Goal: Communication & Community: Answer question/provide support

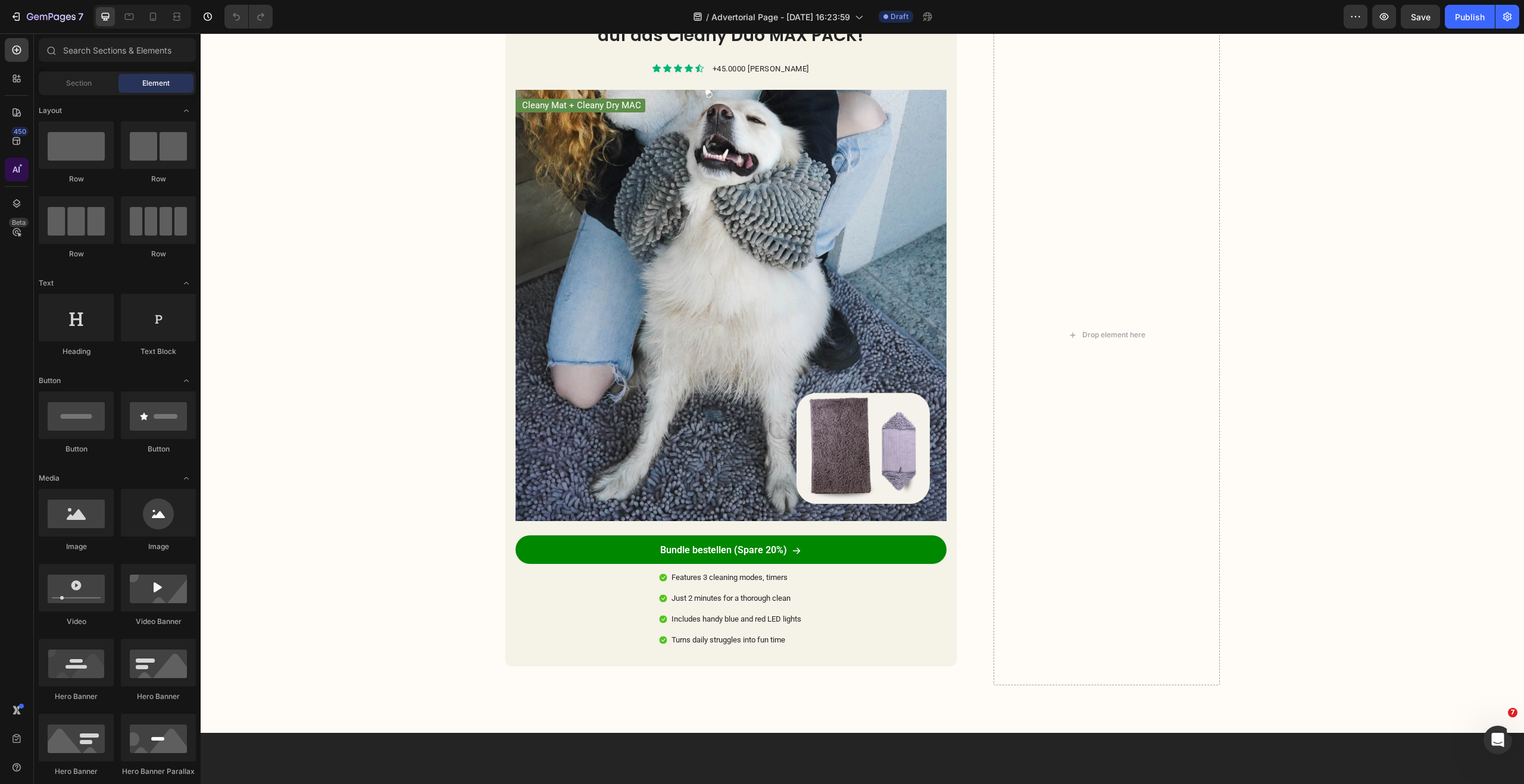
scroll to position [1889, 0]
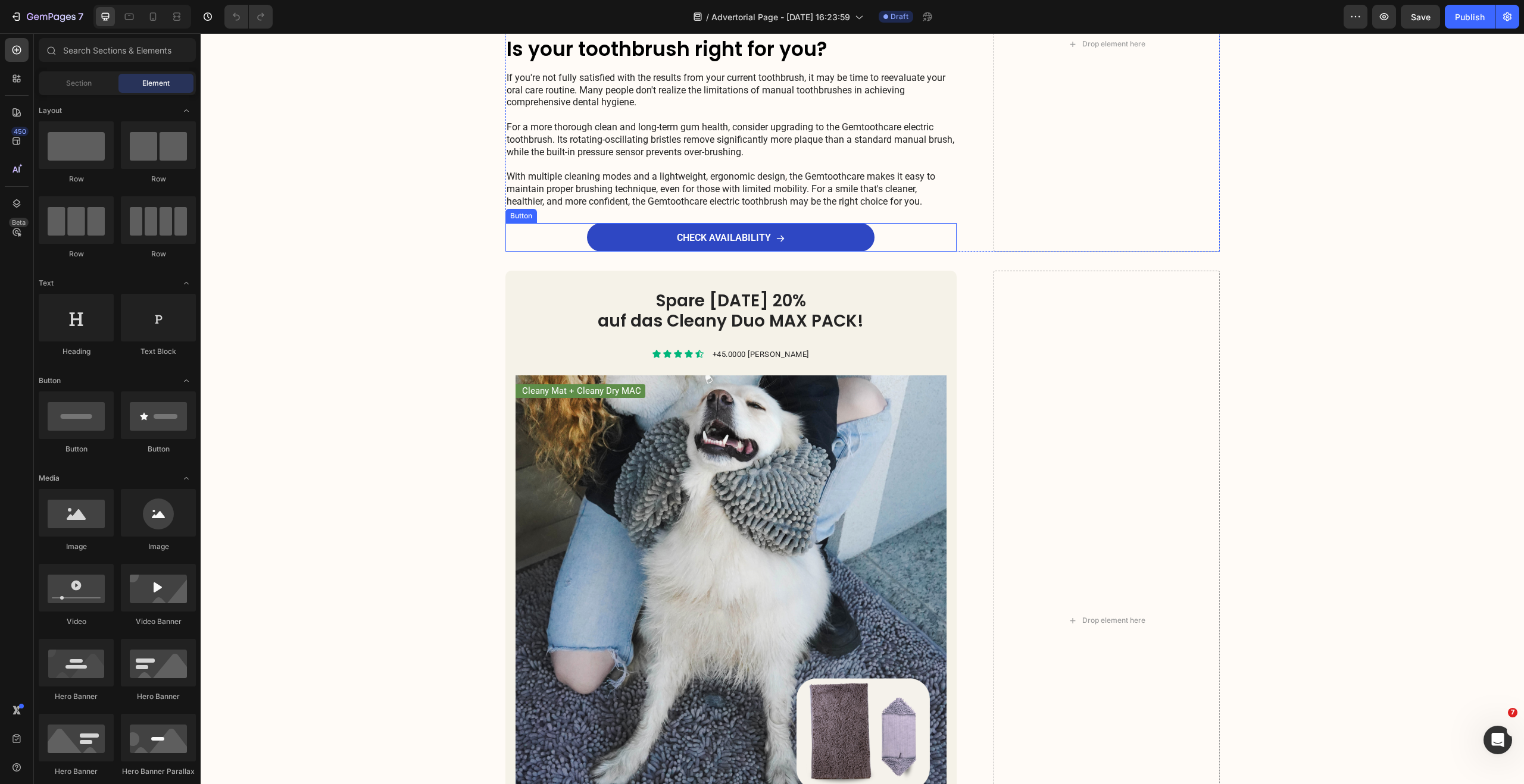
click at [894, 251] on div "CHECK AVAILABILITY Button" at bounding box center [731, 237] width 452 height 28
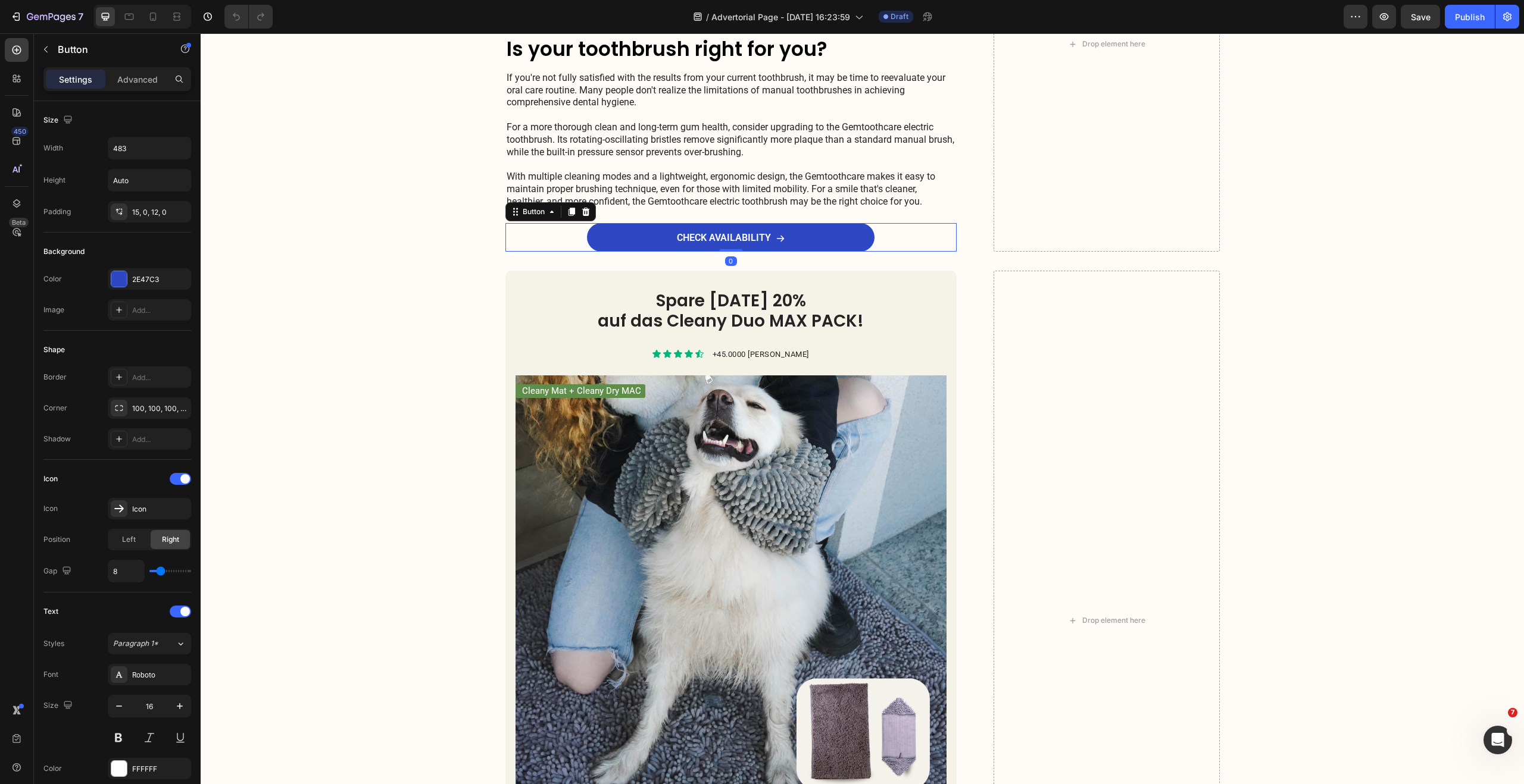
click at [583, 216] on icon at bounding box center [585, 211] width 7 height 8
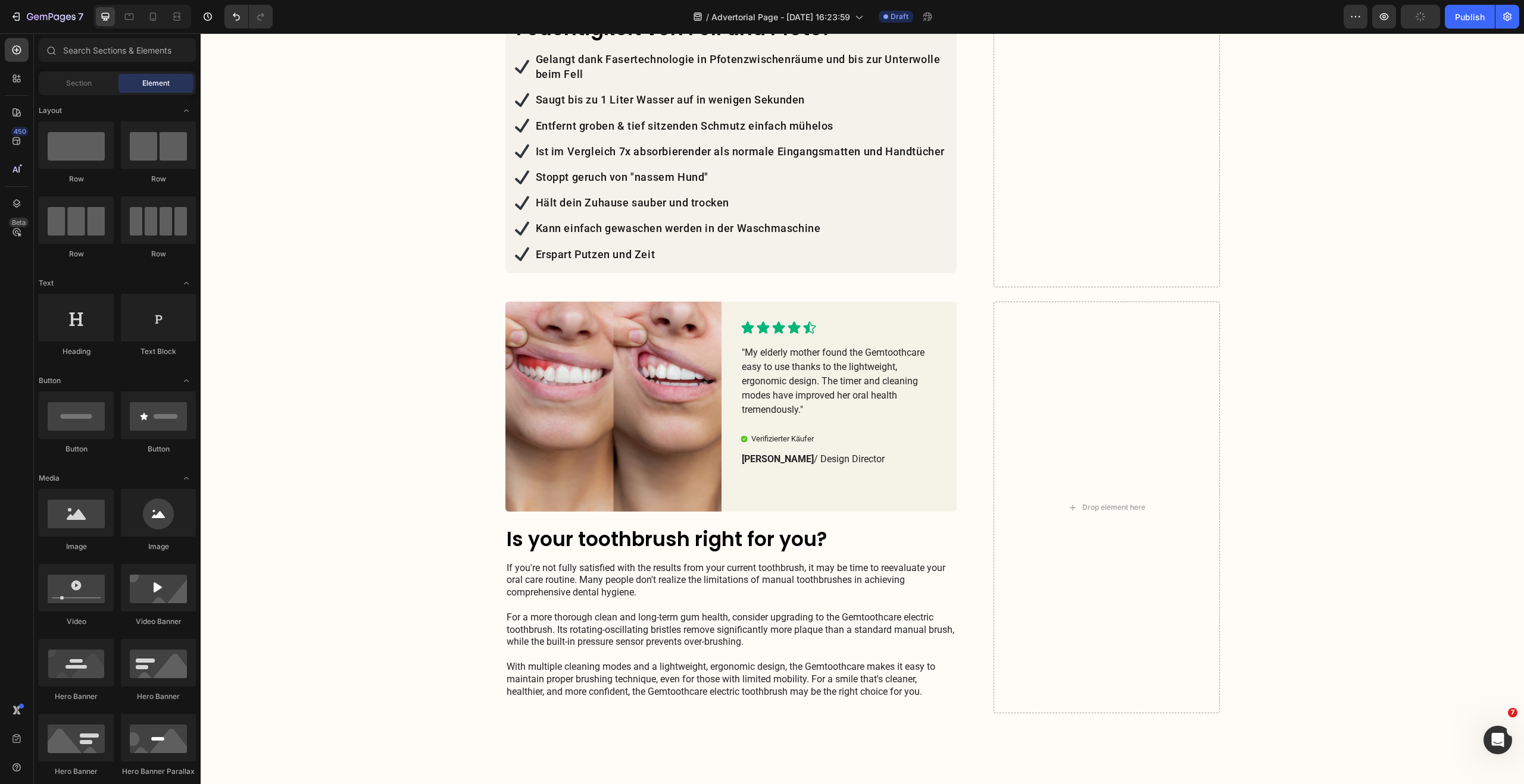
scroll to position [1266, 0]
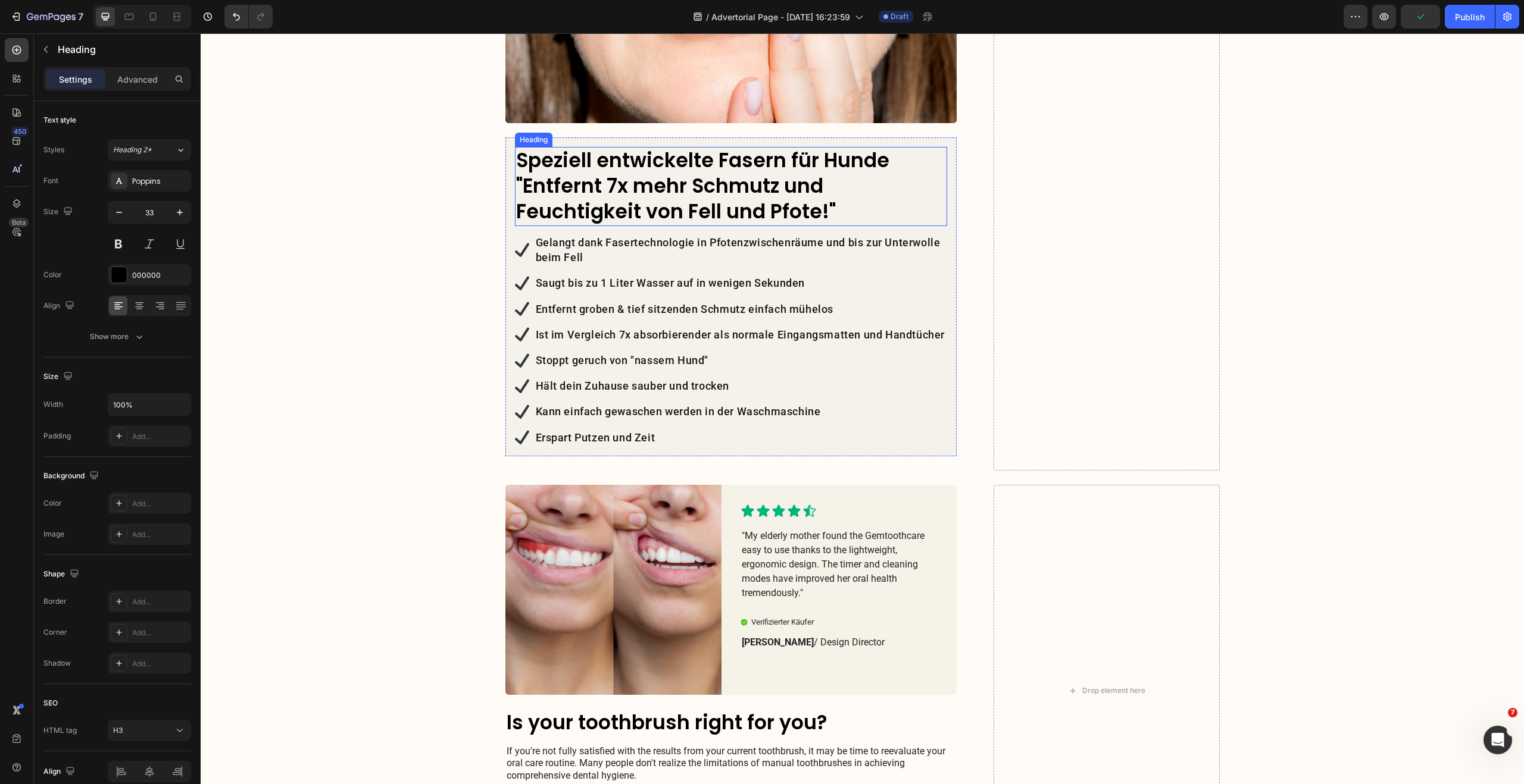
click at [620, 147] on h3 "Speziell entwickelte Fasern für Hunde "Entfernt 7x mehr Schmutz und Feuchtigkei…" at bounding box center [730, 186] width 432 height 79
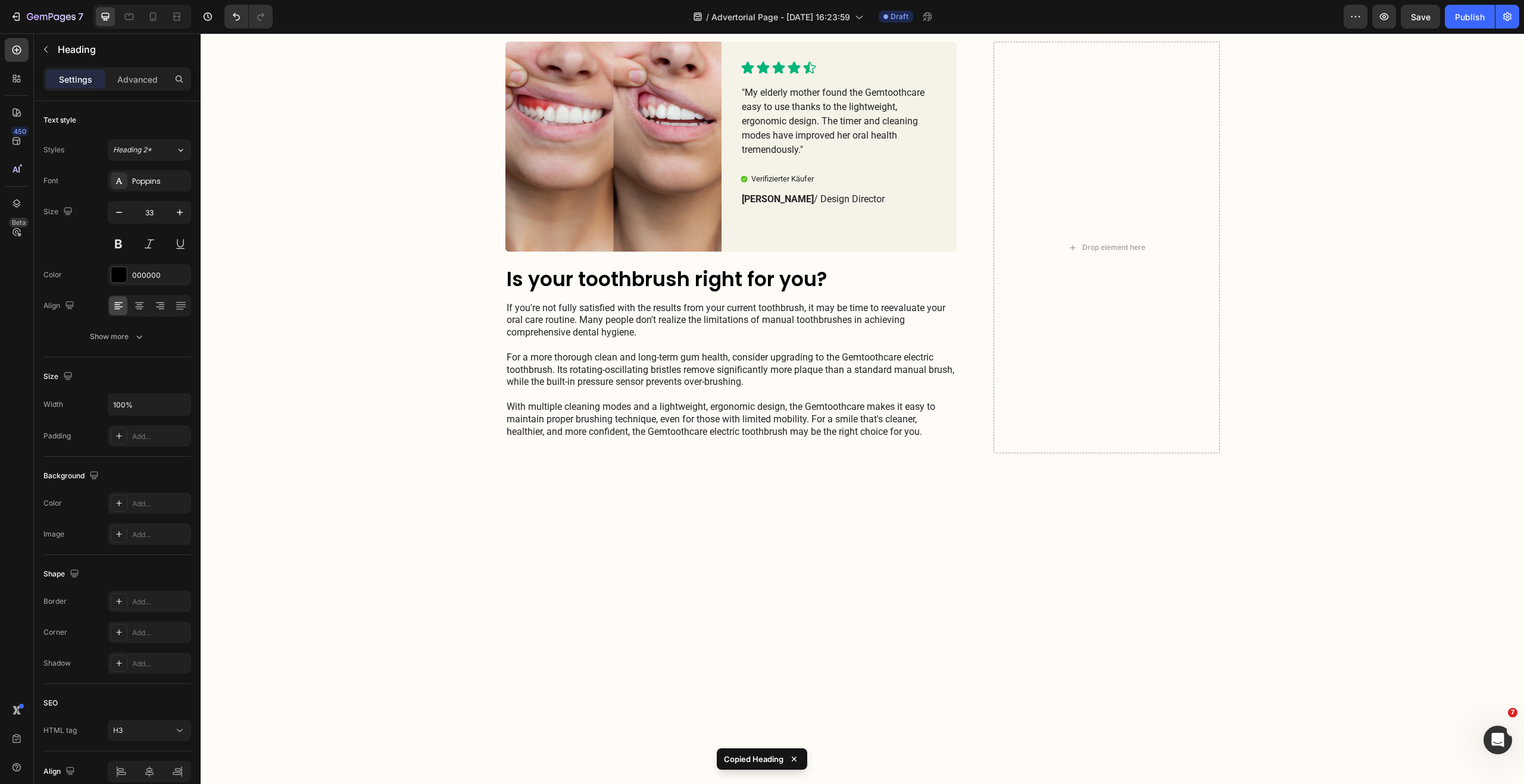
scroll to position [2446, 0]
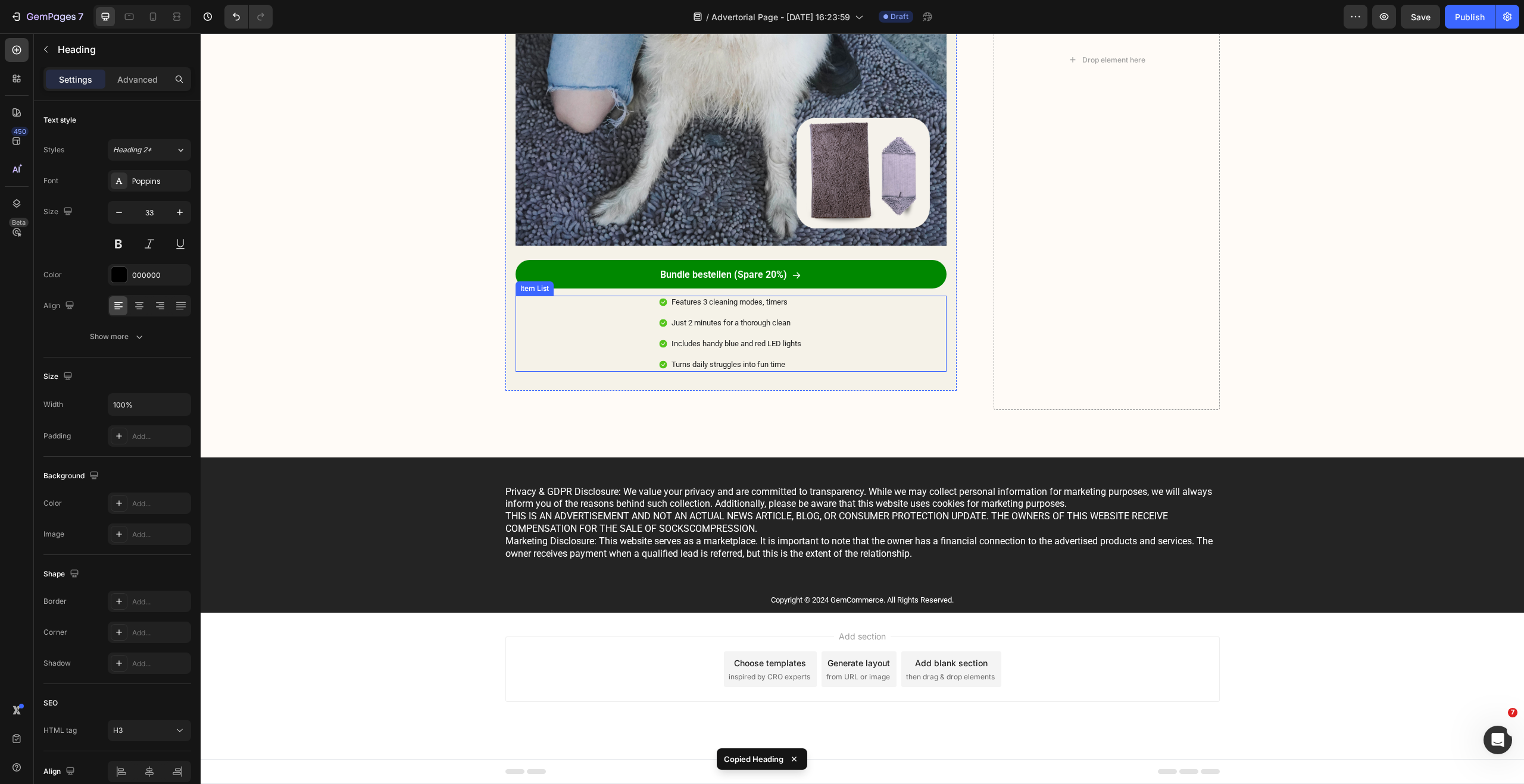
click at [612, 368] on div "Features 3 cleaning modes, timers Just 2 minutes for a thorough clean Includes …" at bounding box center [731, 334] width 432 height 76
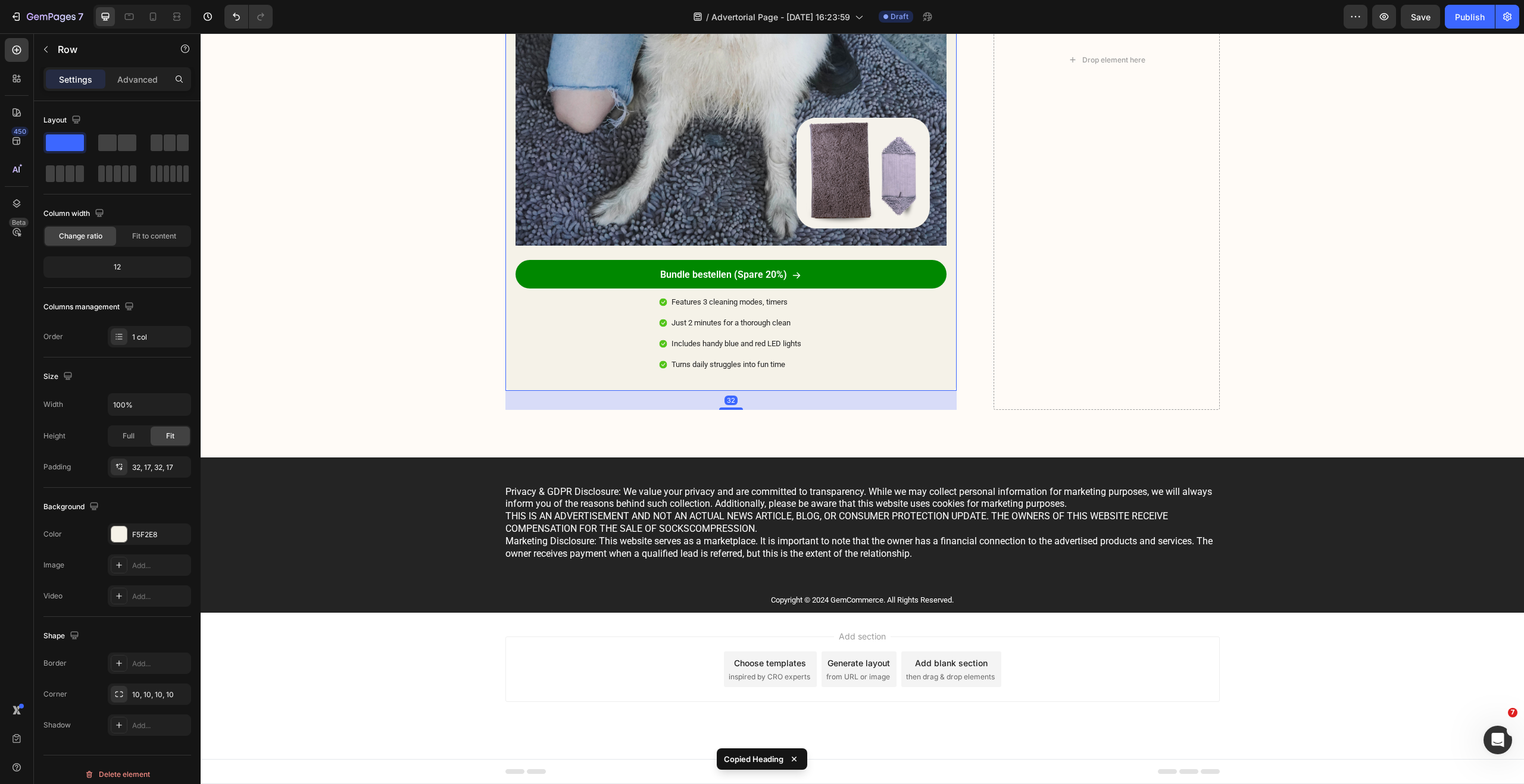
click at [607, 378] on div "Spare heute 20% auf das Cleany Duo MAX PACK! Heading Icon Icon Icon Icon Icon I…" at bounding box center [731, 49] width 452 height 681
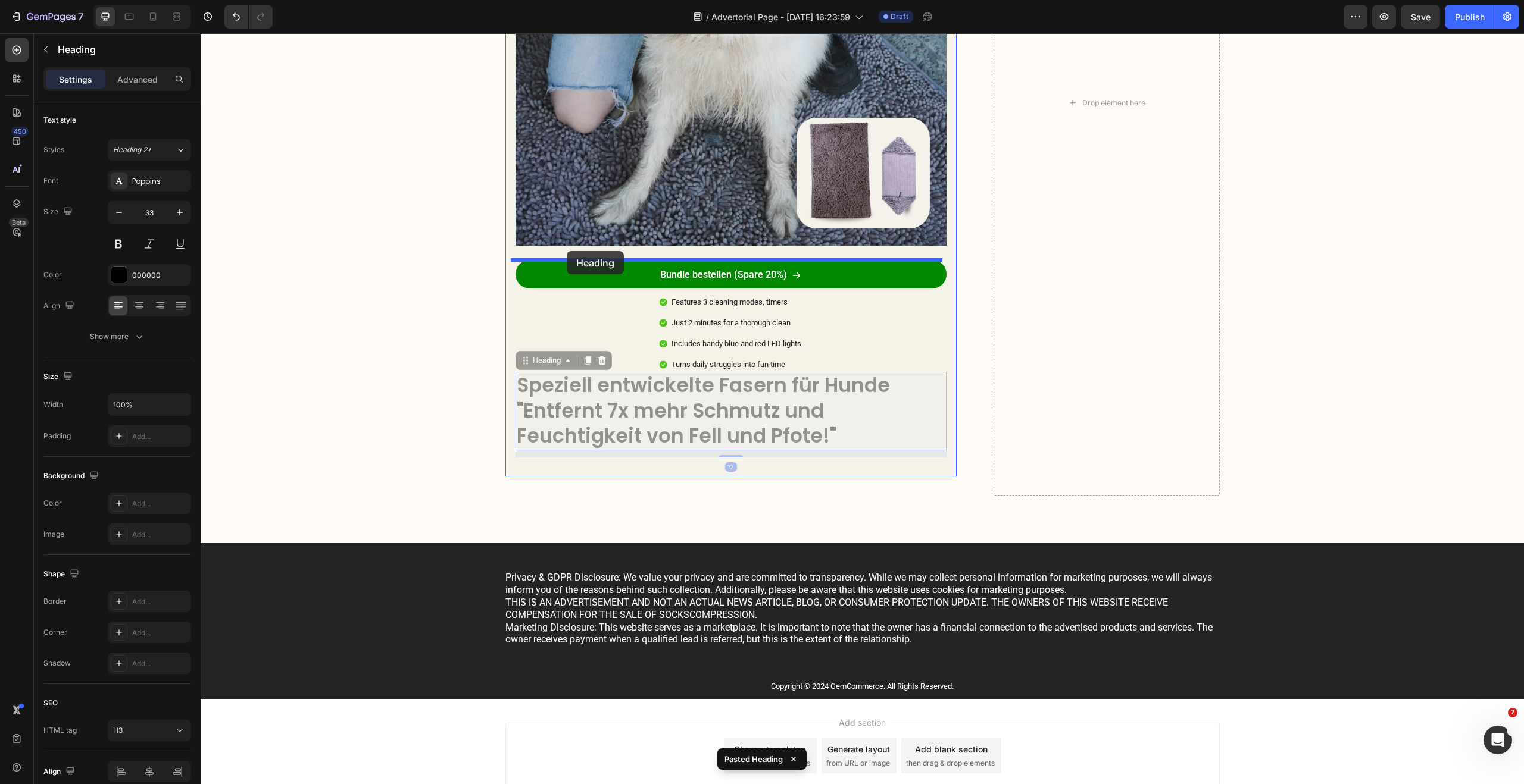
drag, startPoint x: 522, startPoint y: 365, endPoint x: 567, endPoint y: 251, distance: 122.6
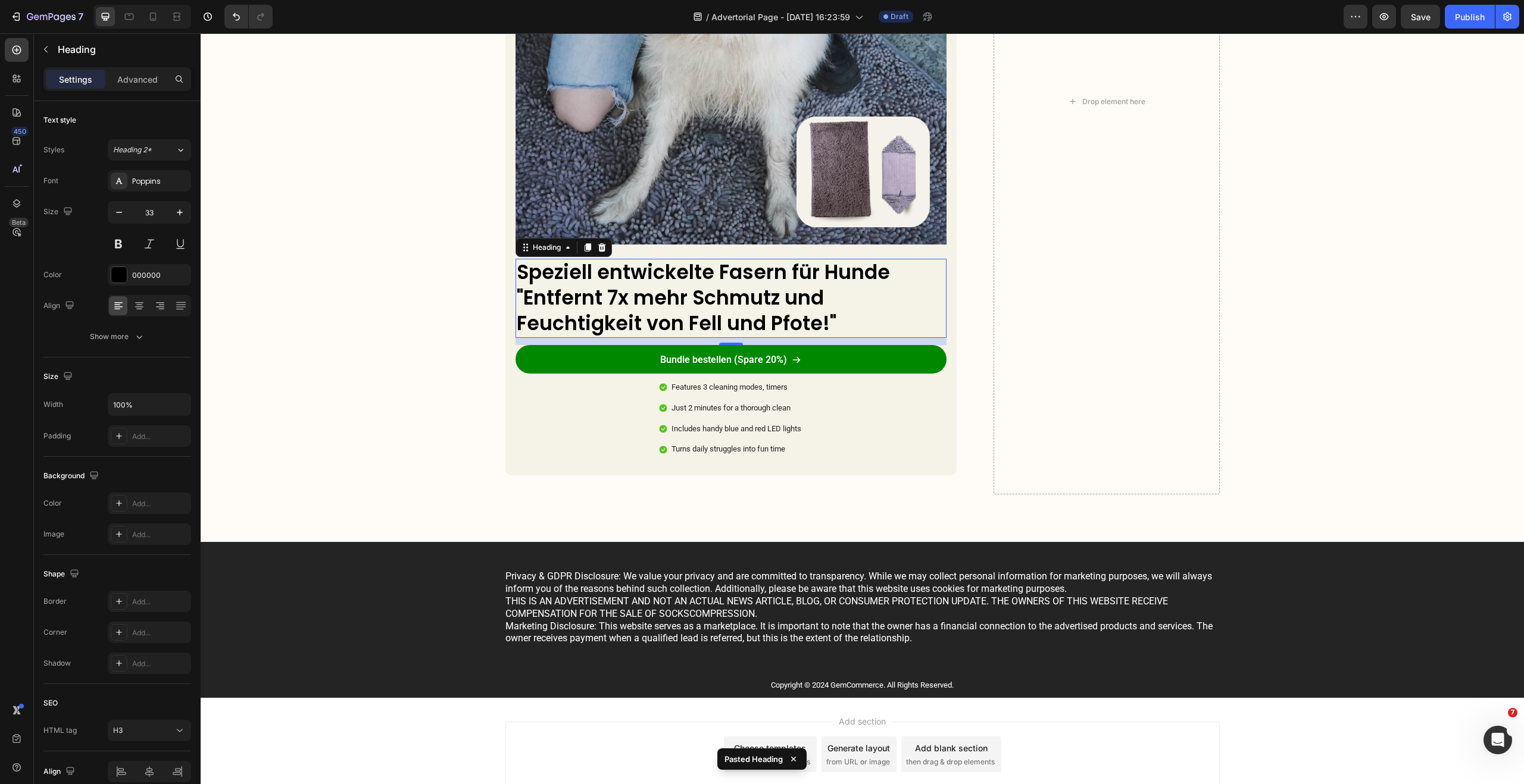
click at [618, 302] on h3 "Speziell entwickelte Fasern für Hunde "Entfernt 7x mehr Schmutz und Feuchtigkei…" at bounding box center [731, 298] width 432 height 79
click at [618, 302] on p "Speziell entwickelte Fasern für Hunde "Entfernt 7x mehr Schmutz und Feuchtigkei…" at bounding box center [730, 298] width 429 height 77
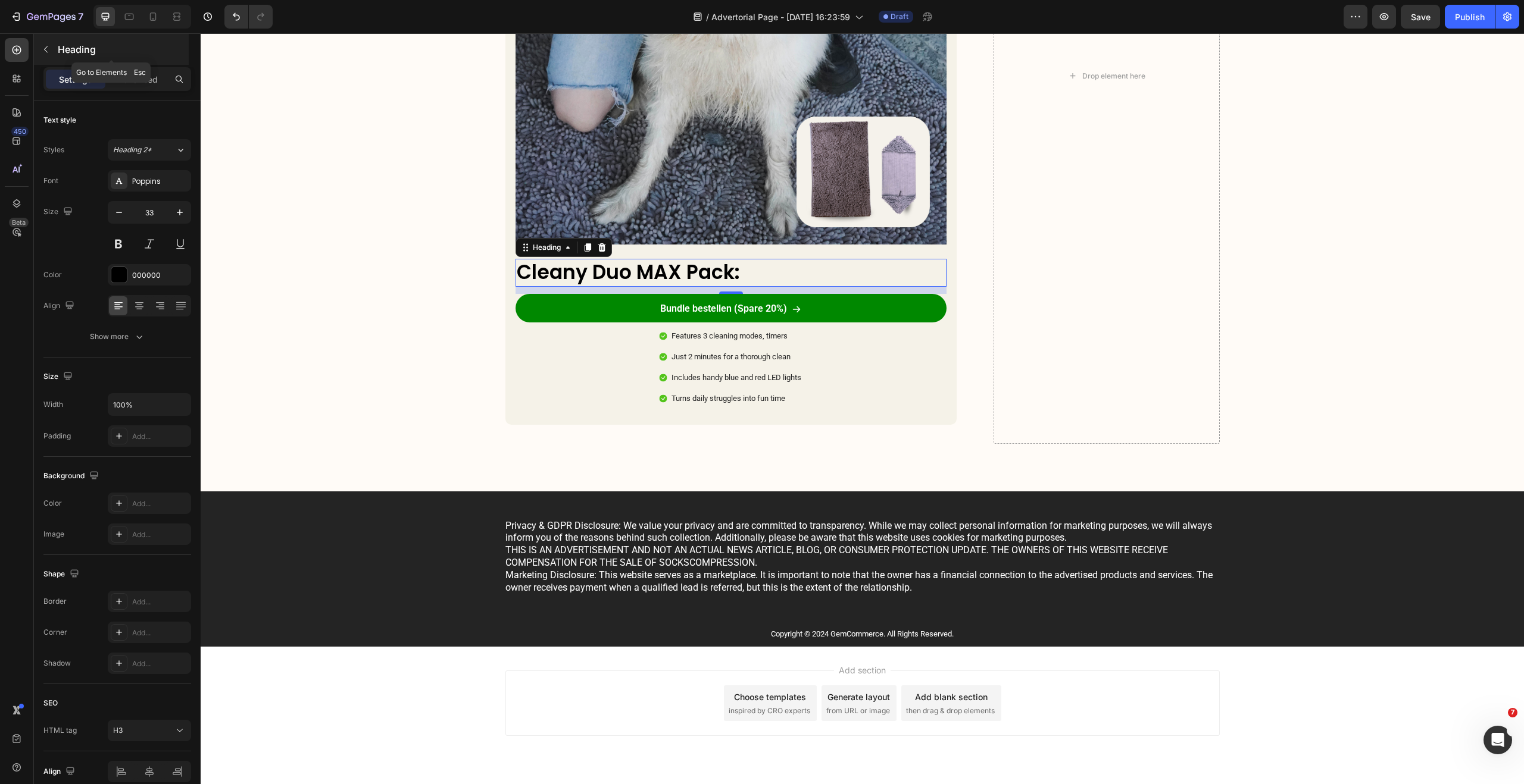
click at [45, 48] on icon "button" at bounding box center [46, 49] width 9 height 9
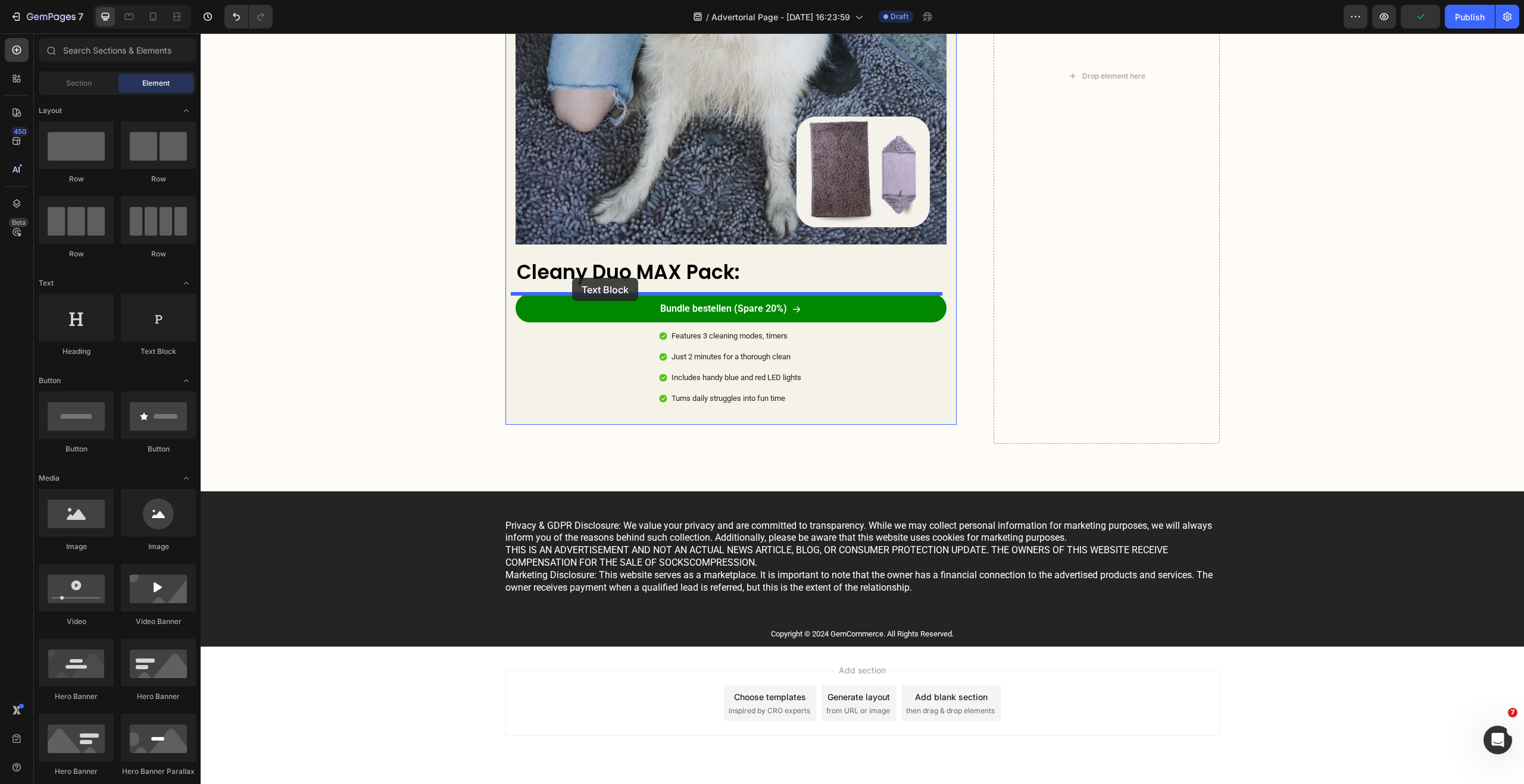
drag, startPoint x: 390, startPoint y: 371, endPoint x: 572, endPoint y: 278, distance: 204.4
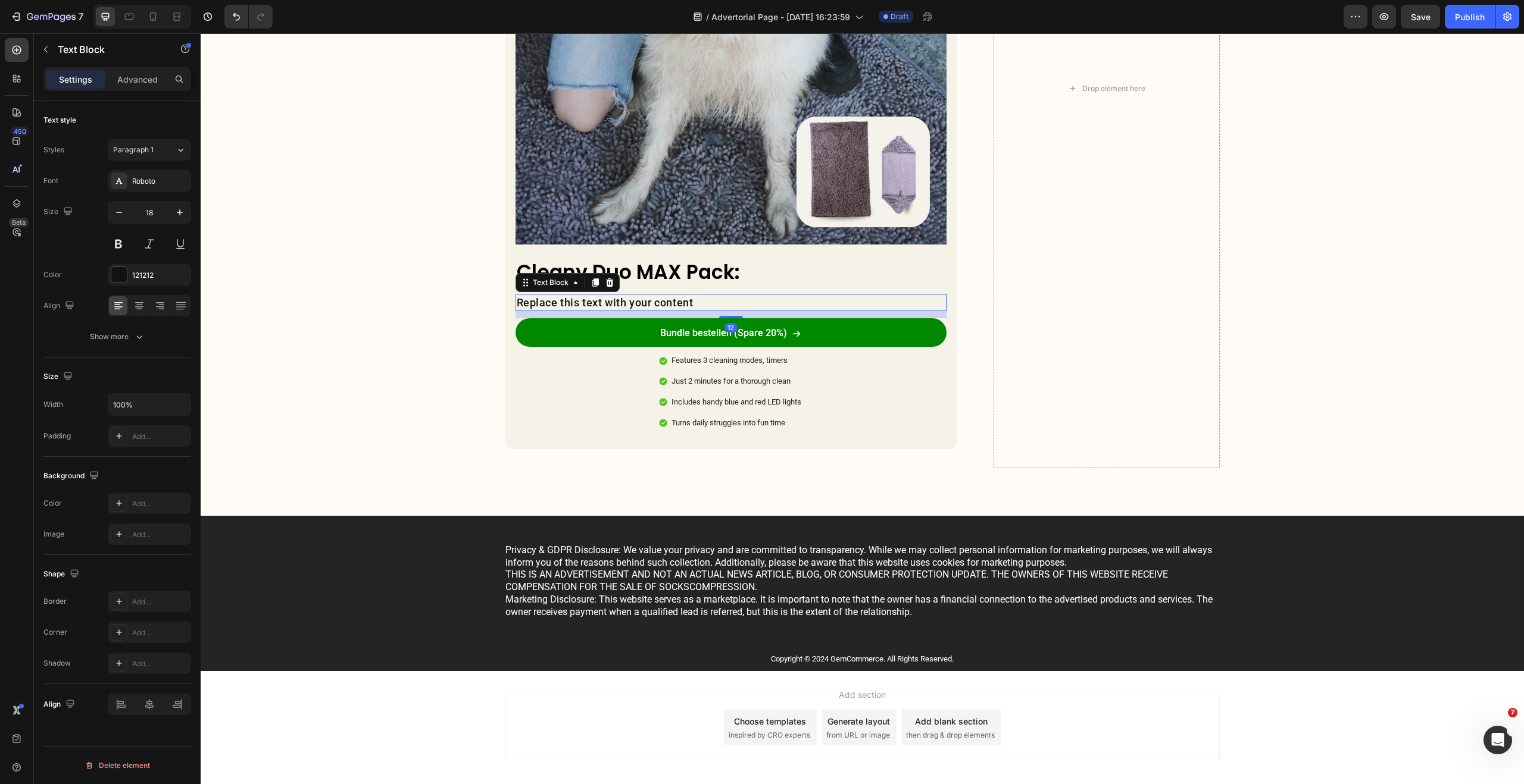
click at [645, 302] on div "Replace this text with your content" at bounding box center [731, 302] width 432 height 17
click at [645, 302] on p "Replace this text with your content" at bounding box center [730, 302] width 429 height 15
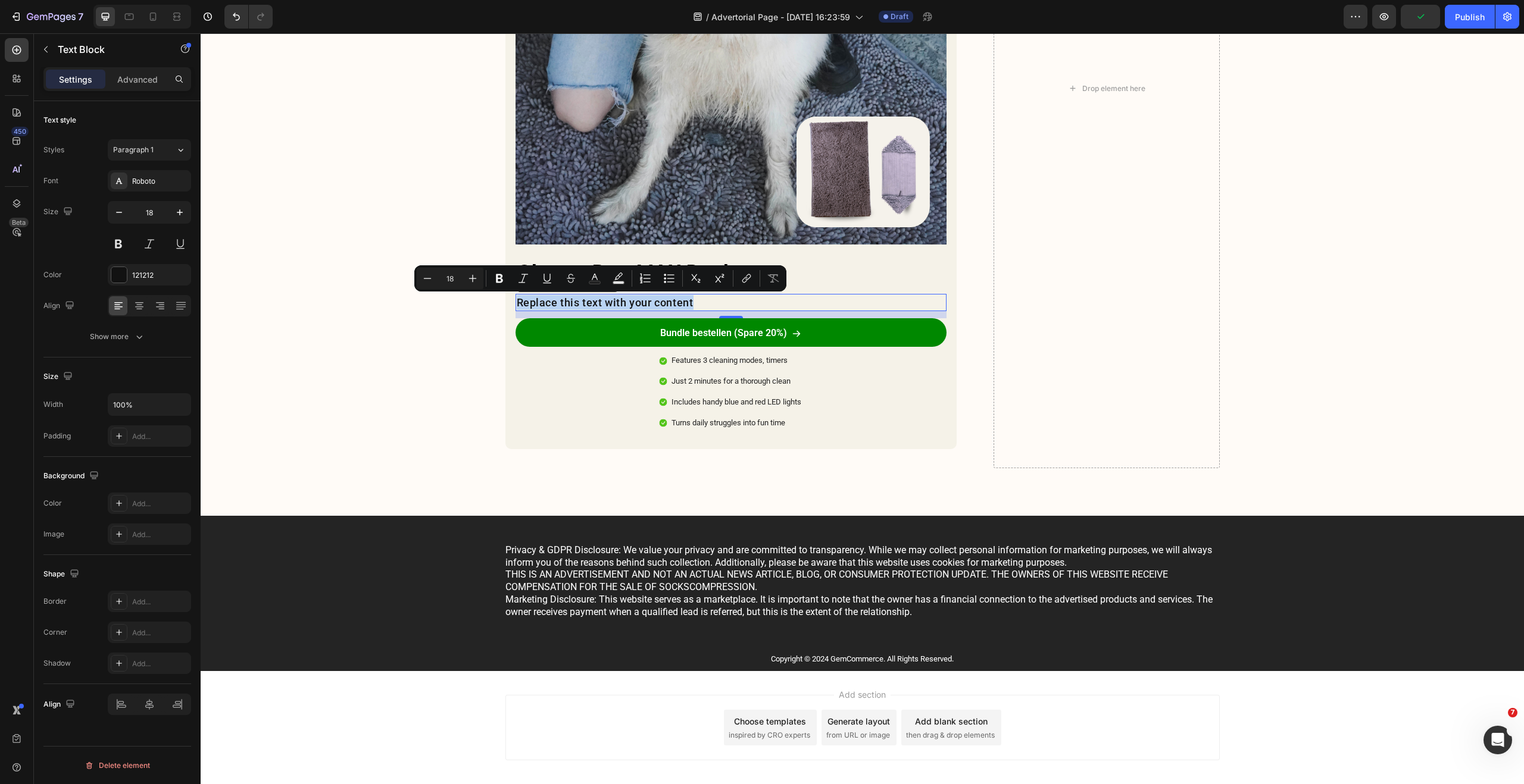
click at [615, 304] on p "Replace this text with your content" at bounding box center [730, 302] width 429 height 15
click at [639, 298] on p "Replace this text with your content" at bounding box center [730, 302] width 429 height 15
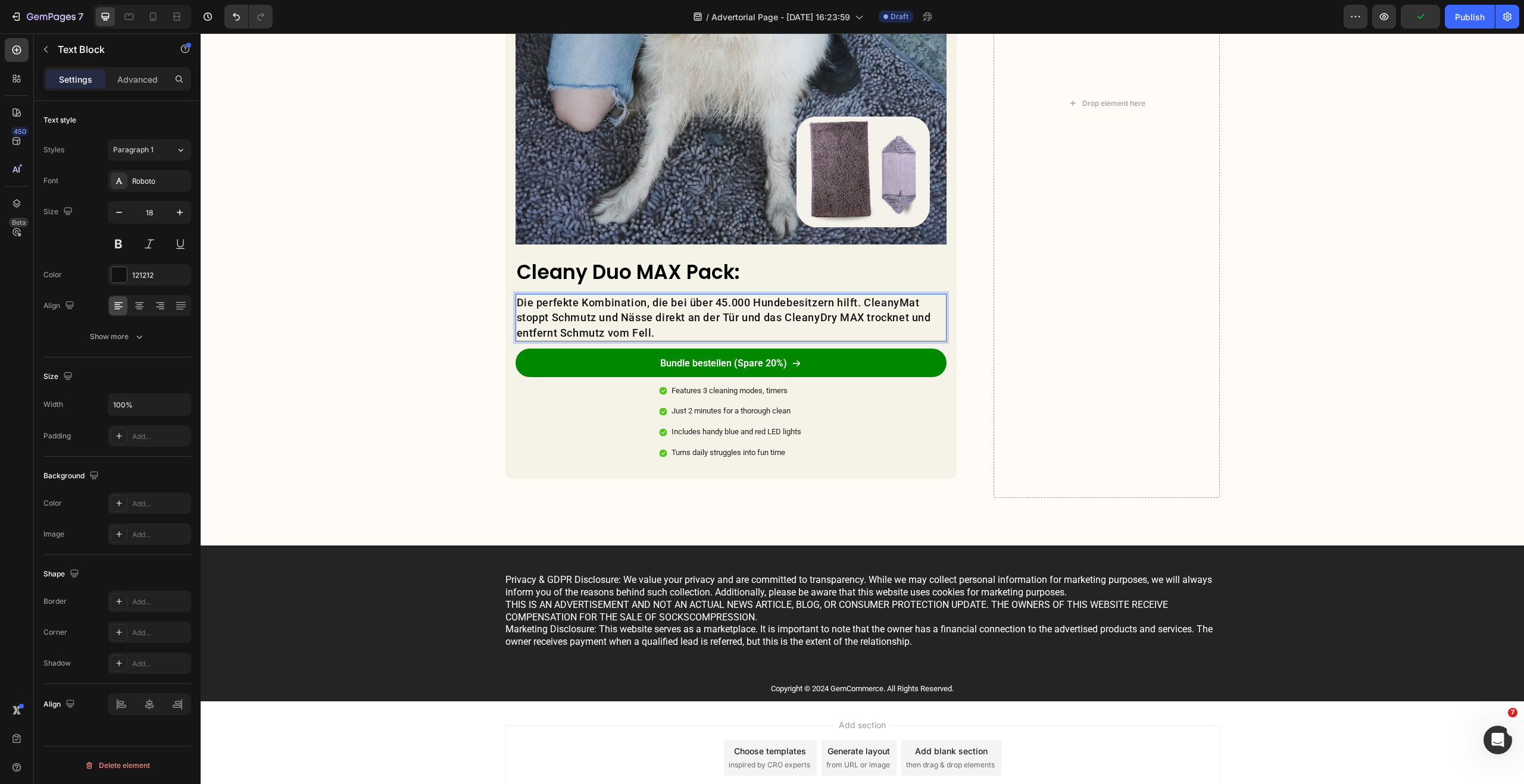
click at [647, 335] on p "Die perfekte Kombination, die bei über 45.000 Hundebesitzern hilft. CleanyMat s…" at bounding box center [730, 317] width 429 height 45
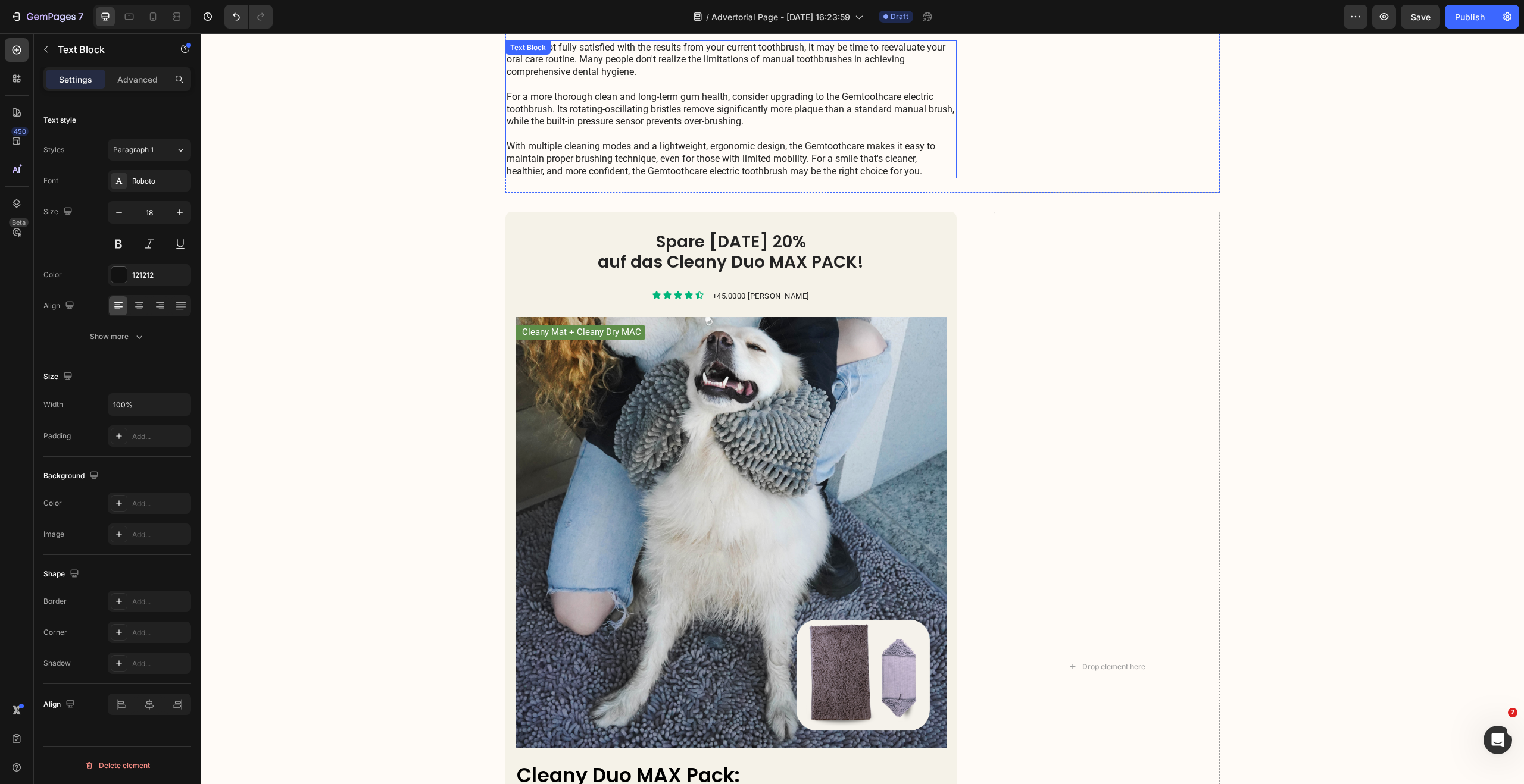
scroll to position [1880, 0]
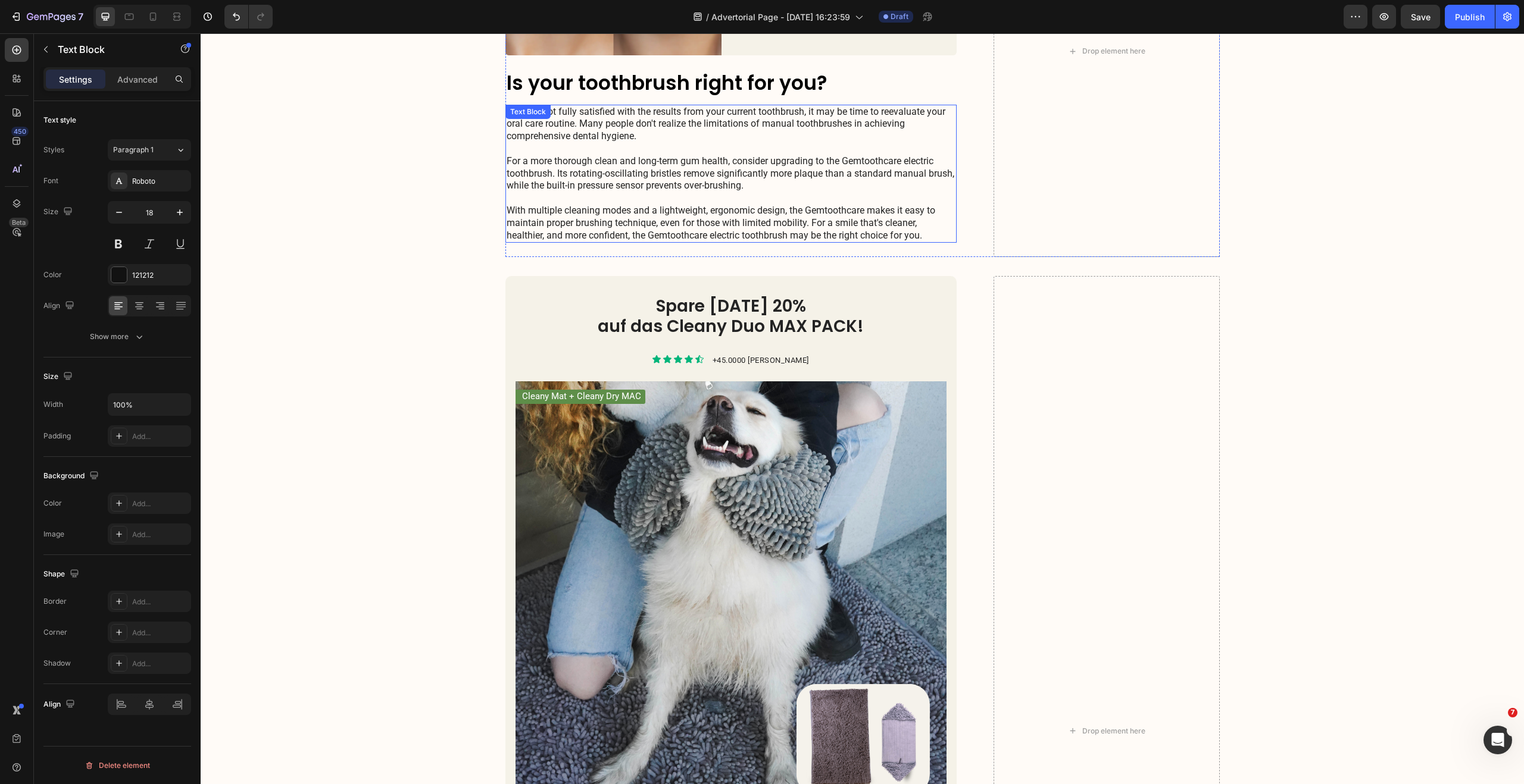
click at [666, 132] on p "If you're not fully satisfied with the results from your current toothbrush, it…" at bounding box center [731, 174] width 450 height 136
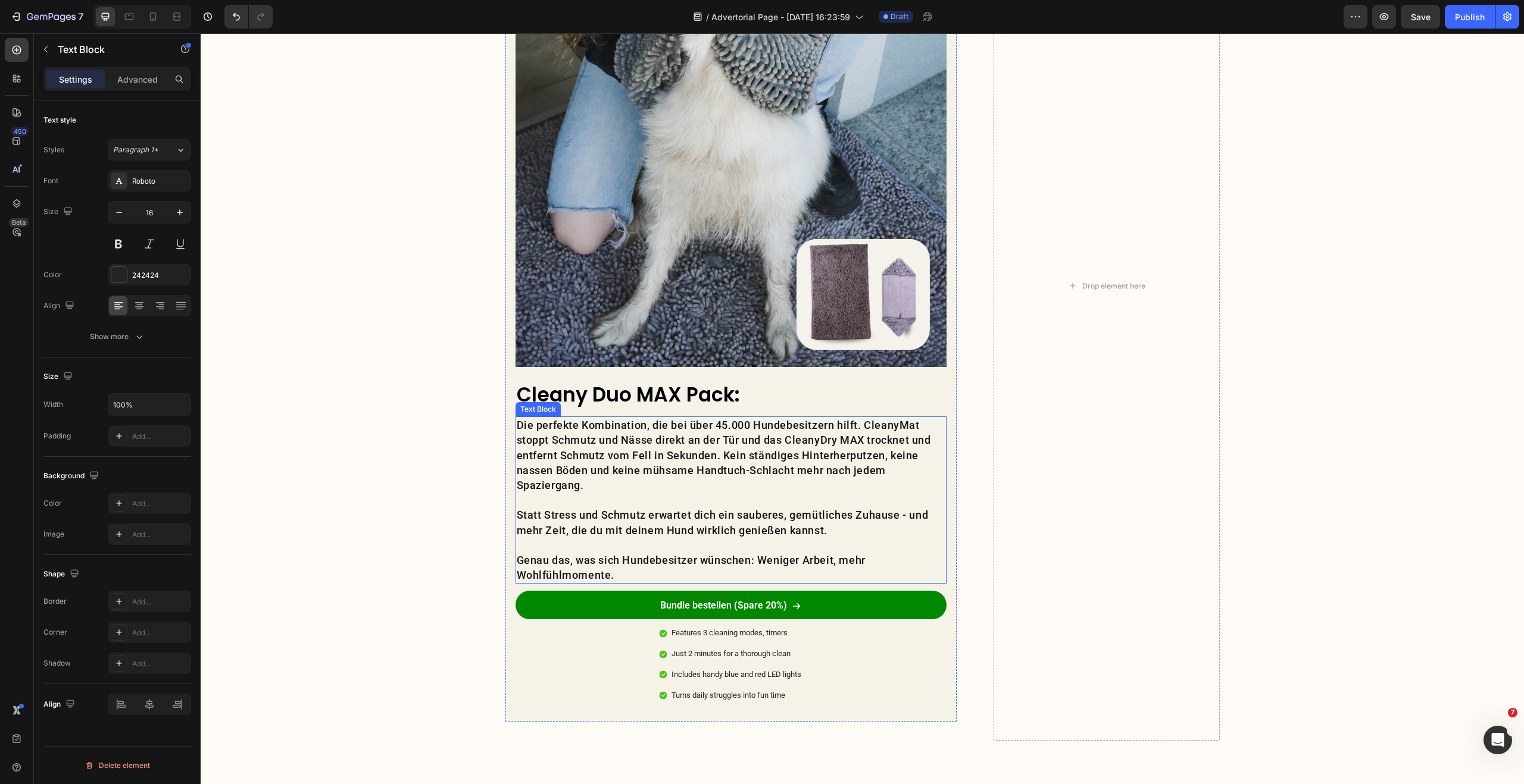
click at [654, 460] on p "Die perfekte Kombination, die bei über 45.000 Hundebesitzern hilft. CleanyMat s…" at bounding box center [730, 455] width 429 height 75
click at [133, 179] on div "Roboto" at bounding box center [160, 182] width 56 height 11
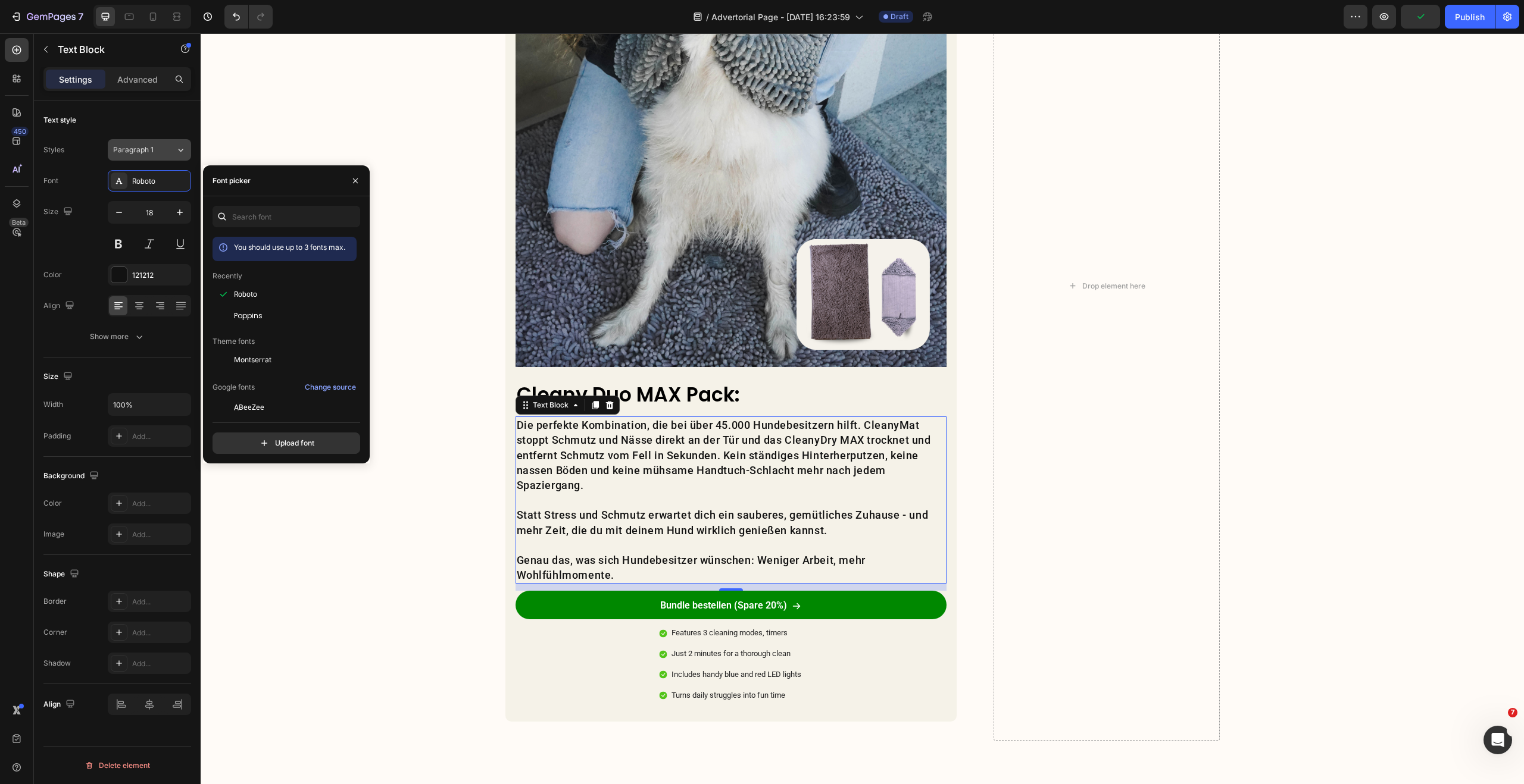
click at [151, 151] on span "Paragraph 1" at bounding box center [133, 150] width 40 height 11
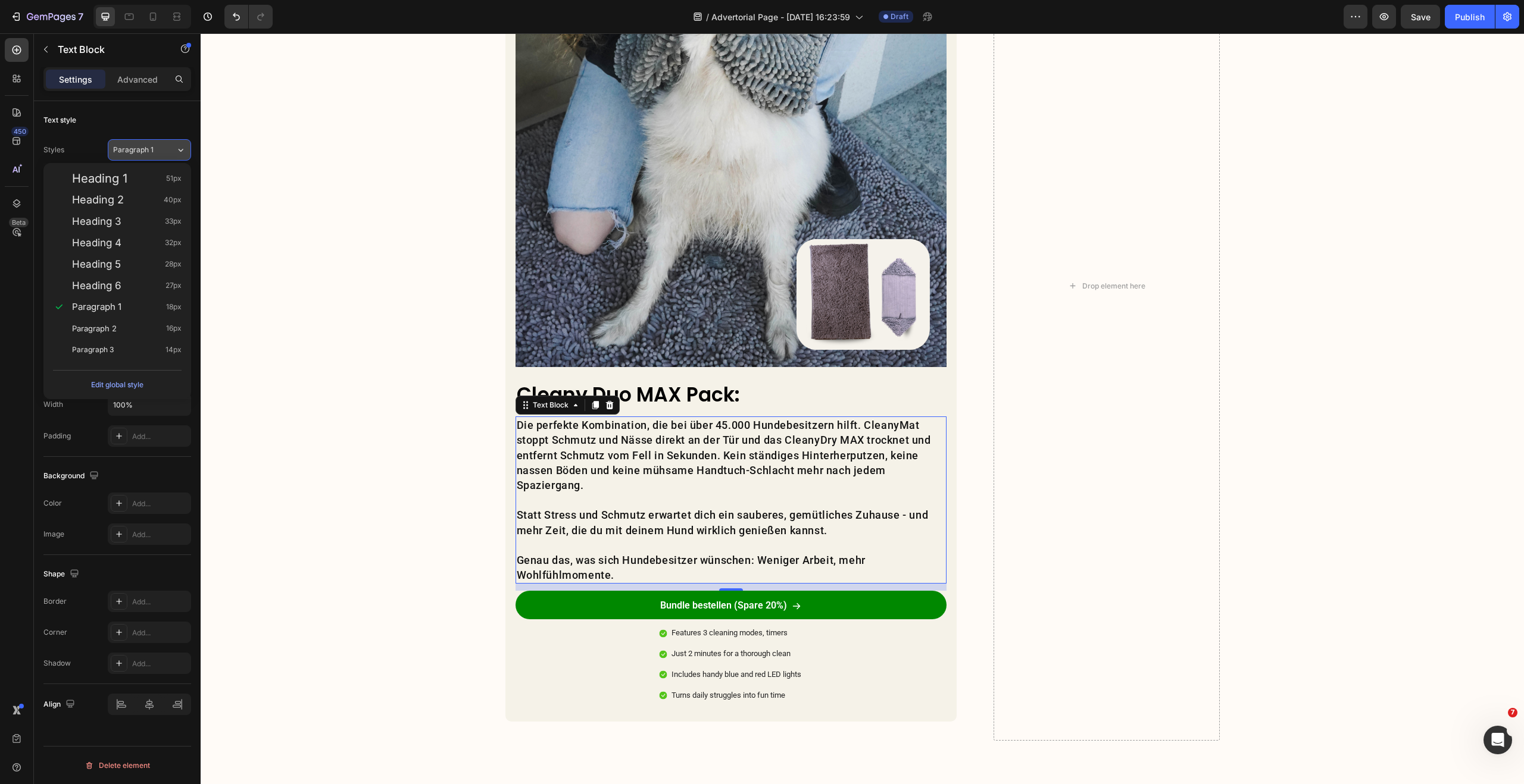
click at [151, 151] on span "Paragraph 1" at bounding box center [133, 150] width 40 height 11
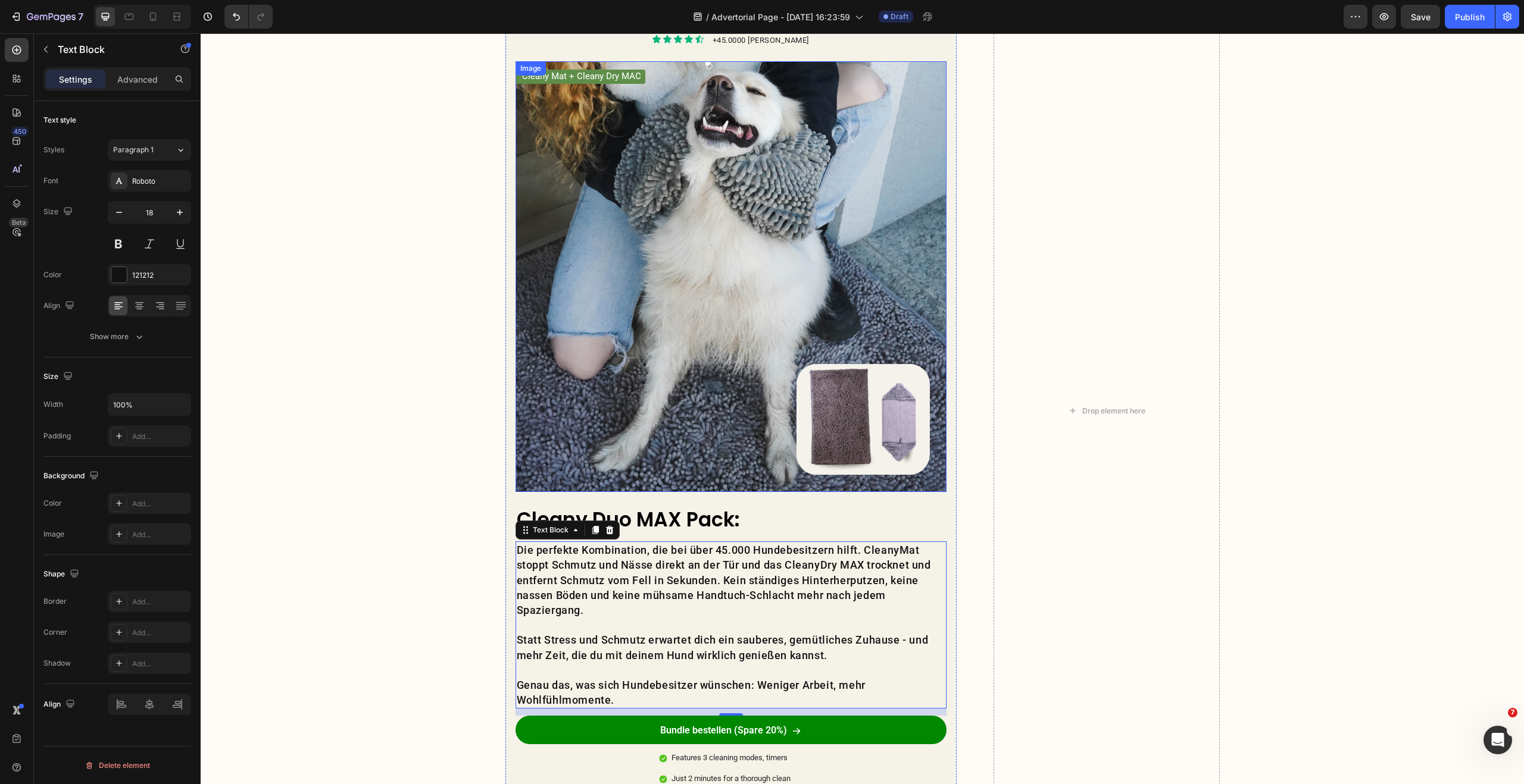
scroll to position [1615, 0]
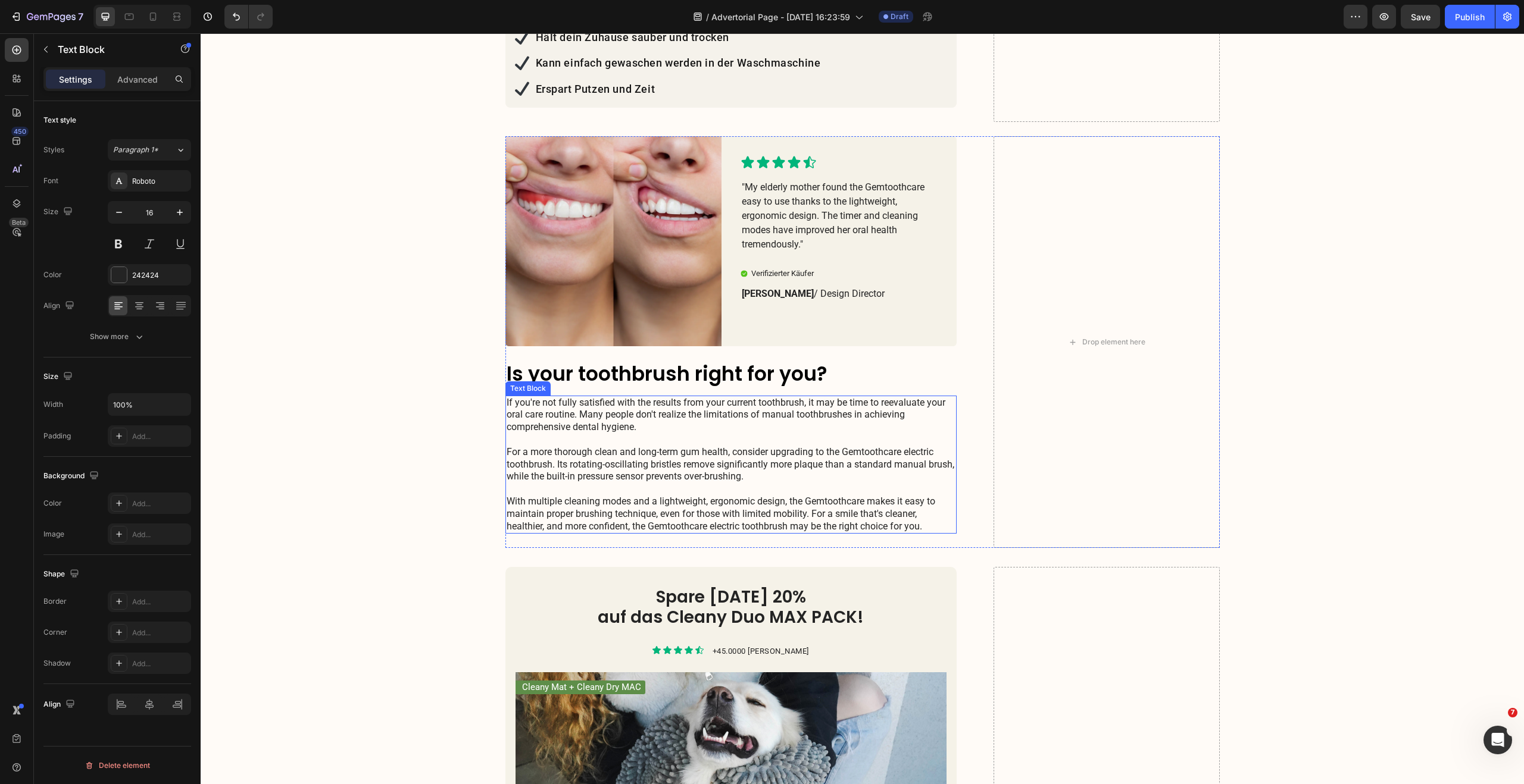
click at [688, 404] on p "If you're not fully satisfied with the results from your current toothbrush, it…" at bounding box center [731, 464] width 450 height 136
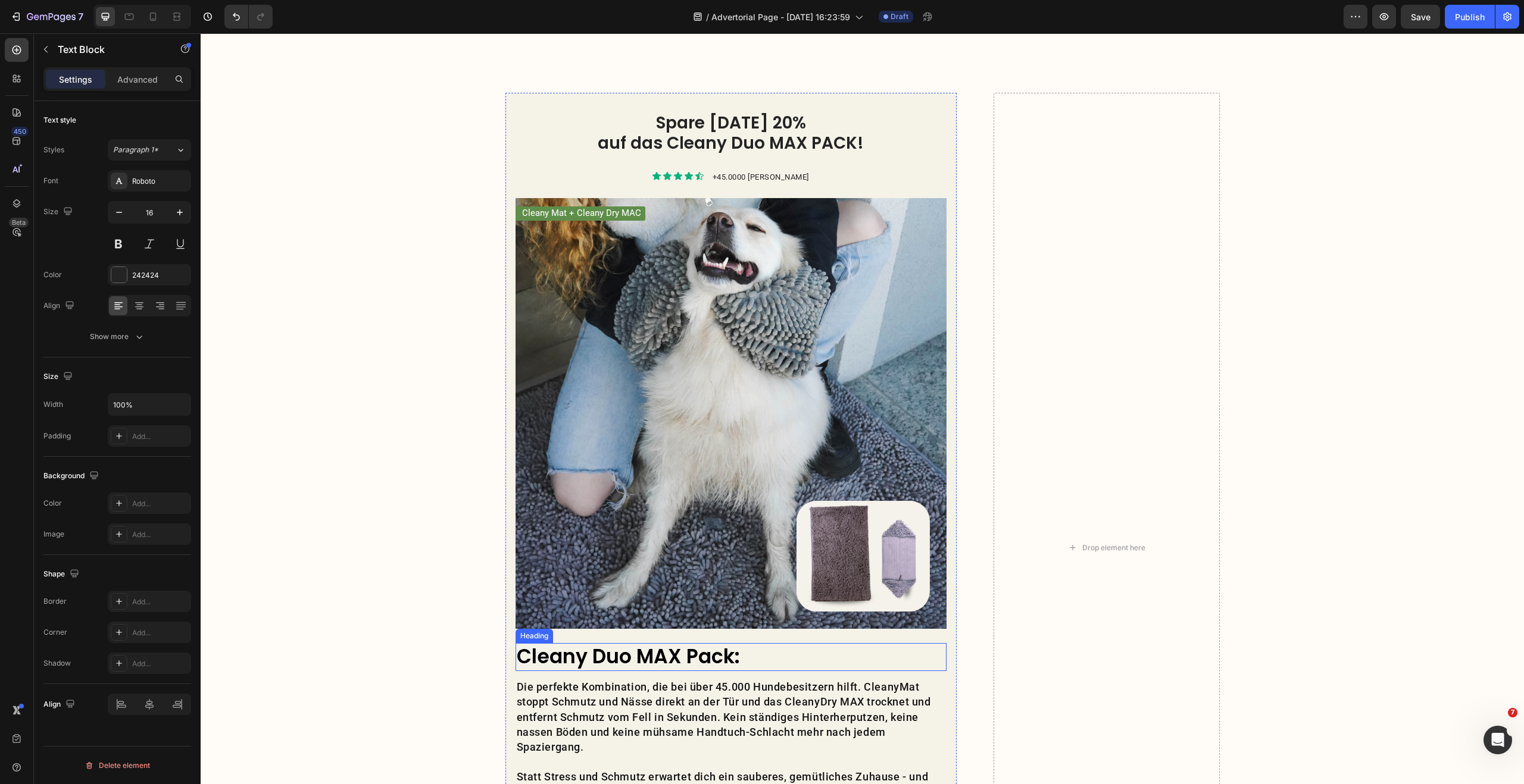
scroll to position [2319, 0]
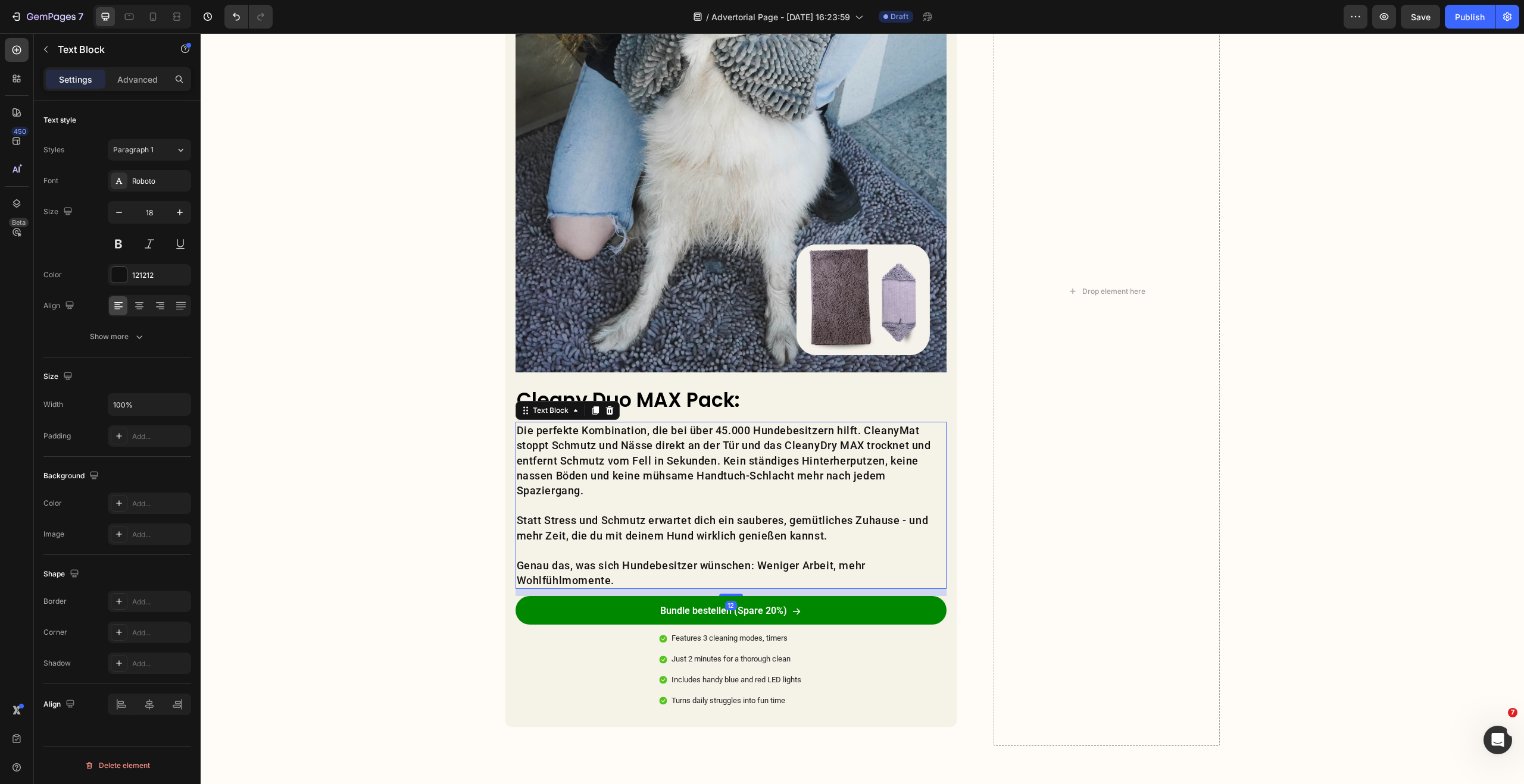
click at [582, 464] on p "Die perfekte Kombination, die bei über 45.000 Hundebesitzern hilft. CleanyMat s…" at bounding box center [730, 461] width 429 height 75
click at [155, 153] on div "Paragraph 1" at bounding box center [137, 150] width 48 height 11
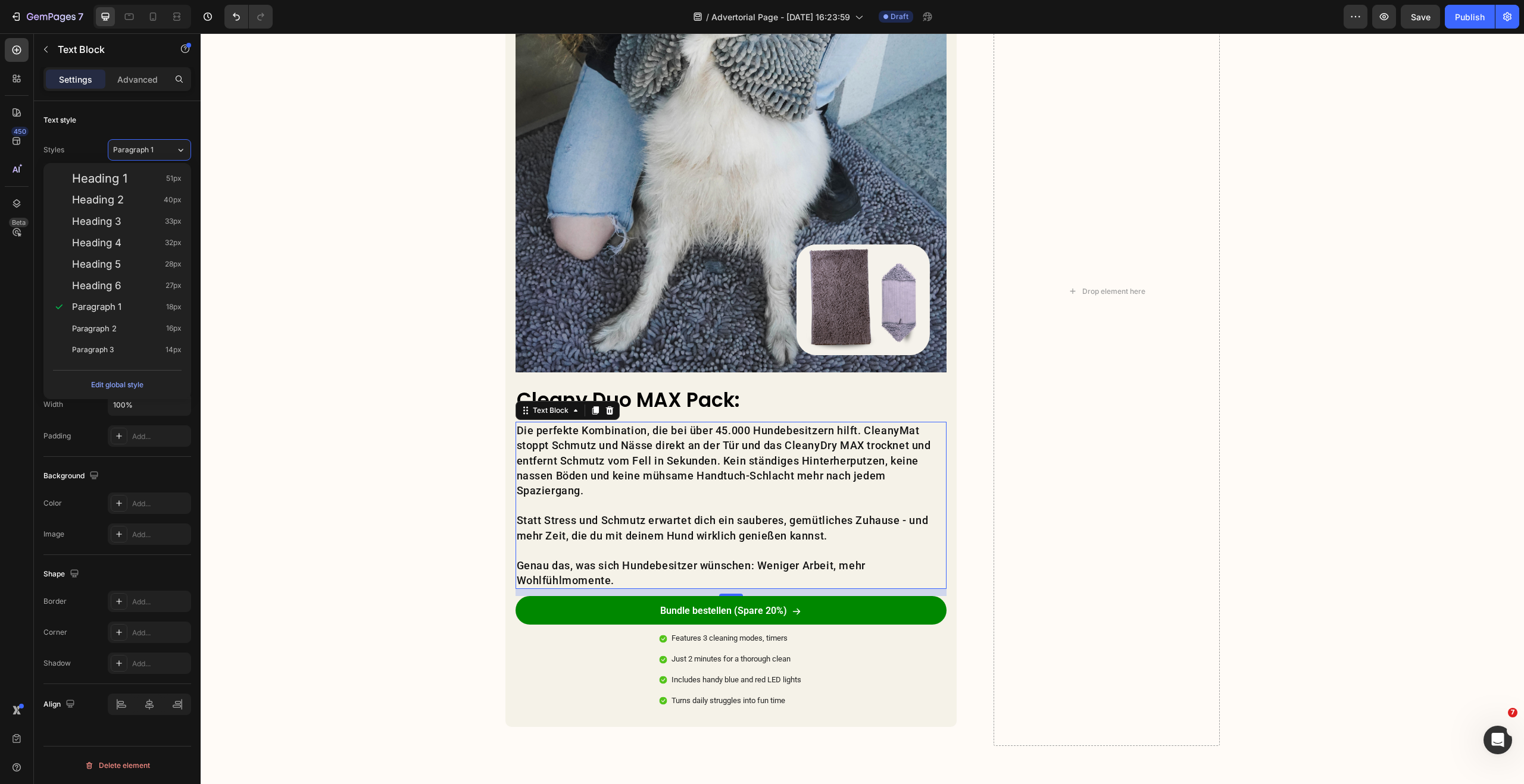
click at [161, 117] on div "Text style" at bounding box center [117, 120] width 147 height 19
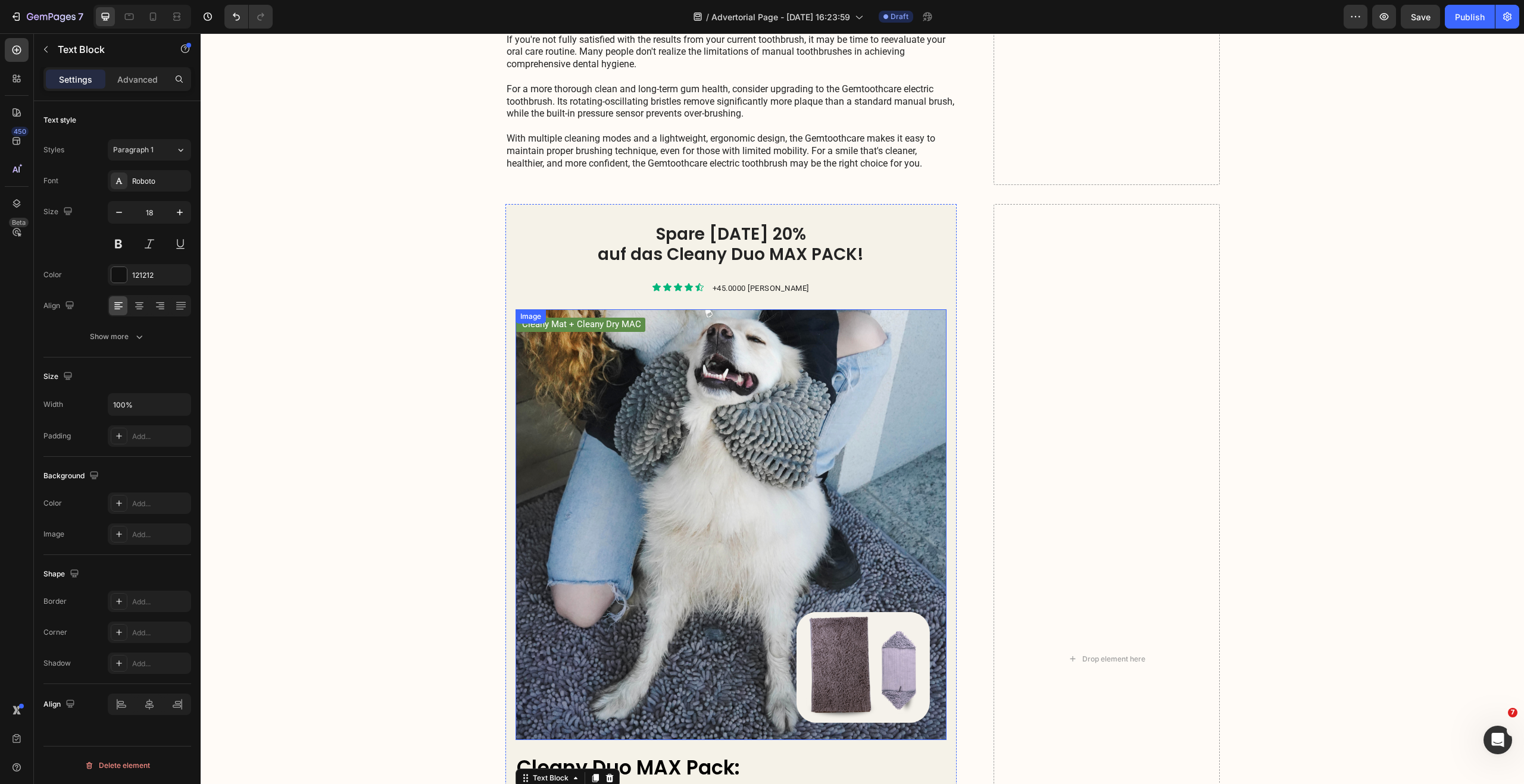
scroll to position [1840, 0]
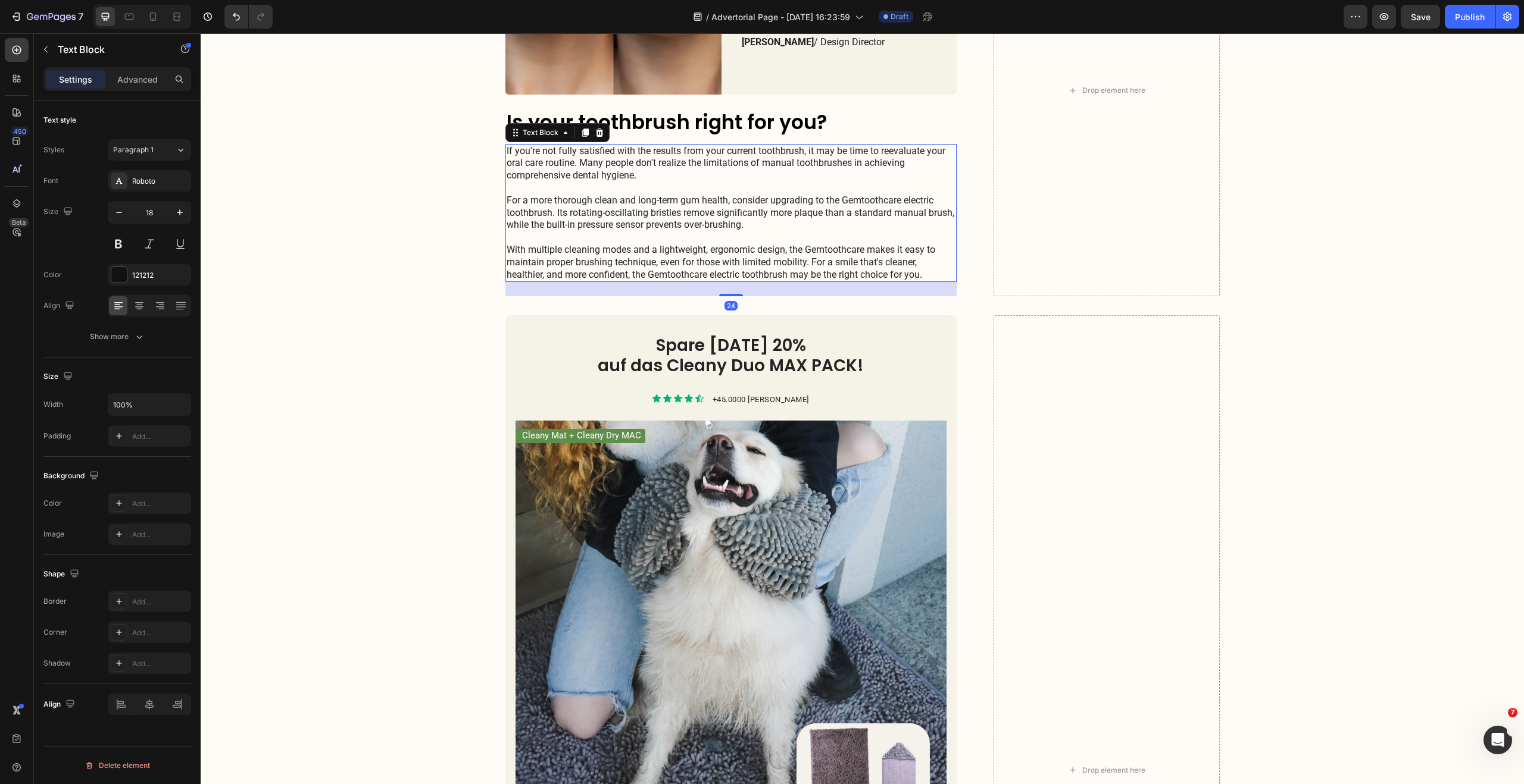
click at [615, 238] on p "If you're not fully satisfied with the results from your current toothbrush, it…" at bounding box center [731, 213] width 450 height 136
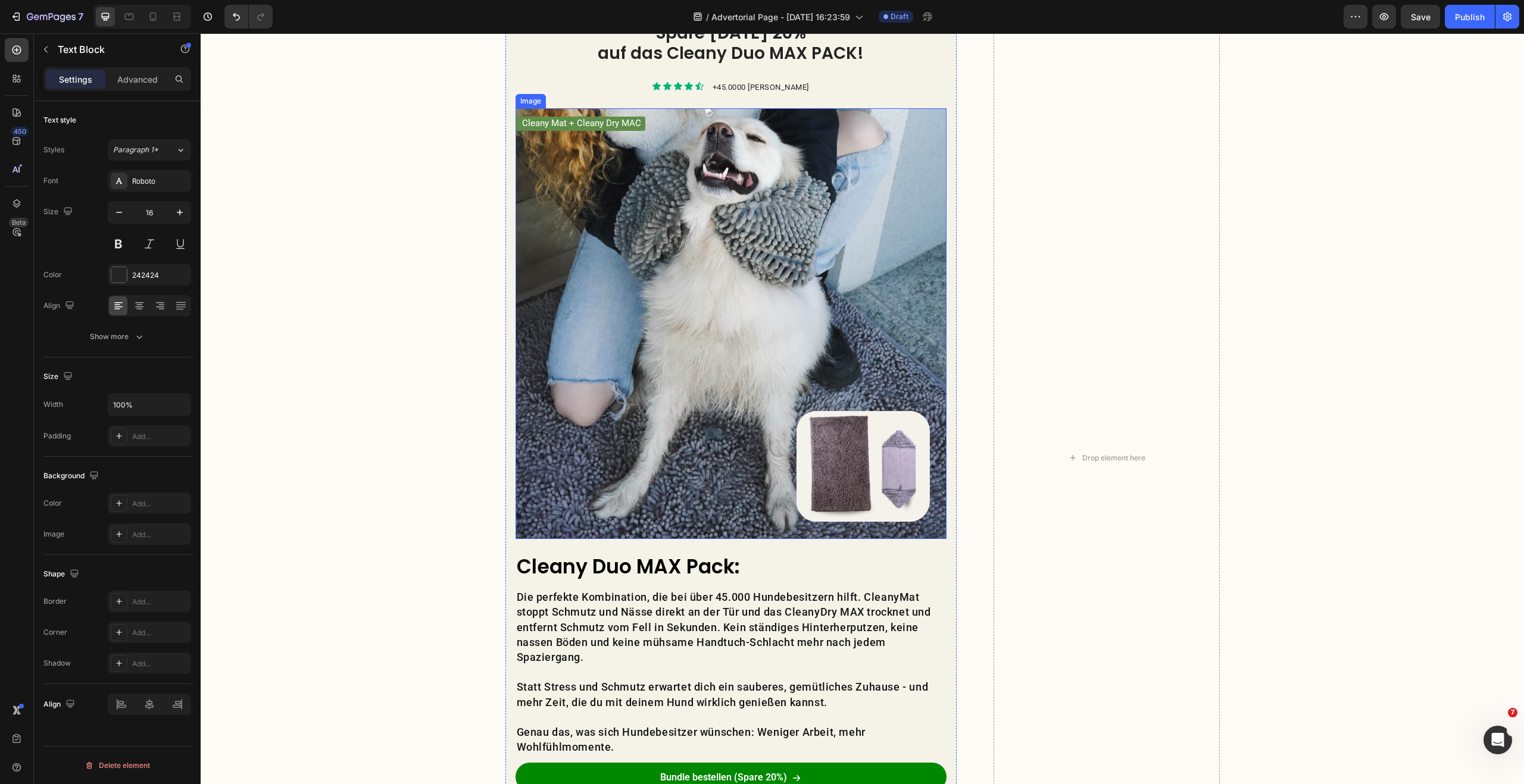
scroll to position [2417, 0]
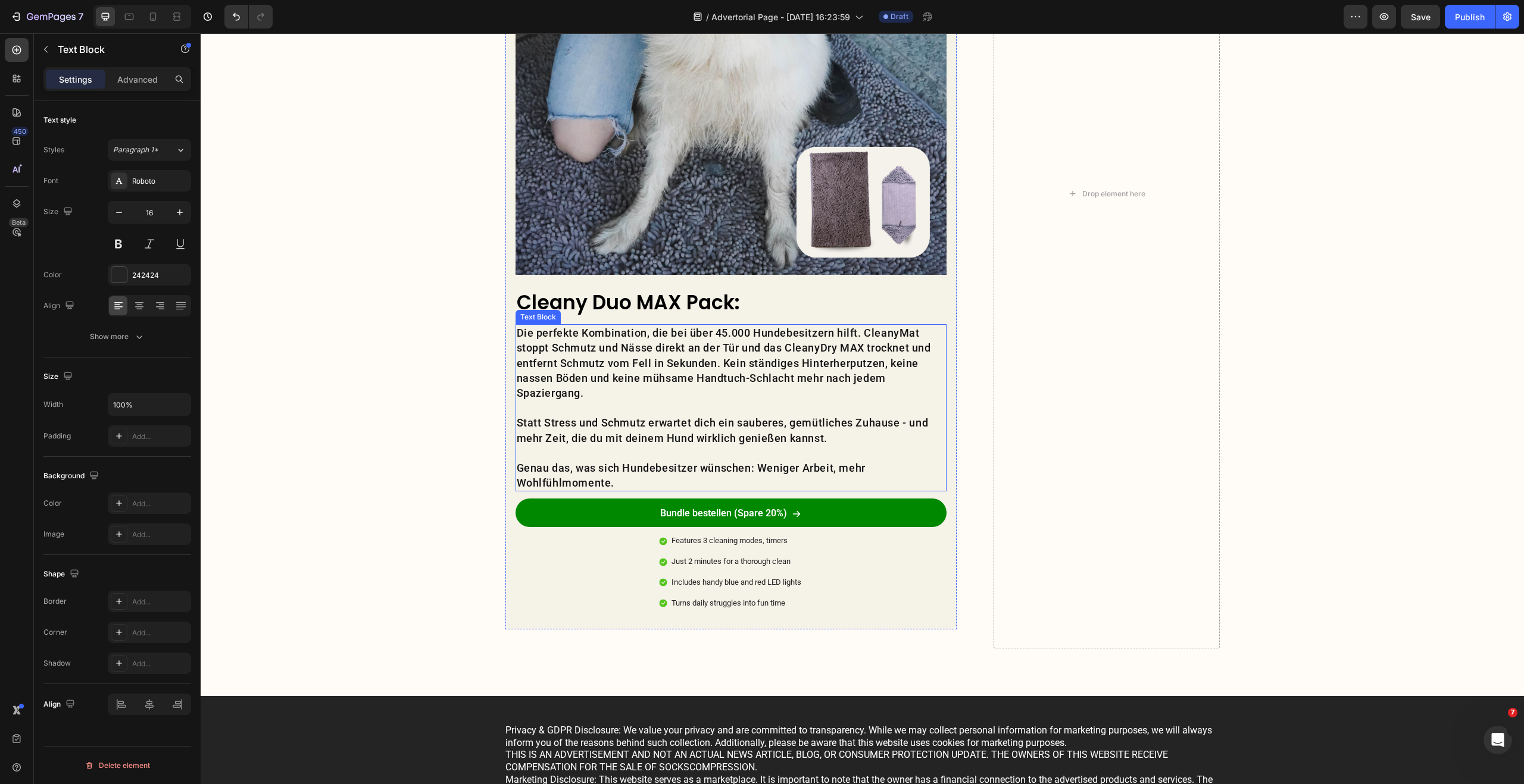
click at [687, 399] on p "Die perfekte Kombination, die bei über 45.000 Hundebesitzern hilft. CleanyMat s…" at bounding box center [730, 363] width 429 height 75
click at [153, 157] on button "Paragraph 1" at bounding box center [149, 149] width 83 height 21
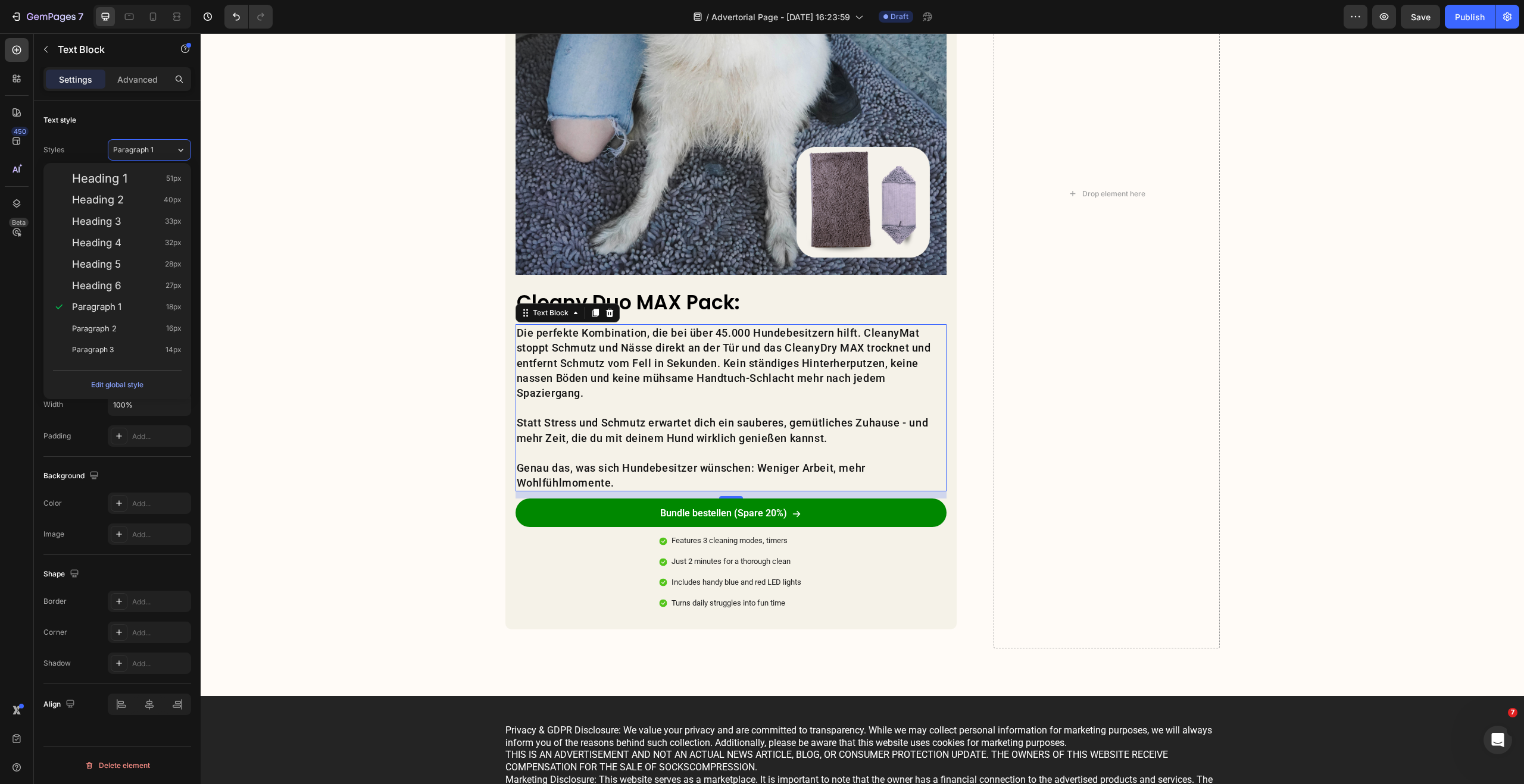
click at [156, 457] on div "Text style Styles Paragraph 1 Font Roboto Size 18 Color 121212 Align Show more" at bounding box center [117, 505] width 147 height 98
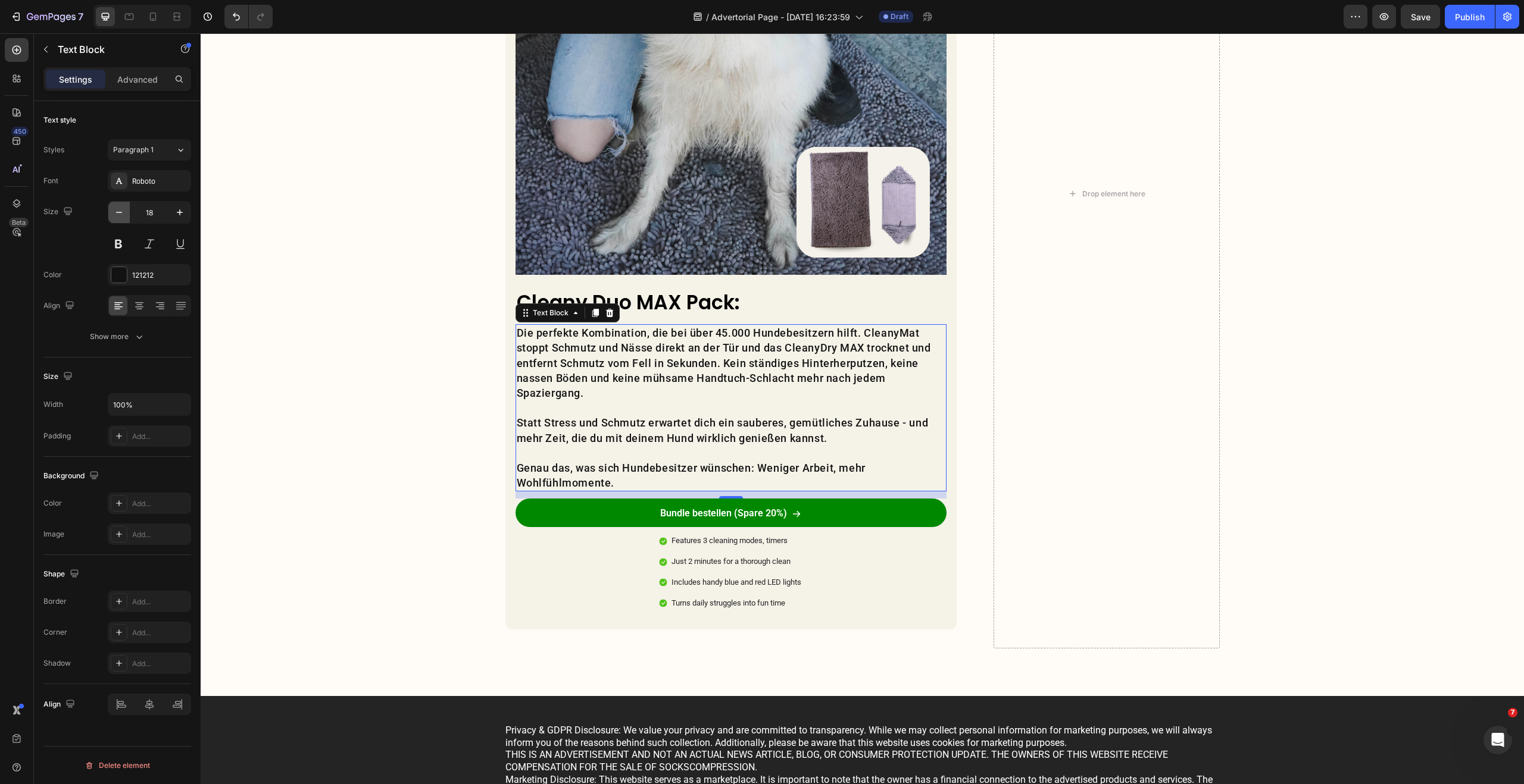
click at [121, 218] on button "button" at bounding box center [118, 212] width 21 height 21
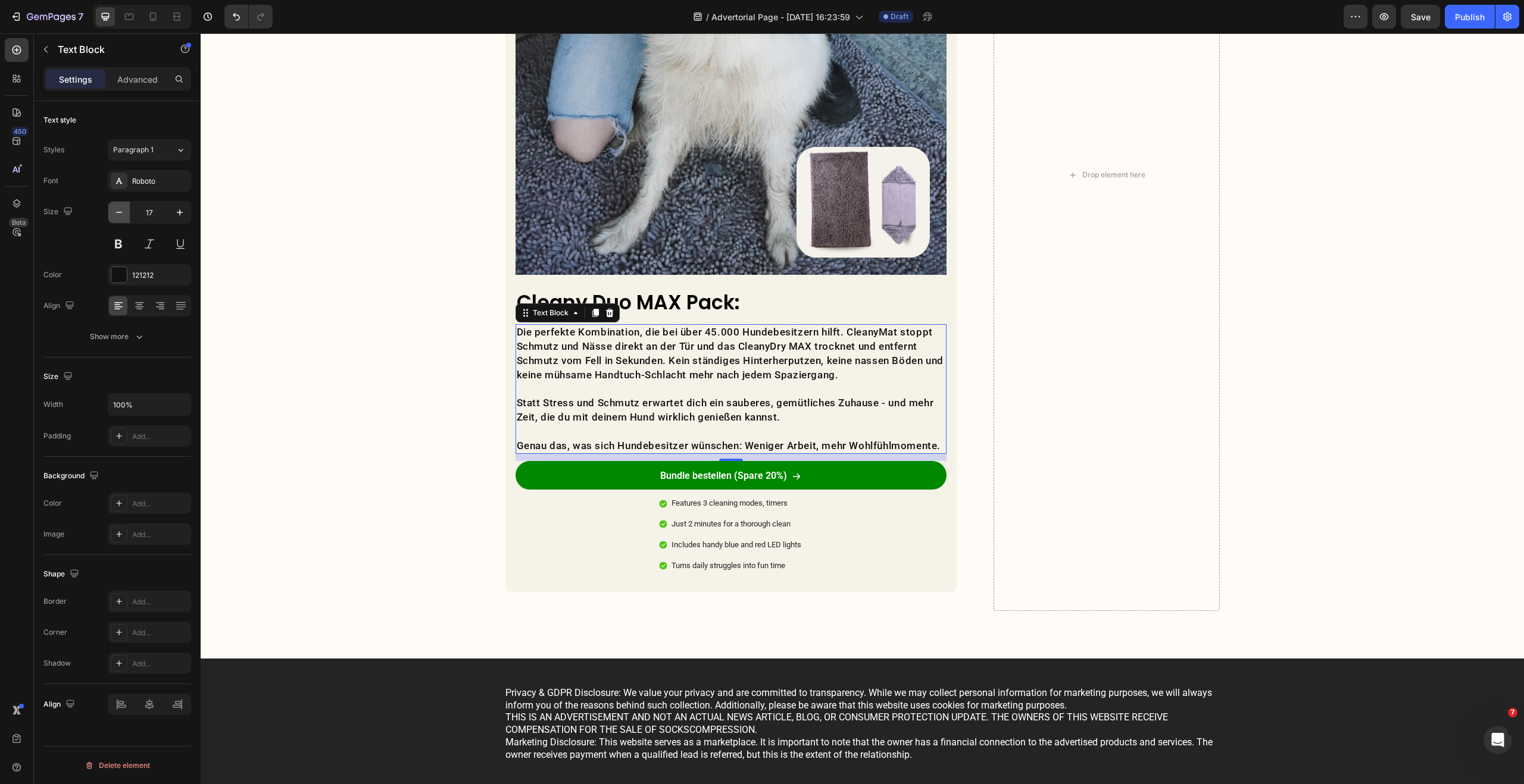
click at [121, 218] on button "button" at bounding box center [118, 212] width 21 height 21
type input "16"
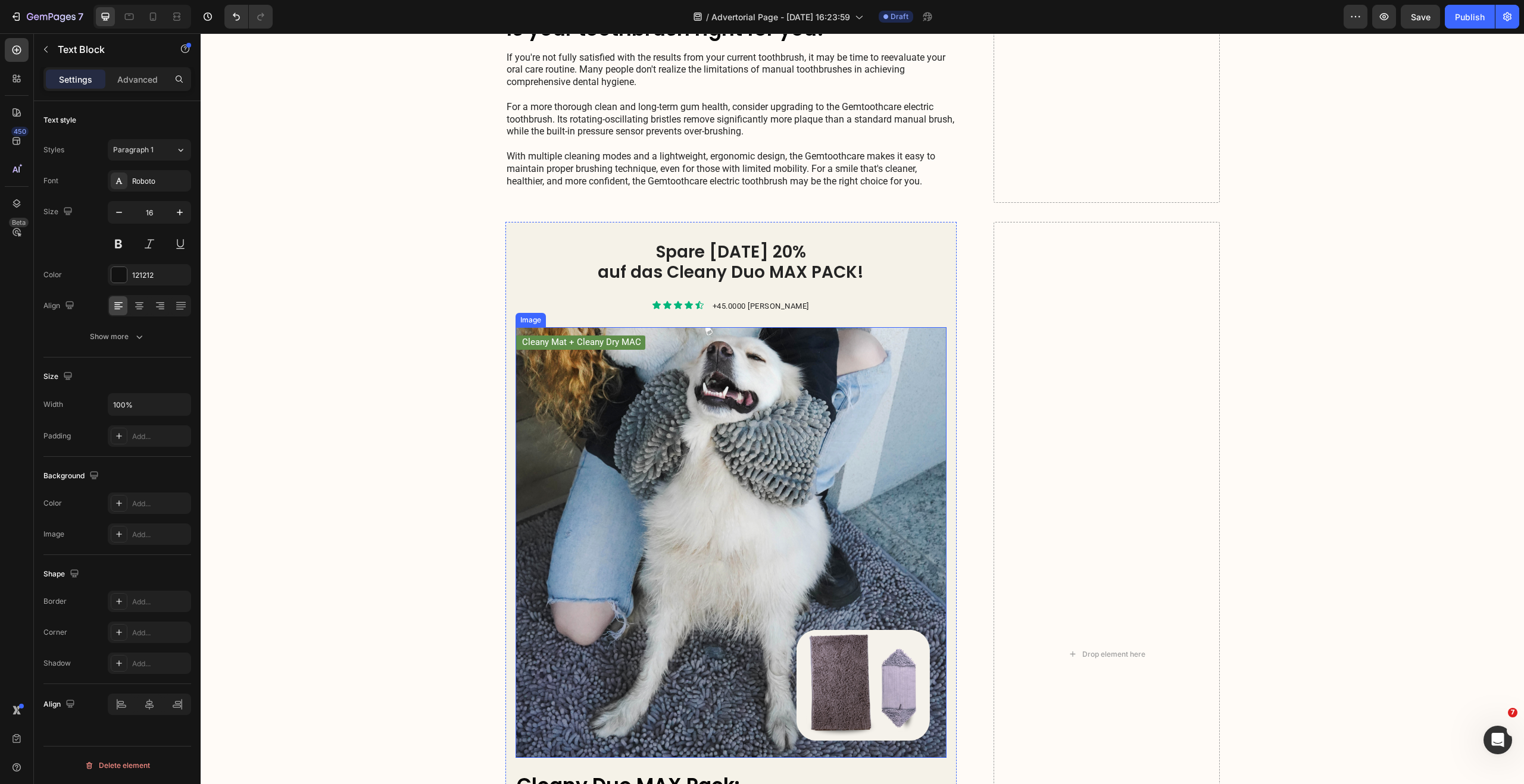
scroll to position [1903, 0]
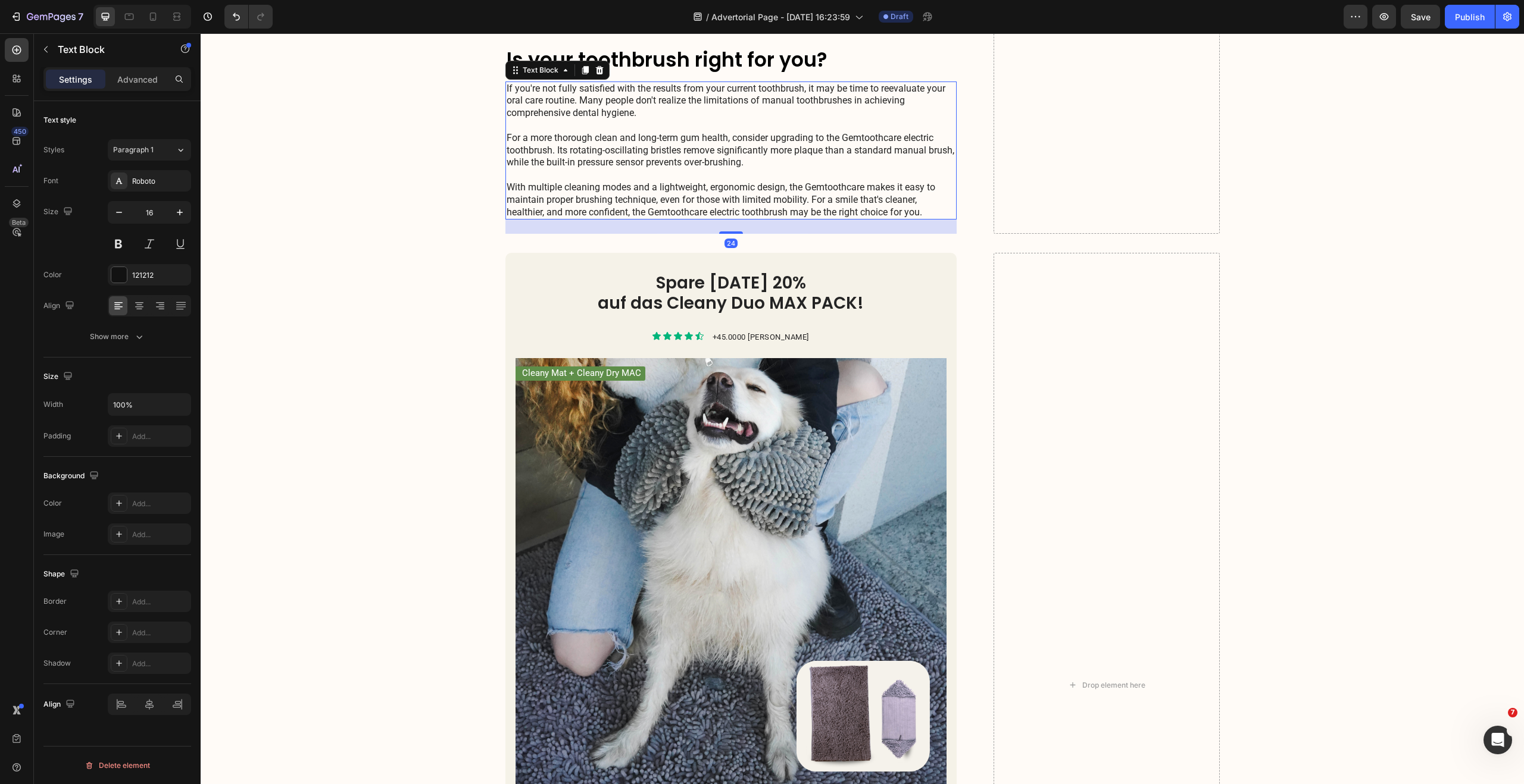
click at [637, 181] on p "If you're not fully satisfied with the results from your current toothbrush, it…" at bounding box center [731, 150] width 450 height 136
click at [563, 107] on p "If you're not fully satisfied with the results from your current toothbrush, it…" at bounding box center [731, 150] width 450 height 136
click at [165, 153] on div "Paragraph 1*" at bounding box center [144, 150] width 62 height 11
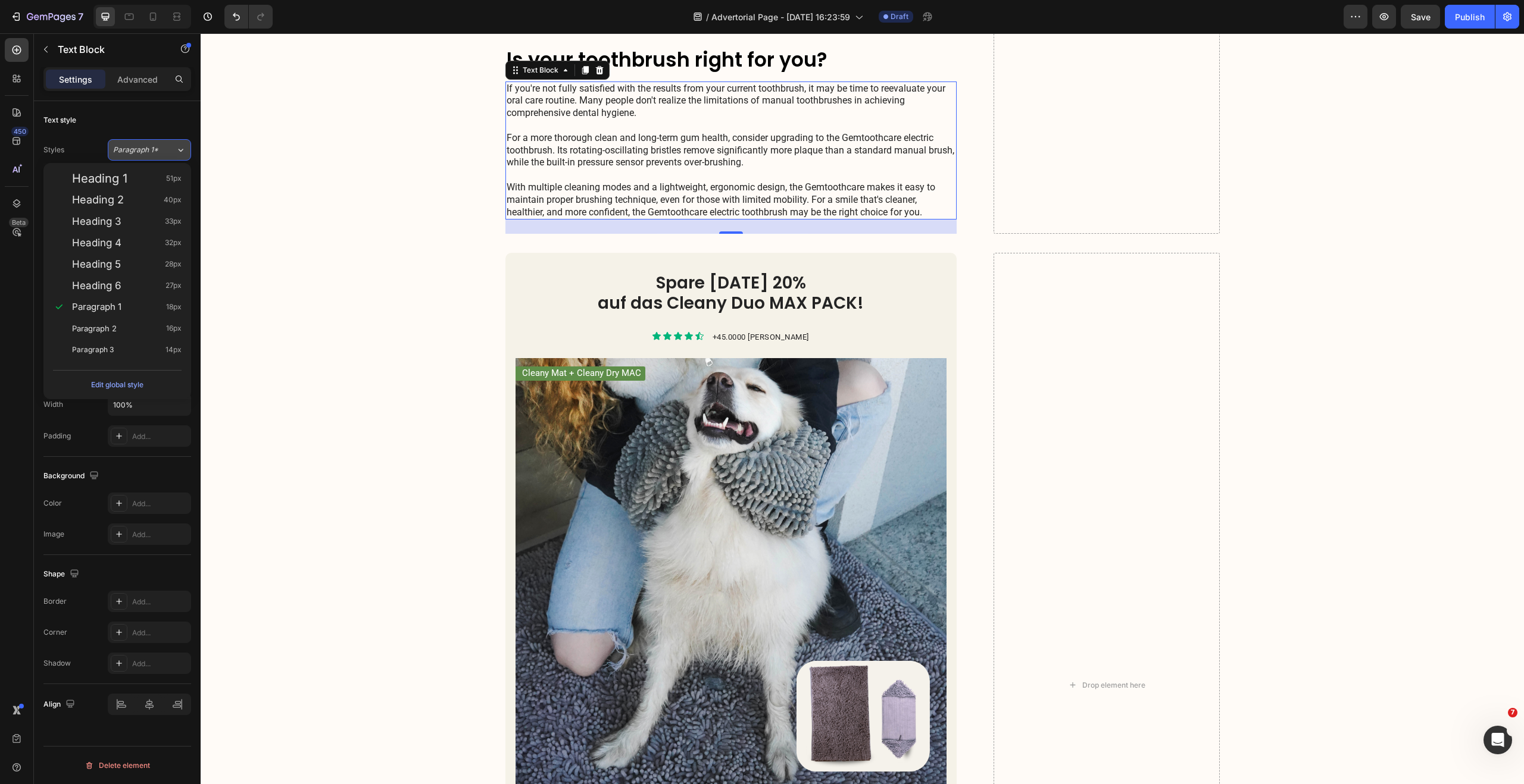
click at [165, 153] on div "Paragraph 1*" at bounding box center [144, 150] width 62 height 11
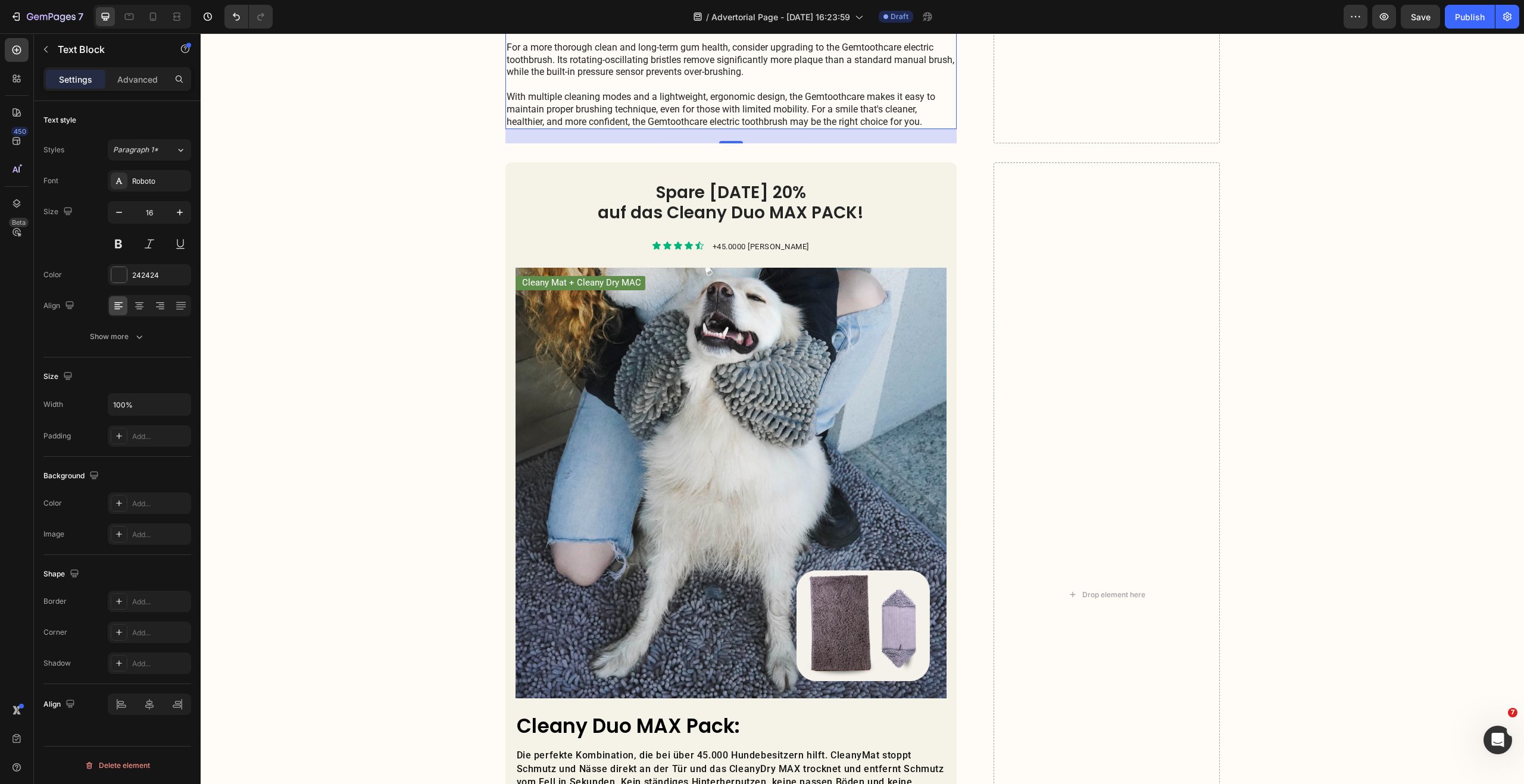
scroll to position [2515, 0]
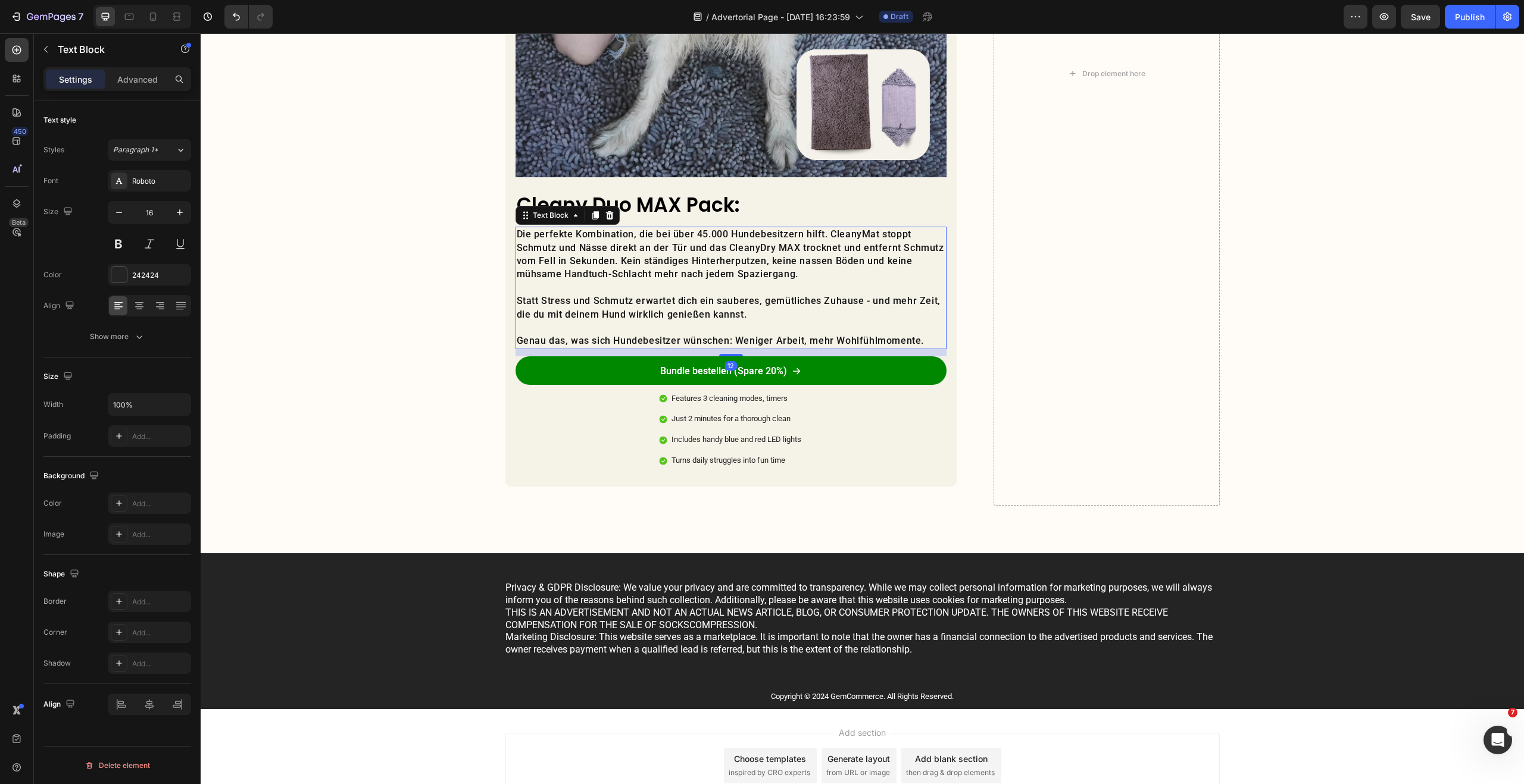
click at [632, 241] on p "Die perfekte Kombination, die bei über 45.000 Hundebesitzern hilft. CleanyMat s…" at bounding box center [730, 254] width 429 height 54
click at [173, 153] on div "Paragraph 1" at bounding box center [144, 150] width 62 height 11
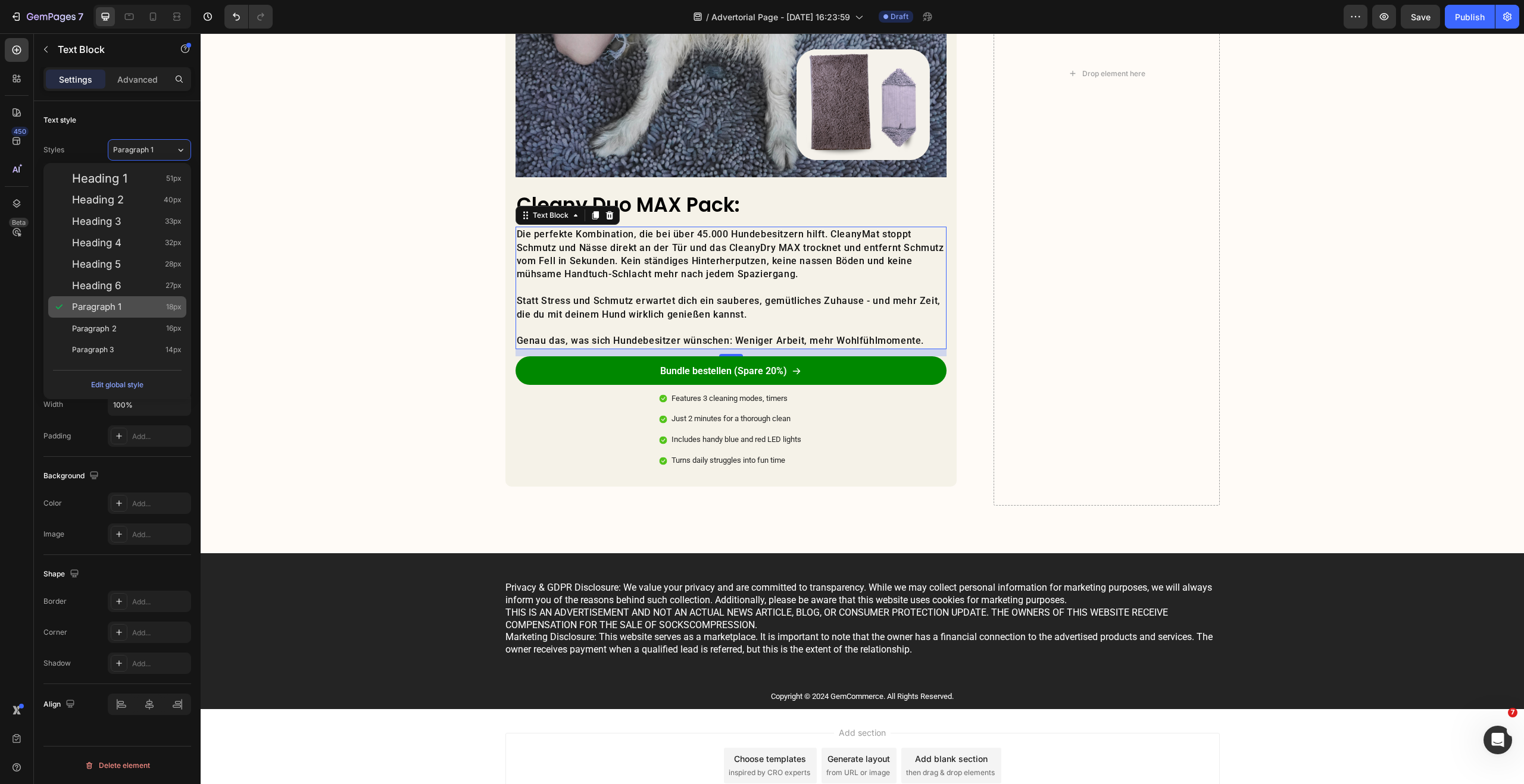
click at [139, 302] on div "Paragraph 1 18px" at bounding box center [127, 306] width 110 height 12
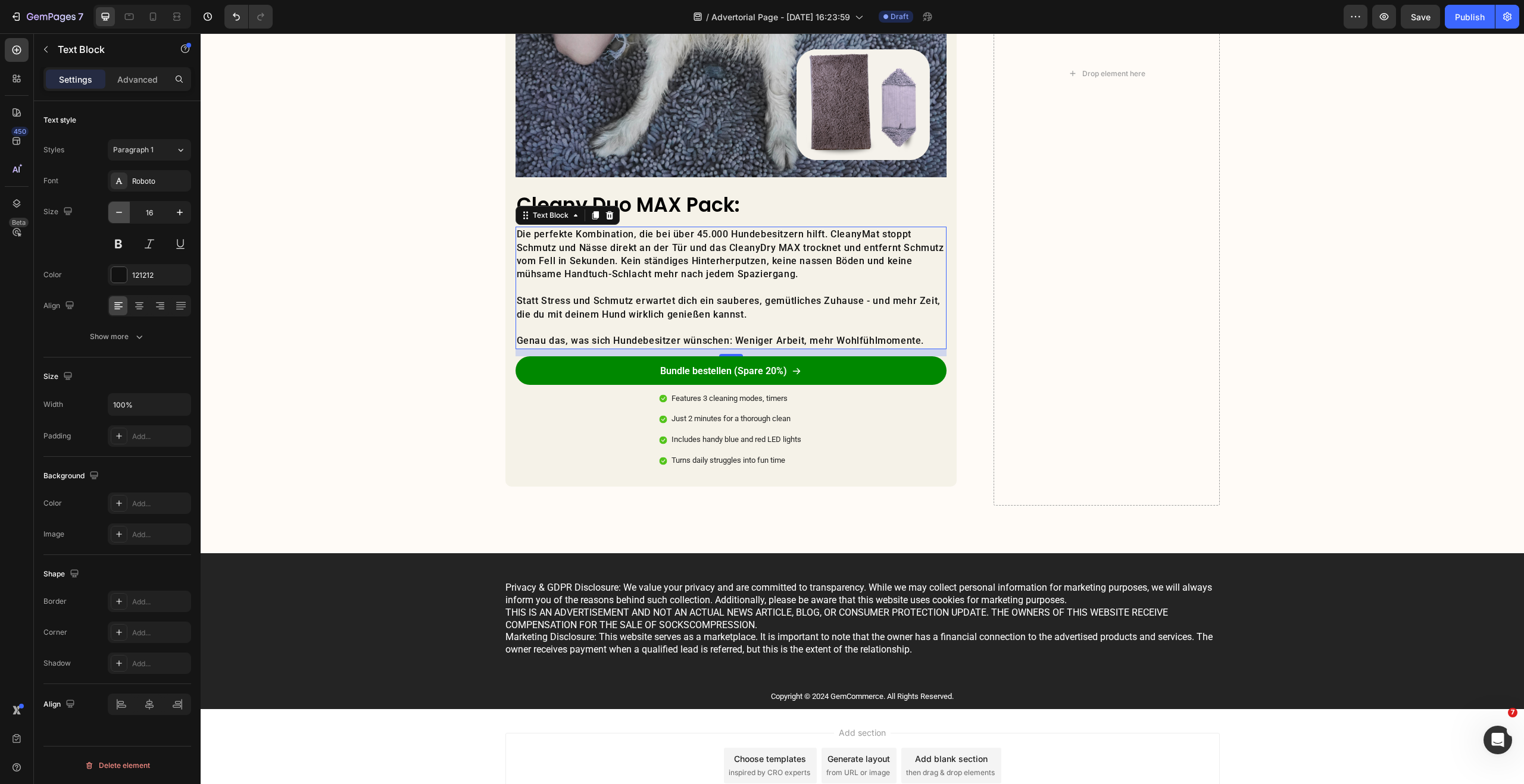
click at [120, 210] on icon "button" at bounding box center [119, 212] width 12 height 12
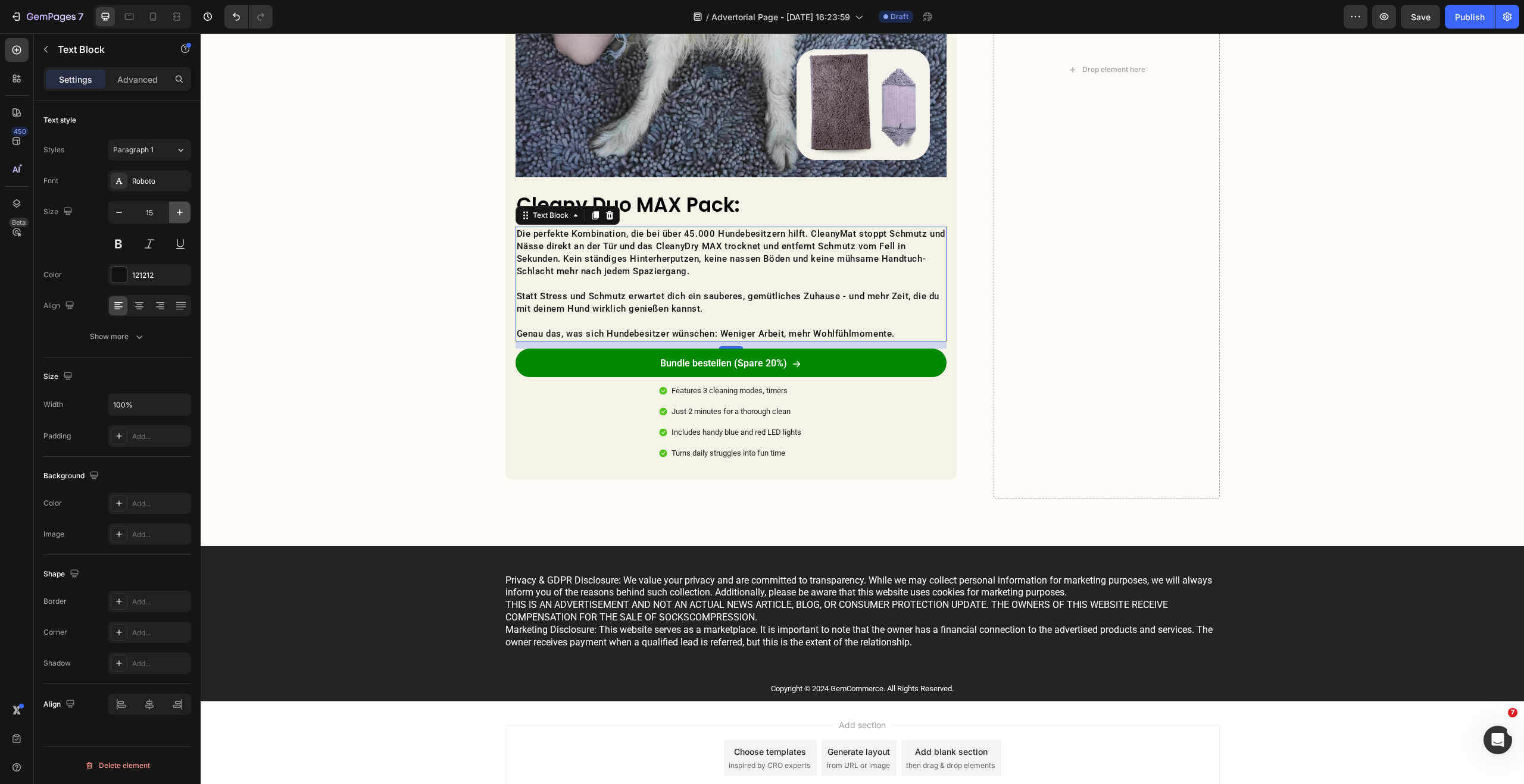
click at [178, 216] on icon "button" at bounding box center [179, 212] width 12 height 12
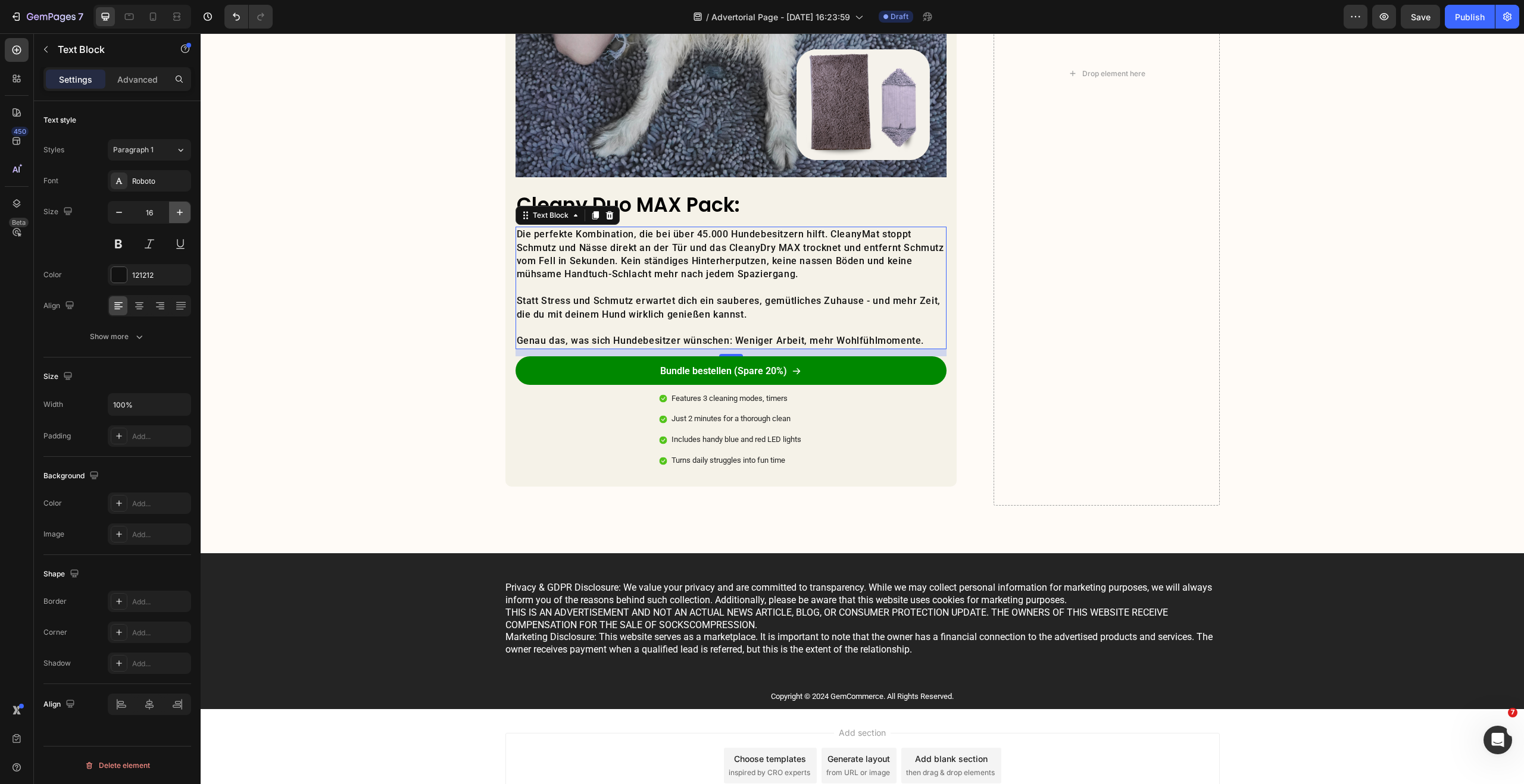
click at [178, 216] on icon "button" at bounding box center [179, 212] width 12 height 12
type input "17"
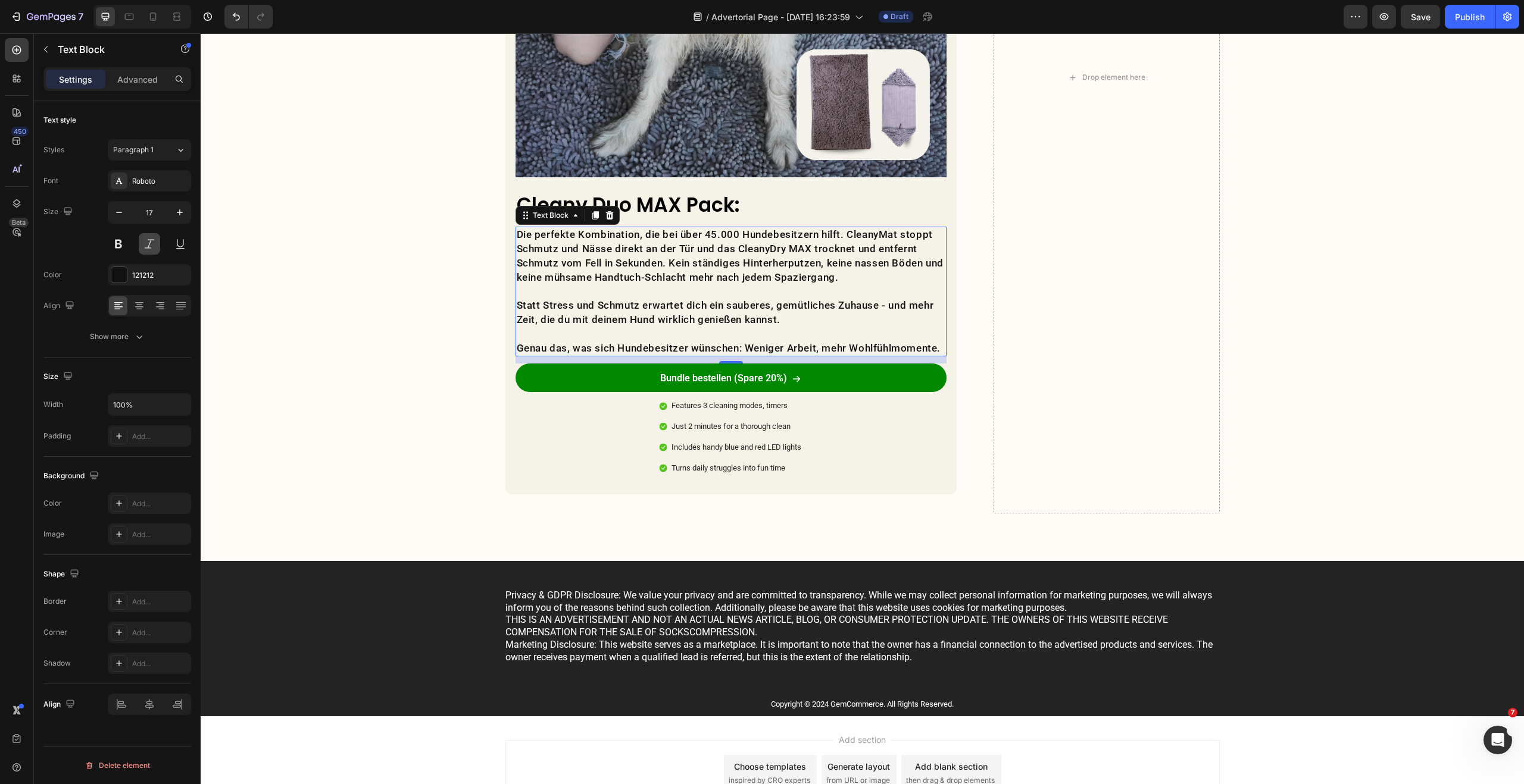
click at [142, 246] on button at bounding box center [149, 243] width 21 height 21
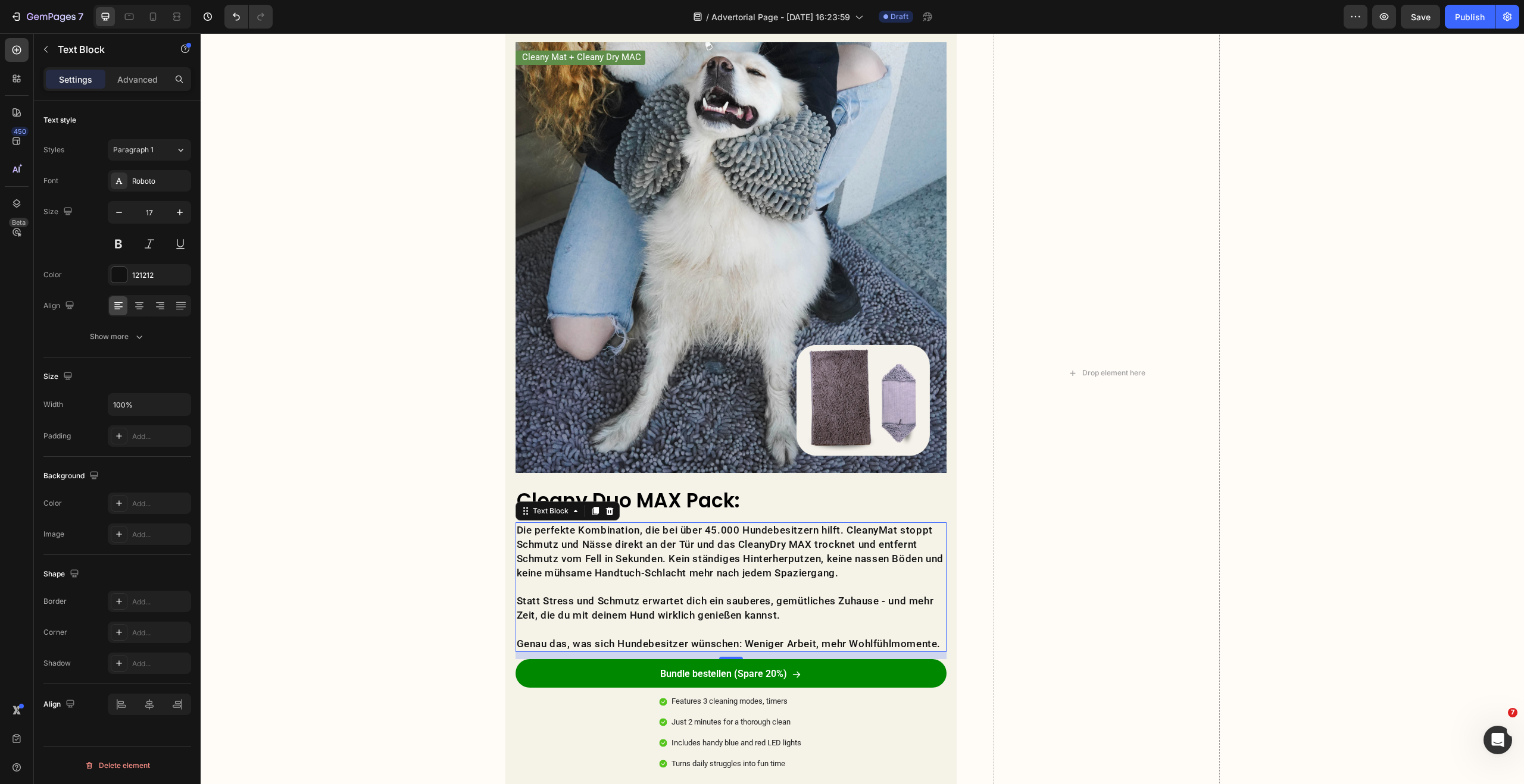
scroll to position [1840, 0]
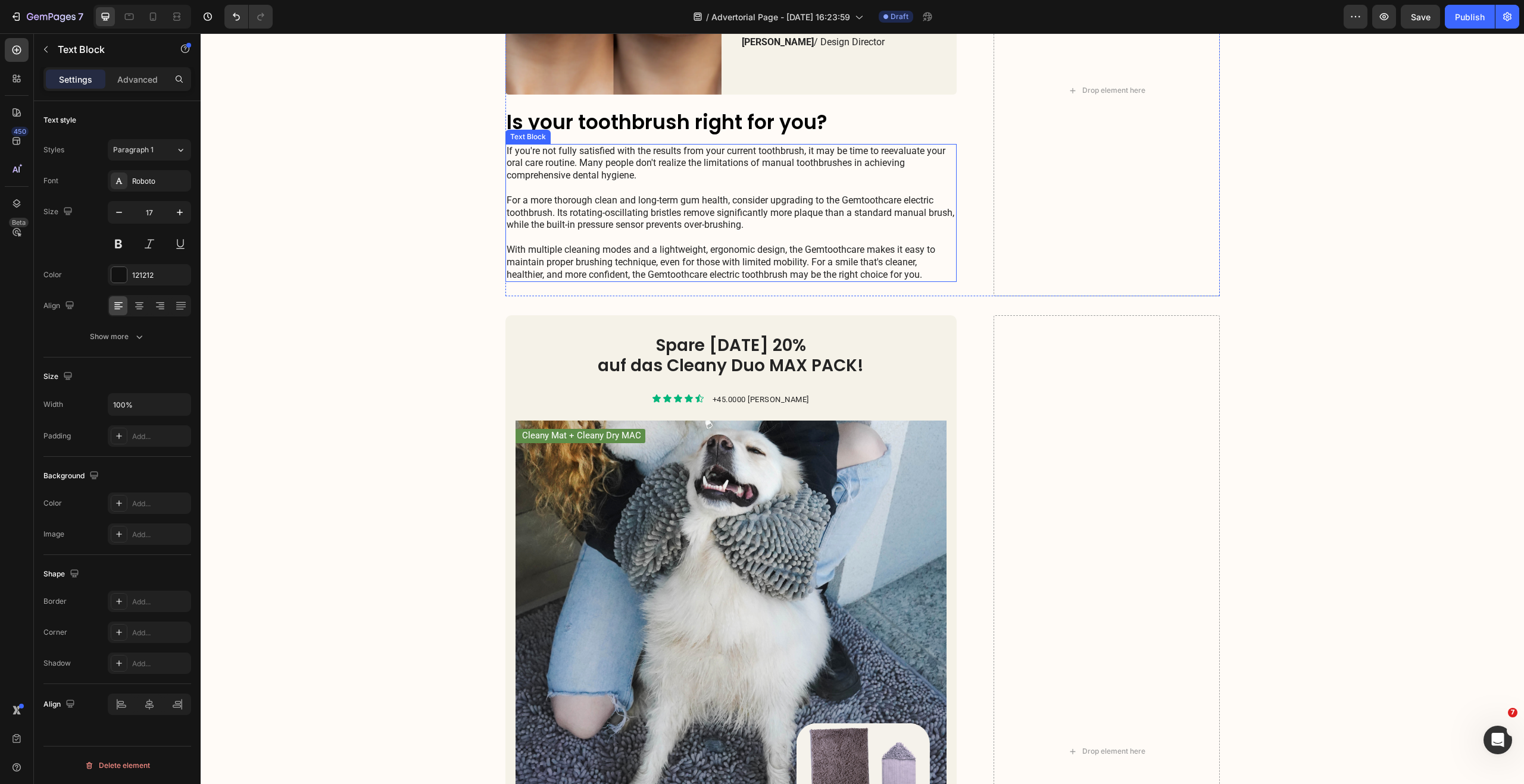
click at [569, 204] on p "If you're not fully satisfied with the results from your current toothbrush, it…" at bounding box center [731, 213] width 450 height 136
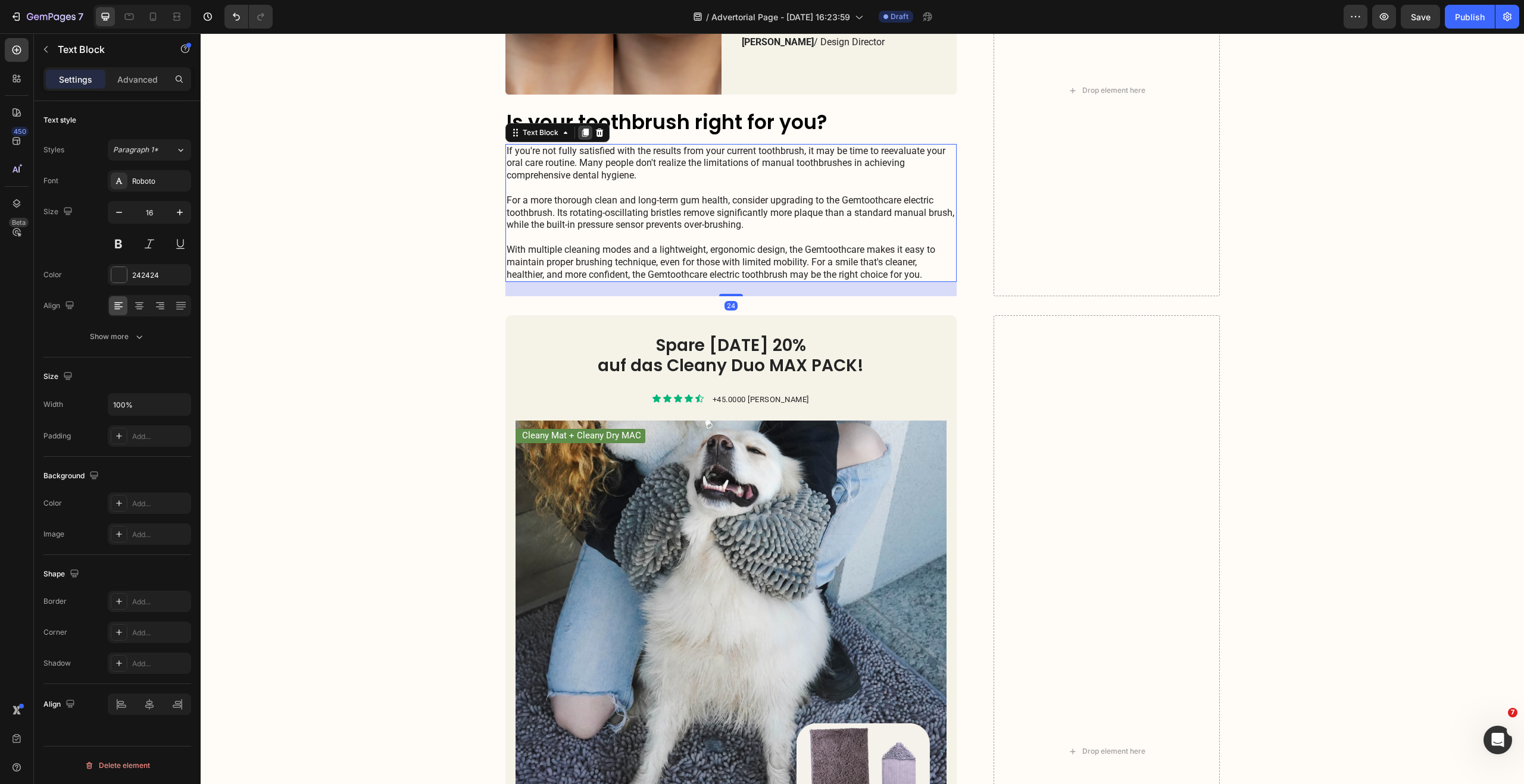
click at [581, 130] on icon at bounding box center [584, 132] width 6 height 8
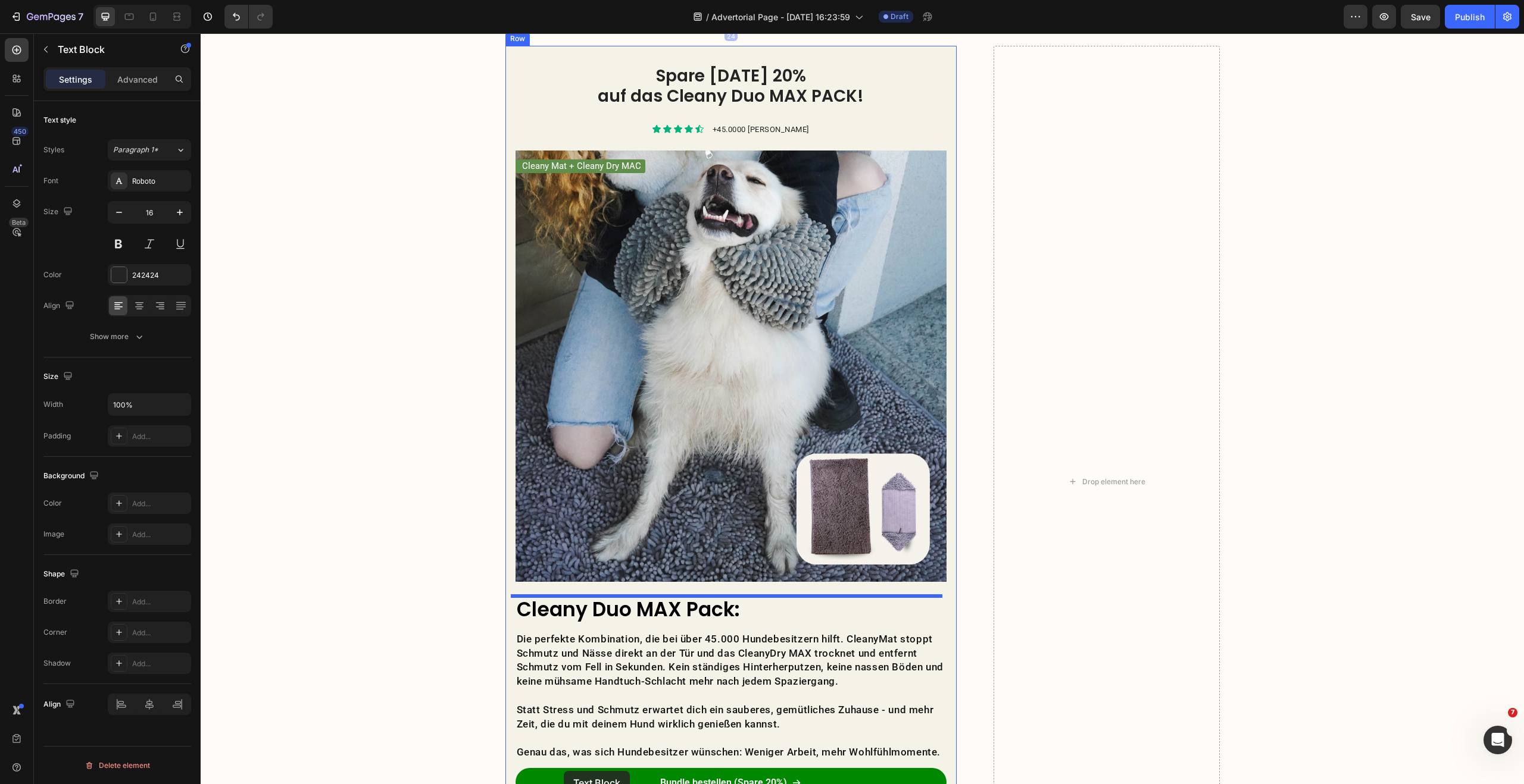
scroll to position [2348, 0]
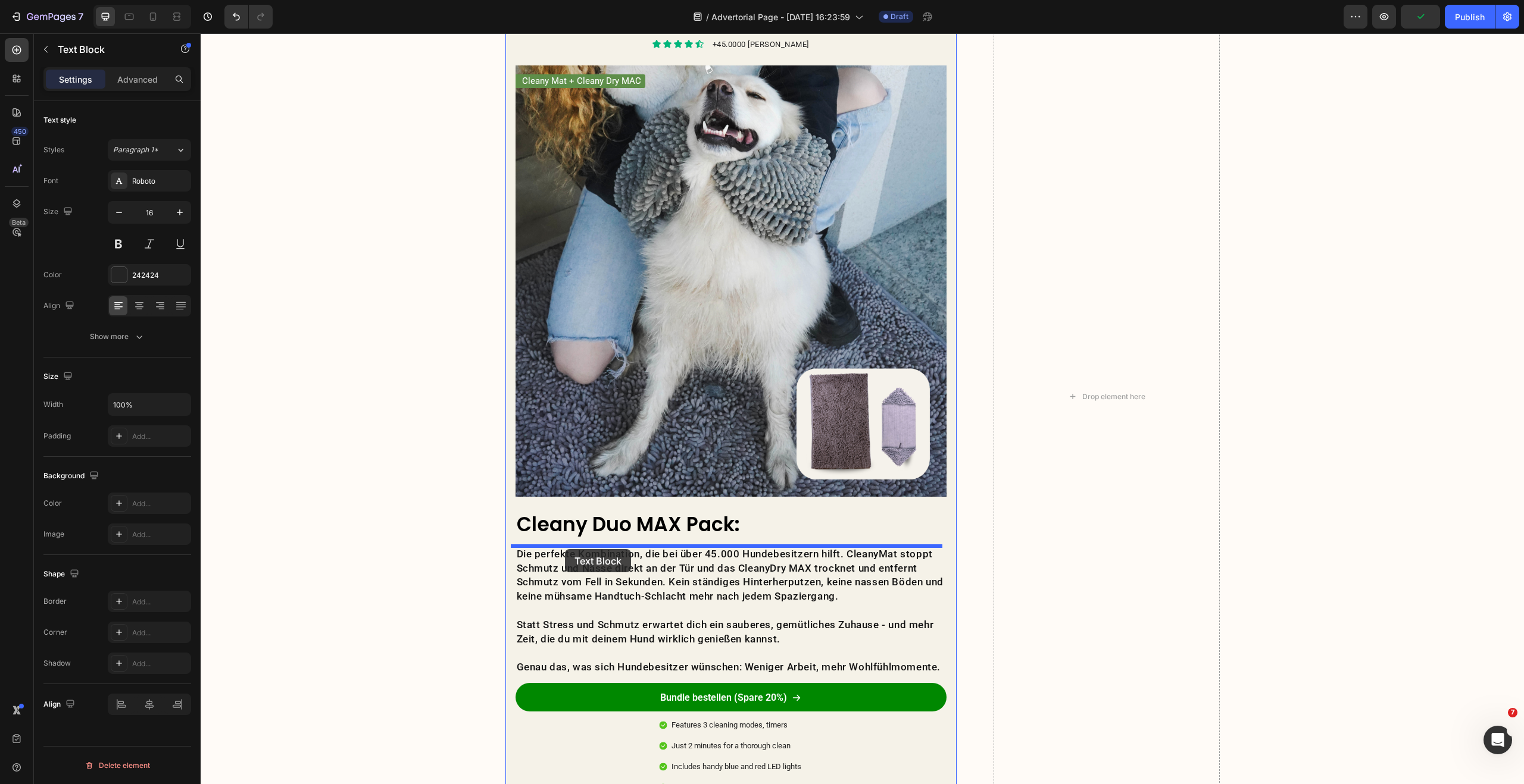
drag, startPoint x: 507, startPoint y: 288, endPoint x: 565, endPoint y: 549, distance: 267.4
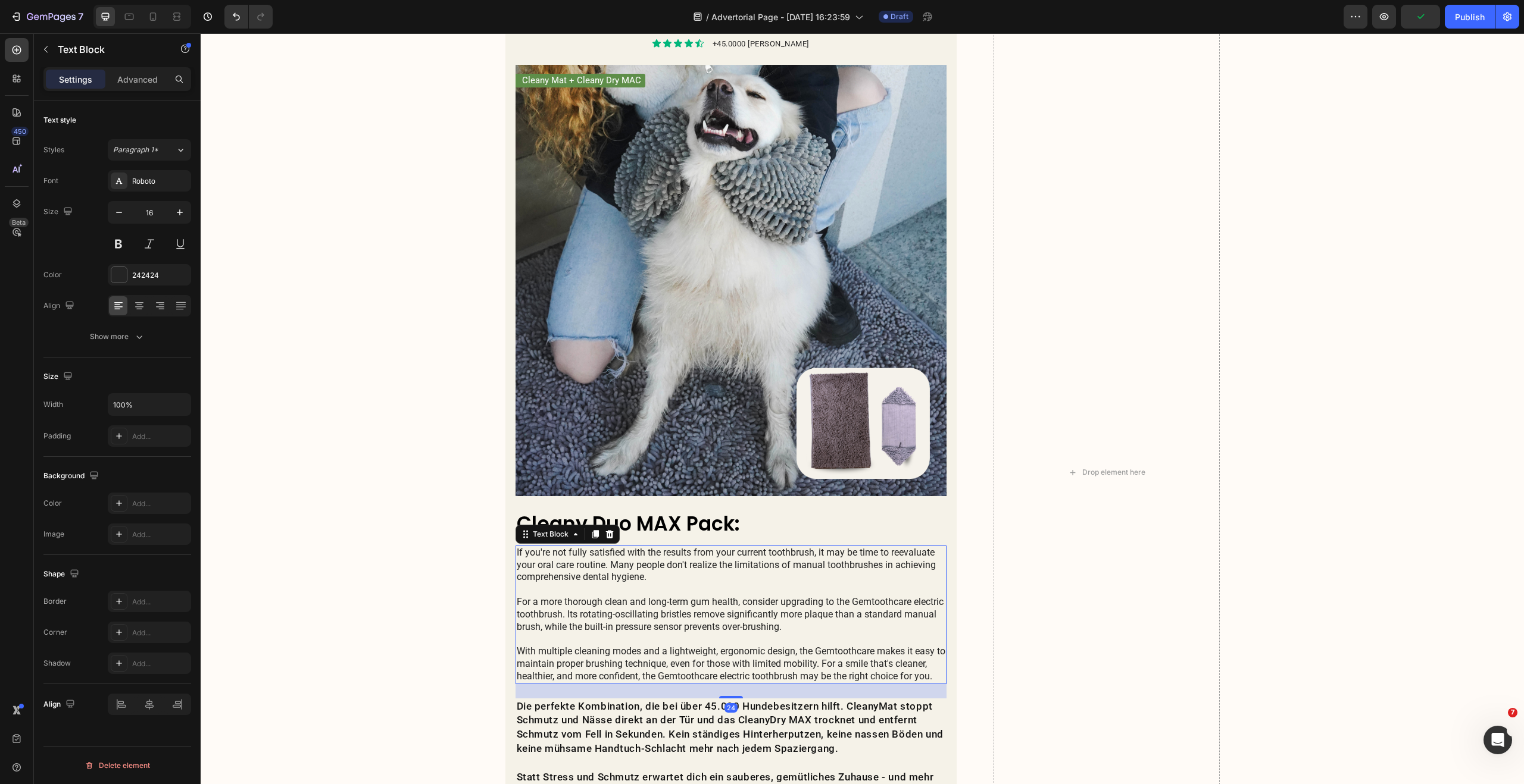
click at [600, 564] on p "If you're not fully satisfied with the results from your current toothbrush, it…" at bounding box center [730, 614] width 429 height 136
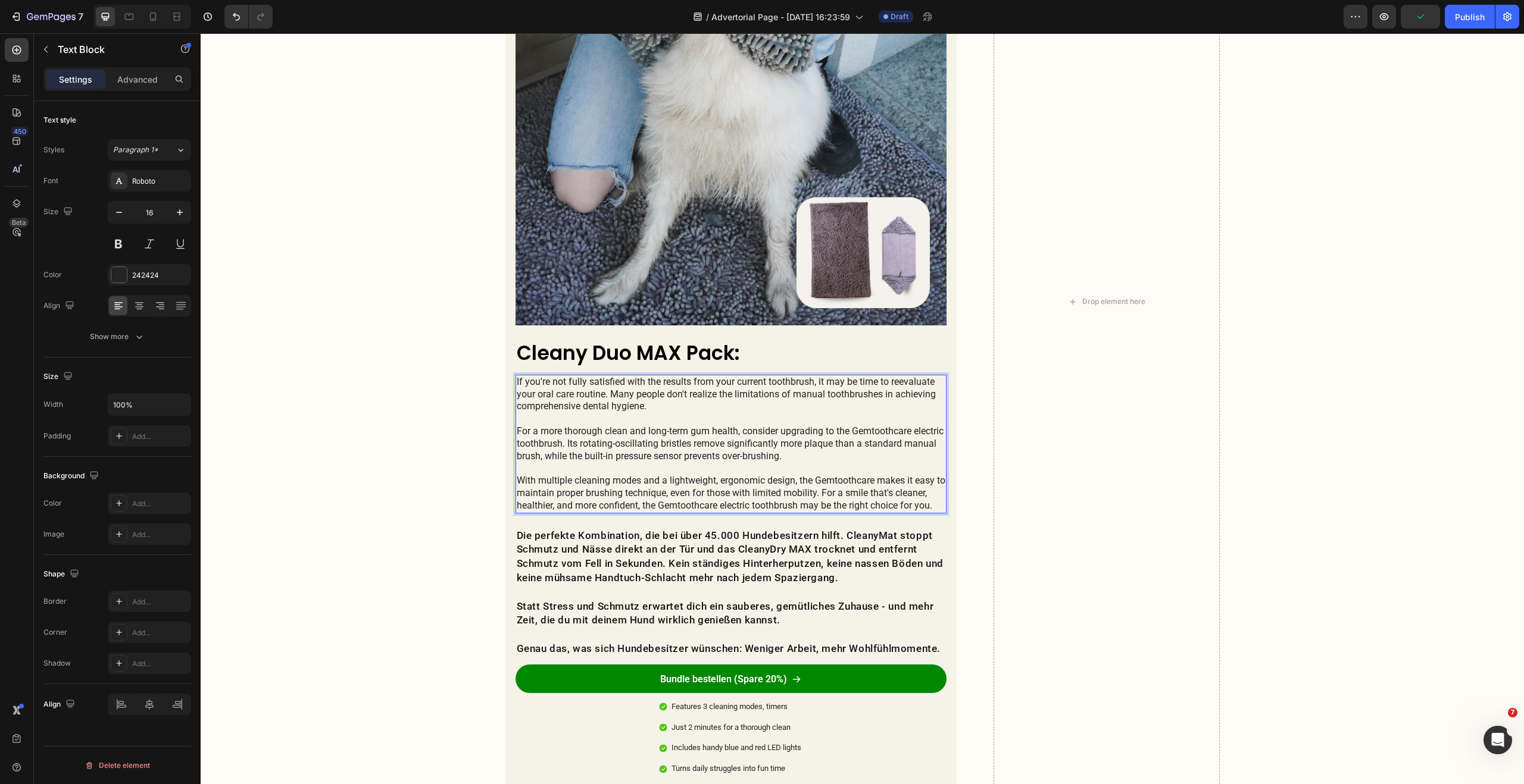
scroll to position [2520, 0]
click at [630, 581] on p "Die perfekte Kombination, die bei über 45.000 Hundebesitzern hilft. CleanyMat s…" at bounding box center [730, 556] width 429 height 57
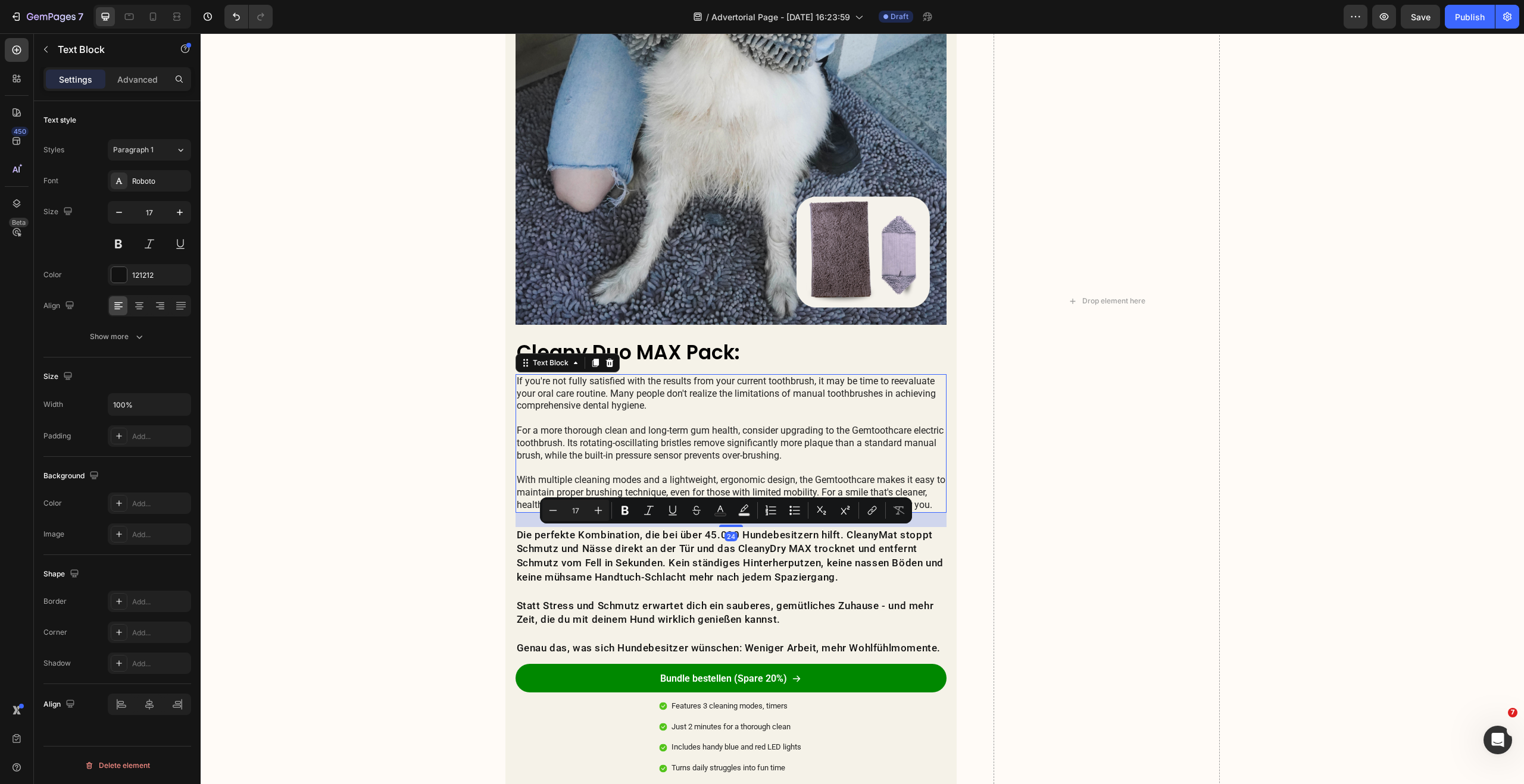
click at [630, 415] on p "If you're not fully satisfied with the results from your current toothbrush, it…" at bounding box center [730, 443] width 429 height 136
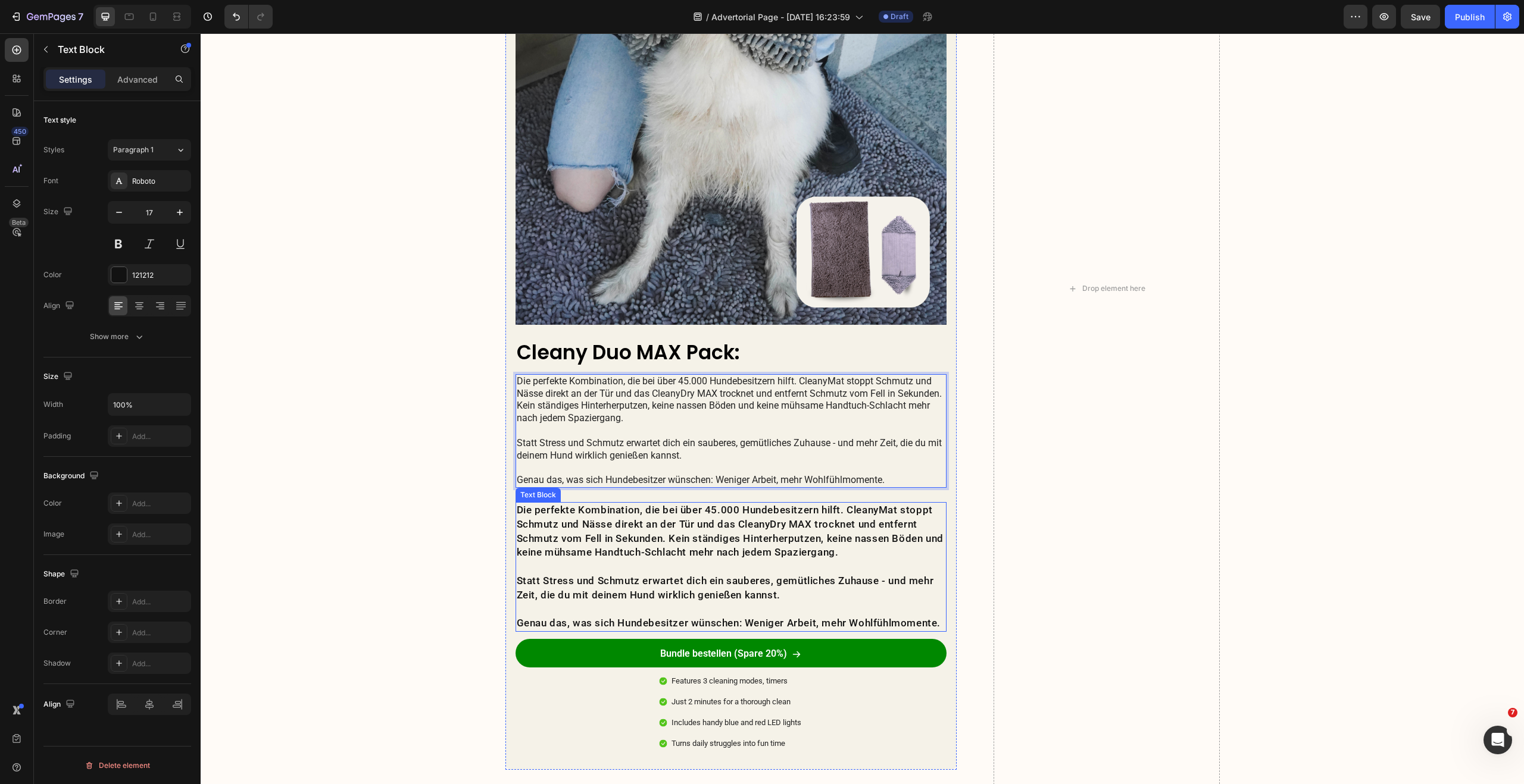
click at [633, 526] on p "Die perfekte Kombination, die bei über 45.000 Hundebesitzern hilft. CleanyMat s…" at bounding box center [730, 532] width 429 height 57
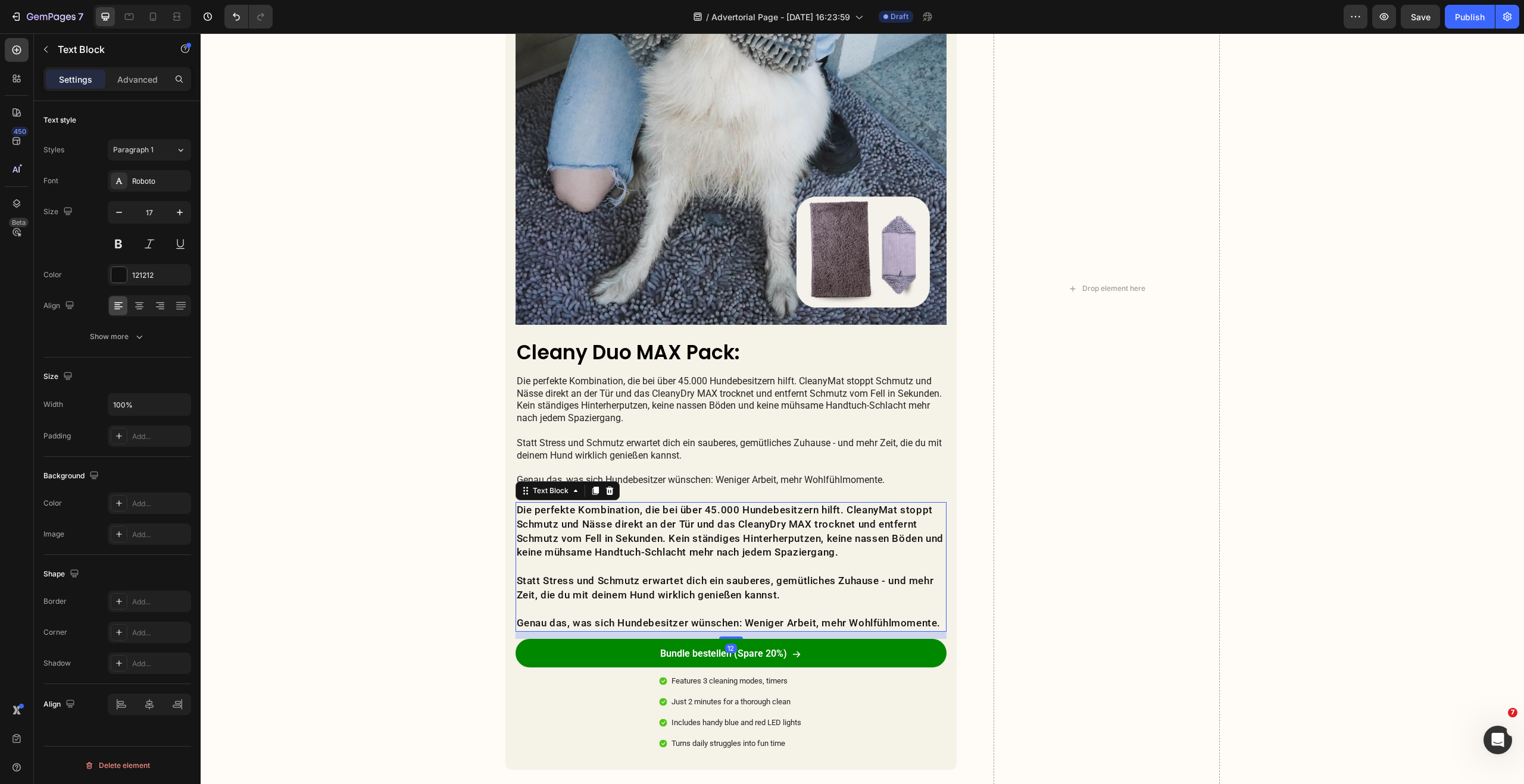
click at [604, 487] on icon at bounding box center [609, 491] width 9 height 9
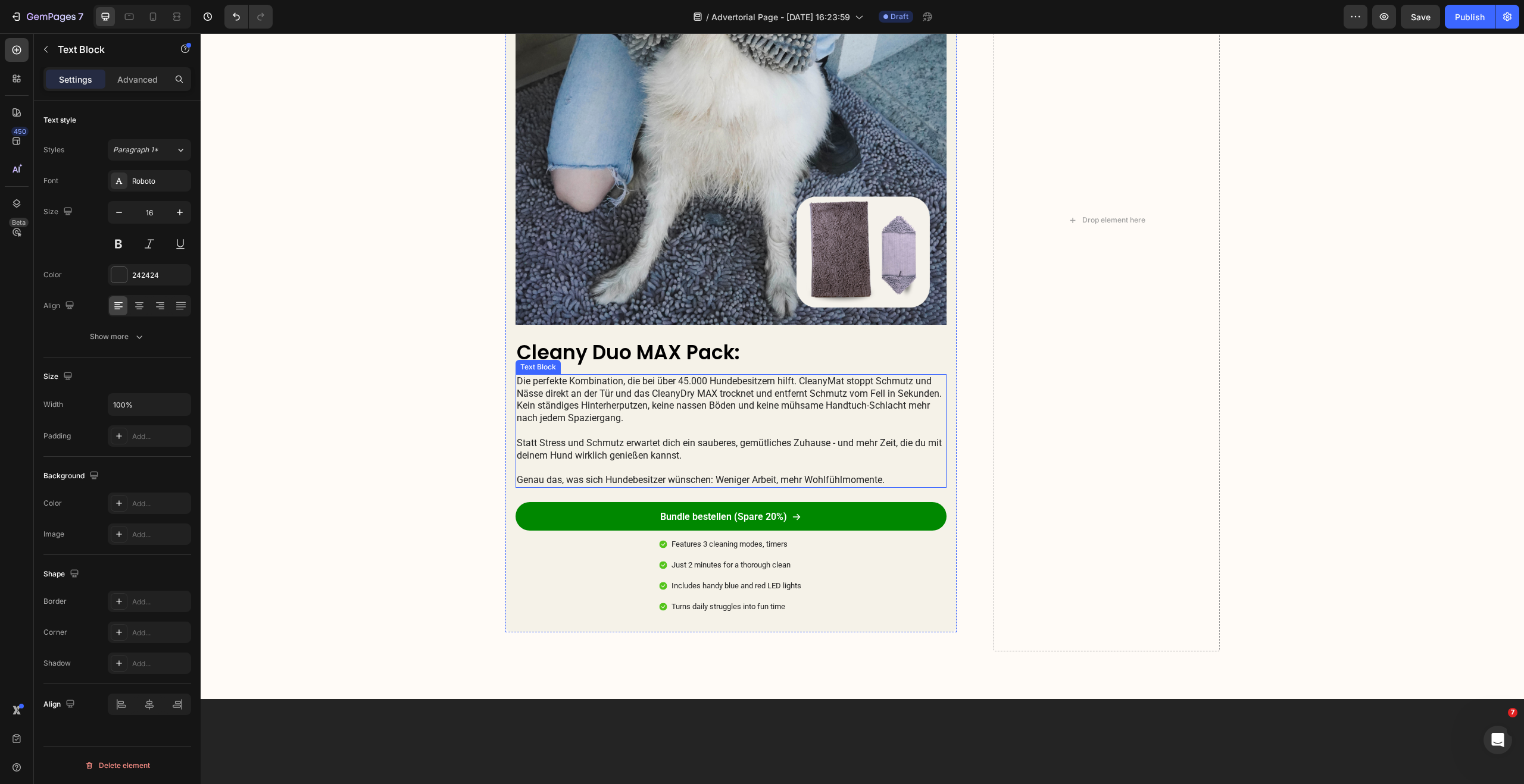
click at [645, 409] on p "Die perfekte Kombination, die bei über 45.000 Hundebesitzern hilft. CleanyMat s…" at bounding box center [730, 400] width 429 height 49
click at [804, 381] on p "Die perfekte Kombination, die bei über 45.000 Hundebesitzern hilft. CleanyMat s…" at bounding box center [730, 400] width 429 height 49
click at [795, 384] on p "Die perfekte Kombination, die bei über 45.000 Hundebesitzern hilft. CleanyMat s…" at bounding box center [730, 400] width 429 height 49
click at [644, 408] on p "Die perfekte Kombination, die bei über 45.000 Hundebesitzern hilft. CleanyMat s…" at bounding box center [730, 400] width 429 height 49
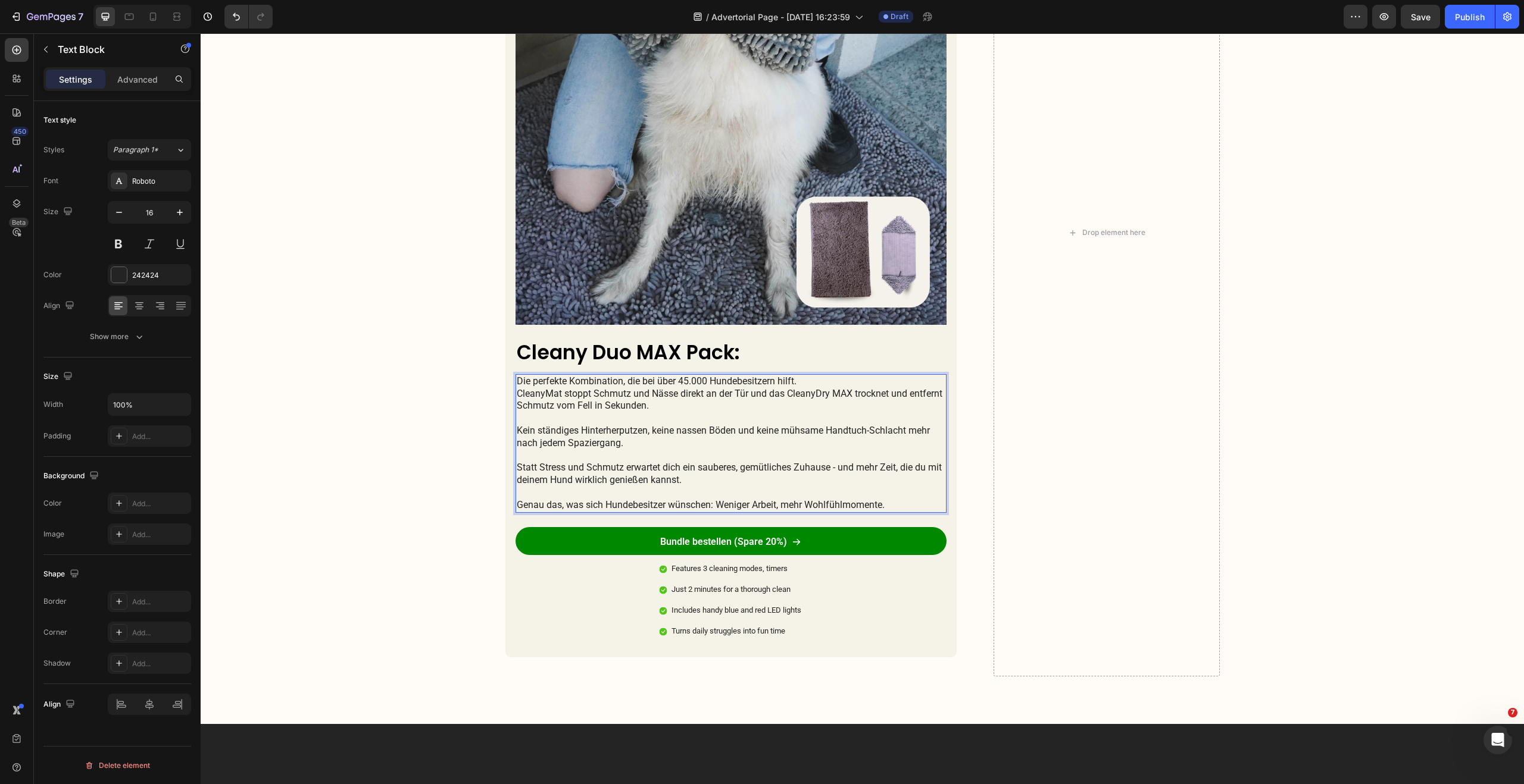
click at [730, 491] on p "Statt Stress und Schmutz erwartet dich ein sauberes, gemütliches Zuhause - und …" at bounding box center [730, 486] width 429 height 49
click at [730, 505] on p "Statt Stress und Schmutz erwartet dich ein sauberes, gemütliches Zuhause - und …" at bounding box center [730, 486] width 429 height 49
click at [748, 492] on p "Statt Stress und Schmutz erwartet dich ein sauberes, gemütliches Zuhause - und …" at bounding box center [730, 486] width 429 height 49
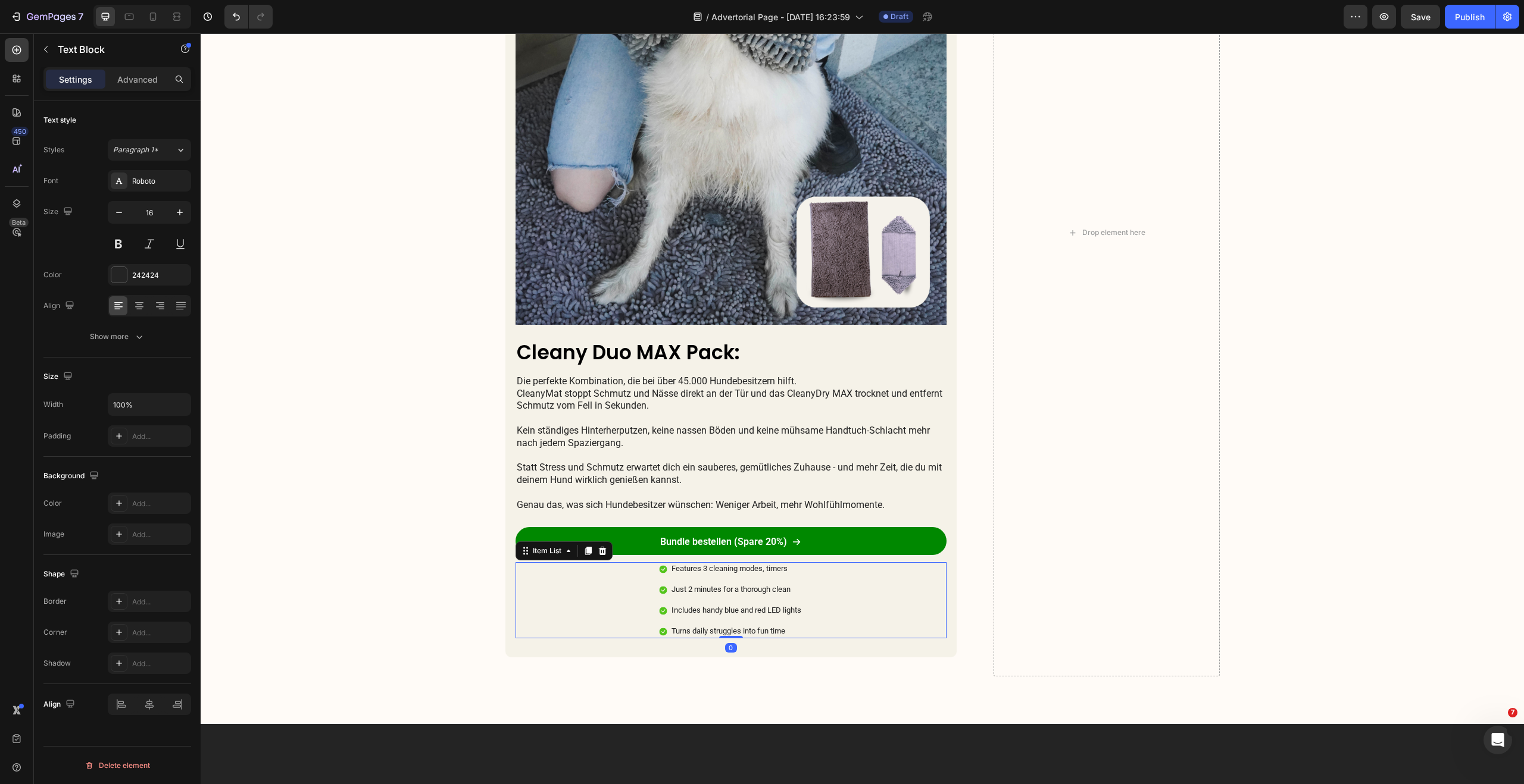
click at [815, 585] on div "Features 3 cleaning modes, timers Just 2 minutes for a thorough clean Includes …" at bounding box center [731, 599] width 432 height 76
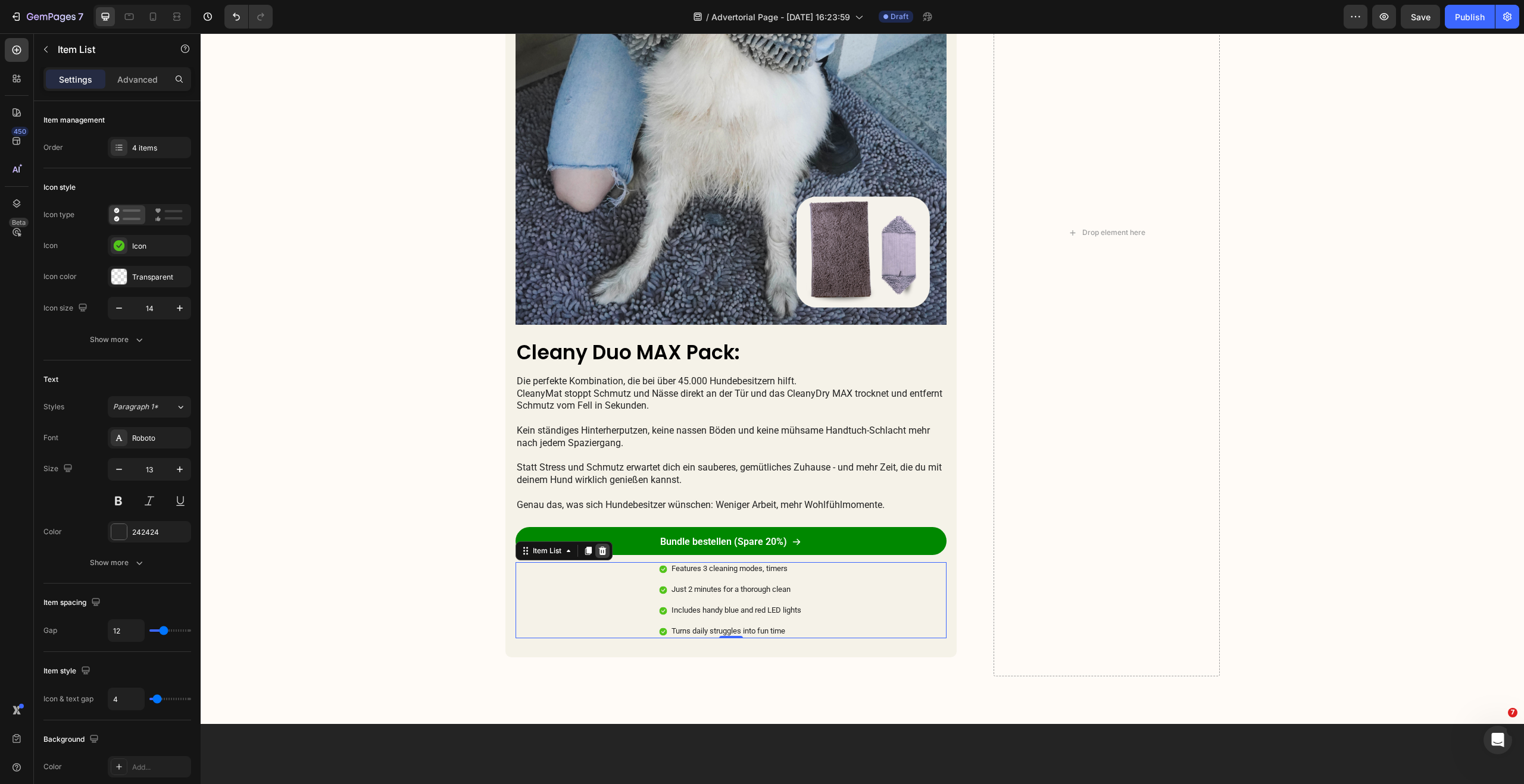
click at [598, 549] on icon at bounding box center [602, 550] width 7 height 8
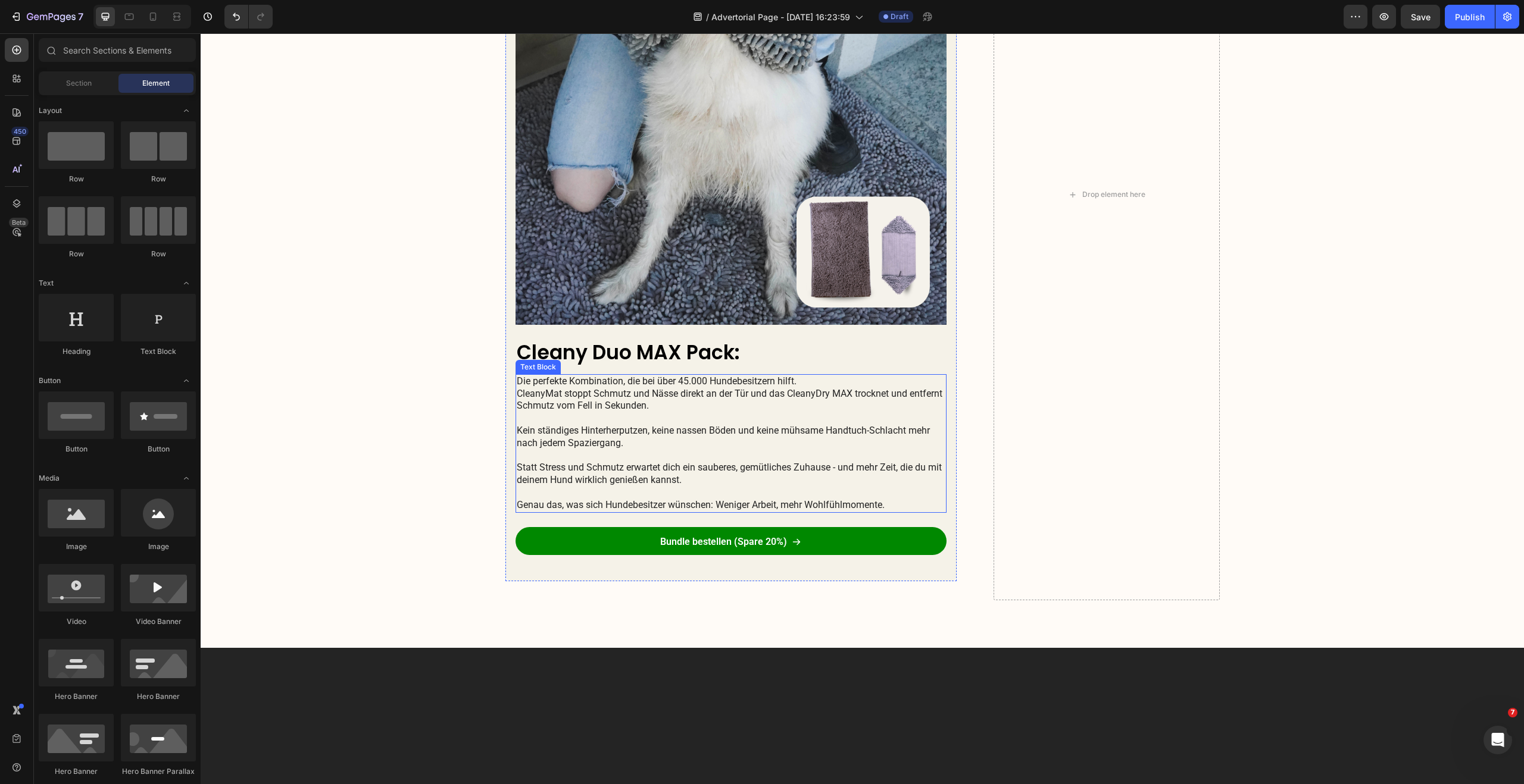
click at [560, 431] on p "Die perfekte Kombination, die bei über 45.000 Hundebesitzern hilft. CleanyMat s…" at bounding box center [730, 412] width 429 height 74
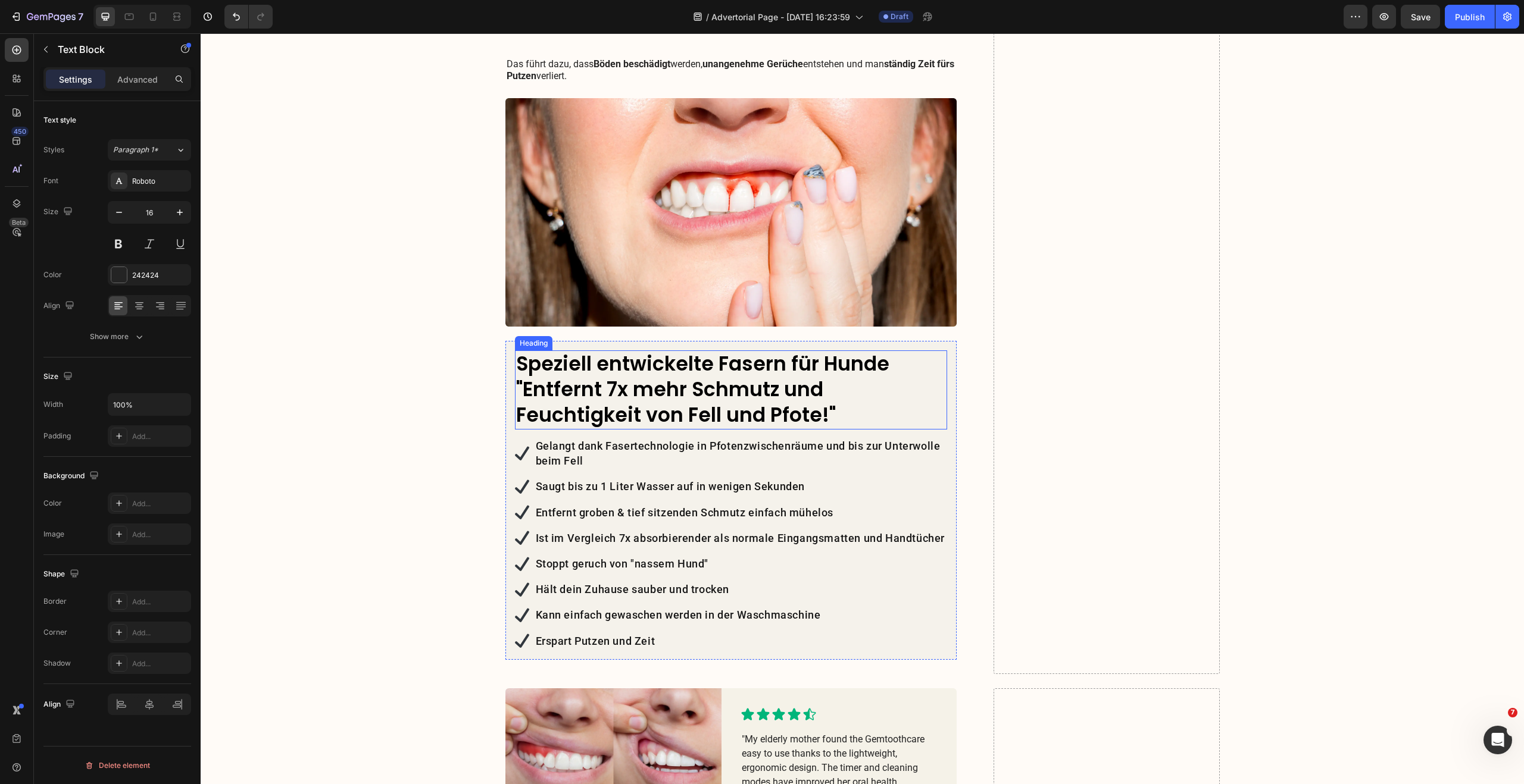
scroll to position [1575, 0]
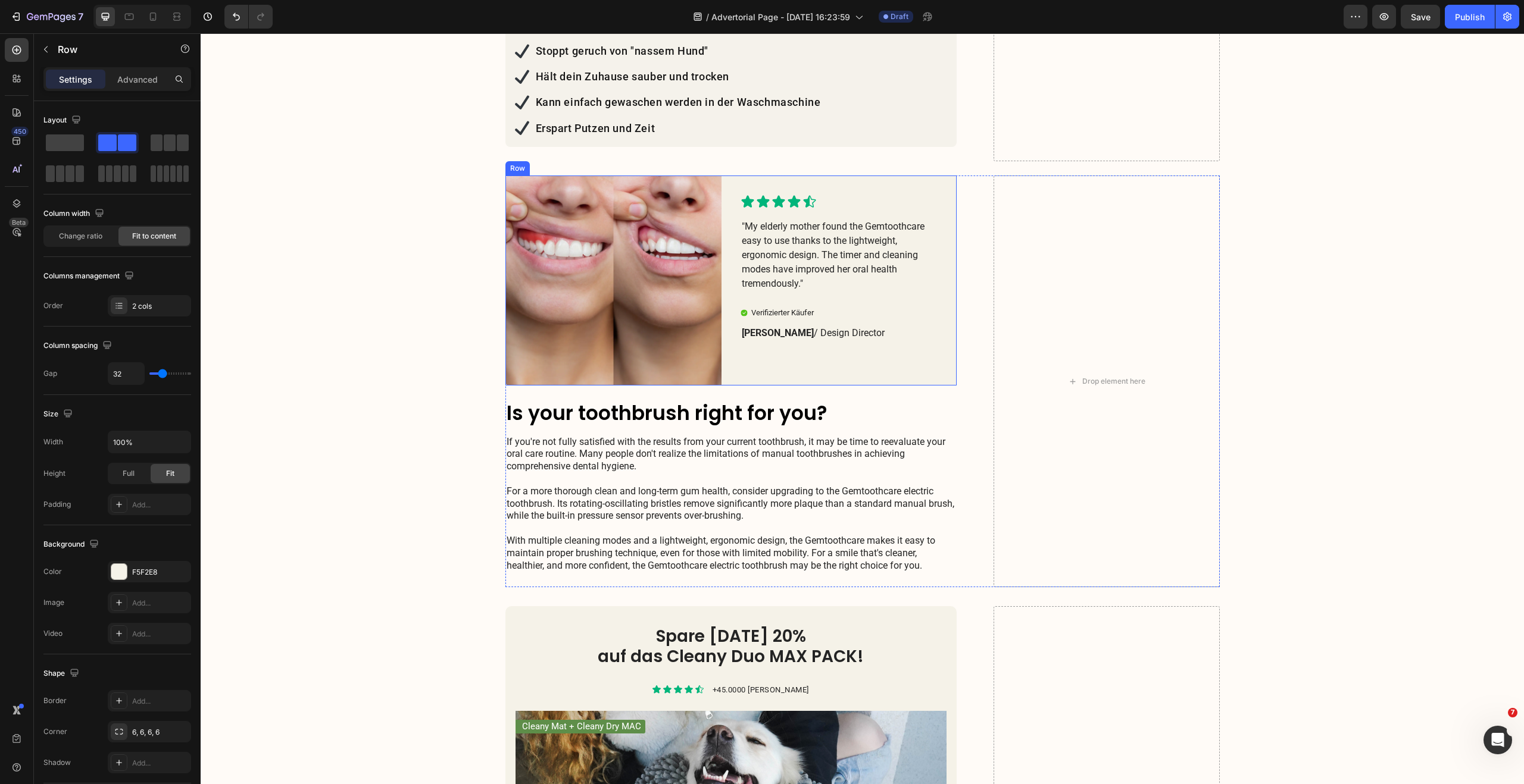
click at [815, 175] on div "Icon Icon Icon Icon Icon Icon List "My elderly mother found the Gemtoothcare ea…" at bounding box center [848, 281] width 216 height 210
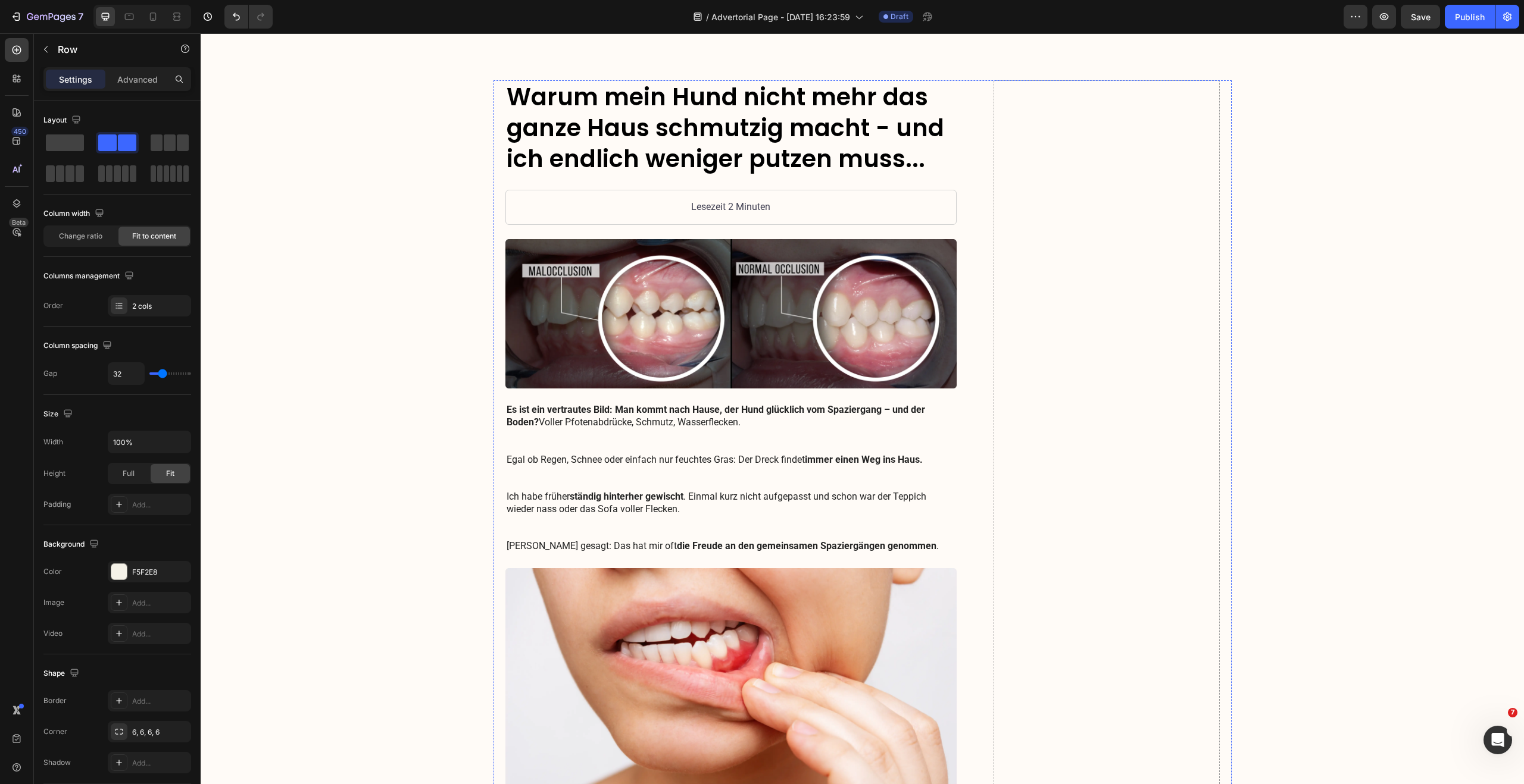
scroll to position [0, 0]
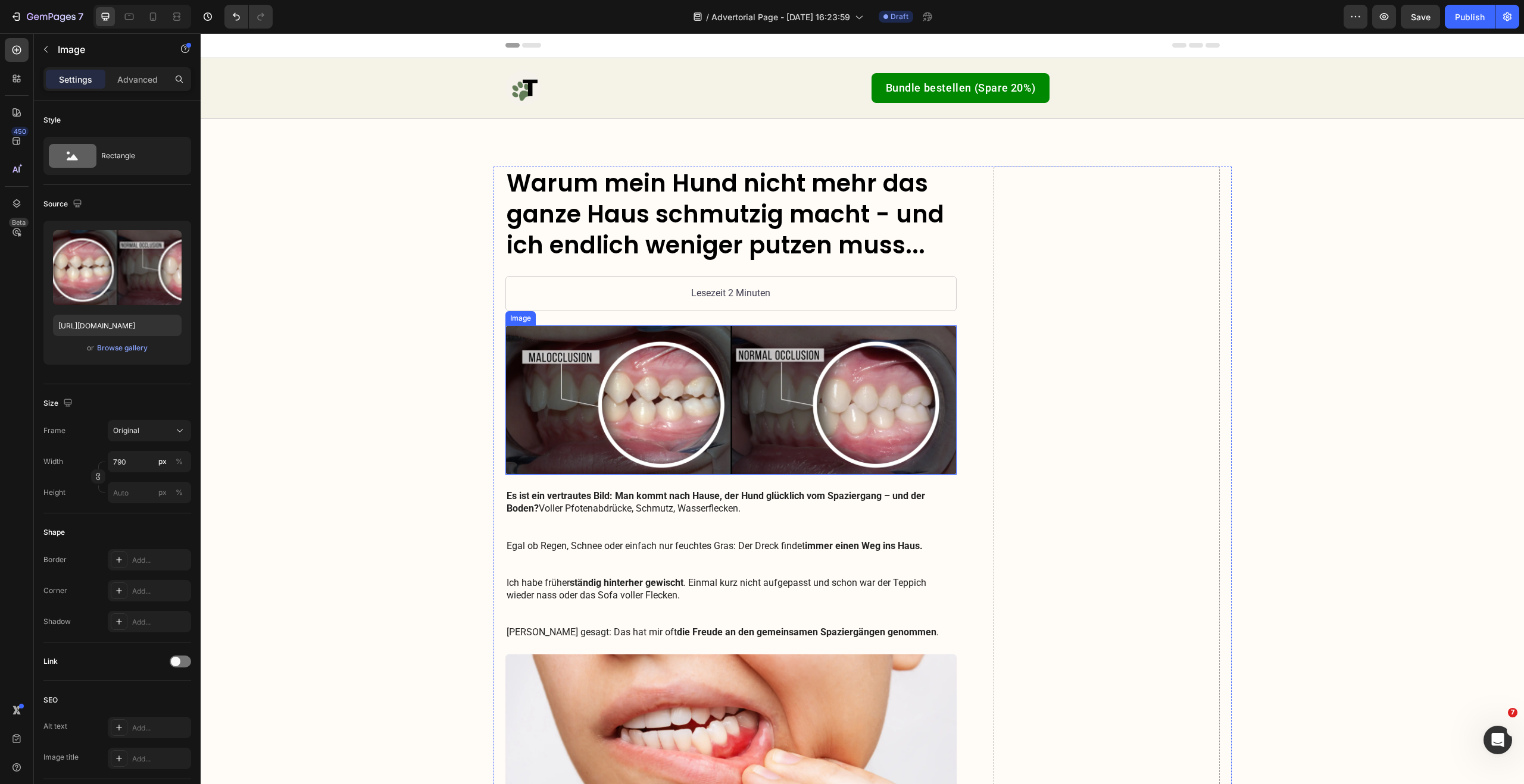
click at [691, 340] on img at bounding box center [731, 400] width 452 height 150
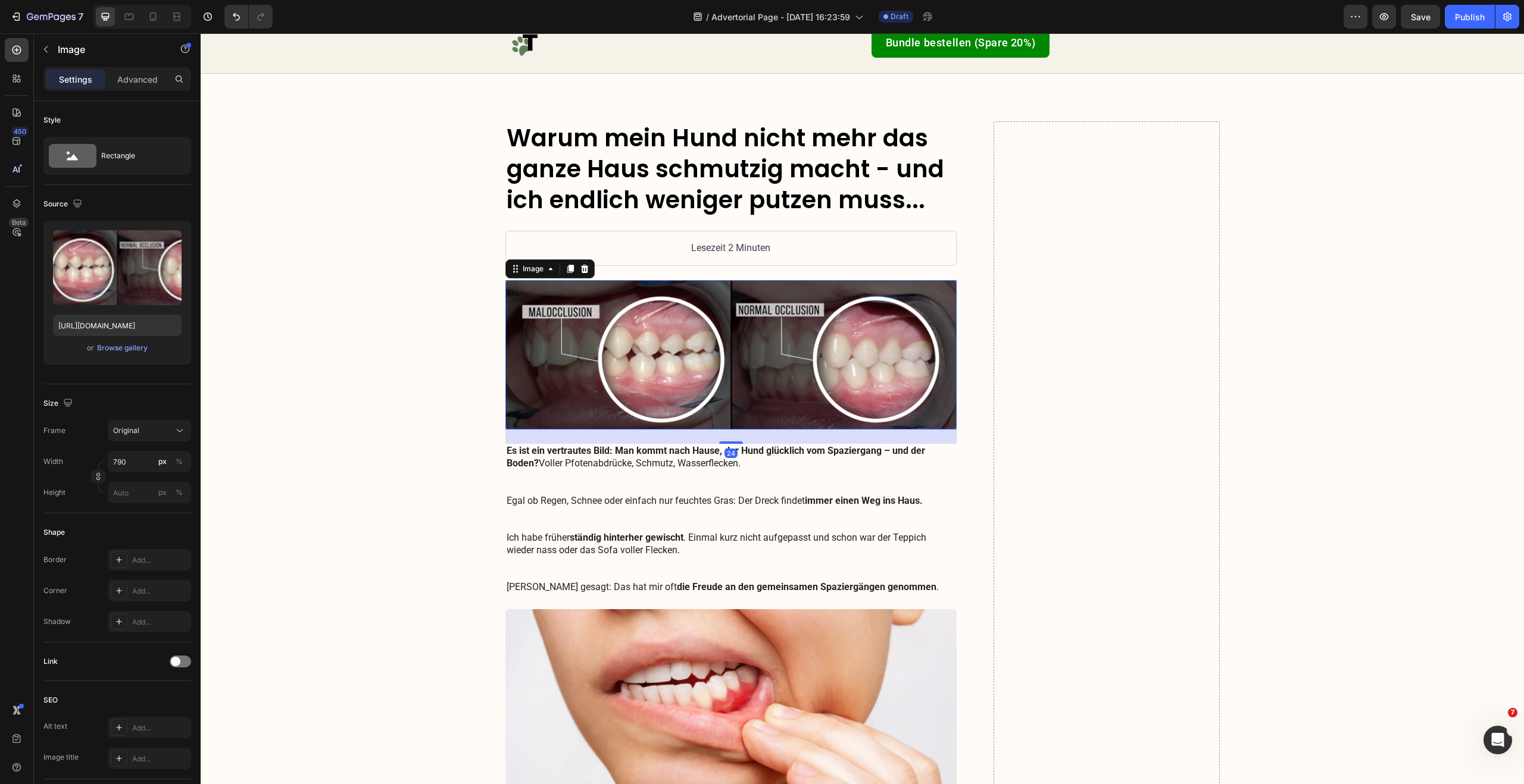
scroll to position [48, 0]
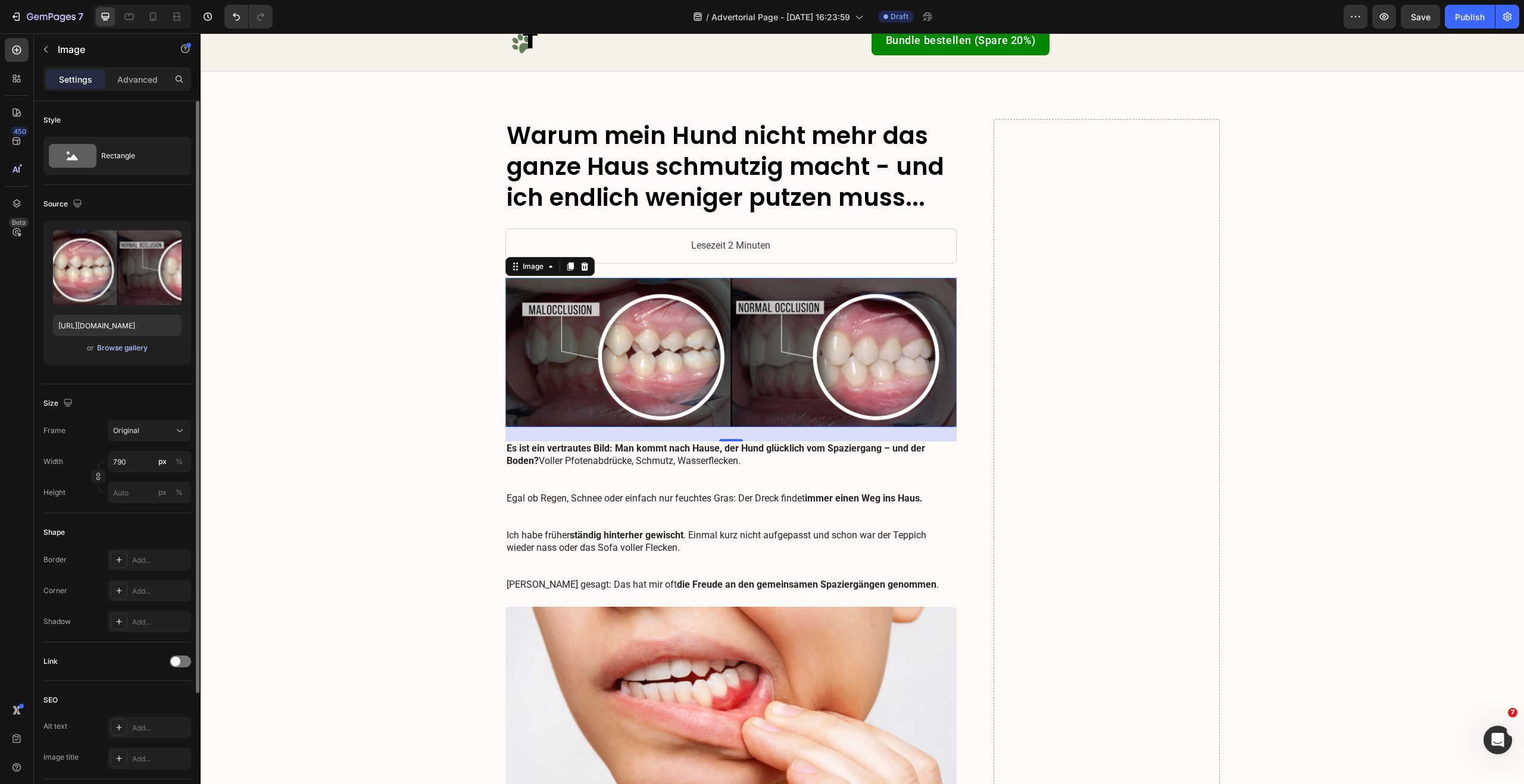
click at [121, 349] on div "Browse gallery" at bounding box center [122, 348] width 50 height 11
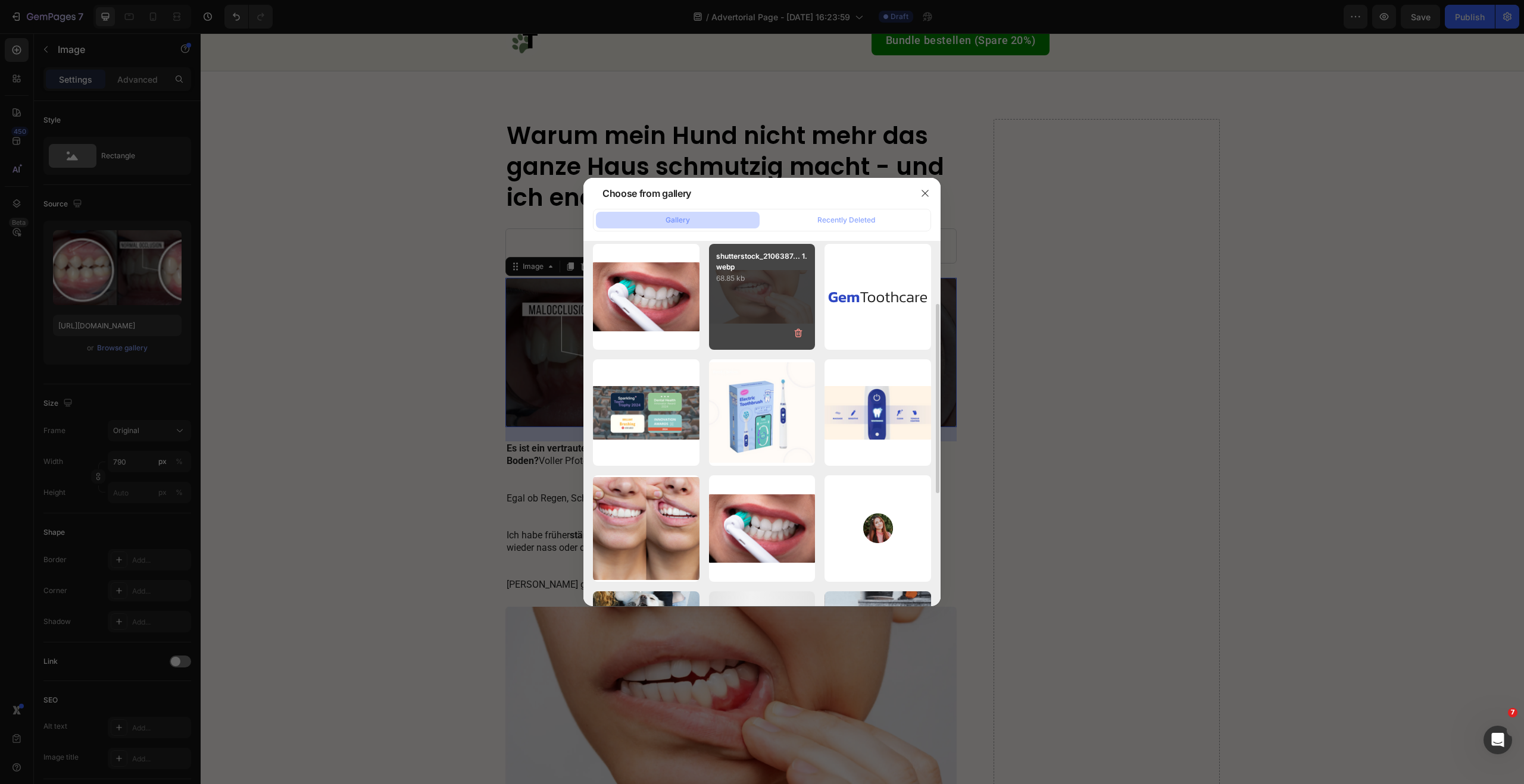
scroll to position [339, 0]
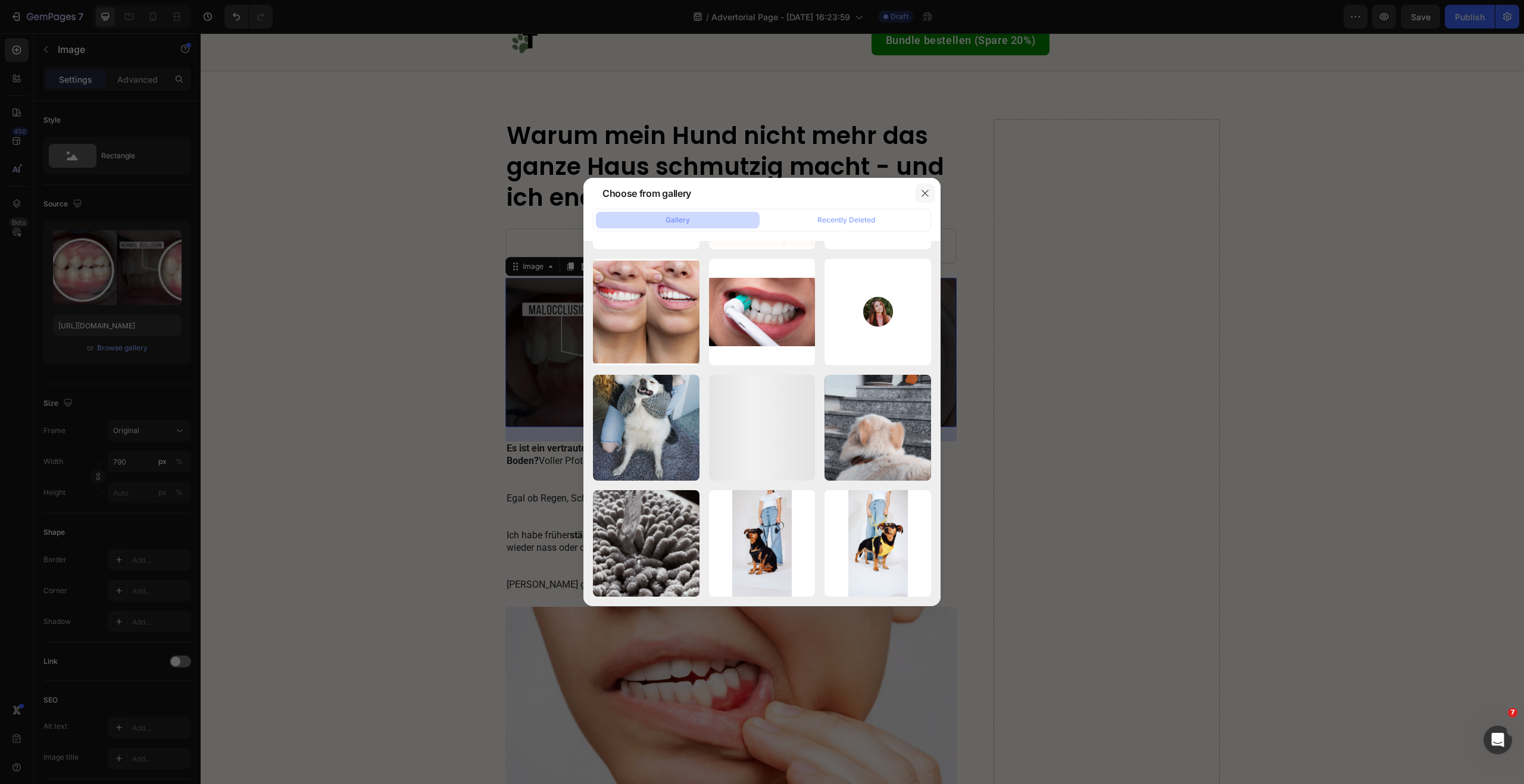
click at [922, 195] on icon "button" at bounding box center [924, 193] width 9 height 9
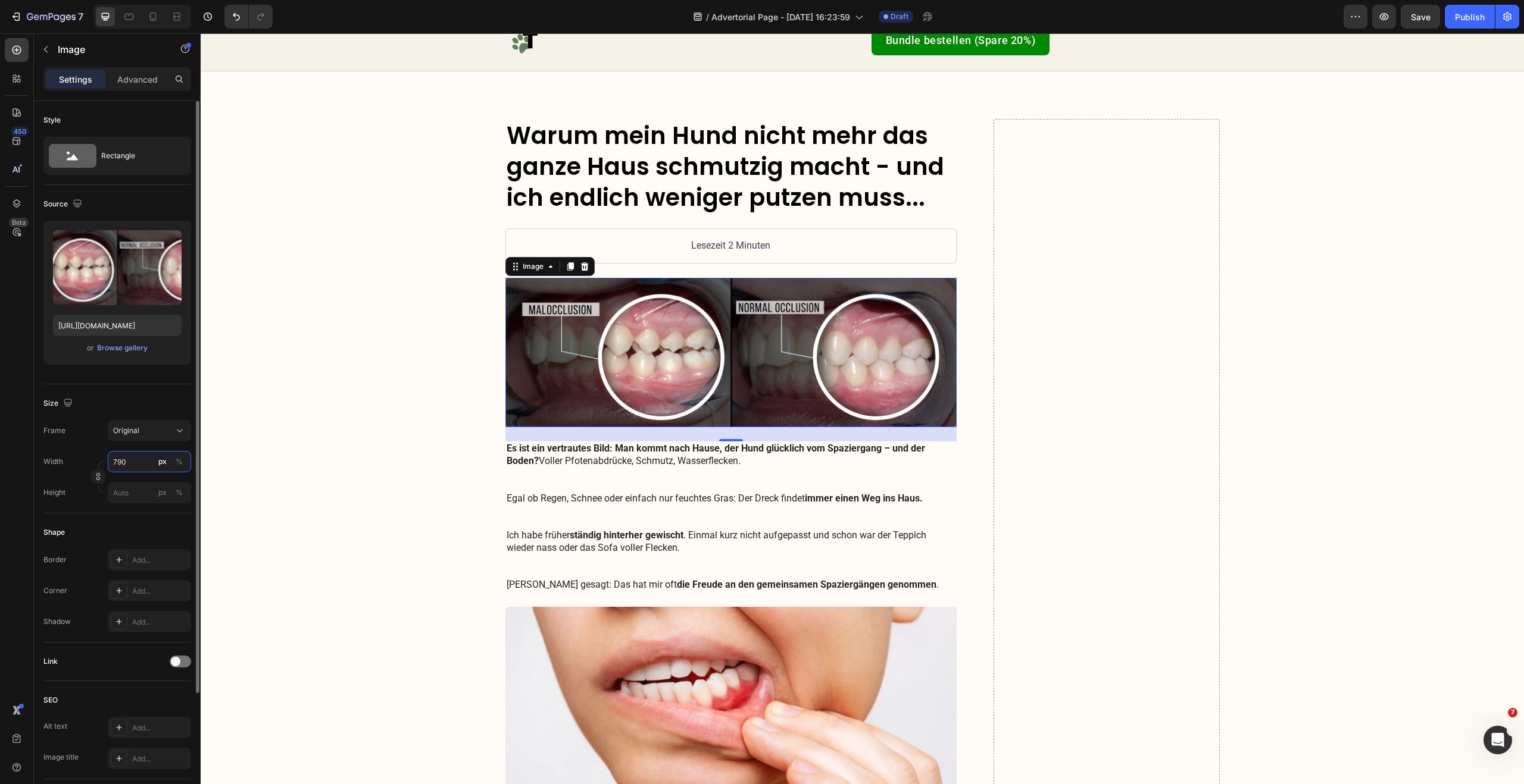
click at [139, 454] on input "790" at bounding box center [149, 461] width 83 height 21
click at [152, 423] on button "Original" at bounding box center [149, 430] width 83 height 21
click at [155, 401] on div "Size" at bounding box center [117, 403] width 147 height 19
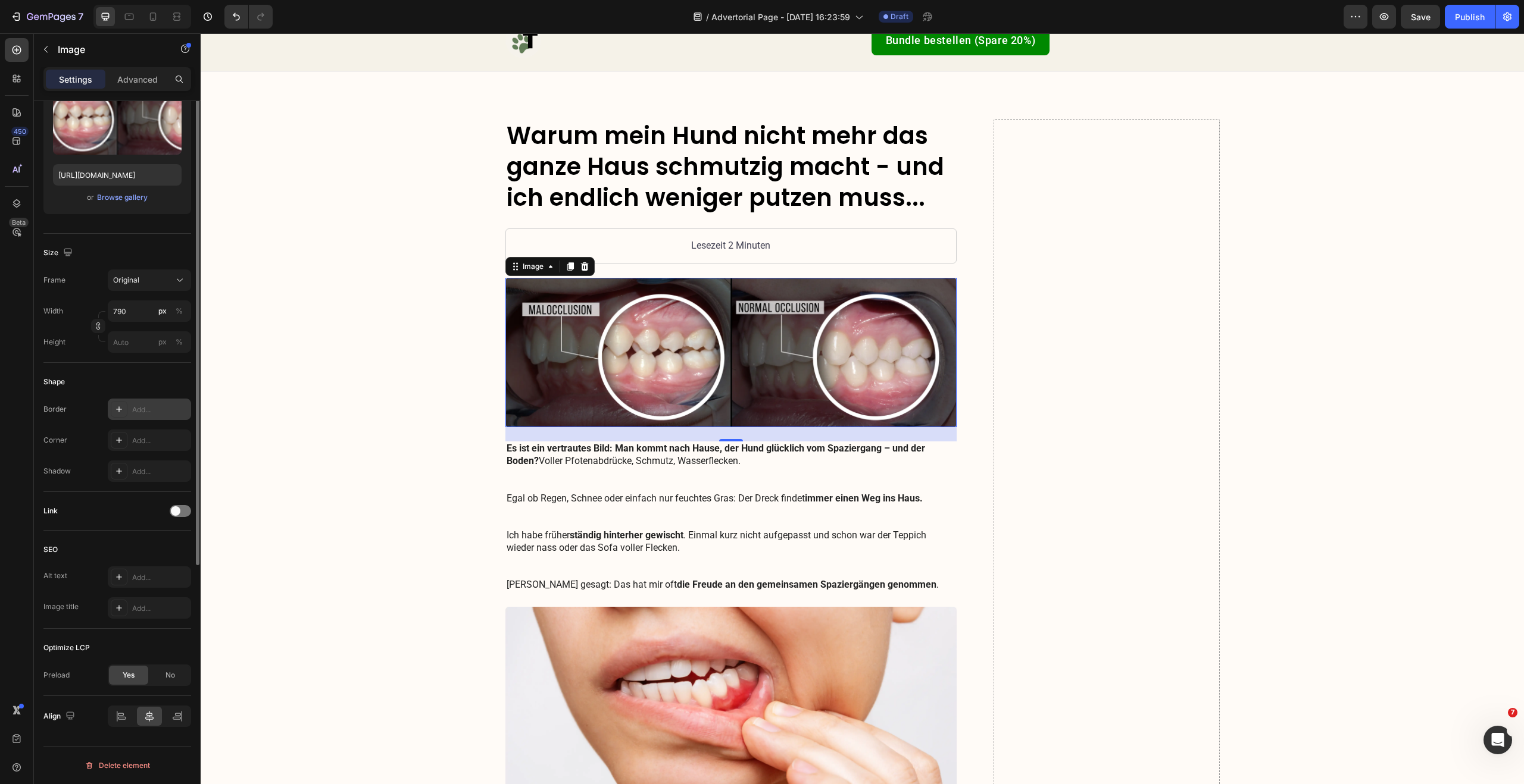
scroll to position [0, 0]
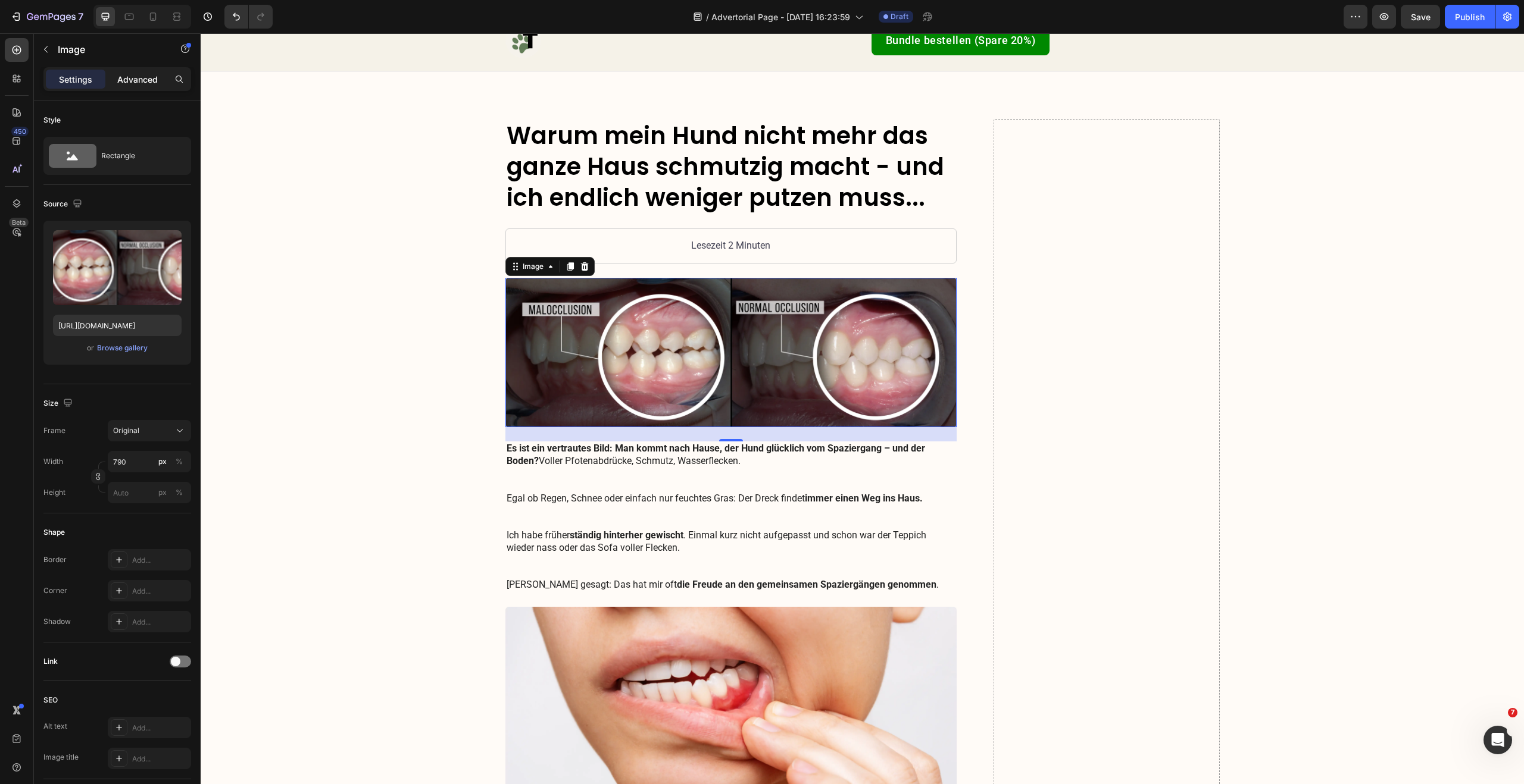
click at [133, 88] on div "Advanced" at bounding box center [137, 79] width 59 height 19
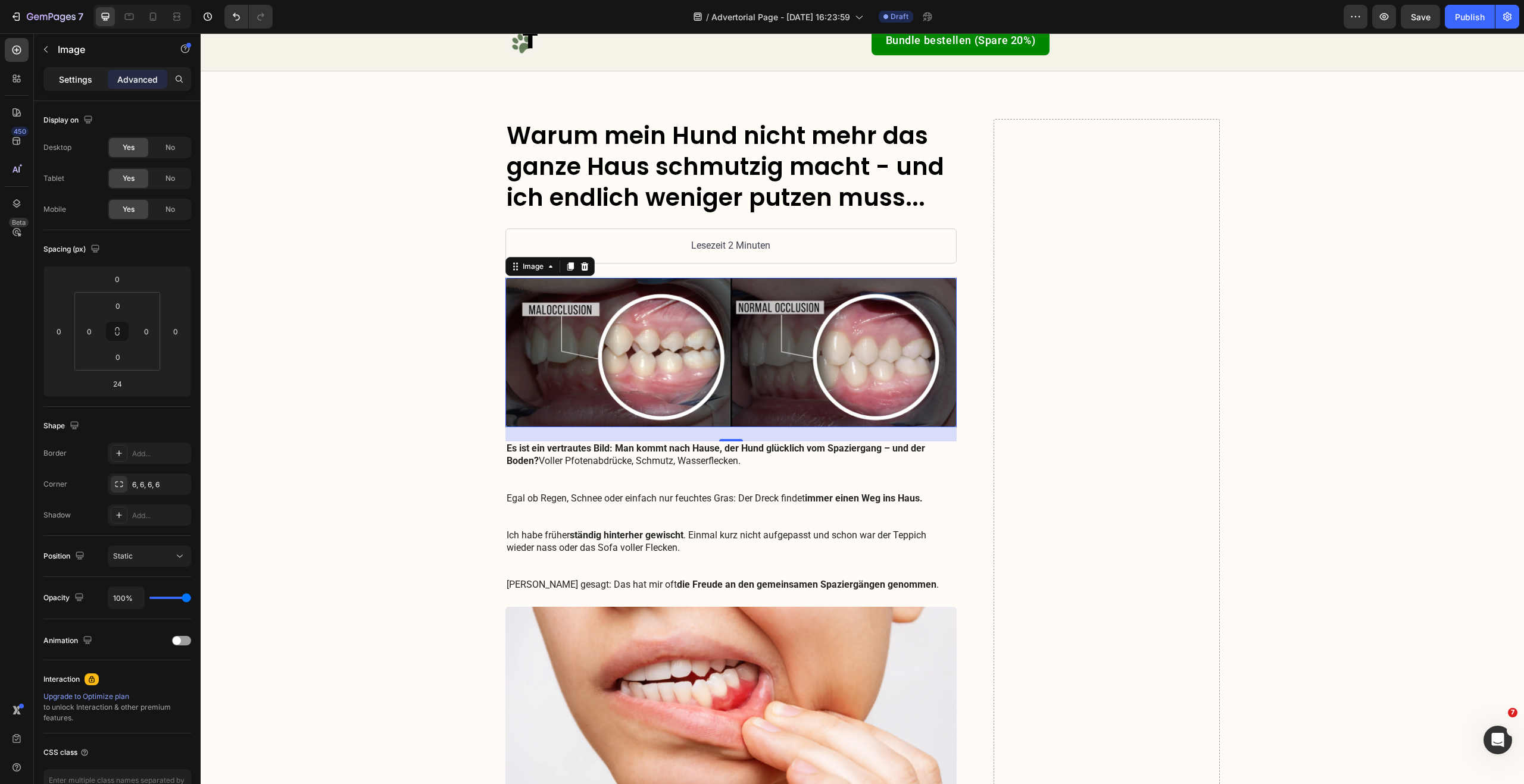
click at [72, 81] on p "Settings" at bounding box center [75, 79] width 33 height 13
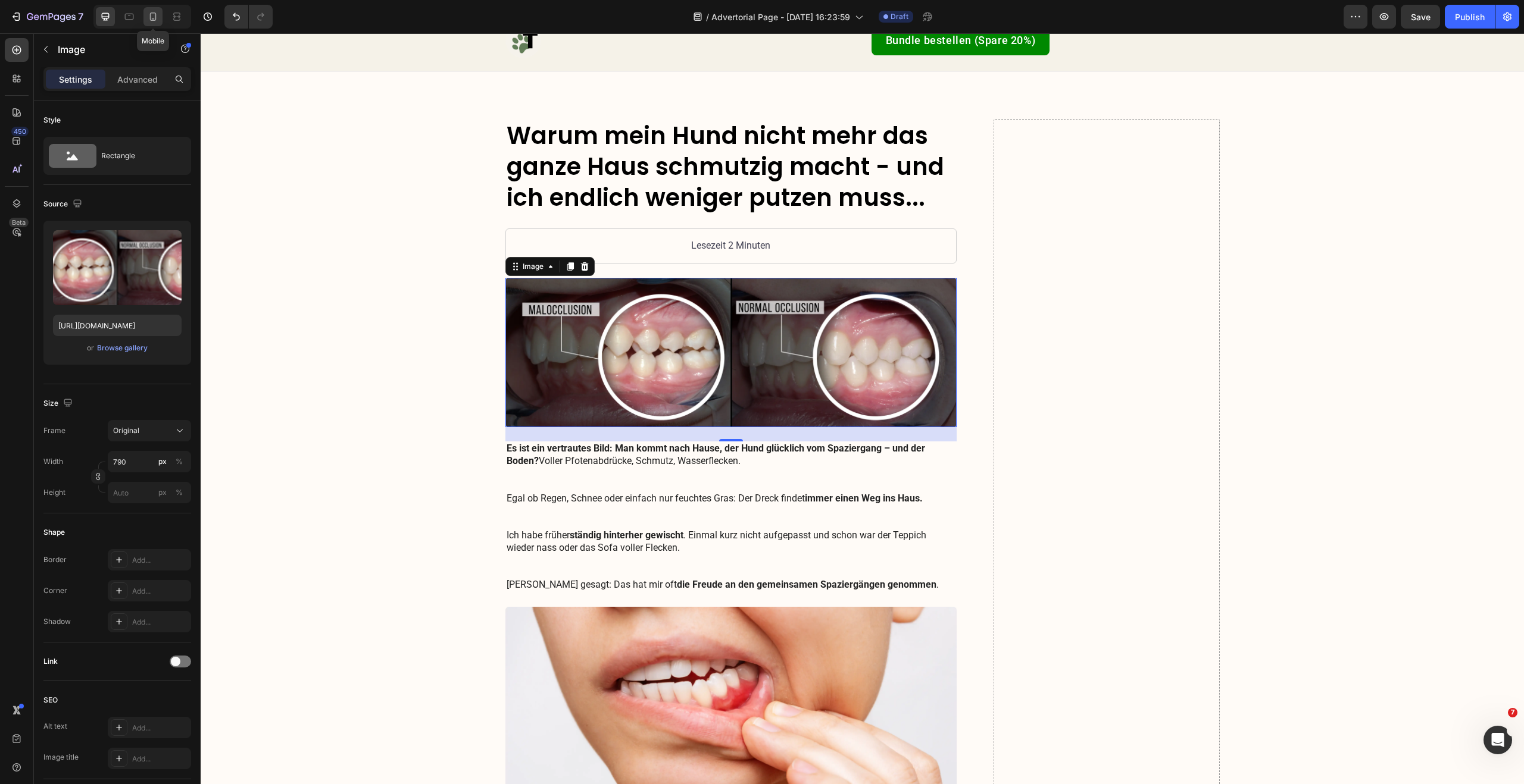
click at [155, 16] on icon at bounding box center [153, 16] width 12 height 12
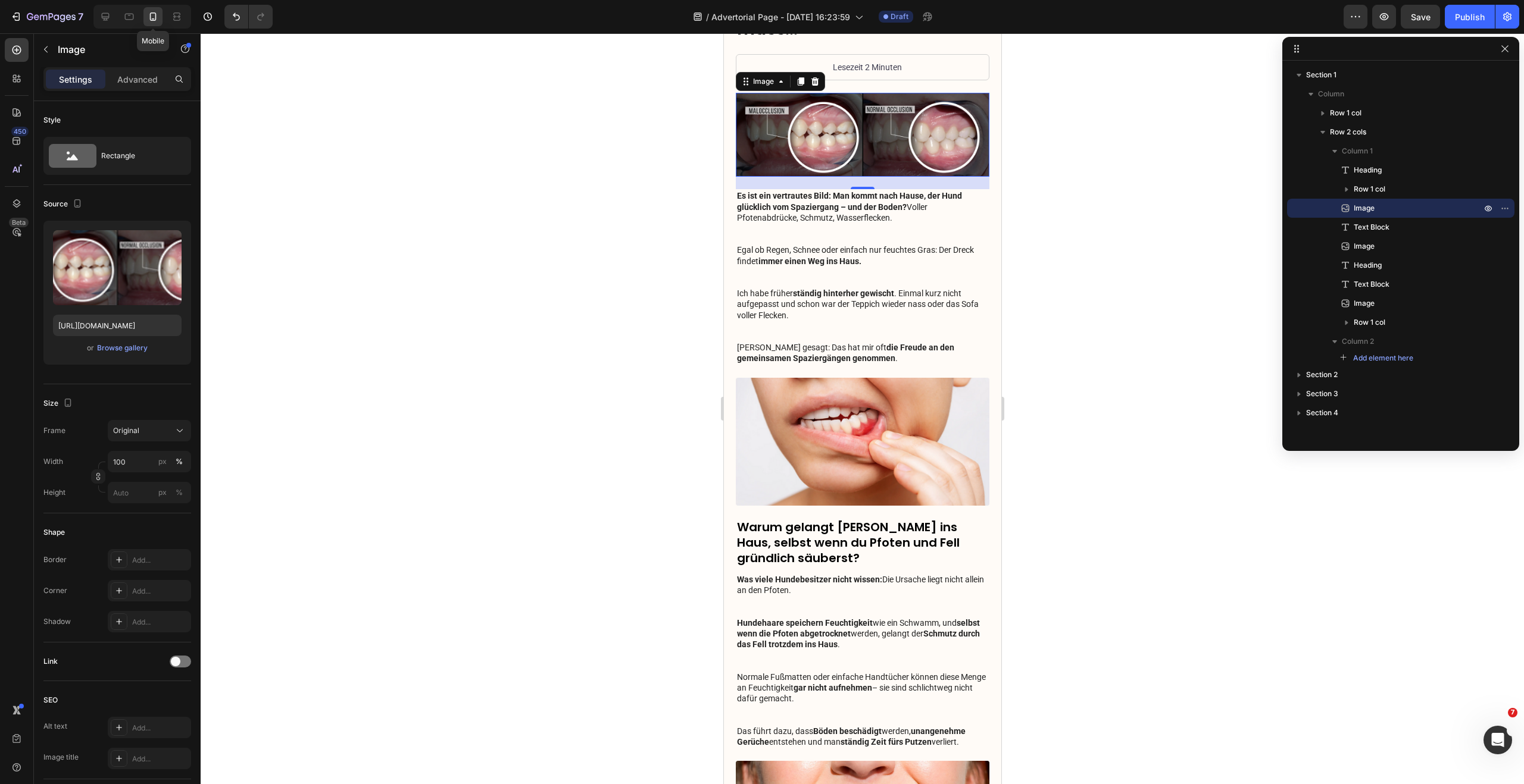
scroll to position [302, 0]
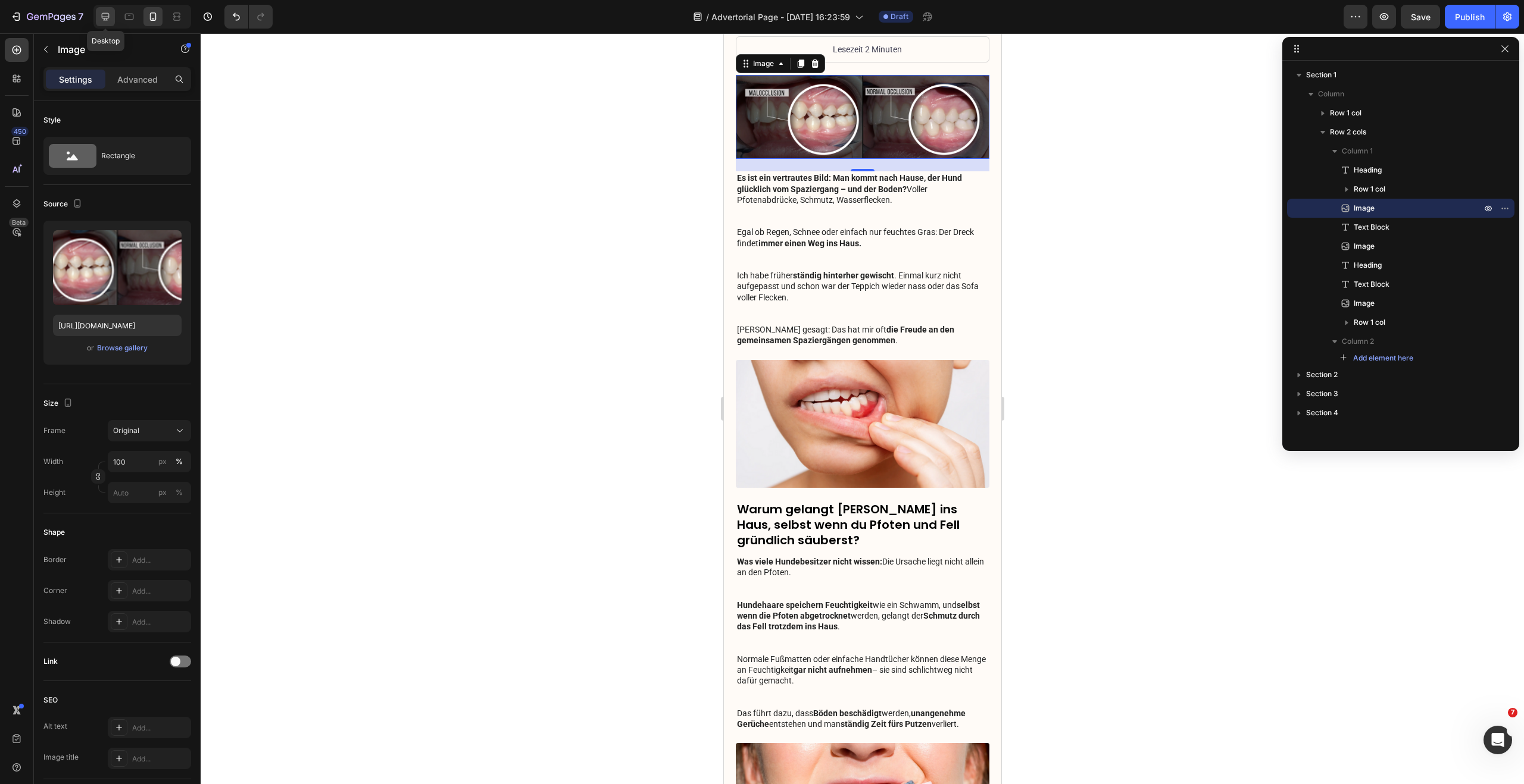
click at [101, 17] on icon at bounding box center [105, 16] width 12 height 12
type input "790"
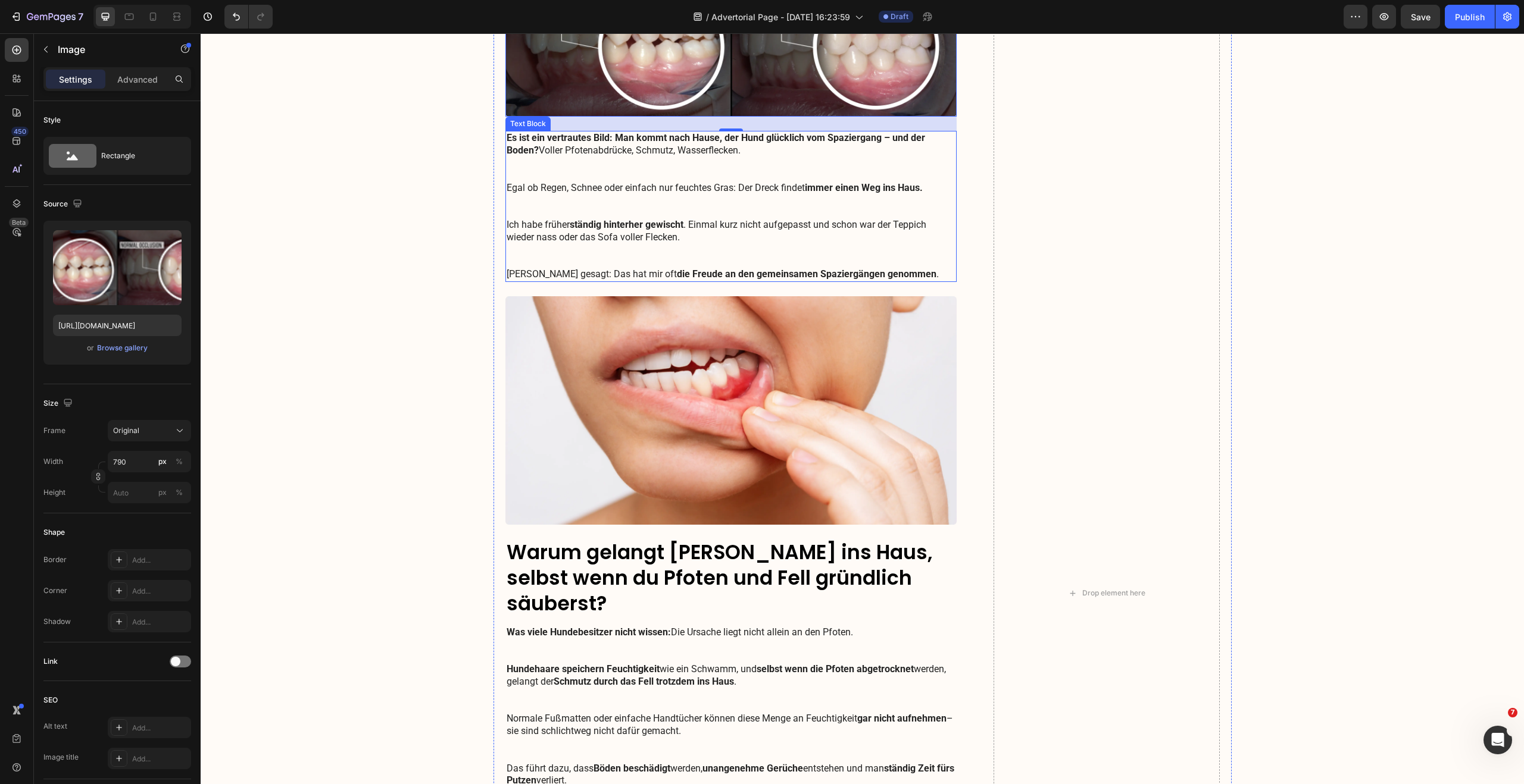
scroll to position [359, 0]
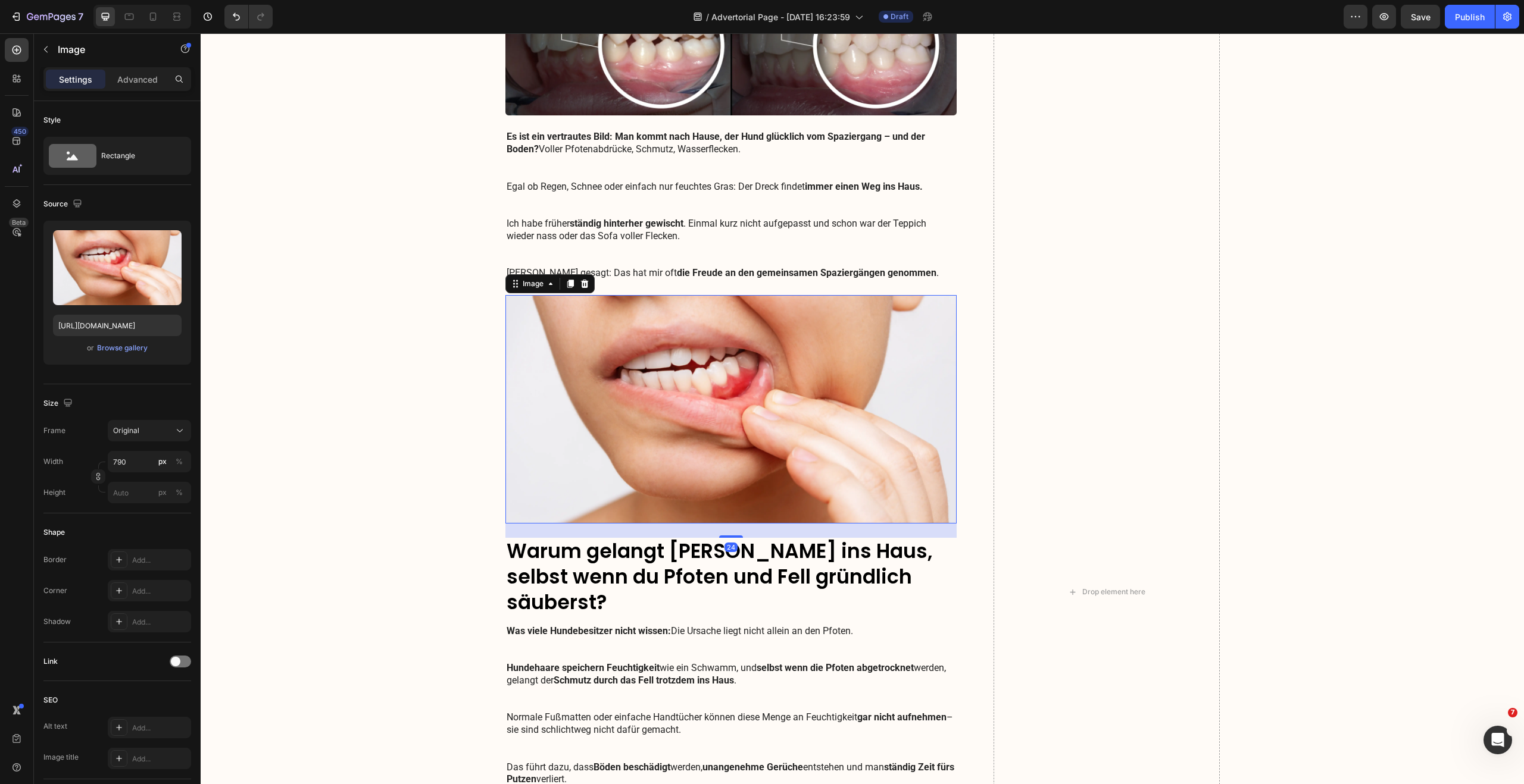
click at [793, 348] on img at bounding box center [731, 409] width 452 height 228
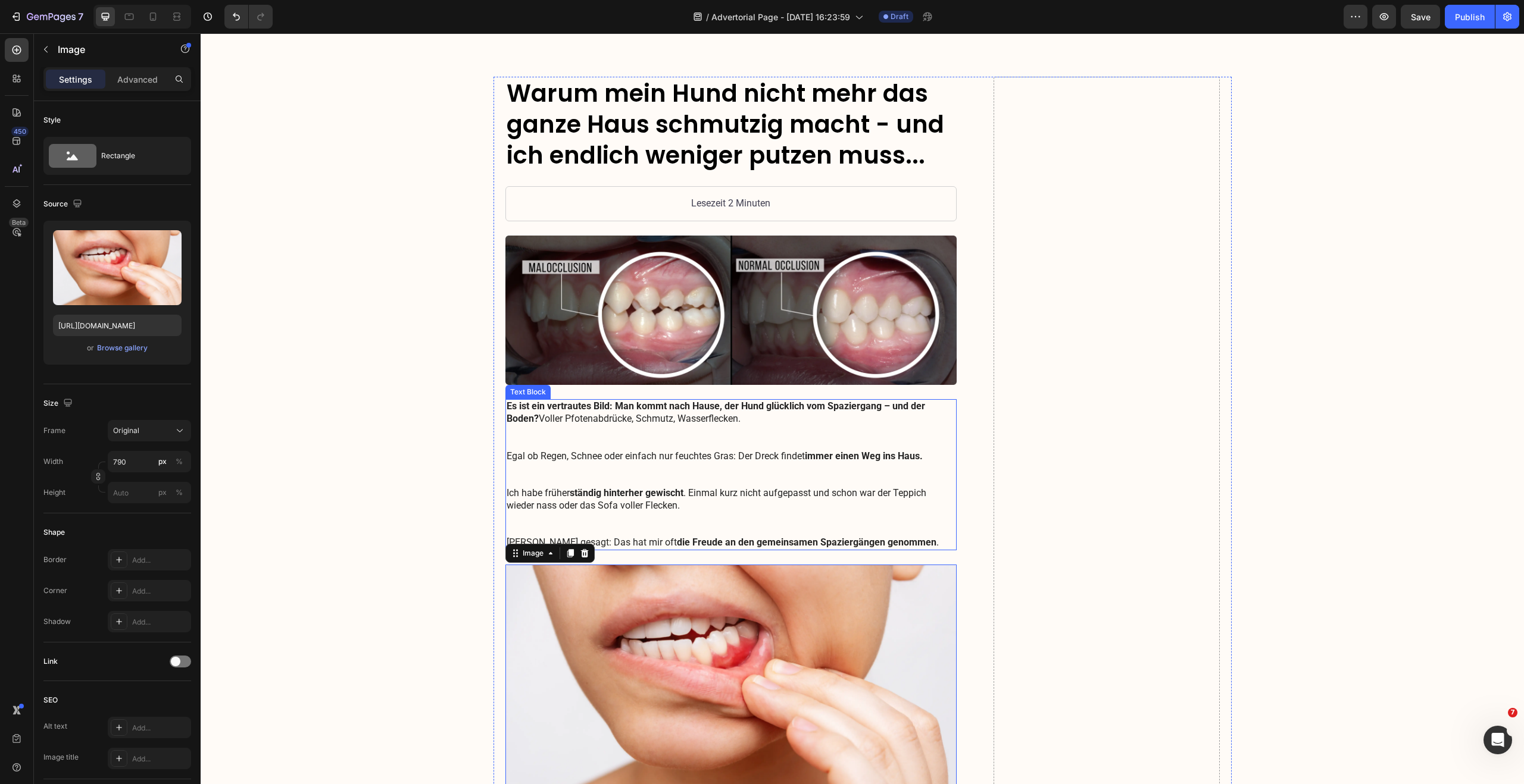
scroll to position [71, 0]
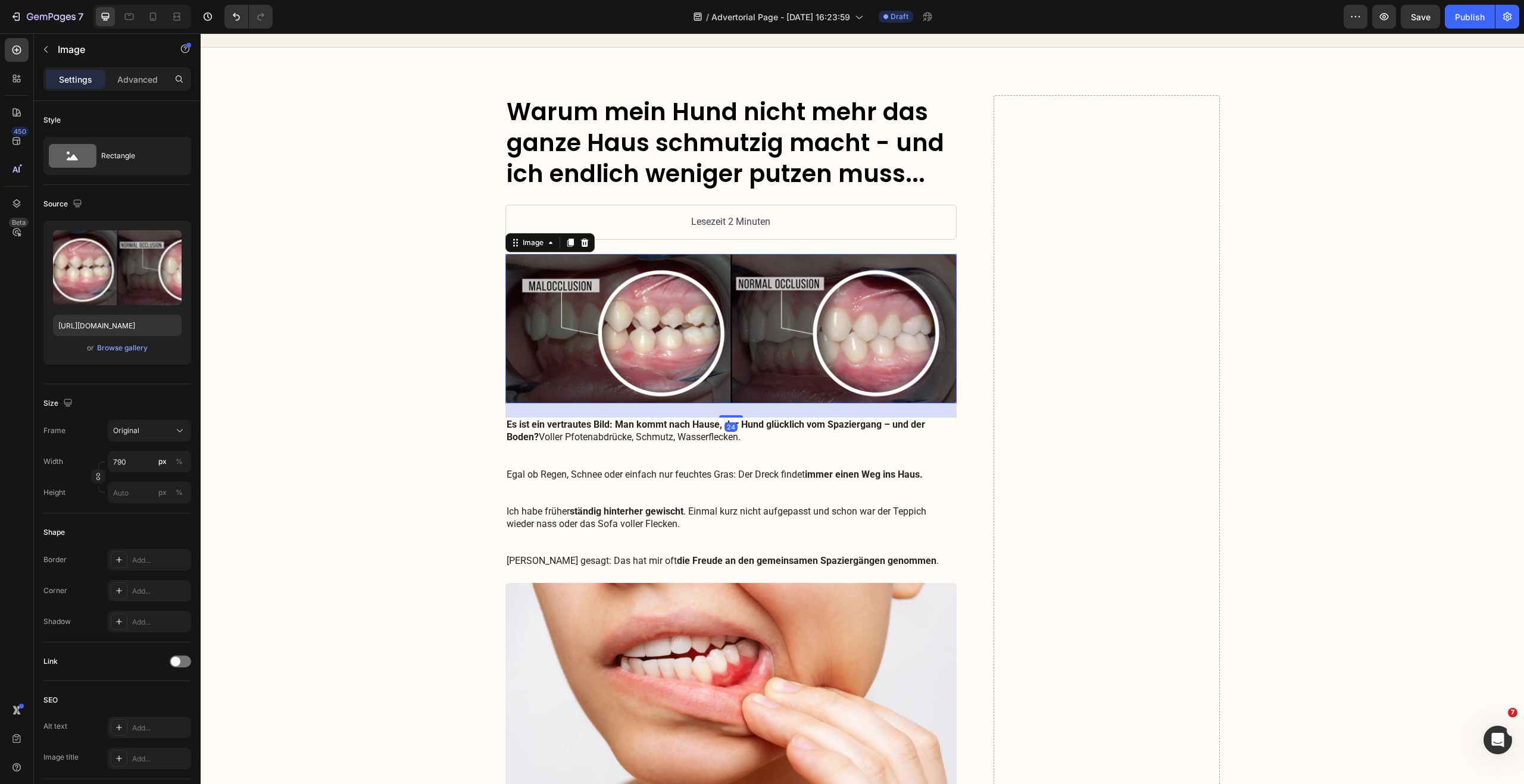
click at [787, 323] on img at bounding box center [731, 329] width 452 height 150
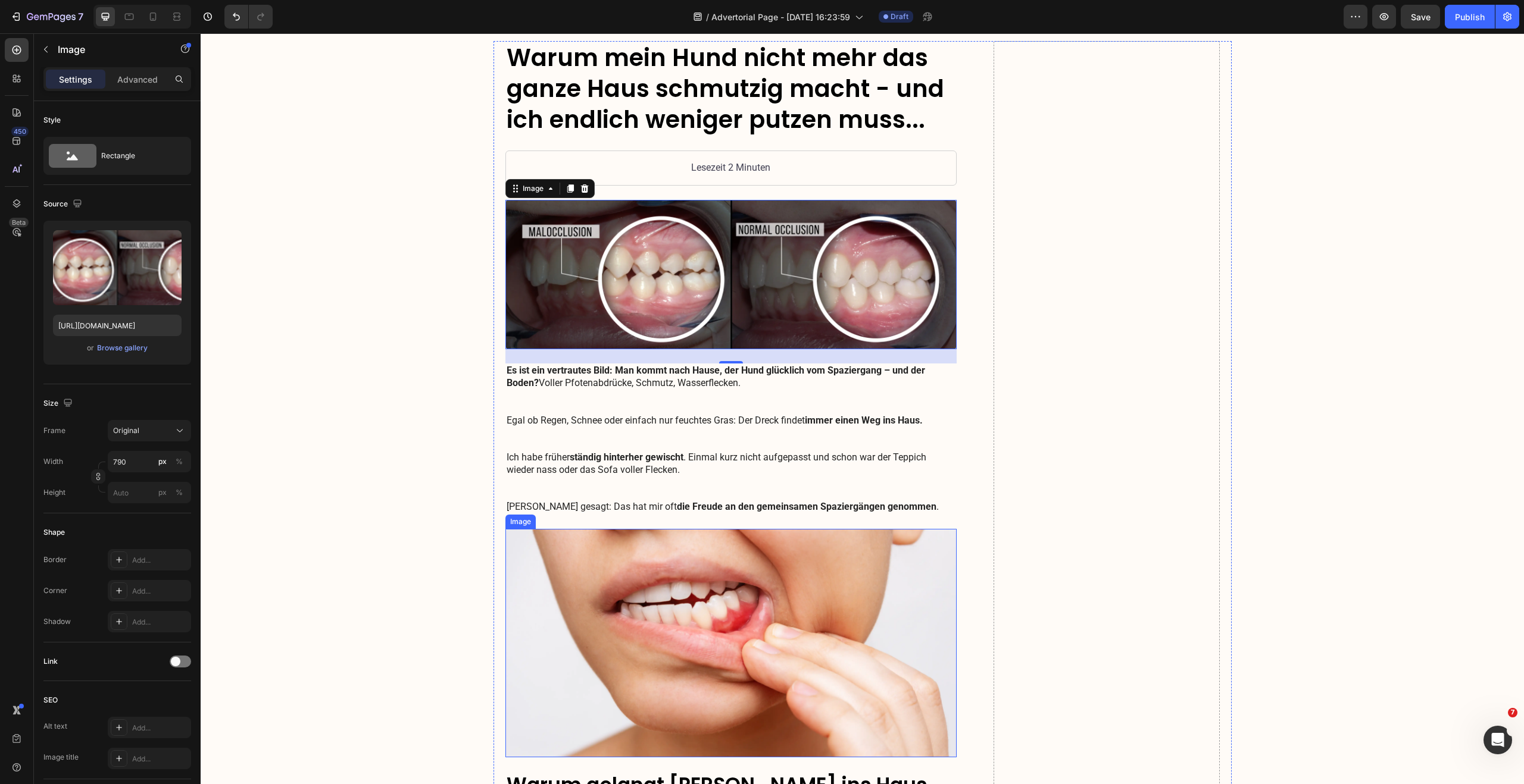
scroll to position [122, 0]
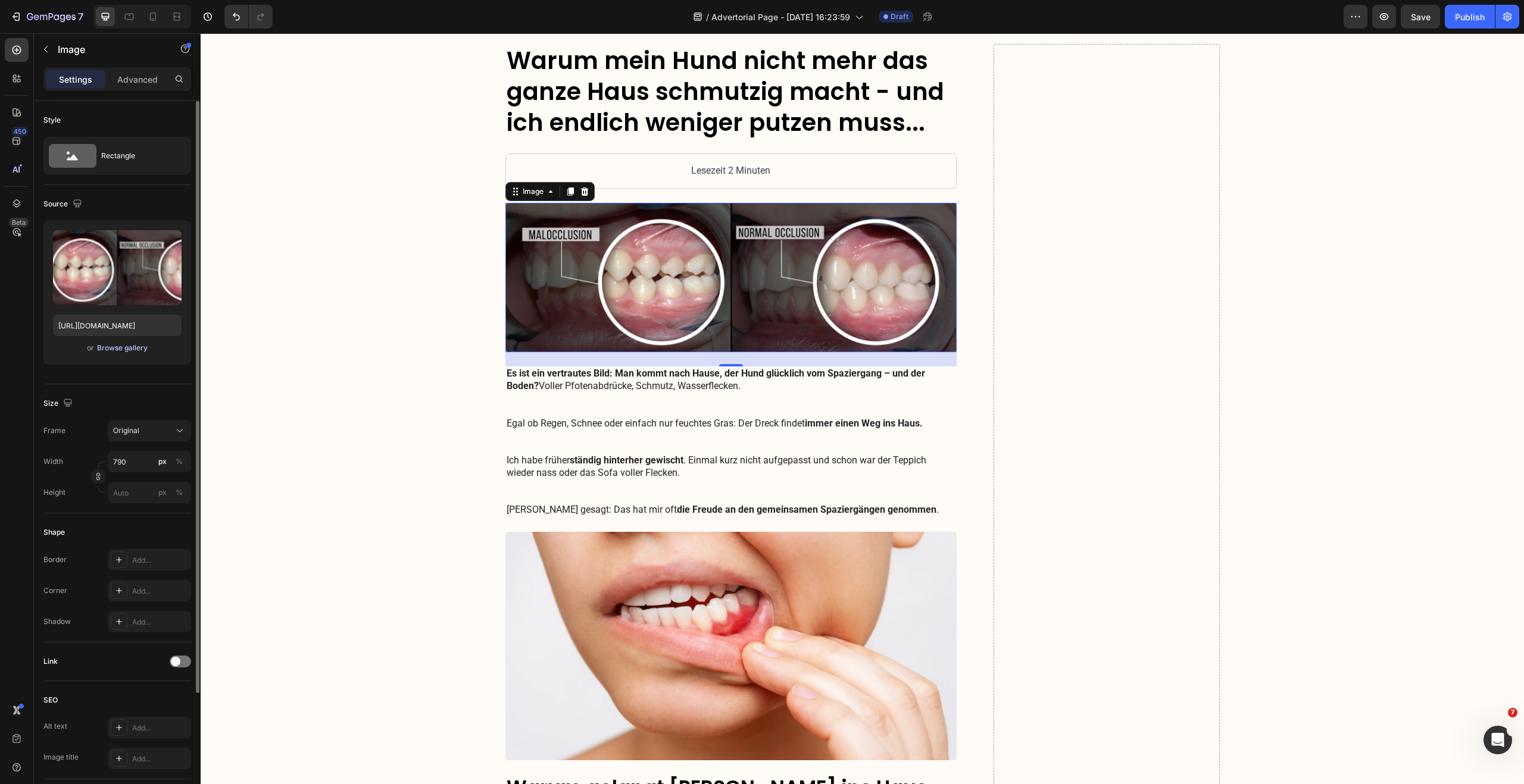
click at [127, 345] on div "Browse gallery" at bounding box center [122, 348] width 50 height 11
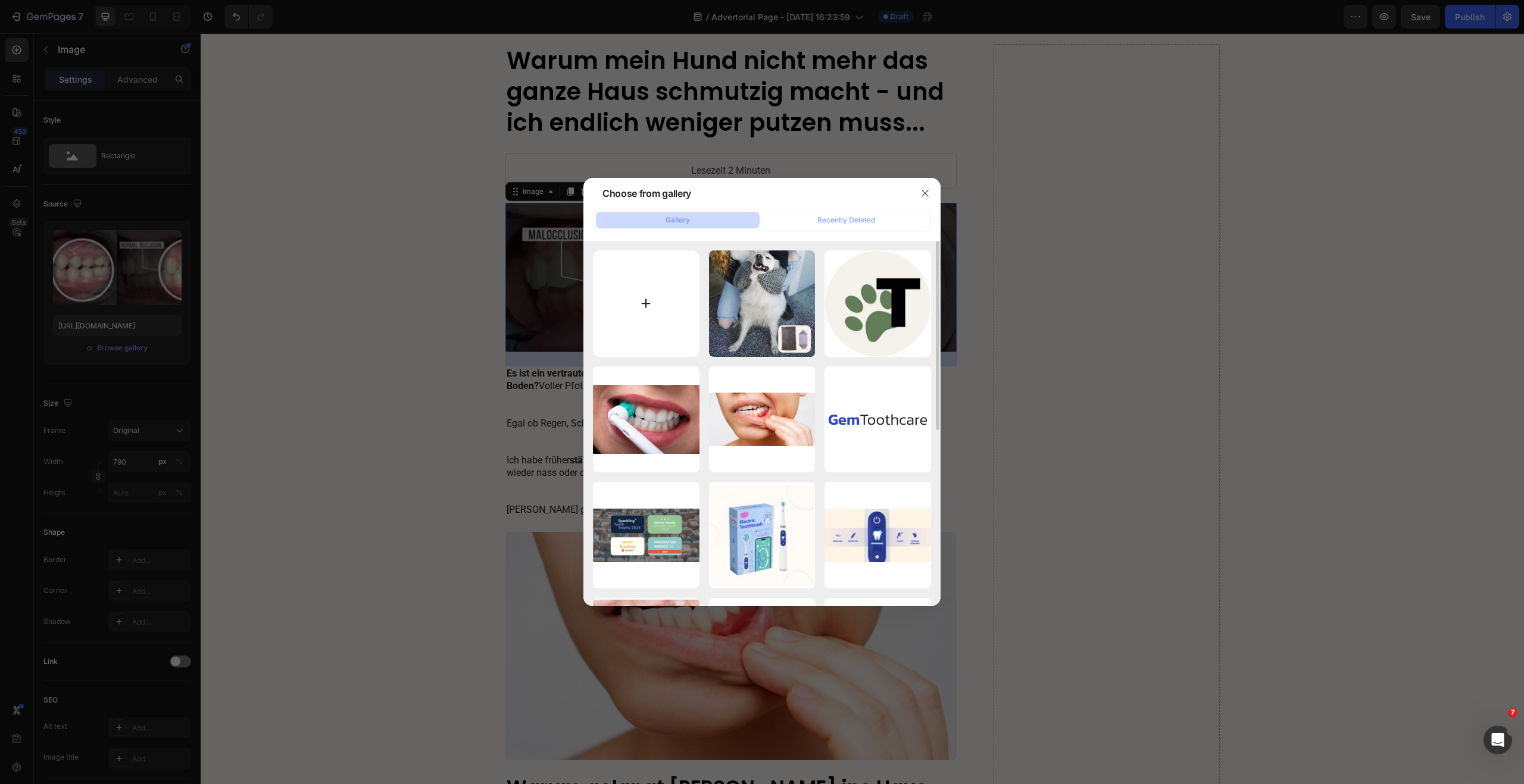
click at [637, 302] on input "file" at bounding box center [645, 303] width 107 height 107
type input "C:\fakepath\Design ohne Titel.png"
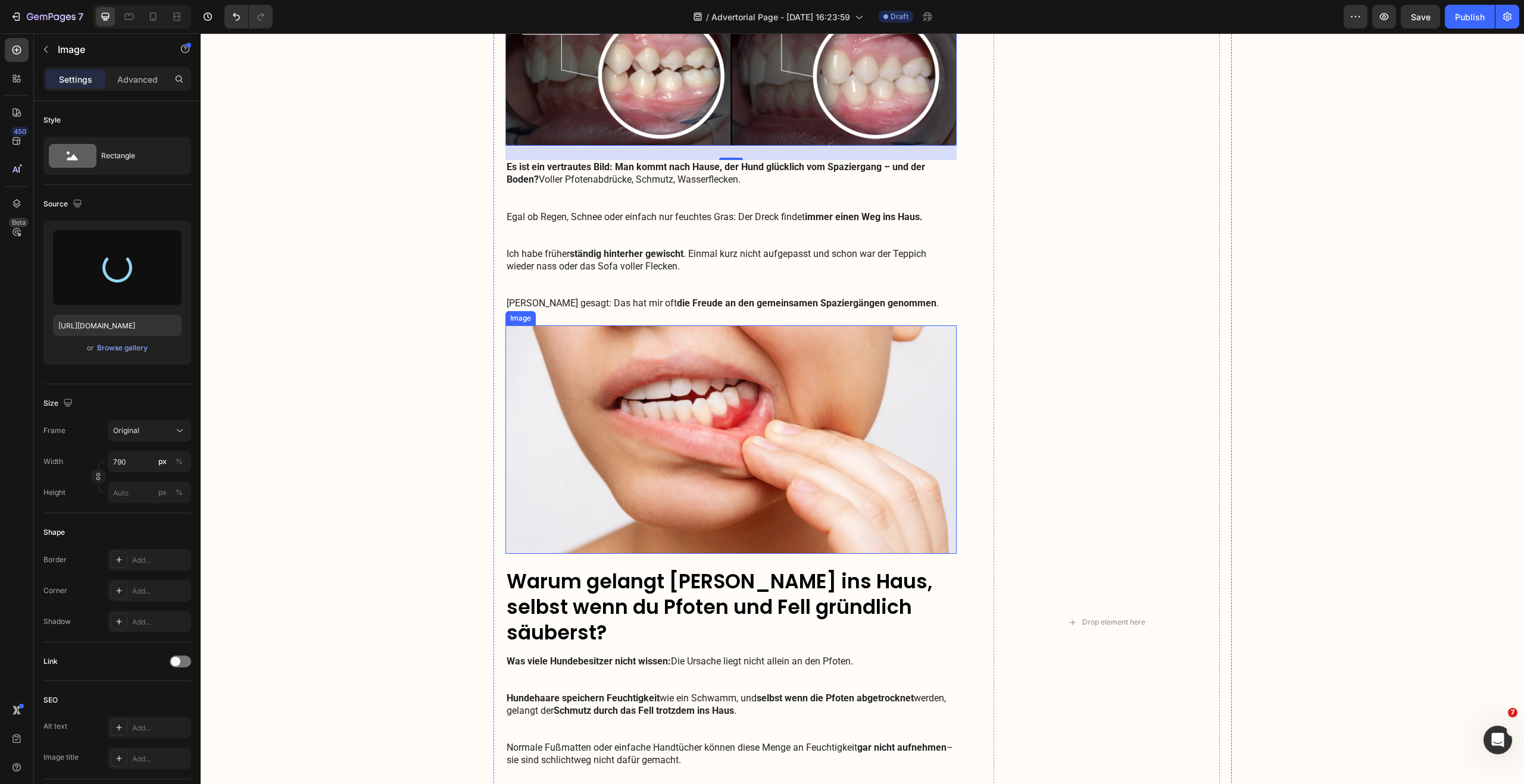
scroll to position [323, 0]
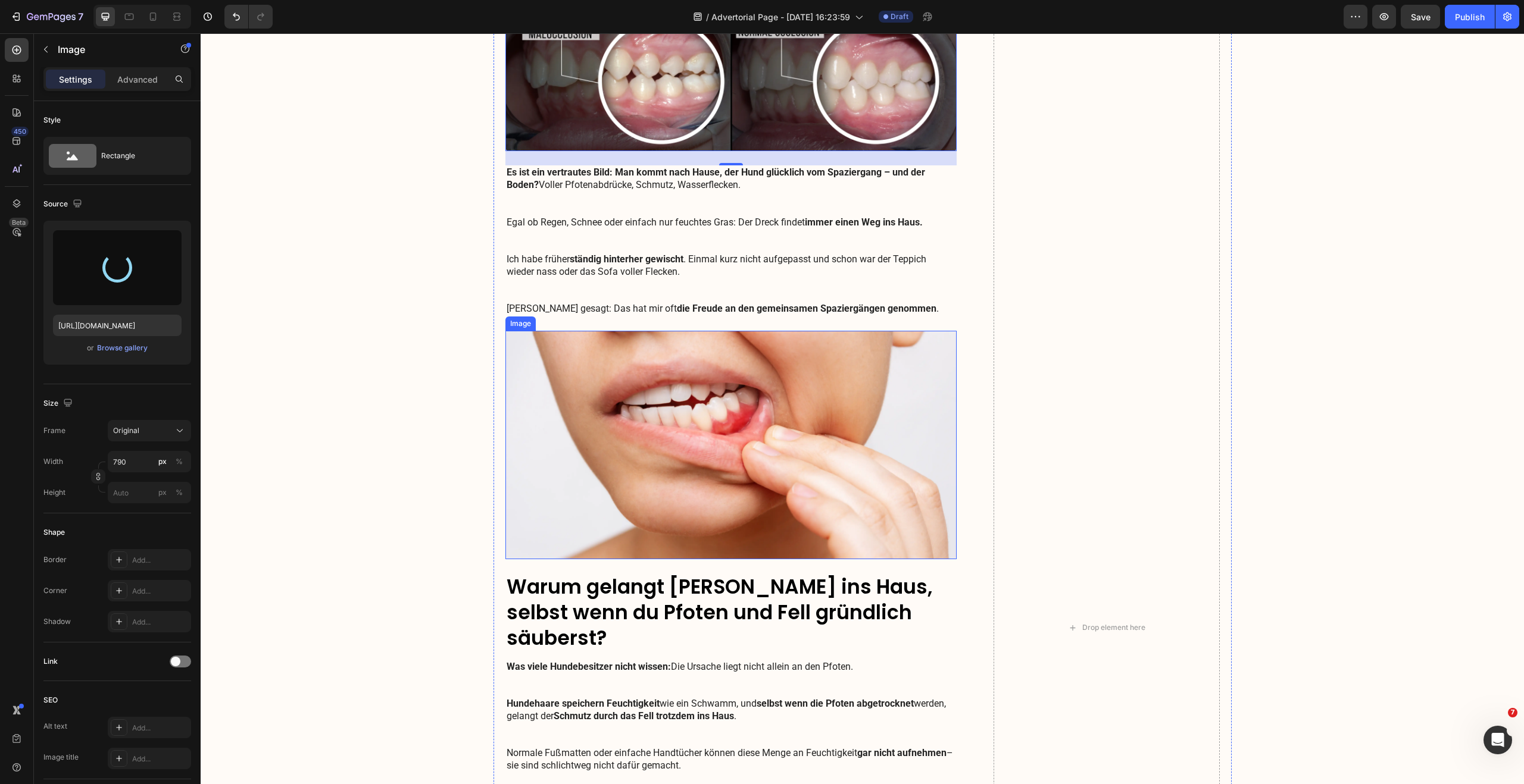
type input "[URL][DOMAIN_NAME]"
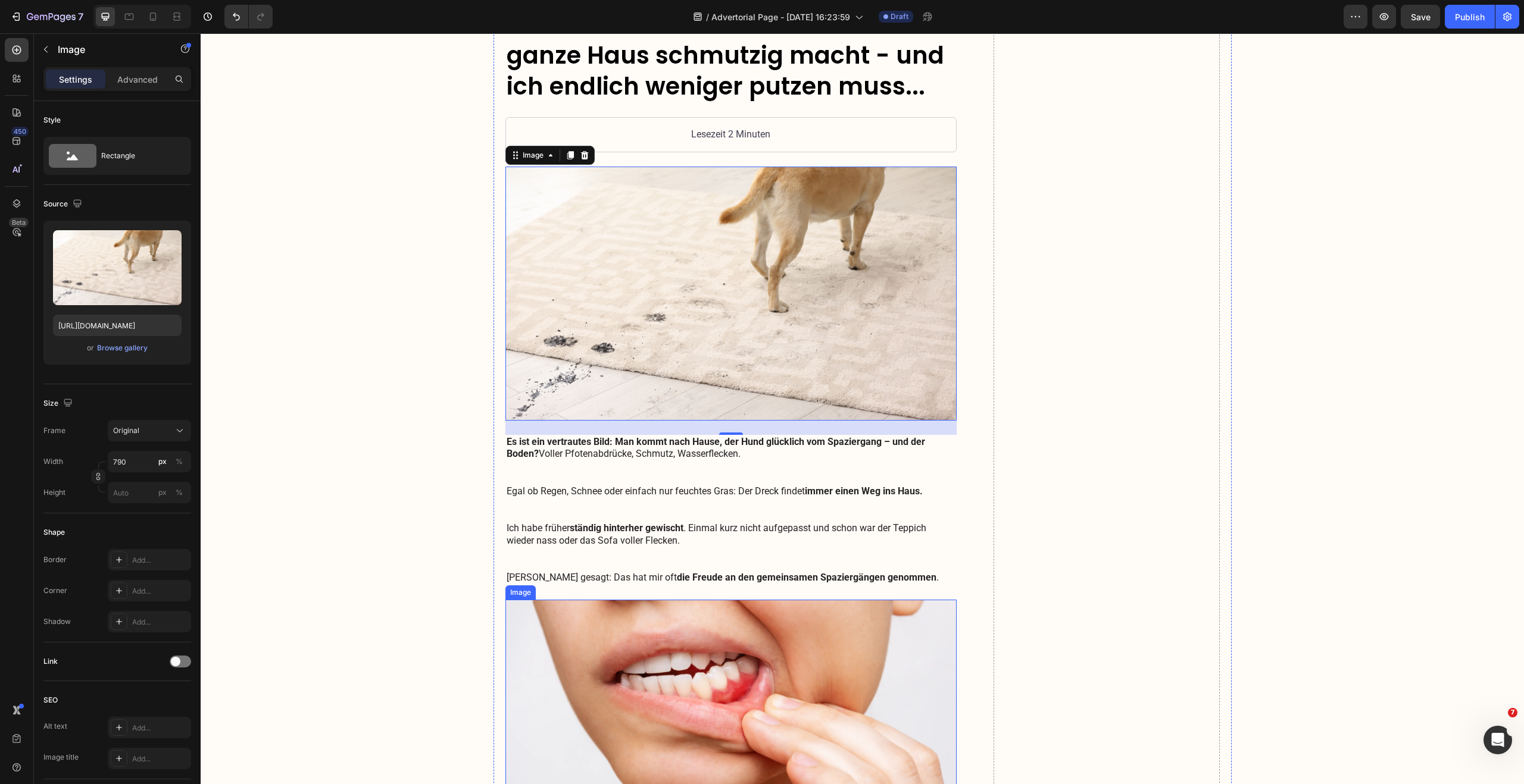
scroll to position [150, 0]
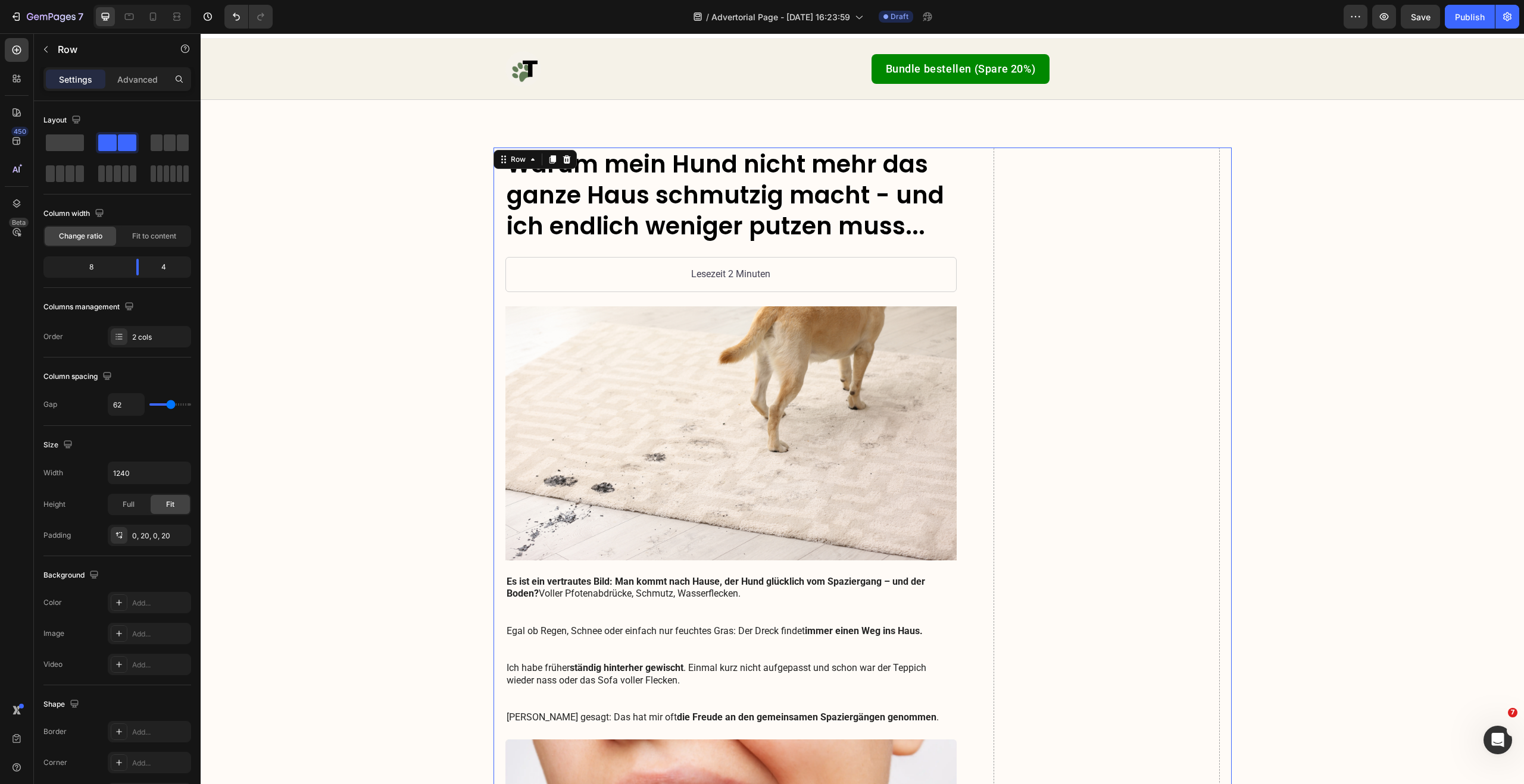
scroll to position [0, 0]
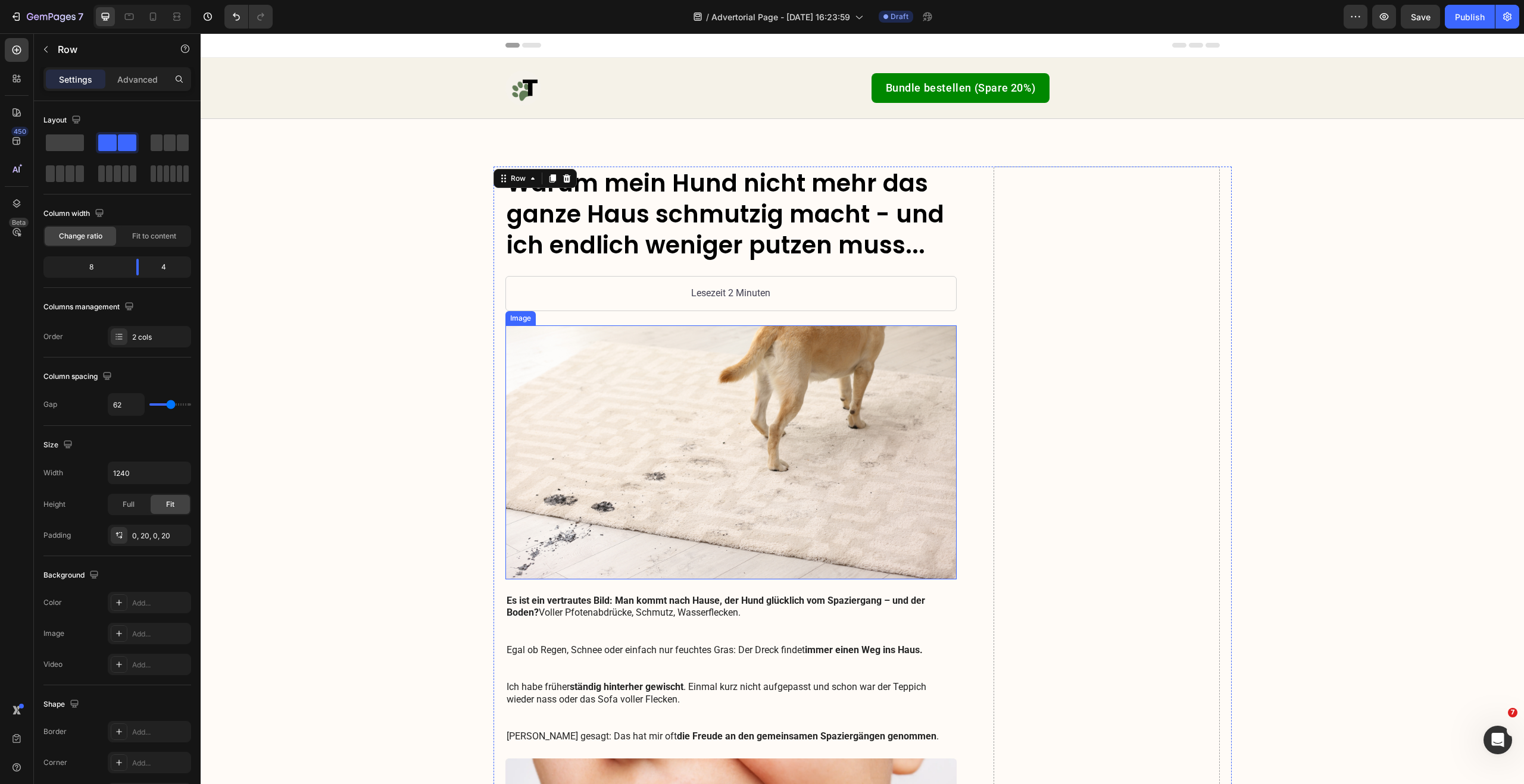
click at [775, 392] on img at bounding box center [731, 452] width 452 height 254
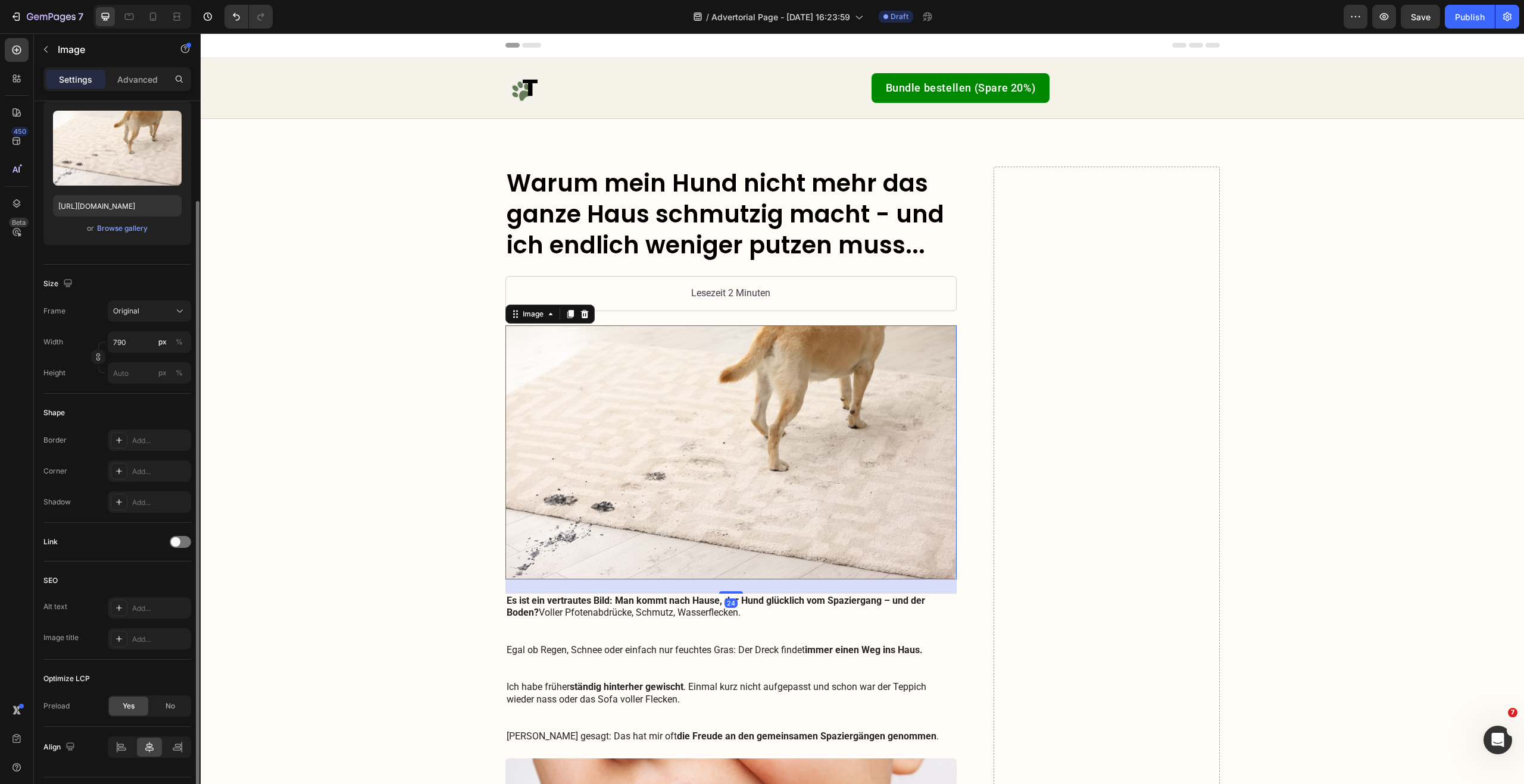
scroll to position [121, 0]
click at [115, 468] on icon at bounding box center [119, 471] width 9 height 9
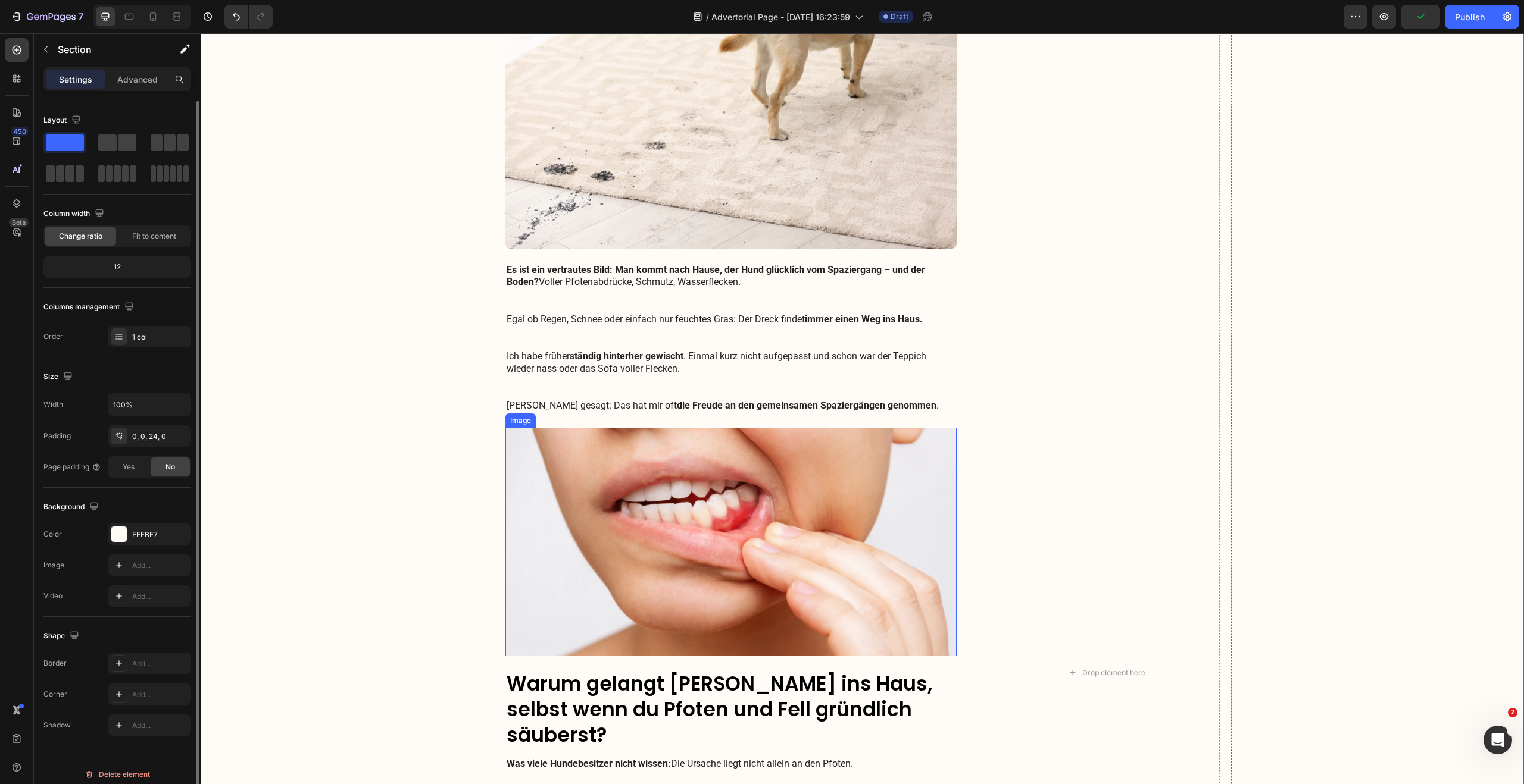
scroll to position [392, 0]
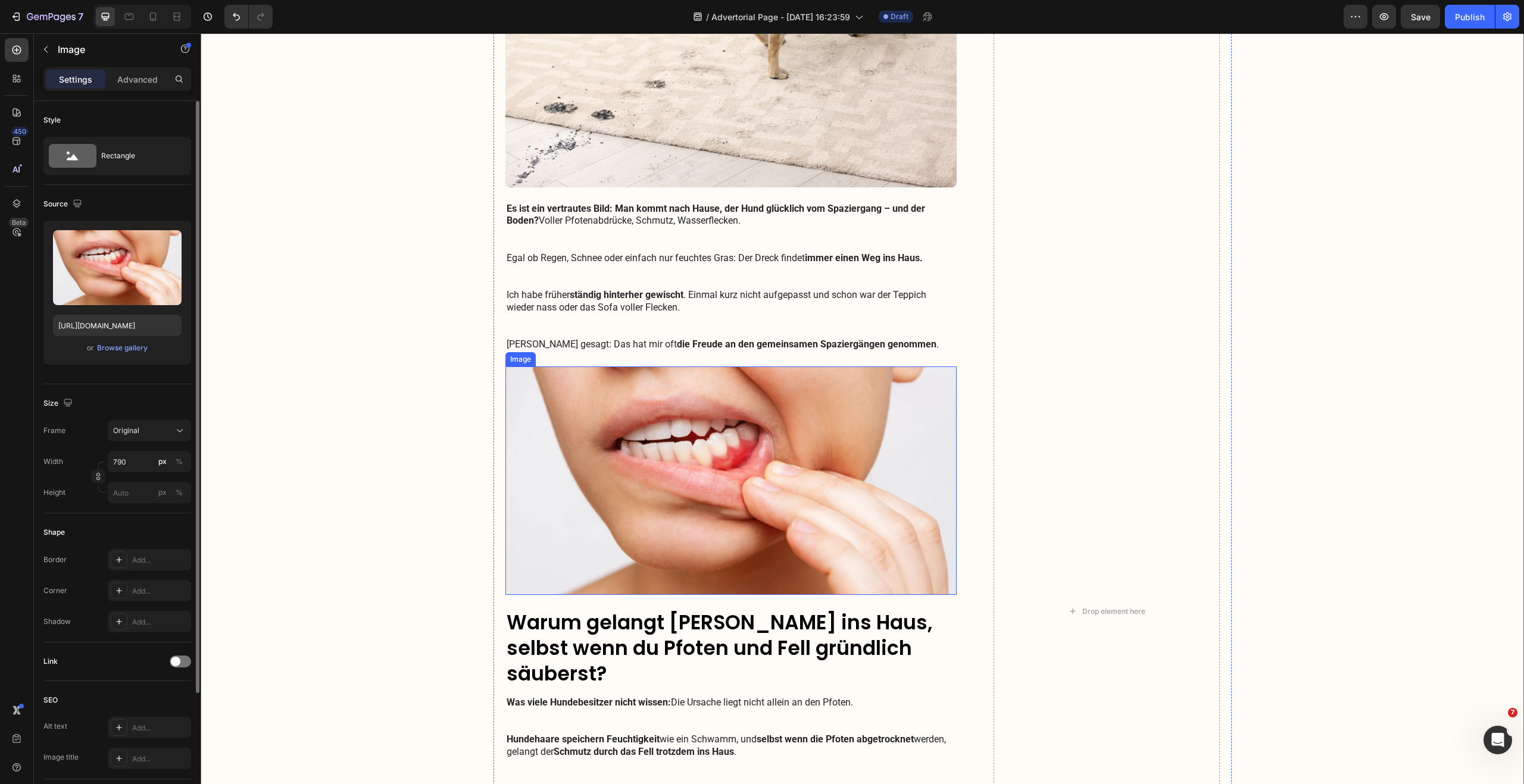
click at [745, 473] on img at bounding box center [731, 481] width 452 height 228
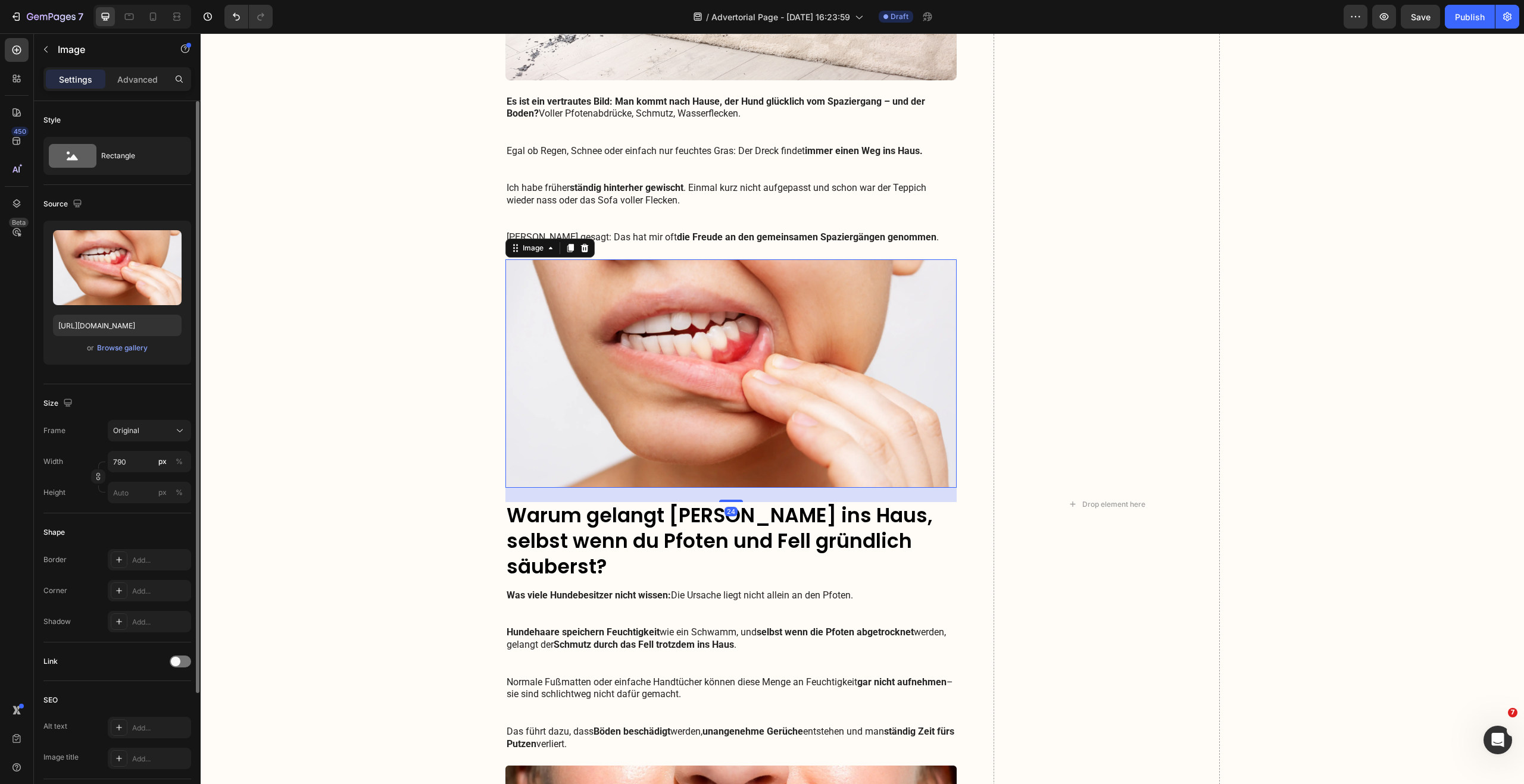
scroll to position [501, 0]
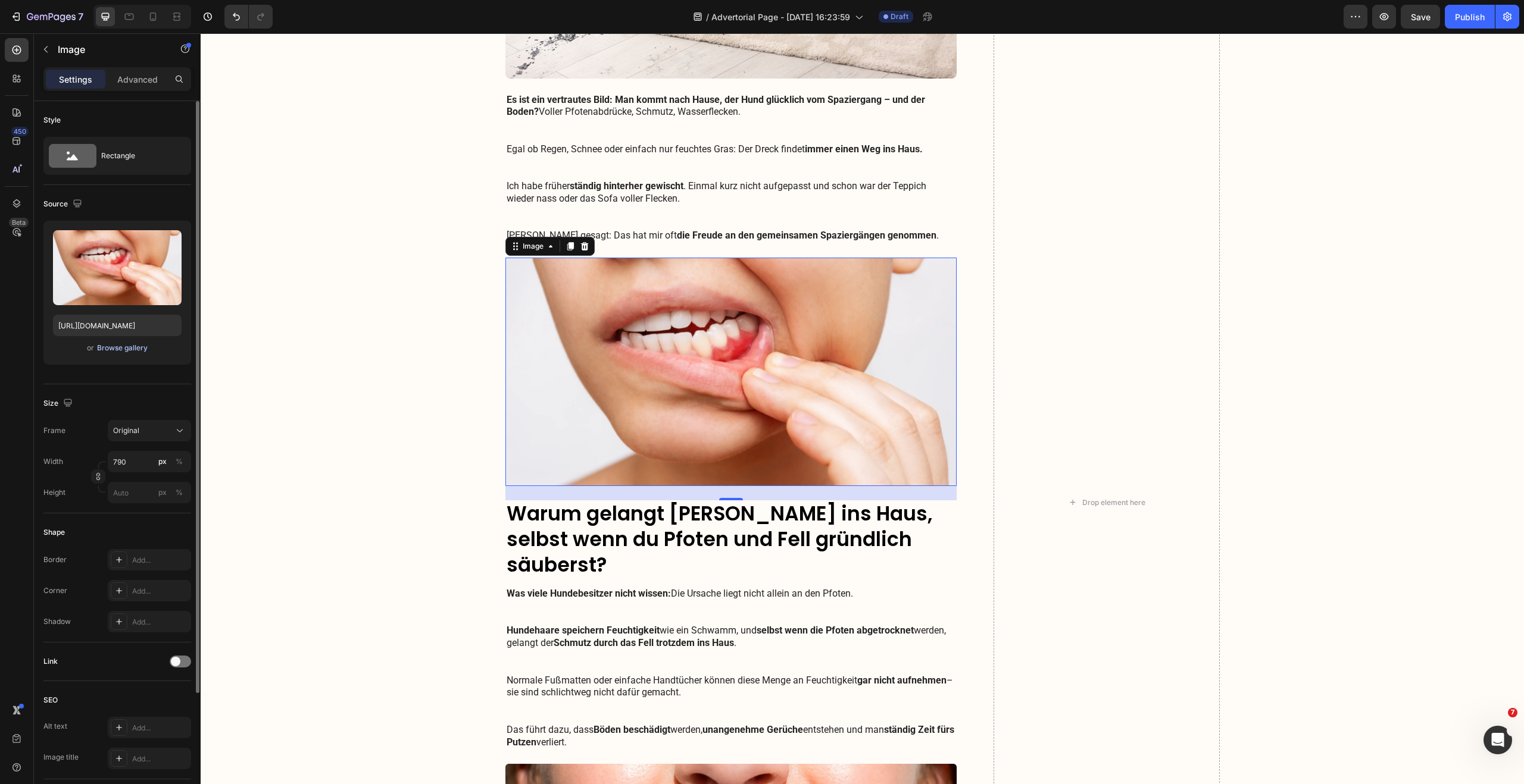
click at [129, 351] on div "Browse gallery" at bounding box center [122, 348] width 50 height 11
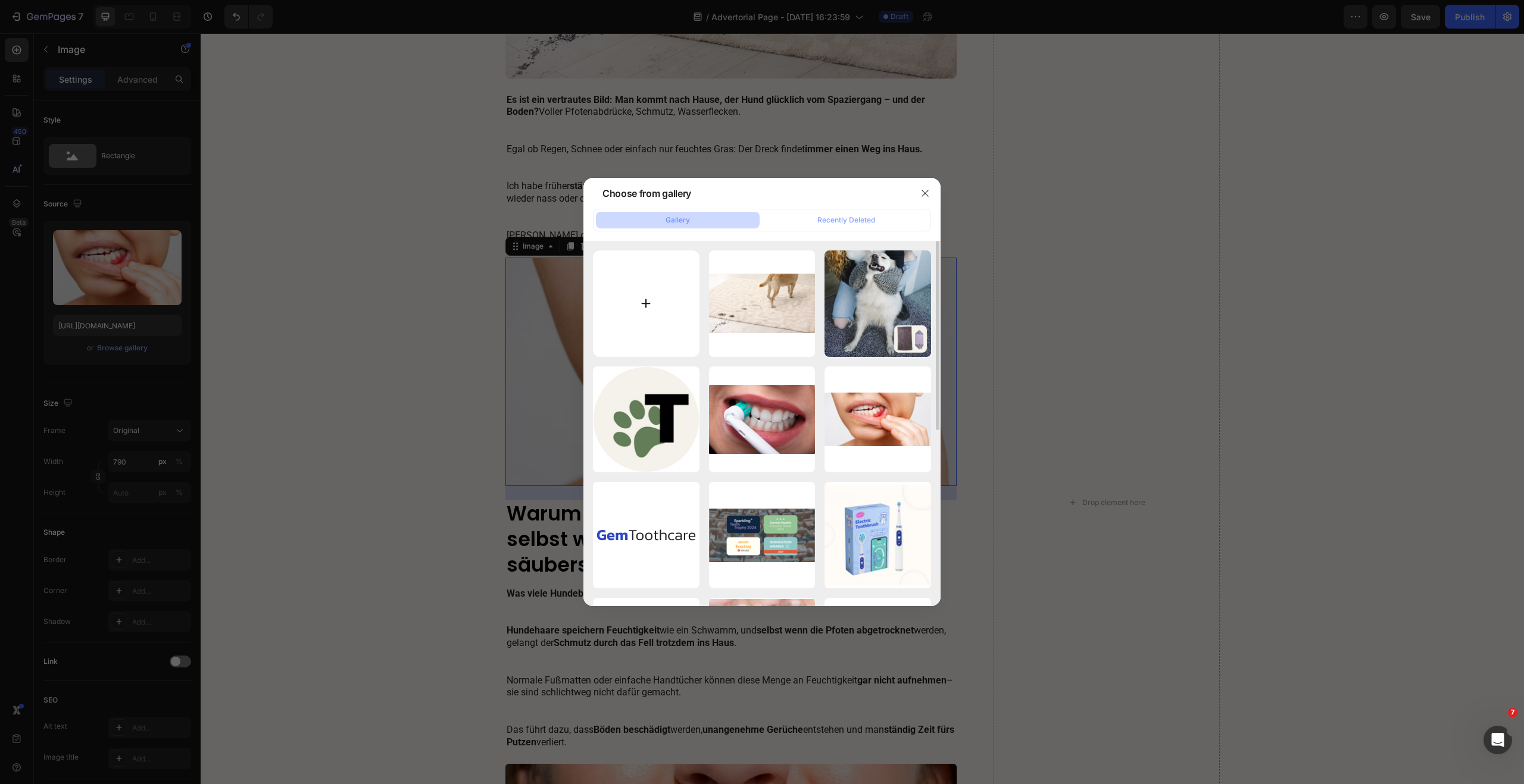
click at [649, 306] on input "file" at bounding box center [645, 303] width 107 height 107
type input "C:\fakepath\Hineingetragner Schmutz.png"
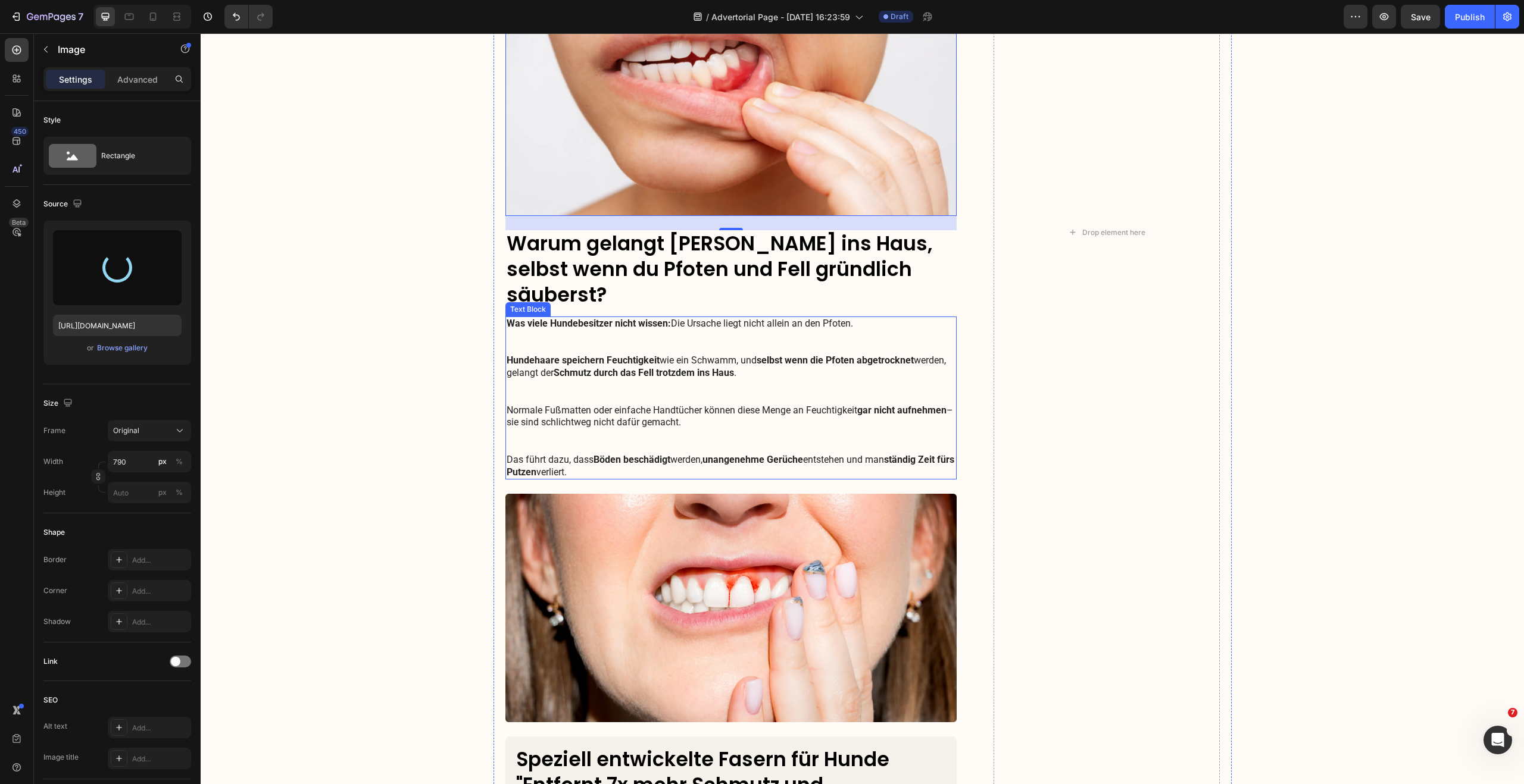
scroll to position [773, 0]
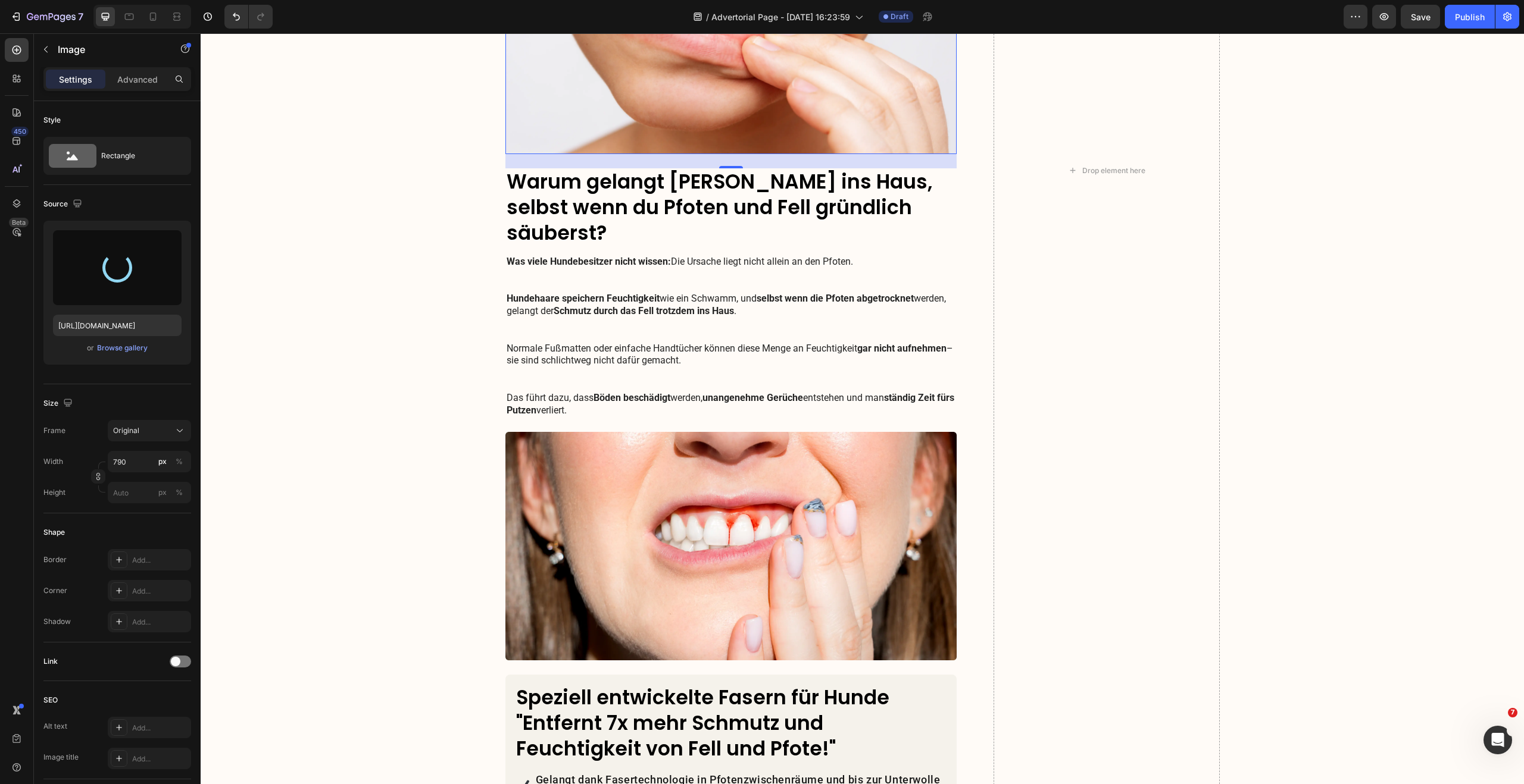
type input "https://cdn.shopify.com/s/files/1/0548/7978/0952/files/gempages_458127380590887…"
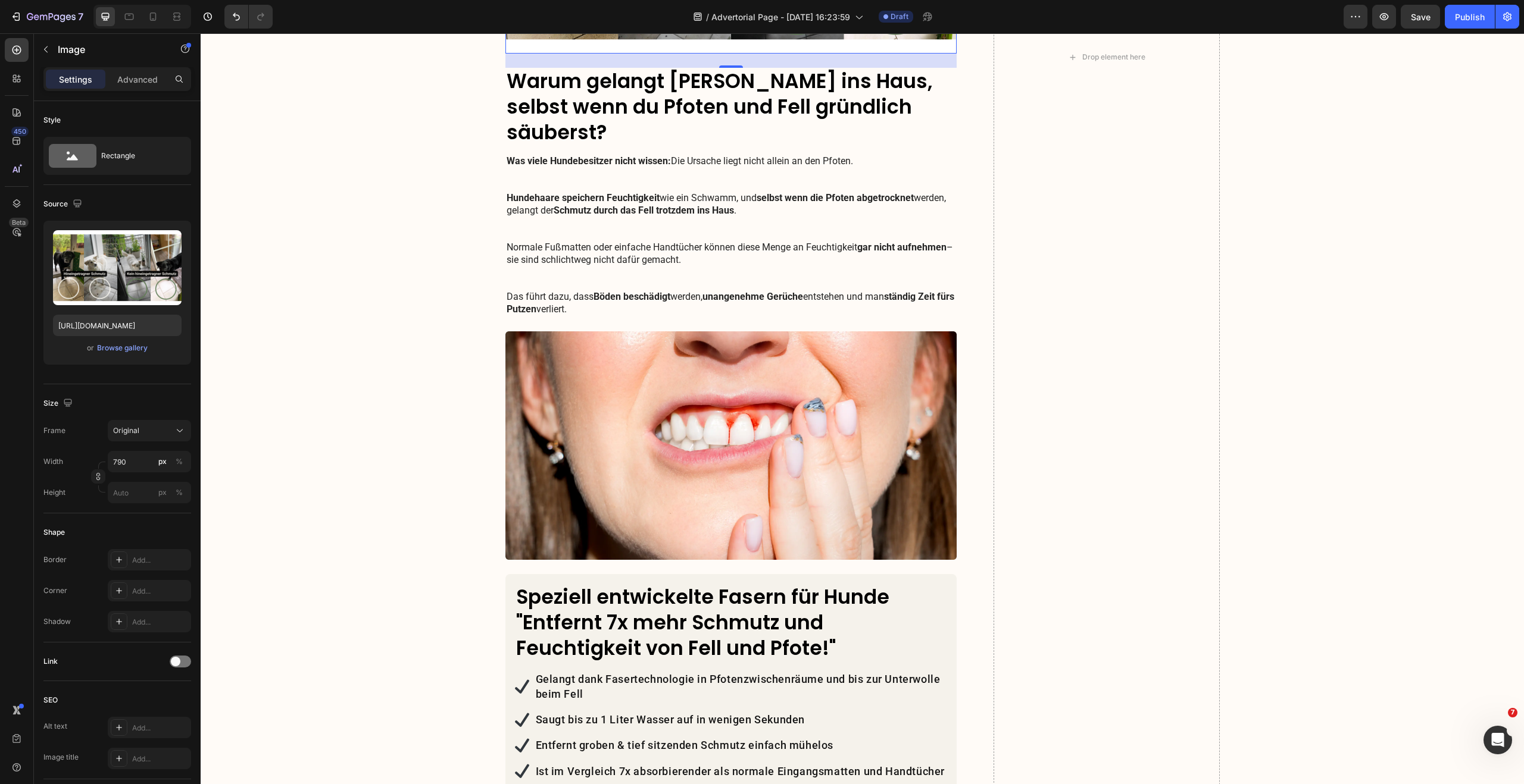
scroll to position [984, 0]
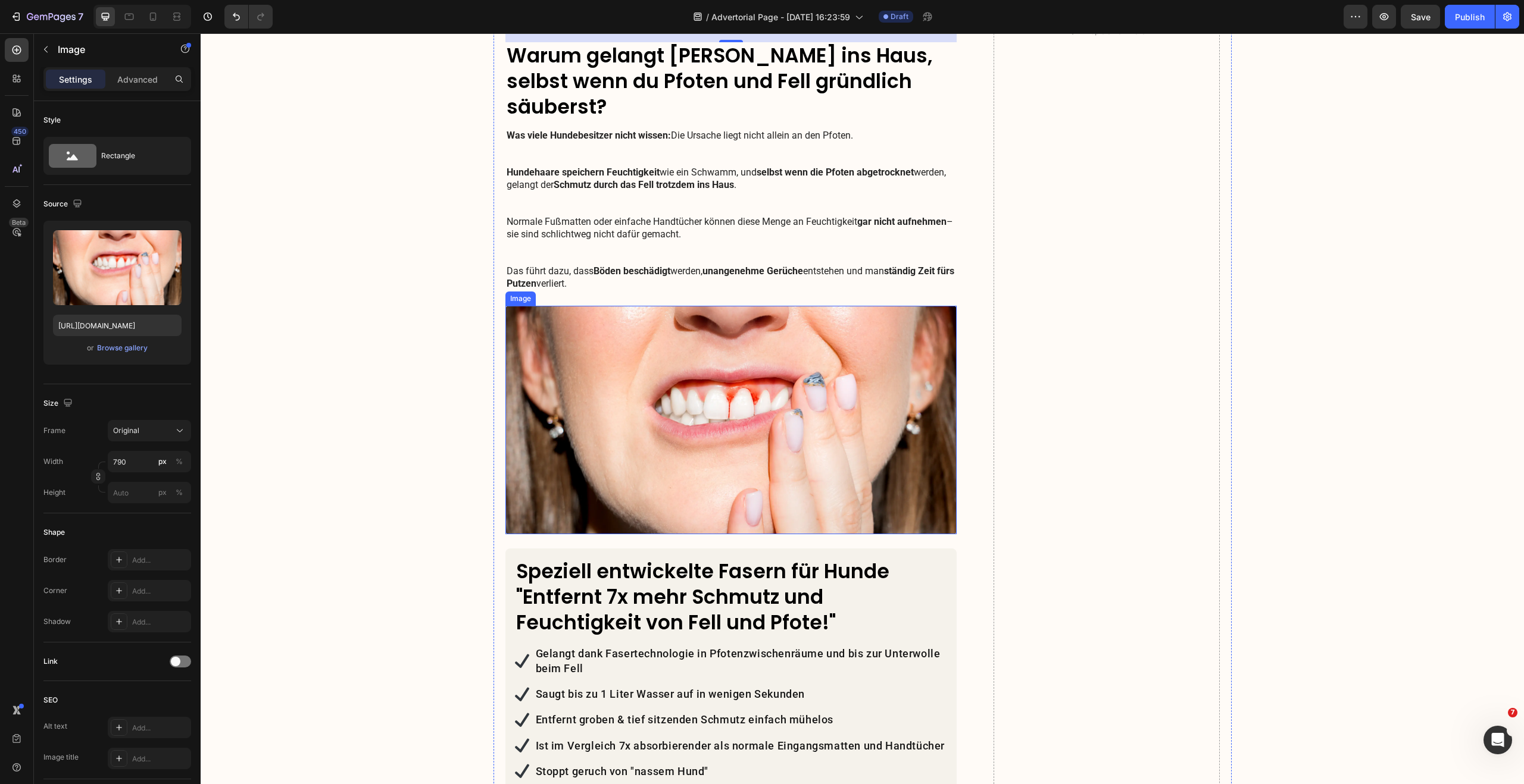
click at [789, 345] on img at bounding box center [731, 420] width 452 height 228
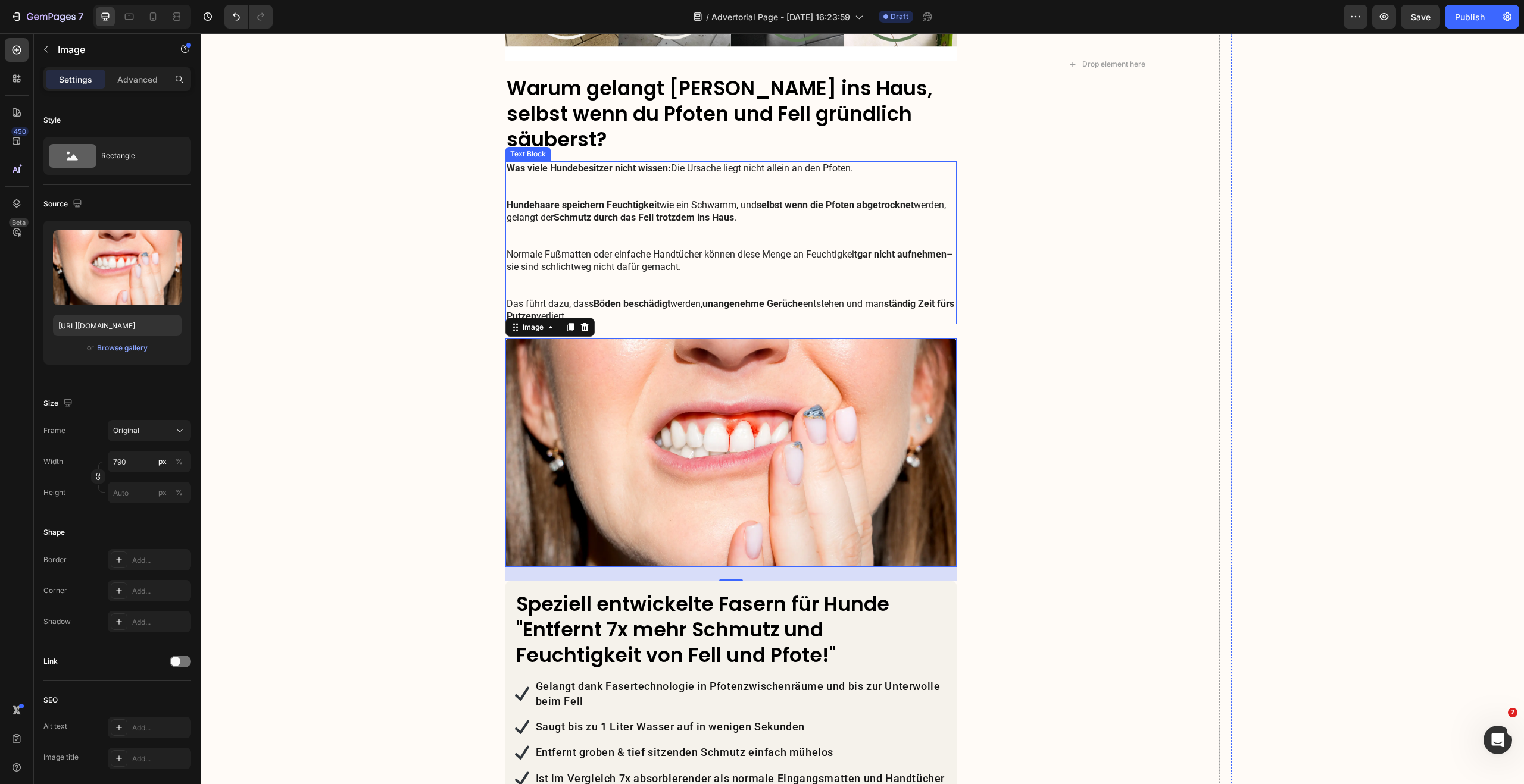
scroll to position [956, 0]
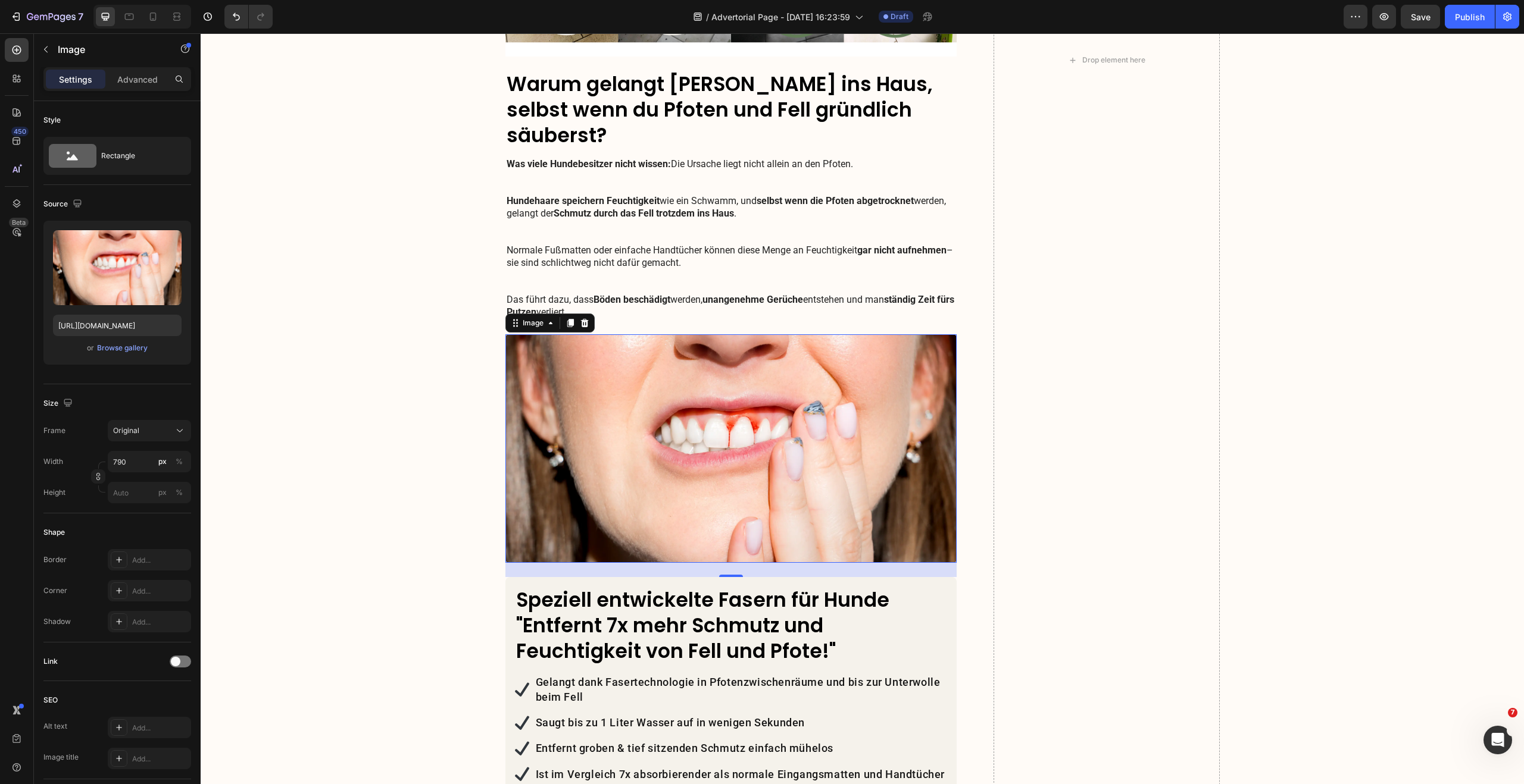
click at [677, 405] on img at bounding box center [731, 449] width 452 height 228
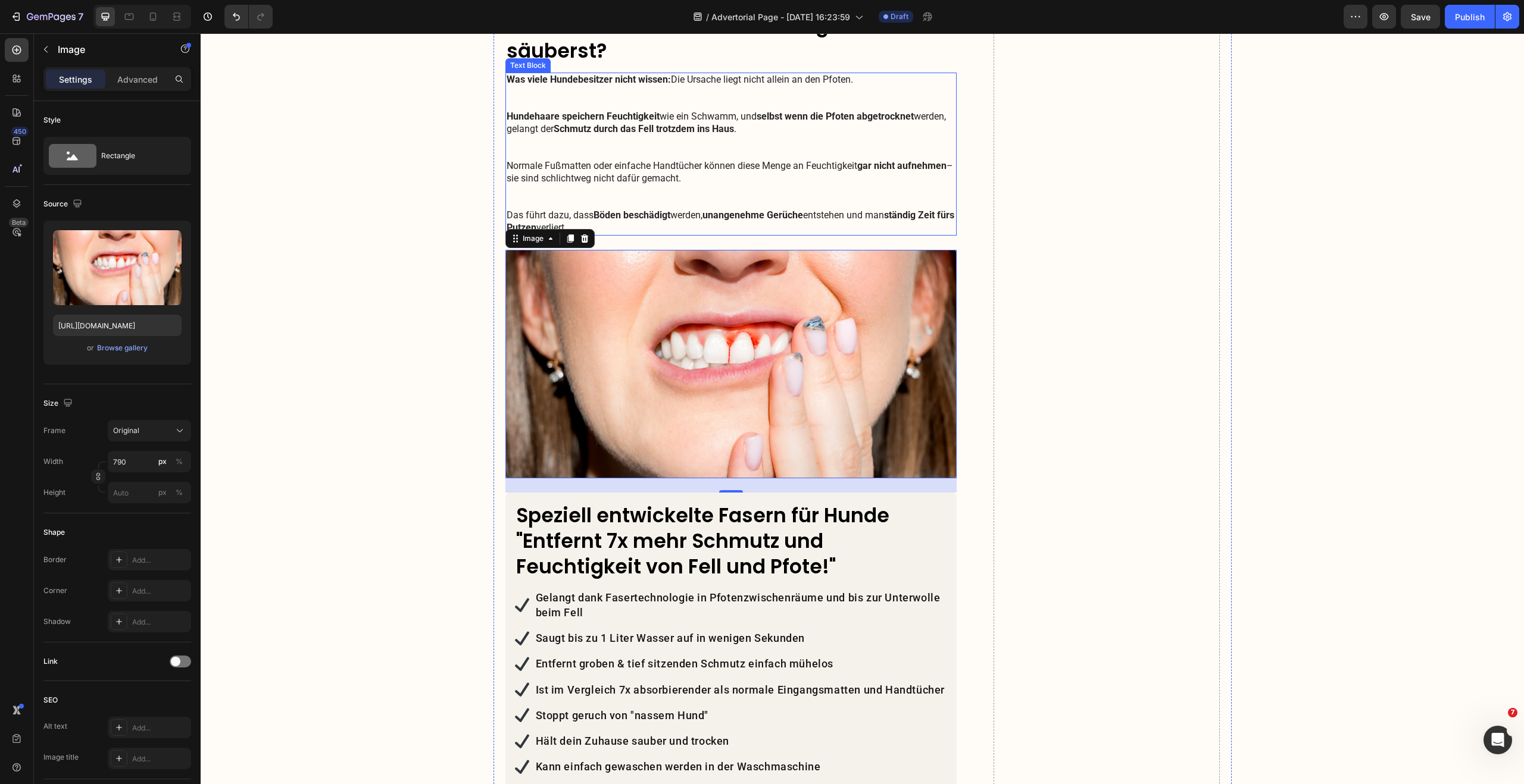
scroll to position [1051, 0]
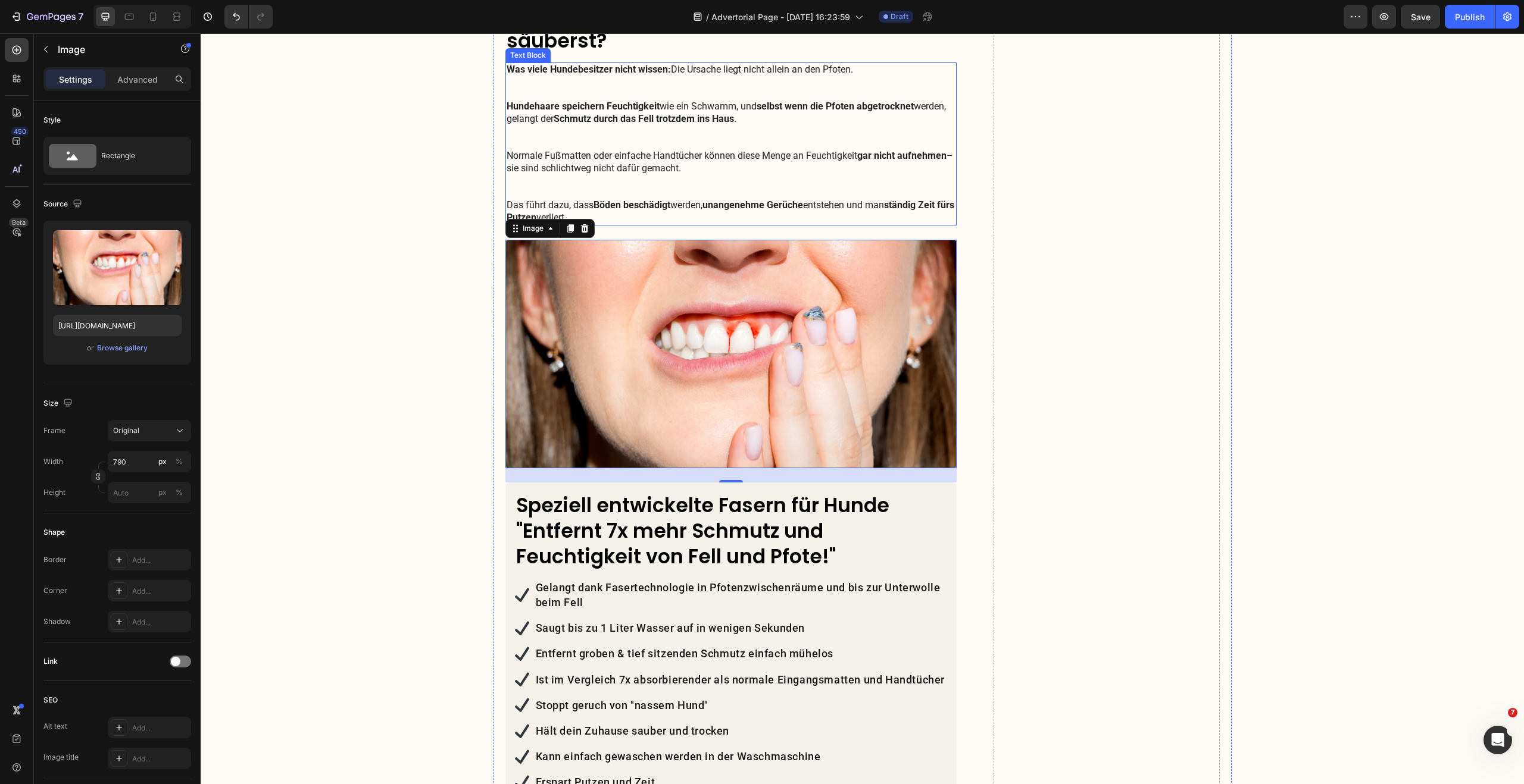
click at [689, 380] on img at bounding box center [731, 354] width 452 height 228
click at [128, 345] on div "Browse gallery" at bounding box center [122, 348] width 50 height 11
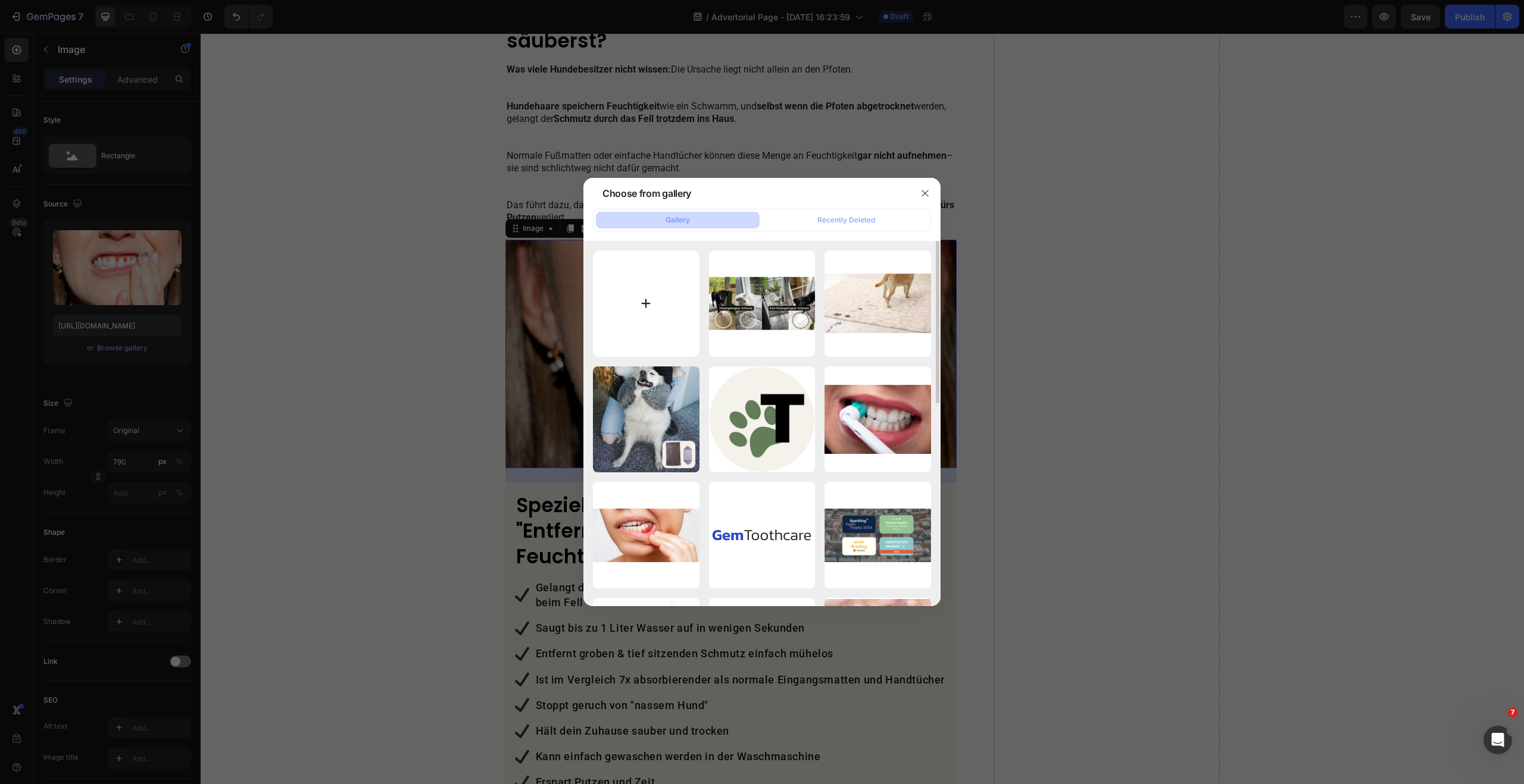
click at [644, 313] on input "file" at bounding box center [645, 303] width 107 height 107
type input "C:\fakepath\Hineingetragner Schmutz (1).png"
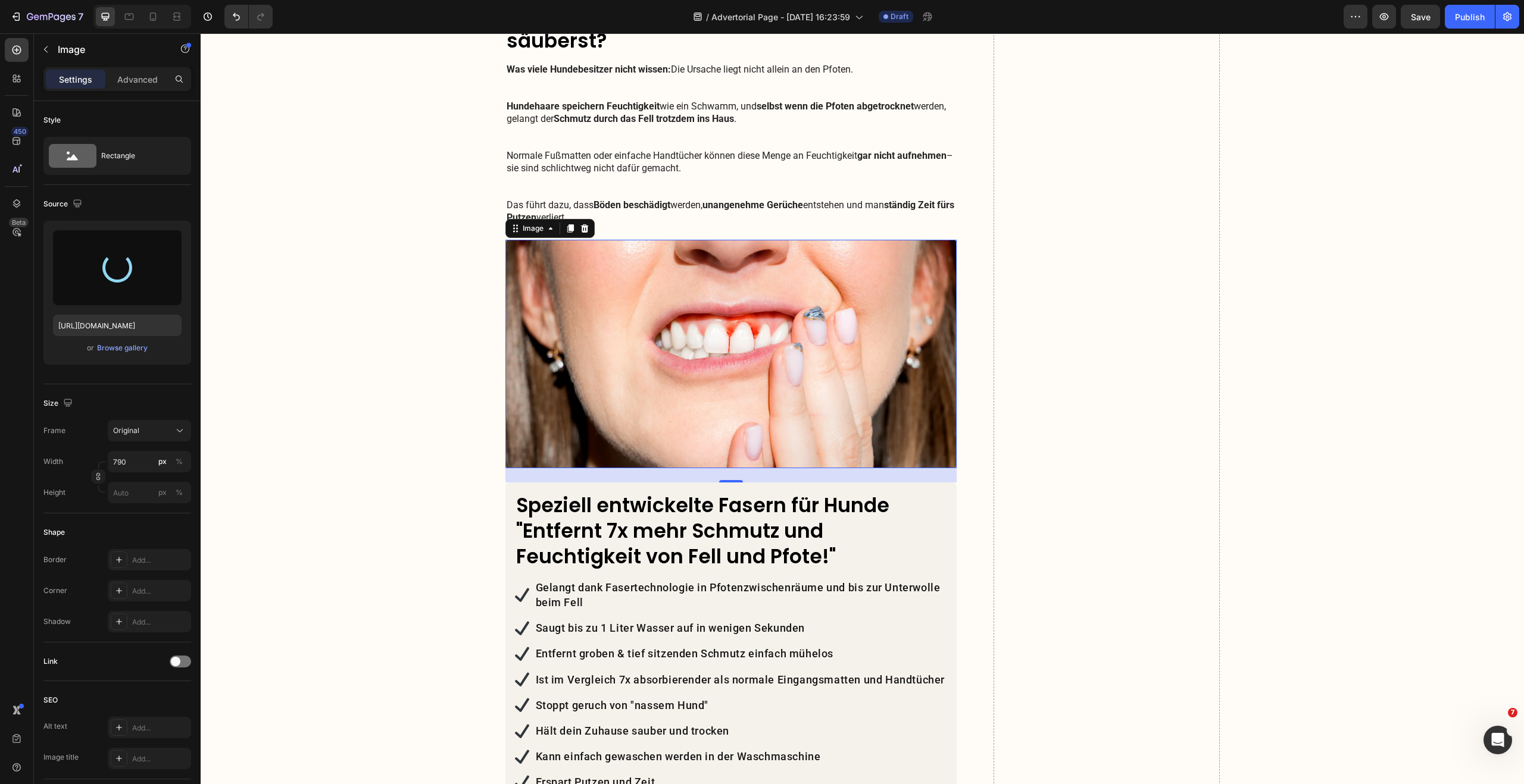
scroll to position [1056, 0]
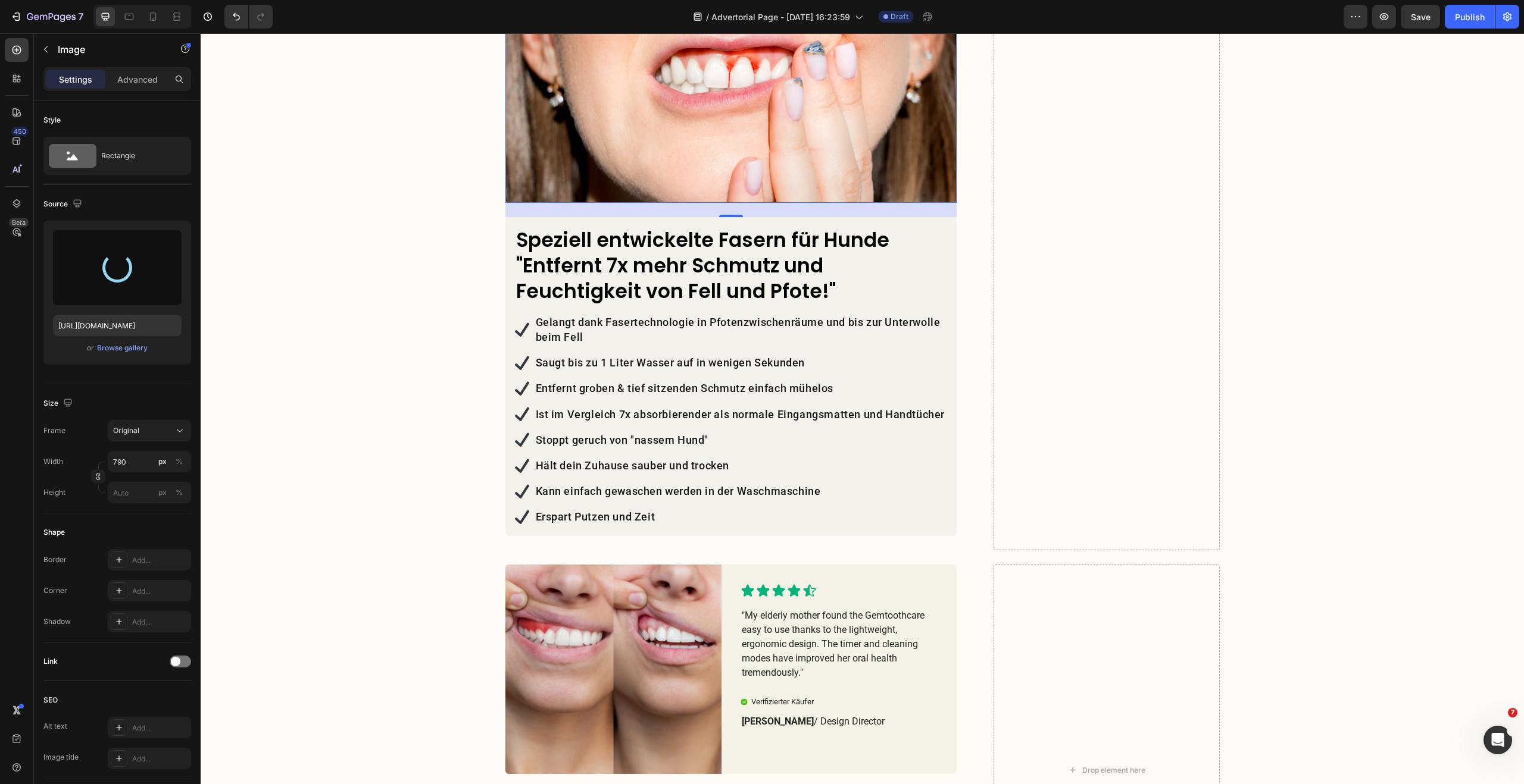
type input "[URL][DOMAIN_NAME]"
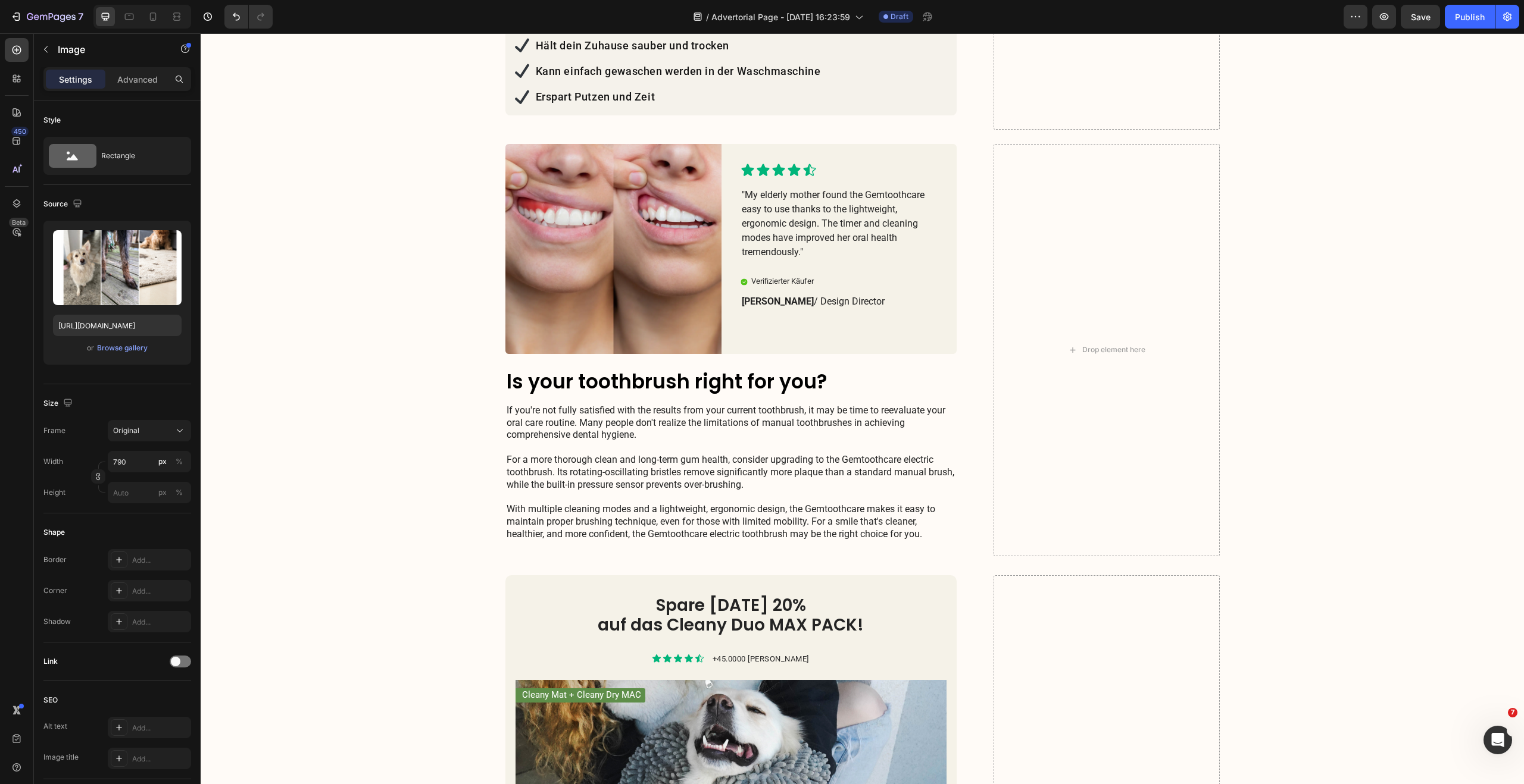
scroll to position [1791, 0]
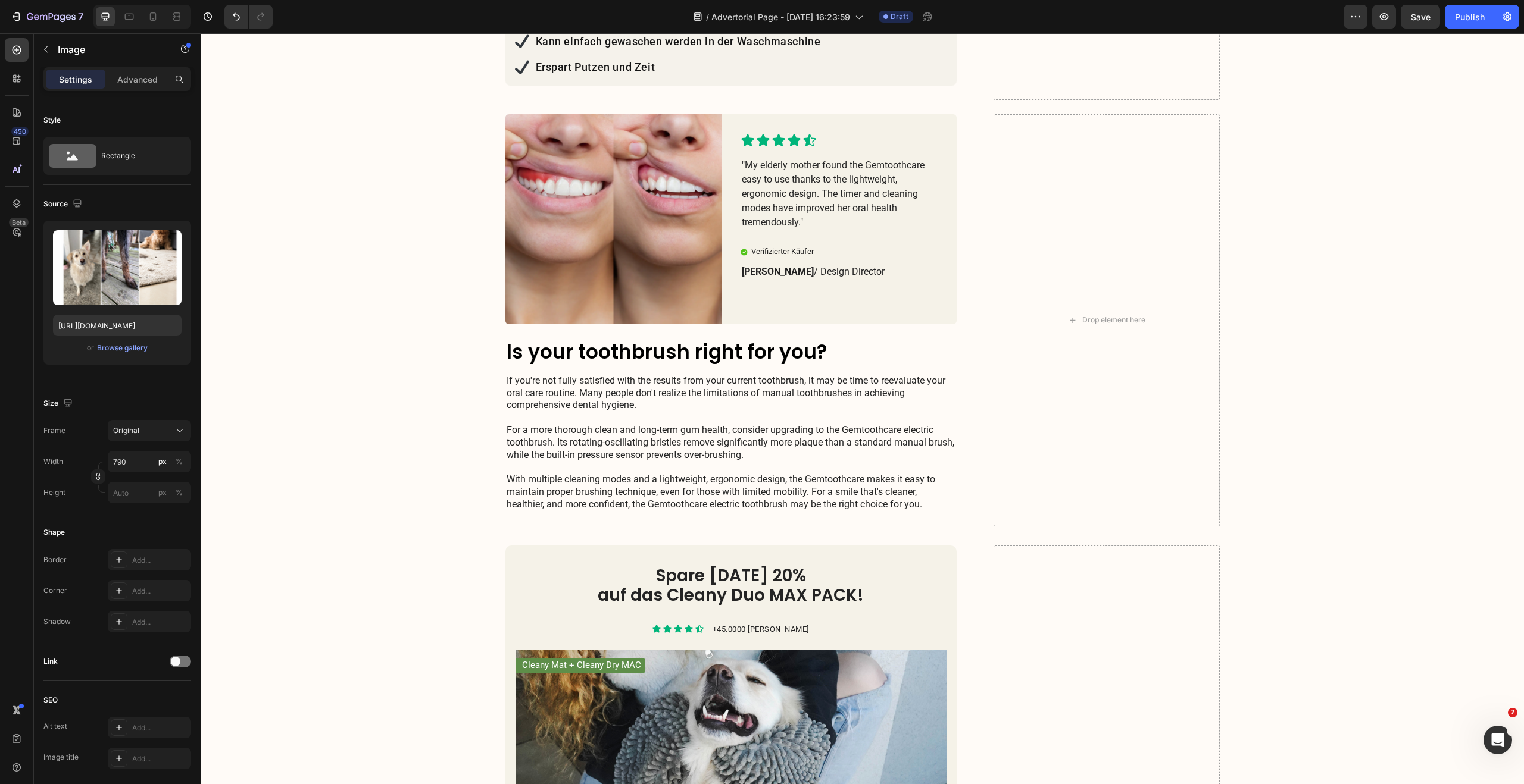
click at [623, 338] on h2 "Is your toothbrush right for you?" at bounding box center [731, 352] width 452 height 28
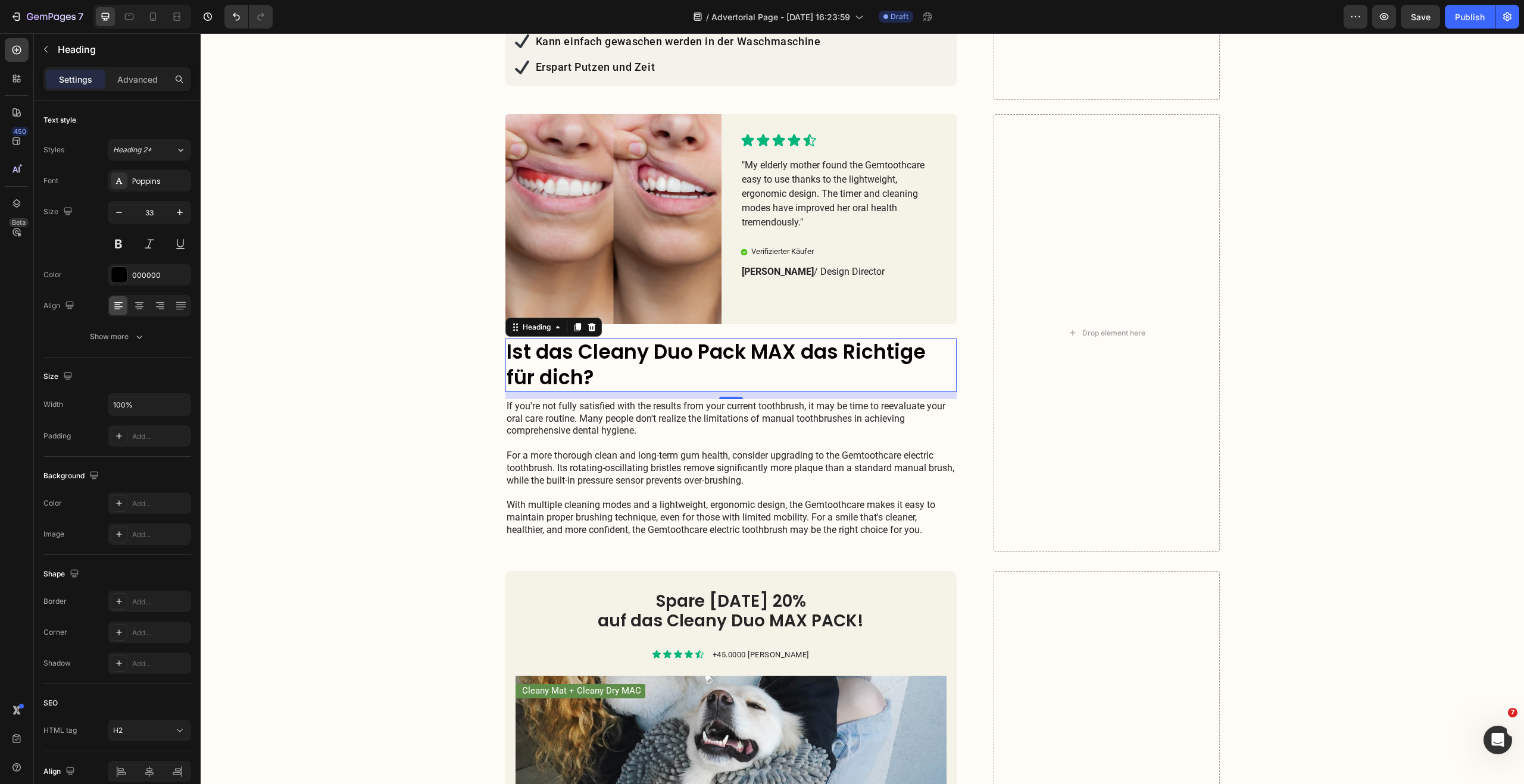
click at [600, 409] on p "If you're not fully satisfied with the results from your current toothbrush, it…" at bounding box center [731, 468] width 450 height 136
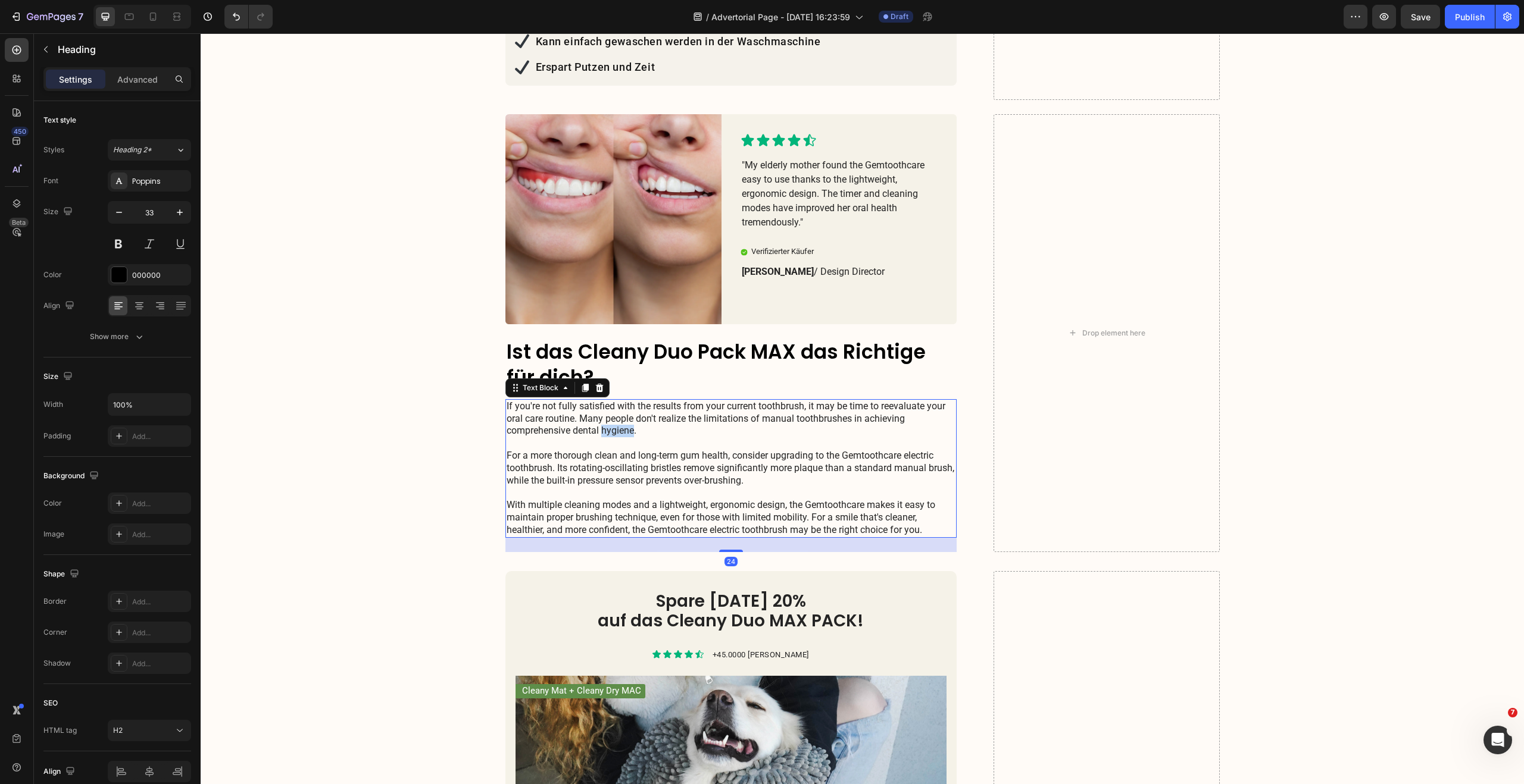
click at [600, 409] on p "If you're not fully satisfied with the results from your current toothbrush, it…" at bounding box center [731, 468] width 450 height 136
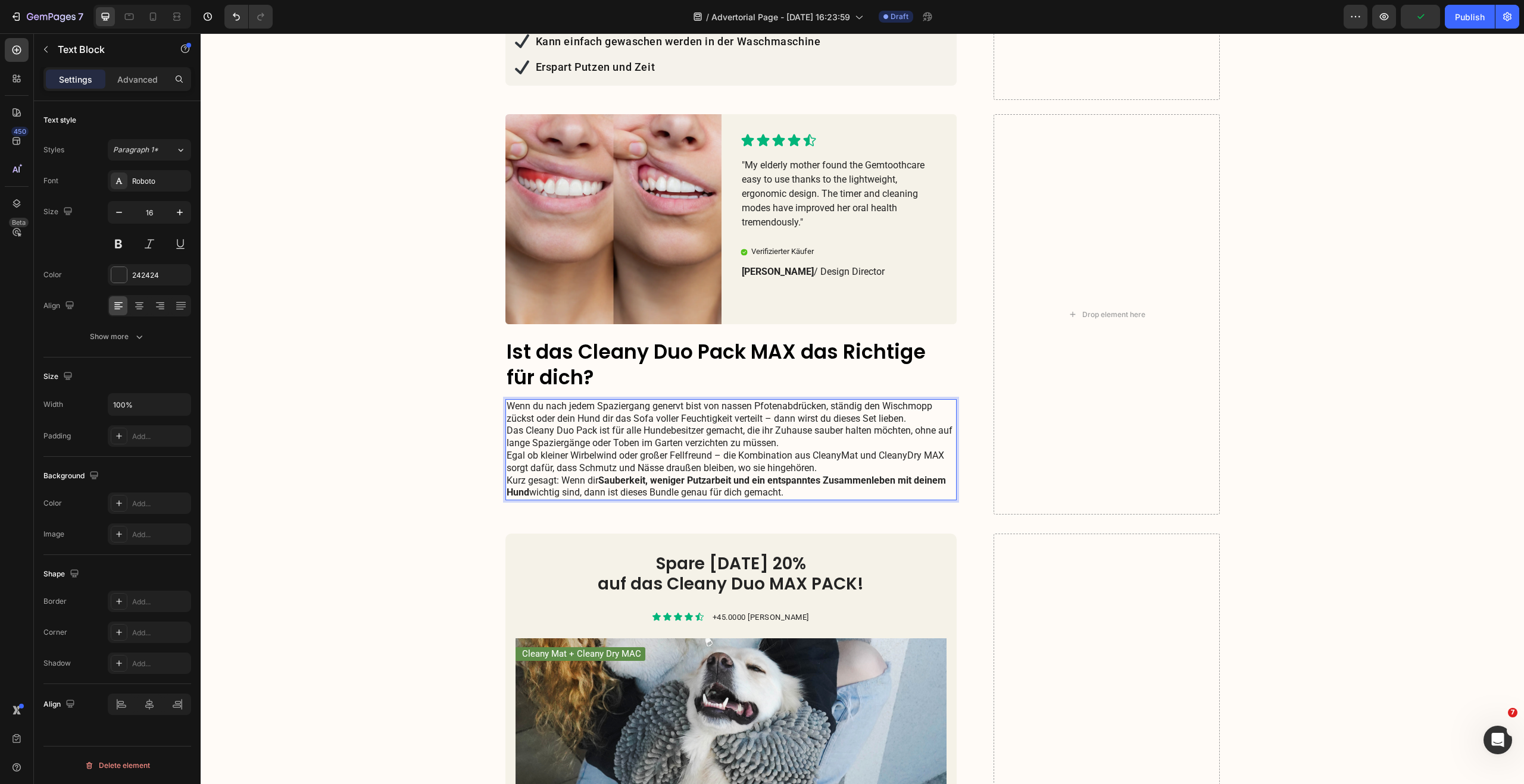
click at [746, 400] on p "Wenn du nach jedem Spaziergang genervt bist von nassen Pfotenabdrücken, ständig…" at bounding box center [731, 437] width 450 height 74
click at [906, 400] on p "Wenn du nach jedem Spaziergang genervt bist von nassen Pfotenabdrücken, ständig…" at bounding box center [731, 437] width 450 height 74
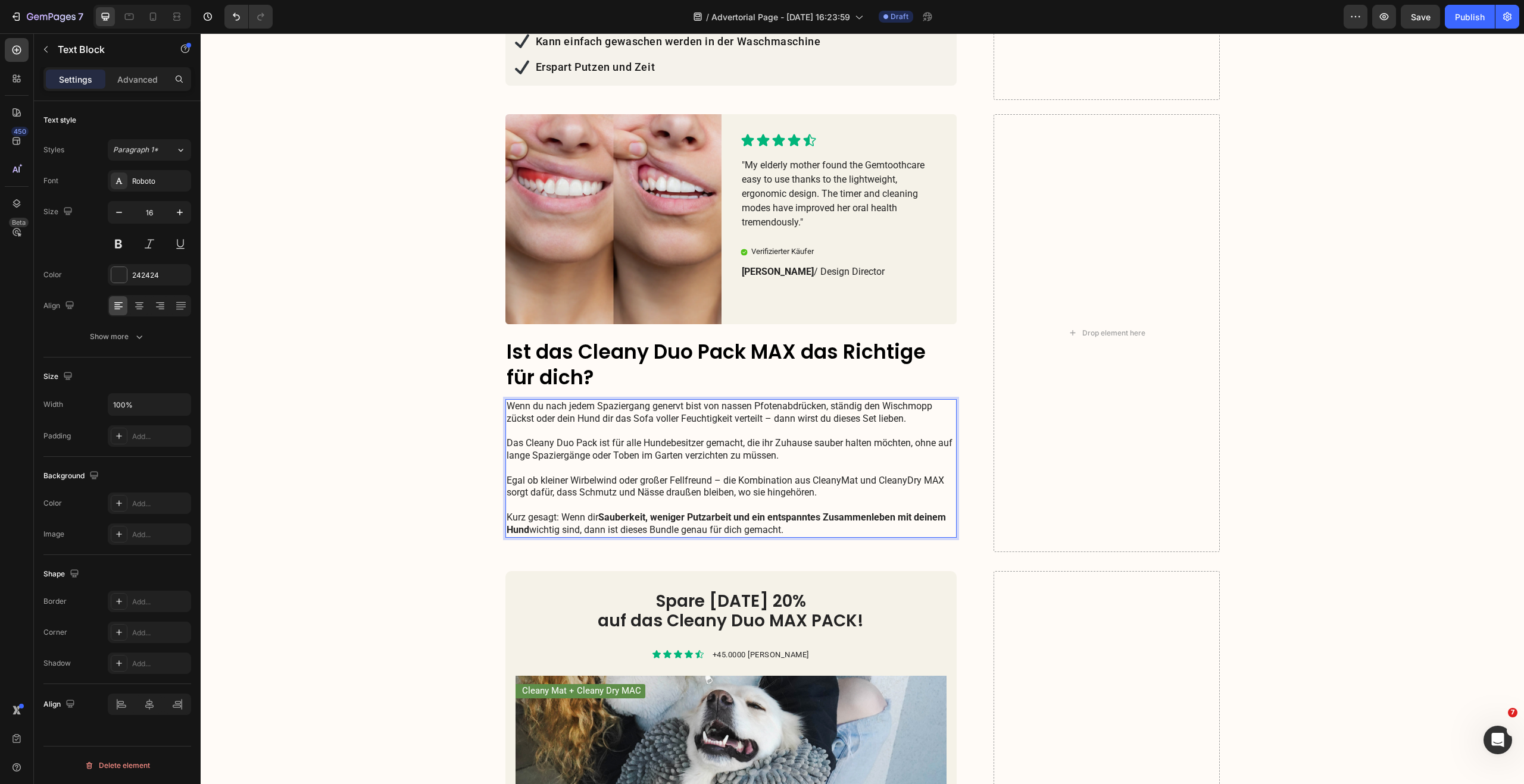
drag, startPoint x: 669, startPoint y: 418, endPoint x: 663, endPoint y: 418, distance: 6.0
click at [669, 418] on p "Wenn du nach jedem Spaziergang genervt bist von nassen Pfotenabdrücken, ständig…" at bounding box center [731, 456] width 450 height 111
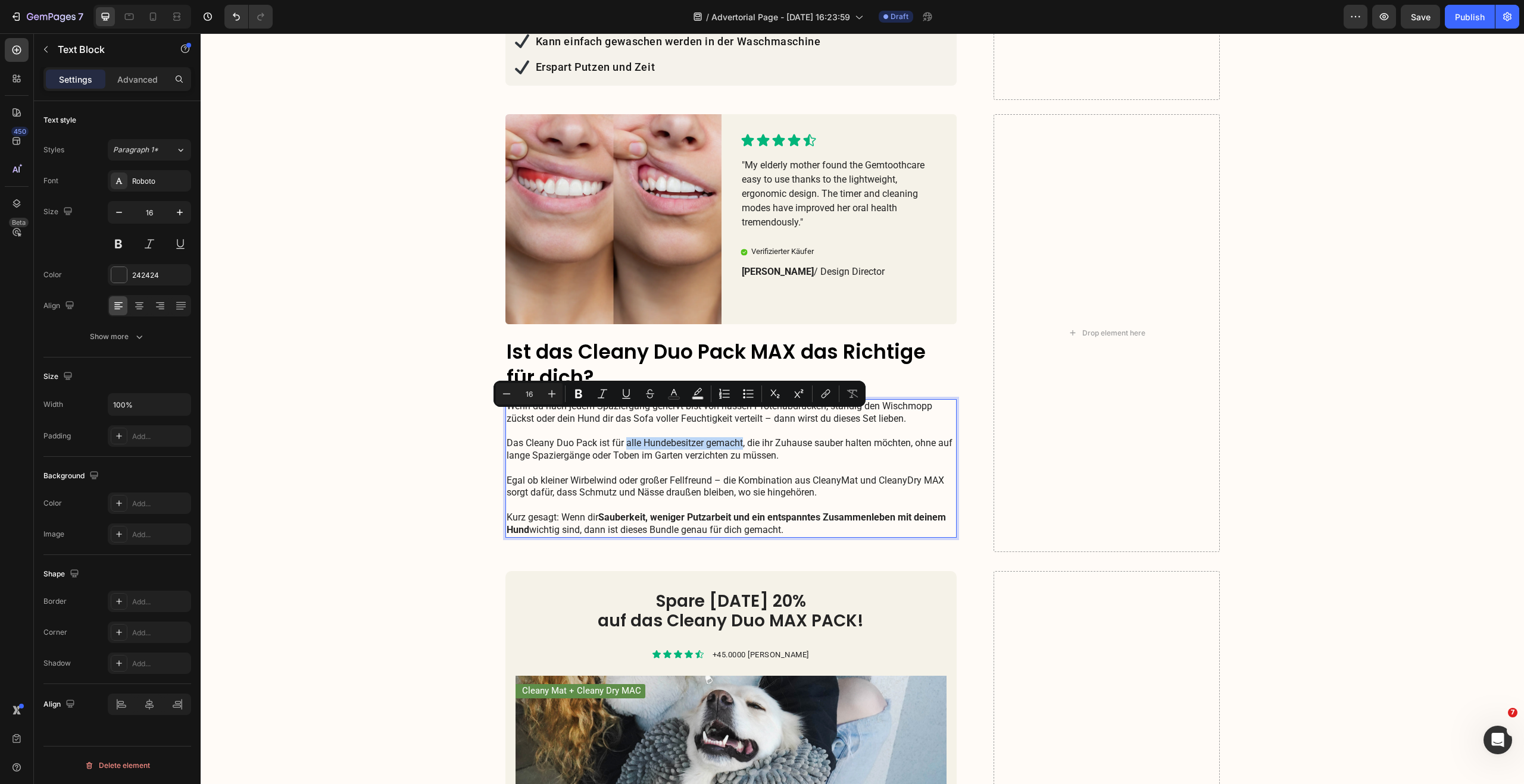
drag, startPoint x: 623, startPoint y: 420, endPoint x: 739, endPoint y: 421, distance: 116.0
click at [739, 421] on p "Wenn du nach jedem Spaziergang genervt bist von nassen Pfotenabdrücken, ständig…" at bounding box center [731, 456] width 450 height 111
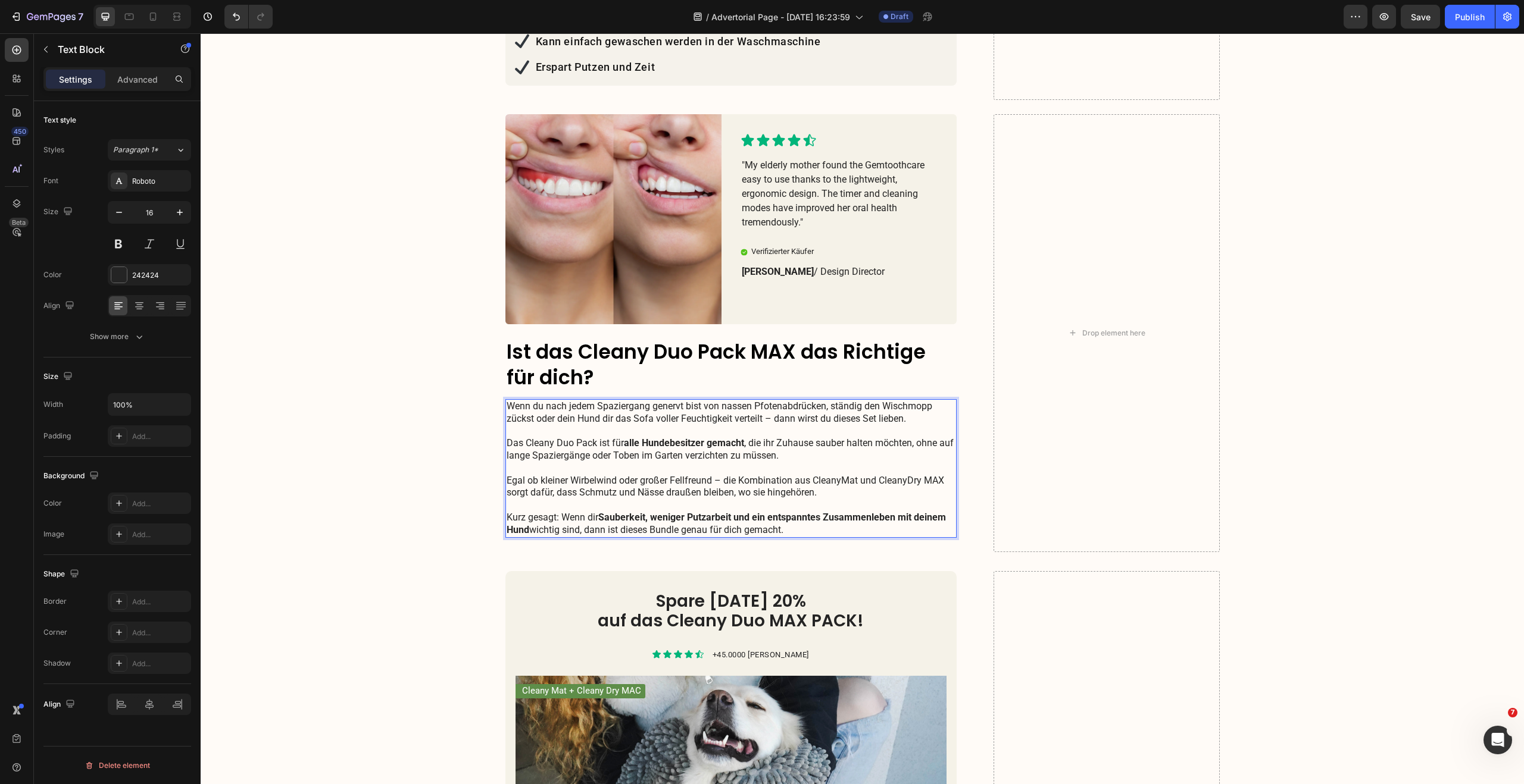
click at [774, 416] on p "Wenn du nach jedem Spaziergang genervt bist von nassen Pfotenabdrücken, ständig…" at bounding box center [731, 456] width 450 height 111
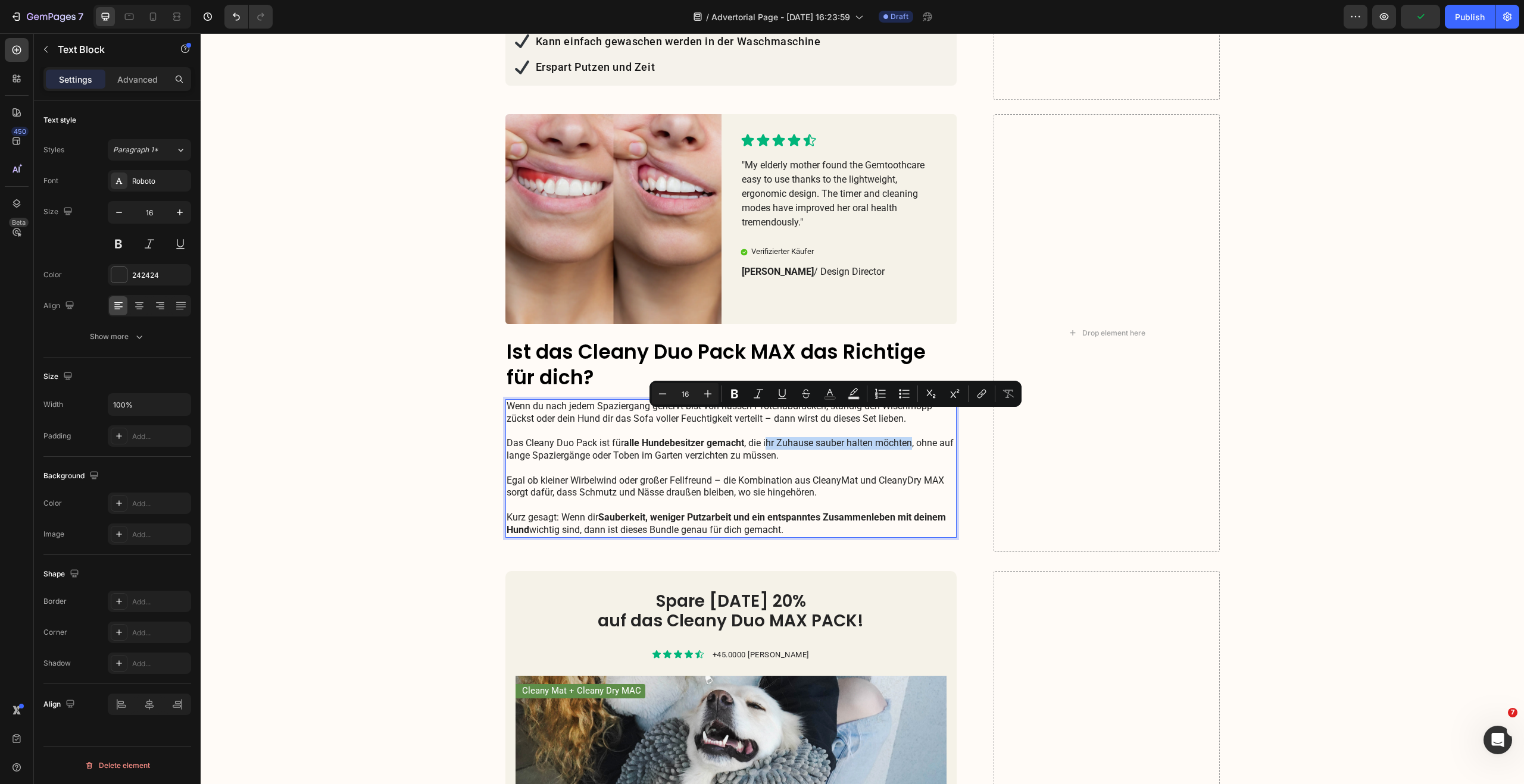
drag, startPoint x: 795, startPoint y: 418, endPoint x: 908, endPoint y: 419, distance: 113.0
click at [908, 419] on p "Wenn du nach jedem Spaziergang genervt bist von nassen Pfotenabdrücken, ständig…" at bounding box center [731, 456] width 450 height 111
click at [576, 424] on p "Wenn du nach jedem Spaziergang genervt bist von nassen Pfotenabdrücken, ständig…" at bounding box center [731, 456] width 450 height 111
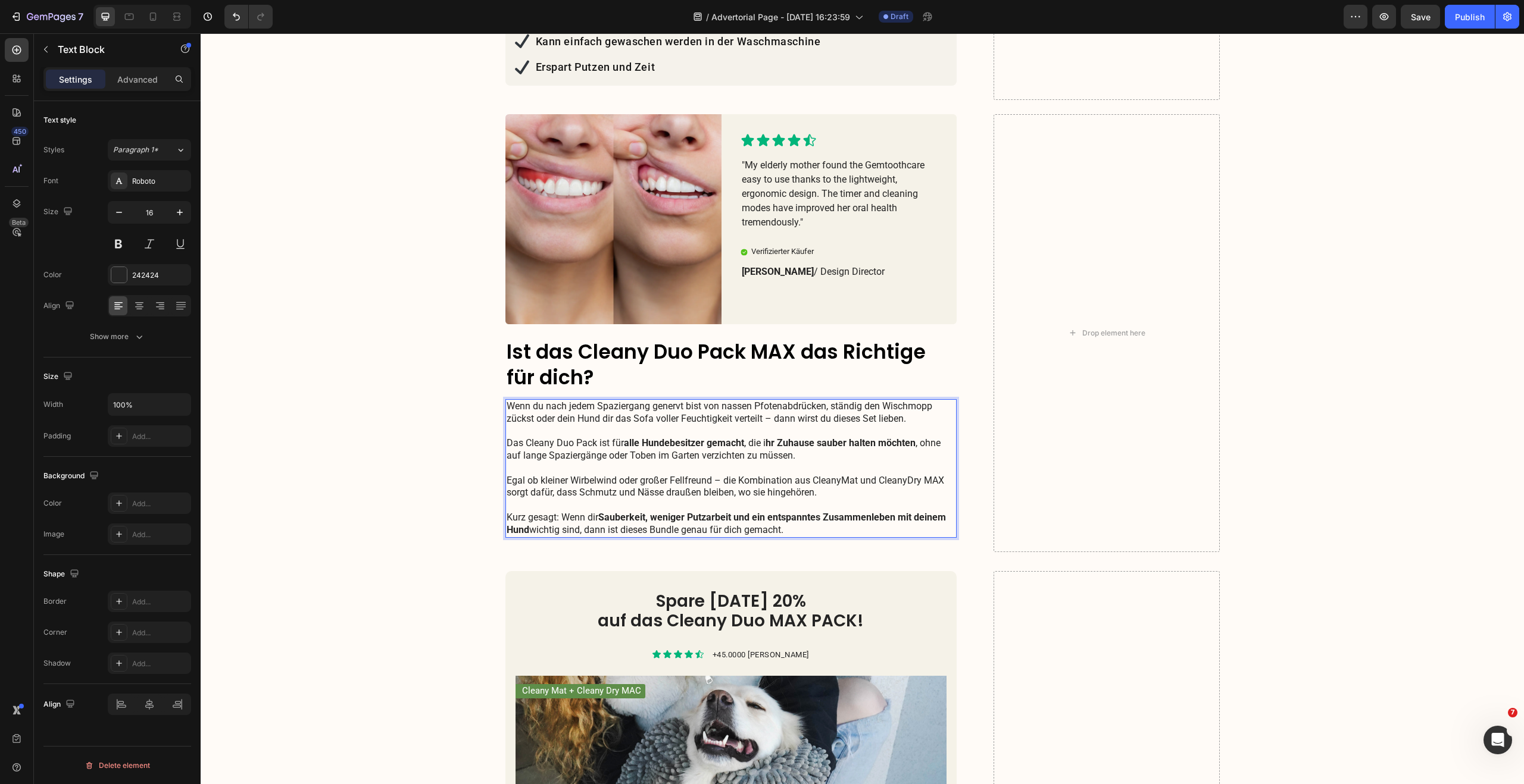
click at [763, 418] on p "Wenn du nach jedem Spaziergang genervt bist von nassen Pfotenabdrücken, ständig…" at bounding box center [731, 456] width 450 height 111
click at [760, 418] on p "Wenn du nach jedem Spaziergang genervt bist von nassen Pfotenabdrücken, ständig…" at bounding box center [731, 456] width 450 height 111
click at [779, 425] on p "Wenn du nach jedem Spaziergang genervt bist von nassen Pfotenabdrücken, ständig…" at bounding box center [731, 456] width 450 height 111
click at [826, 467] on p "Wenn du nach jedem Spaziergang genervt bist von nassen Pfotenabdrücken, ständig…" at bounding box center [731, 456] width 450 height 111
click at [760, 400] on p "Wenn du nach jedem Spaziergang genervt bist von nassen Pfotenabdrücken, ständig…" at bounding box center [731, 456] width 450 height 111
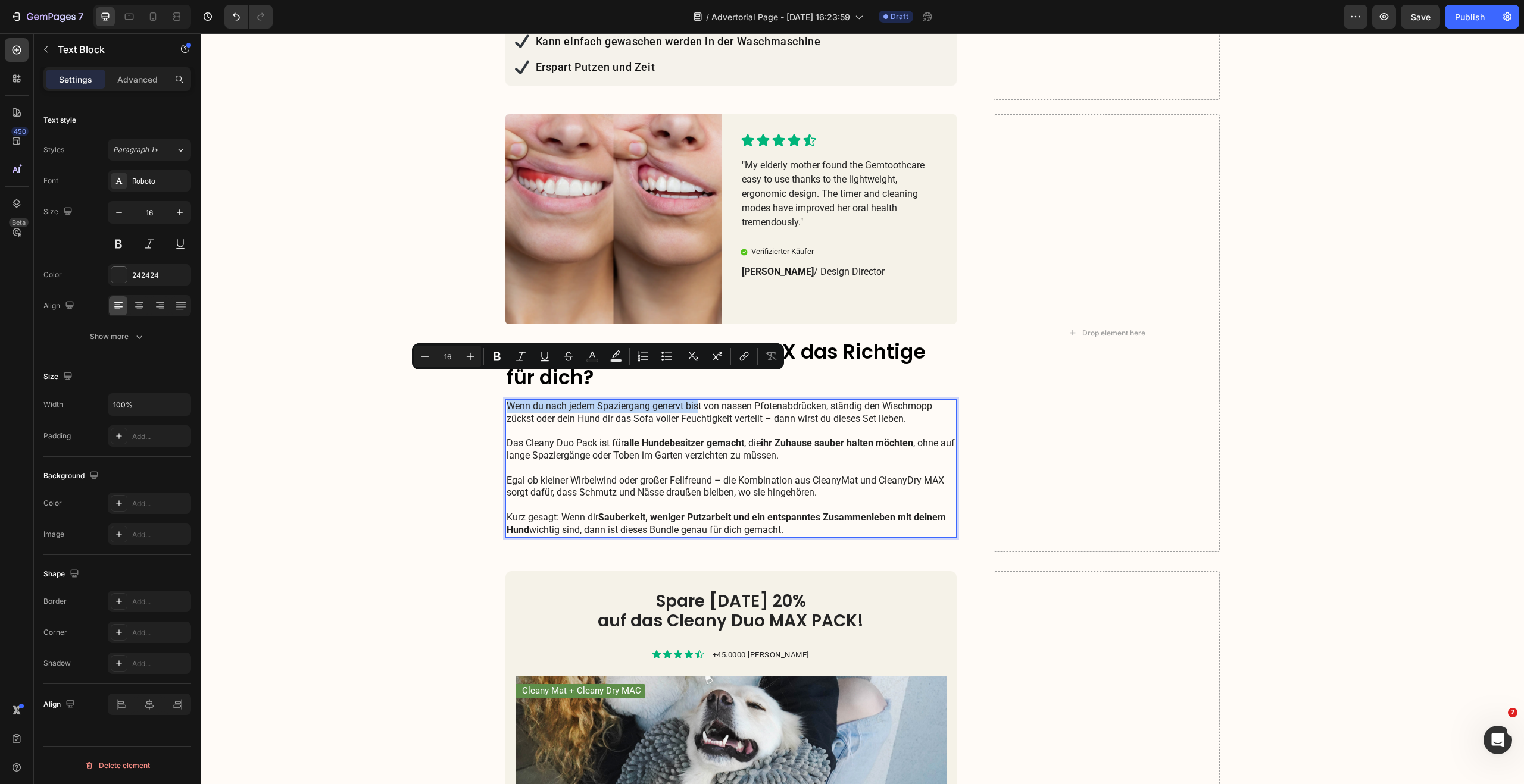
drag, startPoint x: 695, startPoint y: 382, endPoint x: 505, endPoint y: 385, distance: 190.0
click at [506, 400] on p "Wenn du nach jedem Spaziergang genervt bist von nassen Pfotenabdrücken, ständig…" at bounding box center [731, 456] width 450 height 111
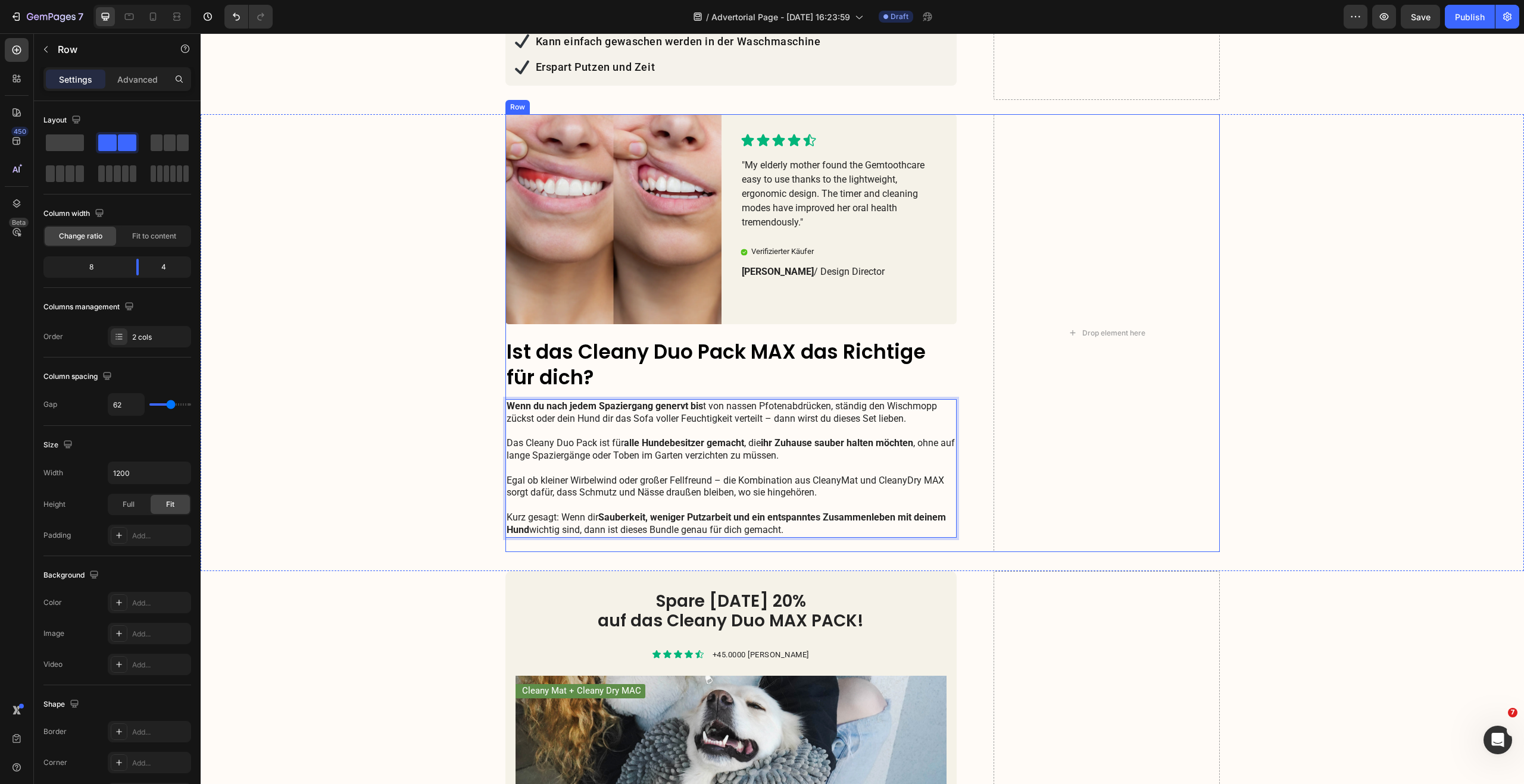
click at [843, 523] on div "Image Icon Icon Icon Icon Icon Icon List "My elderly mother found the Gemtoothc…" at bounding box center [731, 333] width 452 height 438
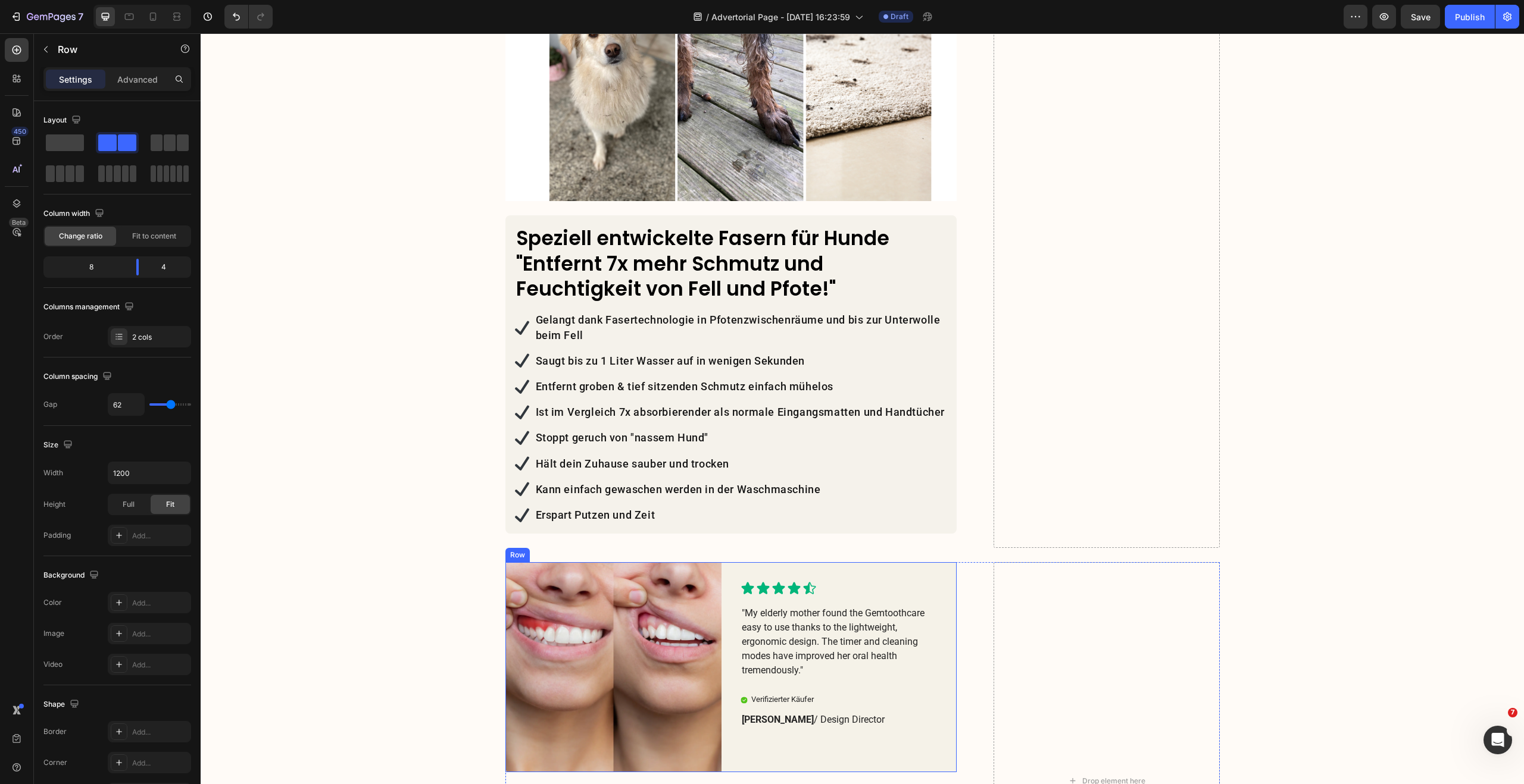
scroll to position [1494, 0]
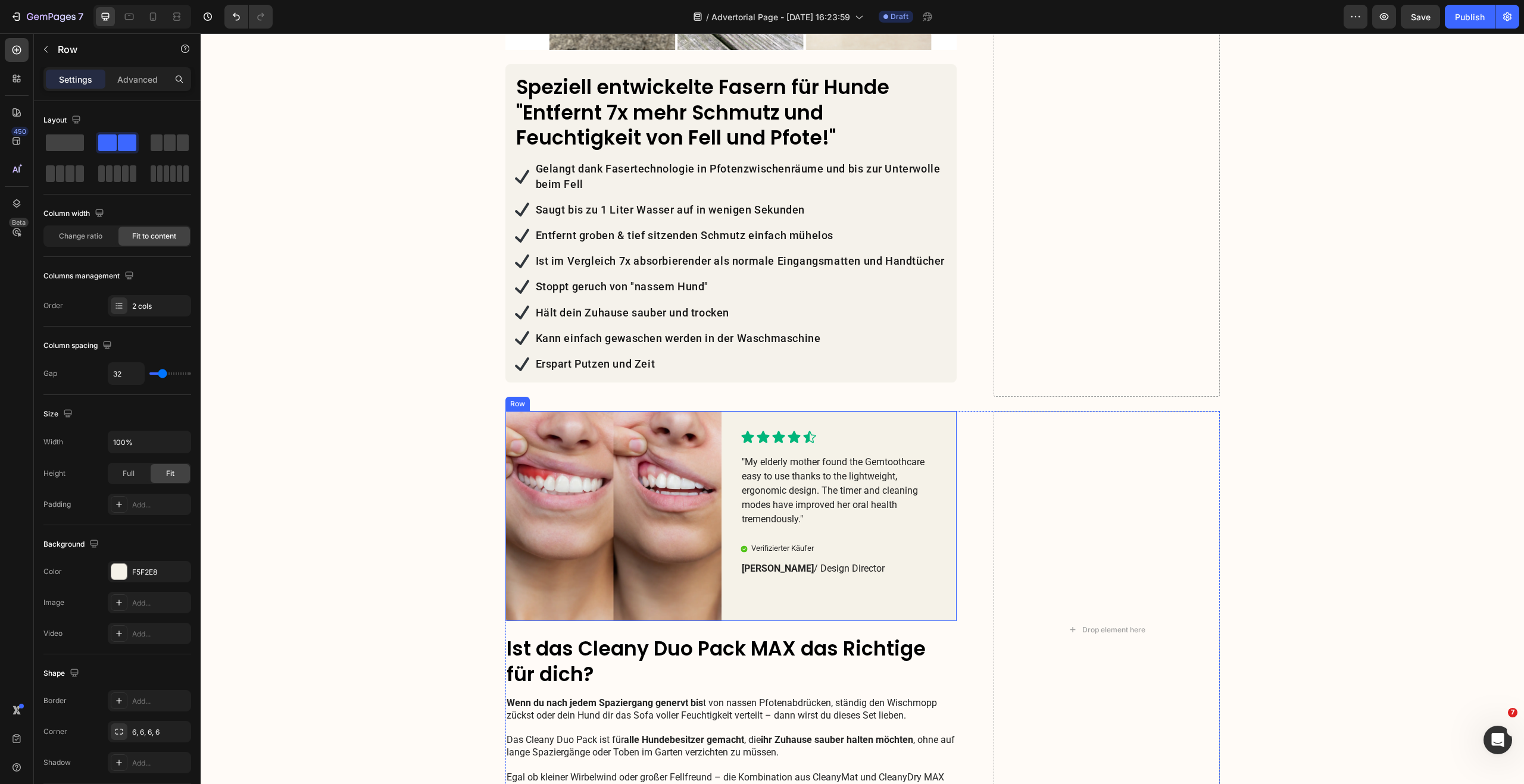
click at [828, 411] on div "Icon Icon Icon Icon Icon Icon List "My elderly mother found the Gemtoothcare ea…" at bounding box center [848, 516] width 216 height 210
click at [577, 418] on img at bounding box center [613, 516] width 216 height 210
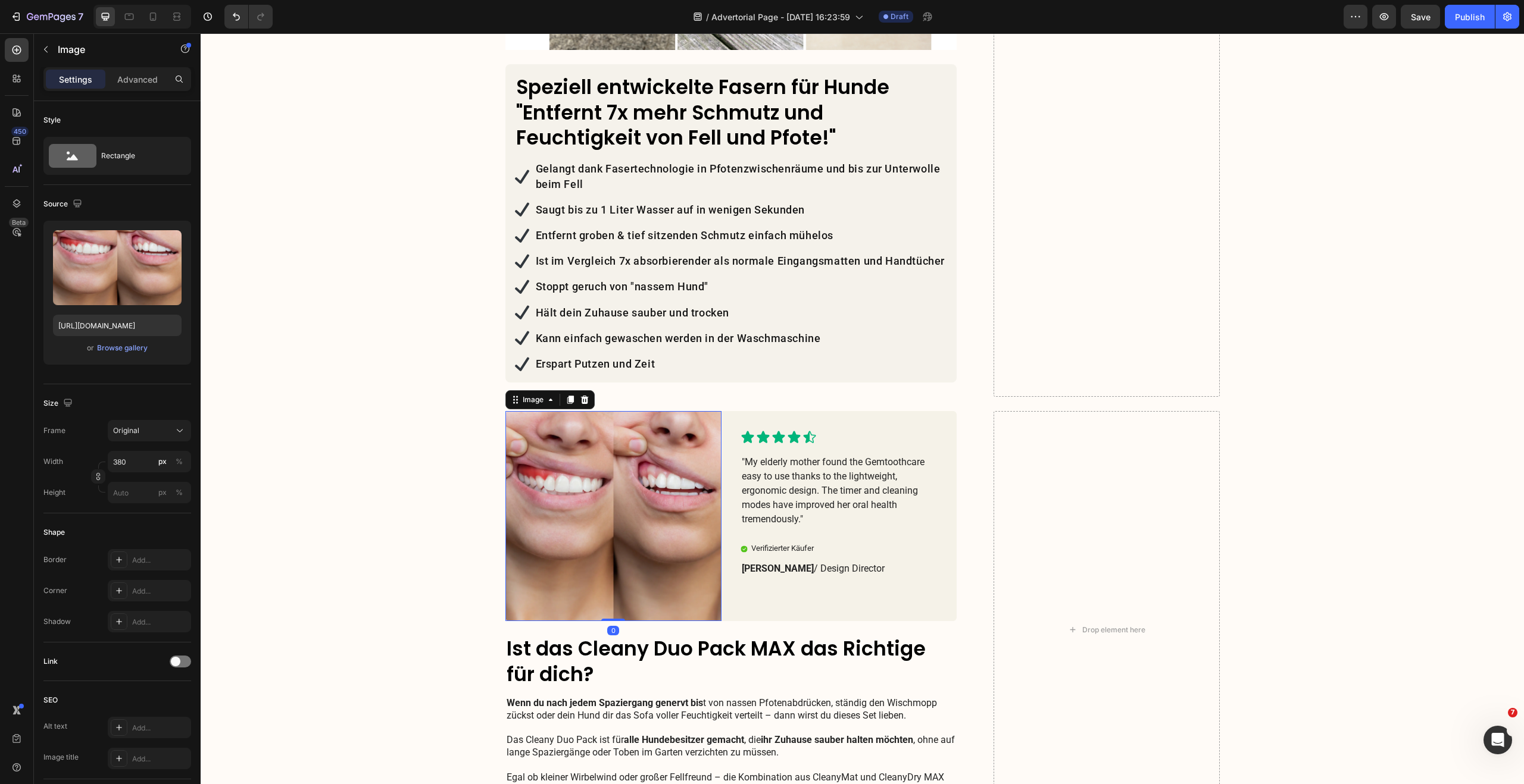
scroll to position [1494, 0]
click at [521, 395] on div "Image" at bounding box center [533, 400] width 26 height 11
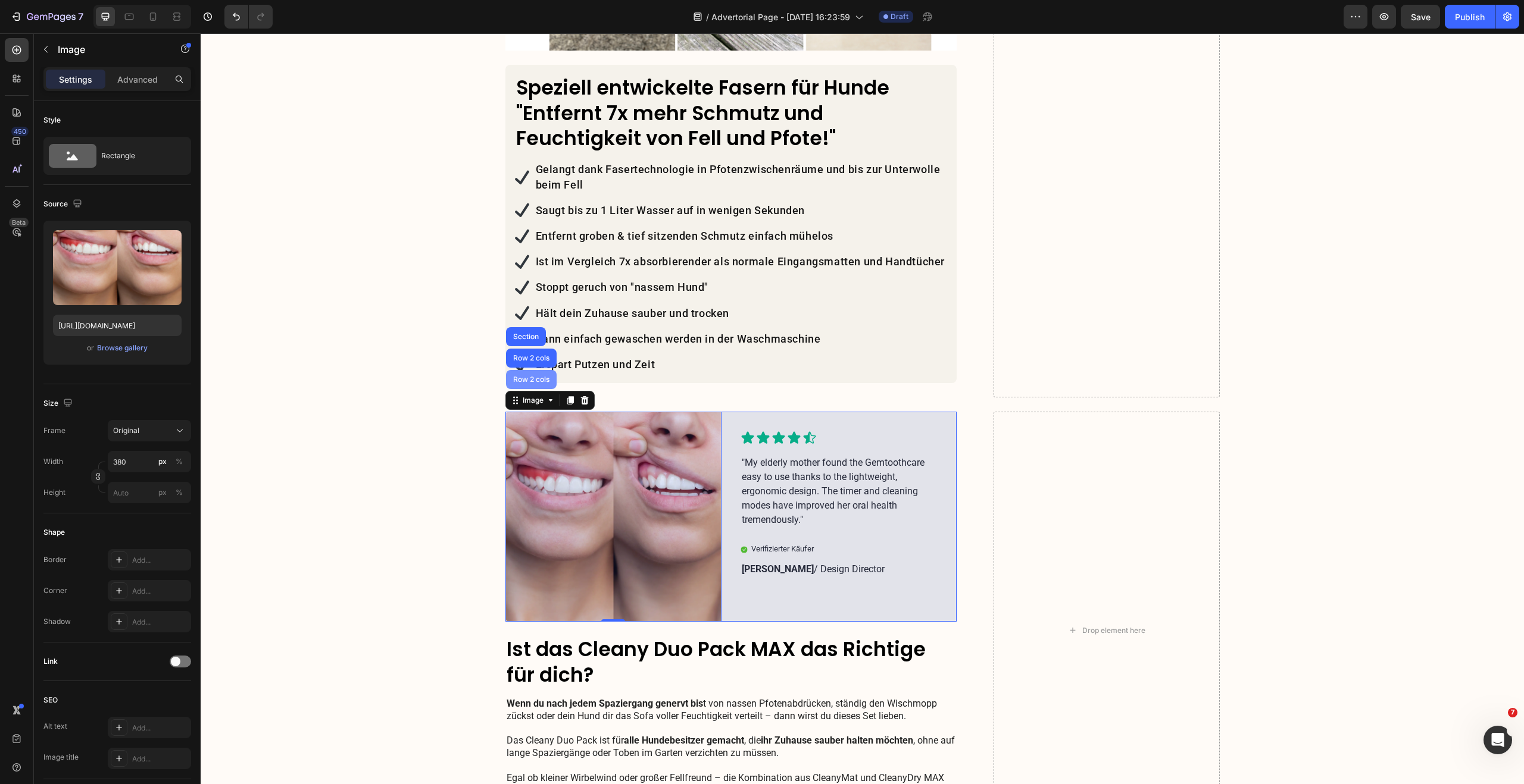
click at [528, 370] on div "Row 2 cols" at bounding box center [530, 379] width 50 height 19
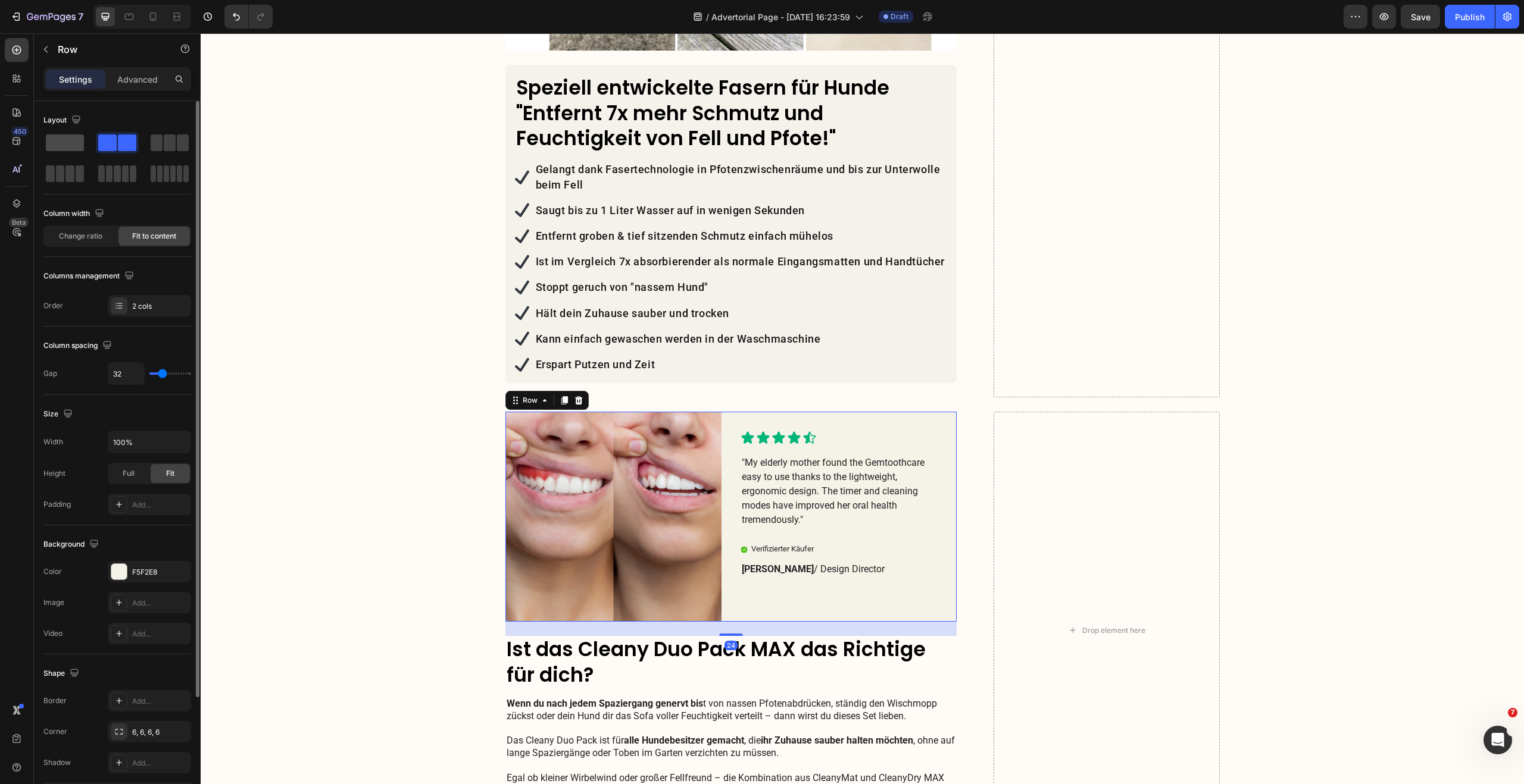
click at [69, 139] on span at bounding box center [65, 143] width 38 height 16
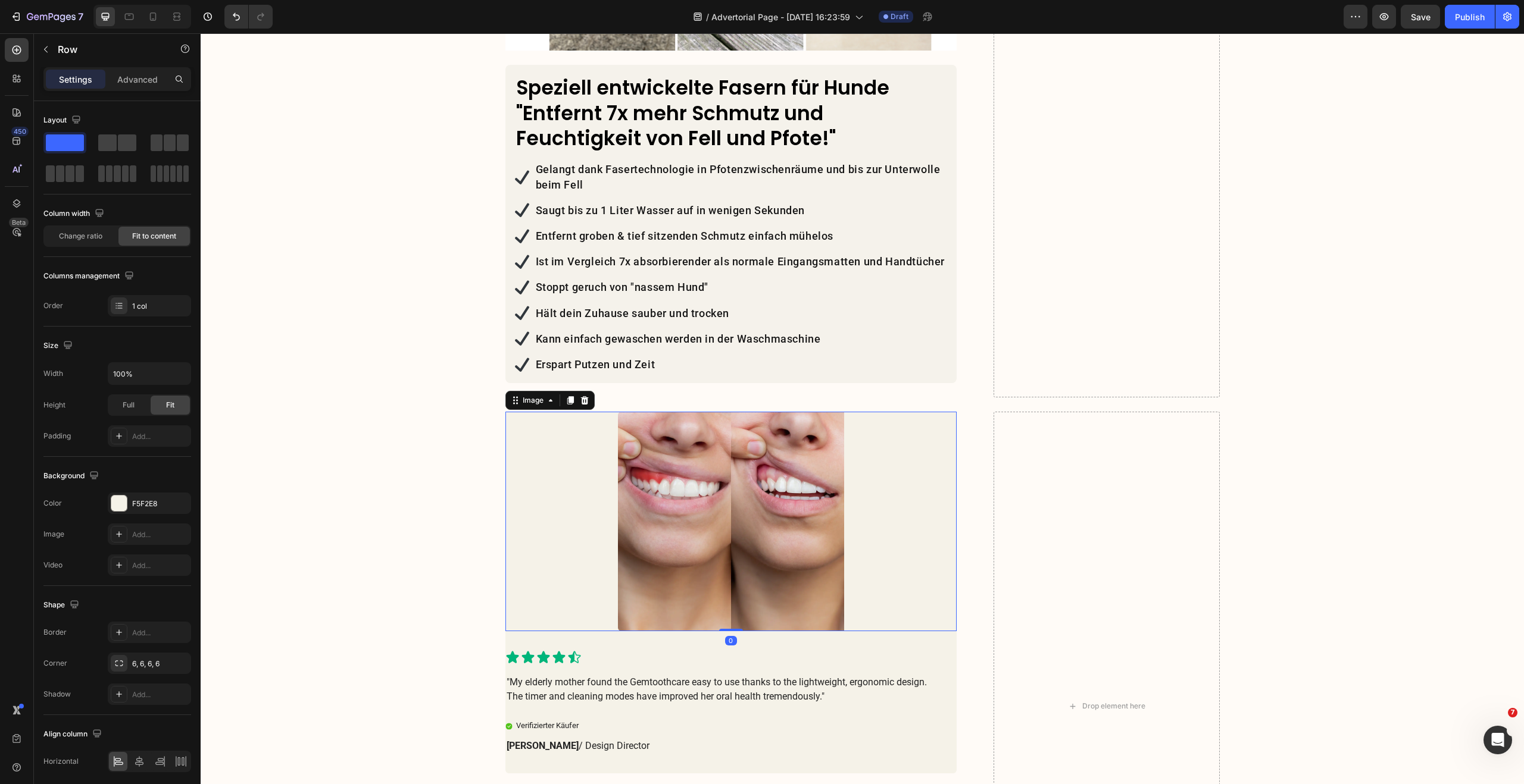
click at [691, 488] on img at bounding box center [730, 522] width 226 height 219
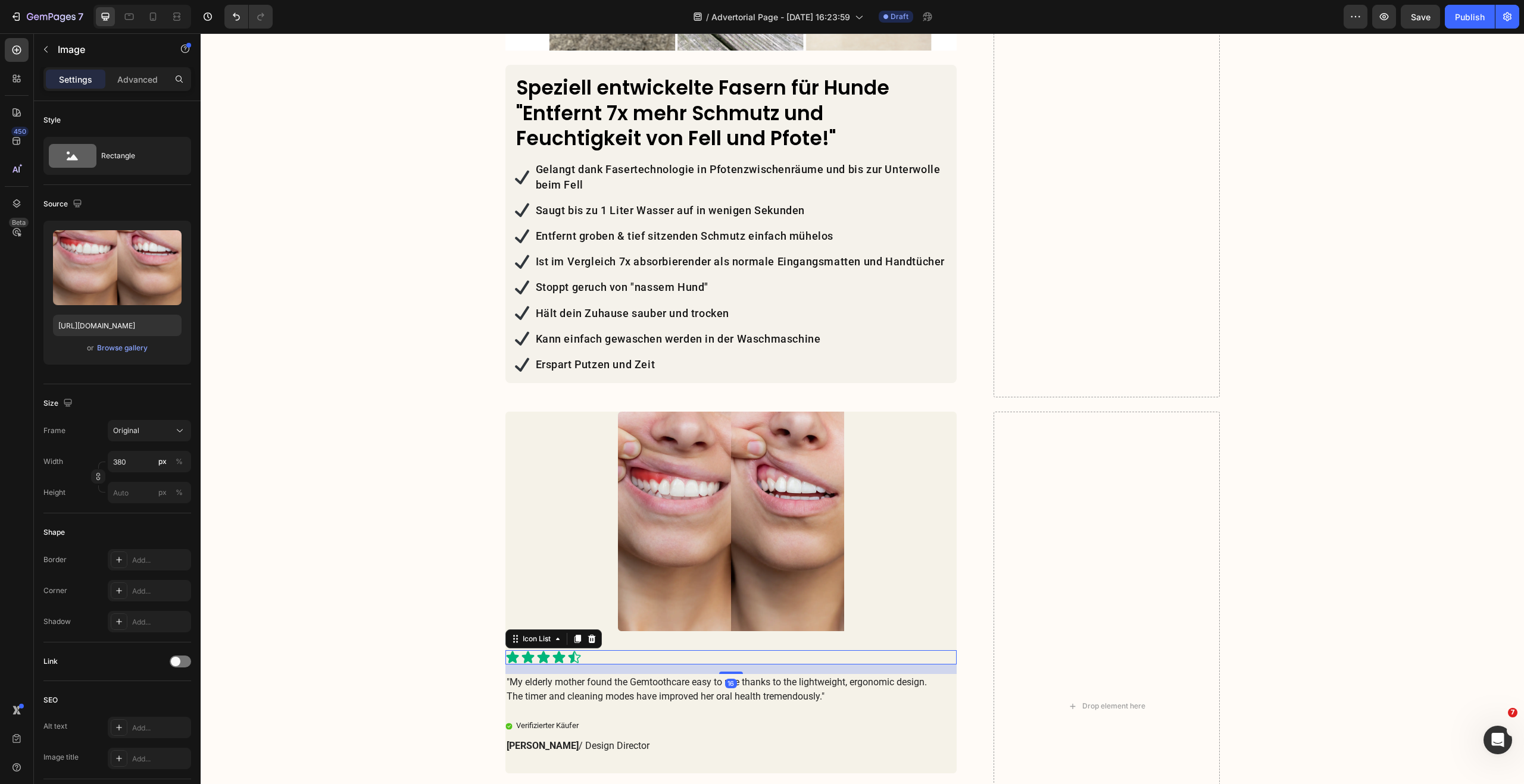
click at [613, 651] on div "Icon Icon Icon Icon Icon" at bounding box center [731, 658] width 452 height 15
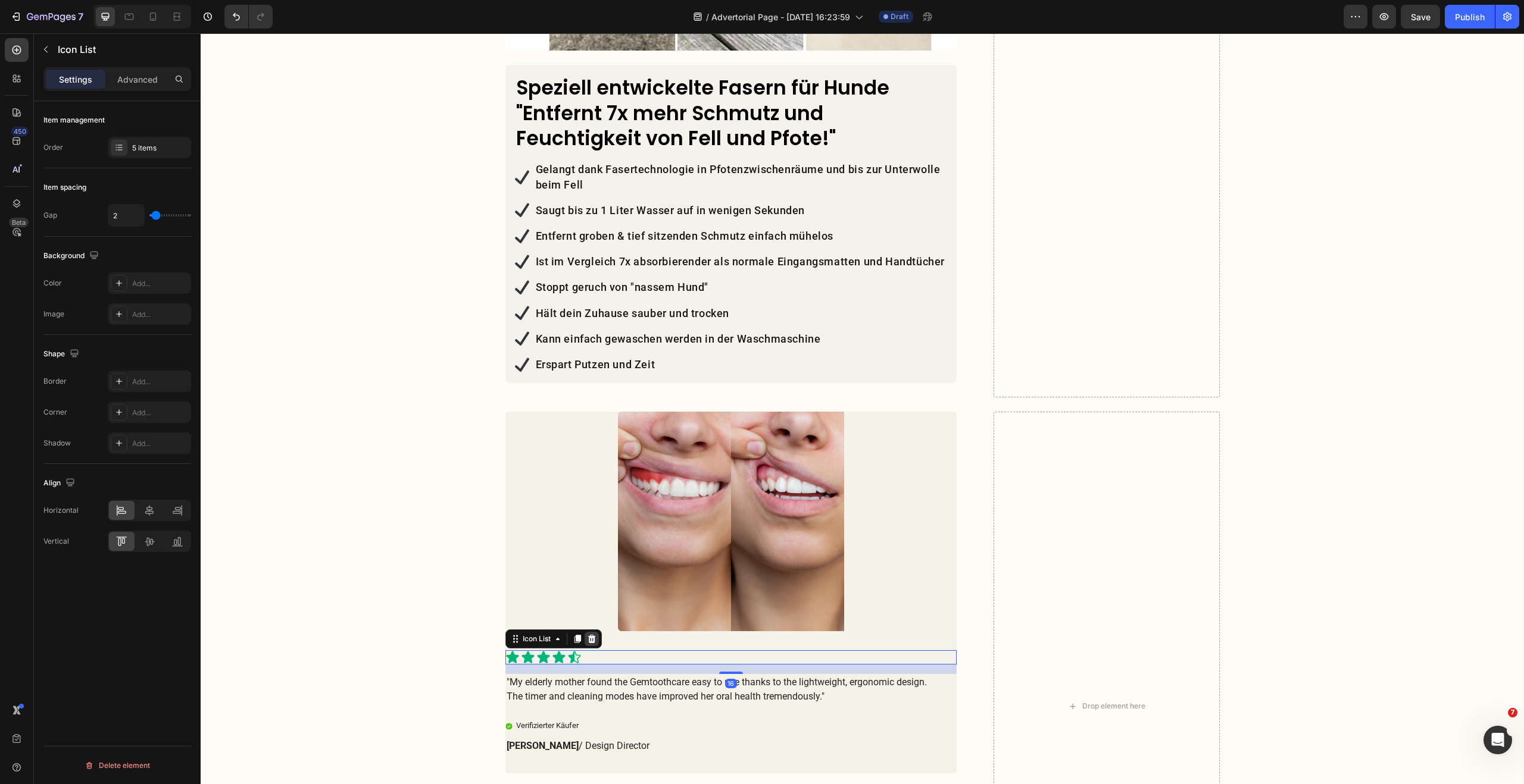
click at [588, 635] on icon at bounding box center [591, 639] width 7 height 8
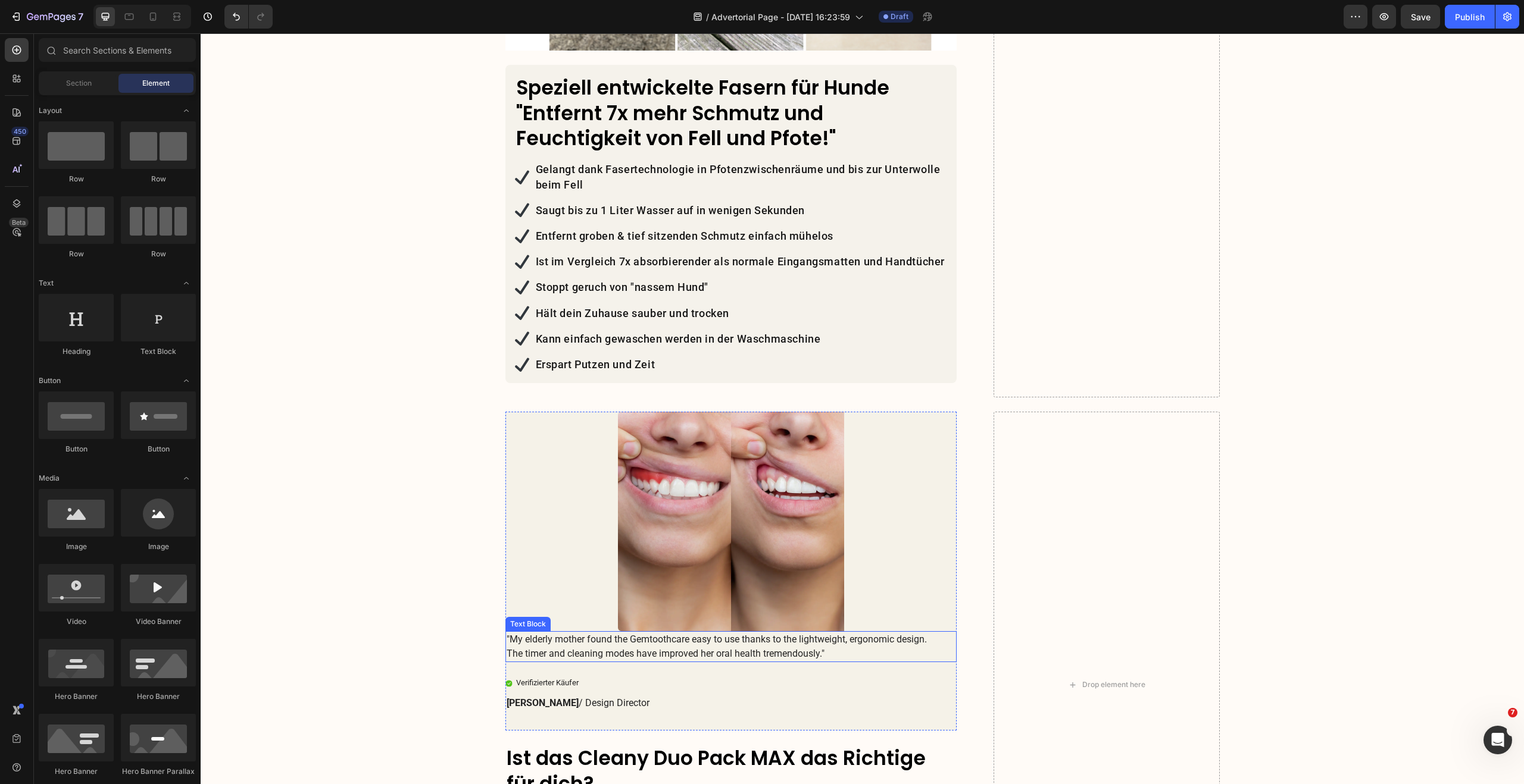
click at [612, 632] on p ""My elderly mother found the Gemtoothcare easy to use thanks to the lightweight…" at bounding box center [721, 646] width 431 height 28
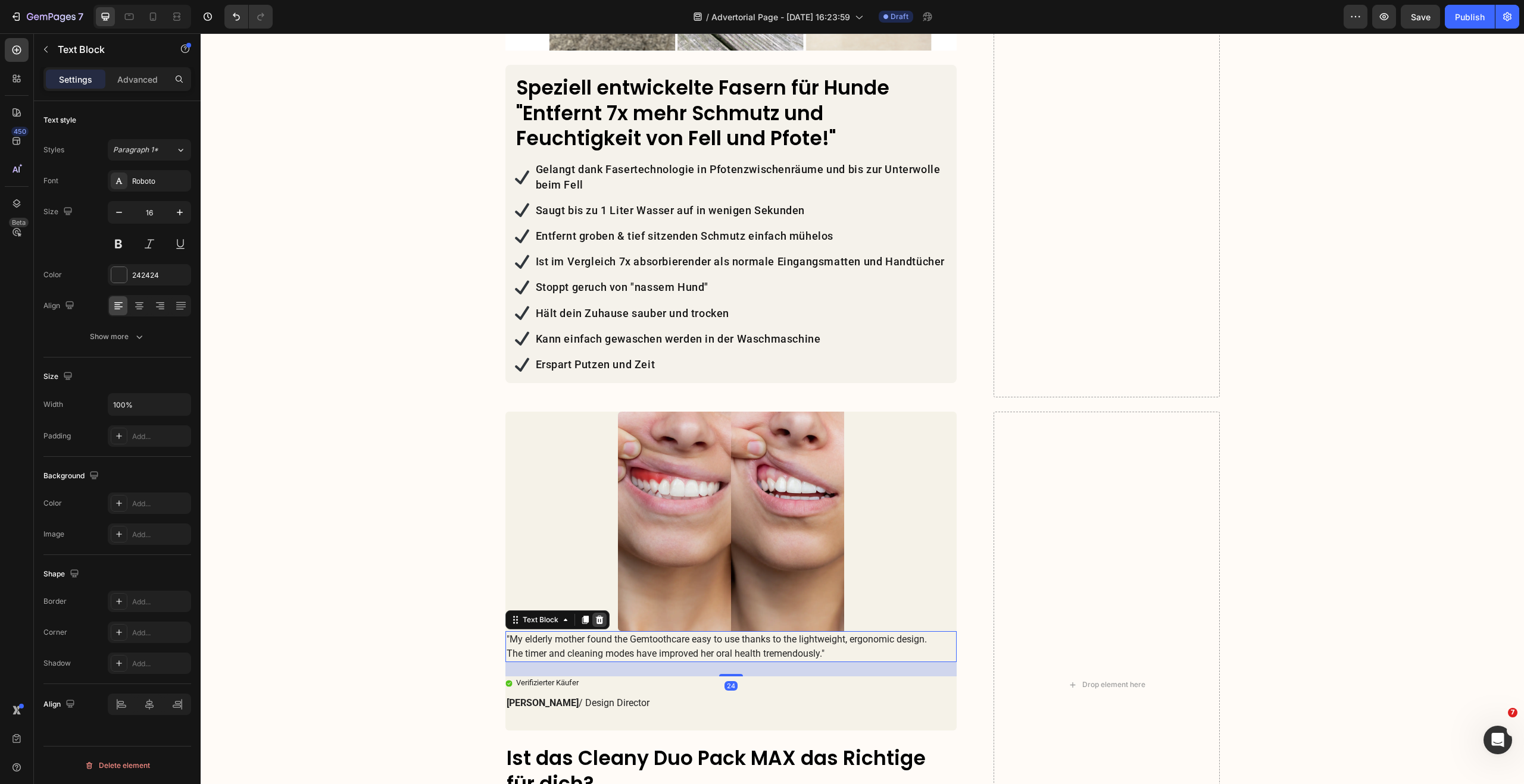
click at [595, 616] on icon at bounding box center [599, 620] width 7 height 8
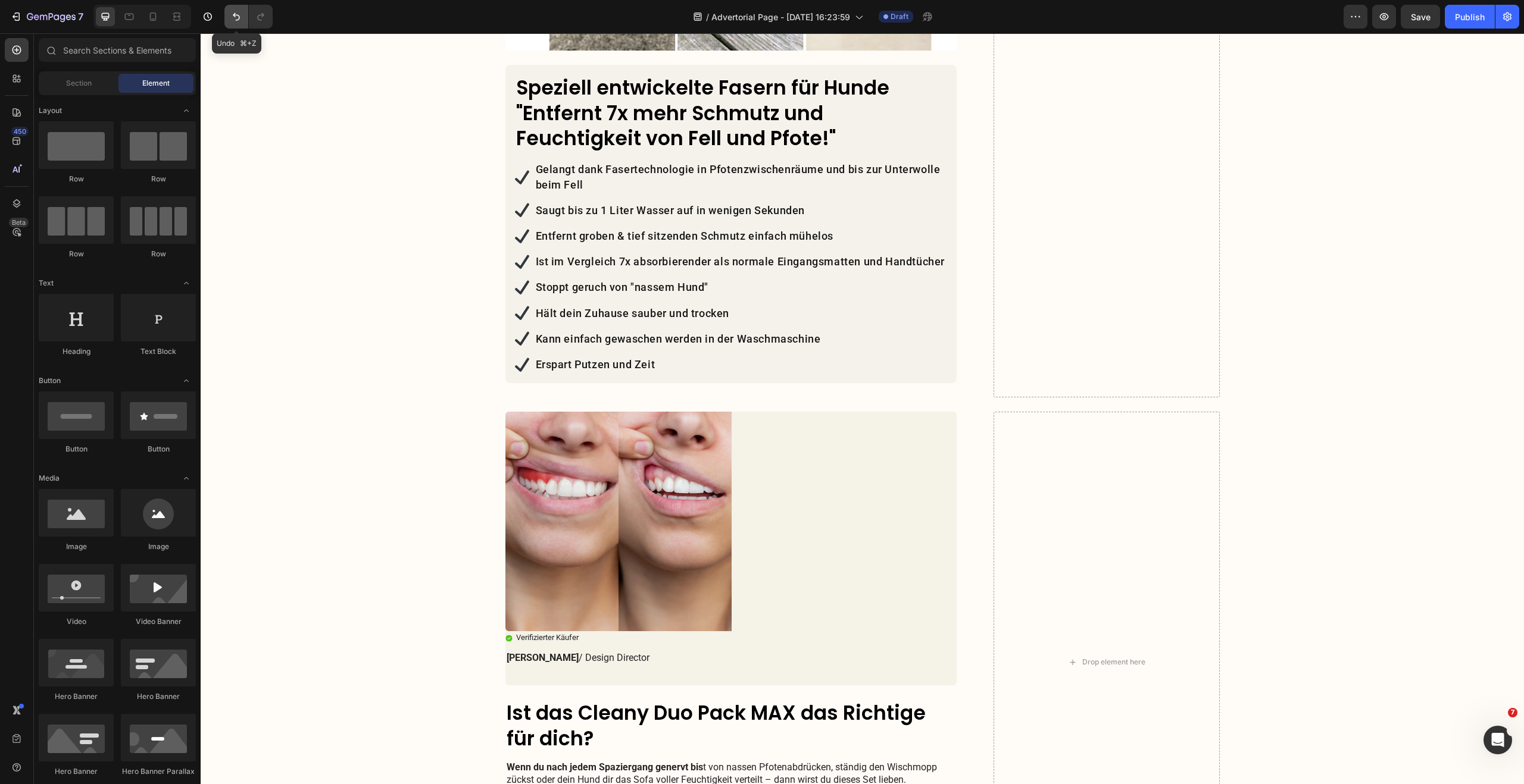
click at [236, 17] on icon "Undo/Redo" at bounding box center [236, 16] width 12 height 12
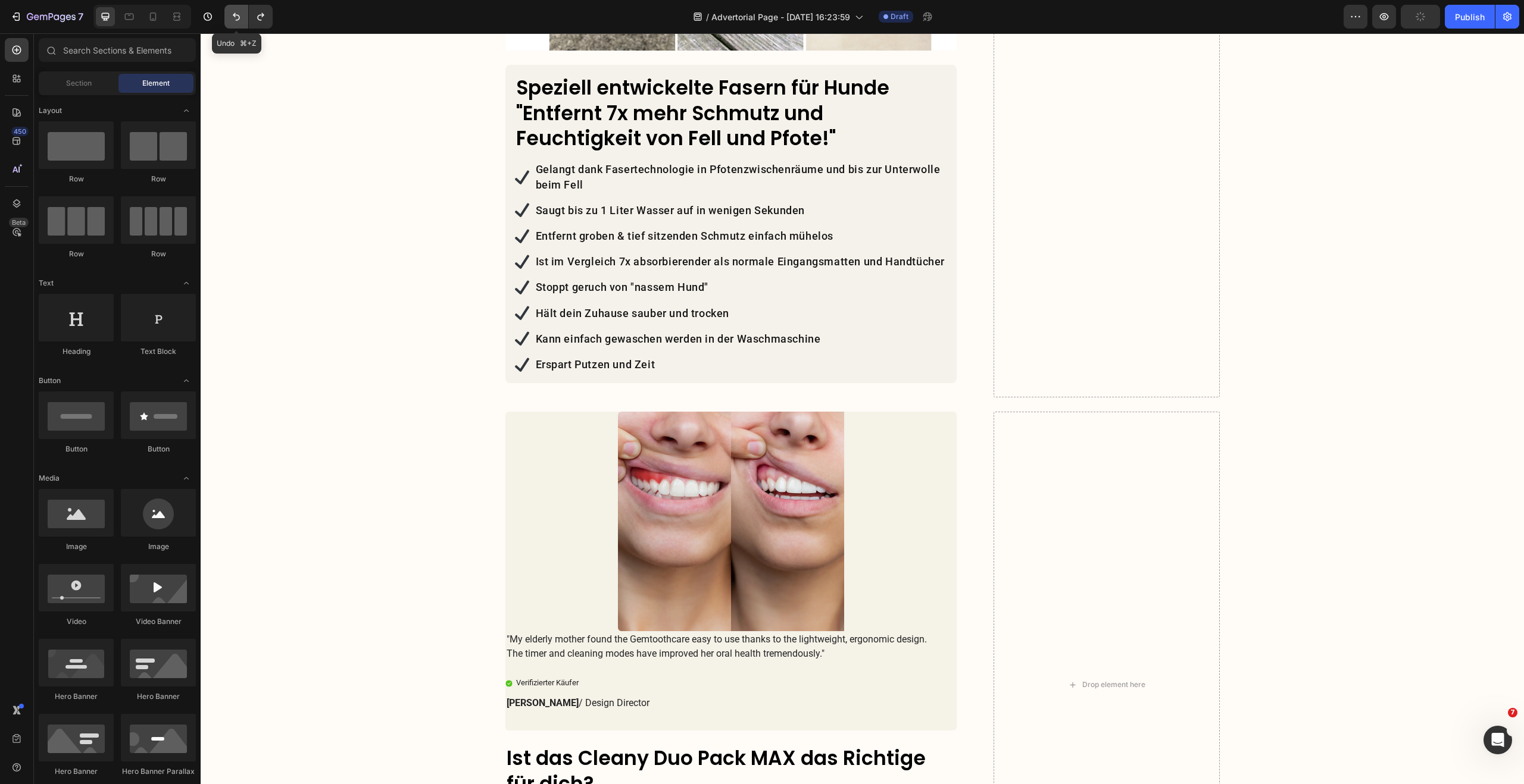
click at [236, 17] on icon "Undo/Redo" at bounding box center [236, 16] width 12 height 12
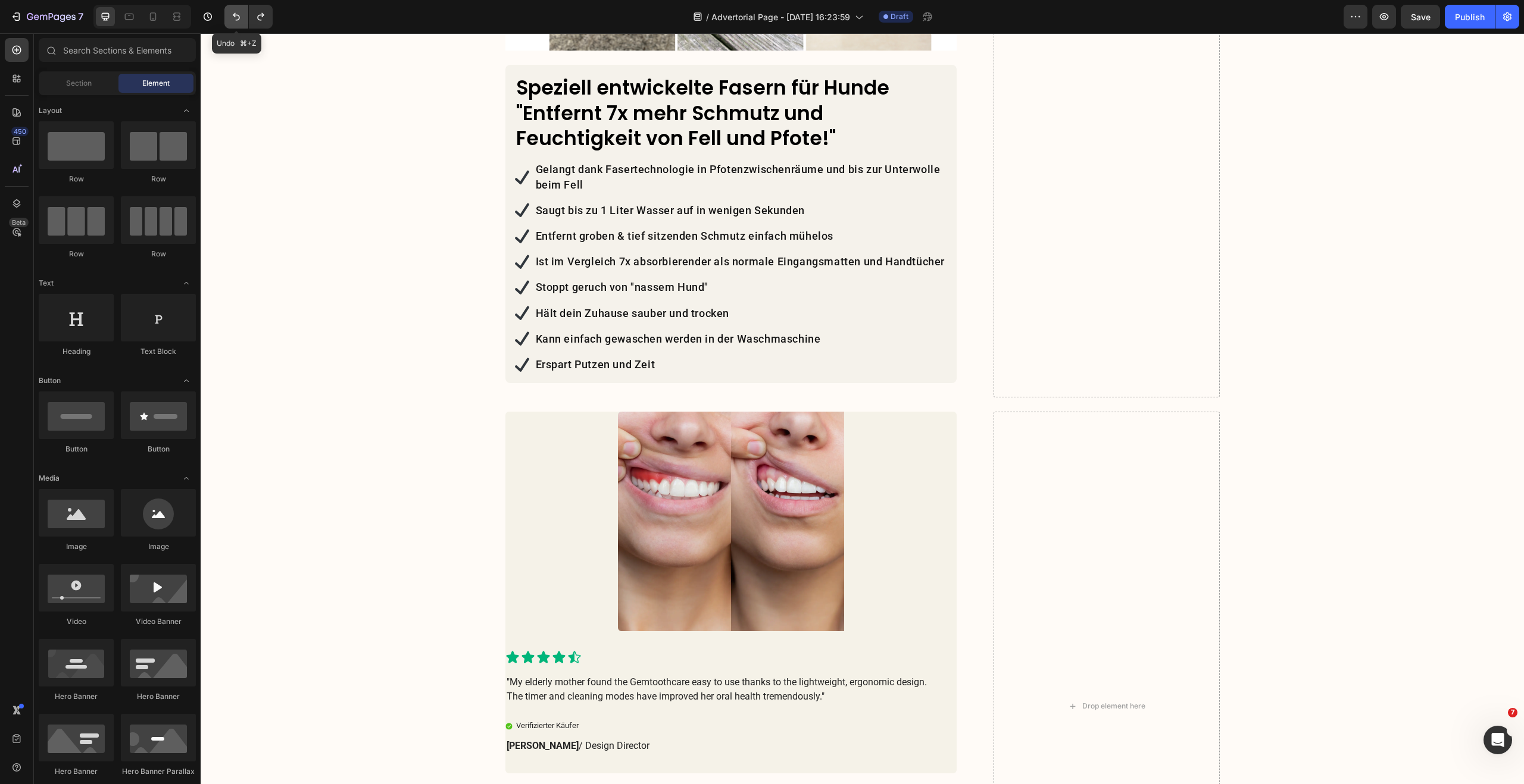
click at [236, 17] on icon "Undo/Redo" at bounding box center [236, 16] width 12 height 12
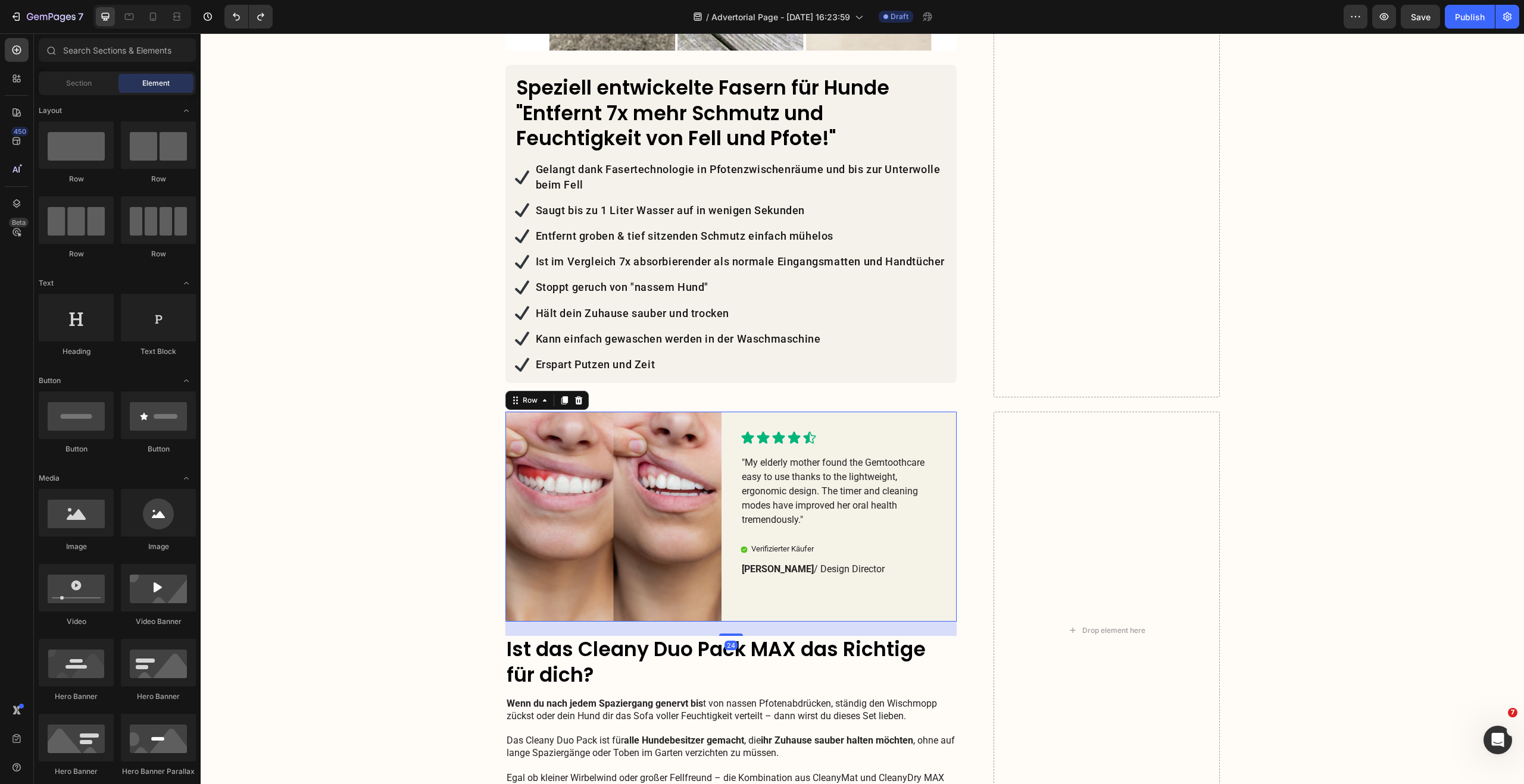
click at [789, 412] on div "Icon Icon Icon Icon Icon Icon List "My elderly mother found the Gemtoothcare ea…" at bounding box center [848, 517] width 216 height 210
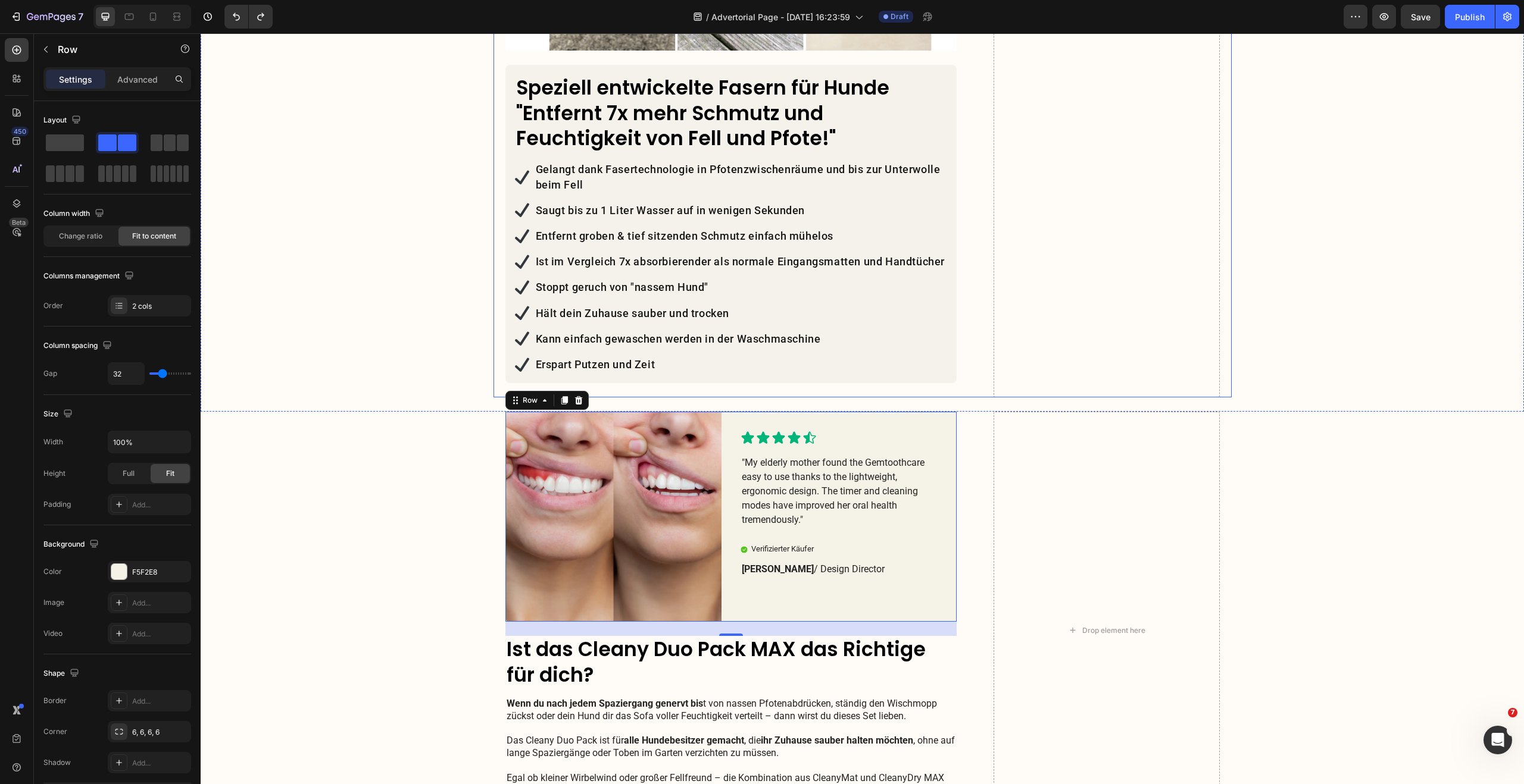
drag, startPoint x: 272, startPoint y: 177, endPoint x: 451, endPoint y: 281, distance: 207.0
click at [64, 138] on span at bounding box center [65, 143] width 38 height 16
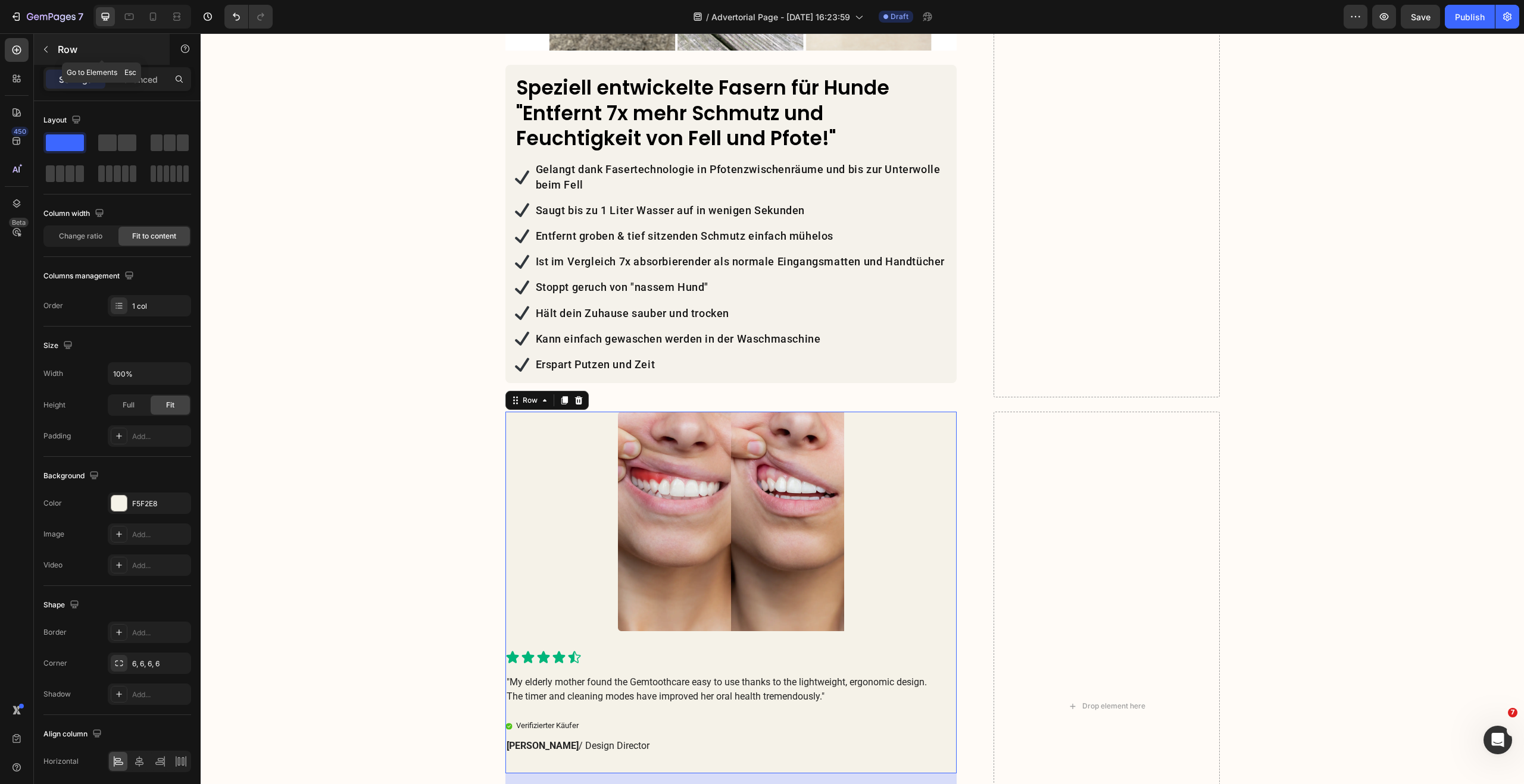
click at [52, 48] on button "button" at bounding box center [46, 49] width 19 height 19
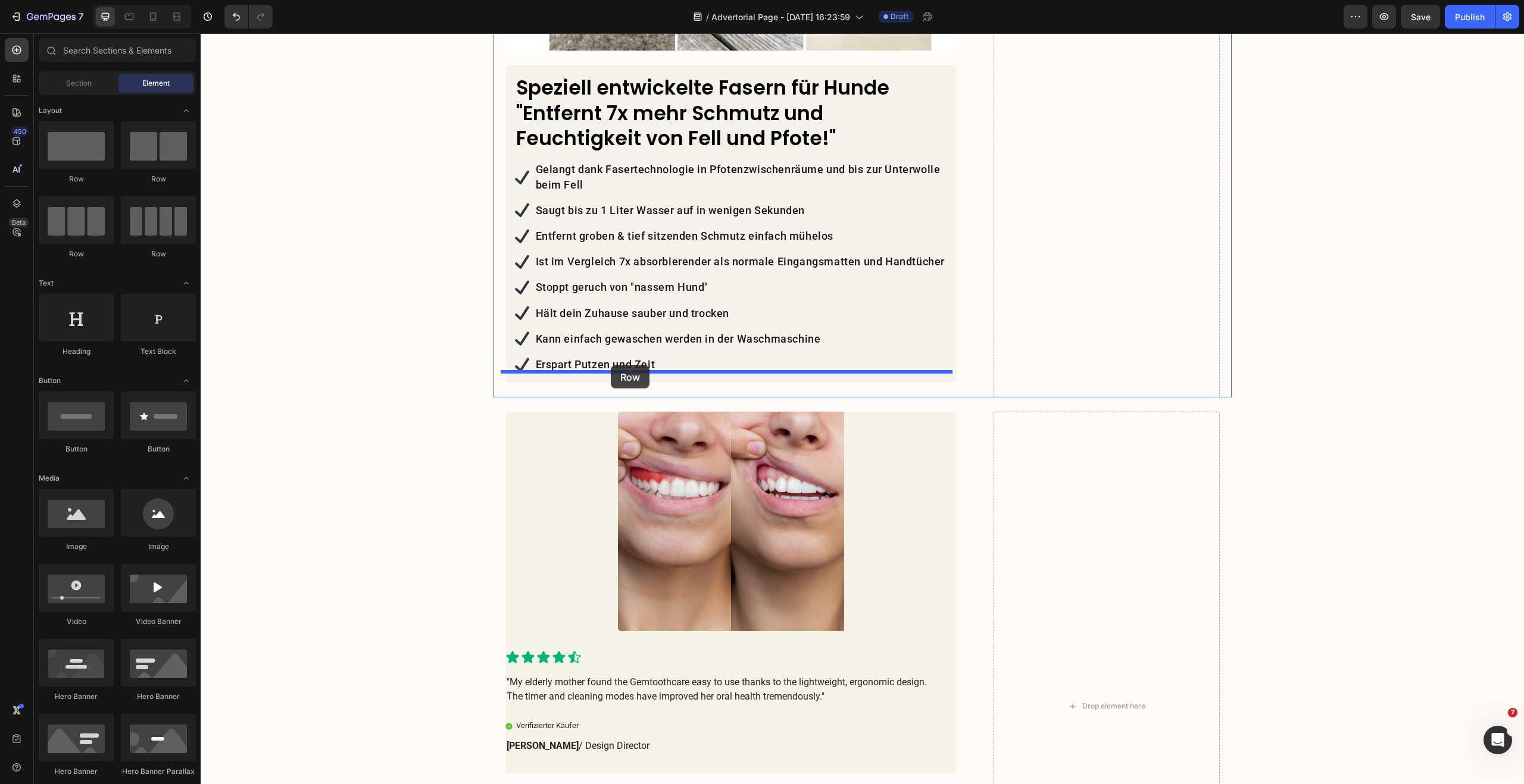
drag, startPoint x: 400, startPoint y: 238, endPoint x: 611, endPoint y: 366, distance: 246.8
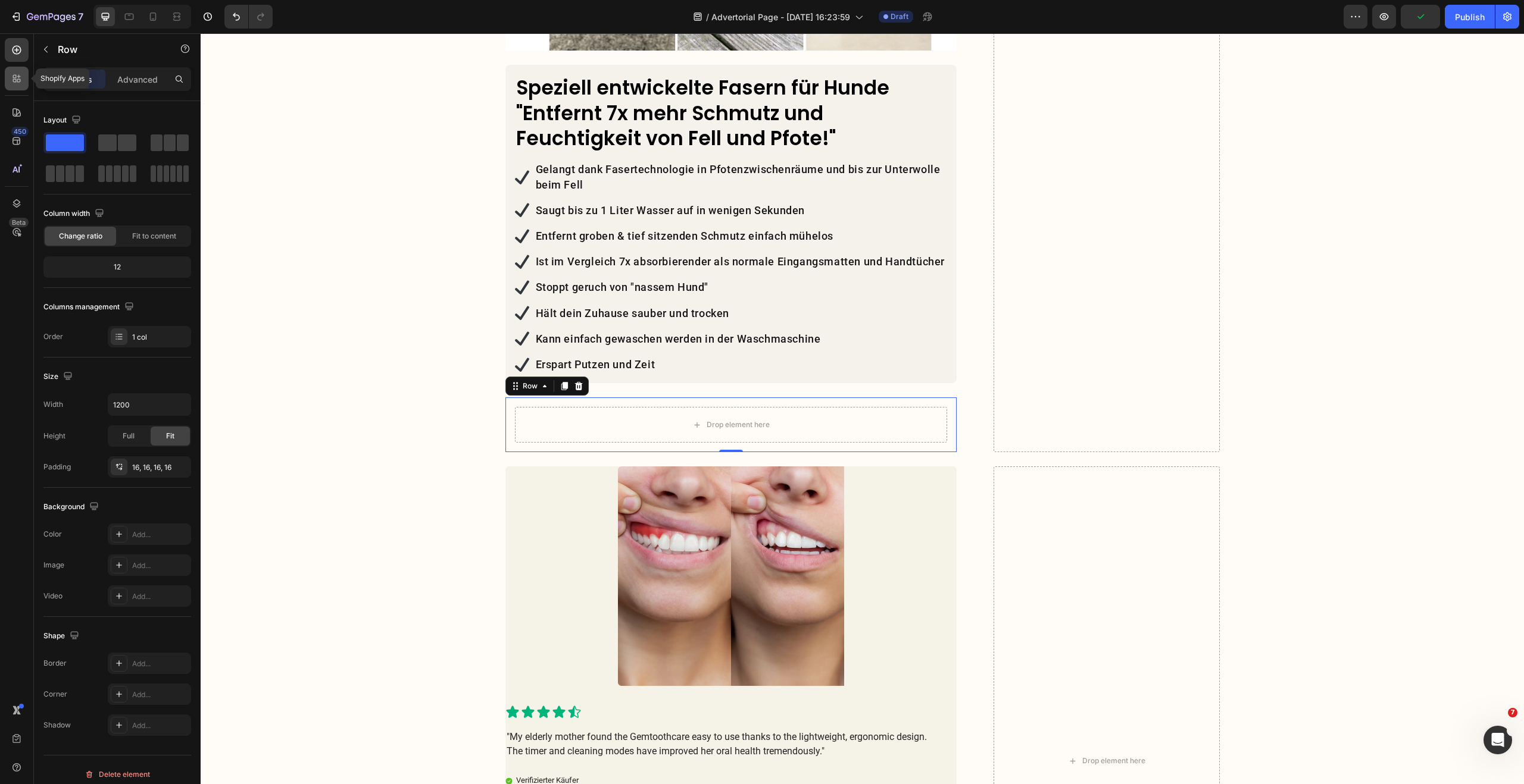
click at [25, 82] on div at bounding box center [16, 79] width 24 height 24
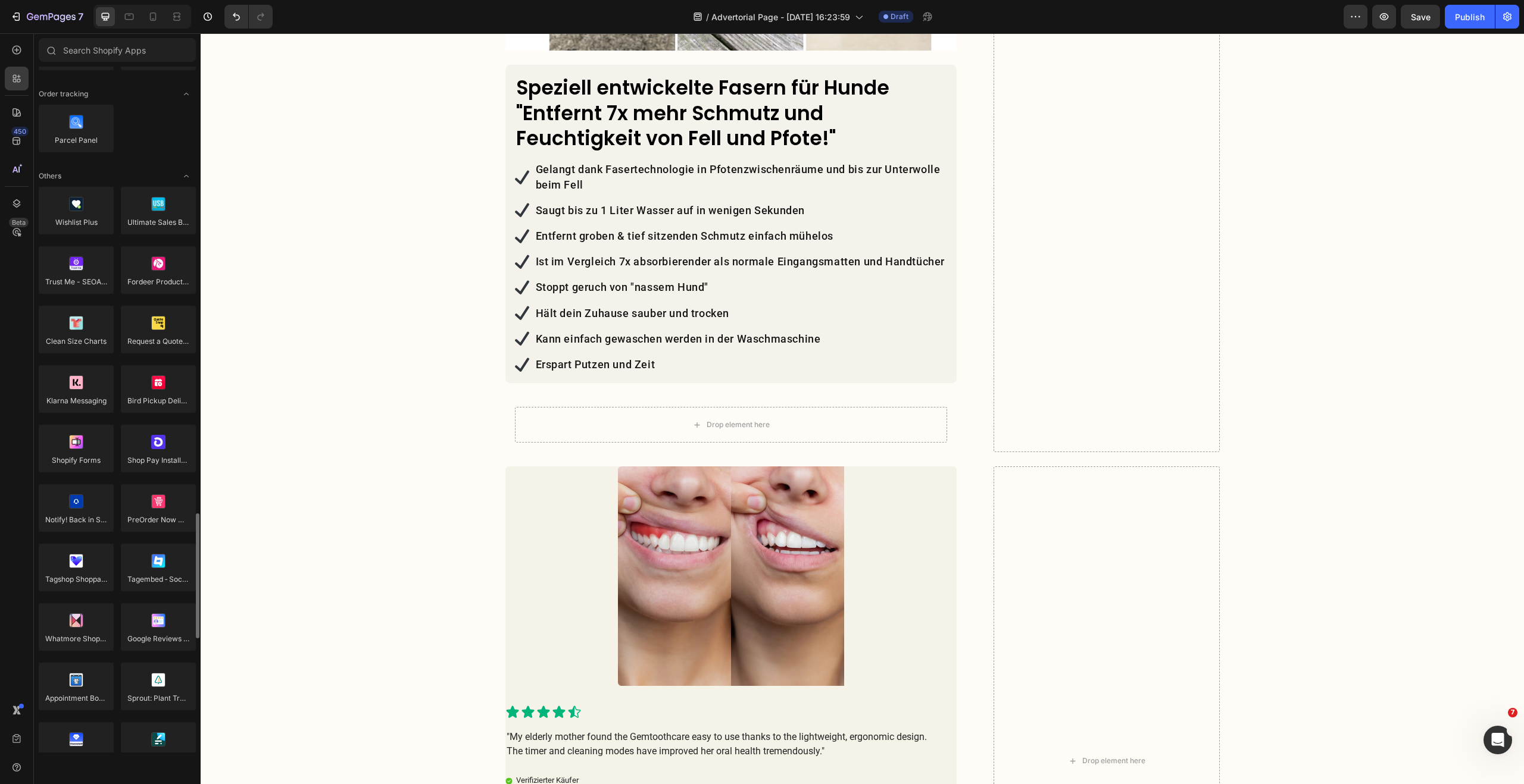
scroll to position [3075, 0]
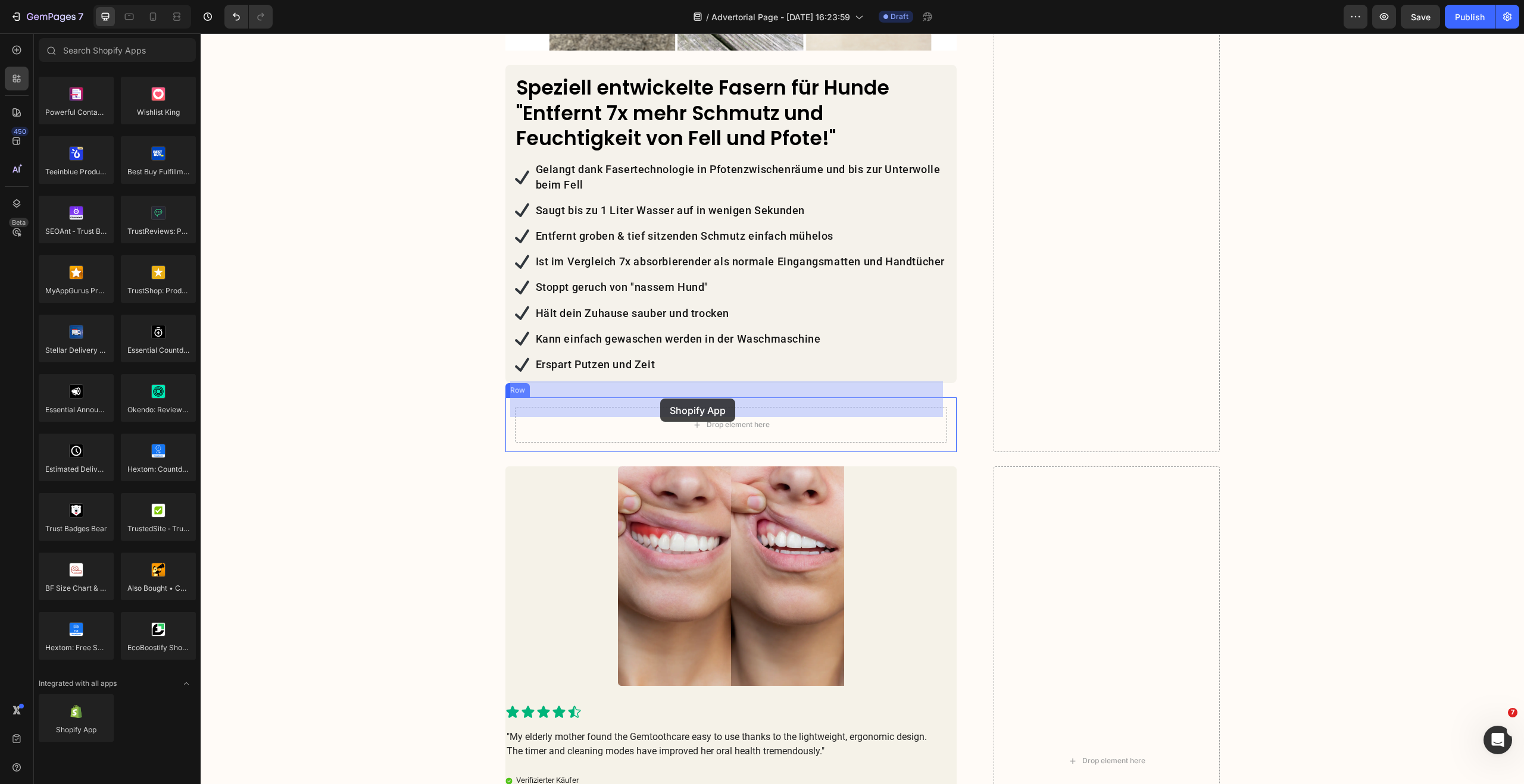
drag, startPoint x: 277, startPoint y: 757, endPoint x: 655, endPoint y: 417, distance: 508.4
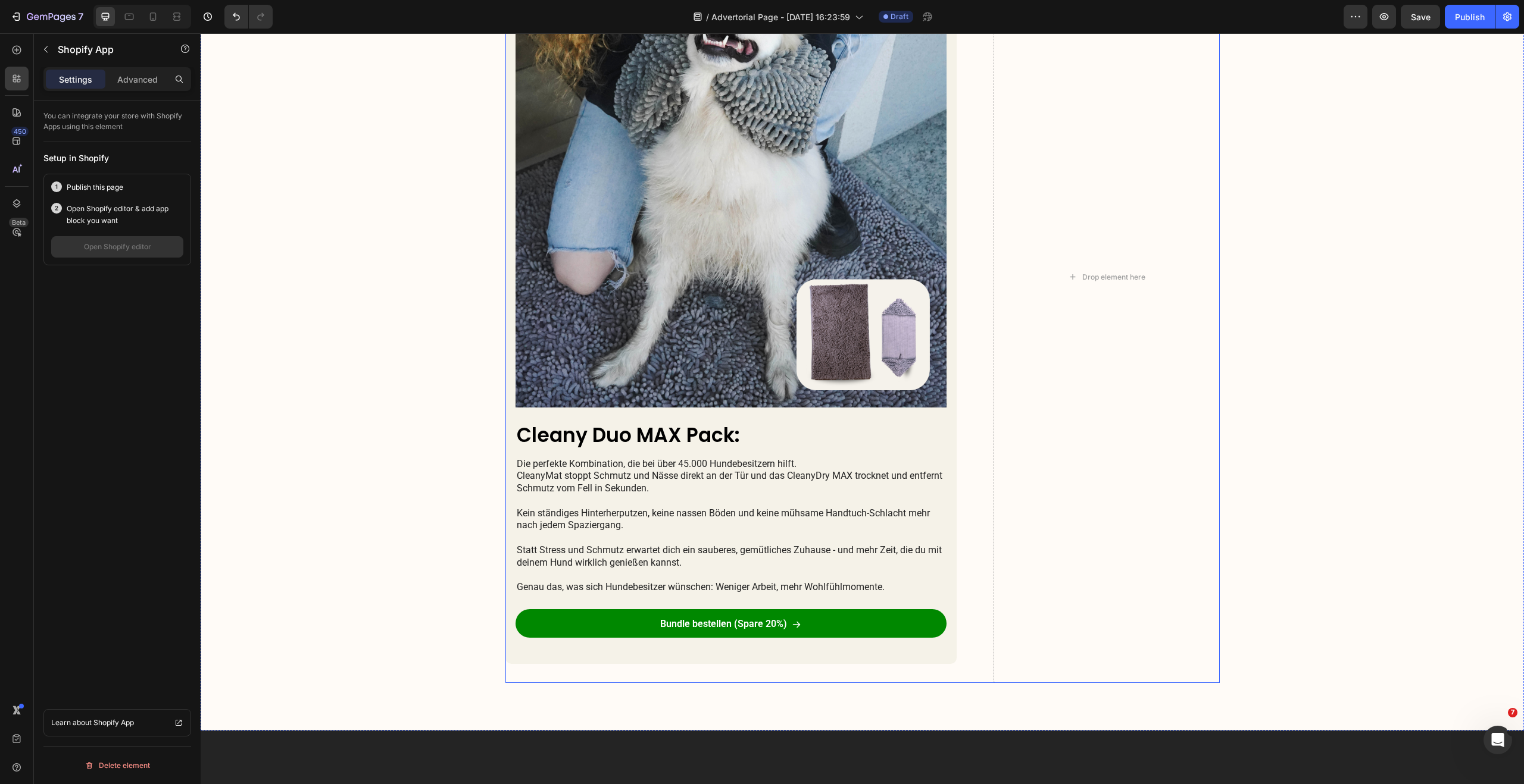
scroll to position [2952, 0]
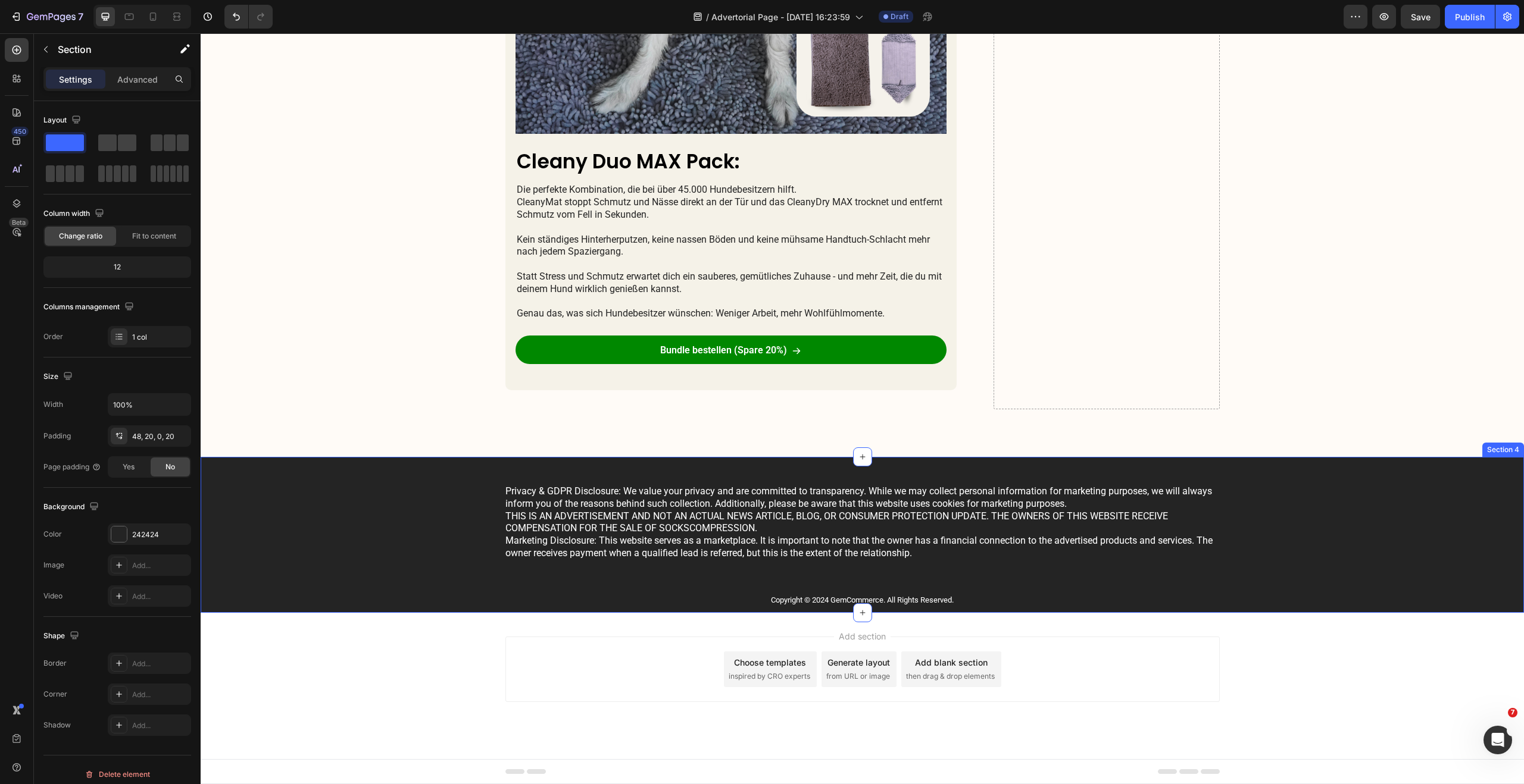
click at [488, 467] on div "Privacy & GDPR Disclosure: We value your privacy and are committed to transpare…" at bounding box center [861, 535] width 1323 height 156
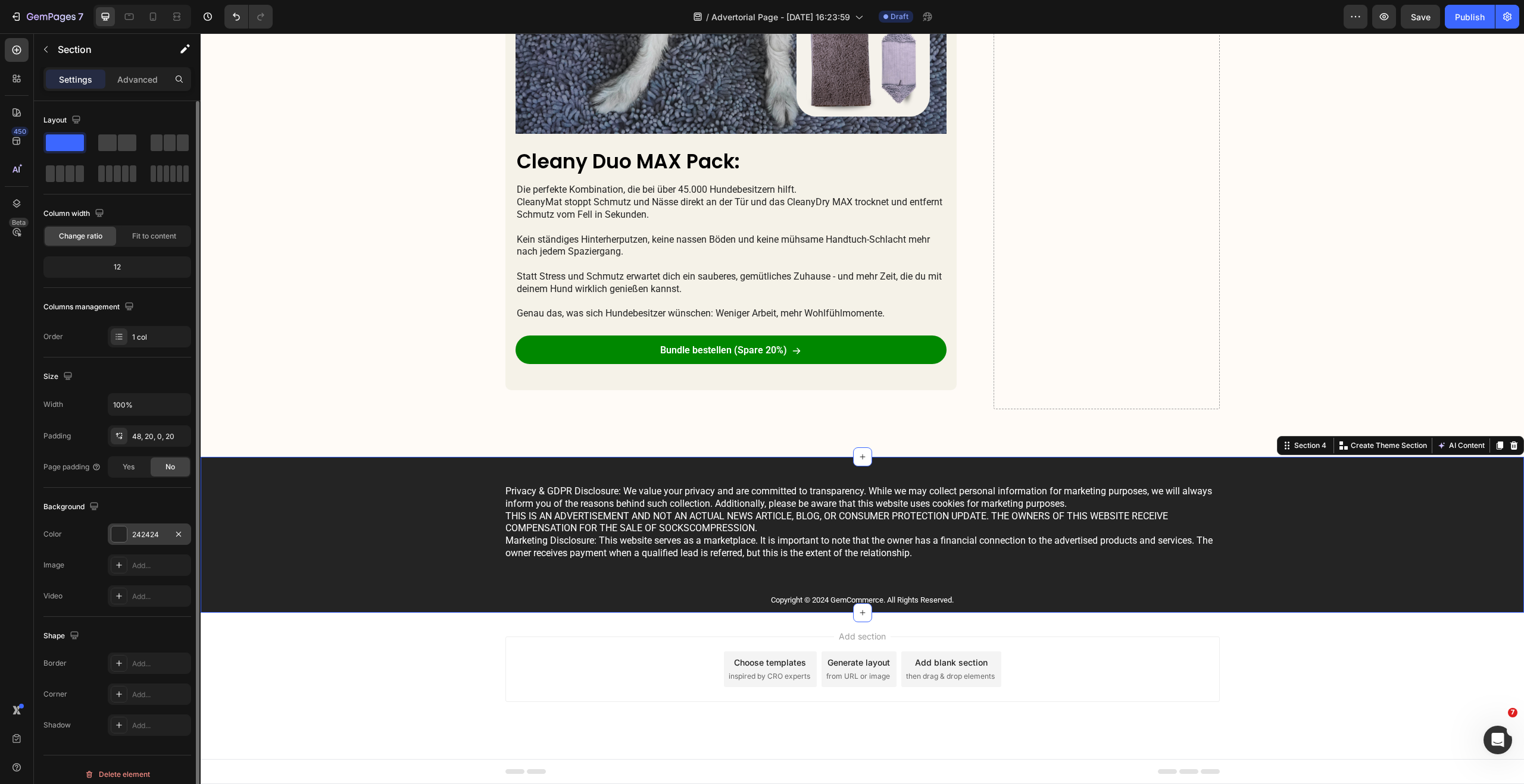
click at [122, 530] on div at bounding box center [119, 534] width 16 height 16
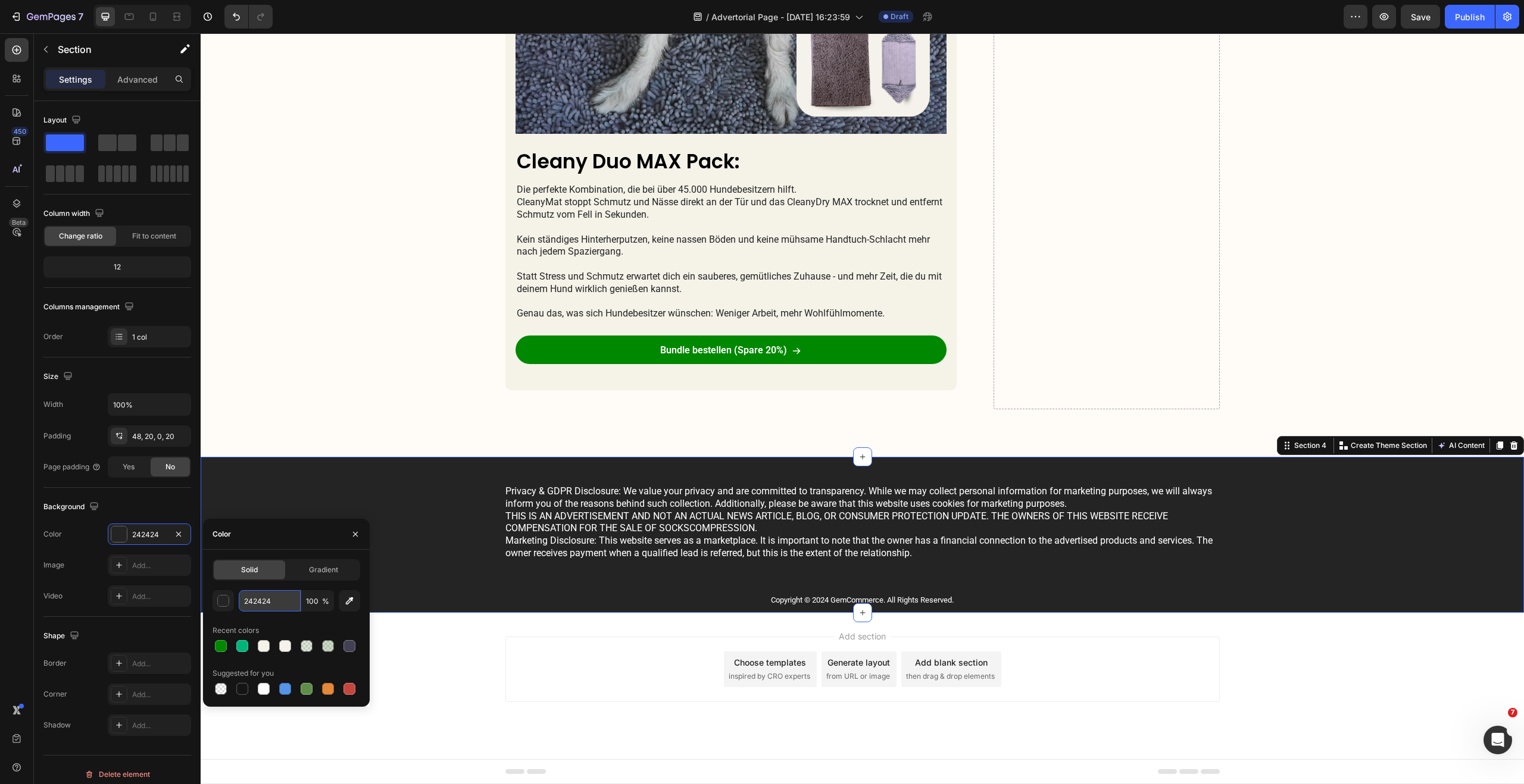
click at [265, 599] on input "242424" at bounding box center [270, 600] width 62 height 21
paste input "#f5f2eb"
type input "#f5f2eb"
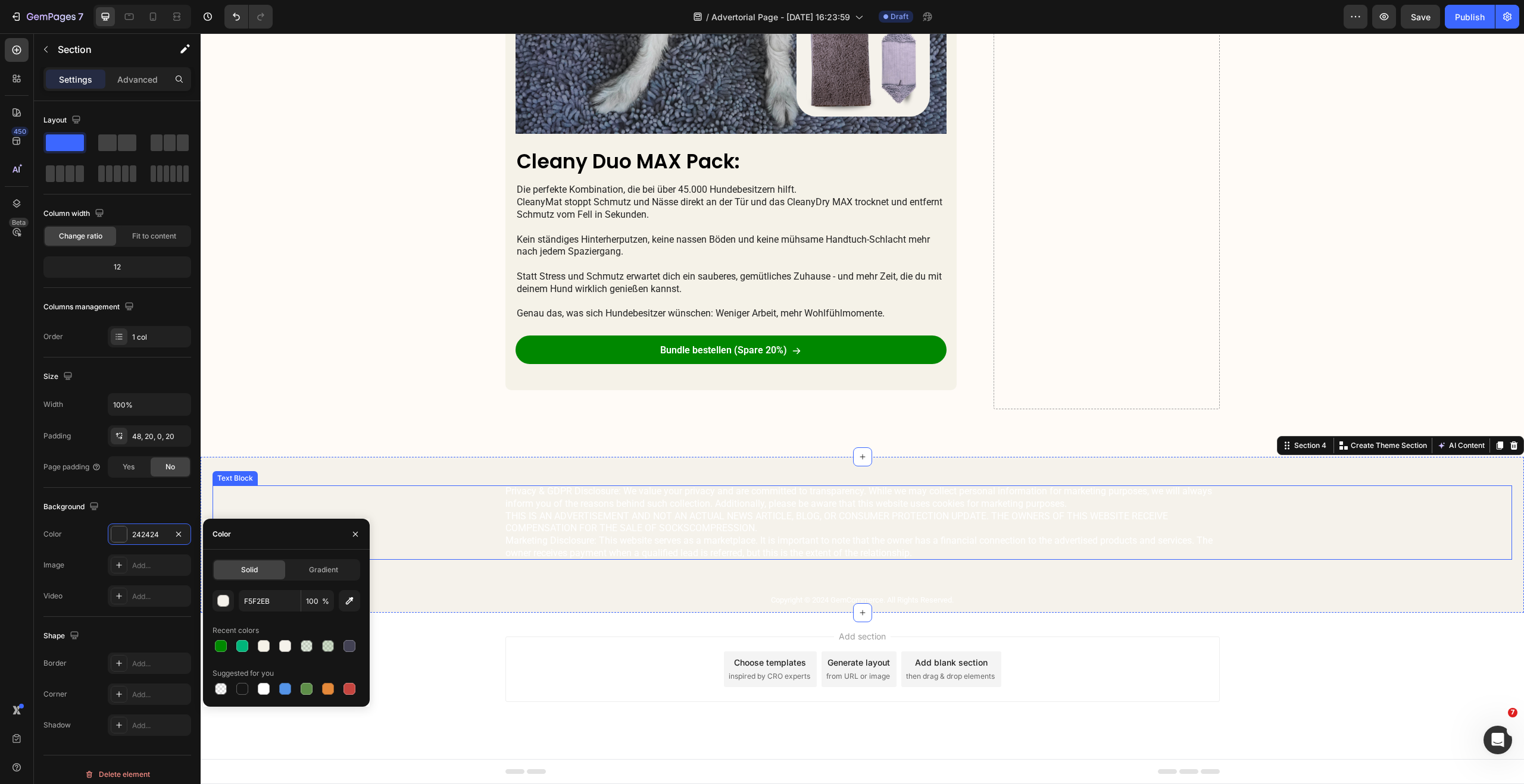
click at [538, 552] on p "Privacy & GDPR Disclosure: We value your privacy and are committed to transpare…" at bounding box center [862, 522] width 714 height 74
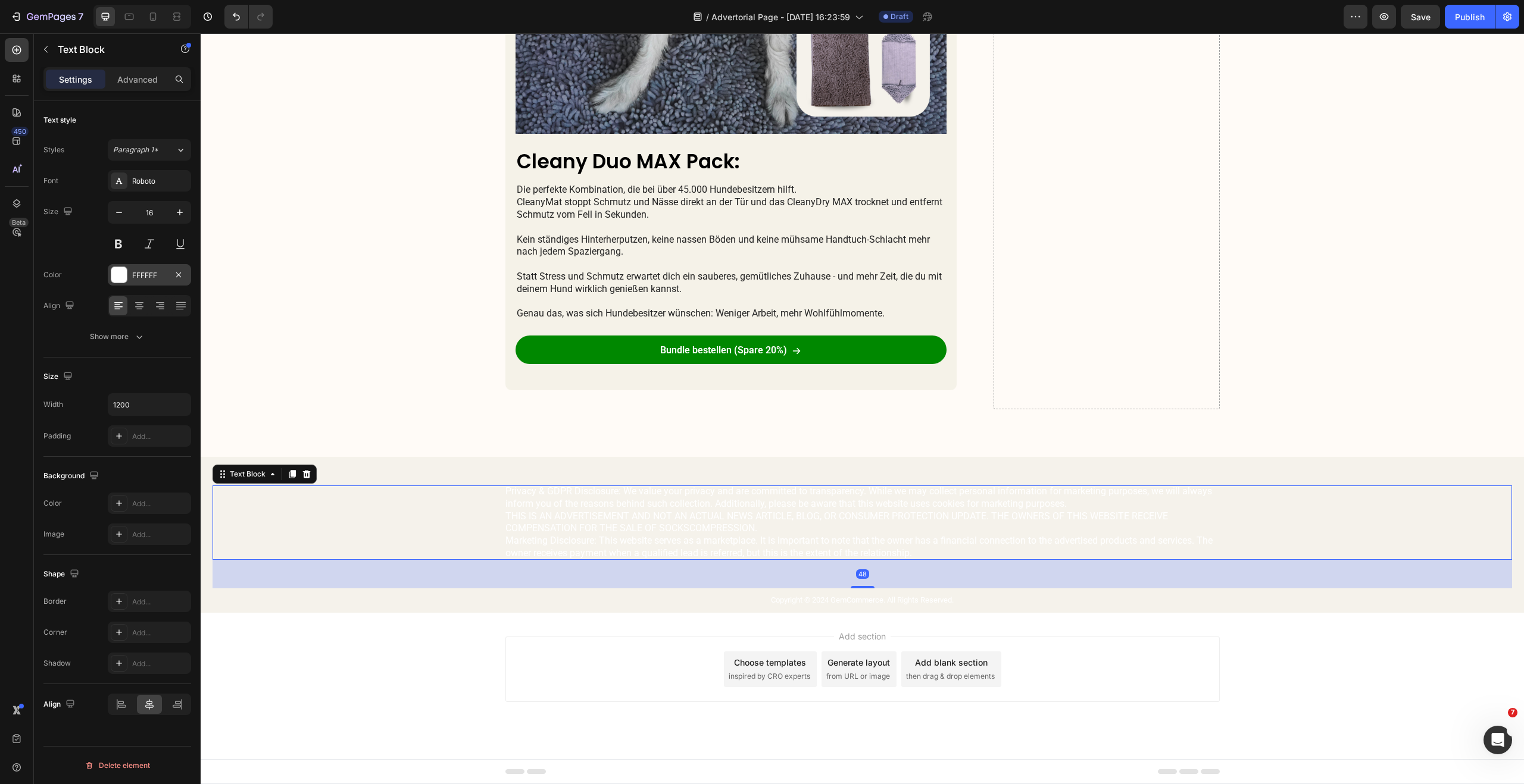
click at [118, 275] on div at bounding box center [119, 274] width 16 height 16
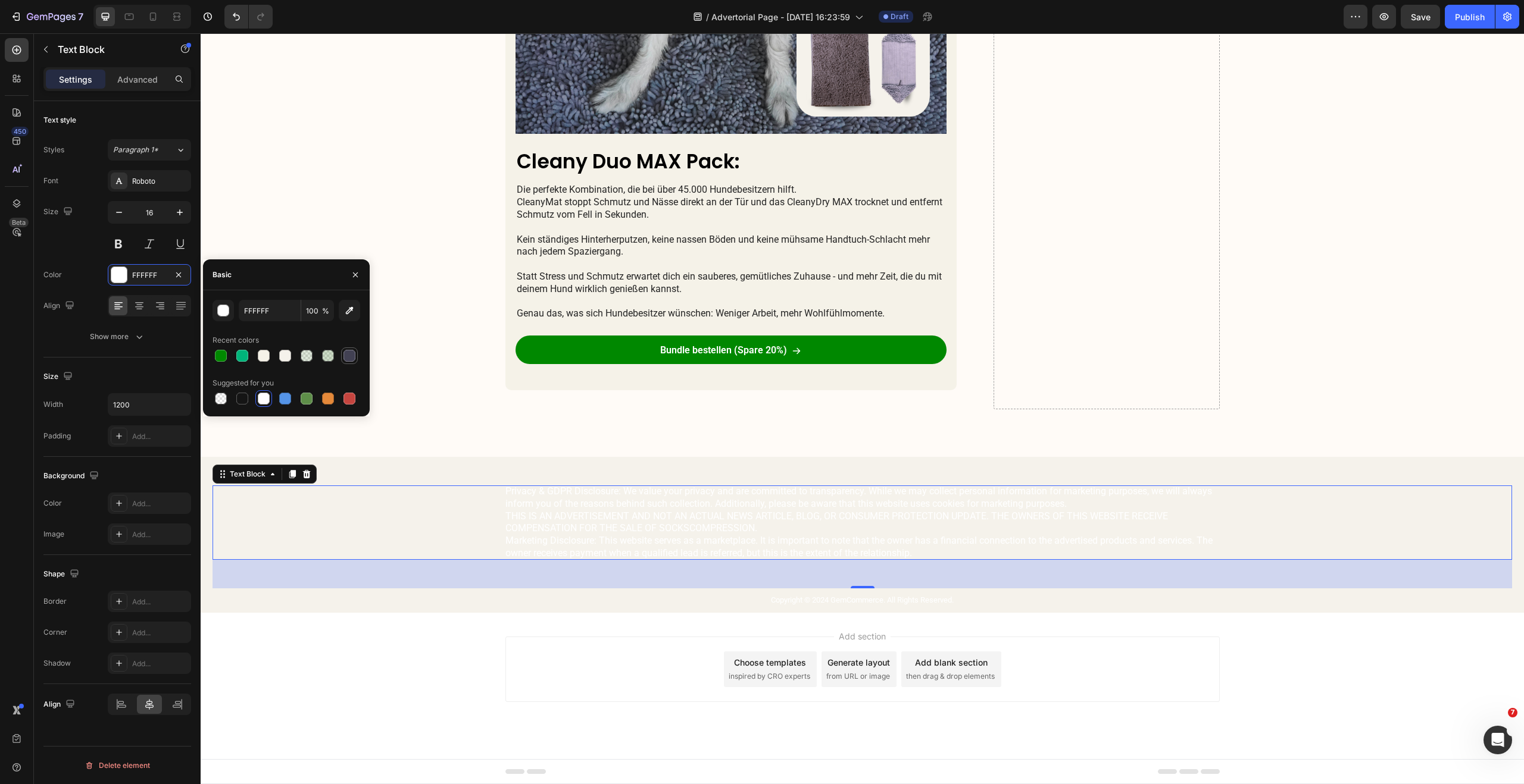
click at [352, 360] on div at bounding box center [349, 355] width 12 height 12
type input "424153"
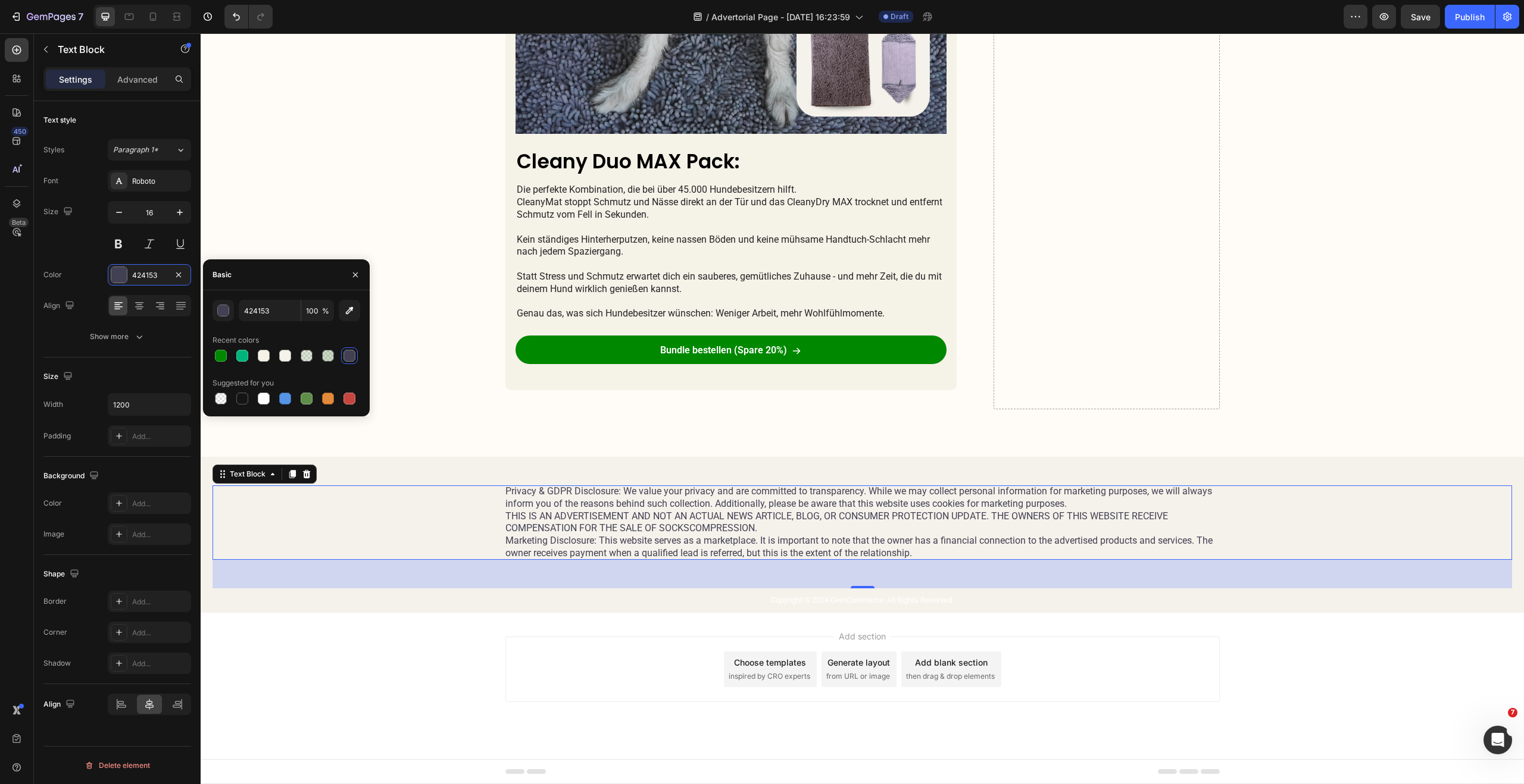
click at [564, 503] on p "Privacy & GDPR Disclosure: We value your privacy and are committed to transpare…" at bounding box center [862, 522] width 714 height 74
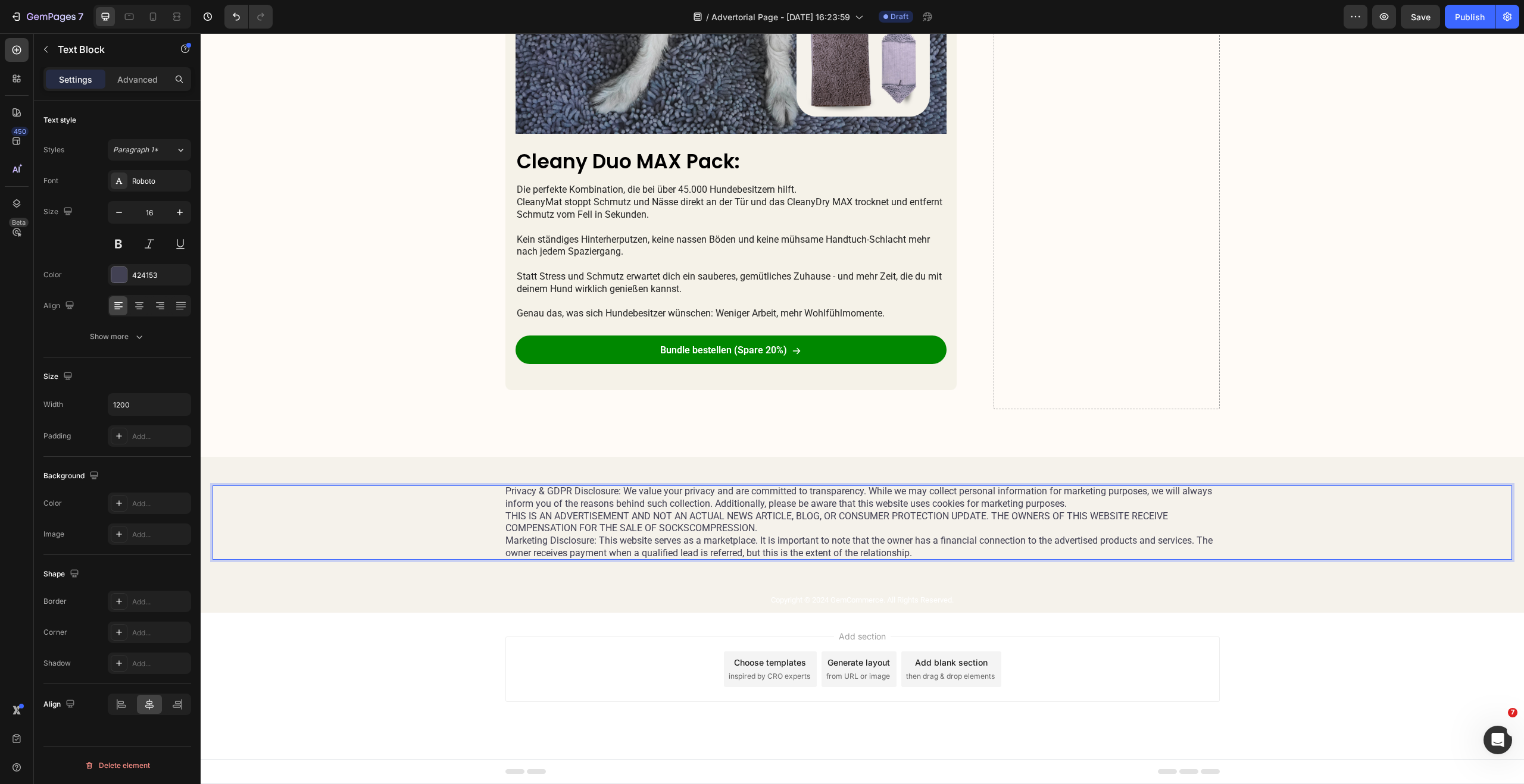
click at [569, 503] on p "Privacy & GDPR Disclosure: We value your privacy and are committed to transpare…" at bounding box center [862, 522] width 714 height 74
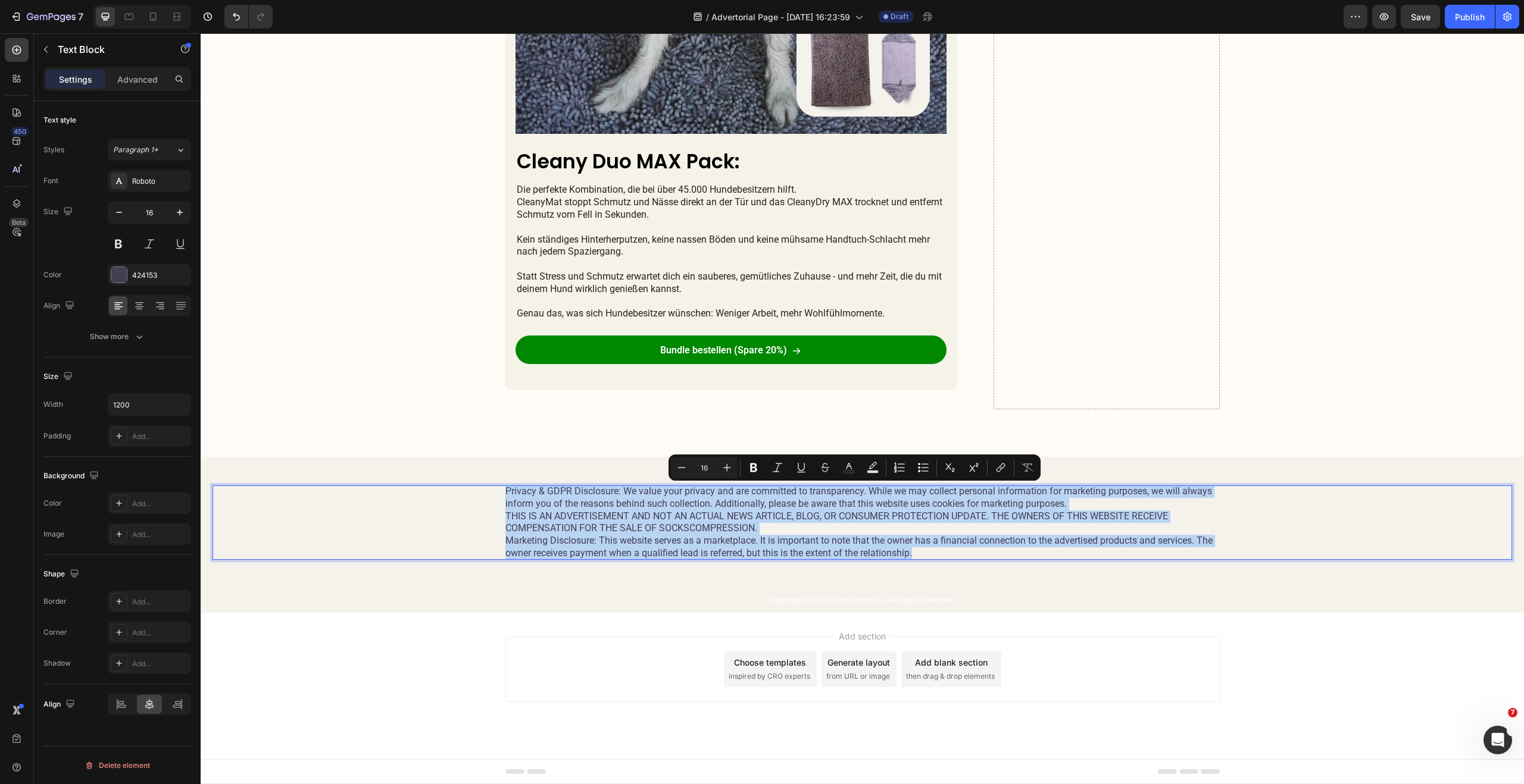
copy p "Privacy & GDPR Disclosure: We value your privacy and are committed to transpare…"
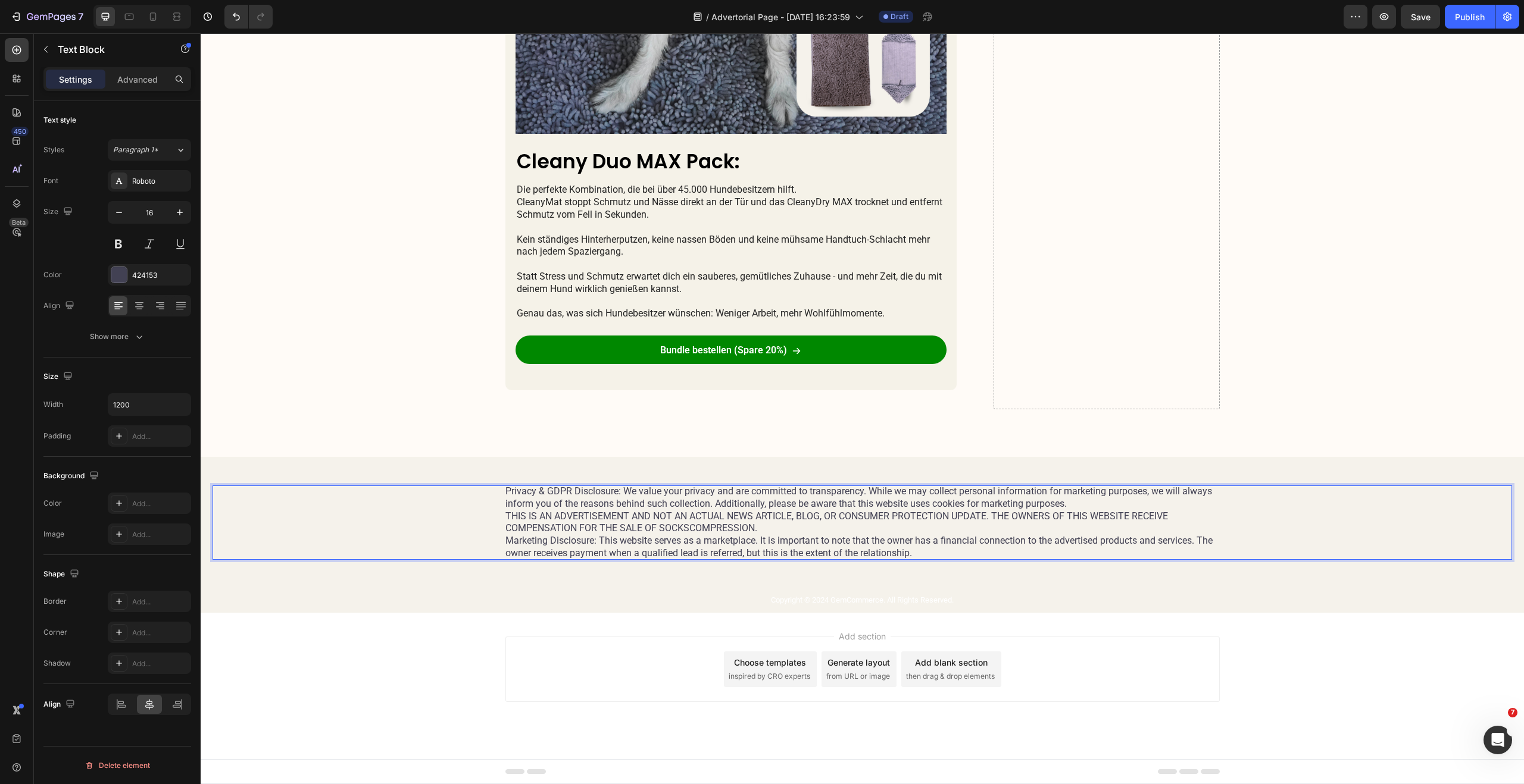
click at [581, 503] on p "Privacy & GDPR Disclosure: We value your privacy and are committed to transpare…" at bounding box center [862, 522] width 714 height 74
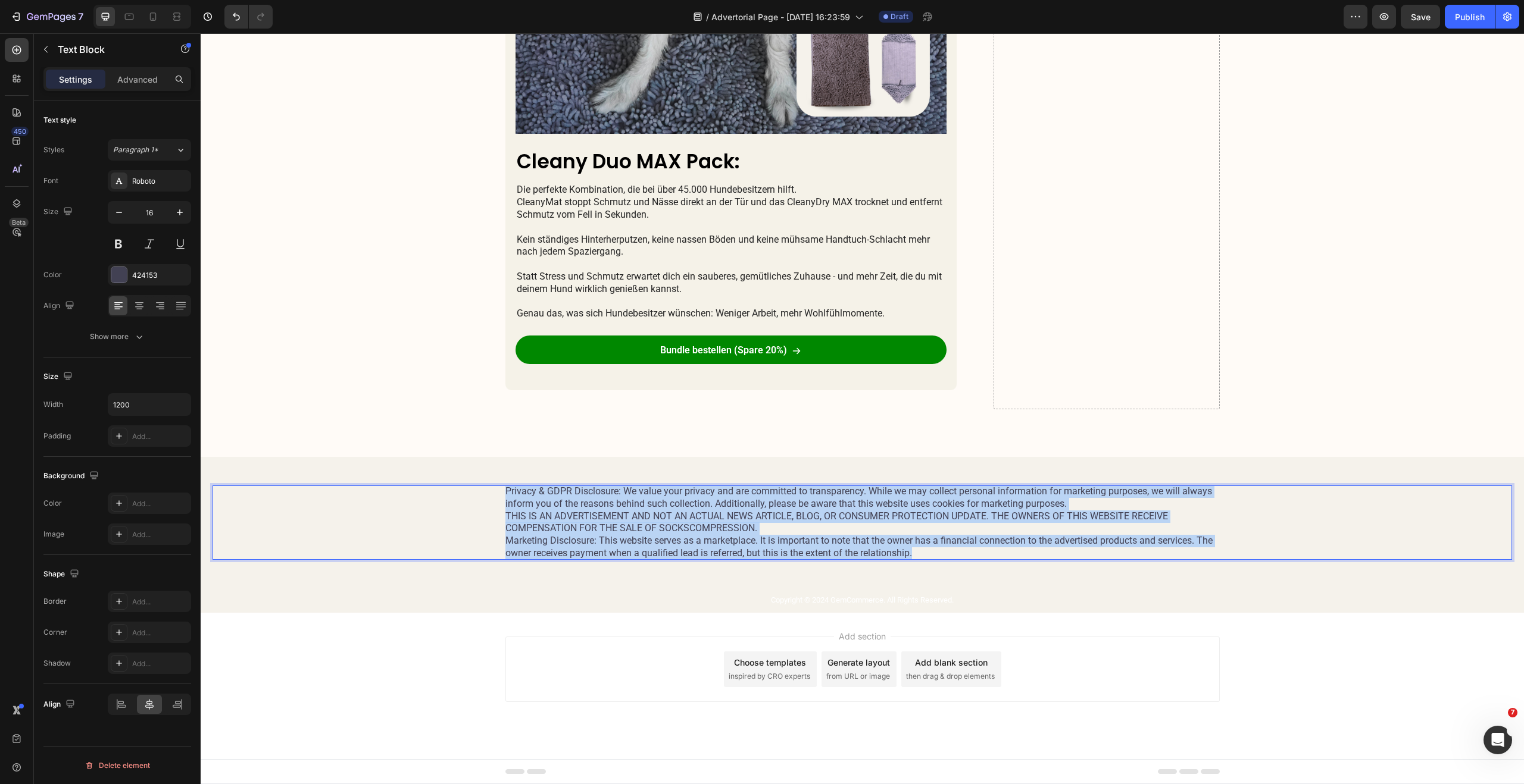
copy p "Privacy & GDPR Disclosure: We value your privacy and are committed to transpare…"
click at [585, 502] on p "Privacy & GDPR Disclosure: We value your privacy and are committed to transpare…" at bounding box center [862, 522] width 714 height 74
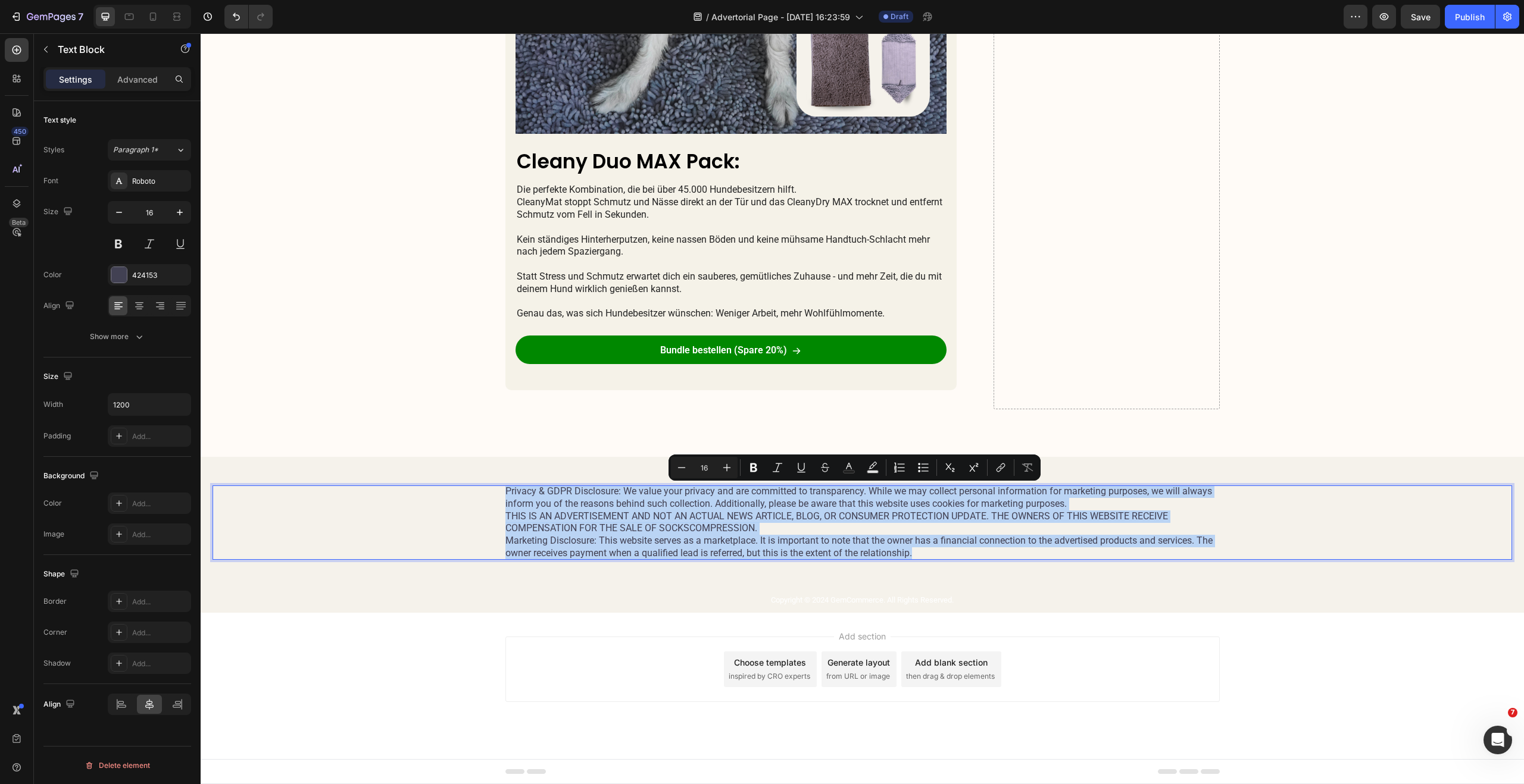
click at [585, 502] on p "Privacy & GDPR Disclosure: We value your privacy and are committed to transpare…" at bounding box center [862, 522] width 714 height 74
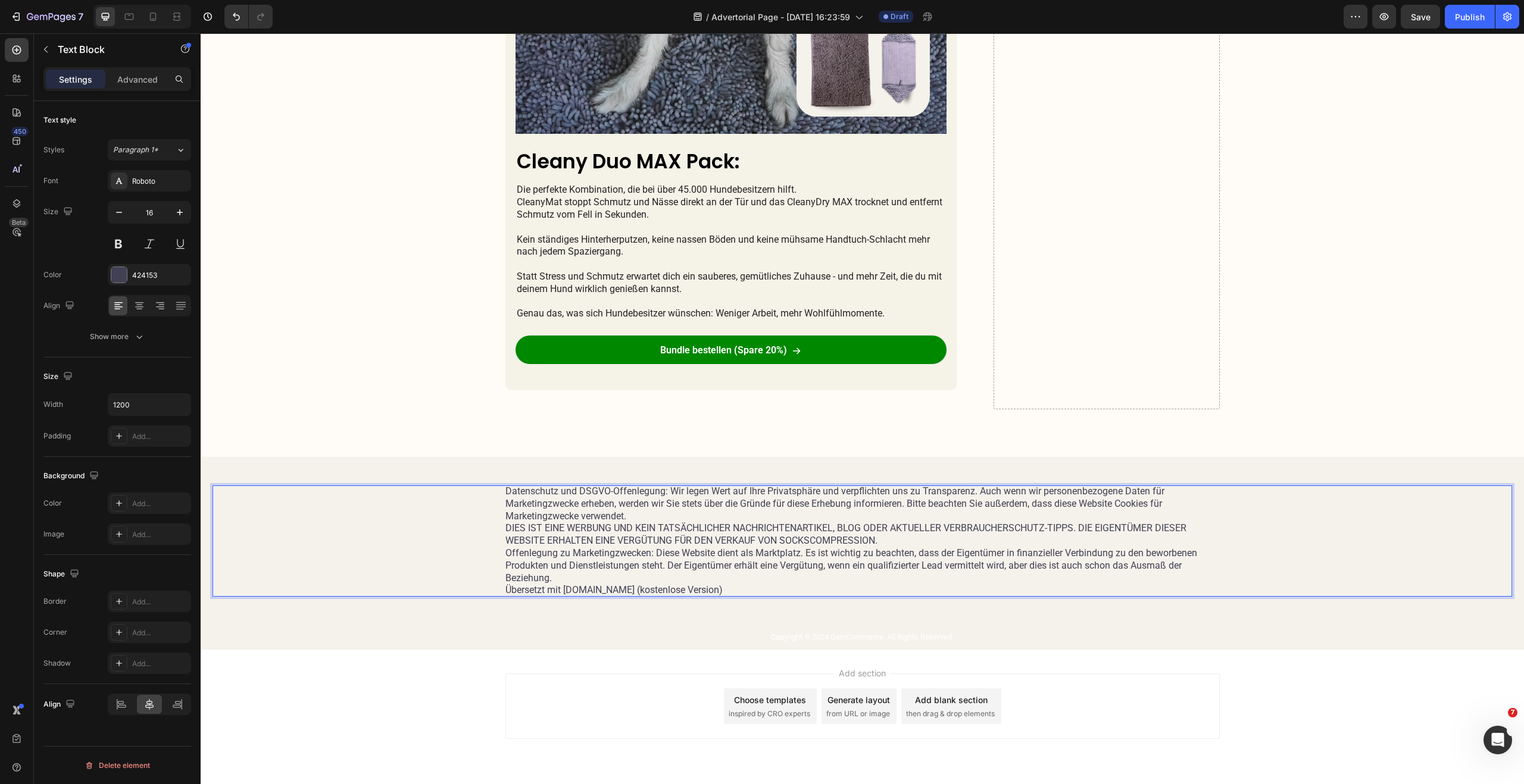
click at [667, 514] on p "Datenschutz und DSGVO-Offenlegung: Wir legen Wert auf Ihre Privatsphäre und ver…" at bounding box center [862, 535] width 714 height 99
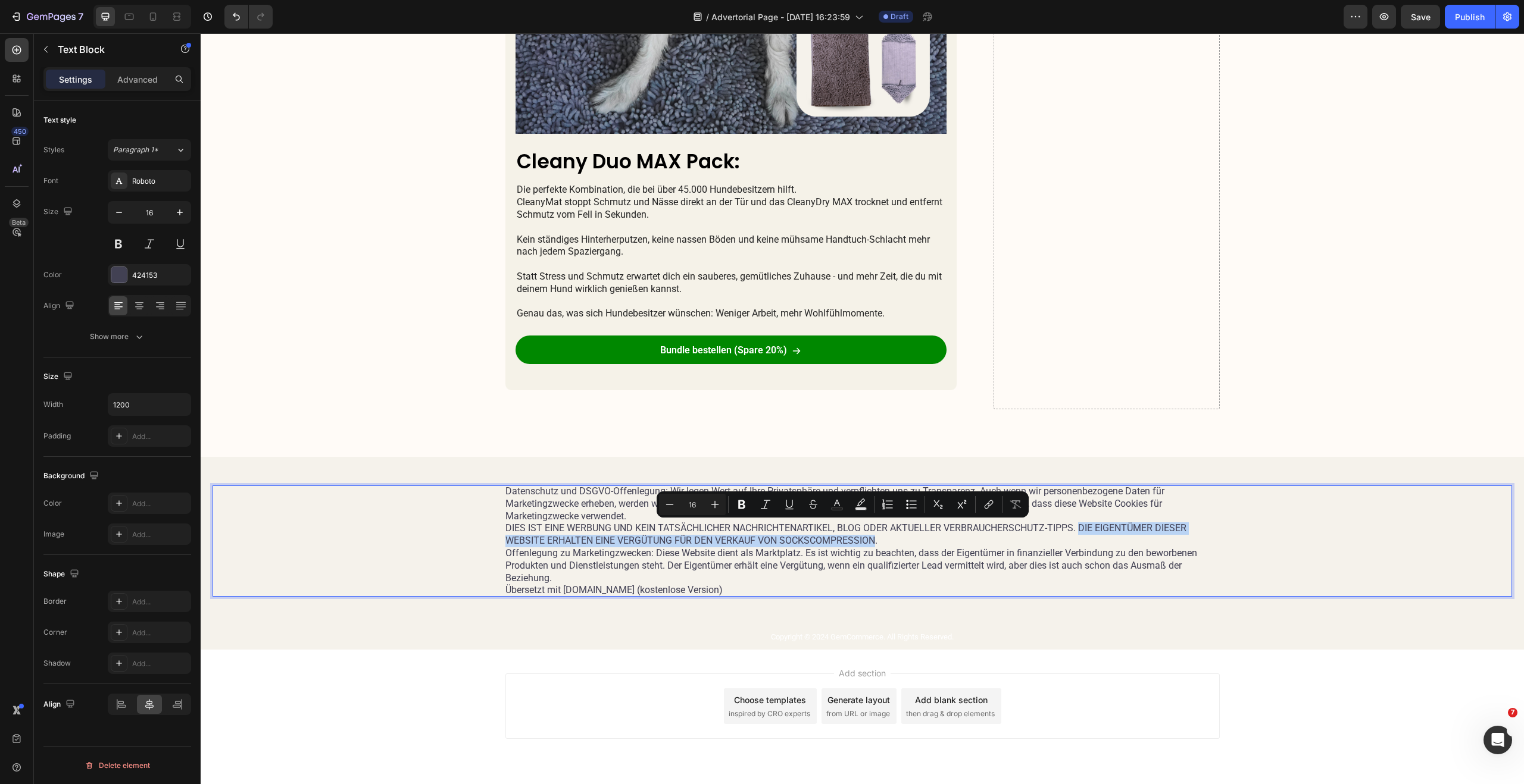
drag, startPoint x: 869, startPoint y: 543, endPoint x: 1077, endPoint y: 533, distance: 208.2
click at [1077, 533] on p "Datenschutz und DSGVO-Offenlegung: Wir legen Wert auf Ihre Privatsphäre und ver…" at bounding box center [862, 535] width 714 height 99
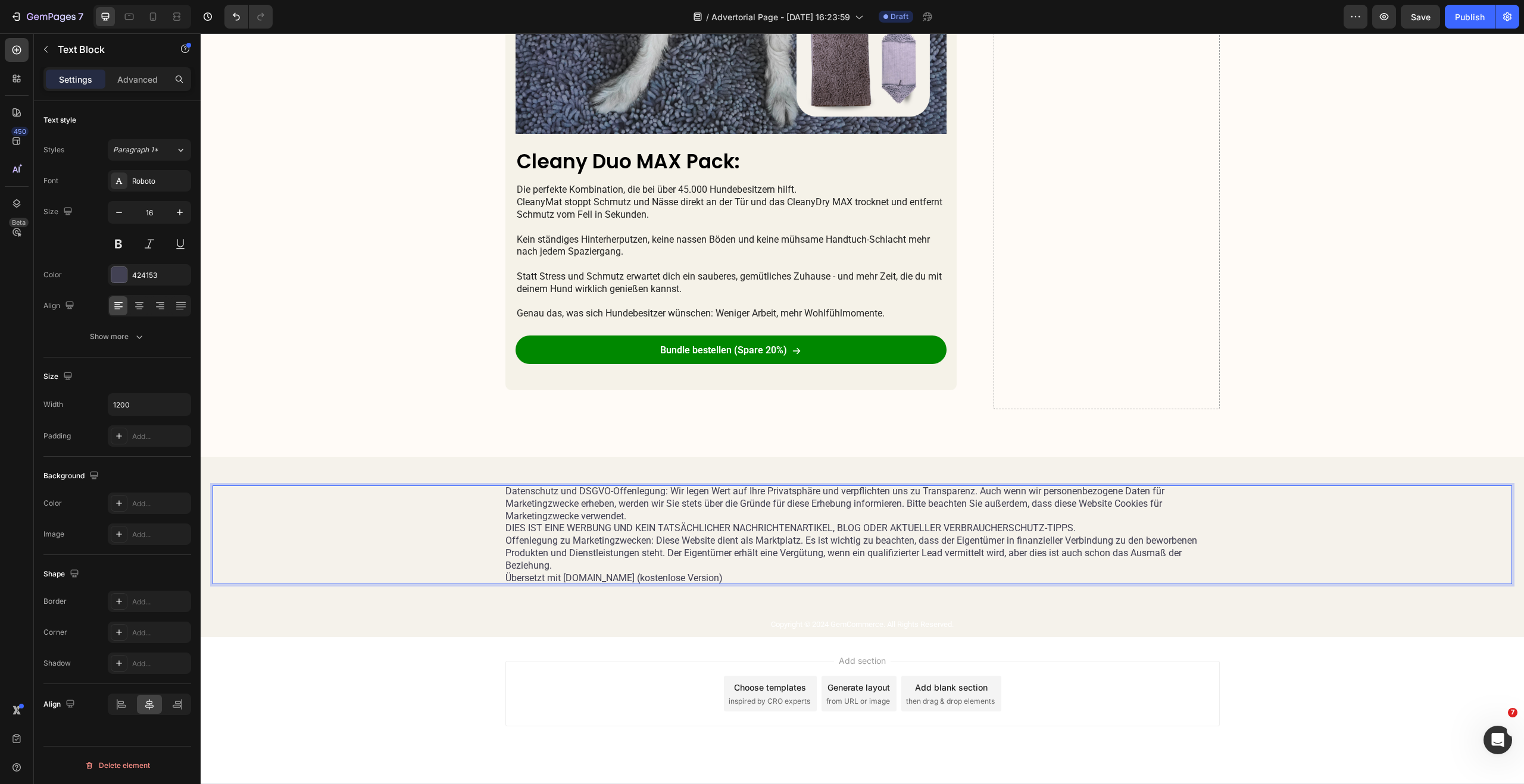
click at [729, 522] on p "Datenschutz und DSGVO-Offenlegung: Wir legen Wert auf Ihre Privatsphäre und ver…" at bounding box center [862, 528] width 714 height 87
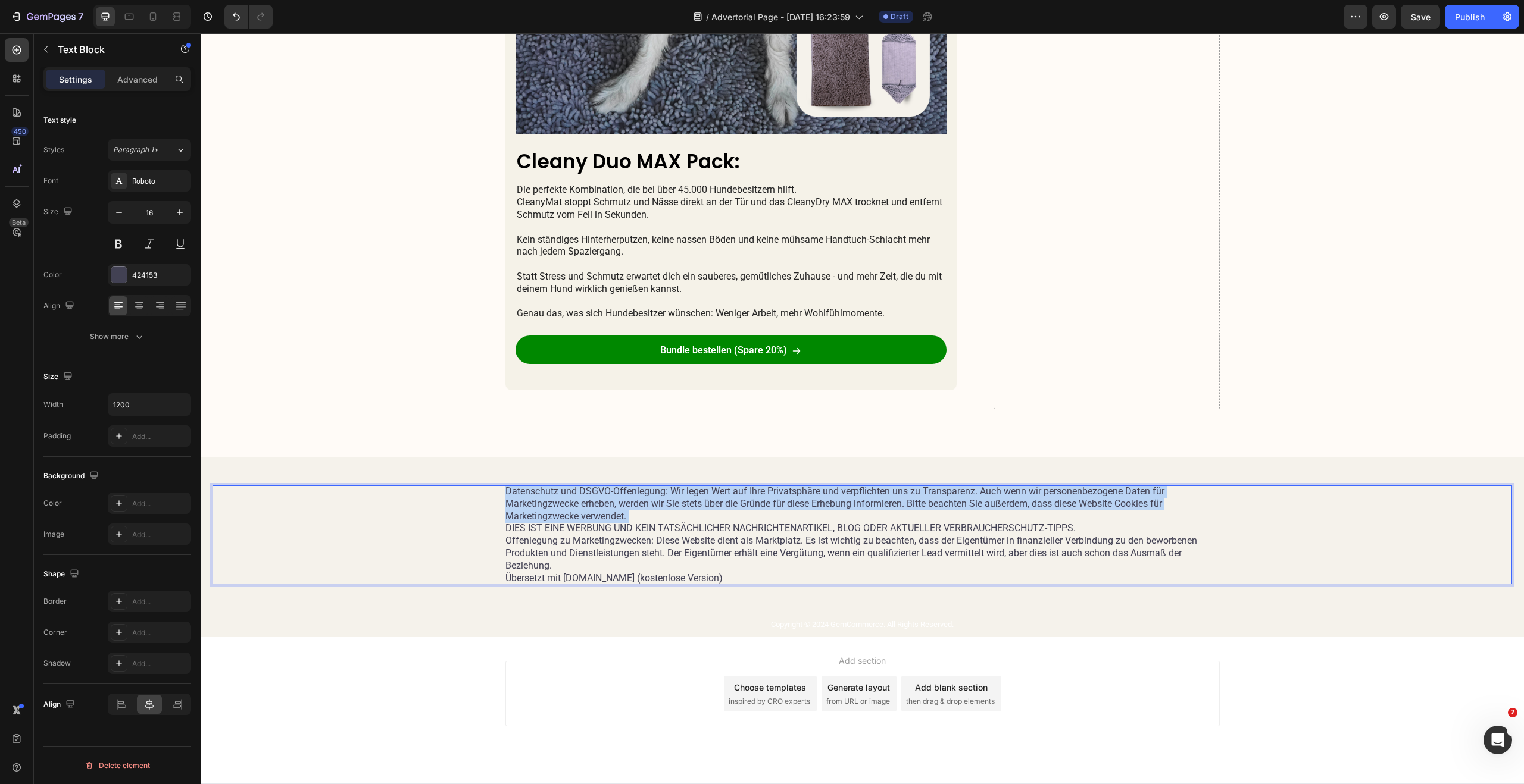
click at [729, 522] on p "Datenschutz und DSGVO-Offenlegung: Wir legen Wert auf Ihre Privatsphäre und ver…" at bounding box center [862, 528] width 714 height 87
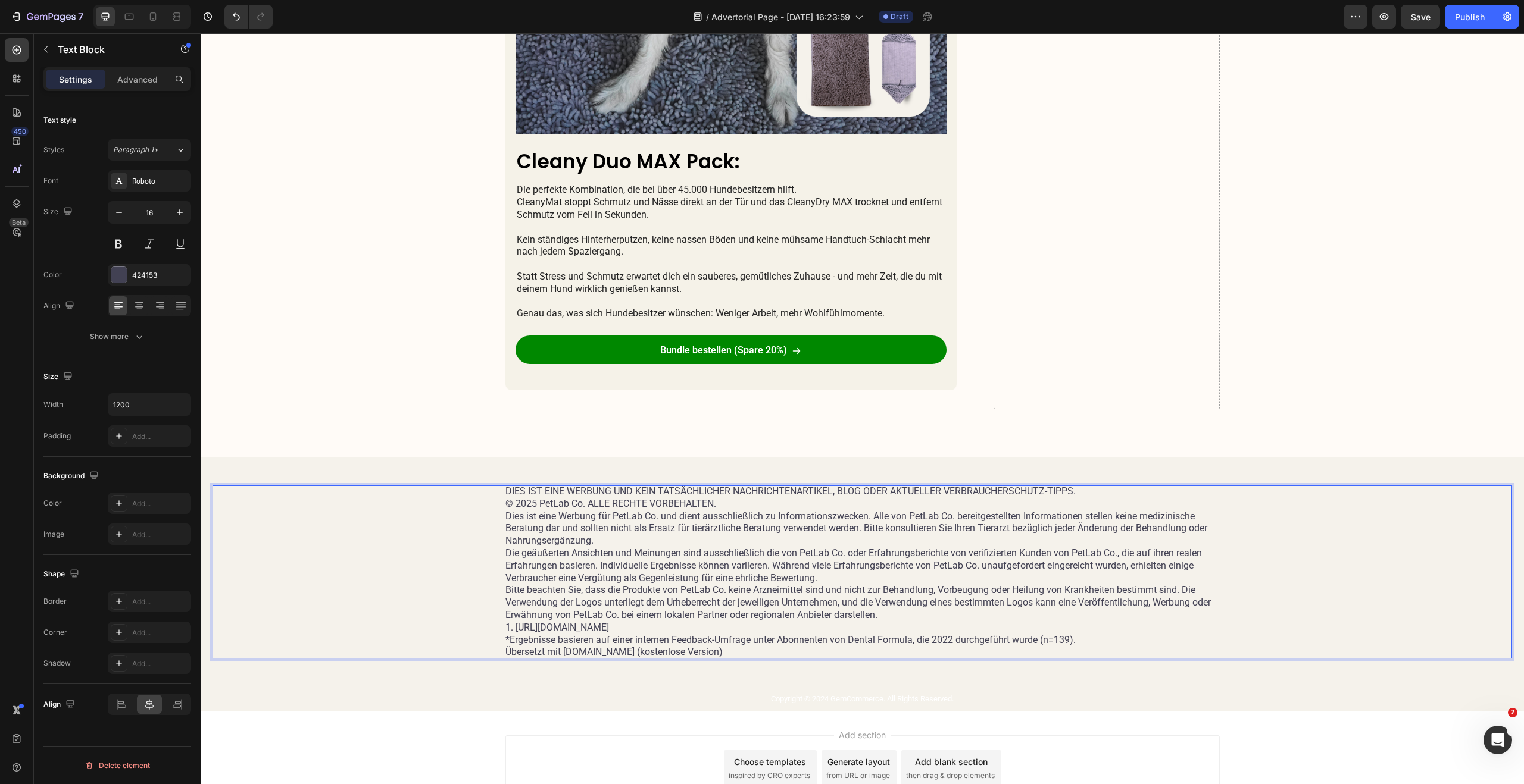
click at [599, 507] on p "© 2025 PetLab Co. ALLE RECHTE VORBEHALTEN." at bounding box center [862, 504] width 714 height 13
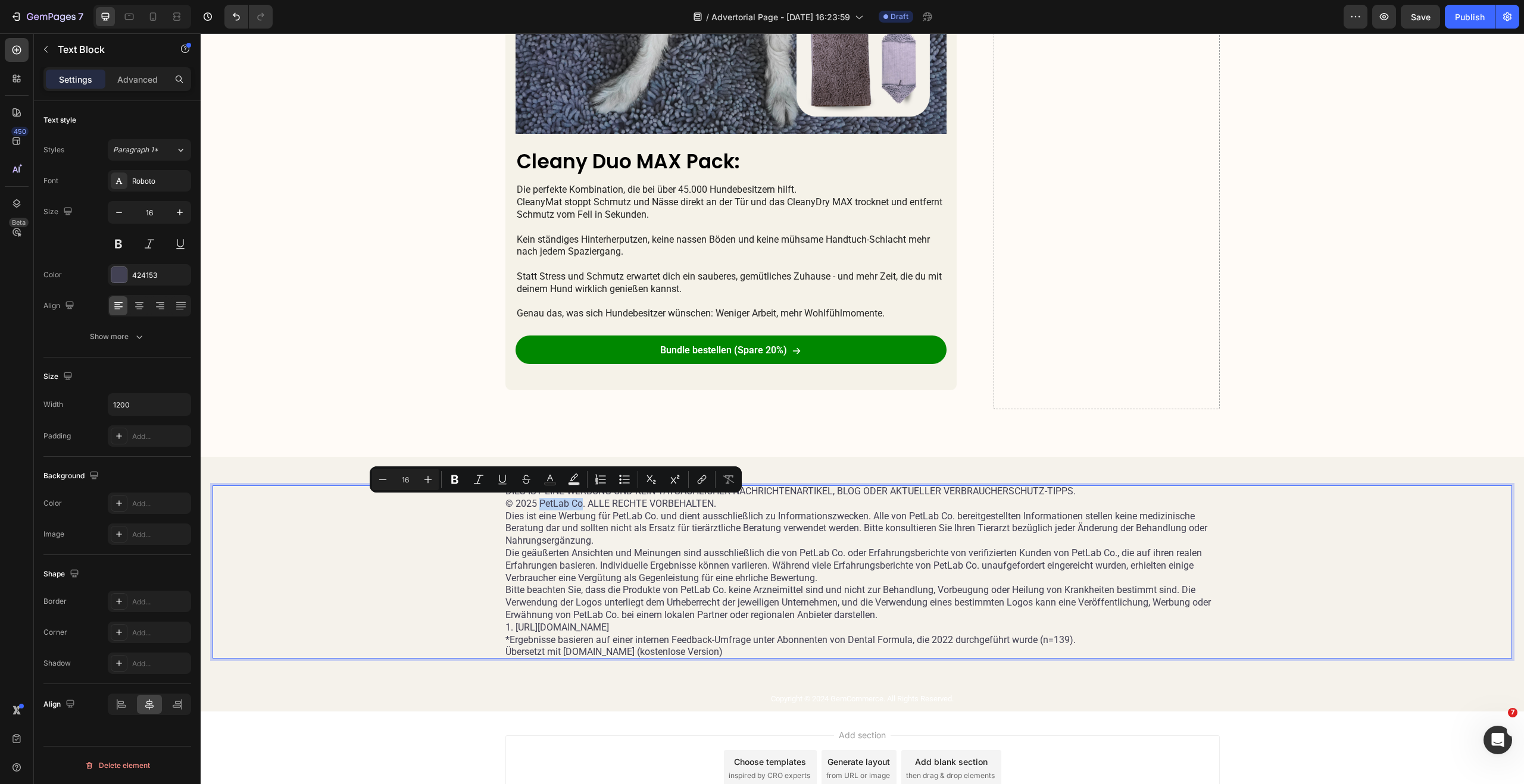
drag, startPoint x: 576, startPoint y: 505, endPoint x: 534, endPoint y: 507, distance: 42.0
click at [537, 507] on p "© 2025 PetLab Co. ALLE RECHTE VORBEHALTEN." at bounding box center [862, 504] width 714 height 13
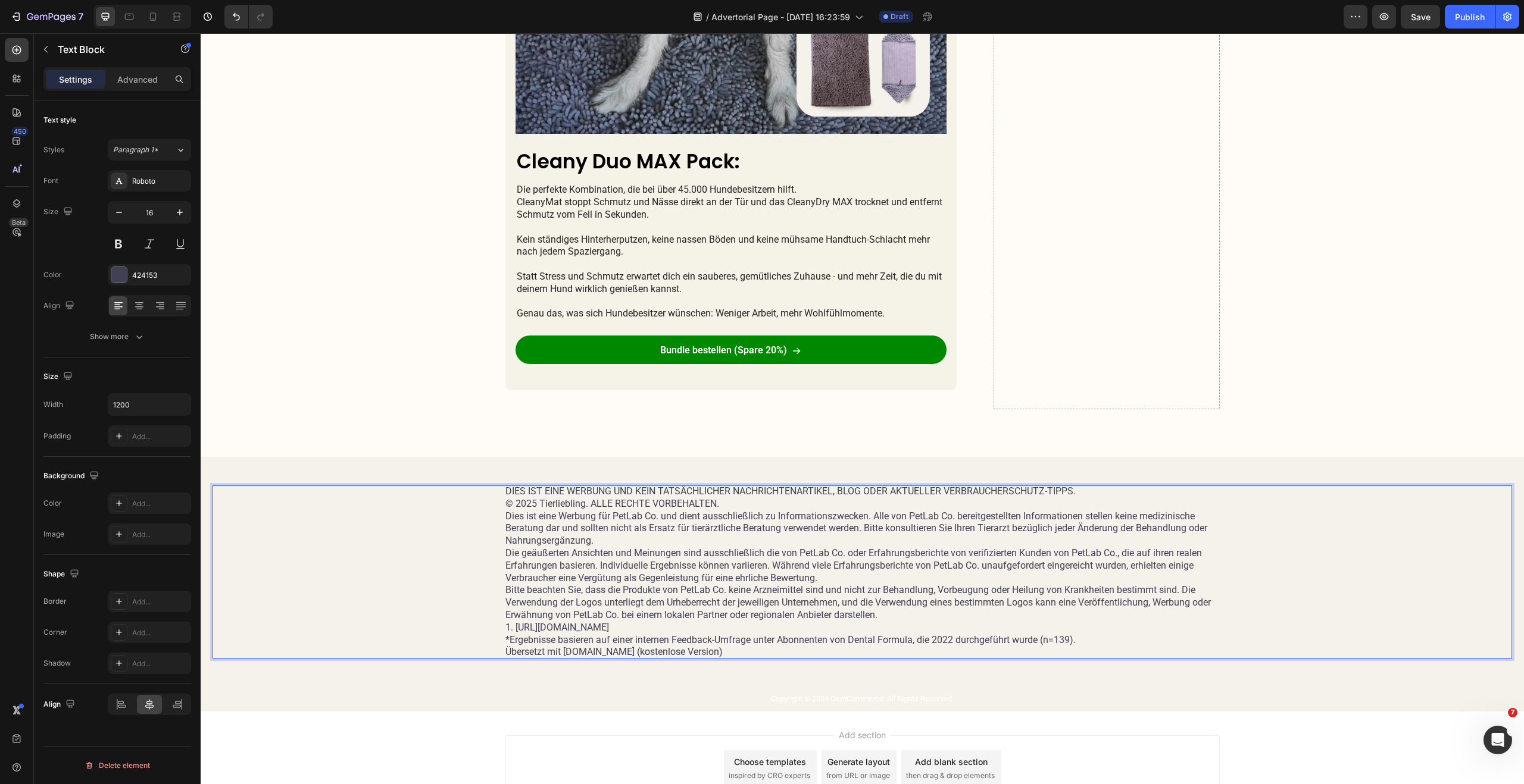
drag, startPoint x: 607, startPoint y: 517, endPoint x: 647, endPoint y: 519, distance: 40.0
click at [647, 519] on p "Dies ist eine Werbung für PetLab Co. und dient ausschließlich zu Informationszw…" at bounding box center [862, 529] width 714 height 37
drag, startPoint x: 654, startPoint y: 518, endPoint x: 609, endPoint y: 519, distance: 45.0
click at [610, 519] on p "Dies ist eine Werbung für PetLab Co. und dient ausschließlich zu Informationszw…" at bounding box center [862, 529] width 714 height 37
click at [582, 503] on p "© 2025 Tierliebling. ALLE RECHTE VORBEHALTEN." at bounding box center [862, 504] width 714 height 13
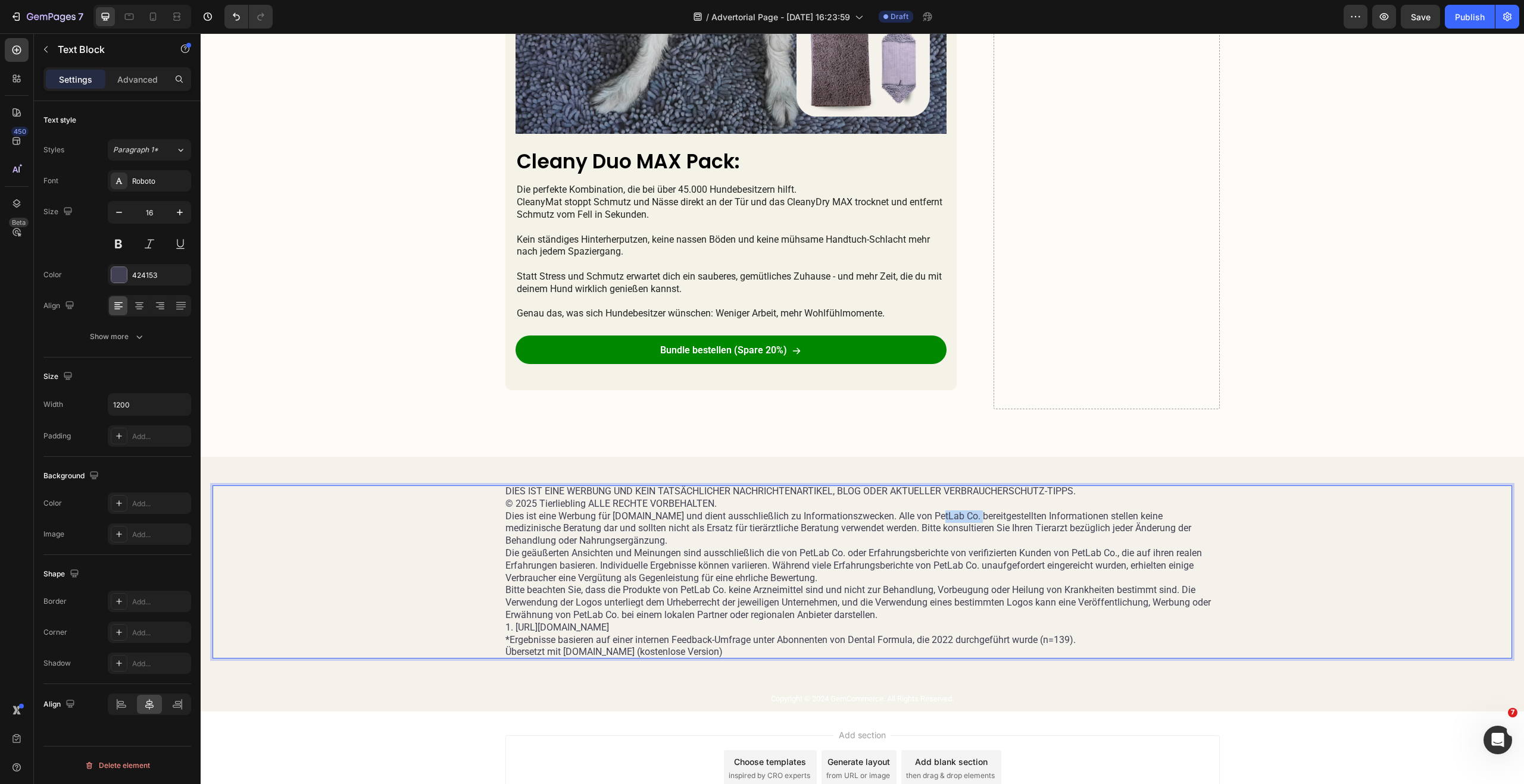
drag, startPoint x: 924, startPoint y: 517, endPoint x: 959, endPoint y: 517, distance: 35.0
click at [961, 517] on p "Dies ist eine Werbung für Tierliebling.at und dient ausschließlich zu Informati…" at bounding box center [862, 529] width 714 height 37
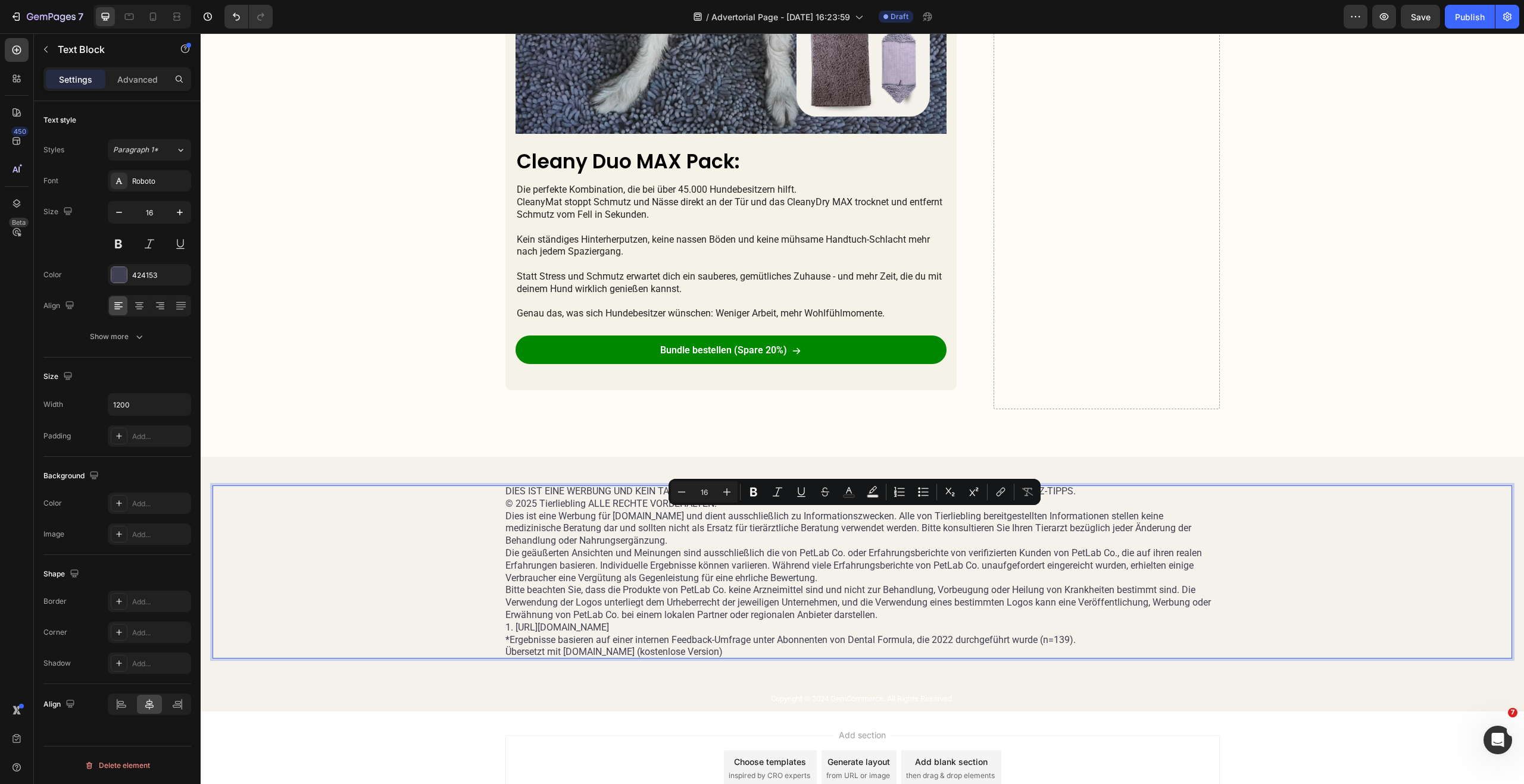
drag, startPoint x: 882, startPoint y: 514, endPoint x: 885, endPoint y: 536, distance: 22.2
click at [885, 536] on p "Dies ist eine Werbung für Tierliebling.at und dient ausschließlich zu Informati…" at bounding box center [862, 529] width 714 height 37
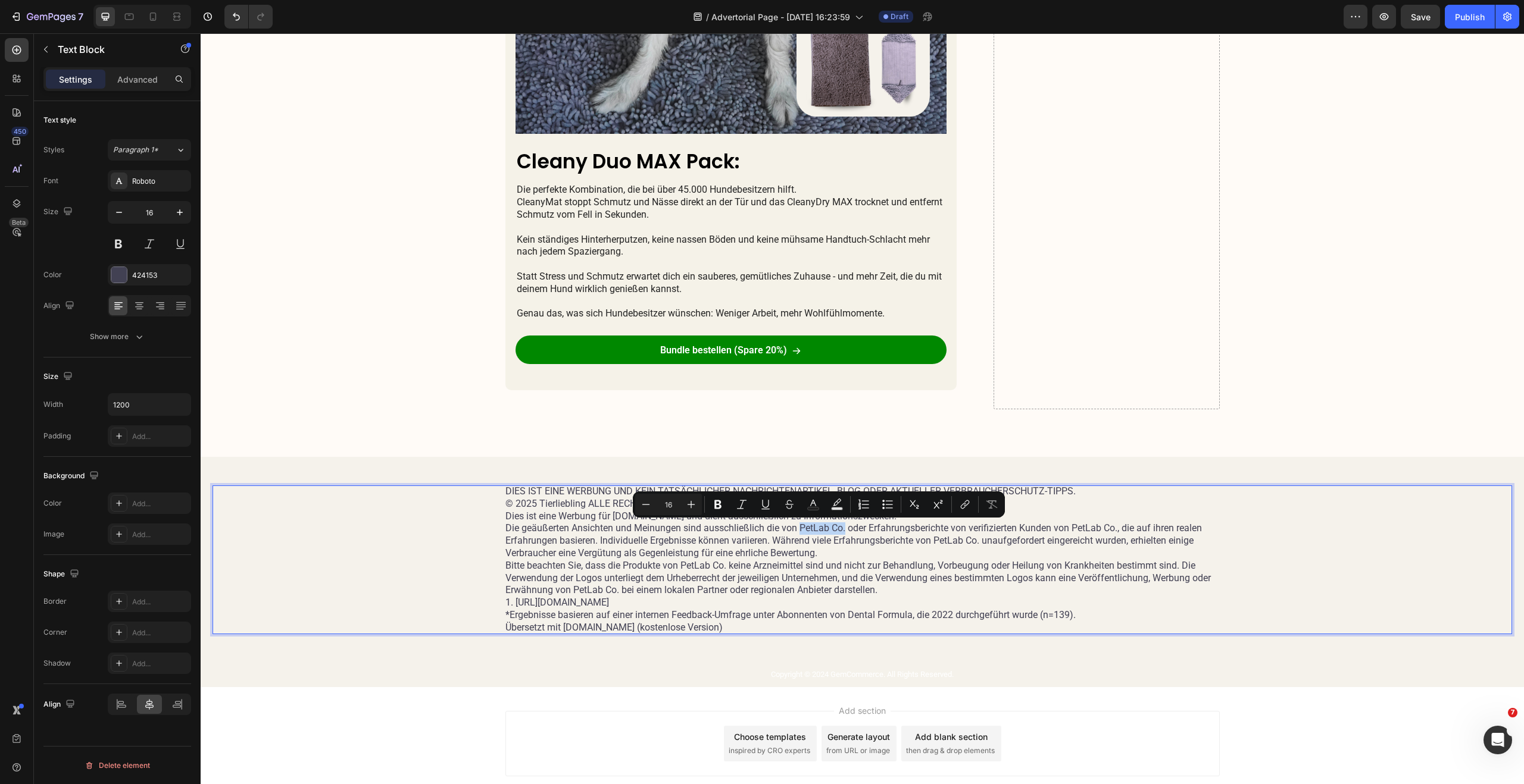
drag, startPoint x: 794, startPoint y: 527, endPoint x: 841, endPoint y: 530, distance: 47.1
click at [841, 530] on p "Die geäußerten Ansichten und Meinungen sind ausschließlich die von PetLab Co. o…" at bounding box center [862, 541] width 714 height 37
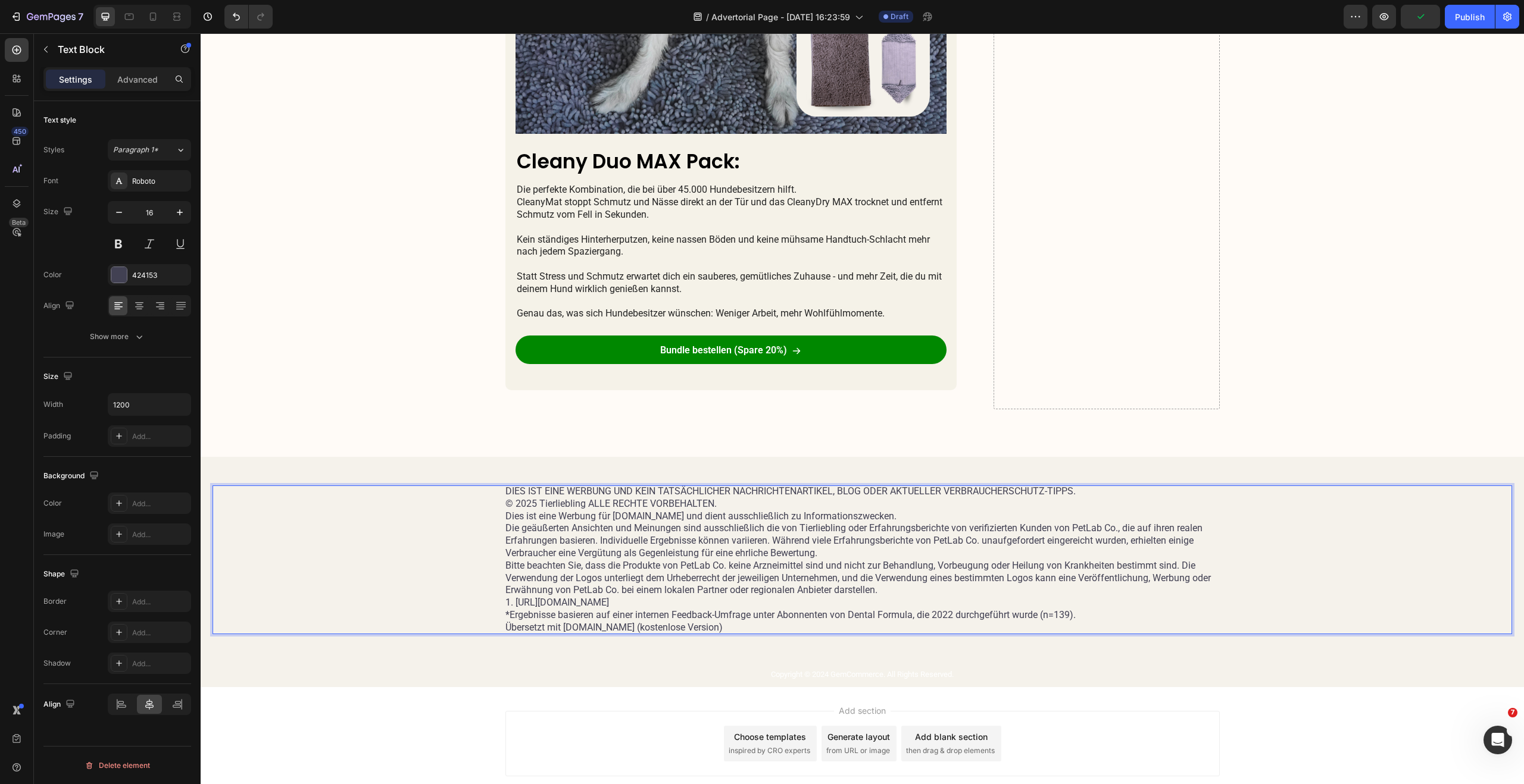
drag, startPoint x: 1069, startPoint y: 529, endPoint x: 1107, endPoint y: 529, distance: 38.0
click at [1107, 529] on p "Die geäußerten Ansichten und Meinungen sind ausschließlich die von Tierliebling…" at bounding box center [862, 541] width 714 height 37
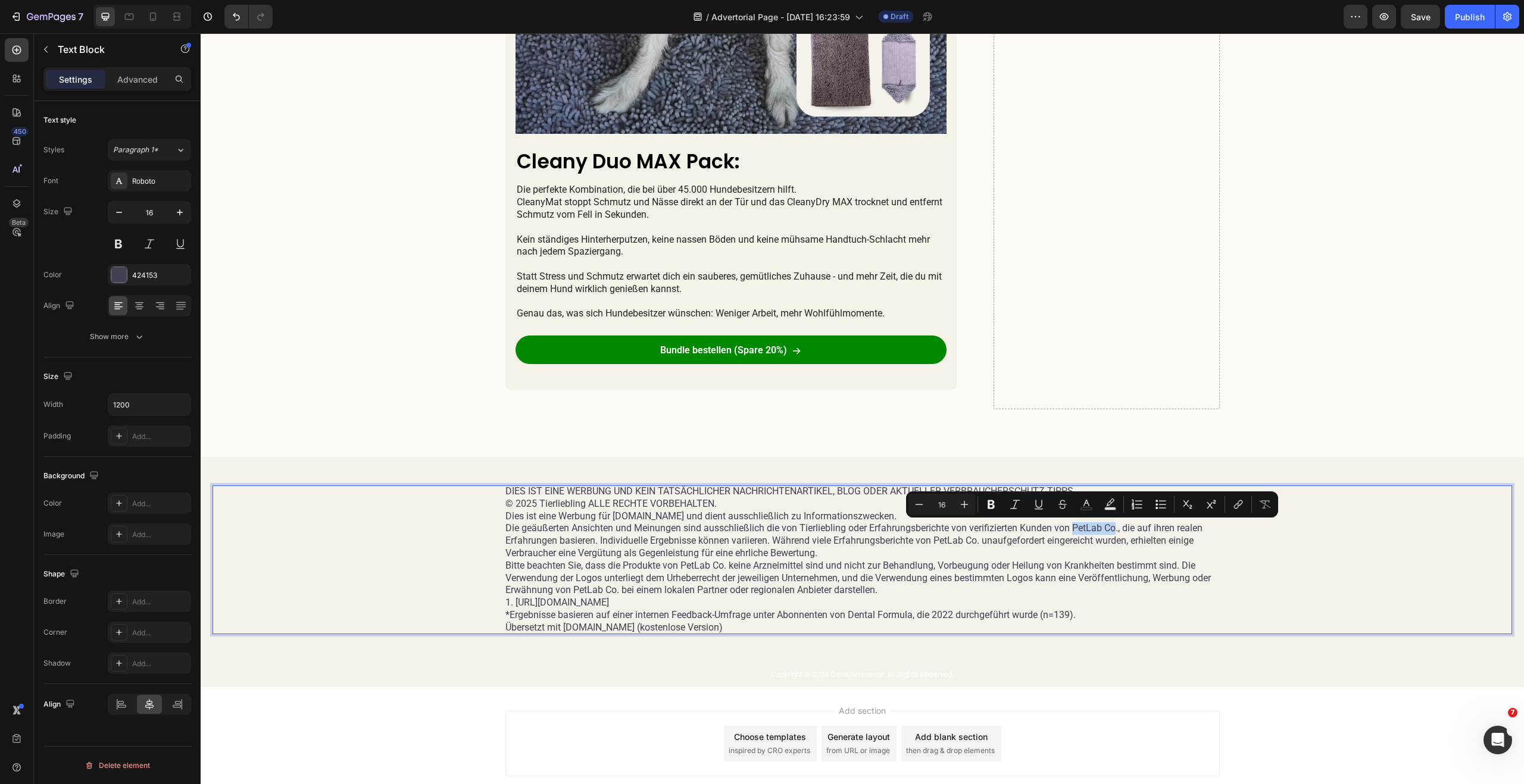
drag, startPoint x: 1115, startPoint y: 530, endPoint x: 1071, endPoint y: 530, distance: 44.0
click at [1071, 530] on p "Die geäußerten Ansichten und Meinungen sind ausschließlich die von Tierliebling…" at bounding box center [862, 541] width 714 height 37
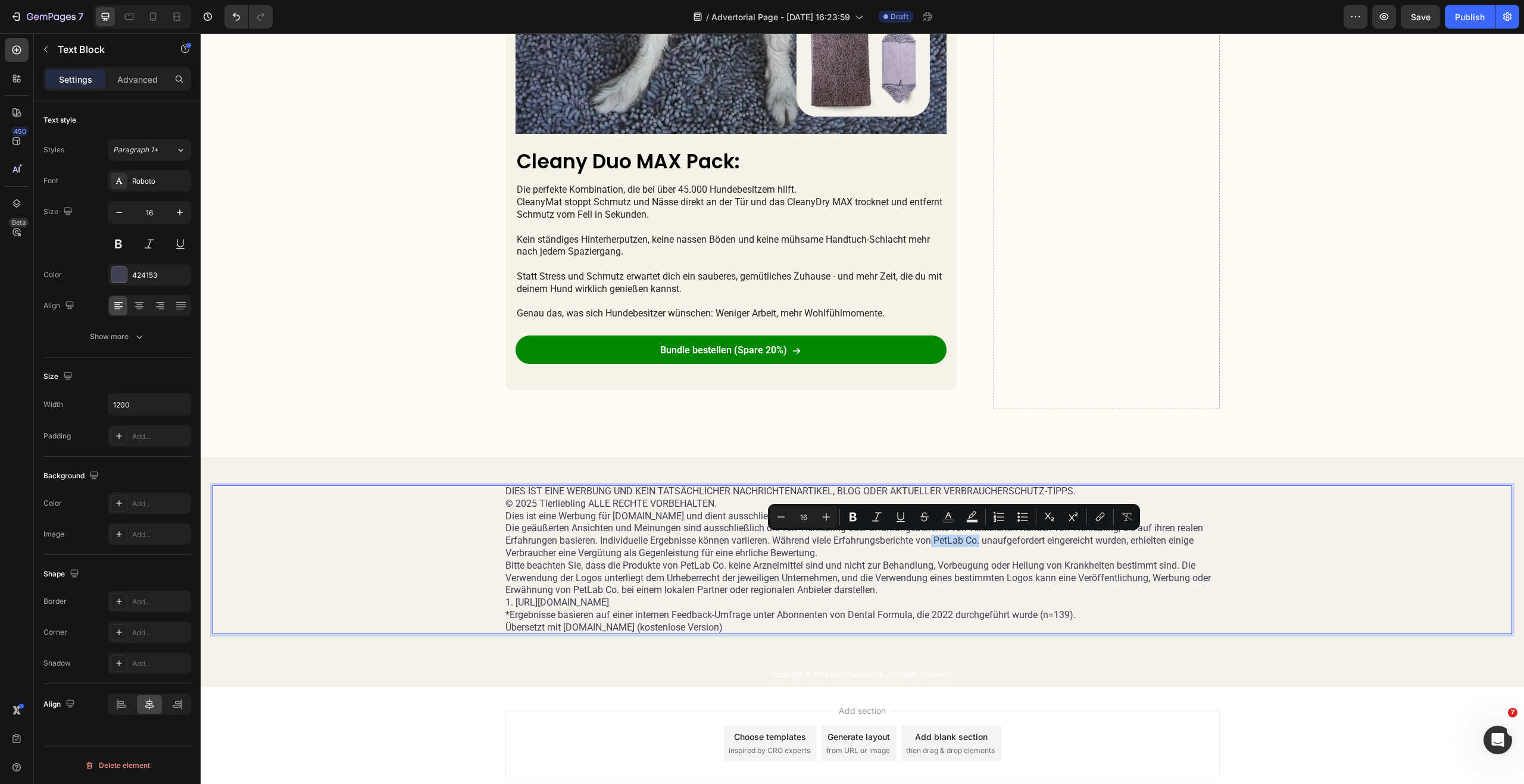
drag, startPoint x: 929, startPoint y: 541, endPoint x: 977, endPoint y: 543, distance: 48.0
click at [977, 543] on p "Die geäußerten Ansichten und Meinungen sind ausschließlich die von Tierliebling…" at bounding box center [862, 541] width 714 height 37
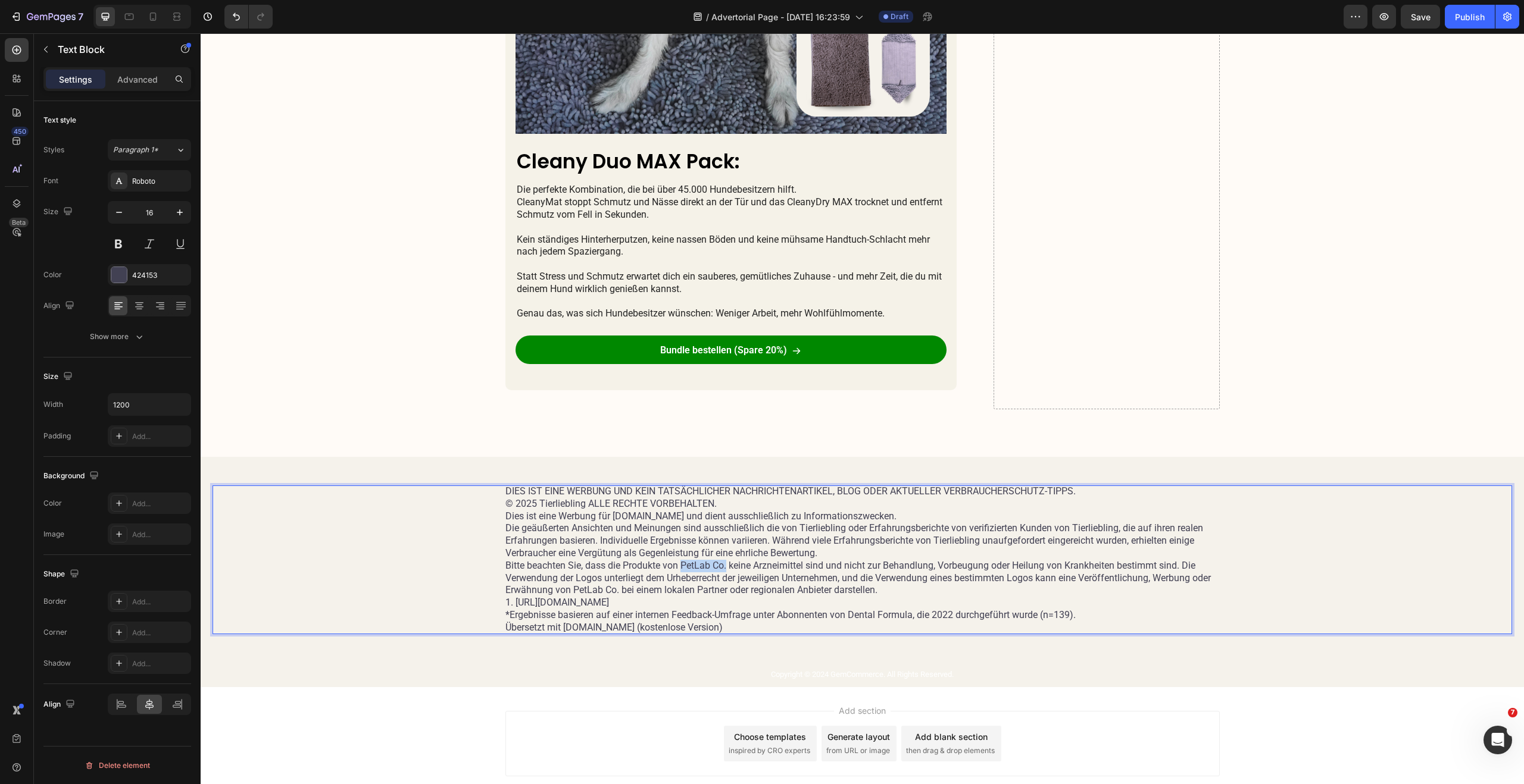
drag, startPoint x: 677, startPoint y: 567, endPoint x: 722, endPoint y: 567, distance: 45.0
click at [722, 567] on p "Bitte beachten Sie, dass die Produkte von PetLab Co. keine Arzneimittel sind un…" at bounding box center [862, 578] width 714 height 37
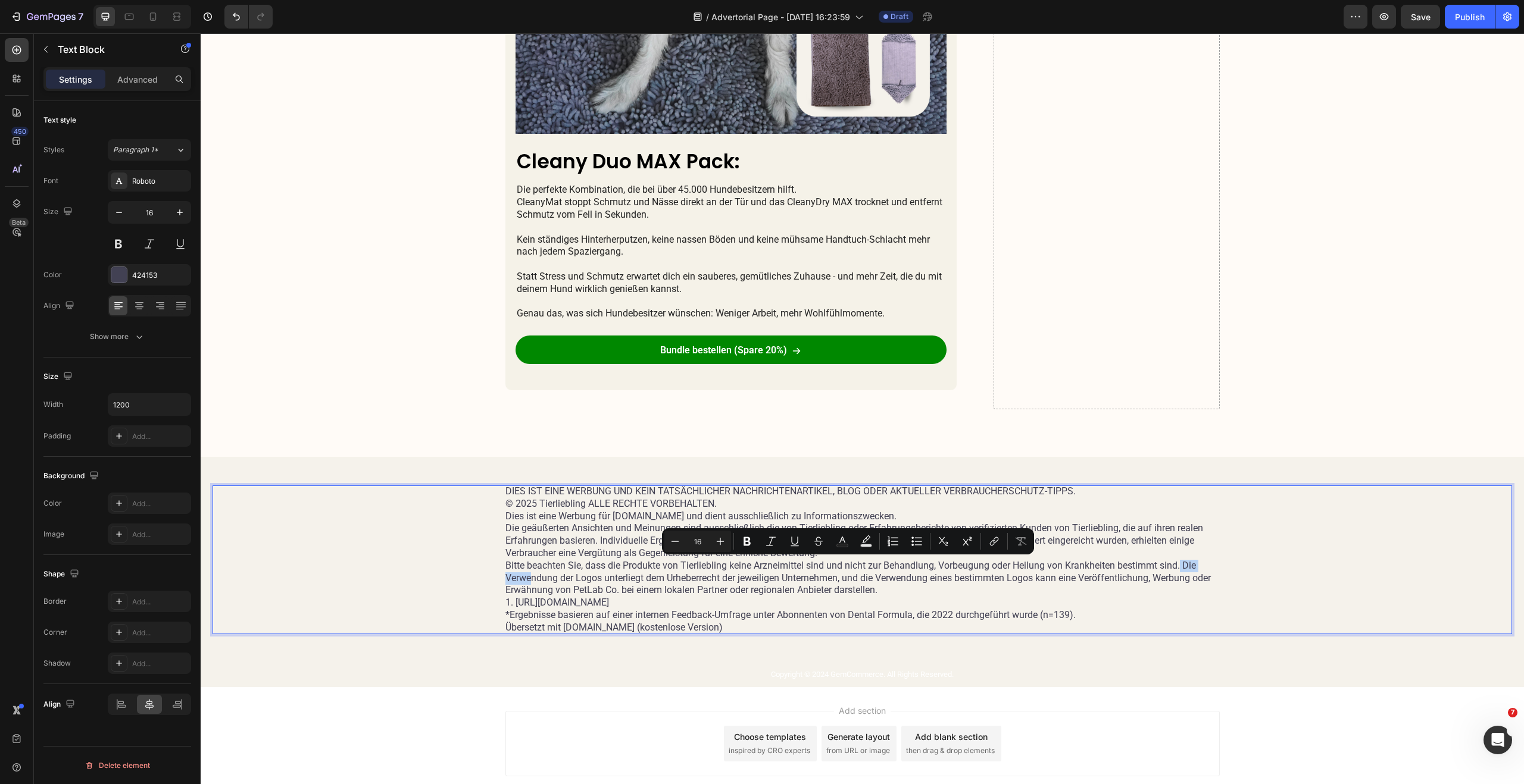
drag, startPoint x: 1178, startPoint y: 565, endPoint x: 695, endPoint y: 564, distance: 483.0
click at [527, 574] on p "Bitte beachten Sie, dass die Produkte von Tierliebling keine Arzneimittel sind …" at bounding box center [862, 578] width 714 height 37
drag, startPoint x: 1199, startPoint y: 568, endPoint x: 1189, endPoint y: 568, distance: 10.0
click at [1199, 568] on p "Bitte beachten Sie, dass die Produkte von Tierliebling keine Arzneimittel sind …" at bounding box center [862, 578] width 714 height 37
click at [1177, 566] on p "Bitte beachten Sie, dass die Produkte von Tierliebling keine Arzneimittel sind …" at bounding box center [862, 578] width 714 height 37
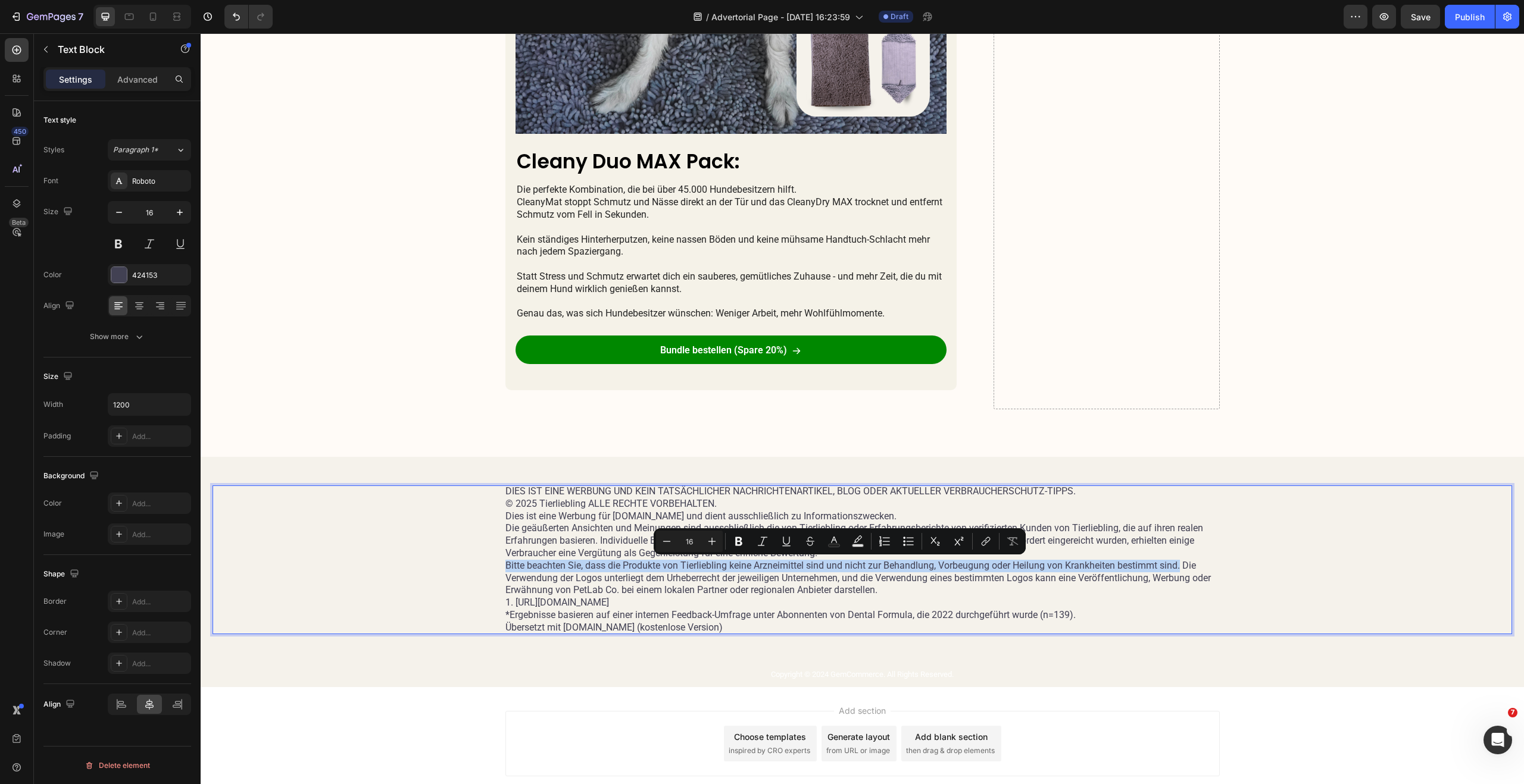
drag, startPoint x: 1133, startPoint y: 568, endPoint x: 482, endPoint y: 571, distance: 651.0
click at [487, 570] on div "DIES IST EINE WERBUNG UND KEIN TATSÄCHLICHER NACHRICHTENARTIKEL, BLOG ODER AKTU…" at bounding box center [861, 559] width 1299 height 149
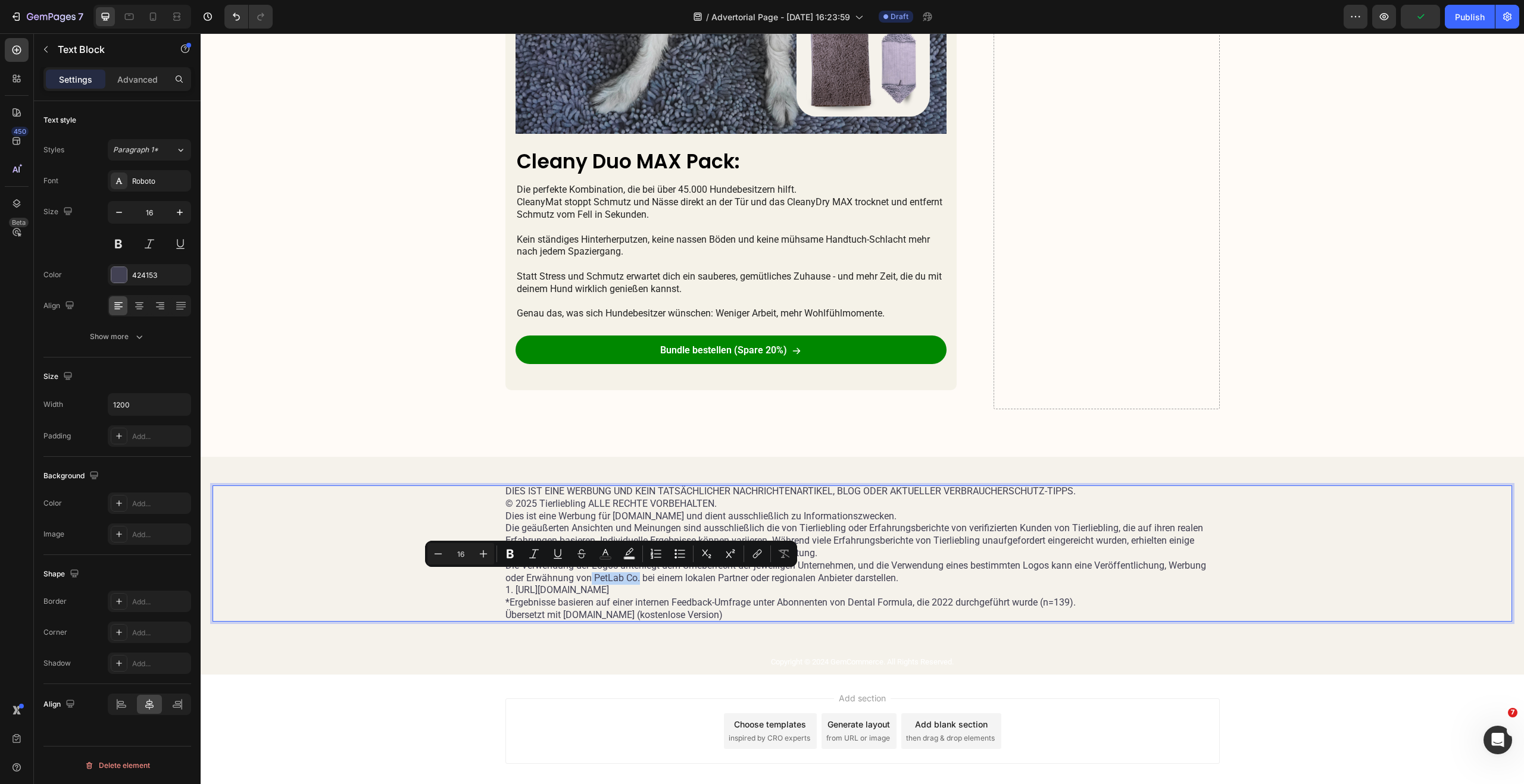
drag, startPoint x: 586, startPoint y: 579, endPoint x: 634, endPoint y: 580, distance: 48.0
click at [634, 580] on p "Die Verwendung der Logos unterliegt dem Urheberrecht der jeweiligen Unternehmen…" at bounding box center [862, 572] width 714 height 25
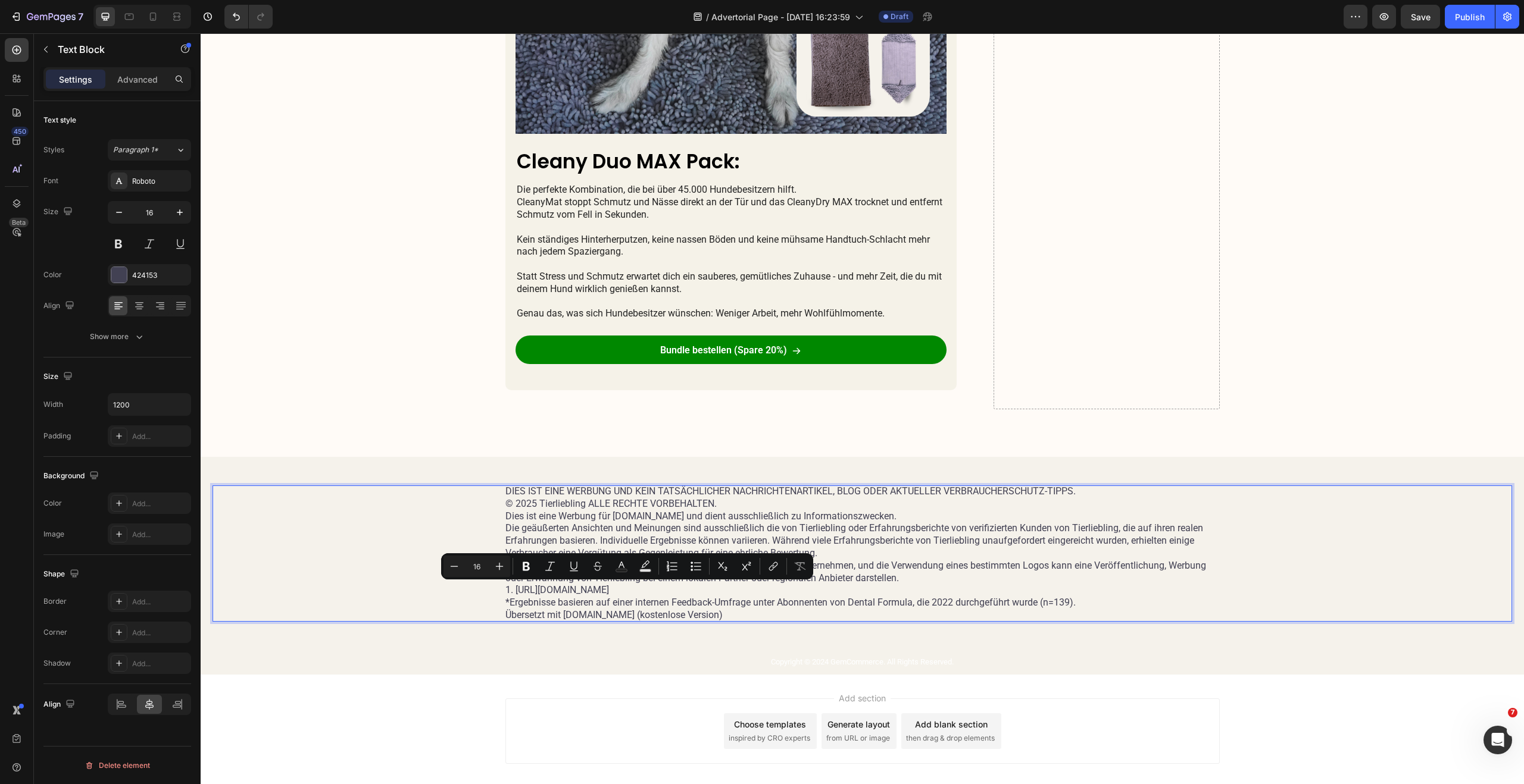
drag, startPoint x: 753, startPoint y: 588, endPoint x: 501, endPoint y: 594, distance: 252.1
click at [506, 594] on p "1. https://www.ncbi.nlm.nih.gov/pmc/articles/PMC7297050" at bounding box center [862, 590] width 714 height 13
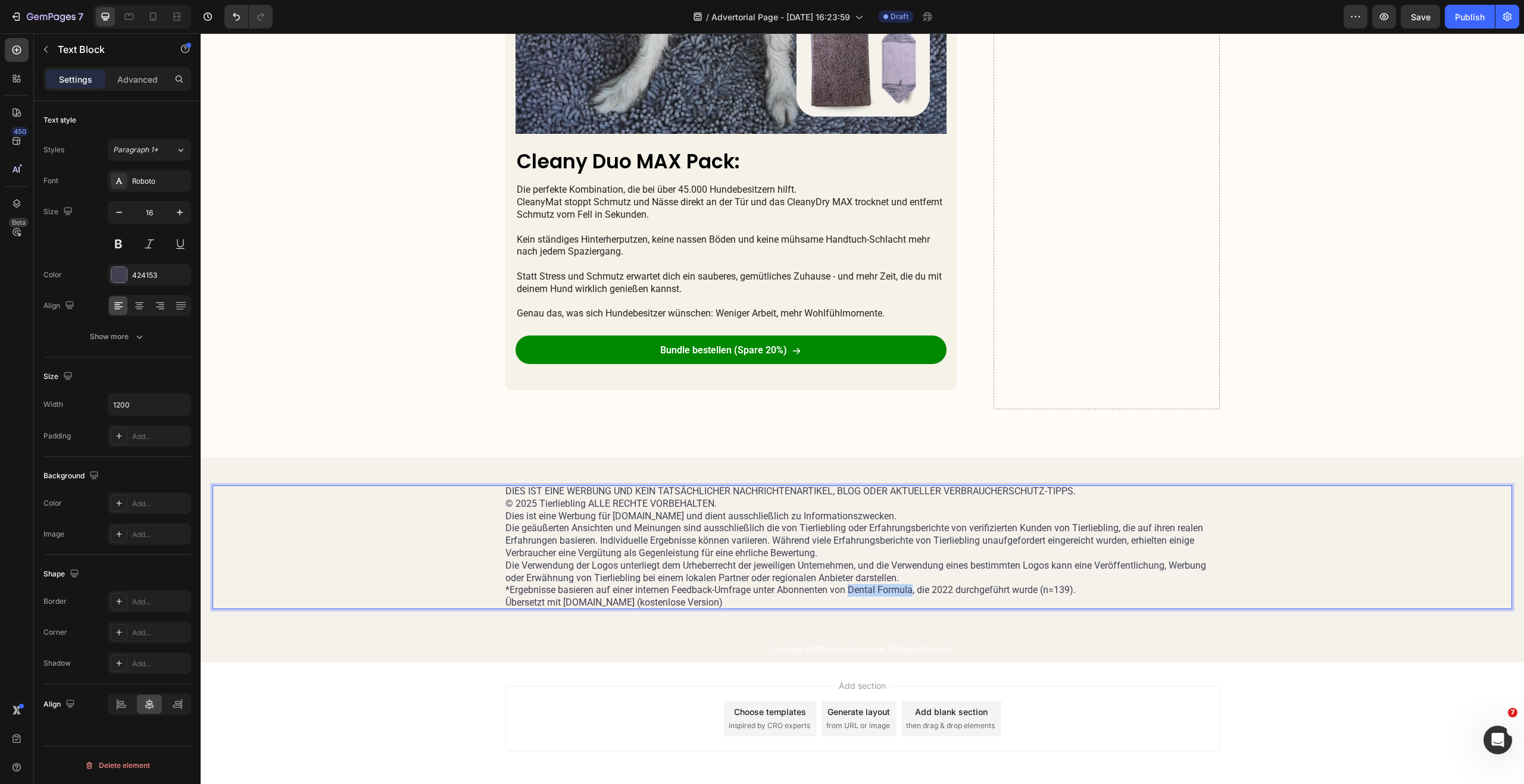
drag, startPoint x: 847, startPoint y: 590, endPoint x: 910, endPoint y: 592, distance: 63.0
click at [910, 592] on p "*Ergebnisse basieren auf einer internen Feedback-Umfrage unter Abonnenten von D…" at bounding box center [862, 590] width 714 height 13
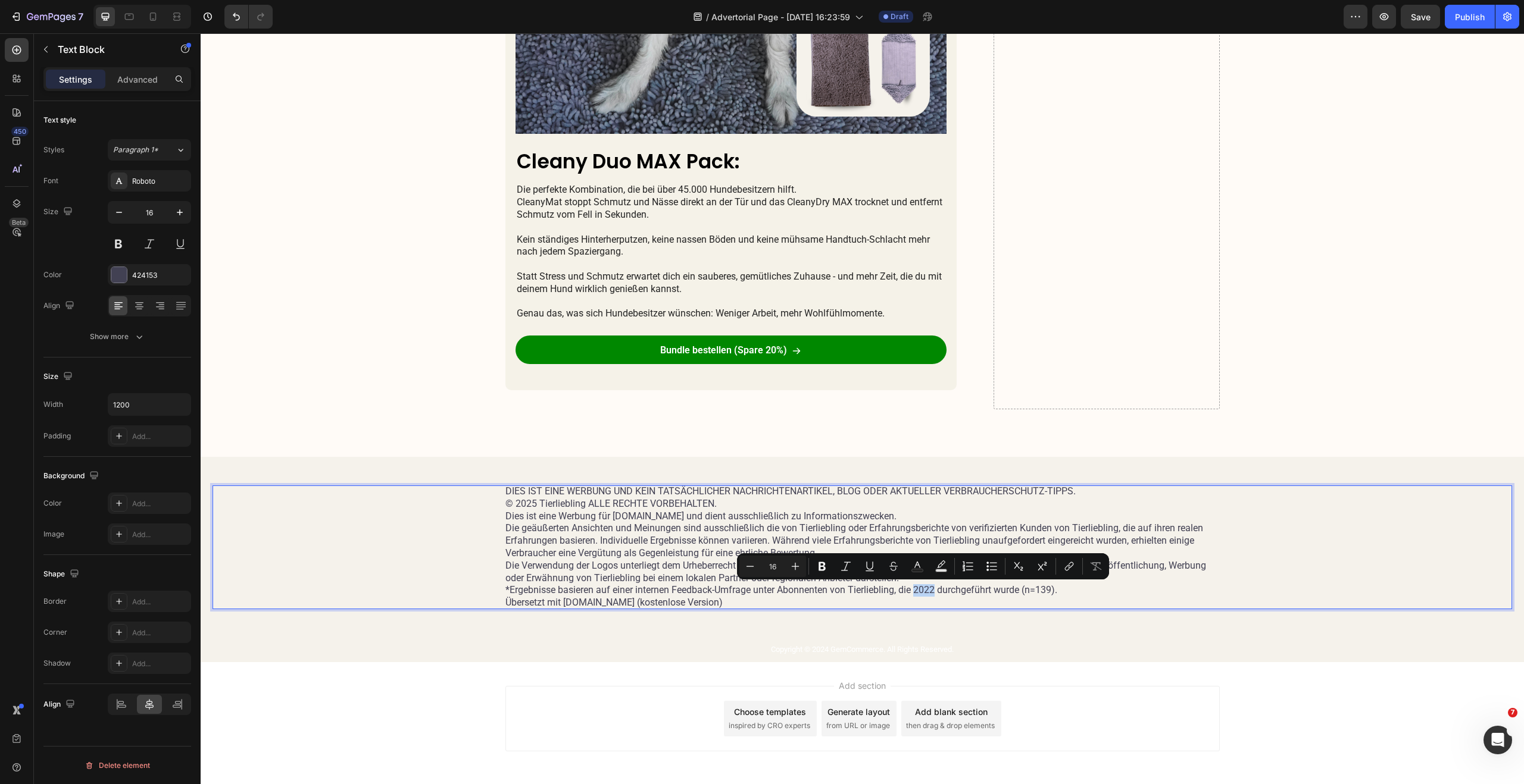
drag, startPoint x: 912, startPoint y: 590, endPoint x: 933, endPoint y: 590, distance: 21.0
click at [933, 590] on p "*Ergebnisse basieren auf einer internen Feedback-Umfrage unter Abonnenten von T…" at bounding box center [862, 590] width 714 height 13
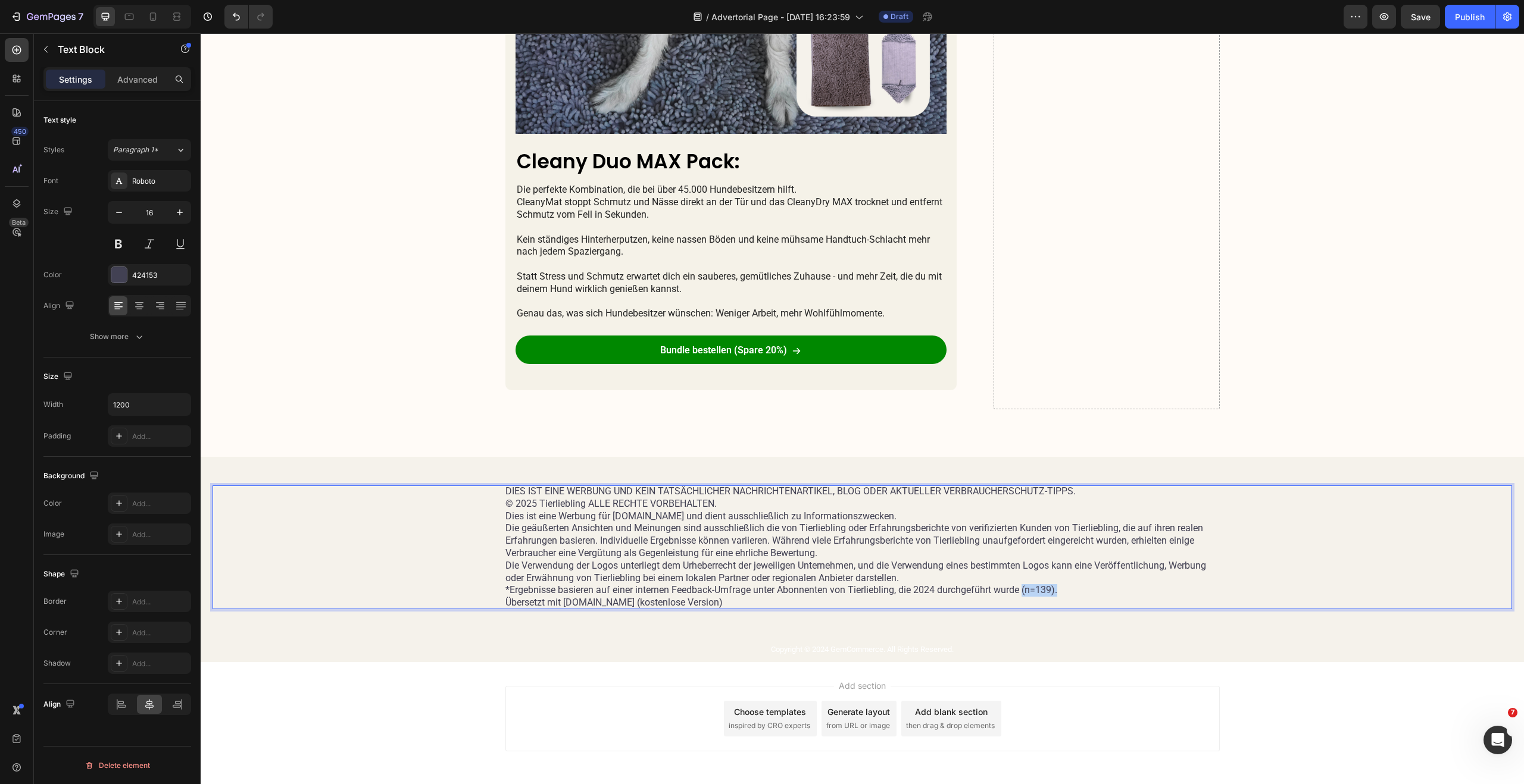
drag, startPoint x: 1021, startPoint y: 590, endPoint x: 1061, endPoint y: 592, distance: 40.0
click at [1061, 592] on p "*Ergebnisse basieren auf einer internen Feedback-Umfrage unter Abonnenten von T…" at bounding box center [862, 590] width 714 height 13
drag, startPoint x: 701, startPoint y: 602, endPoint x: 462, endPoint y: 602, distance: 239.0
click at [462, 602] on div "DIES IST EINE WERBUNG UND KEIN TATSÄCHLICHER NACHRICHTENARTIKEL, BLOG ODER AKTU…" at bounding box center [861, 546] width 1299 height 123
click at [818, 640] on p "Copyright © 2024 GemCommerce. All Rights Reserved." at bounding box center [862, 637] width 712 height 10
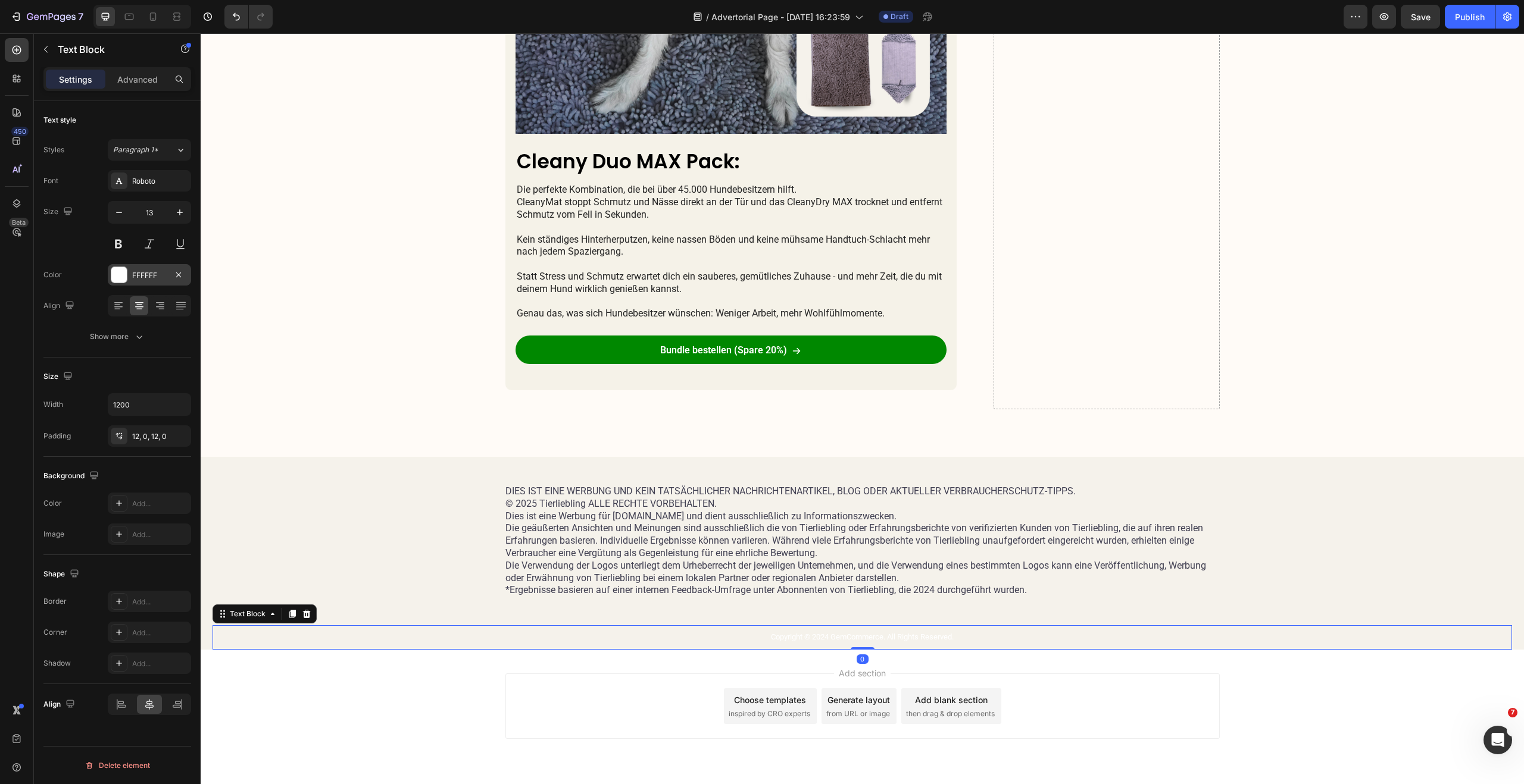
click at [120, 270] on div at bounding box center [119, 274] width 16 height 16
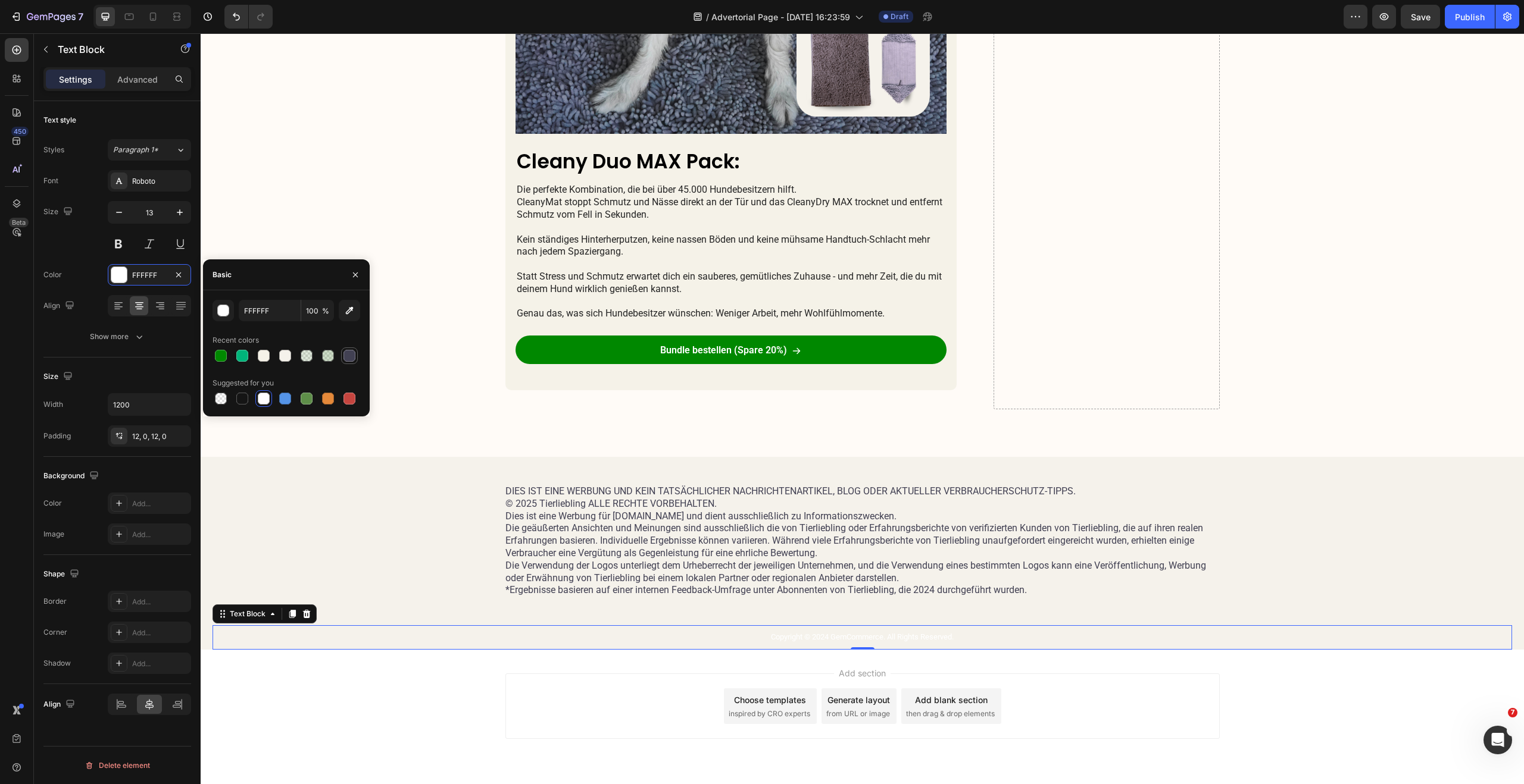
click at [346, 354] on div at bounding box center [349, 355] width 12 height 12
type input "424153"
click at [955, 641] on p "Copyright © 2024 GemCommerce. All Rights Reserved." at bounding box center [862, 637] width 712 height 10
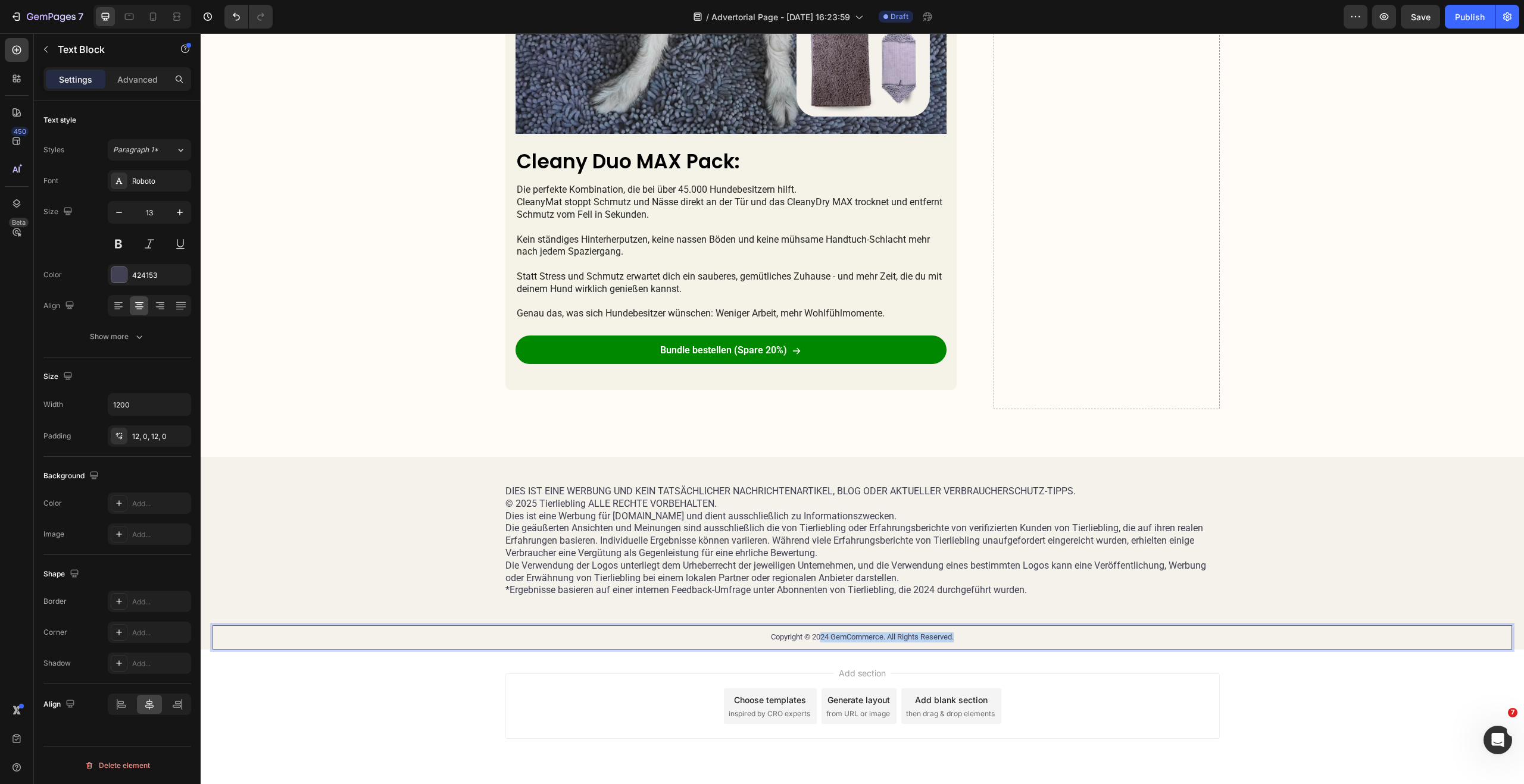
drag, startPoint x: 970, startPoint y: 637, endPoint x: 815, endPoint y: 637, distance: 155.0
click at [815, 637] on p "Copyright © 2024 GemCommerce. All Rights Reserved." at bounding box center [862, 637] width 712 height 10
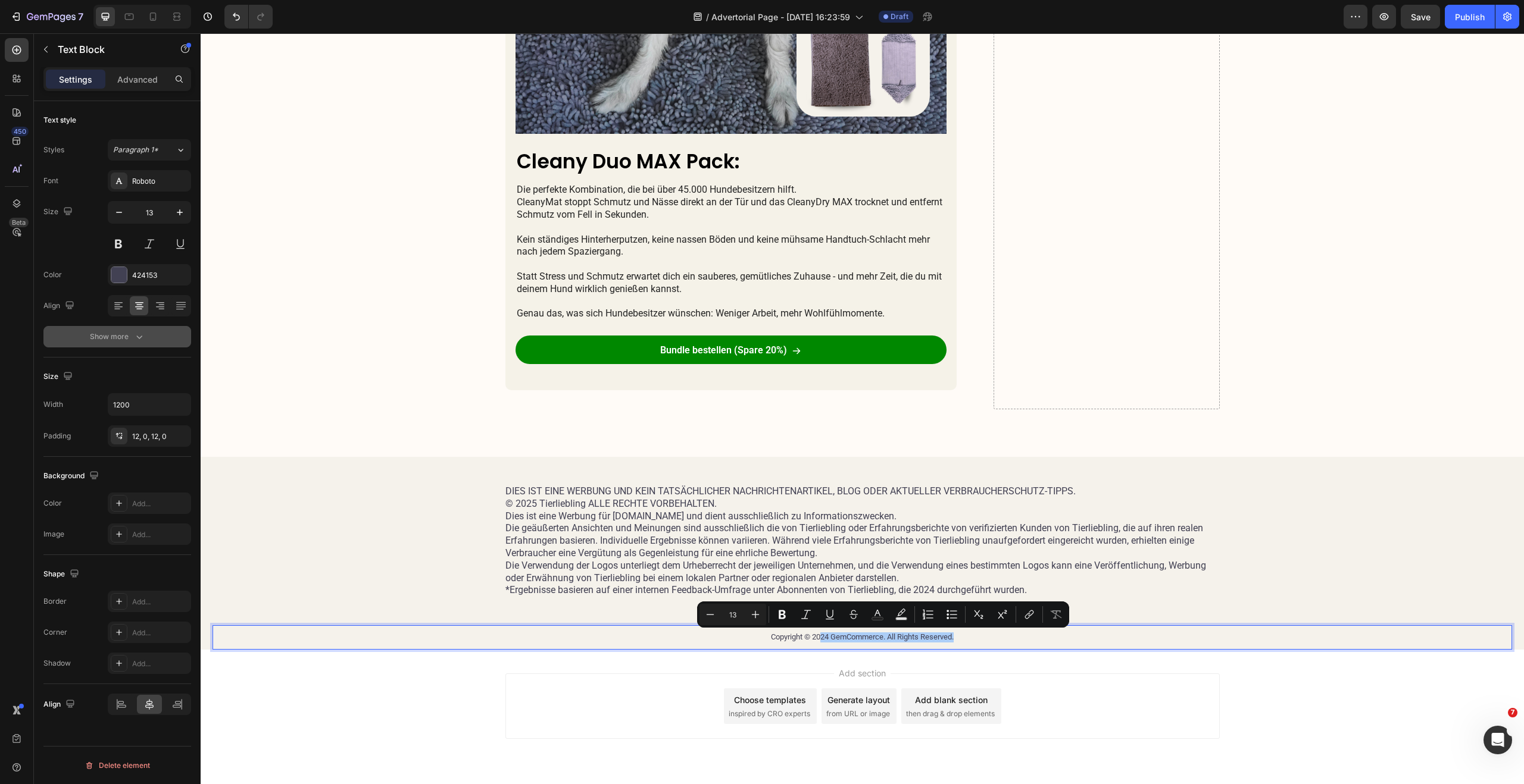
click at [123, 327] on button "Show more" at bounding box center [117, 336] width 147 height 21
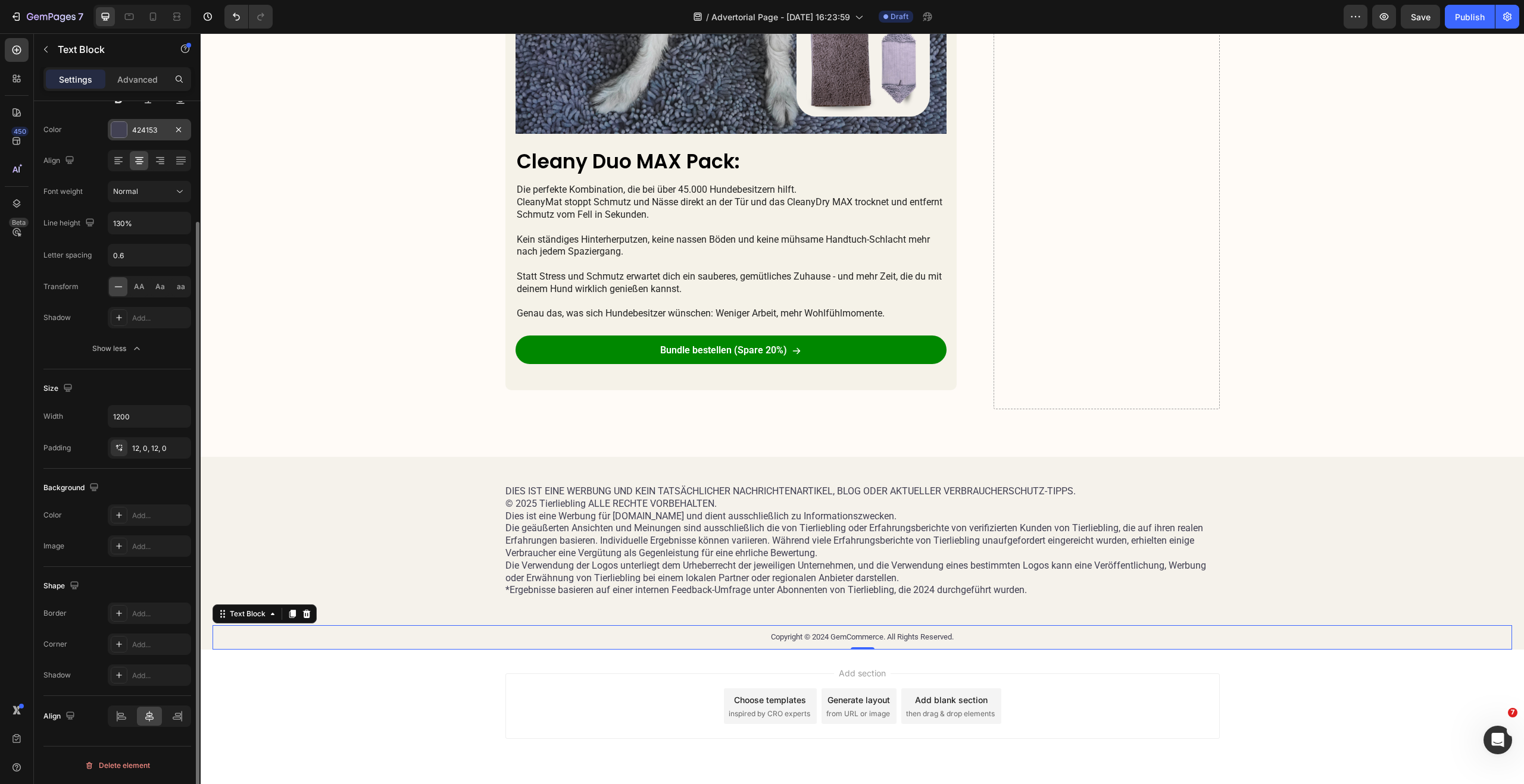
scroll to position [0, 0]
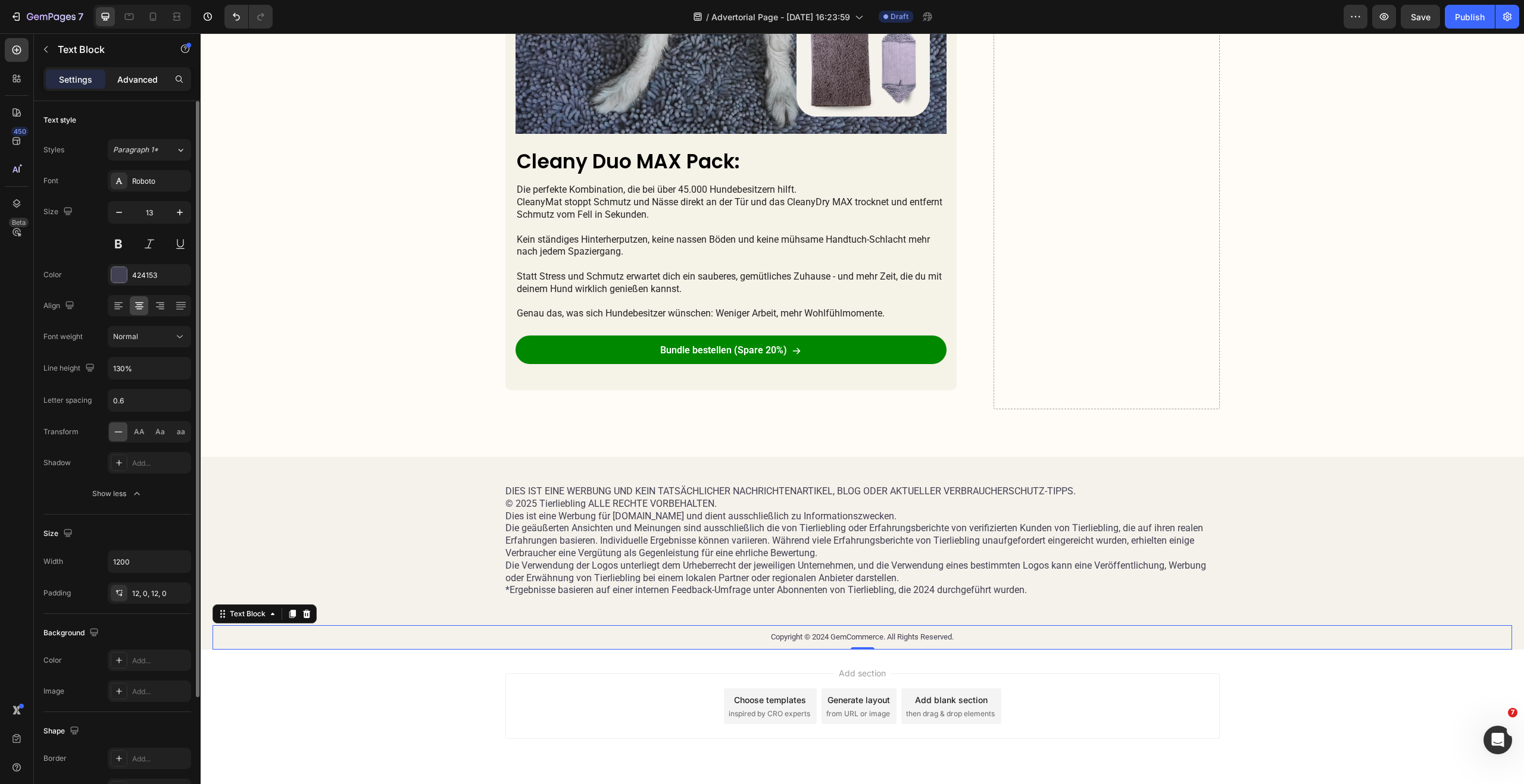
click at [148, 86] on div "Advanced" at bounding box center [137, 79] width 59 height 19
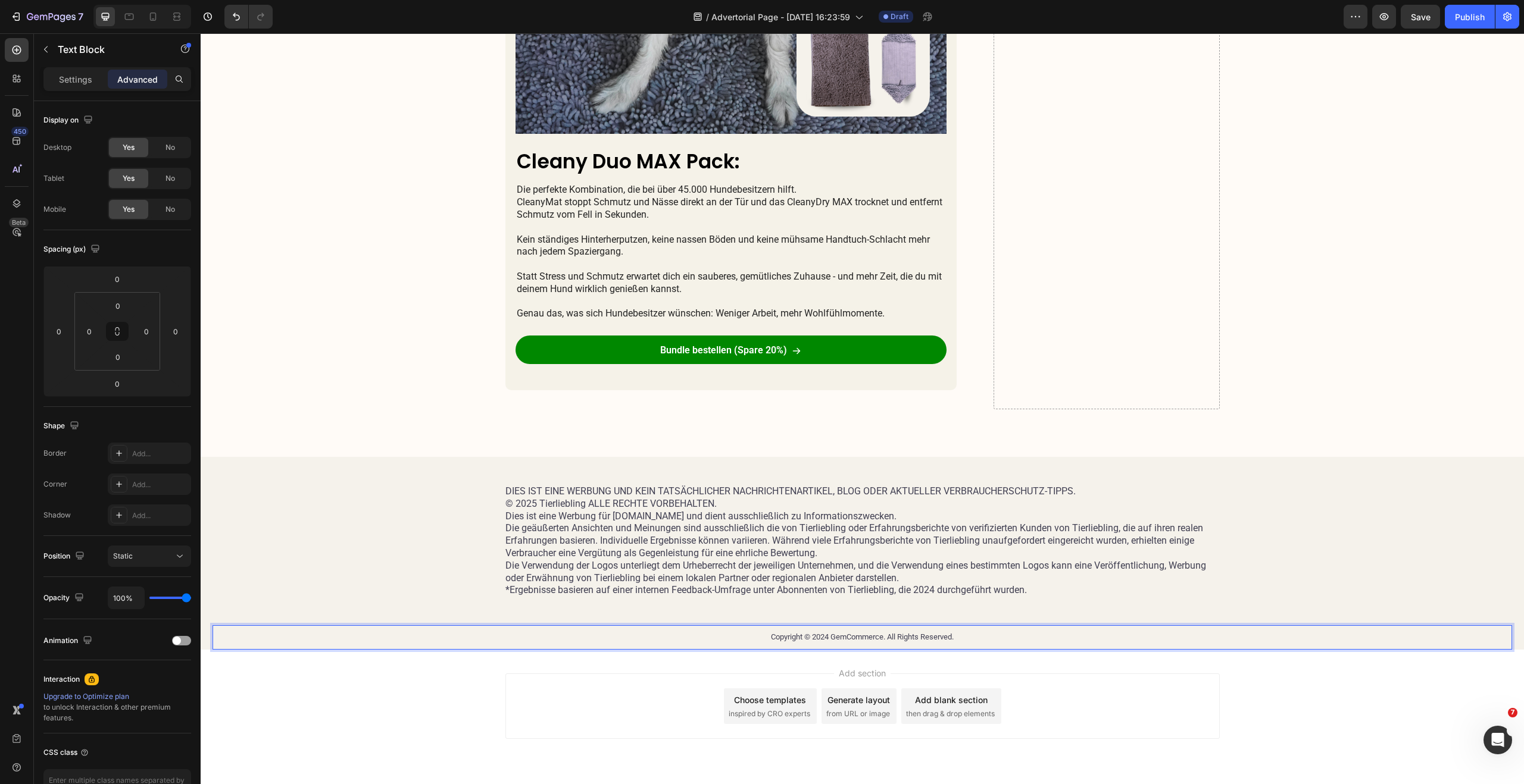
click at [706, 635] on p "Copyright © 2024 GemCommerce. All Rights Reserved." at bounding box center [862, 637] width 712 height 10
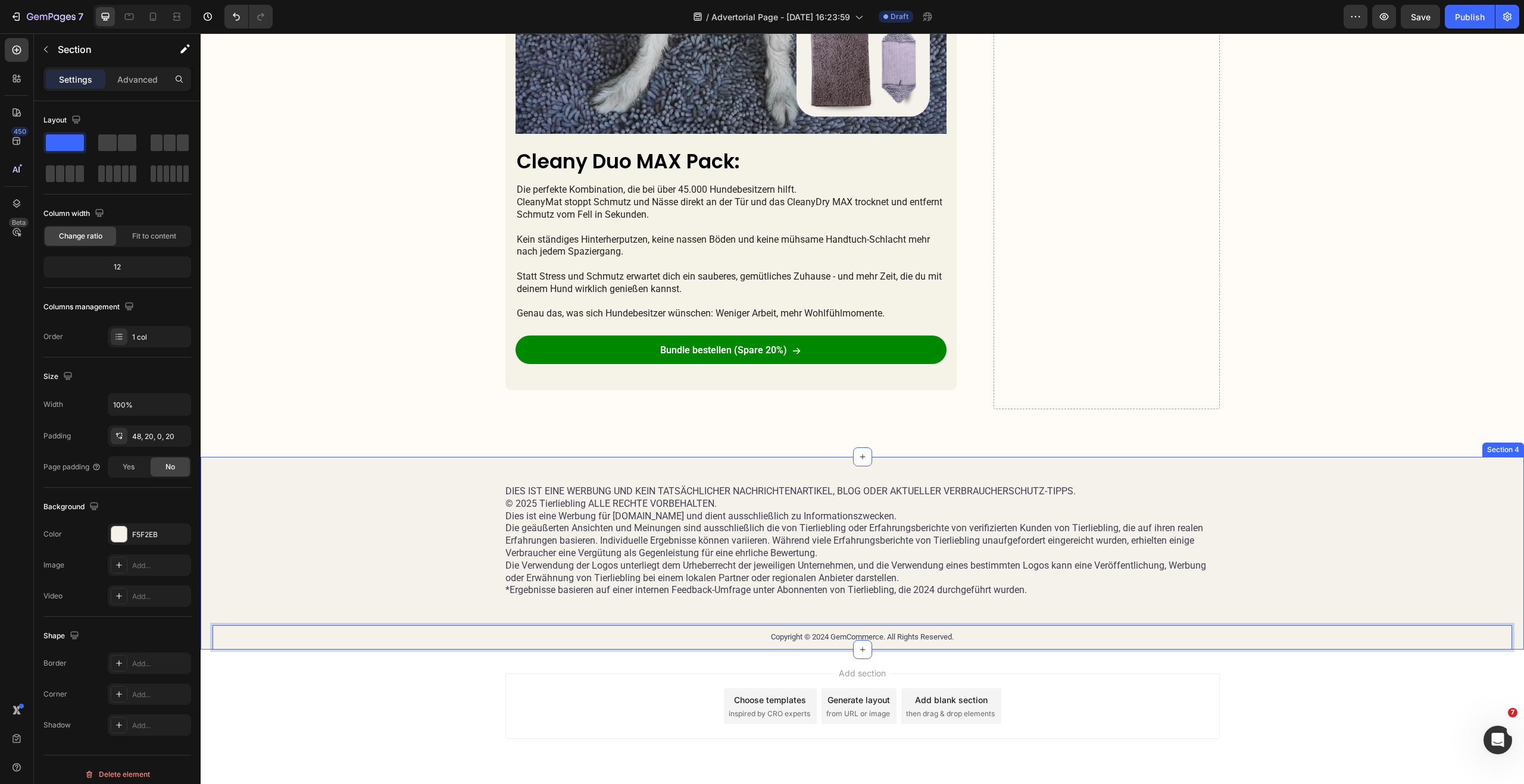
click at [513, 598] on div "DIES IST EINE WERBUNG UND KEIN TATSÄCHLICHER NACHRICHTENARTIKEL, BLOG ODER AKTU…" at bounding box center [861, 567] width 1299 height 164
click at [618, 639] on p "Copyright © 2024 GemCommerce. All Rights Reserved." at bounding box center [862, 637] width 712 height 10
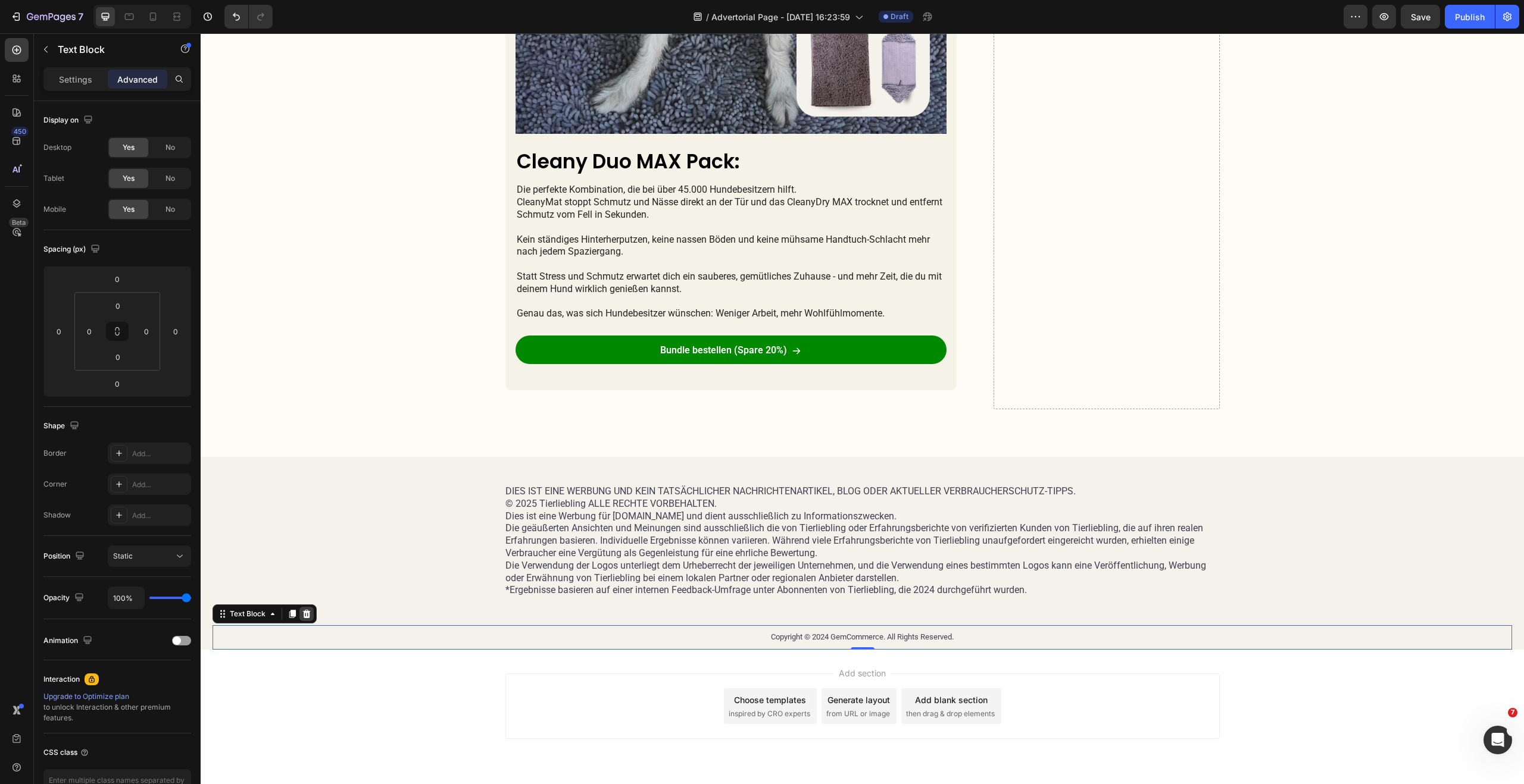
click at [309, 617] on icon at bounding box center [306, 613] width 7 height 8
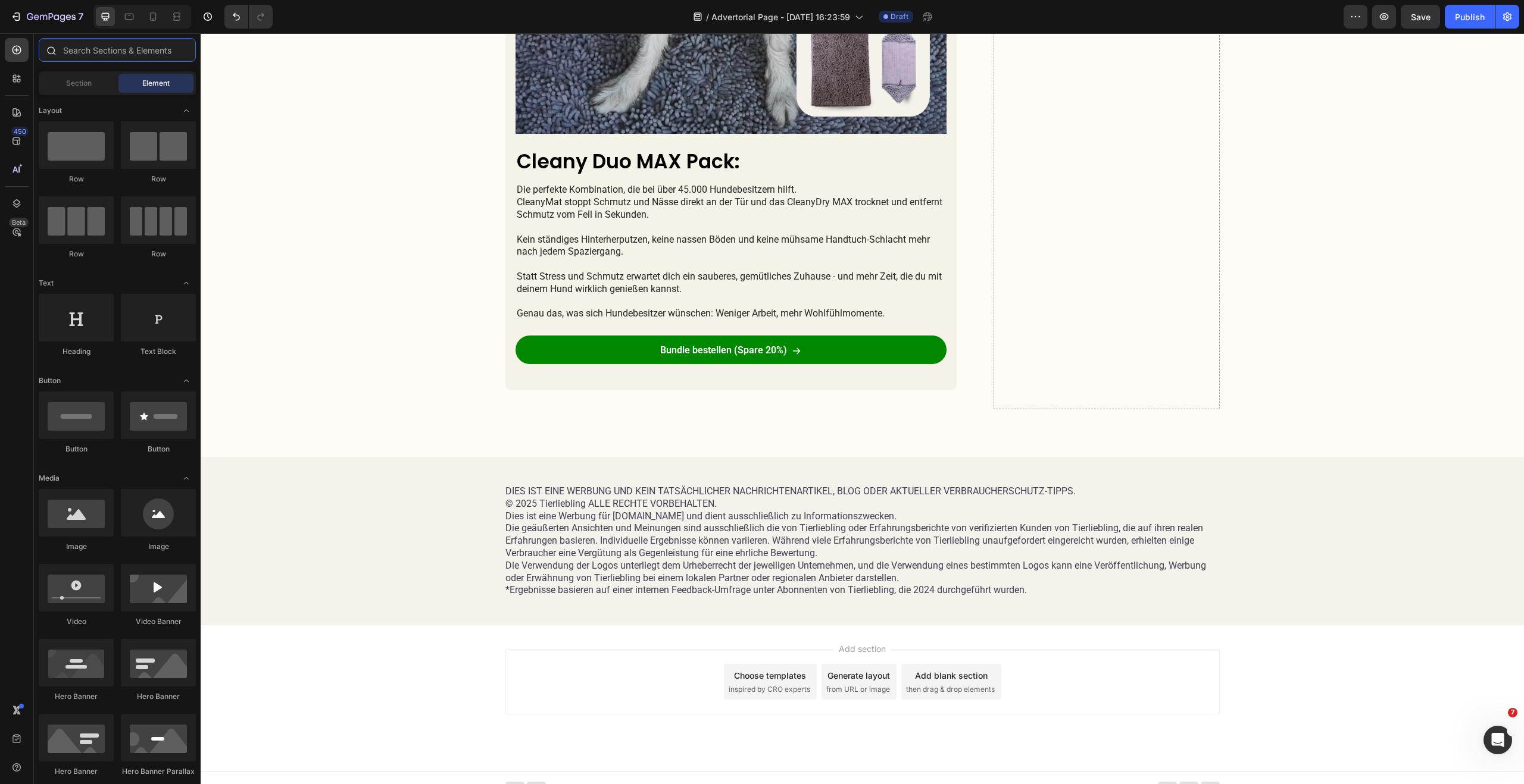
click at [125, 57] on input "text" at bounding box center [117, 50] width 157 height 24
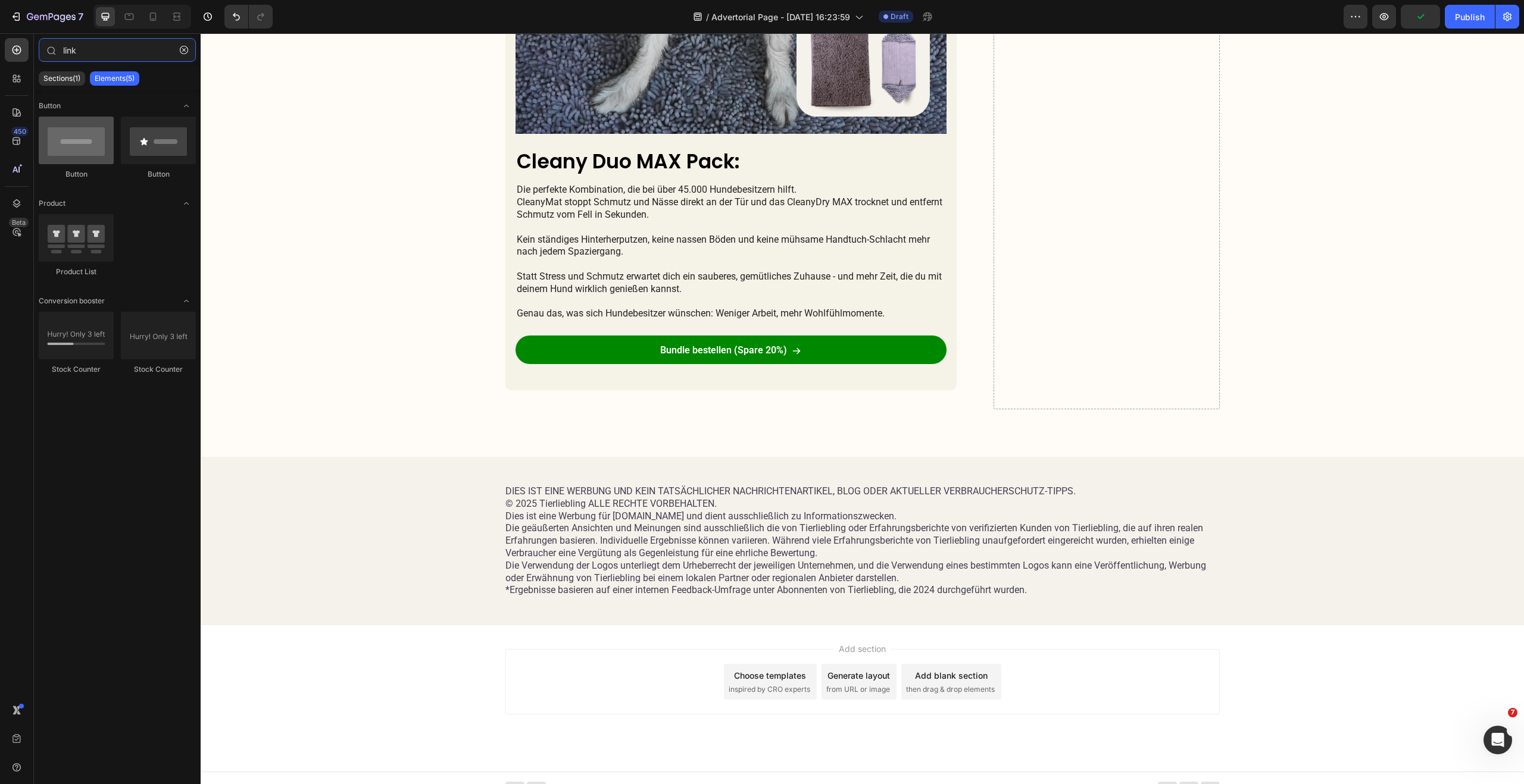
type input "link"
drag, startPoint x: 84, startPoint y: 143, endPoint x: 59, endPoint y: 133, distance: 26.9
click at [59, 133] on div at bounding box center [76, 141] width 75 height 48
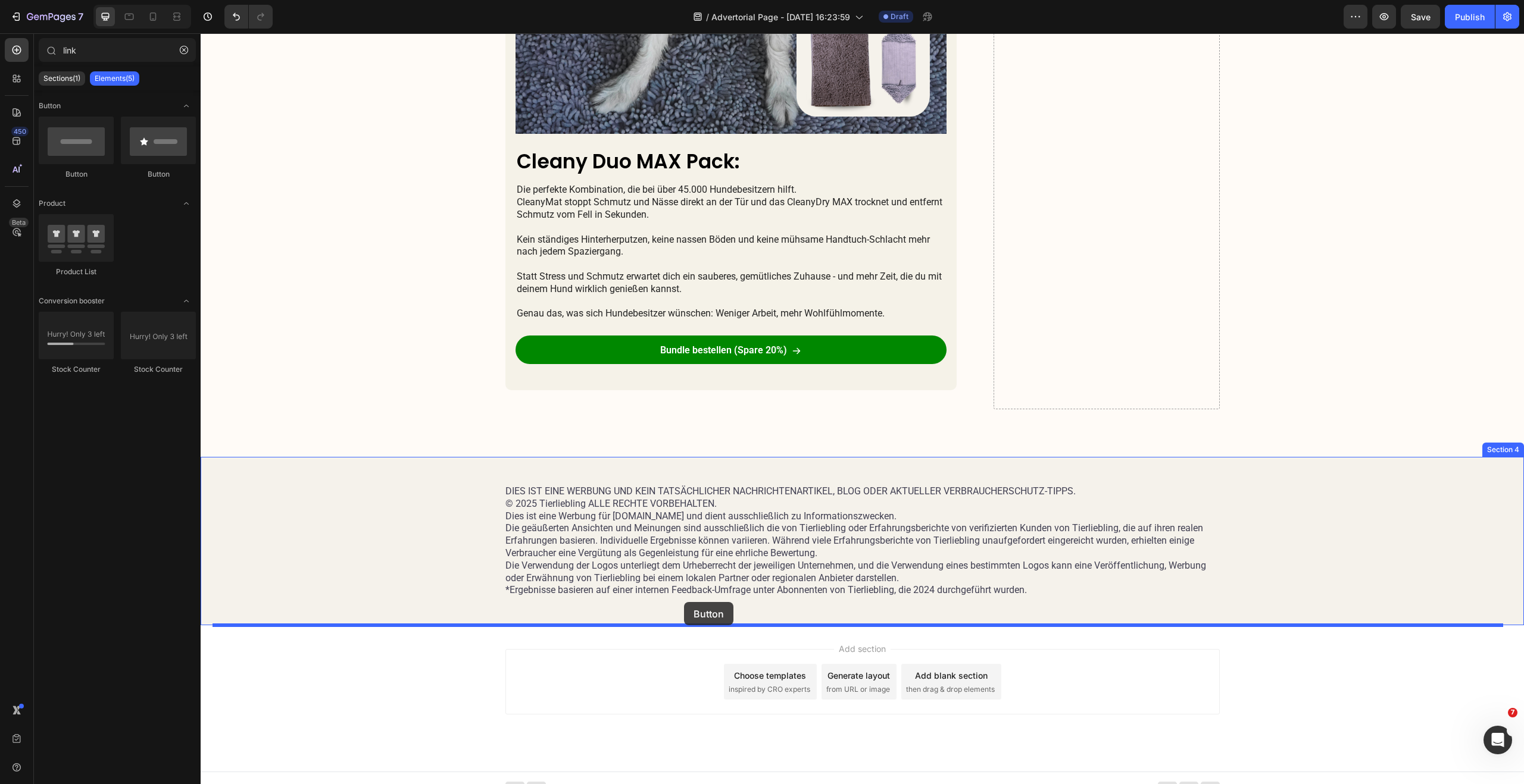
drag, startPoint x: 322, startPoint y: 230, endPoint x: 688, endPoint y: 600, distance: 520.4
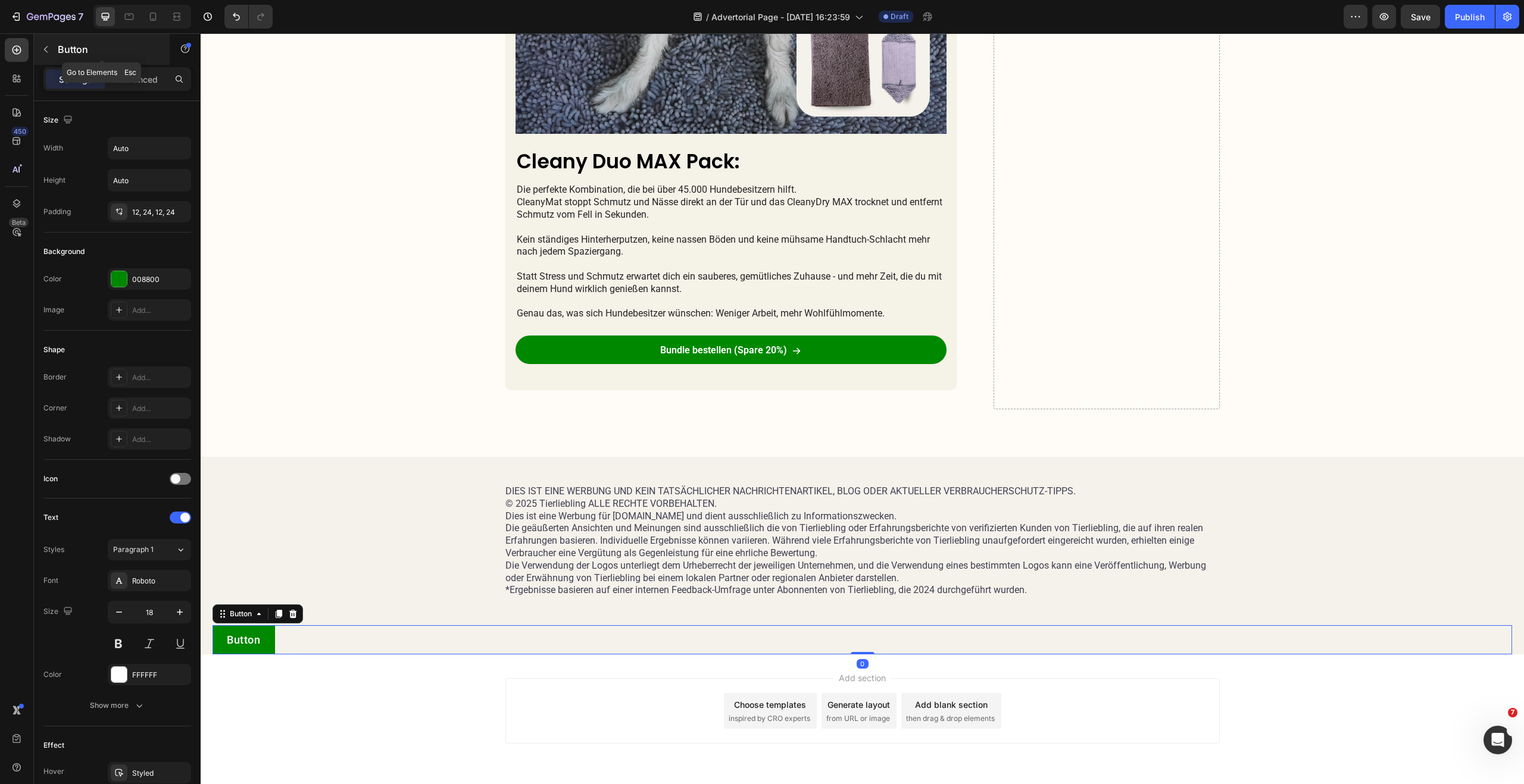
click at [42, 47] on icon "button" at bounding box center [46, 49] width 9 height 9
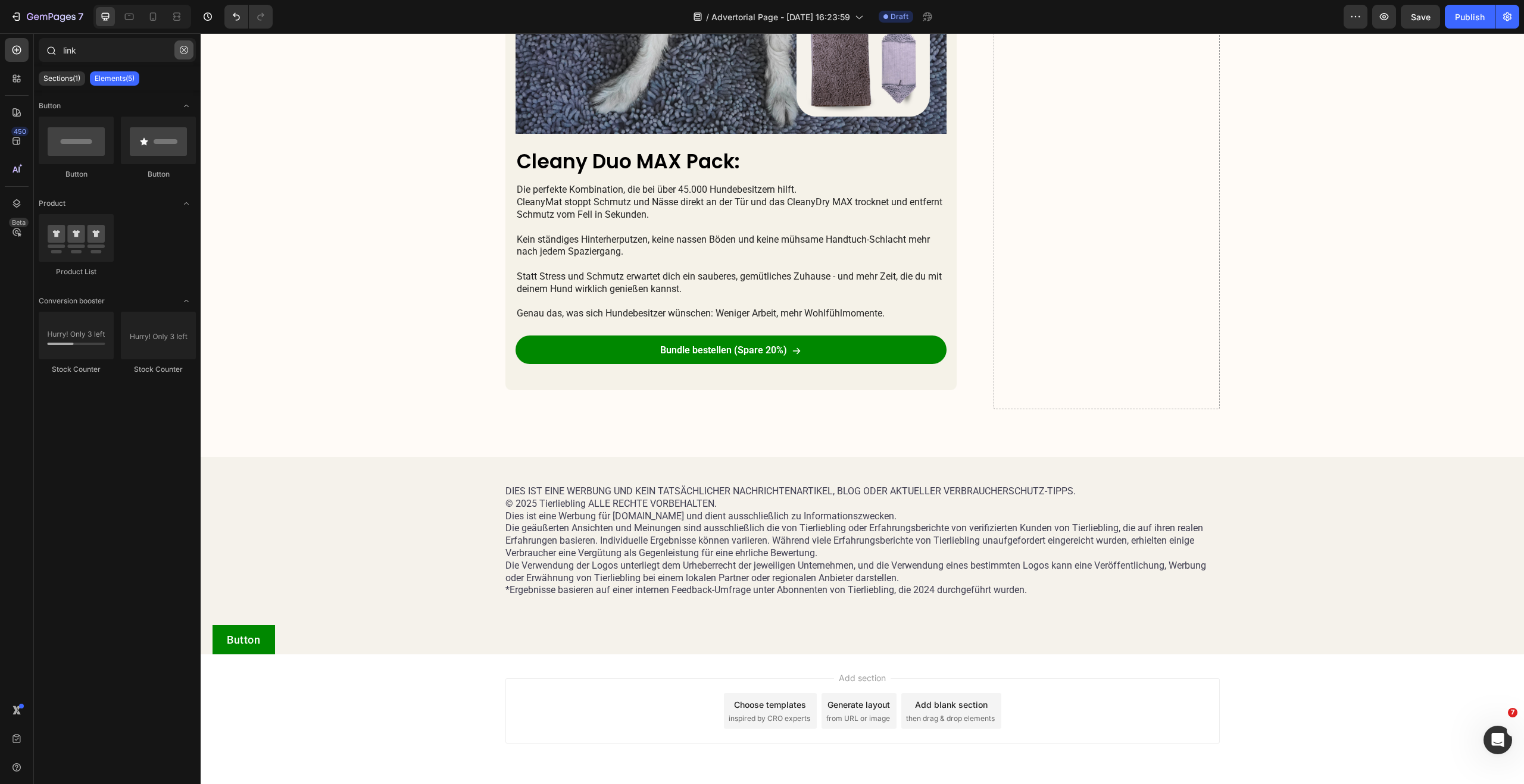
click at [184, 50] on icon "button" at bounding box center [184, 49] width 8 height 8
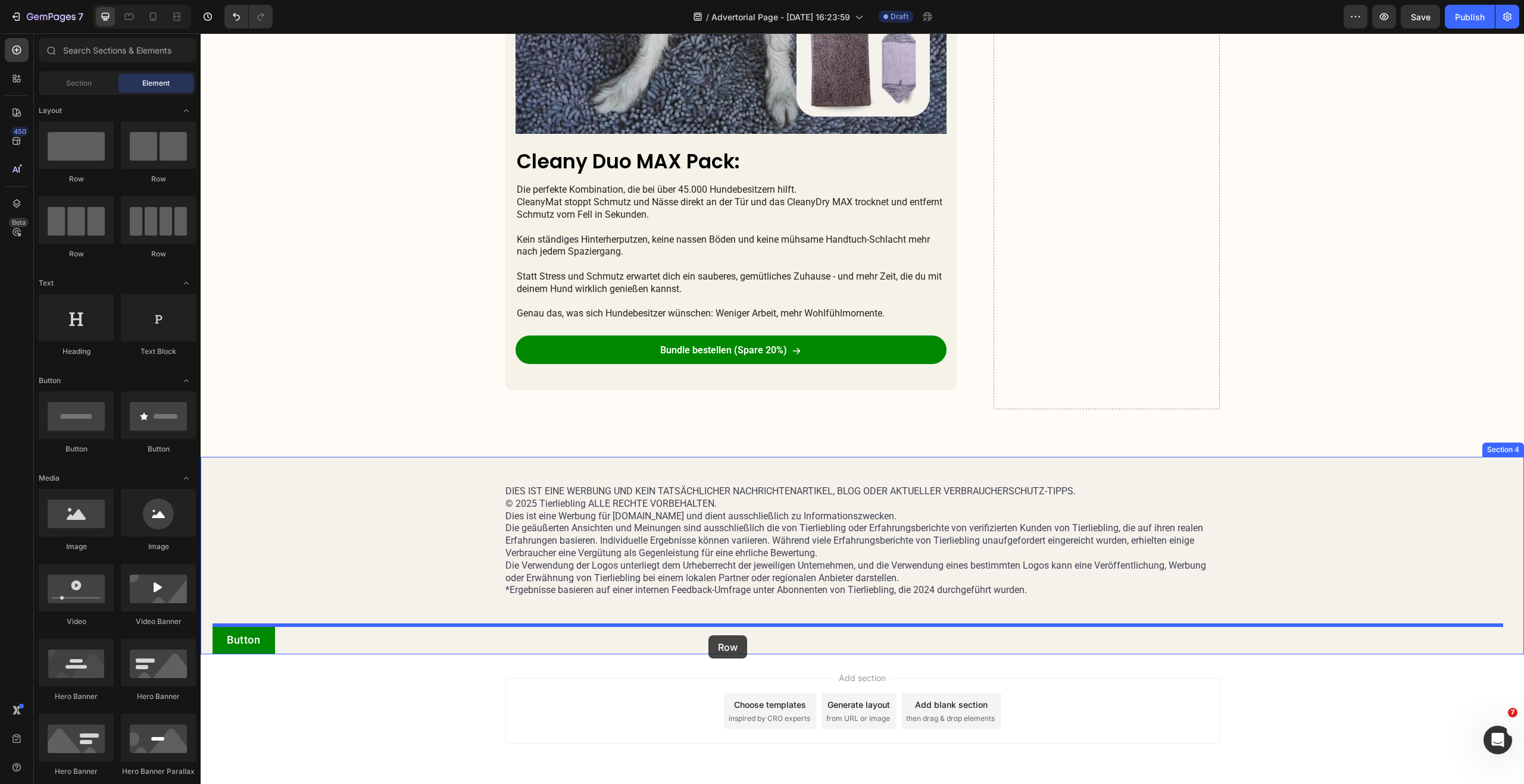
drag, startPoint x: 293, startPoint y: 259, endPoint x: 710, endPoint y: 635, distance: 561.5
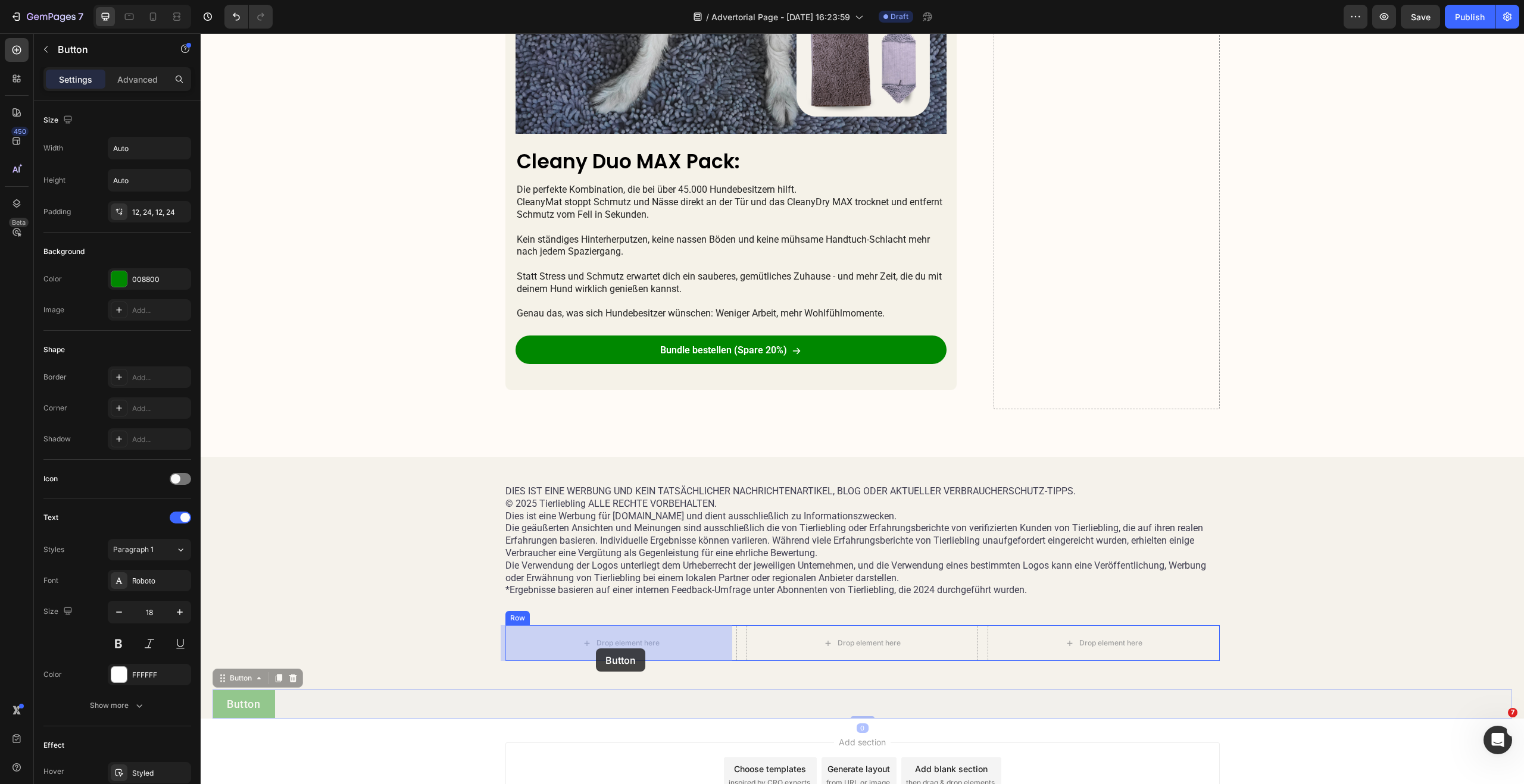
drag, startPoint x: 297, startPoint y: 701, endPoint x: 596, endPoint y: 649, distance: 303.5
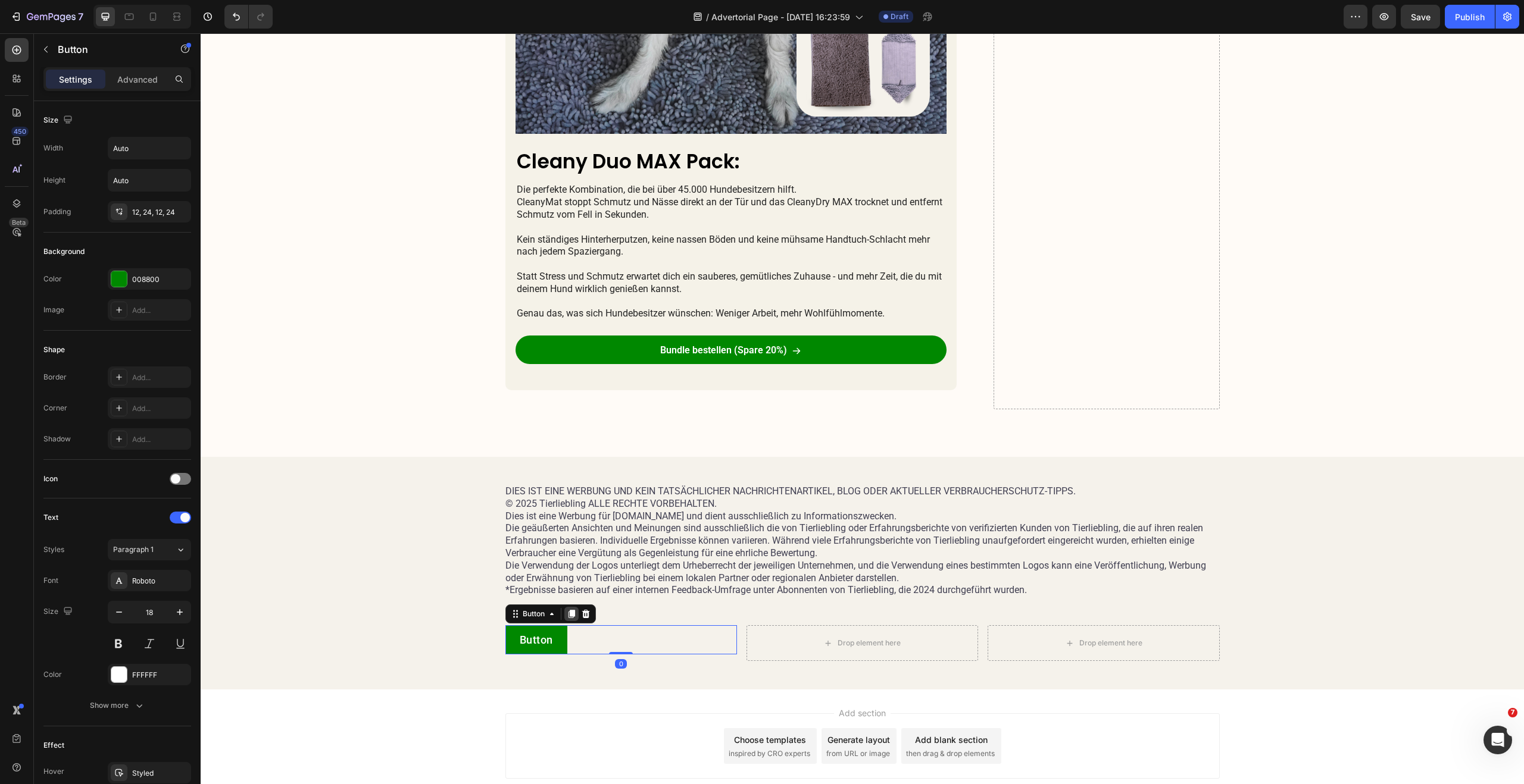
click at [567, 613] on icon at bounding box center [571, 614] width 9 height 9
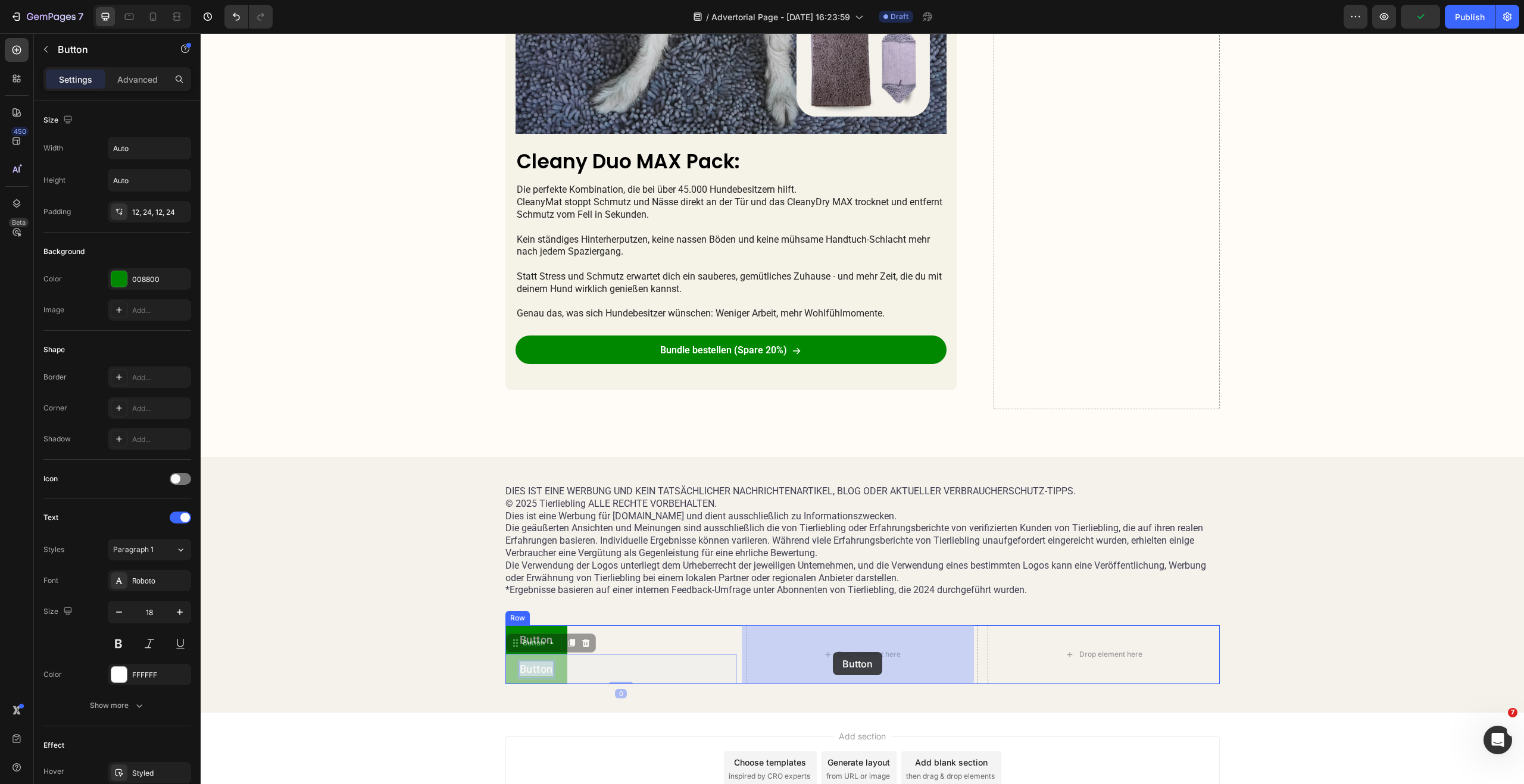
drag, startPoint x: 536, startPoint y: 671, endPoint x: 833, endPoint y: 652, distance: 297.6
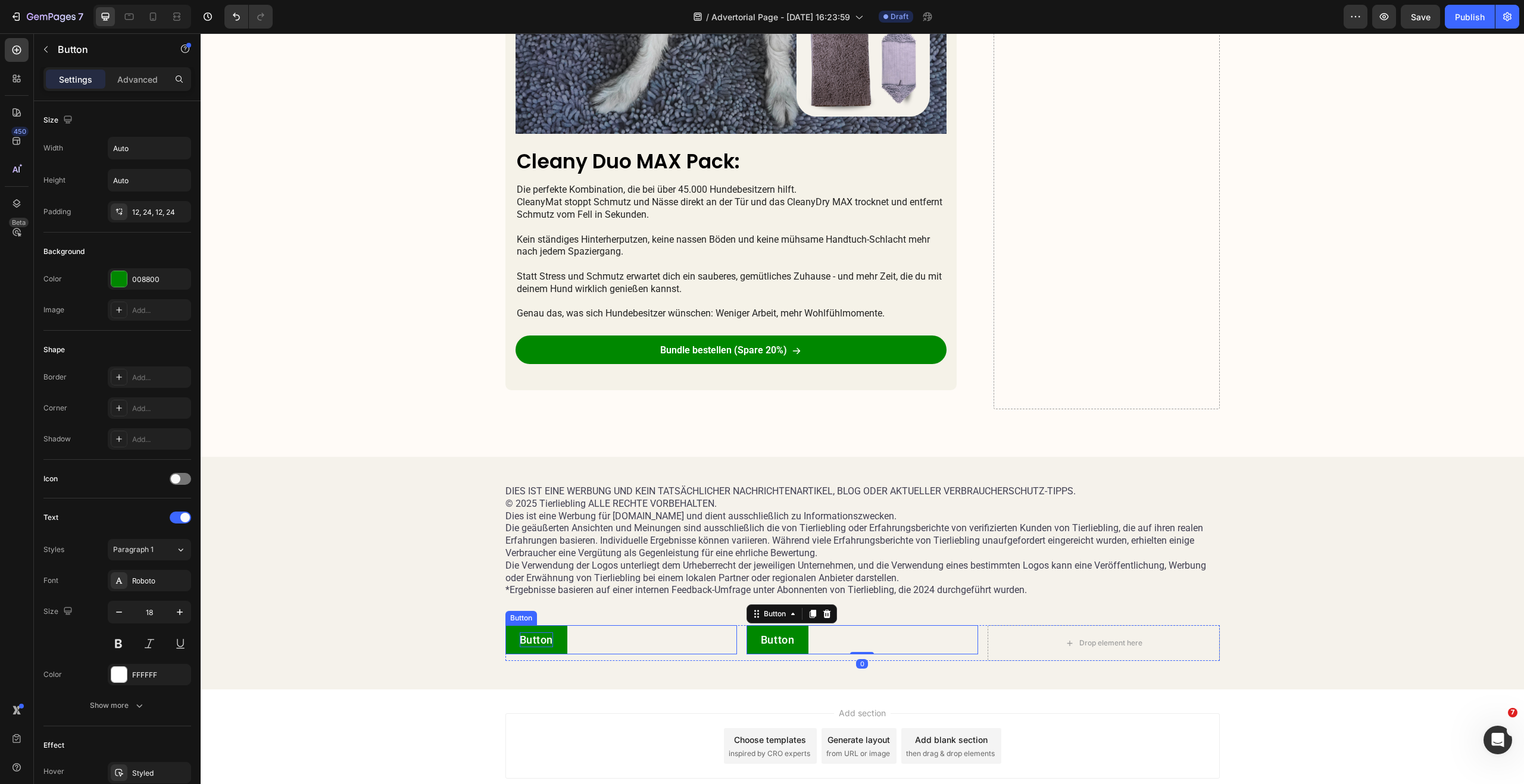
click at [538, 641] on p "Button" at bounding box center [536, 640] width 34 height 15
click at [570, 609] on icon at bounding box center [571, 614] width 9 height 9
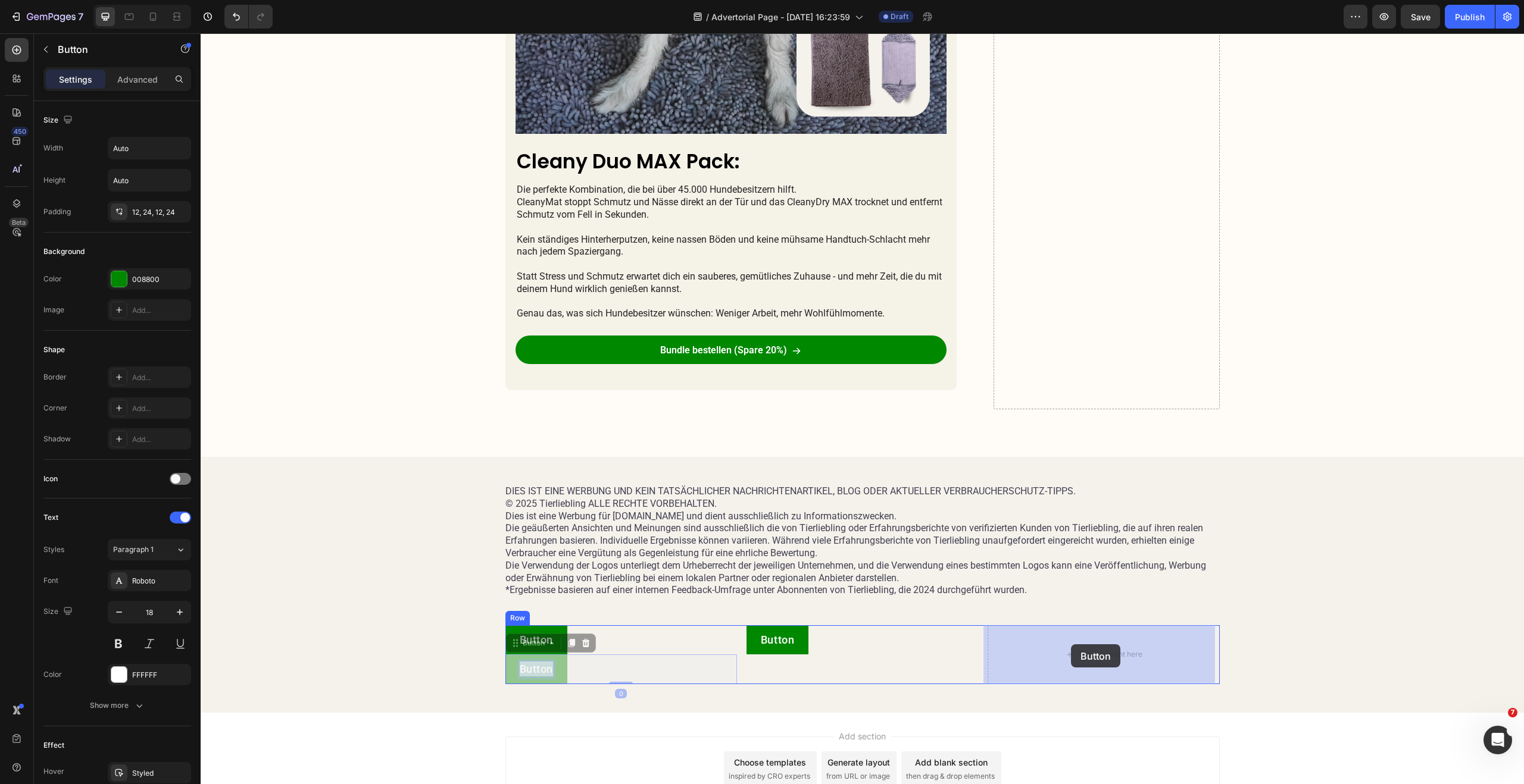
drag, startPoint x: 542, startPoint y: 671, endPoint x: 1071, endPoint y: 644, distance: 529.7
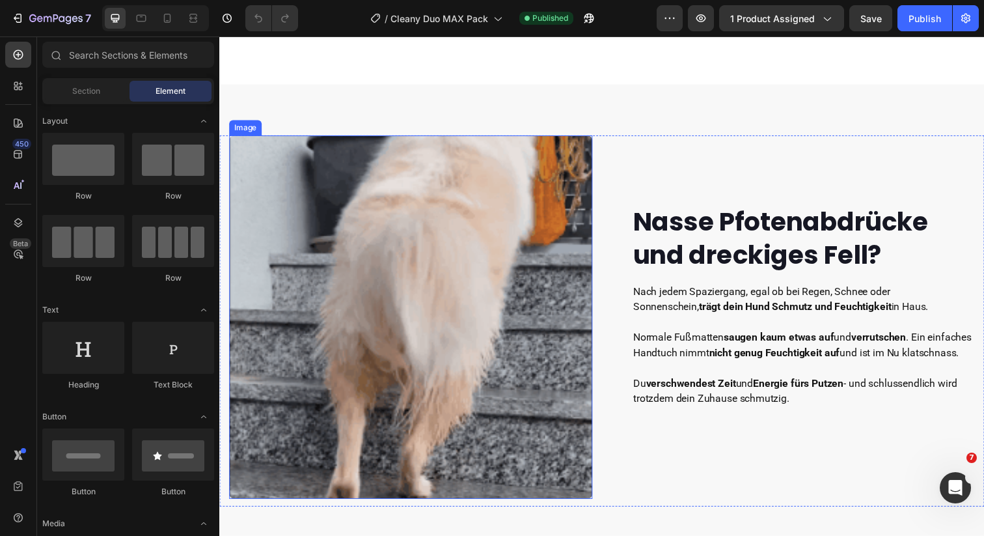
scroll to position [676, 0]
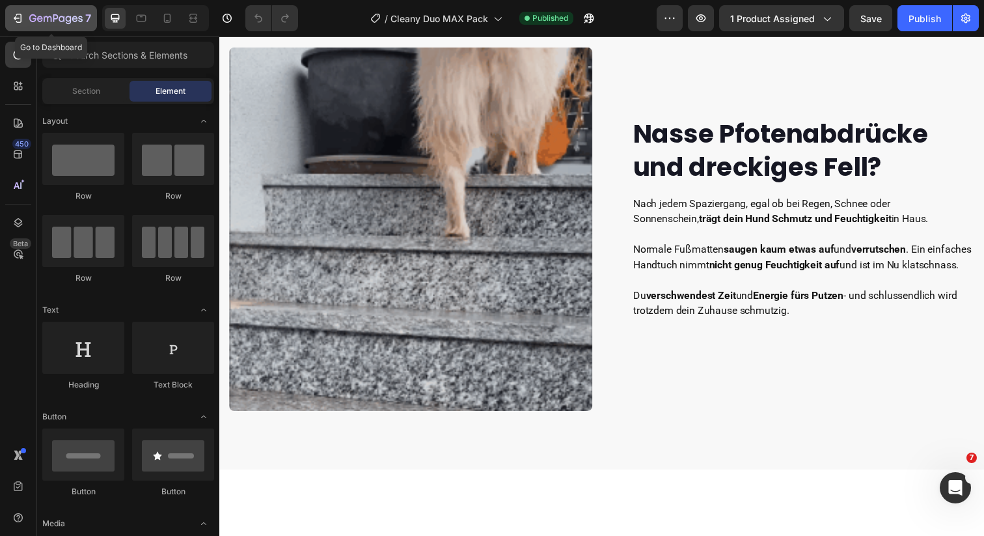
click at [61, 19] on icon "button" at bounding box center [55, 19] width 53 height 11
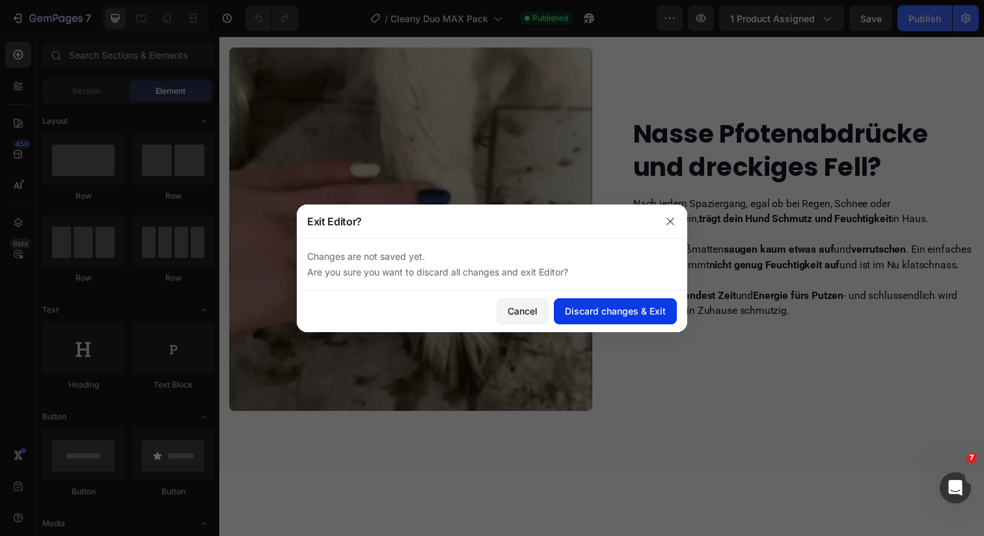
click at [579, 305] on div "Discard changes & Exit" at bounding box center [615, 311] width 101 height 14
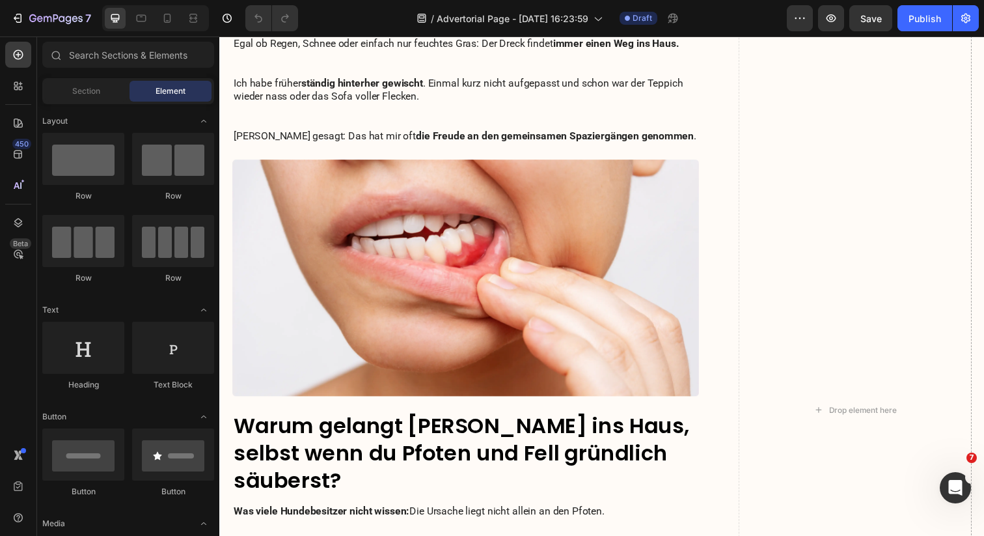
scroll to position [693, 0]
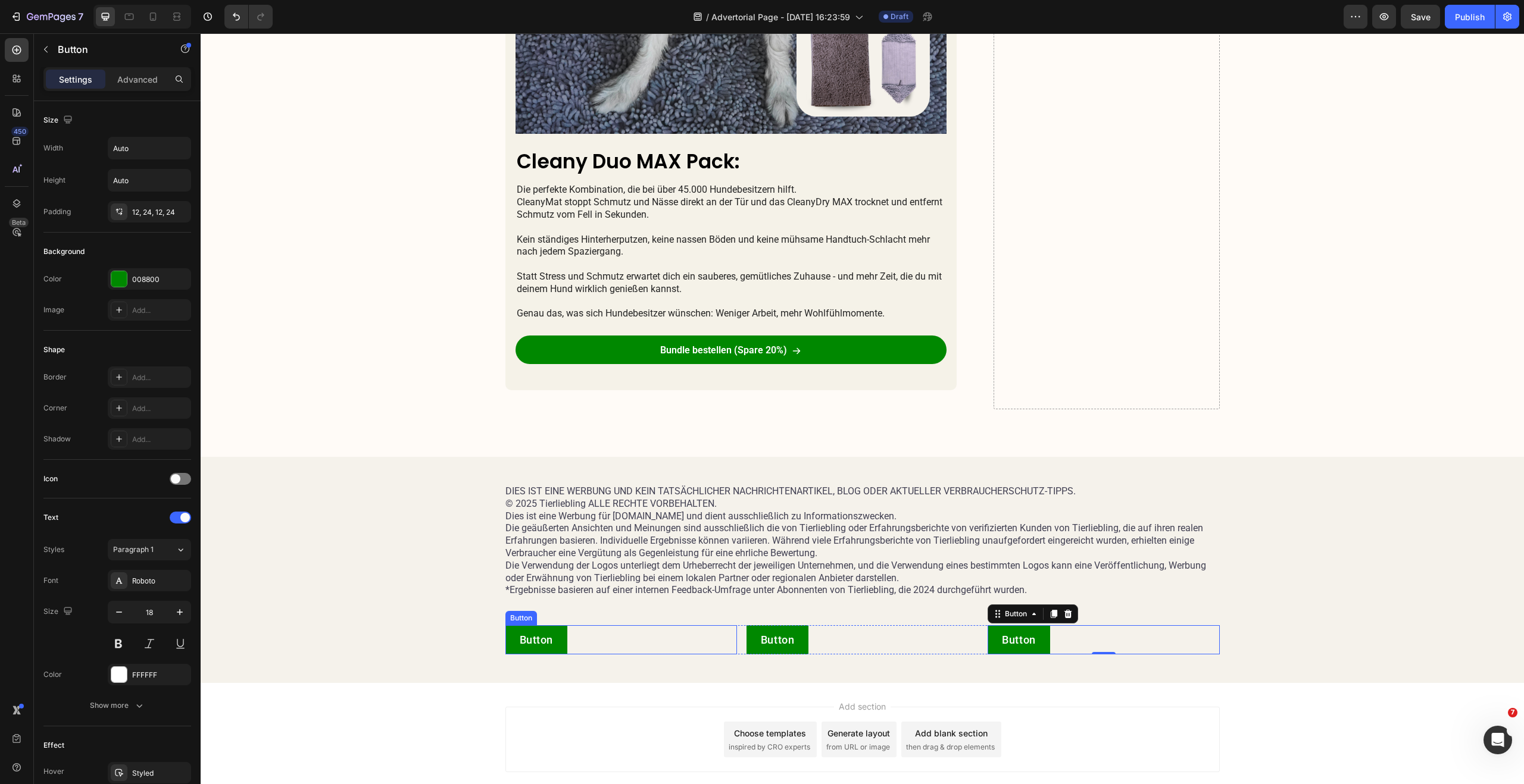
click at [603, 628] on div "Button Button" at bounding box center [621, 640] width 231 height 29
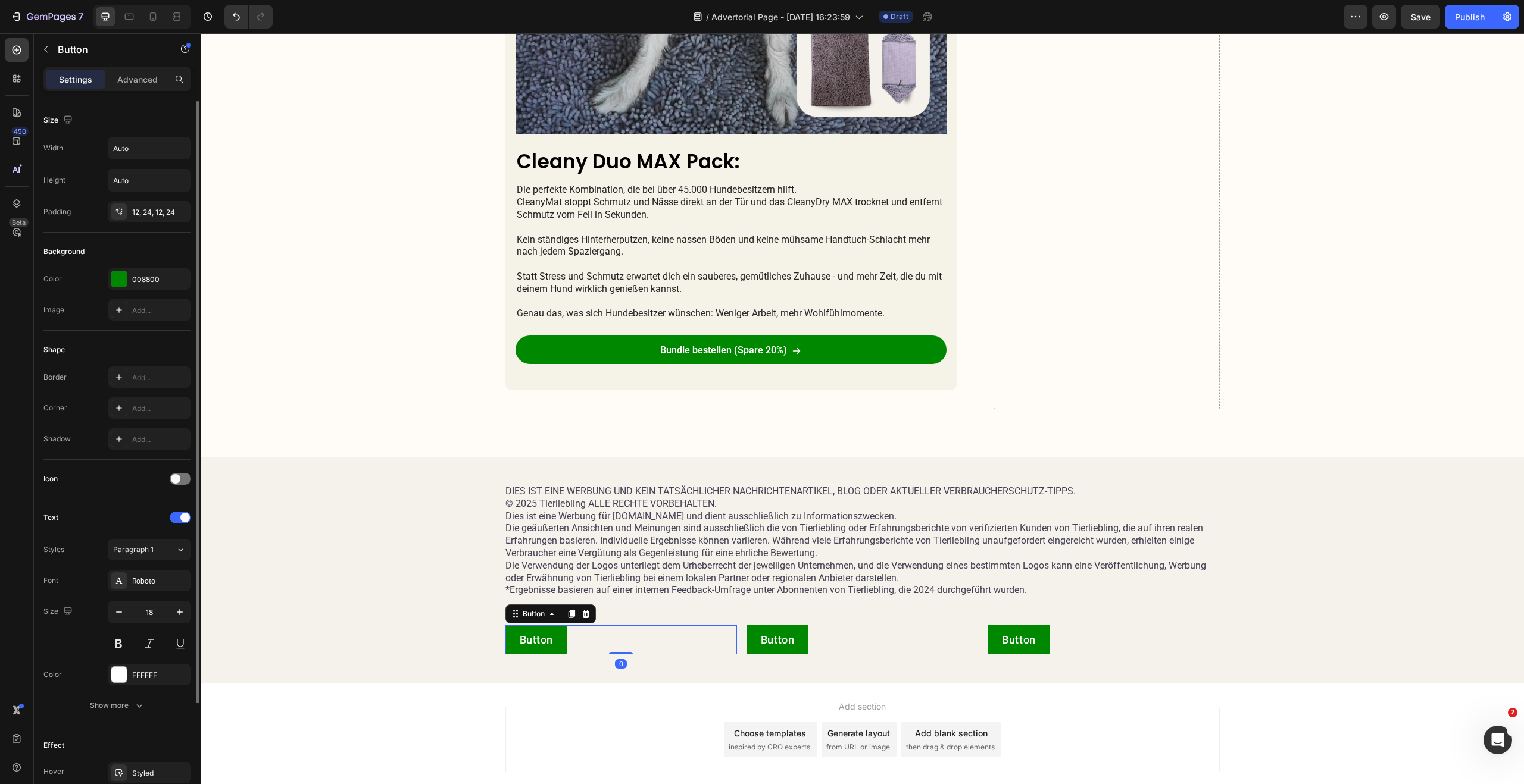
scroll to position [136, 0]
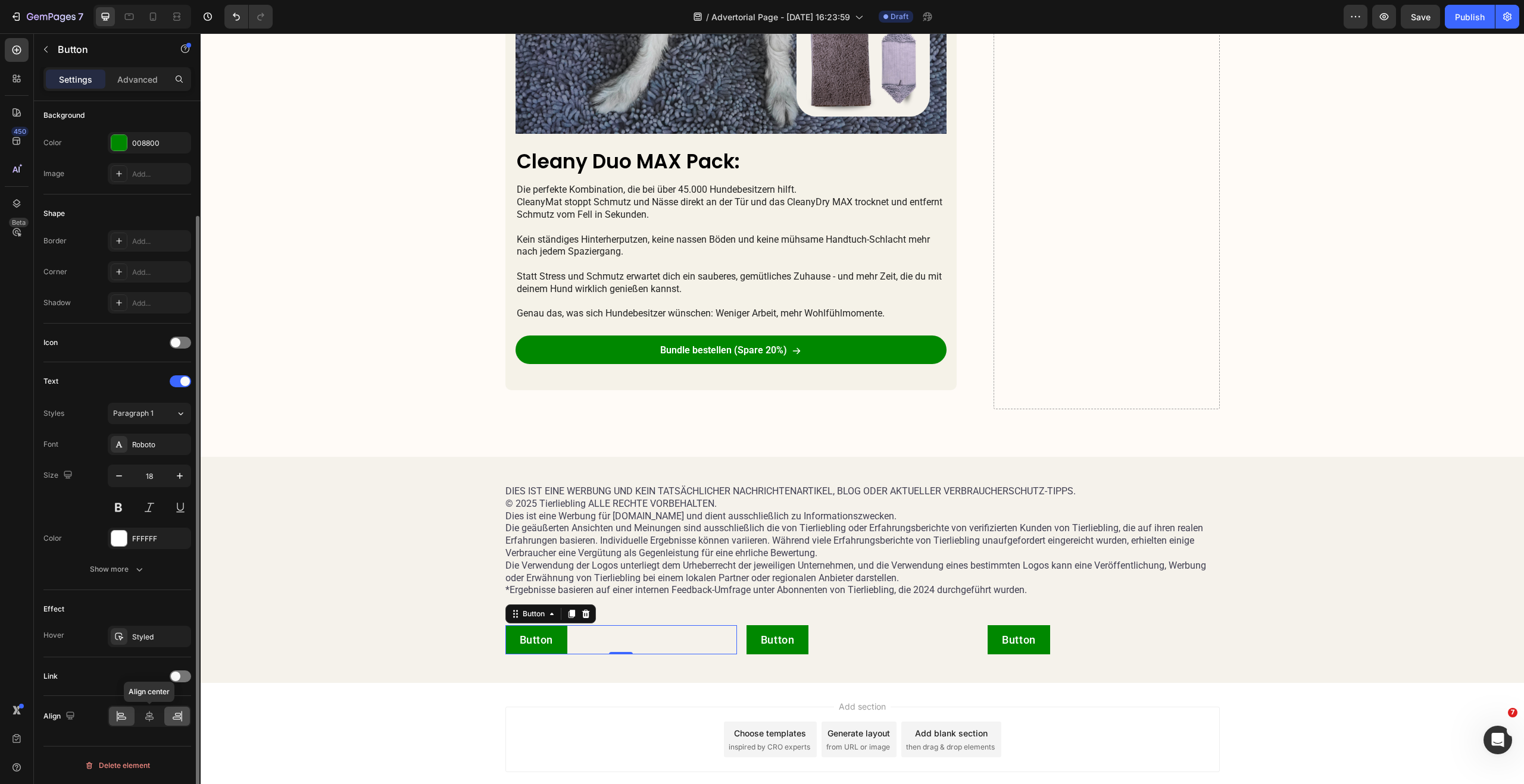
drag, startPoint x: 149, startPoint y: 714, endPoint x: 173, endPoint y: 711, distance: 24.2
click at [149, 714] on icon at bounding box center [149, 715] width 12 height 12
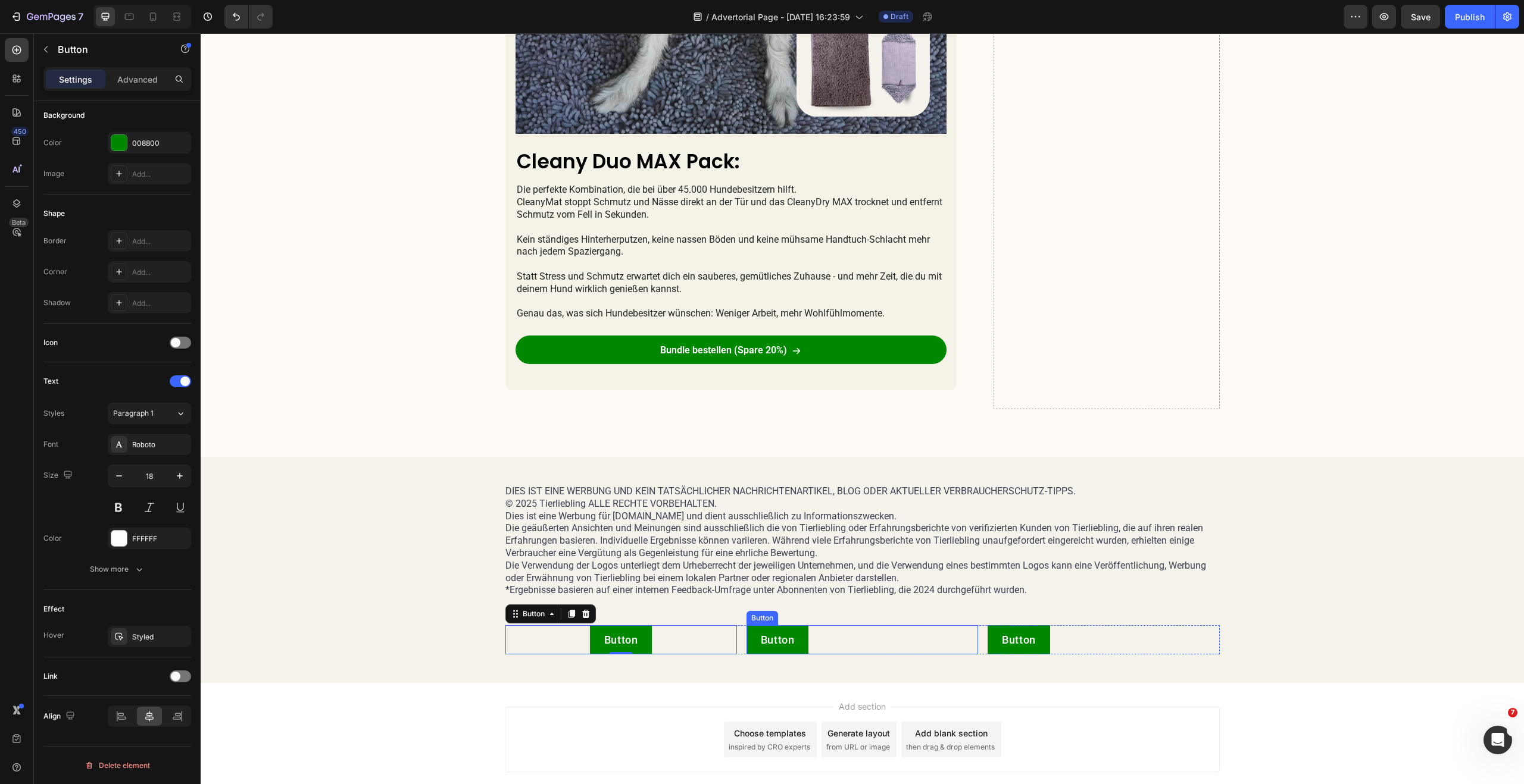
click at [834, 649] on div "Button Button" at bounding box center [861, 640] width 231 height 29
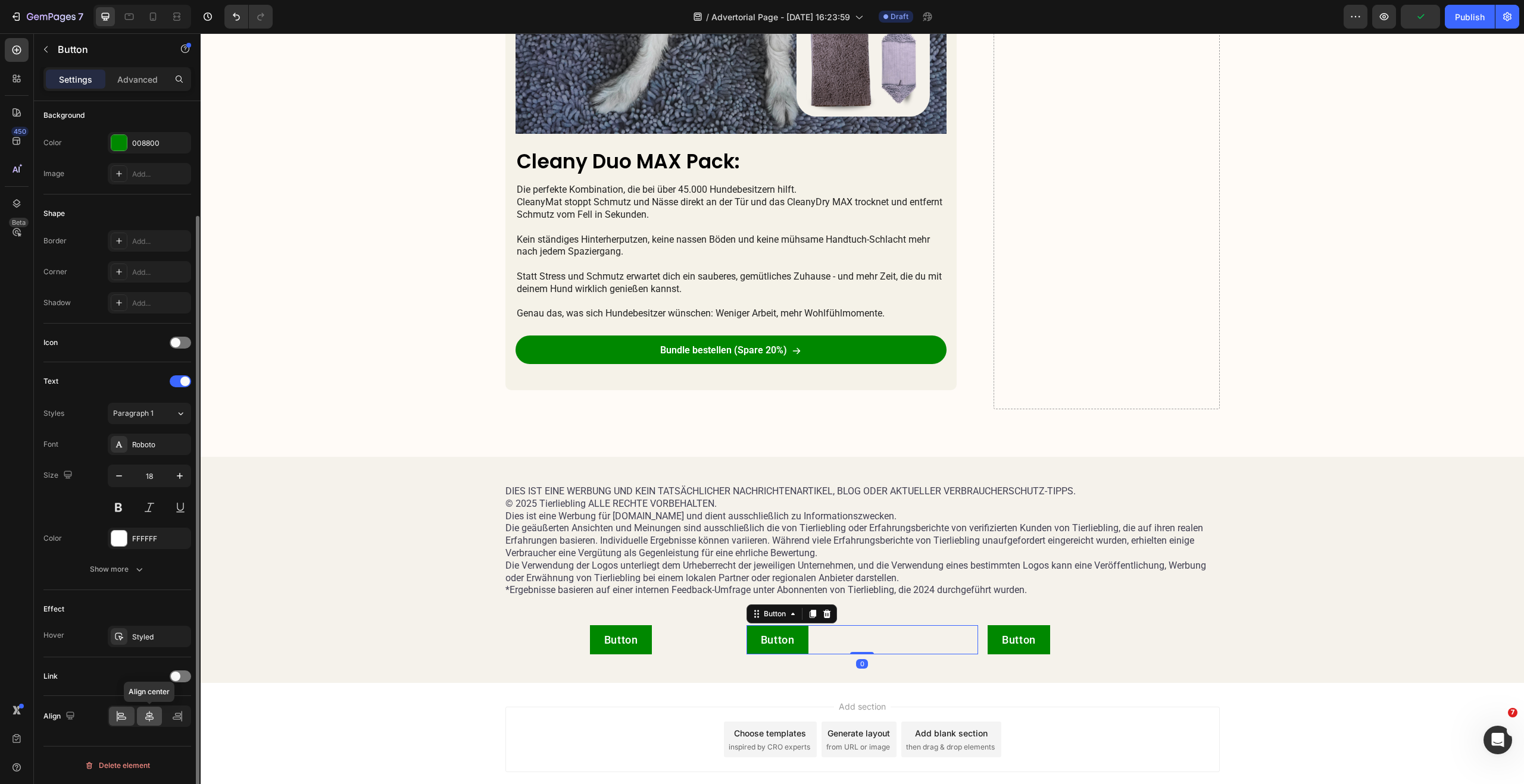
click at [147, 714] on icon at bounding box center [149, 715] width 12 height 12
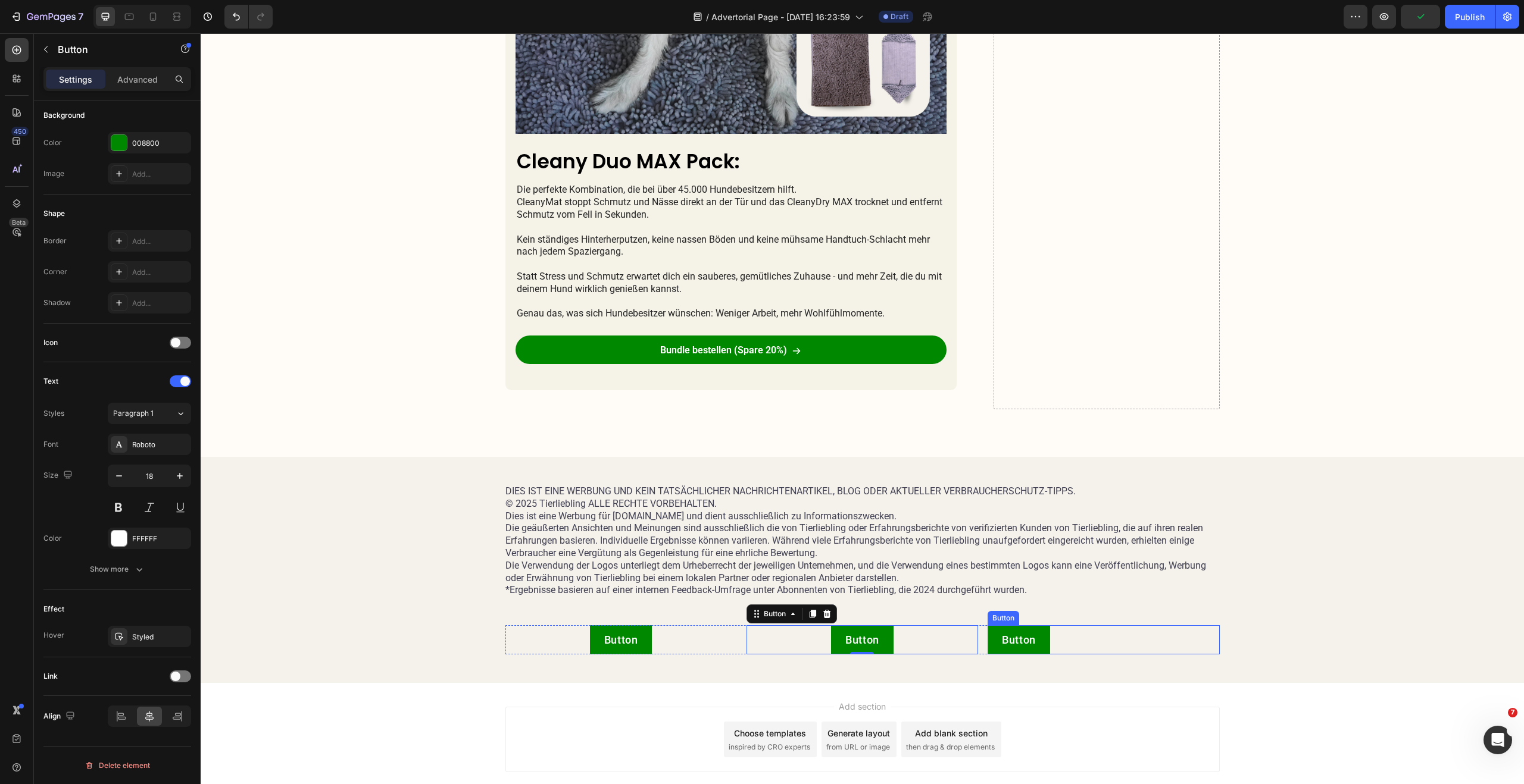
click at [1067, 648] on div "Button Button" at bounding box center [1103, 640] width 231 height 29
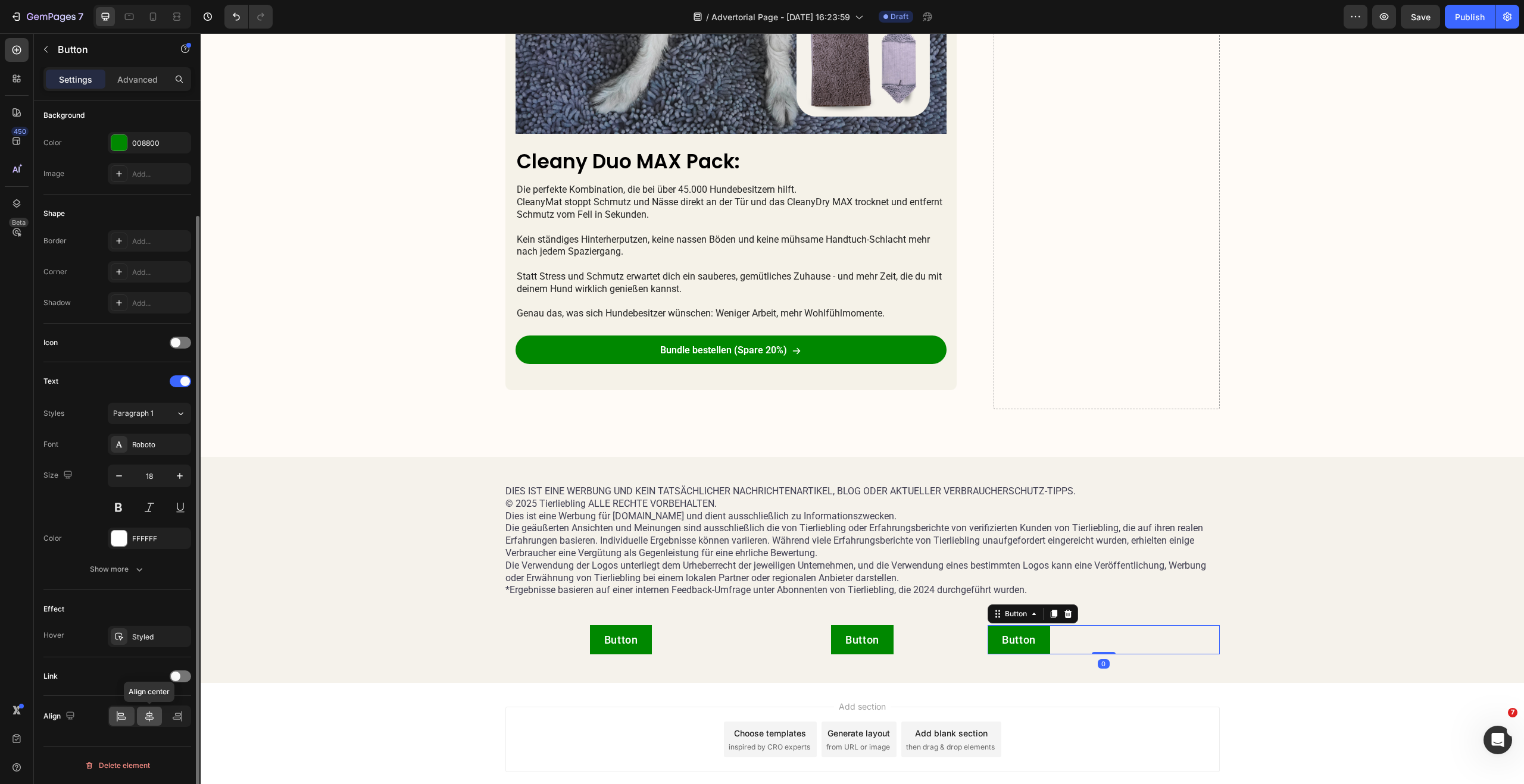
click at [145, 715] on icon at bounding box center [149, 715] width 12 height 12
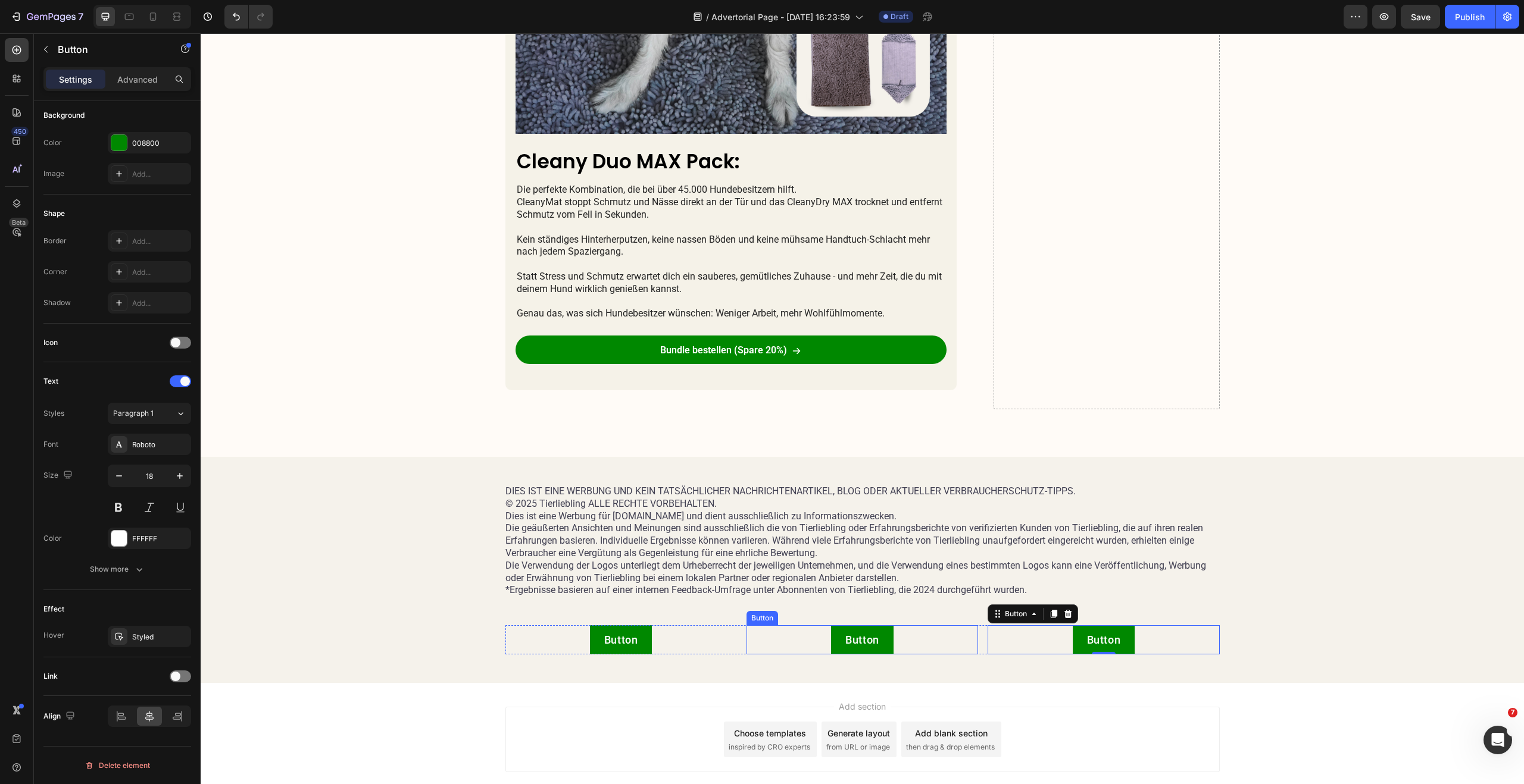
click at [901, 634] on div "Button Button" at bounding box center [861, 640] width 231 height 29
click at [822, 614] on icon at bounding box center [826, 614] width 9 height 9
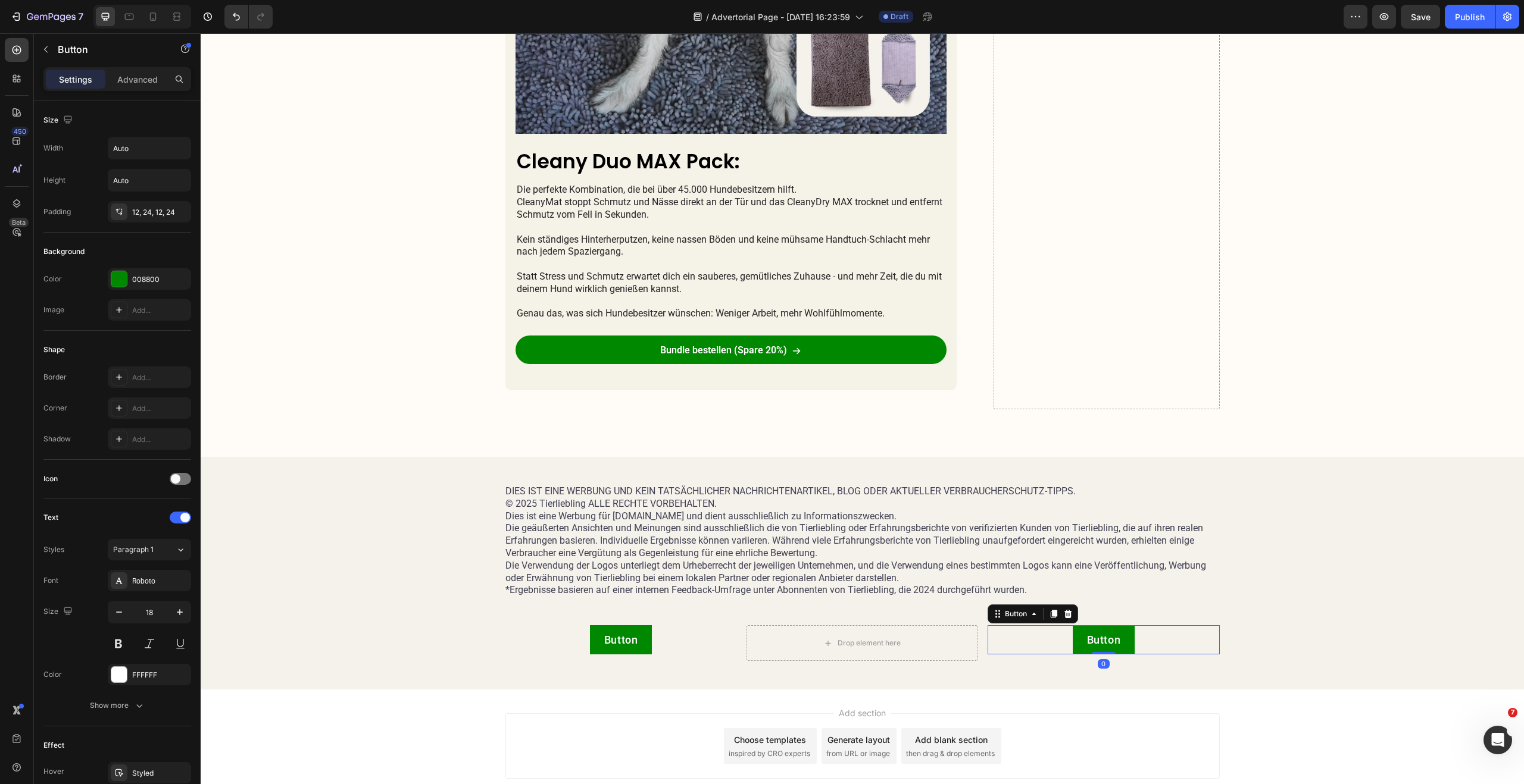
drag, startPoint x: 1049, startPoint y: 638, endPoint x: 1040, endPoint y: 633, distance: 10.3
click at [1048, 638] on div "Button Button 0" at bounding box center [1103, 640] width 231 height 29
click at [1066, 613] on icon at bounding box center [1068, 613] width 7 height 8
click at [657, 641] on div "Button Button 0" at bounding box center [621, 640] width 231 height 29
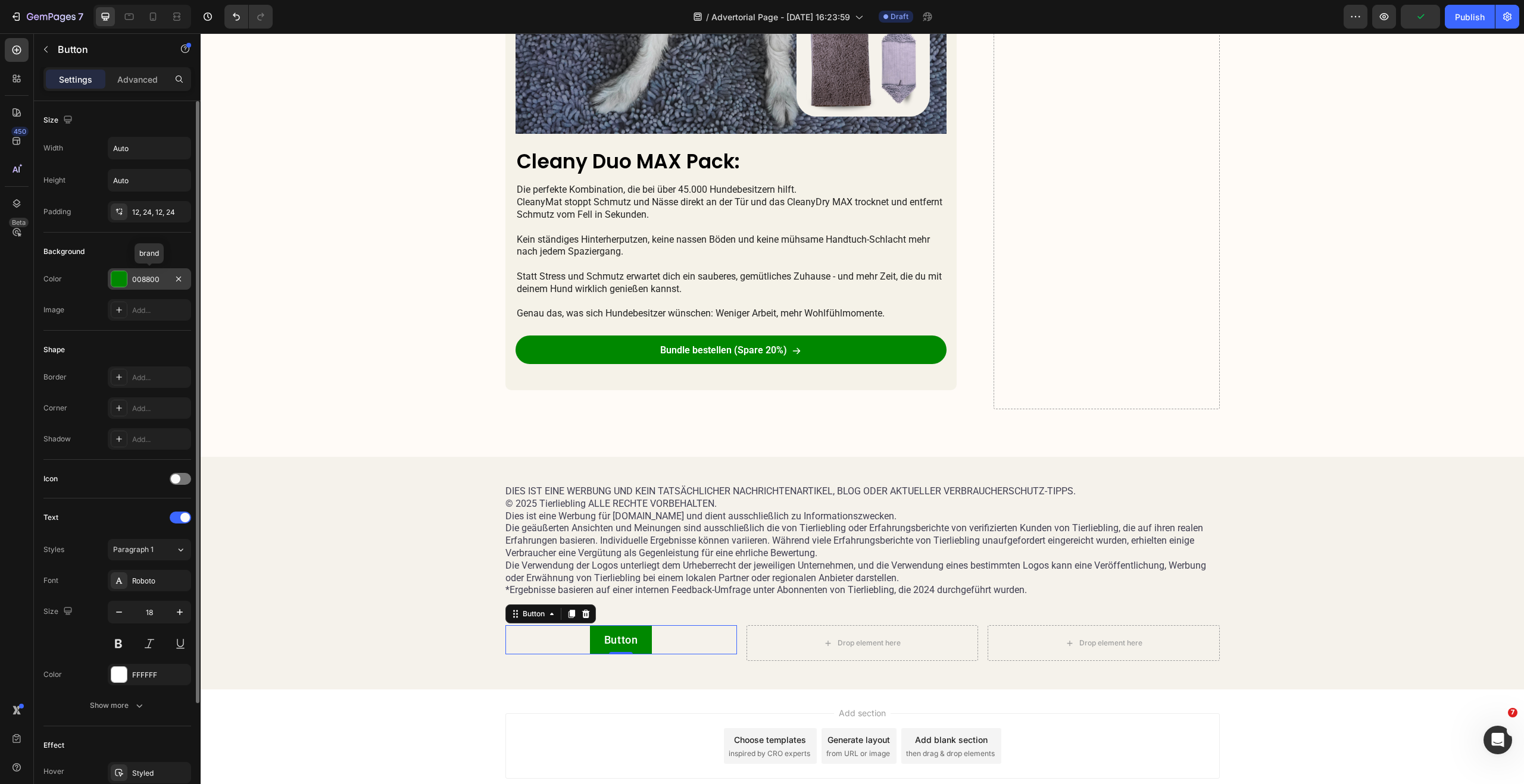
click at [123, 279] on div at bounding box center [119, 279] width 16 height 16
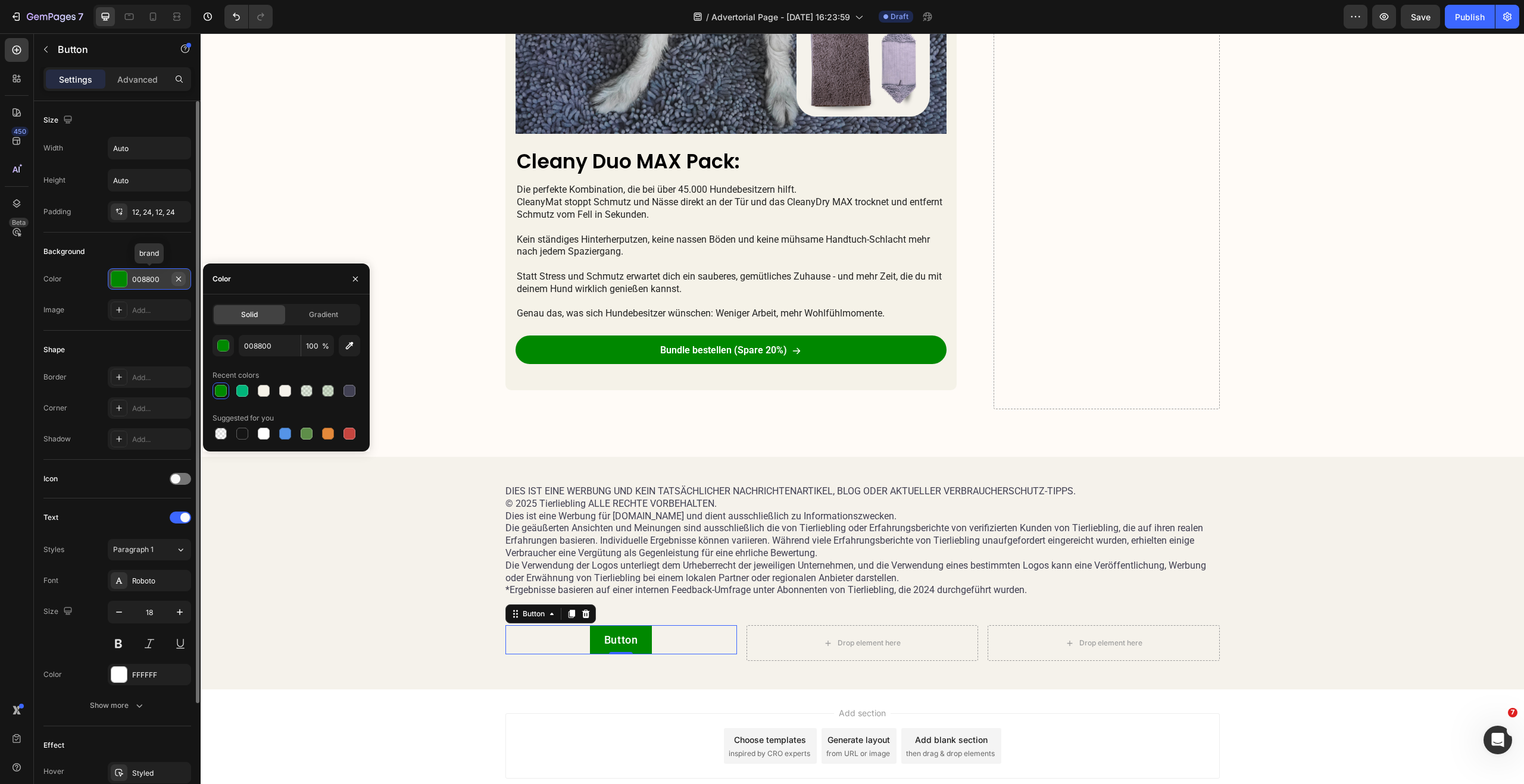
click at [177, 279] on icon "button" at bounding box center [178, 278] width 5 height 5
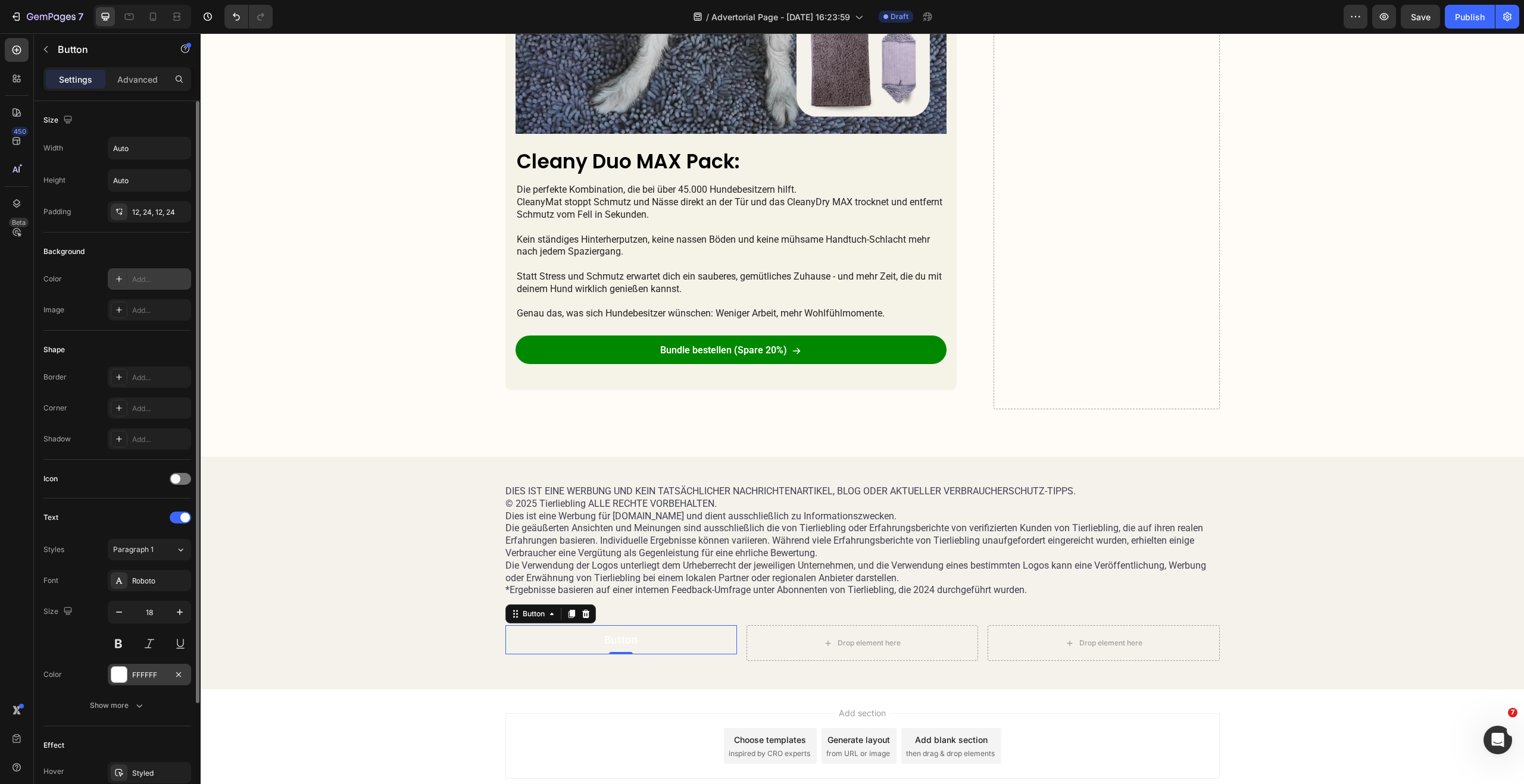
click at [121, 676] on div at bounding box center [119, 674] width 16 height 16
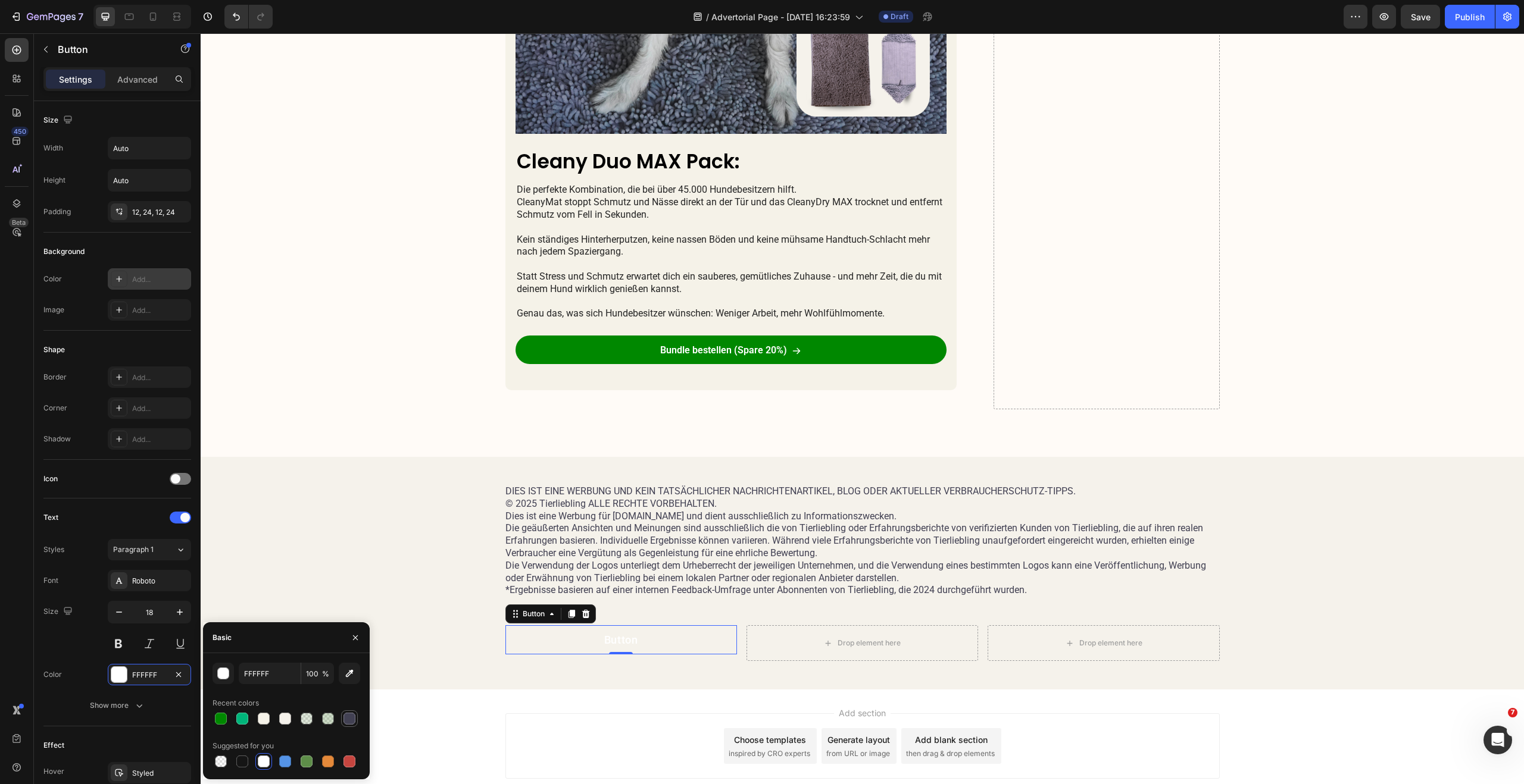
click at [354, 718] on div at bounding box center [349, 718] width 12 height 12
type input "424153"
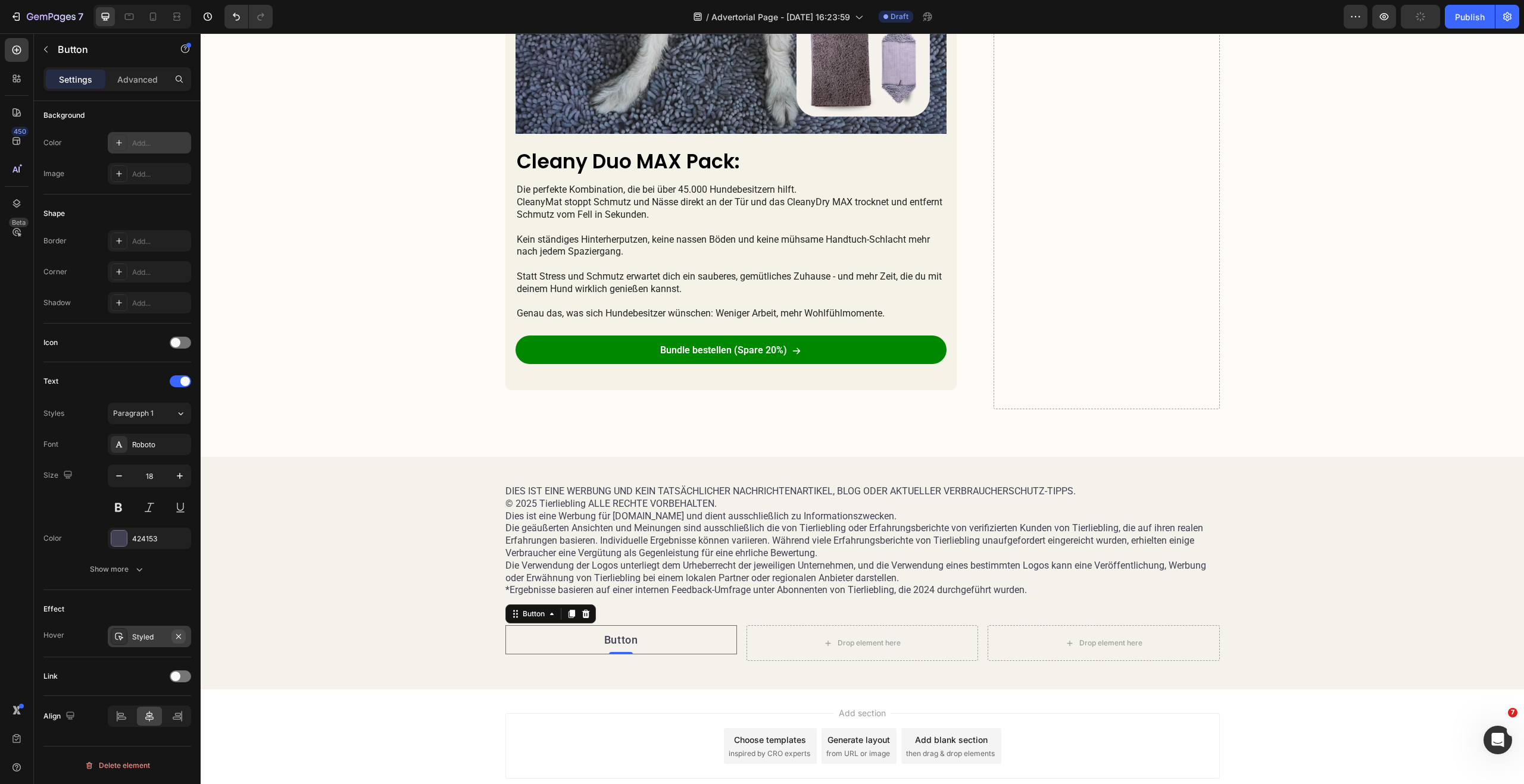
click at [179, 633] on icon "button" at bounding box center [178, 636] width 9 height 9
click at [625, 638] on p "Button" at bounding box center [621, 640] width 34 height 15
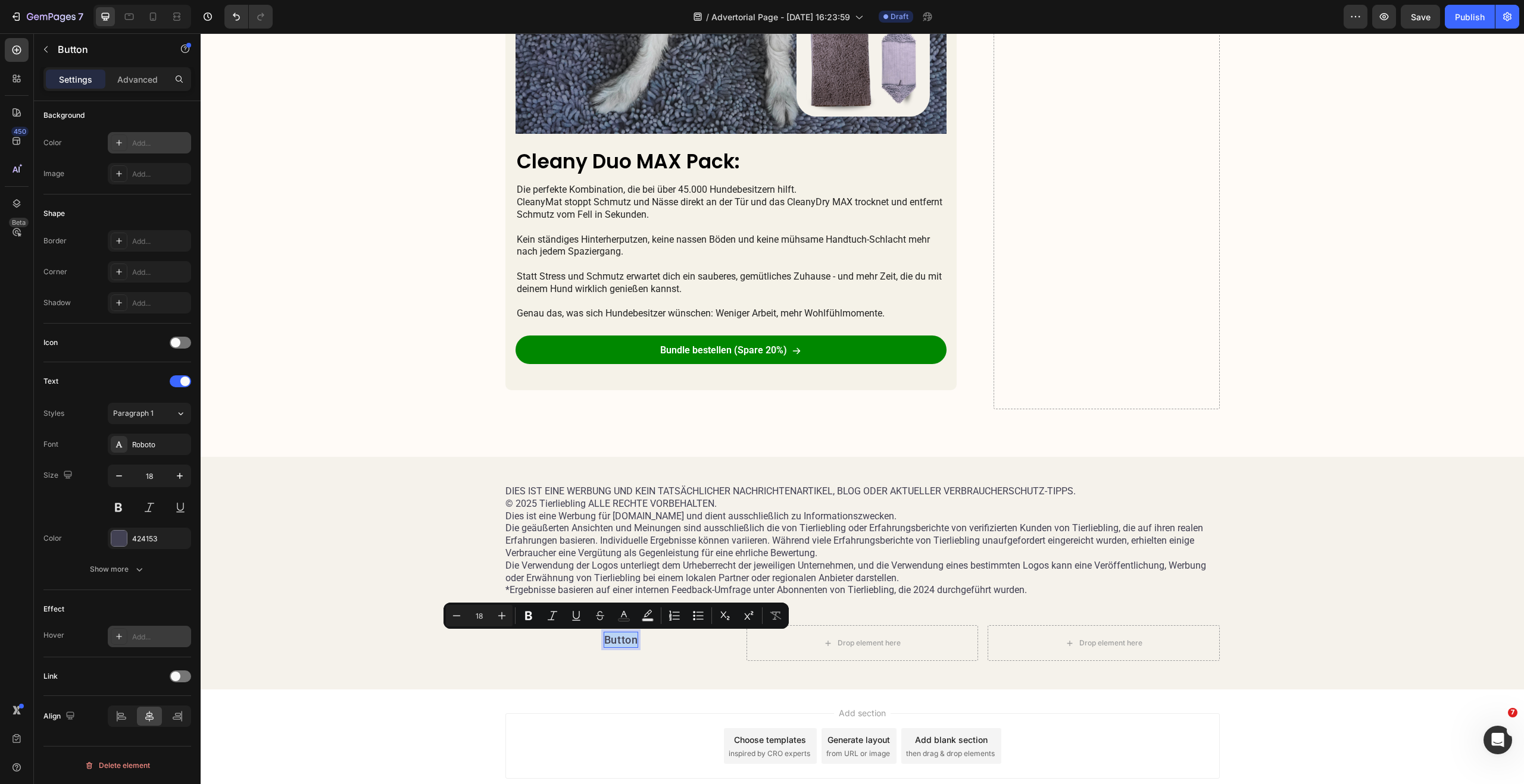
click at [622, 643] on p "Button" at bounding box center [621, 640] width 34 height 15
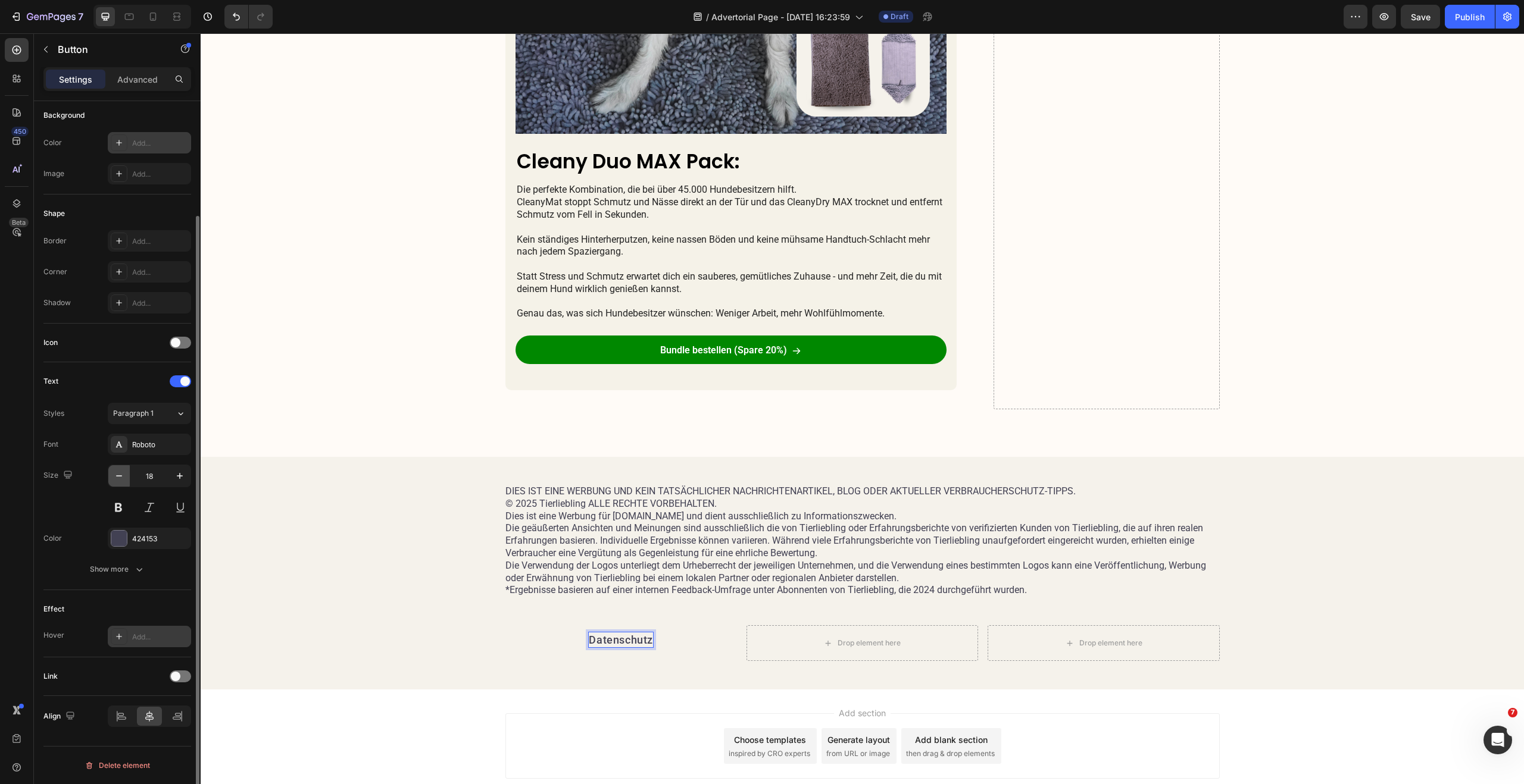
click at [121, 476] on icon "button" at bounding box center [119, 475] width 6 height 1
click at [121, 475] on icon "button" at bounding box center [119, 475] width 6 height 1
type input "14"
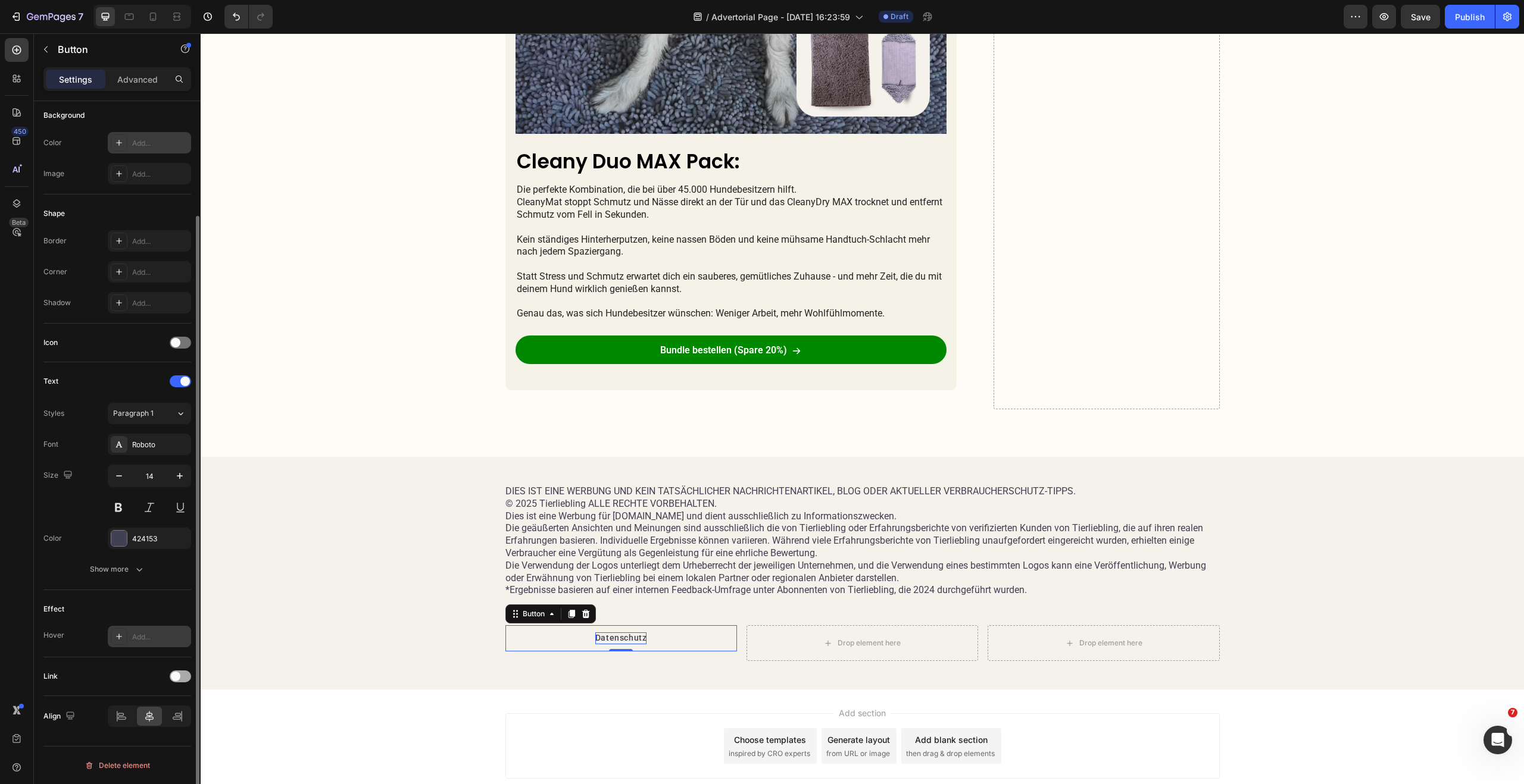
click at [178, 673] on span at bounding box center [176, 676] width 9 height 9
click at [151, 736] on div "Add..." at bounding box center [160, 737] width 56 height 11
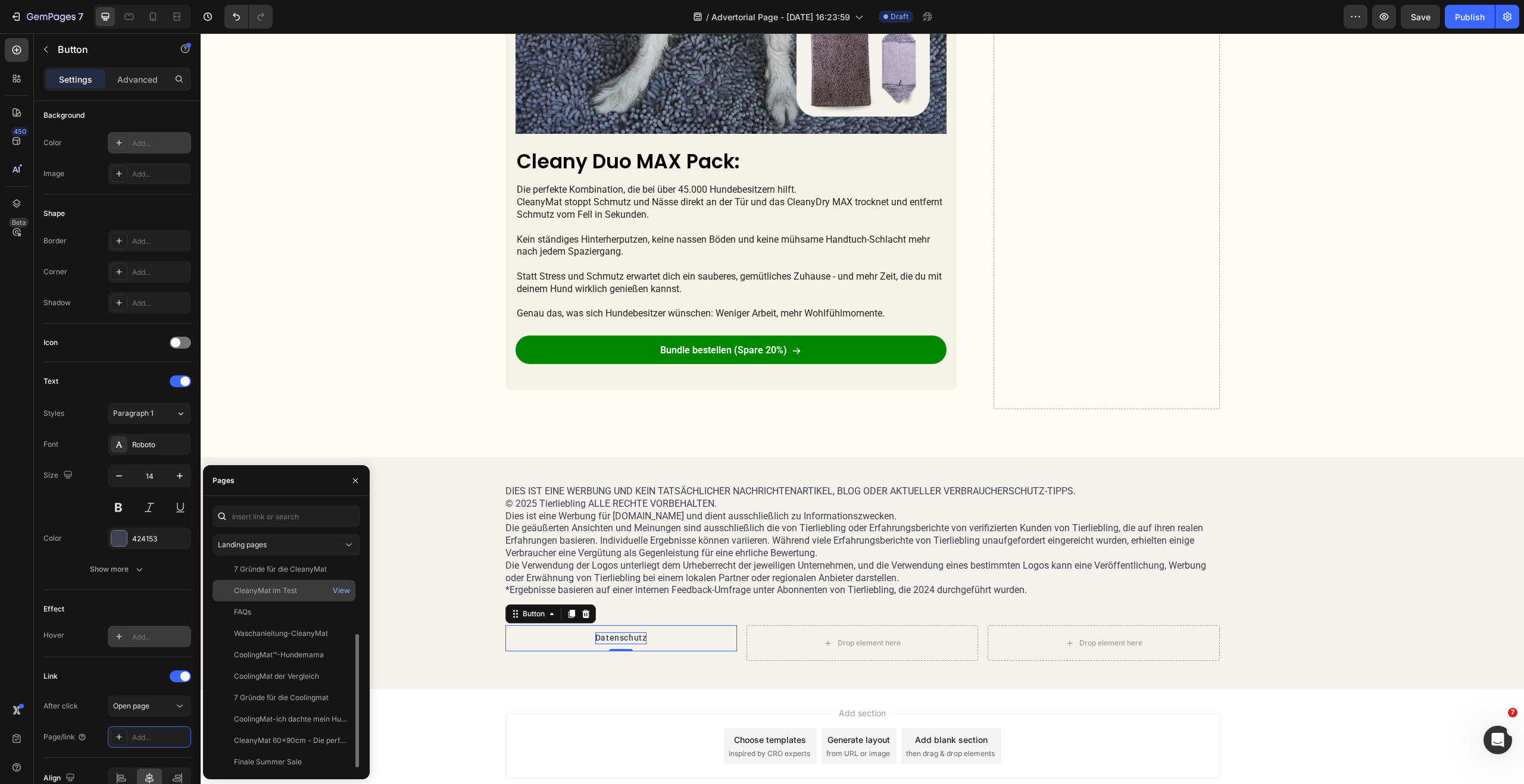
scroll to position [0, 0]
click at [271, 515] on input "text" at bounding box center [285, 515] width 147 height 21
type input "date"
click at [349, 483] on button "button" at bounding box center [355, 481] width 19 height 19
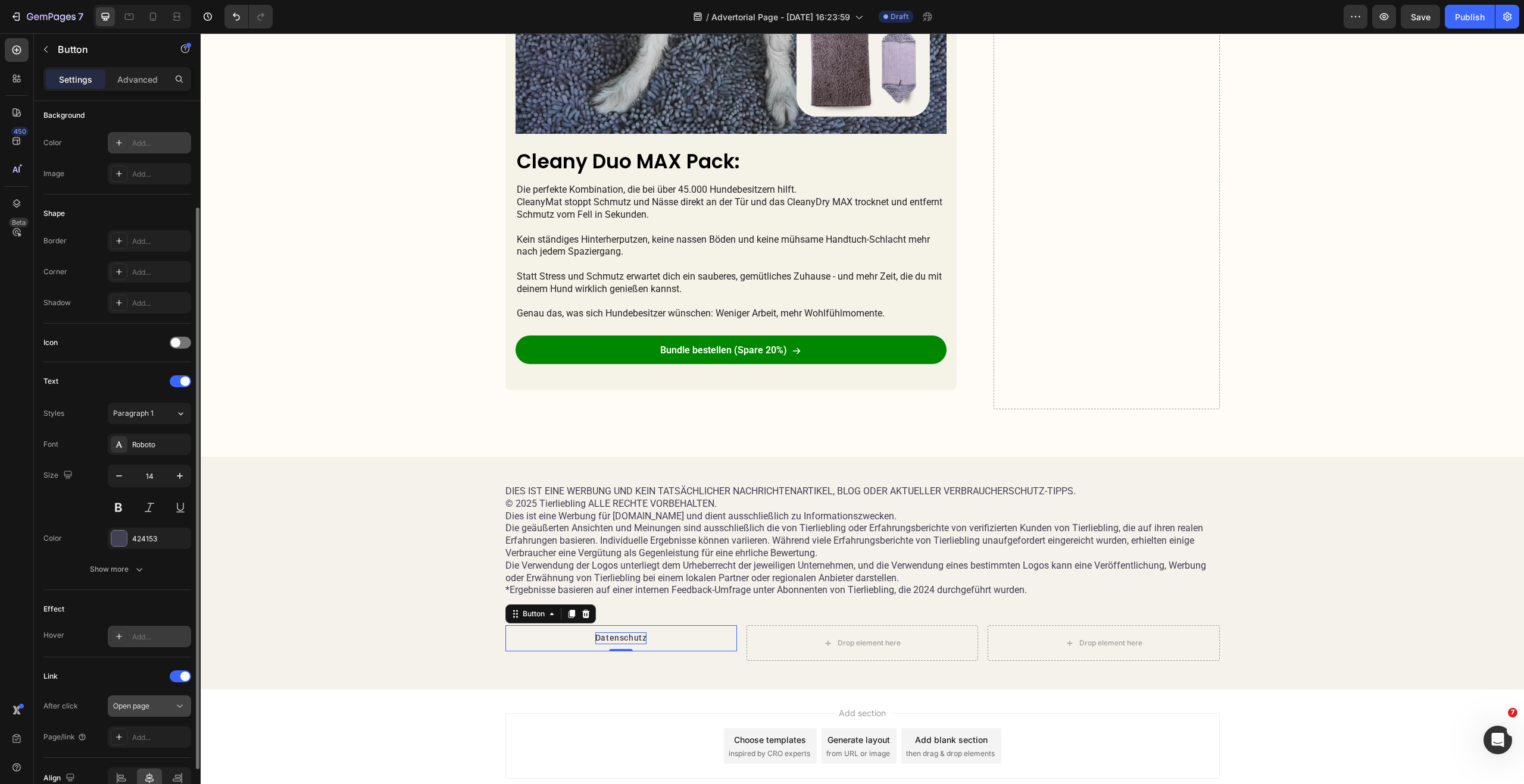
scroll to position [198, 0]
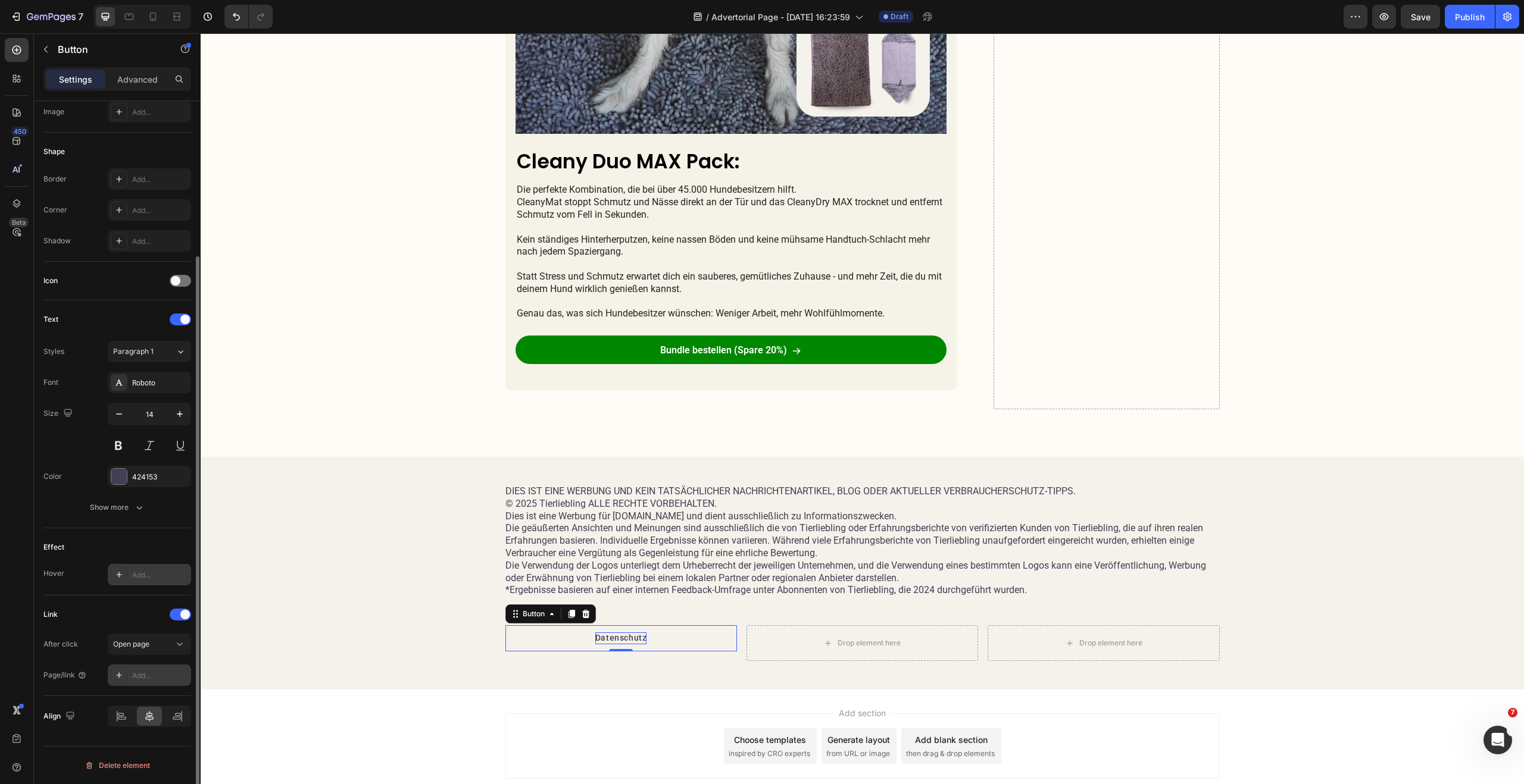
click at [154, 680] on div "Add..." at bounding box center [160, 676] width 56 height 11
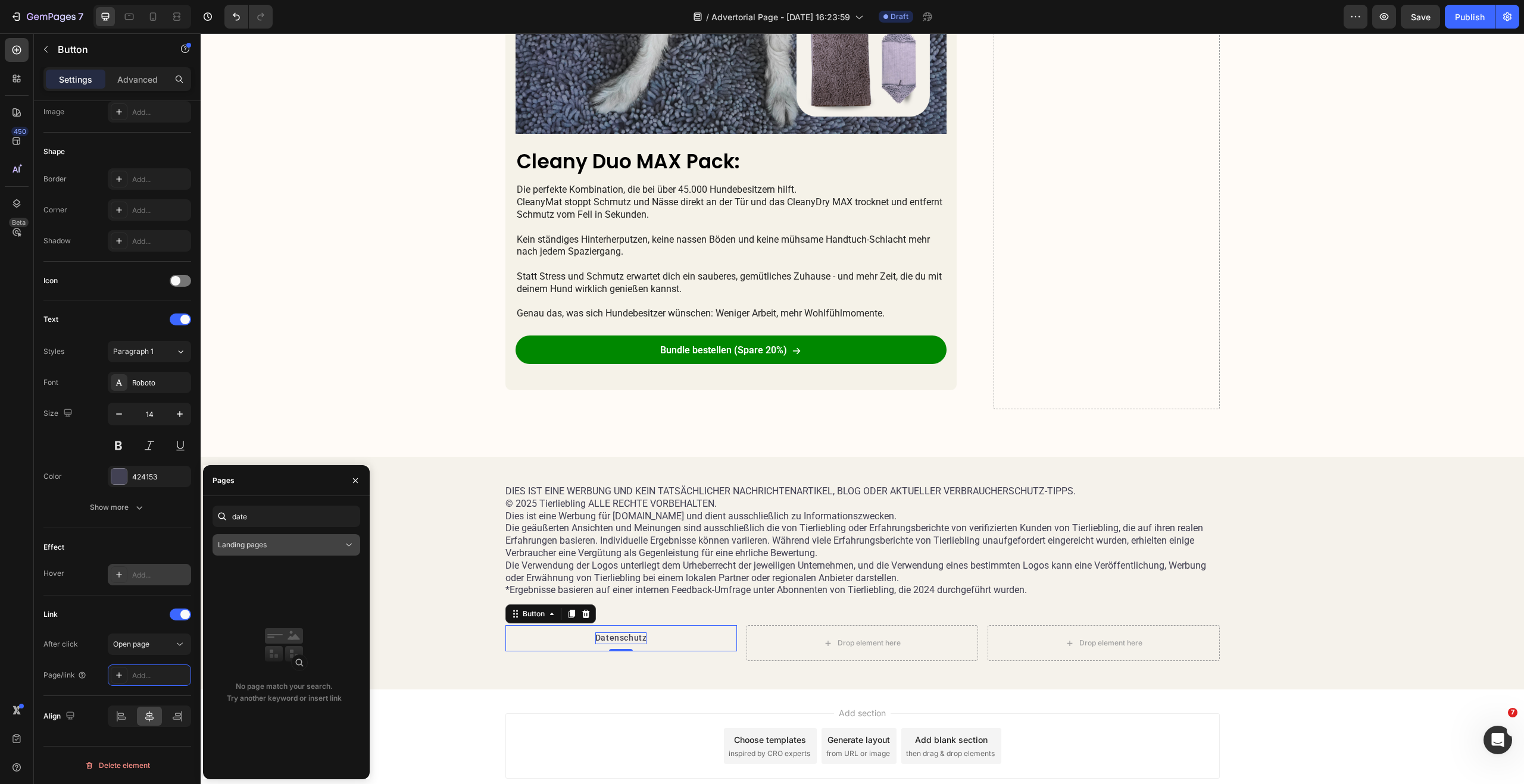
click at [269, 544] on div "Landing pages" at bounding box center [280, 545] width 125 height 11
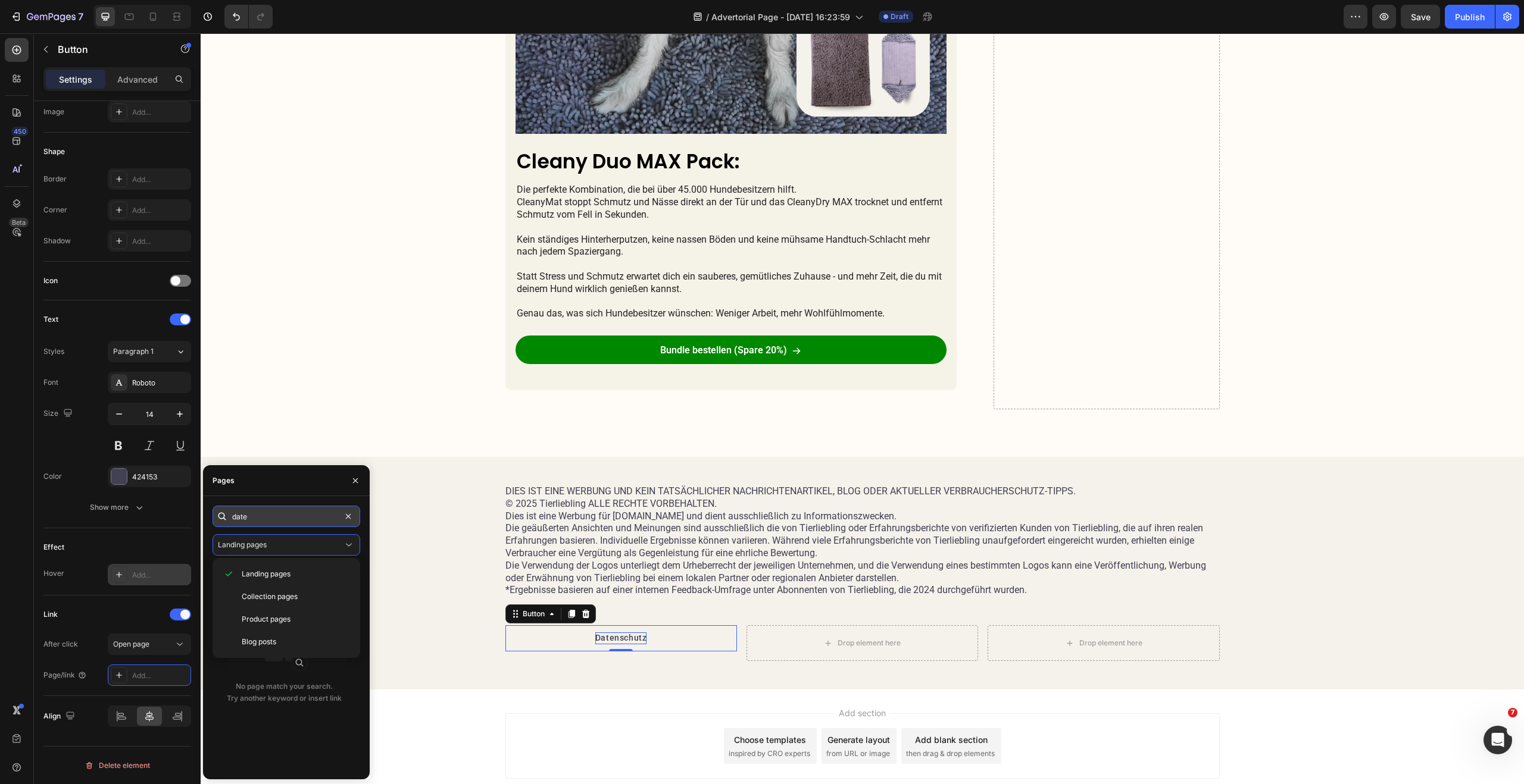
click at [280, 514] on input "date" at bounding box center [285, 515] width 147 height 21
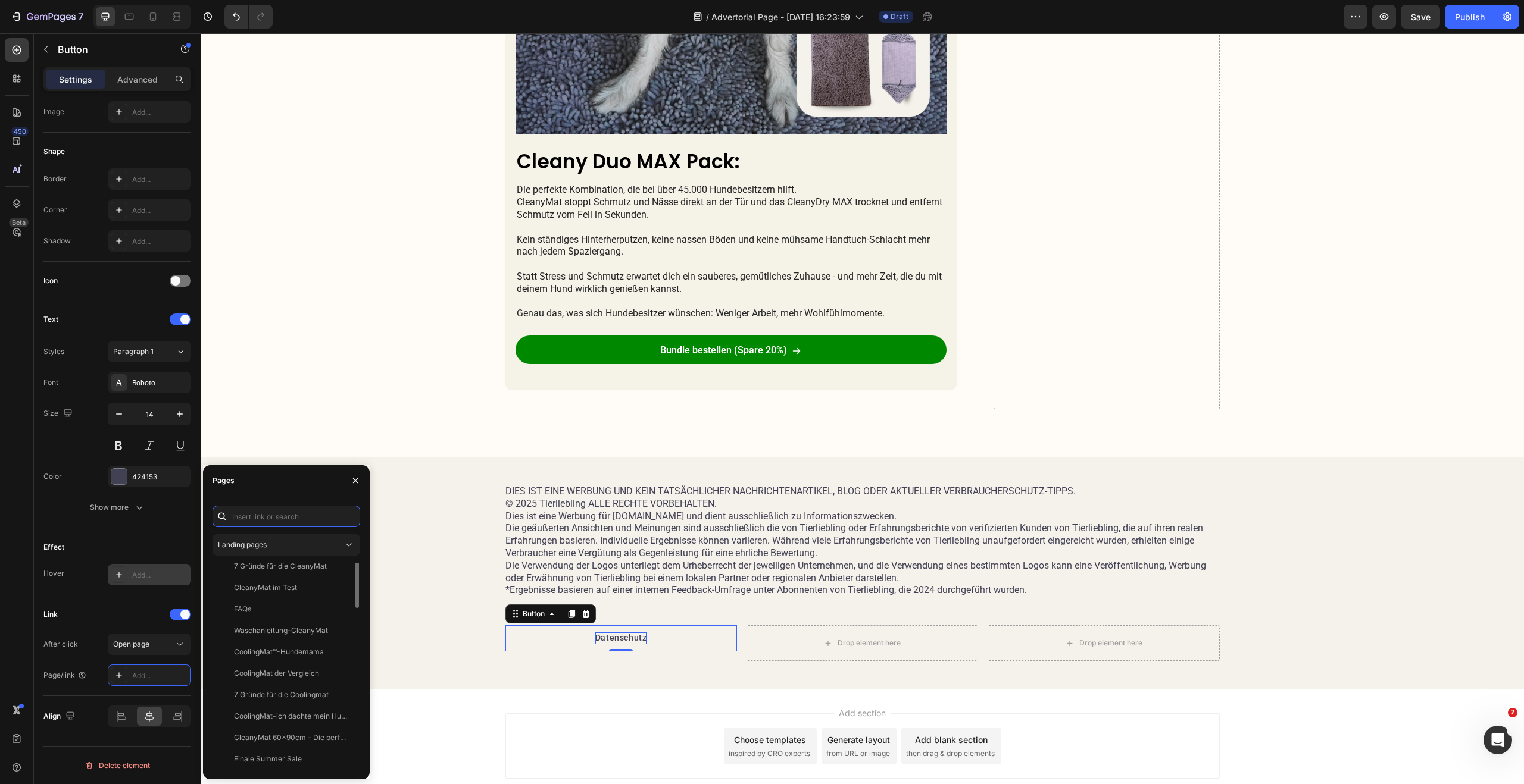
scroll to position [0, 0]
click at [144, 544] on div "Effect" at bounding box center [117, 547] width 147 height 19
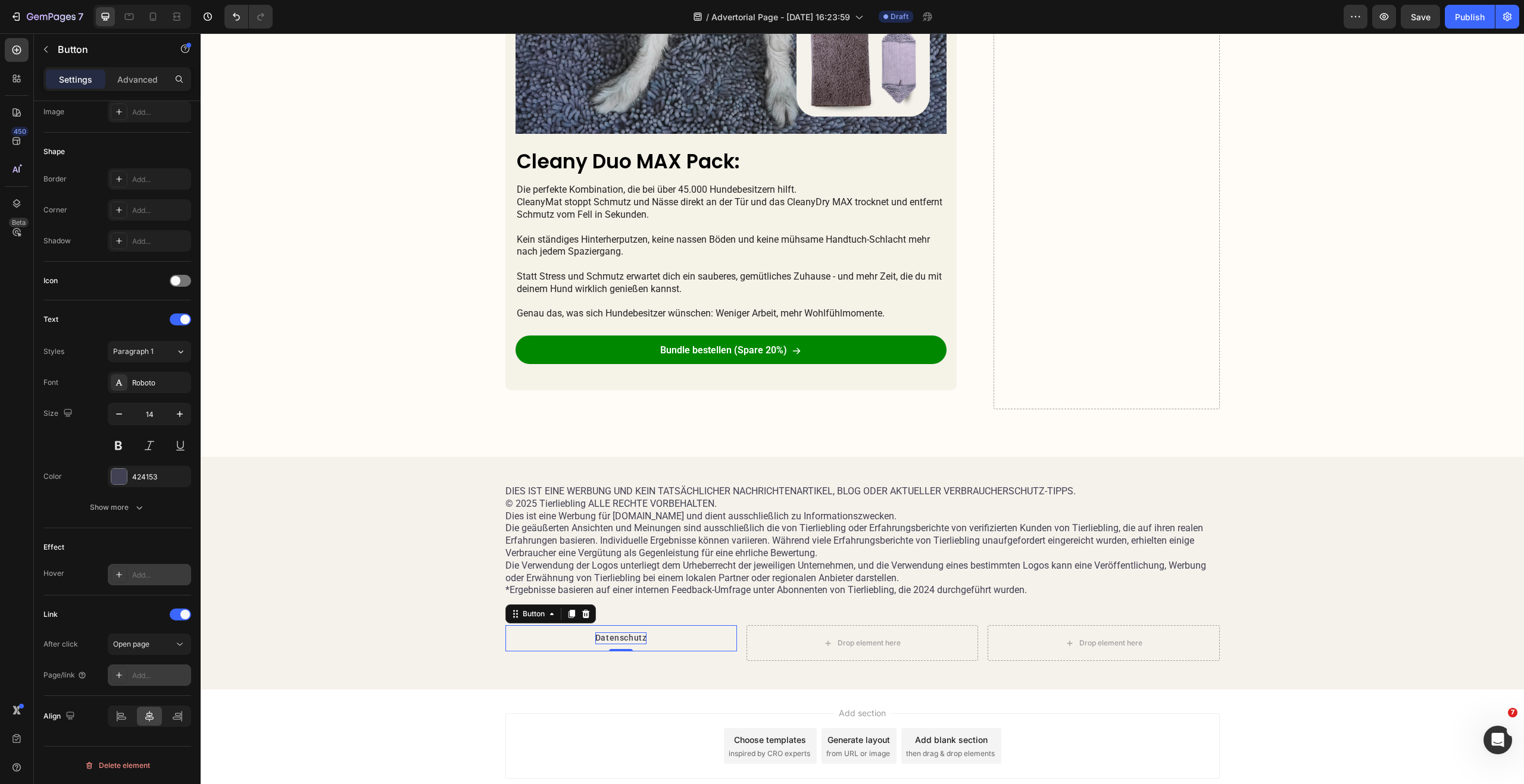
click at [142, 679] on div "Add..." at bounding box center [160, 676] width 56 height 11
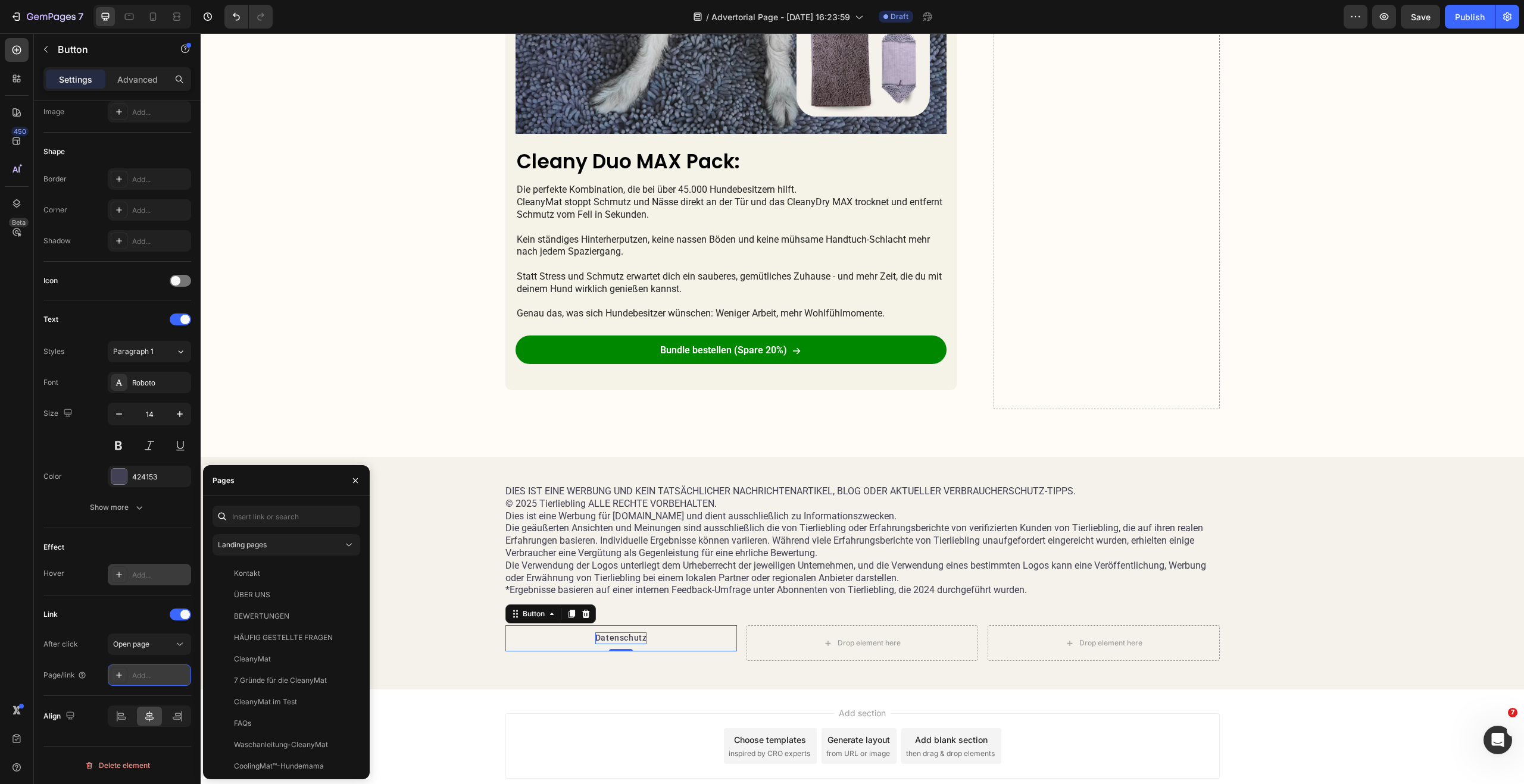
click at [113, 676] on div at bounding box center [119, 675] width 16 height 16
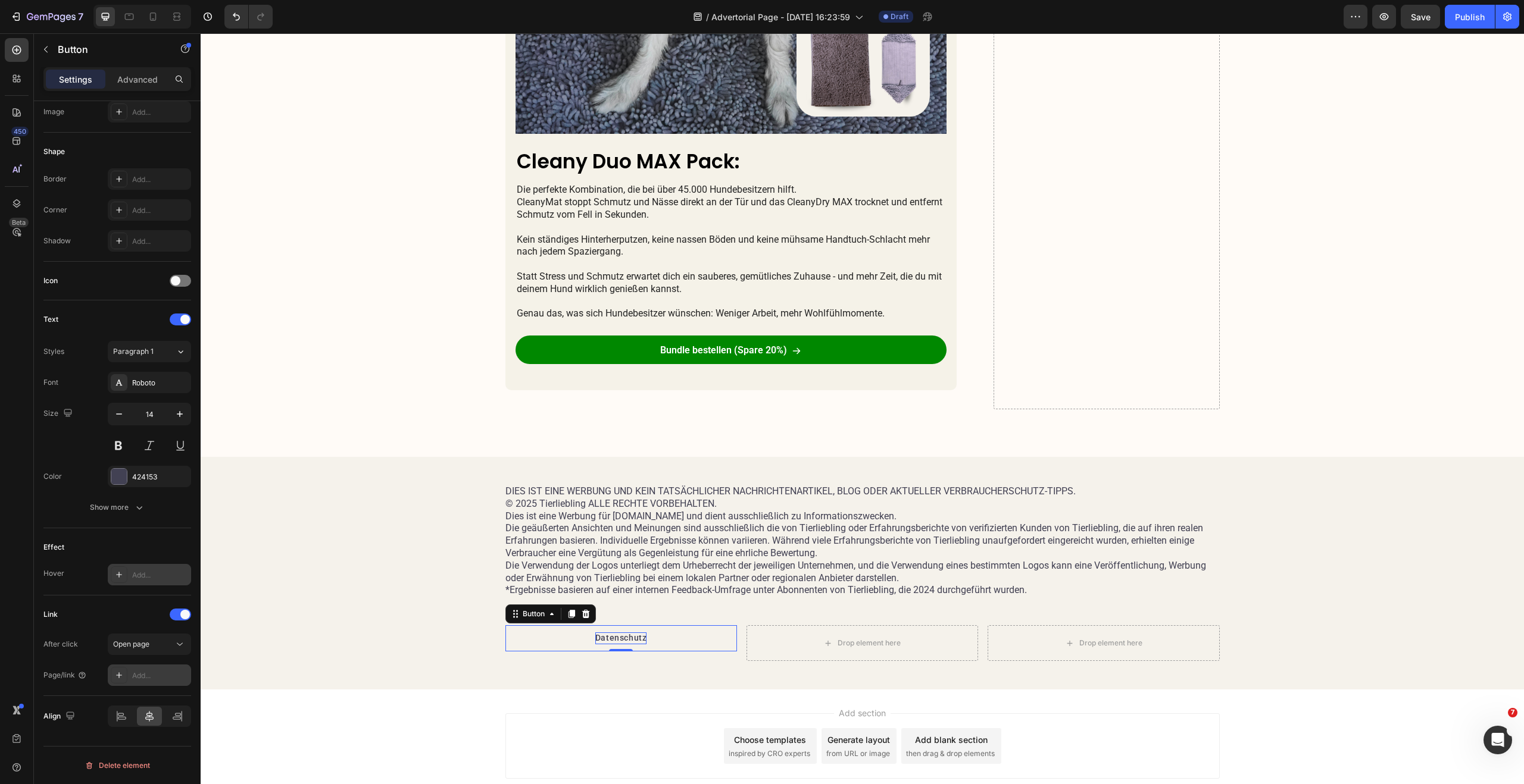
click at [117, 675] on icon at bounding box center [119, 675] width 6 height 6
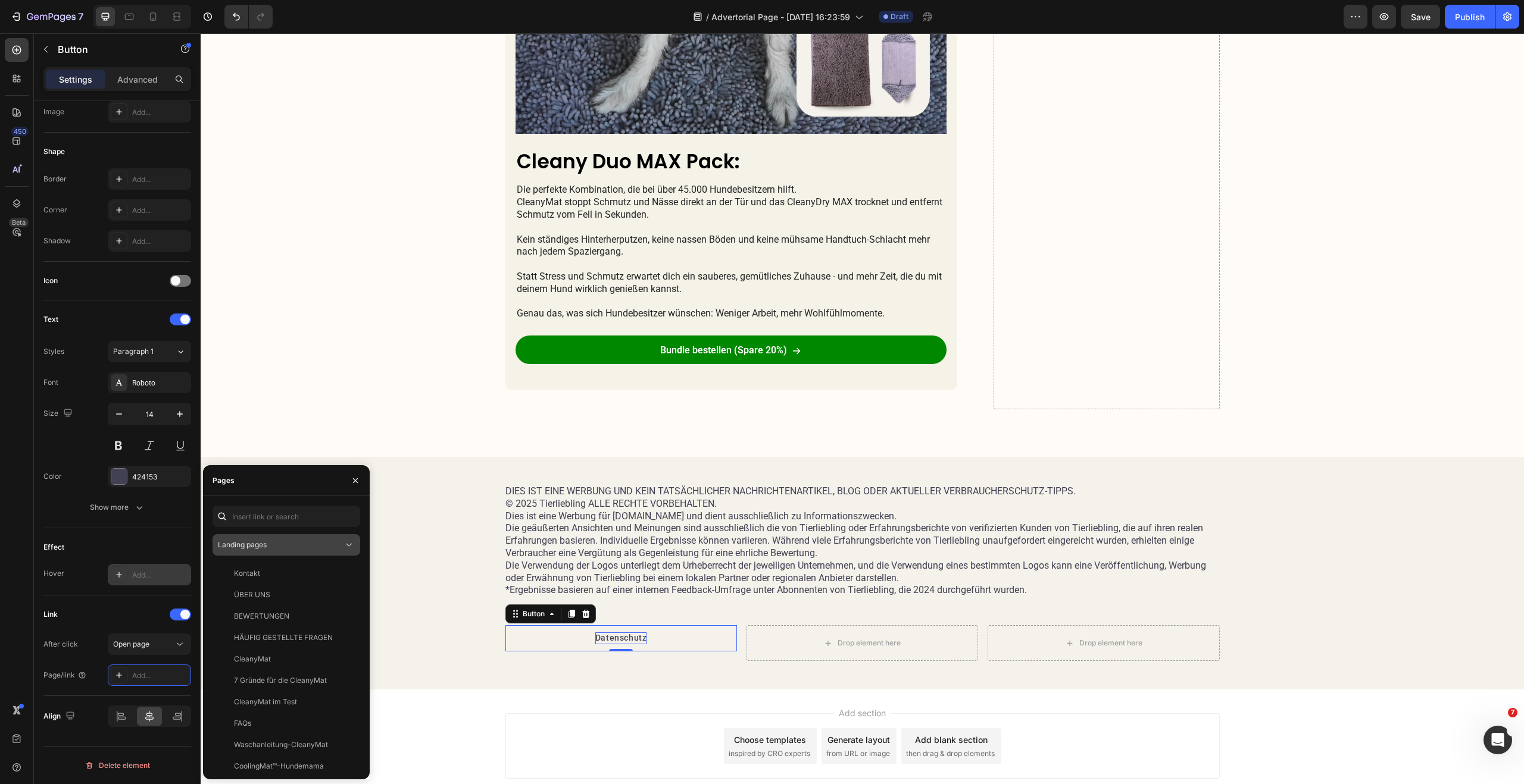
click at [327, 546] on div "Landing pages" at bounding box center [280, 545] width 125 height 11
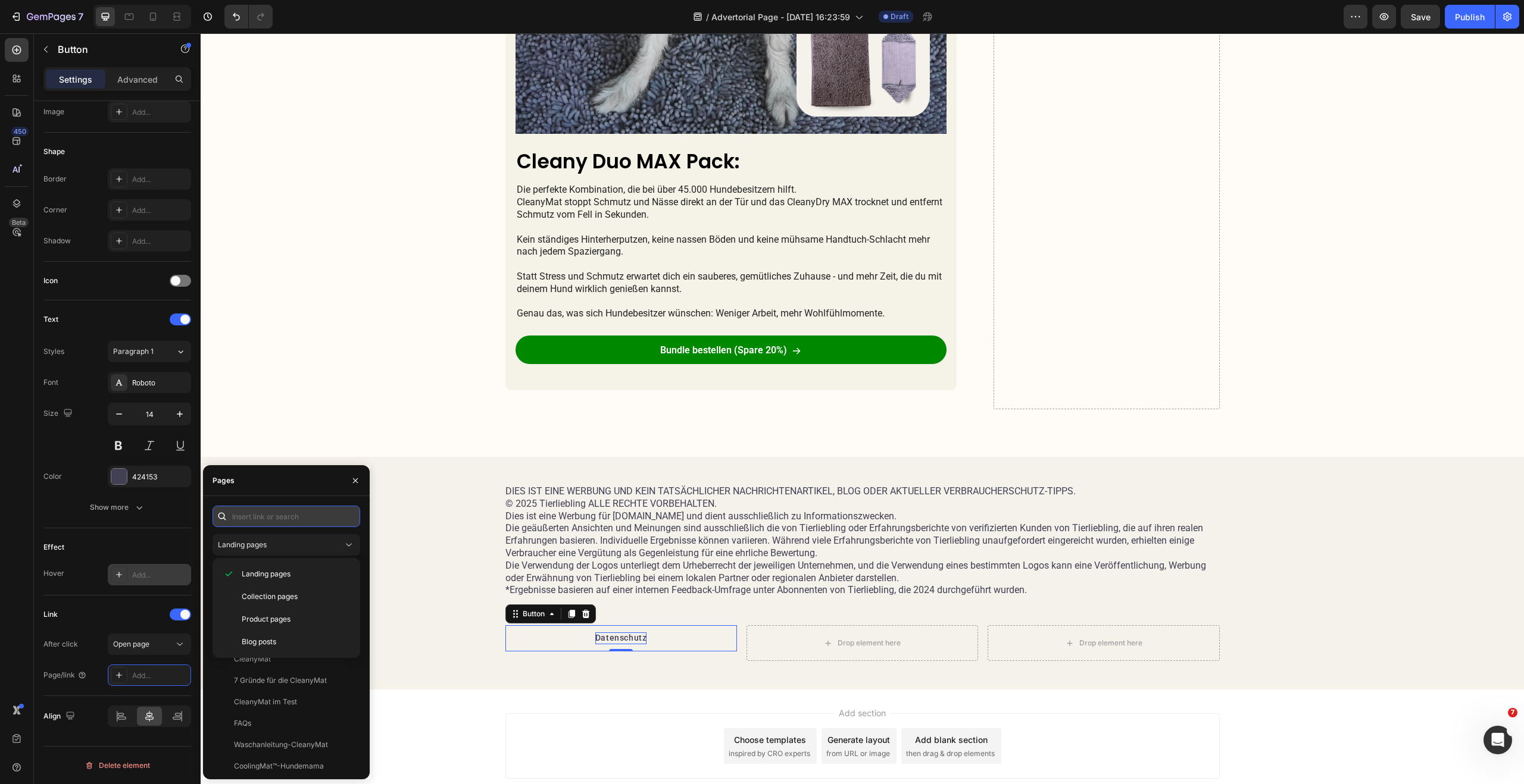
click at [303, 519] on input "text" at bounding box center [285, 515] width 147 height 21
paste input "https://tierliebling.at/policies/privacy-policy"
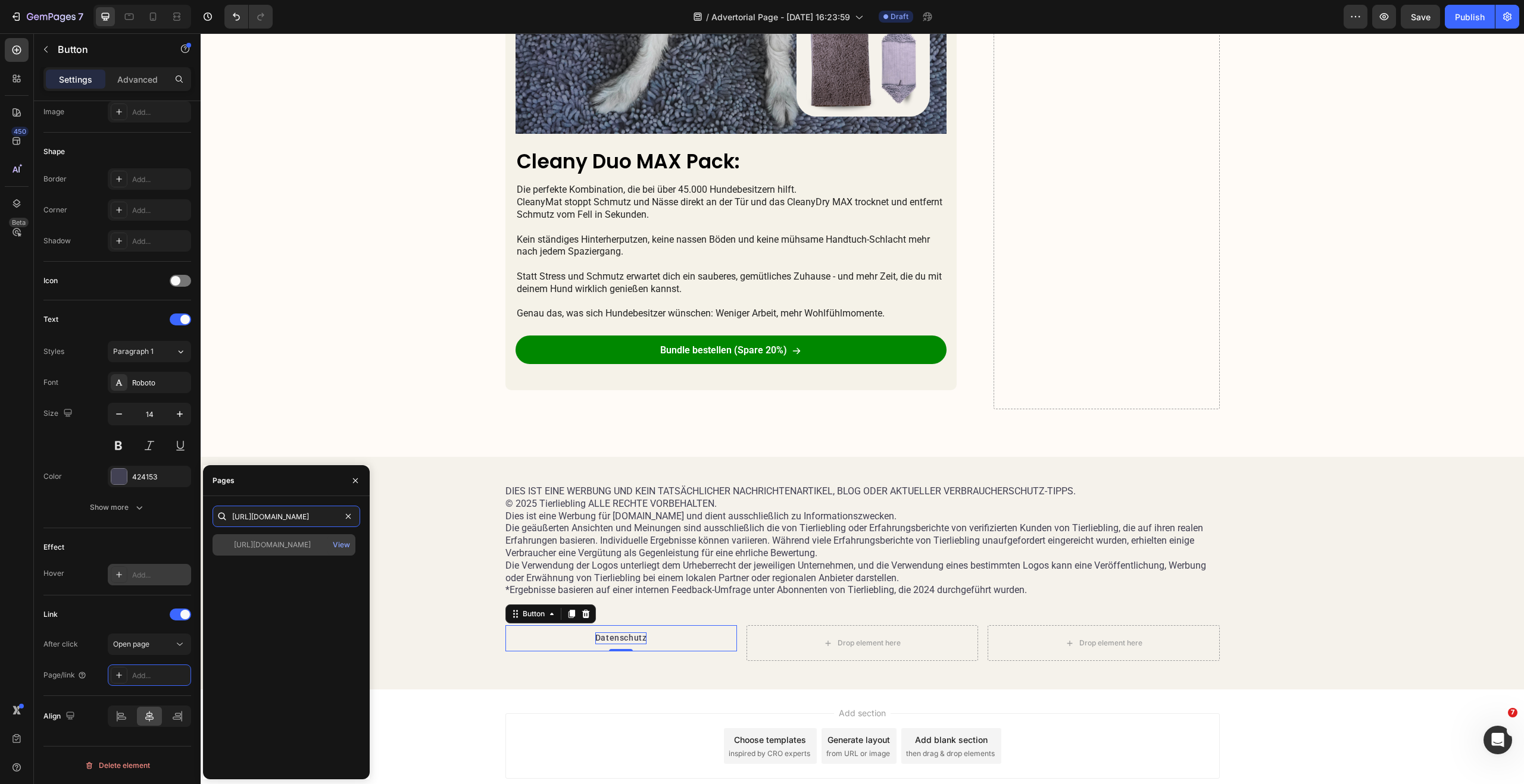
type input "https://tierliebling.at/policies/privacy-policy"
click at [304, 546] on div "https://tierliebling.at/policies/privacy-policy" at bounding box center [272, 545] width 77 height 11
click at [356, 475] on button "button" at bounding box center [355, 481] width 19 height 19
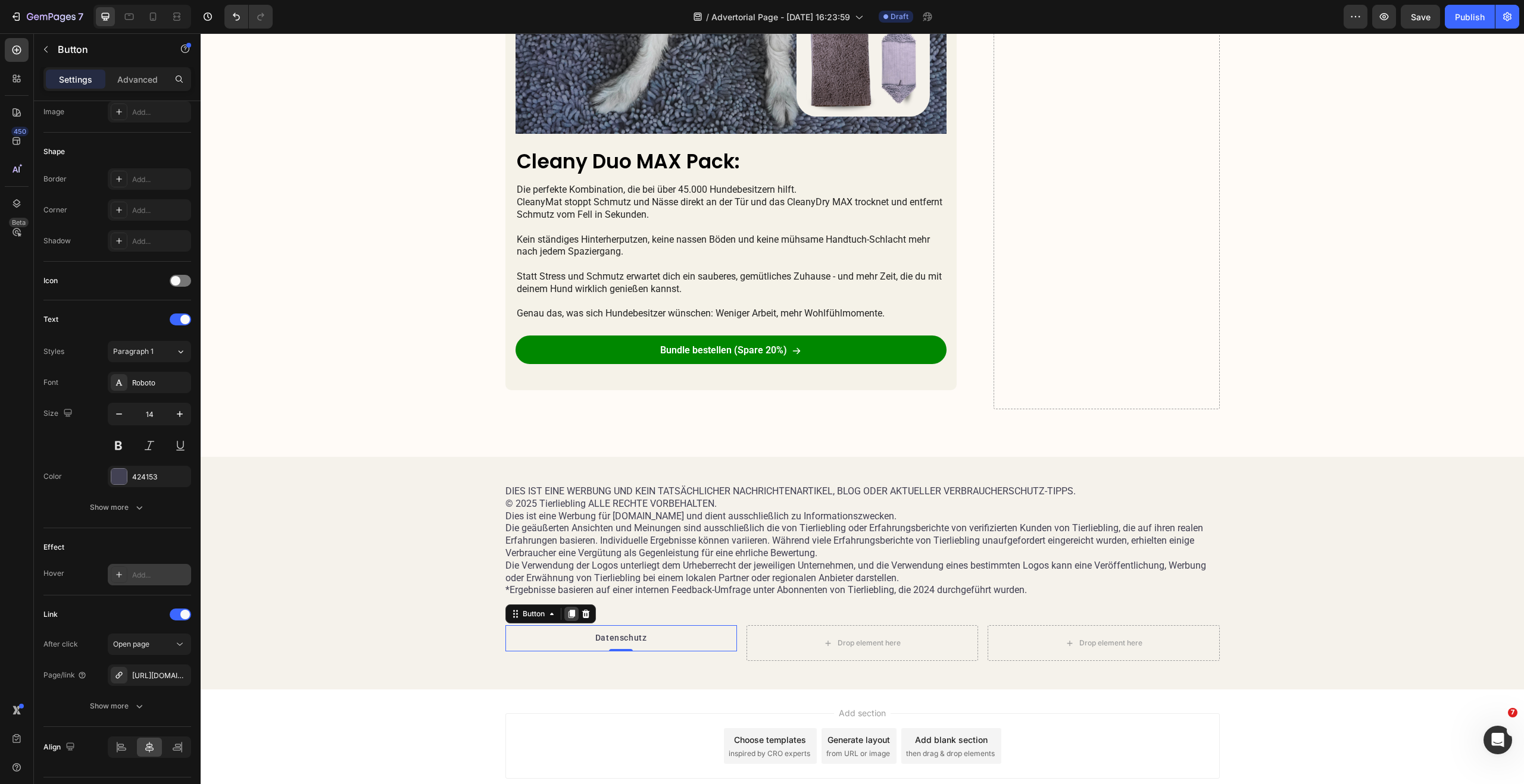
click at [569, 610] on icon at bounding box center [570, 613] width 6 height 8
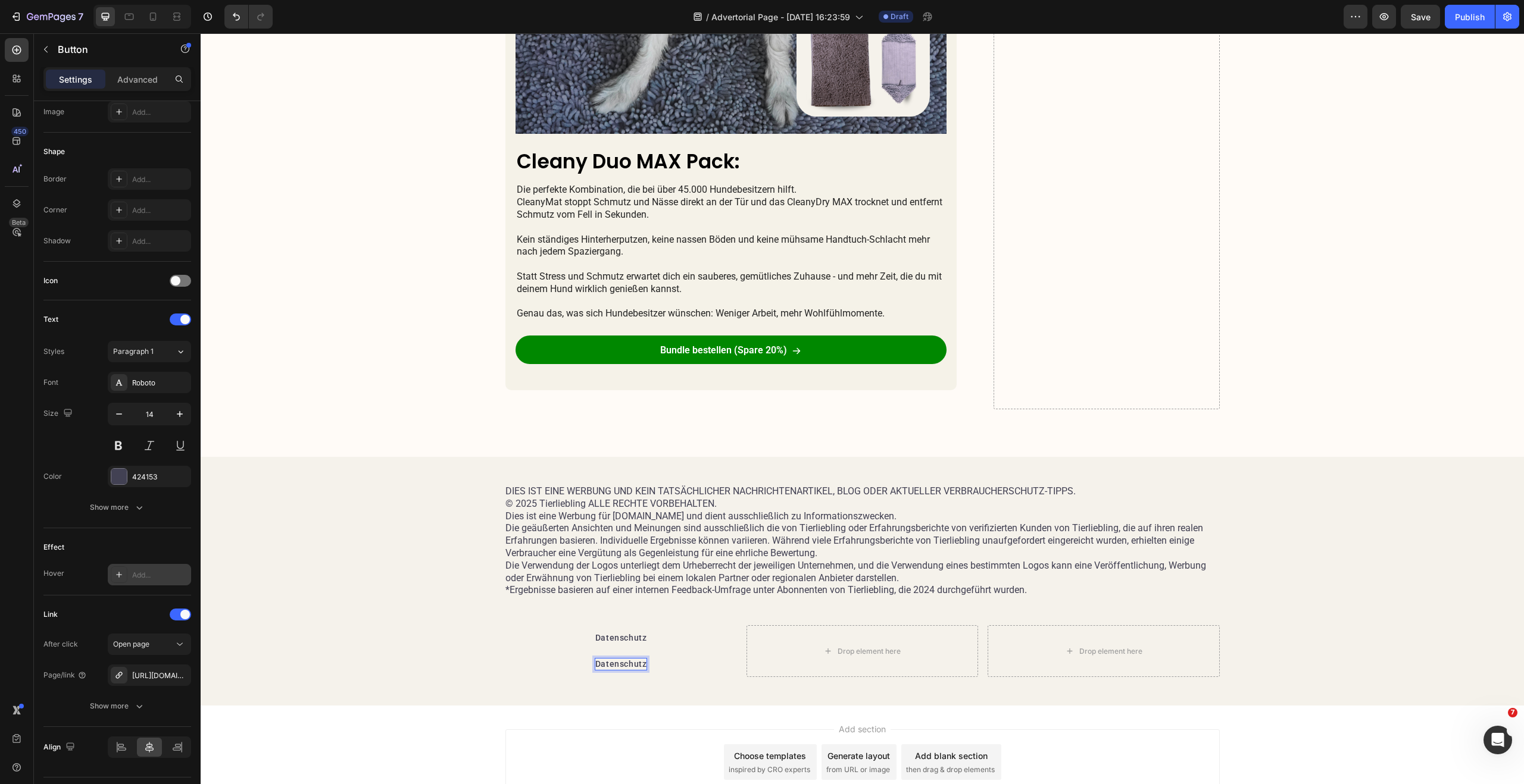
click at [566, 663] on div "Datenschutz Button 0" at bounding box center [621, 664] width 231 height 26
drag, startPoint x: 567, startPoint y: 662, endPoint x: 771, endPoint y: 652, distance: 204.2
click at [799, 652] on div "Datenschutz Button Datenschutz Button 0 Drop element here Drop element here Row" at bounding box center [862, 651] width 714 height 52
drag, startPoint x: 513, startPoint y: 641, endPoint x: 775, endPoint y: 641, distance: 262.0
click at [775, 641] on div "Datenschutz Button Datenschutz Button 0 Drop element here Drop element here Row" at bounding box center [862, 651] width 714 height 52
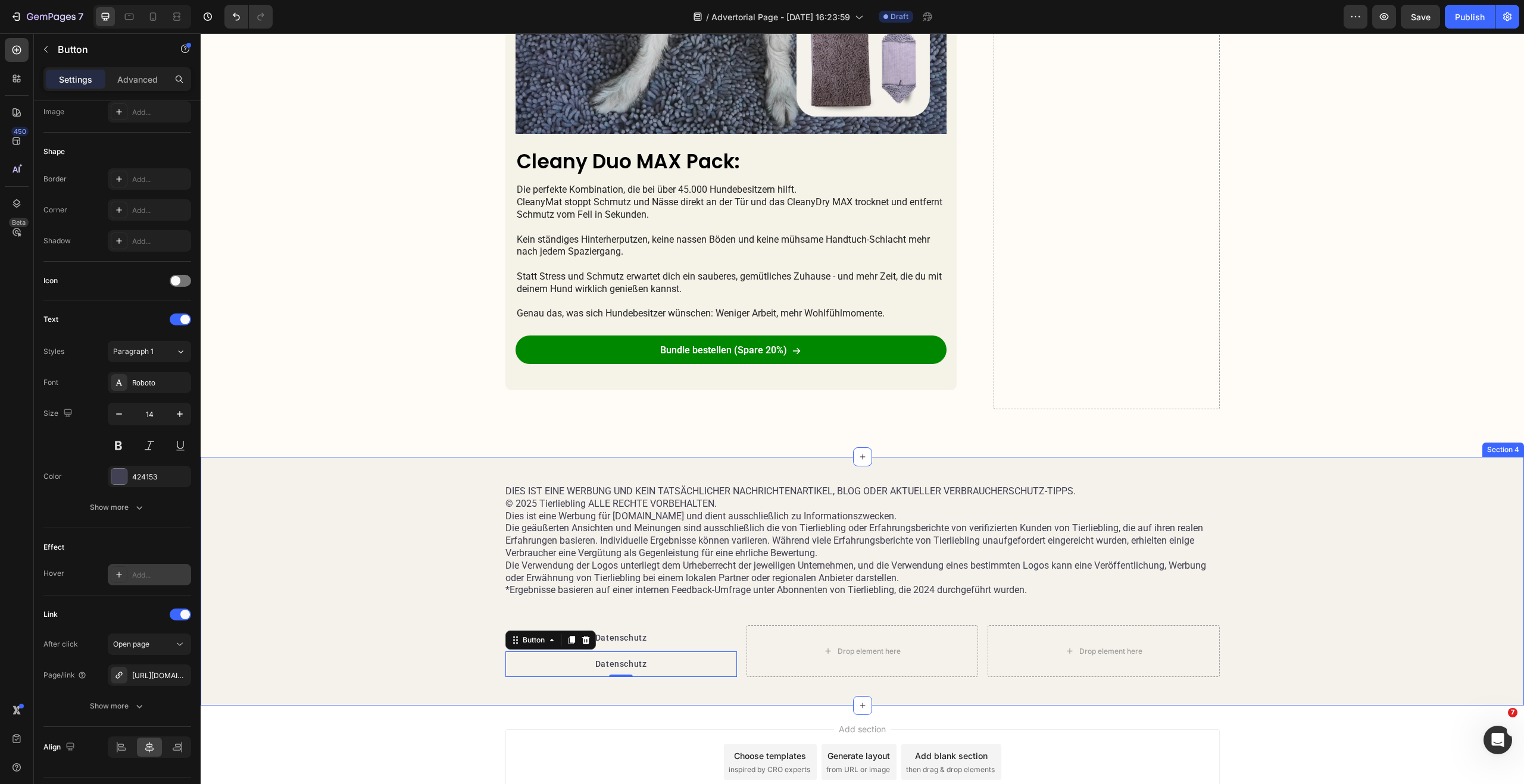
drag, startPoint x: 508, startPoint y: 642, endPoint x: 539, endPoint y: 623, distance: 36.4
click at [567, 613] on div "DIES IST EINE WERBUNG UND KEIN TATSÄCHLICHER NACHRICHTENARTIKEL, BLOG ODER AKTU…" at bounding box center [861, 595] width 1299 height 220
click at [510, 645] on div "Button" at bounding box center [533, 641] width 50 height 15
drag, startPoint x: 510, startPoint y: 645, endPoint x: 590, endPoint y: 662, distance: 81.8
click at [590, 662] on div "Datenschutz Button Row 3 cols Section 0" at bounding box center [621, 664] width 231 height 26
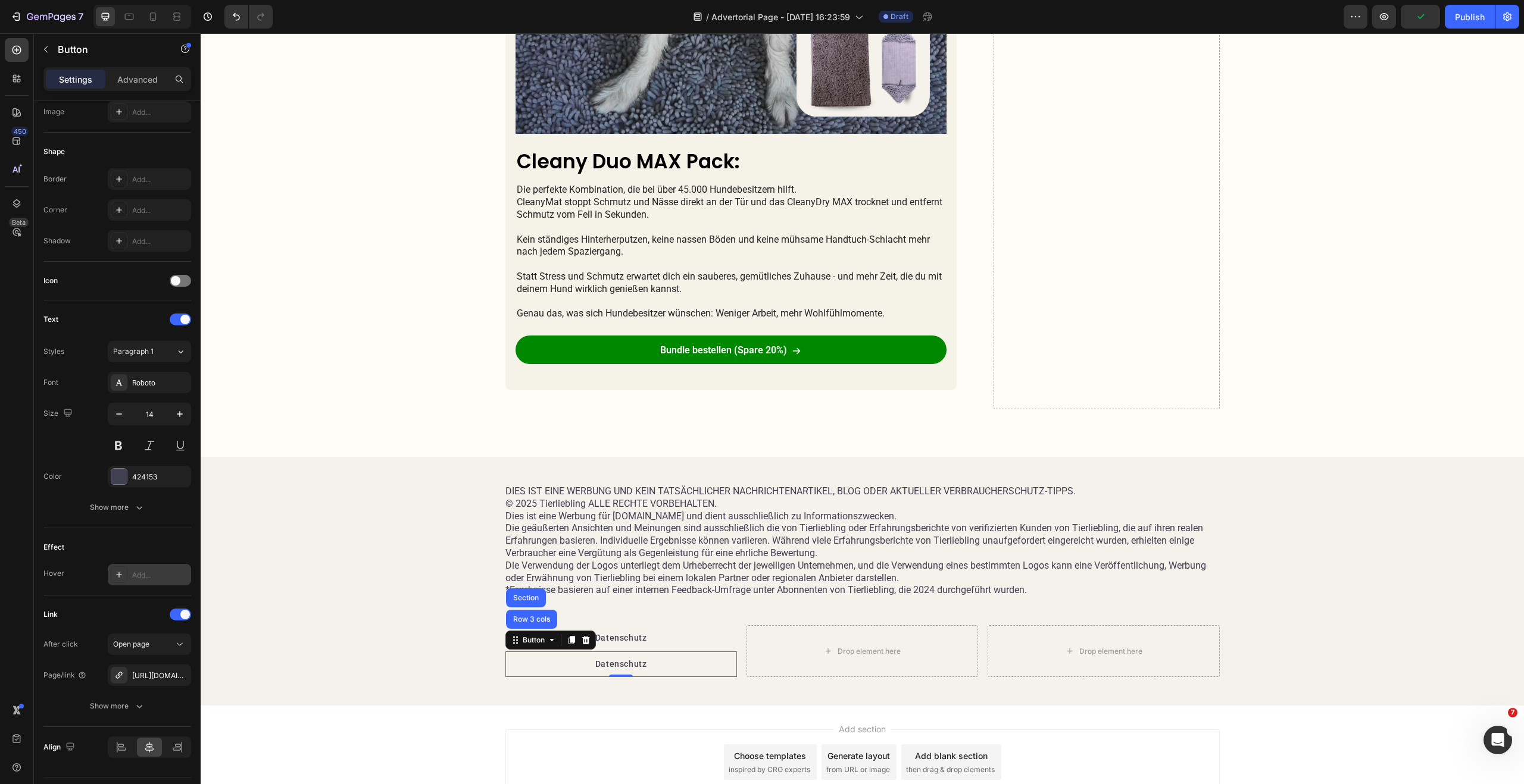
click at [525, 662] on div "Datenschutz Button Row 3 cols Section 0" at bounding box center [621, 664] width 231 height 26
click at [660, 641] on div "Datenschutz Button 0" at bounding box center [621, 638] width 231 height 26
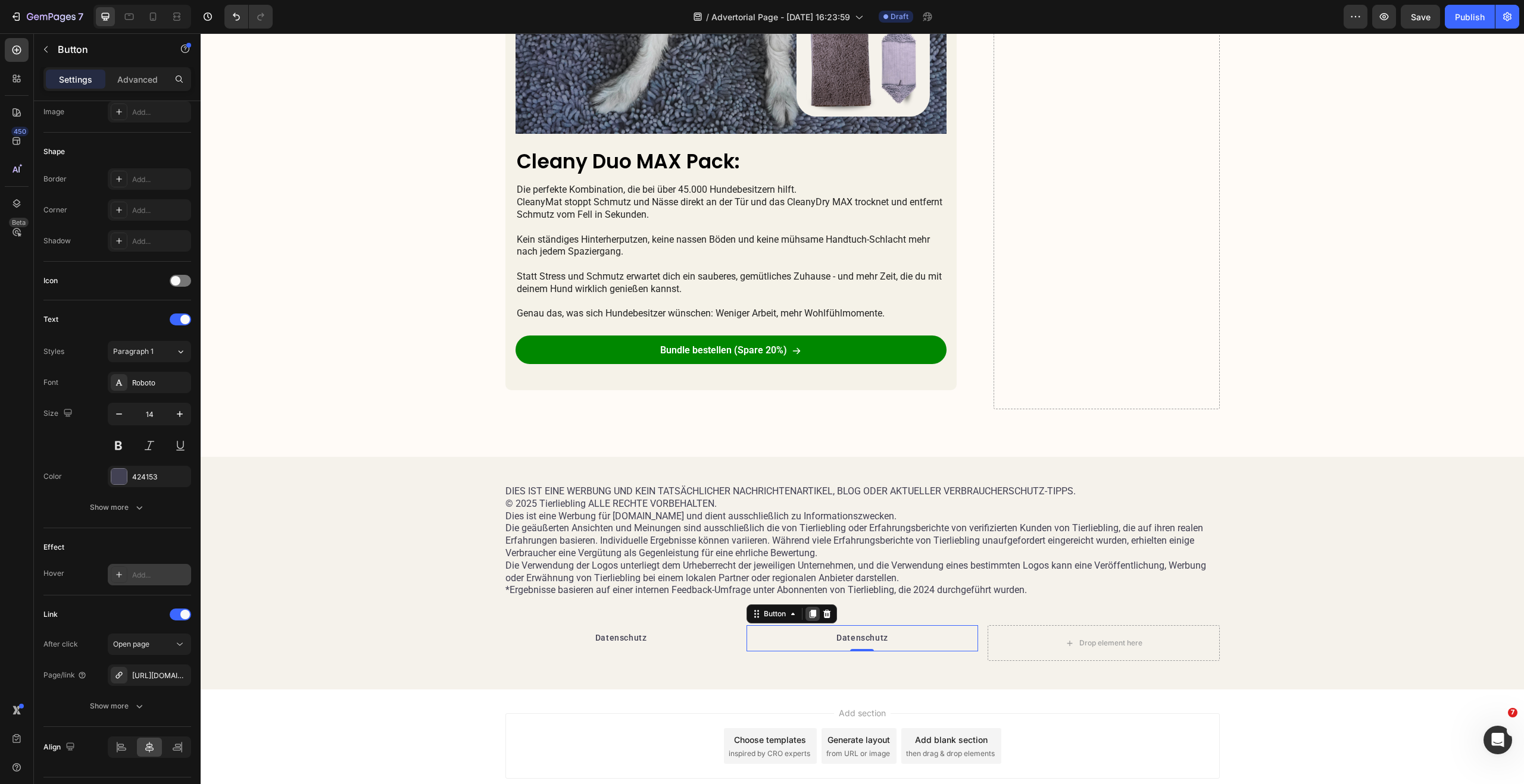
click at [812, 616] on icon at bounding box center [812, 614] width 9 height 9
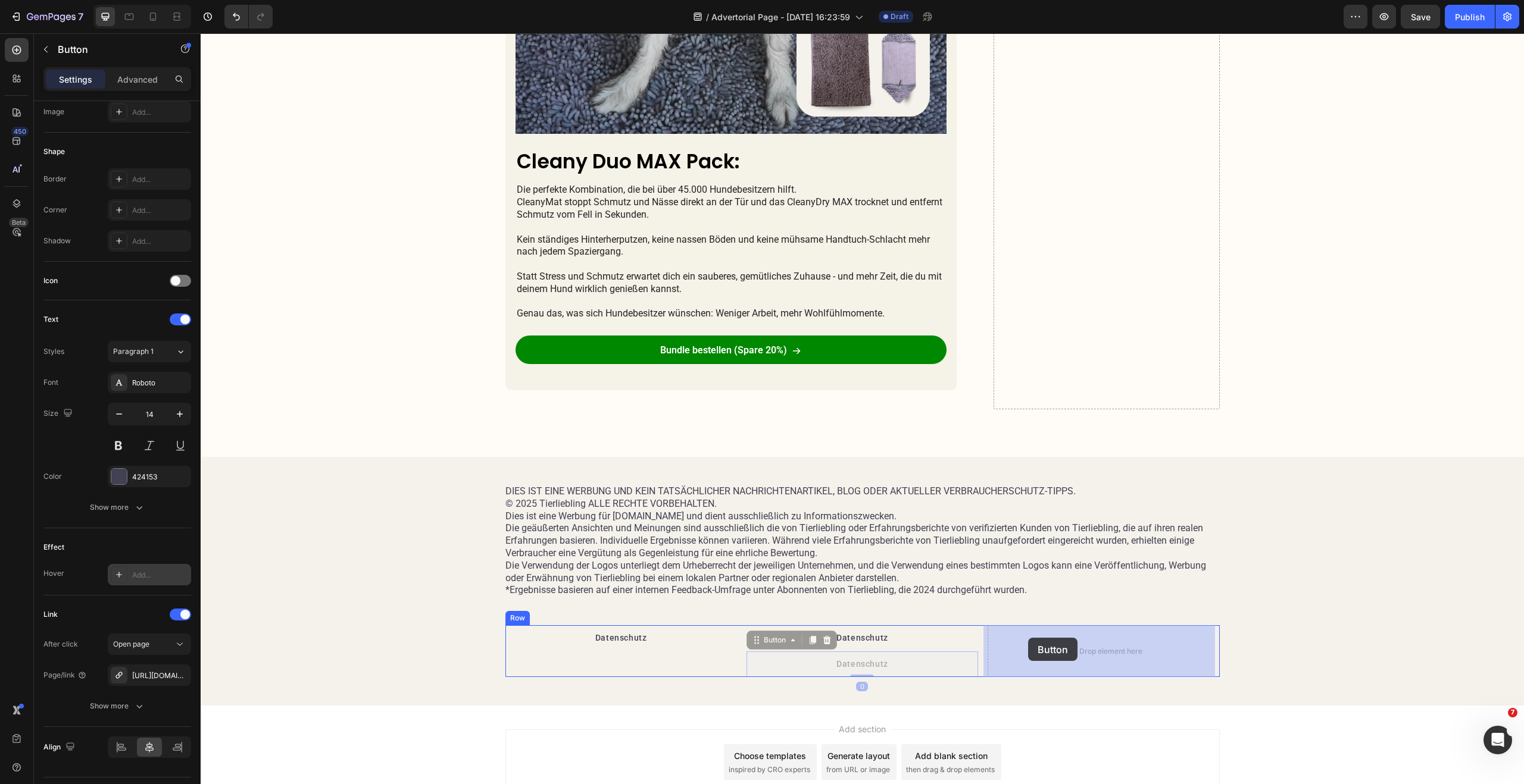
drag, startPoint x: 751, startPoint y: 642, endPoint x: 1028, endPoint y: 638, distance: 277.0
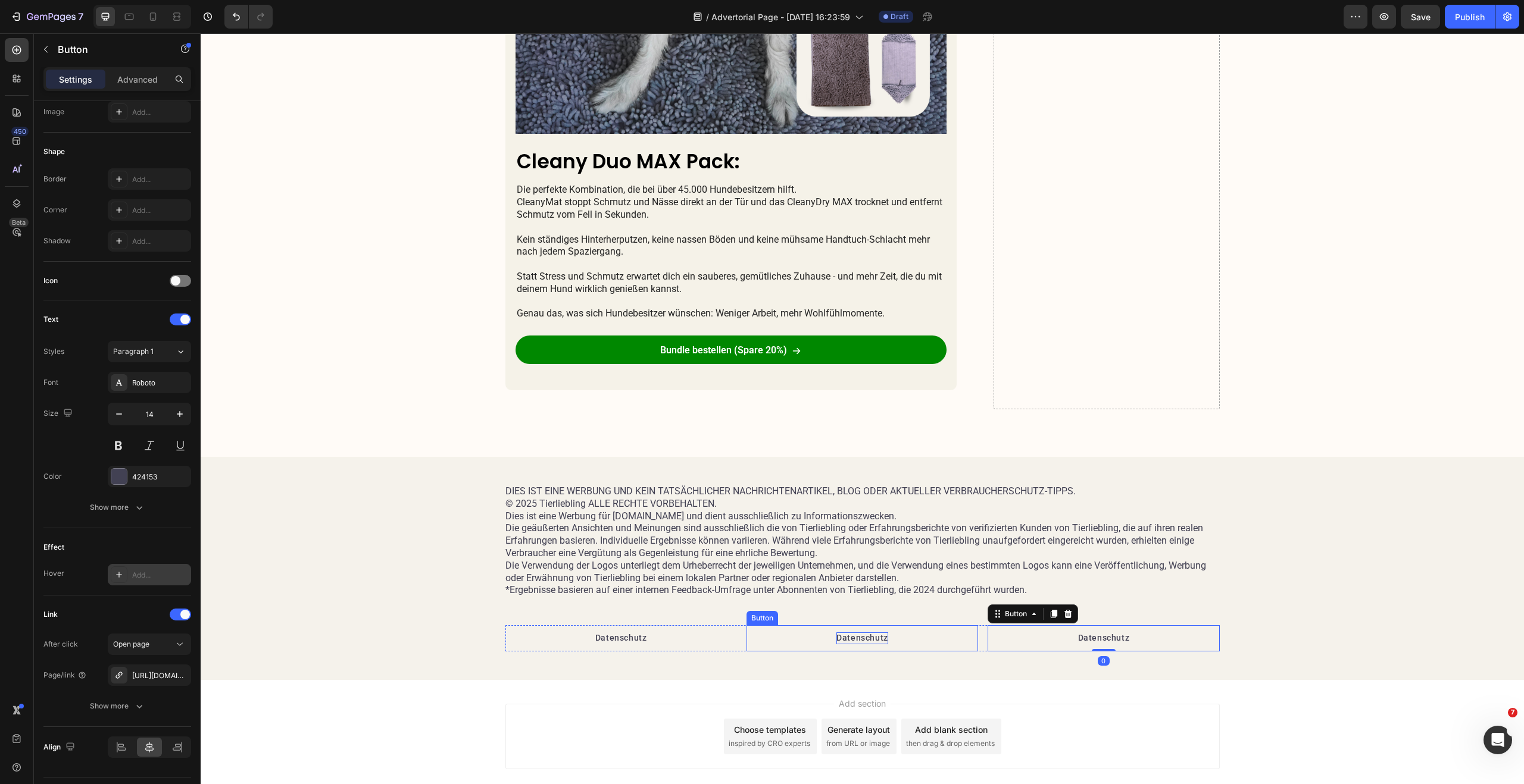
click at [849, 639] on p "Datenschutz" at bounding box center [862, 638] width 52 height 12
click at [1099, 641] on p "Datenschutz" at bounding box center [1103, 638] width 52 height 12
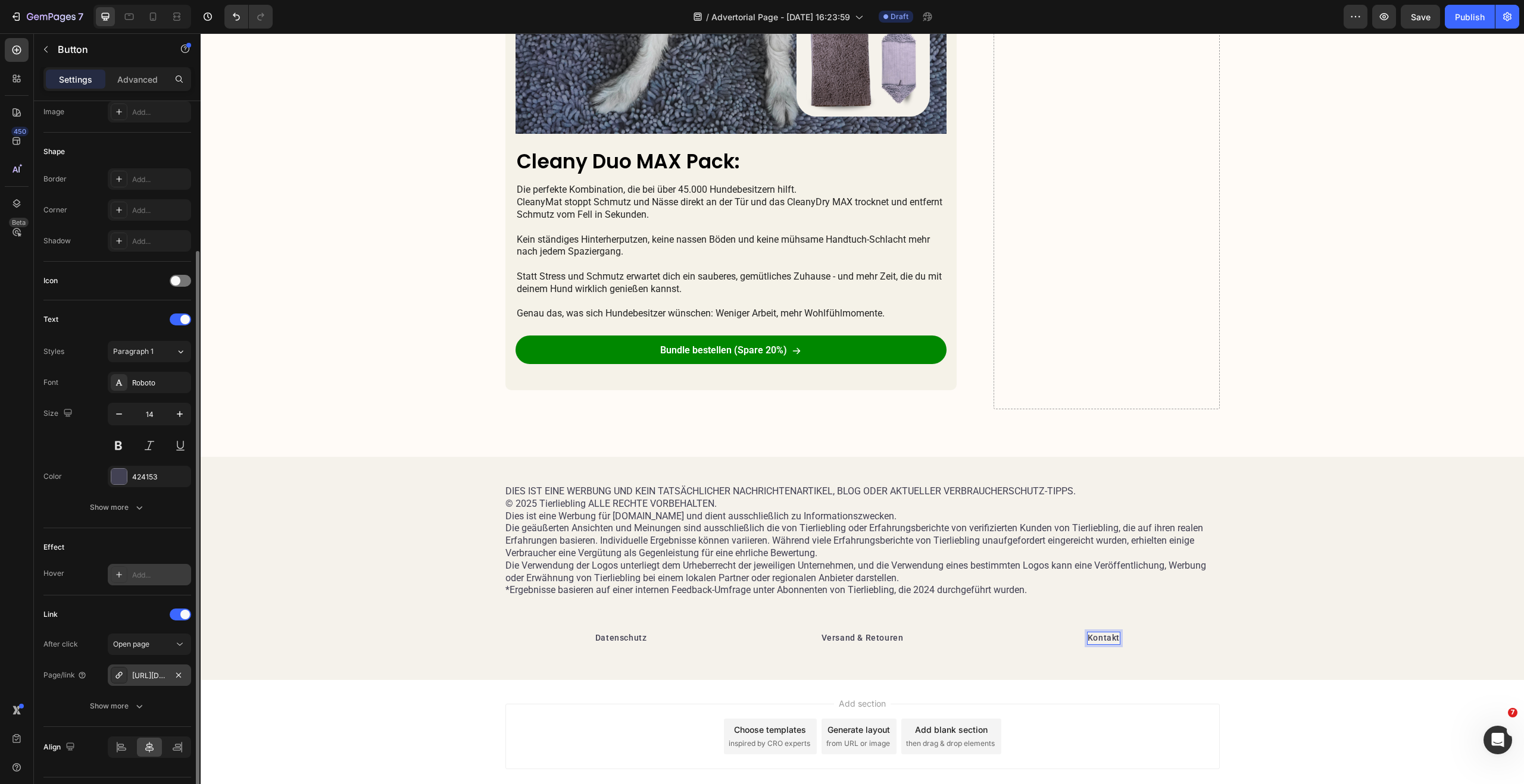
click at [159, 675] on div "https://tierliebling.at/policies/privacy-policy" at bounding box center [150, 676] width 35 height 11
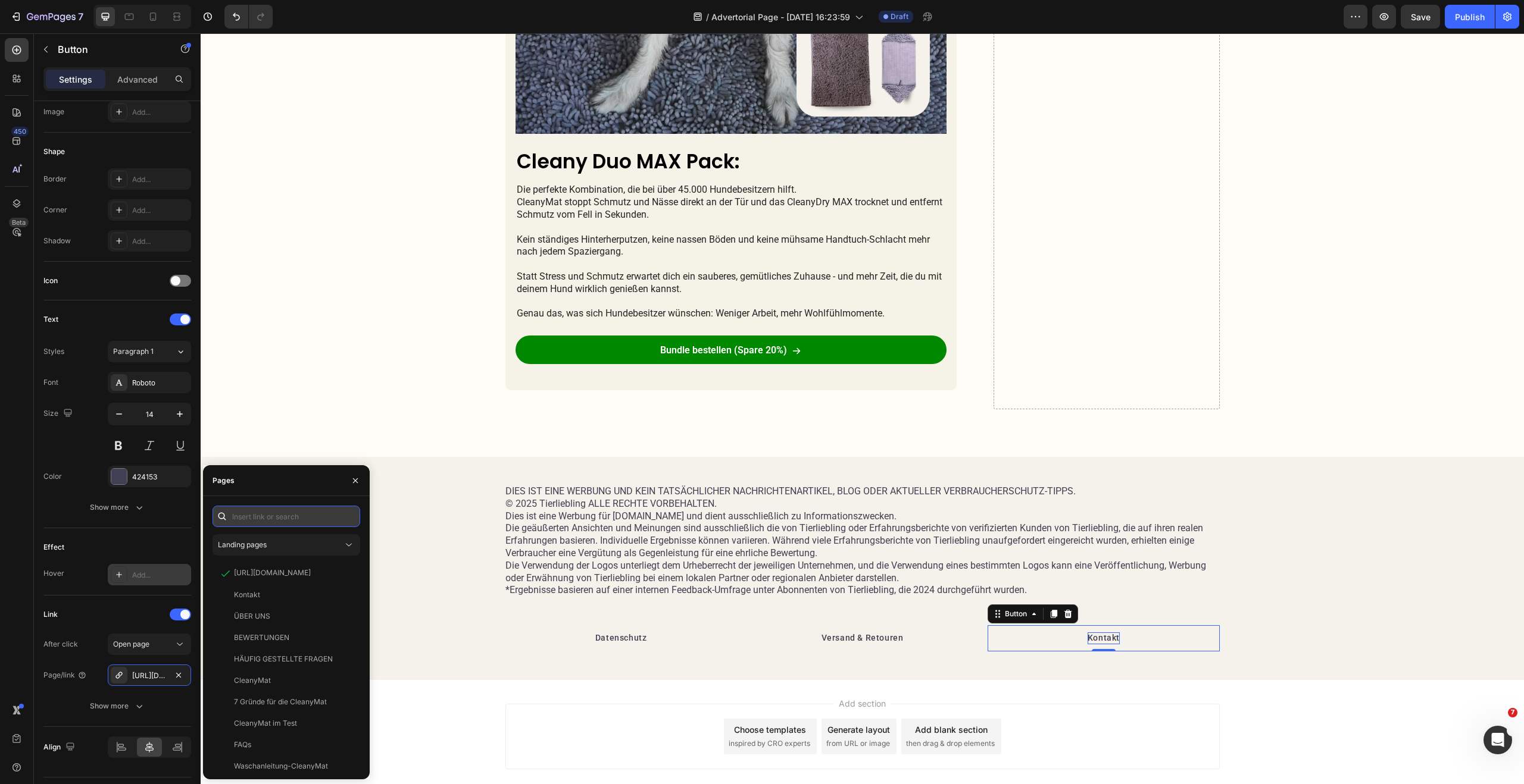
click at [282, 520] on input "text" at bounding box center [285, 515] width 147 height 21
paste input "https://tierliebling.at/pages/contact"
type input "https://tierliebling.at/pages/contact"
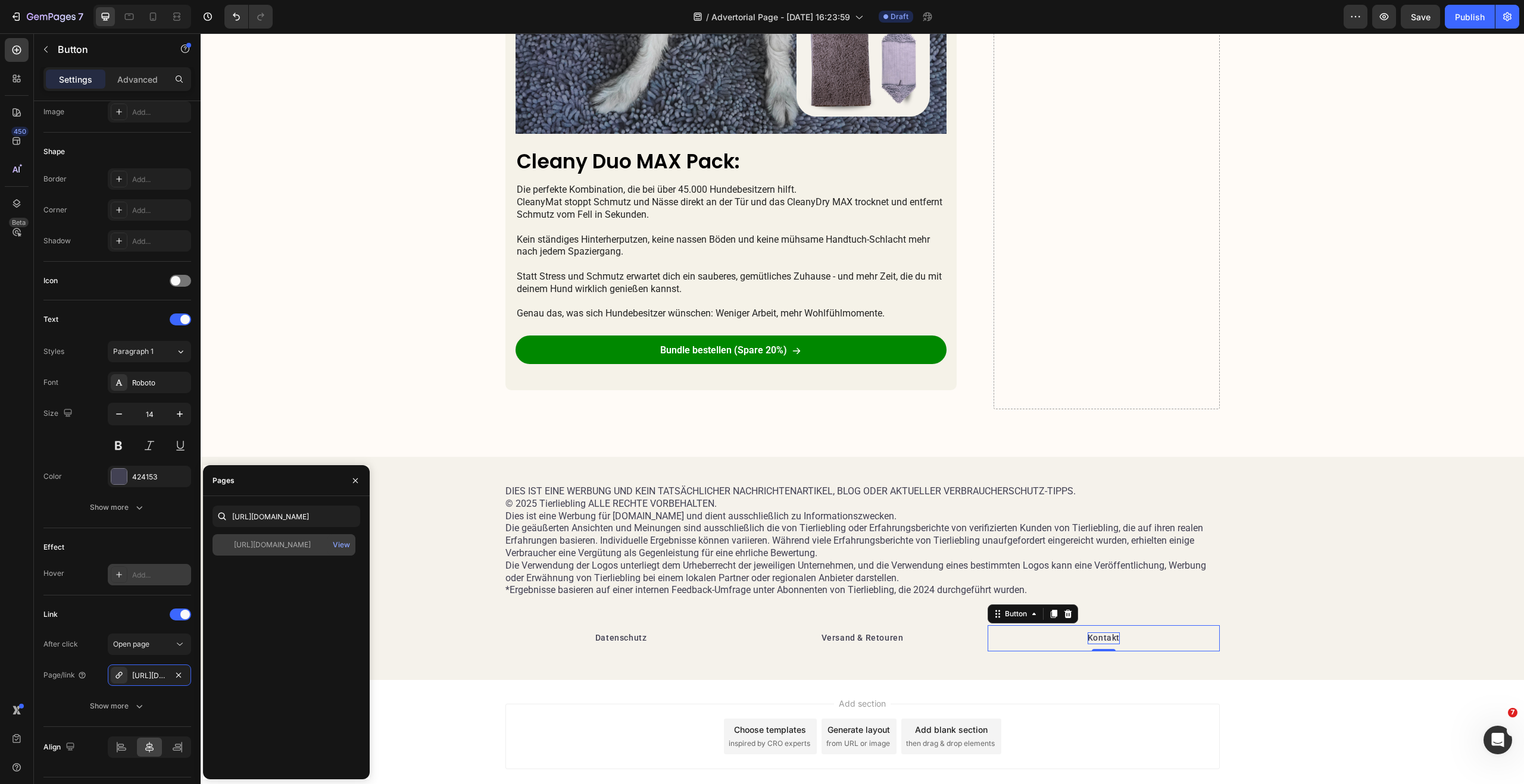
click at [294, 550] on div "https://tierliebling.at/pages/contact View" at bounding box center [283, 545] width 143 height 21
click at [368, 422] on div "Spare heute 20% auf das Cleany Duo MAX PACK! Heading Icon Icon Icon Icon Icon I…" at bounding box center [861, 27] width 1323 height 859
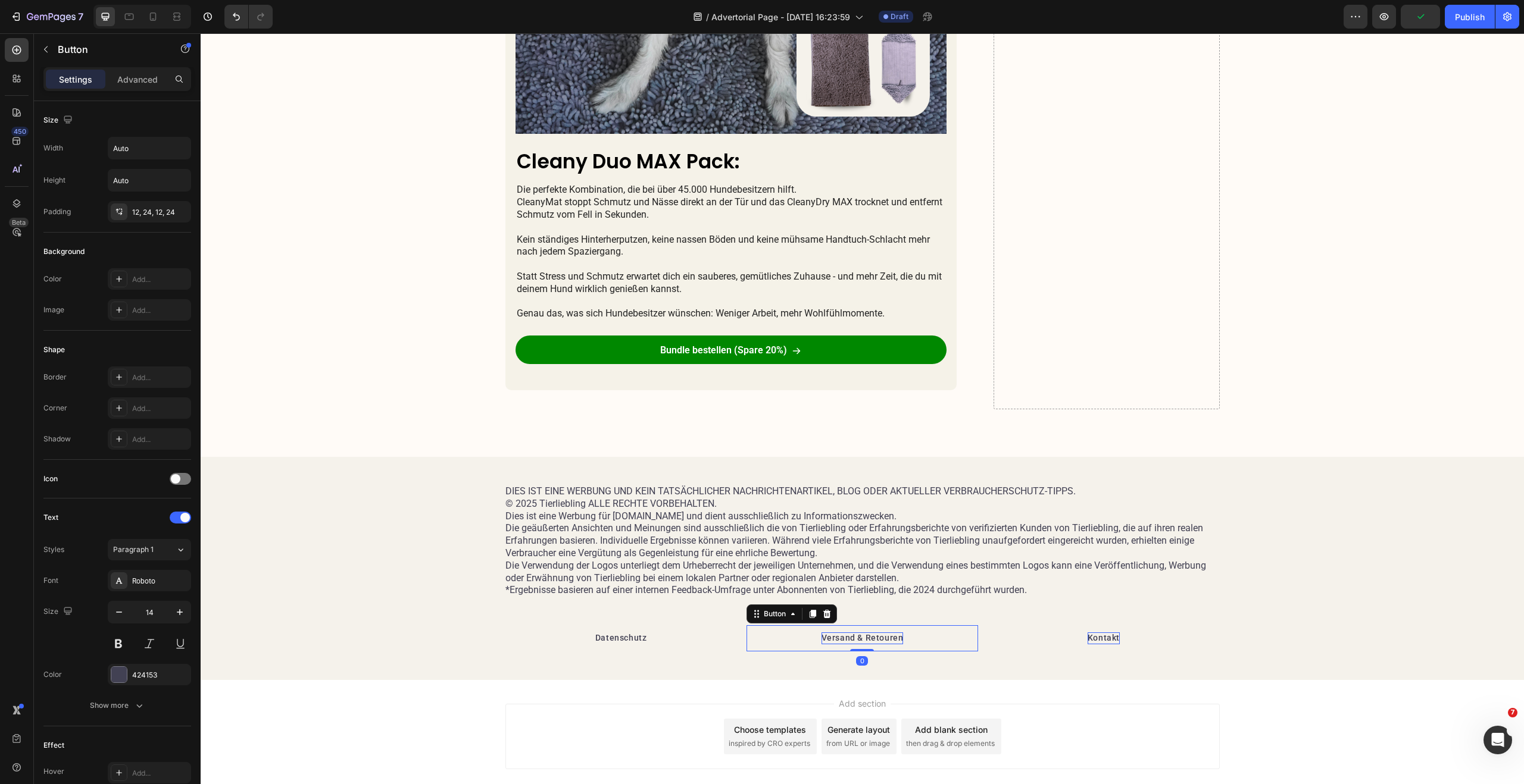
click at [869, 636] on p "Versand & Retouren" at bounding box center [862, 638] width 82 height 12
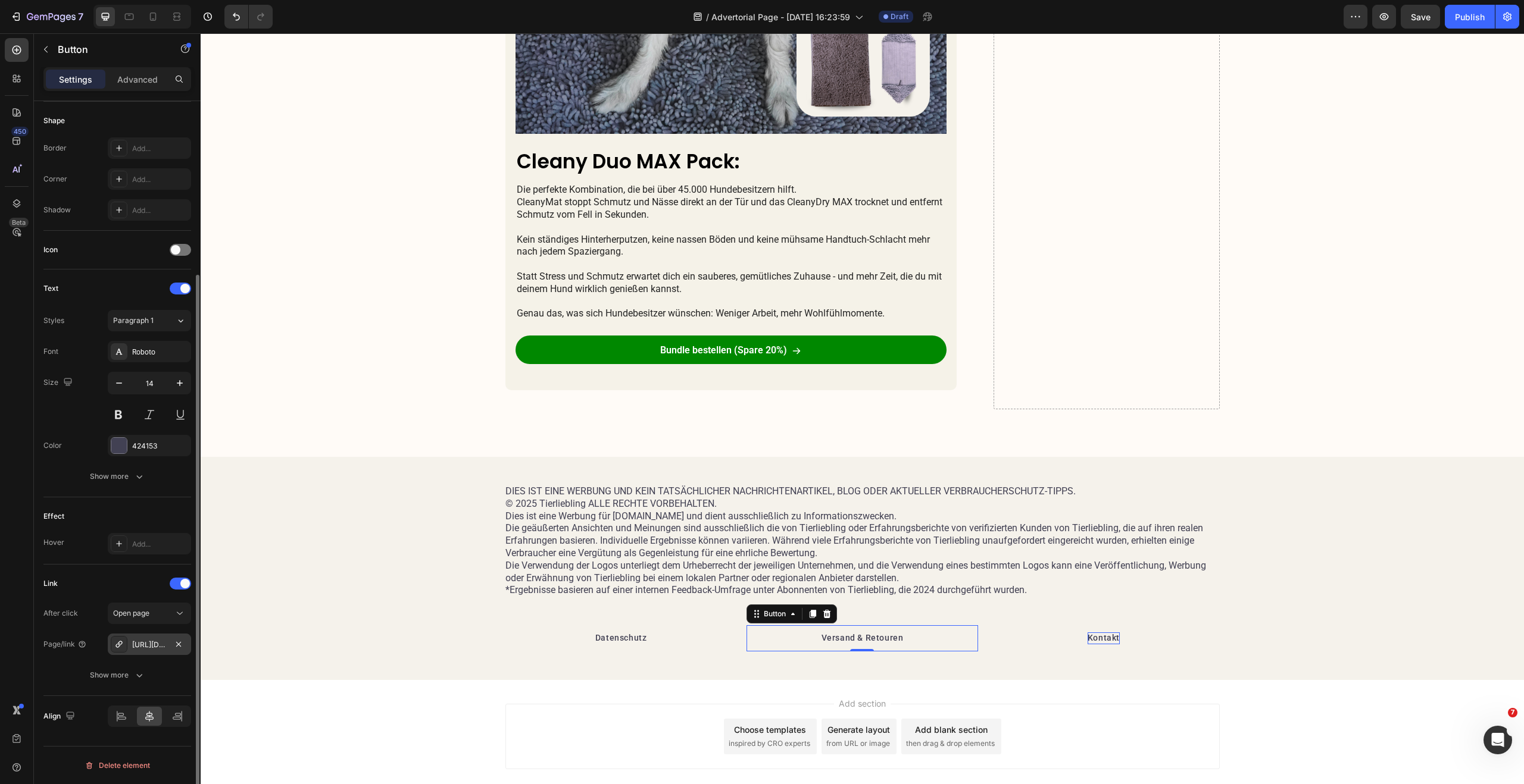
click at [153, 643] on div "https://tierliebling.at/policies/privacy-policy" at bounding box center [150, 645] width 35 height 11
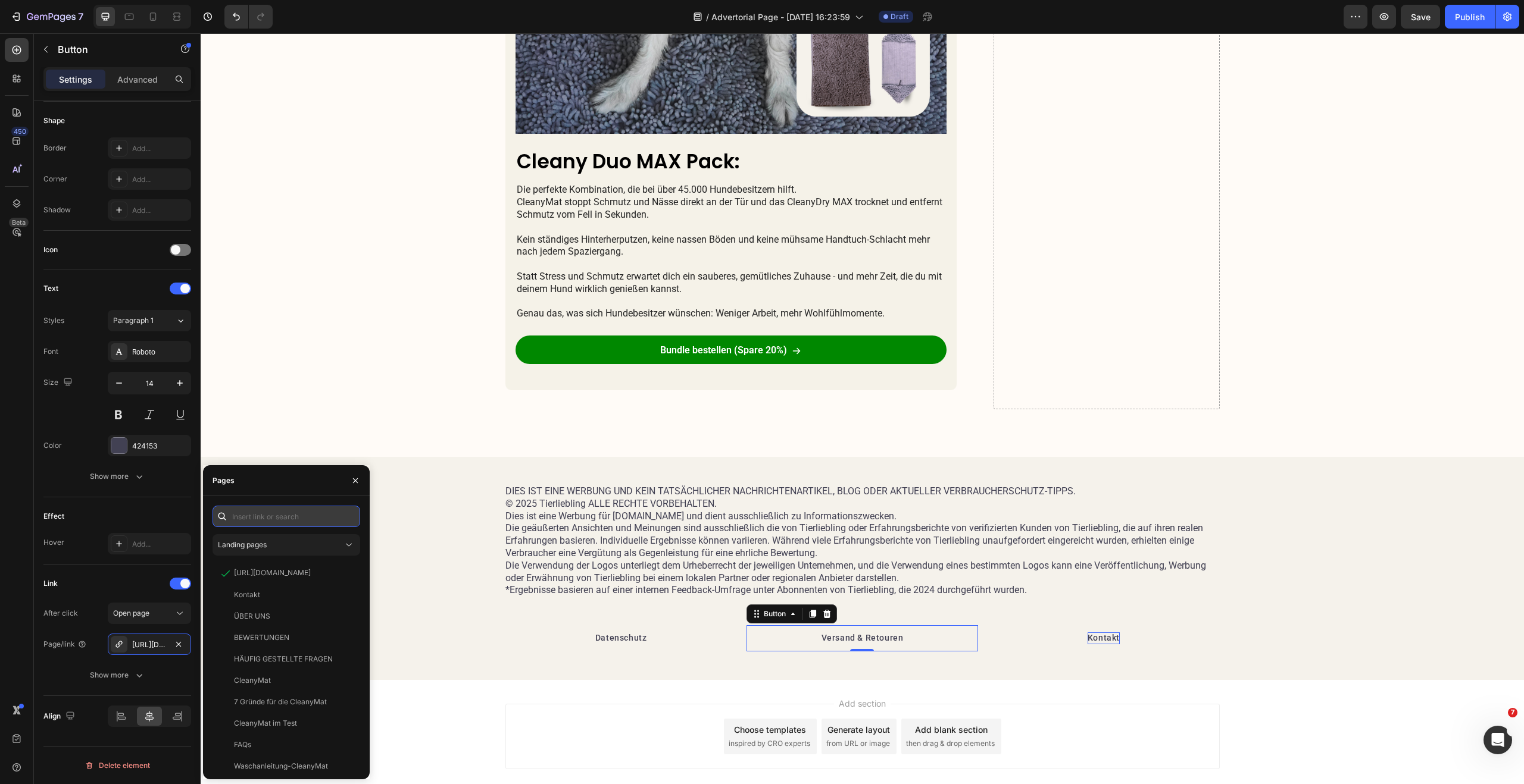
click at [272, 518] on input "text" at bounding box center [285, 515] width 147 height 21
paste input "https://tierliebling.at/policies/refund-policy"
type input "https://tierliebling.at/policies/refund-policy"
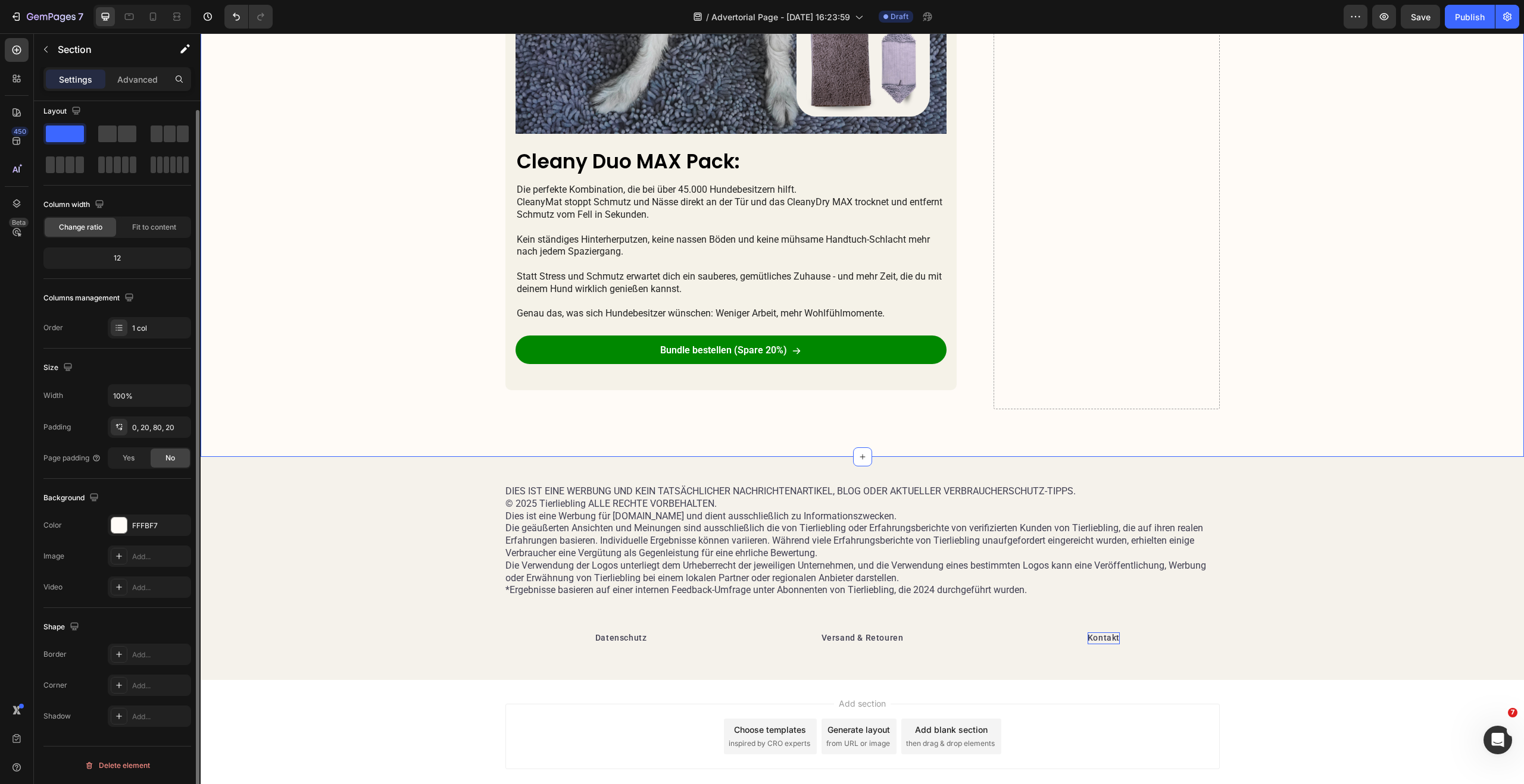
scroll to position [0, 0]
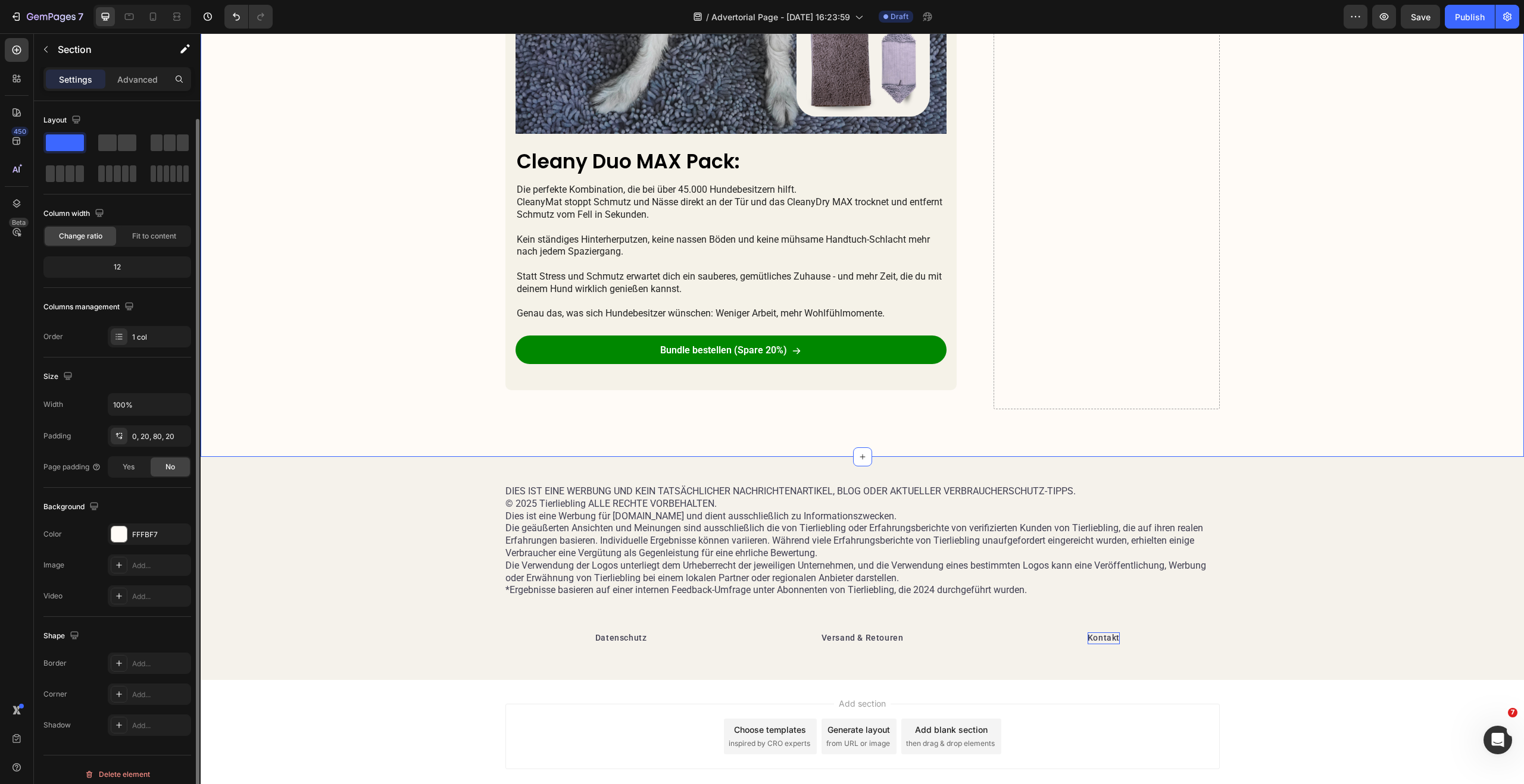
click at [336, 441] on div "Spare heute 20% auf das Cleany Duo MAX PACK! Heading Icon Icon Icon Icon Icon I…" at bounding box center [861, 27] width 1323 height 859
click at [870, 630] on link "Versand & Retouren" at bounding box center [862, 638] width 111 height 26
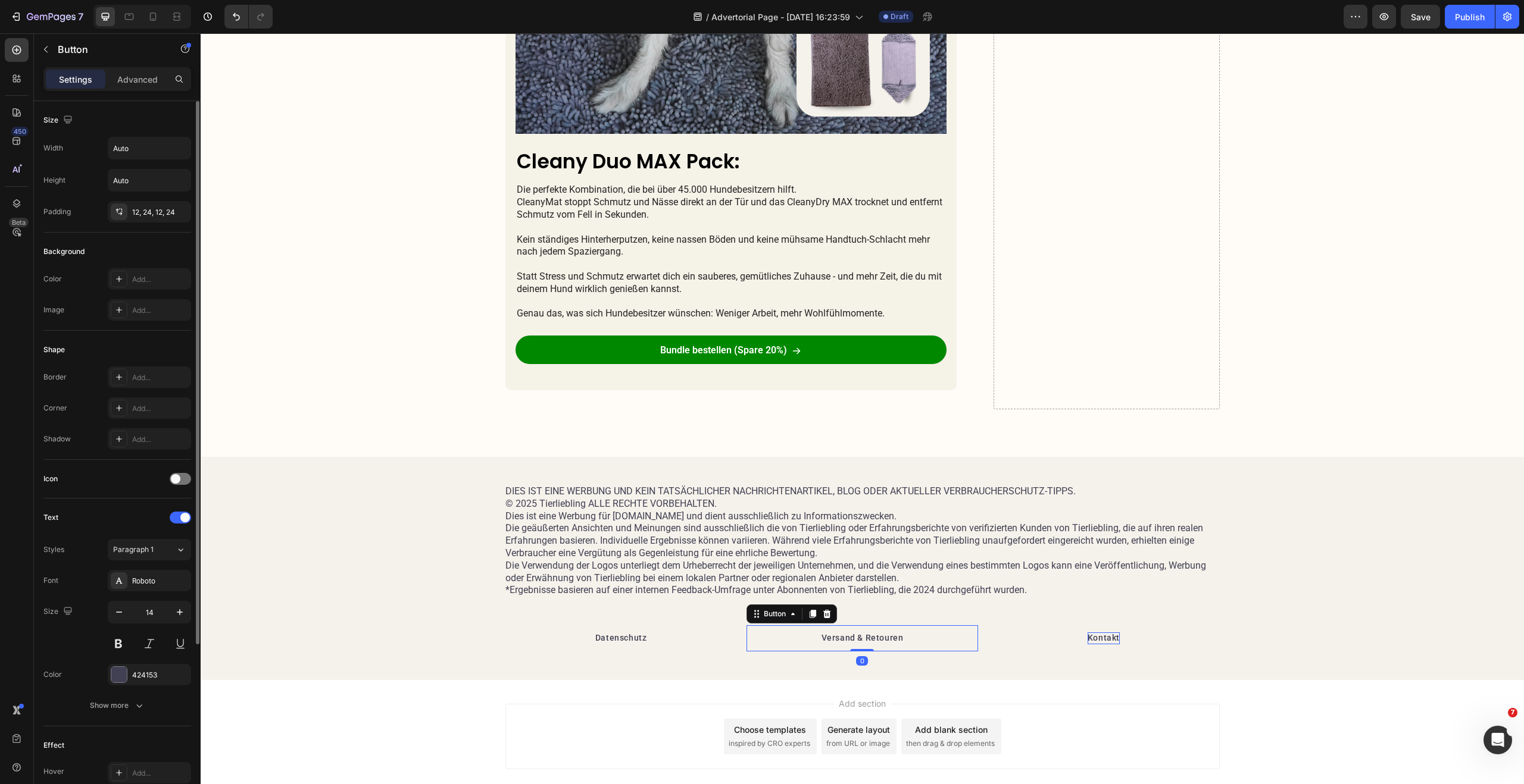
click at [870, 630] on link "Versand & Retouren" at bounding box center [862, 638] width 111 height 26
click at [842, 648] on link "Versand & Retouren" at bounding box center [862, 638] width 111 height 26
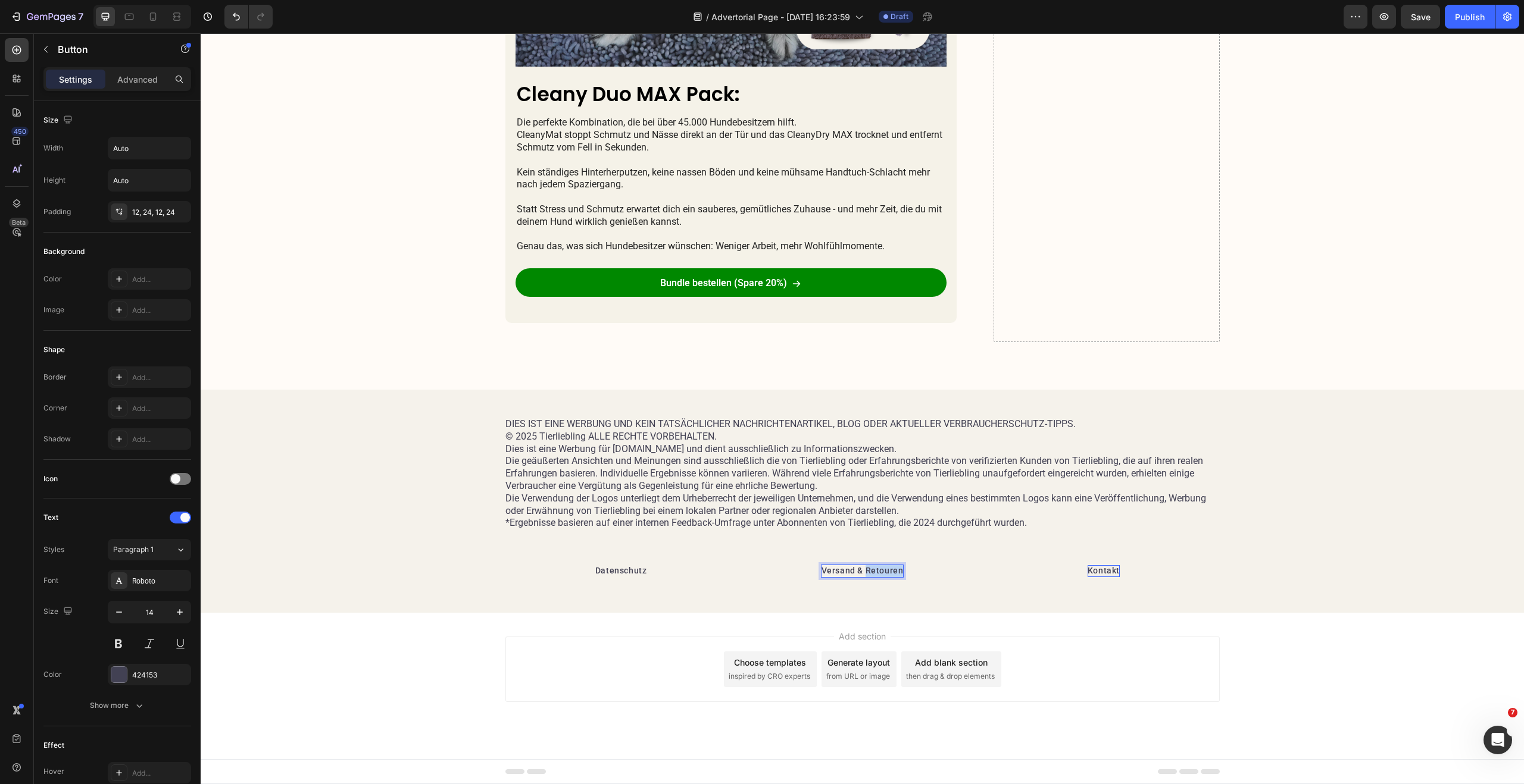
click at [875, 572] on p "Versand & Retouren" at bounding box center [862, 570] width 82 height 12
click at [913, 566] on div "Widerrufsrecht Button 0" at bounding box center [861, 571] width 231 height 26
click at [807, 548] on icon at bounding box center [812, 546] width 9 height 9
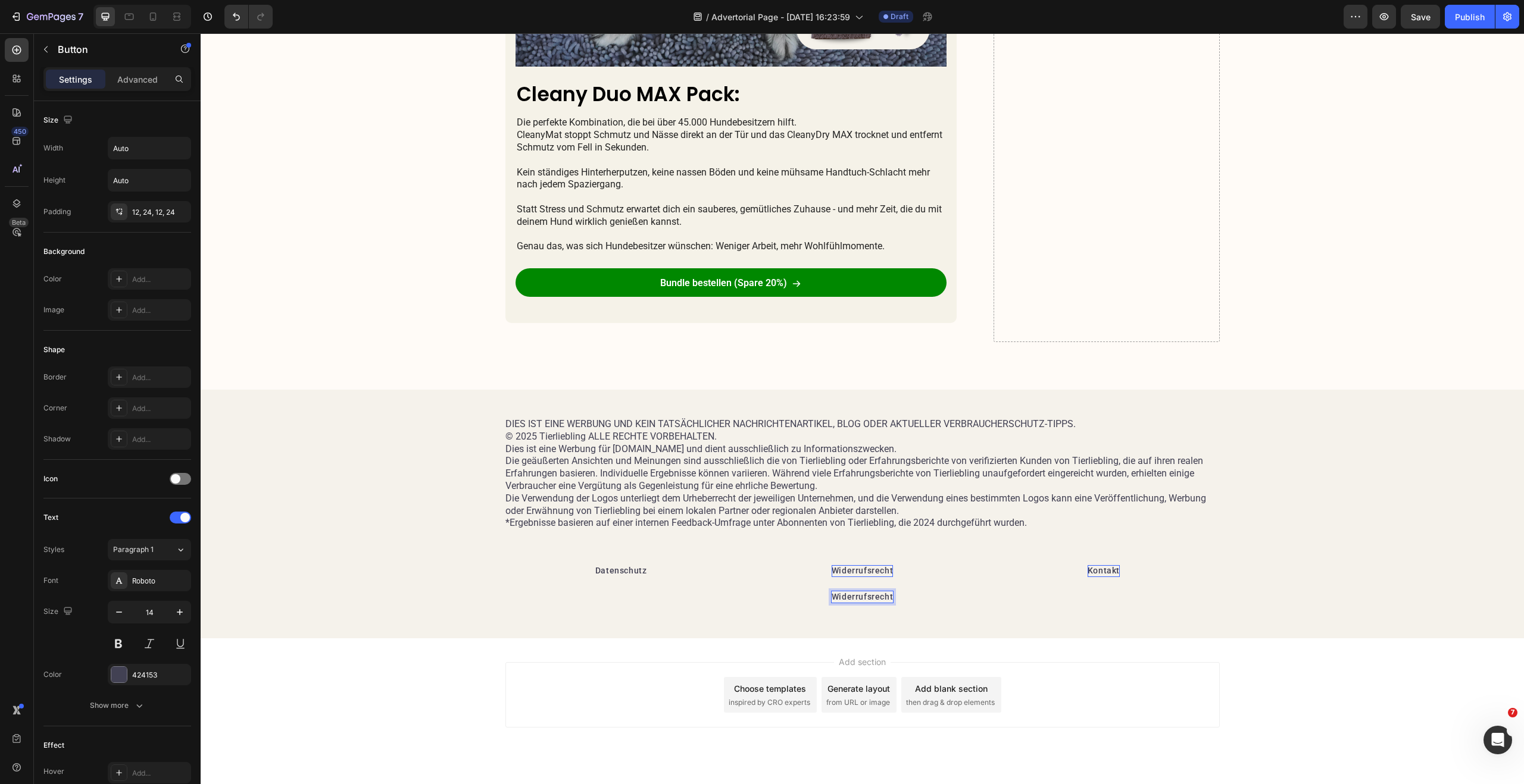
click at [872, 597] on p "Widerrufsrecht" at bounding box center [861, 597] width 61 height 12
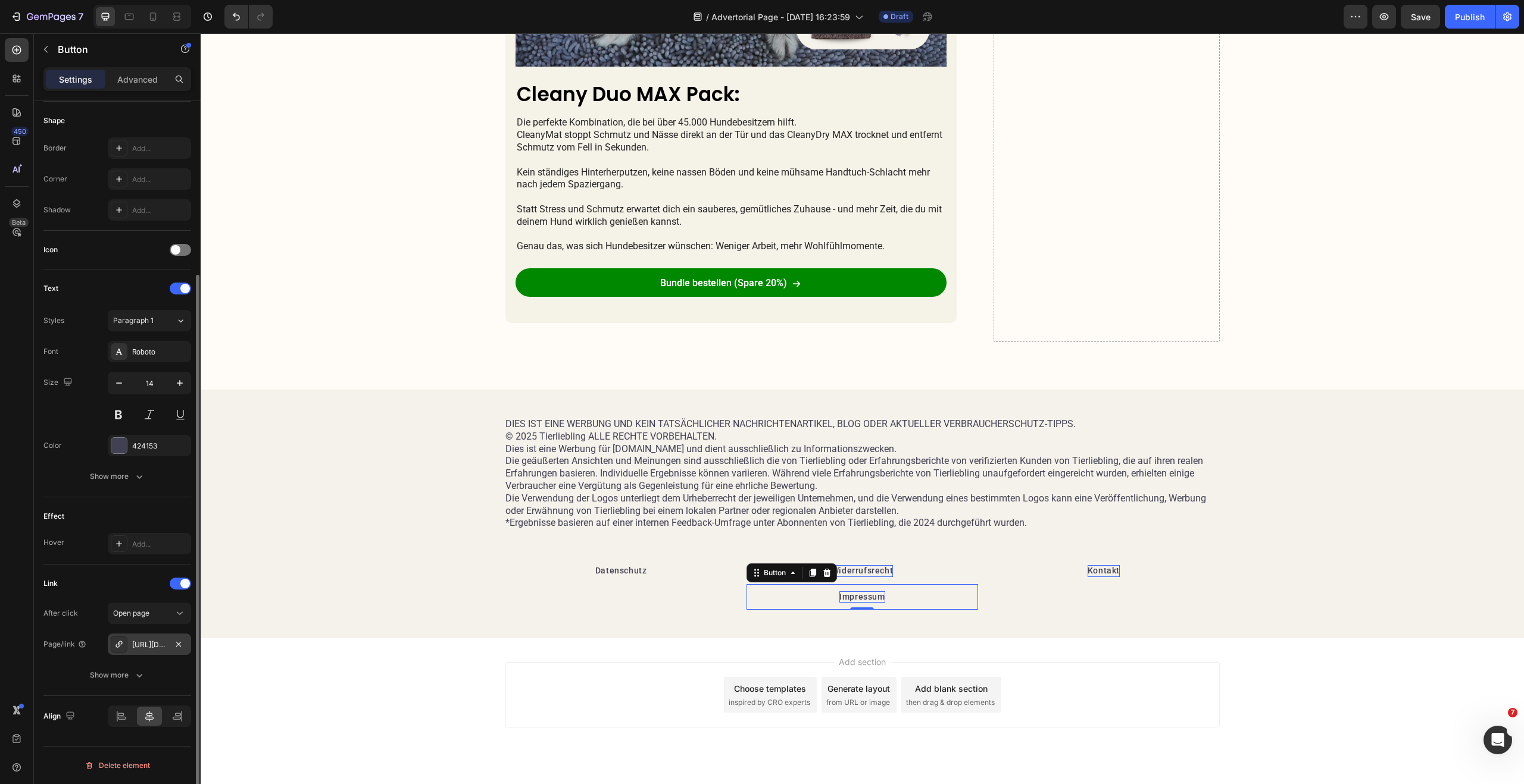
click at [153, 647] on div "https://tierliebling.at/policies/privacy-policy" at bounding box center [150, 645] width 35 height 11
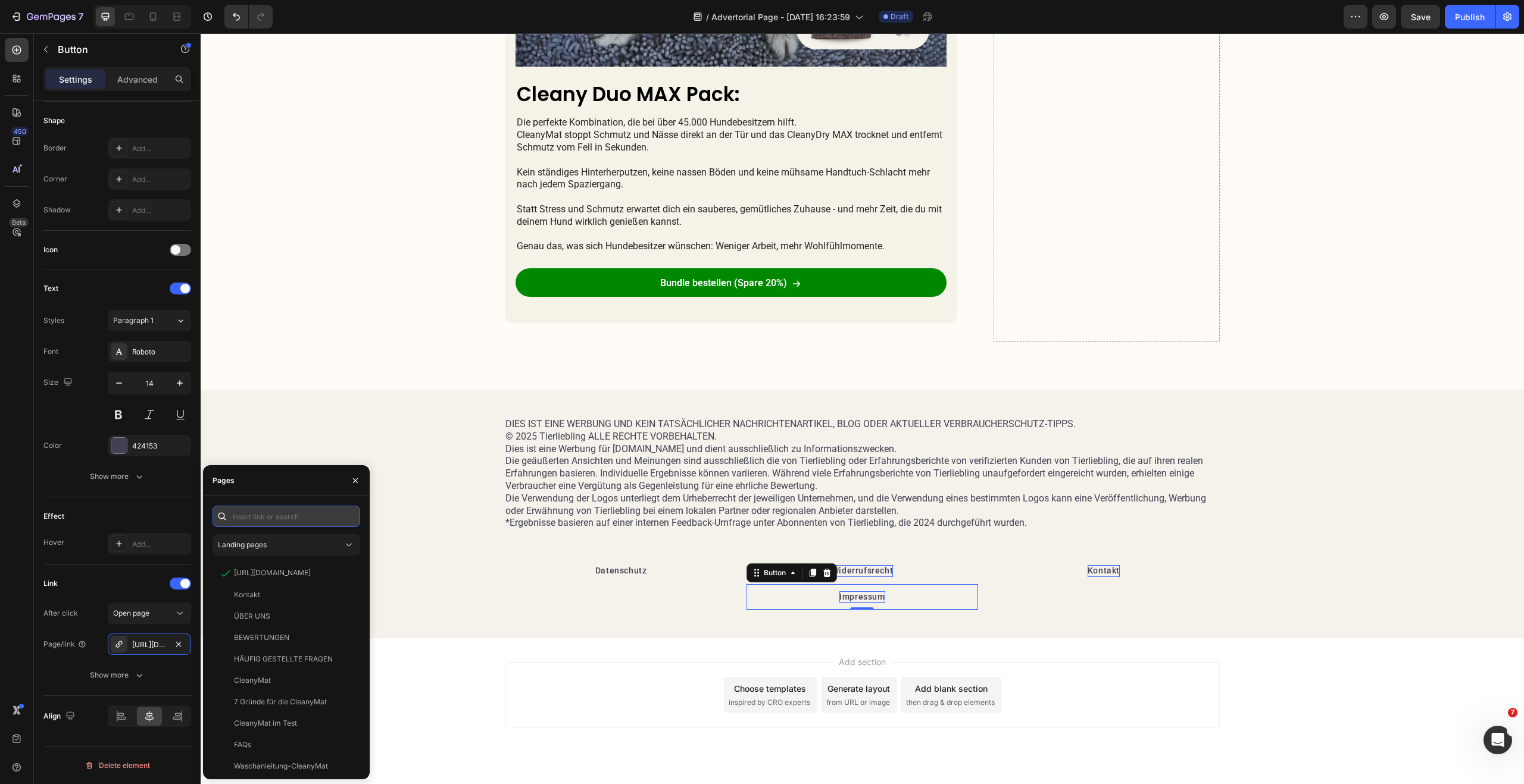
click at [289, 521] on input "text" at bounding box center [285, 515] width 147 height 21
paste input "https://tierliebling.at/policies/legal-notice"
type input "https://tierliebling.at/policies/legal-notice"
click at [304, 546] on div "https://tierliebling.at/policies/legal-notice" at bounding box center [272, 545] width 77 height 11
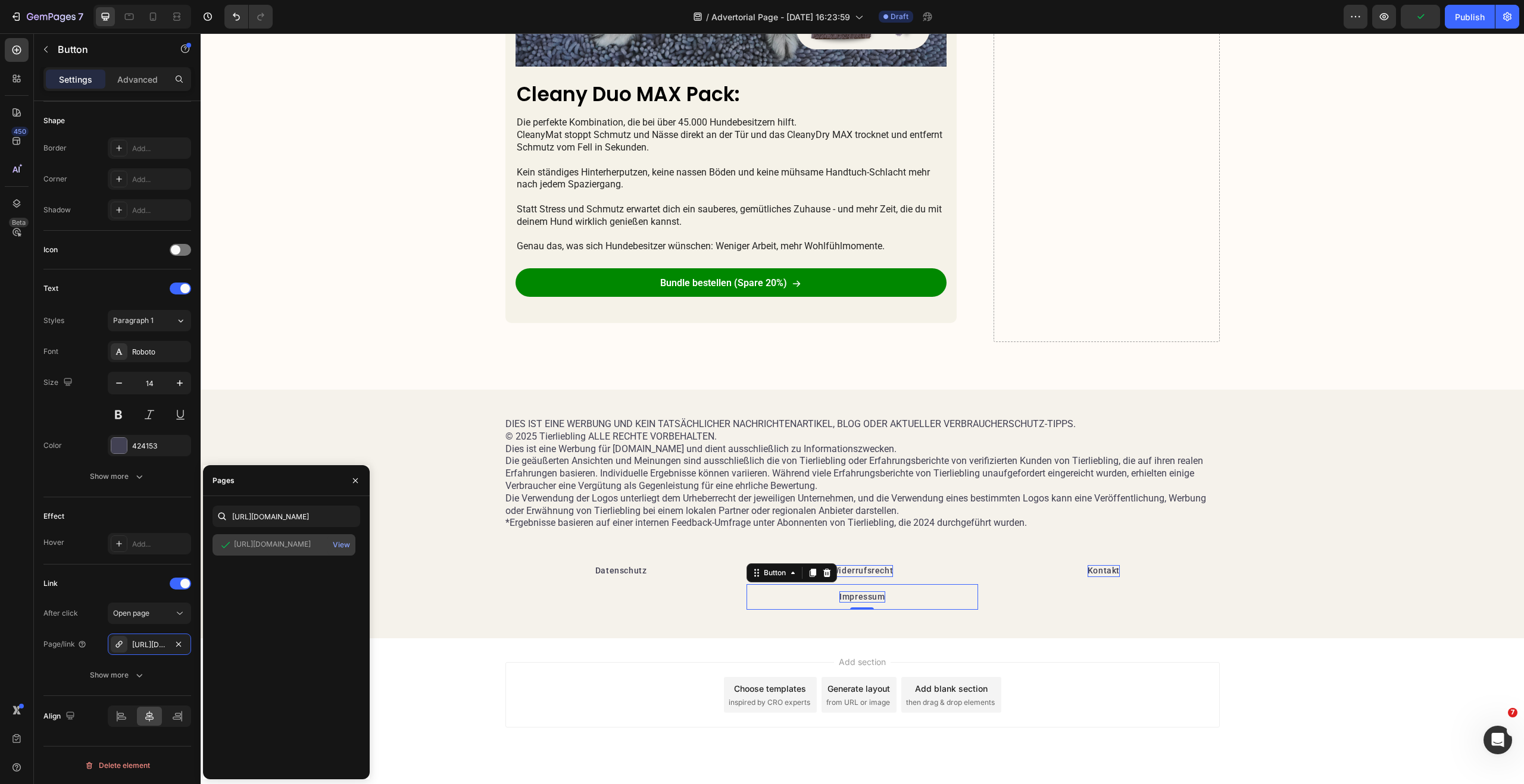
scroll to position [0, 0]
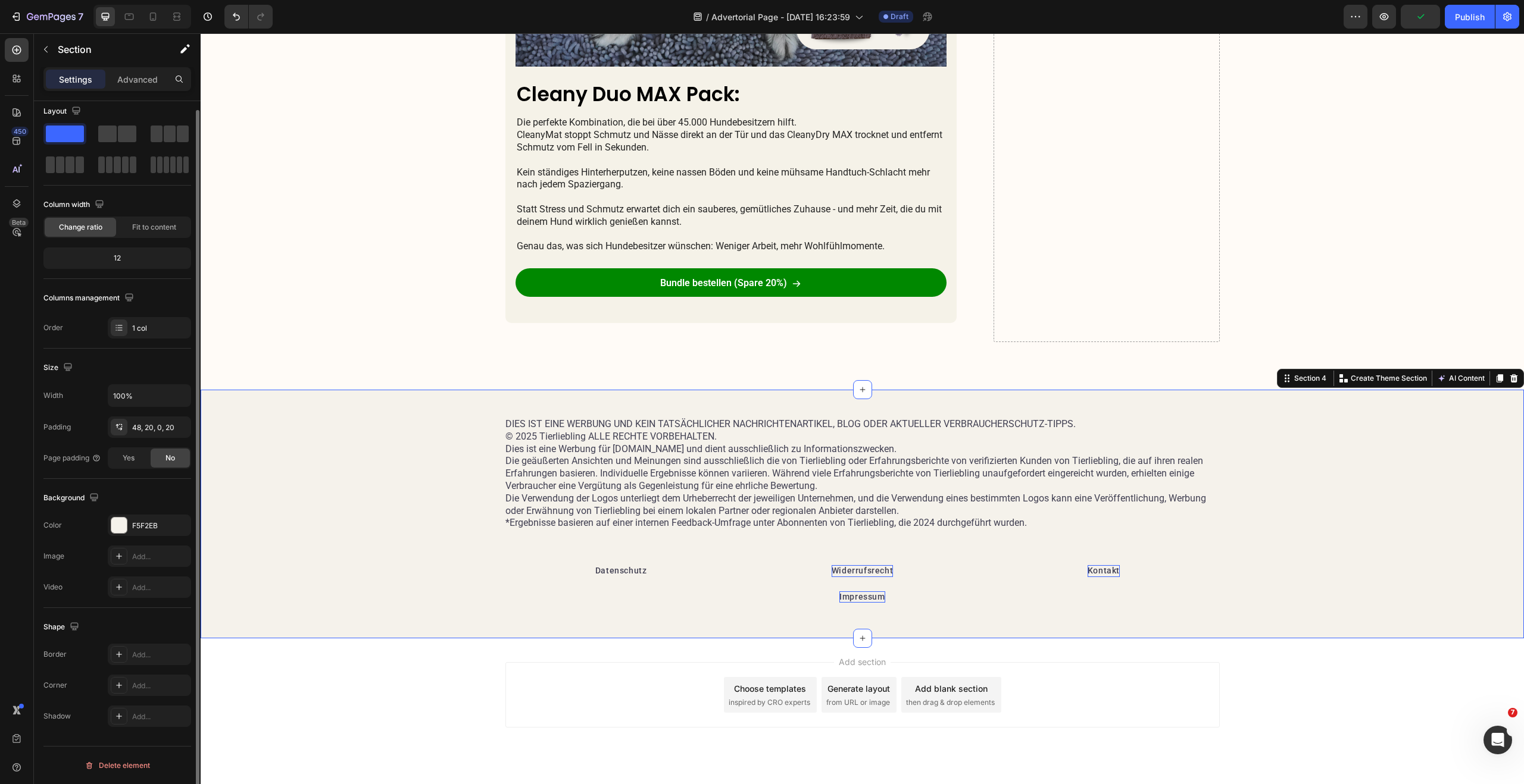
click at [685, 618] on div "DIES IST EINE WERBUNG UND KEIN TATSÄCHLICHER NACHRICHTENARTIKEL, BLOG ODER AKTU…" at bounding box center [861, 528] width 1299 height 220
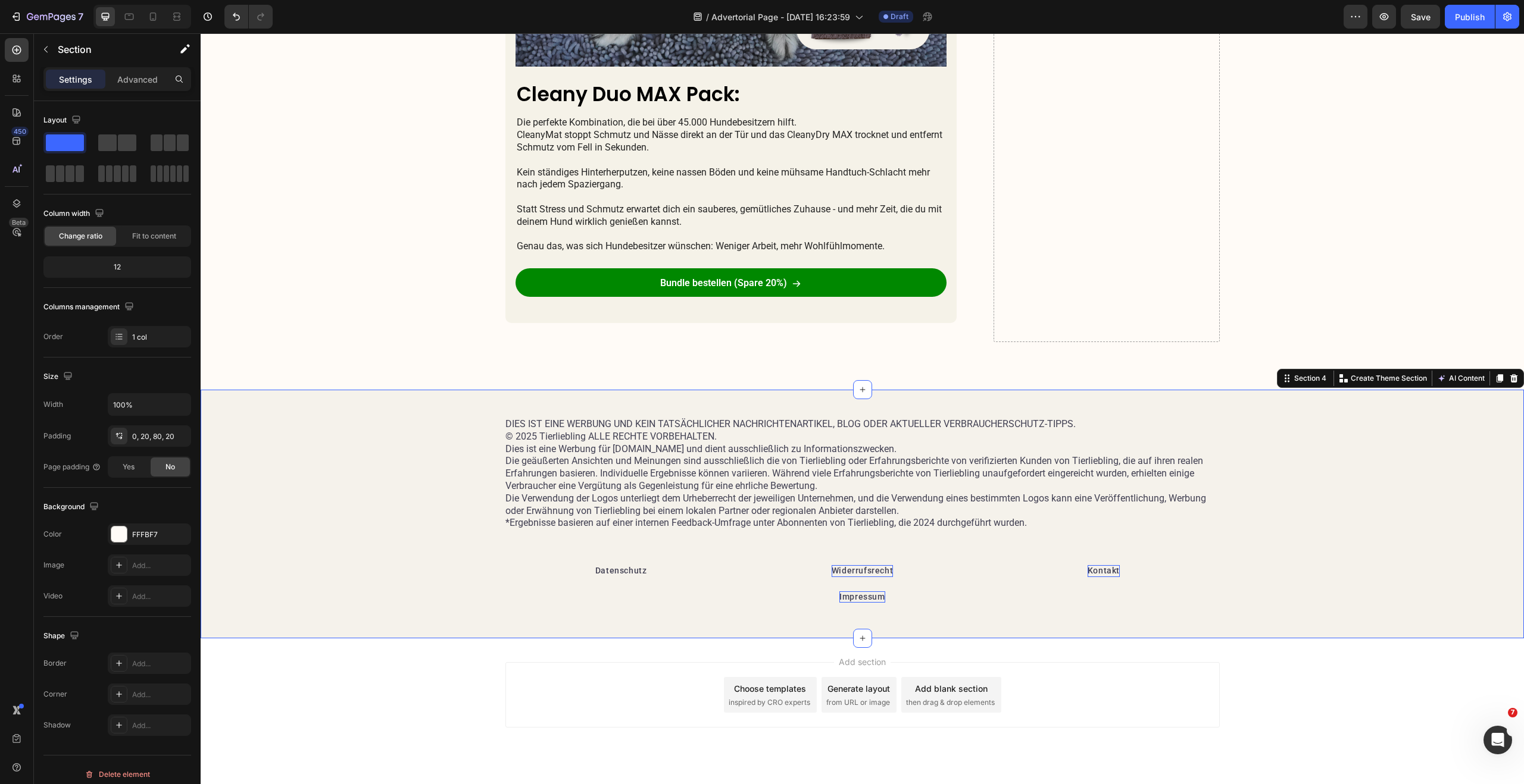
click at [900, 401] on div "DIES IST EINE WERBUNG UND KEIN TATSÄCHLICHER NACHRICHTENARTIKEL, BLOG ODER AKTU…" at bounding box center [861, 514] width 1323 height 249
click at [134, 84] on p "Advanced" at bounding box center [137, 79] width 40 height 13
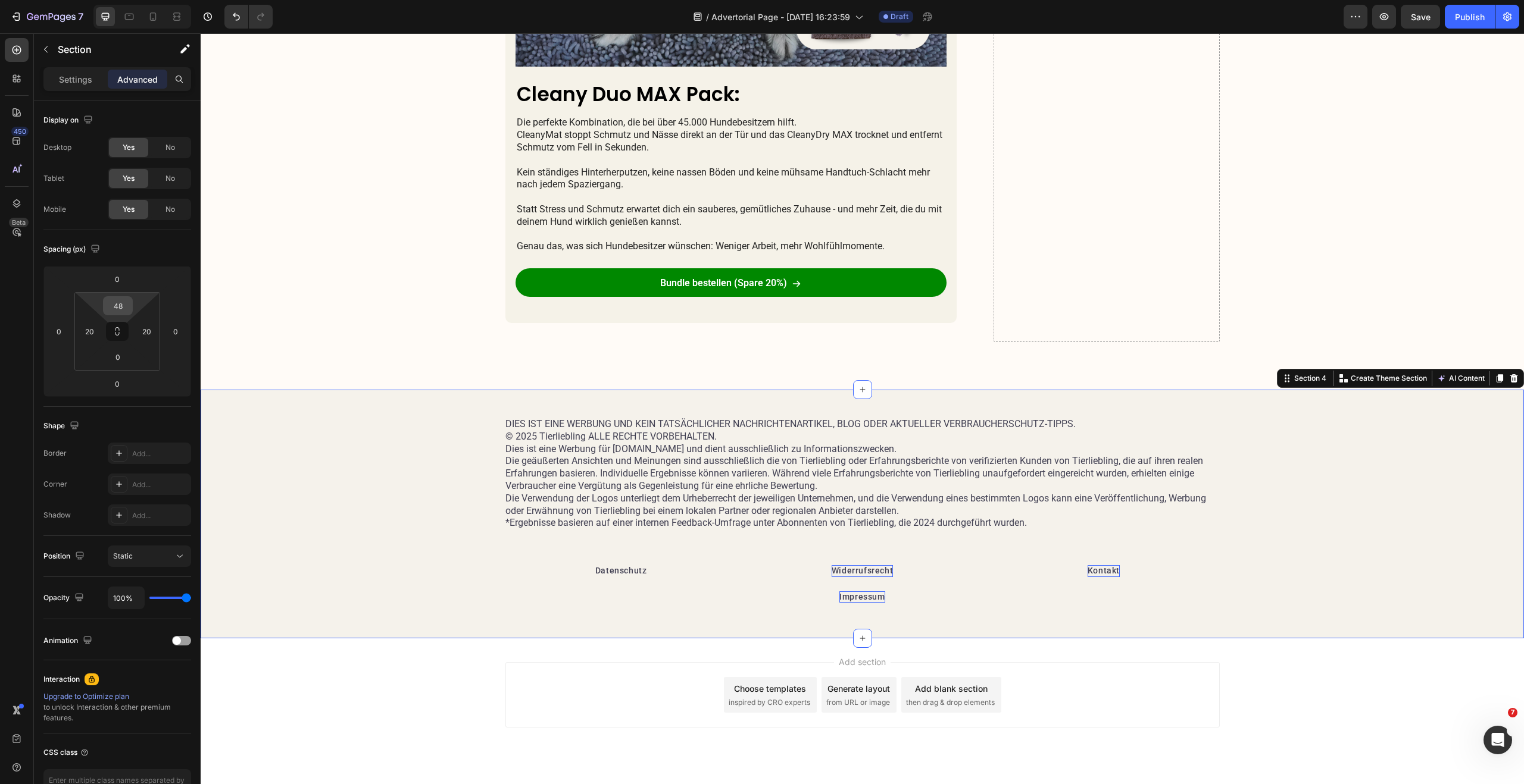
click at [127, 304] on input "48" at bounding box center [118, 306] width 24 height 18
click at [129, 282] on input "0" at bounding box center [117, 280] width 24 height 18
click at [144, 484] on p "5XL 112px" at bounding box center [147, 482] width 54 height 8
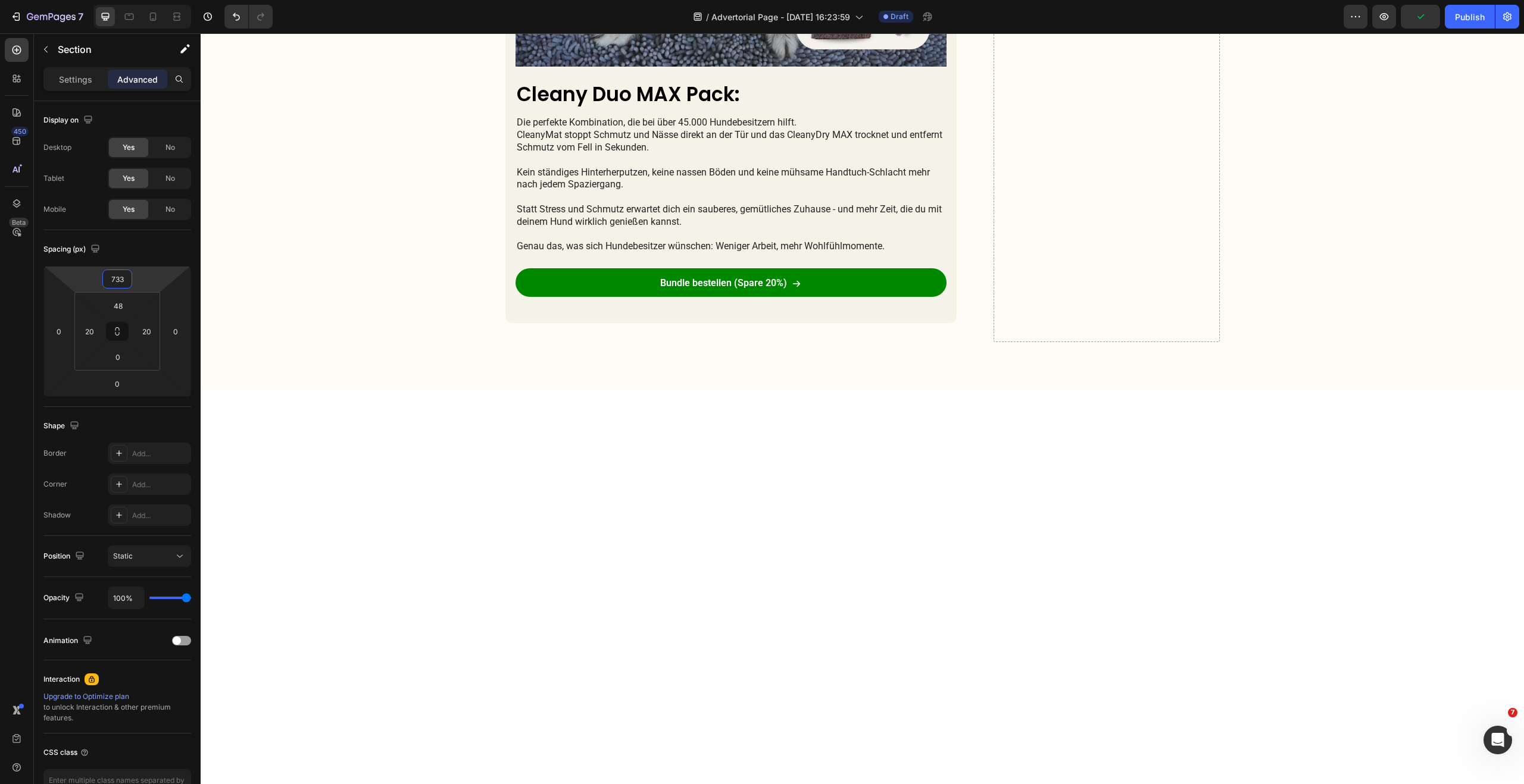
drag, startPoint x: 133, startPoint y: 281, endPoint x: 192, endPoint y: 81, distance: 208.5
click at [176, 0] on html "7 Version history / Advertorial Page - Aug 27, 16:23:59 Draft Preview Publish 4…" at bounding box center [762, 0] width 1524 height 0
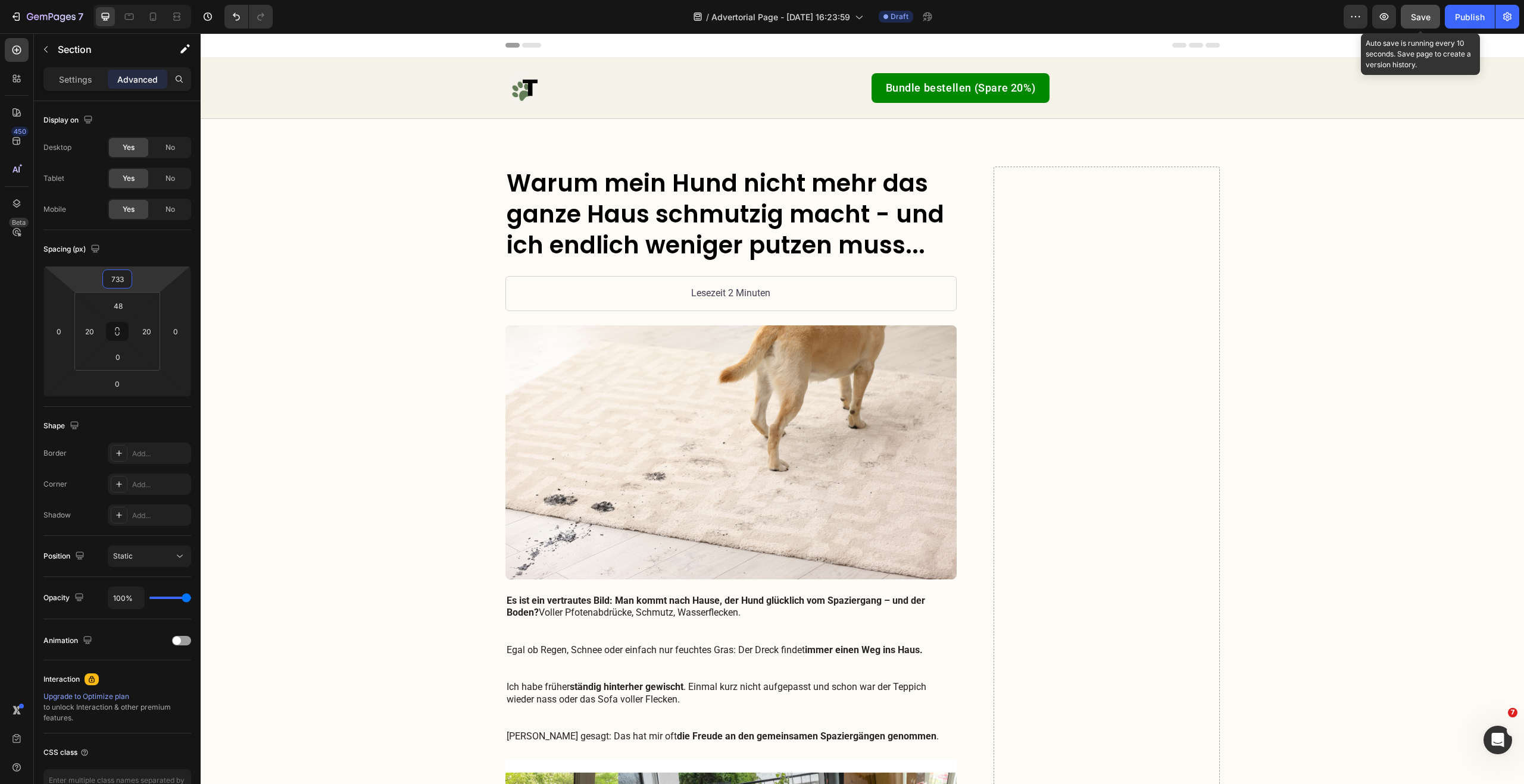
click at [1432, 19] on button "Save" at bounding box center [1420, 16] width 39 height 24
click at [133, 23] on div at bounding box center [129, 16] width 19 height 19
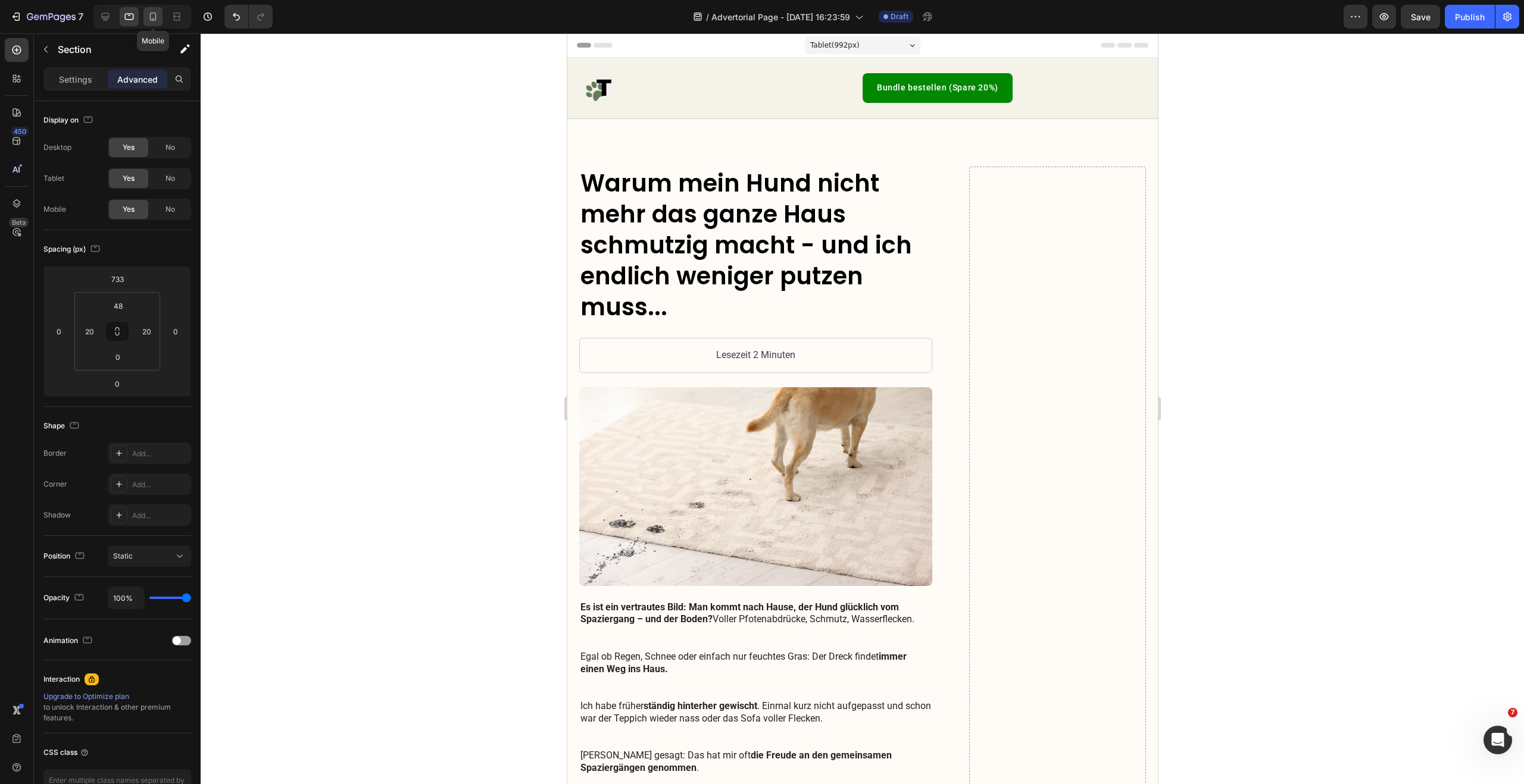
click at [159, 21] on div at bounding box center [153, 16] width 19 height 19
type input "40"
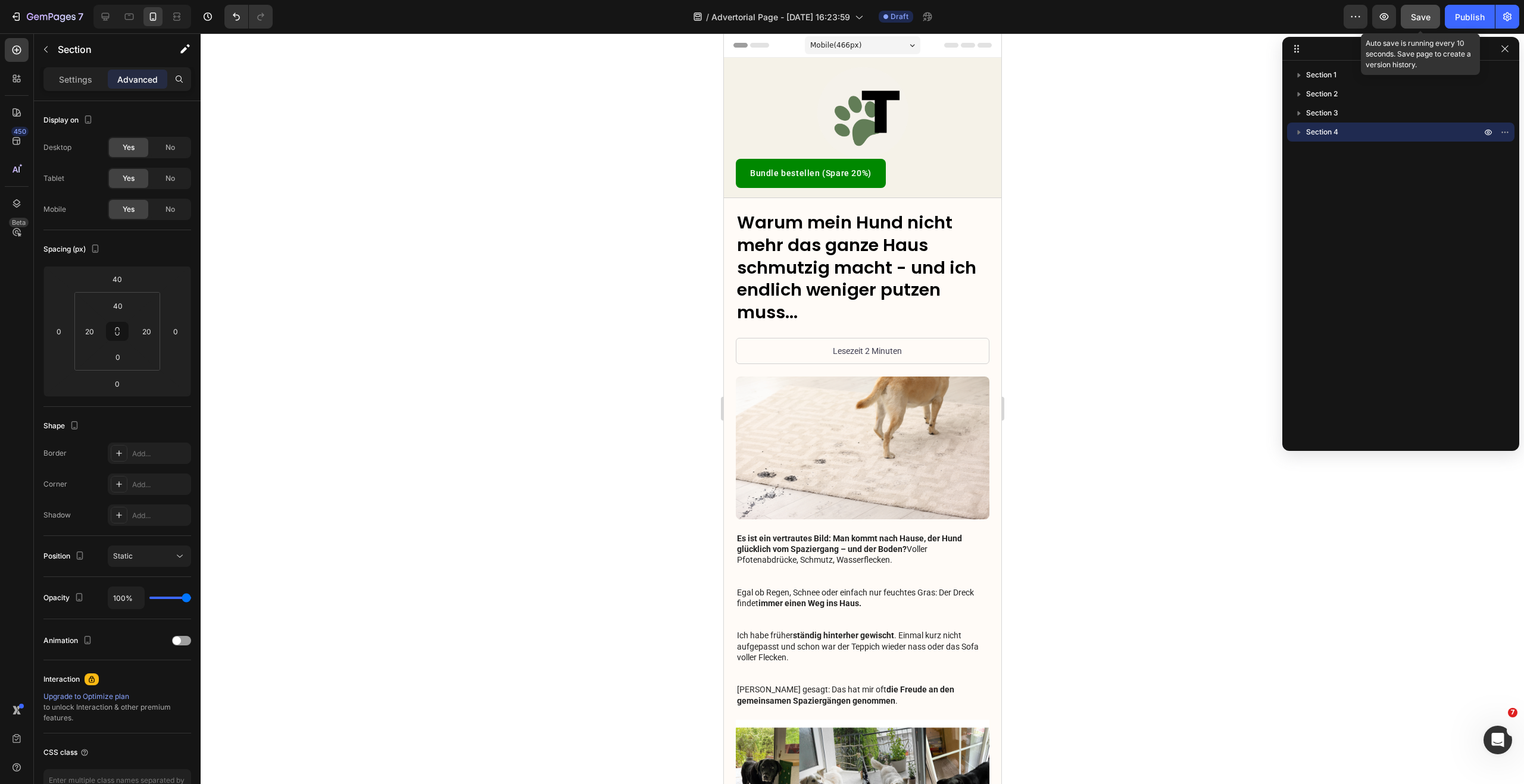
click at [1410, 16] on button "Save" at bounding box center [1420, 16] width 39 height 24
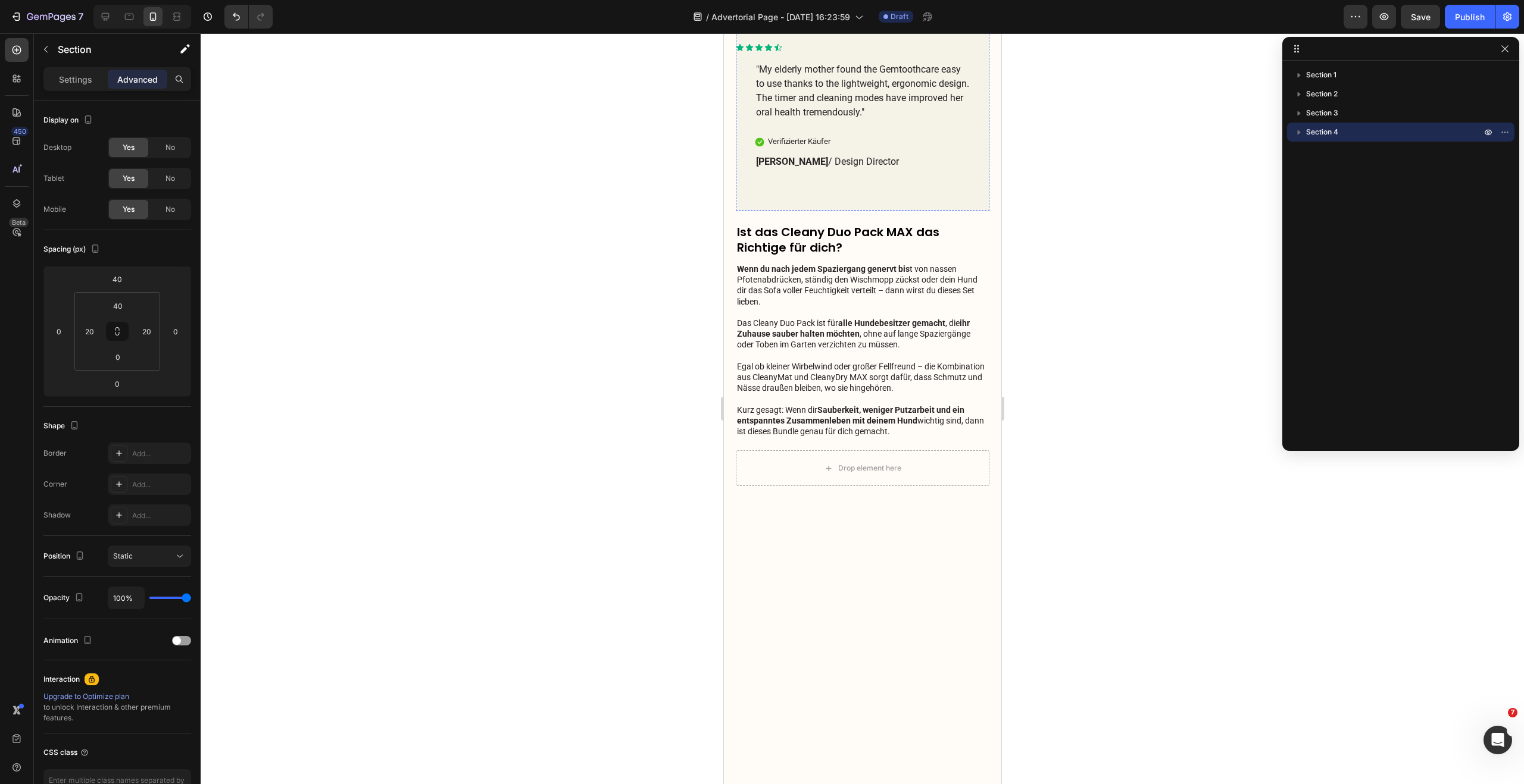
scroll to position [1542, 0]
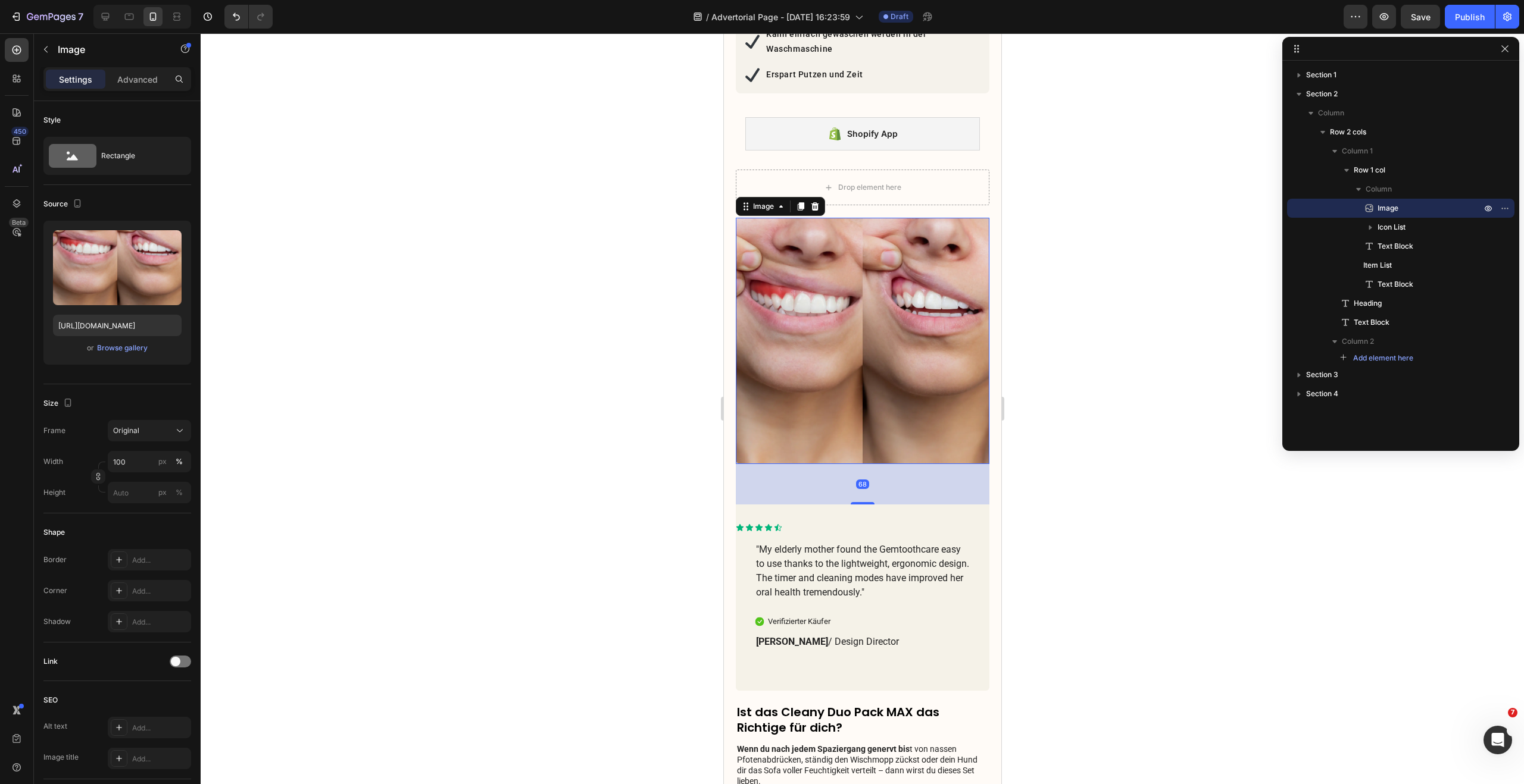
click at [836, 294] on img at bounding box center [861, 341] width 253 height 247
click at [957, 673] on div "Image 68 Icon Icon Icon Icon Icon Icon List "My elderly mother found the Gemtoo…" at bounding box center [861, 453] width 253 height 472
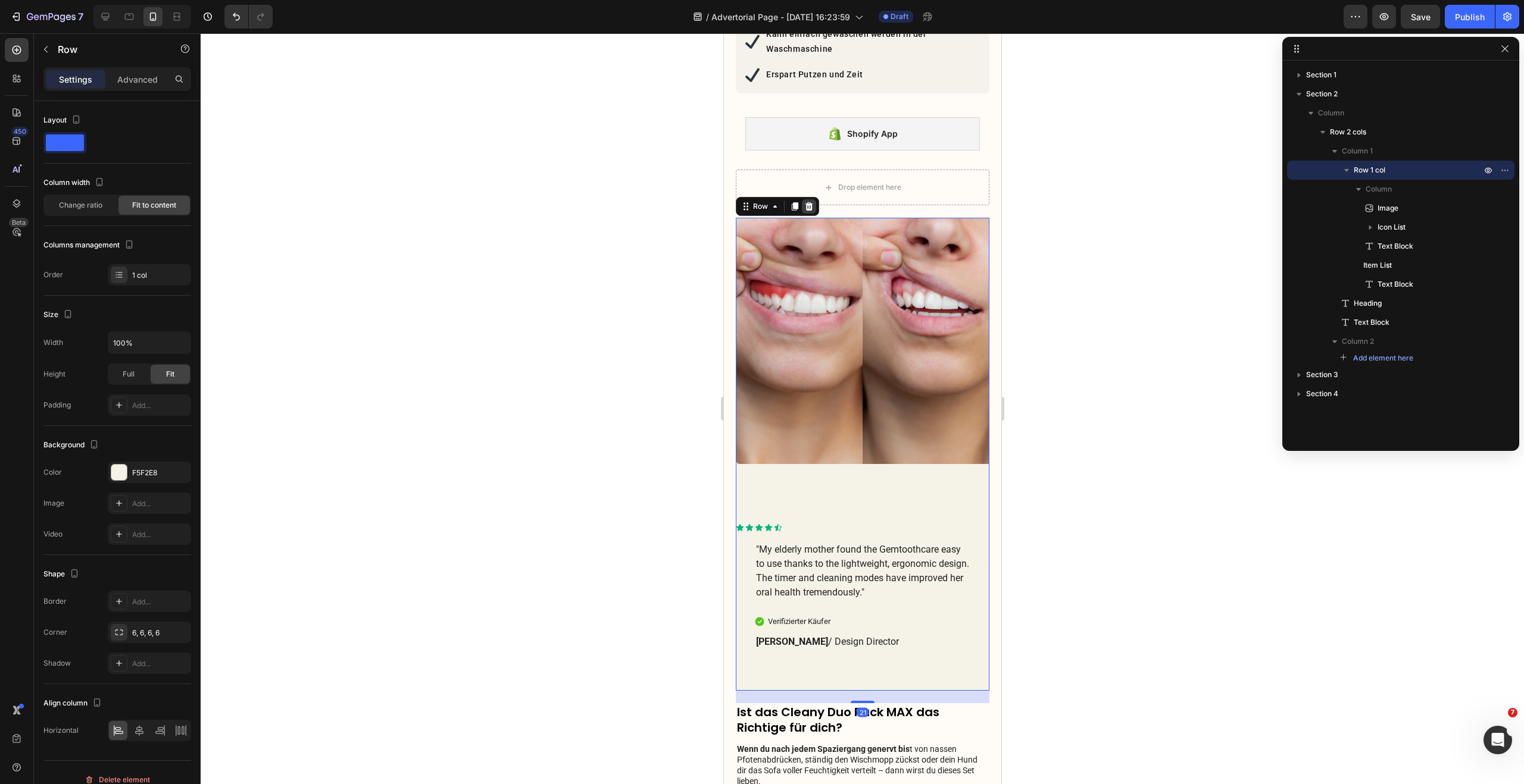
click at [811, 207] on icon at bounding box center [808, 207] width 9 height 9
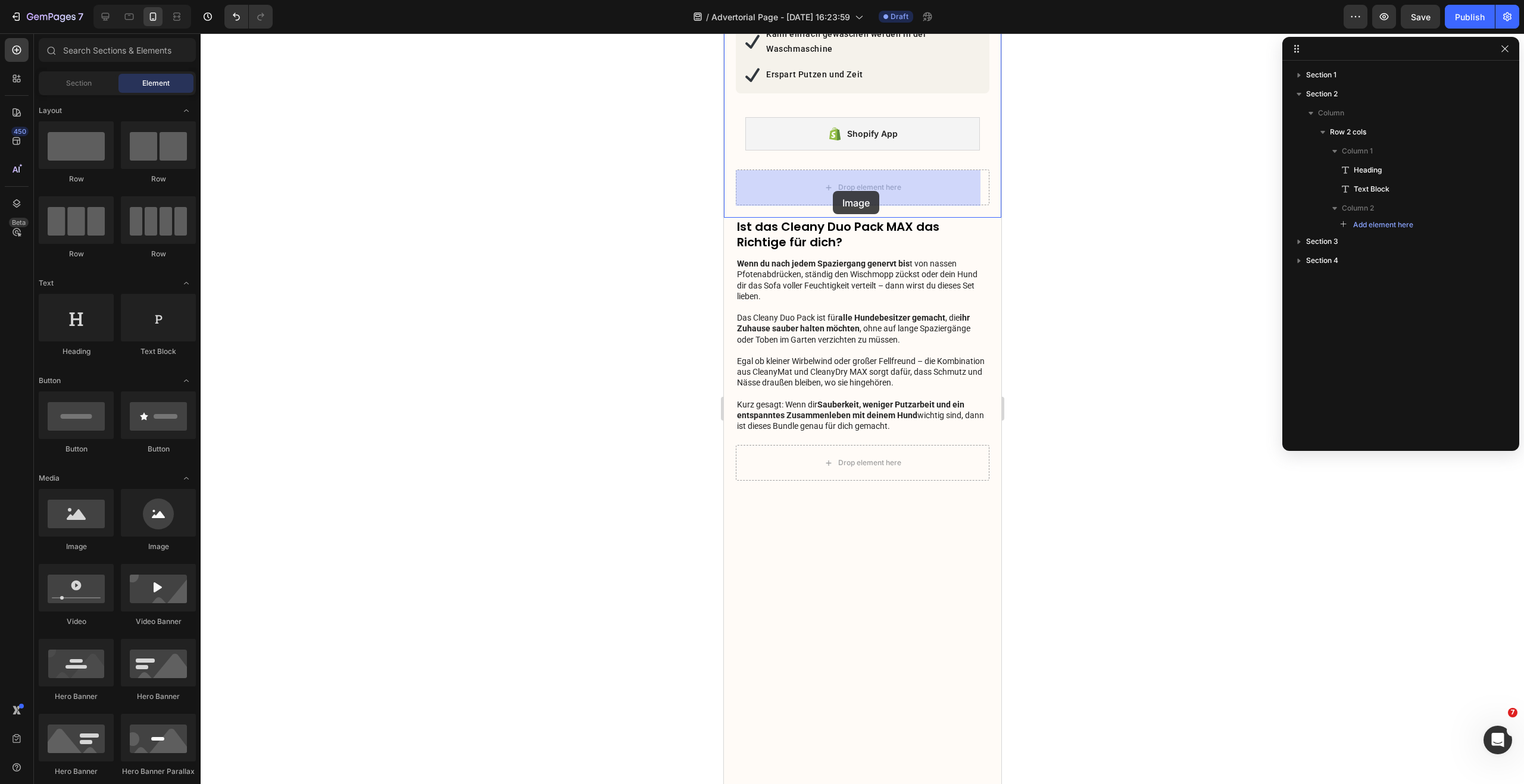
drag, startPoint x: 795, startPoint y: 557, endPoint x: 832, endPoint y: 191, distance: 367.9
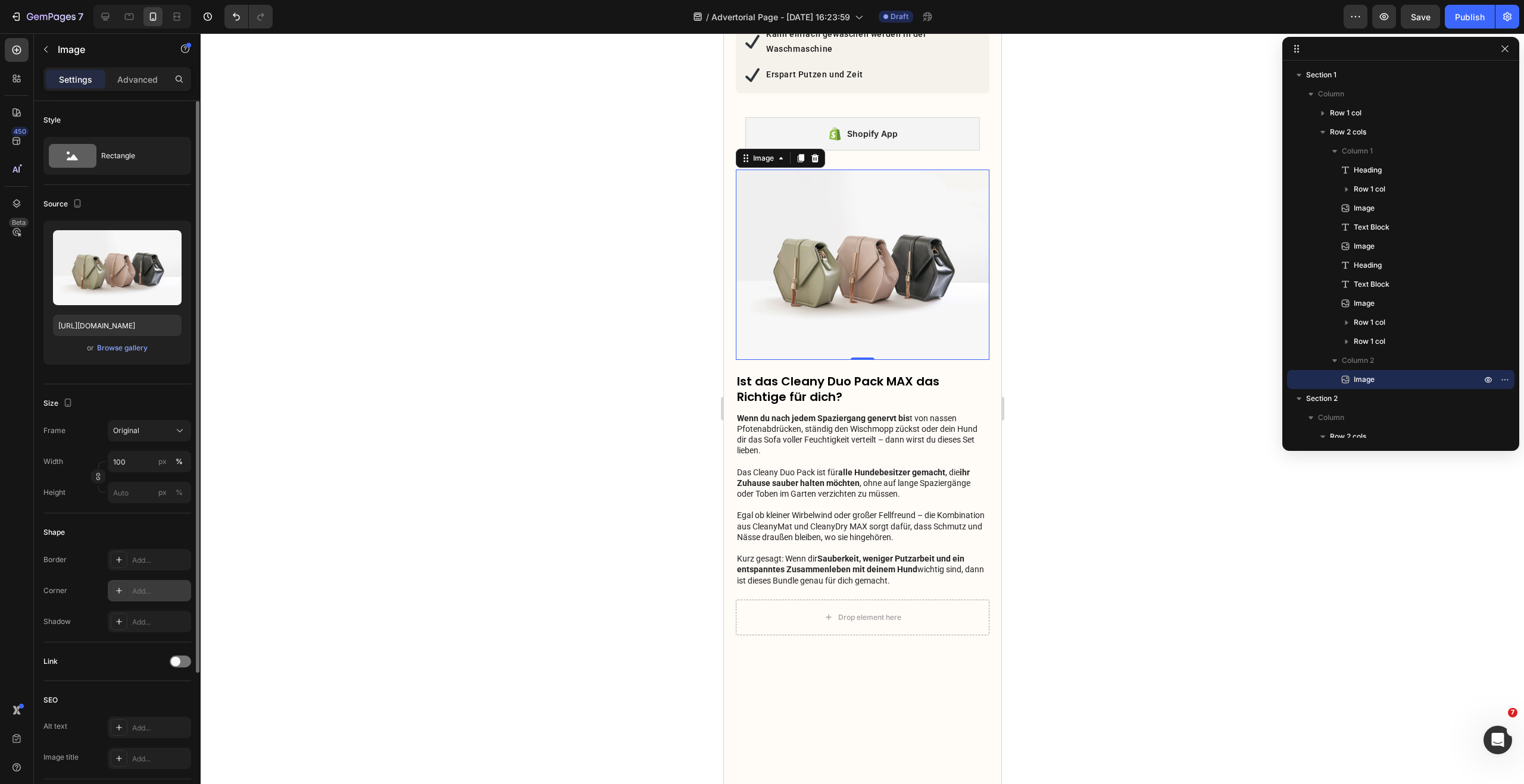
click at [122, 589] on icon at bounding box center [119, 590] width 9 height 9
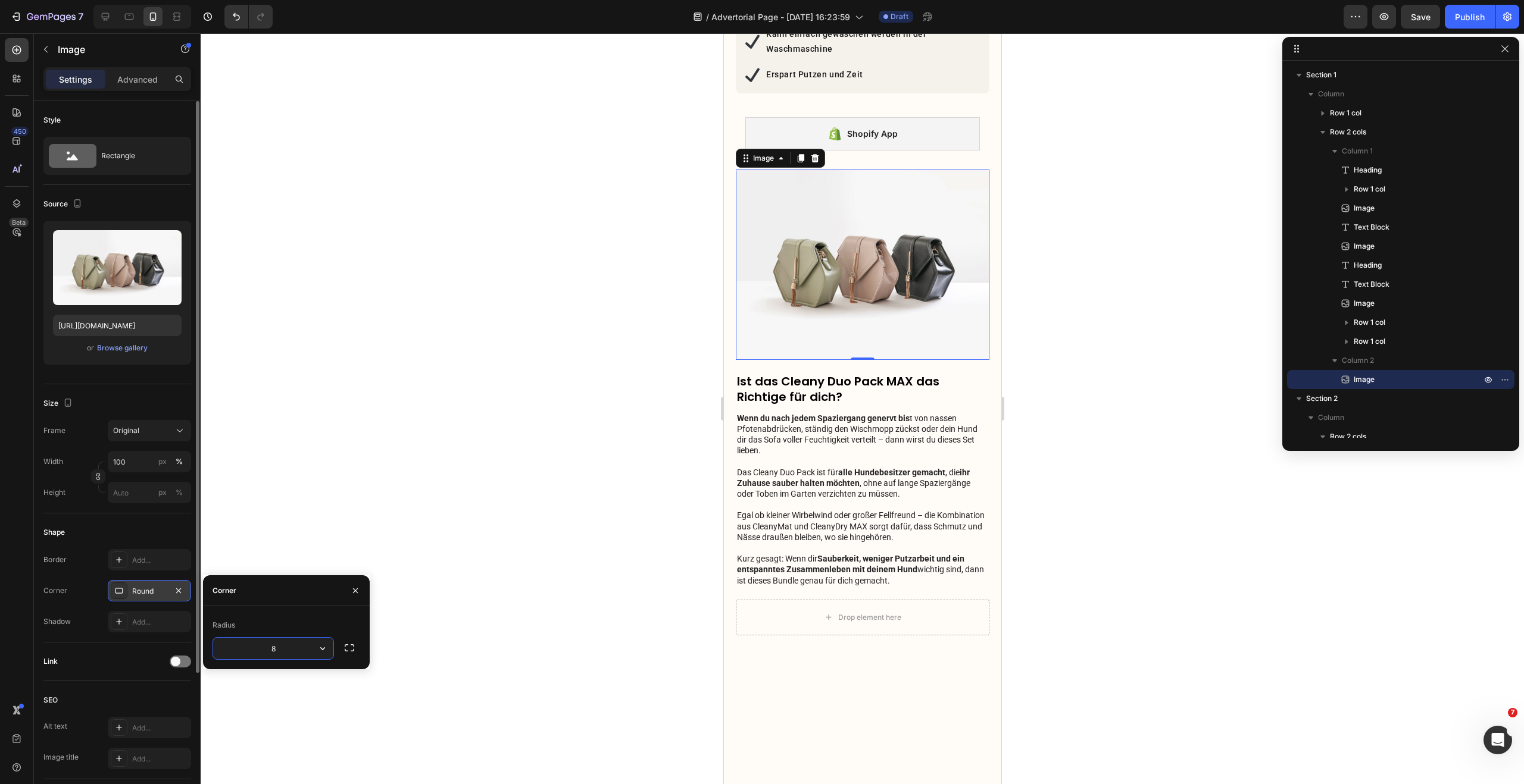
click at [151, 529] on div "Shape" at bounding box center [117, 532] width 147 height 19
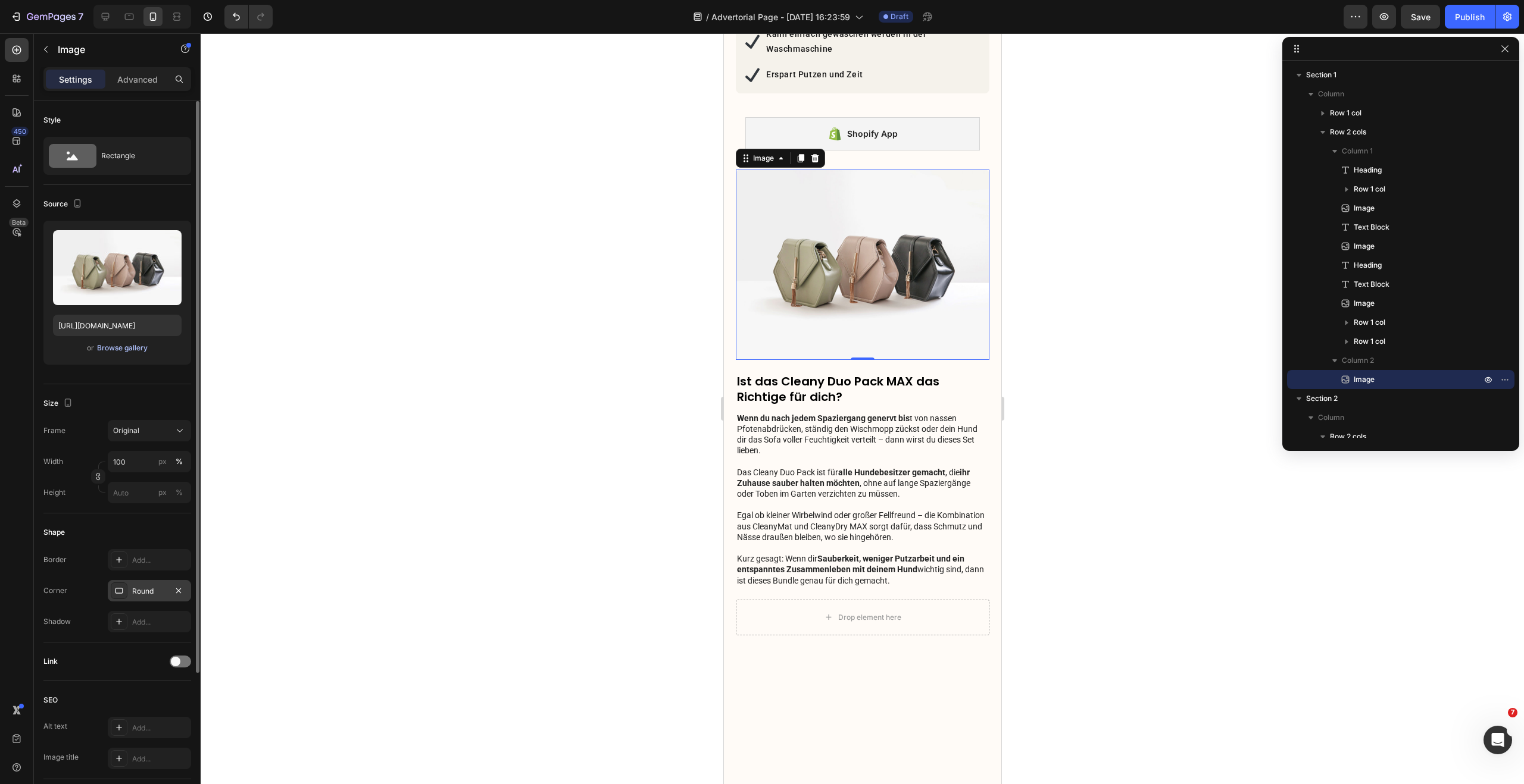
click at [121, 344] on div "Browse gallery" at bounding box center [122, 348] width 50 height 11
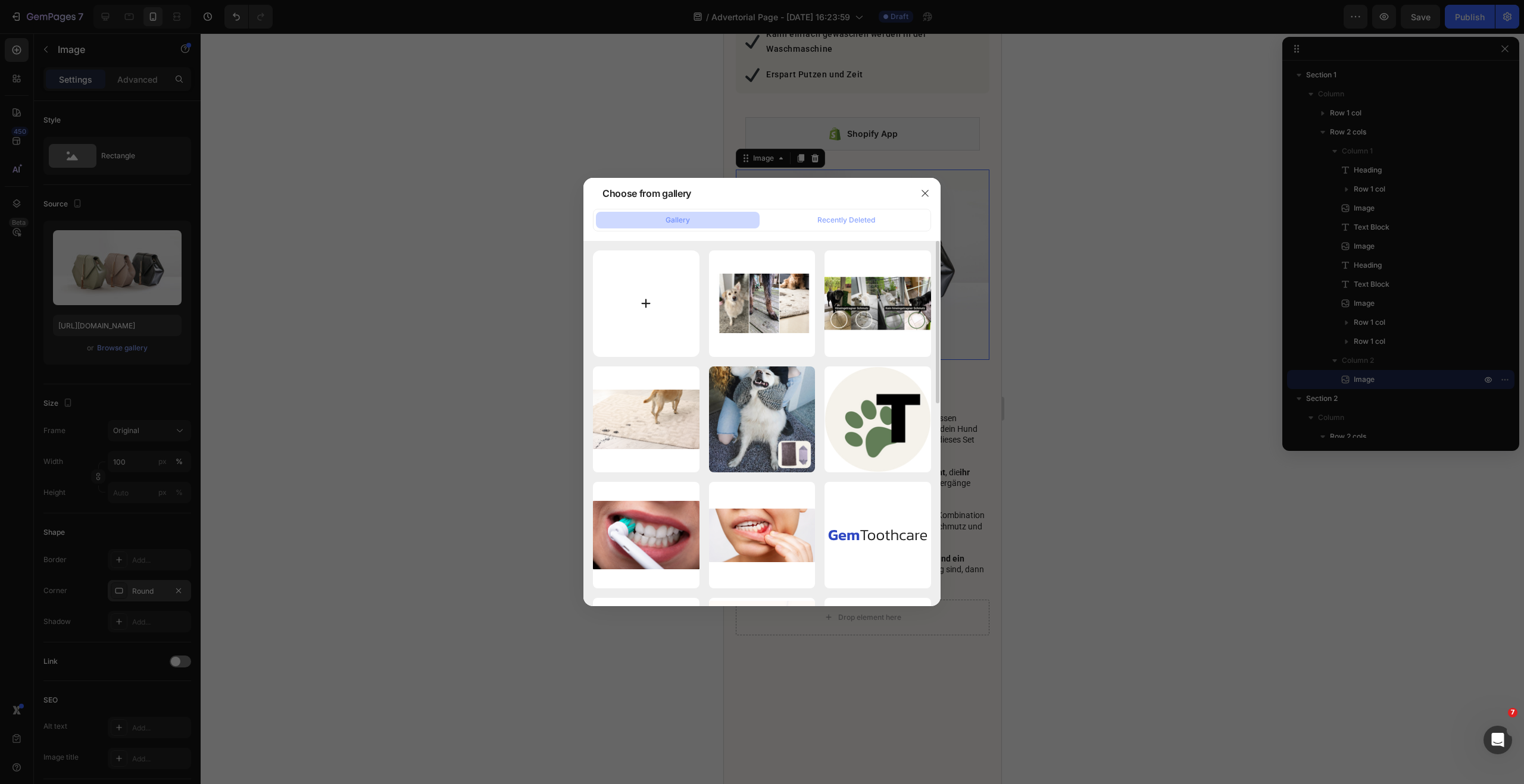
click at [641, 277] on input "file" at bounding box center [645, 303] width 107 height 107
type input "C:\fakepath\Bildschirmfoto 2025-08-28 um 09.16.12.png"
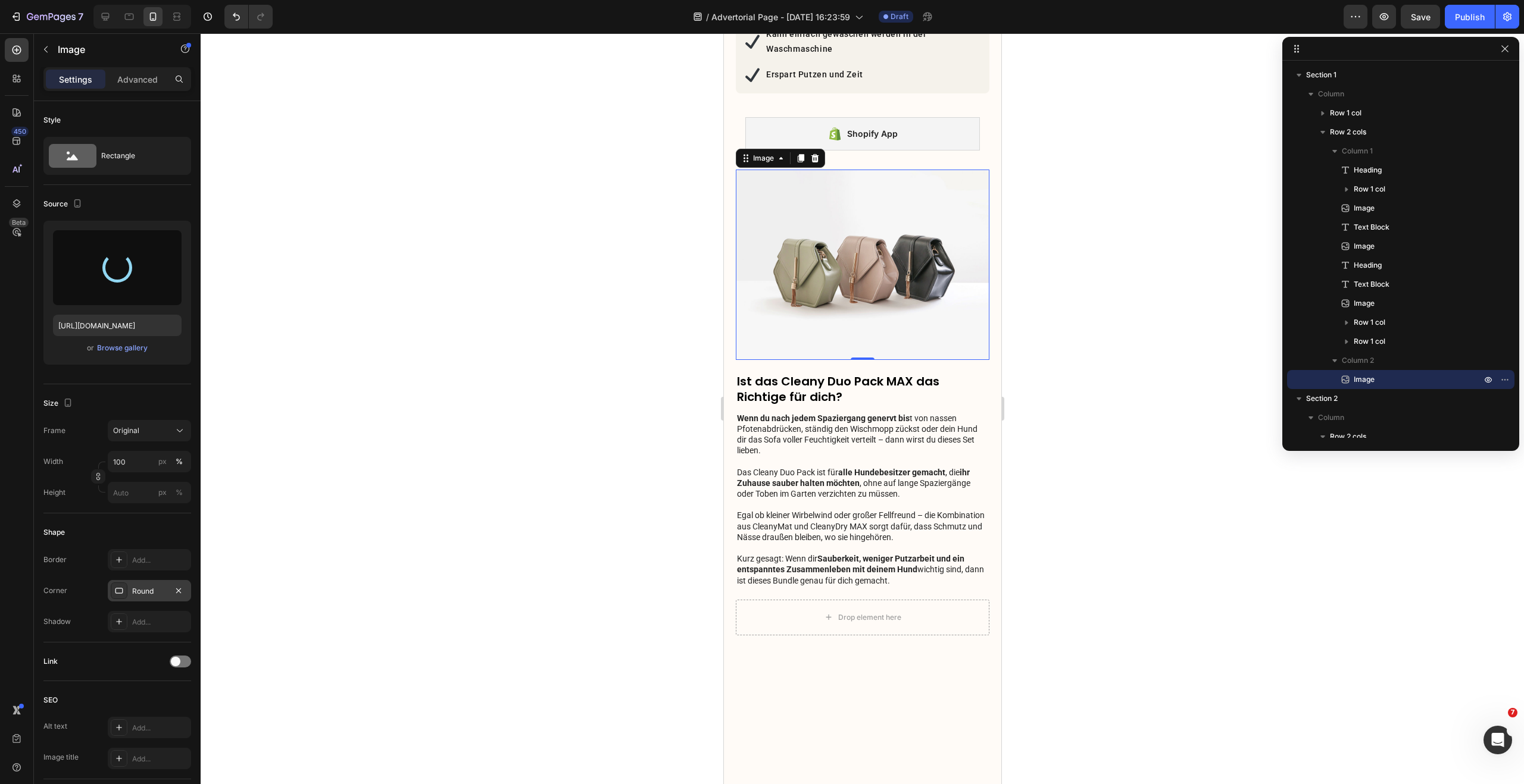
type input "https://cdn.shopify.com/s/files/1/0548/7978/0952/files/gempages_458127380590887…"
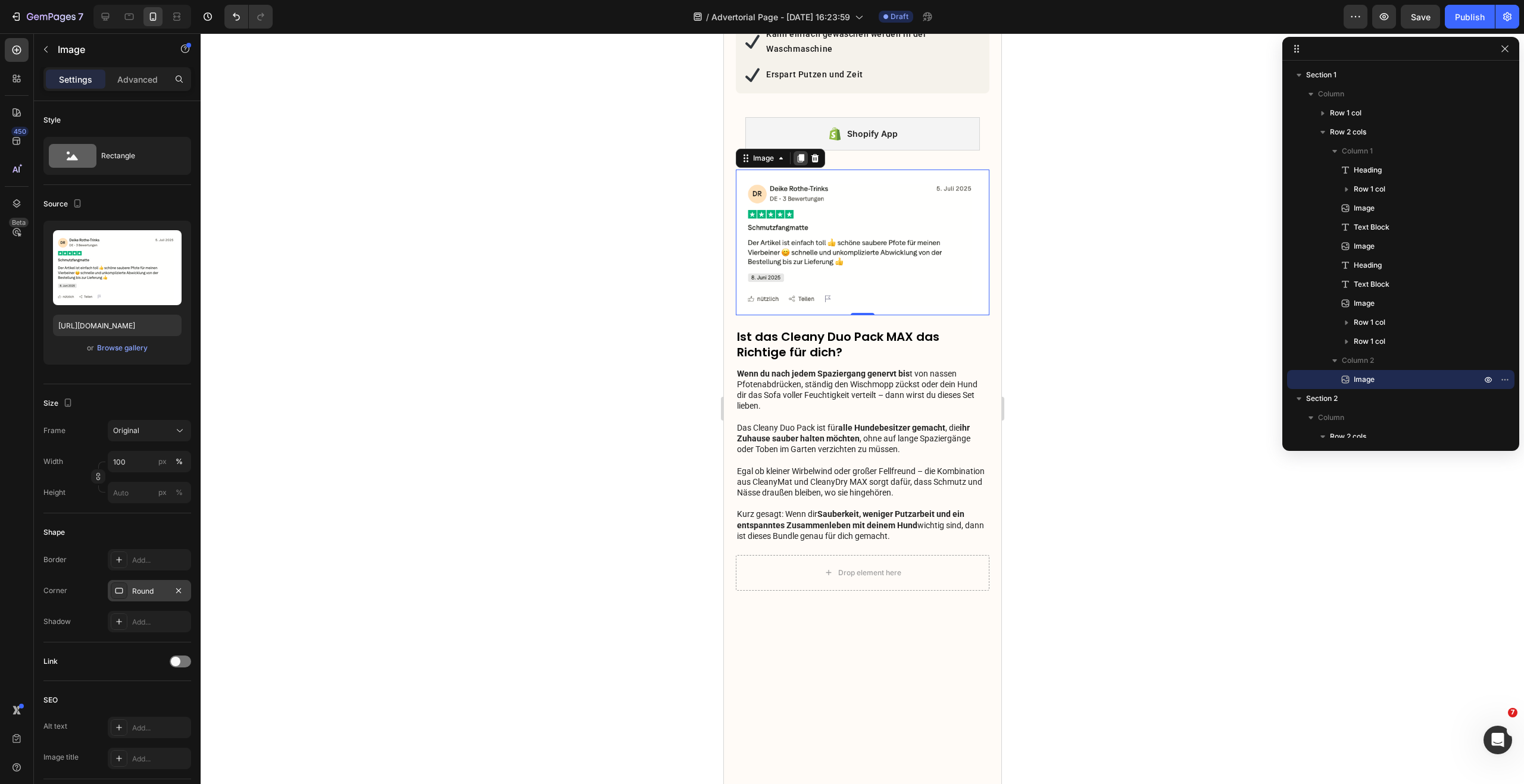
click at [795, 161] on icon at bounding box center [800, 158] width 9 height 9
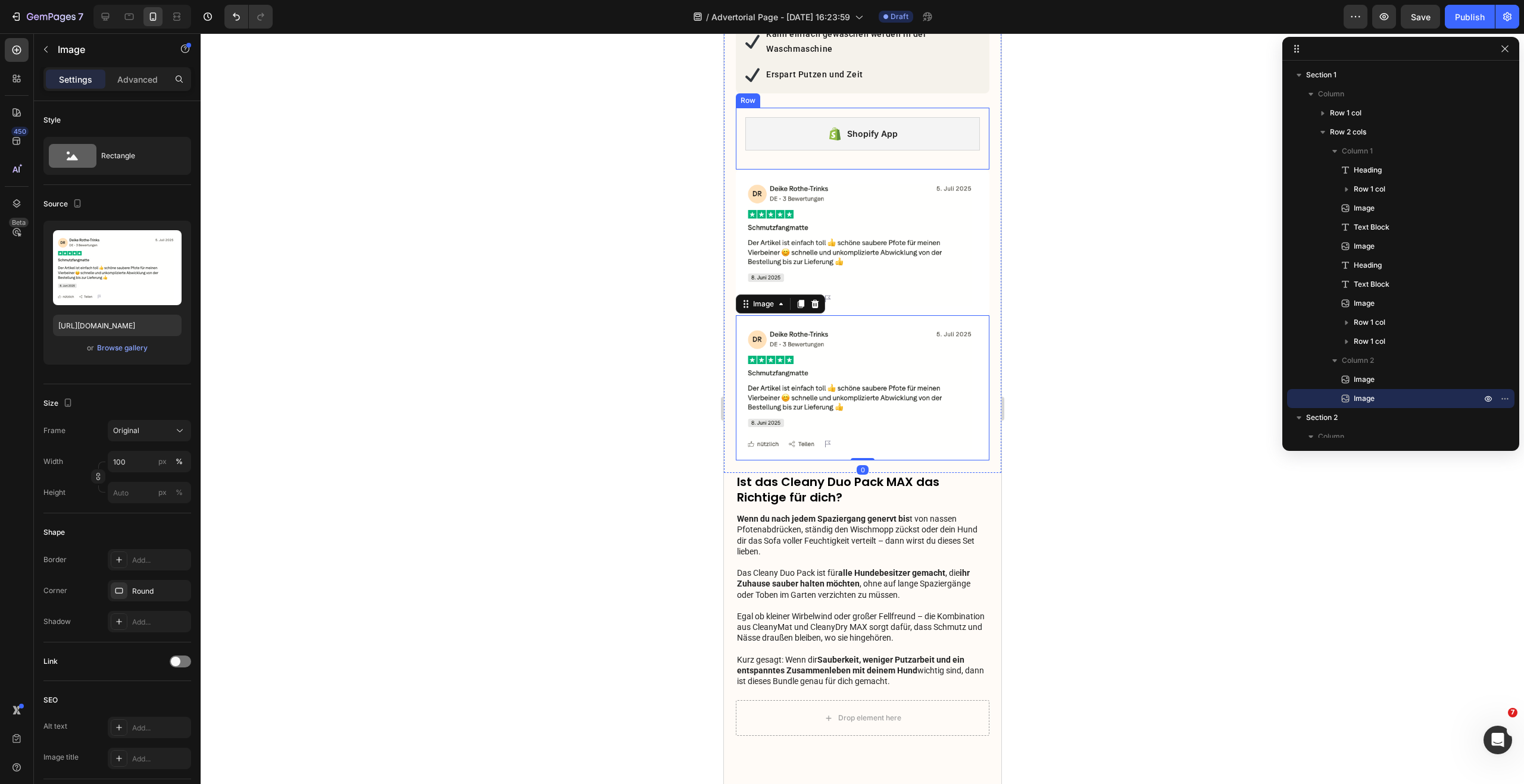
click at [795, 161] on div "Shopify App Shopify App Row" at bounding box center [861, 139] width 253 height 62
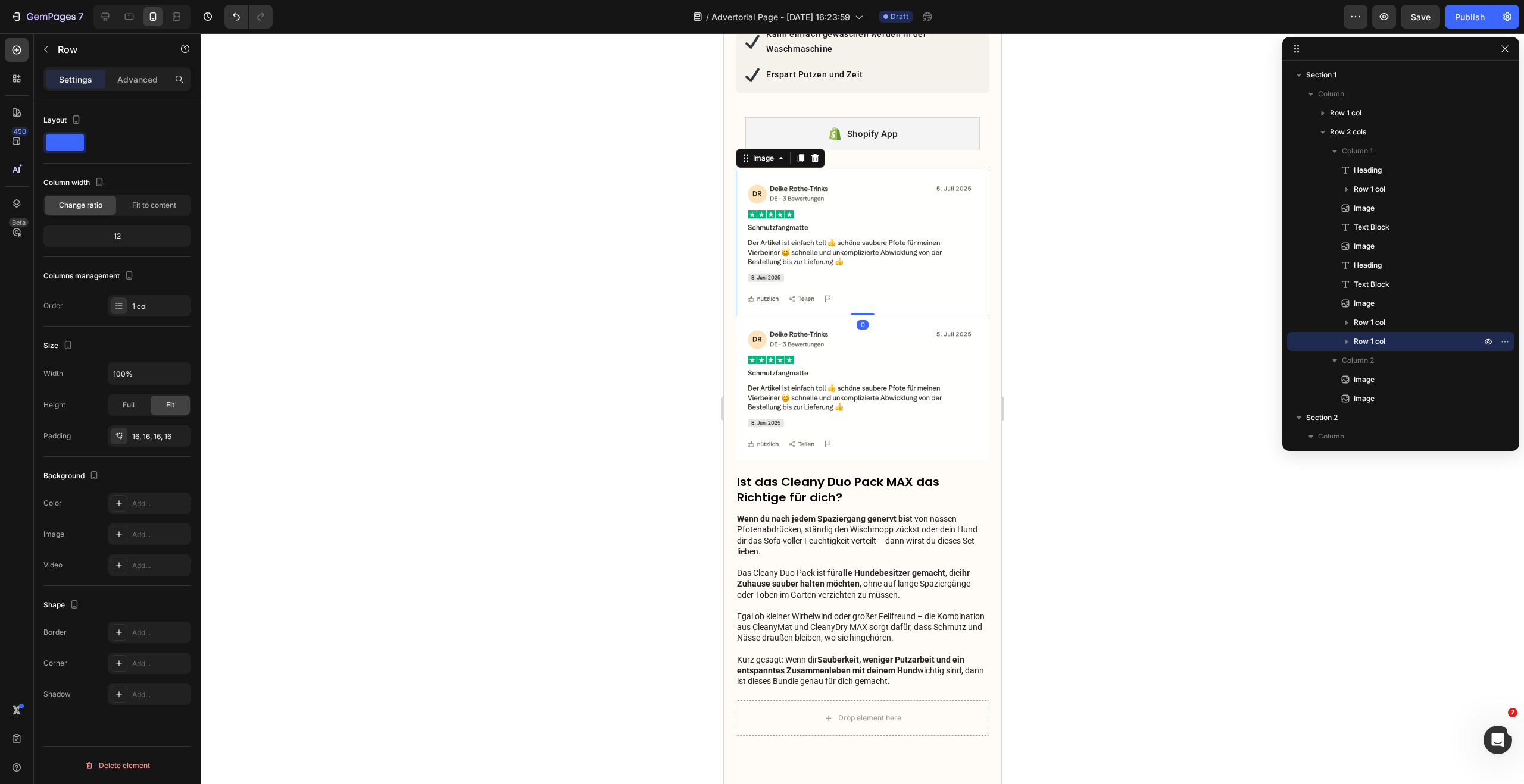
click at [791, 249] on img at bounding box center [861, 243] width 253 height 146
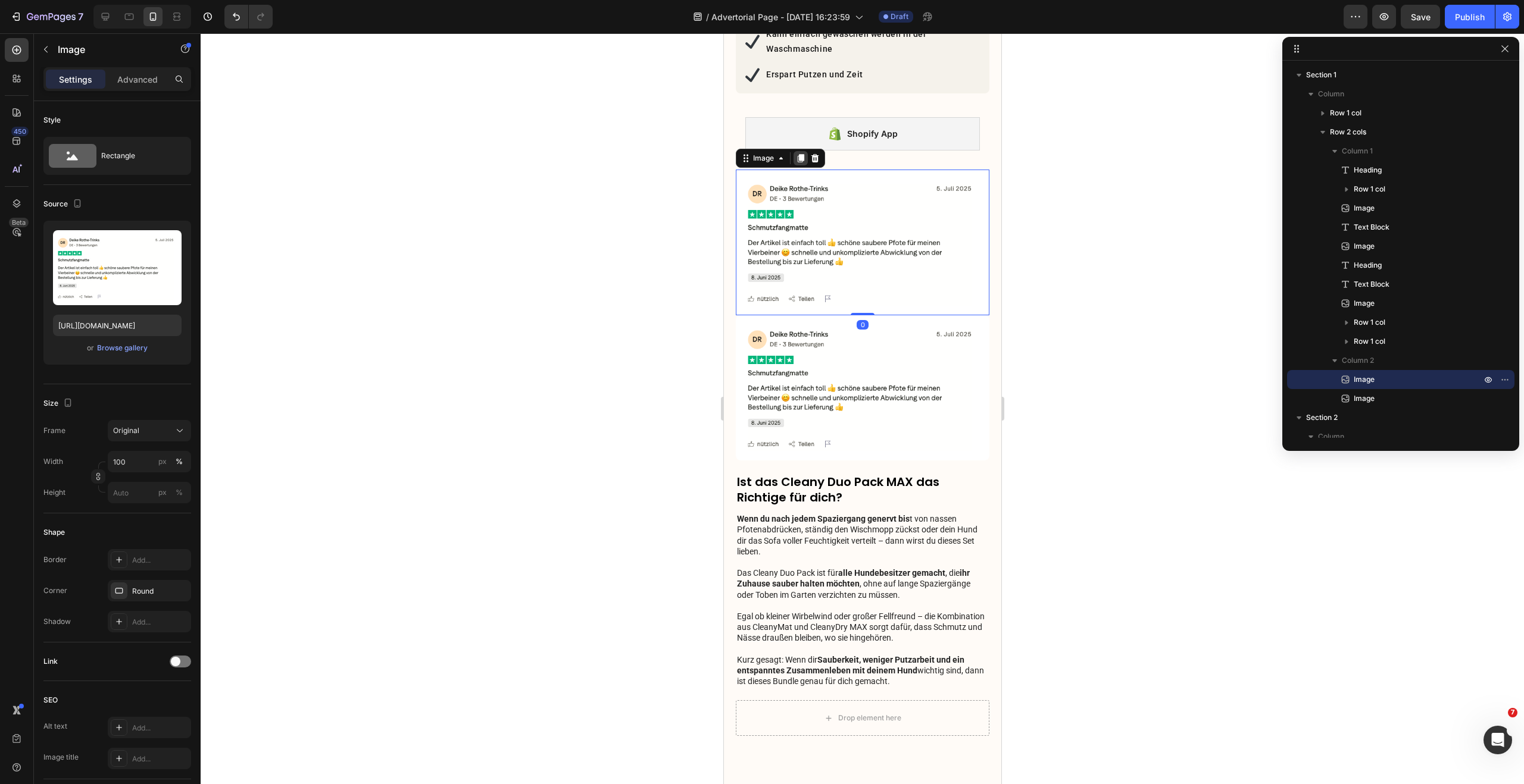
click at [804, 163] on div at bounding box center [800, 158] width 15 height 15
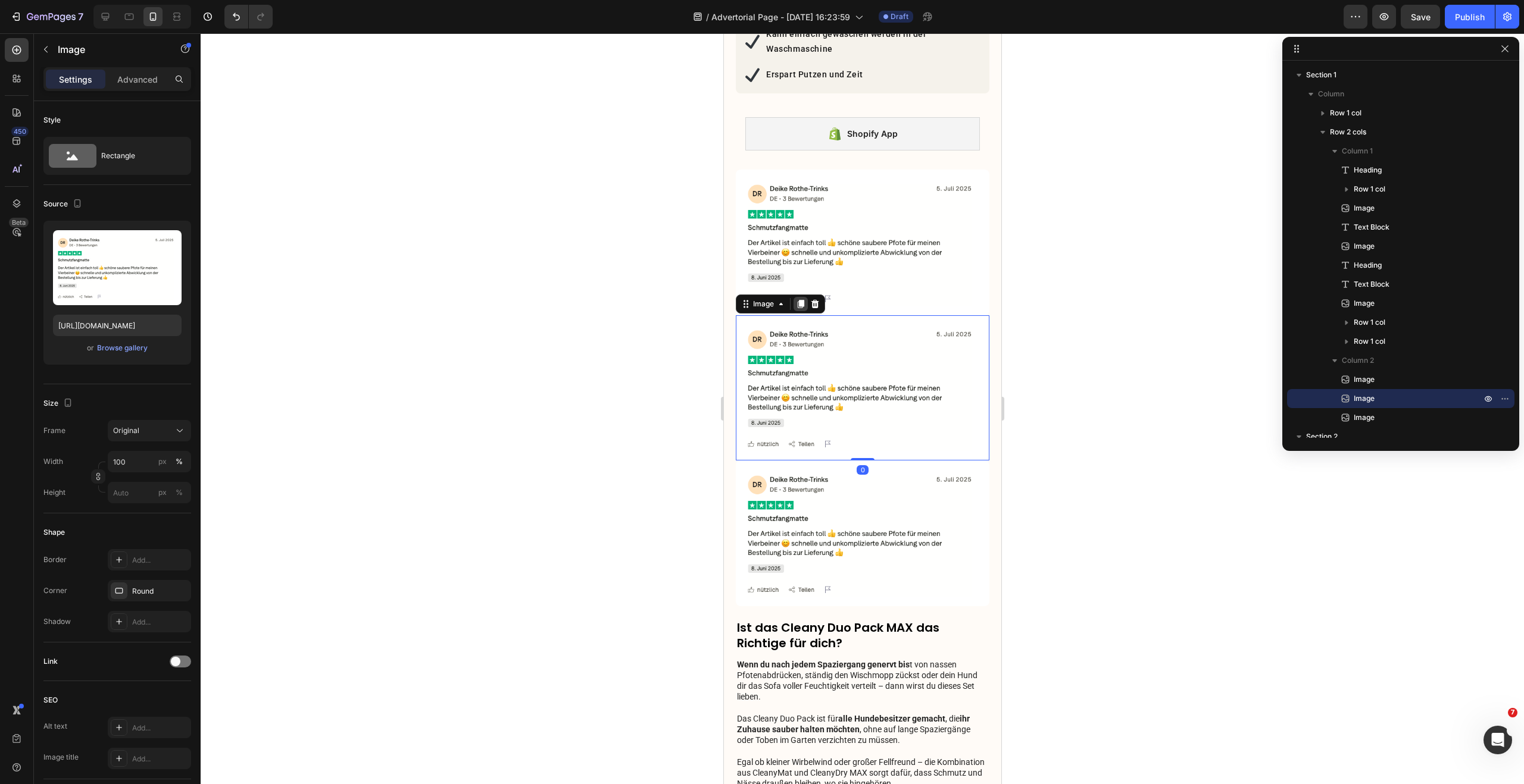
click at [799, 300] on icon at bounding box center [800, 303] width 6 height 8
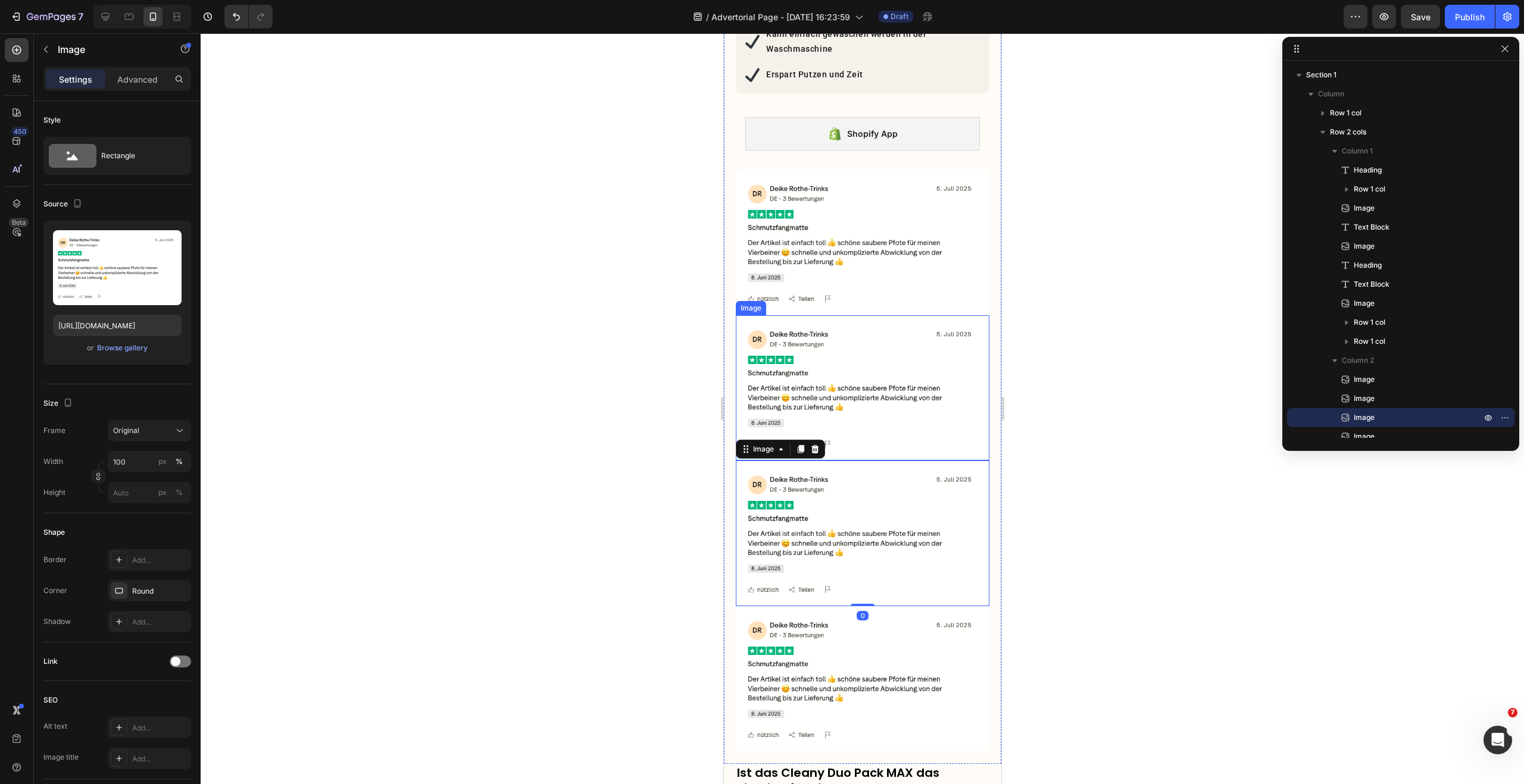
click at [809, 346] on img at bounding box center [861, 388] width 253 height 146
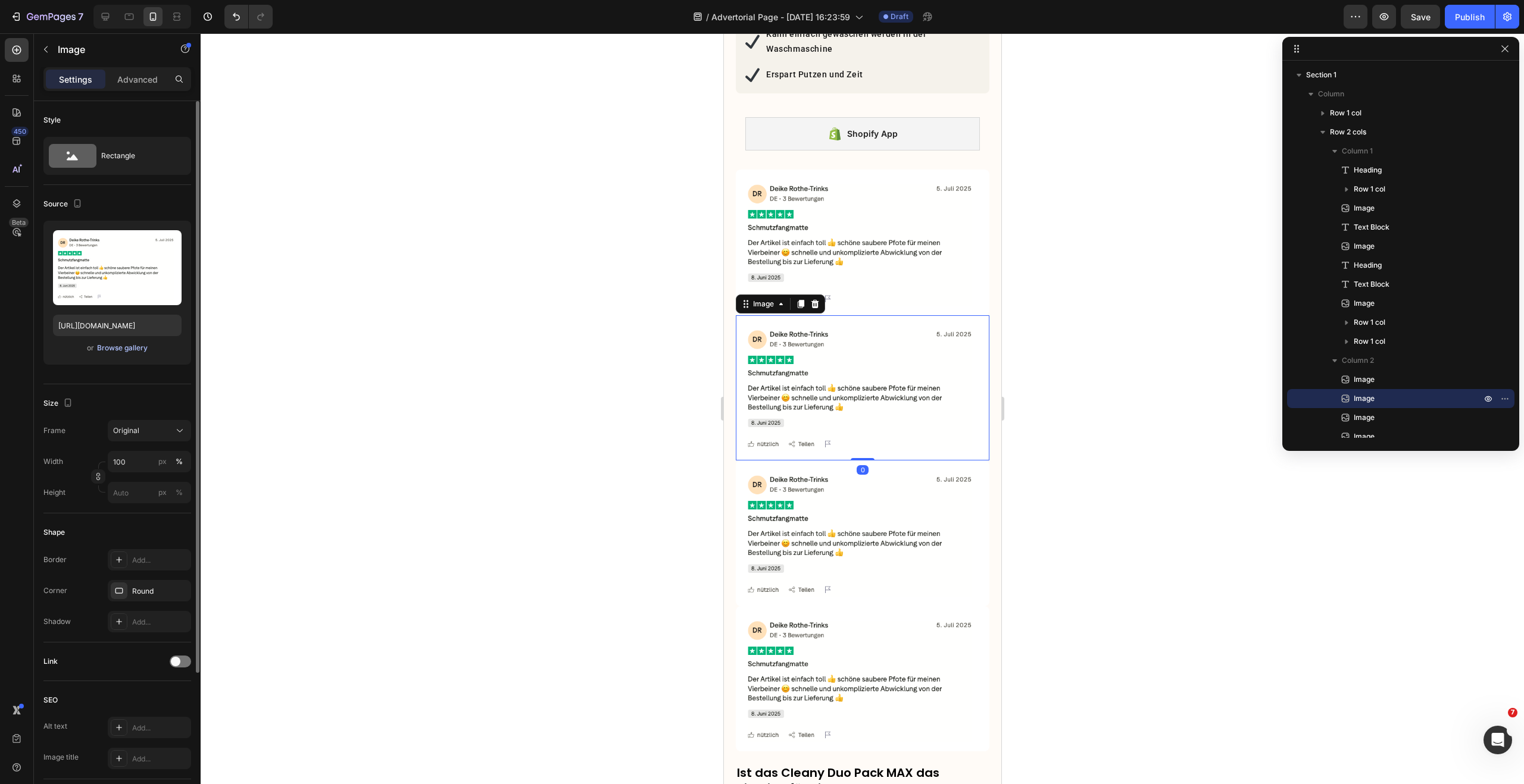
click at [121, 344] on div "Browse gallery" at bounding box center [122, 348] width 50 height 11
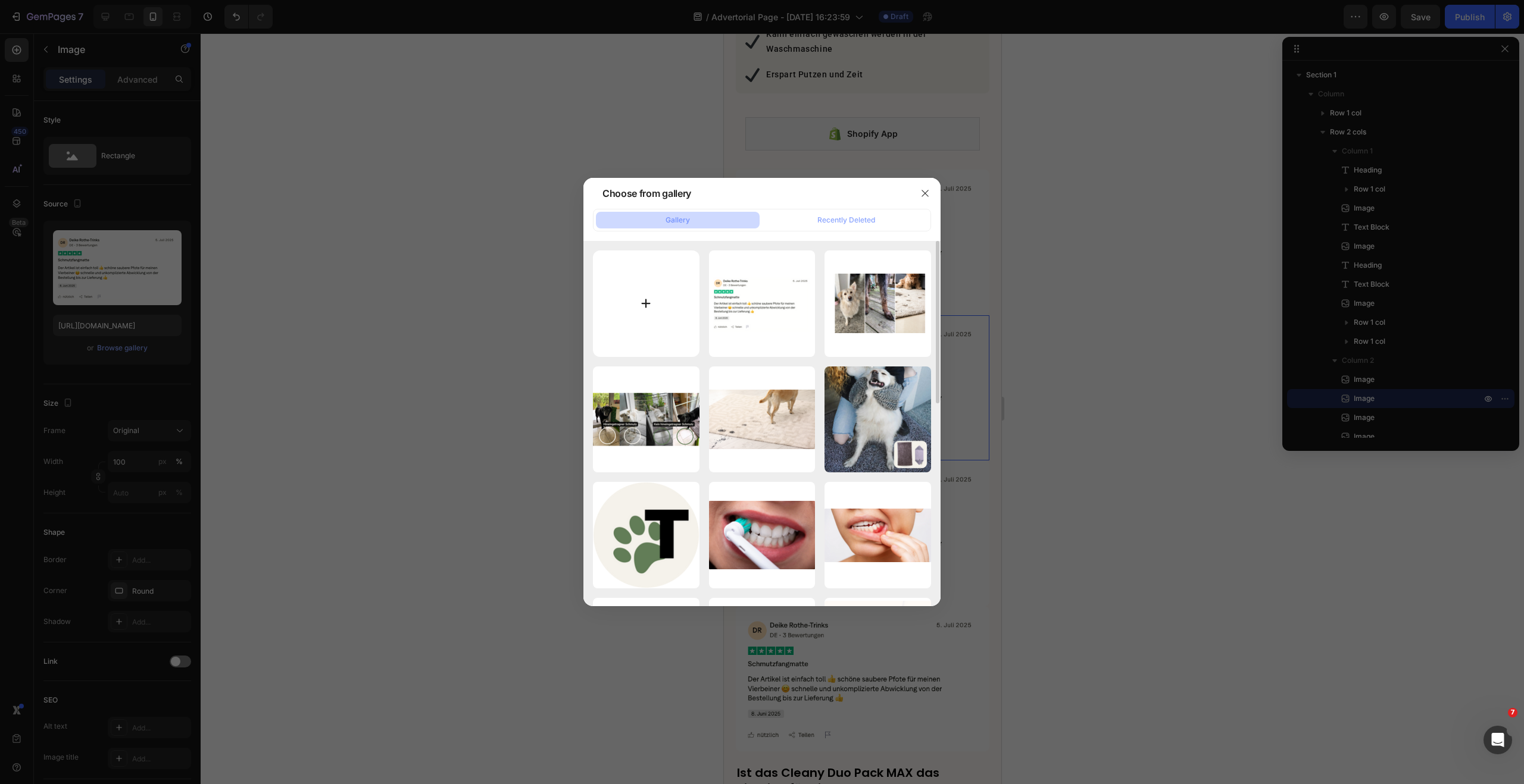
click at [637, 298] on input "file" at bounding box center [645, 303] width 107 height 107
type input "C:\fakepath\Bildschirmfoto 2025-08-28 um 09.16.39.png"
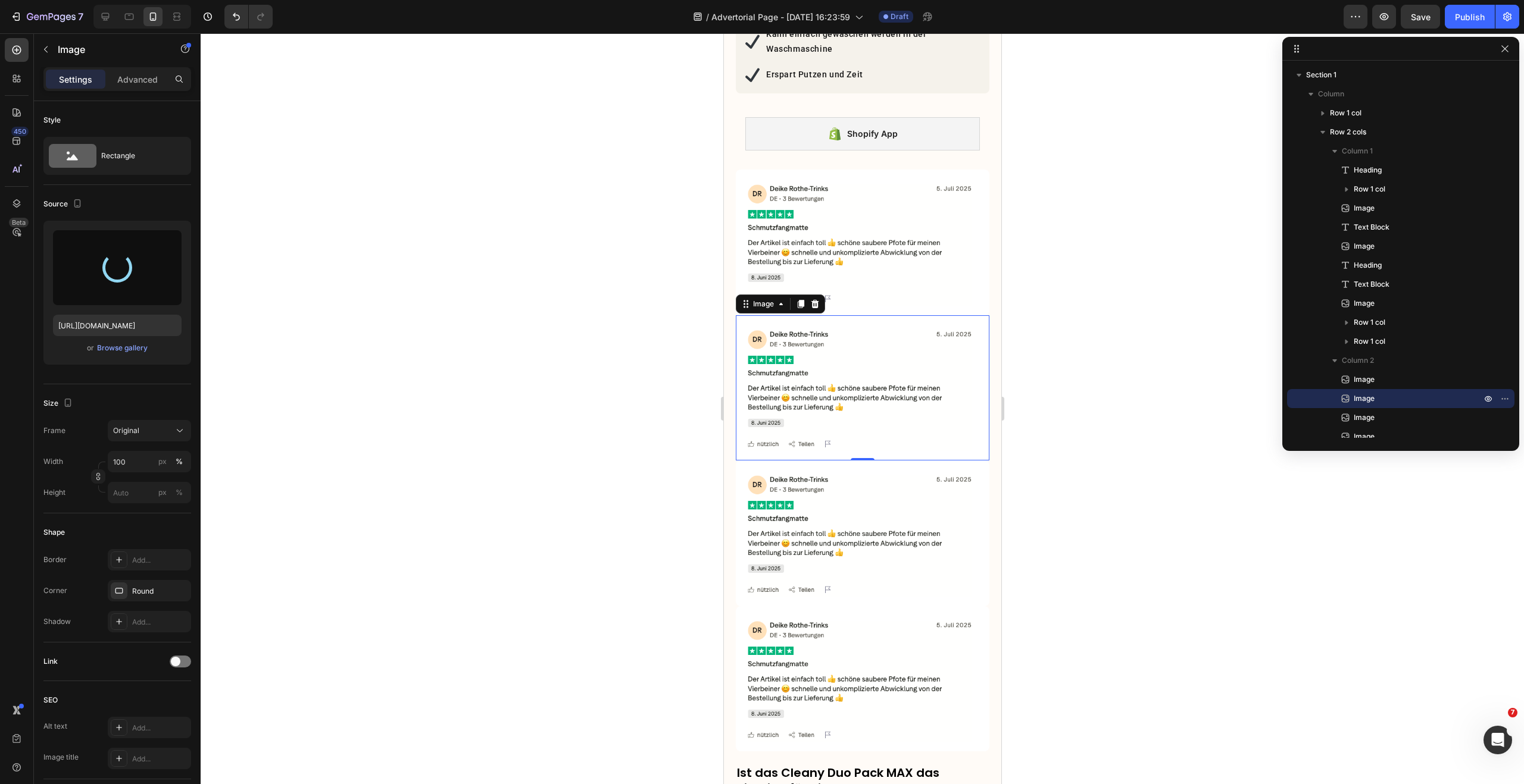
type input "https://cdn.shopify.com/s/files/1/0548/7978/0952/files/gempages_458127380590887…"
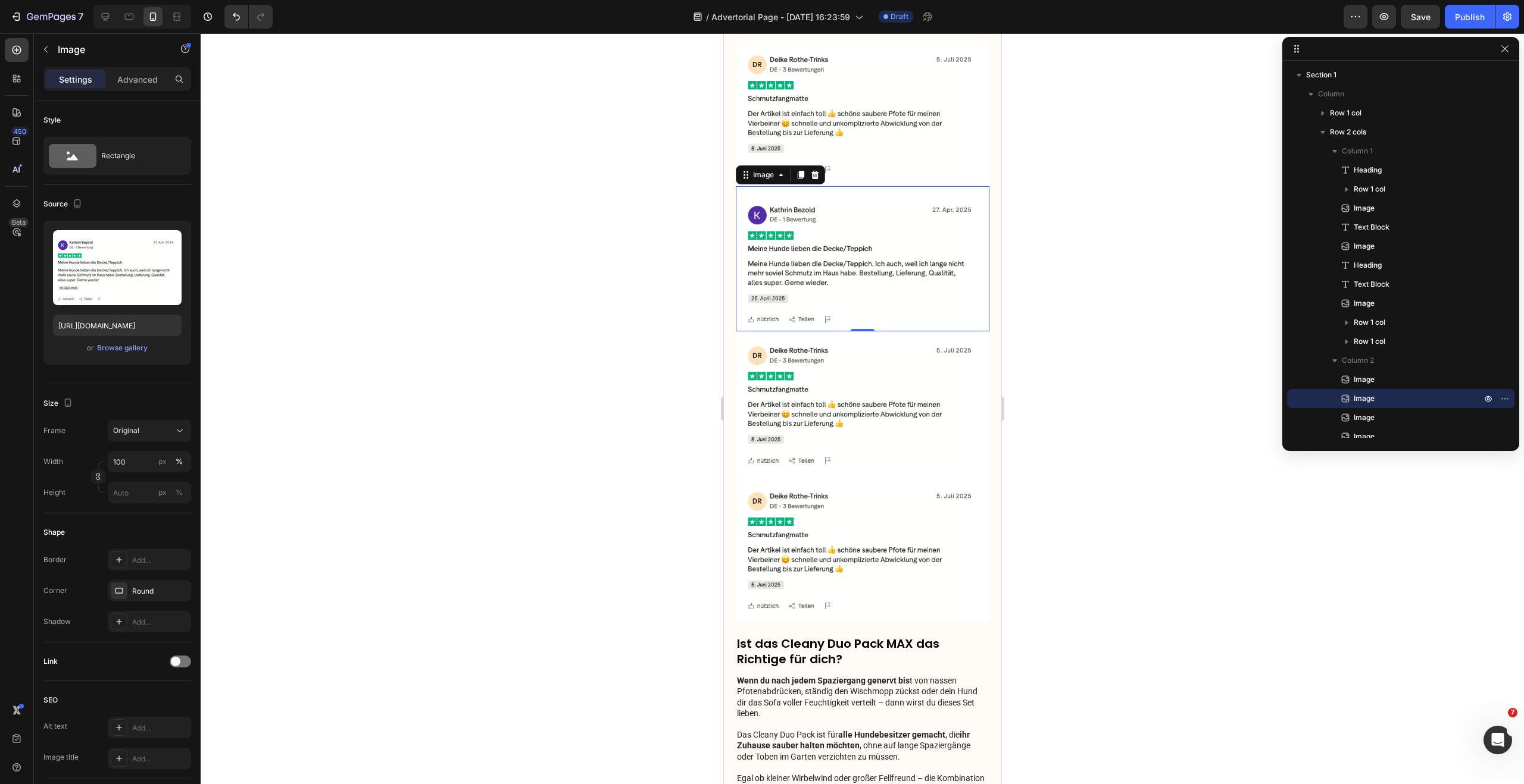
scroll to position [1690, 0]
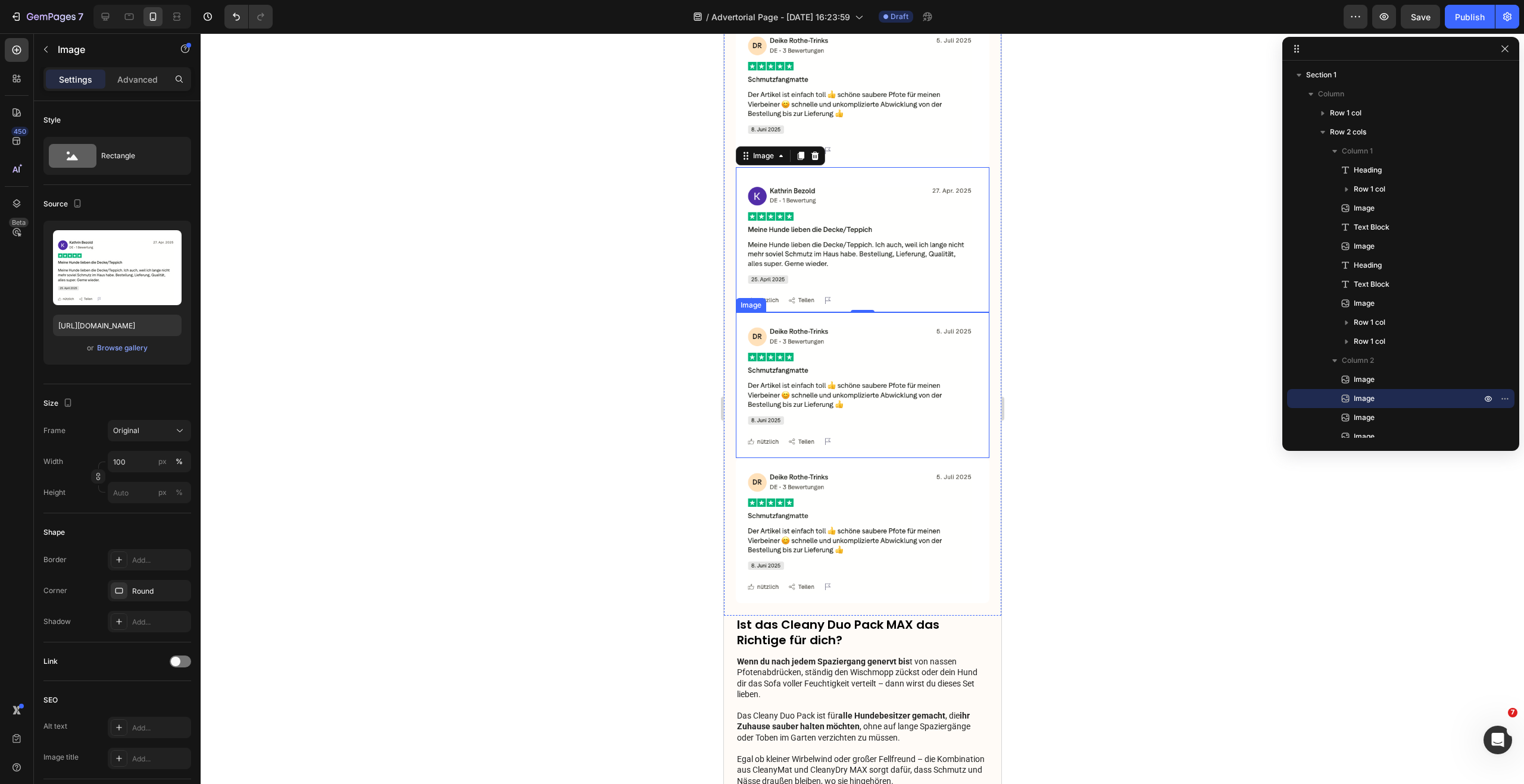
click at [861, 355] on img at bounding box center [861, 386] width 253 height 146
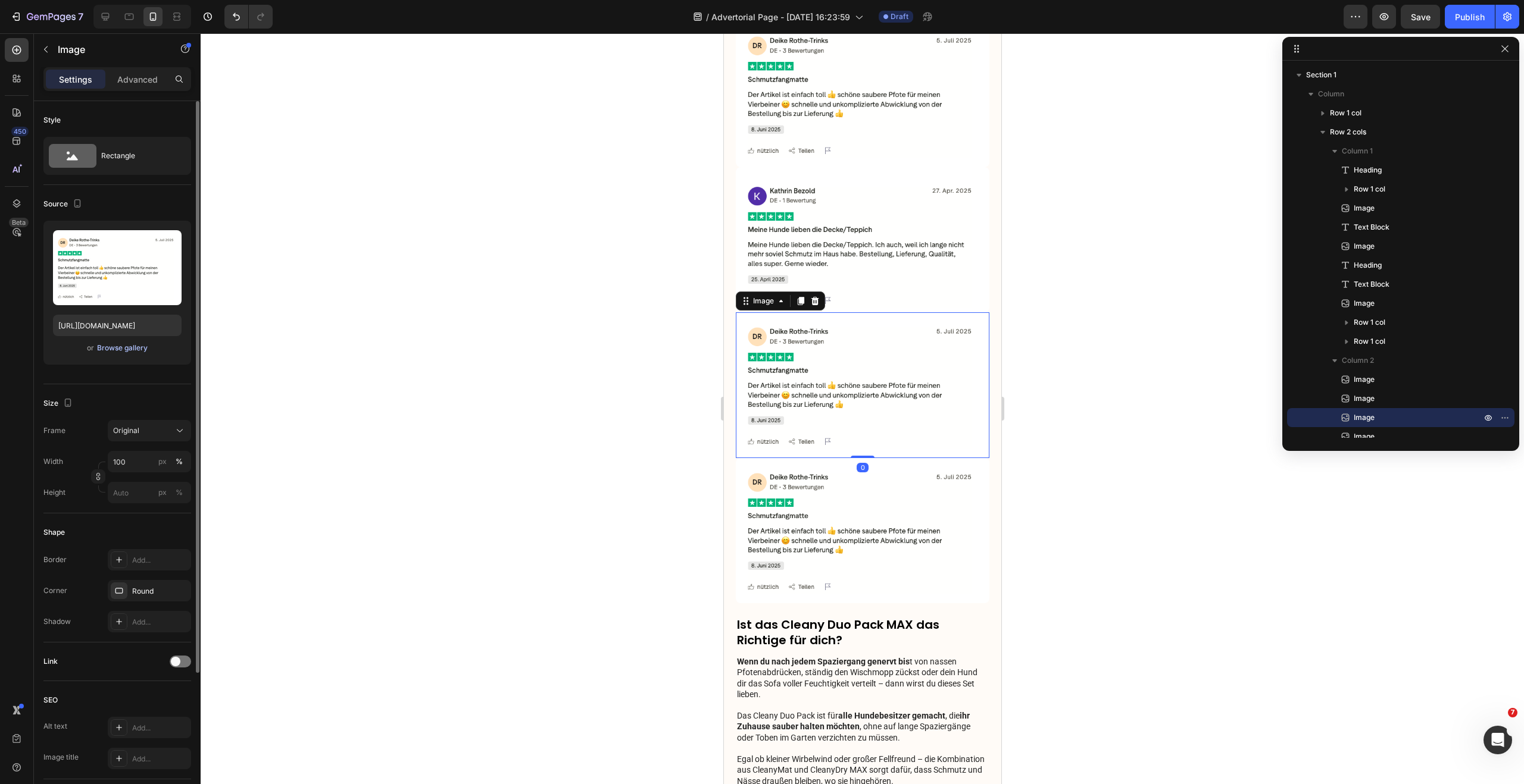
click at [124, 347] on div "Browse gallery" at bounding box center [122, 348] width 50 height 11
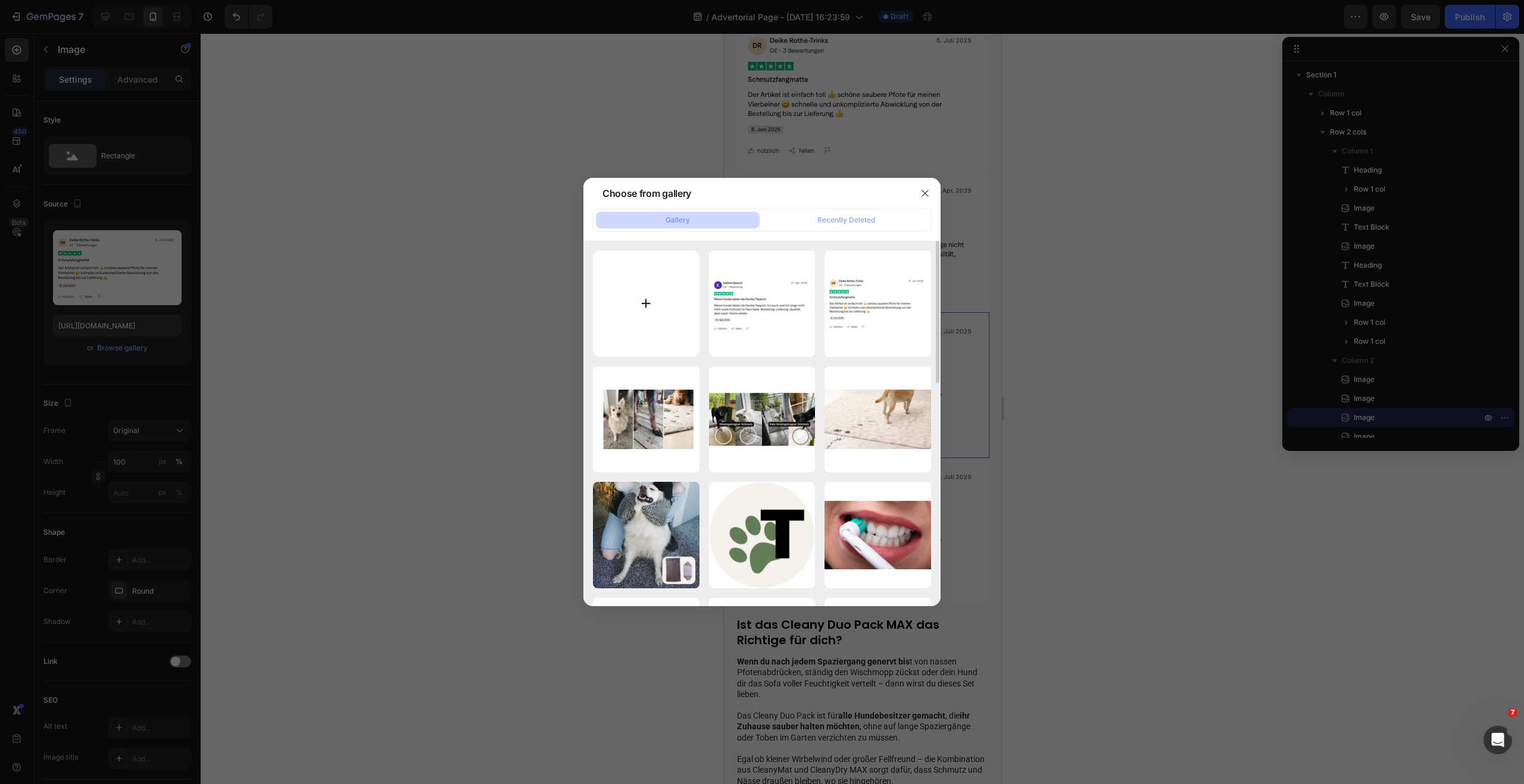
click at [635, 316] on input "file" at bounding box center [645, 303] width 107 height 107
type input "C:\fakepath\Bildschirmfoto 2025-08-28 um 09.17.03.png"
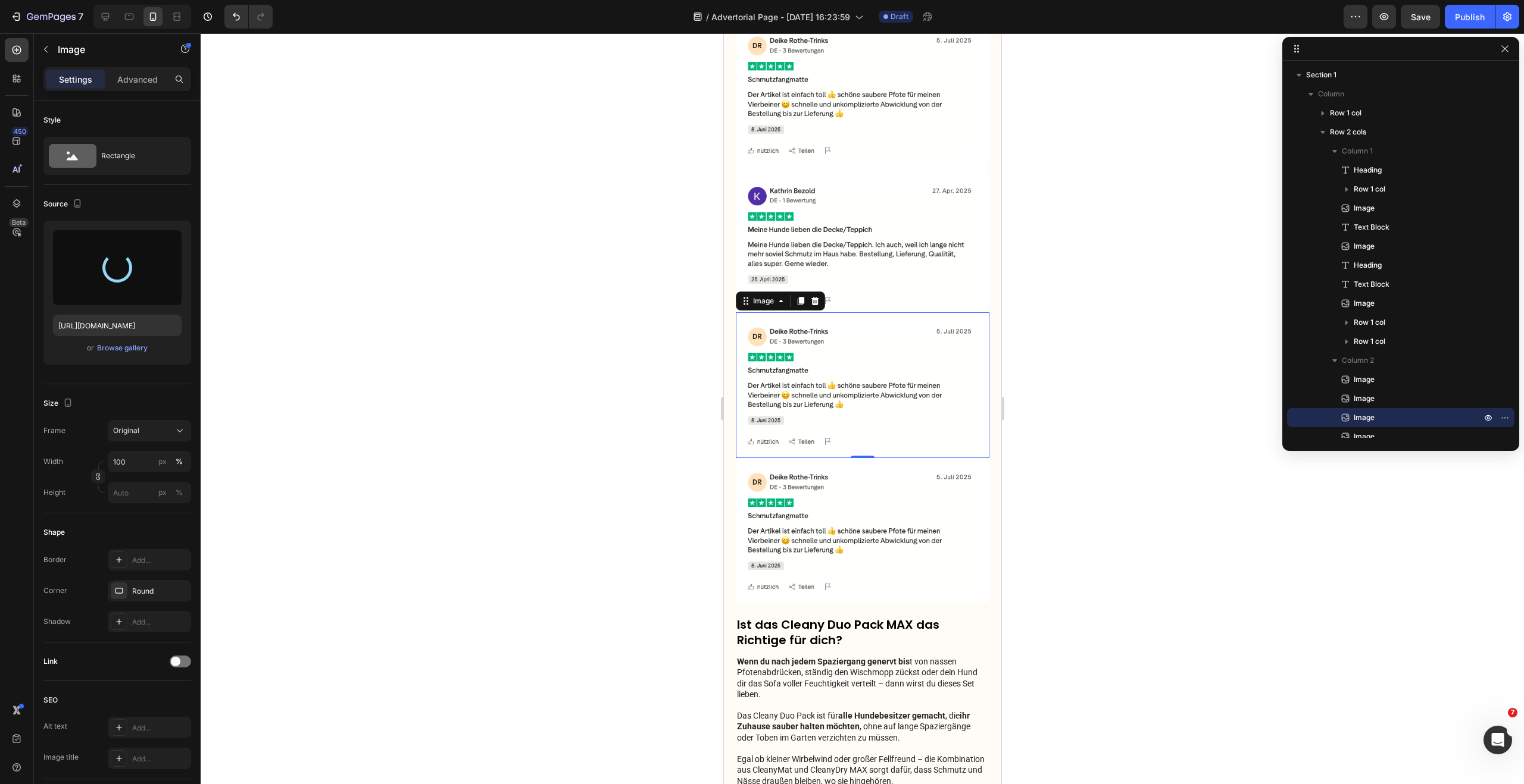
type input "https://cdn.shopify.com/s/files/1/0548/7978/0952/files/gempages_458127380590887…"
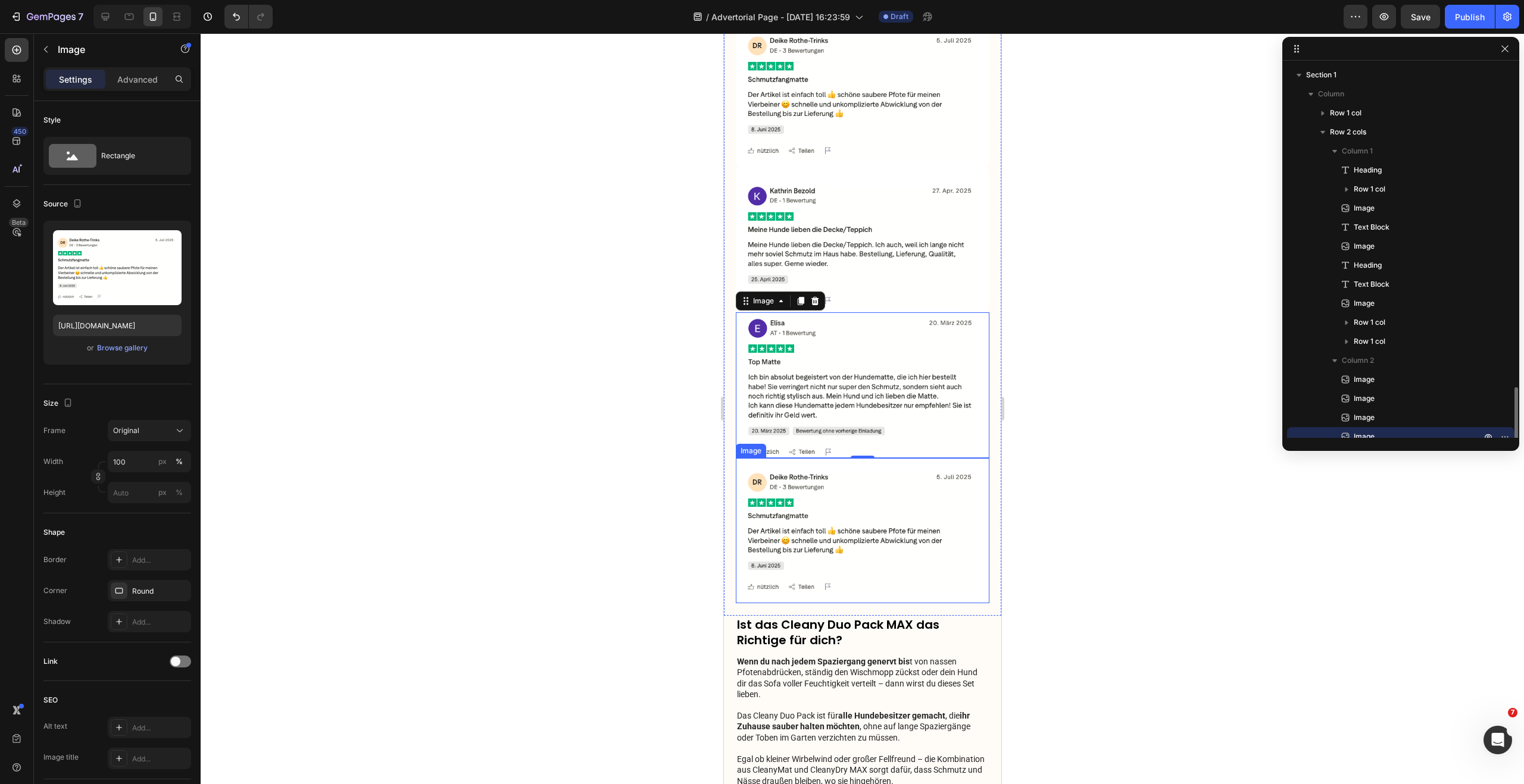
click at [795, 483] on img at bounding box center [861, 531] width 253 height 146
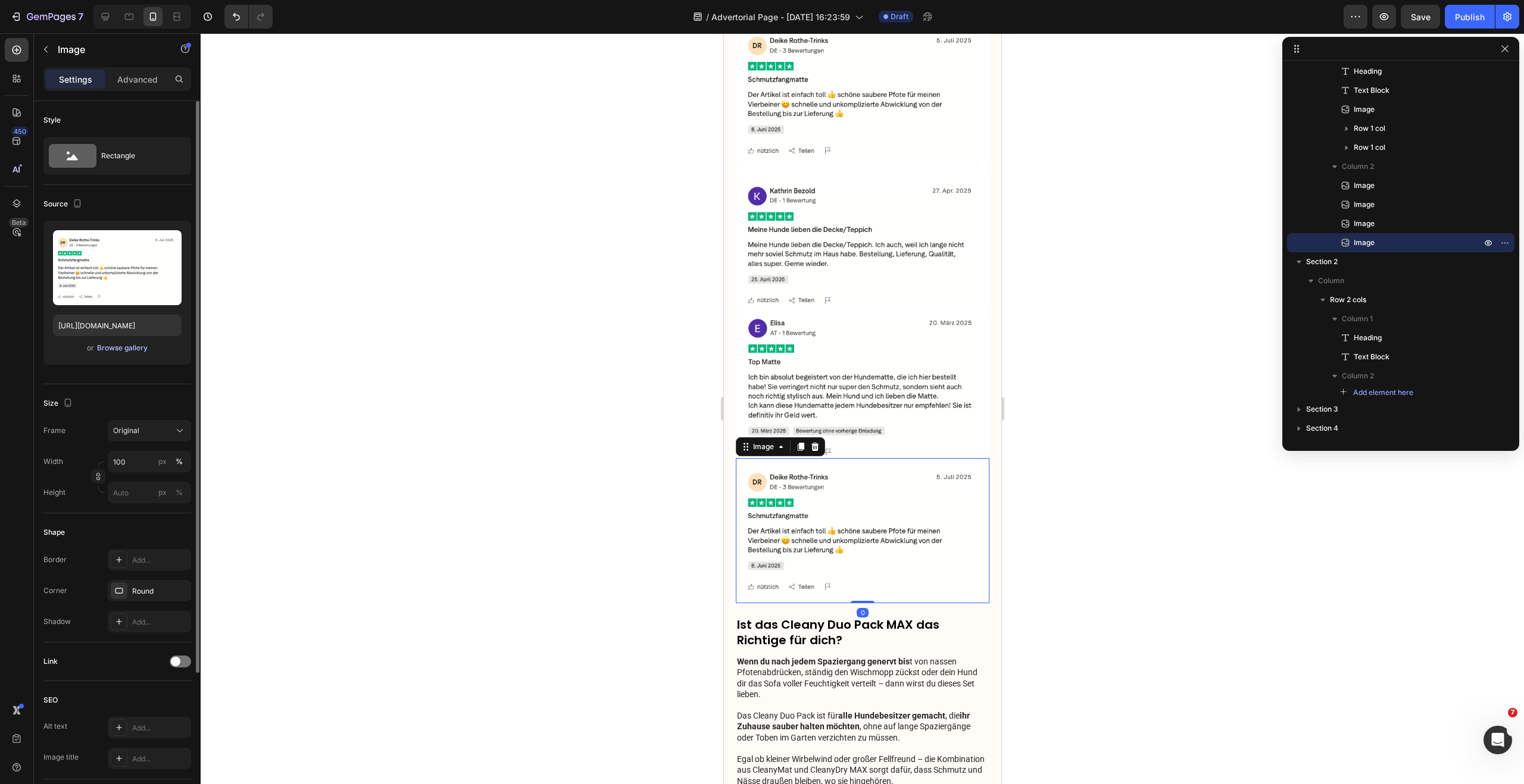
click at [119, 345] on div "Browse gallery" at bounding box center [122, 348] width 50 height 11
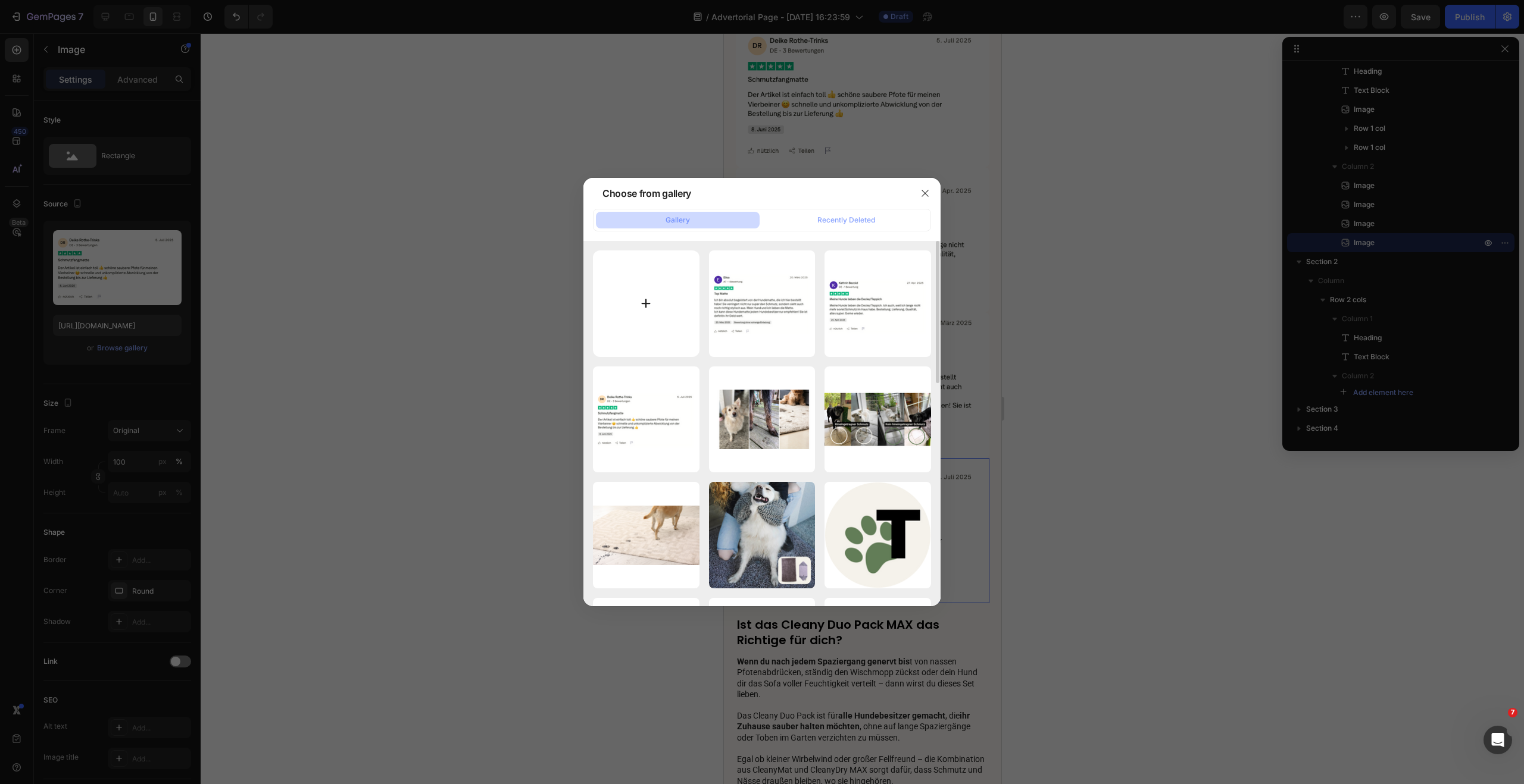
click at [637, 288] on input "file" at bounding box center [645, 303] width 107 height 107
type input "C:\fakepath\Bildschirmfoto 2025-08-28 um 09.17.36.png"
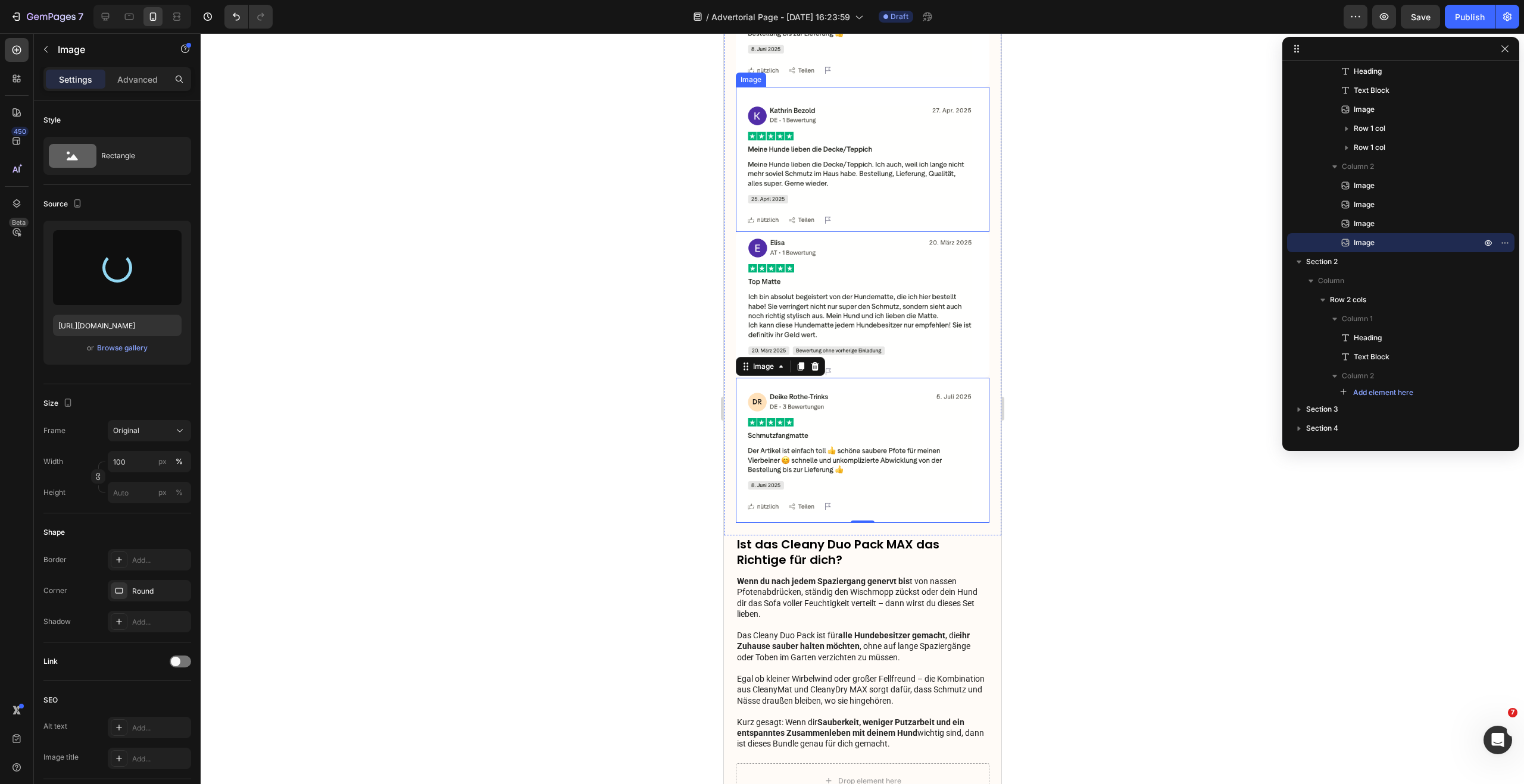
scroll to position [1796, 0]
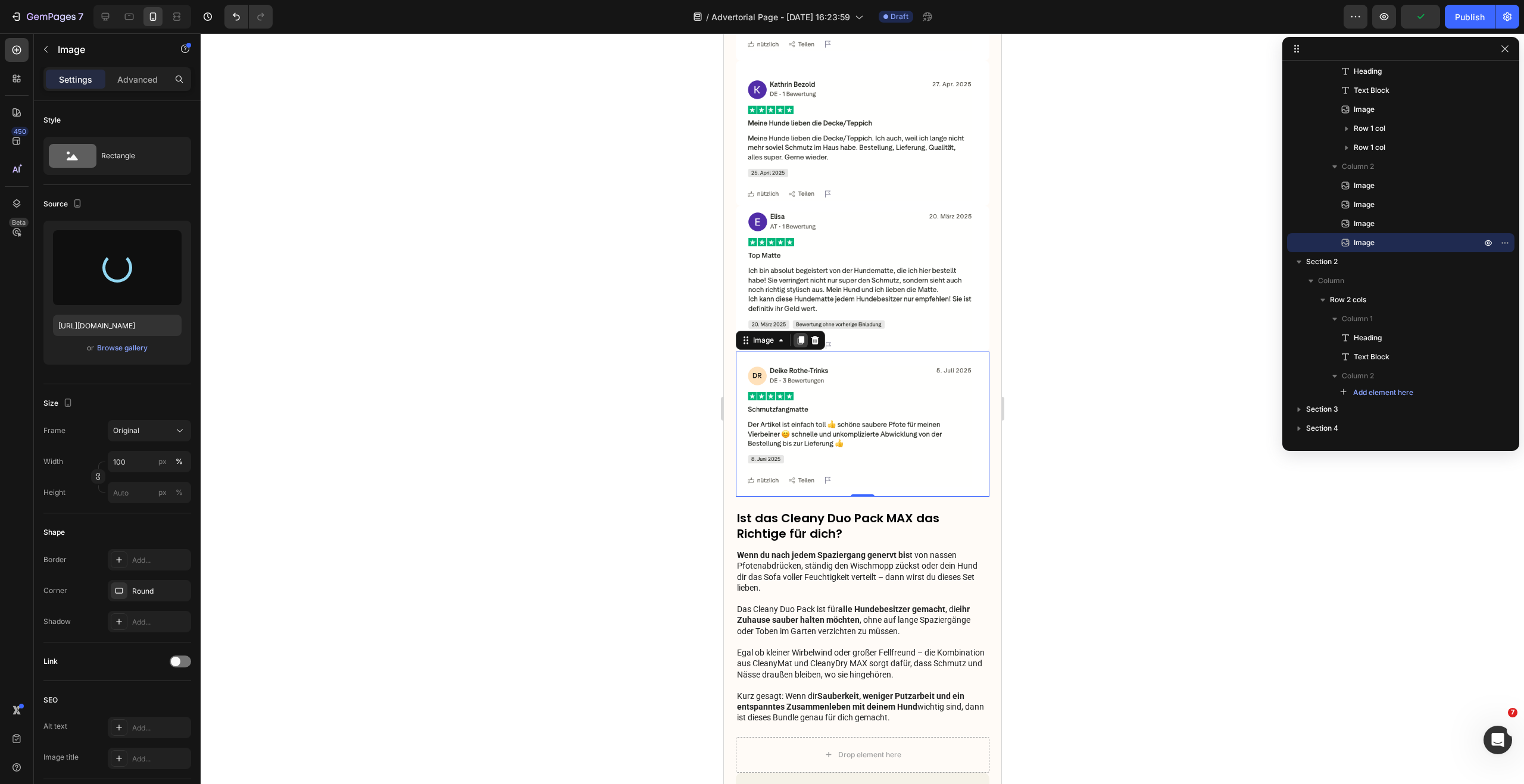
type input "[URL][DOMAIN_NAME]"
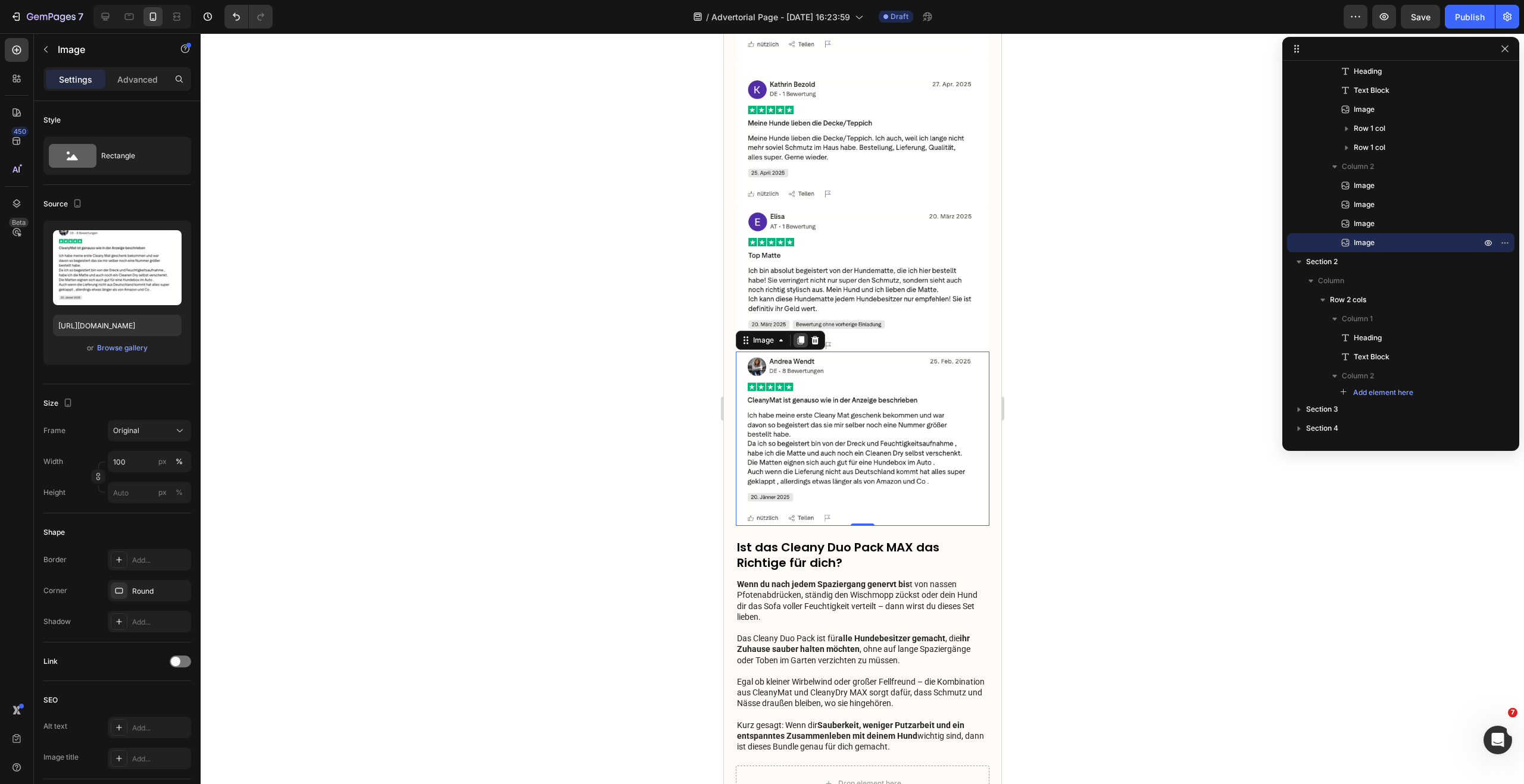
click at [802, 336] on icon at bounding box center [800, 340] width 6 height 8
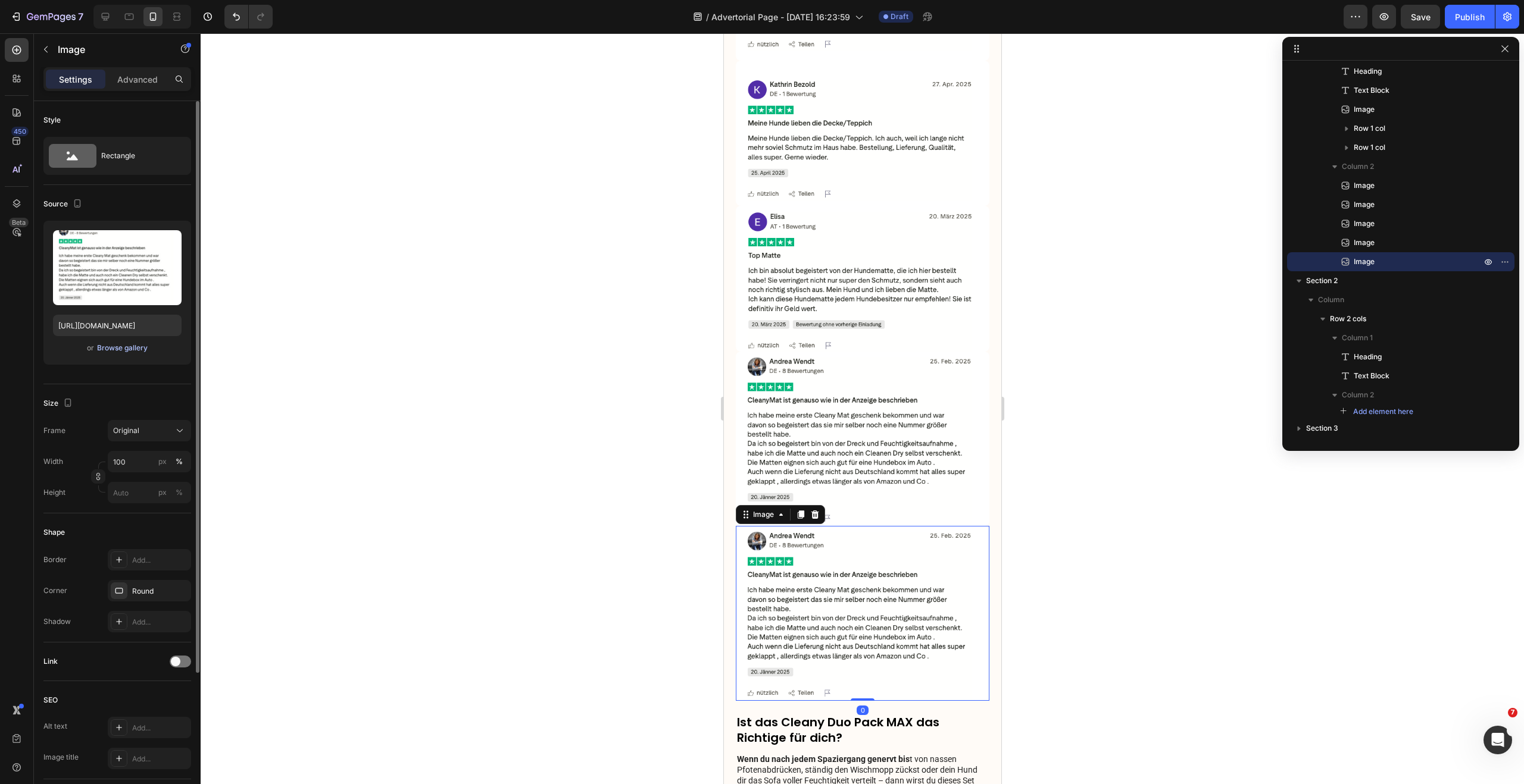
click at [114, 347] on div "Browse gallery" at bounding box center [122, 348] width 50 height 11
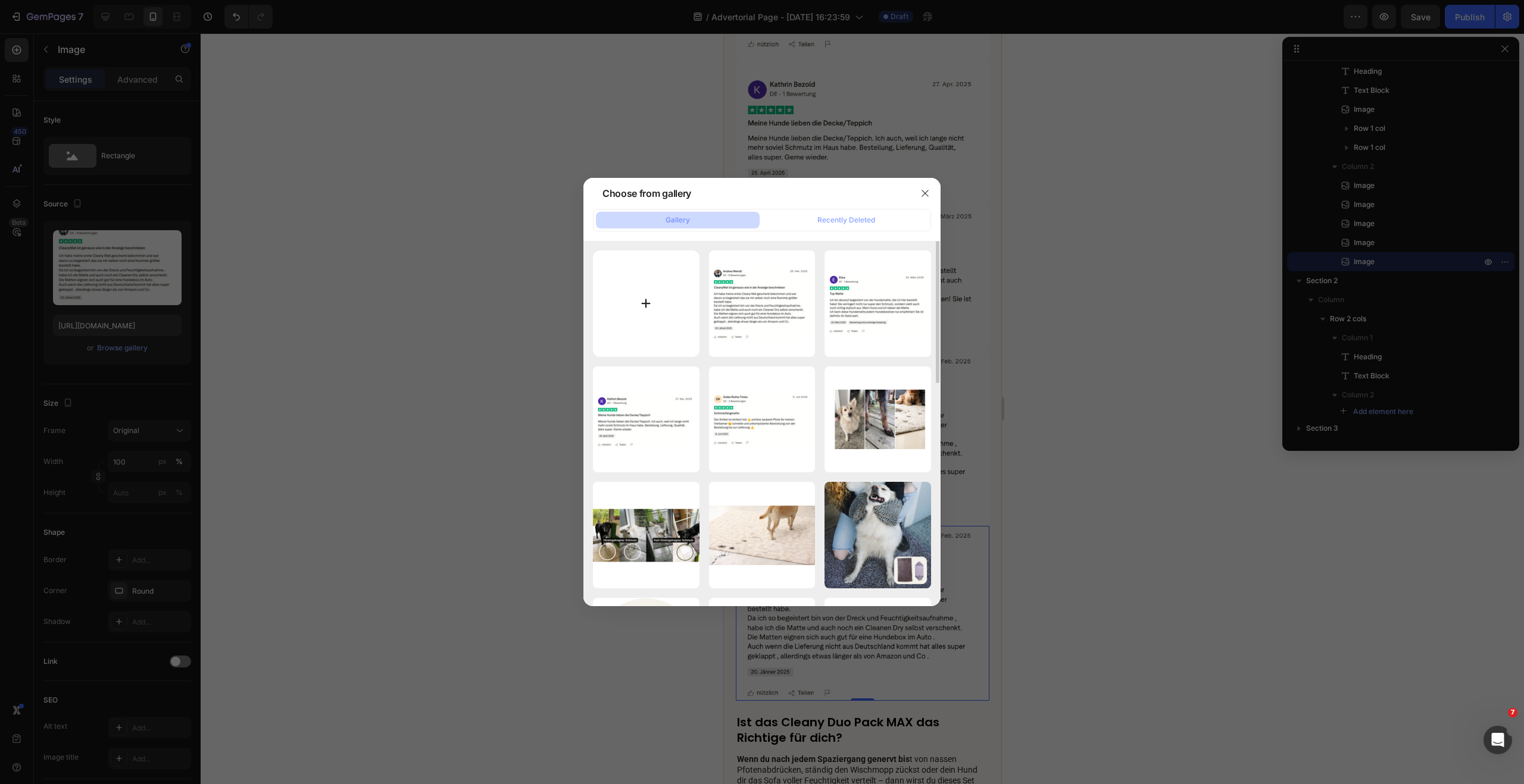
click at [665, 310] on input "file" at bounding box center [645, 303] width 107 height 107
type input "C:\fakepath\Bildschirmfoto 2025-08-28 um 09.18.00.png"
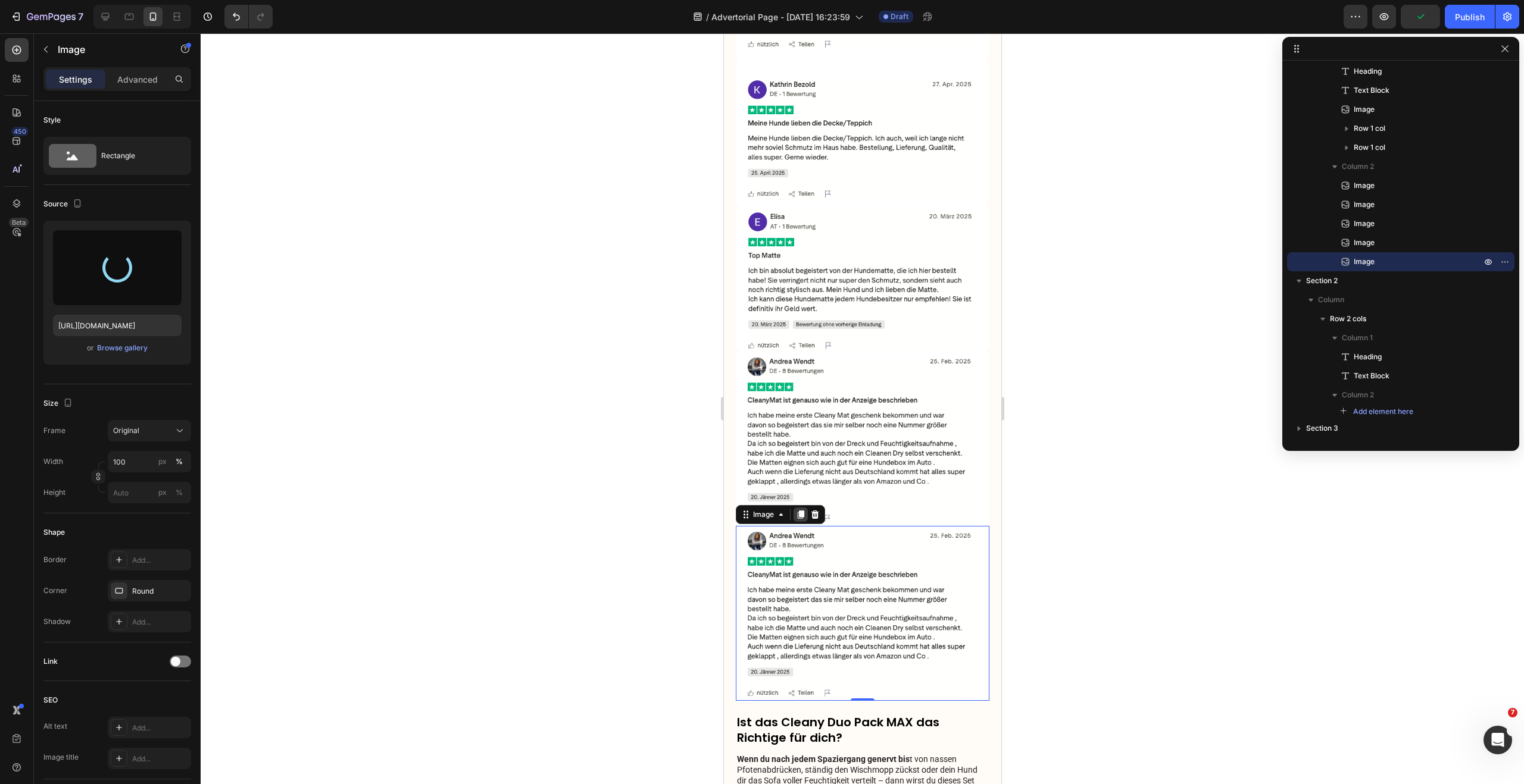
type input "https://cdn.shopify.com/s/files/1/0548/7978/0952/files/gempages_458127380590887…"
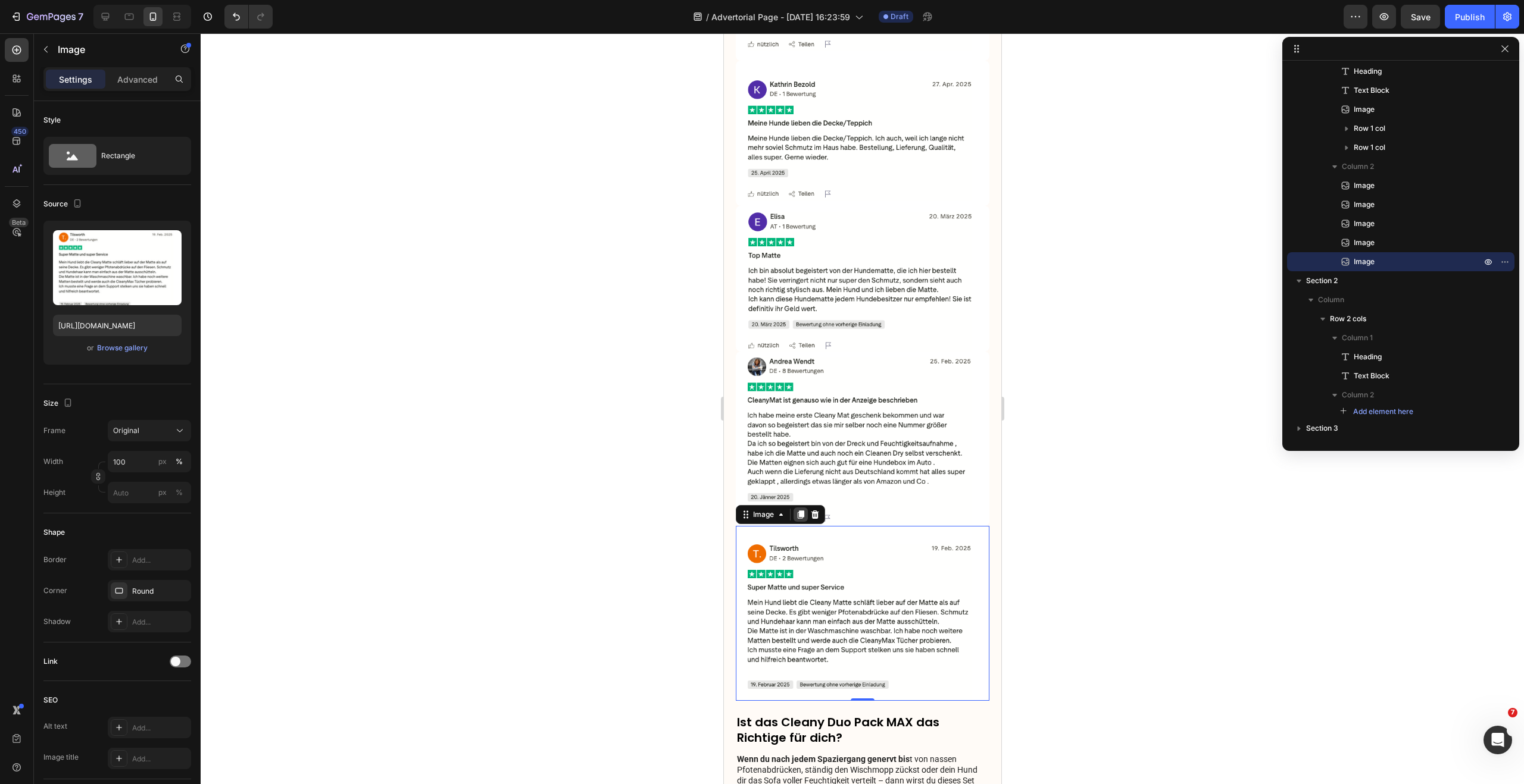
click at [799, 511] on icon at bounding box center [800, 514] width 6 height 8
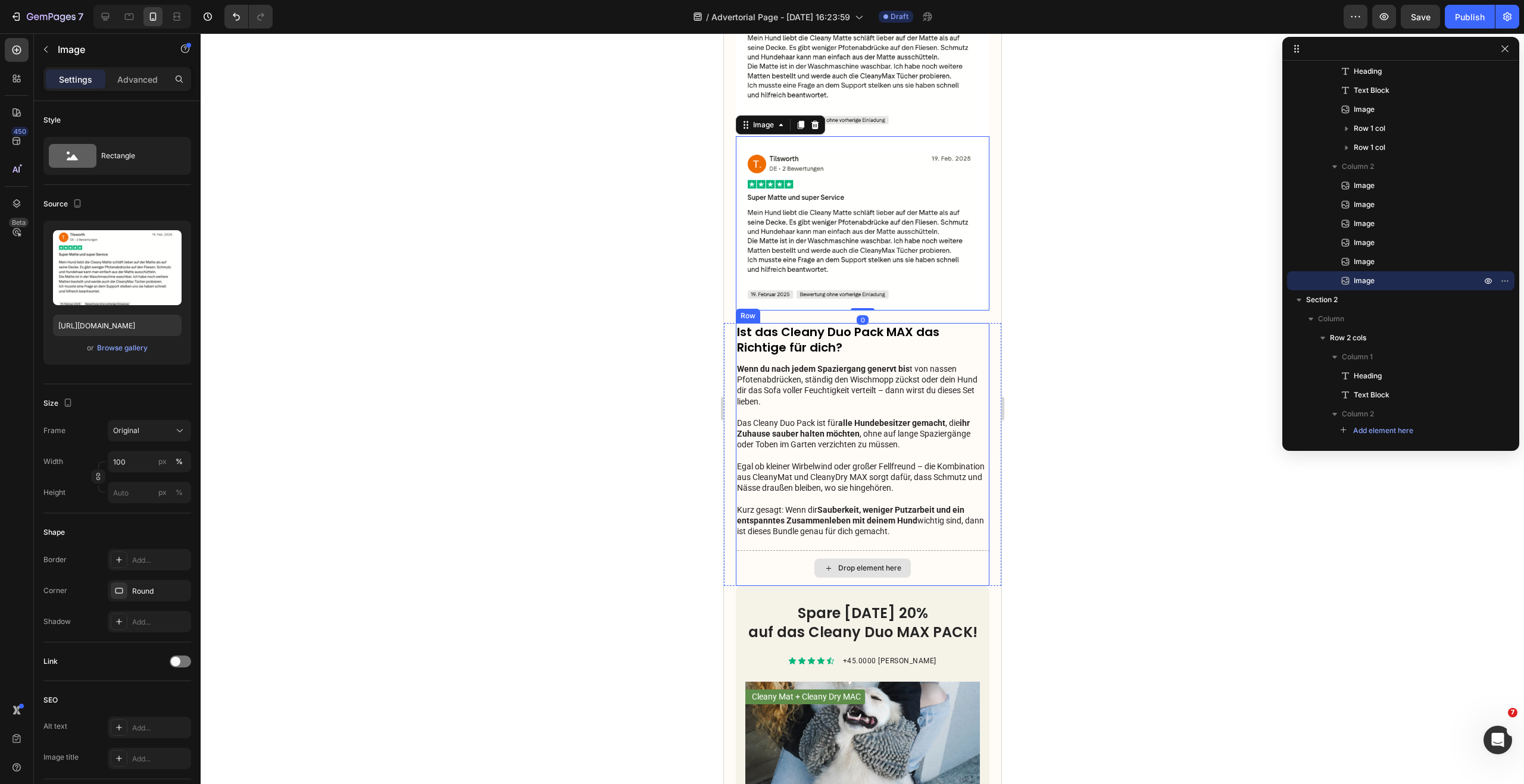
scroll to position [2394, 0]
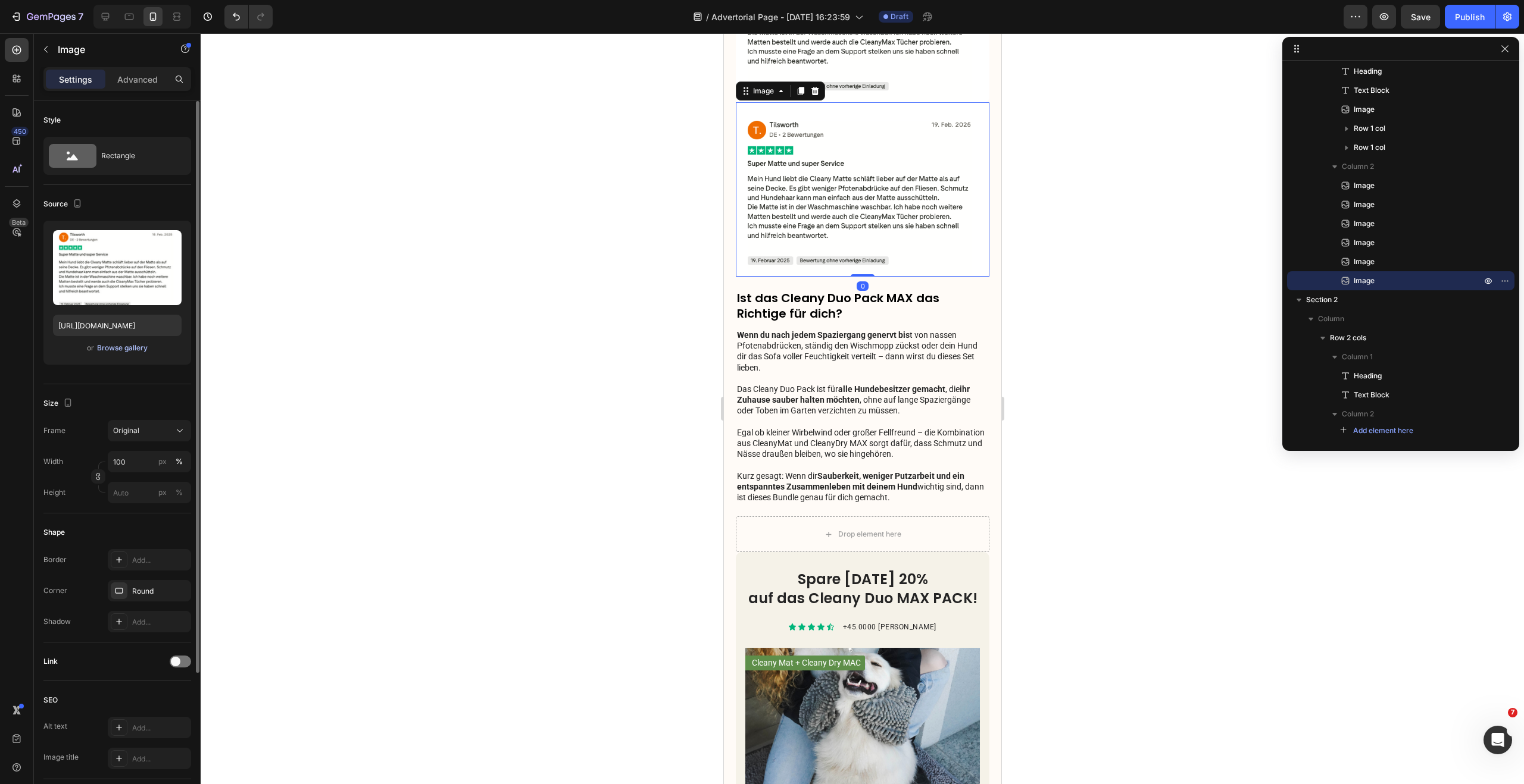
click at [136, 345] on div "Browse gallery" at bounding box center [122, 348] width 50 height 11
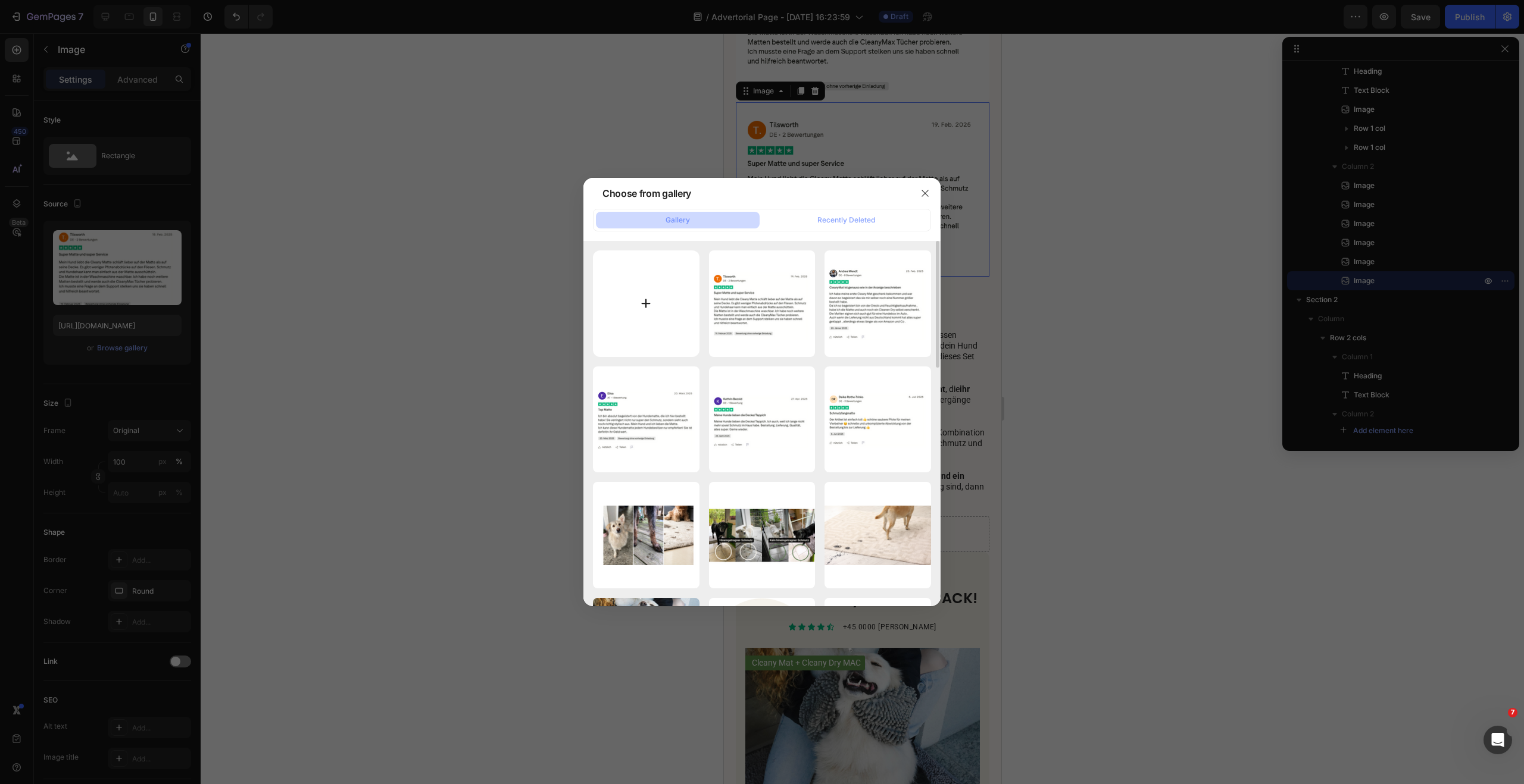
click at [663, 302] on input "file" at bounding box center [645, 303] width 107 height 107
type input "C:\fakepath\Bildschirmfoto 2025-08-28 um 09.18.25.png"
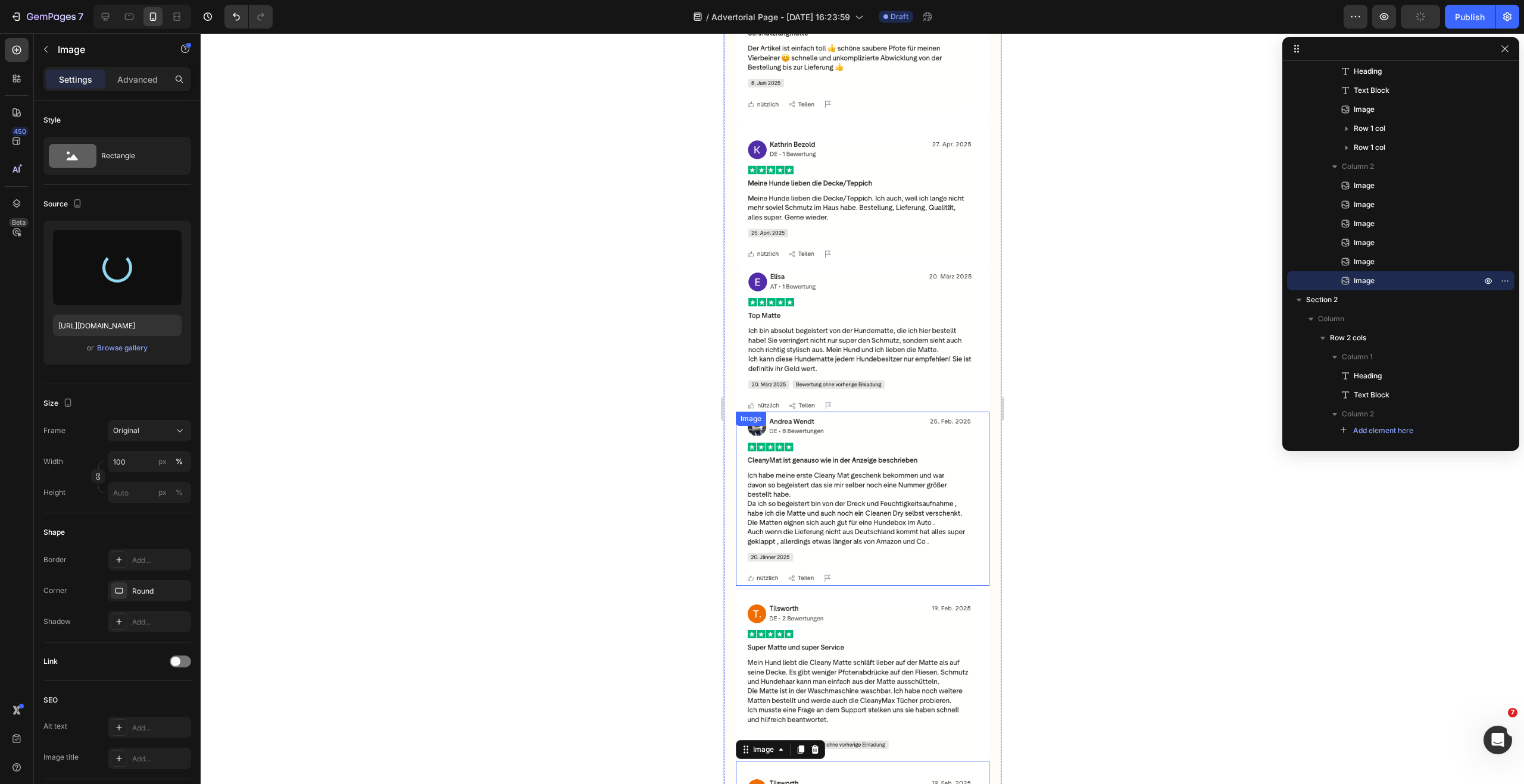
type input "https://cdn.shopify.com/s/files/1/0548/7978/0952/files/gempages_458127380590887…"
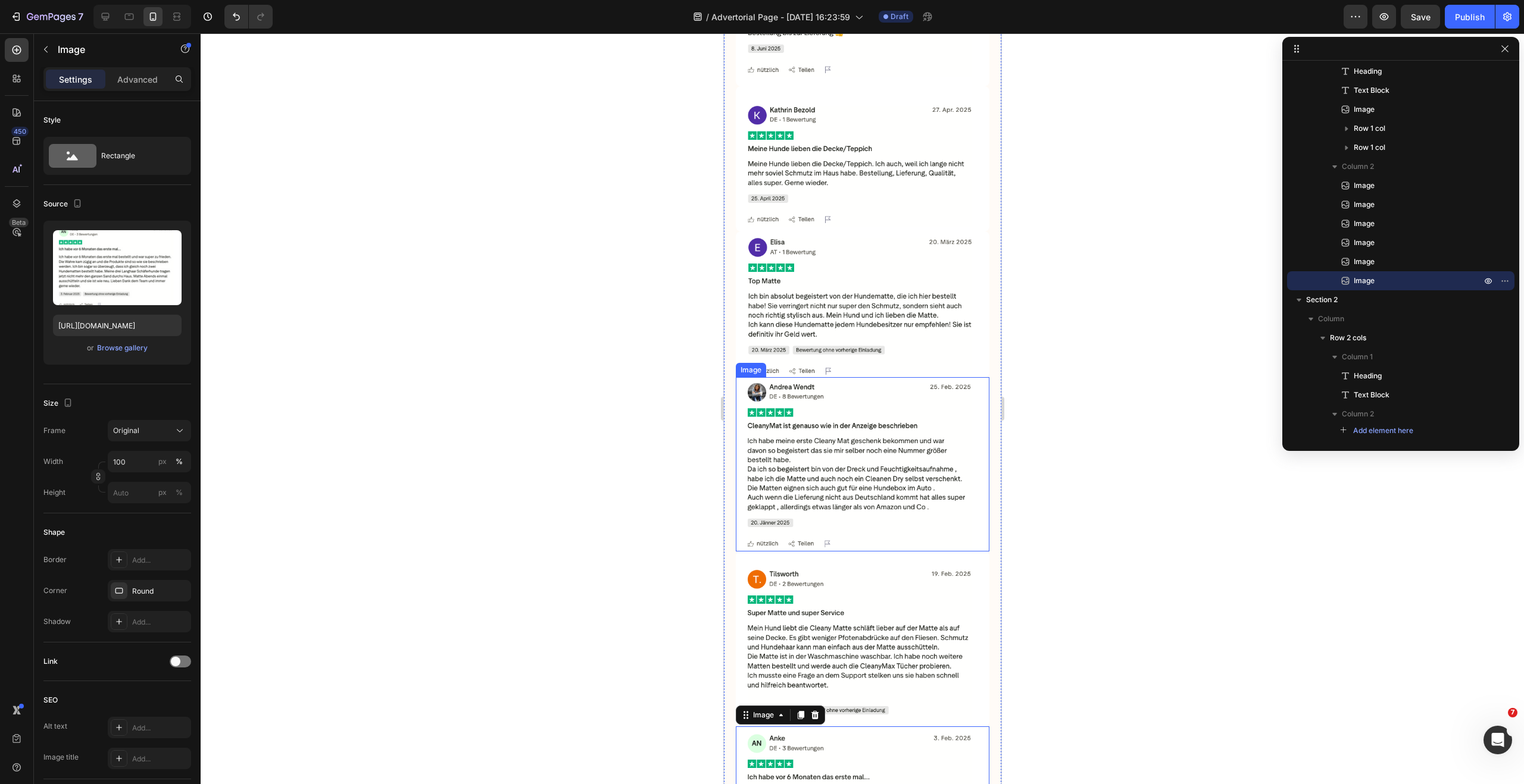
scroll to position [1635, 0]
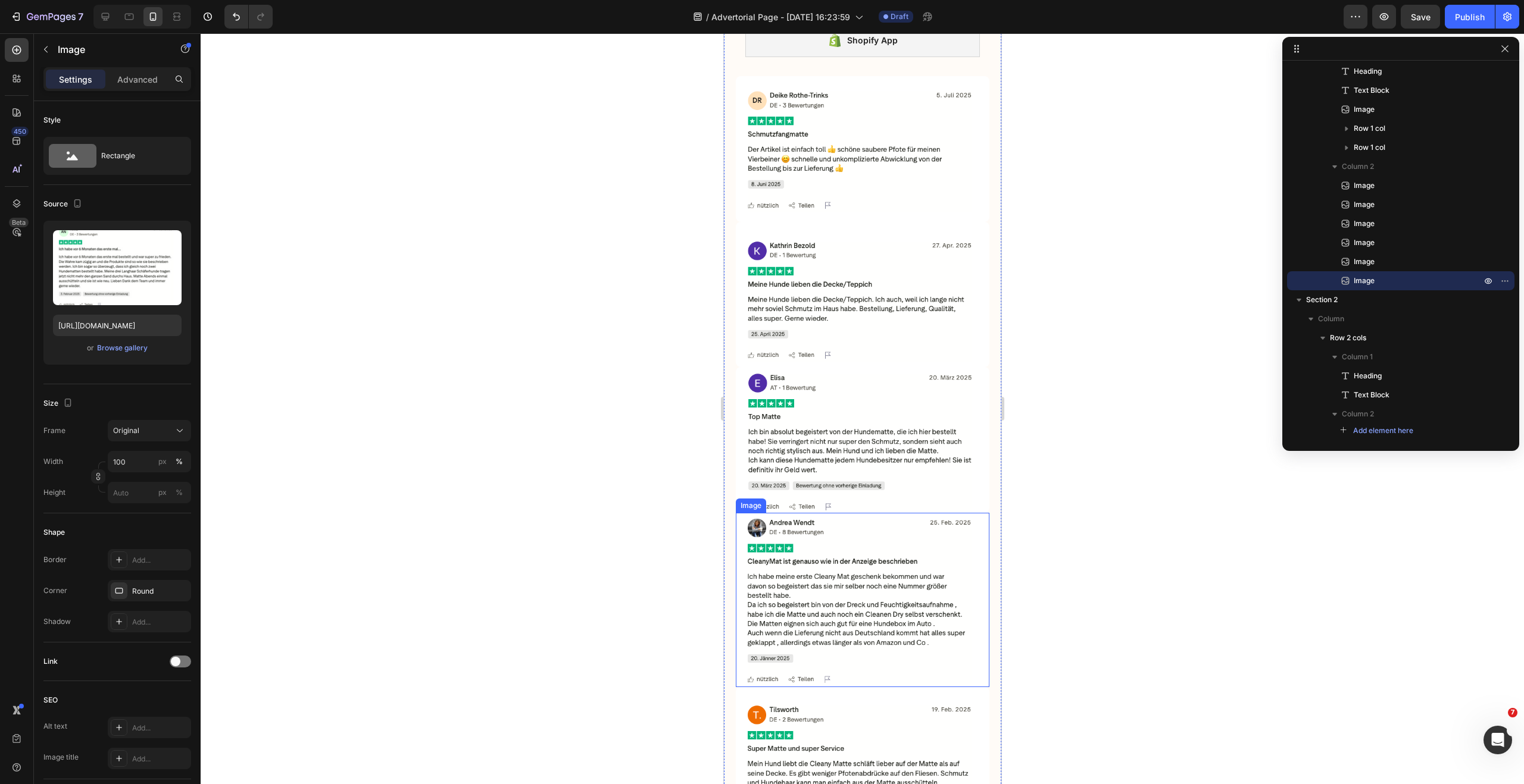
click at [898, 560] on img at bounding box center [861, 599] width 253 height 175
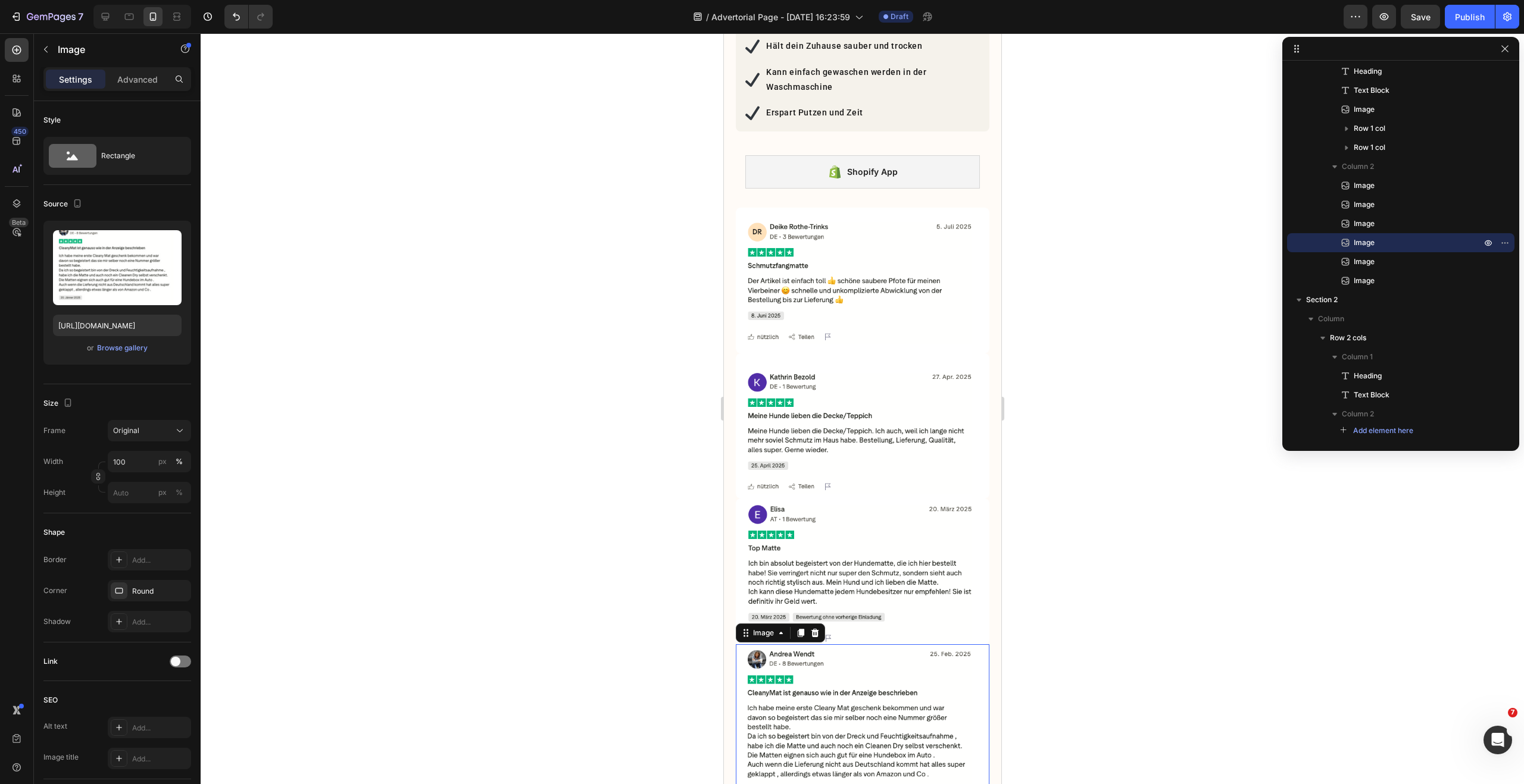
scroll to position [1505, 0]
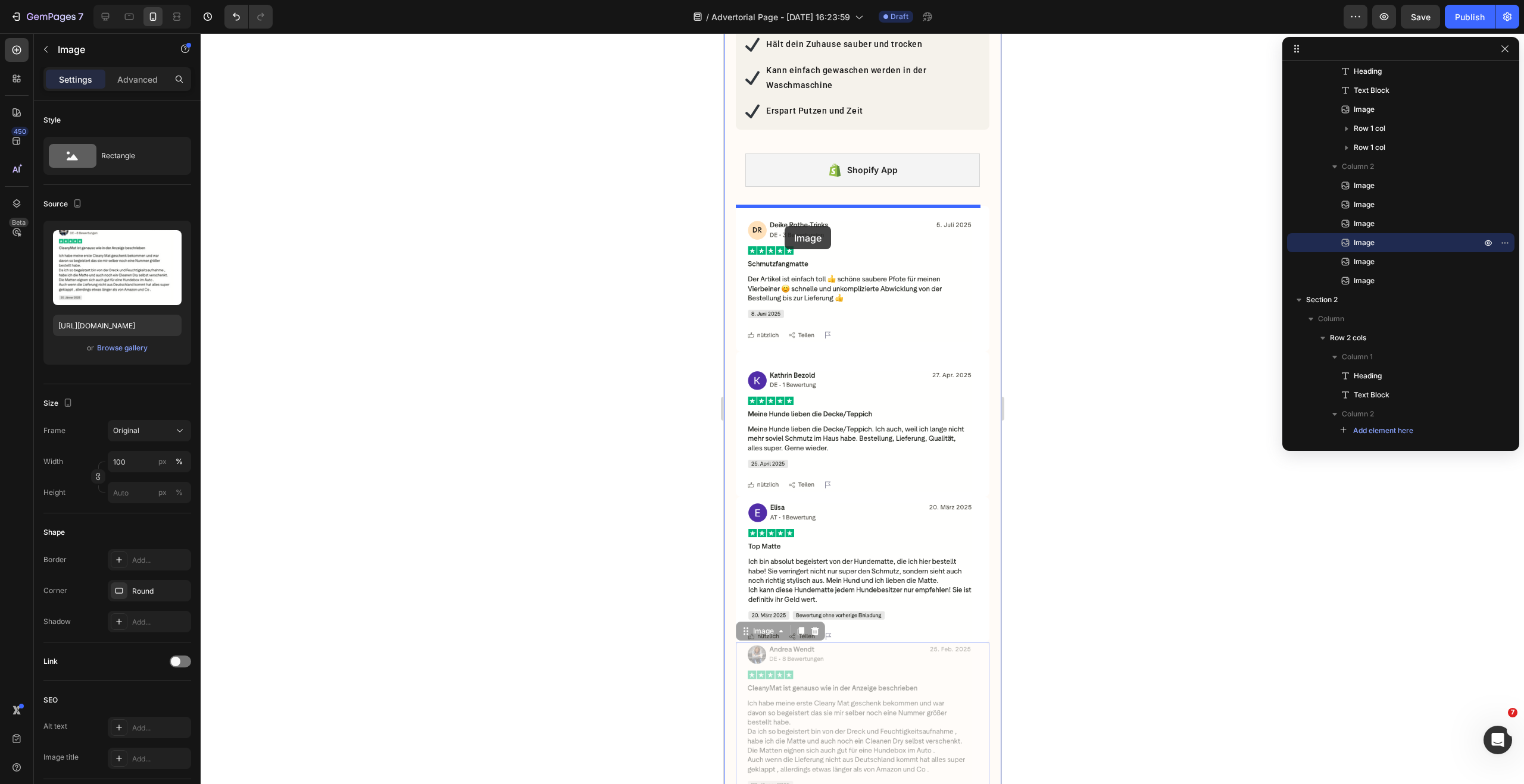
drag, startPoint x: 742, startPoint y: 620, endPoint x: 783, endPoint y: 226, distance: 396.1
click at [783, 226] on div "Mobile ( 466 px) iPhone 13 Mini iPhone 13 Pro iPhone 11 Pro Max iPhone 15 Pro M…" at bounding box center [861, 690] width 277 height 4325
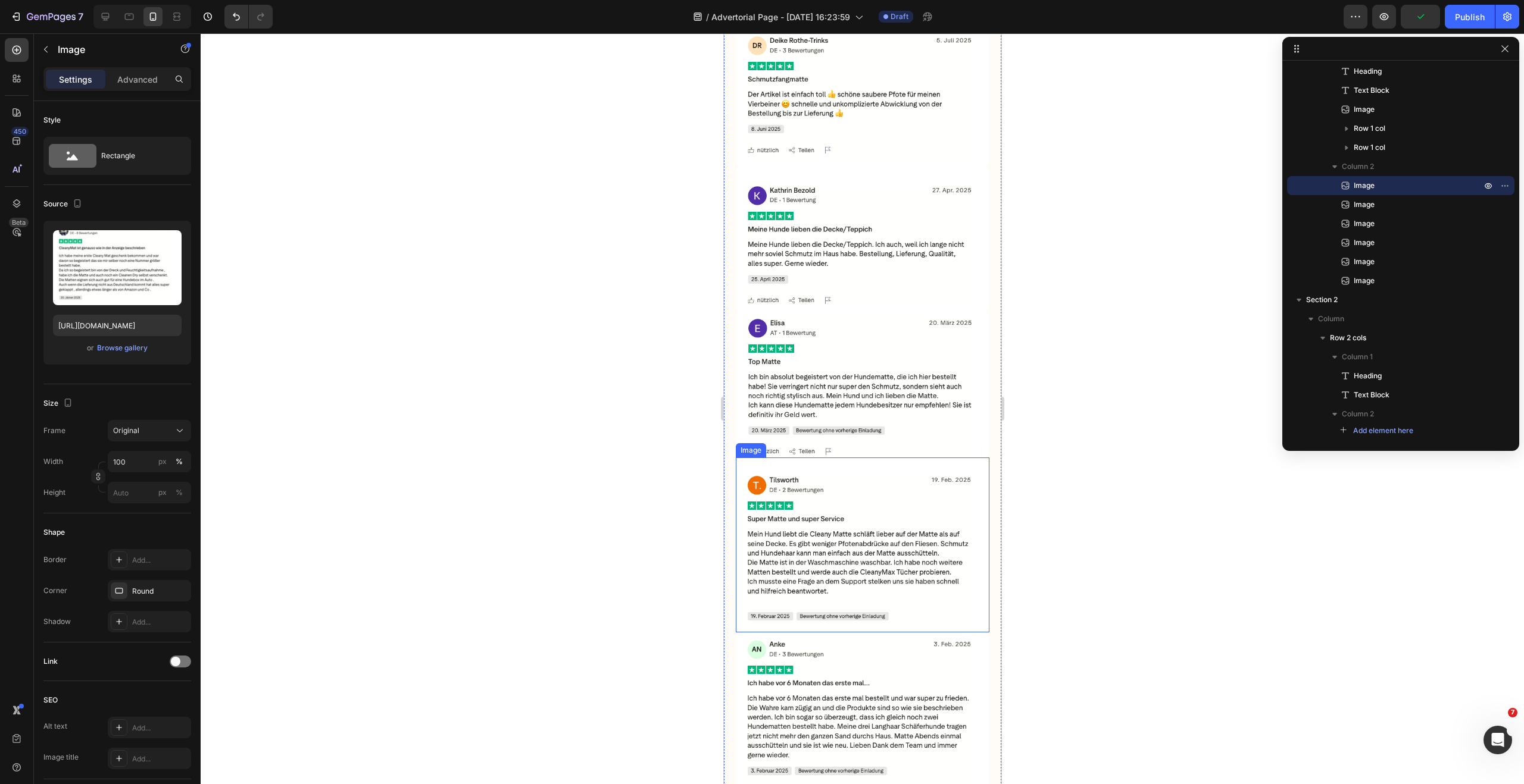
scroll to position [1943, 0]
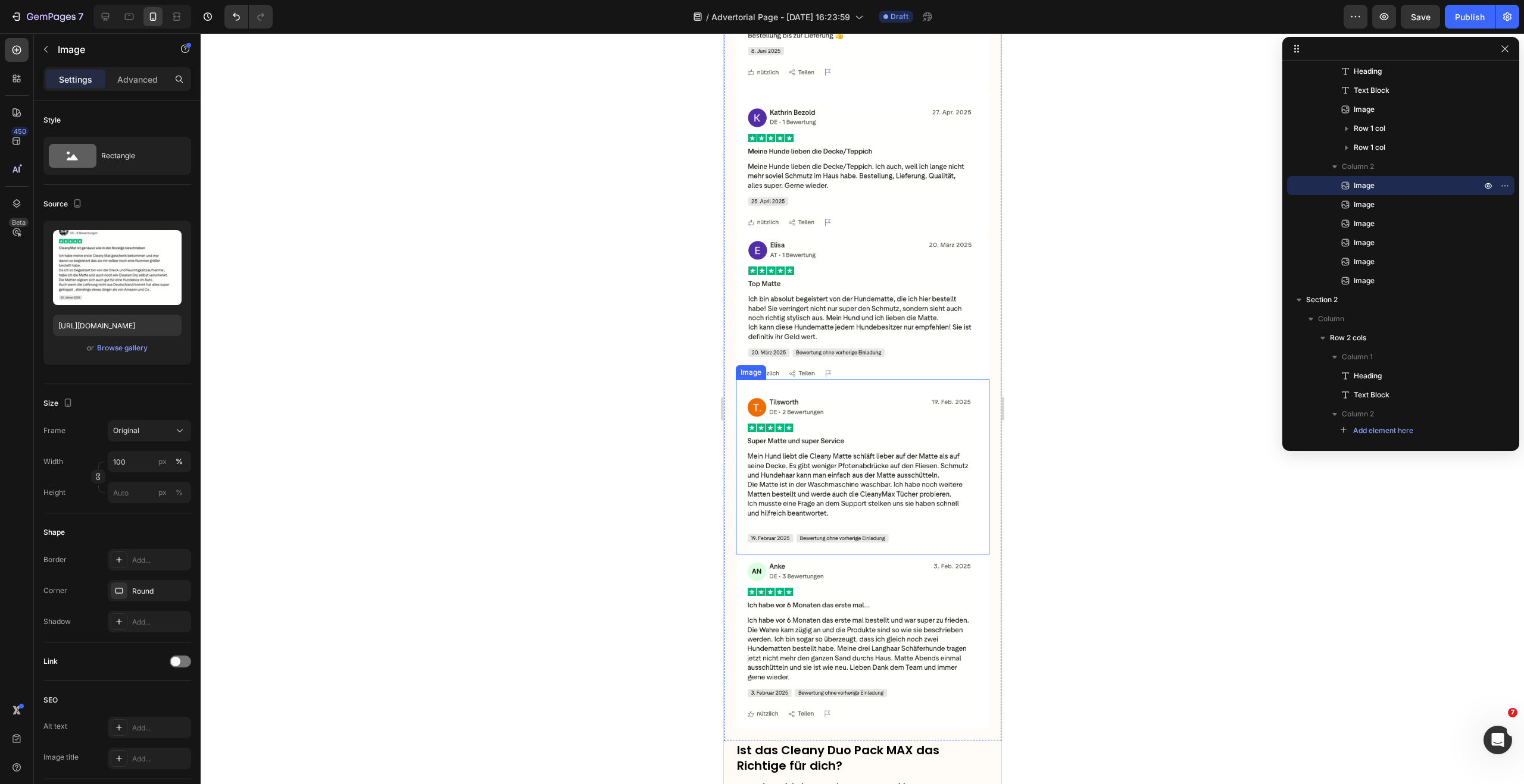
click at [828, 409] on img at bounding box center [861, 466] width 253 height 175
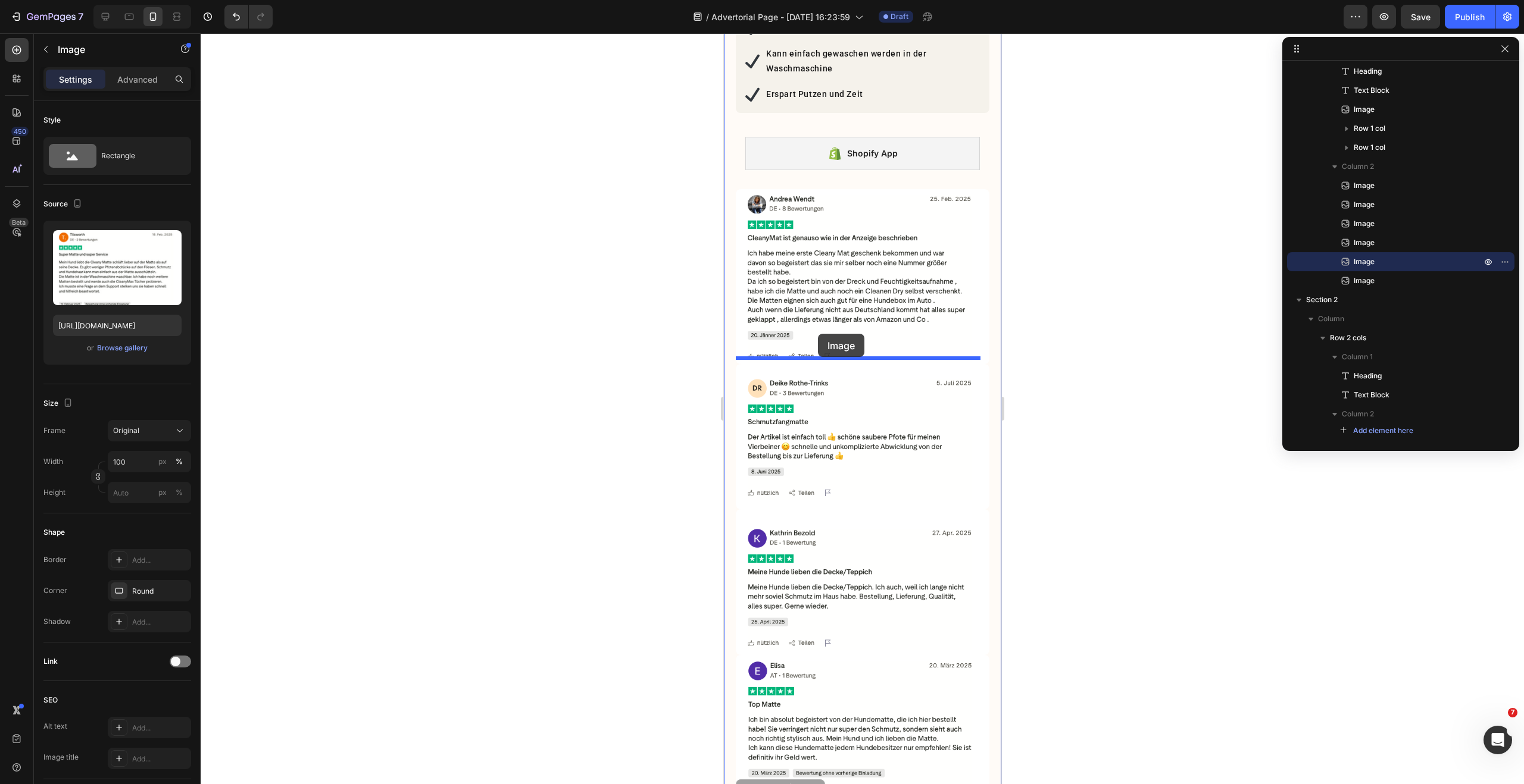
drag, startPoint x: 744, startPoint y: 350, endPoint x: 817, endPoint y: 334, distance: 74.7
click at [817, 334] on div "Mobile ( 466 px) iPhone 13 Mini iPhone 13 Pro iPhone 11 Pro Max iPhone 15 Pro M…" at bounding box center [861, 673] width 277 height 4325
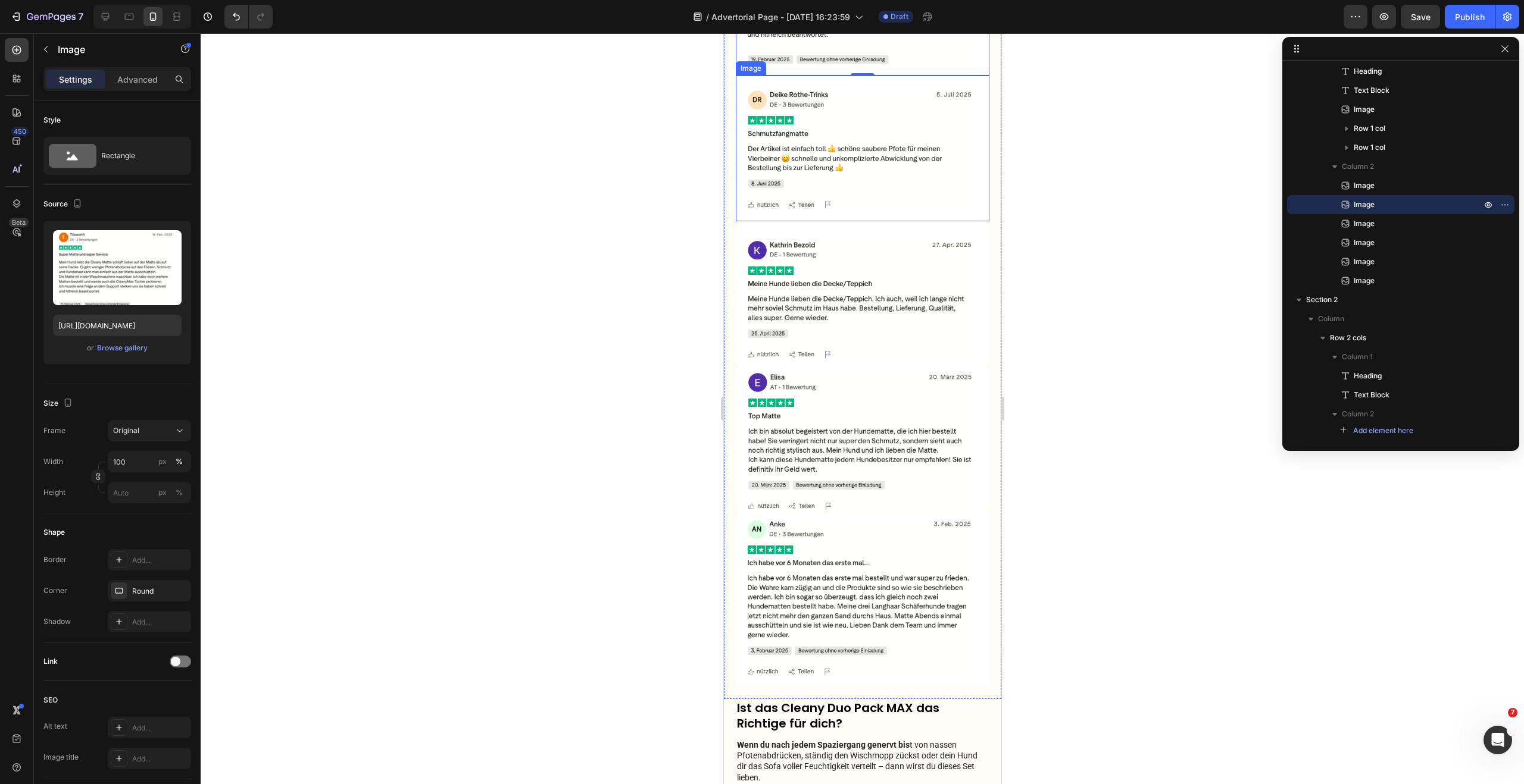
scroll to position [1986, 0]
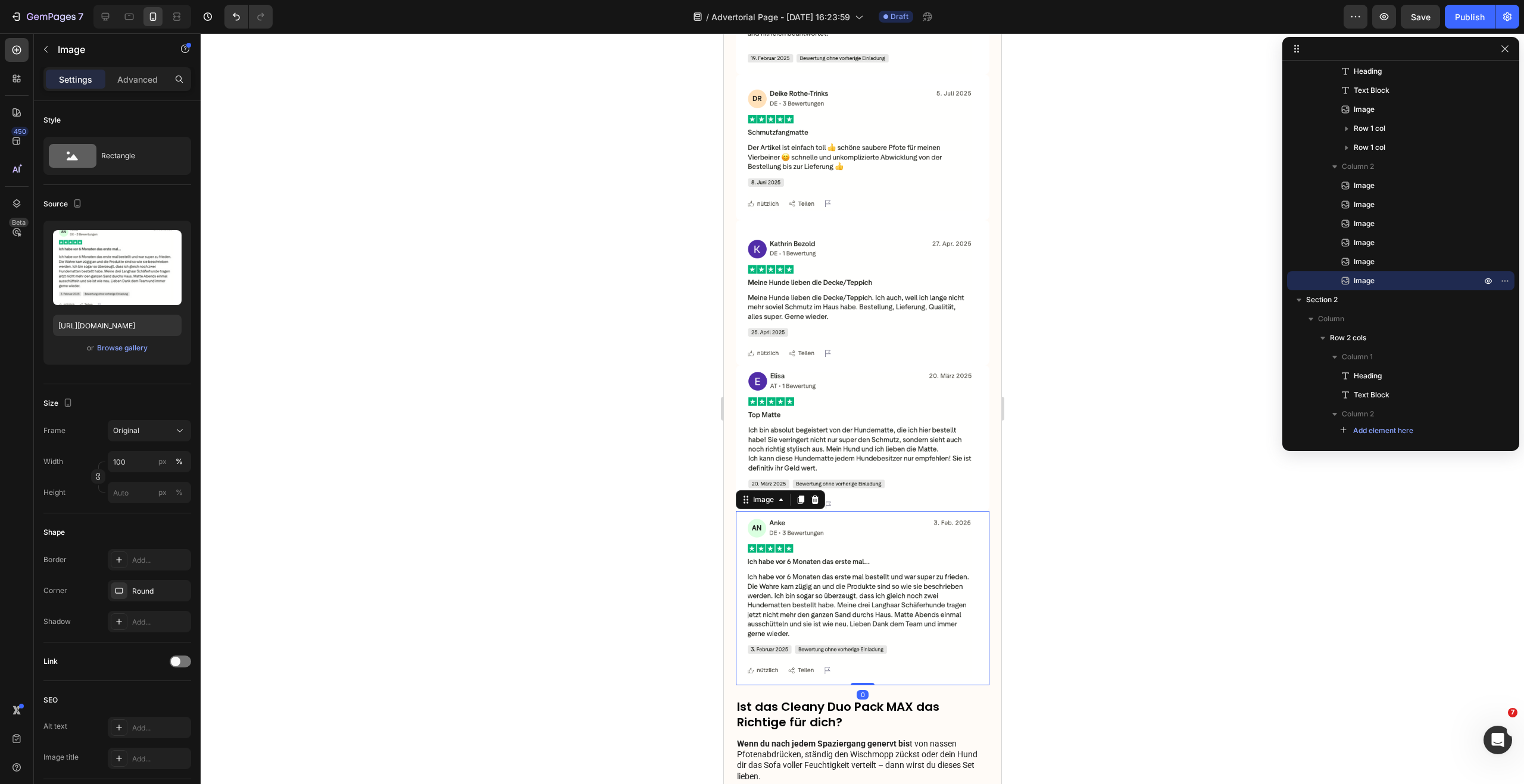
drag, startPoint x: 856, startPoint y: 555, endPoint x: 851, endPoint y: 550, distance: 7.1
click at [856, 555] on img at bounding box center [861, 598] width 253 height 175
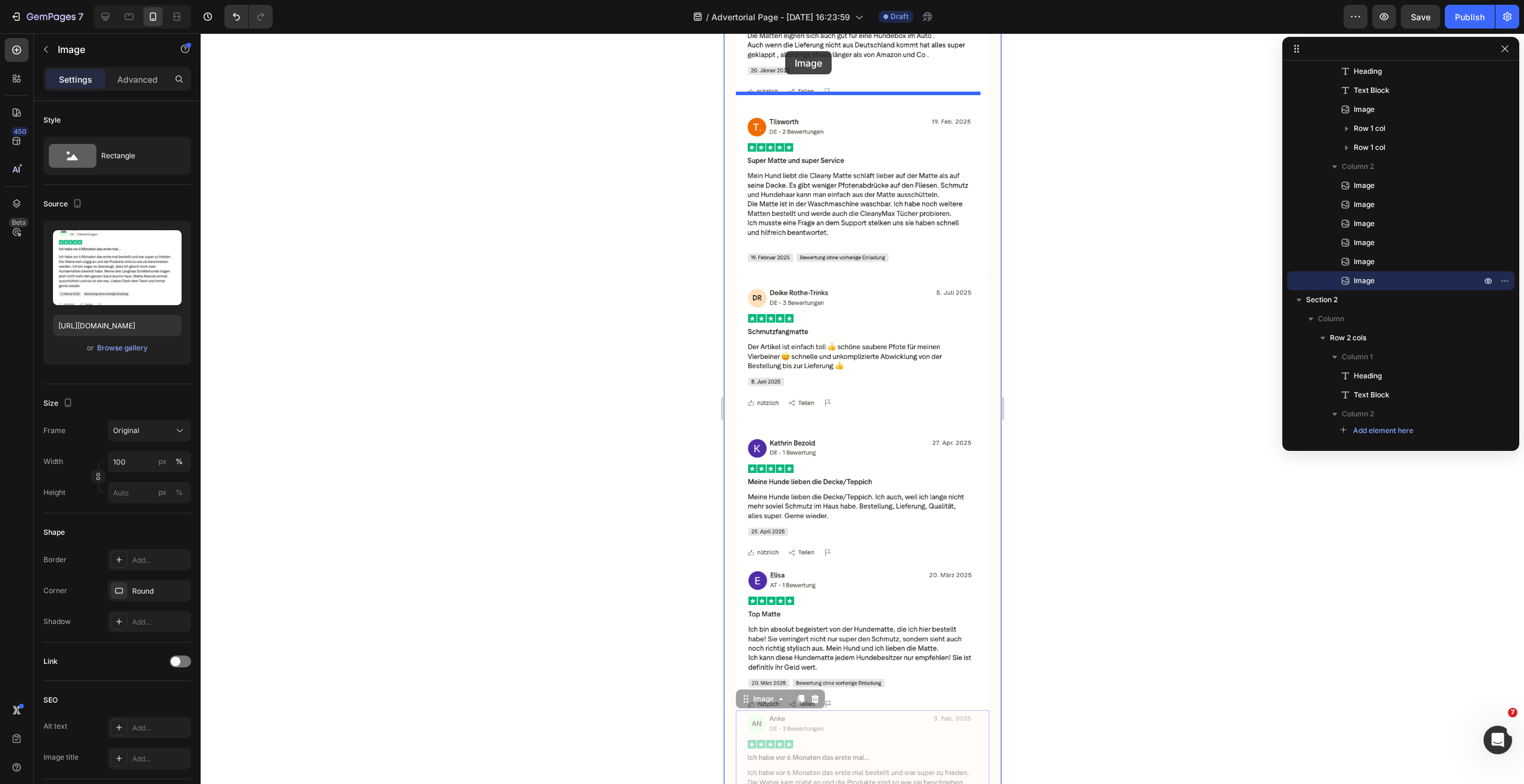
scroll to position [1746, 0]
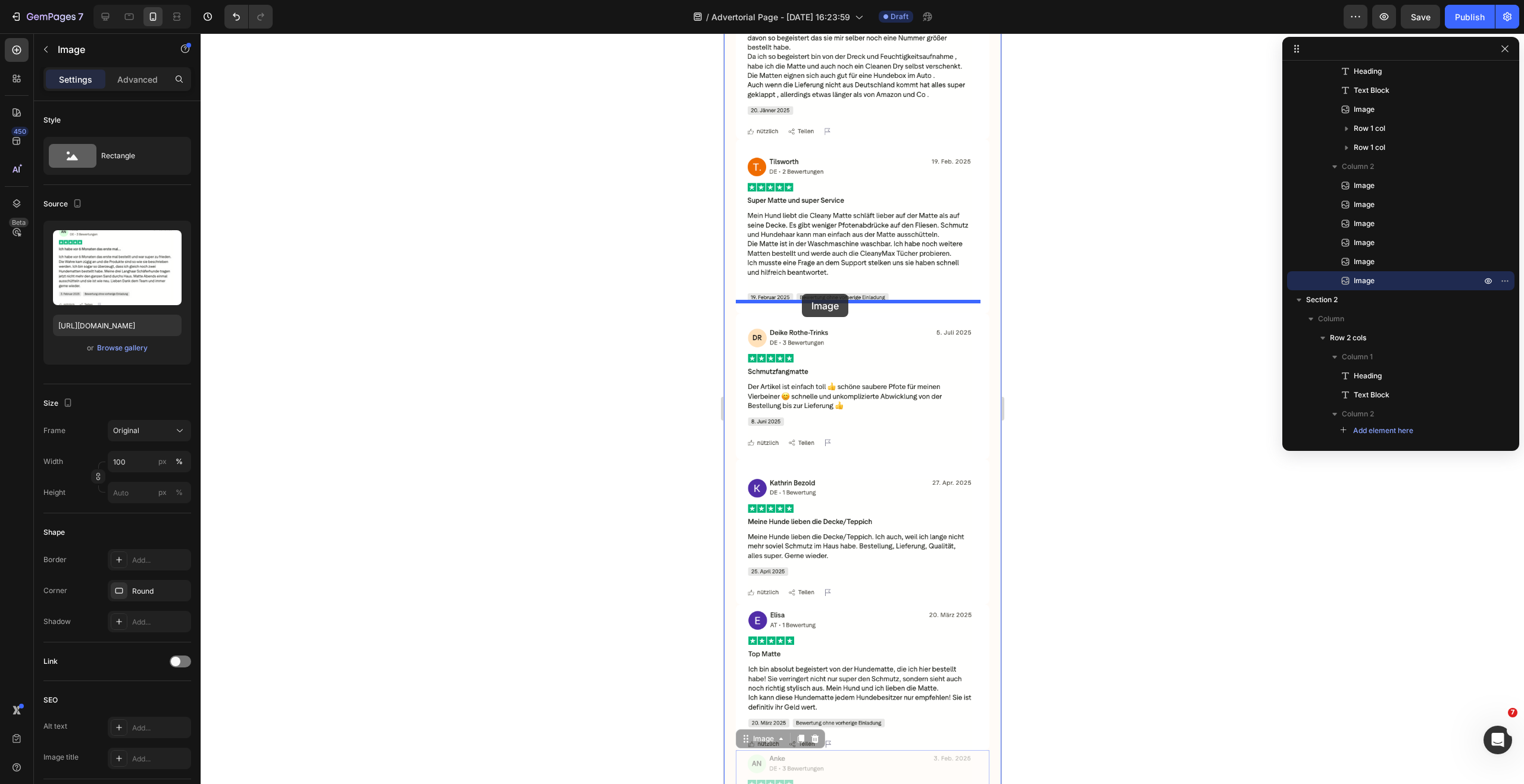
drag, startPoint x: 745, startPoint y: 476, endPoint x: 801, endPoint y: 294, distance: 190.4
click at [801, 294] on div "Mobile ( 466 px) iPhone 13 Mini iPhone 13 Pro iPhone 11 Pro Max iPhone 15 Pro M…" at bounding box center [861, 449] width 277 height 4325
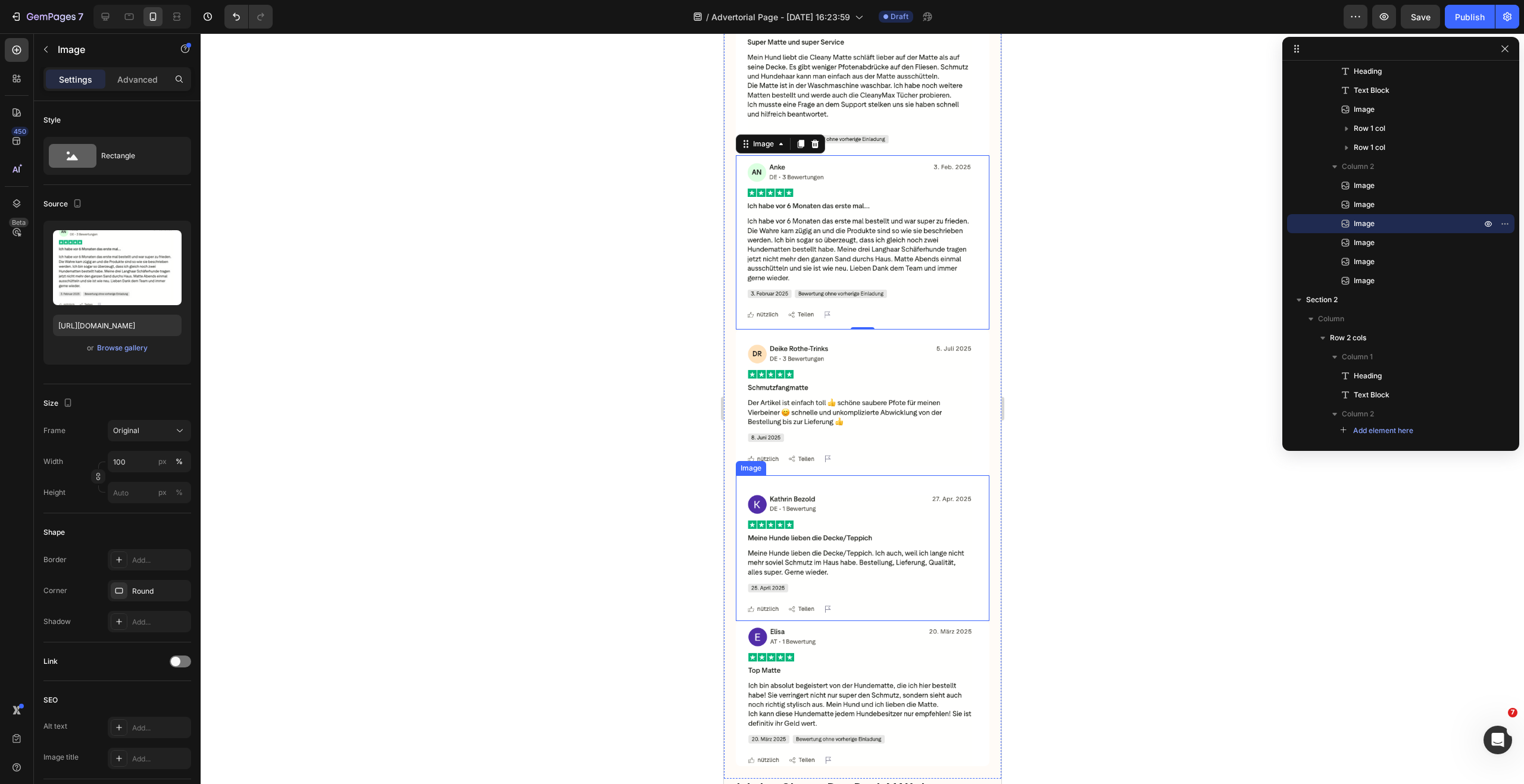
scroll to position [1915, 0]
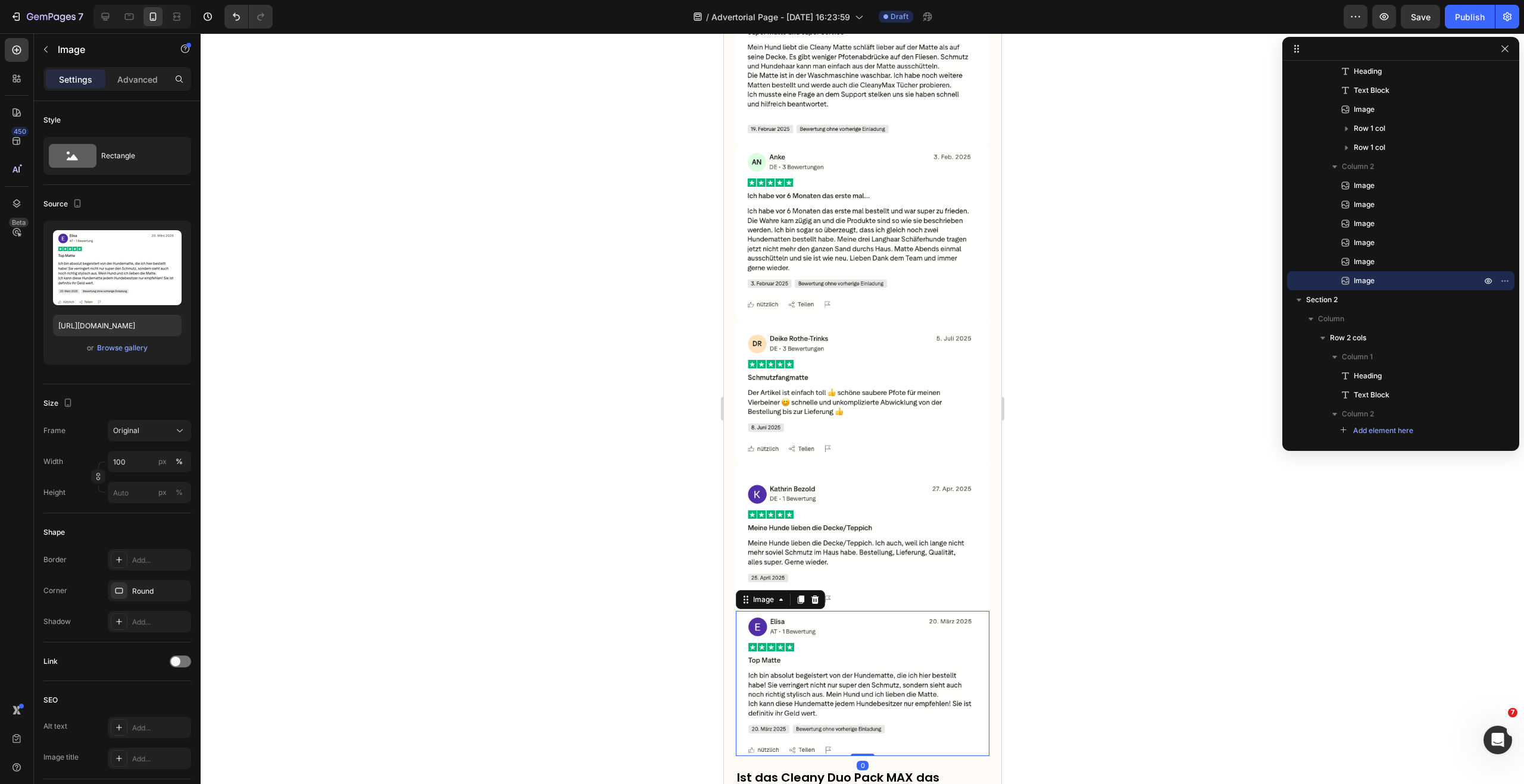
click at [772, 624] on img at bounding box center [861, 684] width 253 height 146
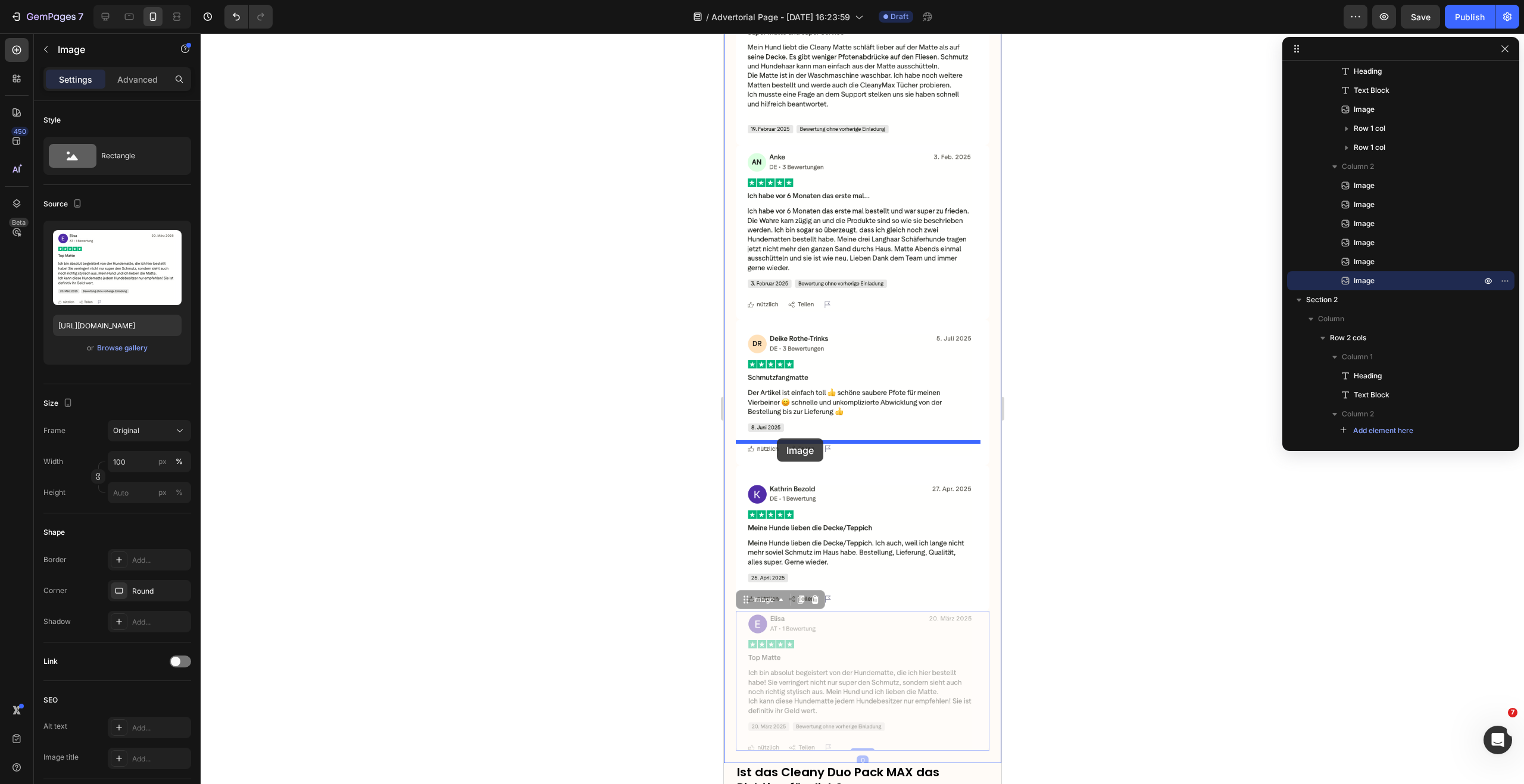
drag, startPoint x: 742, startPoint y: 570, endPoint x: 776, endPoint y: 439, distance: 135.3
click at [776, 439] on div "Mobile ( 466 px) iPhone 13 Mini iPhone 13 Pro iPhone 11 Pro Max iPhone 15 Pro M…" at bounding box center [861, 281] width 277 height 4326
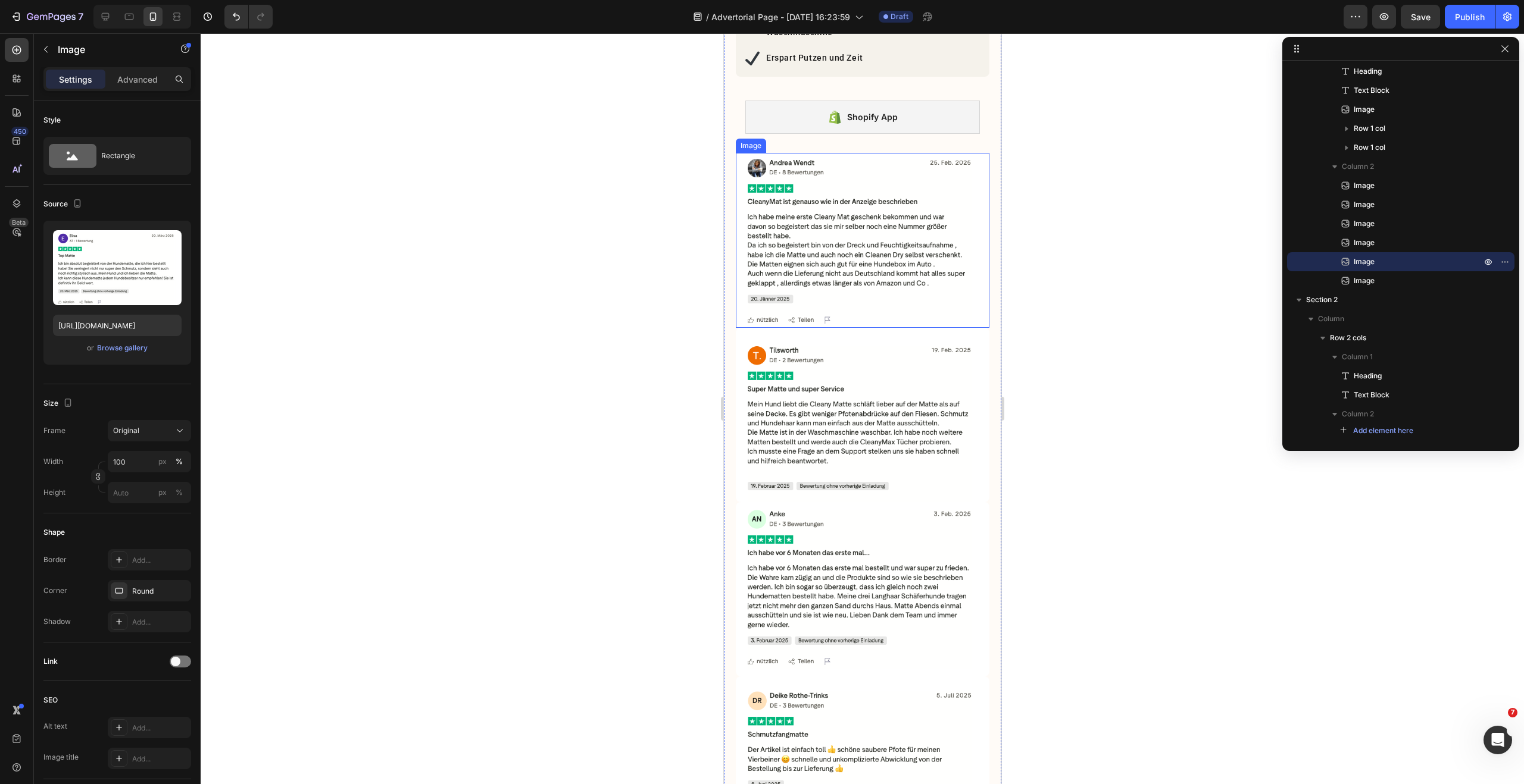
scroll to position [1319, 0]
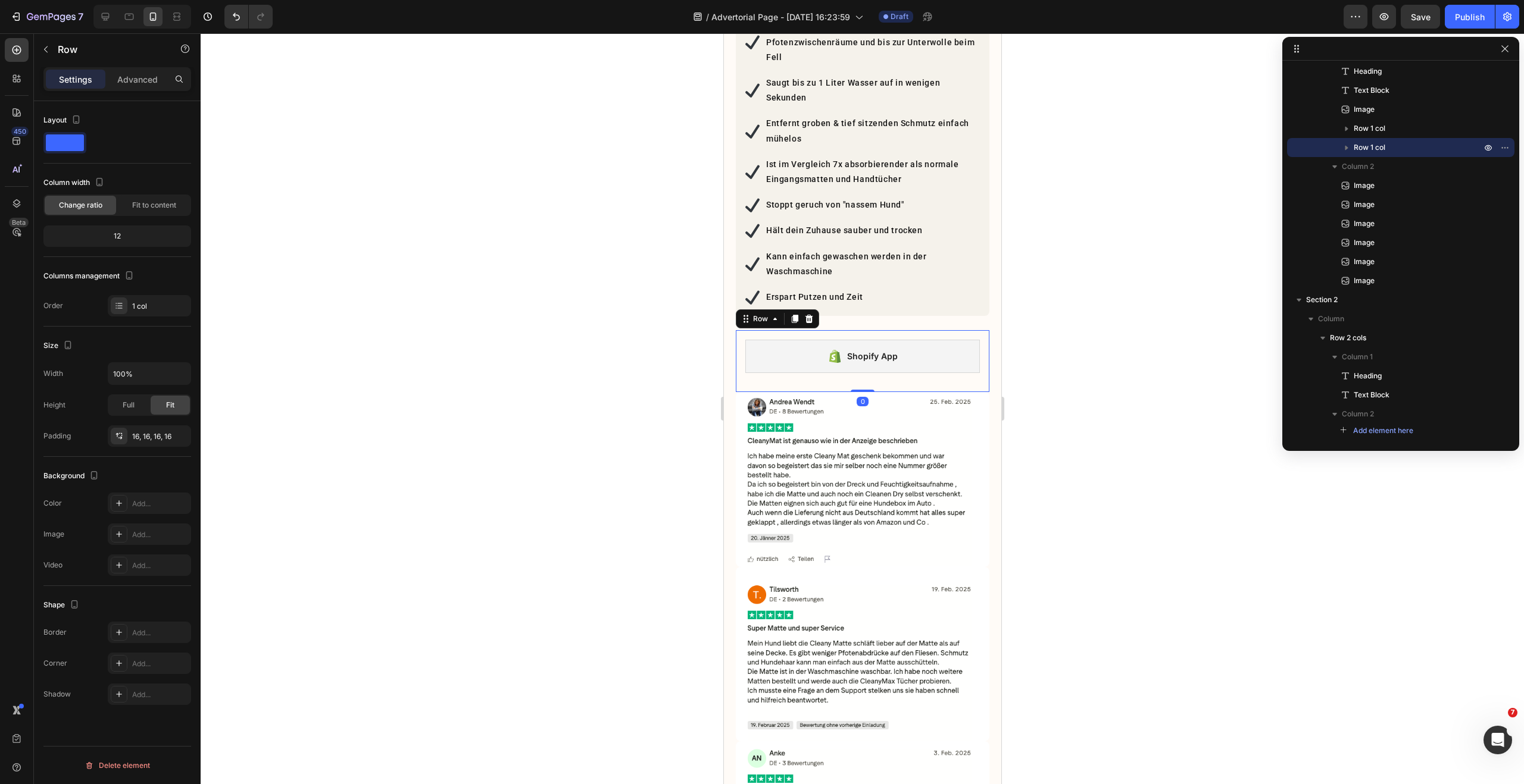
click at [925, 334] on div "Shopify App Shopify App Row 0" at bounding box center [861, 361] width 253 height 62
click at [812, 320] on icon at bounding box center [808, 319] width 9 height 9
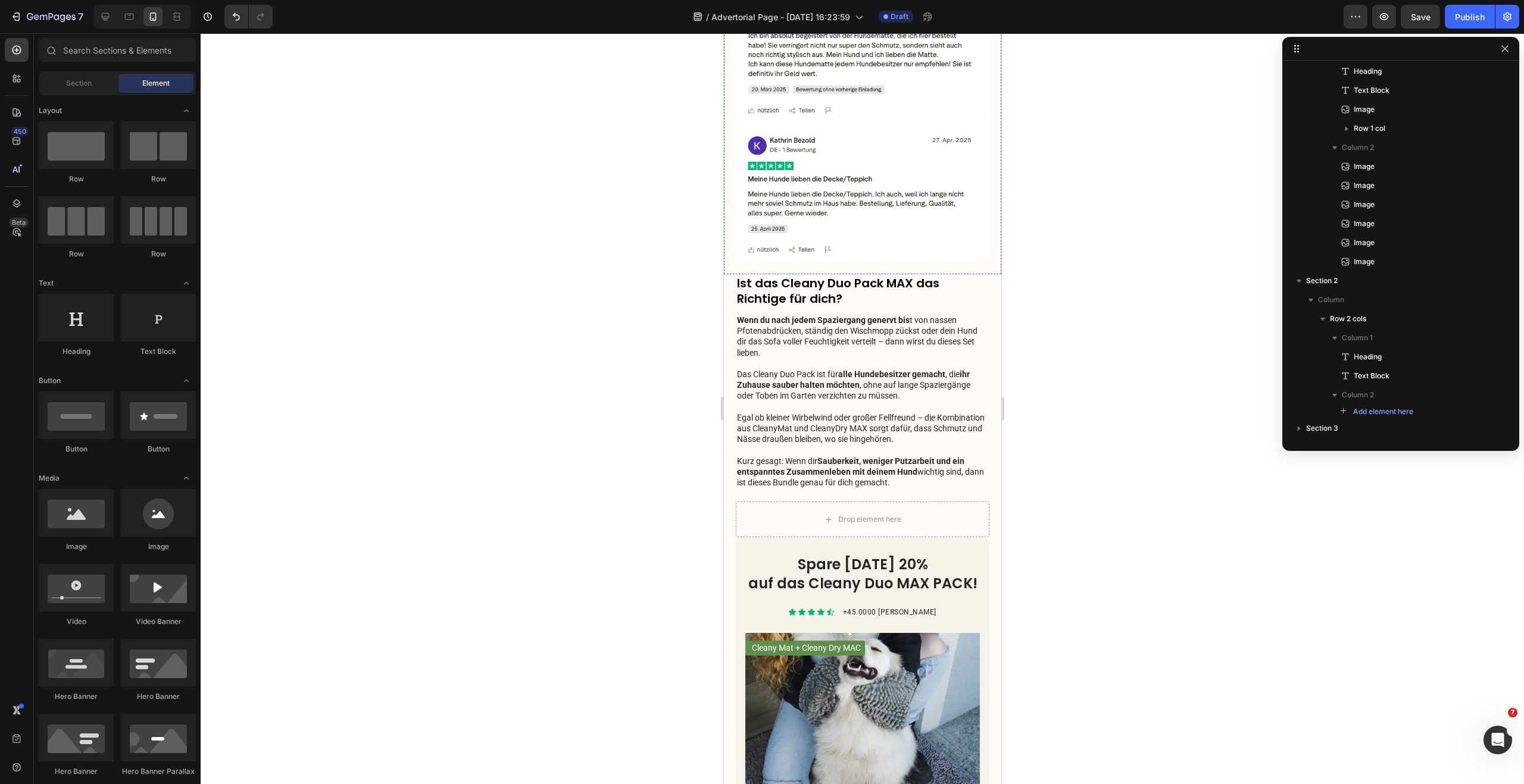
scroll to position [2355, 0]
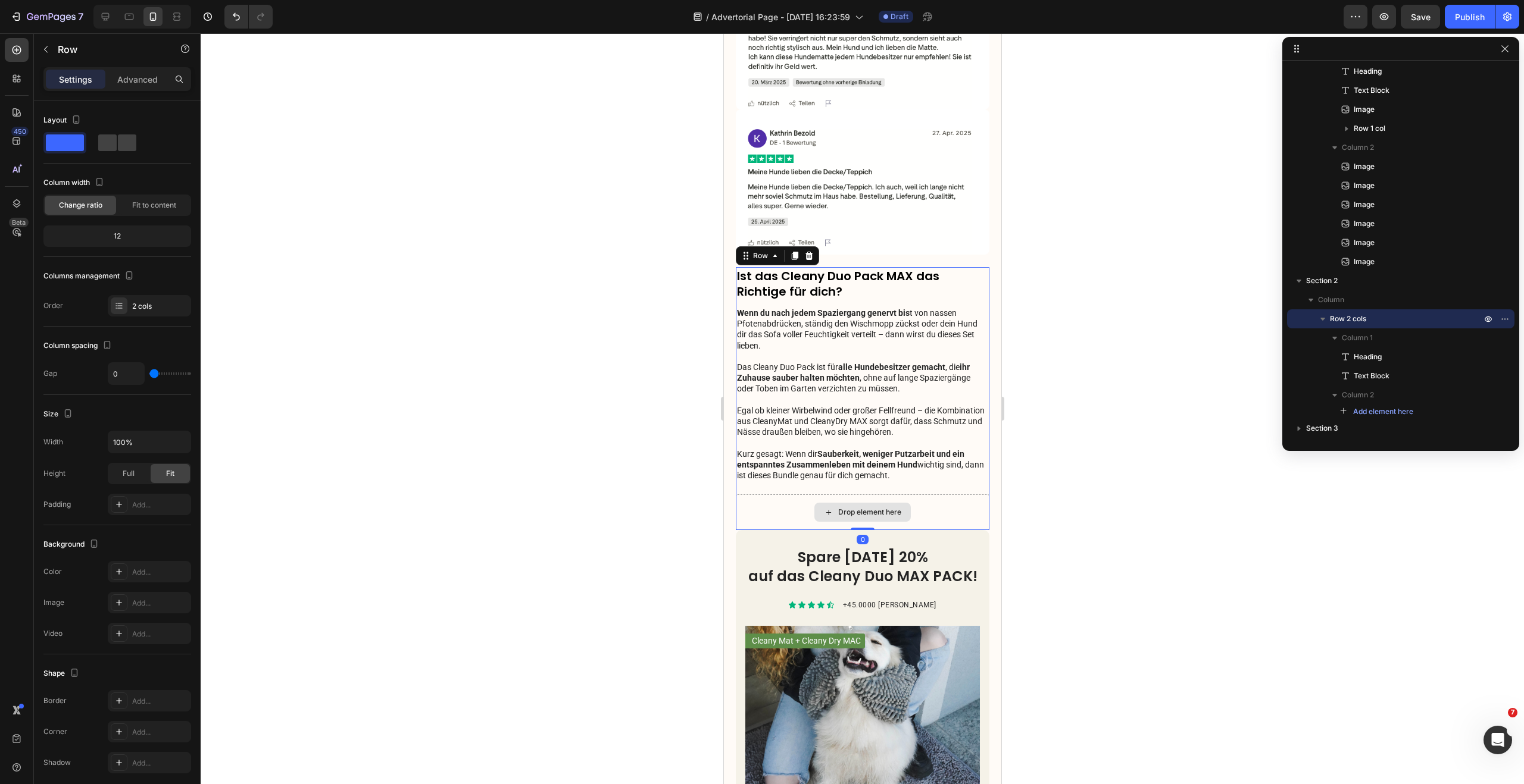
click at [907, 494] on div "Drop element here" at bounding box center [861, 512] width 253 height 36
click at [850, 494] on div "Drop element here" at bounding box center [861, 512] width 253 height 36
click at [863, 503] on div "Drop element here" at bounding box center [861, 512] width 96 height 19
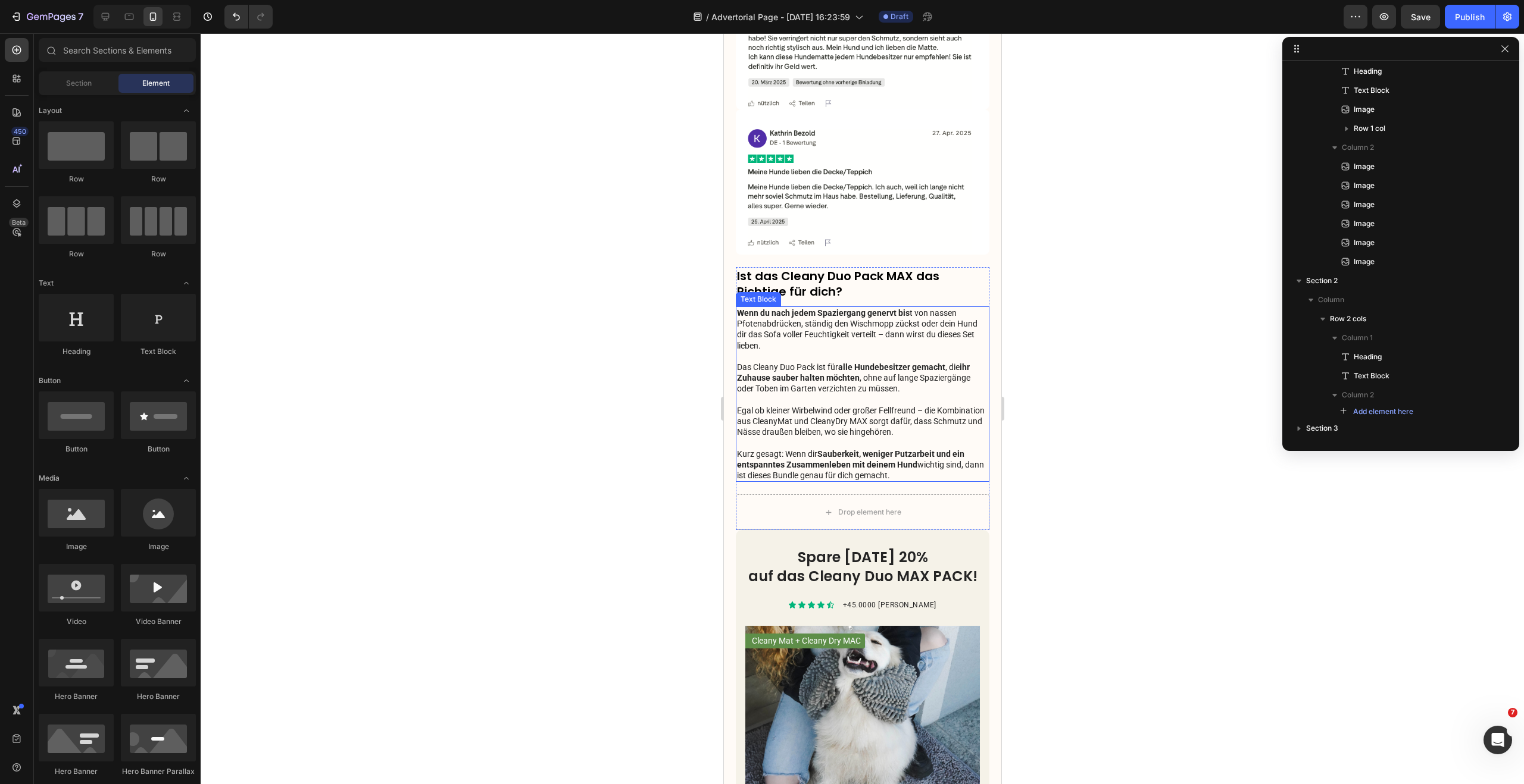
click at [801, 308] on p "Wenn du nach jedem Spaziergang genervt bis t von nassen Pfotenabdrücken, ständi…" at bounding box center [861, 378] width 251 height 141
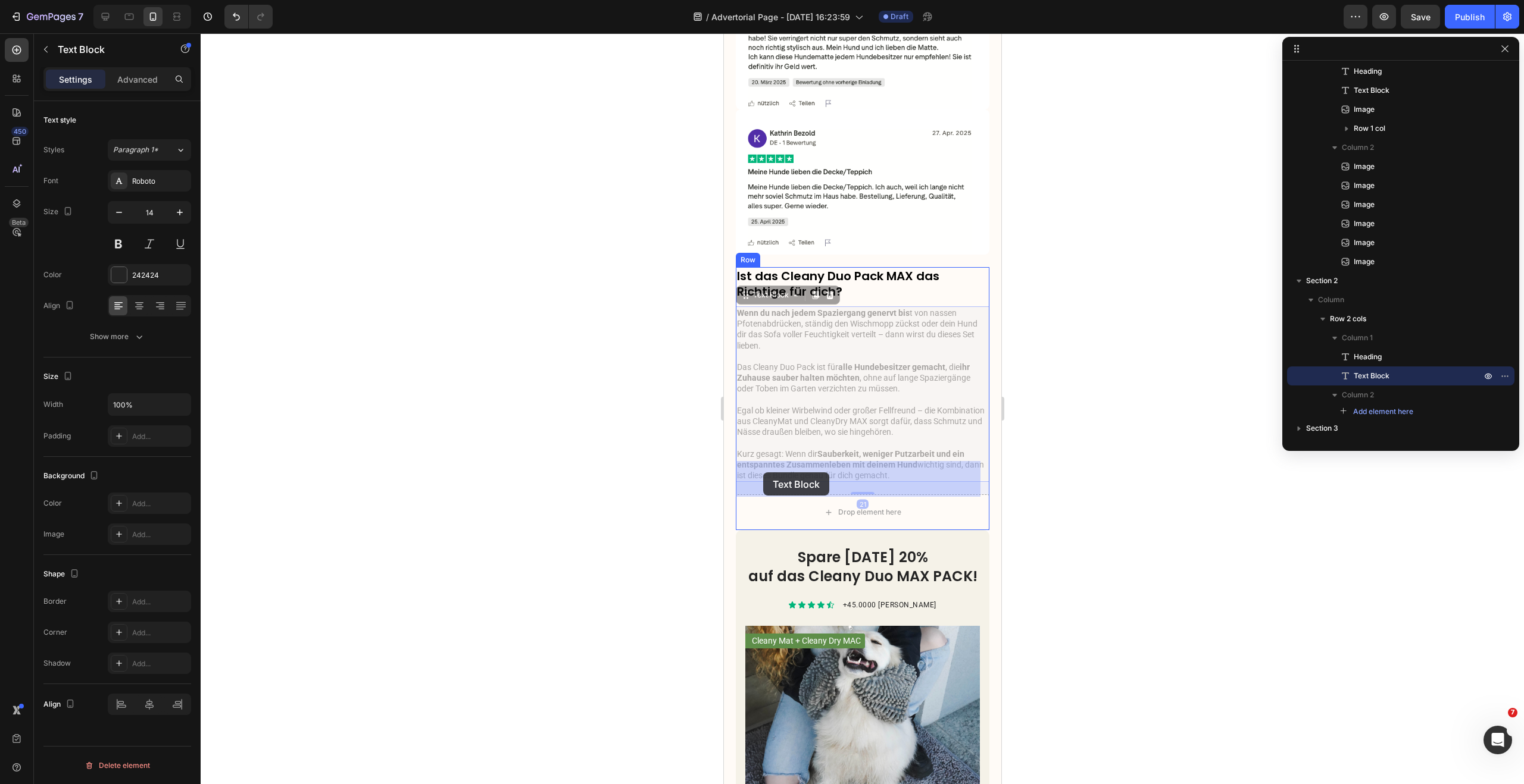
drag, startPoint x: 746, startPoint y: 263, endPoint x: 765, endPoint y: 468, distance: 205.9
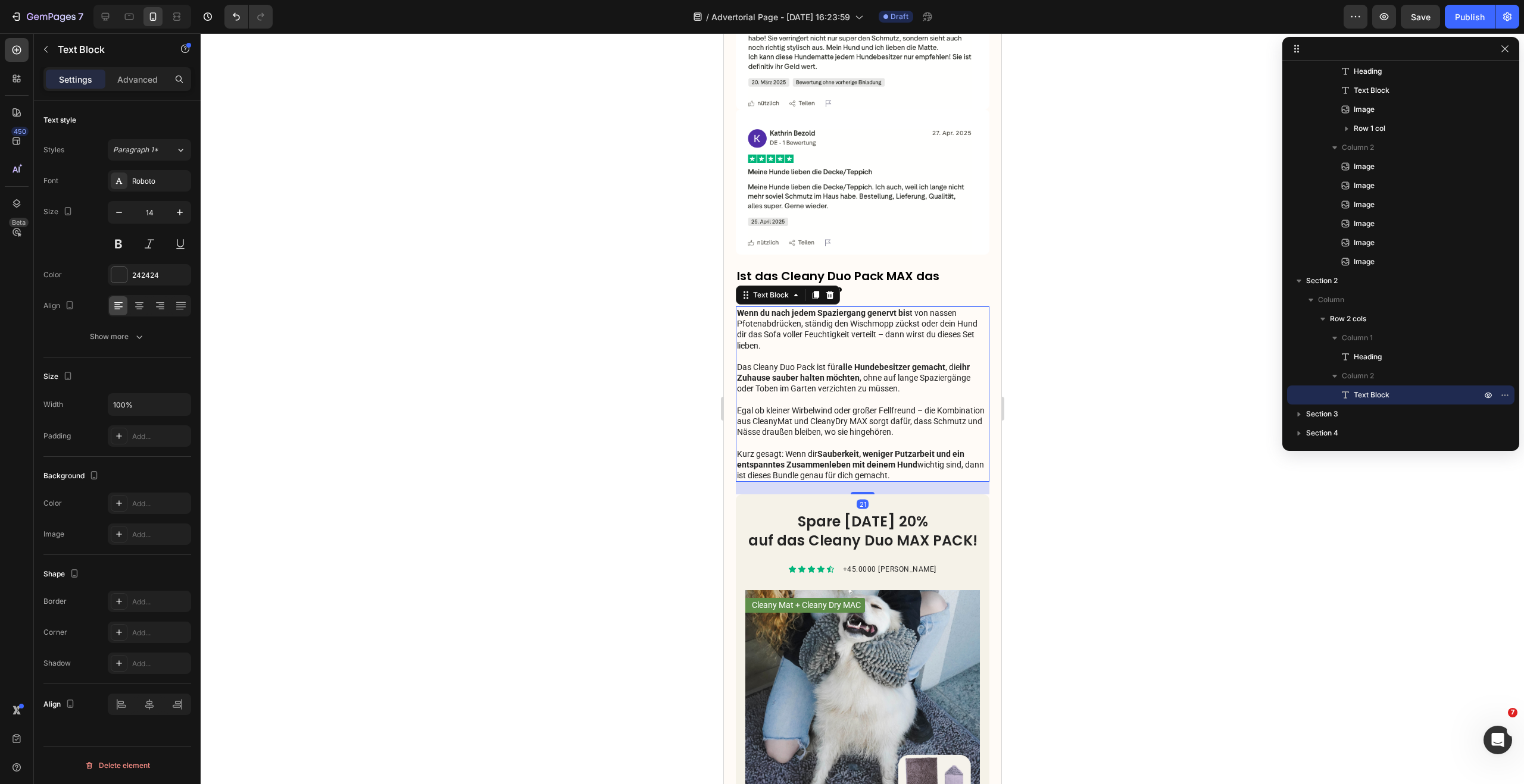
click at [622, 226] on div at bounding box center [861, 408] width 1323 height 751
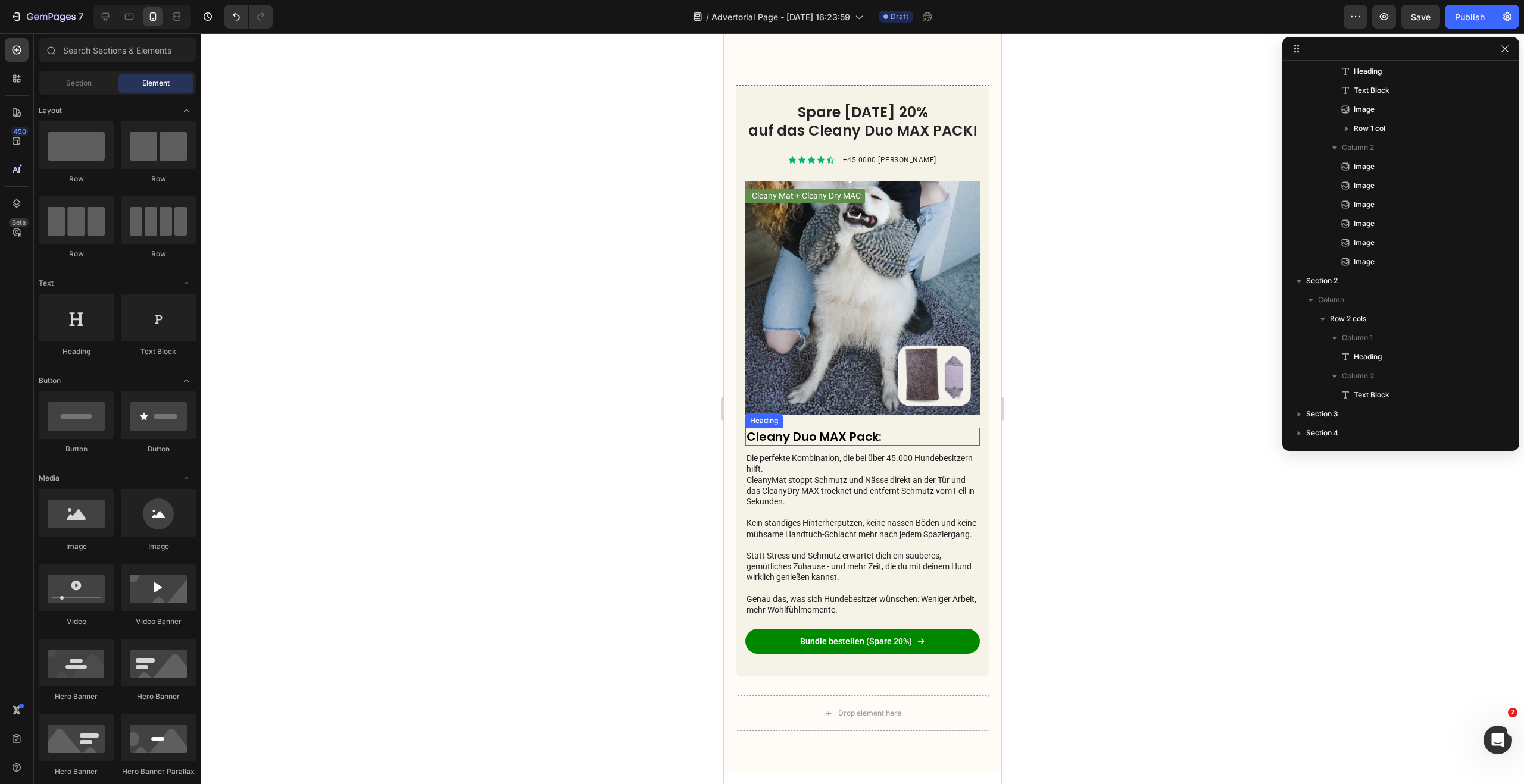
scroll to position [2894, 0]
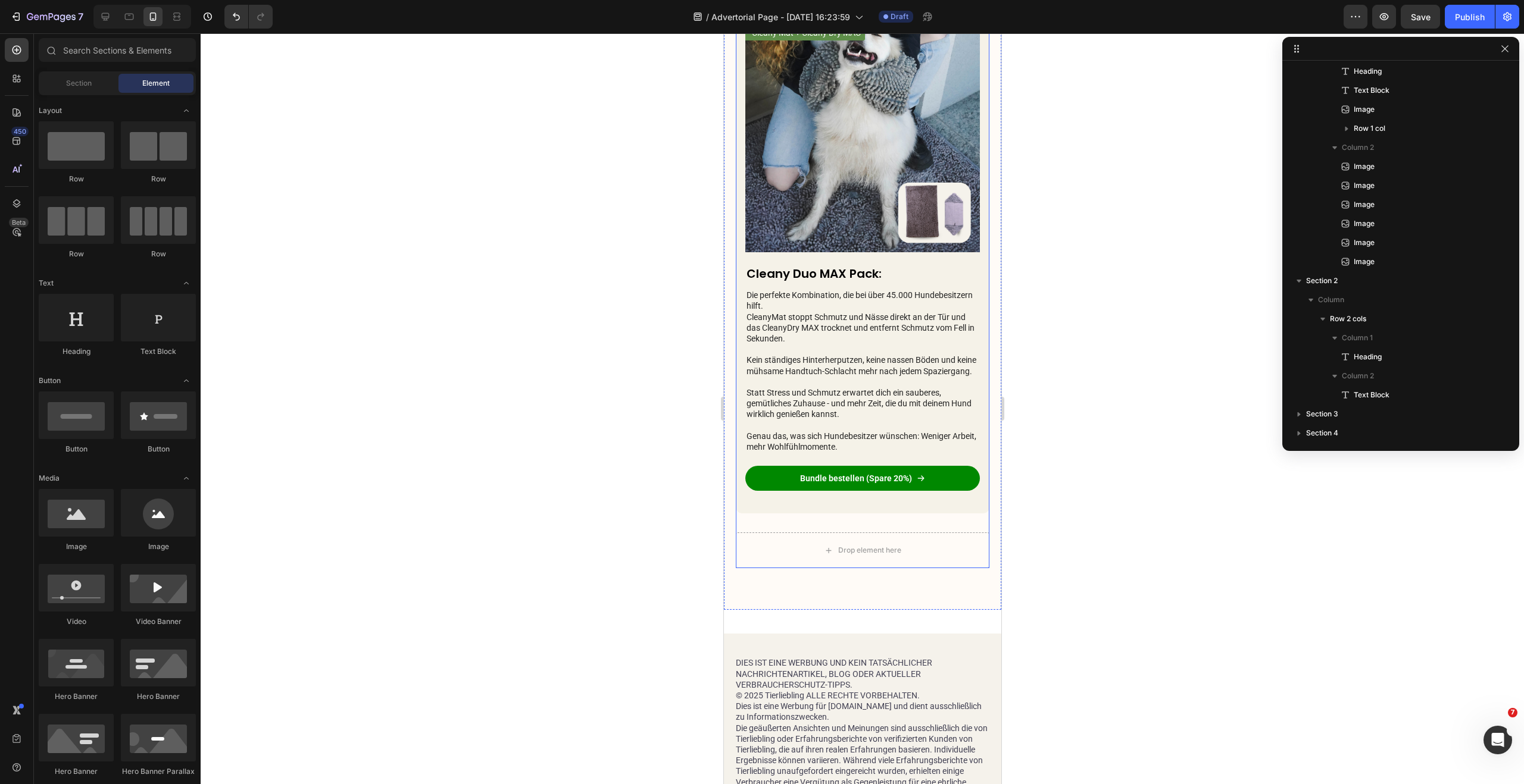
click at [917, 533] on div "Spare heute 20% auf das Cleany Duo MAX PACK! Heading Icon Icon Icon Icon Icon I…" at bounding box center [861, 228] width 253 height 610
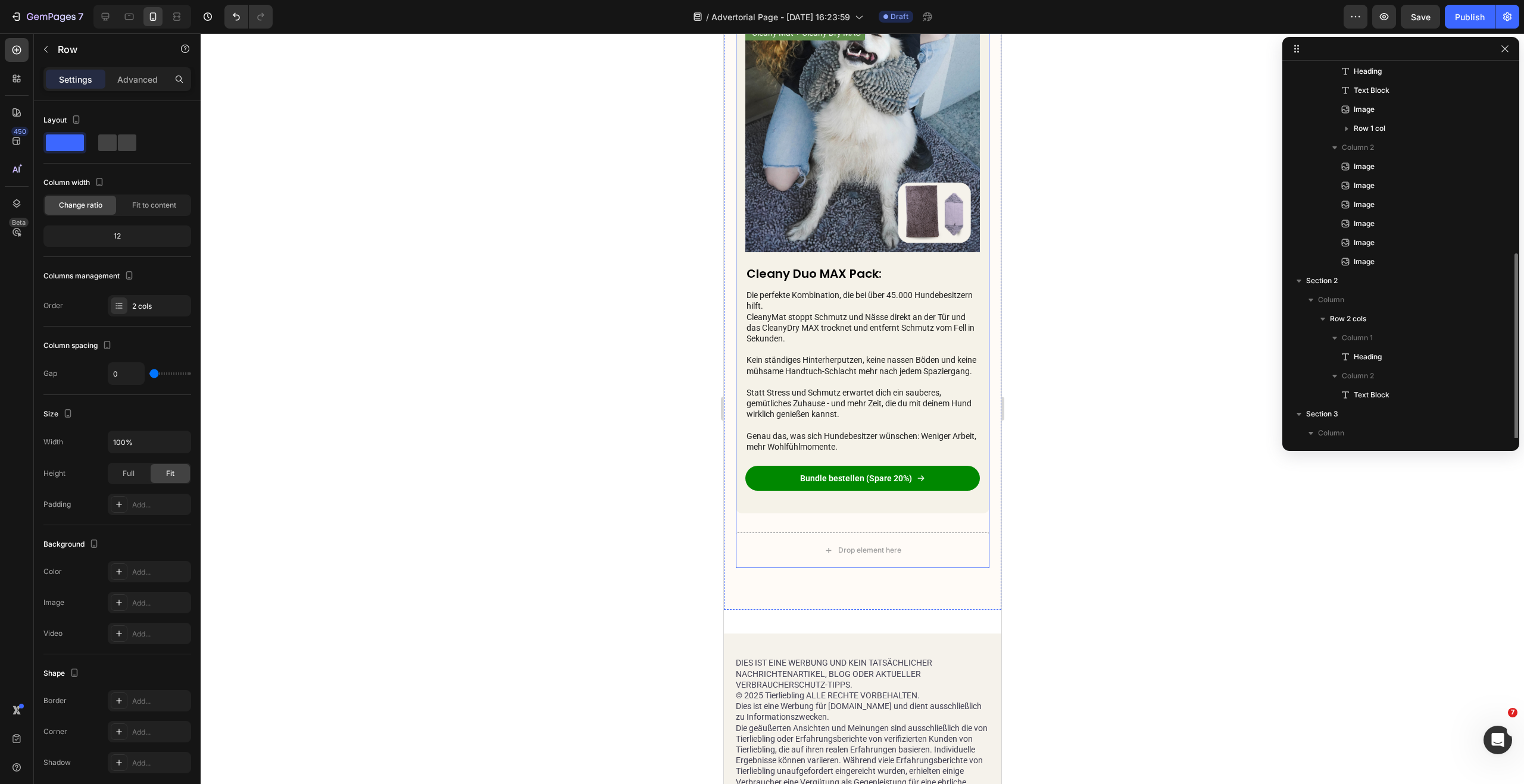
scroll to position [237, 0]
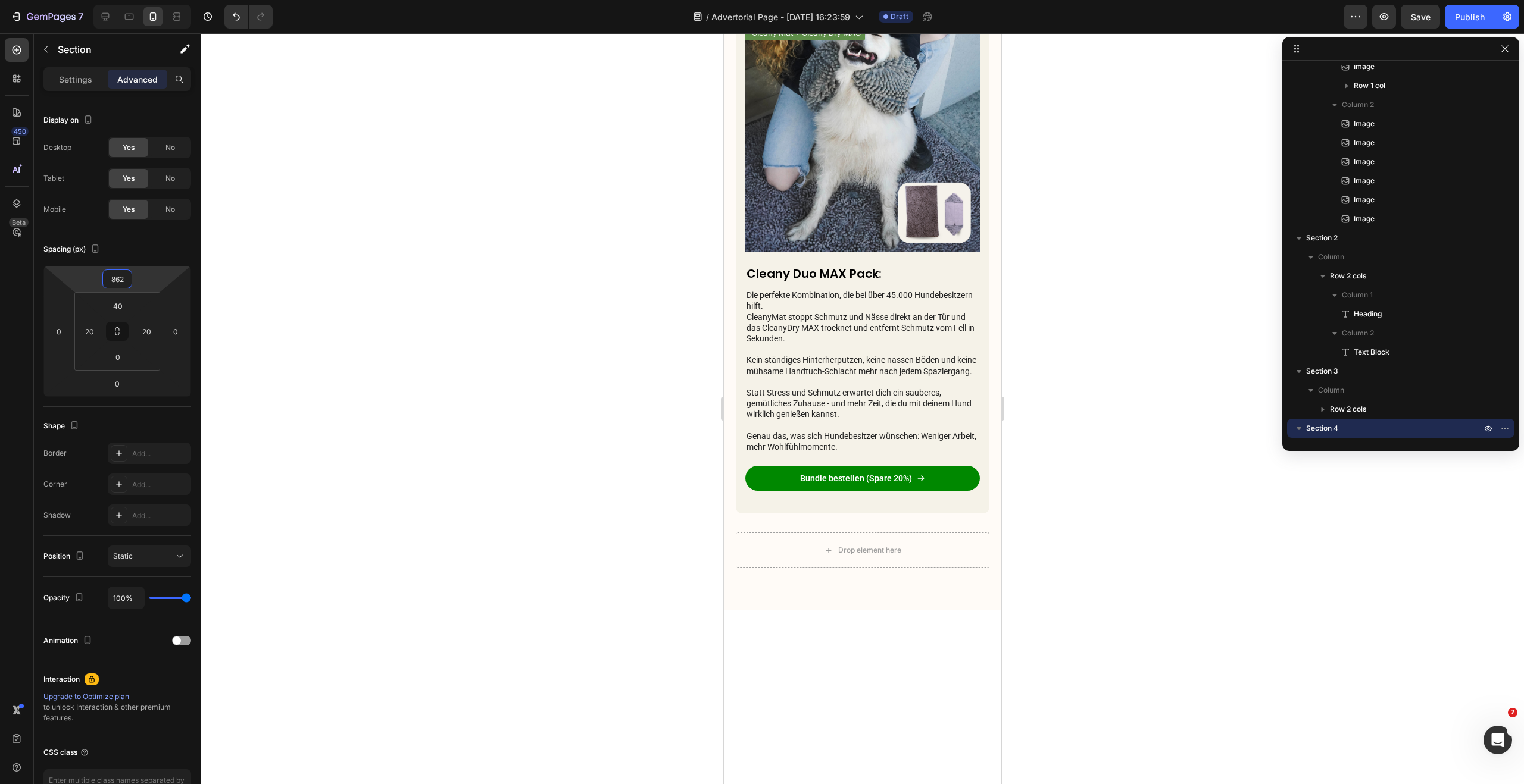
drag, startPoint x: 146, startPoint y: 279, endPoint x: 166, endPoint y: 34, distance: 245.8
click at [166, 0] on html "7 Version history / Advertorial Page - Aug 27, 16:23:59 Draft Preview Save Publ…" at bounding box center [762, 0] width 1524 height 0
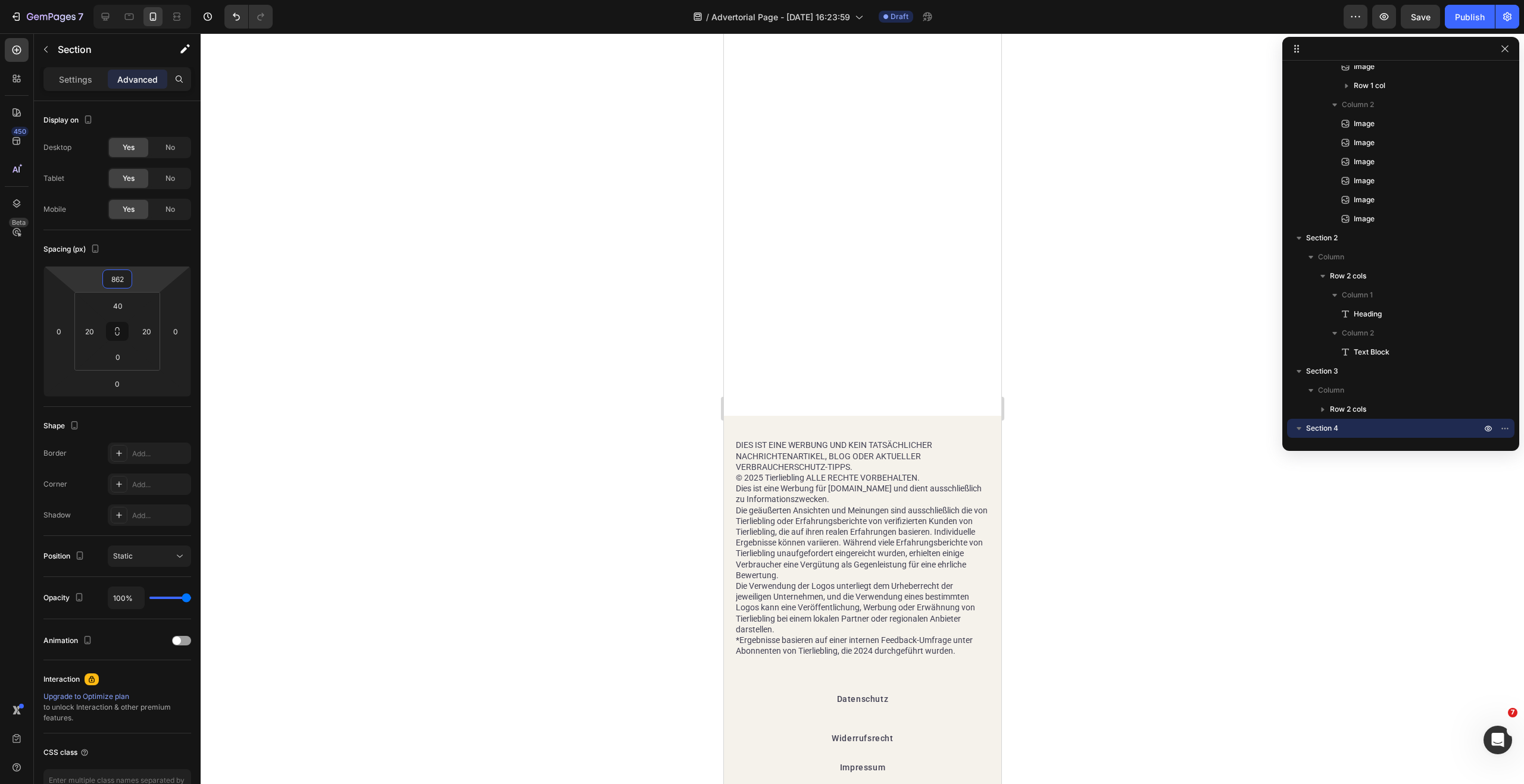
scroll to position [3735, 0]
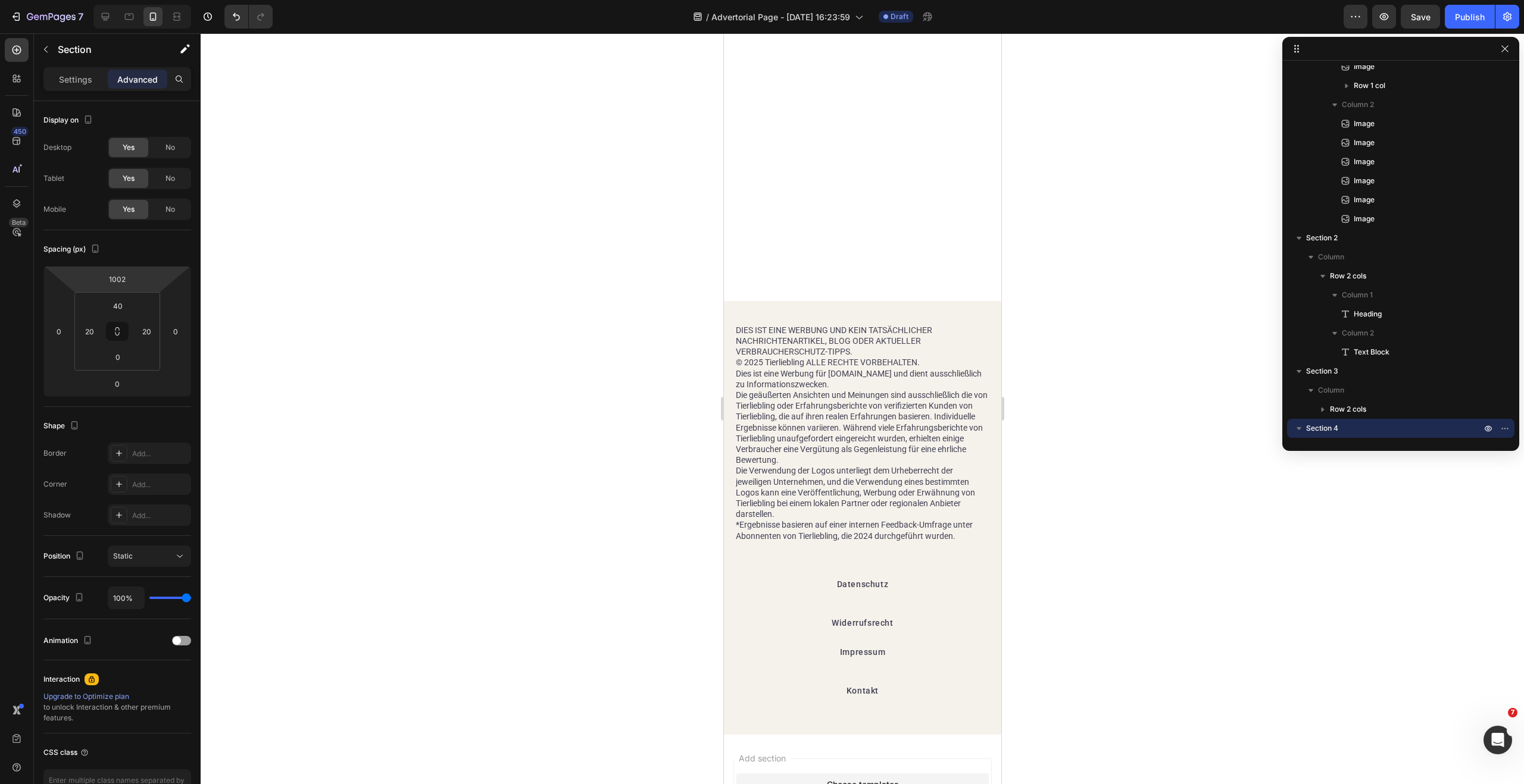
type input "1000"
drag, startPoint x: 140, startPoint y: 279, endPoint x: 143, endPoint y: 238, distance: 41.1
click at [143, 0] on html "7 Version history / Advertorial Page - Aug 27, 16:23:59 Draft Preview Publish 4…" at bounding box center [762, 0] width 1524 height 0
click at [1437, 17] on button "Save" at bounding box center [1420, 16] width 39 height 24
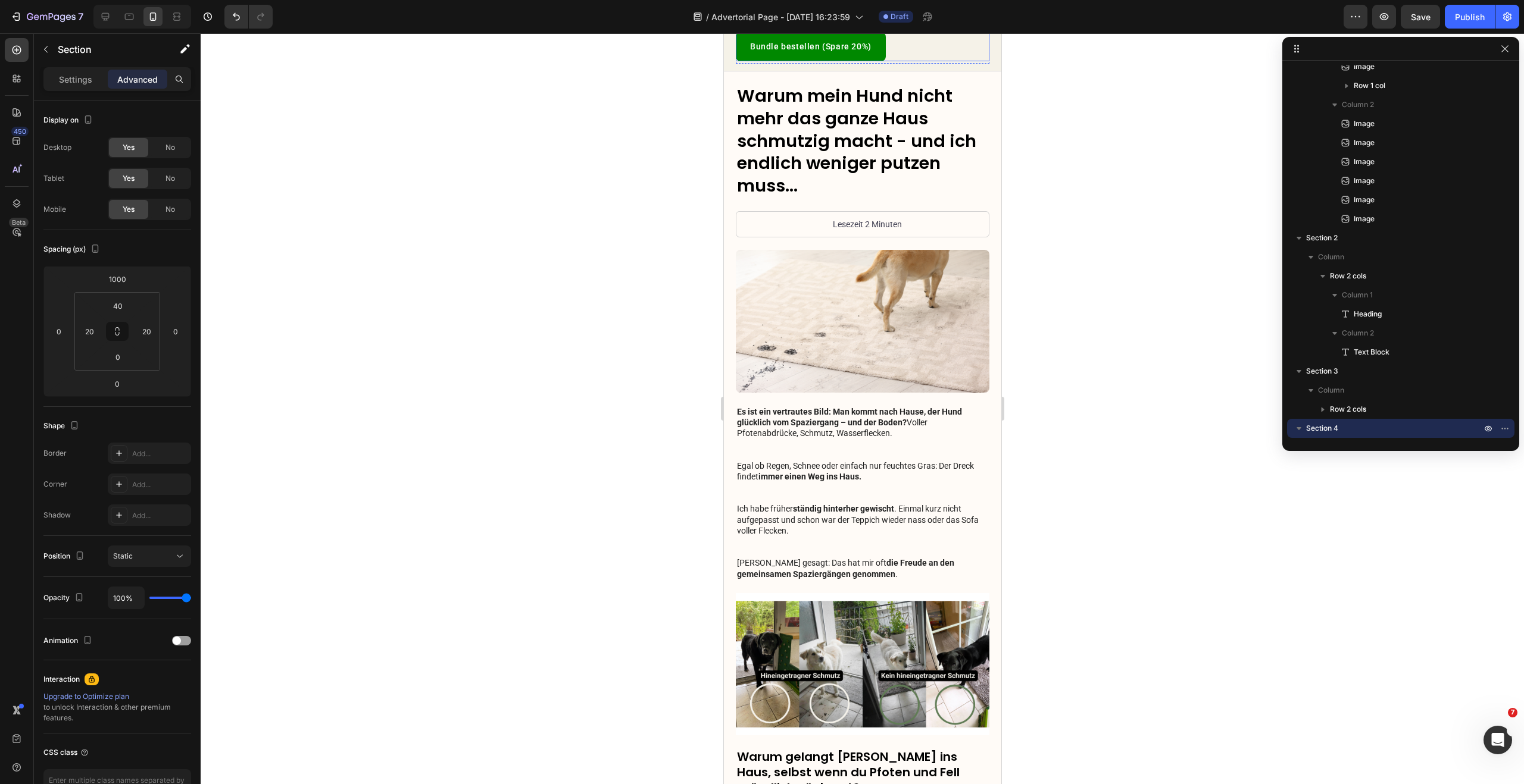
scroll to position [0, 0]
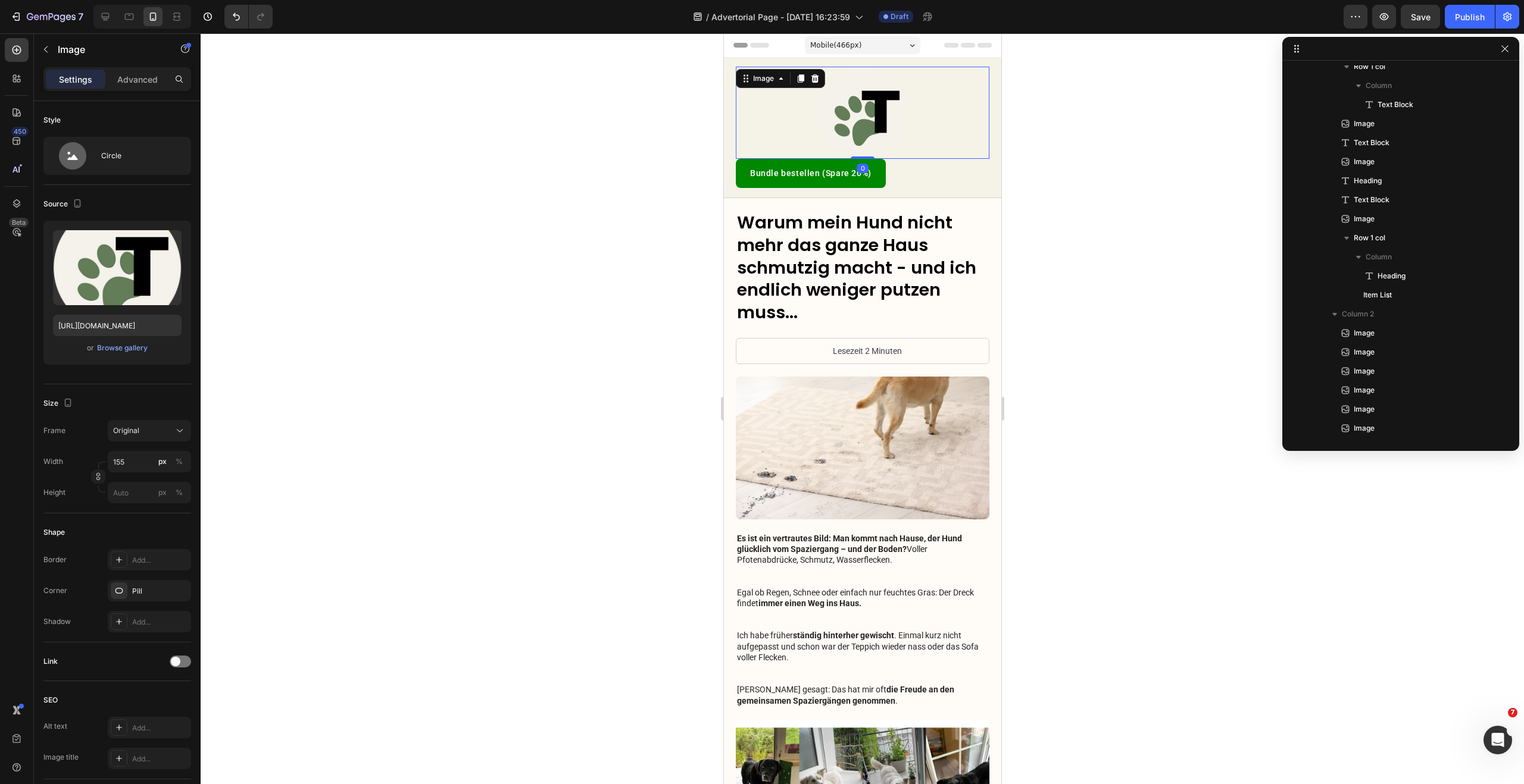
click at [886, 93] on img at bounding box center [862, 112] width 92 height 92
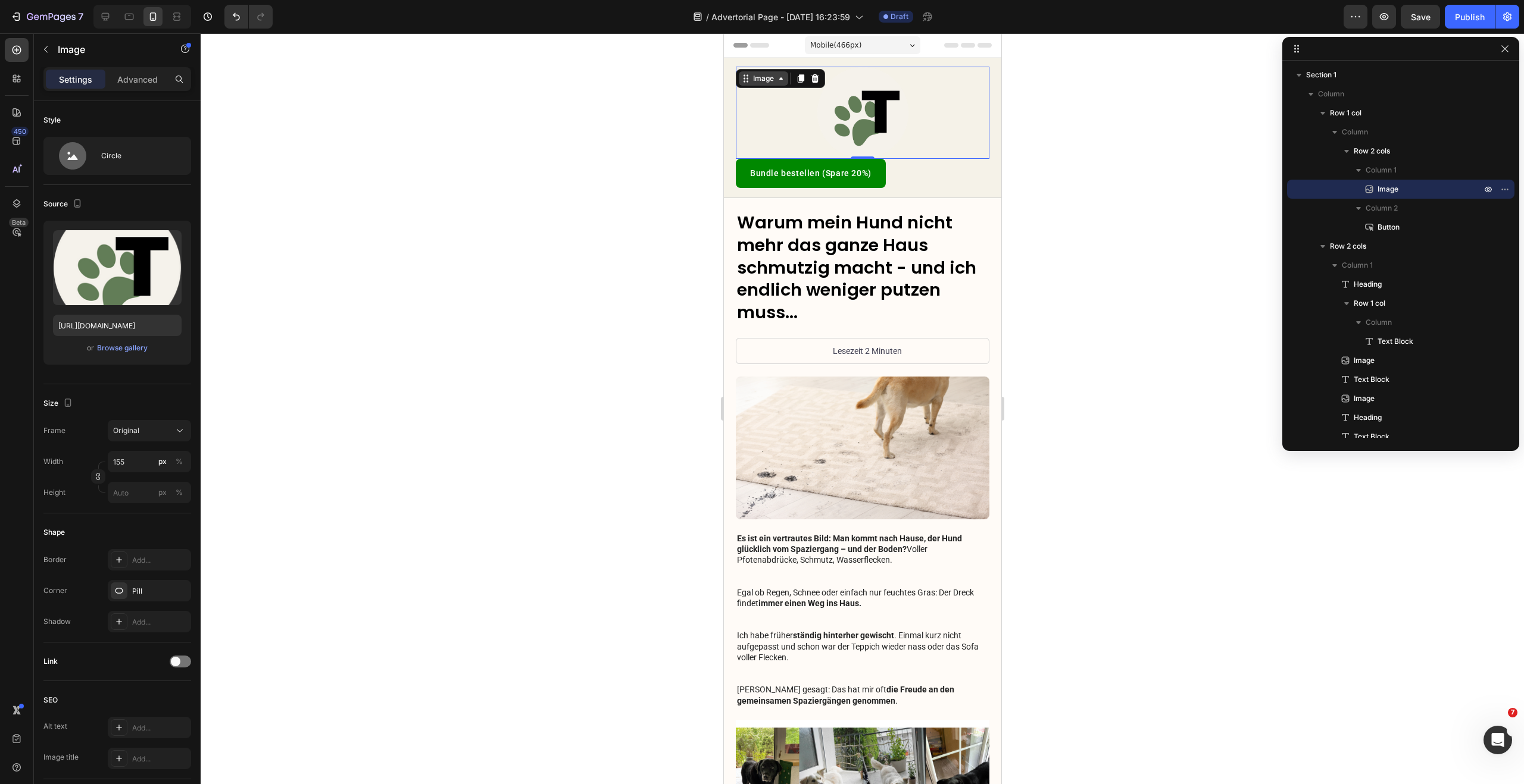
click at [771, 78] on div "Image" at bounding box center [762, 79] width 26 height 11
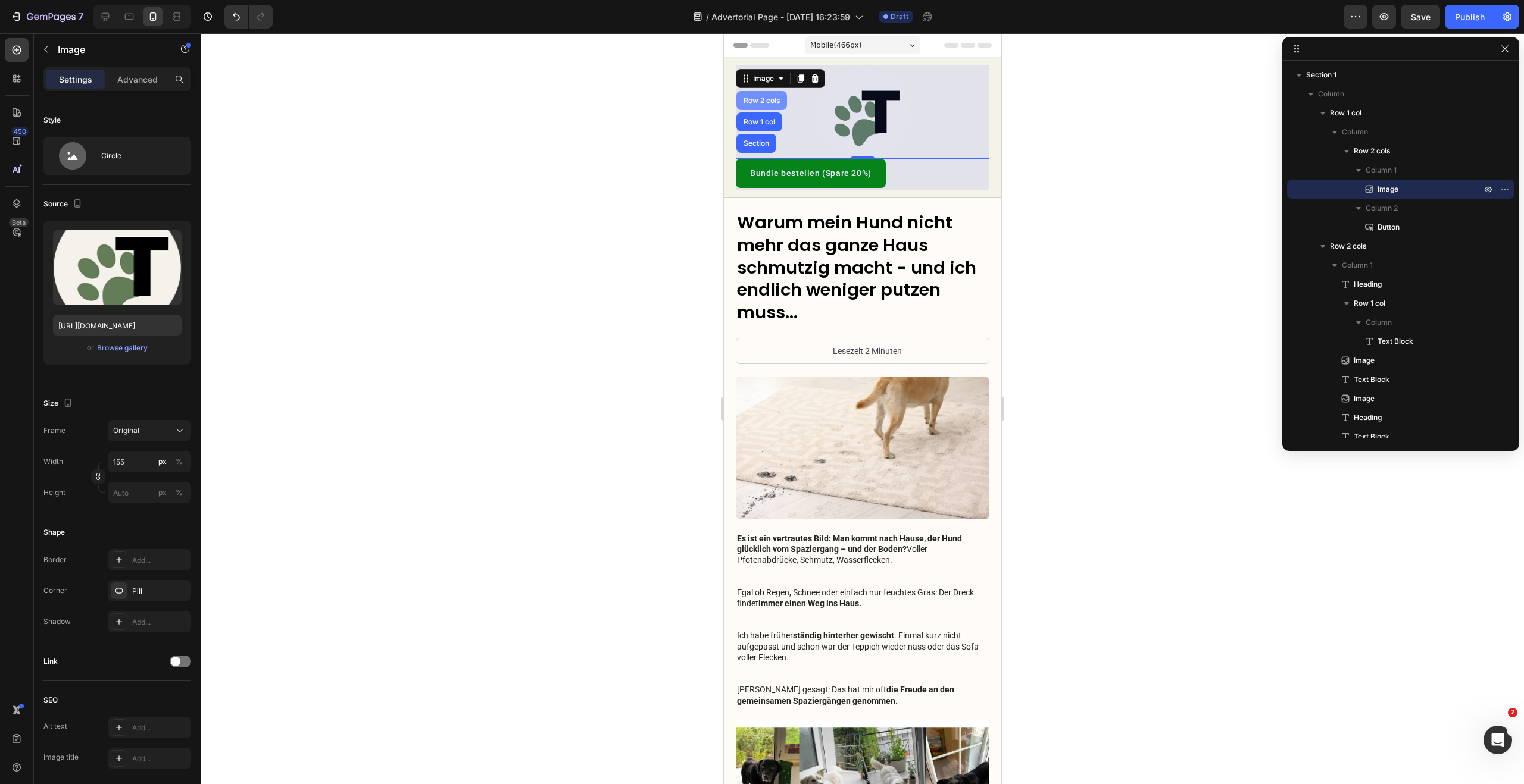
click at [769, 103] on div "Row 2 cols" at bounding box center [761, 101] width 41 height 7
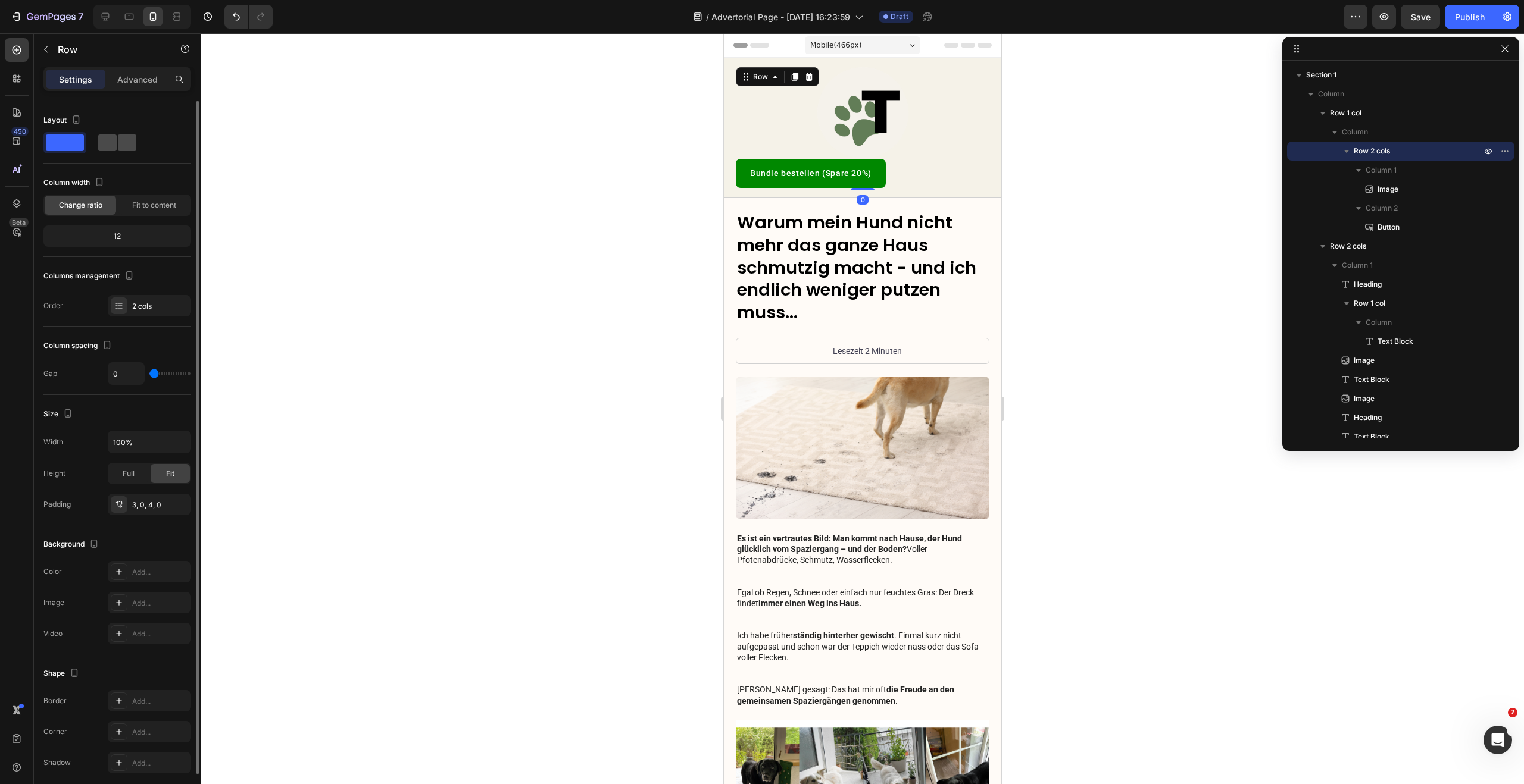
click at [124, 135] on span at bounding box center [127, 143] width 18 height 16
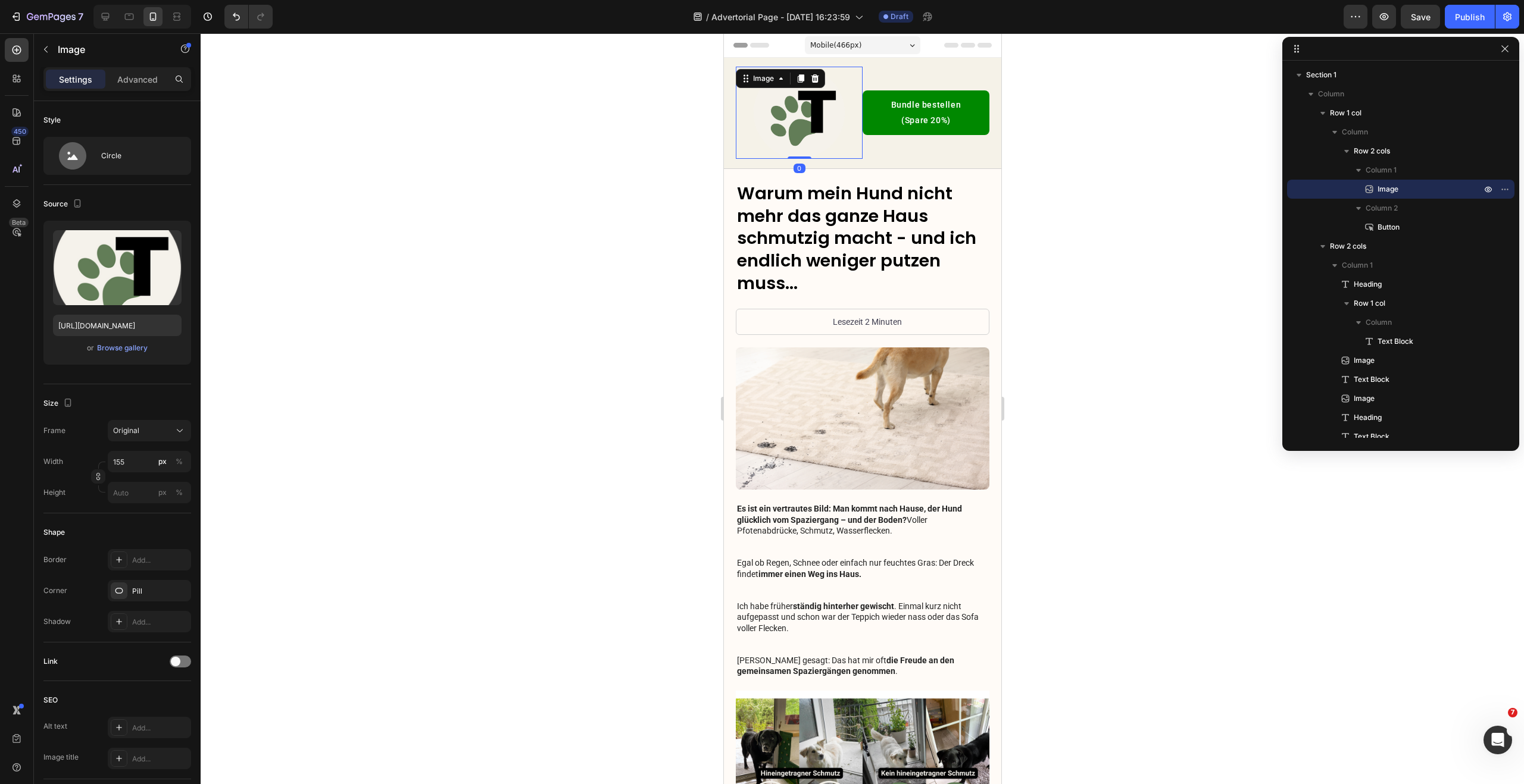
click at [791, 122] on img at bounding box center [798, 112] width 92 height 92
drag, startPoint x: 136, startPoint y: 464, endPoint x: 112, endPoint y: 464, distance: 24.0
click at [112, 464] on input "155" at bounding box center [149, 461] width 83 height 21
click at [125, 462] on input "155" at bounding box center [149, 461] width 83 height 21
drag, startPoint x: 126, startPoint y: 462, endPoint x: 112, endPoint y: 463, distance: 14.0
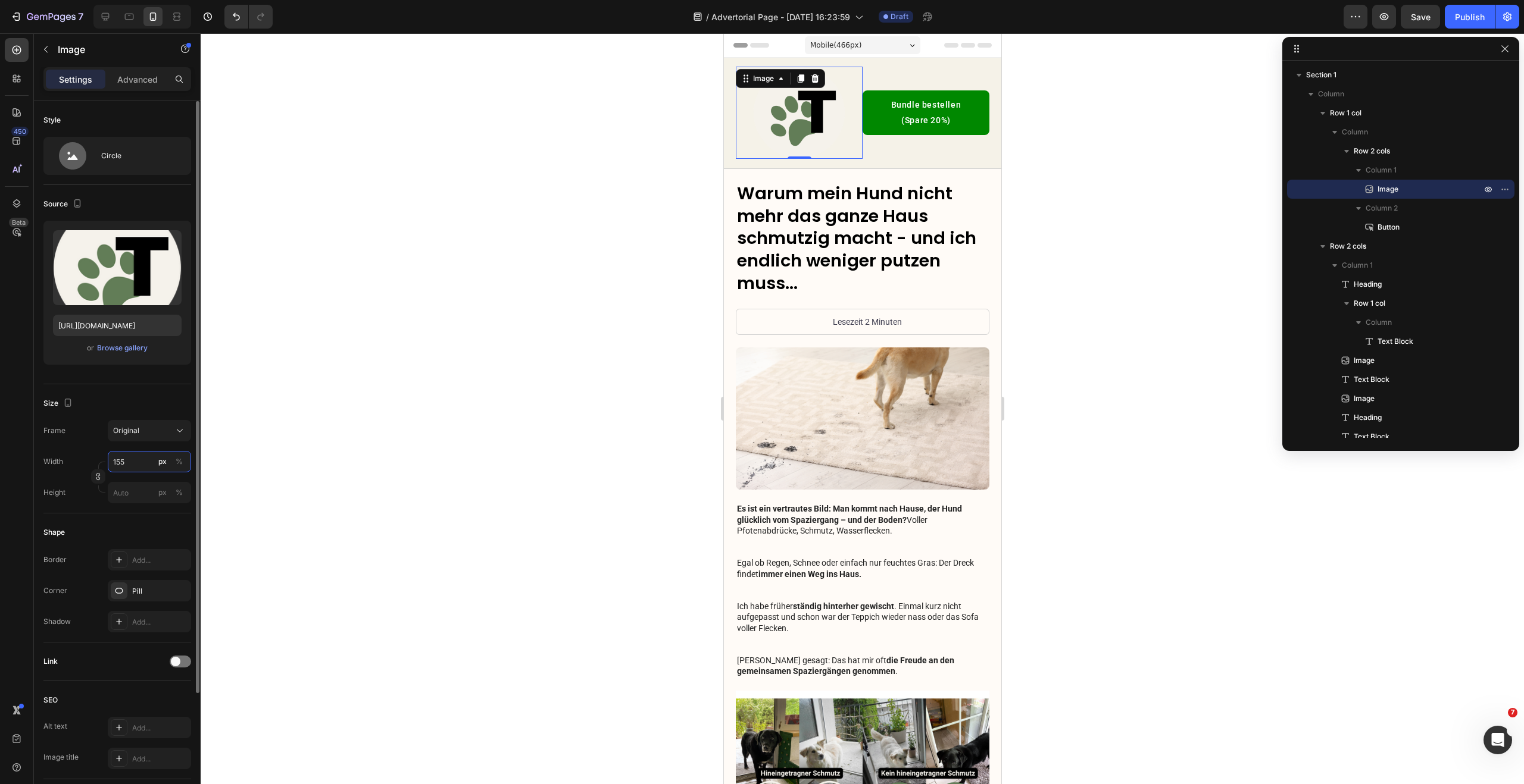
click at [112, 463] on input "155" at bounding box center [149, 461] width 83 height 21
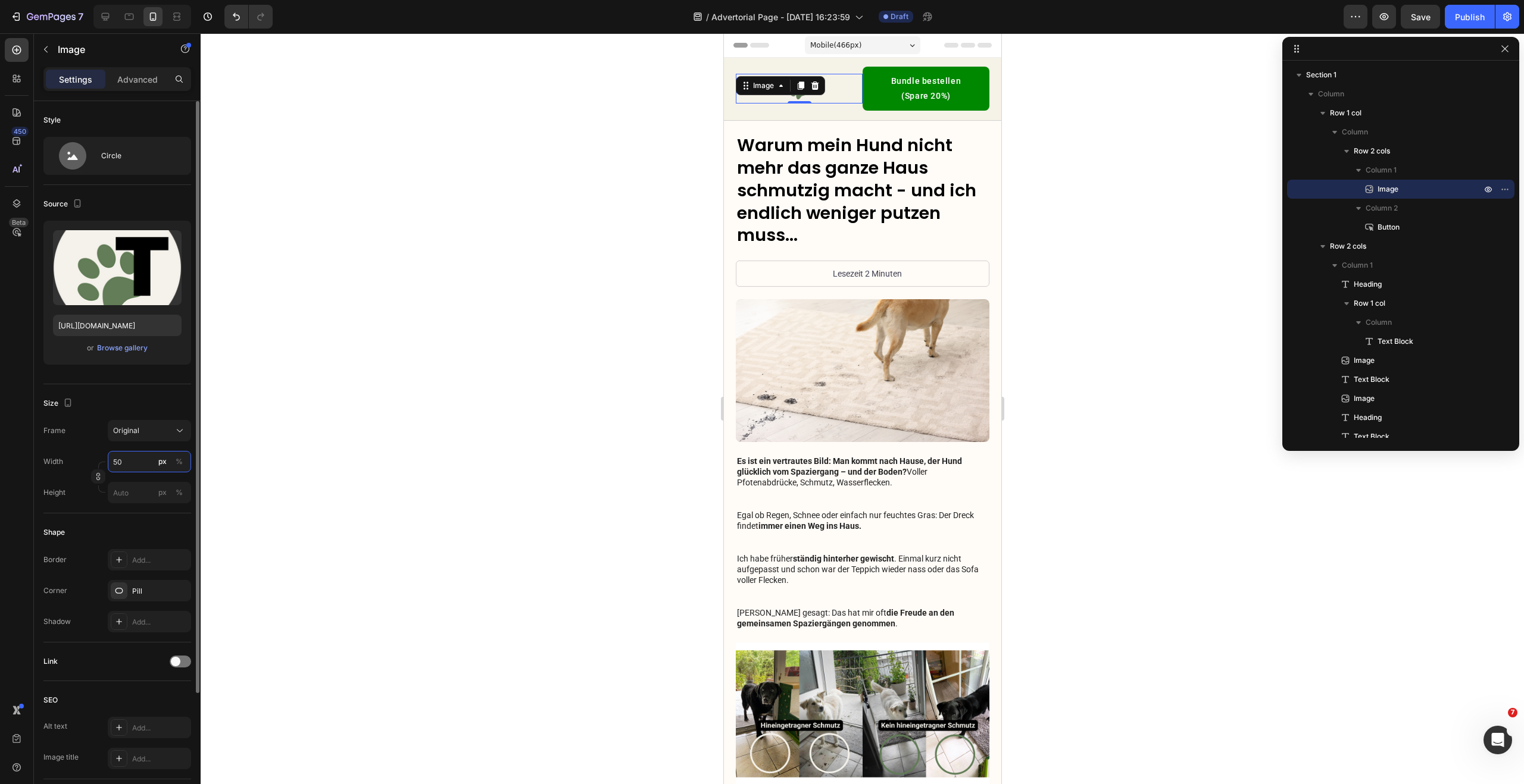
drag, startPoint x: 129, startPoint y: 462, endPoint x: 115, endPoint y: 464, distance: 14.1
click at [115, 464] on input "50" at bounding box center [149, 461] width 83 height 21
type input "5"
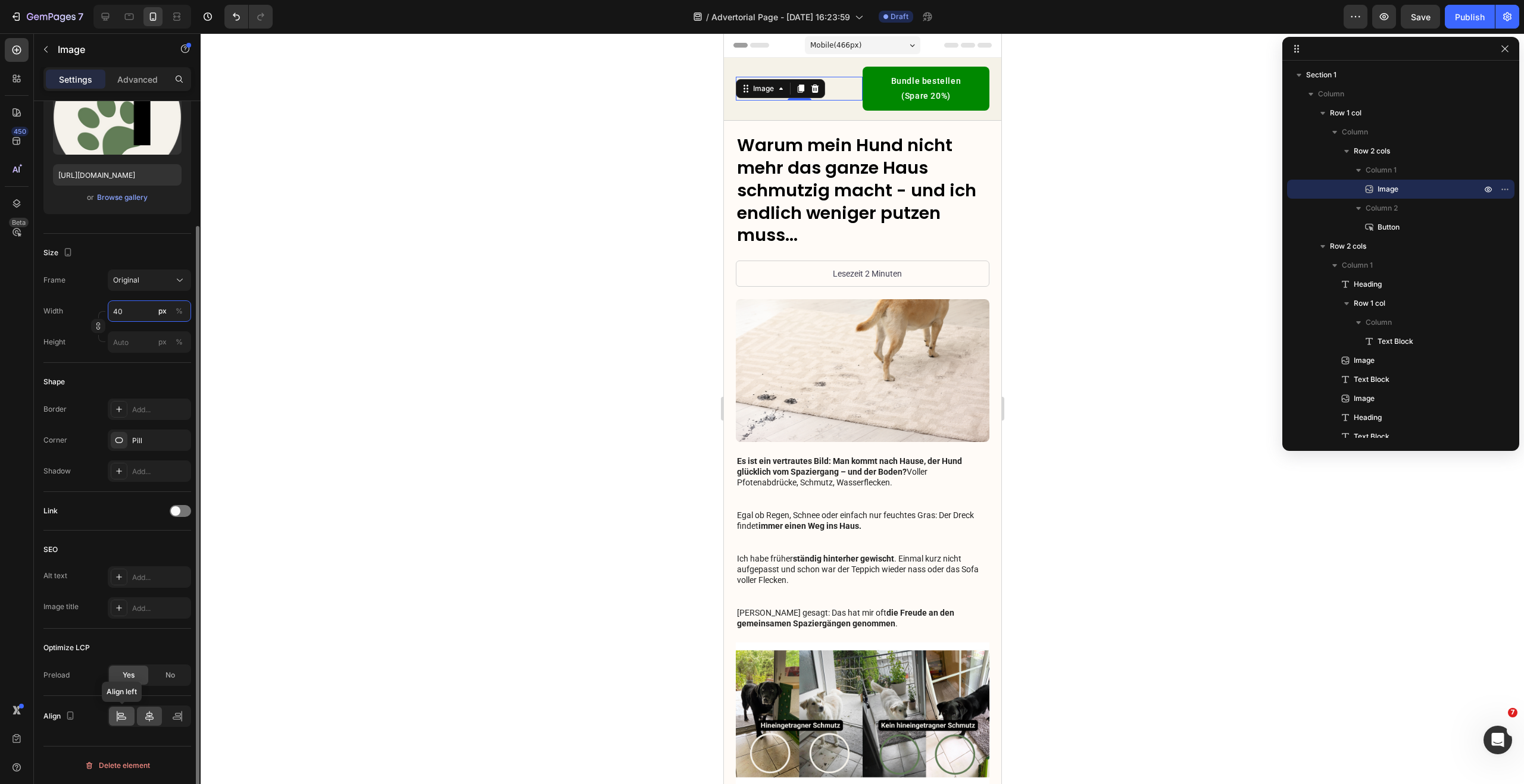
type input "40"
click at [123, 712] on div at bounding box center [122, 715] width 26 height 19
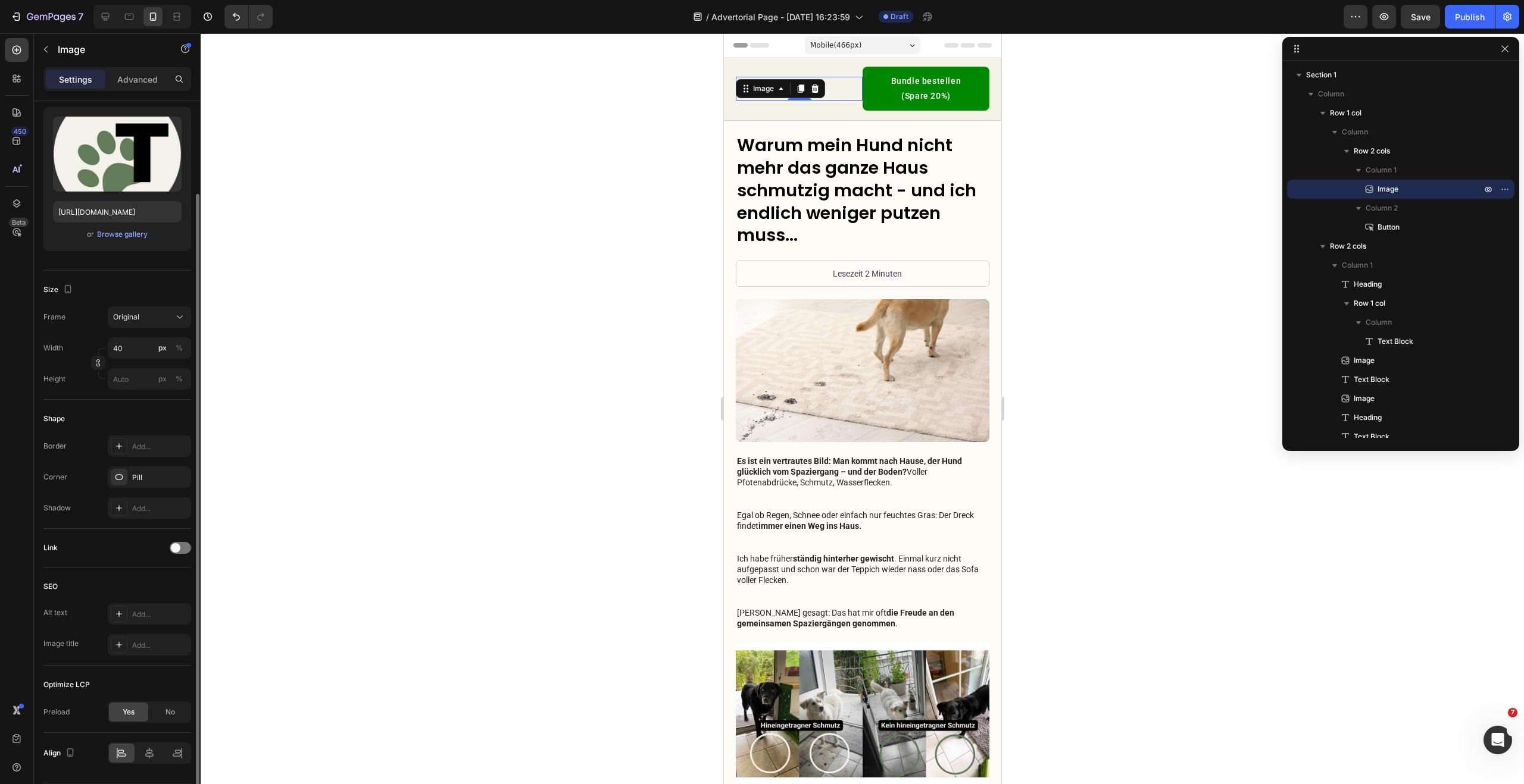
scroll to position [112, 0]
click at [544, 98] on div at bounding box center [861, 408] width 1323 height 751
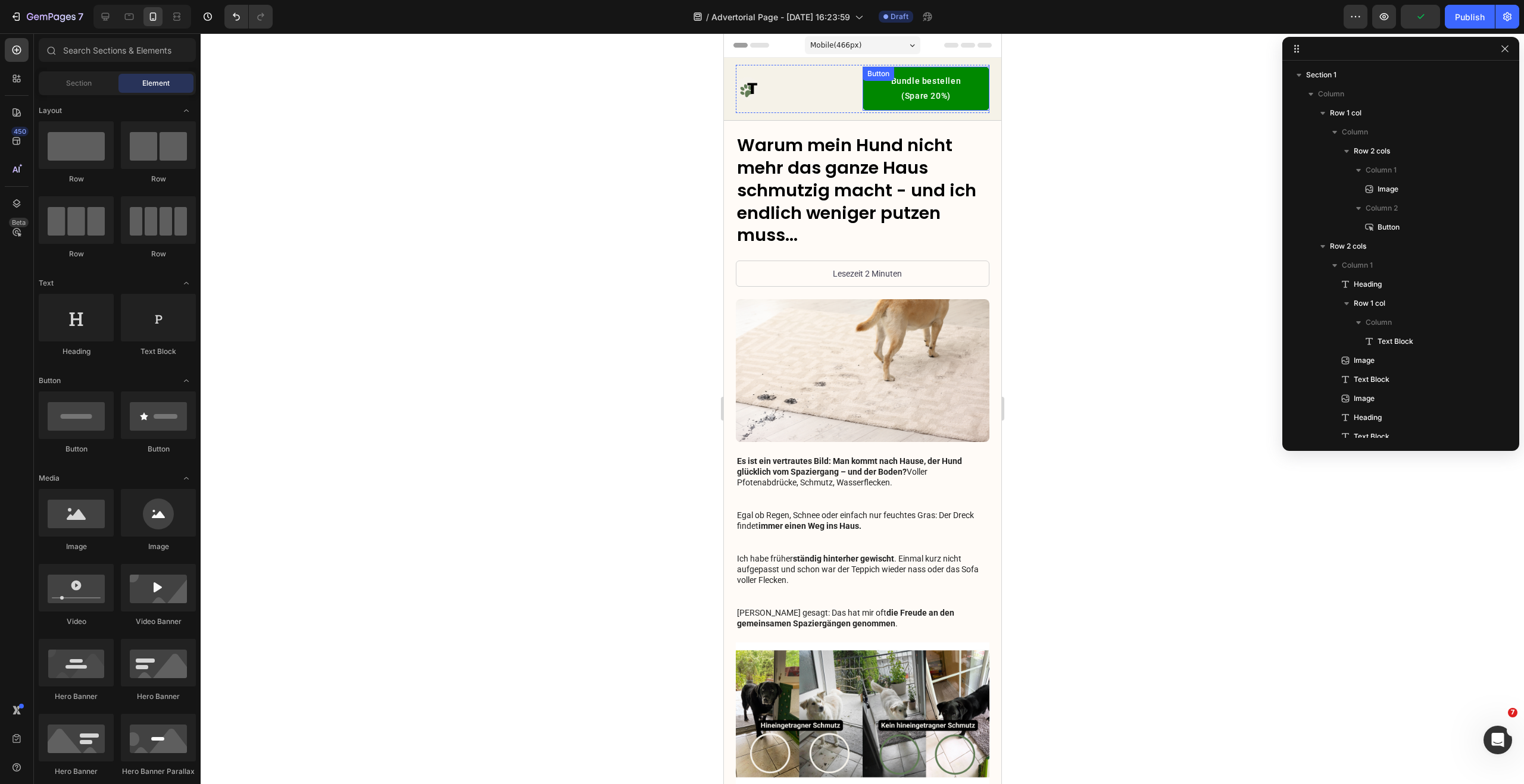
click at [871, 74] on div "Button" at bounding box center [877, 74] width 27 height 11
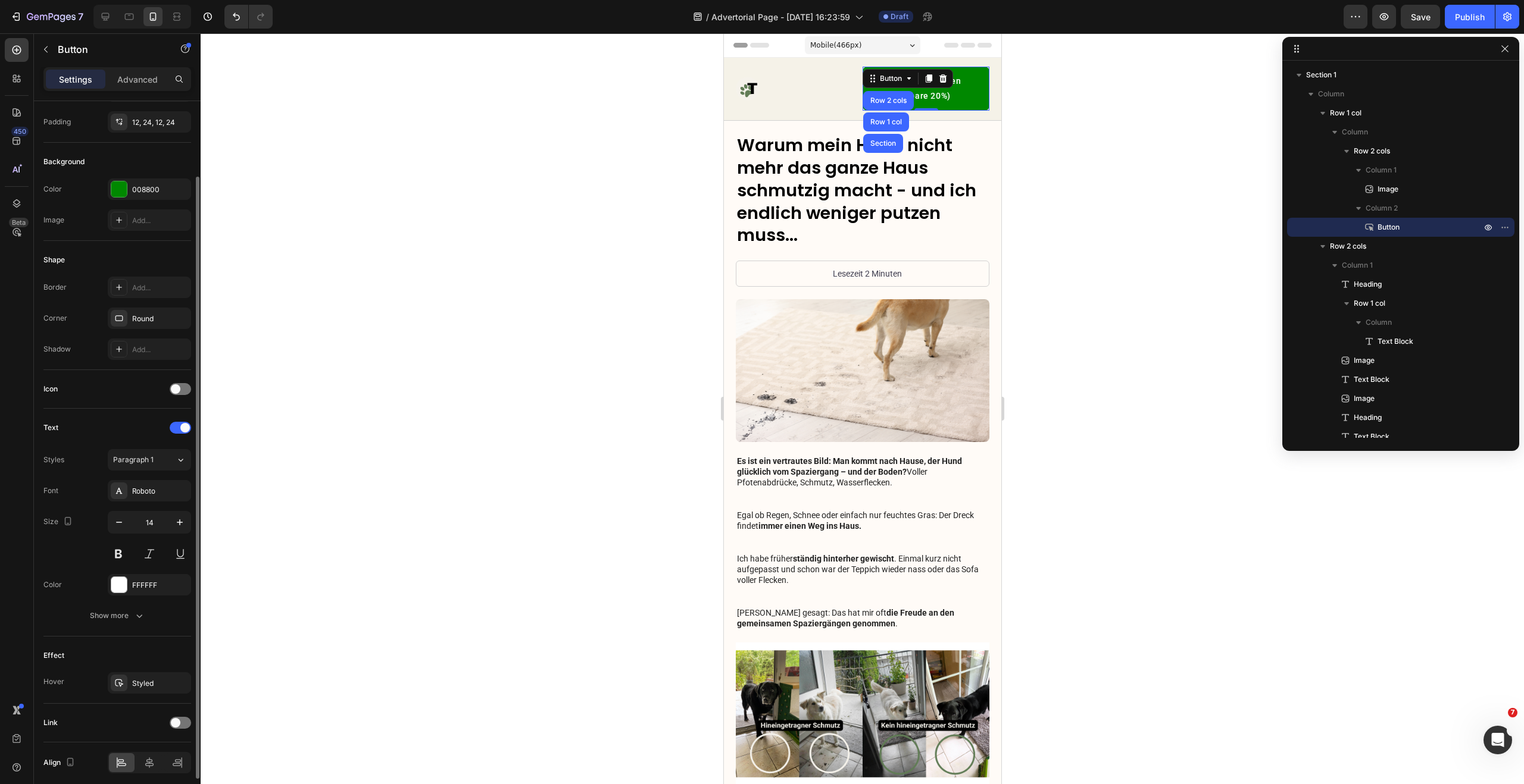
scroll to position [0, 0]
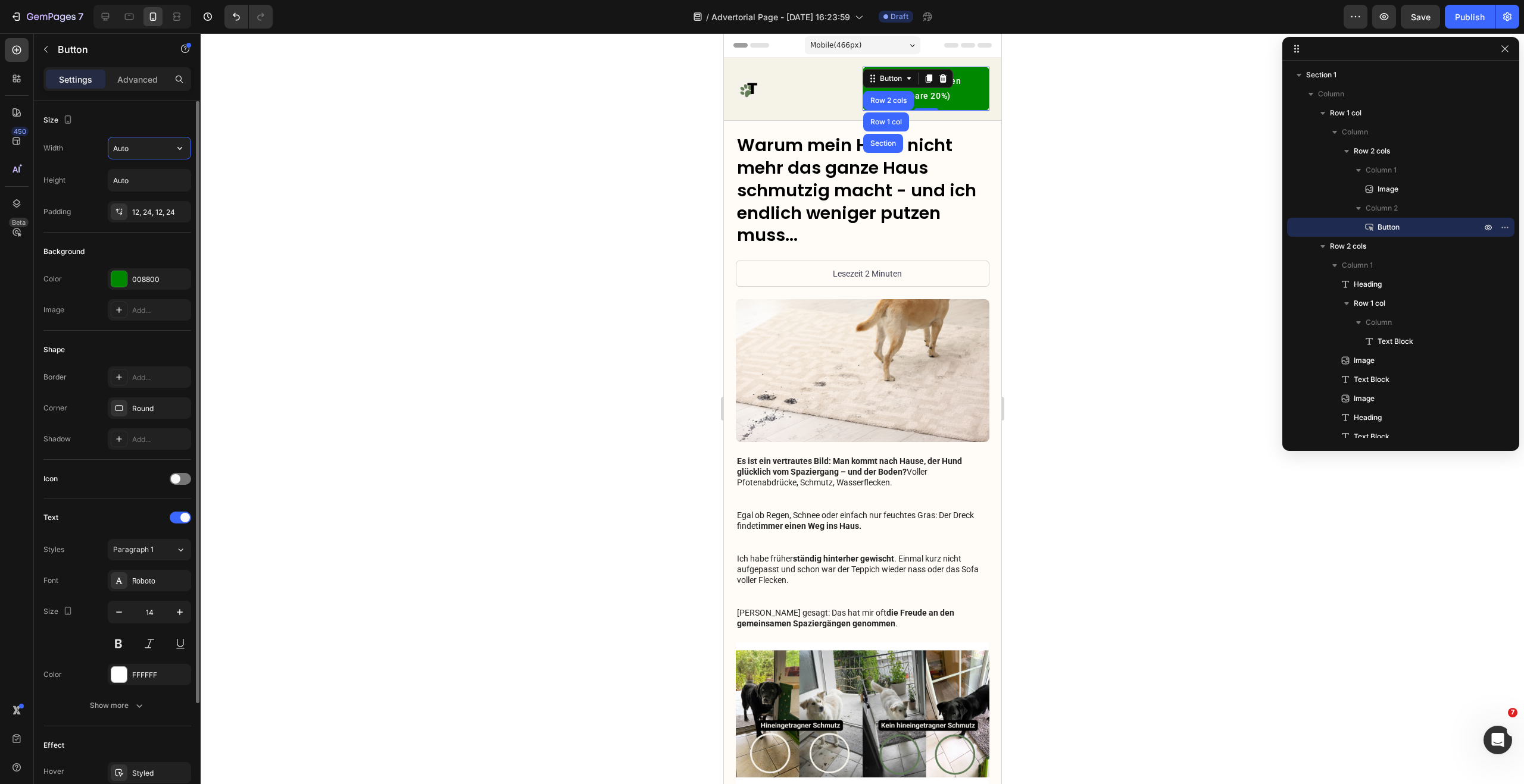
click at [126, 154] on input "Auto" at bounding box center [149, 147] width 82 height 21
click at [163, 151] on input "Auto" at bounding box center [149, 147] width 82 height 21
click at [185, 149] on icon "button" at bounding box center [179, 148] width 12 height 12
click at [153, 127] on div "Size" at bounding box center [117, 120] width 147 height 19
click at [147, 151] on input "Auto" at bounding box center [149, 147] width 82 height 21
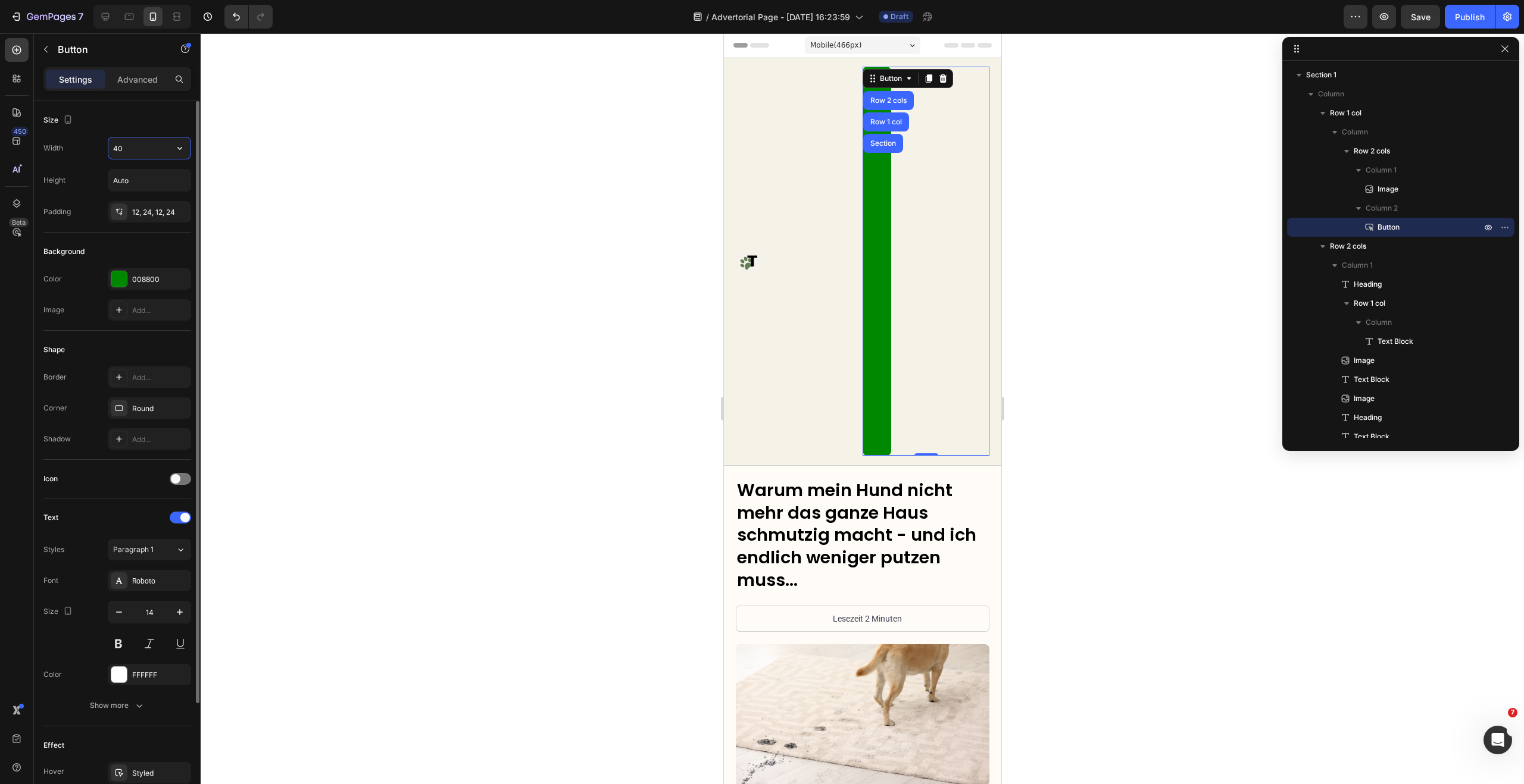
type input "4"
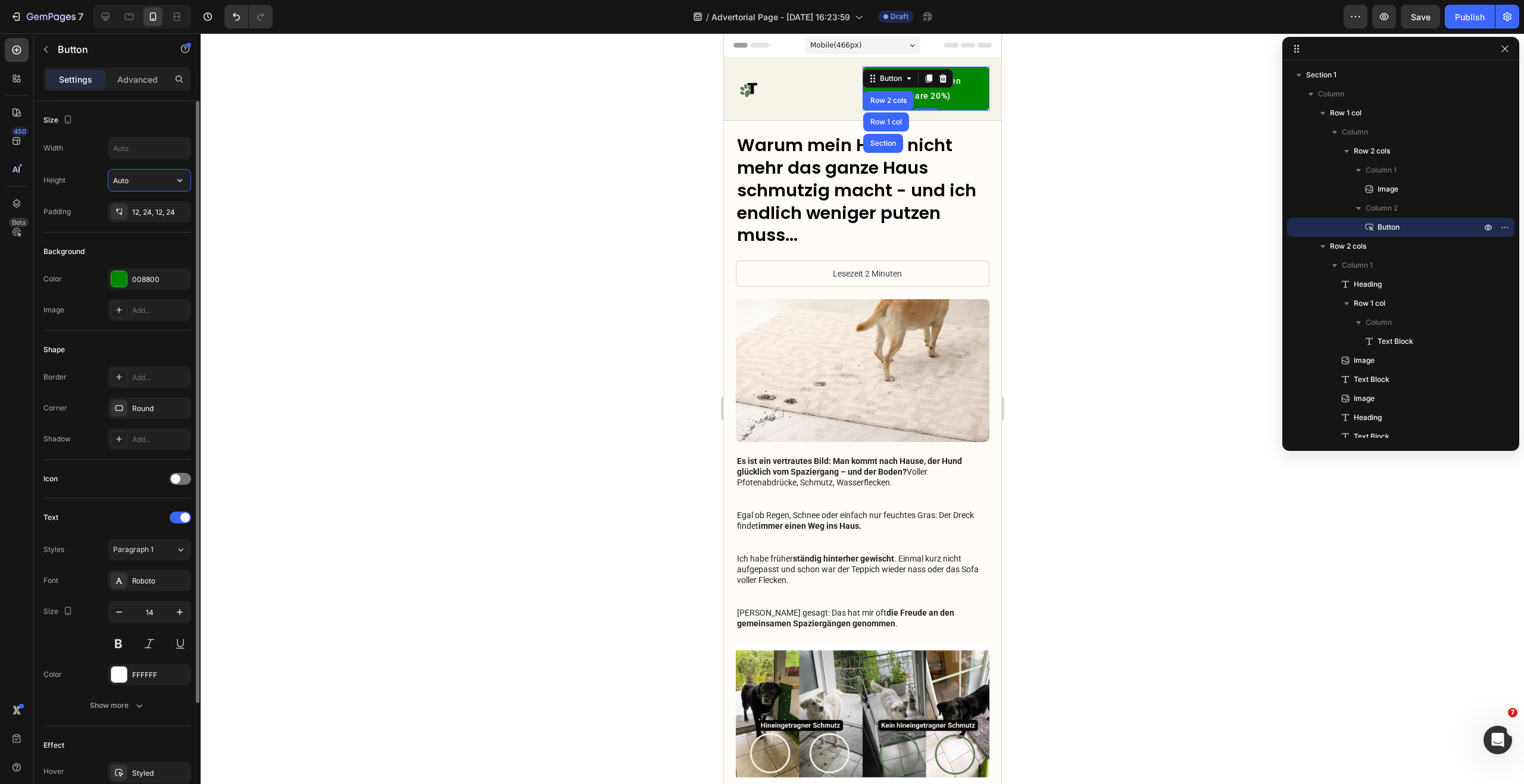
click at [125, 178] on input "Auto" at bounding box center [149, 180] width 82 height 21
click at [153, 182] on input "Auto" at bounding box center [149, 180] width 82 height 21
click at [957, 93] on p "Bundle bestellen (Spare 20%)" at bounding box center [924, 89] width 98 height 30
click at [120, 613] on icon "button" at bounding box center [119, 611] width 12 height 12
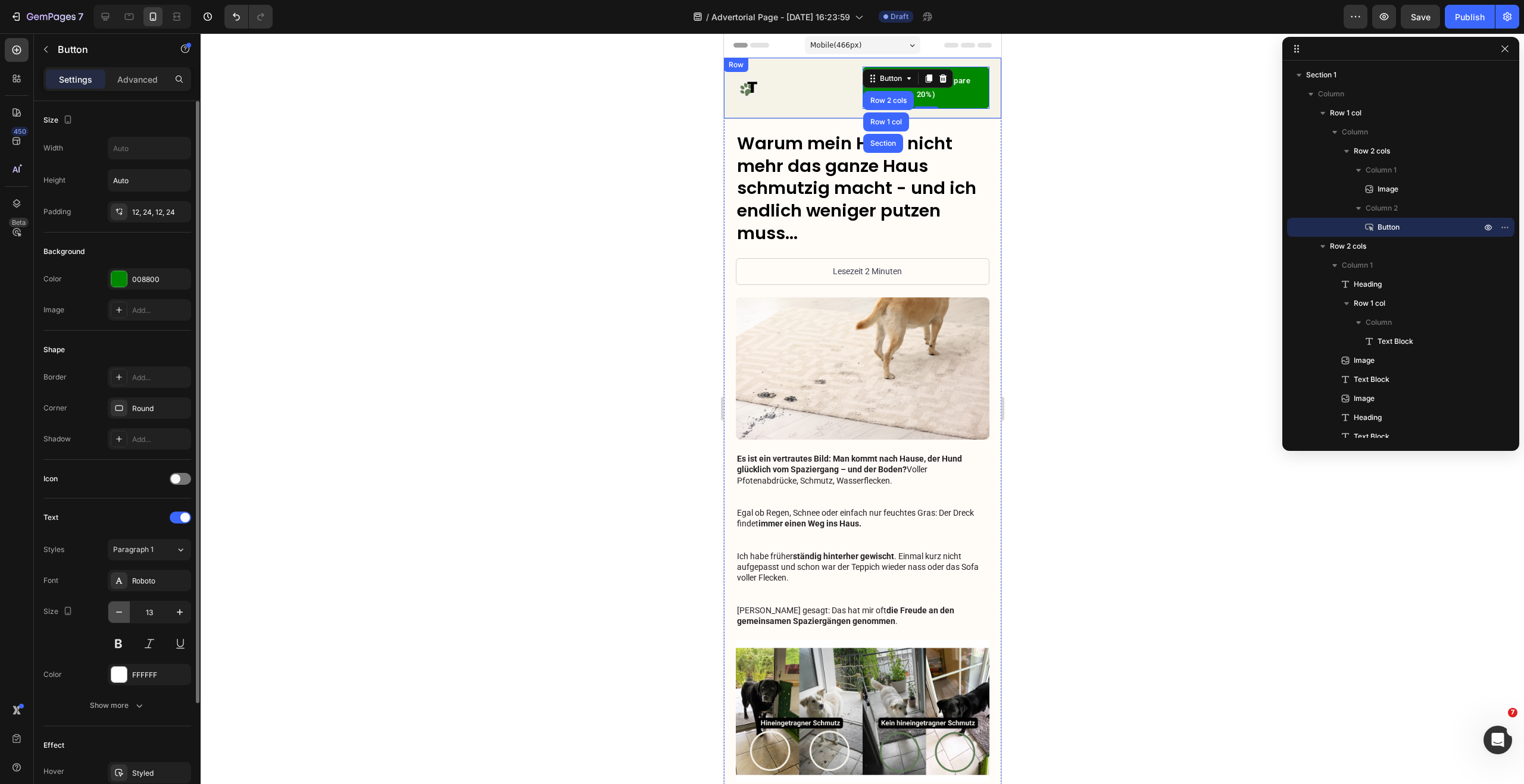
click at [121, 613] on icon "button" at bounding box center [119, 611] width 12 height 12
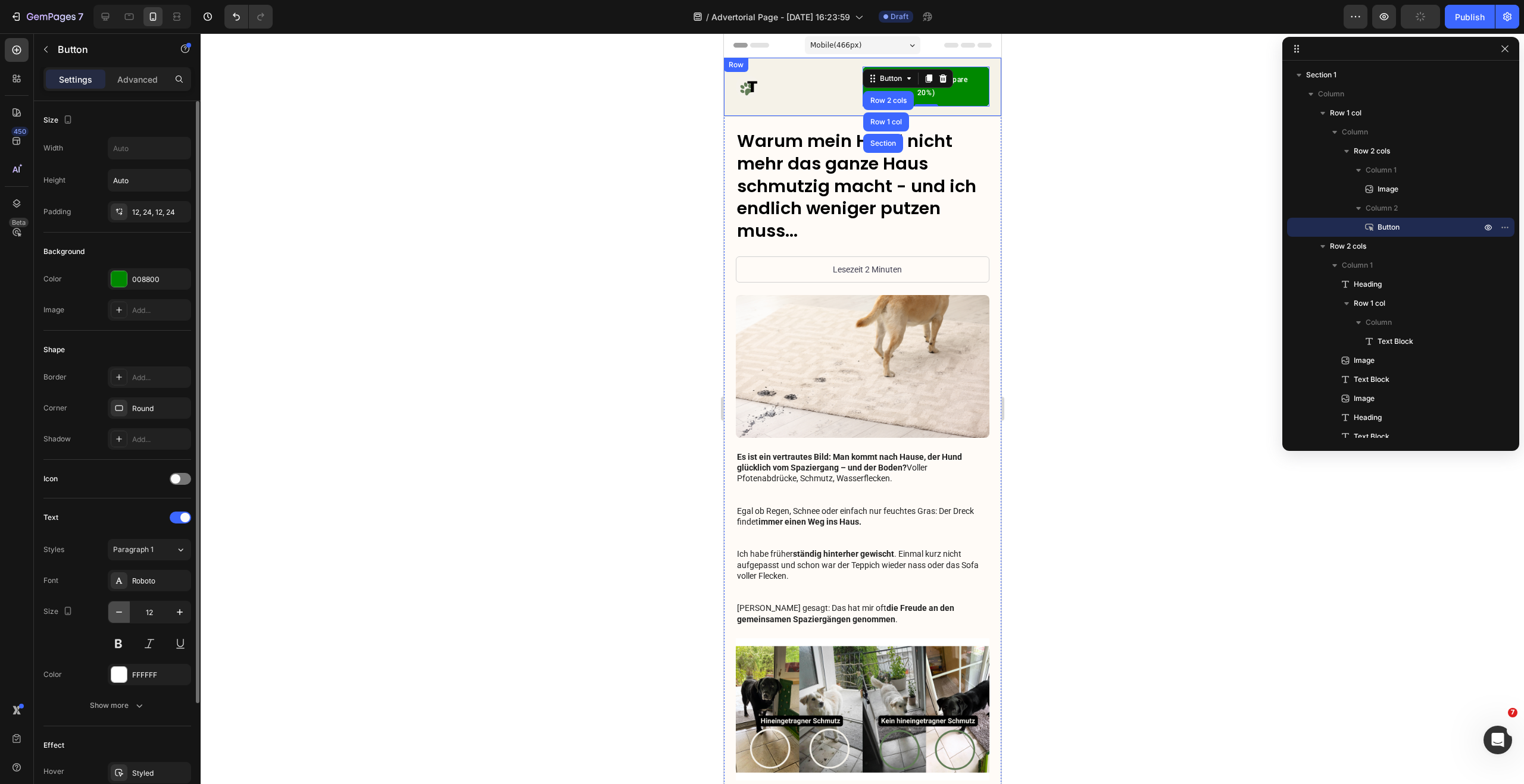
click at [121, 613] on icon "button" at bounding box center [119, 611] width 12 height 12
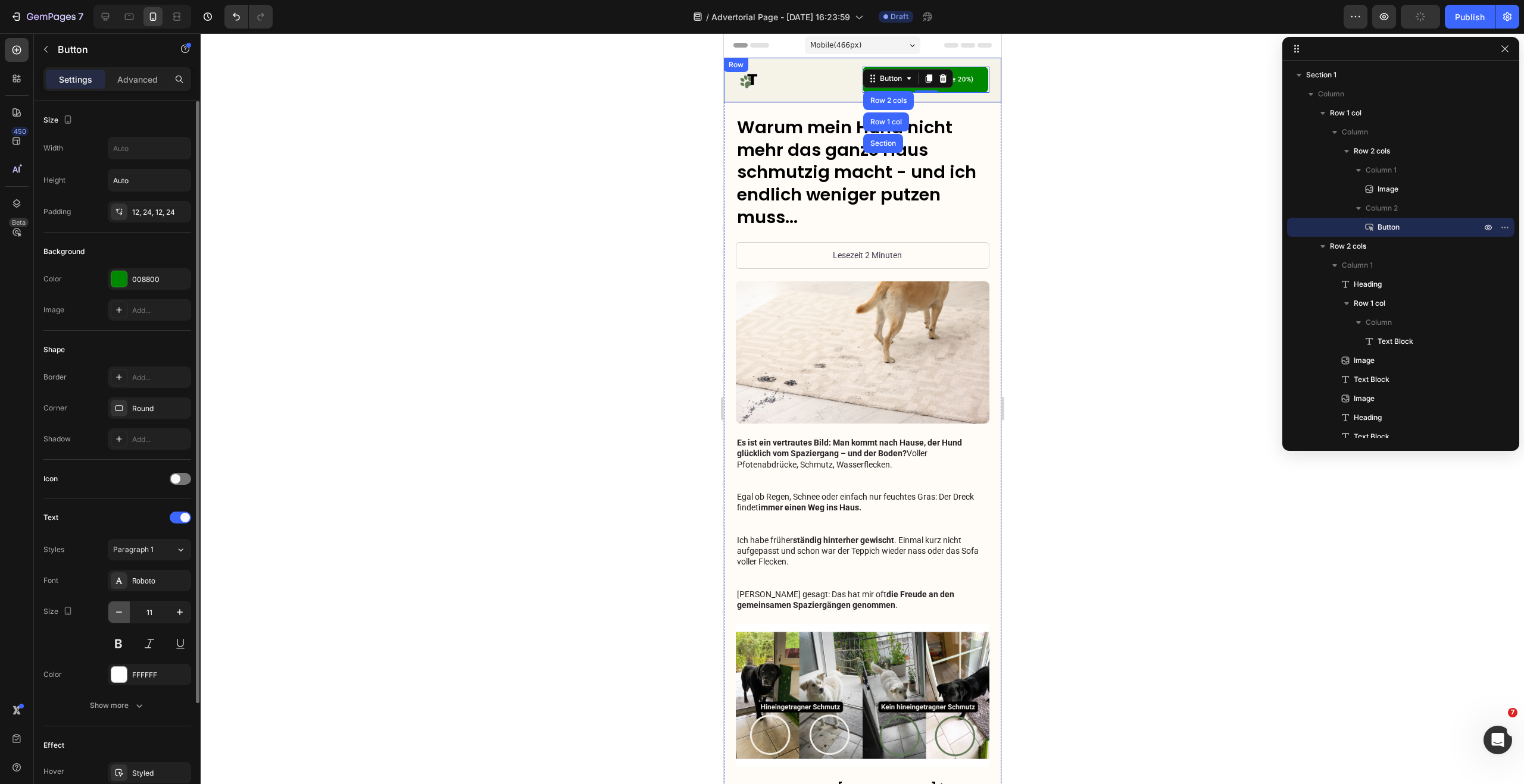
click at [121, 613] on icon "button" at bounding box center [119, 611] width 12 height 12
type input "9"
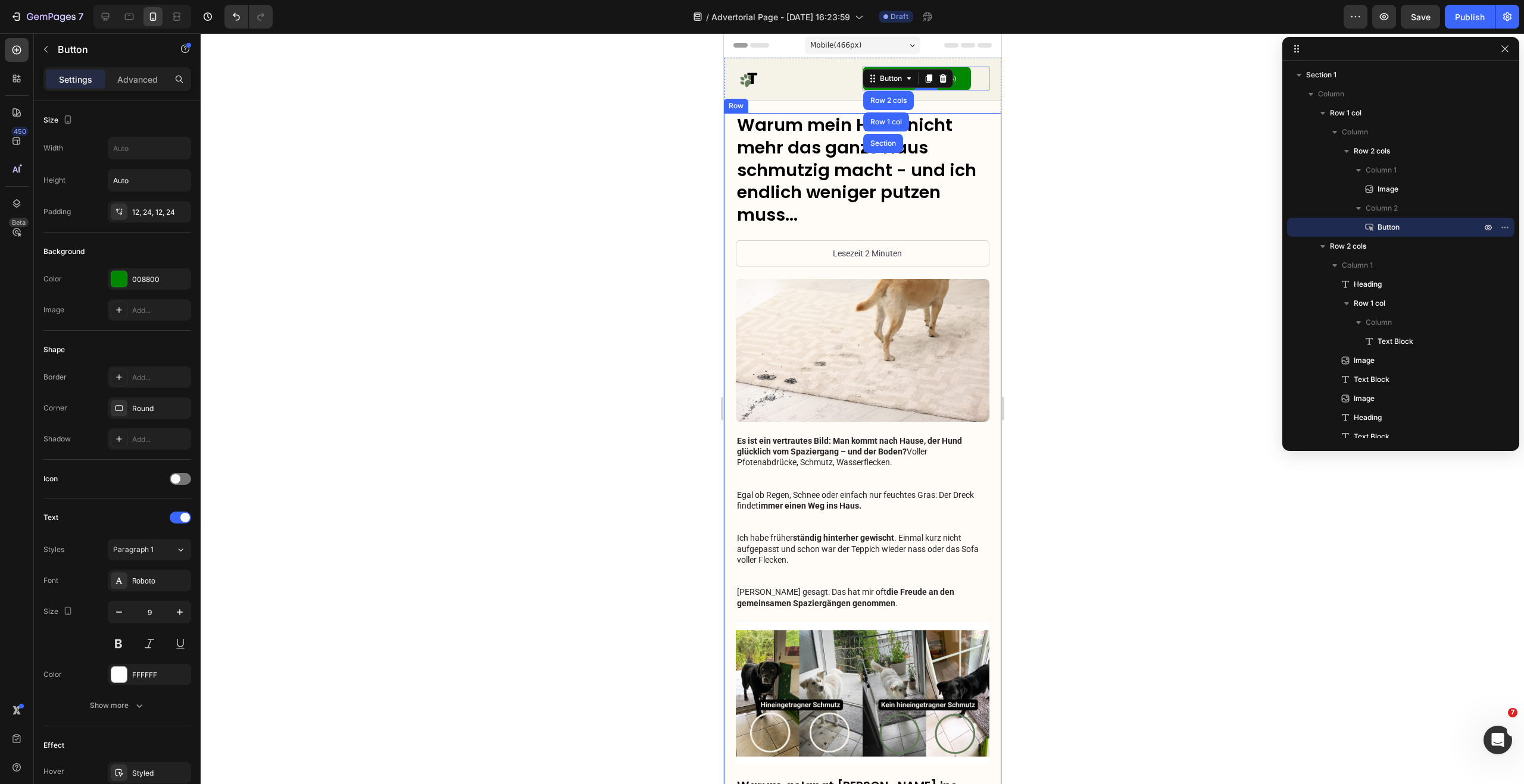
click at [619, 261] on div at bounding box center [861, 408] width 1323 height 751
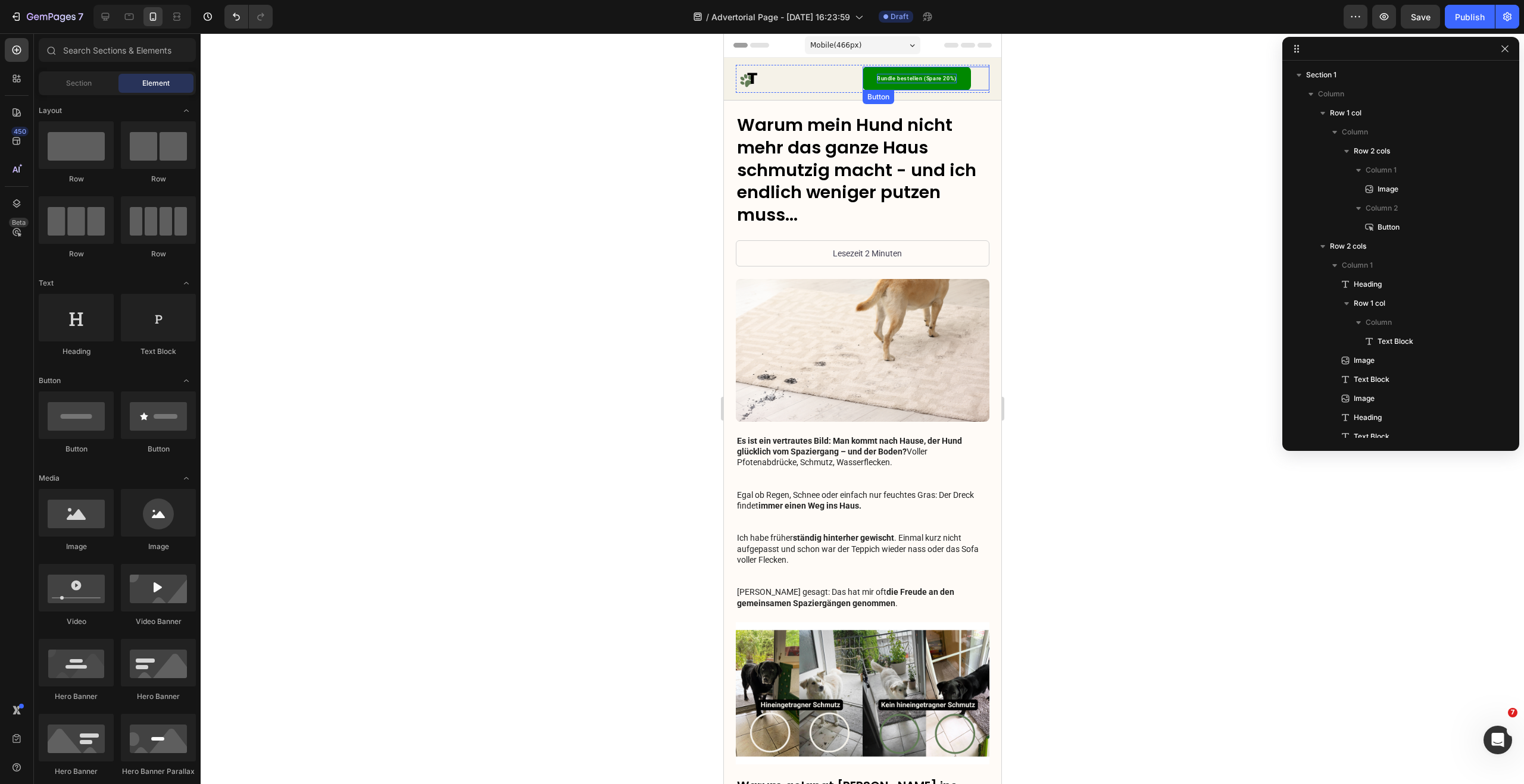
click at [951, 77] on p "Bundle bestellen (Spare 20%)" at bounding box center [915, 79] width 80 height 9
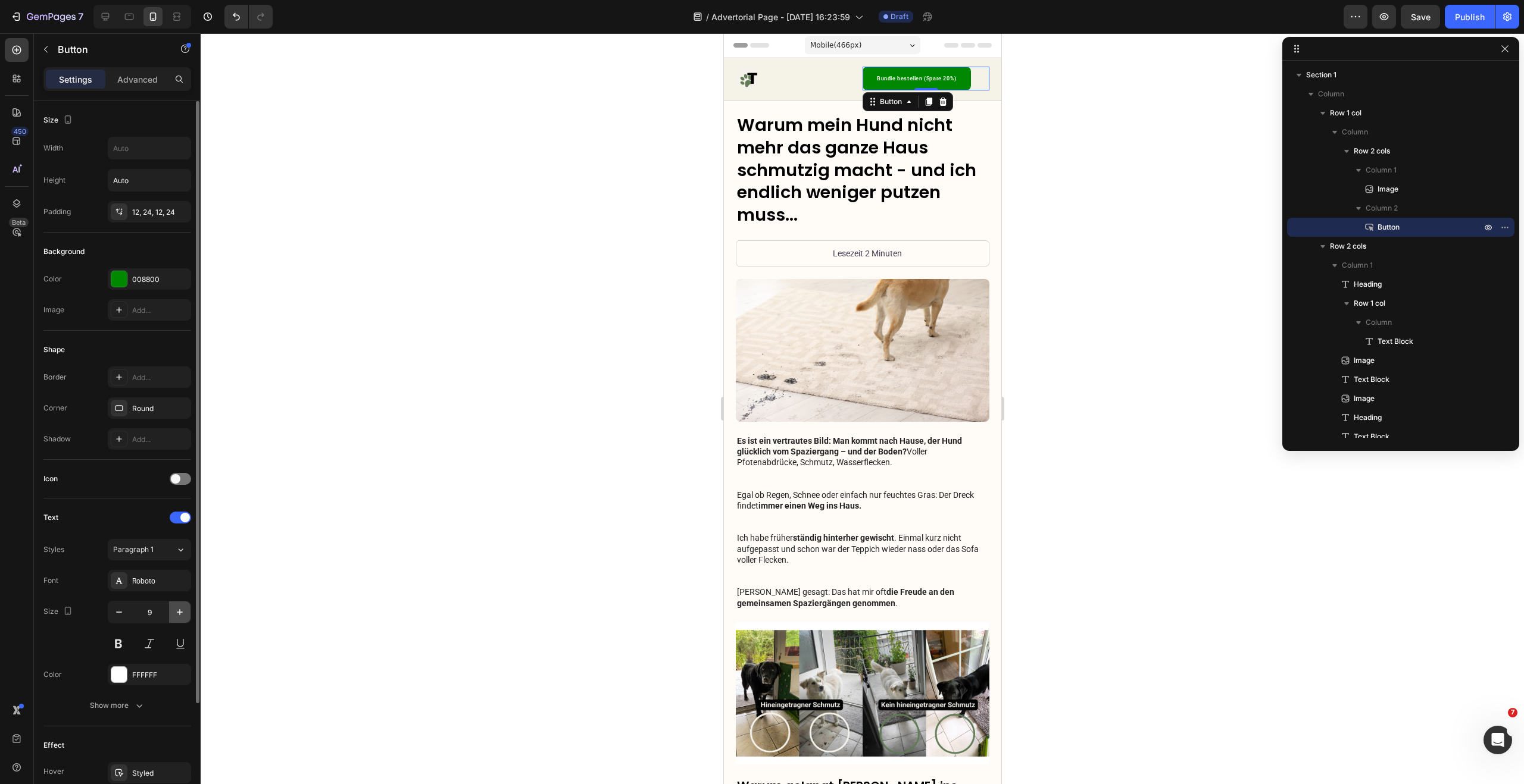
click at [175, 608] on icon "button" at bounding box center [179, 611] width 12 height 12
type input "10"
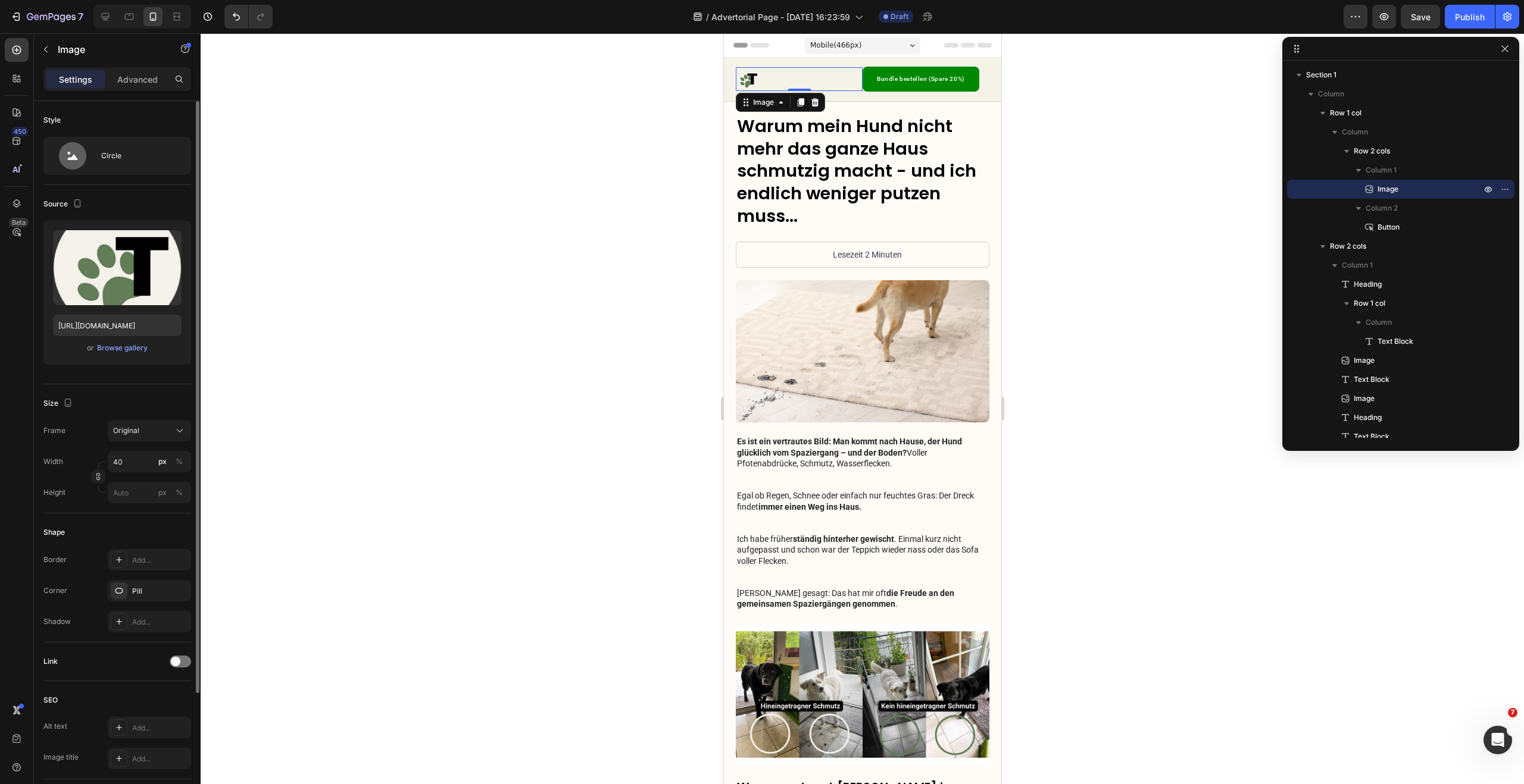
click at [743, 79] on img at bounding box center [747, 79] width 24 height 24
click at [773, 103] on div "Image" at bounding box center [762, 102] width 26 height 11
click at [756, 129] on div "Row 2 cols" at bounding box center [761, 124] width 50 height 19
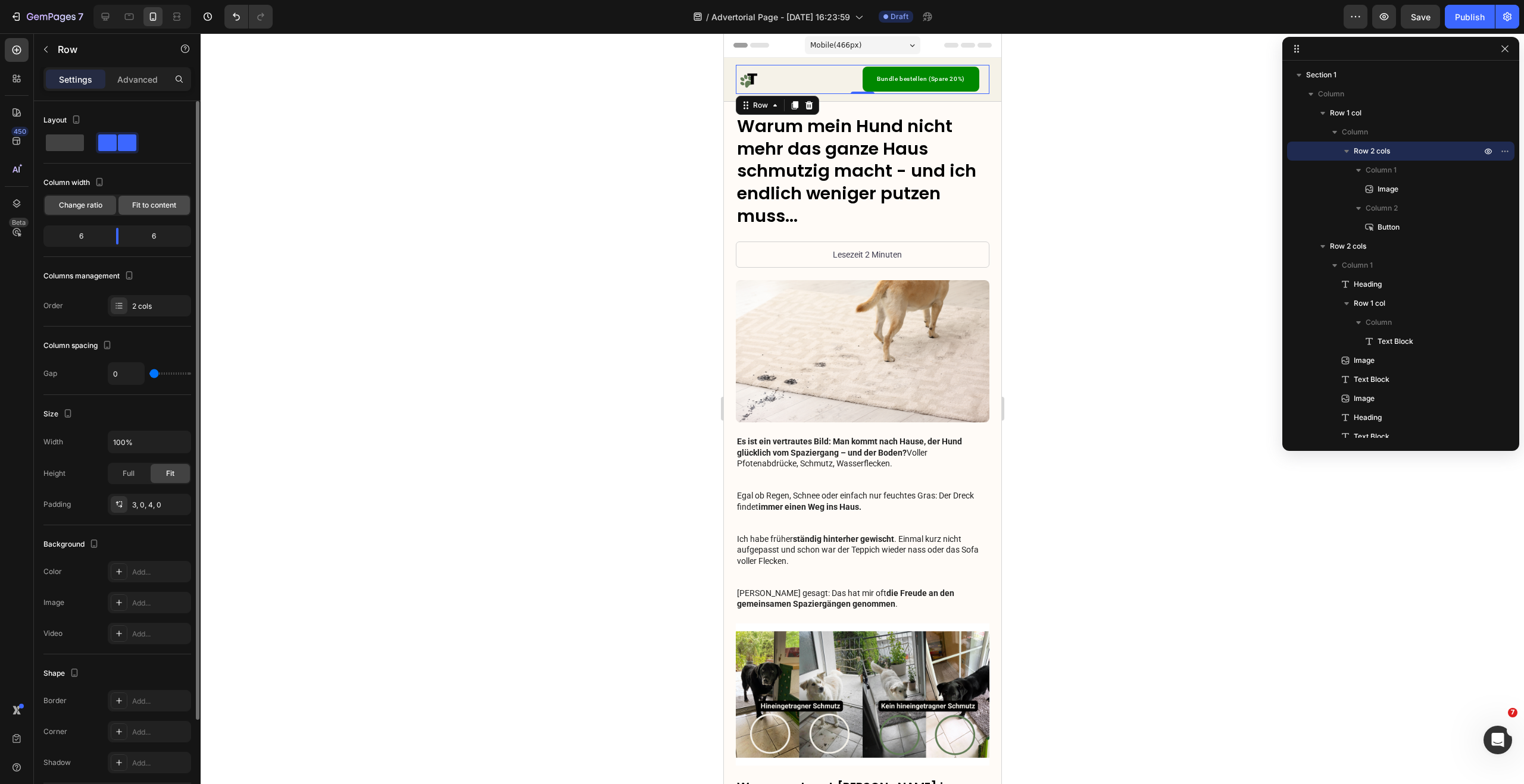
click at [155, 206] on span "Fit to content" at bounding box center [155, 206] width 44 height 11
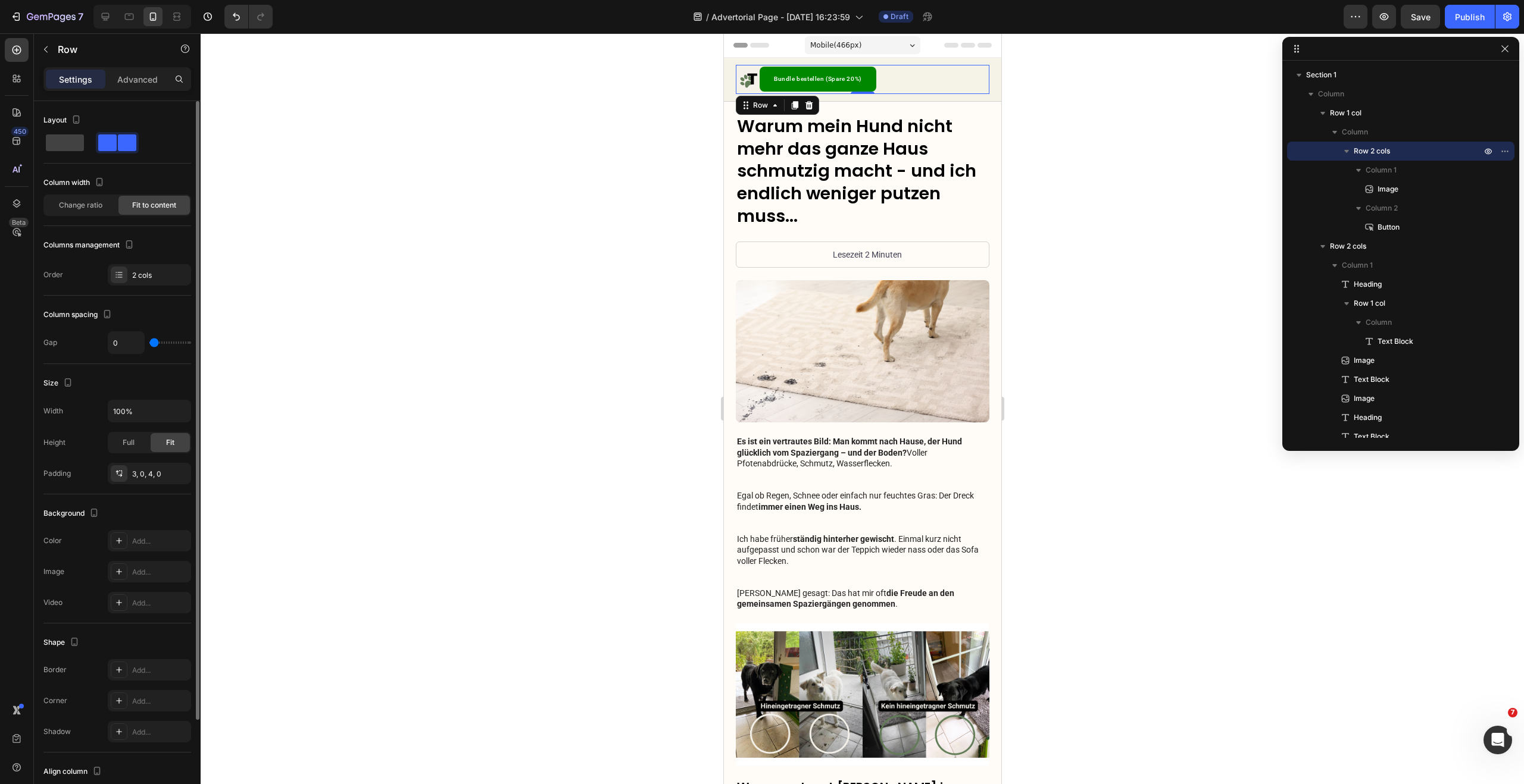
scroll to position [113, 0]
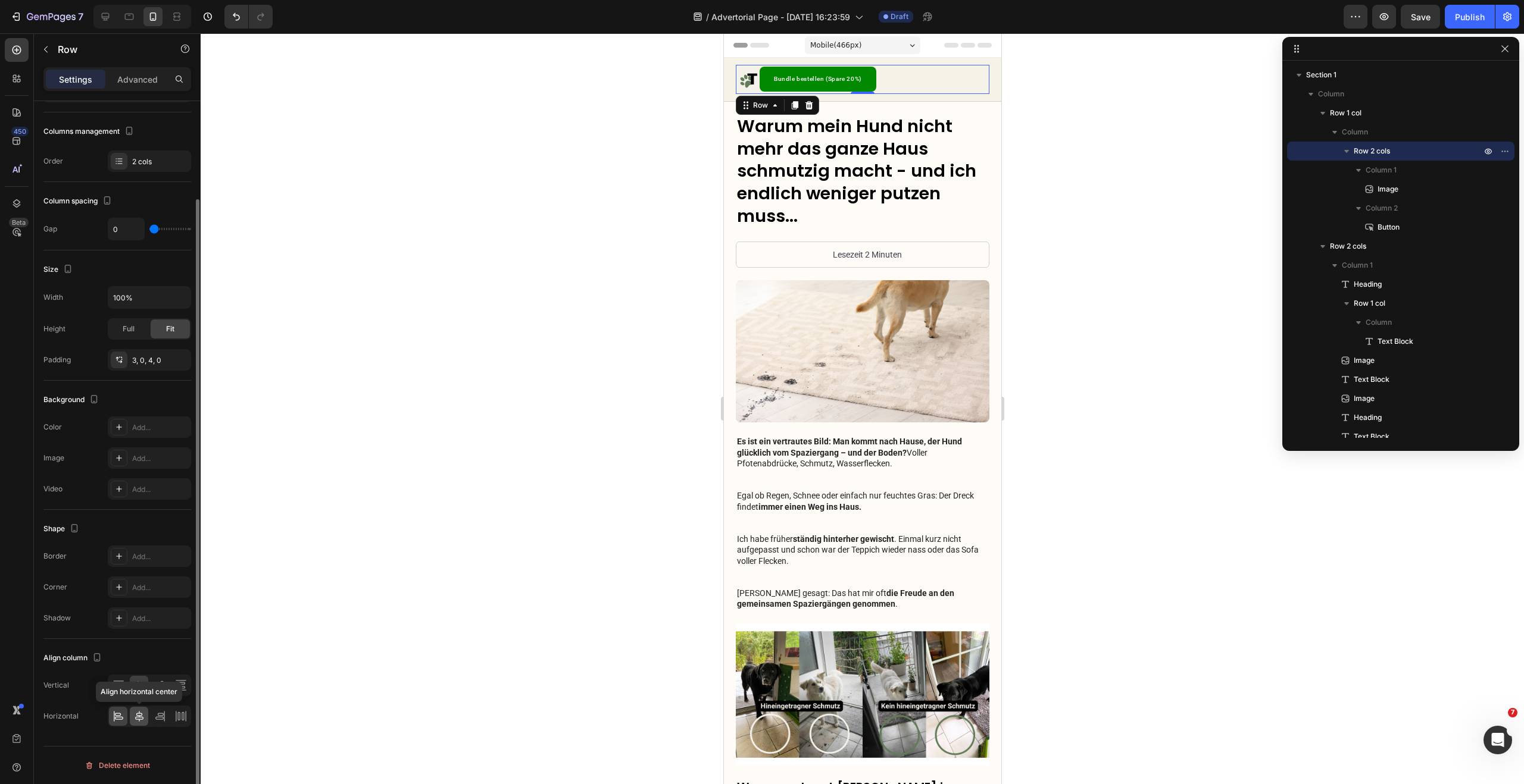
click at [141, 716] on icon at bounding box center [139, 715] width 12 height 12
click at [119, 716] on icon at bounding box center [118, 715] width 12 height 12
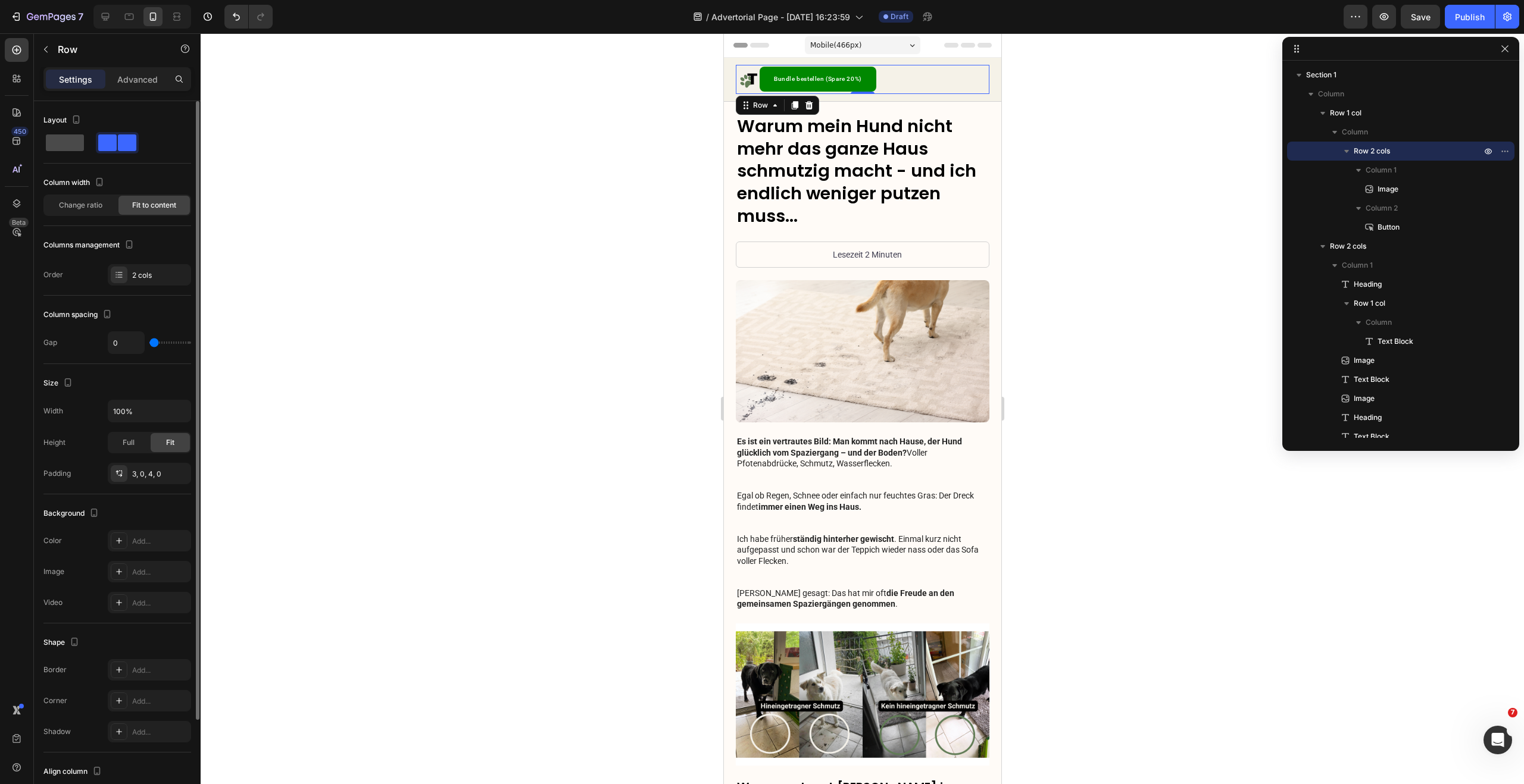
click at [69, 147] on span at bounding box center [65, 143] width 38 height 16
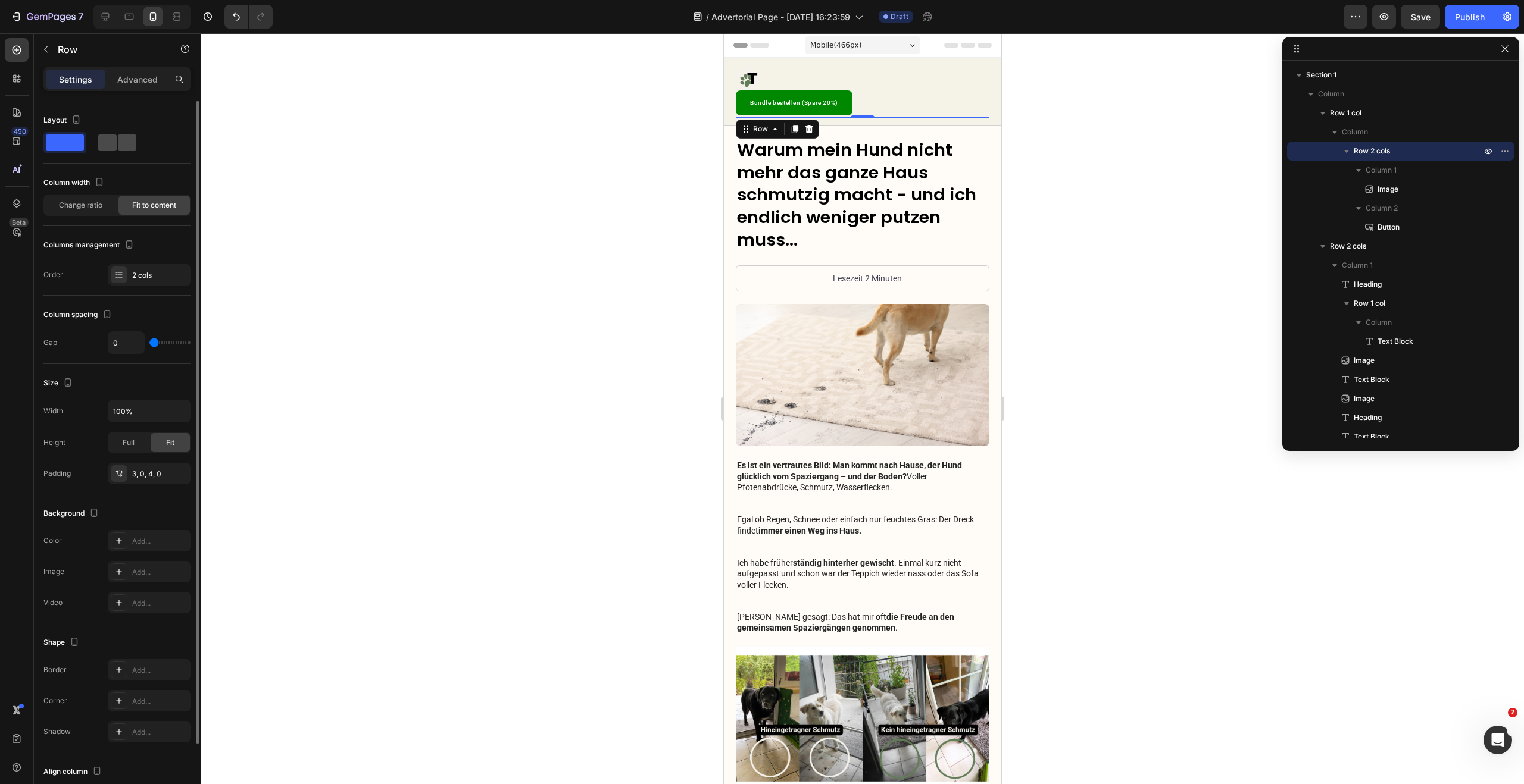
click at [118, 139] on span at bounding box center [127, 143] width 18 height 16
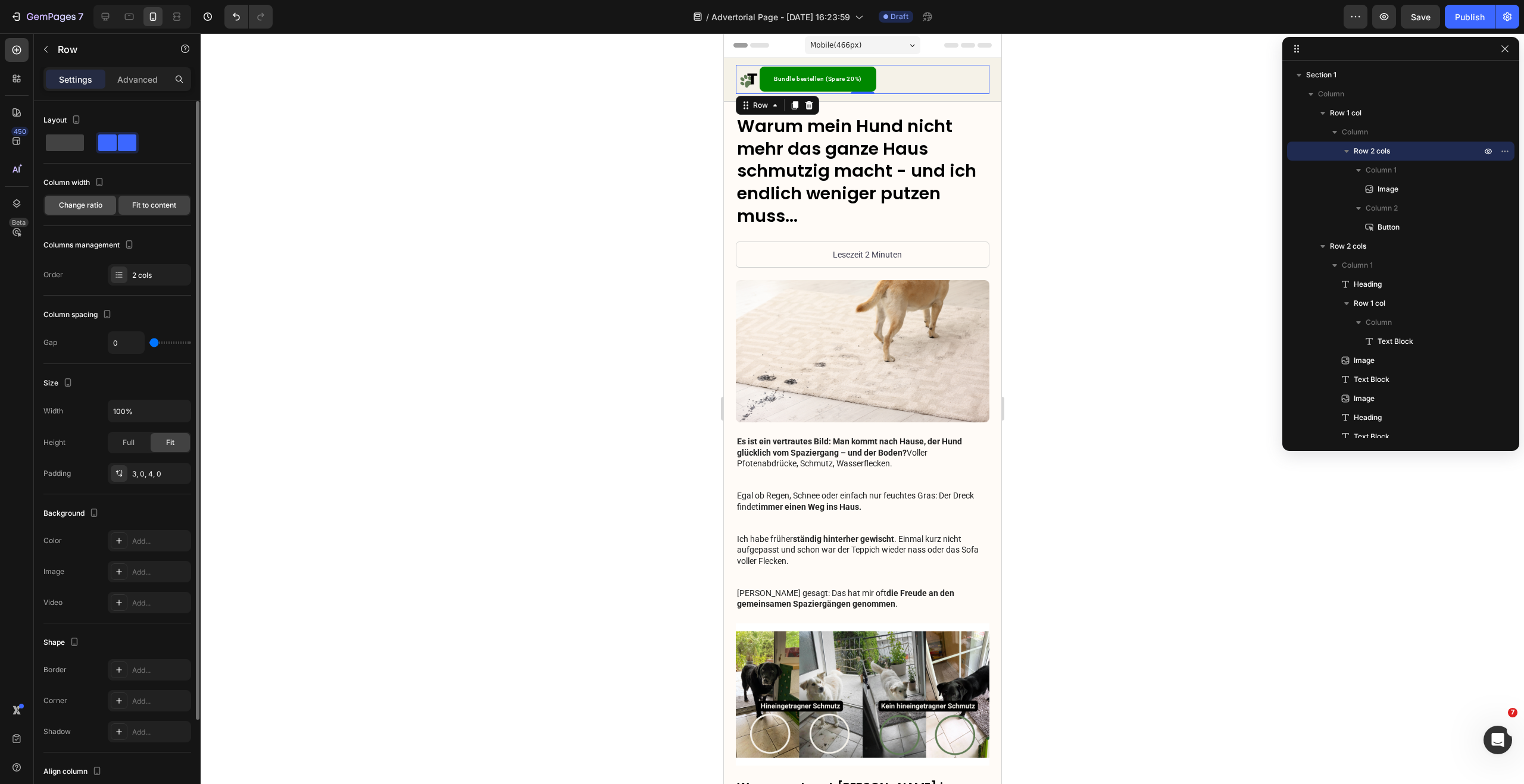
click at [86, 210] on div "Change ratio" at bounding box center [80, 205] width 71 height 19
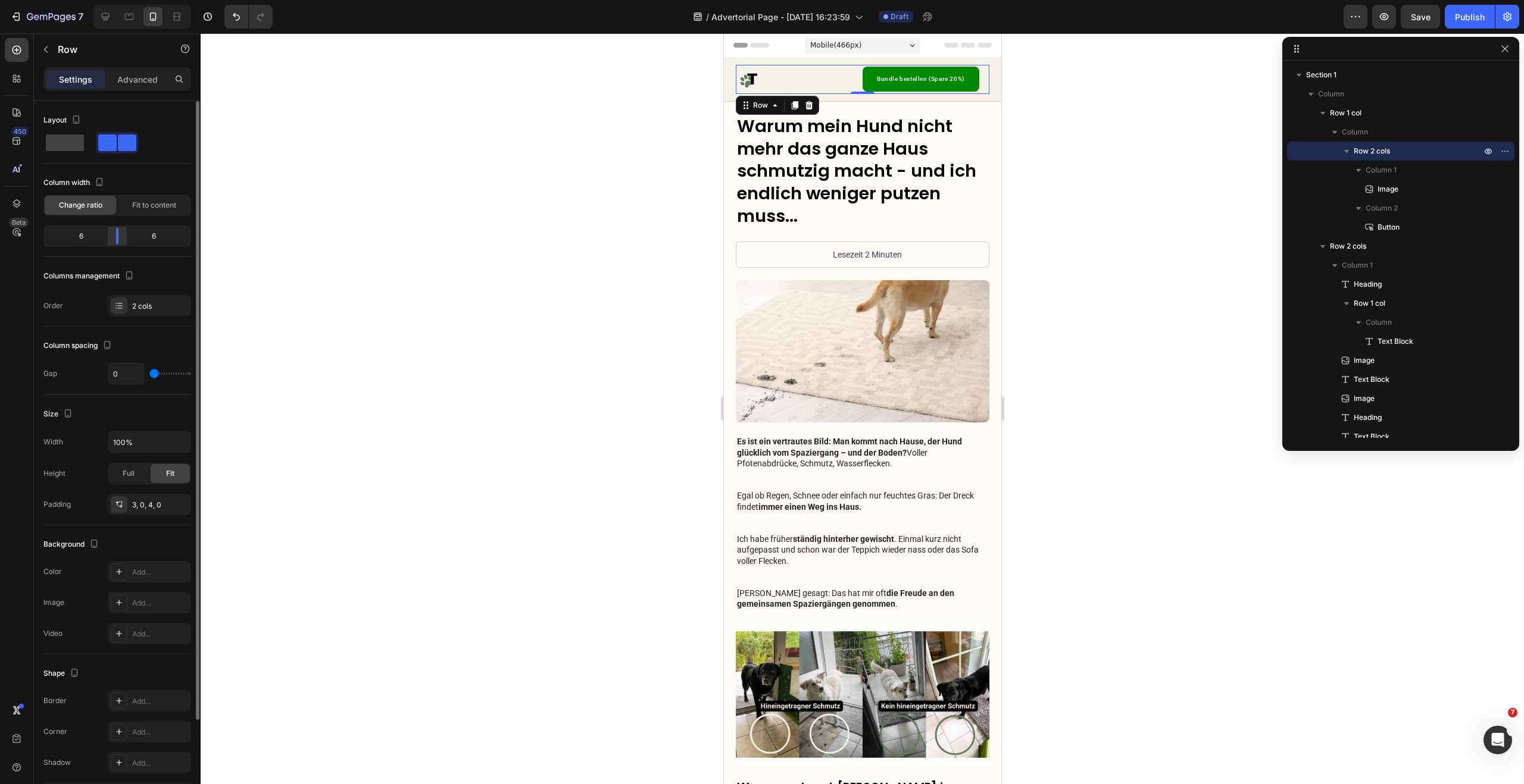
drag, startPoint x: 122, startPoint y: 241, endPoint x: 116, endPoint y: 239, distance: 6.3
click at [116, 239] on div at bounding box center [117, 236] width 21 height 16
click at [876, 176] on h1 "Warum mein Hund nicht mehr das ganze Haus schmutzig macht - und ich endlich wen…" at bounding box center [861, 172] width 253 height 115
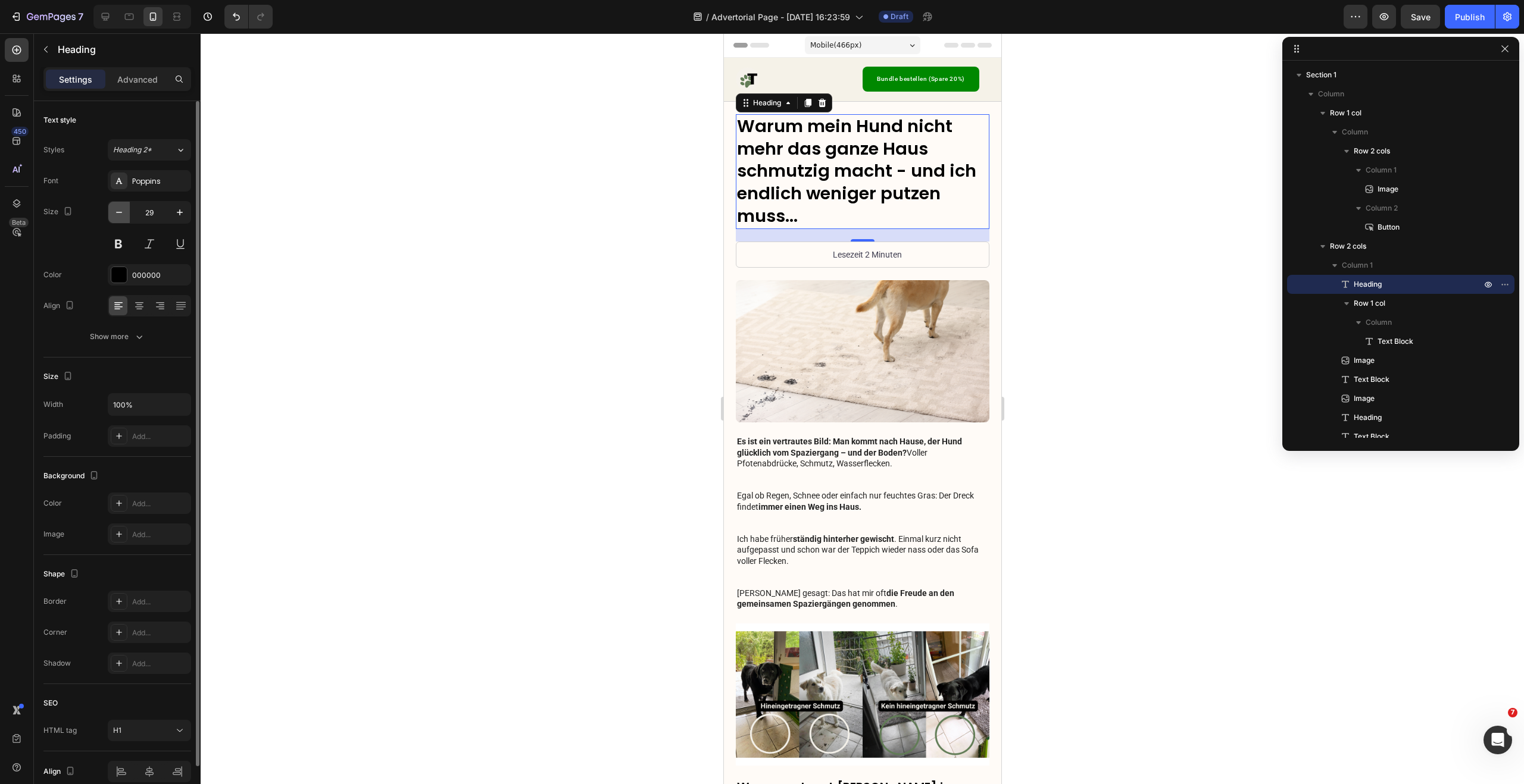
click at [113, 215] on icon "button" at bounding box center [119, 212] width 12 height 12
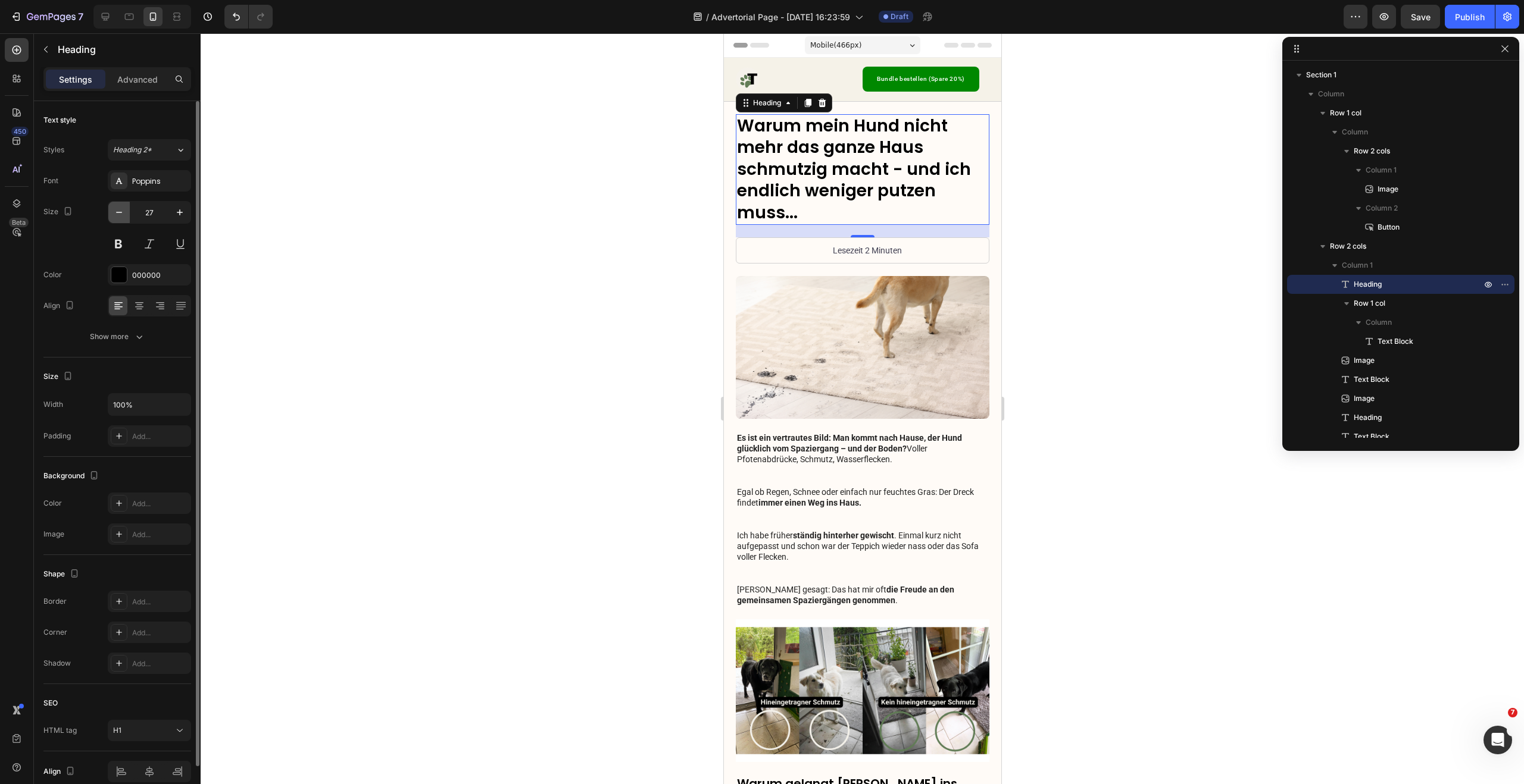
click at [113, 215] on icon "button" at bounding box center [119, 212] width 12 height 12
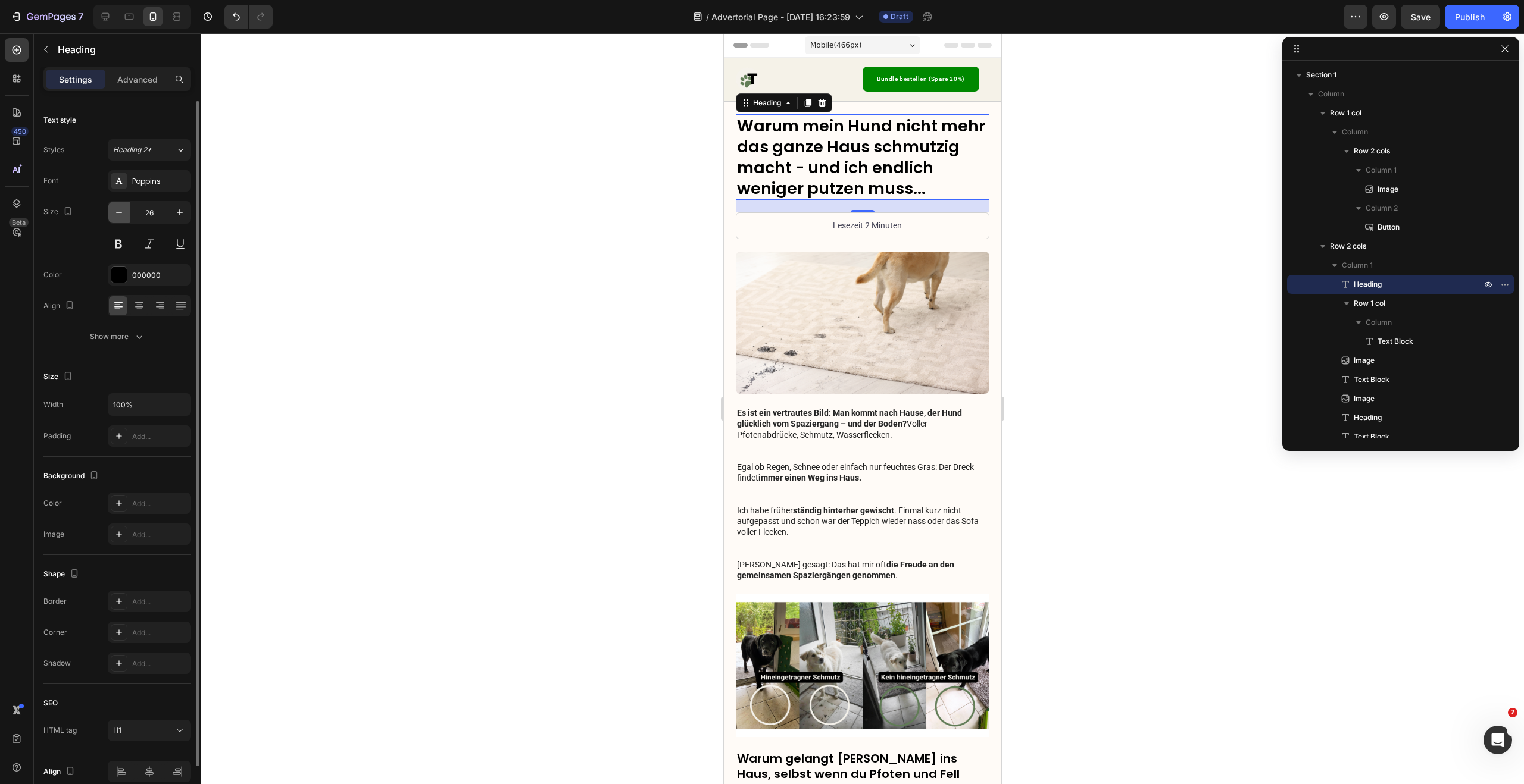
click at [113, 215] on icon "button" at bounding box center [119, 212] width 12 height 12
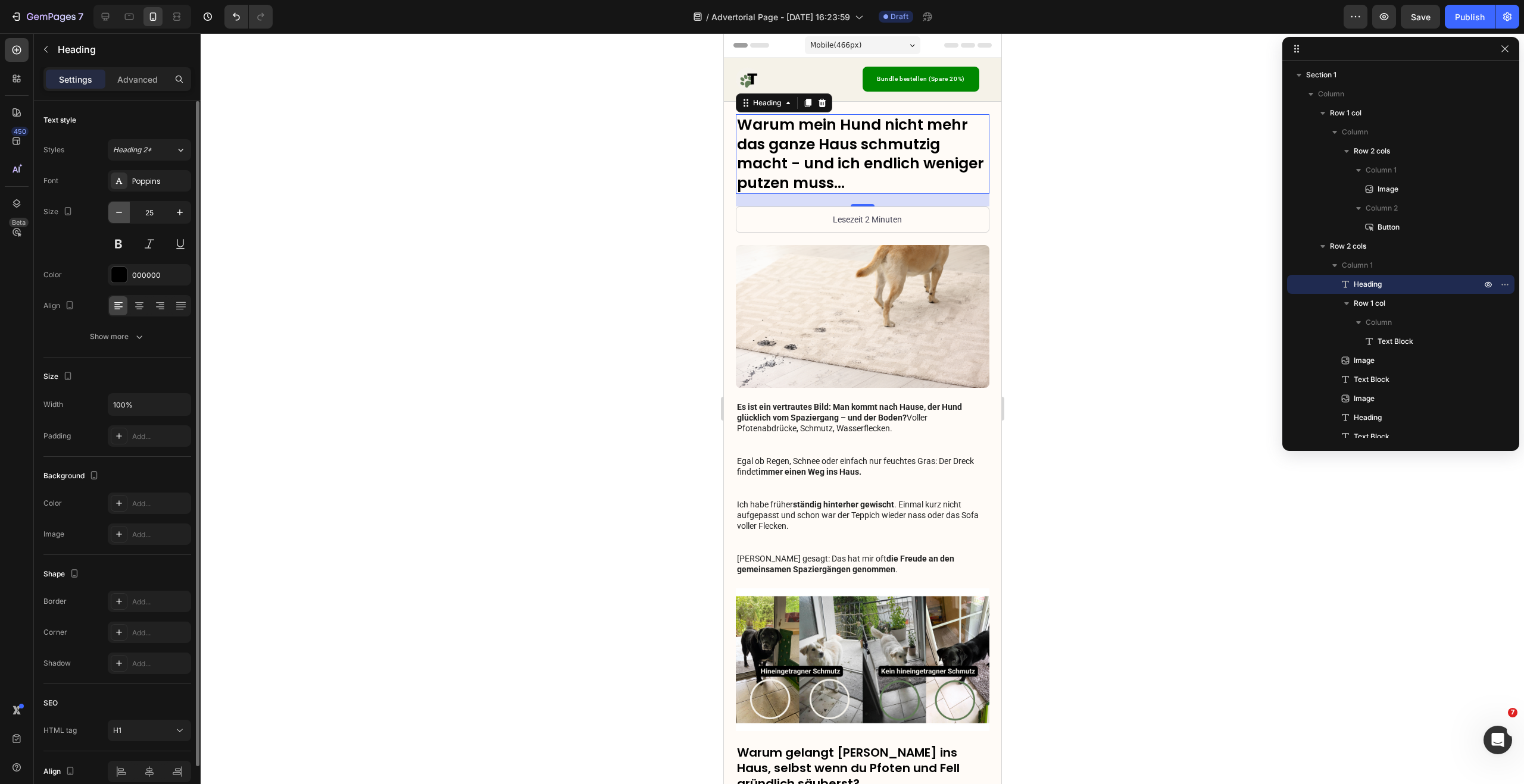
click at [113, 215] on icon "button" at bounding box center [119, 212] width 12 height 12
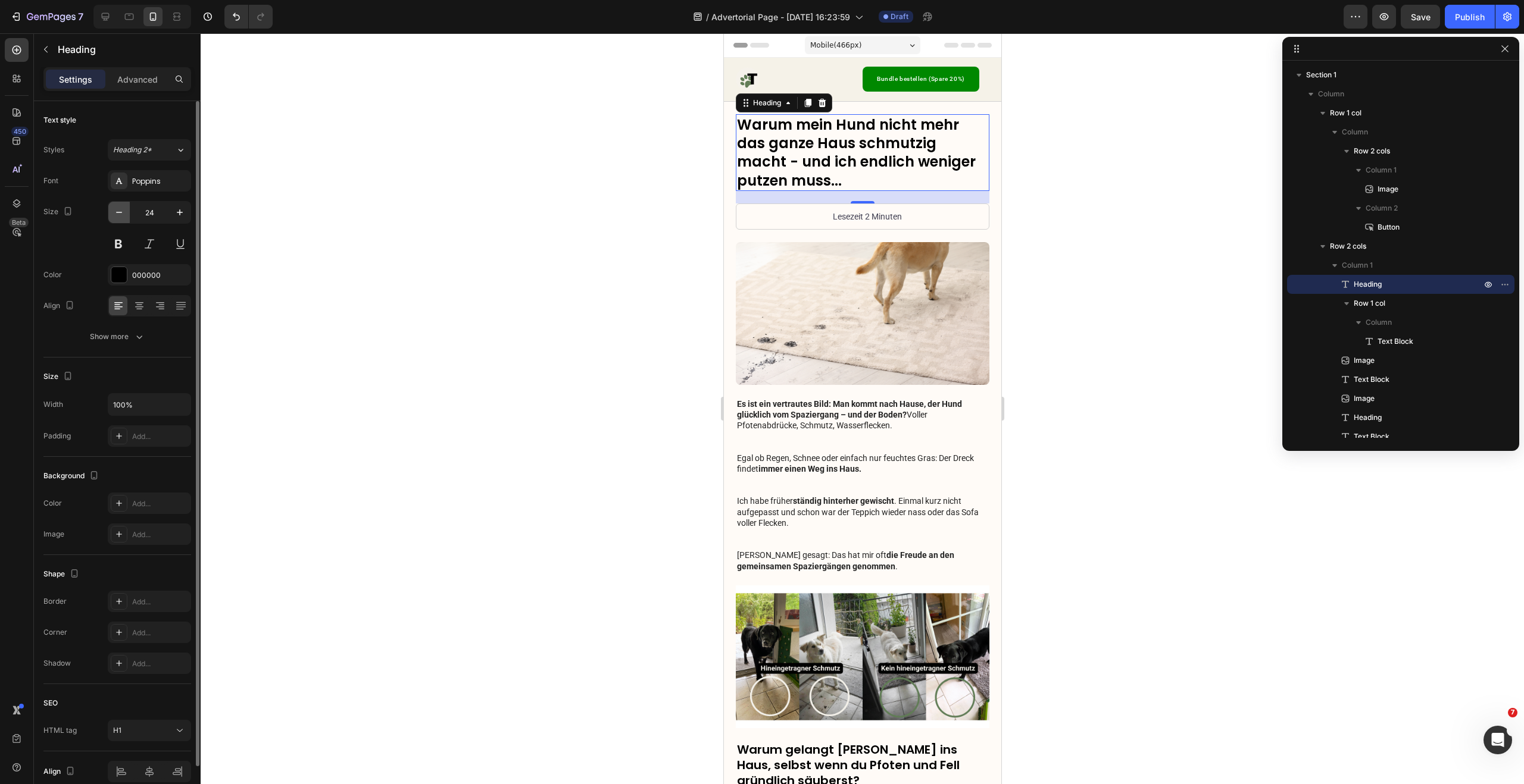
click at [113, 215] on icon "button" at bounding box center [119, 212] width 12 height 12
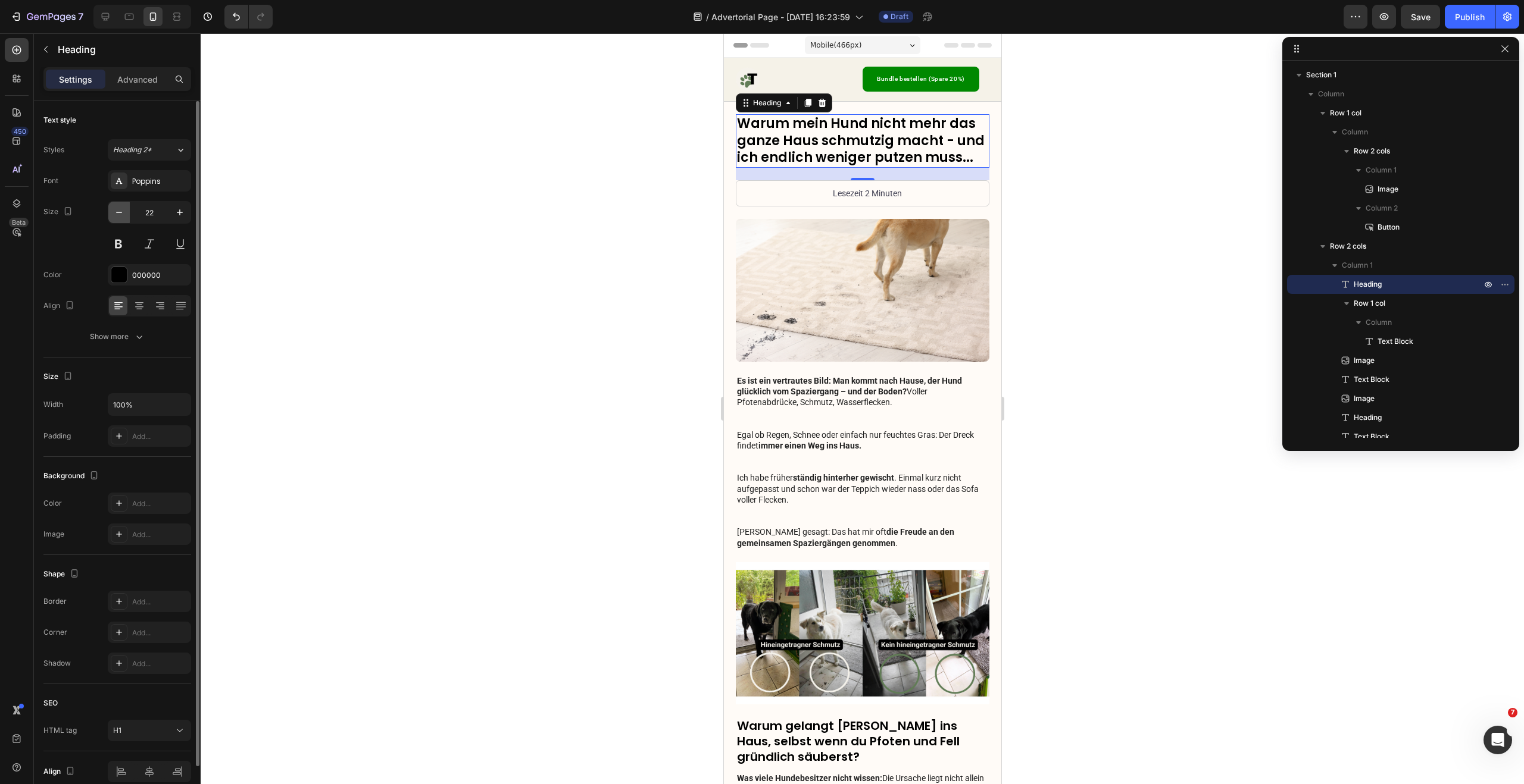
click at [113, 215] on icon "button" at bounding box center [119, 212] width 12 height 12
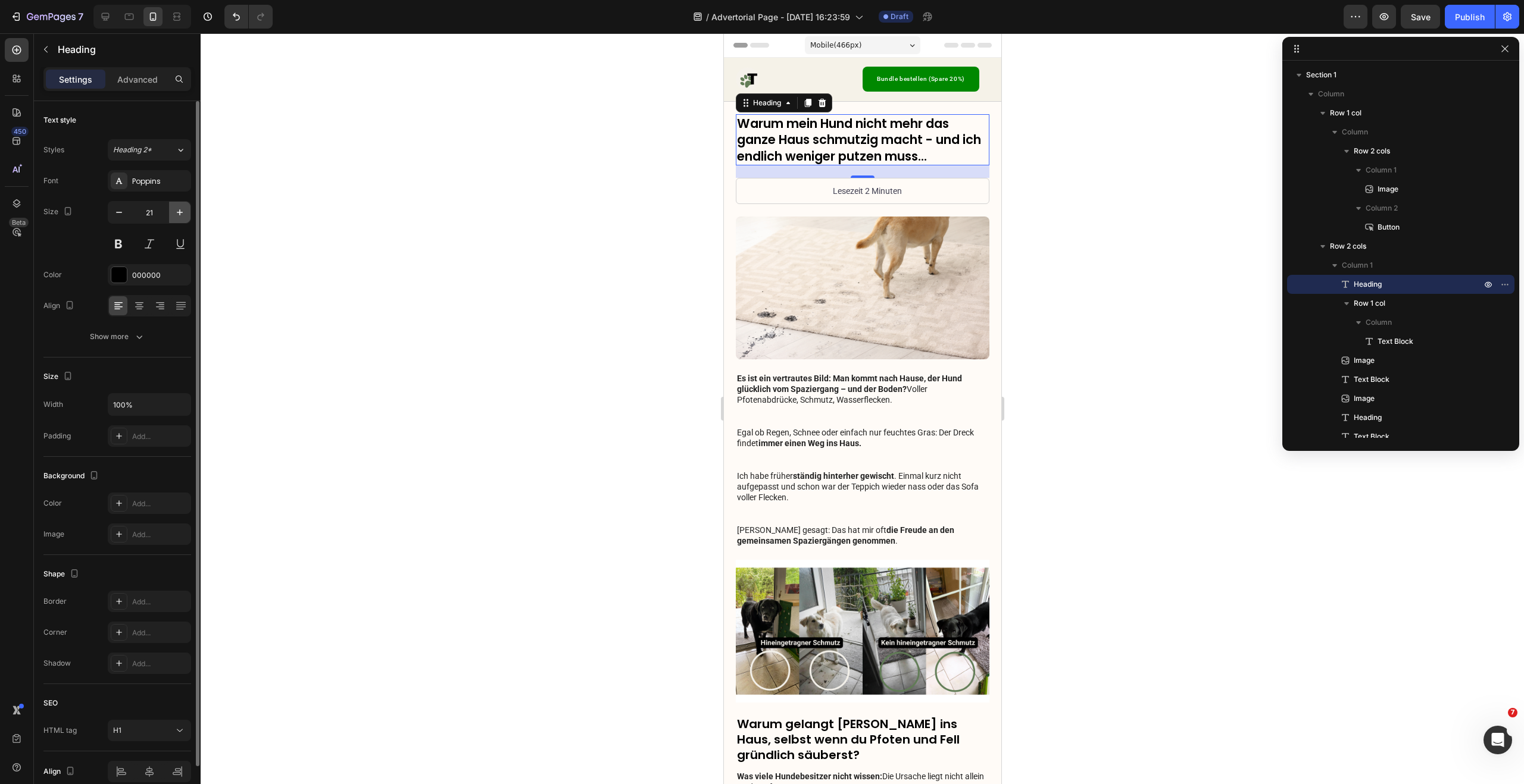
click at [178, 216] on icon "button" at bounding box center [179, 212] width 12 height 12
type input "22"
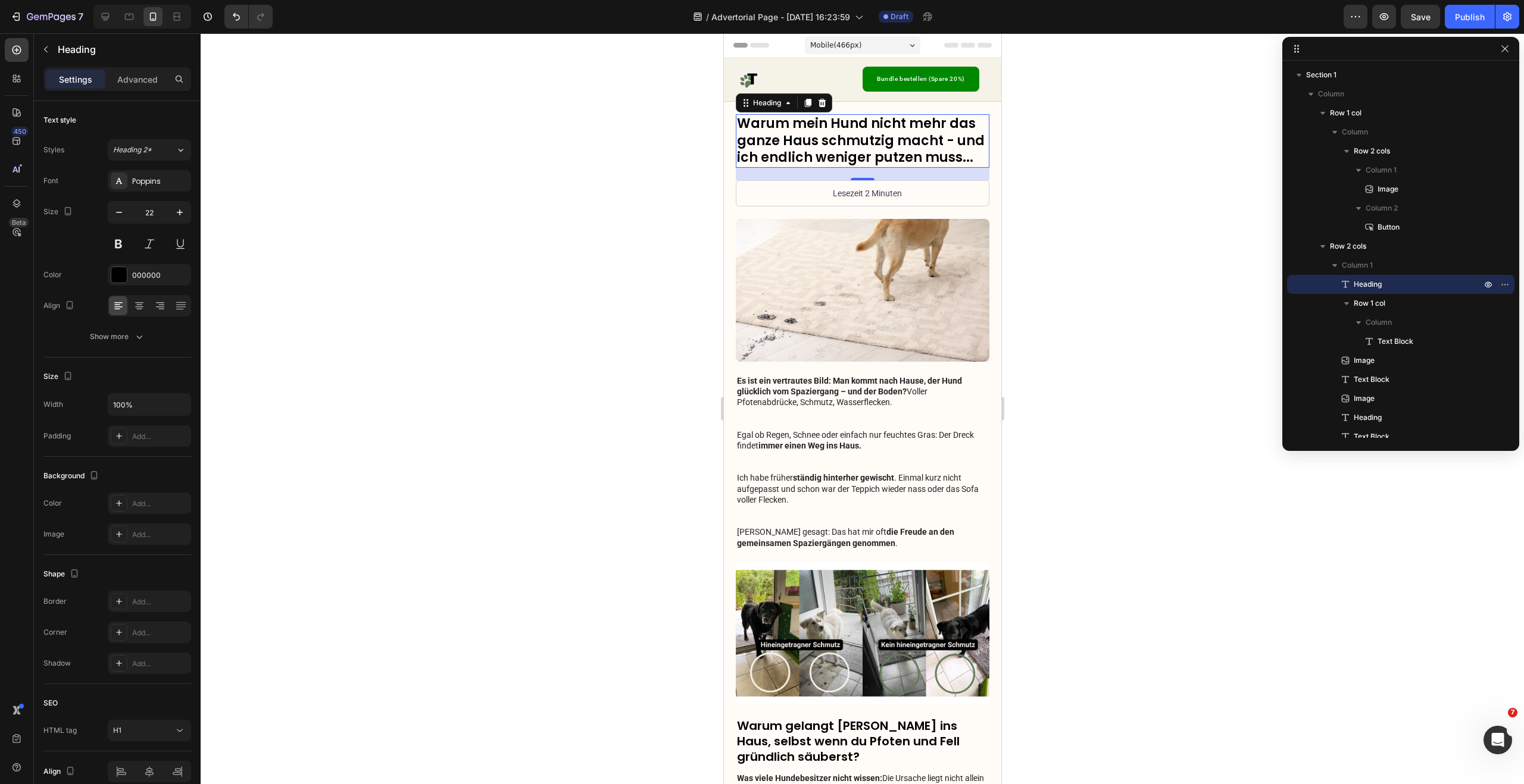
click at [908, 146] on h1 "Warum mein Hund nicht mehr das ganze Haus schmutzig macht - und ich endlich wen…" at bounding box center [861, 141] width 253 height 54
click at [908, 146] on p "Warum mein Hund nicht mehr das ganze Haus schmutzig macht - und ich endlich wen…" at bounding box center [861, 141] width 251 height 51
click at [850, 142] on p "Warum mein Hund nicht mehr das ganze Haus schmutzig macht - und ich endlich wen…" at bounding box center [861, 141] width 251 height 51
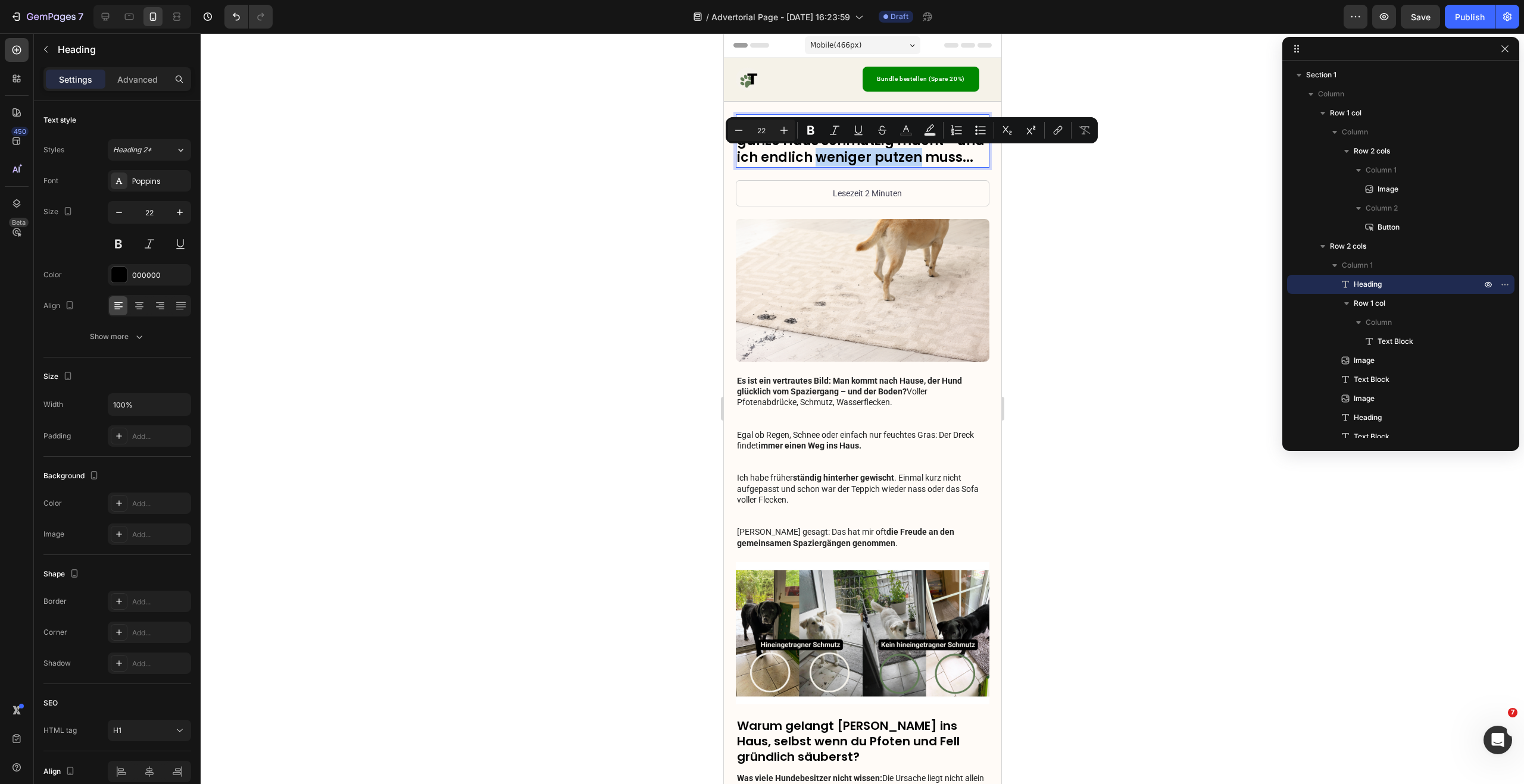
drag, startPoint x: 813, startPoint y: 158, endPoint x: 911, endPoint y: 160, distance: 98.0
click at [911, 160] on p "Warum mein Hund nicht mehr das ganze Haus schmutzig macht - und ich endlich wen…" at bounding box center [861, 141] width 251 height 51
click at [122, 273] on div at bounding box center [119, 274] width 16 height 16
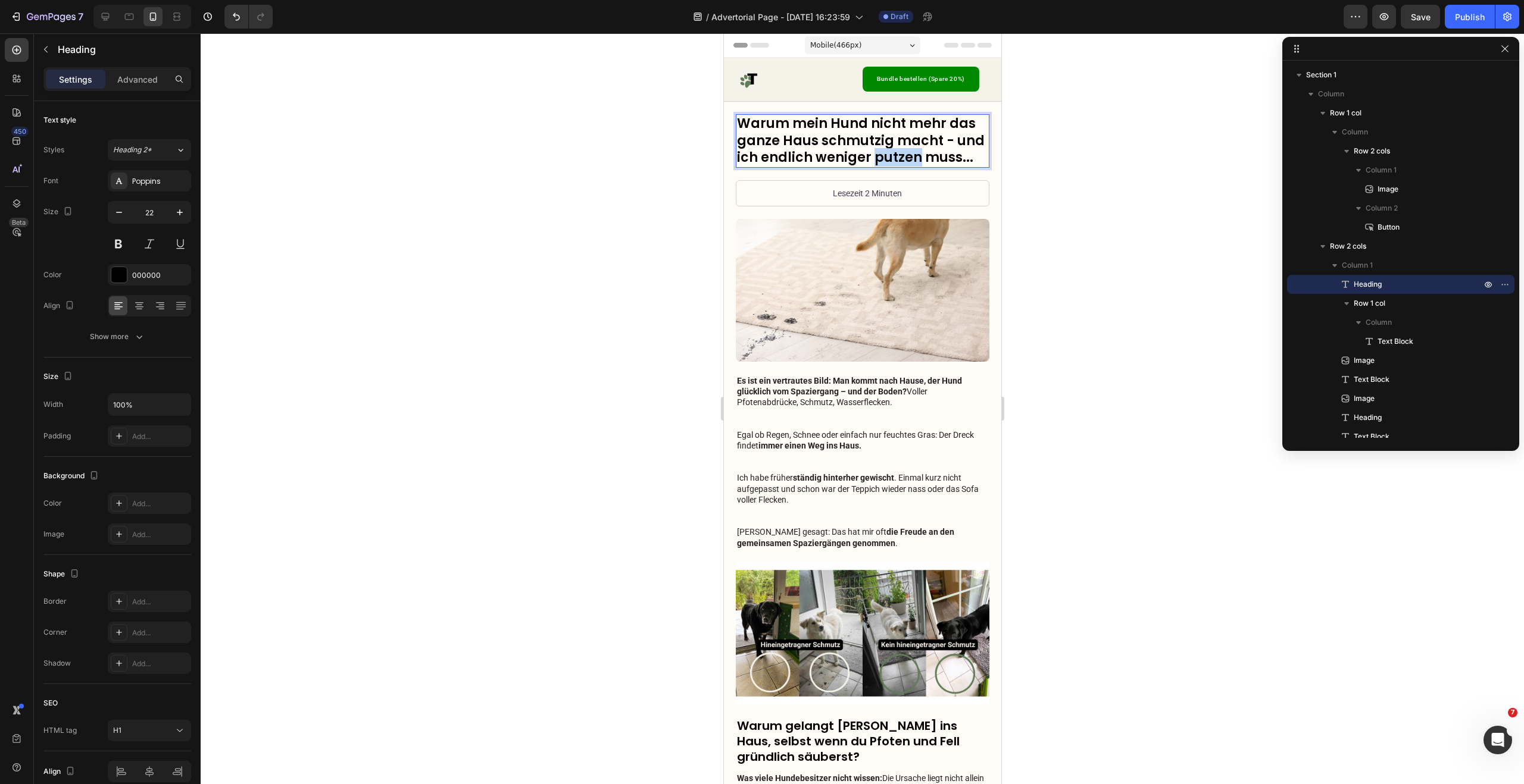
click at [891, 157] on p "Warum mein Hund nicht mehr das ganze Haus schmutzig macht - und ich endlich wen…" at bounding box center [861, 141] width 251 height 51
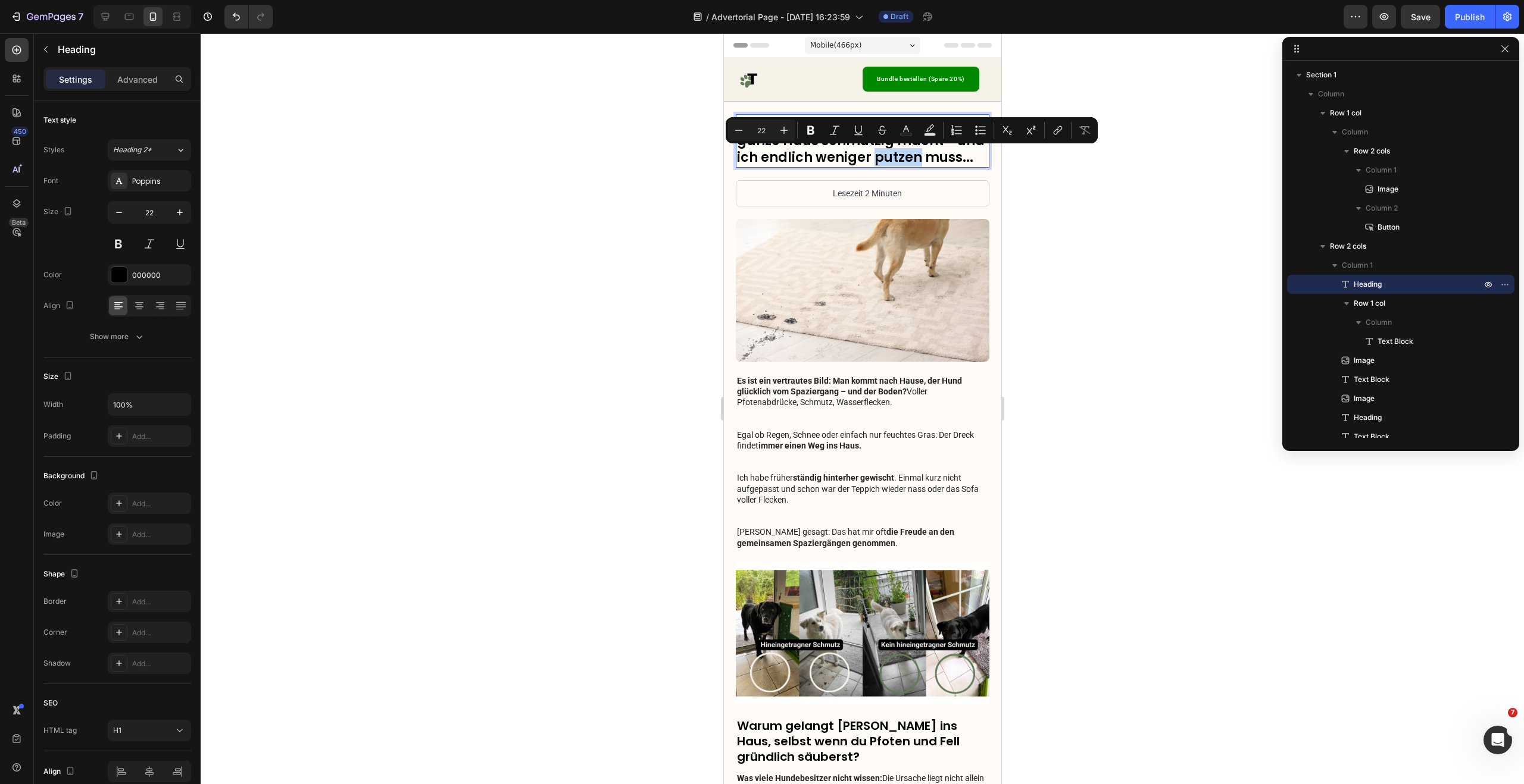
click at [907, 158] on p "Warum mein Hund nicht mehr das ganze Haus schmutzig macht - und ich endlich wen…" at bounding box center [861, 141] width 251 height 51
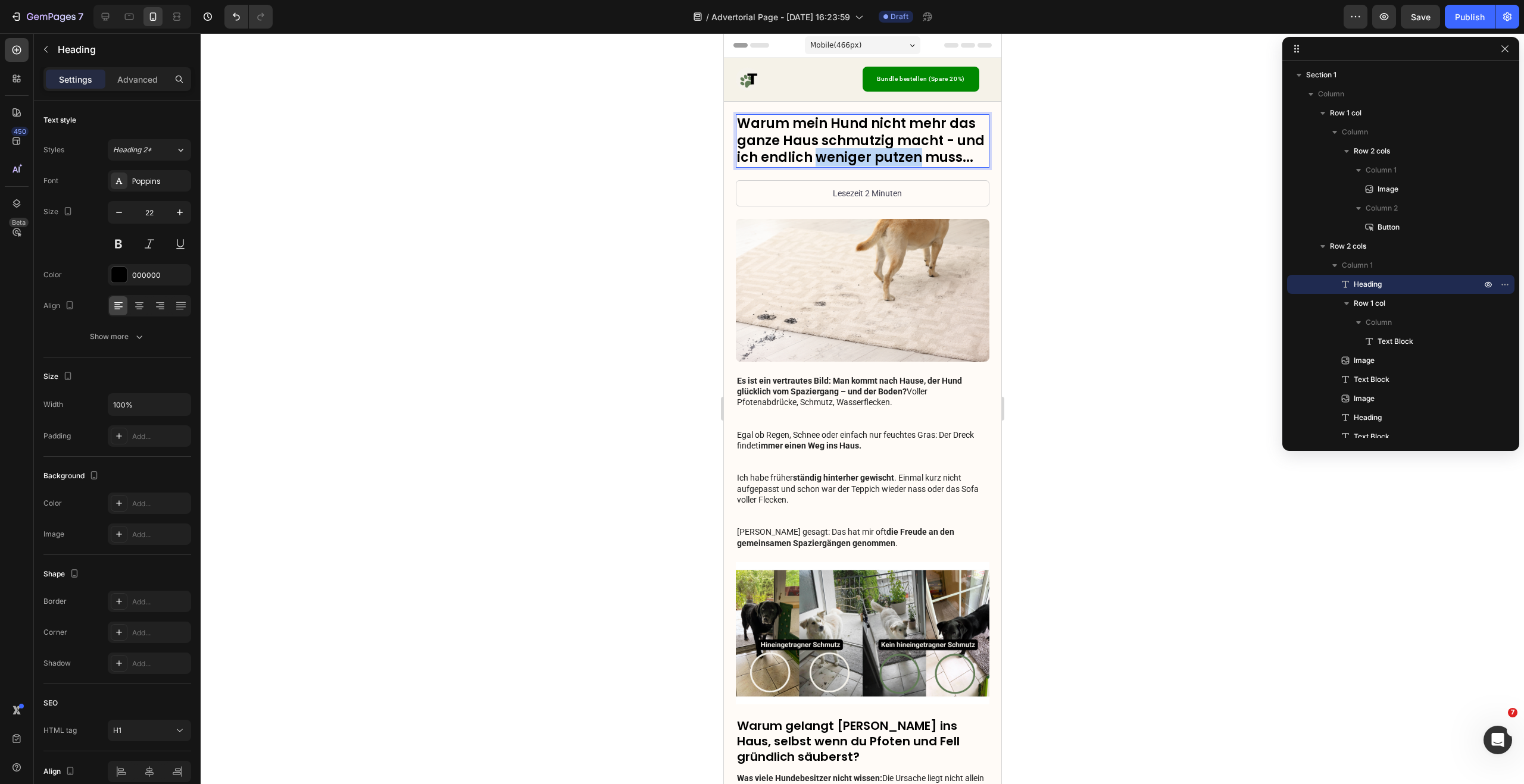
drag, startPoint x: 905, startPoint y: 159, endPoint x: 818, endPoint y: 159, distance: 87.0
click at [818, 159] on p "Warum mein Hund nicht mehr das ganze Haus schmutzig macht - und ich endlich wen…" at bounding box center [861, 141] width 251 height 51
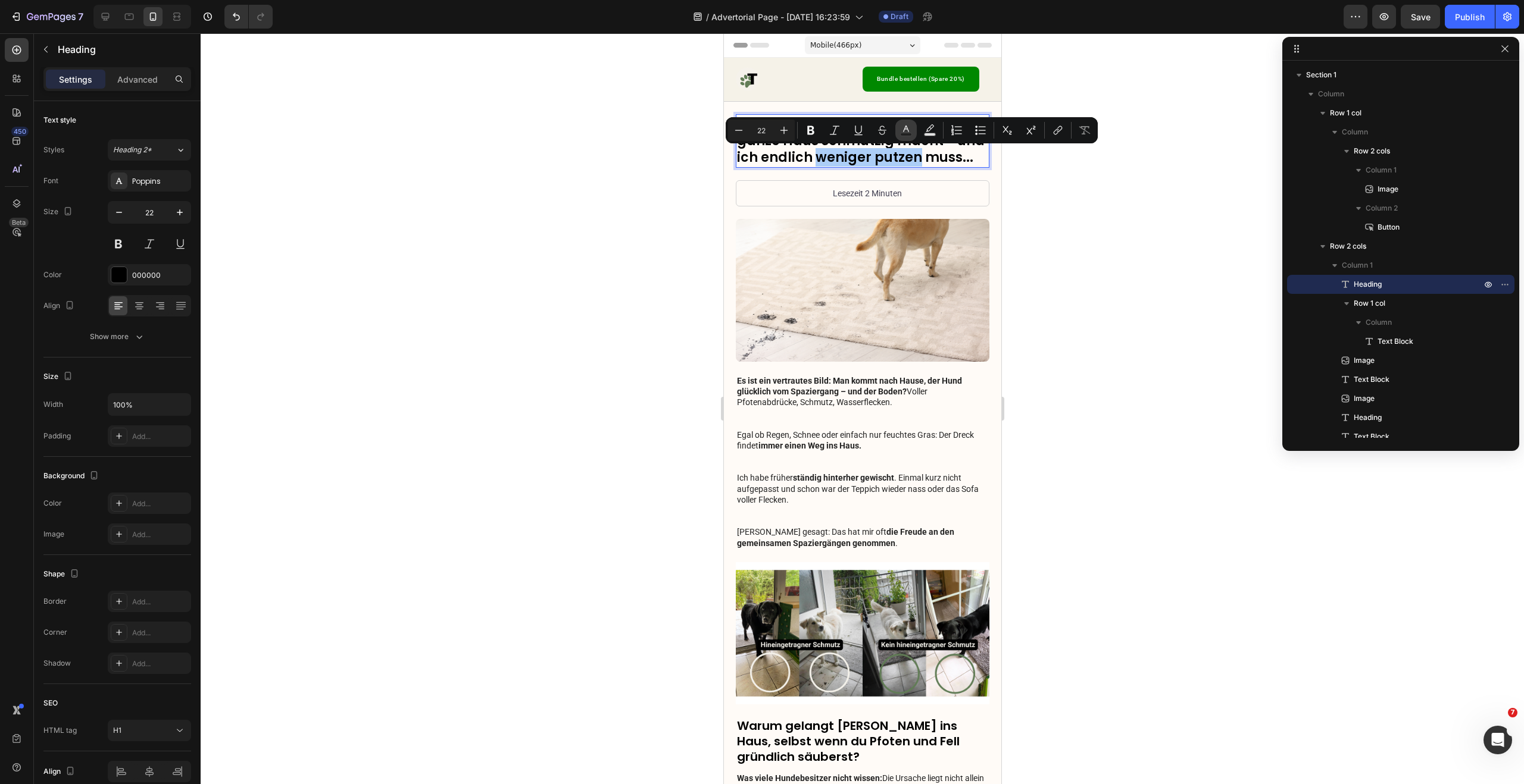
click at [908, 131] on icon "Editor contextual toolbar" at bounding box center [906, 128] width 6 height 6
type input "000000"
click at [871, 156] on p "Warum mein Hund nicht mehr das ganze Haus schmutzig macht - und ich endlich wen…" at bounding box center [861, 141] width 251 height 51
drag, startPoint x: 903, startPoint y: 157, endPoint x: 816, endPoint y: 158, distance: 87.0
click at [816, 158] on p "Warum mein Hund nicht mehr das ganze Haus schmutzig macht - und ich endlich wen…" at bounding box center [861, 141] width 251 height 51
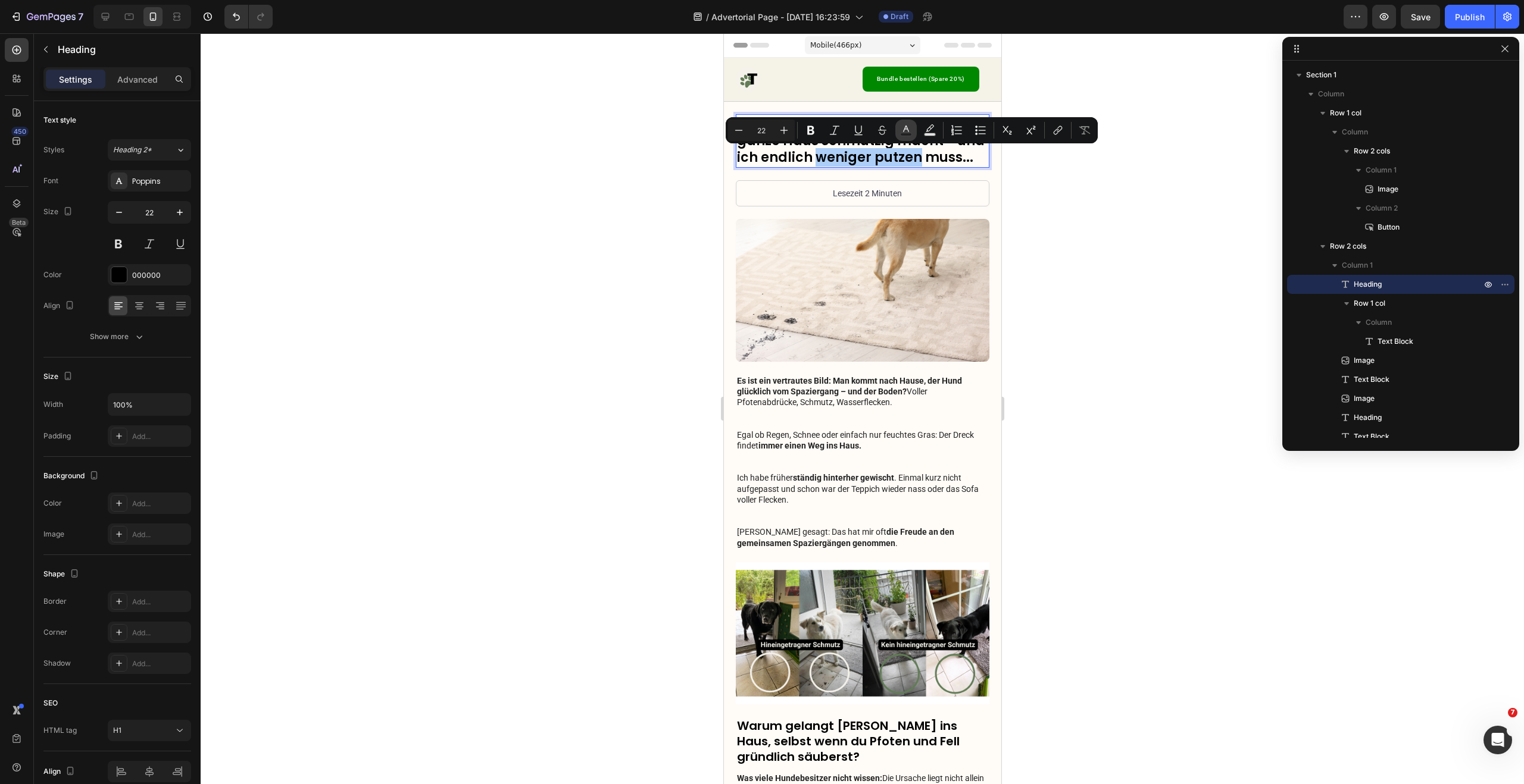
click at [906, 129] on icon "Editor contextual toolbar" at bounding box center [906, 128] width 6 height 6
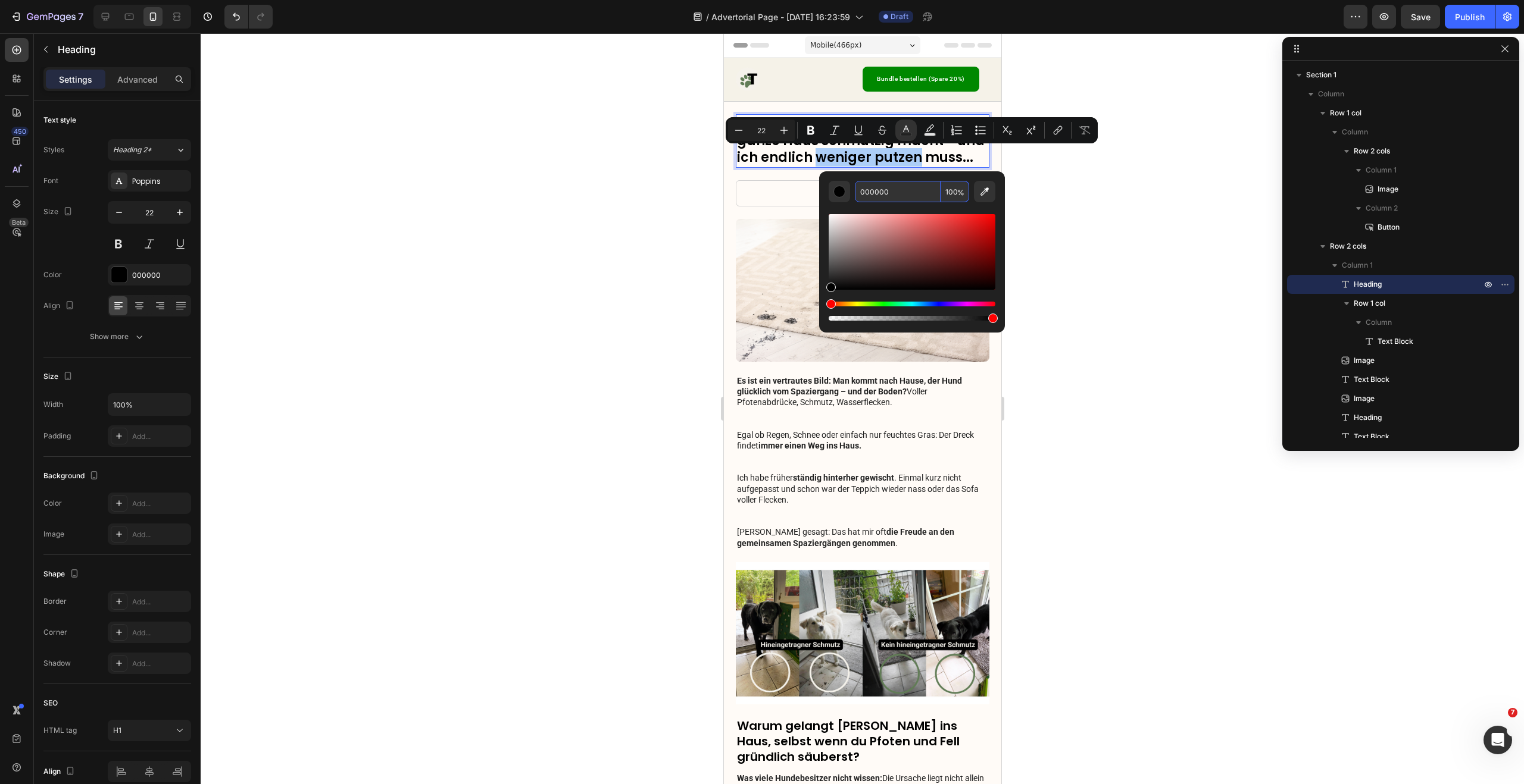
click at [899, 188] on input "000000" at bounding box center [898, 191] width 86 height 21
paste input "#637d58"
type input "637D58"
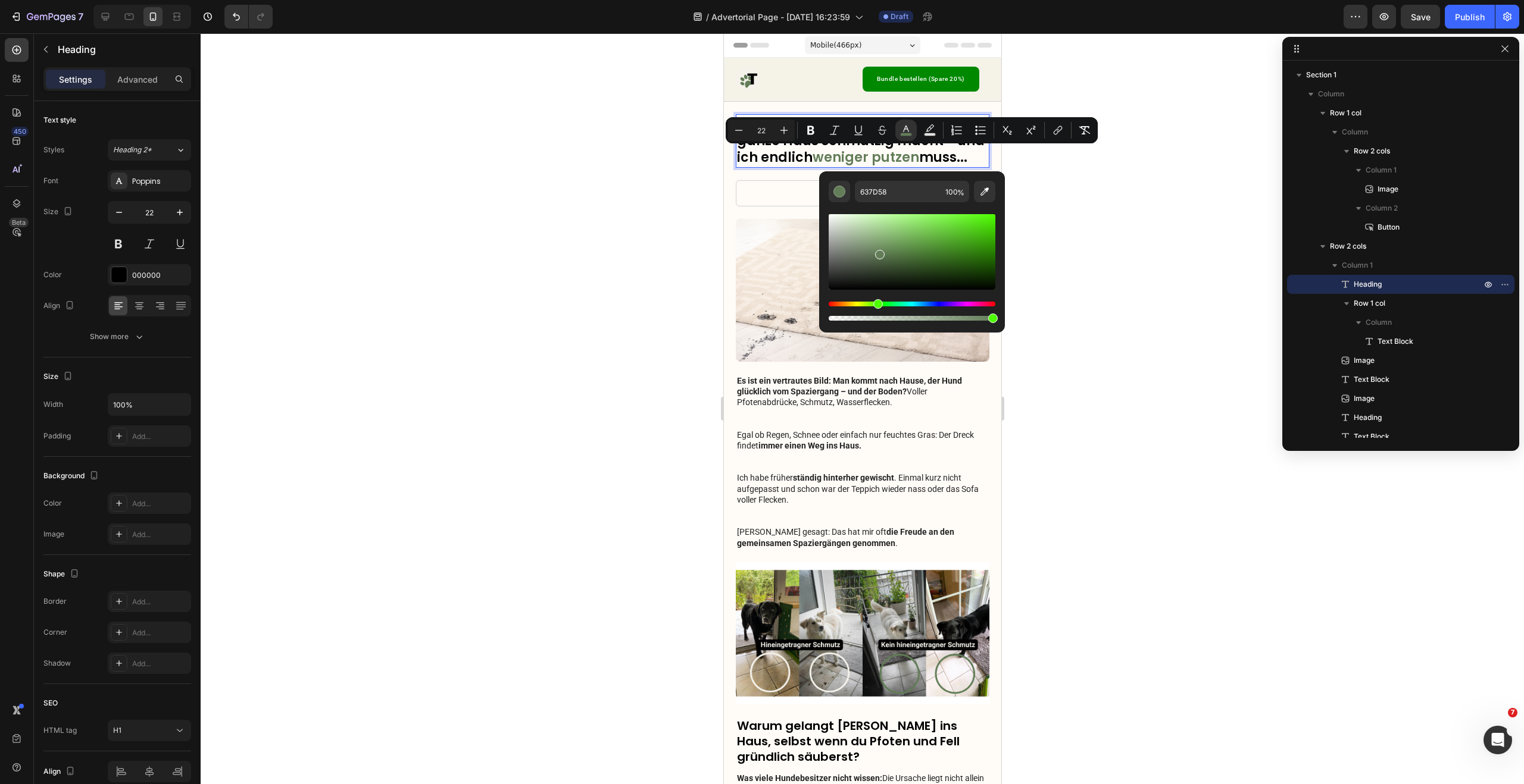
click at [1034, 185] on div at bounding box center [861, 408] width 1323 height 751
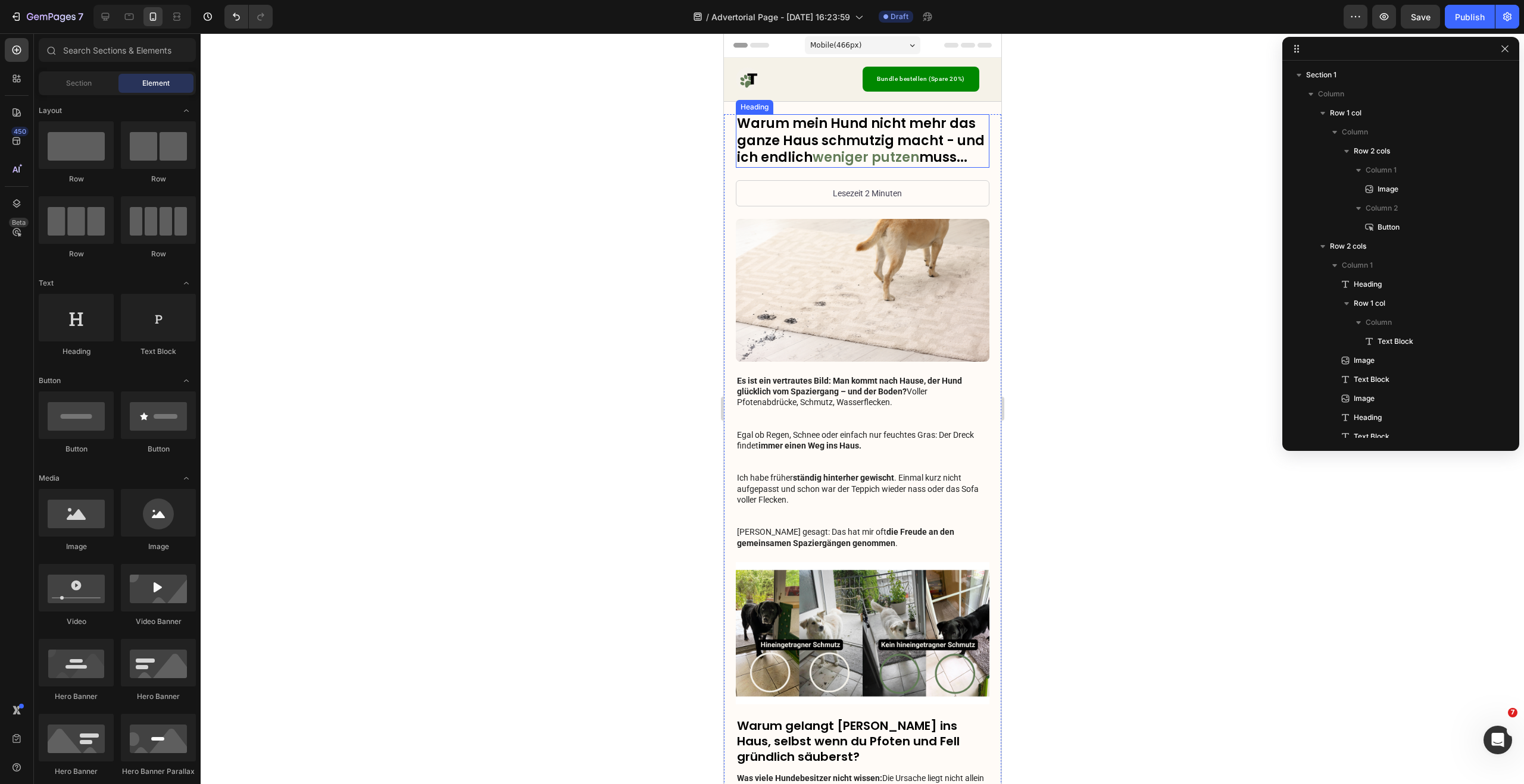
click at [886, 134] on p "Warum mein Hund nicht mehr das ganze Haus schmutzig macht - und ich endlich wen…" at bounding box center [861, 141] width 251 height 51
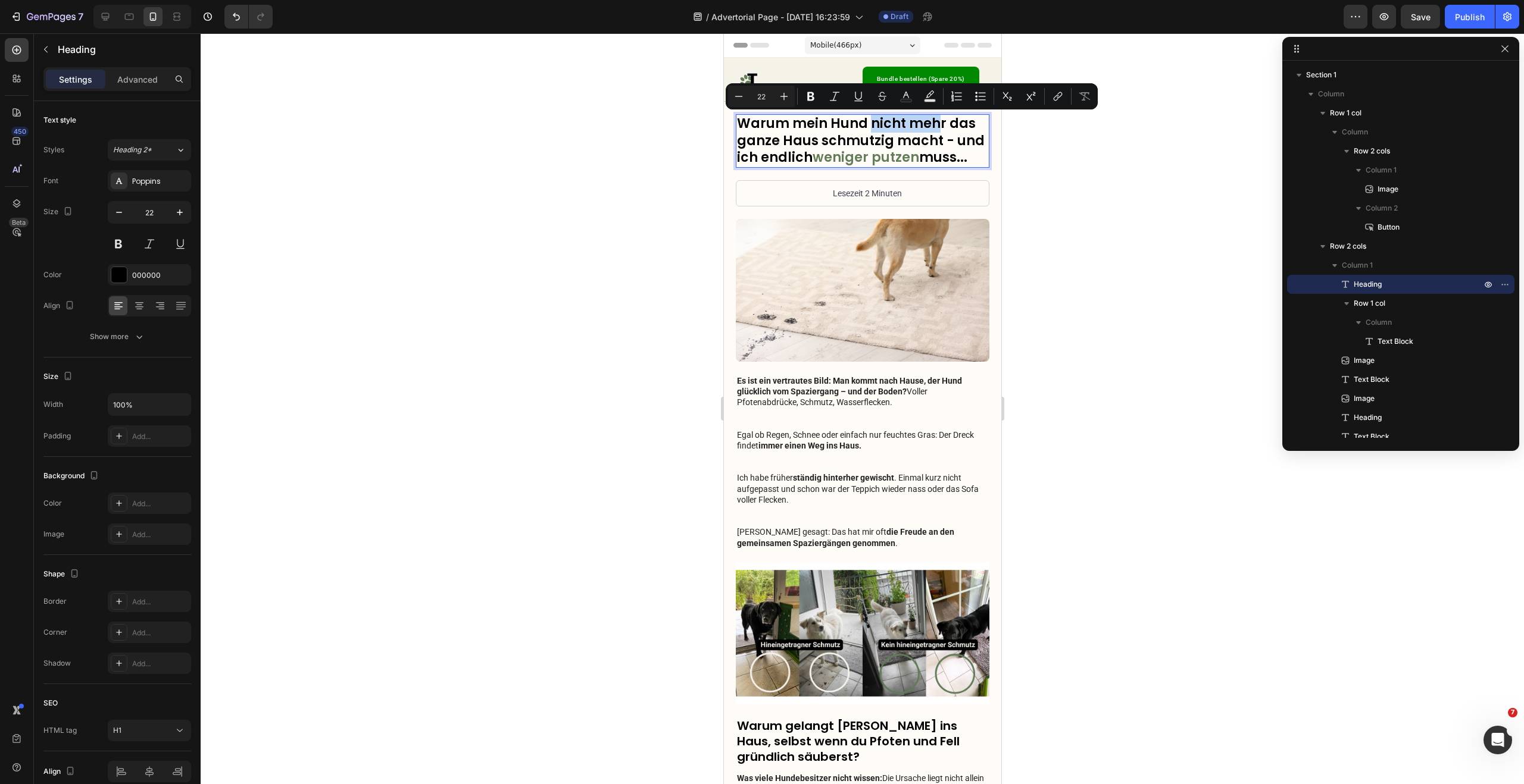
drag, startPoint x: 866, startPoint y: 122, endPoint x: 850, endPoint y: 123, distance: 16.0
click at [929, 125] on p "Warum mein Hund nicht mehr das ganze Haus schmutzig macht - und ich endlich wen…" at bounding box center [861, 141] width 251 height 51
drag, startPoint x: 828, startPoint y: 124, endPoint x: 812, endPoint y: 123, distance: 16.0
click at [828, 124] on p "Warum mein Hund nicht mehr das ganze Haus schmutzig macht - und ich endlich wen…" at bounding box center [861, 141] width 251 height 51
drag, startPoint x: 793, startPoint y: 124, endPoint x: 927, endPoint y: 127, distance: 134.0
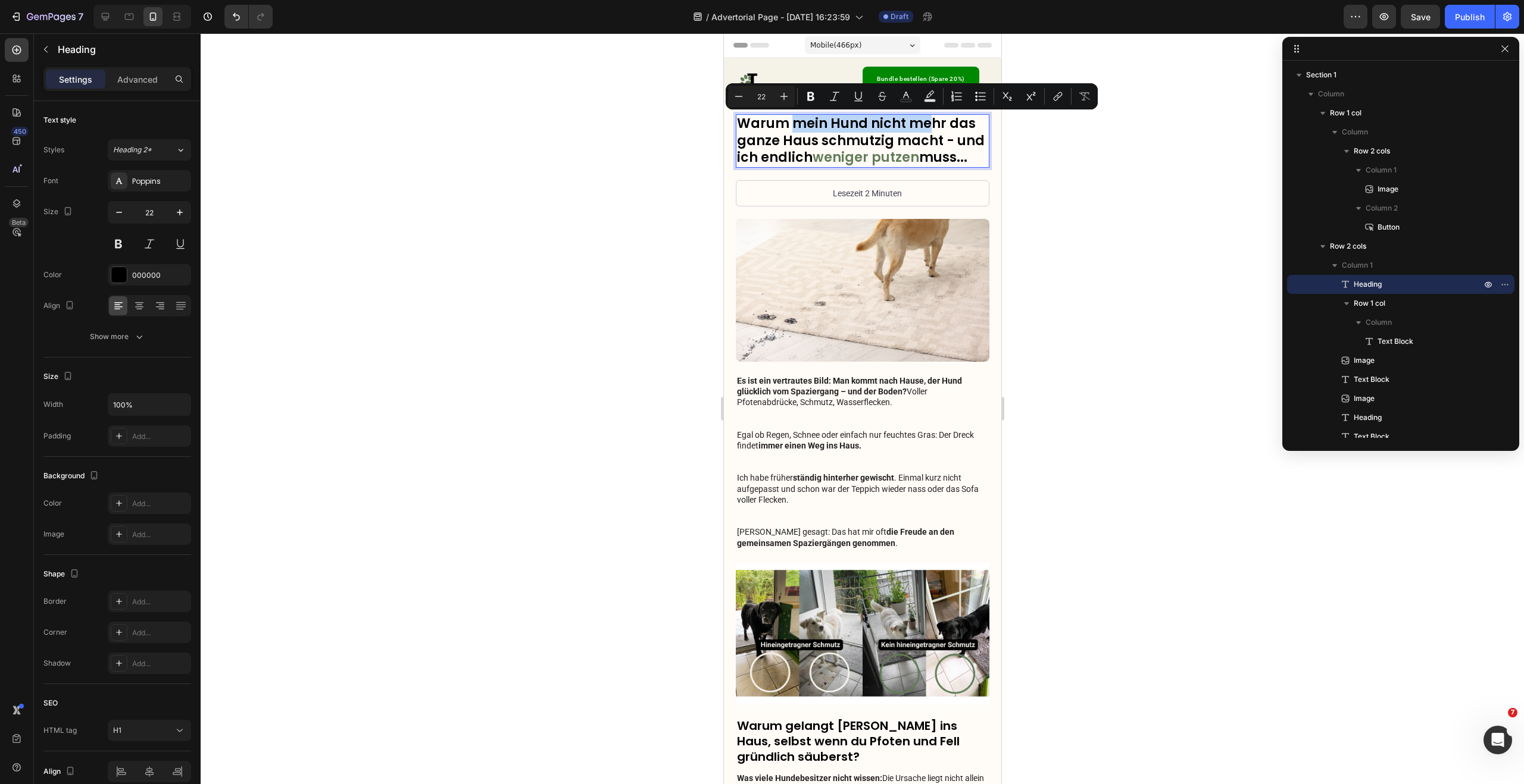
click at [927, 127] on p "Warum mein Hund nicht mehr das ganze Haus schmutzig macht - und ich endlich wen…" at bounding box center [861, 141] width 251 height 51
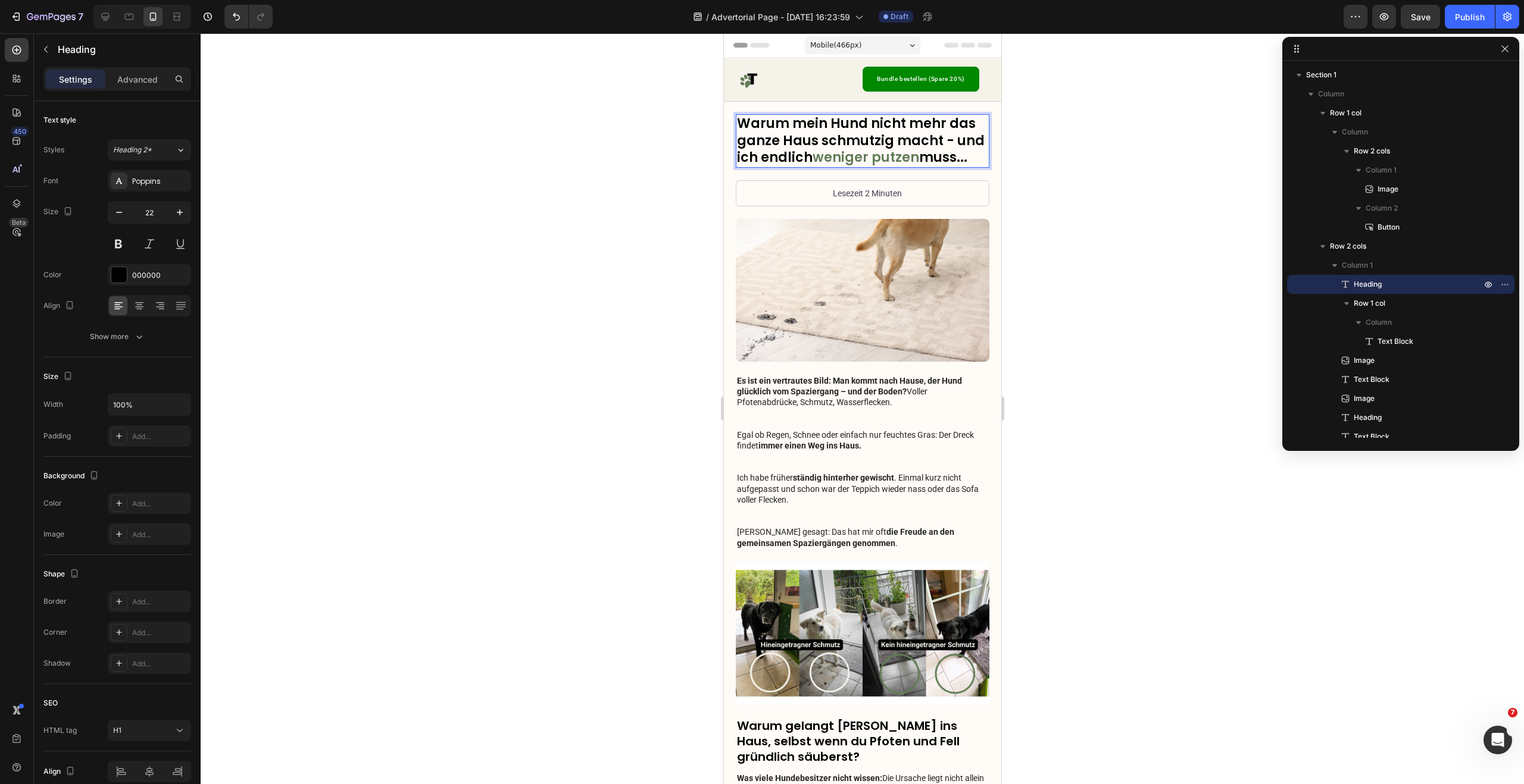
click at [884, 135] on p "Warum mein Hund nicht mehr das ganze Haus schmutzig macht - und ich endlich wen…" at bounding box center [861, 141] width 251 height 51
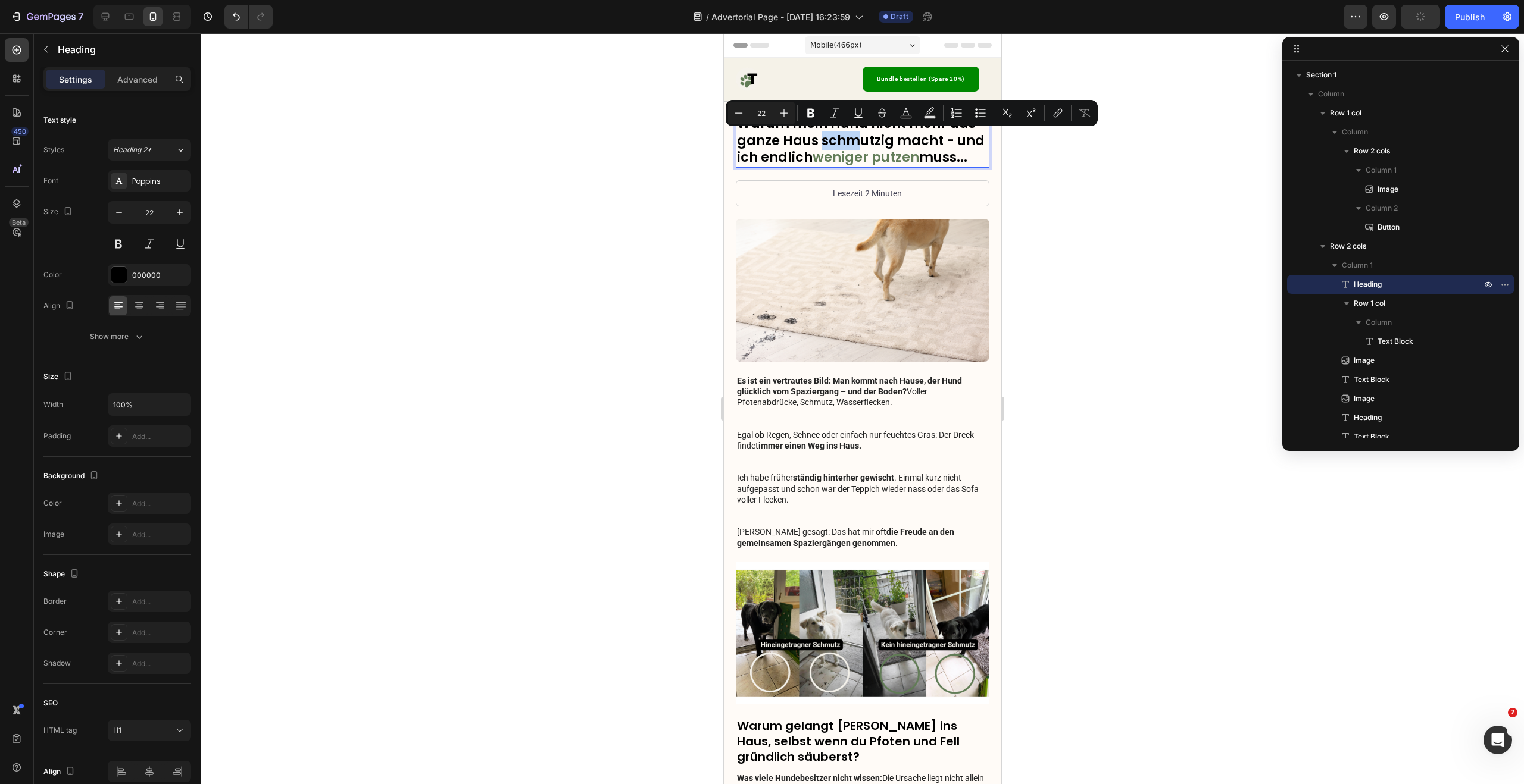
drag, startPoint x: 818, startPoint y: 141, endPoint x: 849, endPoint y: 143, distance: 31.1
click at [849, 143] on p "Warum mein Hund nicht mehr das ganze Haus schmutzig macht - und ich endlich wen…" at bounding box center [861, 141] width 251 height 51
click at [770, 141] on p "Warum mein Hund nicht mehr das ganze Haus schmutzig macht - und ich endlich wen…" at bounding box center [861, 141] width 251 height 51
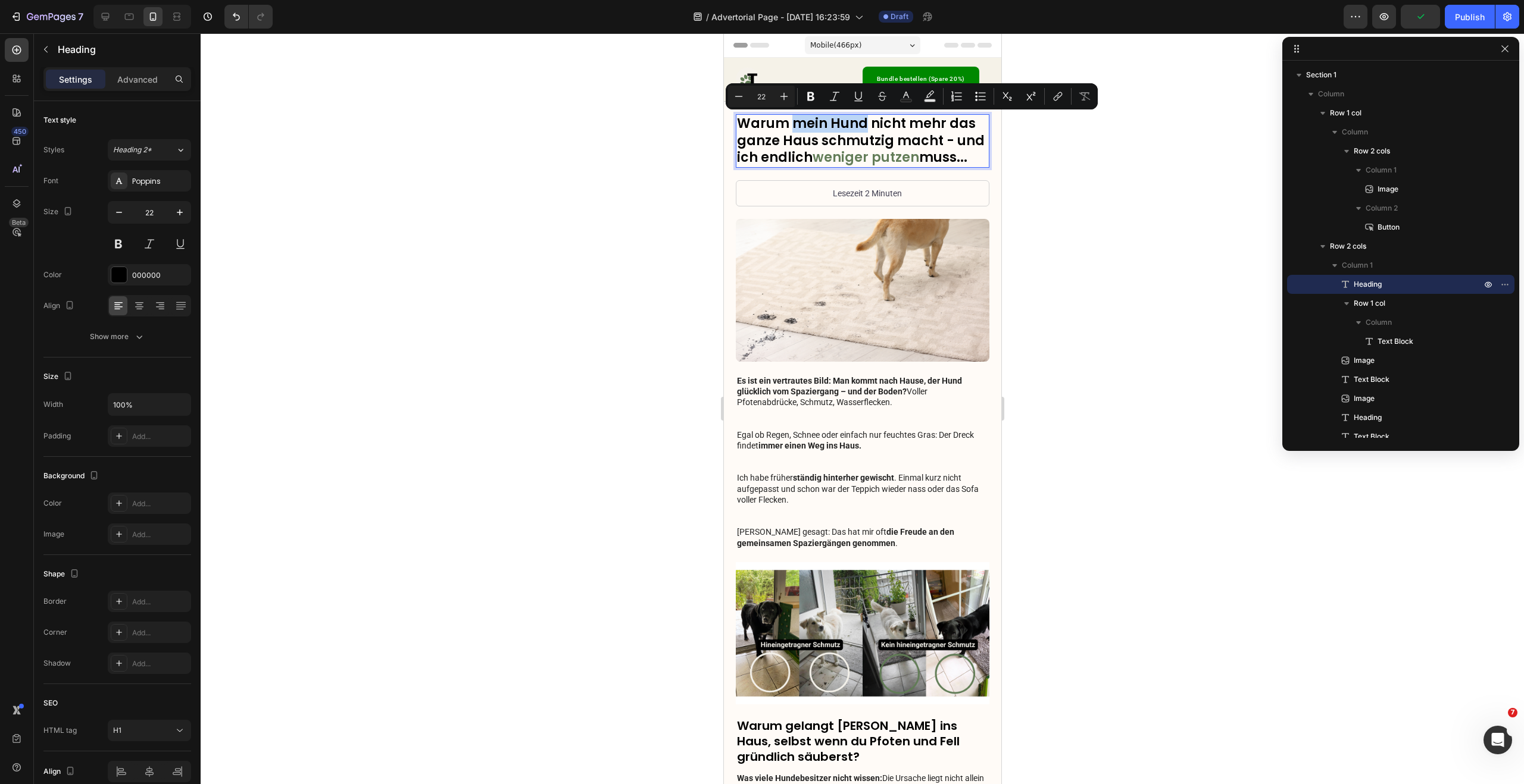
drag, startPoint x: 791, startPoint y: 124, endPoint x: 862, endPoint y: 126, distance: 71.0
click at [862, 126] on p "Warum mein Hund nicht mehr das ganze Haus schmutzig macht - und ich endlich wen…" at bounding box center [861, 141] width 251 height 51
click at [911, 96] on icon "Editor contextual toolbar" at bounding box center [905, 96] width 12 height 12
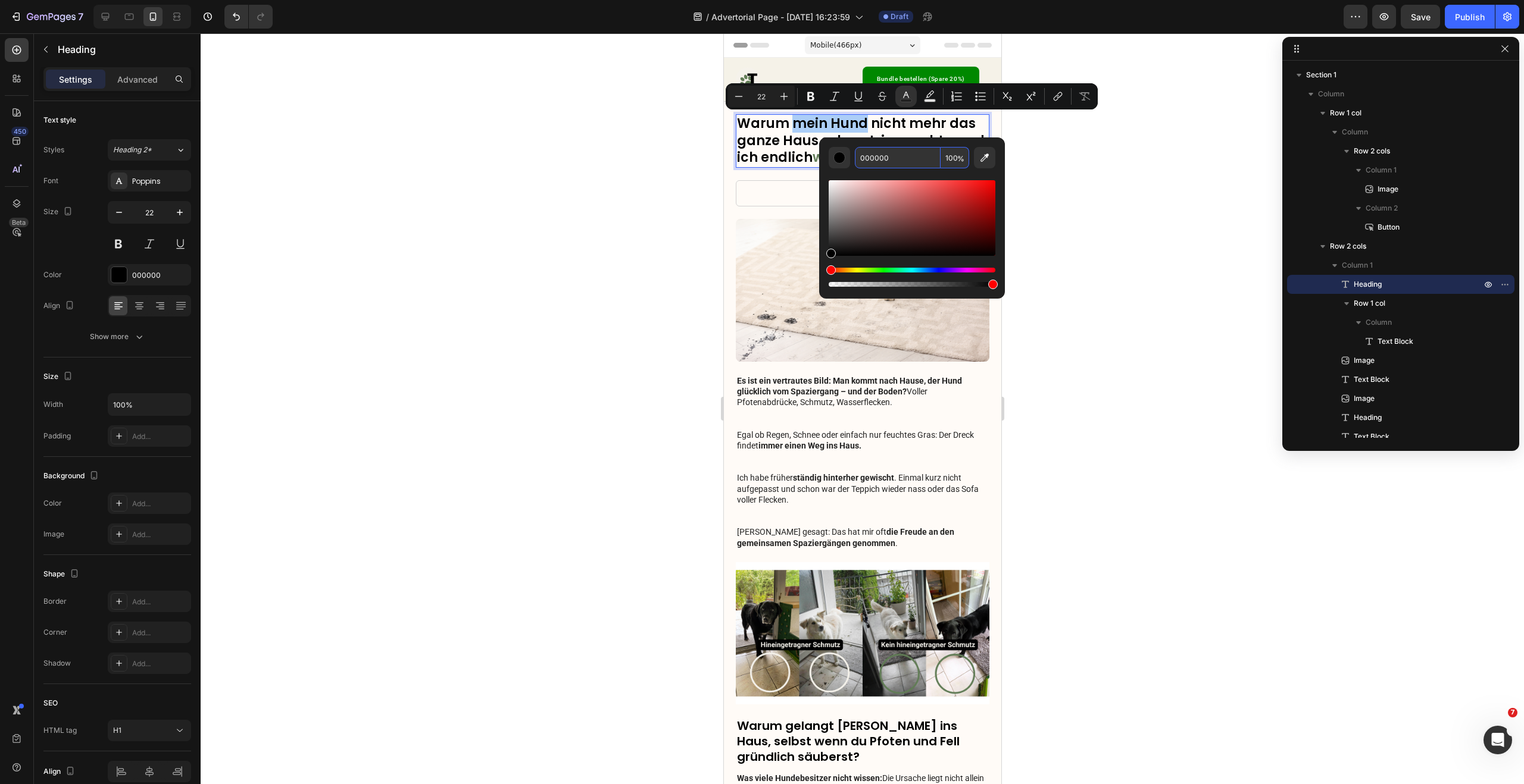
click at [901, 153] on input "000000" at bounding box center [898, 157] width 86 height 21
paste input "#637d58"
type input "637D58"
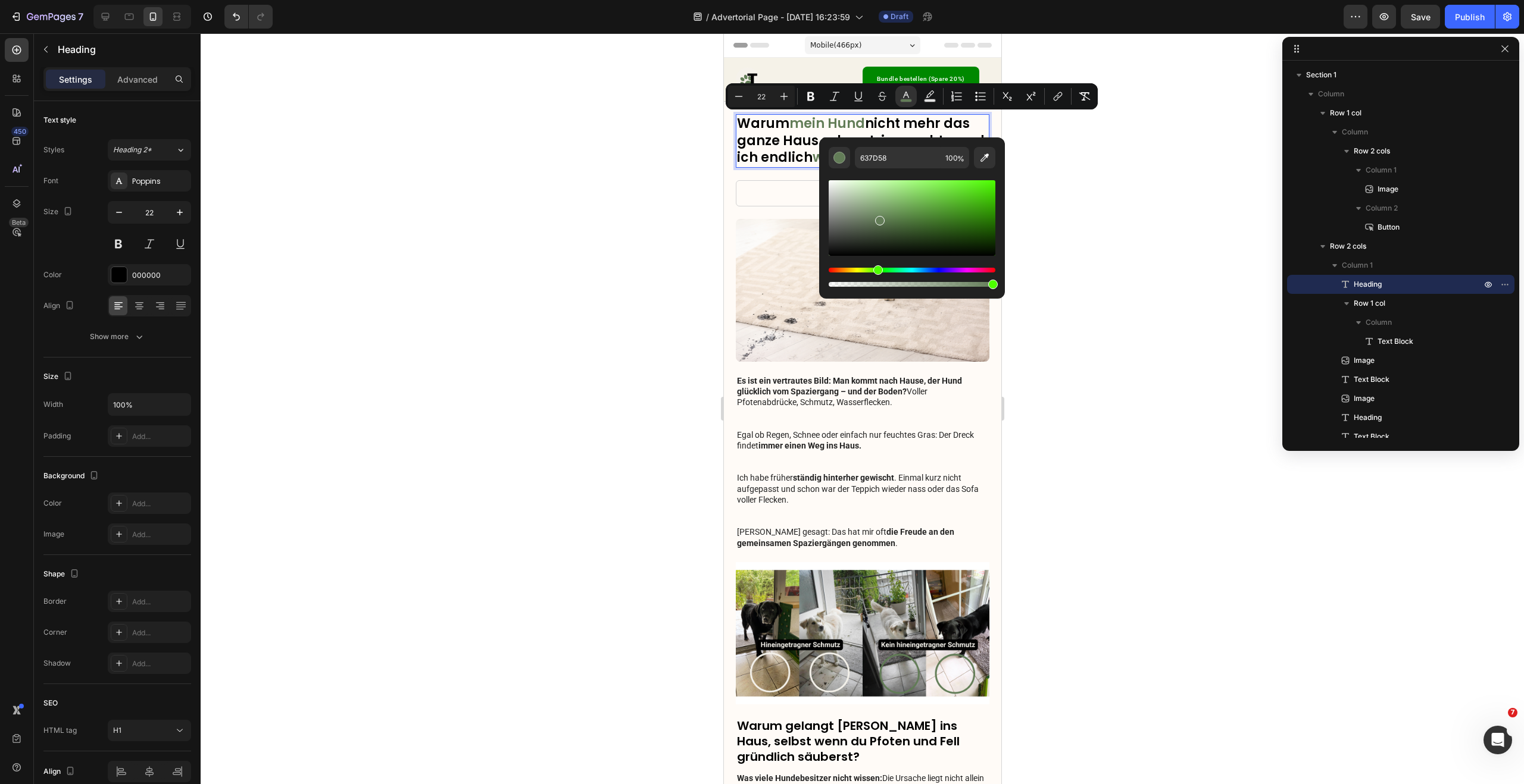
click at [786, 135] on p "Warum mein Hund nicht mehr das ganze Haus schmutzig macht - und ich endlich wen…" at bounding box center [861, 141] width 251 height 51
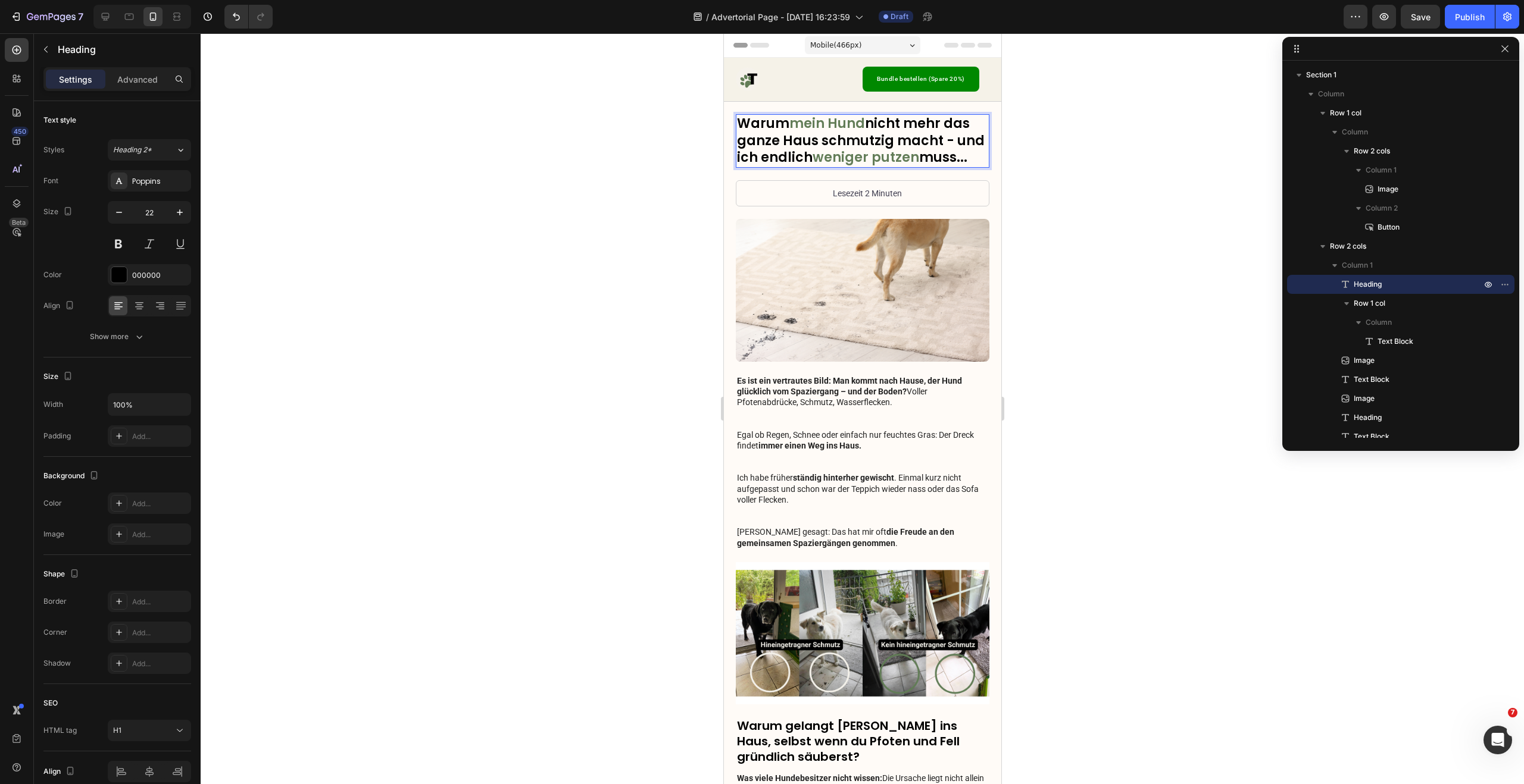
click at [830, 143] on p "Warum mein Hund nicht mehr das ganze Haus schmutzig macht - und ich endlich wen…" at bounding box center [861, 141] width 251 height 51
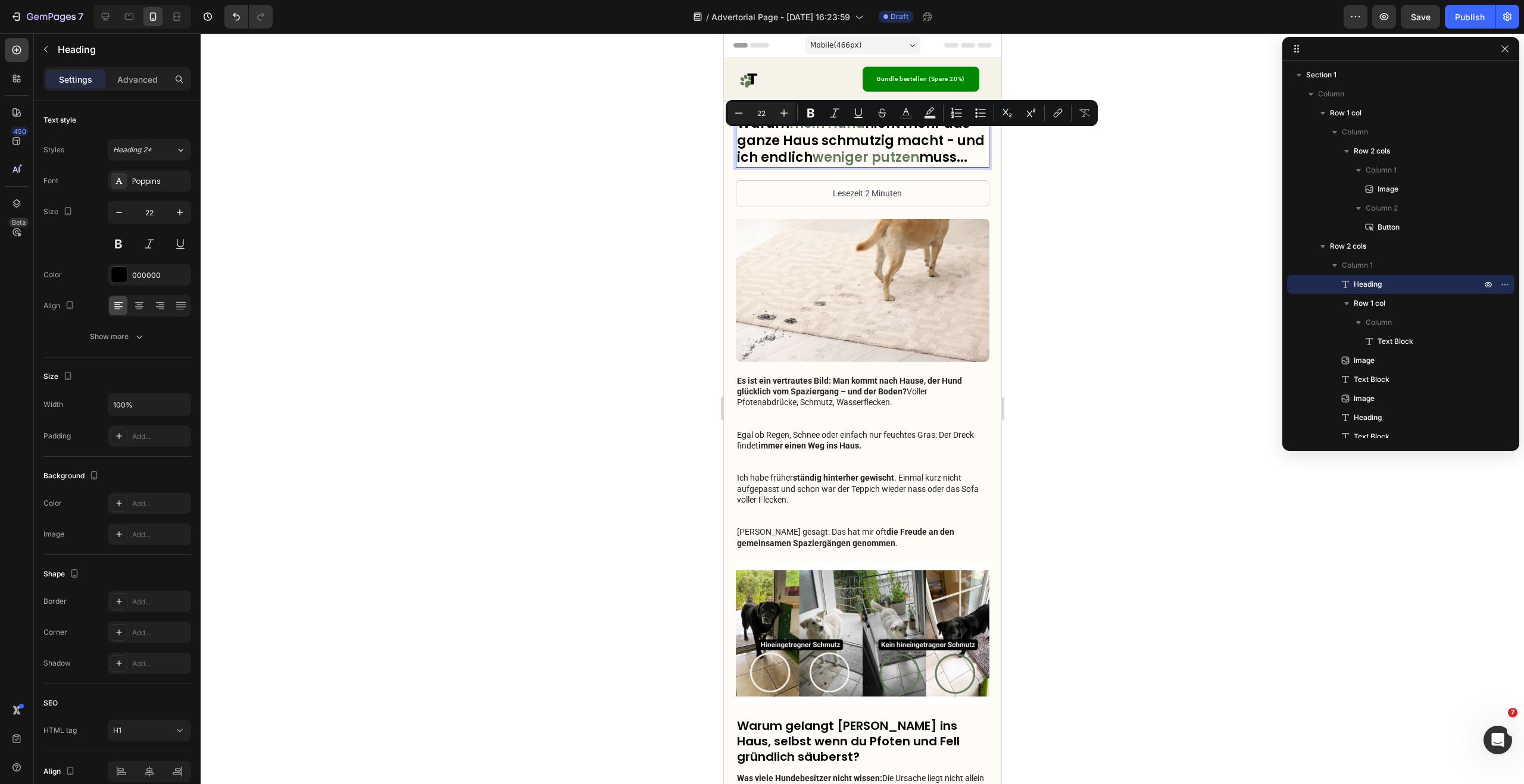
click at [925, 141] on p "Warum mein Hund nicht mehr das ganze Haus schmutzig macht - und ich endlich wen…" at bounding box center [861, 141] width 251 height 51
drag, startPoint x: 934, startPoint y: 141, endPoint x: 816, endPoint y: 139, distance: 118.0
click at [816, 139] on p "Warum mein Hund nicht mehr das ganze Haus schmutzig macht - und ich endlich wen…" at bounding box center [861, 141] width 251 height 51
click at [796, 140] on p "Warum mein Hund nicht mehr das ganze Haus schmutzig macht - und ich endlich wen…" at bounding box center [861, 141] width 251 height 51
drag, startPoint x: 779, startPoint y: 141, endPoint x: 933, endPoint y: 144, distance: 154.0
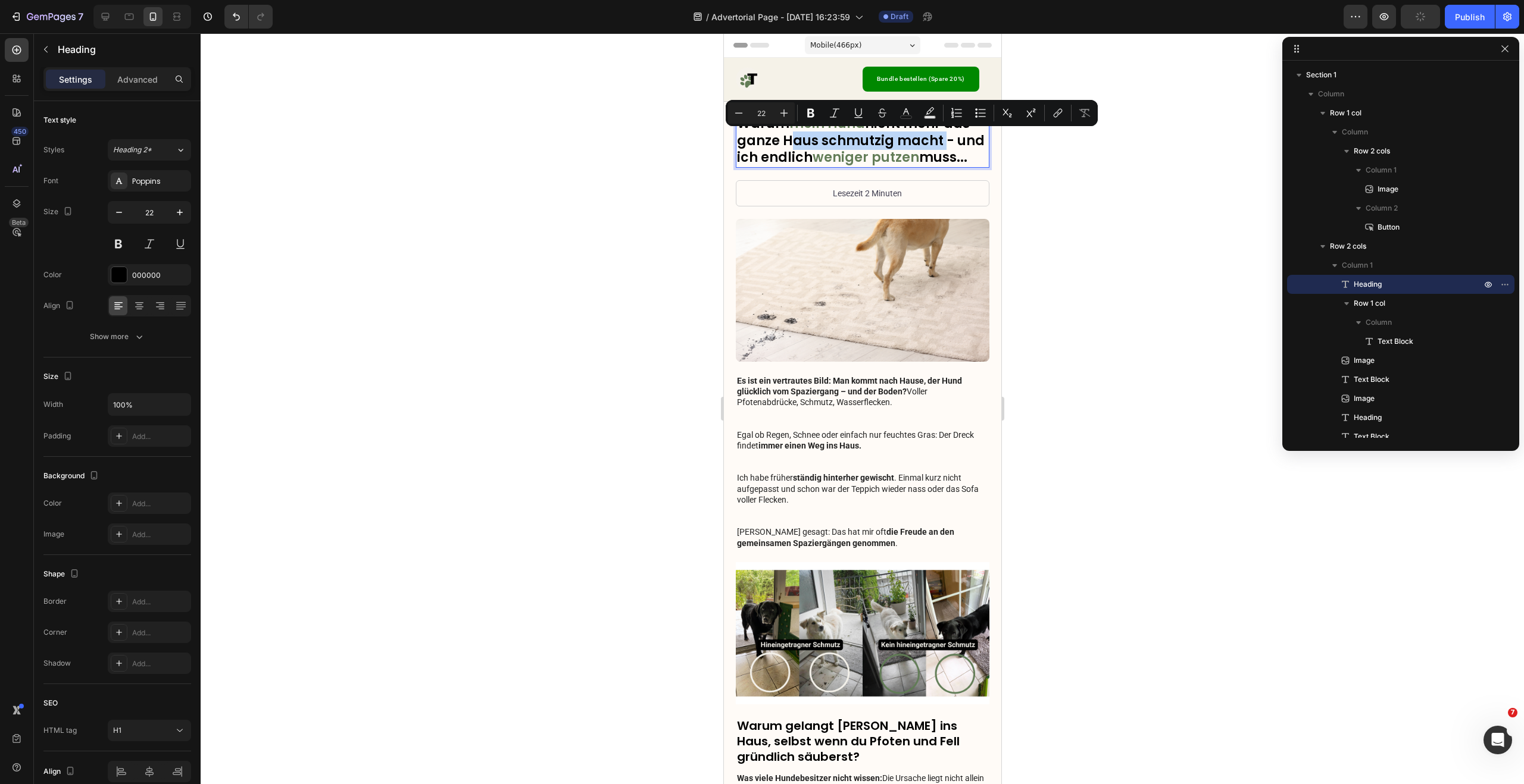
click at [933, 144] on p "Warum mein Hund nicht mehr das ganze Haus schmutzig macht - und ich endlich wen…" at bounding box center [861, 141] width 251 height 51
click at [898, 115] on button "color" at bounding box center [905, 112] width 21 height 21
type input "000000"
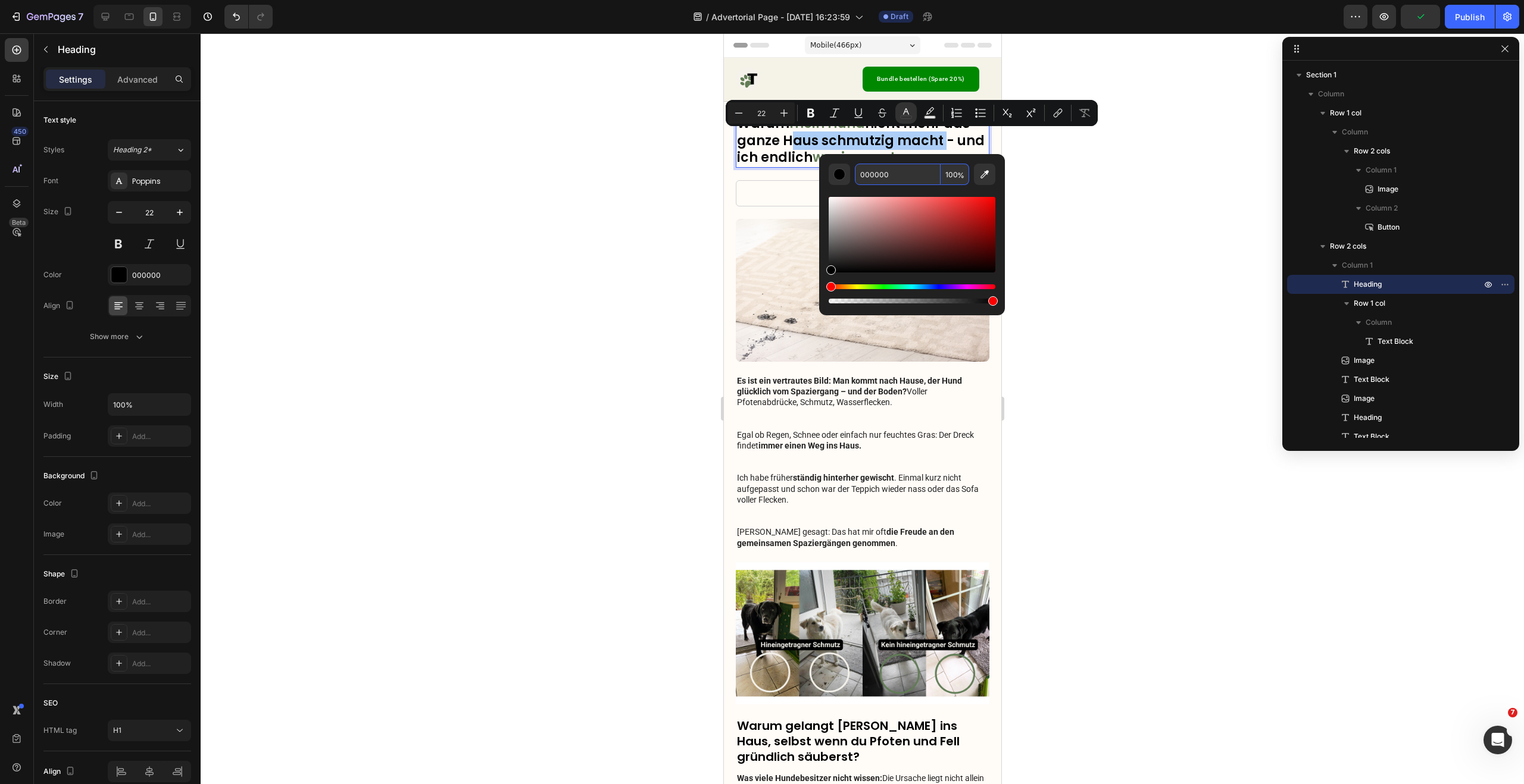
click at [899, 174] on input "000000" at bounding box center [898, 174] width 86 height 21
paste input "#637d58"
type input "637D58"
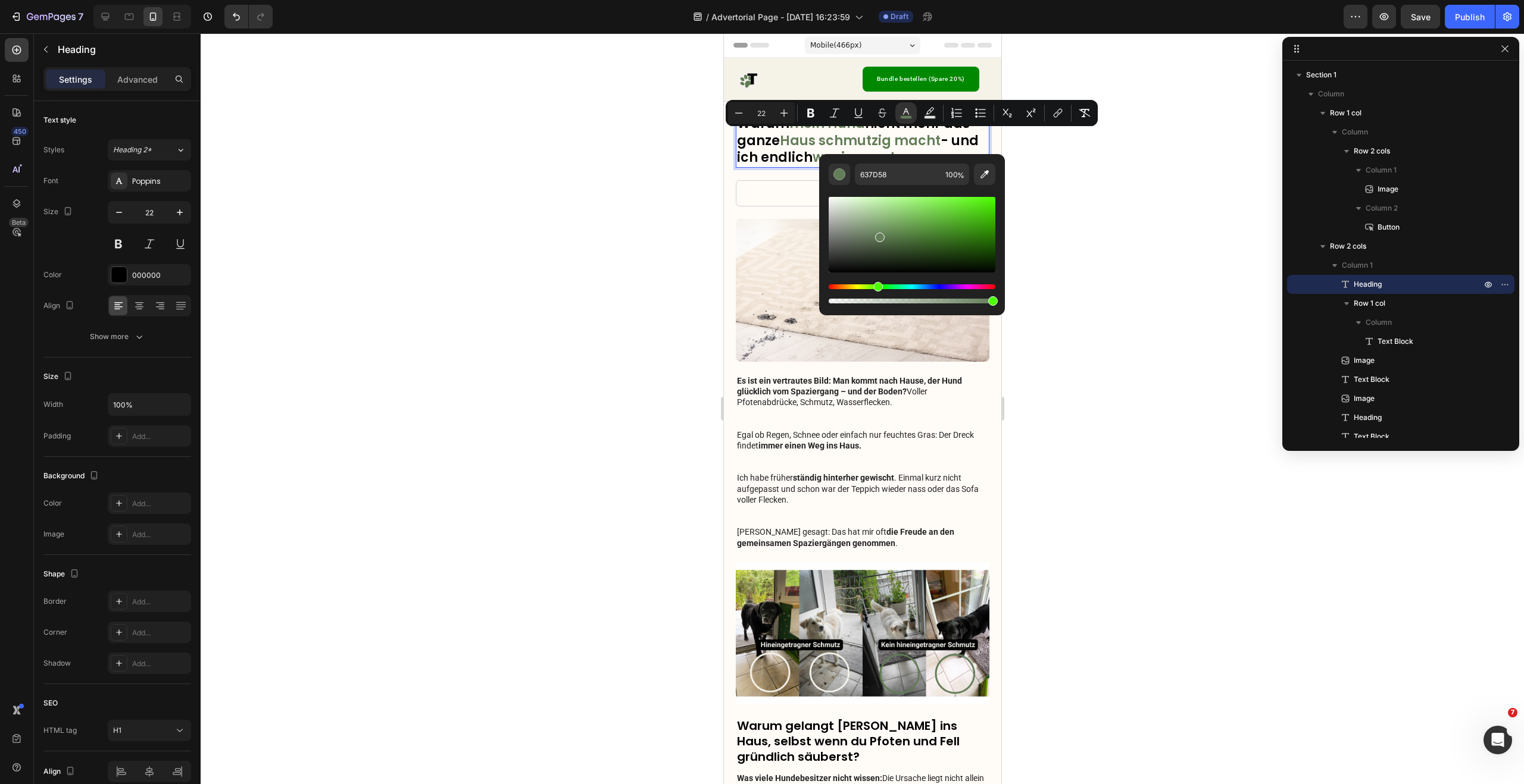
click at [1077, 190] on div at bounding box center [861, 408] width 1323 height 751
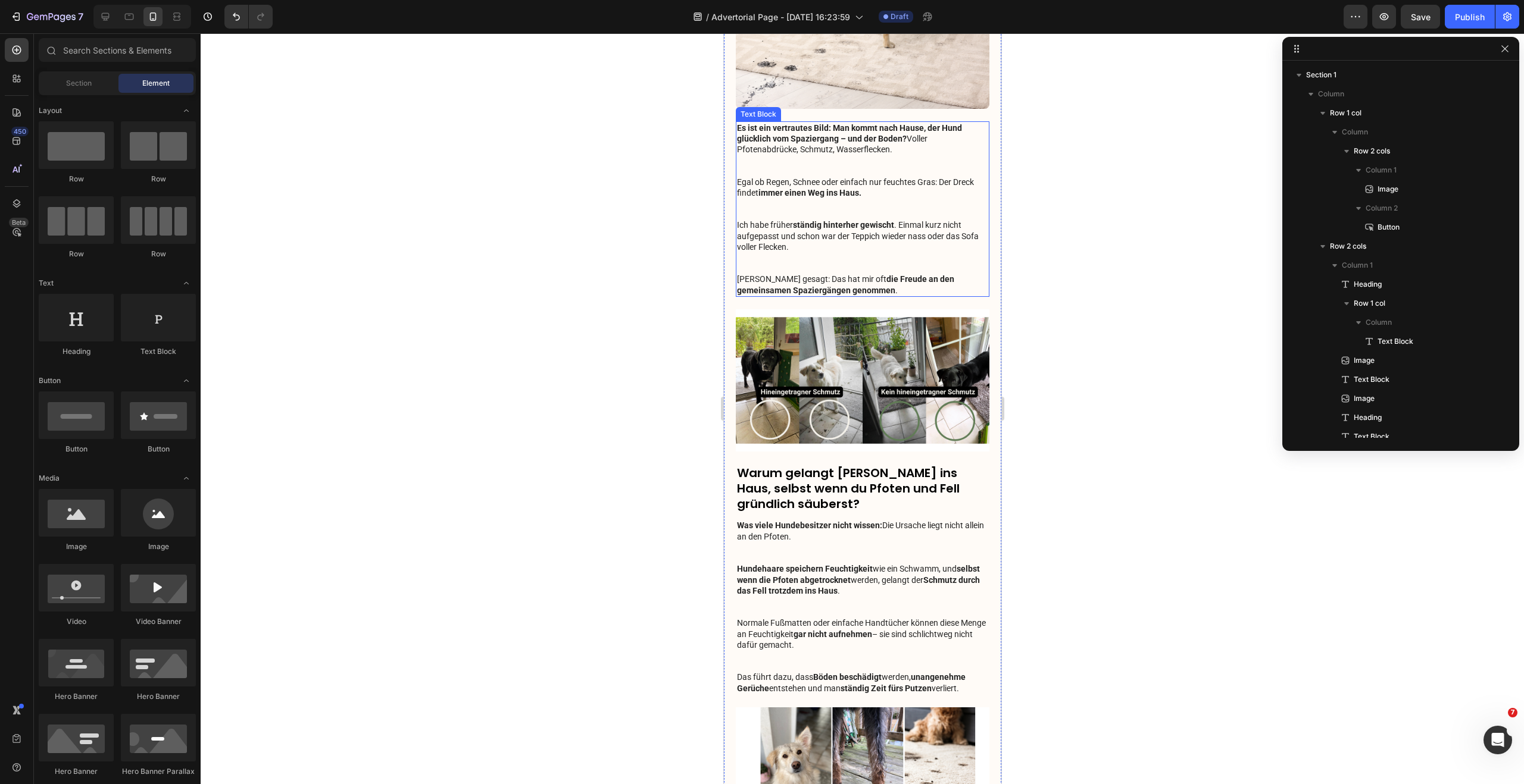
scroll to position [259, 0]
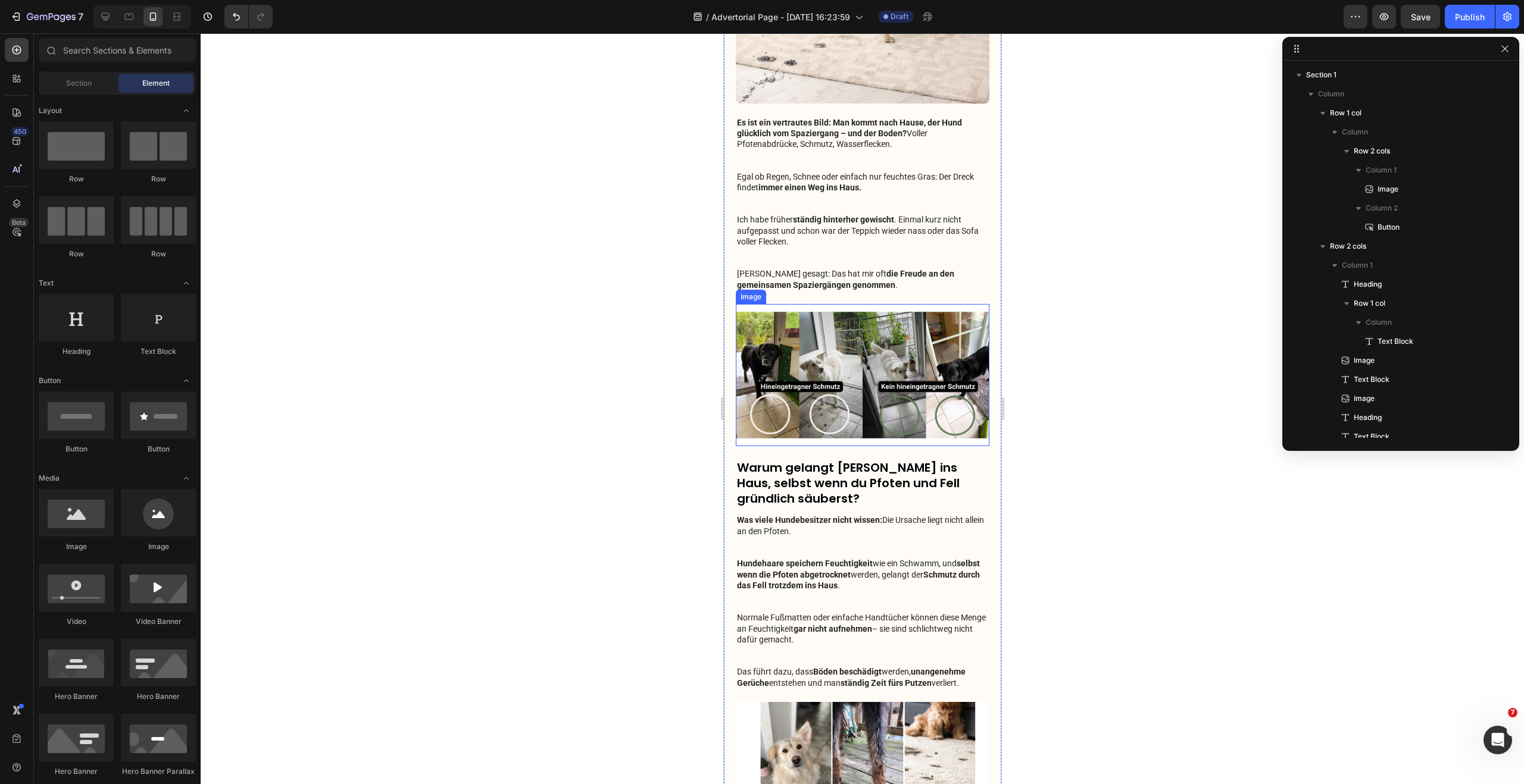
click at [901, 368] on img at bounding box center [861, 376] width 253 height 143
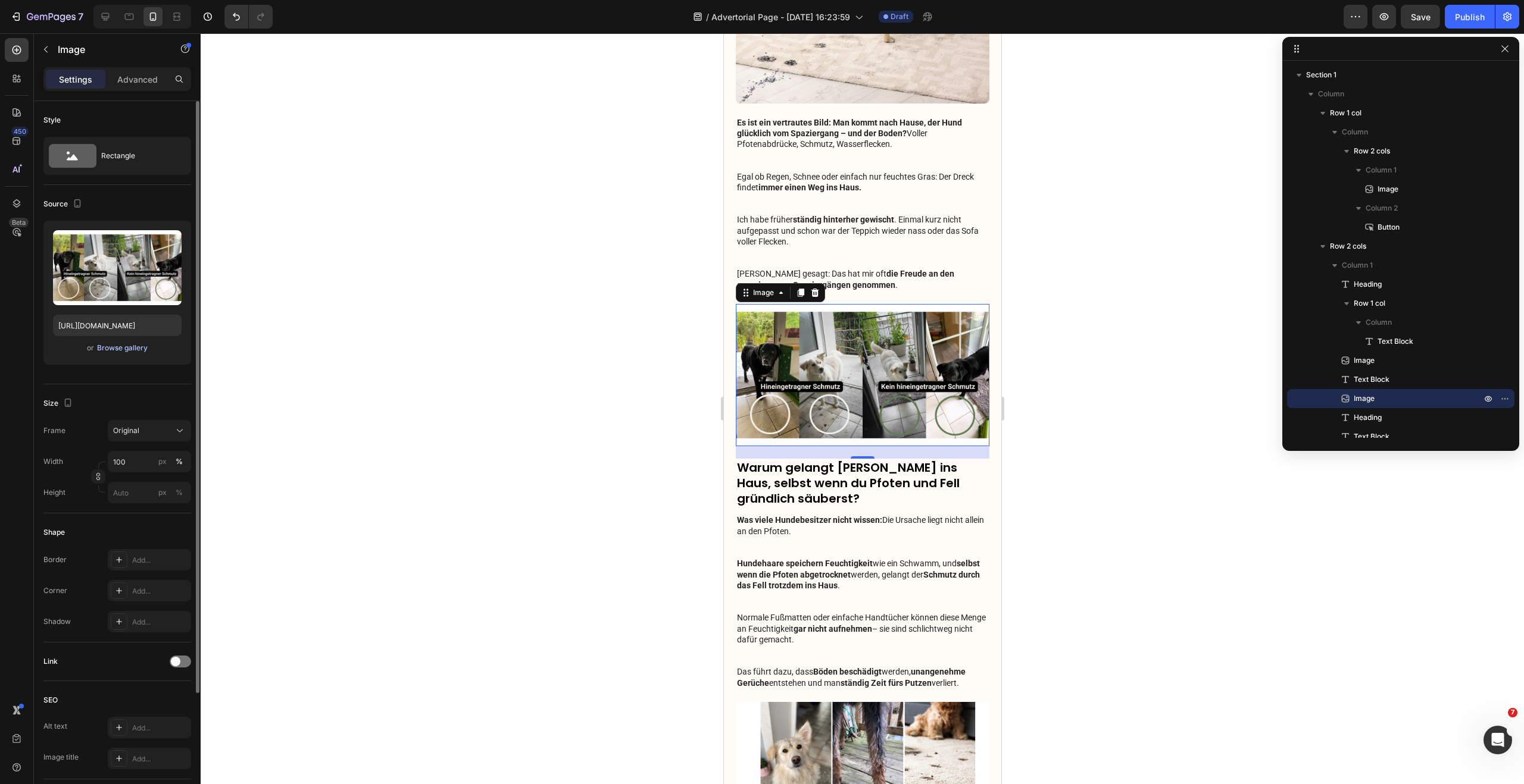
click at [122, 348] on div "Browse gallery" at bounding box center [122, 348] width 50 height 11
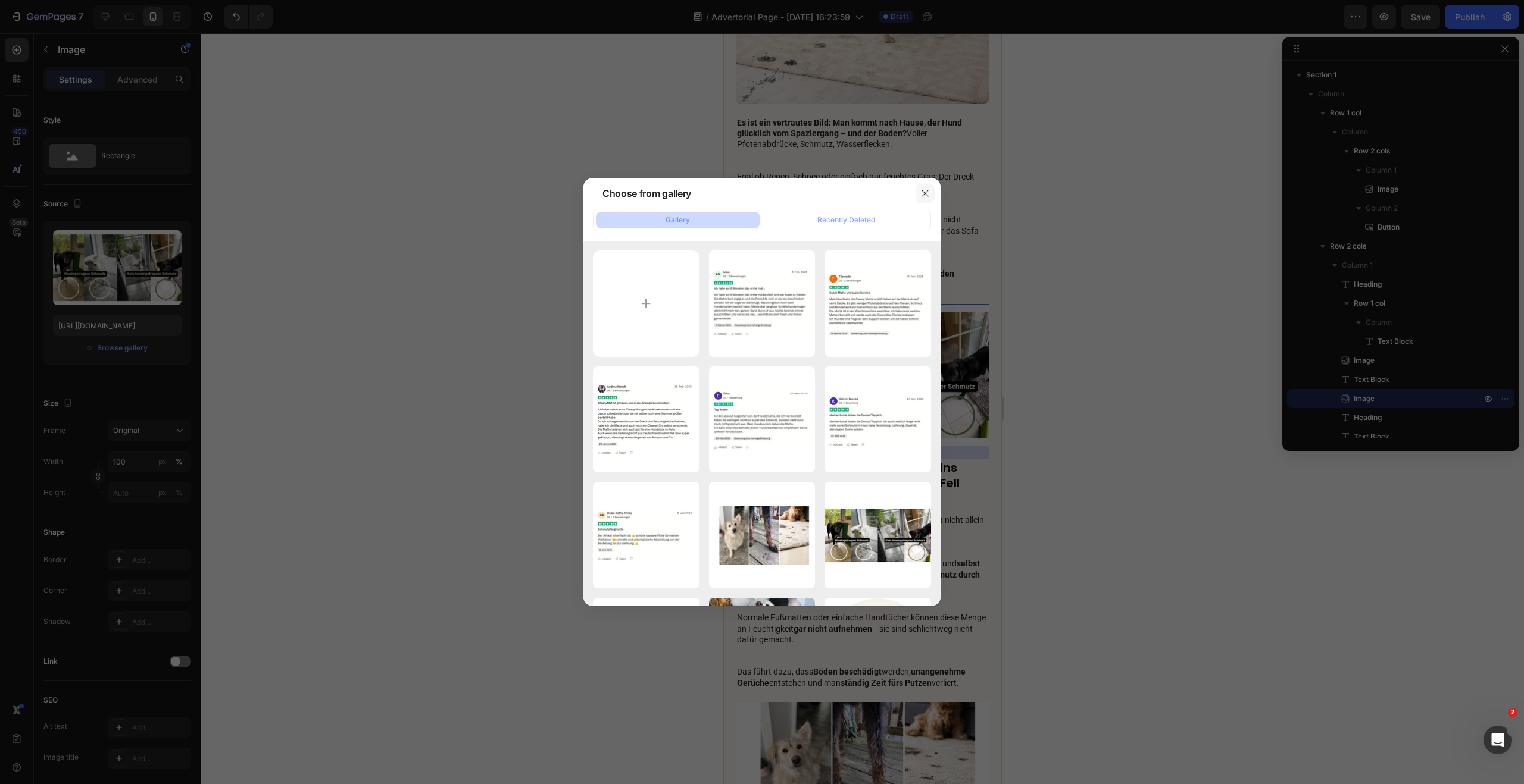
click at [928, 190] on icon "button" at bounding box center [924, 193] width 9 height 9
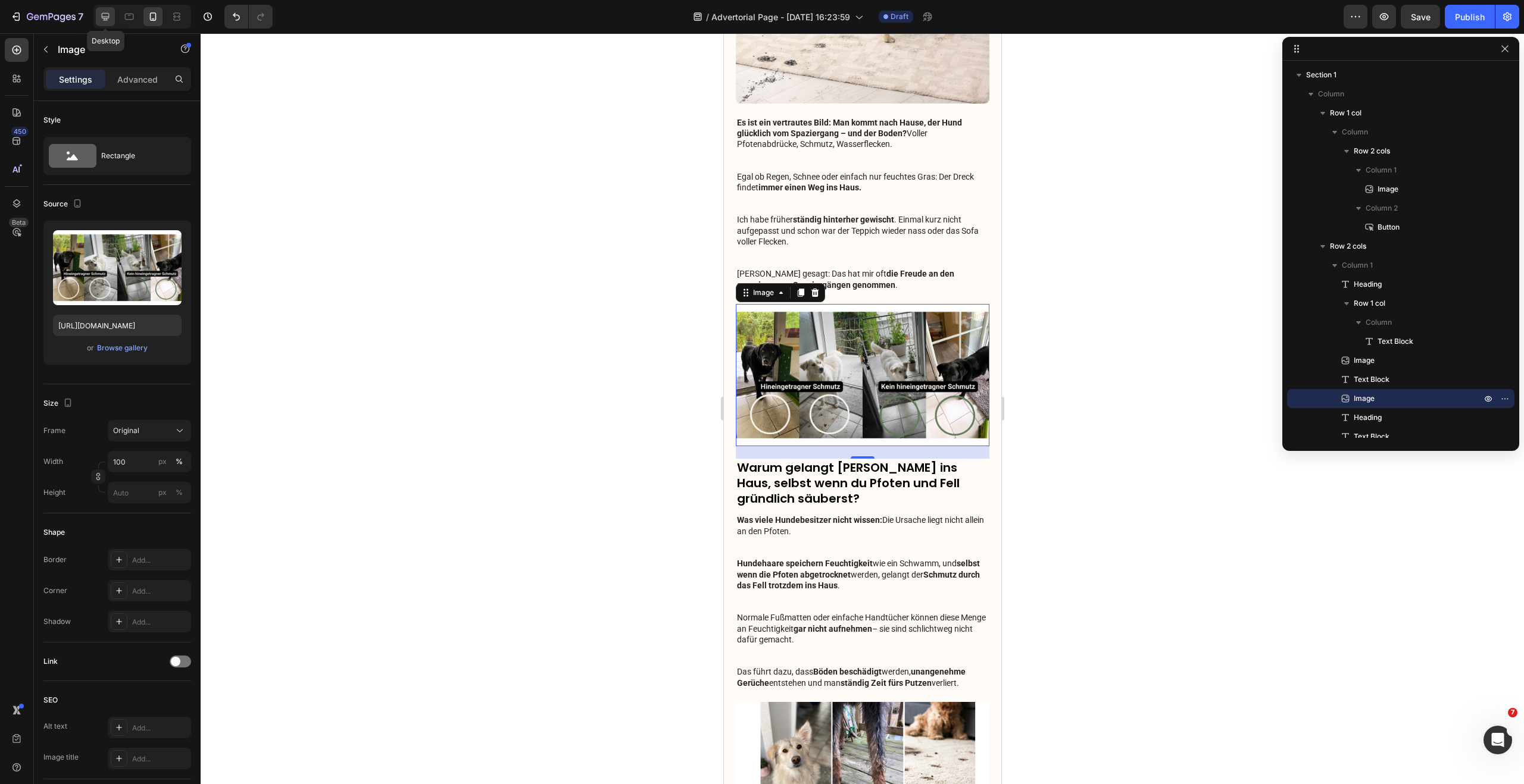
click at [106, 14] on icon at bounding box center [105, 16] width 12 height 12
type input "790"
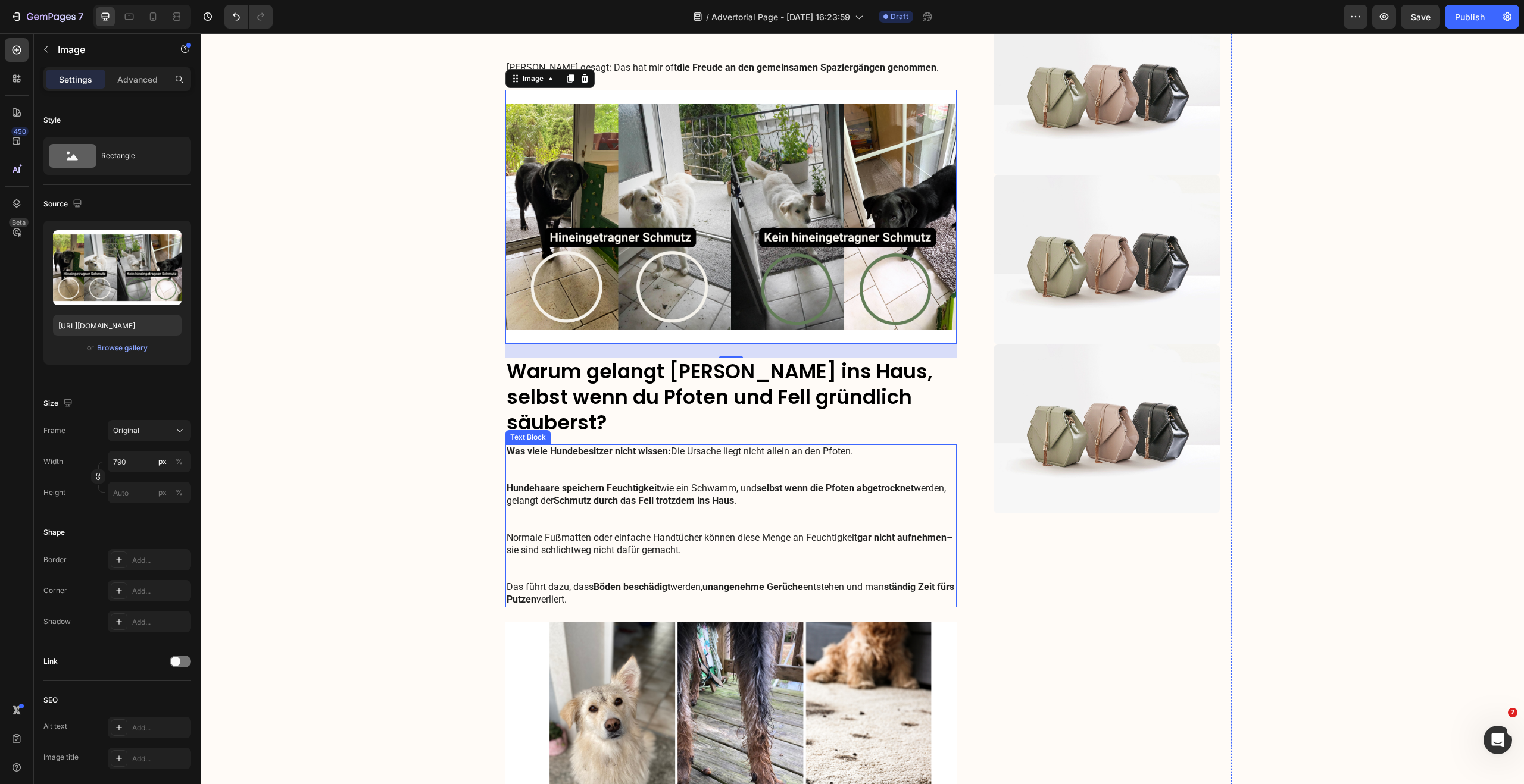
scroll to position [683, 0]
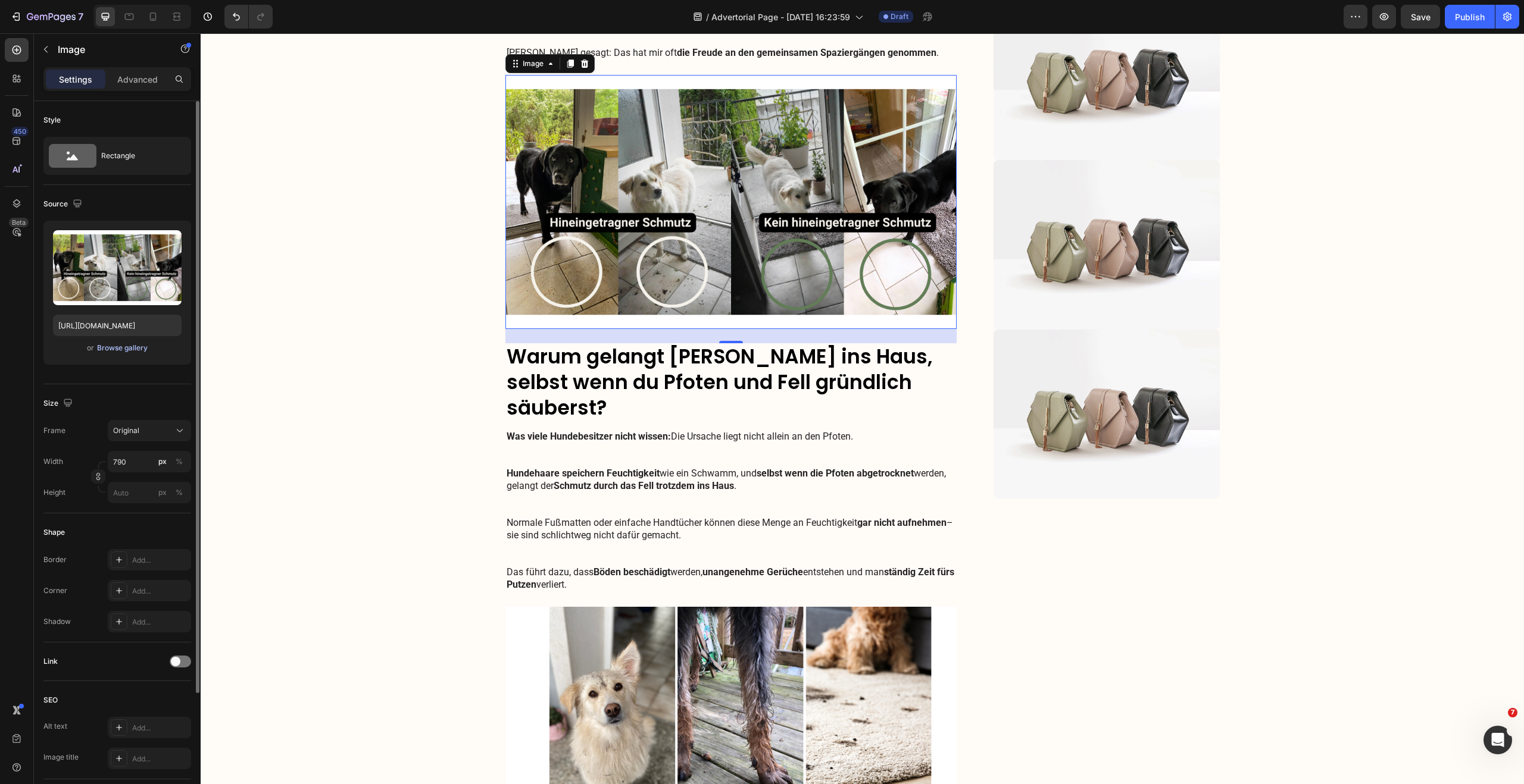
click at [110, 347] on div "Browse gallery" at bounding box center [122, 348] width 50 height 11
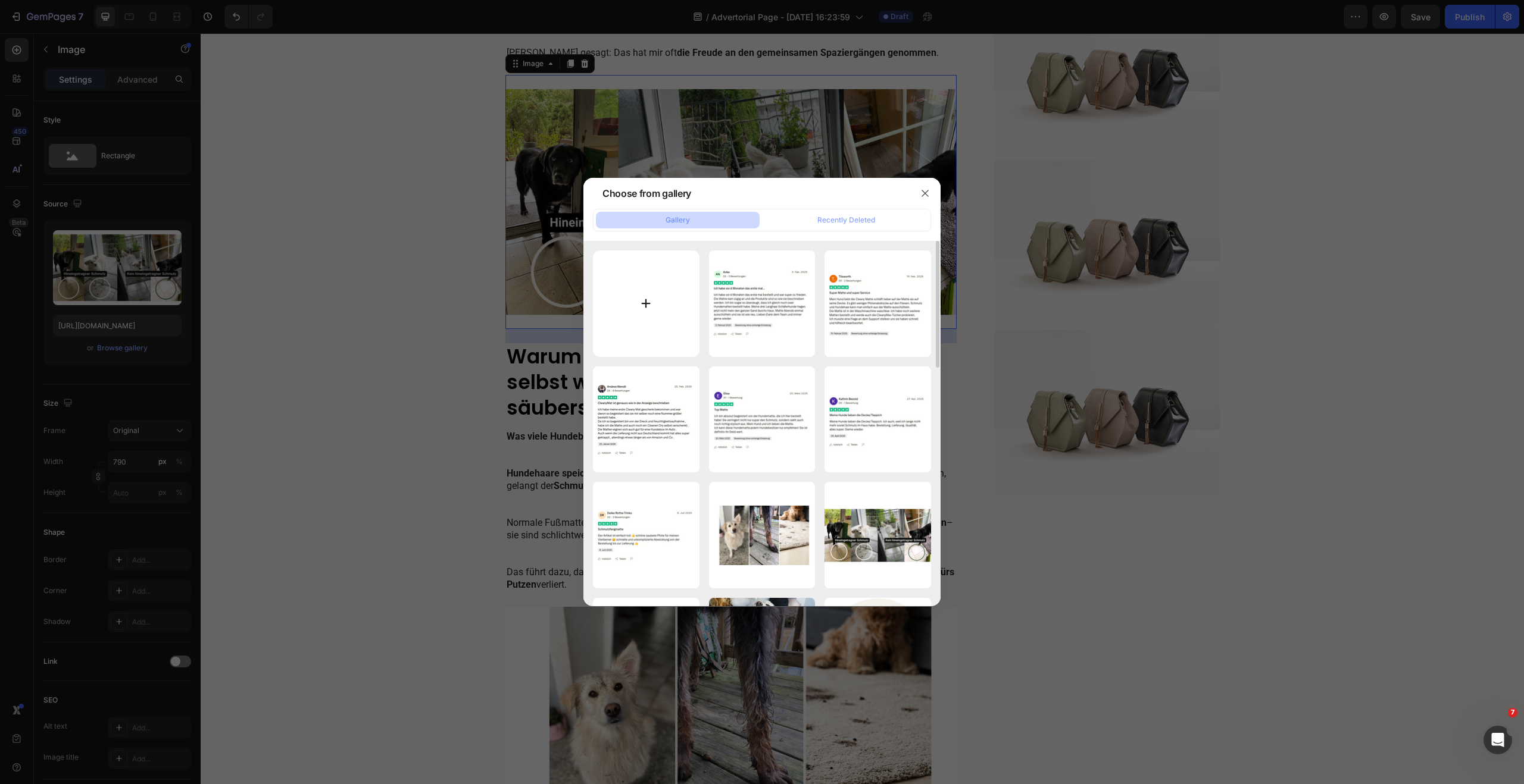
click at [685, 281] on input "file" at bounding box center [645, 303] width 107 height 107
type input "C:\fakepath\Hineingetragner Schmutz (2).png"
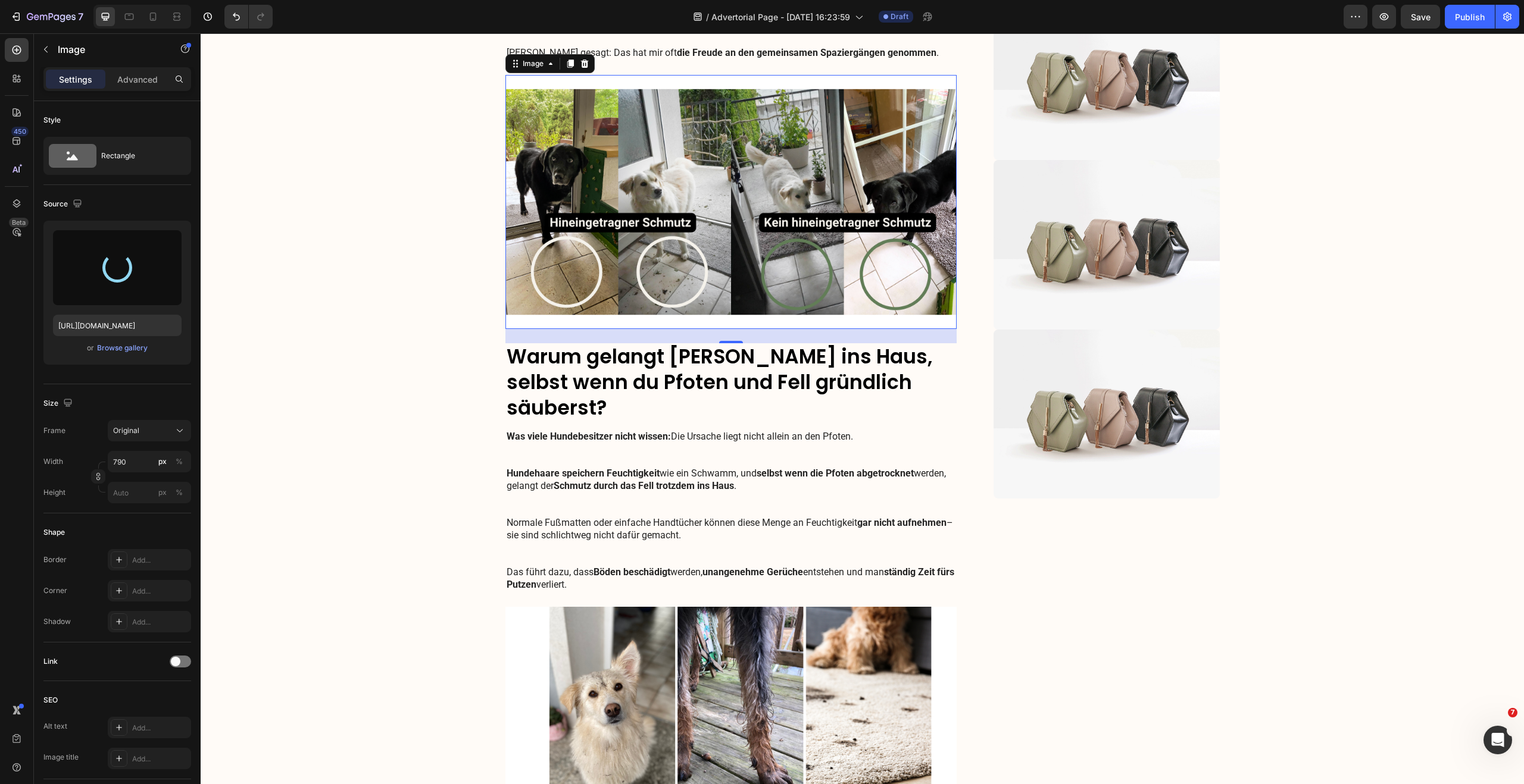
type input "[URL][DOMAIN_NAME]"
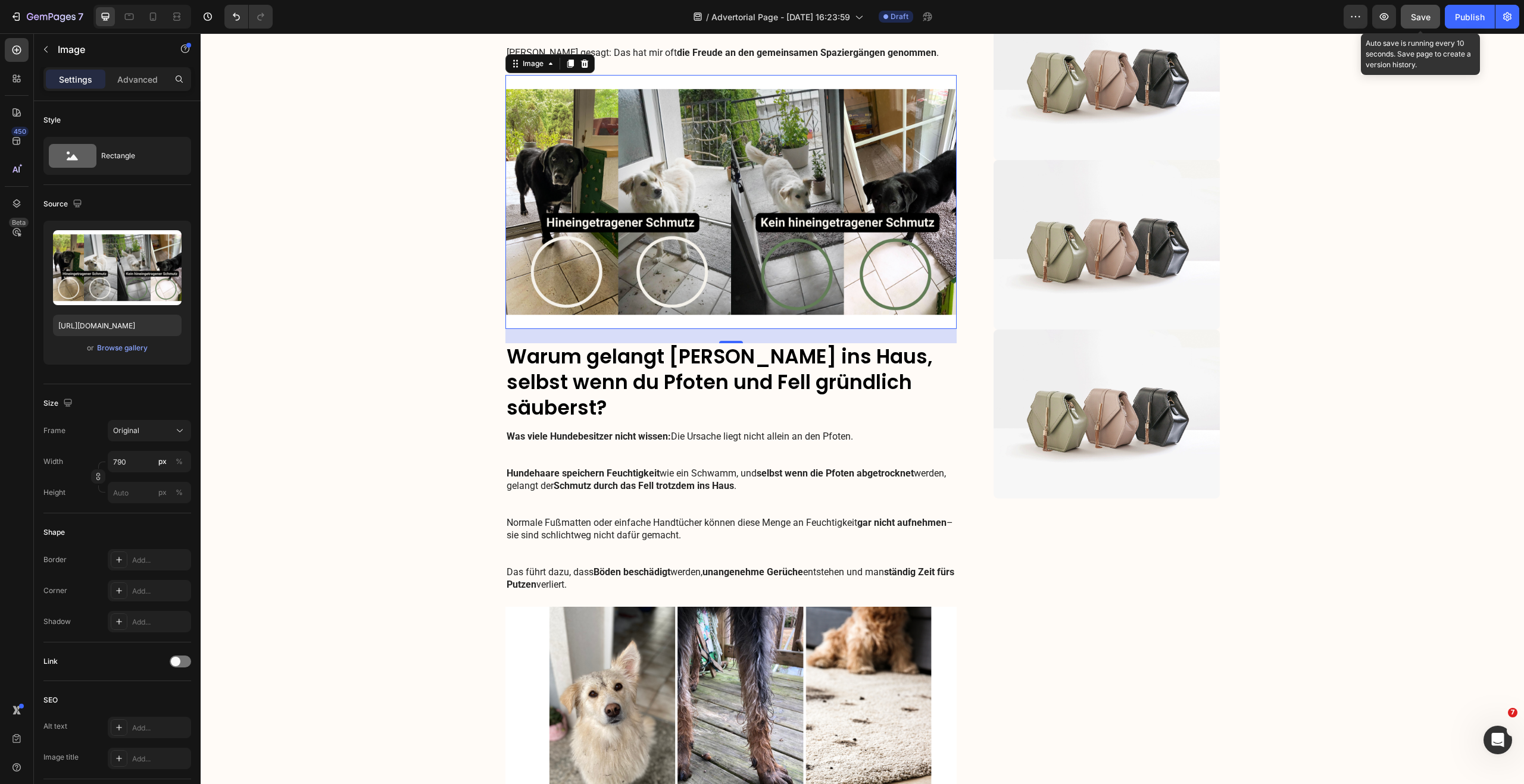
click at [1423, 19] on span "Save" at bounding box center [1420, 16] width 19 height 10
click at [155, 18] on icon at bounding box center [153, 16] width 12 height 12
type input "100"
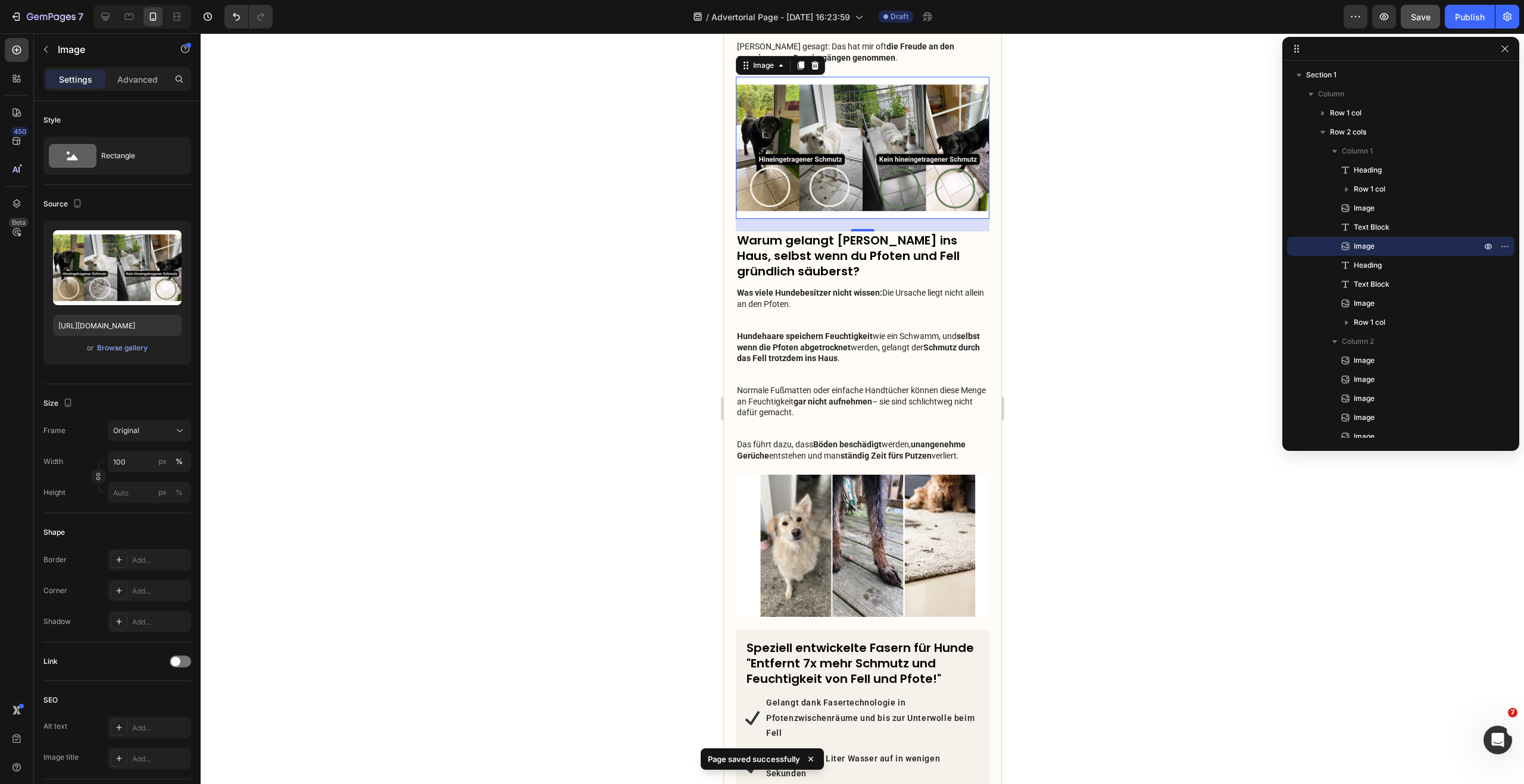
scroll to position [487, 0]
click at [869, 242] on h3 "Warum gelangt [PERSON_NAME] ins Haus, selbst wenn du Pfoten und Fell gründlich …" at bounding box center [861, 254] width 253 height 48
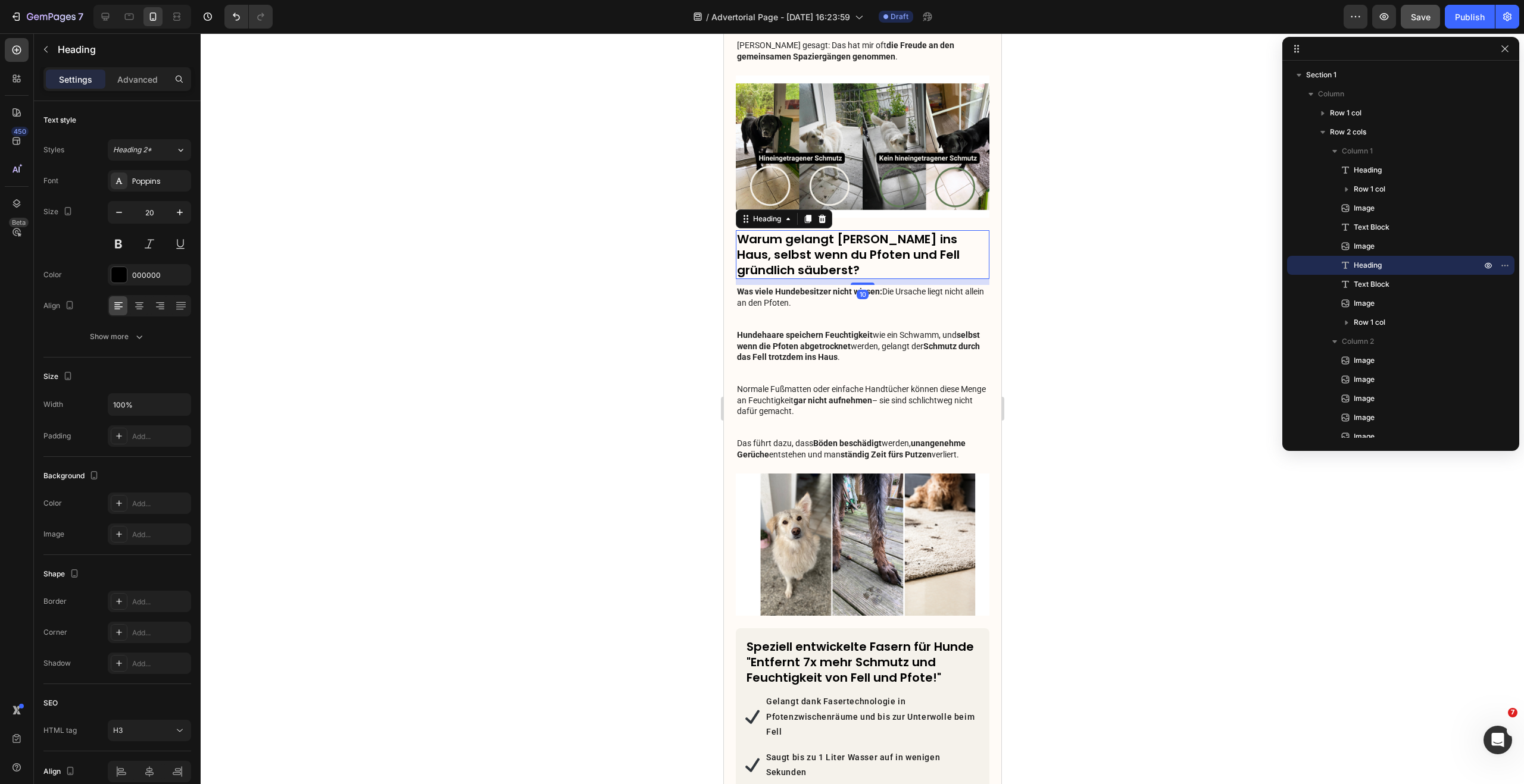
click at [1054, 272] on div at bounding box center [861, 408] width 1323 height 751
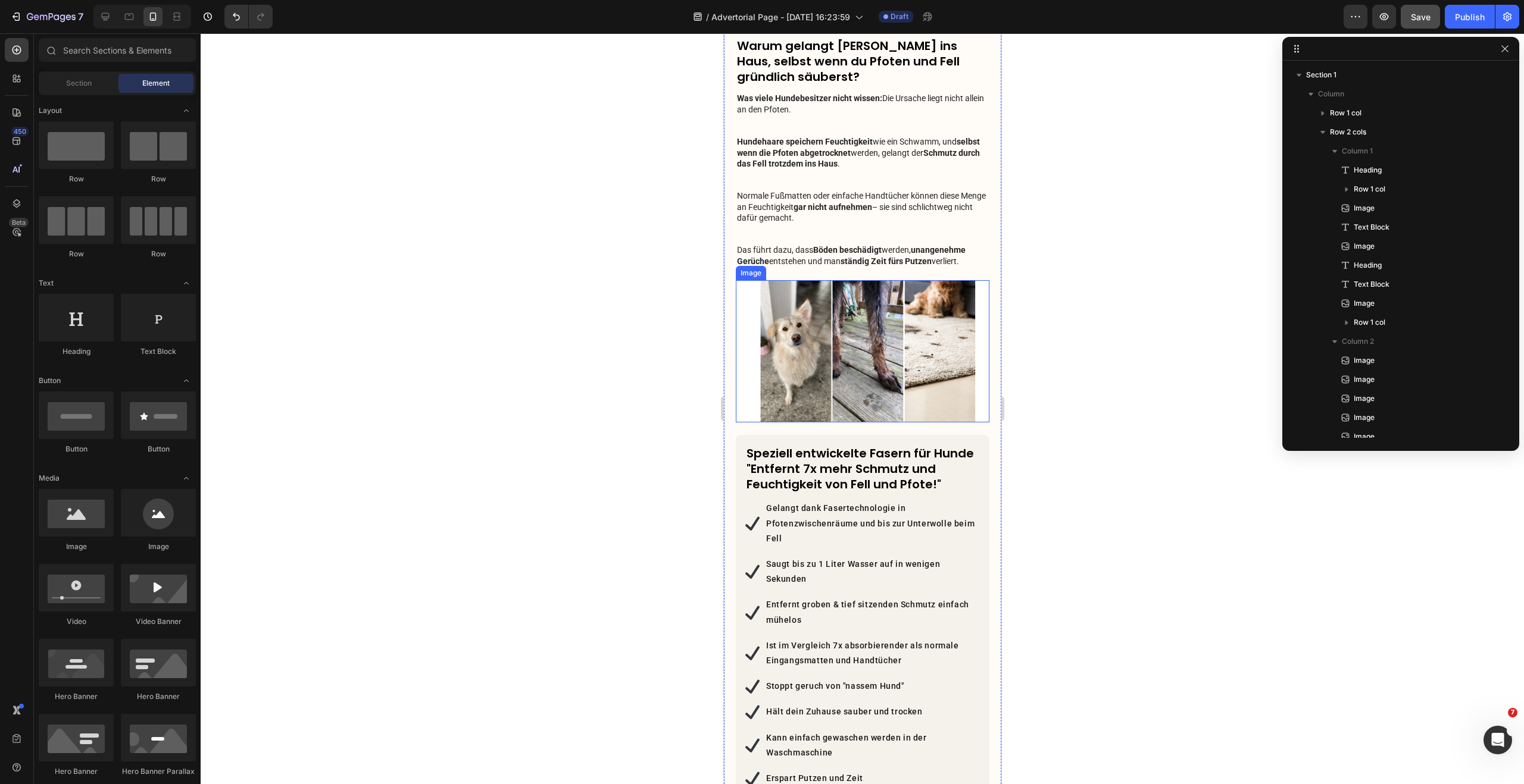
scroll to position [681, 0]
click at [822, 461] on h3 "Speziell entwickelte Fasern für Hunde "Entfernt 7x mehr Schmutz und Feuchtigkei…" at bounding box center [861, 467] width 235 height 48
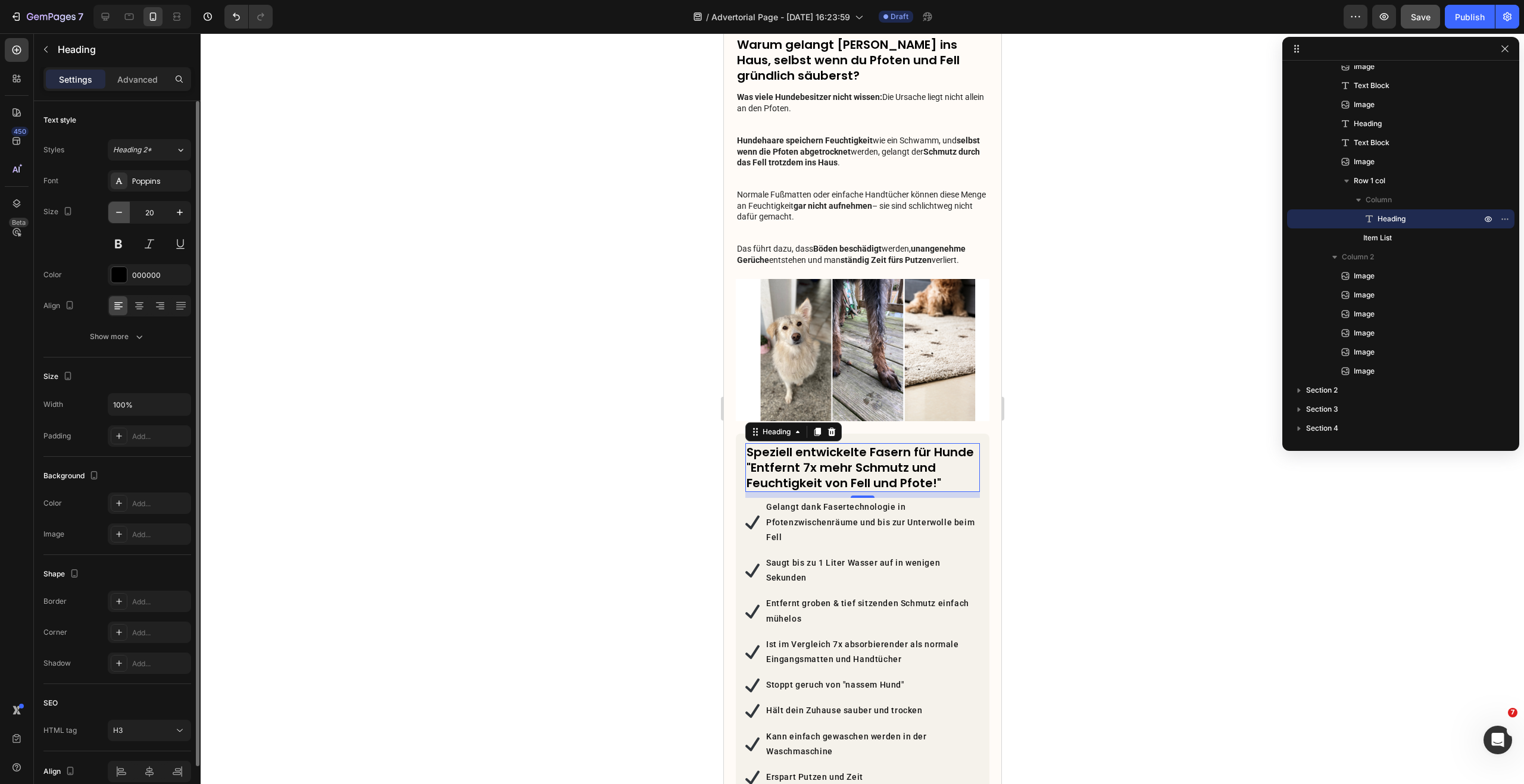
click at [117, 207] on icon "button" at bounding box center [119, 212] width 12 height 12
type input "19"
click at [1096, 471] on div at bounding box center [861, 408] width 1323 height 751
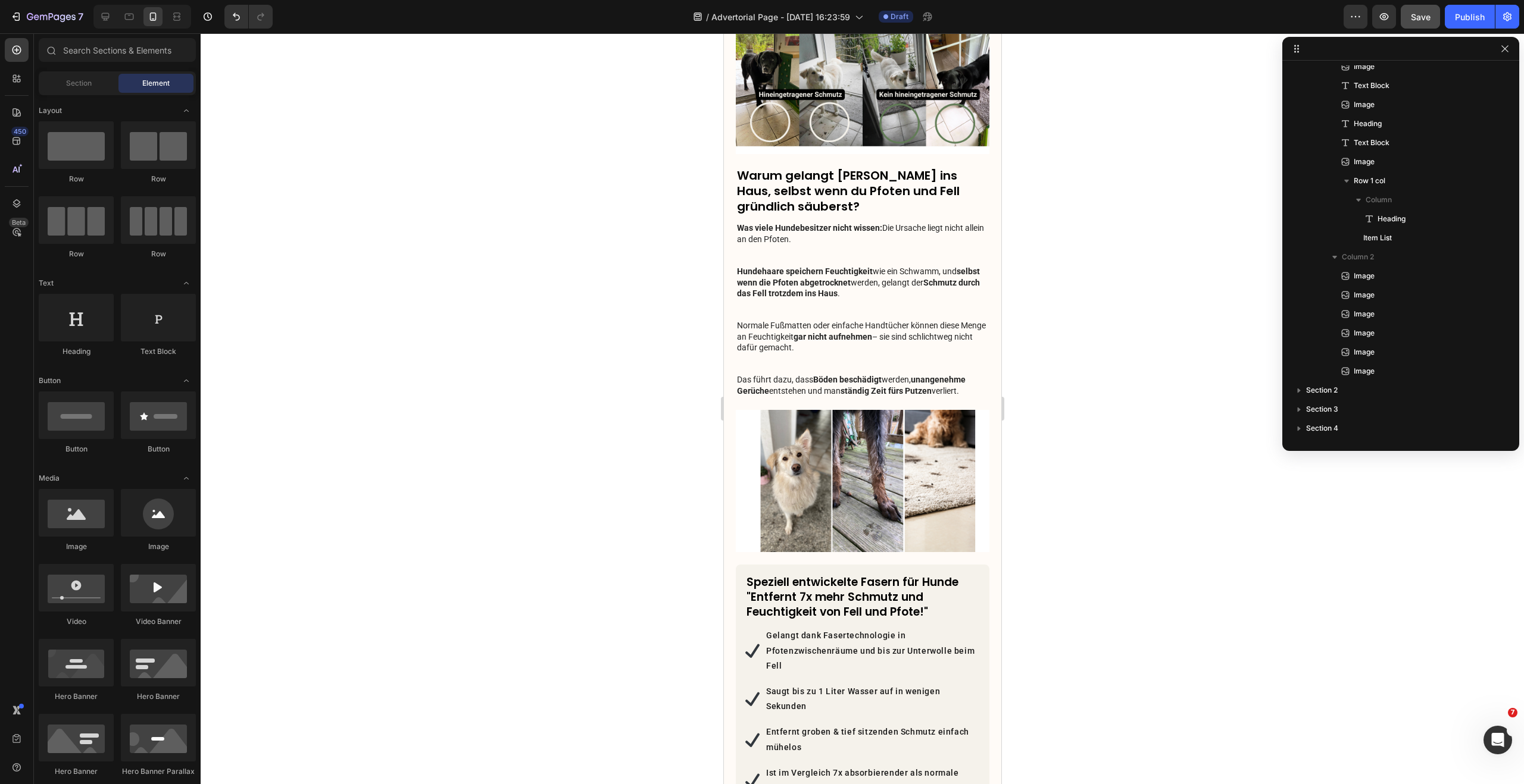
scroll to position [0, 0]
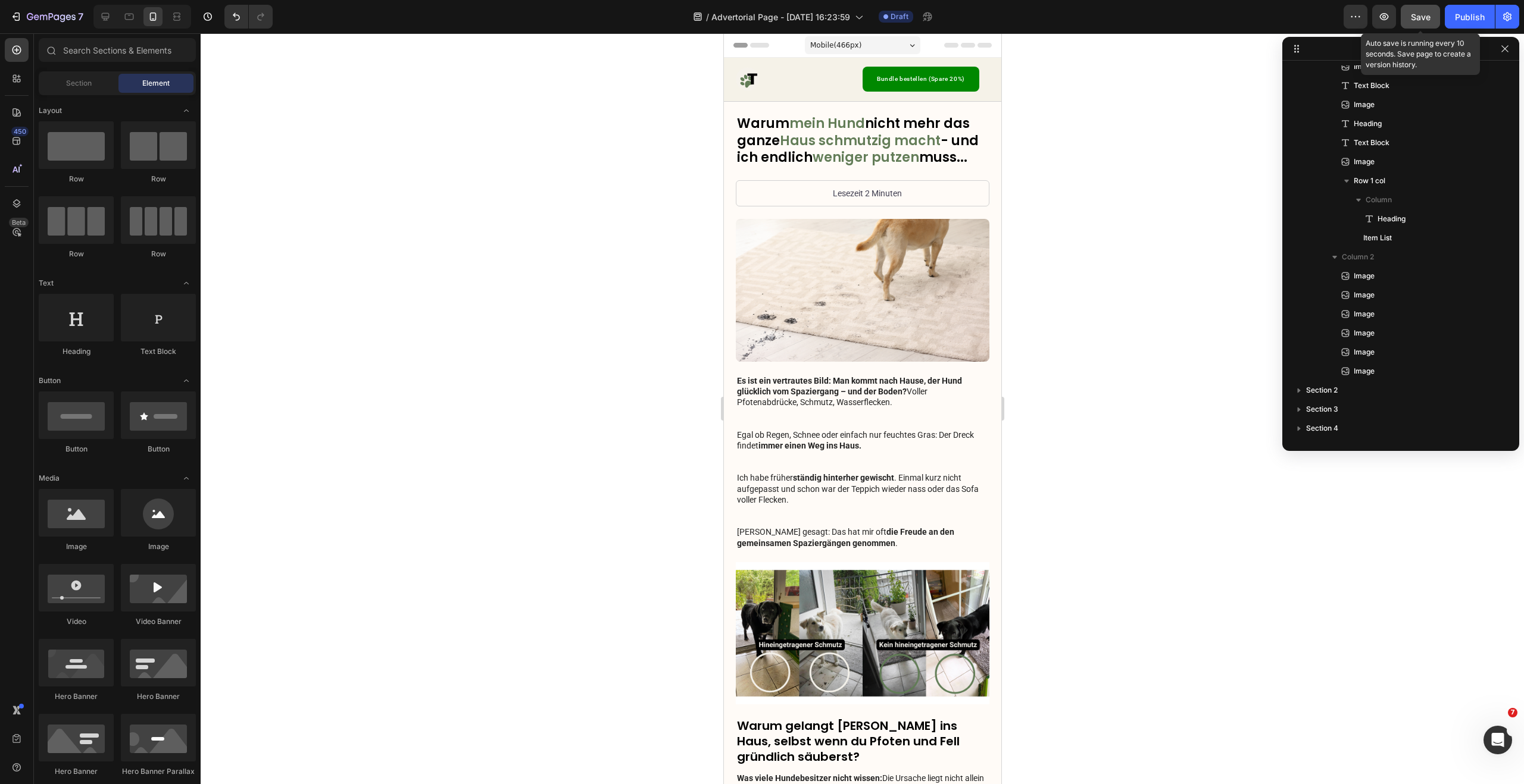
click at [1426, 11] on div "Save" at bounding box center [1420, 17] width 19 height 13
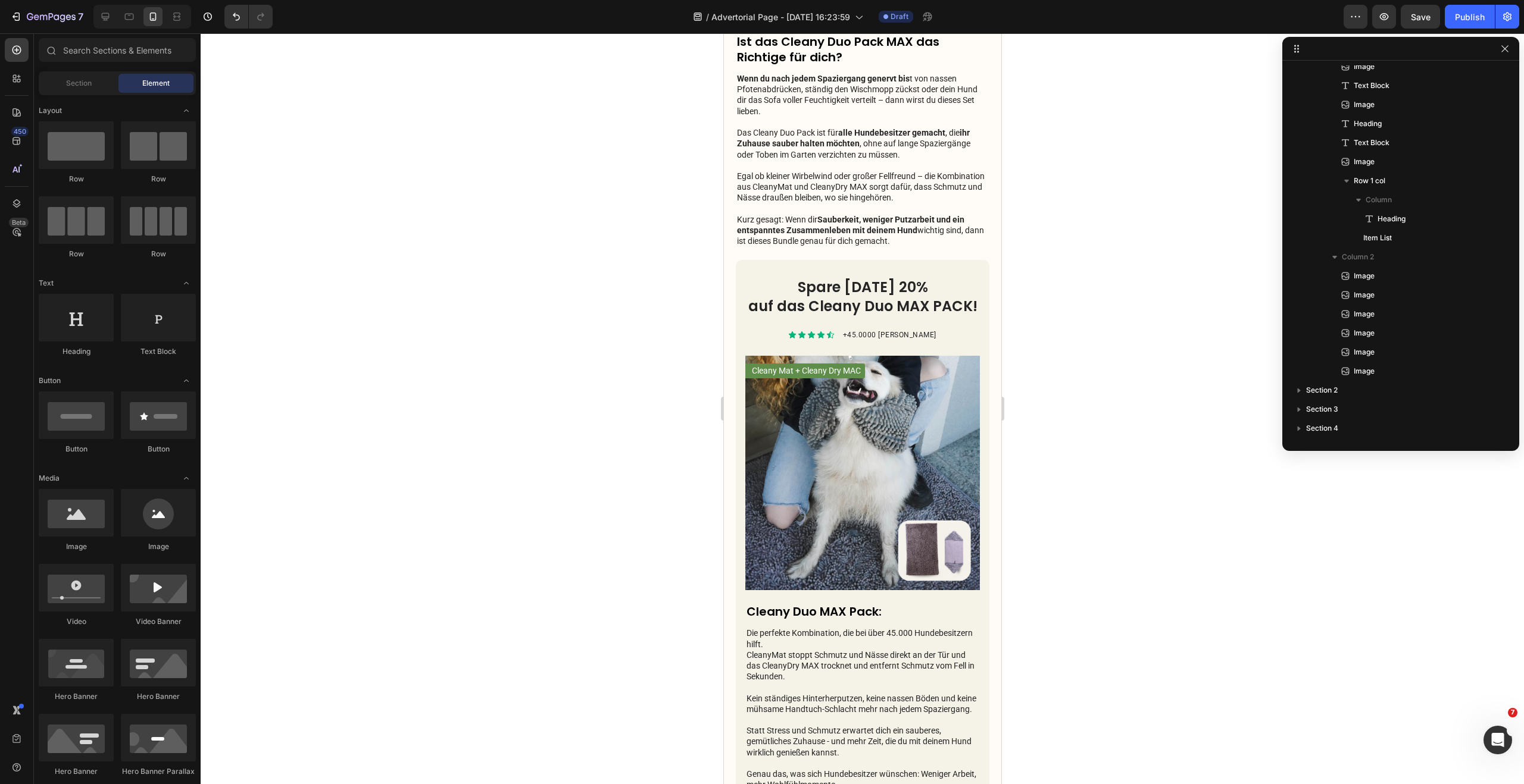
scroll to position [2396, 0]
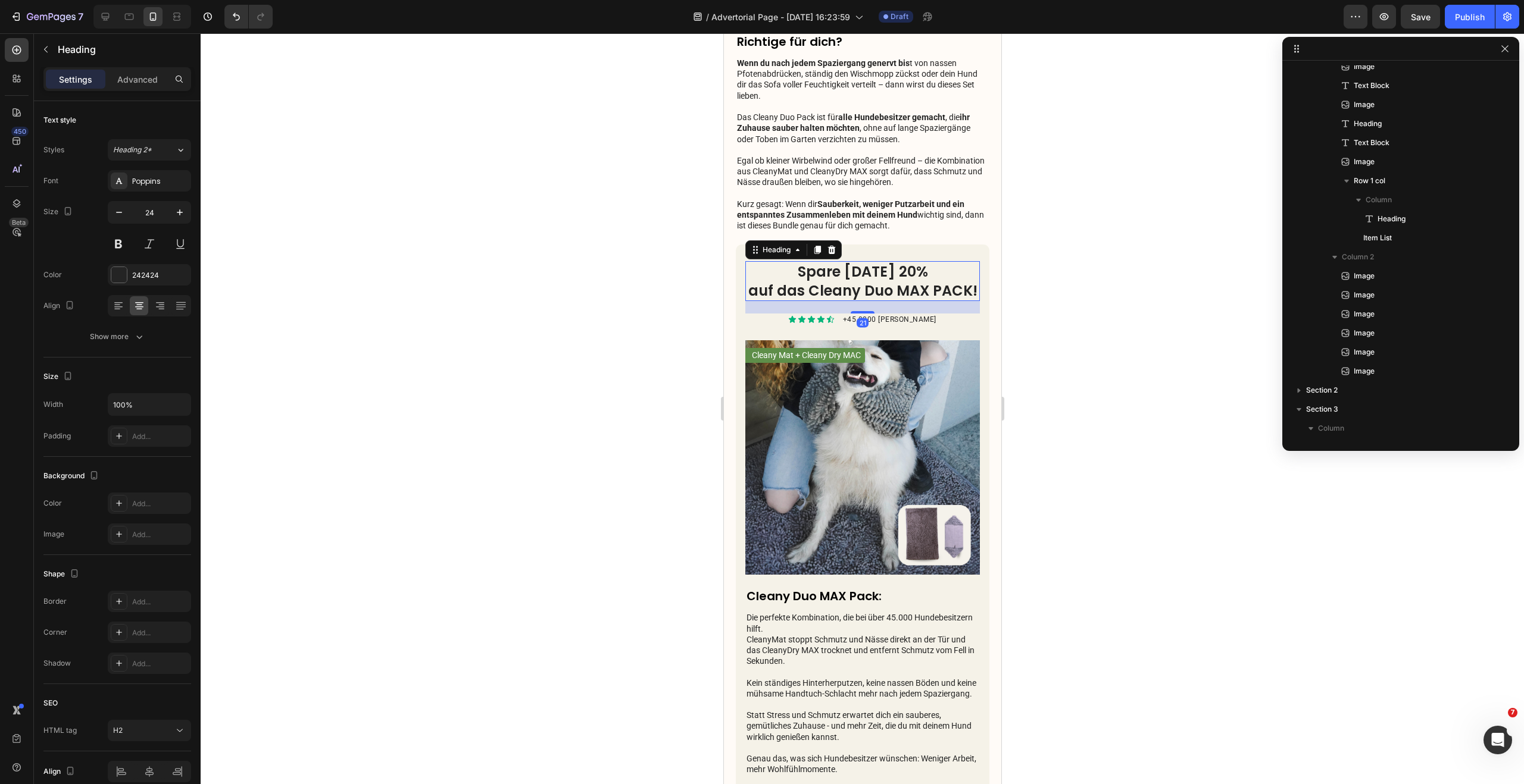
click at [868, 285] on h2 "Spare heute 20% auf das Cleany Duo MAX PACK!" at bounding box center [861, 281] width 235 height 39
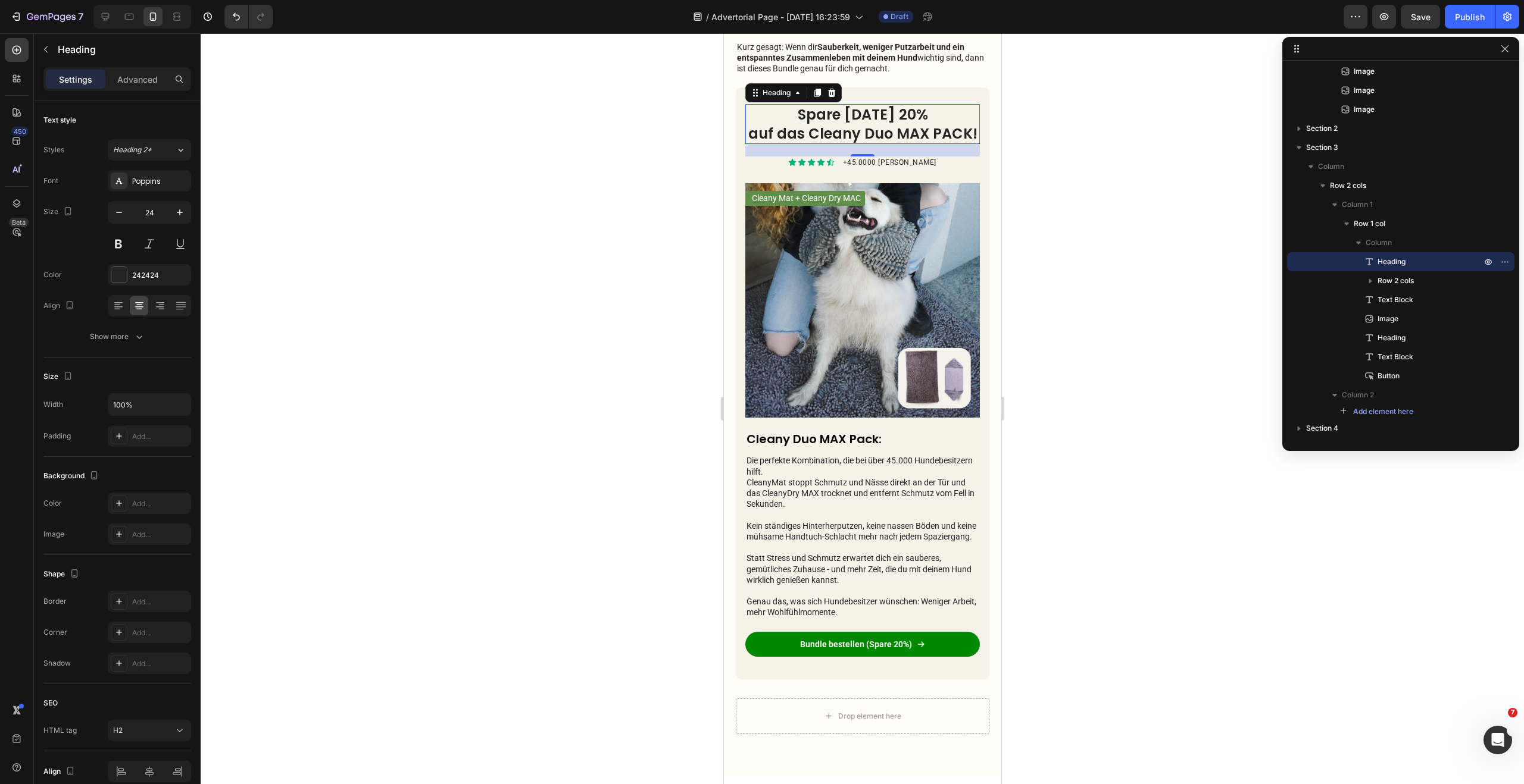
scroll to position [0, 0]
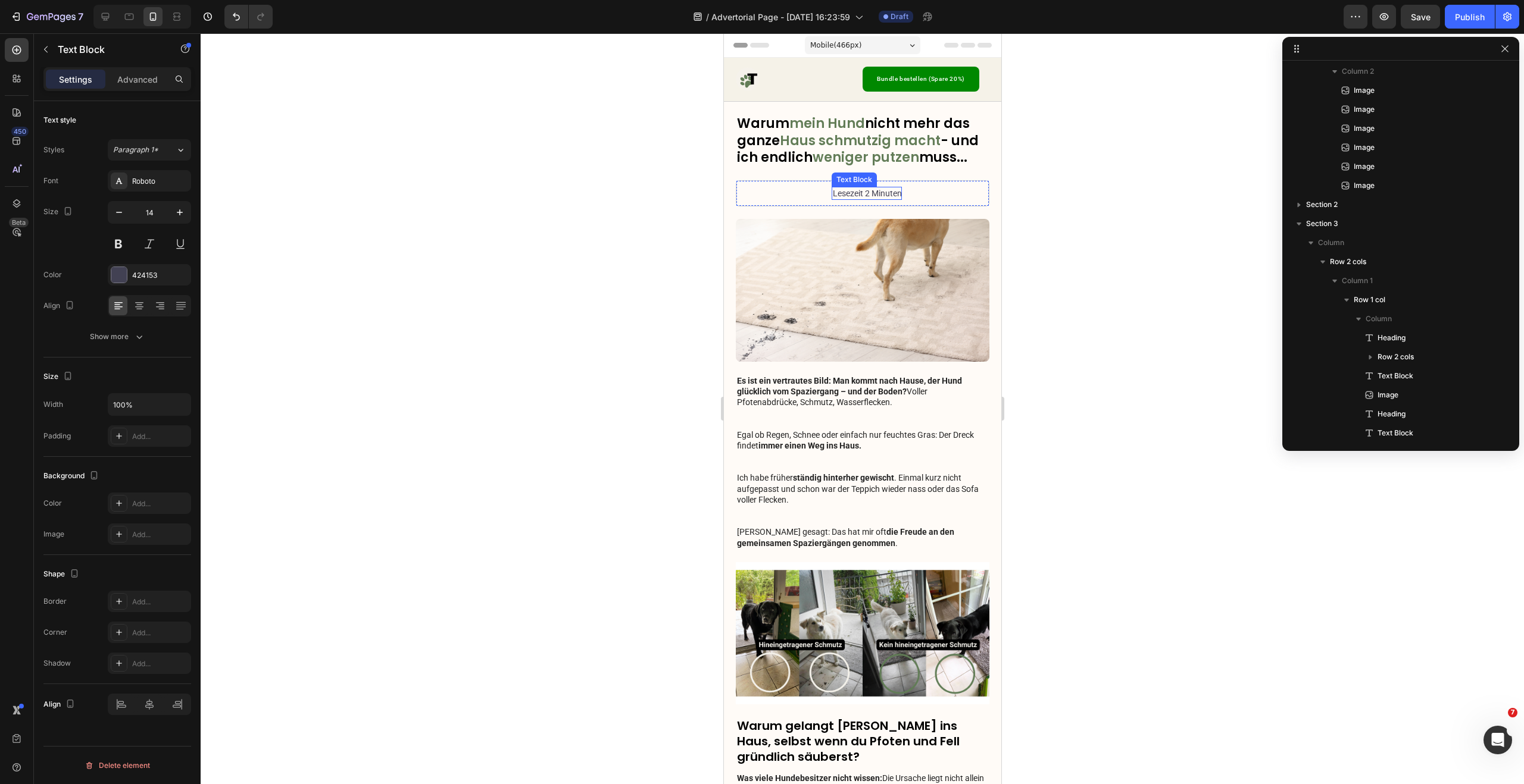
click at [876, 188] on p "Lesezeit 2 Minuten" at bounding box center [867, 194] width 69 height 11
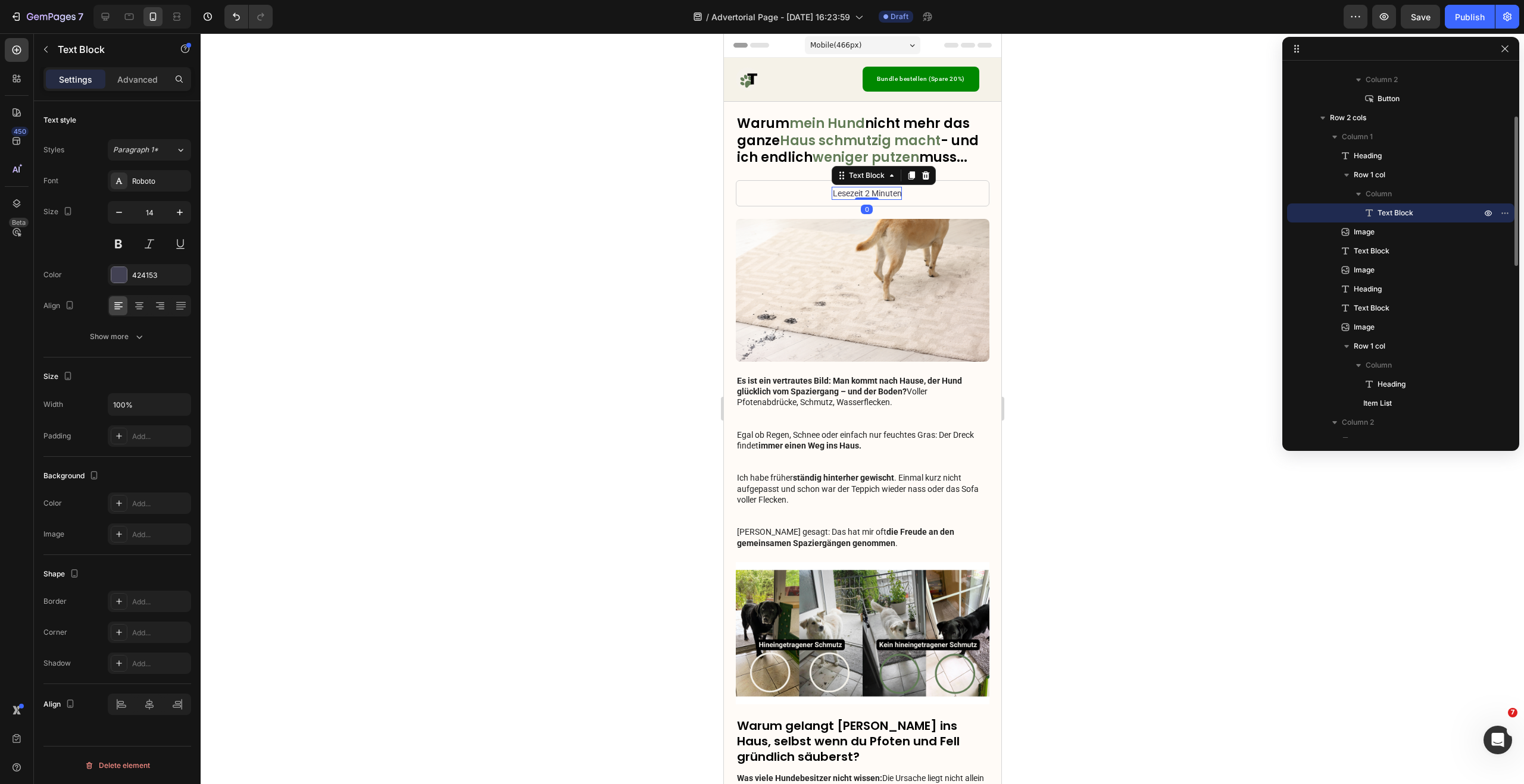
click at [876, 188] on p "Lesezeit 2 Minuten" at bounding box center [867, 194] width 69 height 11
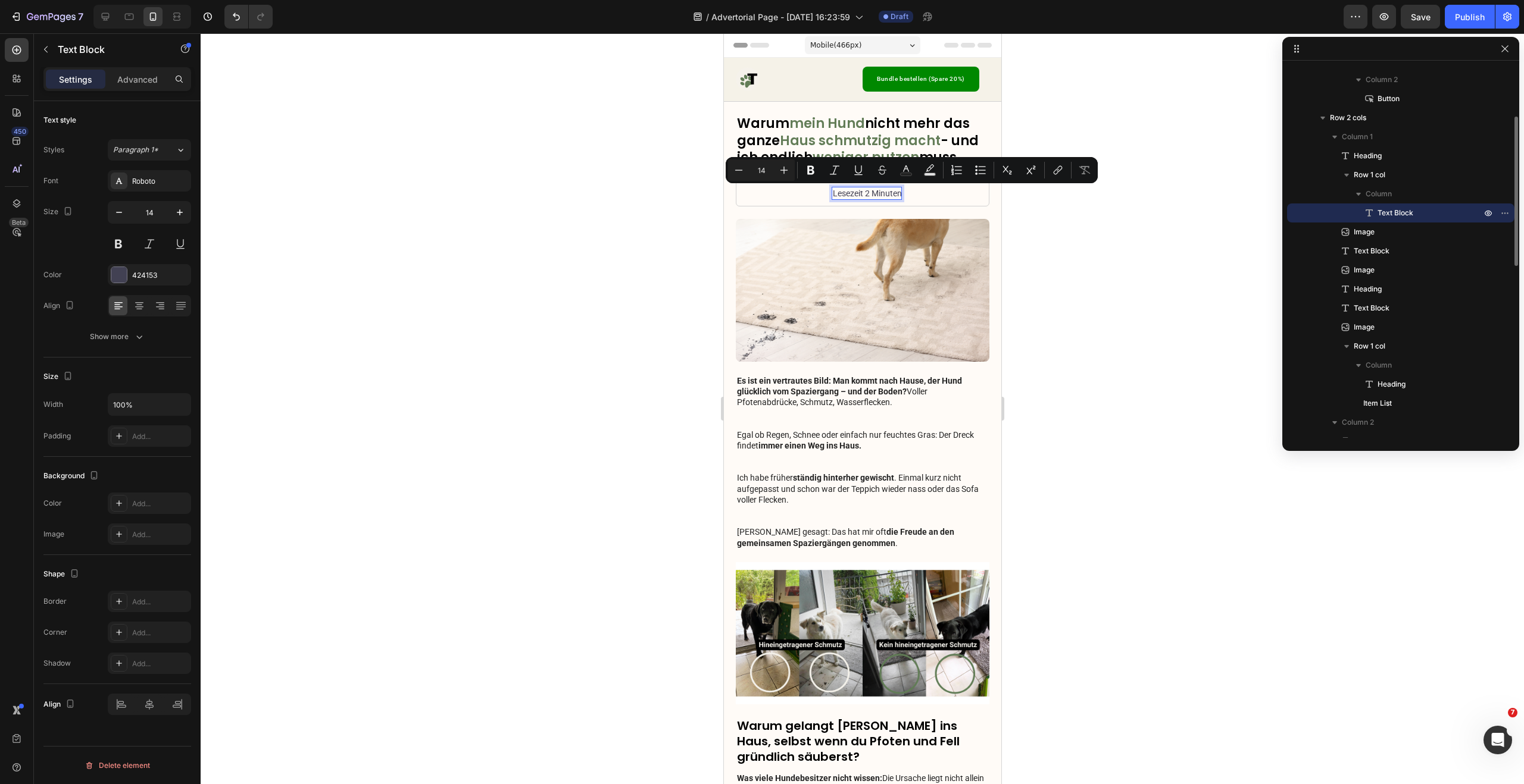
click at [864, 192] on p "Lesezeit 2 Minuten" at bounding box center [867, 194] width 69 height 11
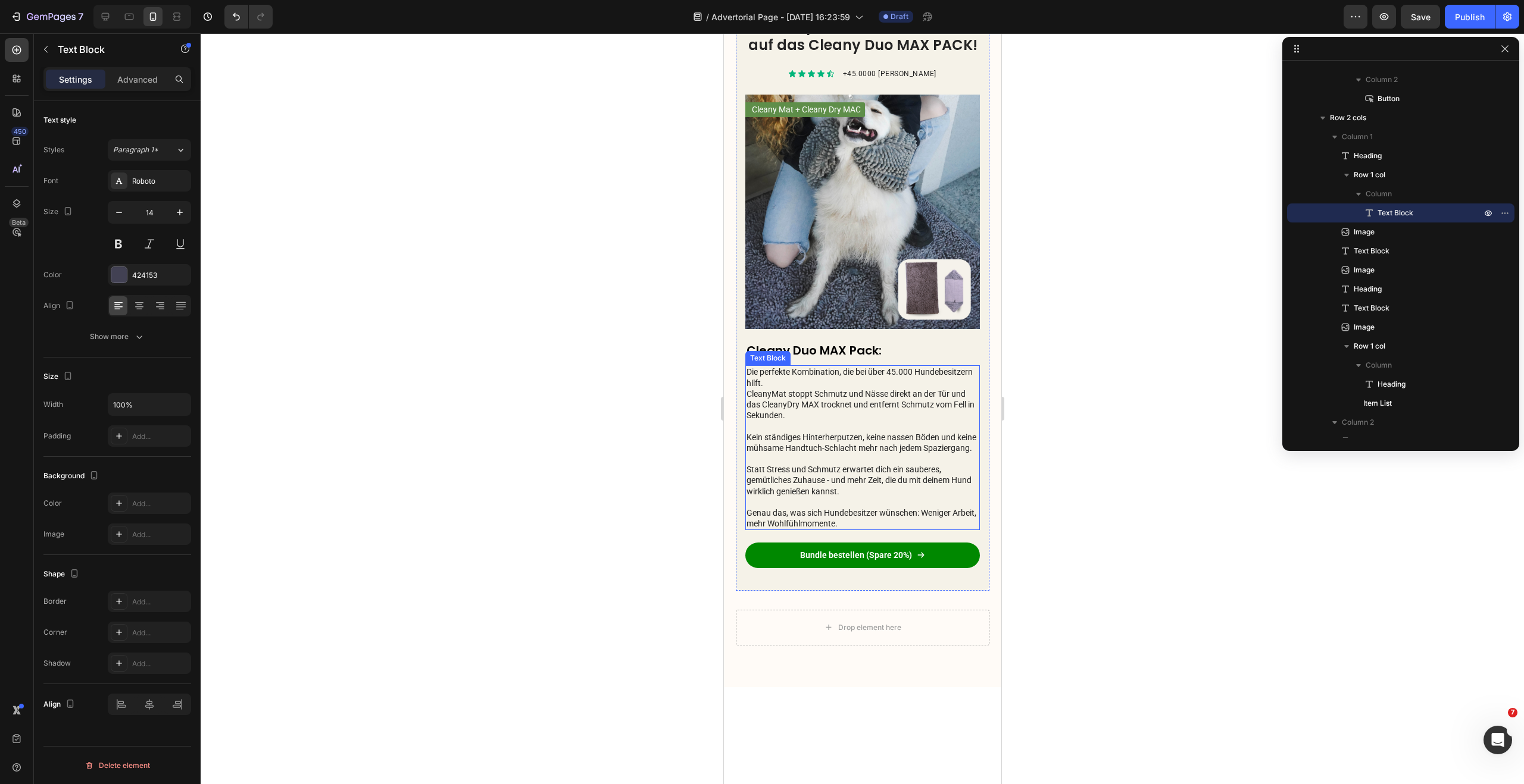
scroll to position [2606, 0]
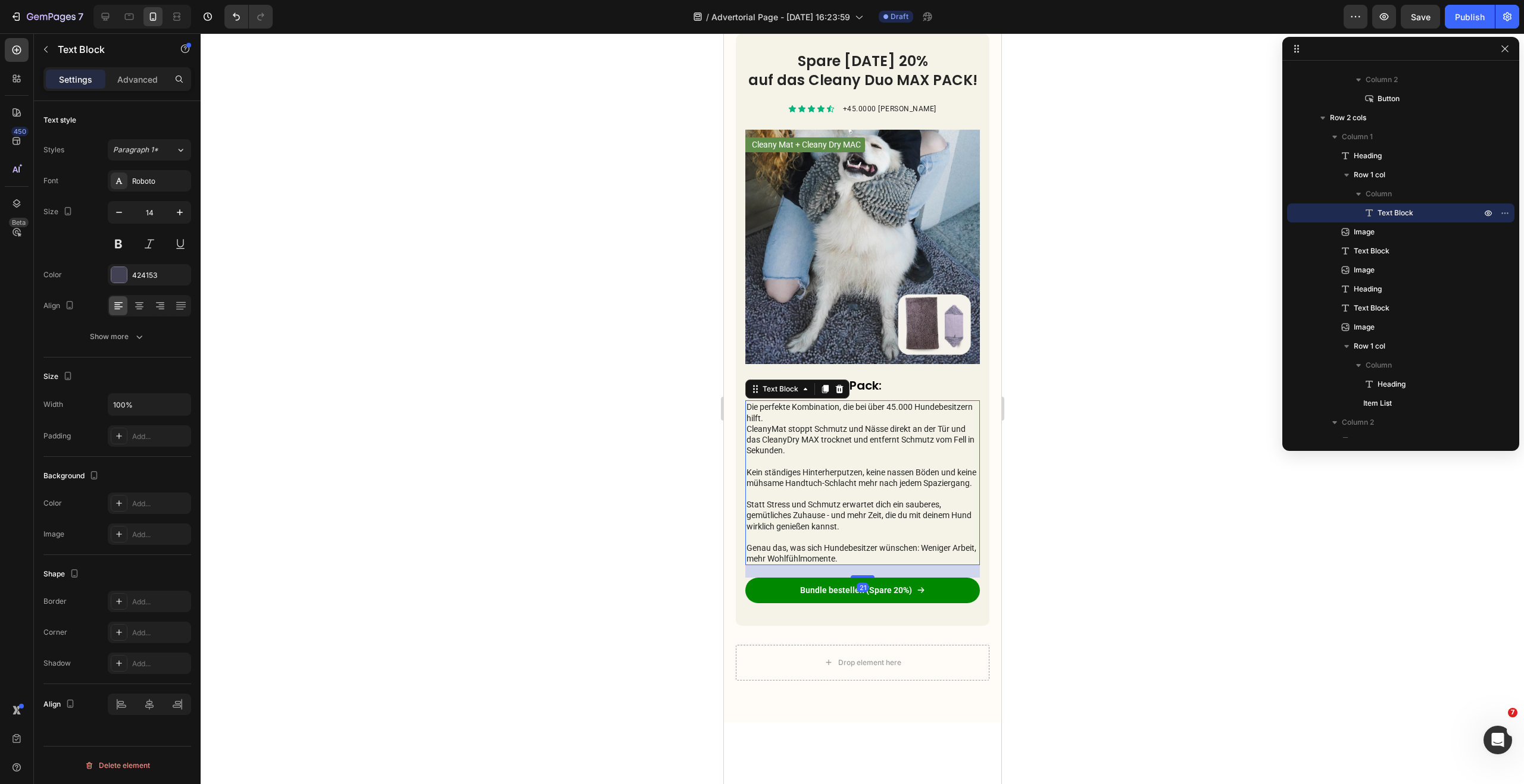
click at [840, 499] on p at bounding box center [862, 493] width 232 height 11
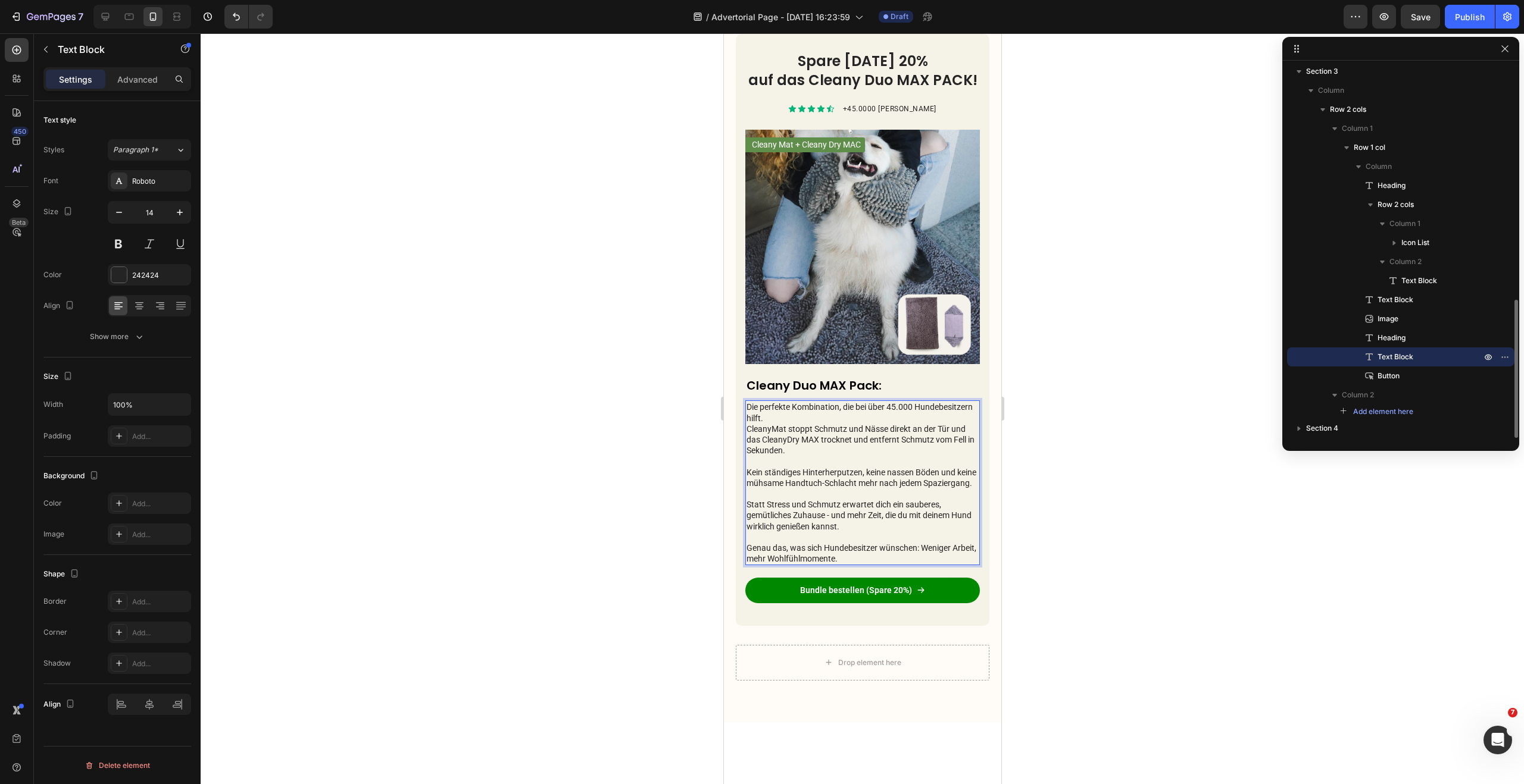
drag, startPoint x: 858, startPoint y: 430, endPoint x: 836, endPoint y: 428, distance: 22.1
click at [858, 430] on p "Die perfekte Kombination, die bei über 45.000 Hundebesitzern hilft. CleanyMat s…" at bounding box center [862, 444] width 232 height 87
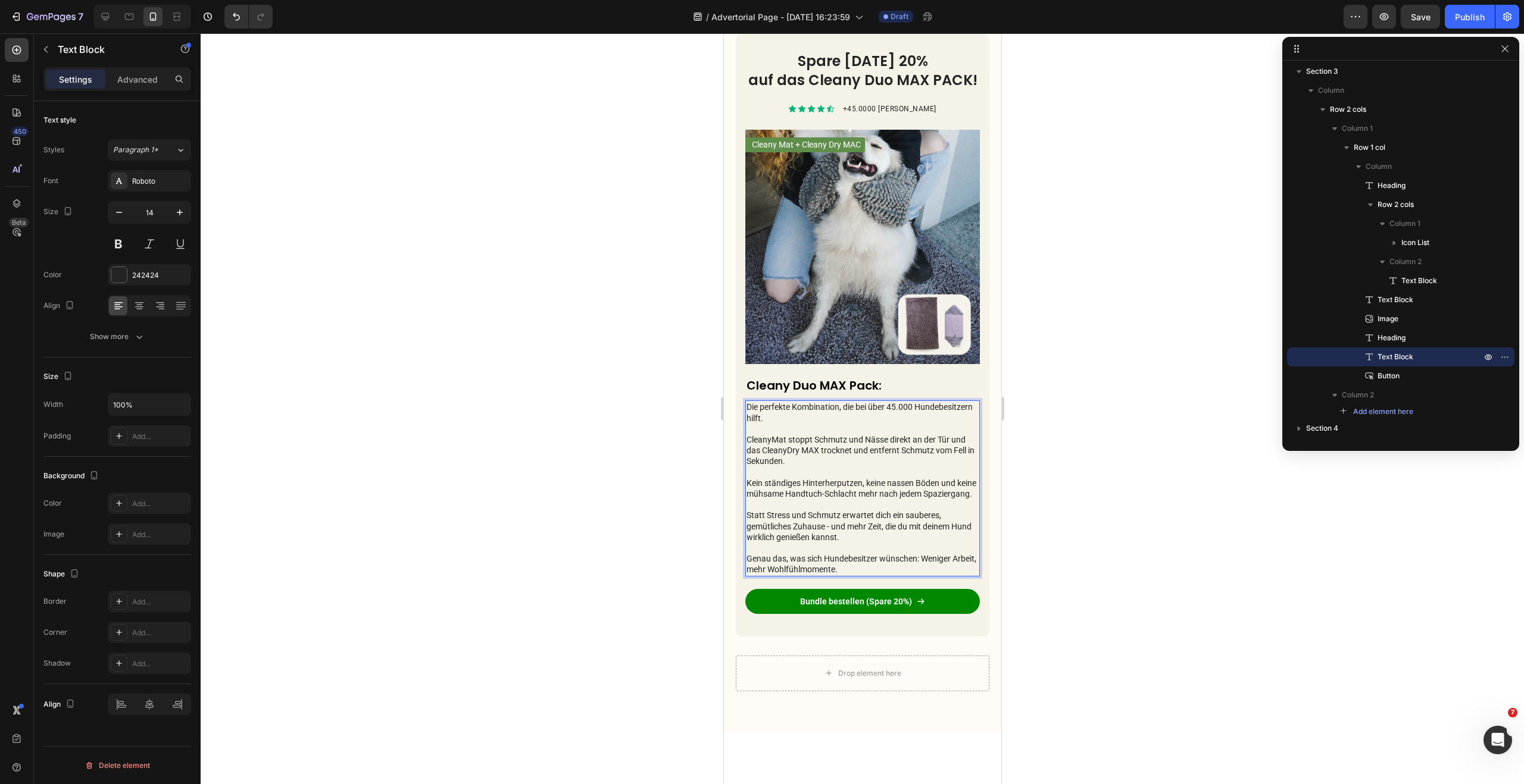
drag, startPoint x: 890, startPoint y: 417, endPoint x: 891, endPoint y: 428, distance: 11.0
click at [891, 423] on p "Die perfekte Kombination, die bei über 45.000 Hundebesitzern hilft." at bounding box center [862, 411] width 232 height 21
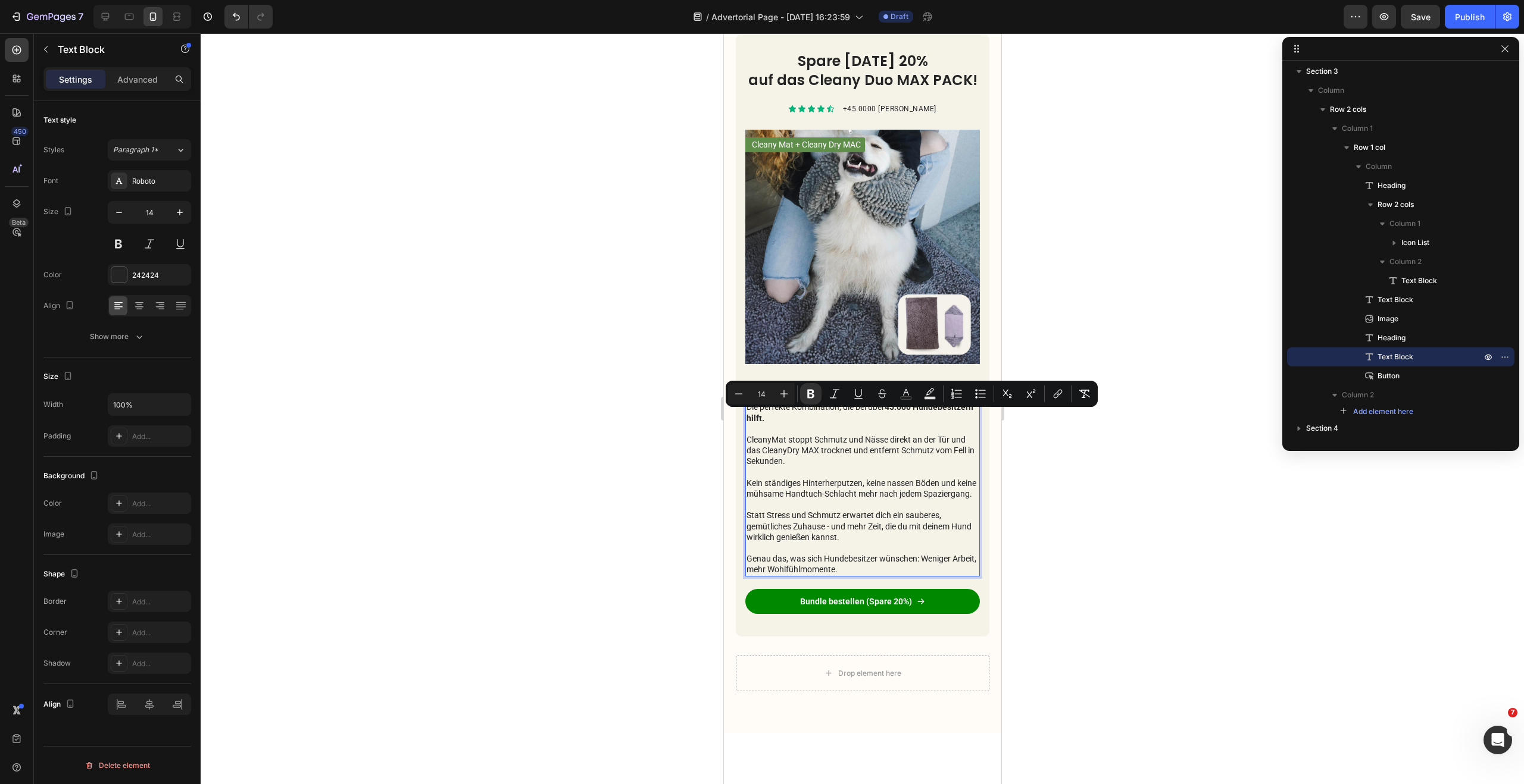
click at [821, 461] on p "CleanyMat stoppt Schmutz und Nässe direkt an der Tür und das CleanyDry MAX troc…" at bounding box center [862, 461] width 232 height 76
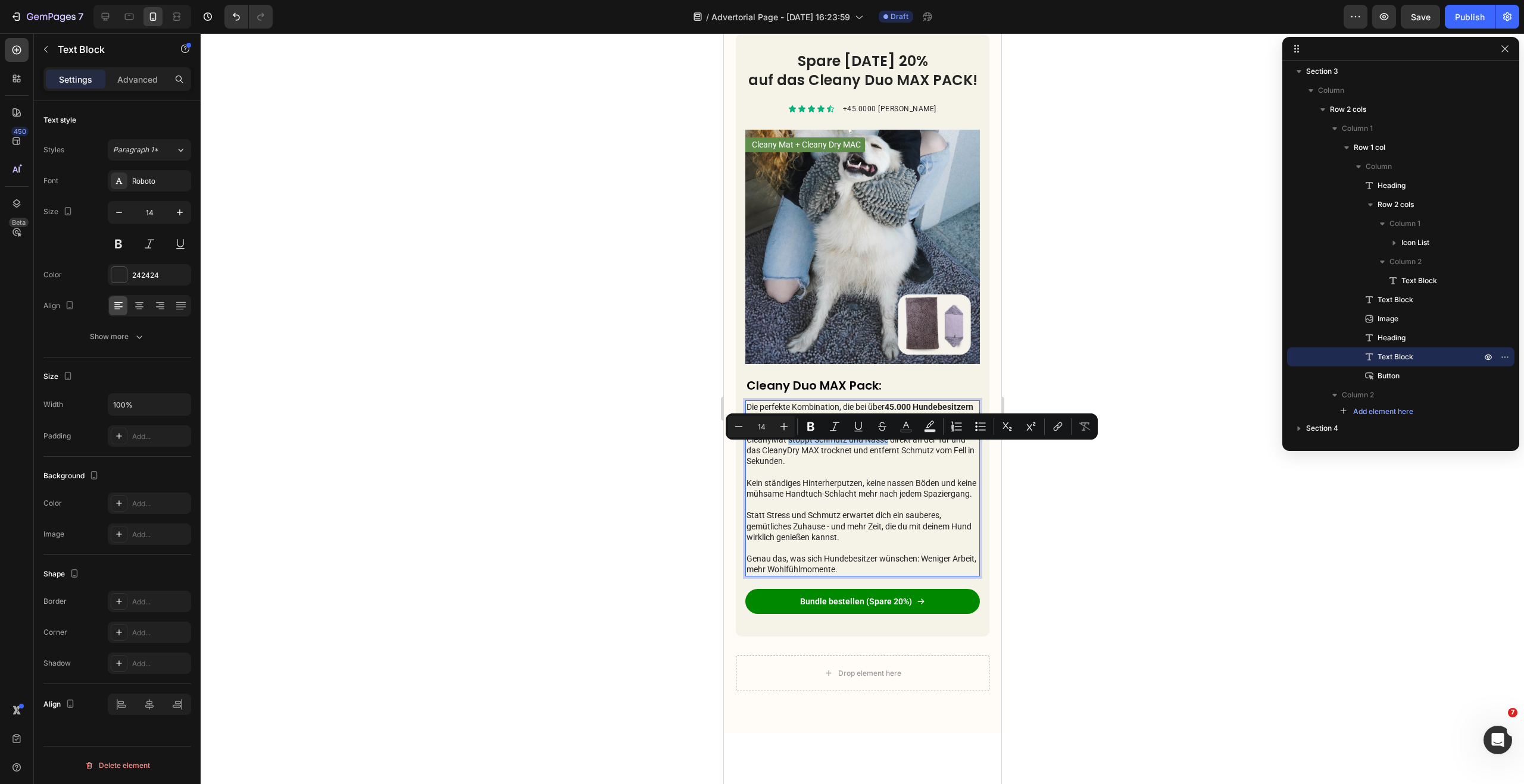
drag, startPoint x: 789, startPoint y: 449, endPoint x: 888, endPoint y: 452, distance: 99.0
click at [888, 452] on p "CleanyMat stoppt Schmutz und Nässe direkt an der Tür und das CleanyDry MAX troc…" at bounding box center [862, 461] width 232 height 76
click at [830, 462] on p "CleanyMat stoppt Schmutz und Nässe direkt an der Tür und das CleanyDry MAX troc…" at bounding box center [862, 461] width 232 height 76
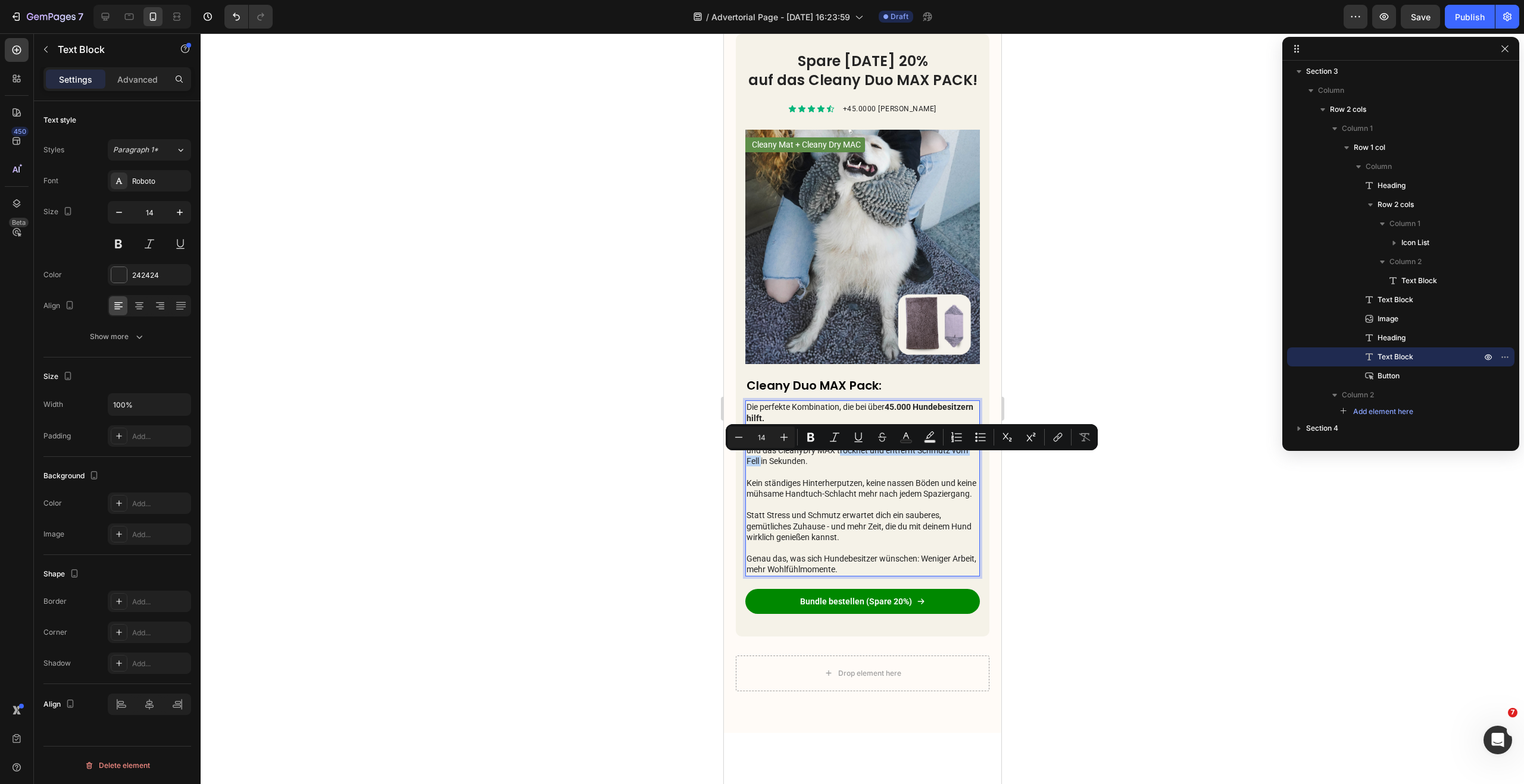
drag, startPoint x: 847, startPoint y: 462, endPoint x: 967, endPoint y: 464, distance: 120.0
click at [967, 464] on p "CleanyMat stoppt Schmutz und Nässe direkt an der Tür und das CleanyDry MAX troc…" at bounding box center [862, 461] width 232 height 76
click at [870, 493] on p "CleanyMat stoppt Schmutz und Nässe direkt an der Tür und das CleanyDry MAX troc…" at bounding box center [862, 461] width 232 height 76
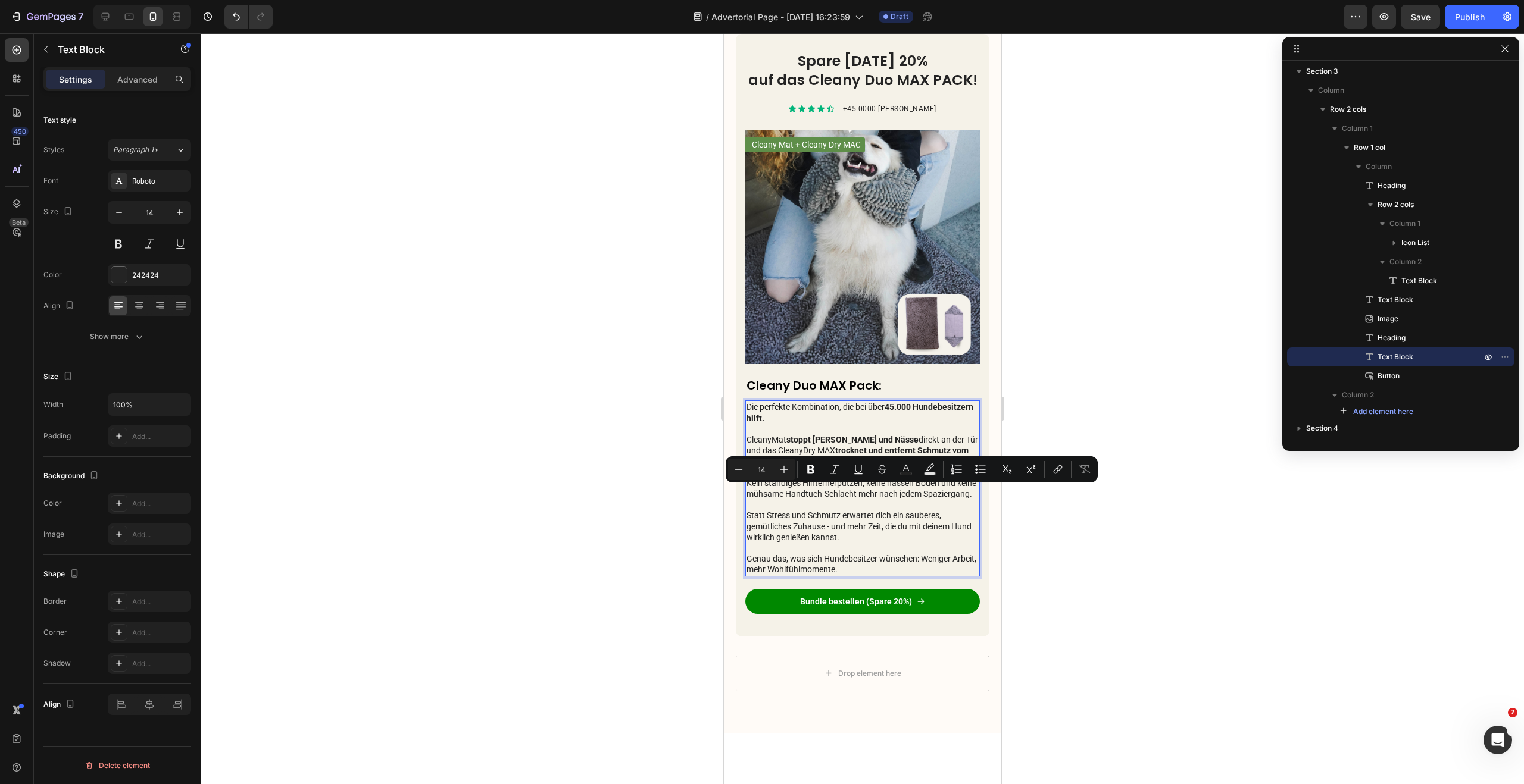
click at [805, 492] on p "CleanyMat stoppt Schmutz und Nässe direkt an der Tür und das CleanyDry MAX troc…" at bounding box center [862, 461] width 232 height 76
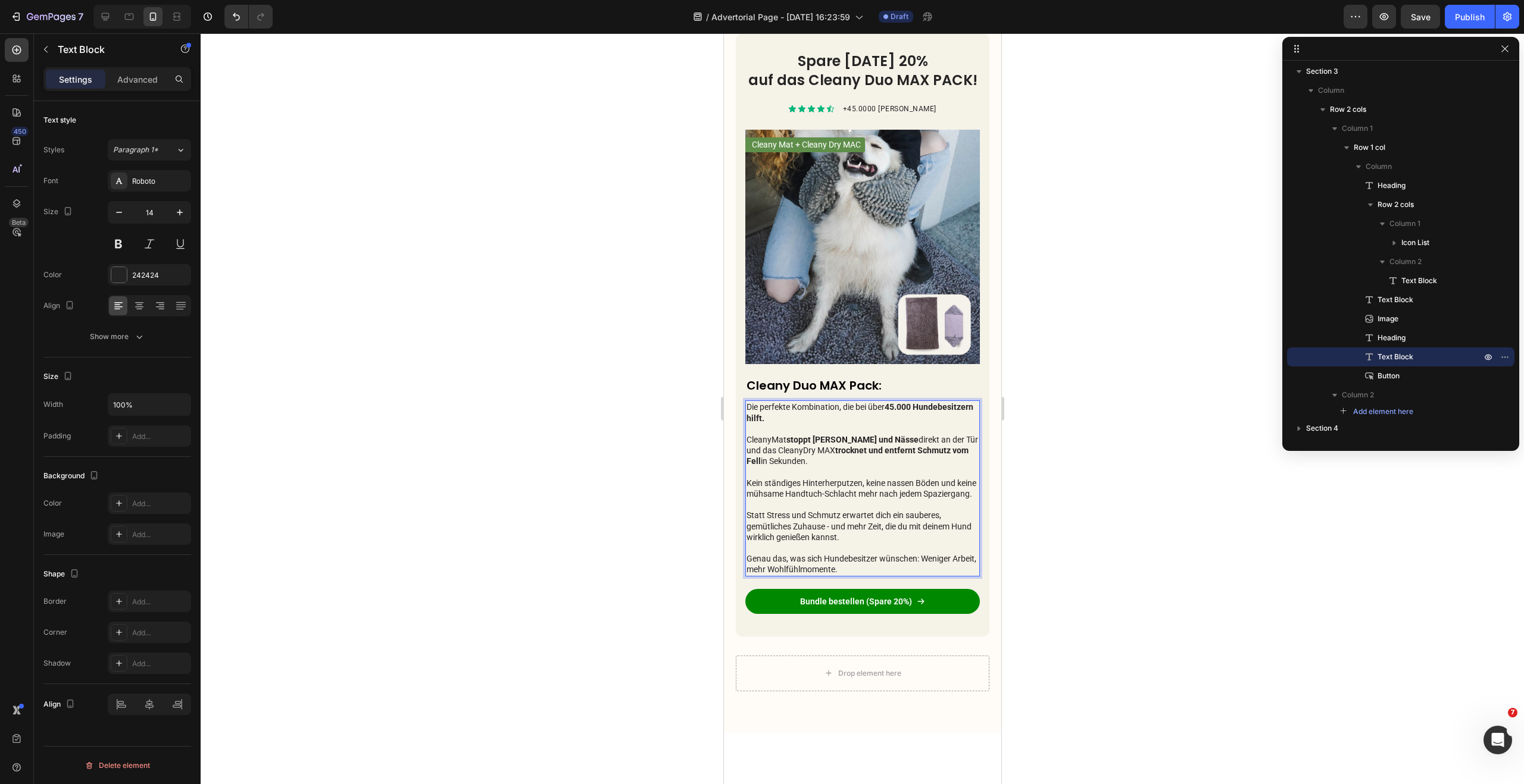
click at [782, 493] on p "CleanyMat stoppt Schmutz und Nässe direkt an der Tür und das CleanyDry MAX troc…" at bounding box center [862, 461] width 232 height 76
drag, startPoint x: 748, startPoint y: 493, endPoint x: 854, endPoint y: 498, distance: 106.1
click at [854, 498] on p "CleanyMat stoppt Schmutz und Nässe direkt an der Tür und das CleanyDry MAX troc…" at bounding box center [862, 461] width 232 height 76
click at [791, 493] on p "CleanyMat stoppt Schmutz und Nässe direkt an der Tür und das CleanyDry MAX troc…" at bounding box center [862, 461] width 232 height 76
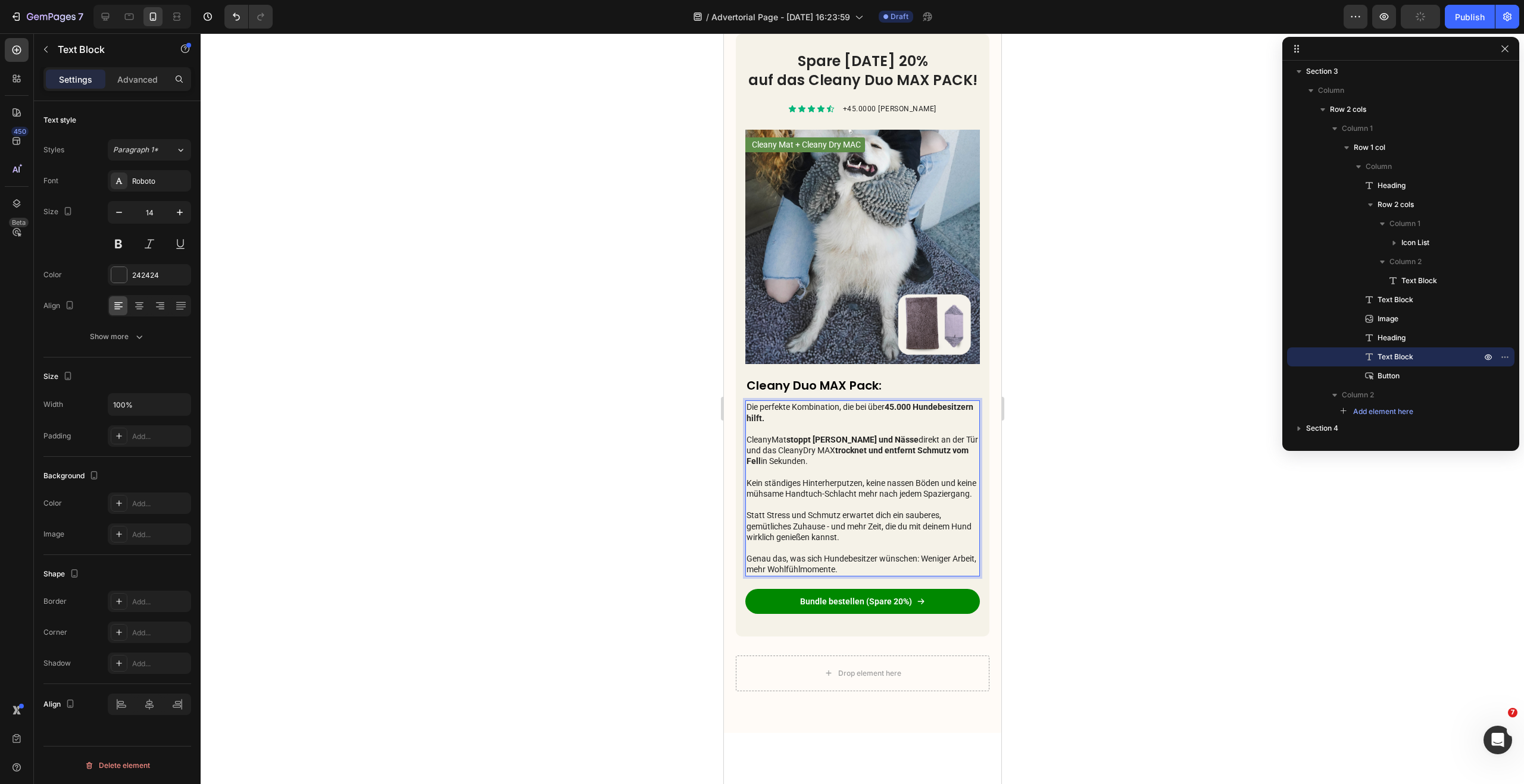
click at [753, 493] on p "CleanyMat stoppt Schmutz und Nässe direkt an der Tür und das CleanyDry MAX troc…" at bounding box center [862, 461] width 232 height 76
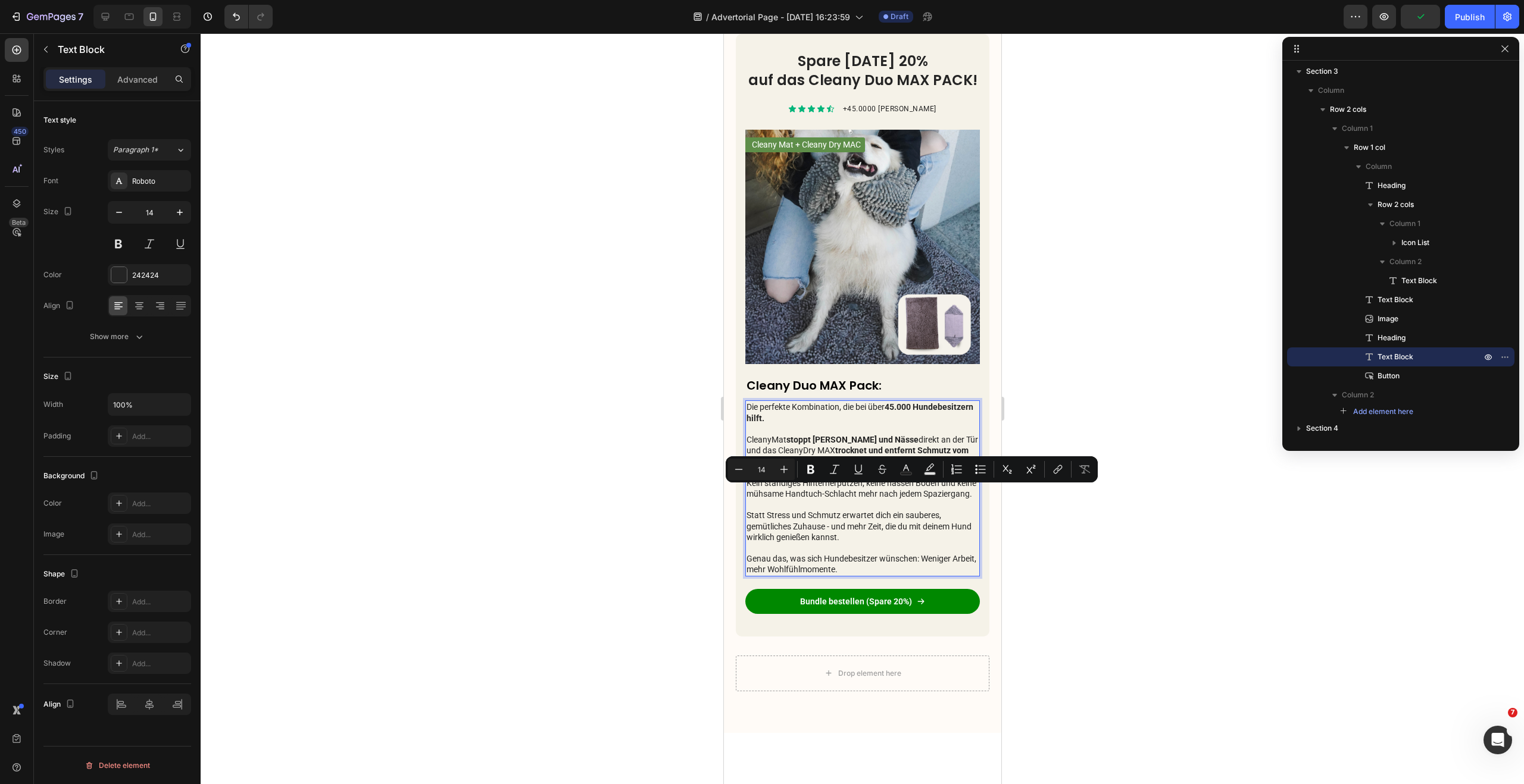
click at [788, 495] on p "CleanyMat stoppt Schmutz und Nässe direkt an der Tür und das CleanyDry MAX troc…" at bounding box center [862, 461] width 232 height 76
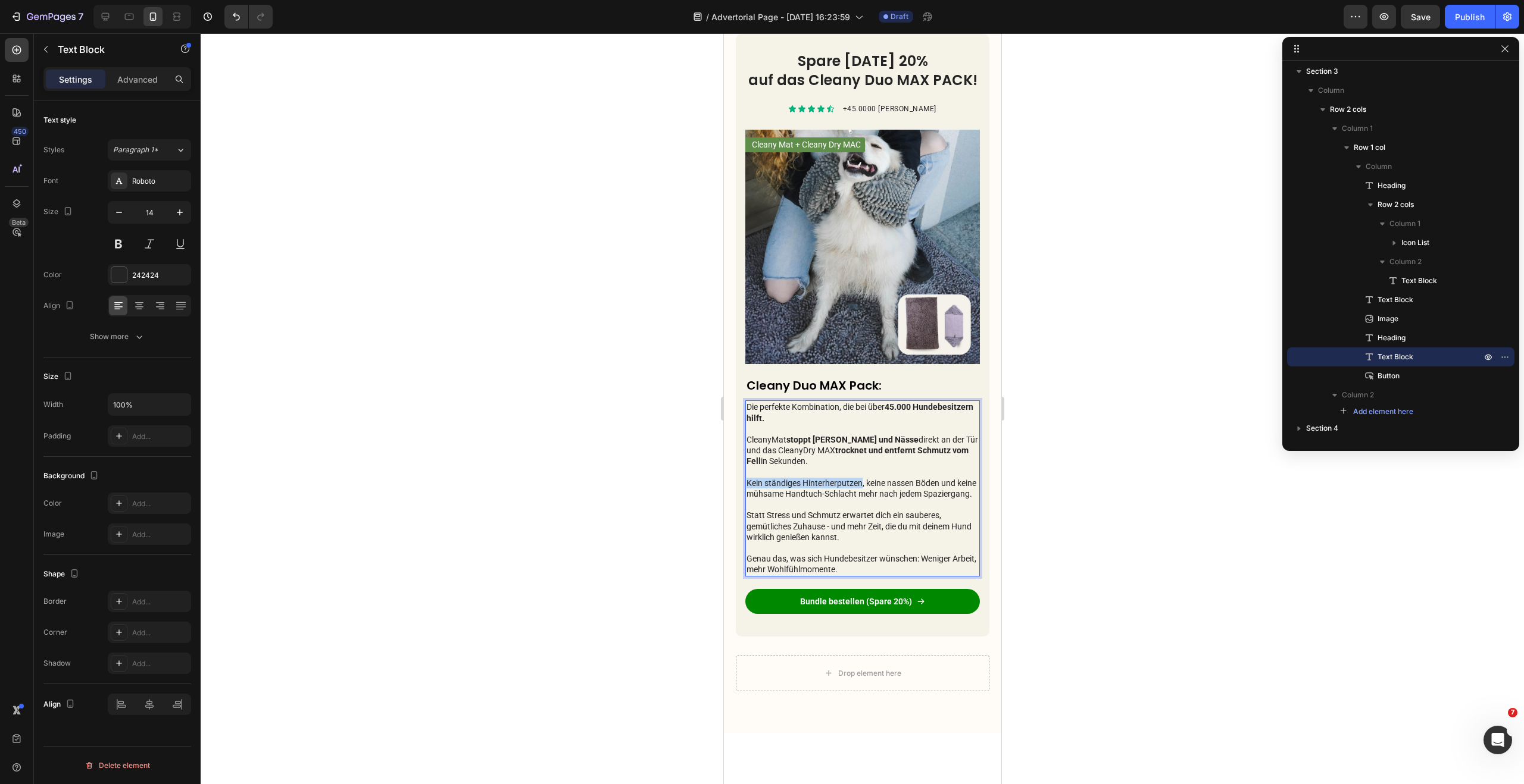
drag, startPoint x: 861, startPoint y: 493, endPoint x: 748, endPoint y: 493, distance: 113.0
click at [748, 493] on p "CleanyMat stoppt Schmutz und Nässe direkt an der Tür und das CleanyDry MAX troc…" at bounding box center [862, 461] width 232 height 76
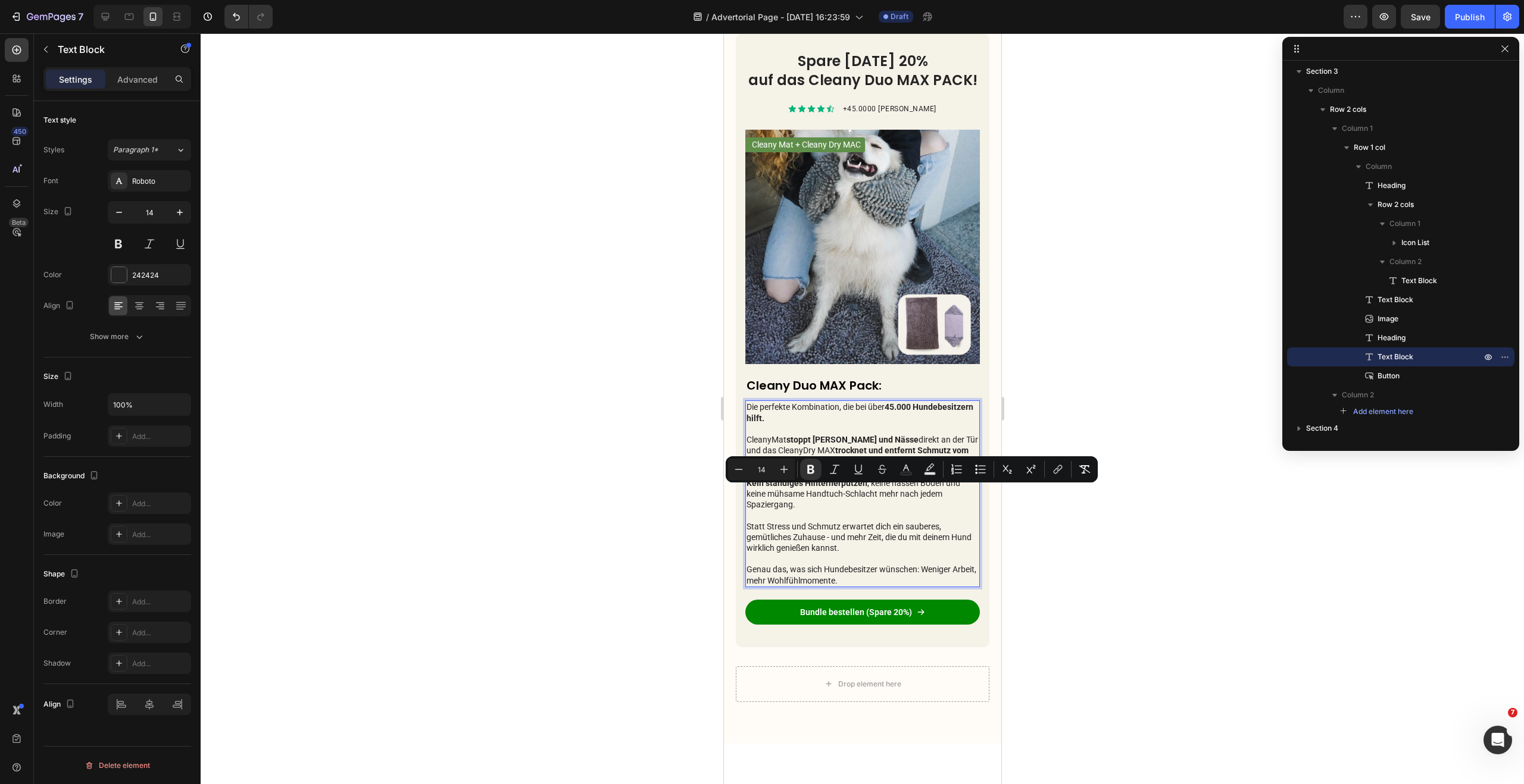
click at [821, 488] on strong "Kein ständiges Hinterherputzen" at bounding box center [806, 482] width 121 height 9
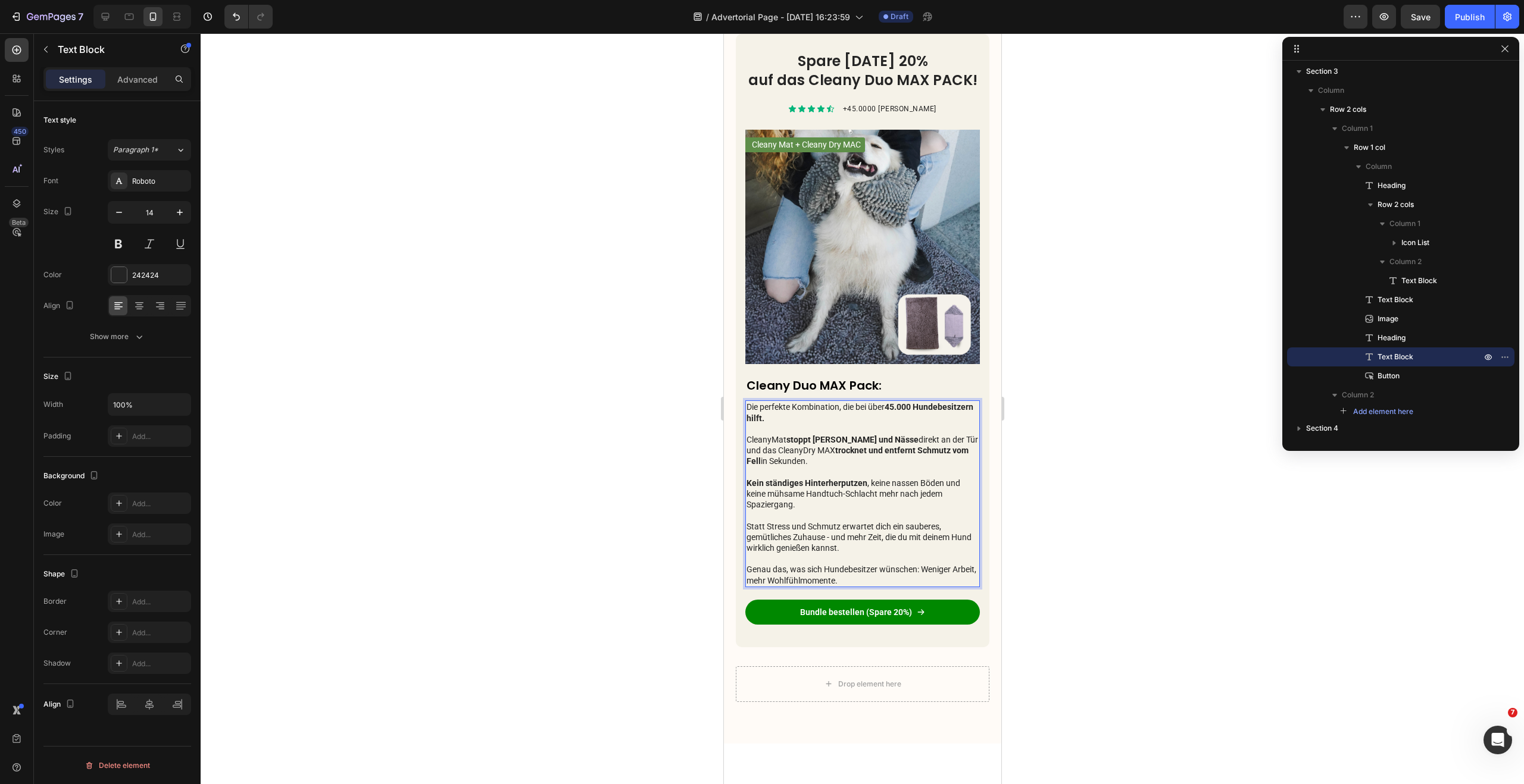
click at [828, 488] on strong "Kein ständiges Hinterherputzen" at bounding box center [806, 482] width 121 height 9
click at [834, 488] on strong "Kein ständiges Hinterherputzen" at bounding box center [806, 482] width 121 height 9
drag, startPoint x: 869, startPoint y: 493, endPoint x: 941, endPoint y: 495, distance: 72.0
click at [941, 495] on p "CleanyMat stoppt Schmutz und Nässe direkt an der Tür und das CleanyDry MAX troc…" at bounding box center [862, 467] width 232 height 87
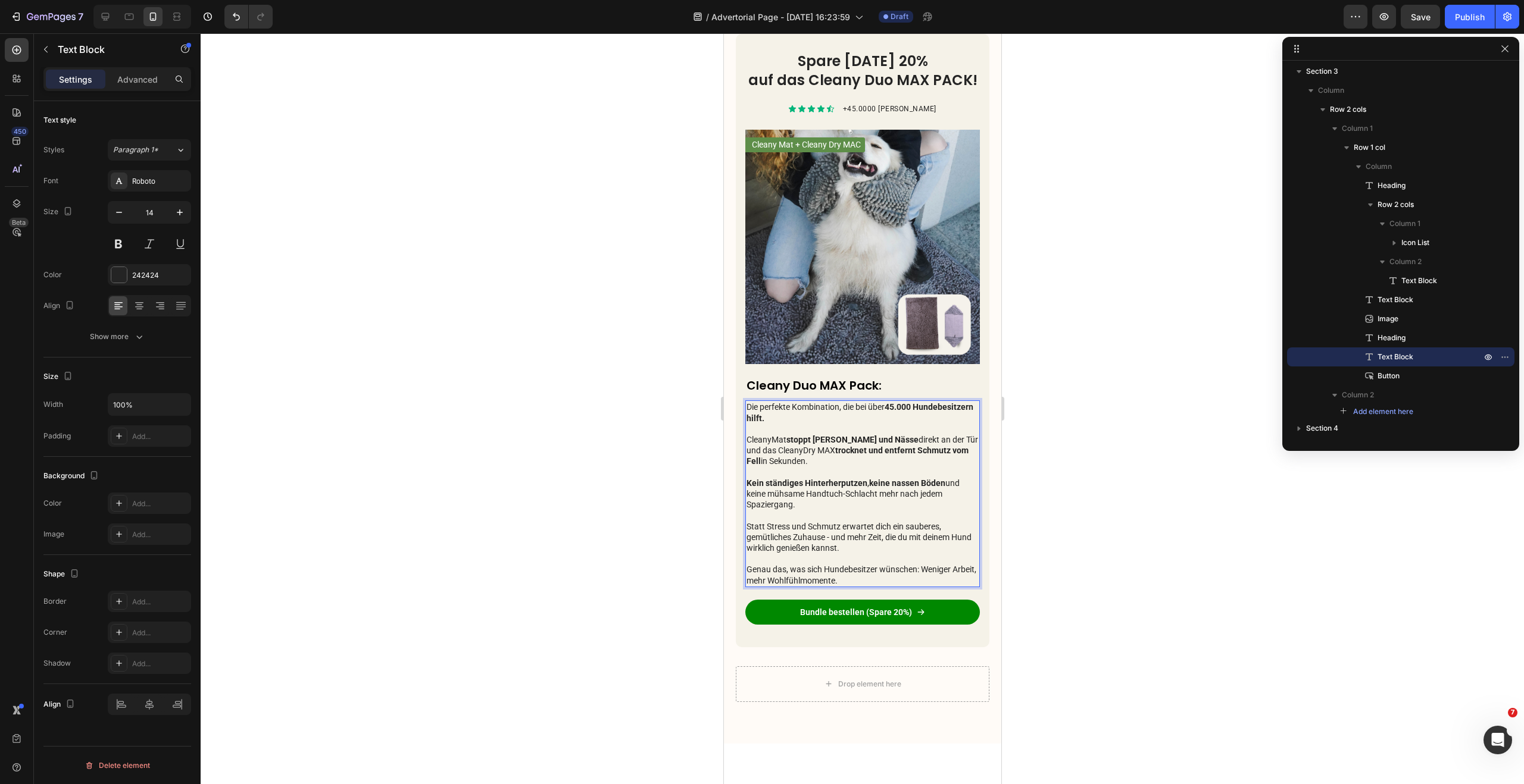
click at [799, 502] on p "CleanyMat stoppt Schmutz und Nässe direkt an der Tür und das CleanyDry MAX troc…" at bounding box center [862, 467] width 232 height 87
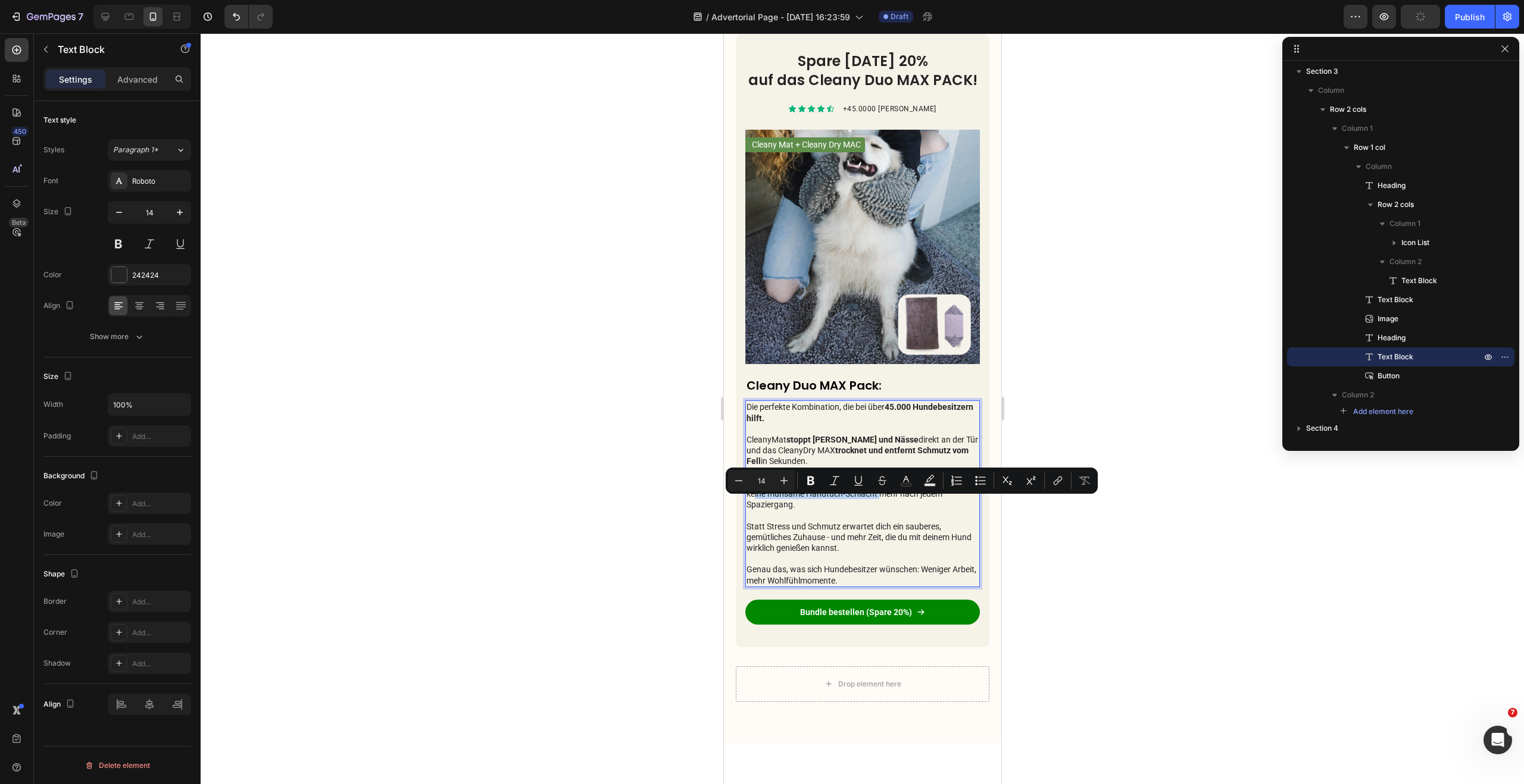
drag, startPoint x: 748, startPoint y: 503, endPoint x: 876, endPoint y: 506, distance: 128.0
click at [876, 506] on p "CleanyMat stoppt Schmutz und Nässe direkt an der Tür und das CleanyDry MAX troc…" at bounding box center [862, 467] width 232 height 87
click at [747, 503] on p "CleanyMat stoppt Schmutz und Nässe direkt an der Tür und das CleanyDry MAX troc…" at bounding box center [862, 467] width 232 height 87
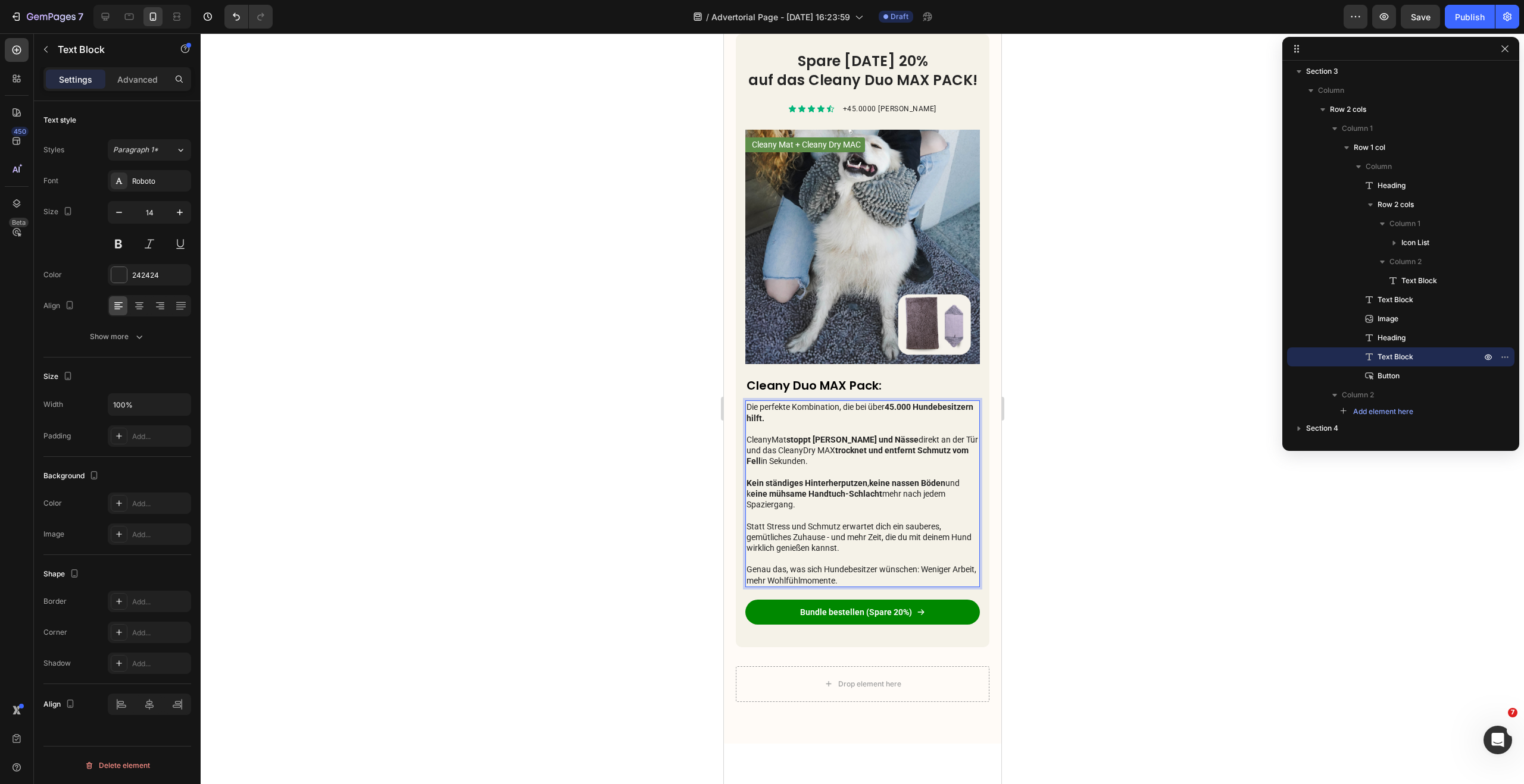
click at [744, 503] on div "Die perfekte Kombination, die bei über 45.000 Hundebesitzern hilft. CleanyMat s…" at bounding box center [861, 493] width 235 height 186
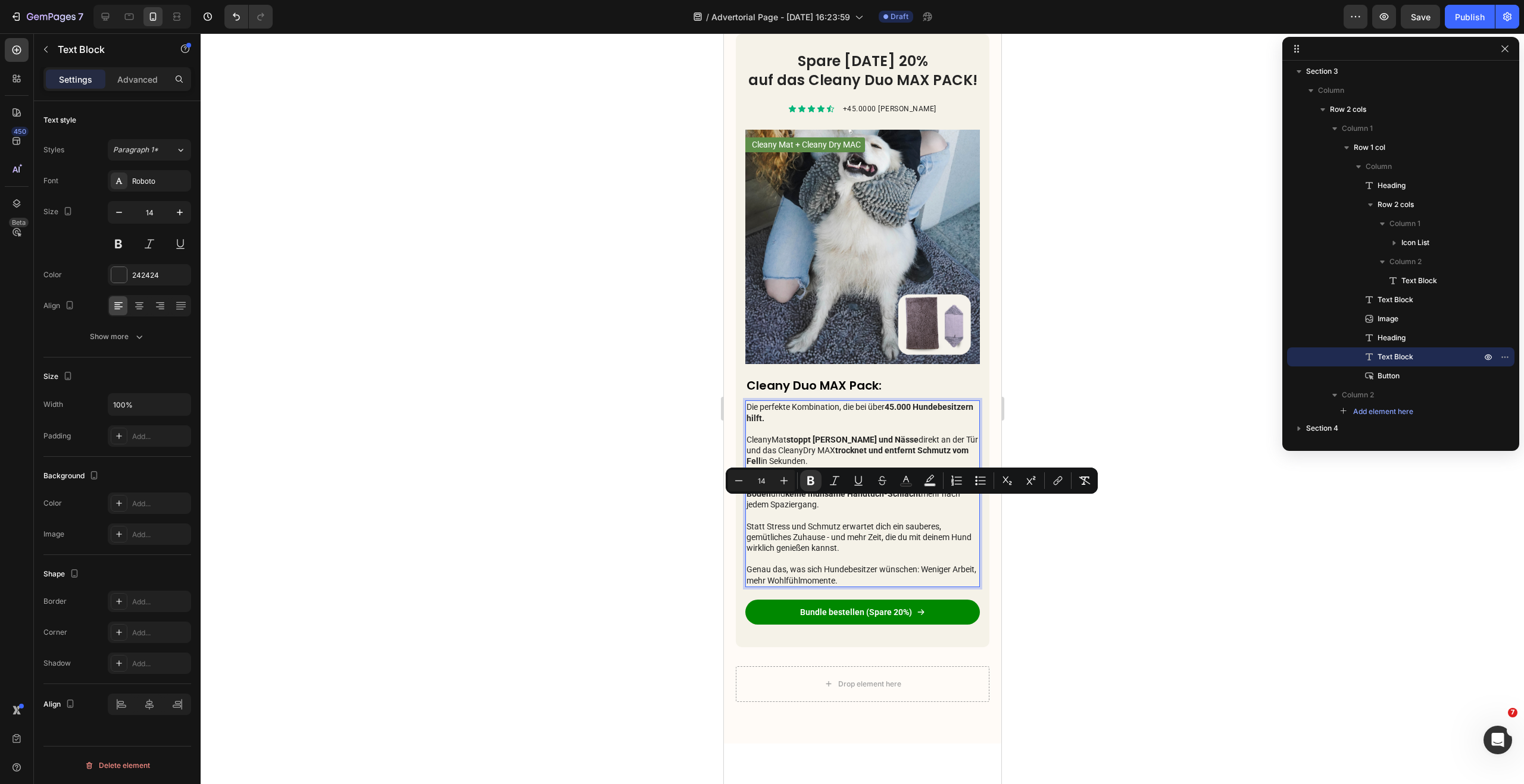
click at [815, 511] on p "CleanyMat stoppt Schmutz und Nässe direkt an der Tür und das CleanyDry MAX troc…" at bounding box center [862, 467] width 232 height 87
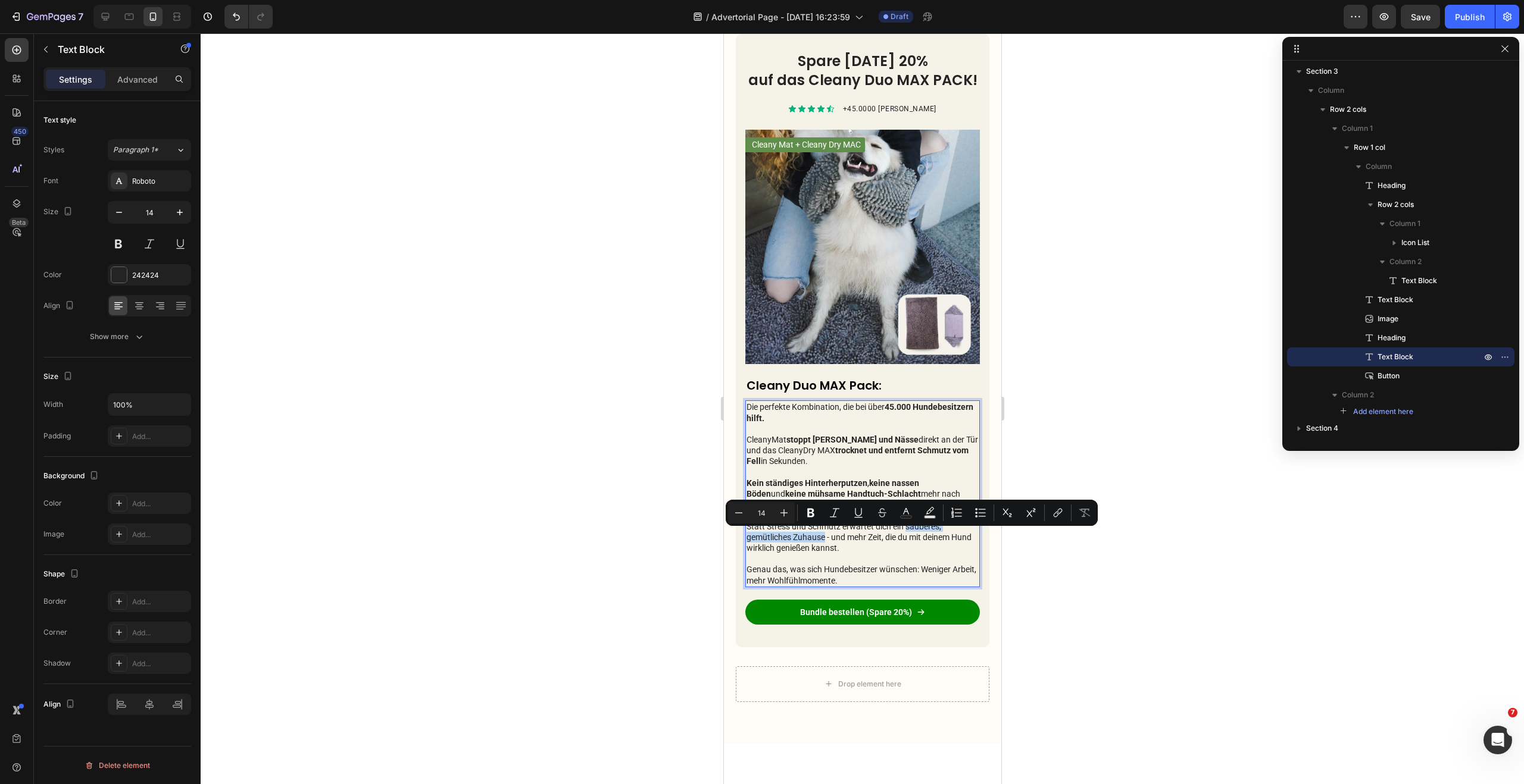
drag, startPoint x: 882, startPoint y: 550, endPoint x: 825, endPoint y: 551, distance: 57.0
click at [825, 551] on p "Statt Stress und Schmutz erwartet dich ein sauberes, gemütliches Zuhause - und …" at bounding box center [862, 553] width 232 height 65
click at [881, 549] on p "Statt Stress und Schmutz erwartet dich ein sauberes, gemütliches Zuhause - und …" at bounding box center [862, 553] width 232 height 65
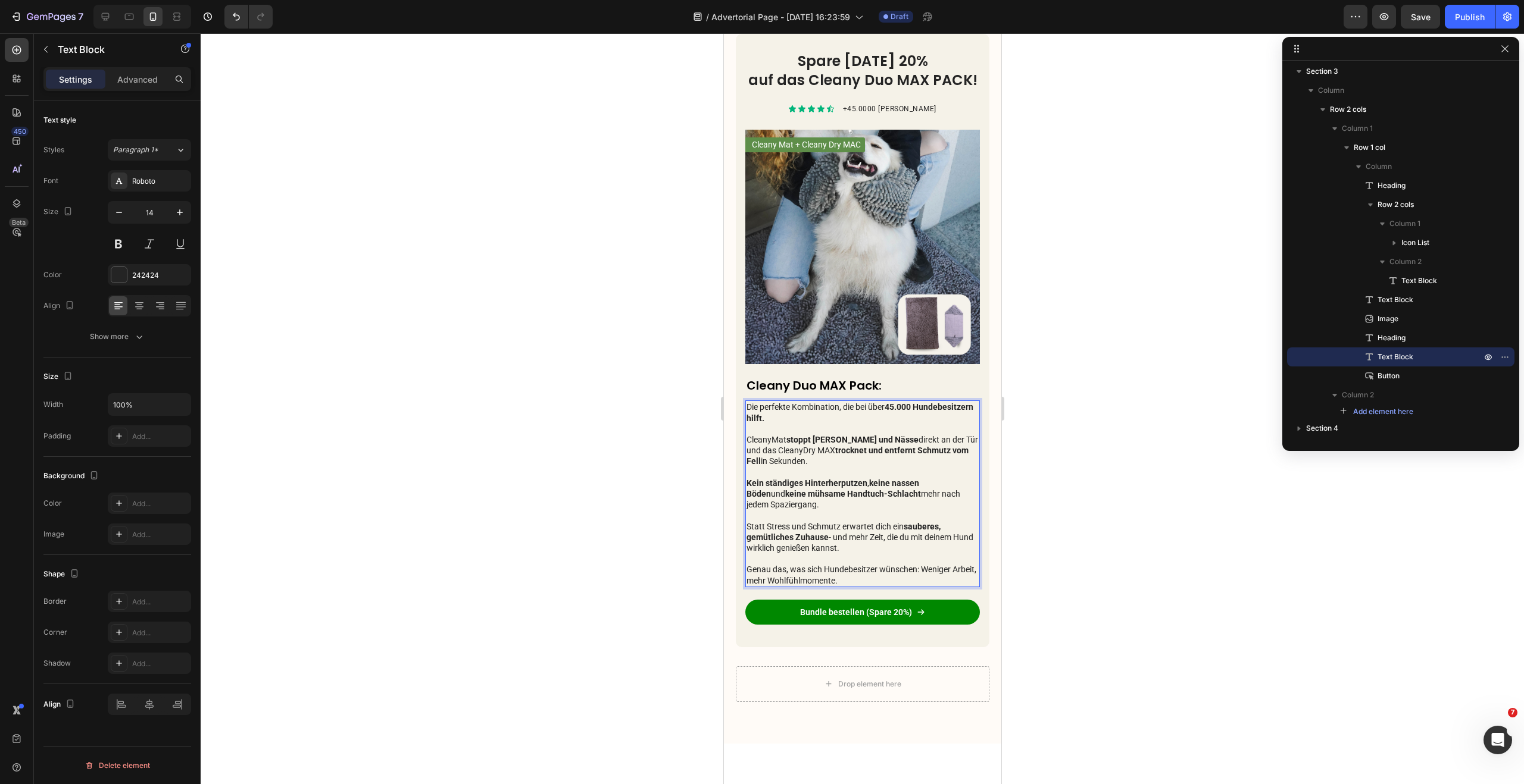
click at [858, 548] on p "Statt Stress und Schmutz erwartet dich ein sauberes, gemütliches Zuhause - und …" at bounding box center [862, 553] width 232 height 65
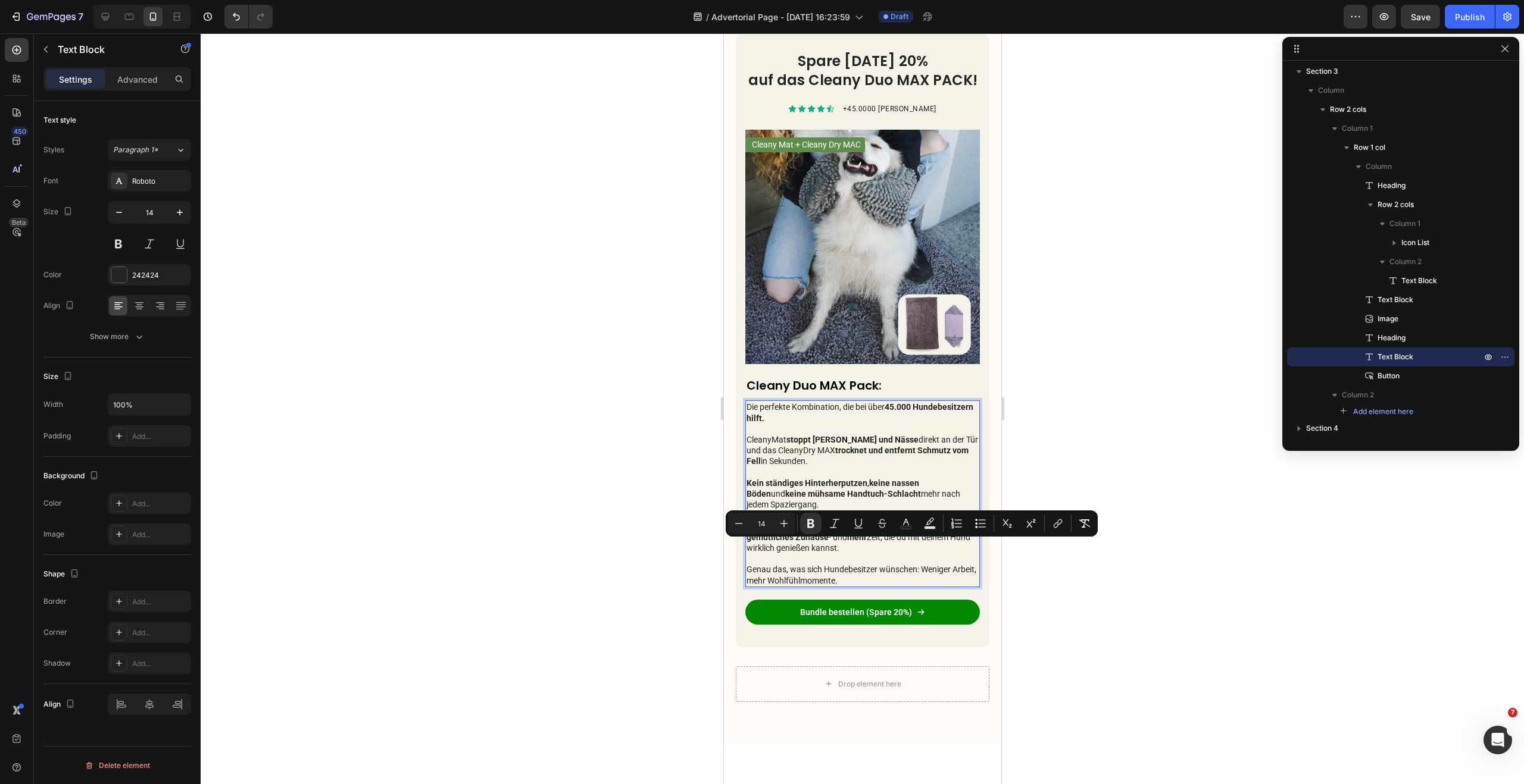
click at [877, 547] on p "Statt Stress und Schmutz erwartet dich ein sauberes, gemütliches Zuhause - und …" at bounding box center [862, 553] width 232 height 65
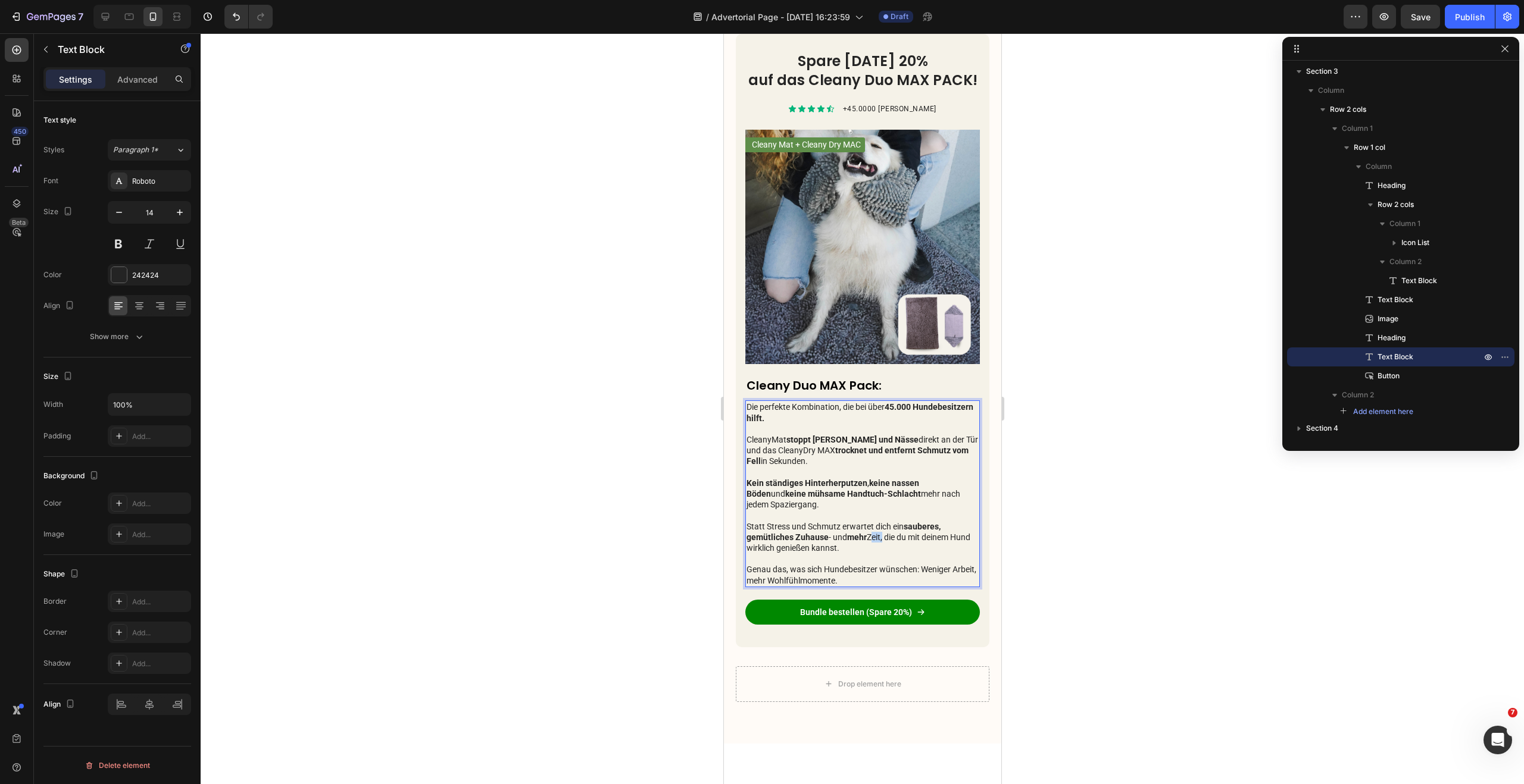
click at [877, 547] on p "Statt Stress und Schmutz erwartet dich ein sauberes, gemütliches Zuhause - und …" at bounding box center [862, 553] width 232 height 65
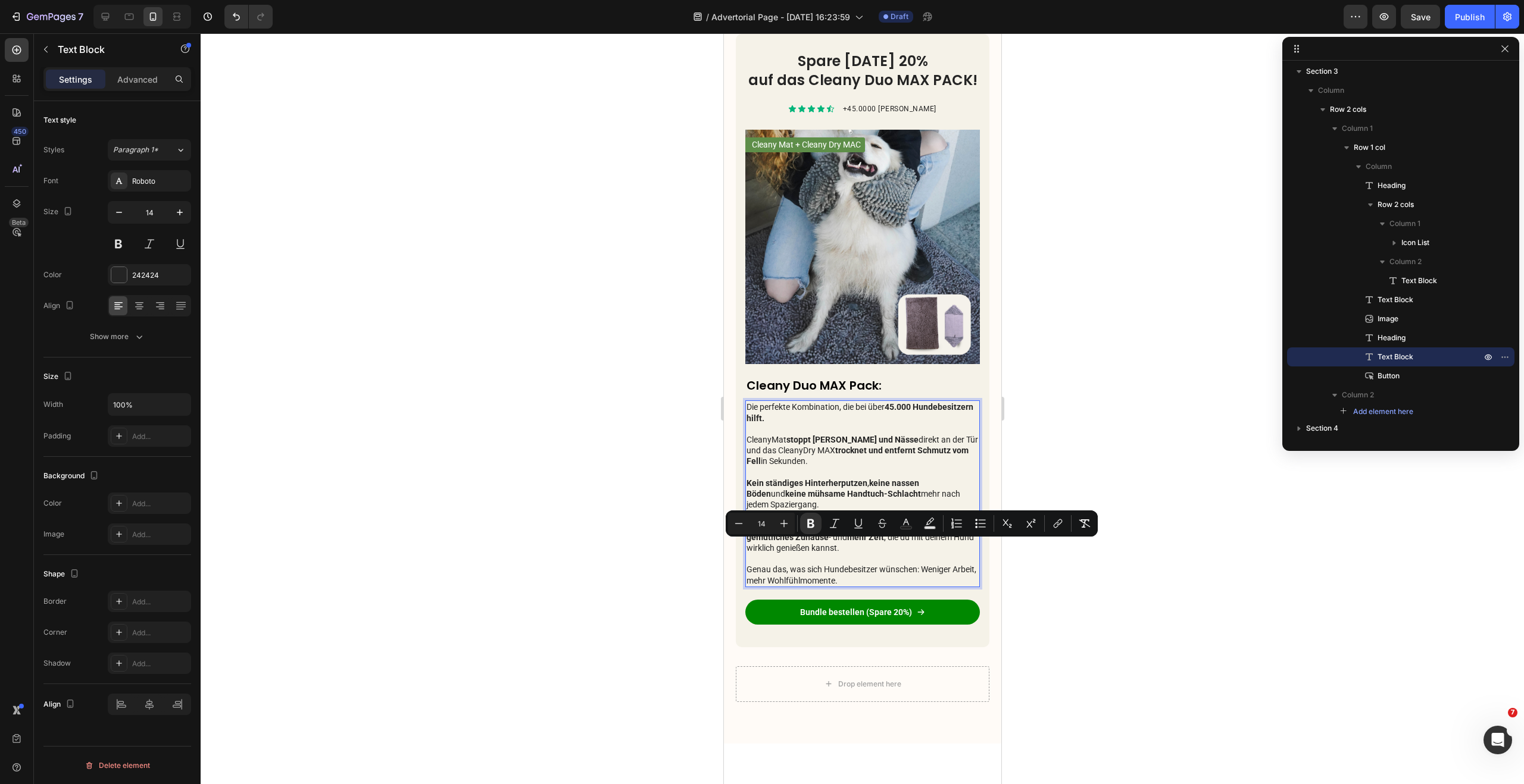
click at [850, 561] on p "Statt Stress und Schmutz erwartet dich ein sauberes, gemütliches Zuhause - und …" at bounding box center [862, 553] width 232 height 65
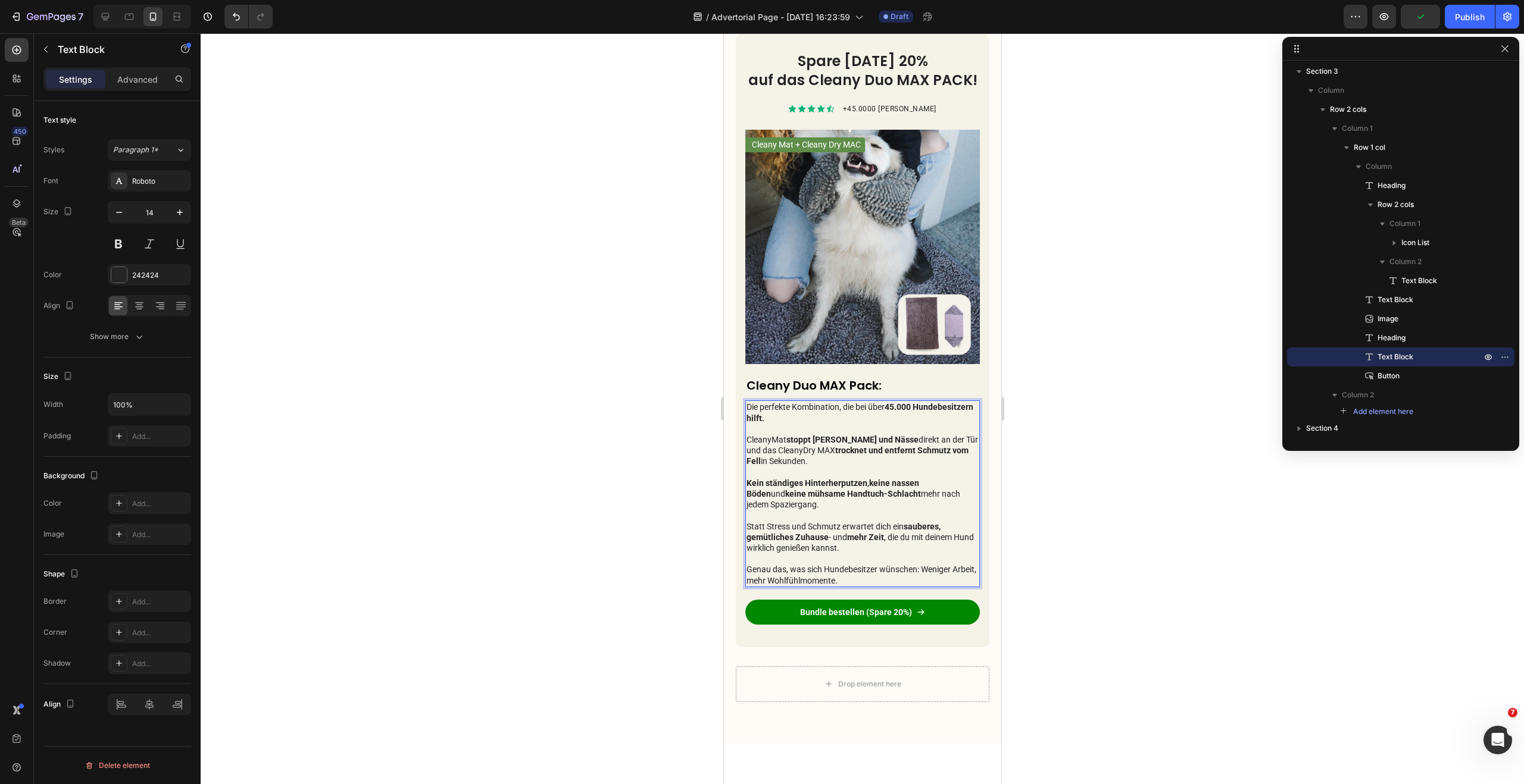
click at [922, 579] on p "Statt Stress und Schmutz erwartet dich ein sauberes, gemütliches Zuhause - und …" at bounding box center [862, 553] width 232 height 65
click at [934, 579] on p "Statt Stress und Schmutz erwartet dich ein sauberes, gemütliches Zuhause - und …" at bounding box center [862, 553] width 232 height 65
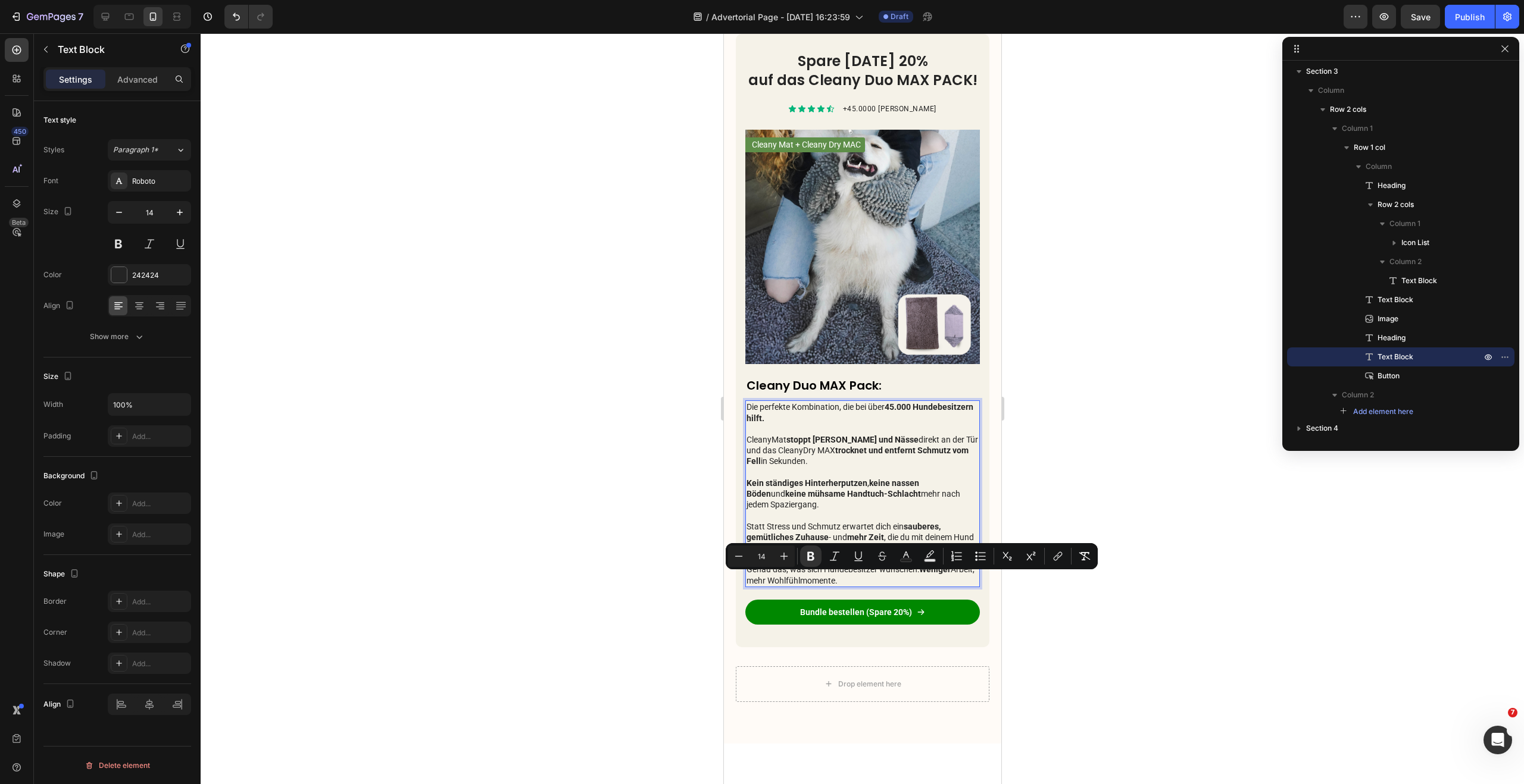
click at [756, 586] on p "Statt Stress und Schmutz erwartet dich ein sauberes, gemütliches Zuhause - und …" at bounding box center [862, 553] width 232 height 65
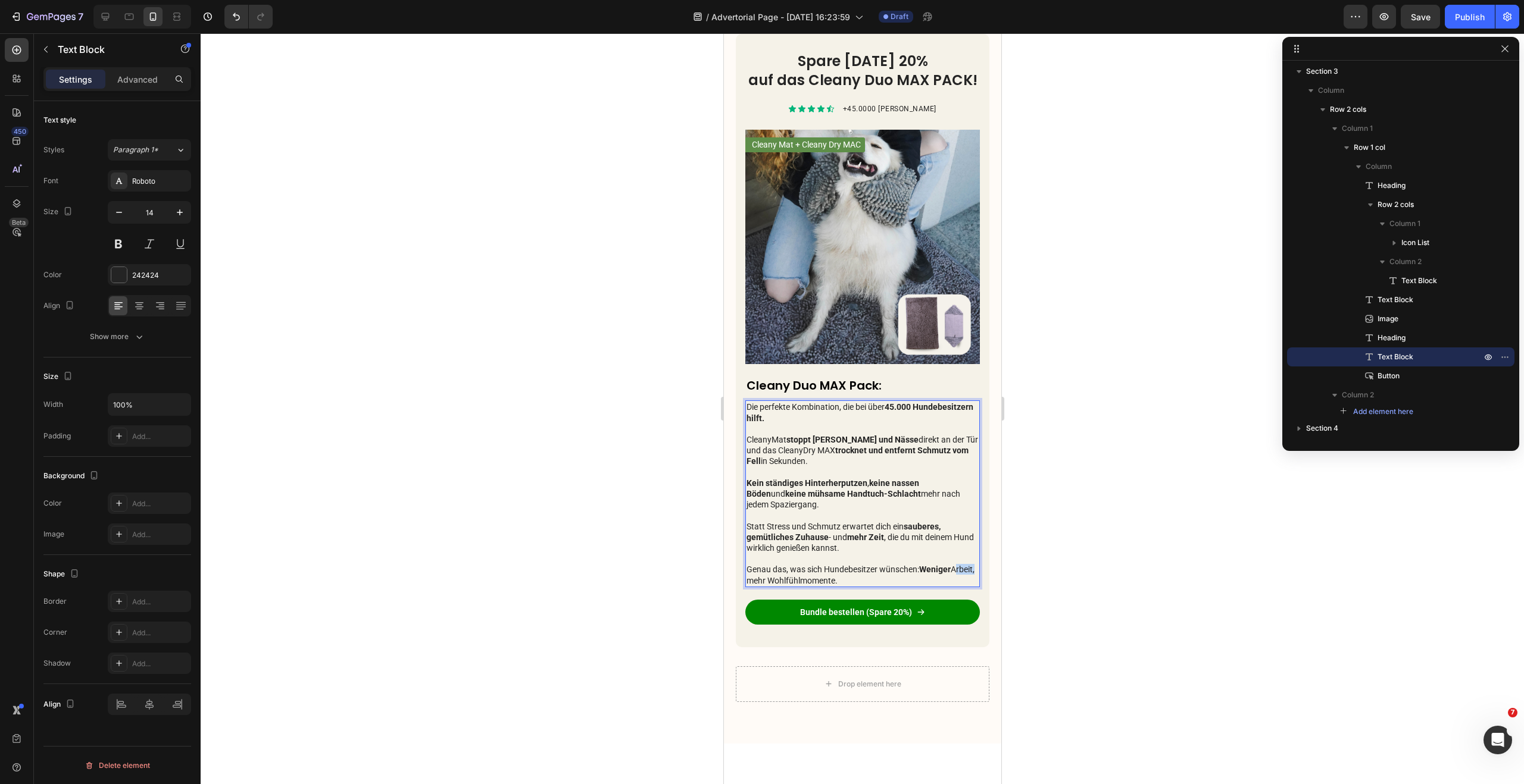
click at [756, 586] on p "Statt Stress und Schmutz erwartet dich ein sauberes, gemütliches Zuhause - und …" at bounding box center [862, 553] width 232 height 65
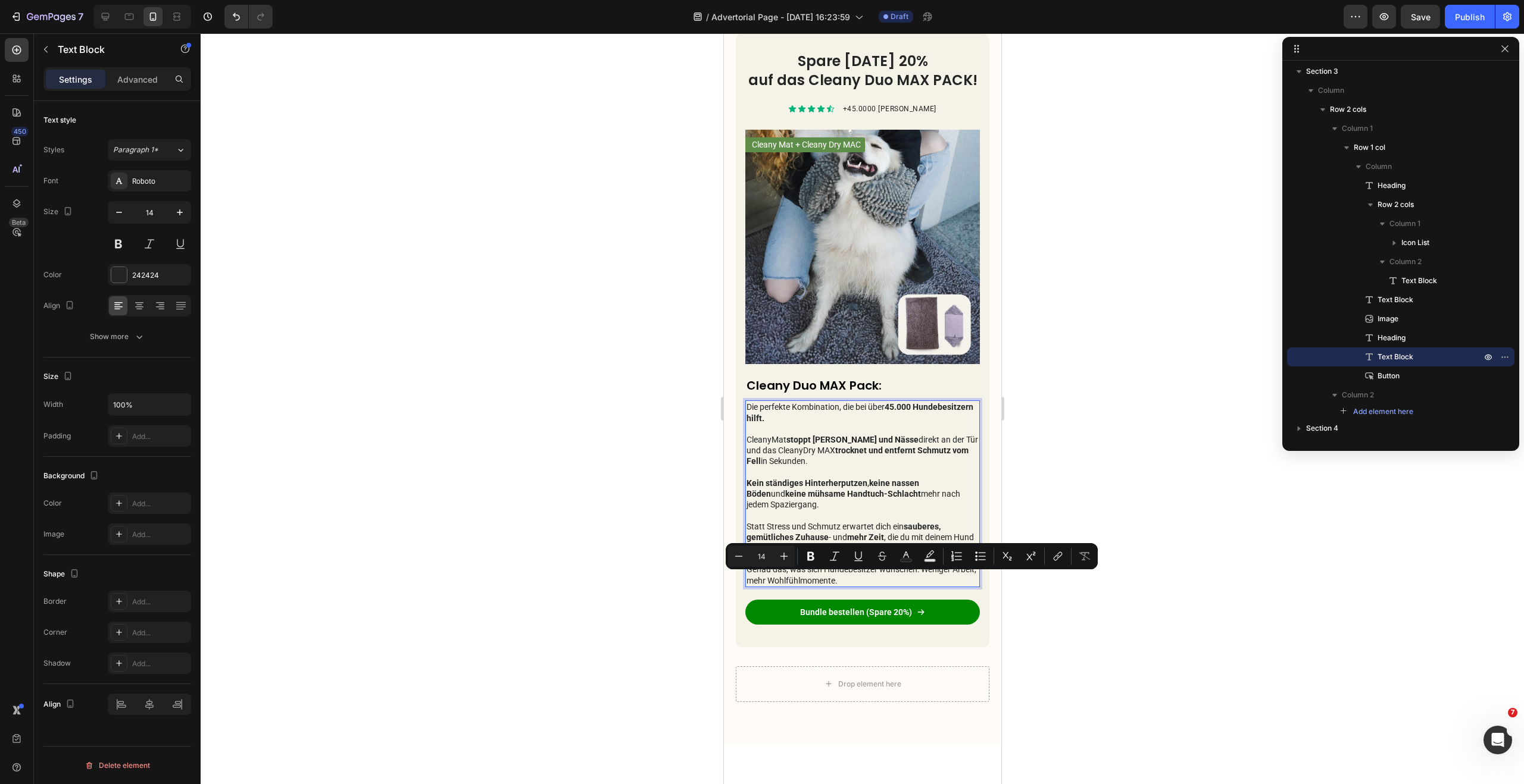
click at [788, 586] on p "Statt Stress und Schmutz erwartet dich ein sauberes, gemütliches Zuhause - und …" at bounding box center [862, 553] width 232 height 65
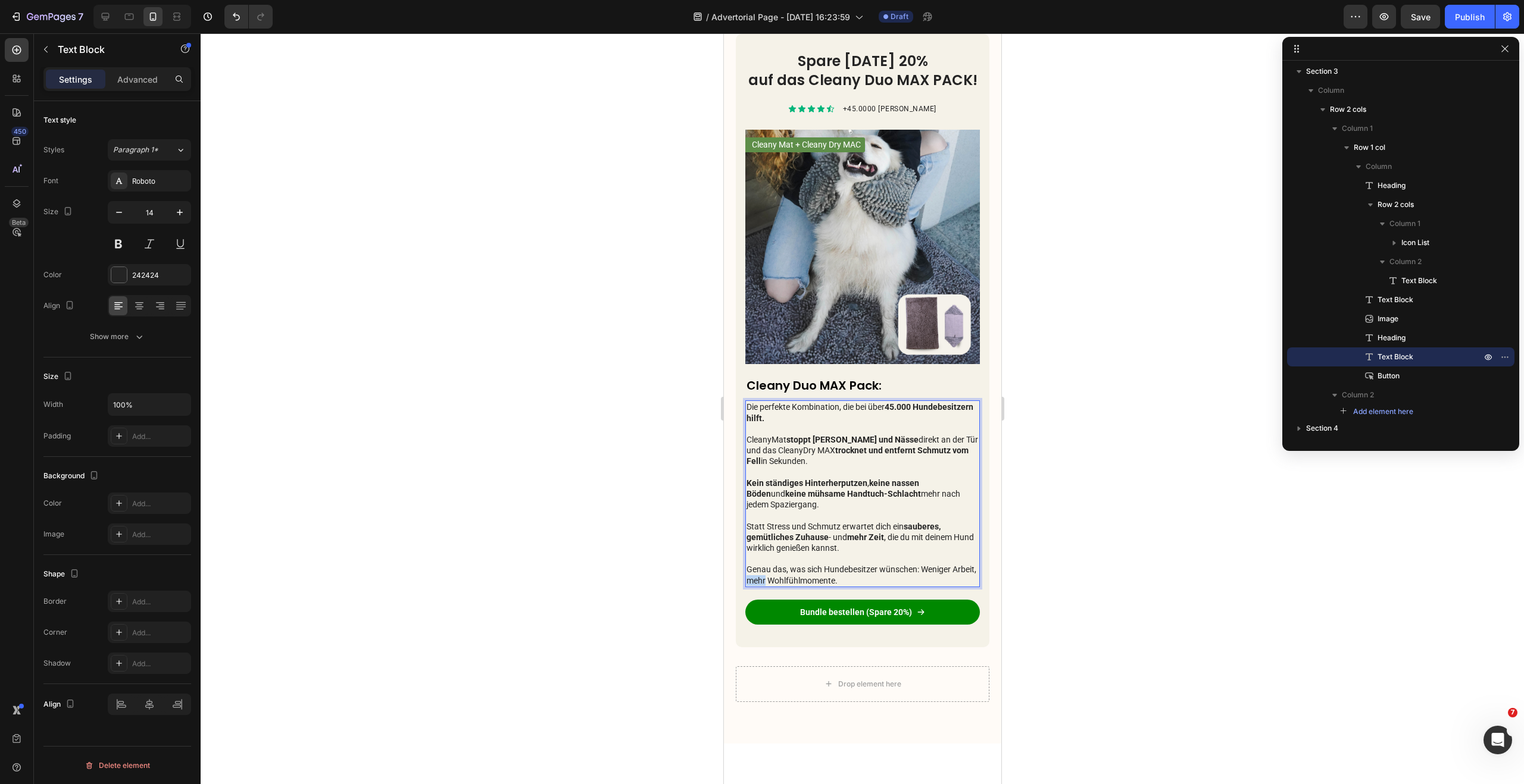
click at [788, 586] on p "Statt Stress und Schmutz erwartet dich ein sauberes, gemütliches Zuhause - und …" at bounding box center [862, 553] width 232 height 65
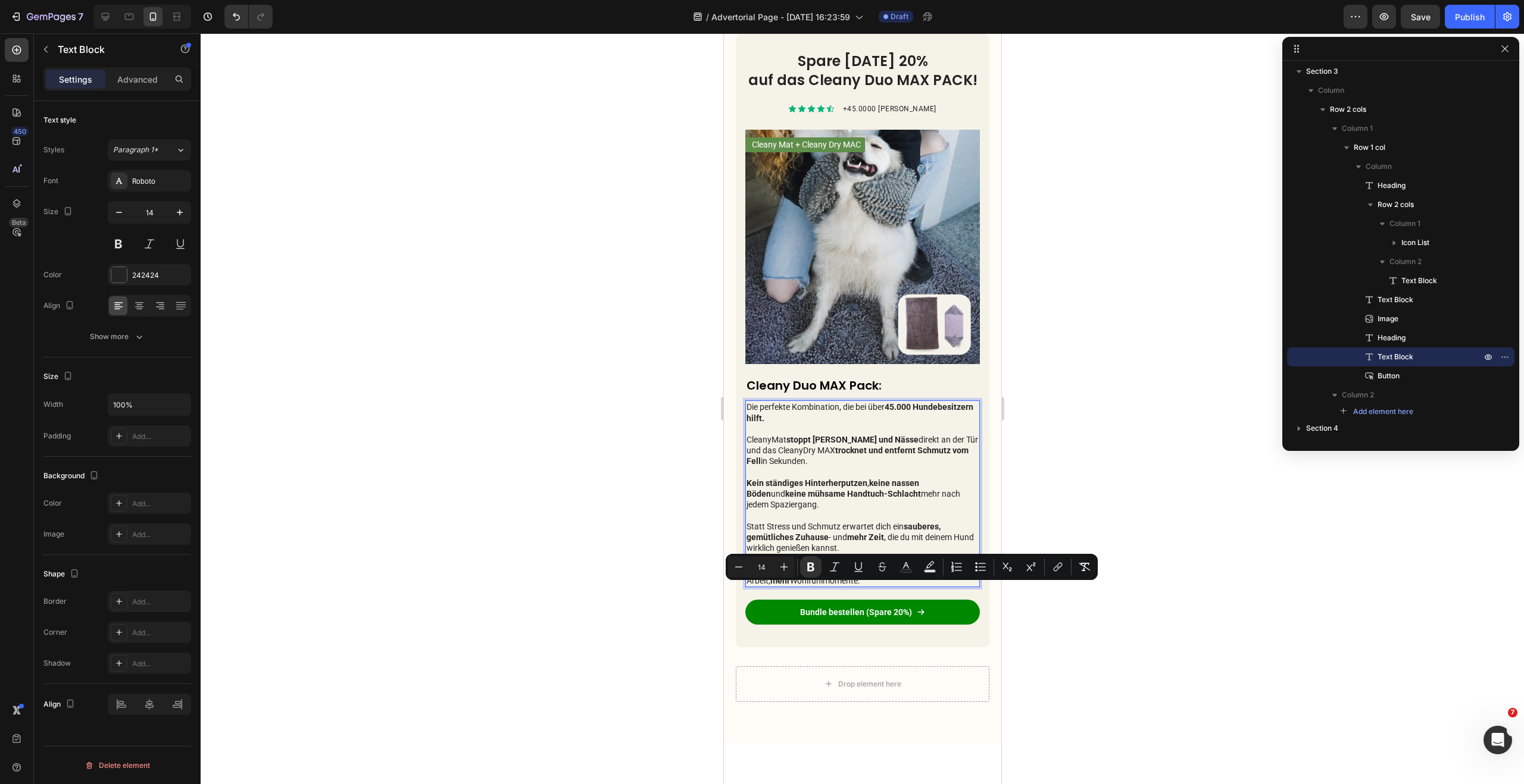
click at [816, 586] on p "Statt Stress und Schmutz erwartet dich ein sauberes, gemütliches Zuhause - und …" at bounding box center [862, 553] width 232 height 65
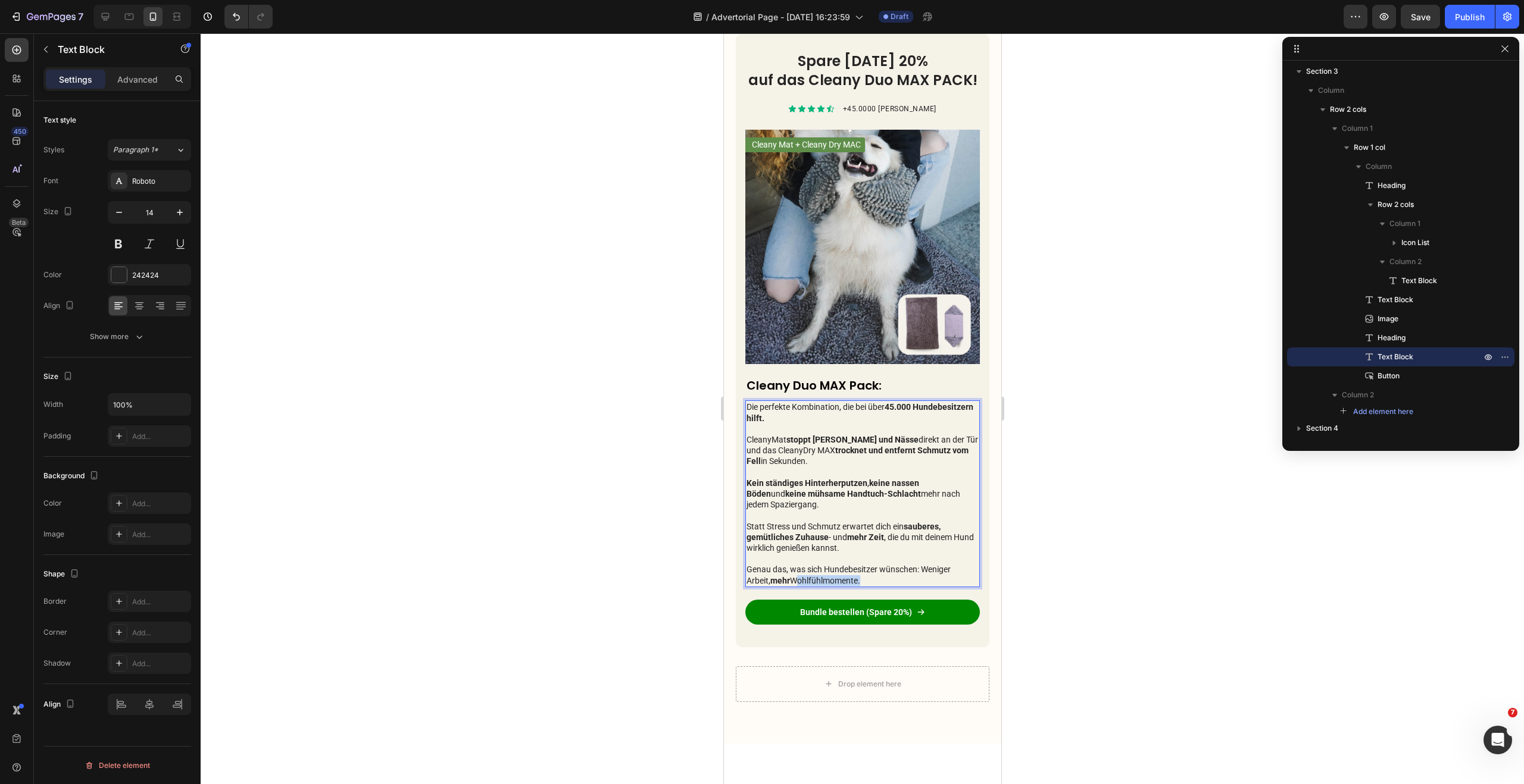
click at [816, 586] on p "Statt Stress und Schmutz erwartet dich ein sauberes, gemütliches Zuhause - und …" at bounding box center [862, 553] width 232 height 65
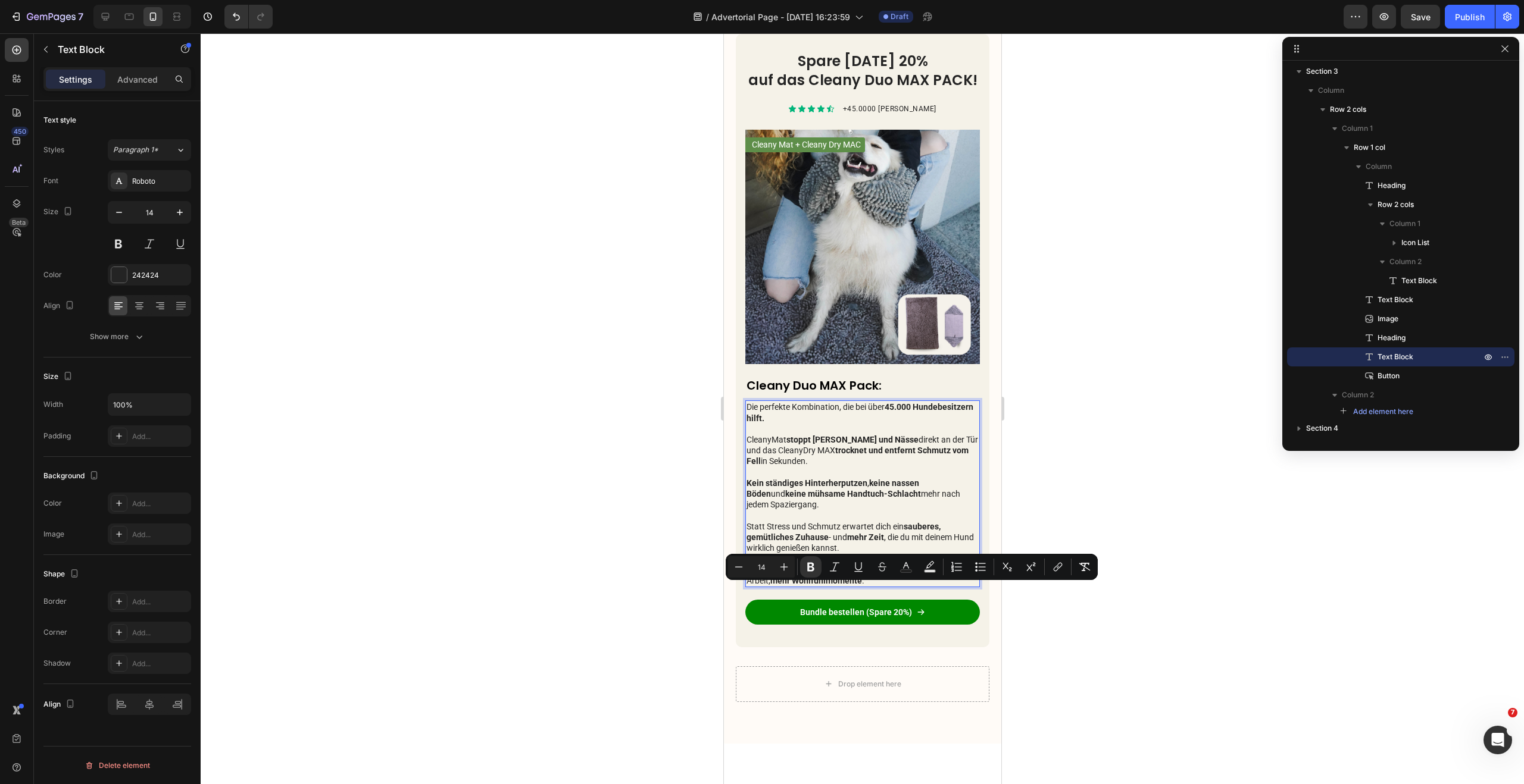
click at [874, 586] on p "Statt Stress und Schmutz erwartet dich ein sauberes, gemütliches Zuhause - und …" at bounding box center [862, 553] width 232 height 65
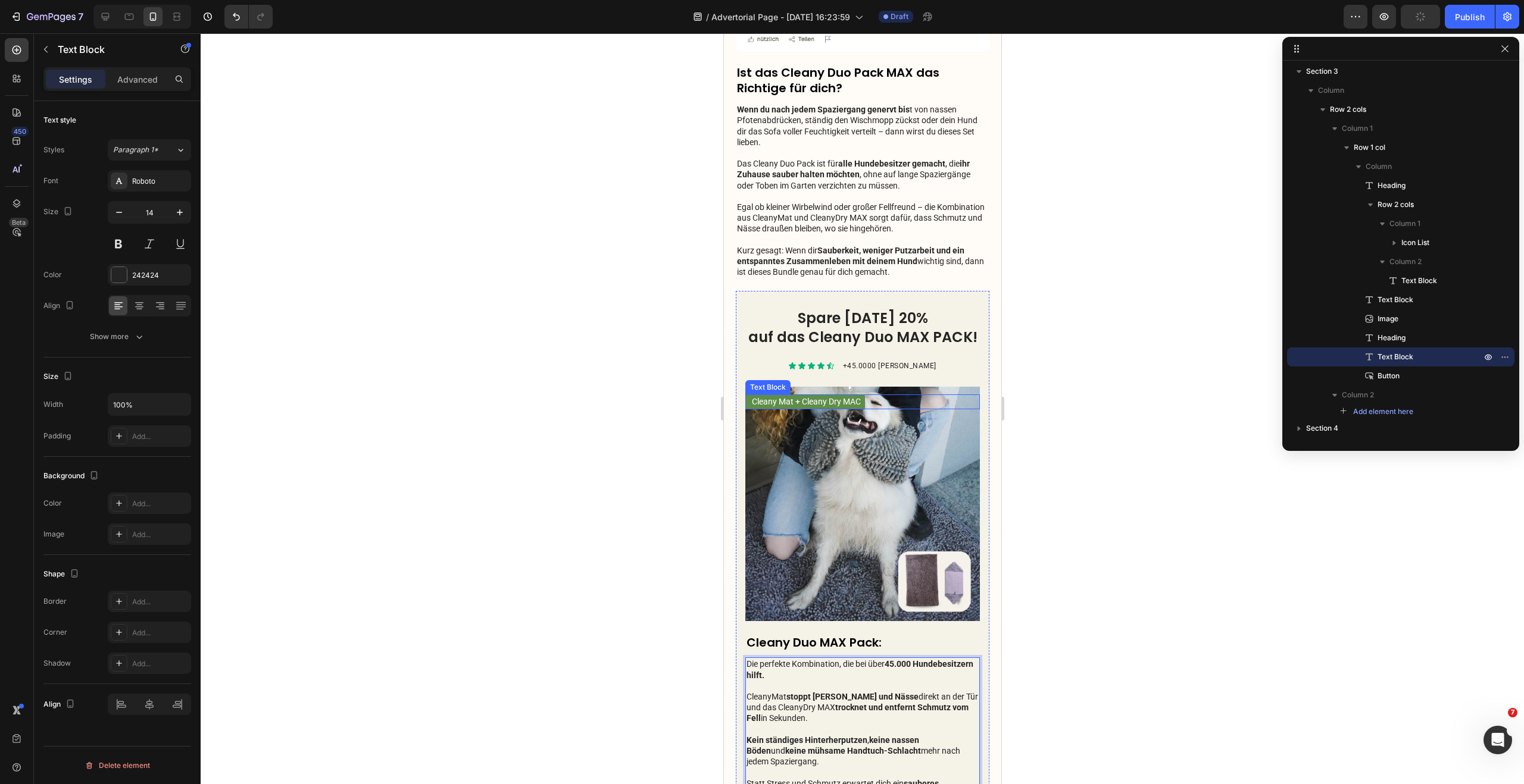
scroll to position [2347, 0]
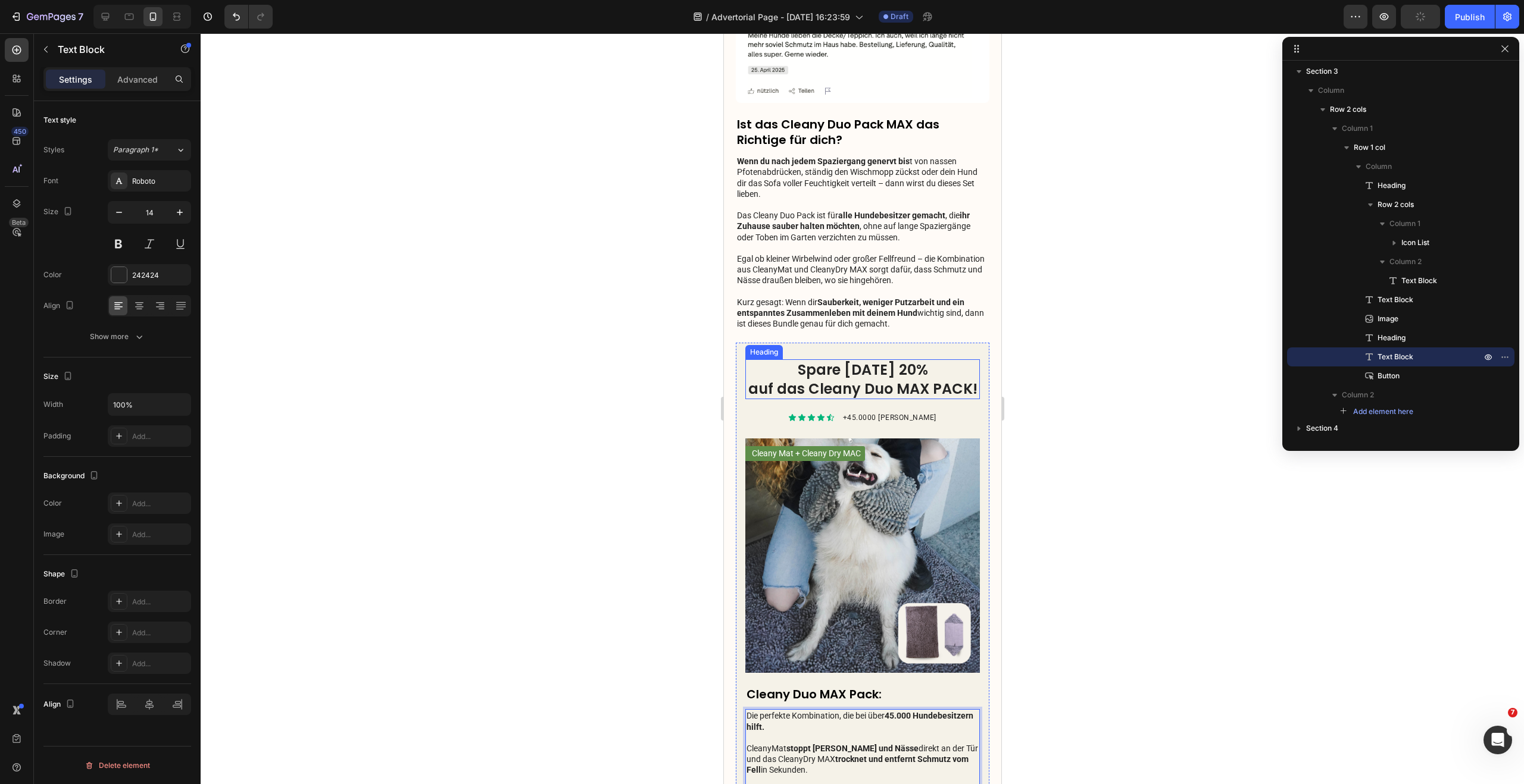
click at [860, 359] on h2 "Spare heute 20% auf das Cleany Duo MAX PACK!" at bounding box center [861, 378] width 235 height 39
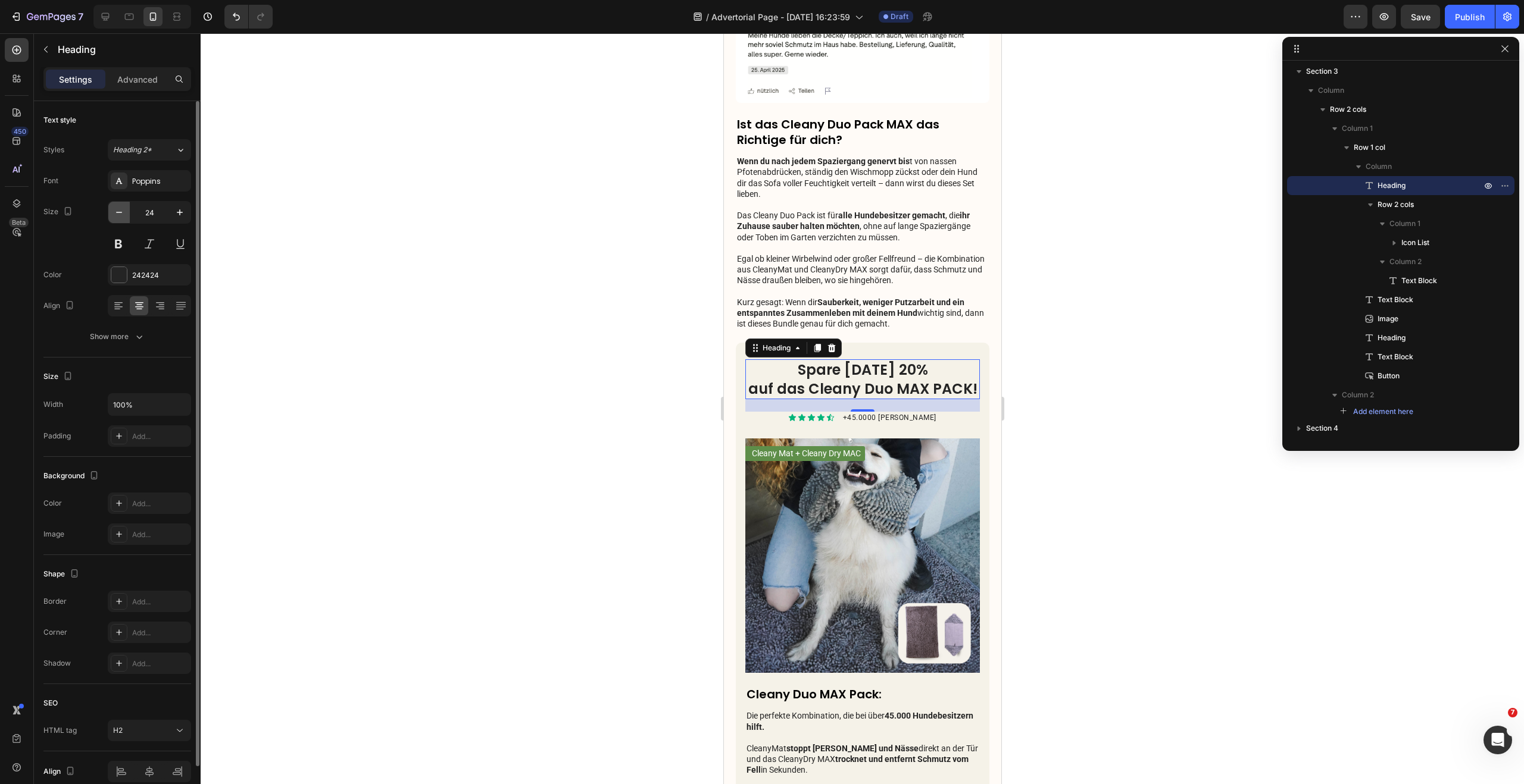
click at [123, 213] on icon "button" at bounding box center [119, 212] width 12 height 12
type input "23"
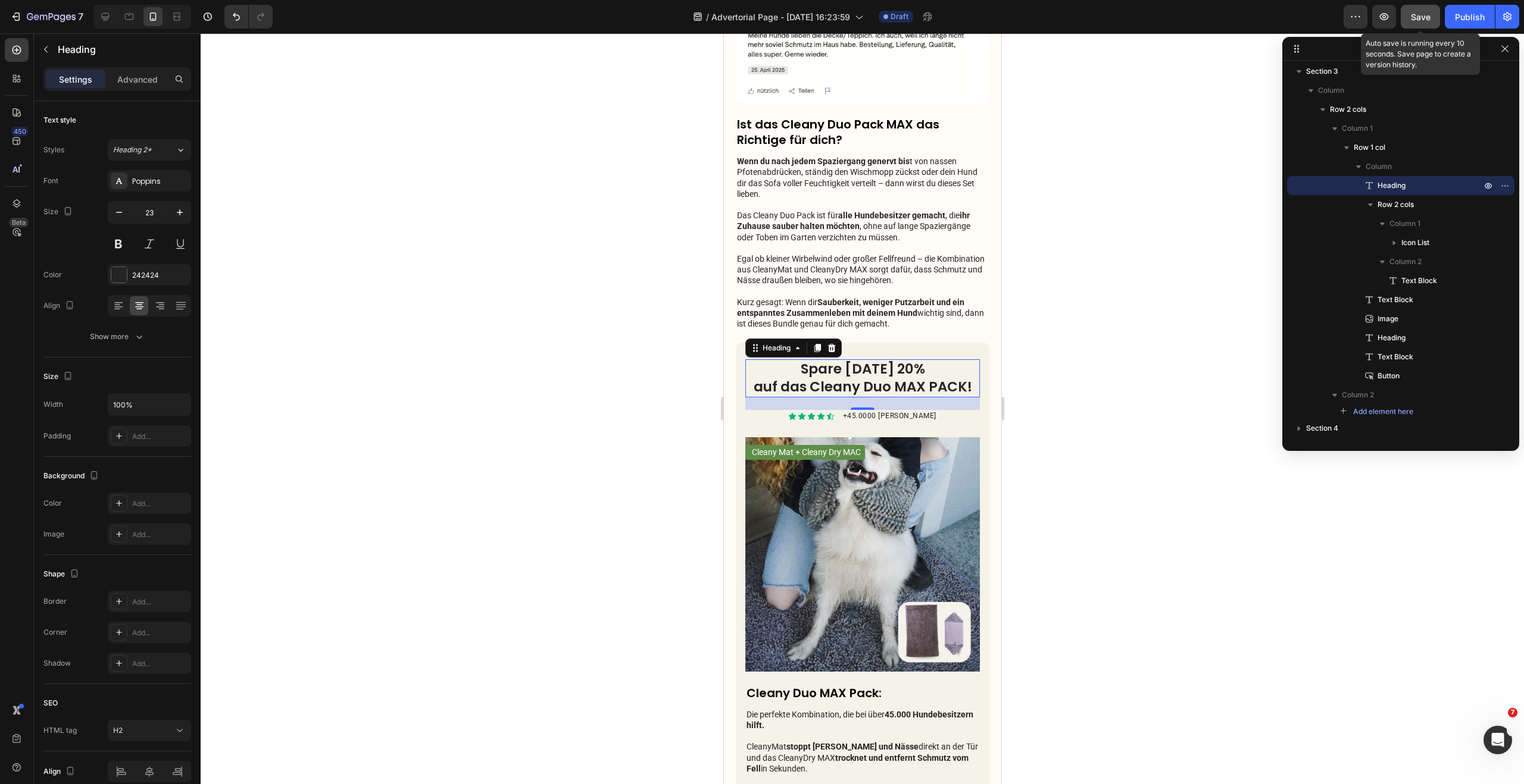
click at [1423, 24] on button "Save" at bounding box center [1420, 16] width 39 height 24
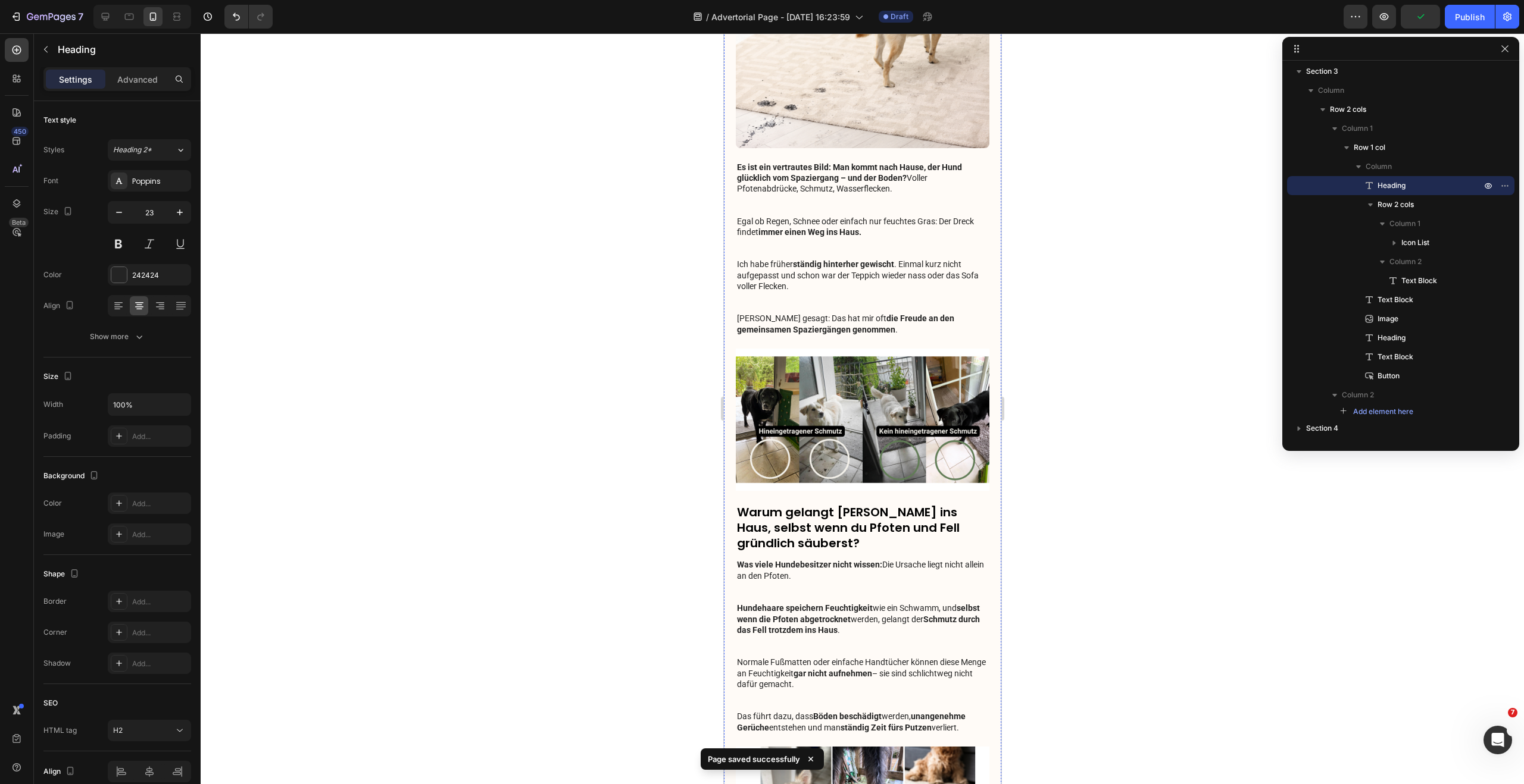
scroll to position [0, 0]
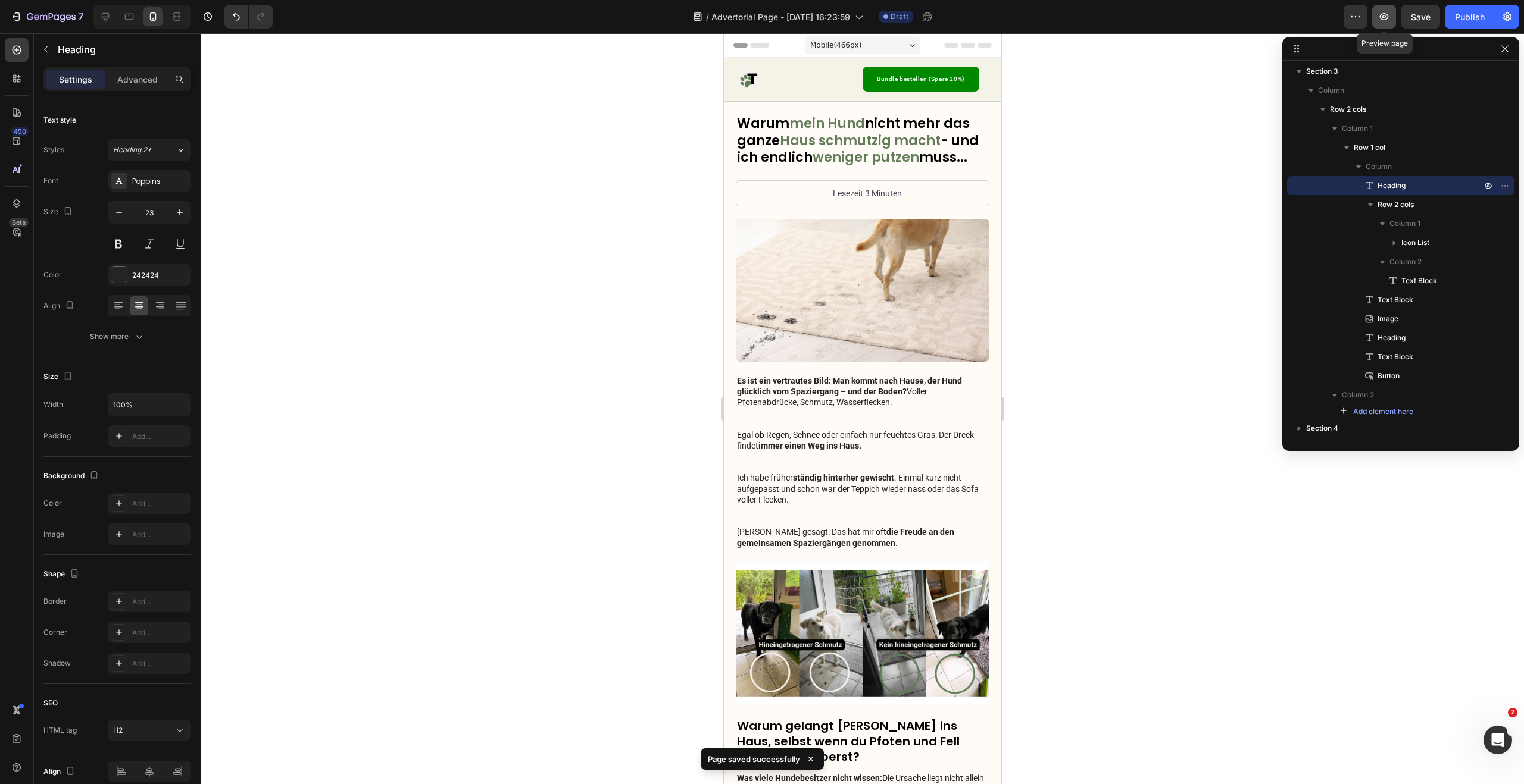
click at [1376, 19] on button "button" at bounding box center [1384, 16] width 24 height 24
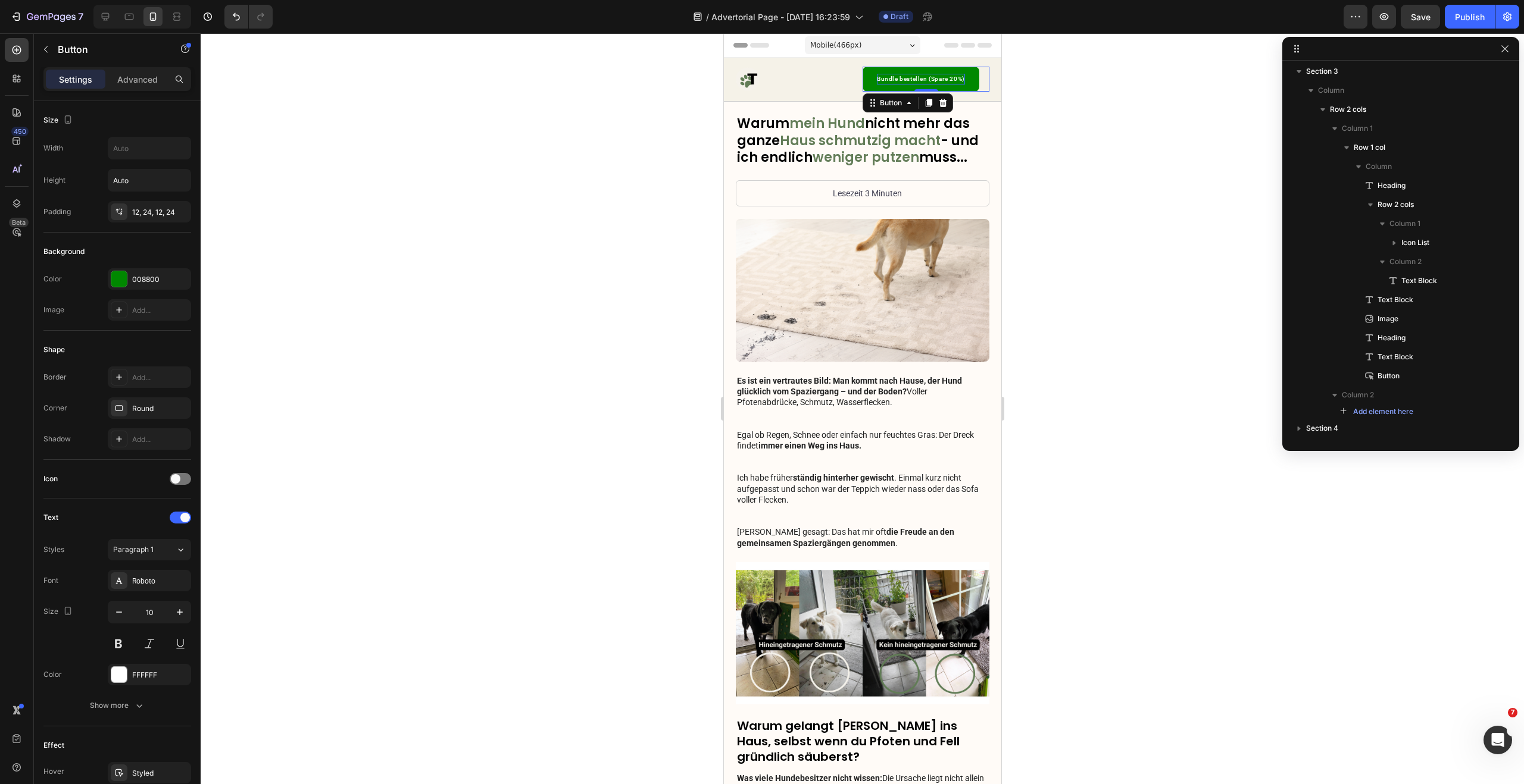
click at [876, 74] on p "Bundle bestellen (Spare 20%)" at bounding box center [920, 79] width 88 height 11
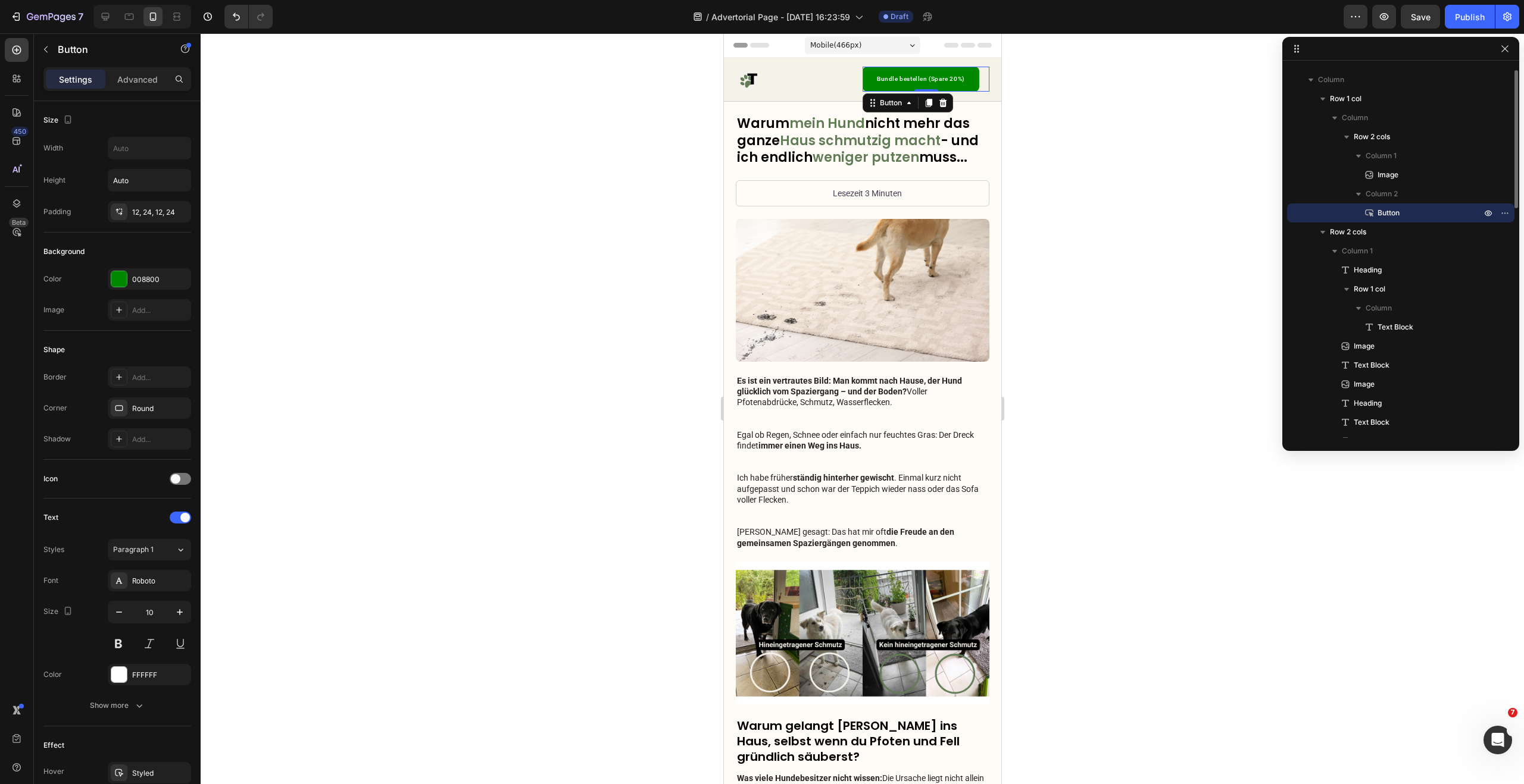
click at [858, 38] on div "Mobile ( 466 px)" at bounding box center [862, 46] width 115 height 18
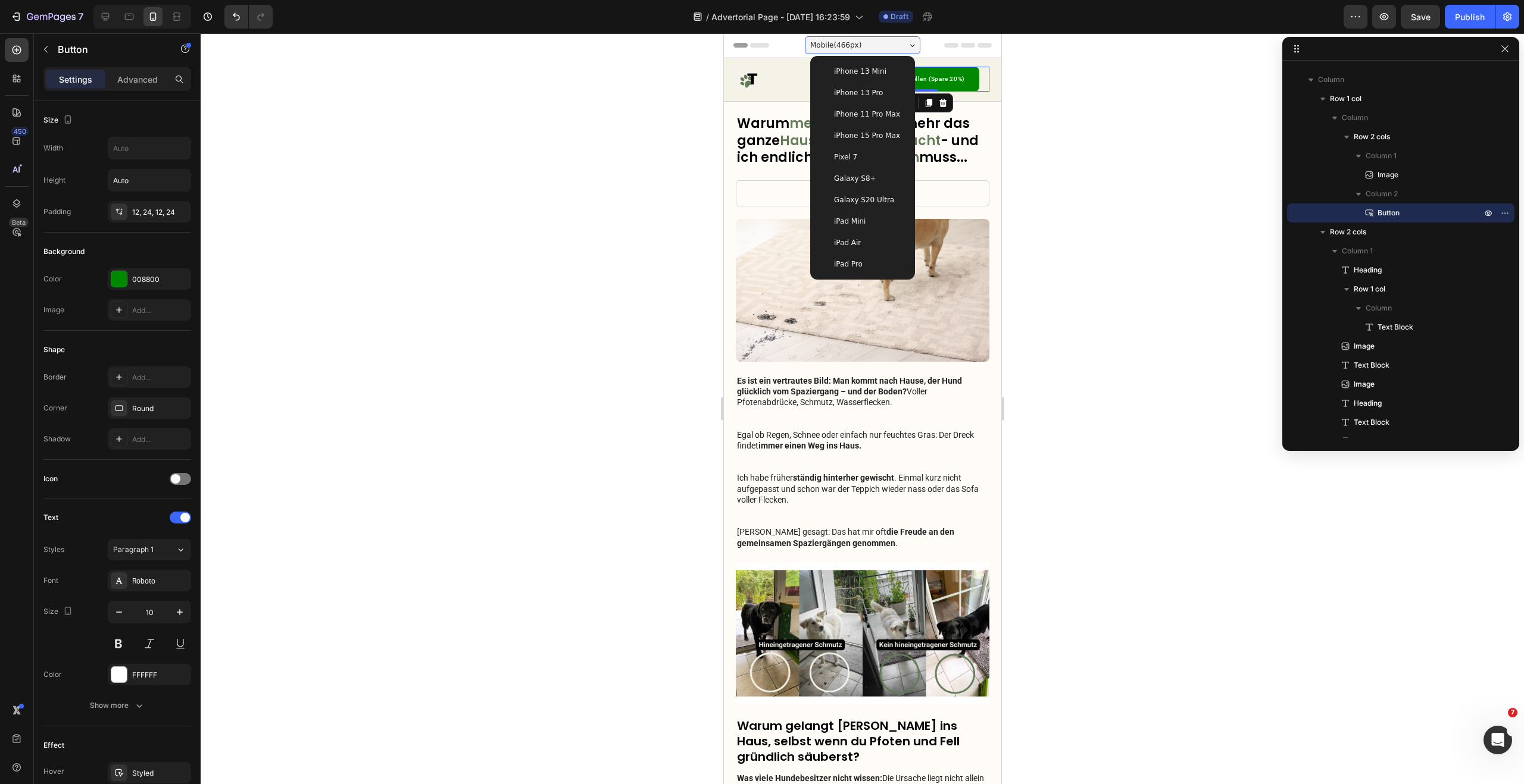
click at [863, 119] on span "iPhone 11 Pro Max" at bounding box center [866, 113] width 66 height 12
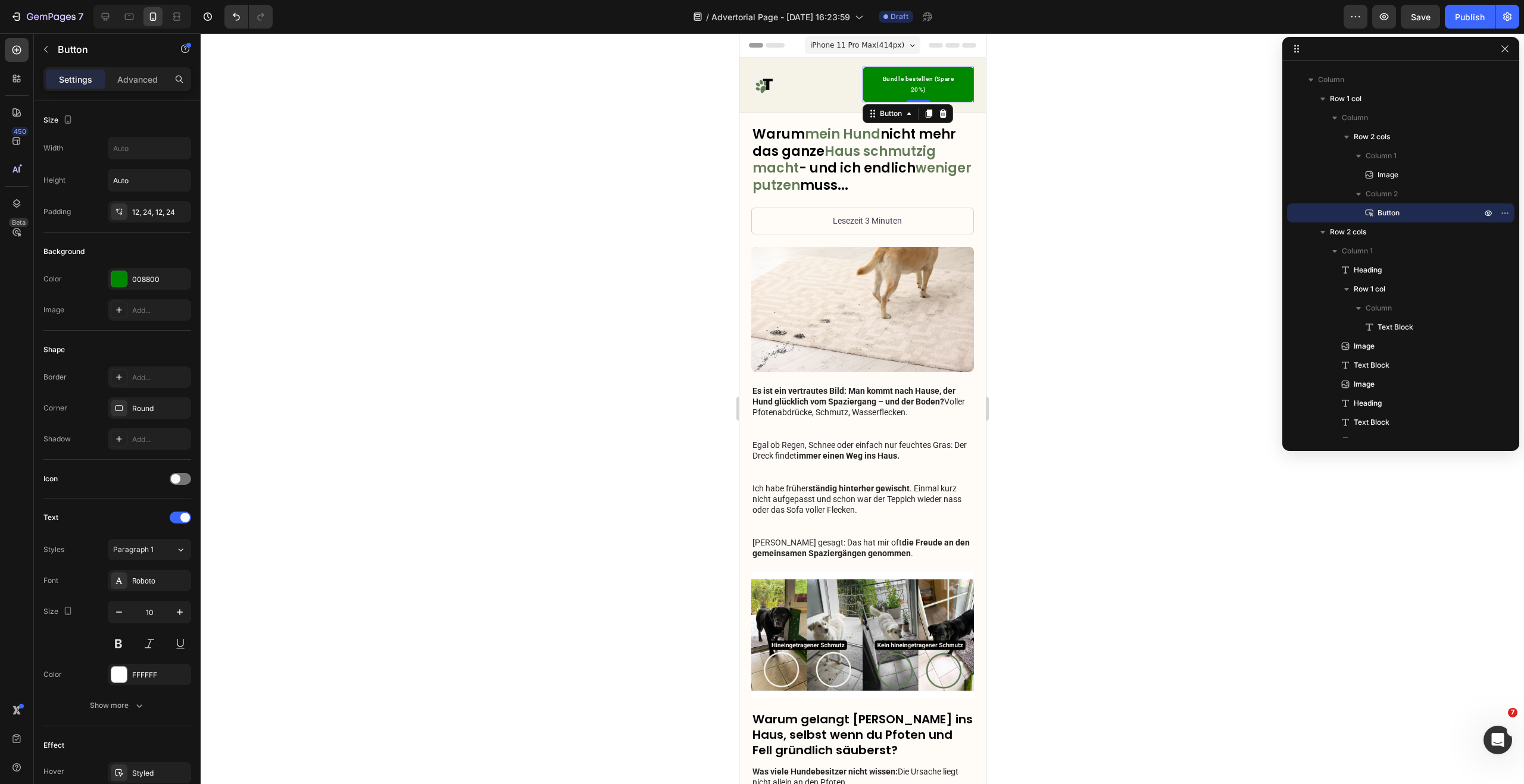
click at [870, 48] on span "iPhone 11 Pro Max ( 414 px)" at bounding box center [856, 45] width 94 height 12
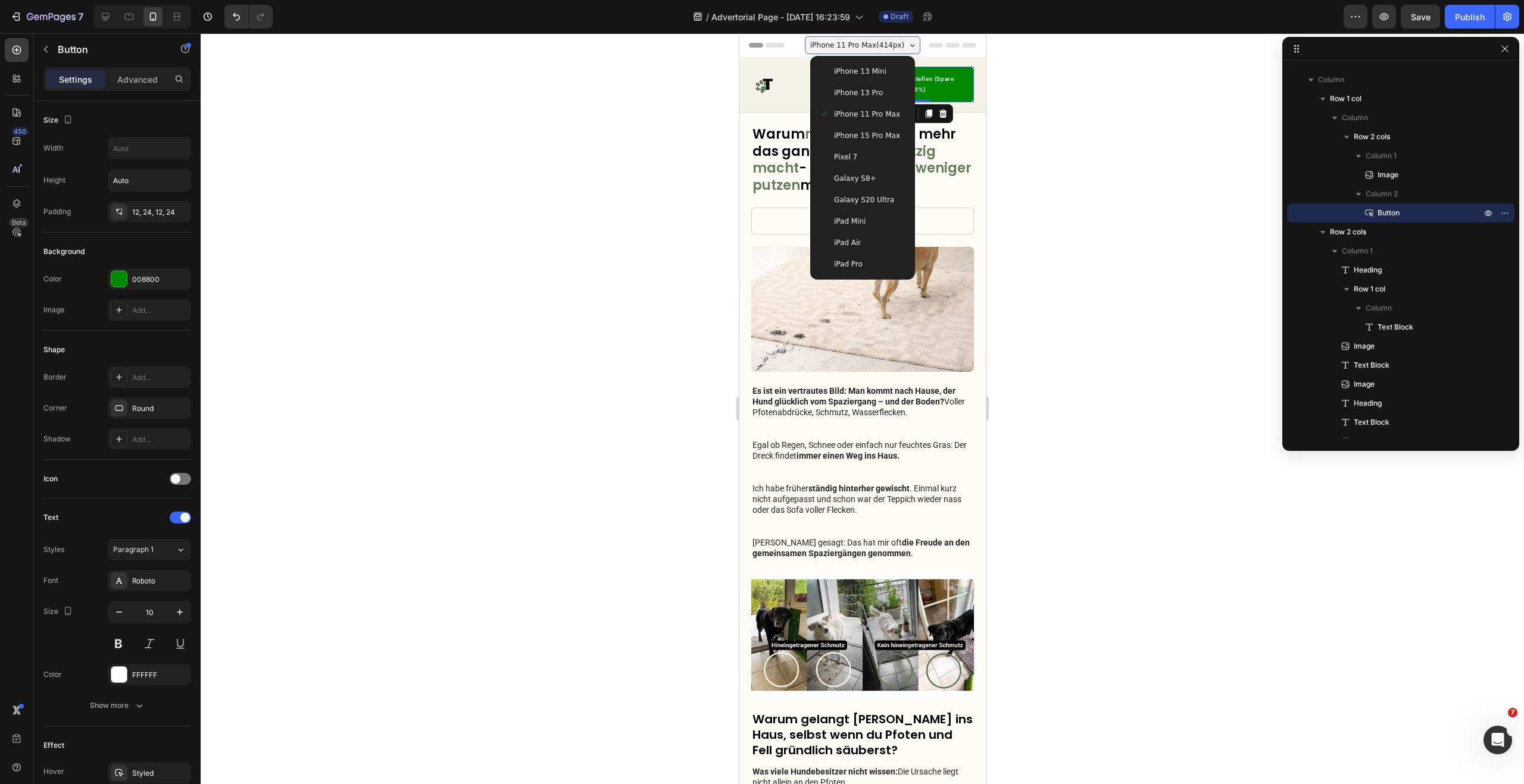
click at [860, 132] on span "iPhone 15 Pro Max" at bounding box center [866, 135] width 66 height 12
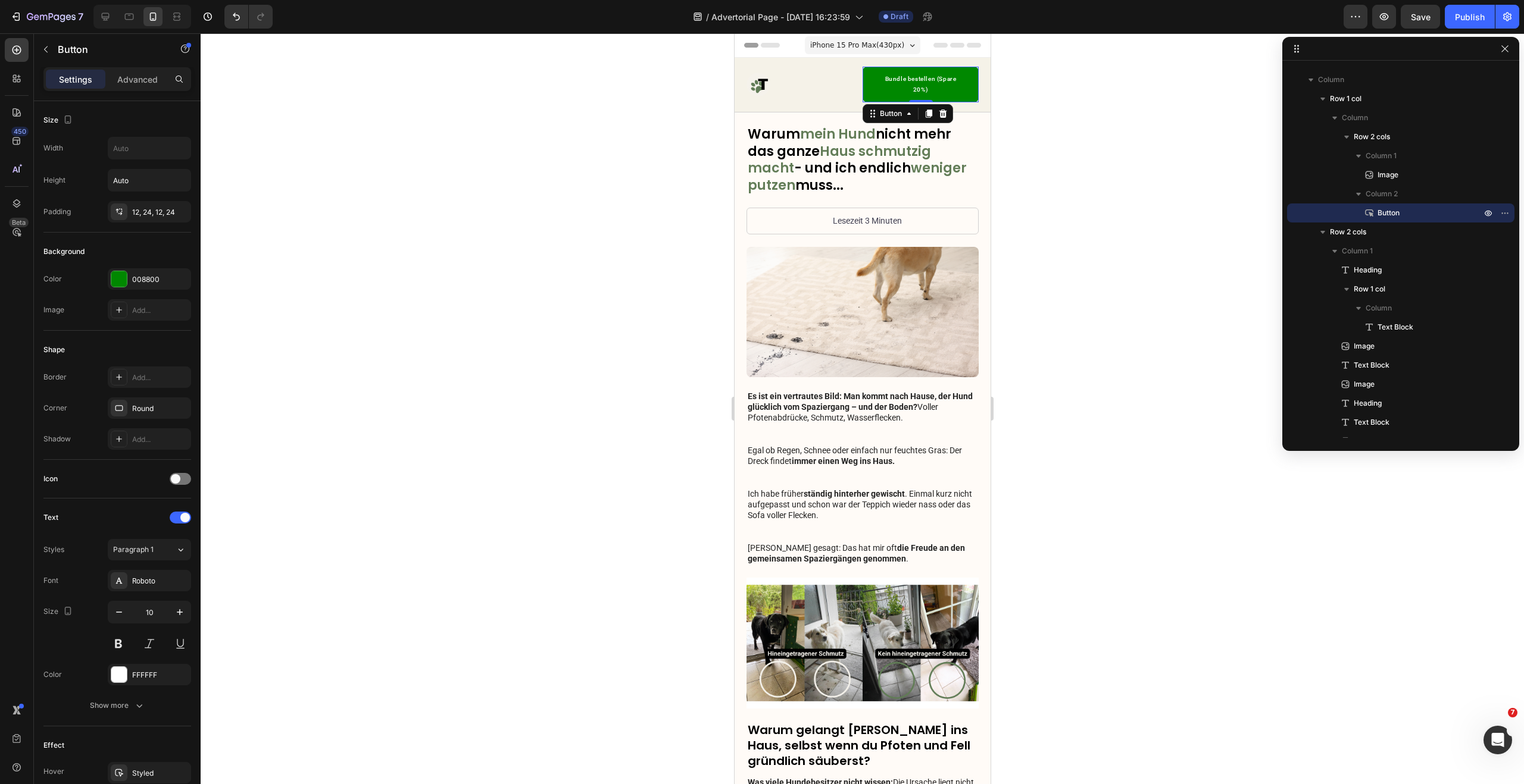
click at [865, 79] on button "Bundle bestellen (Spare 20%)" at bounding box center [920, 84] width 116 height 36
click at [888, 82] on p "Bundle bestellen (Spare 20%)" at bounding box center [920, 84] width 88 height 21
click at [182, 210] on icon "button" at bounding box center [178, 212] width 9 height 9
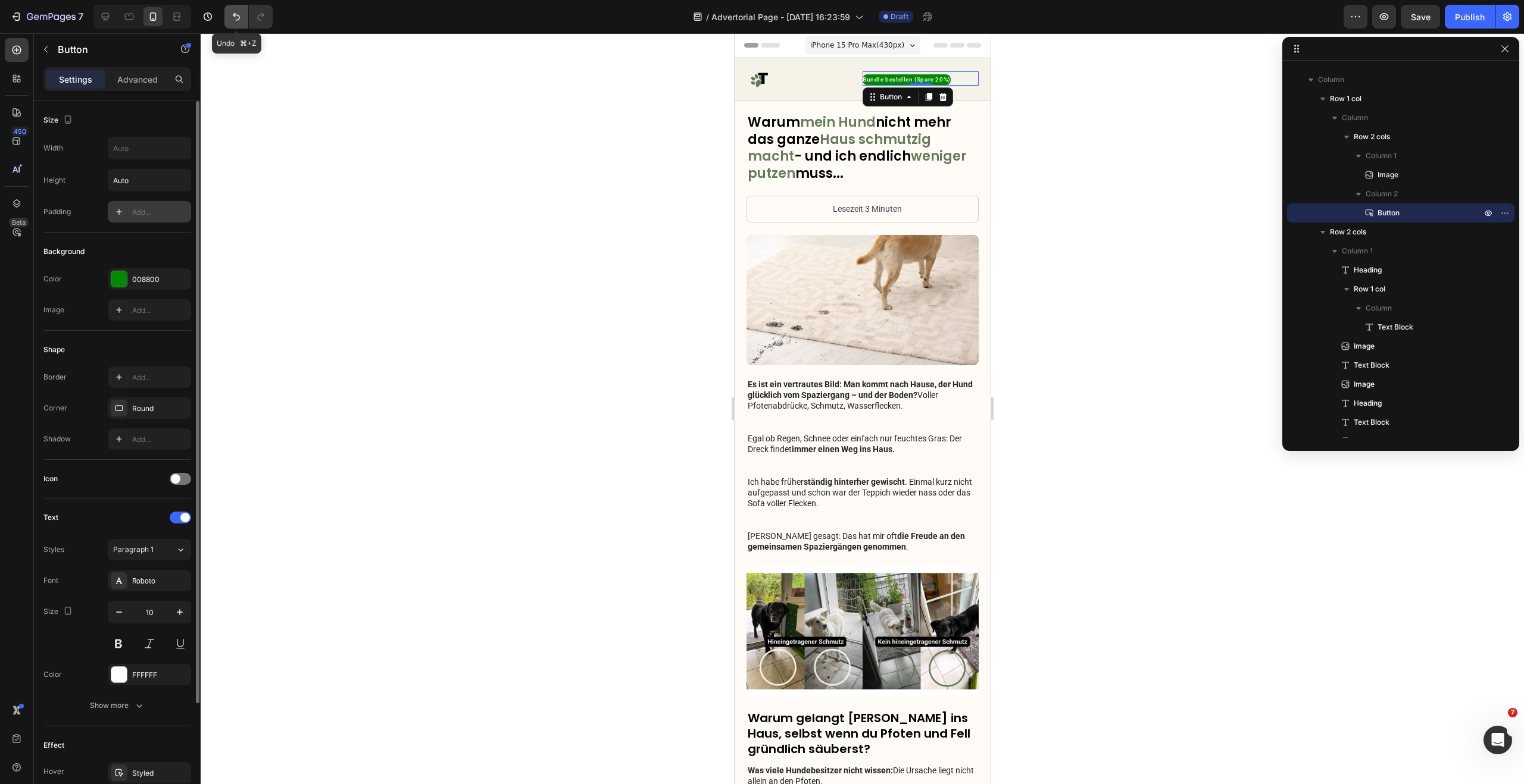
click at [231, 14] on icon "Undo/Redo" at bounding box center [236, 16] width 12 height 12
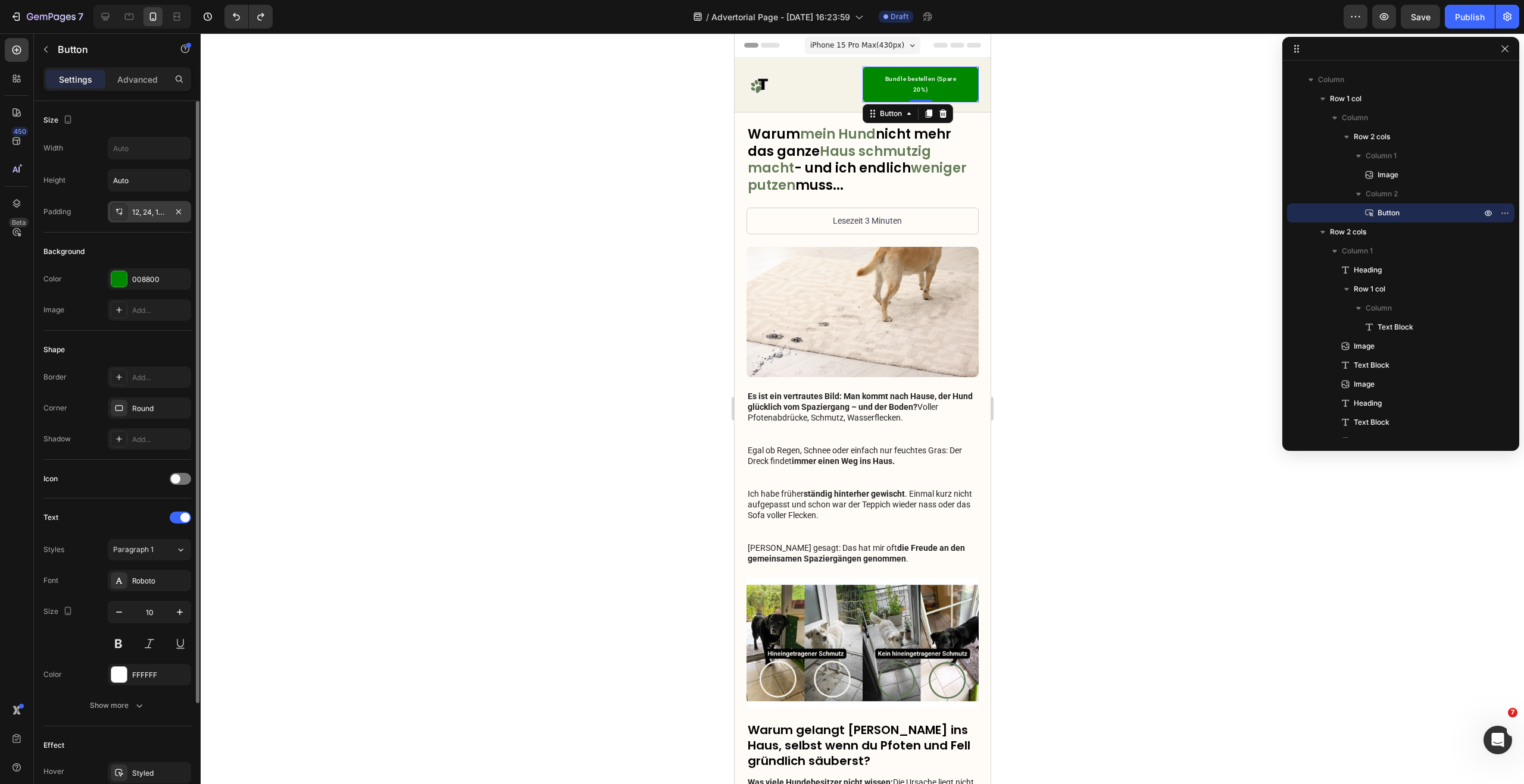
click at [123, 209] on icon at bounding box center [119, 212] width 9 height 9
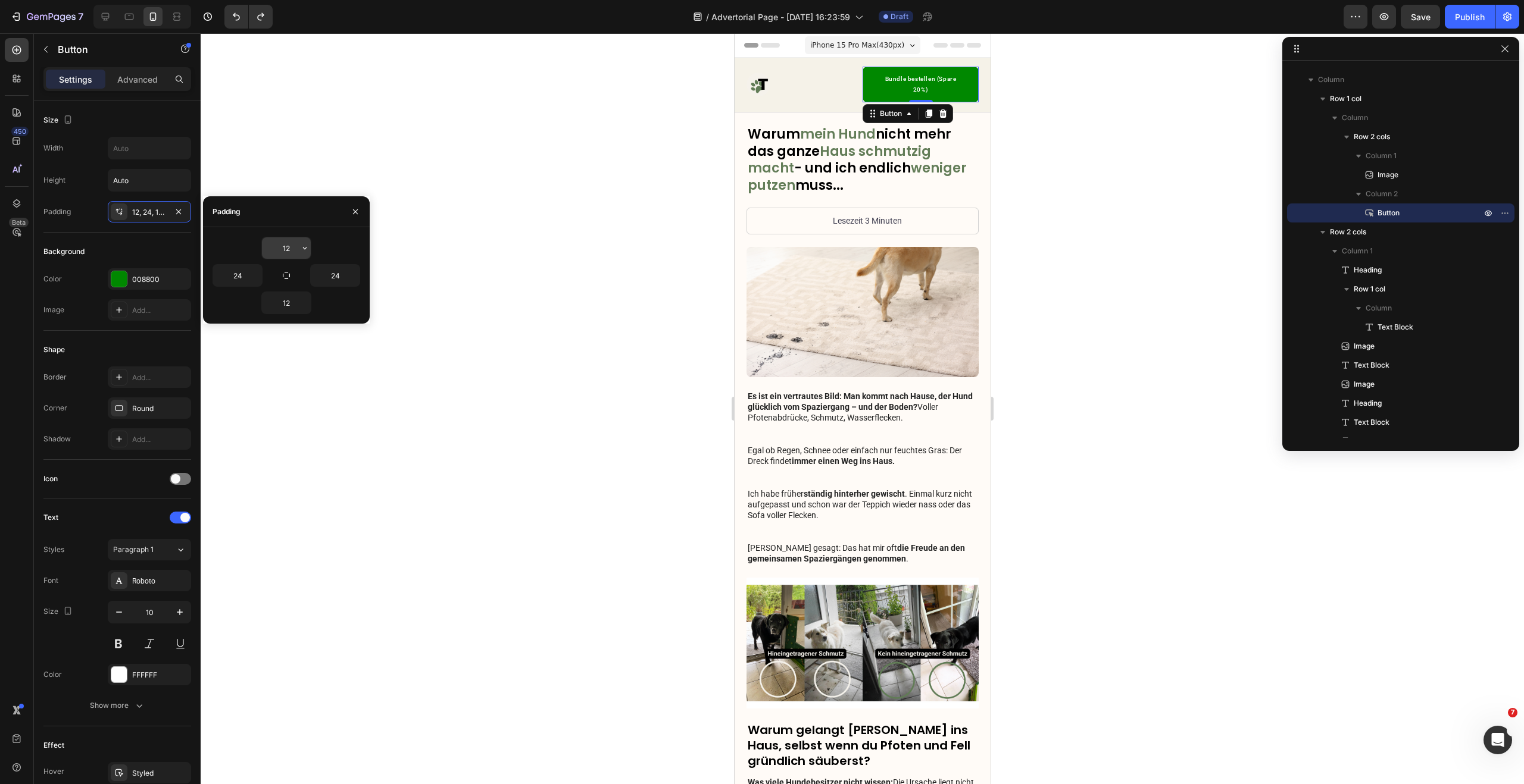
click at [291, 255] on input "12" at bounding box center [285, 248] width 48 height 21
click at [299, 249] on button "button" at bounding box center [304, 248] width 12 height 21
click at [283, 296] on span "2px" at bounding box center [290, 302] width 13 height 11
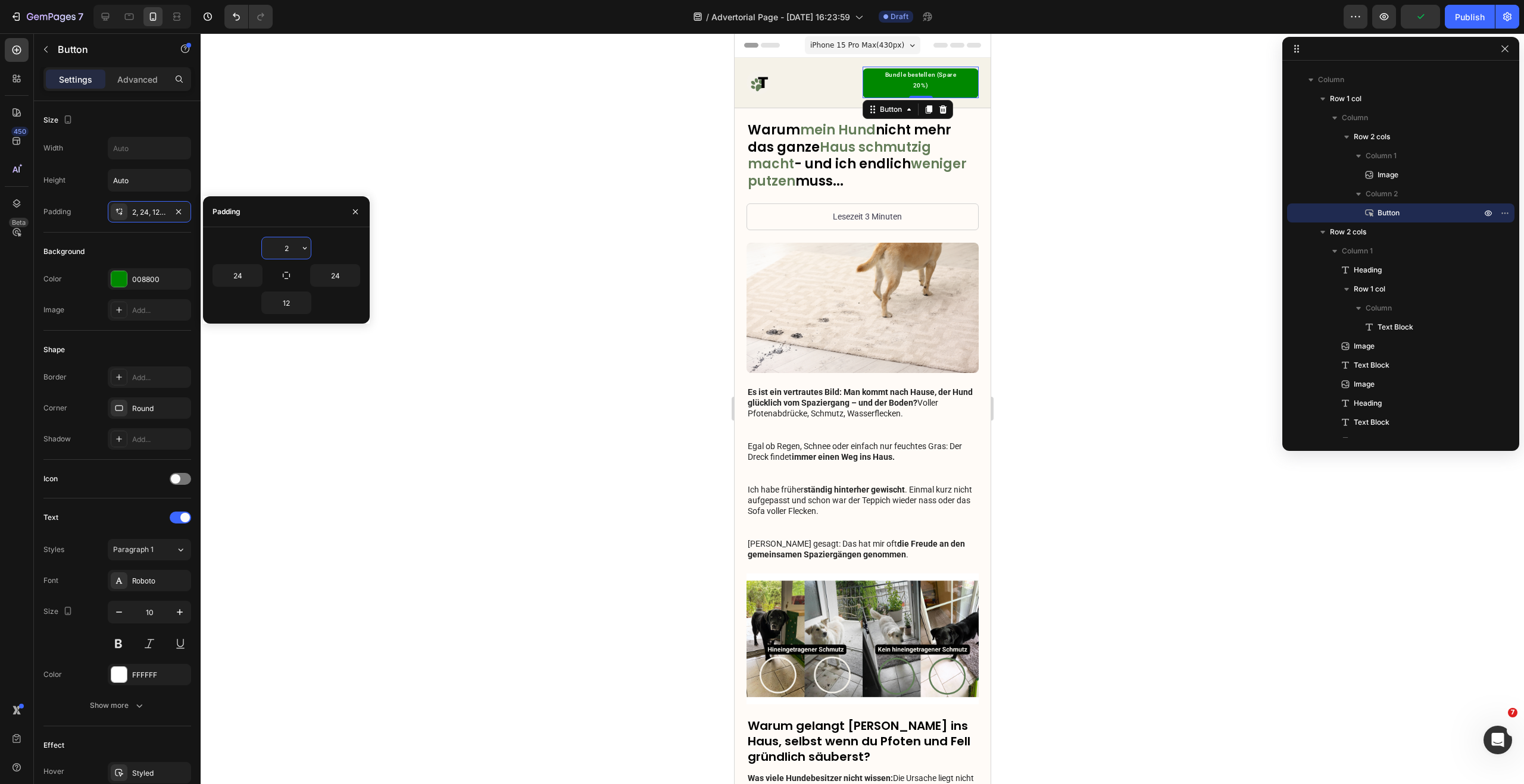
click at [297, 254] on input "2" at bounding box center [285, 248] width 48 height 21
click at [304, 249] on icon "button" at bounding box center [304, 248] width 4 height 3
click at [272, 323] on p "XS 4px" at bounding box center [264, 323] width 63 height 11
type input "4"
click at [343, 276] on input "24" at bounding box center [335, 275] width 48 height 21
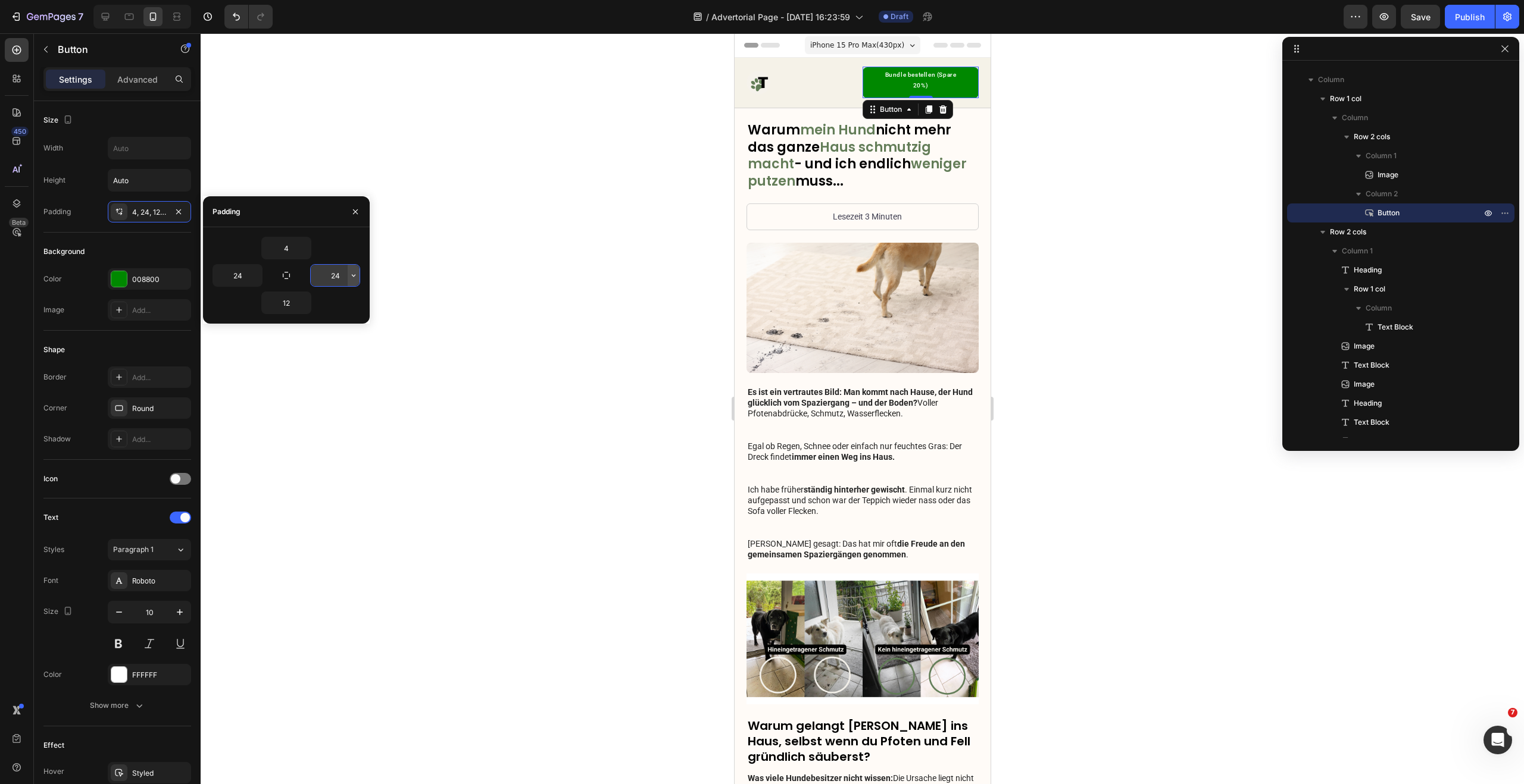
click at [353, 276] on icon "button" at bounding box center [354, 275] width 4 height 3
click at [325, 368] on p "S 8px" at bounding box center [313, 374] width 63 height 11
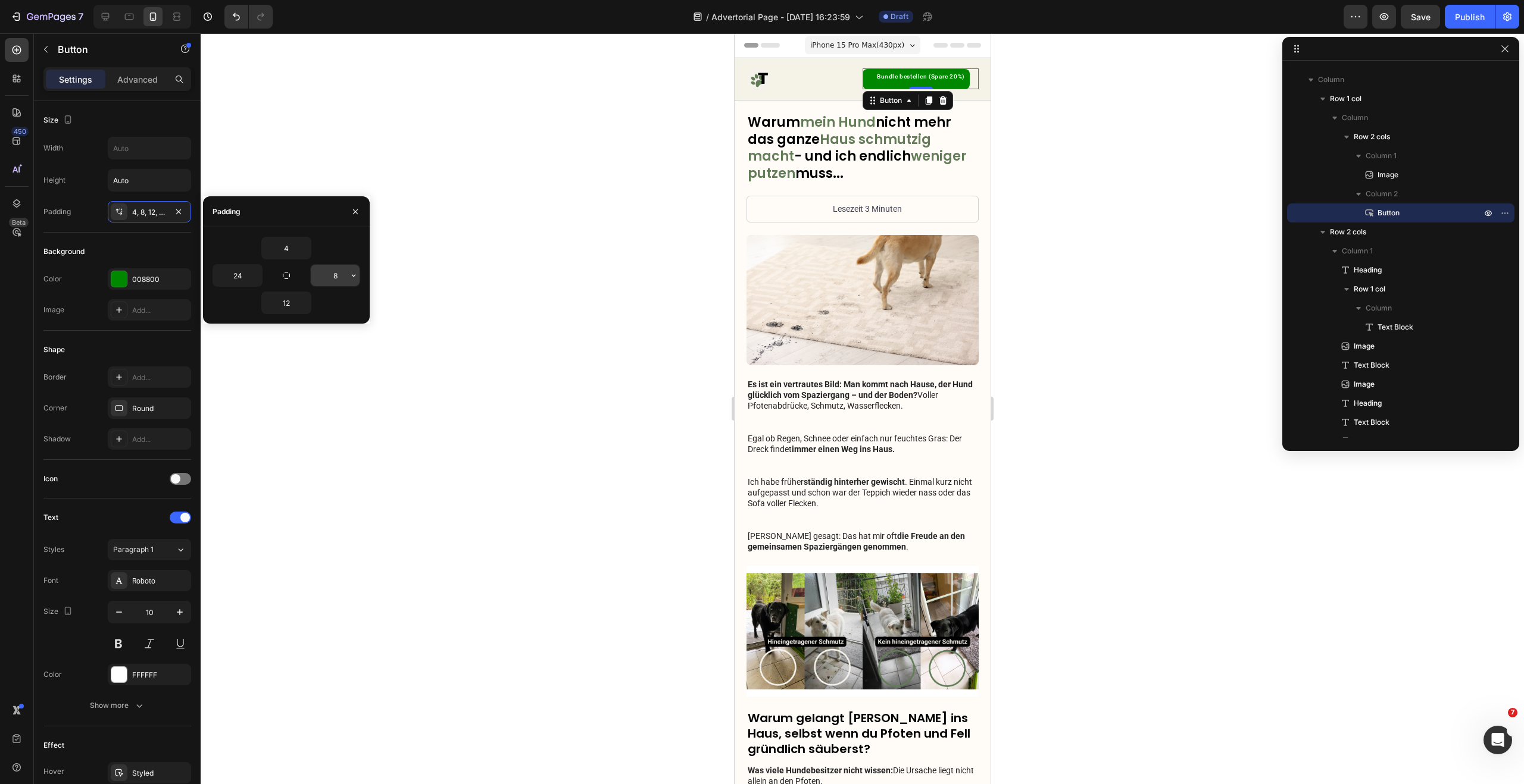
click at [344, 280] on input "8" at bounding box center [335, 275] width 48 height 21
click at [357, 277] on icon "button" at bounding box center [354, 275] width 9 height 9
click at [316, 377] on p "XL 24px" at bounding box center [313, 378] width 63 height 11
type input "24"
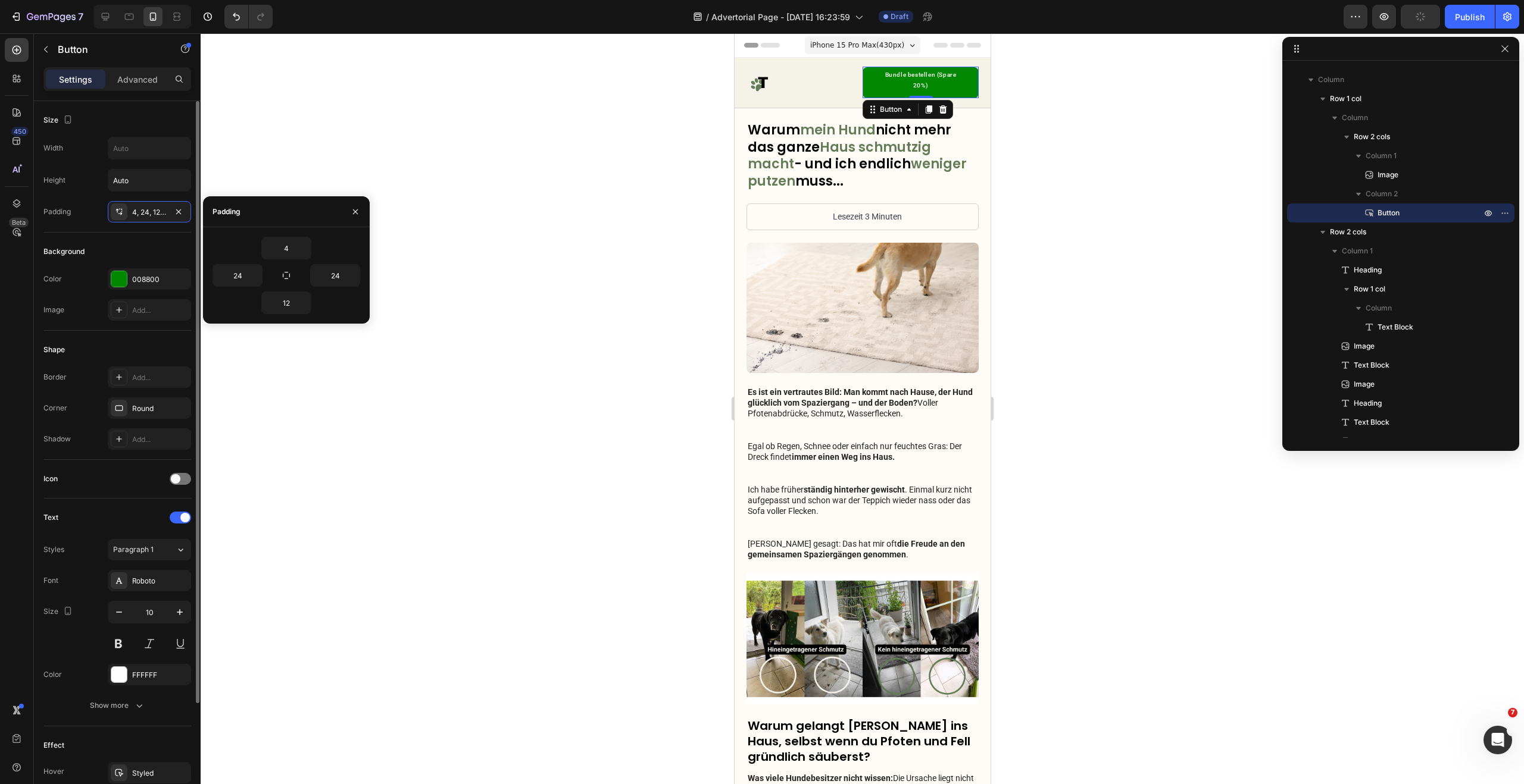
click at [155, 249] on div "Background" at bounding box center [117, 251] width 147 height 19
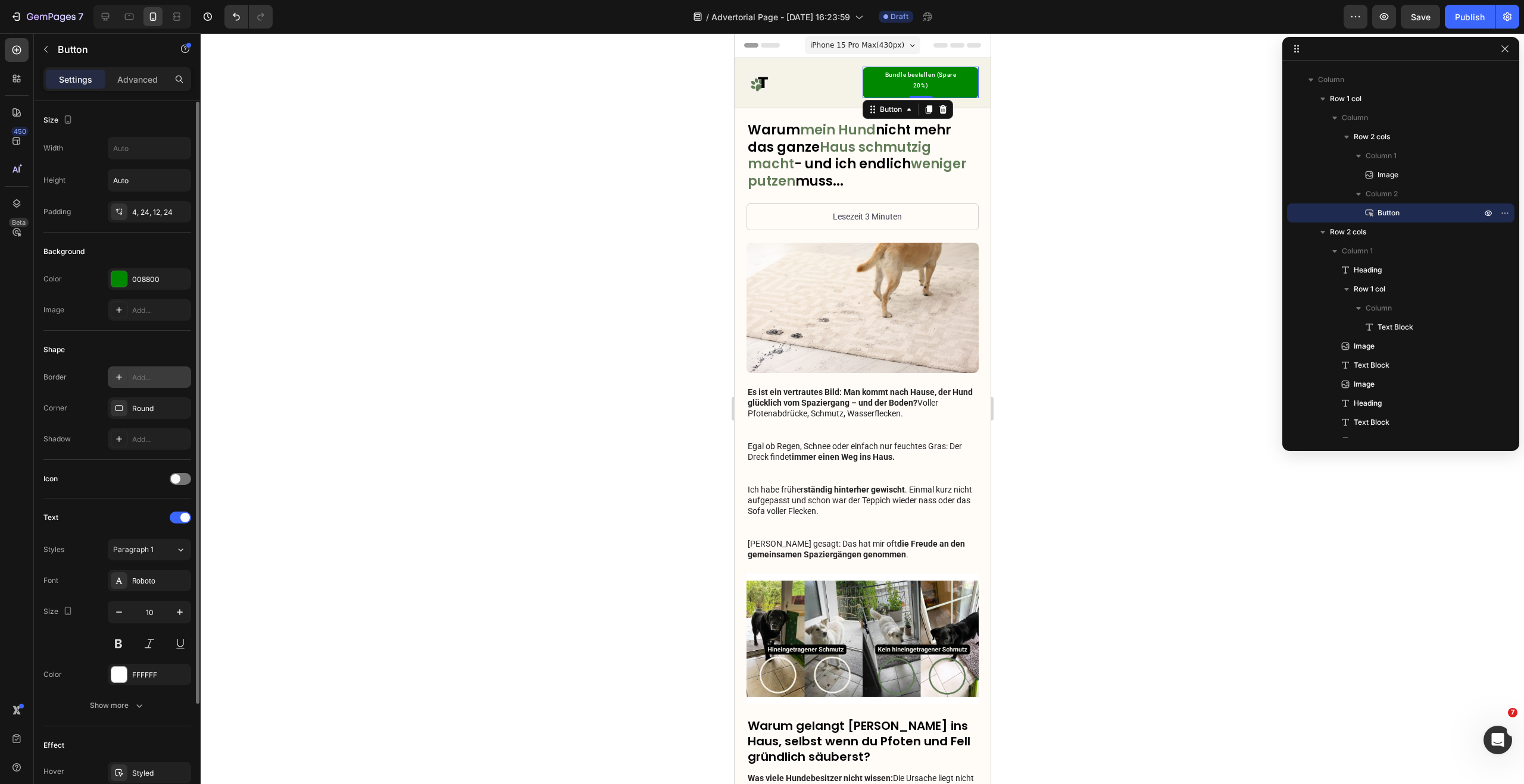
scroll to position [136, 0]
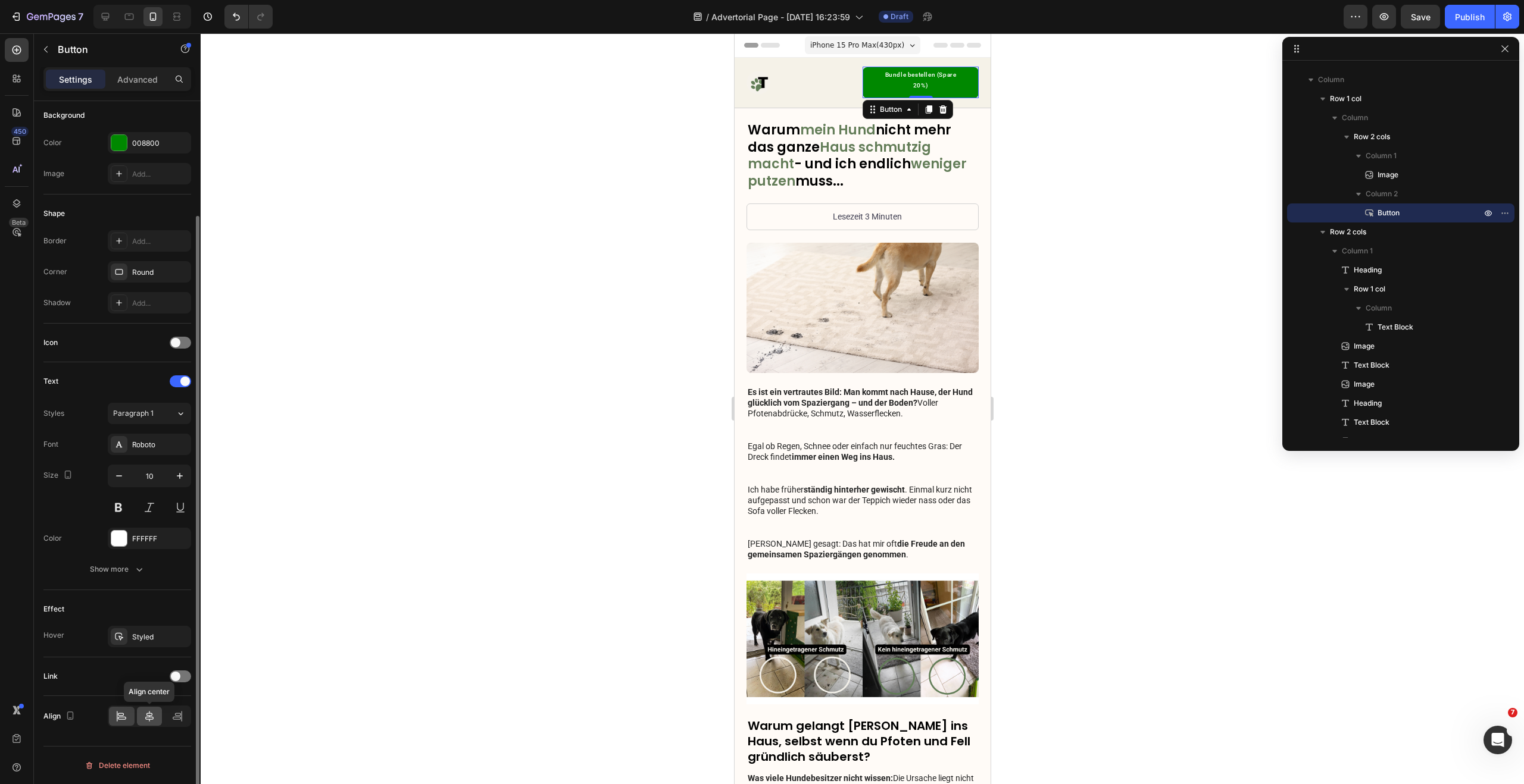
click at [152, 714] on icon at bounding box center [149, 716] width 8 height 11
click at [143, 79] on p "Advanced" at bounding box center [137, 79] width 40 height 13
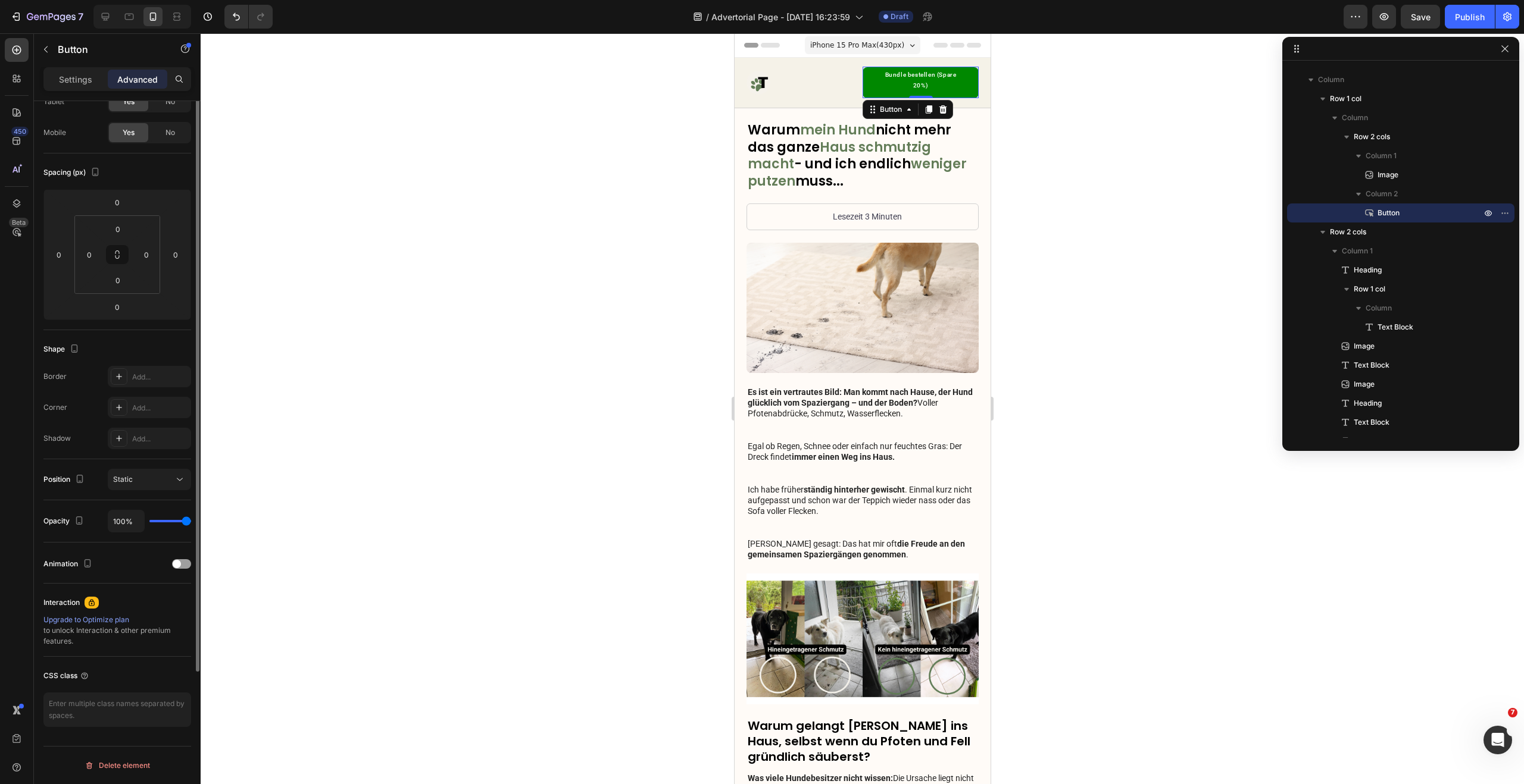
scroll to position [0, 0]
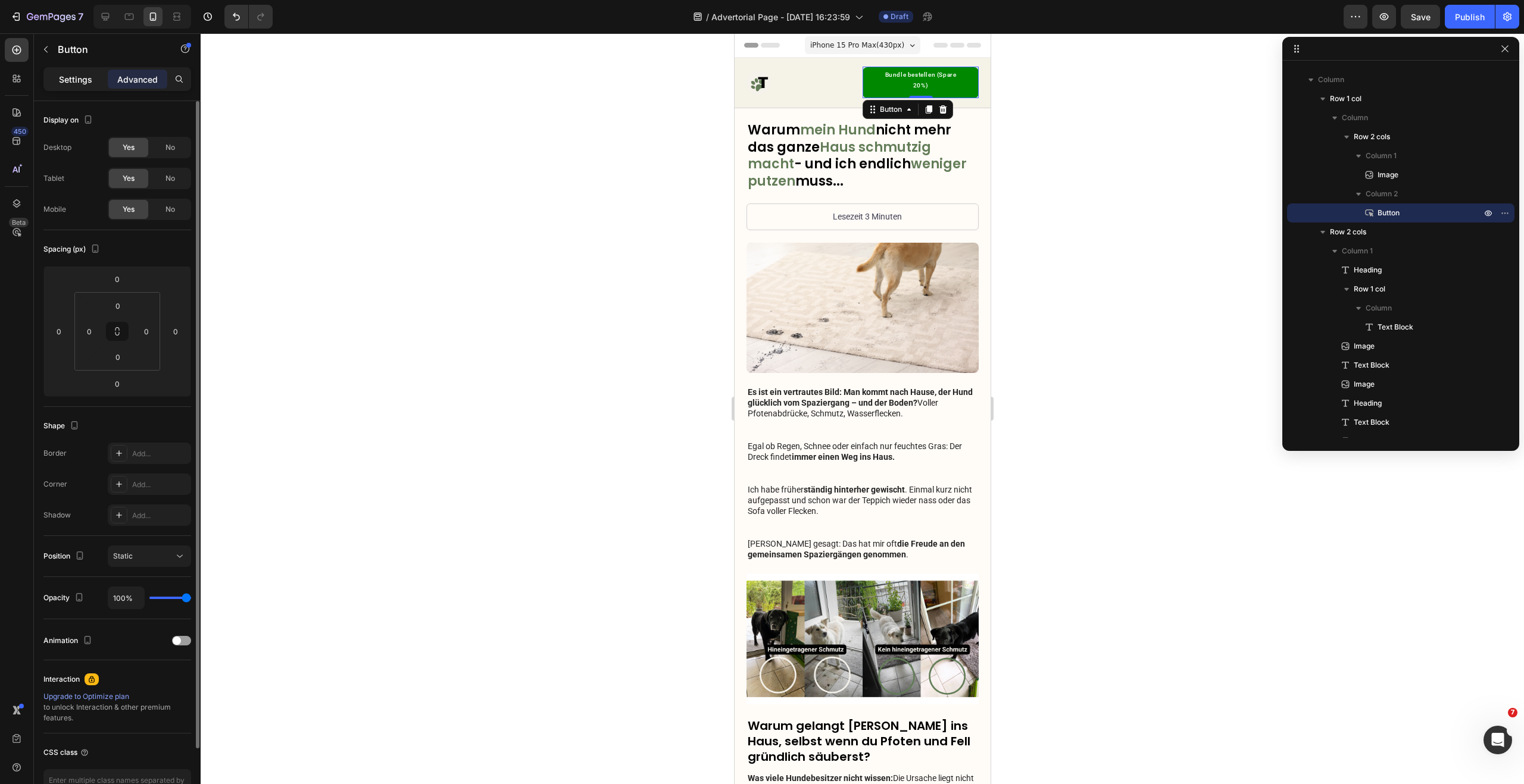
click at [83, 82] on p "Settings" at bounding box center [75, 79] width 33 height 13
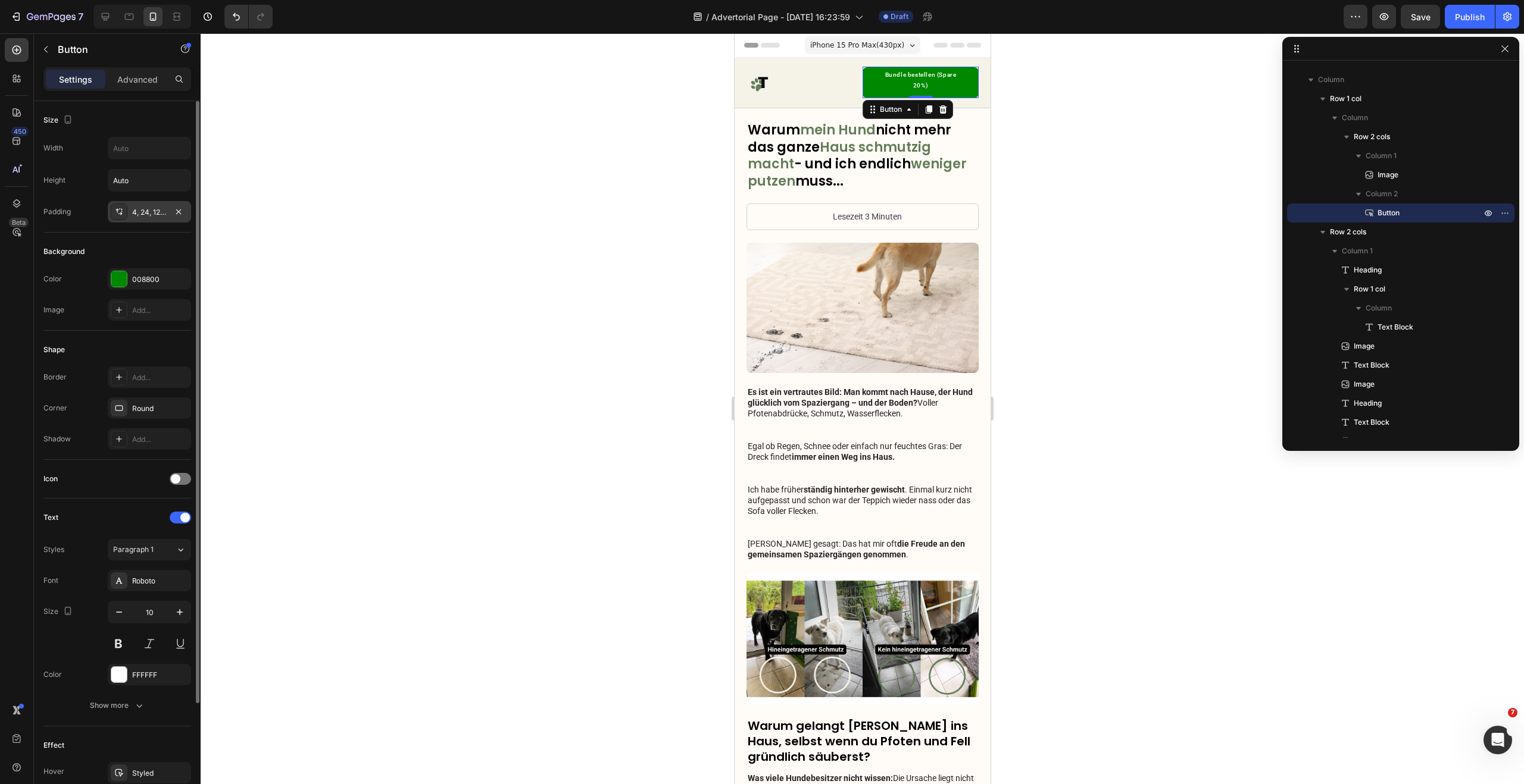
click at [156, 219] on div "4, 24, 12, 24" at bounding box center [149, 211] width 83 height 21
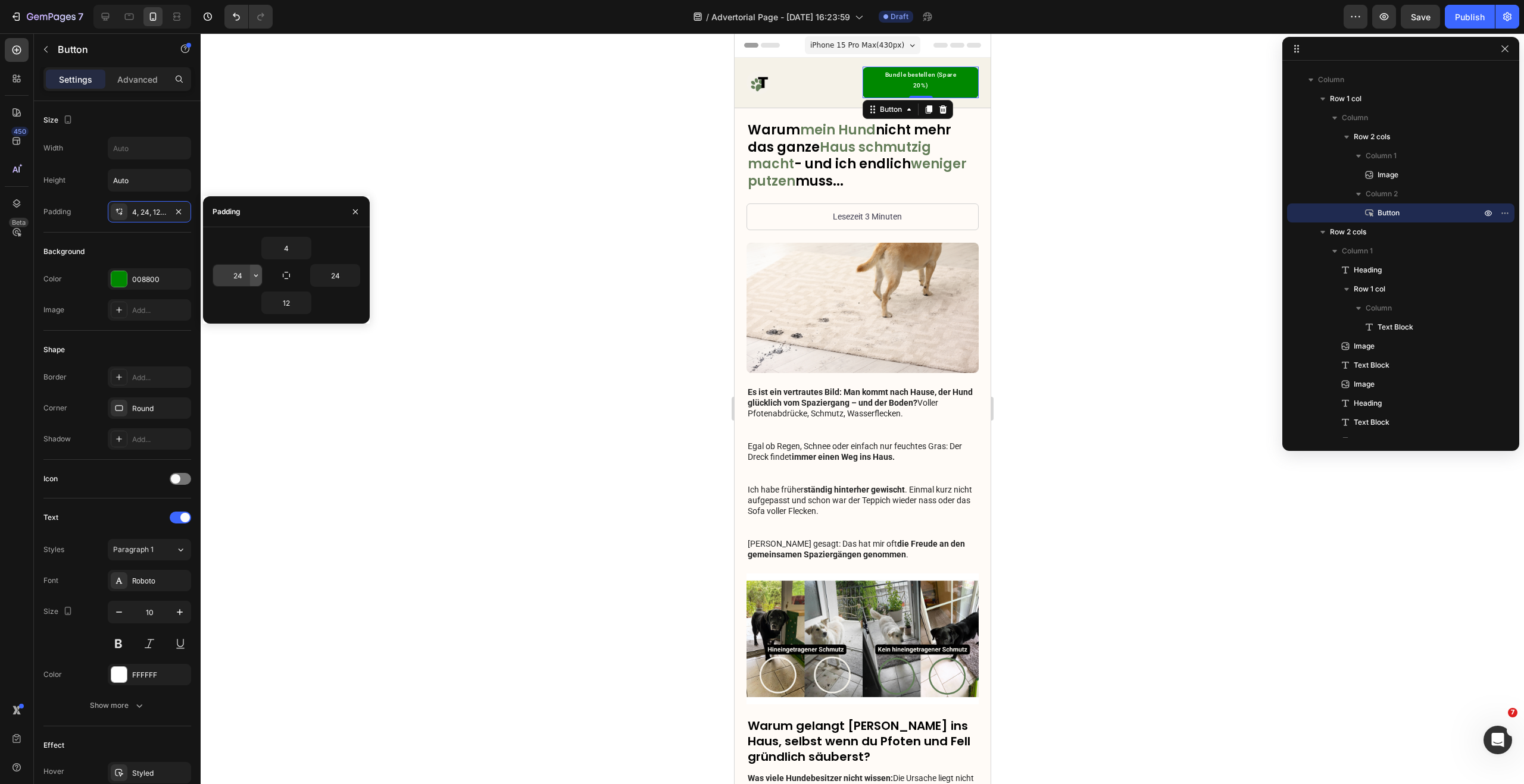
drag, startPoint x: 260, startPoint y: 270, endPoint x: 251, endPoint y: 275, distance: 10.3
click at [251, 275] on icon "button" at bounding box center [256, 275] width 9 height 9
drag, startPoint x: 223, startPoint y: 345, endPoint x: 229, endPoint y: 344, distance: 6.1
click at [222, 345] on p "M 12px" at bounding box center [215, 342] width 63 height 11
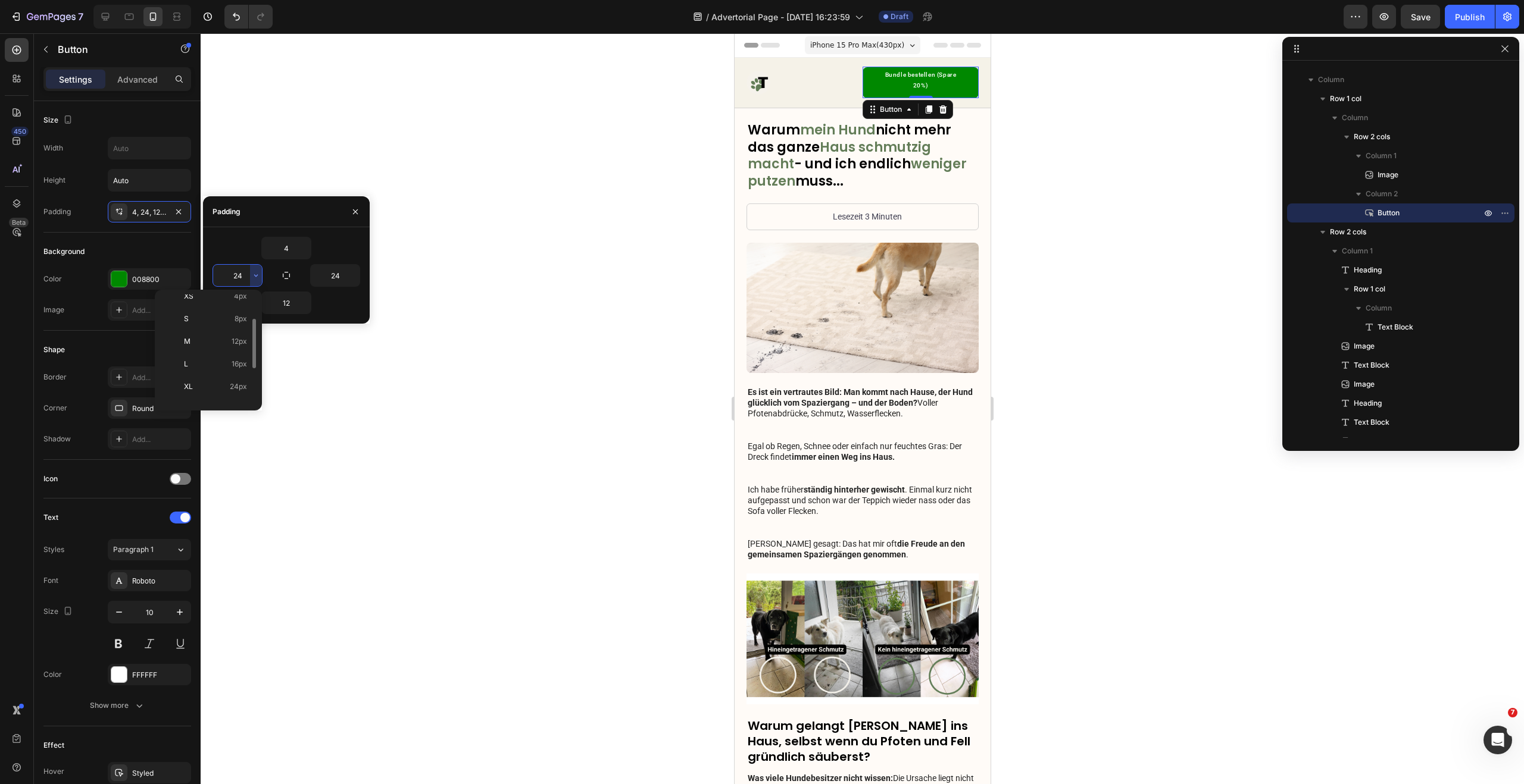
type input "12"
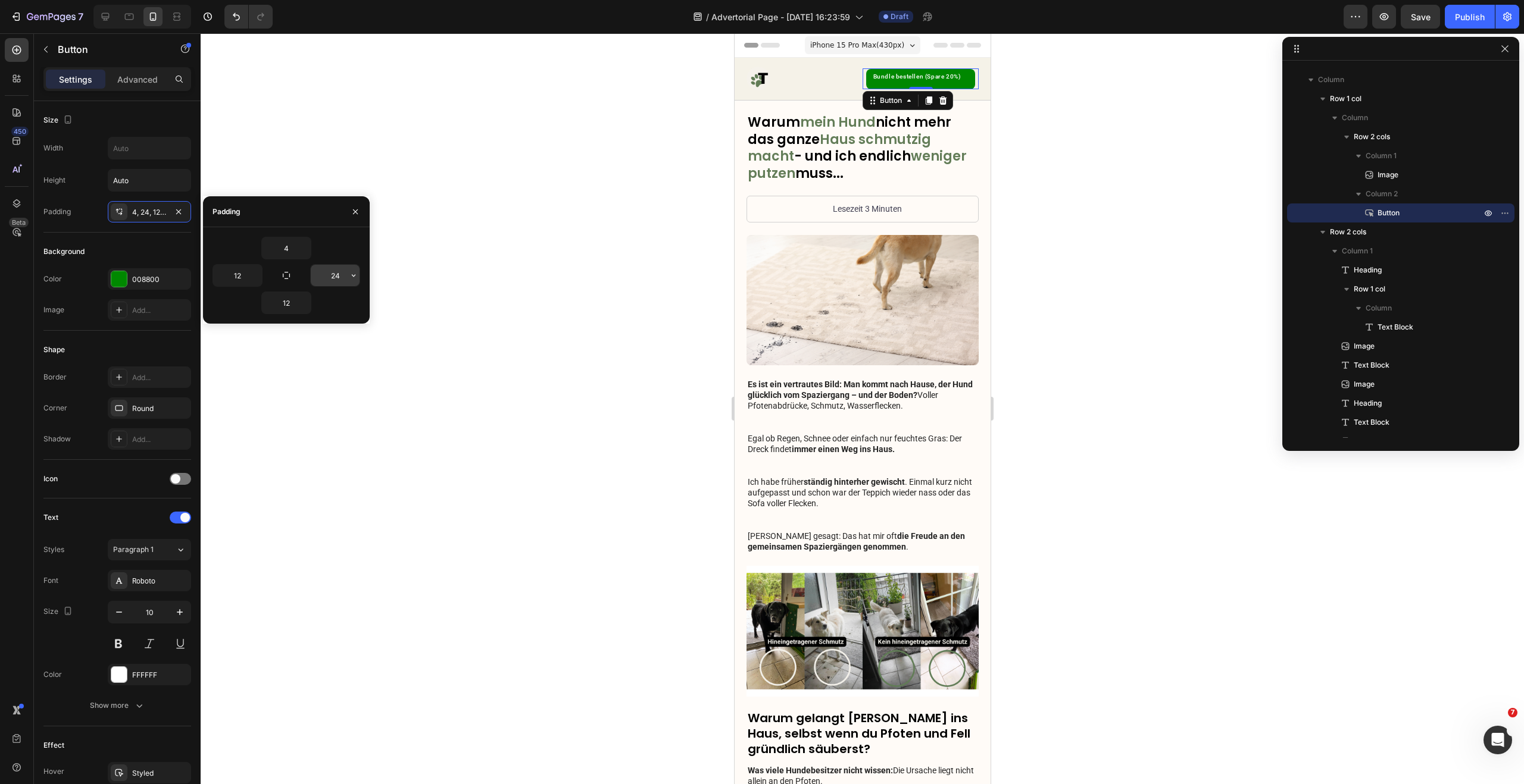
click at [337, 273] on input "24" at bounding box center [335, 275] width 48 height 21
click at [351, 276] on icon "button" at bounding box center [354, 275] width 9 height 9
click at [304, 399] on div "M 12px" at bounding box center [304, 410] width 93 height 23
type input "12"
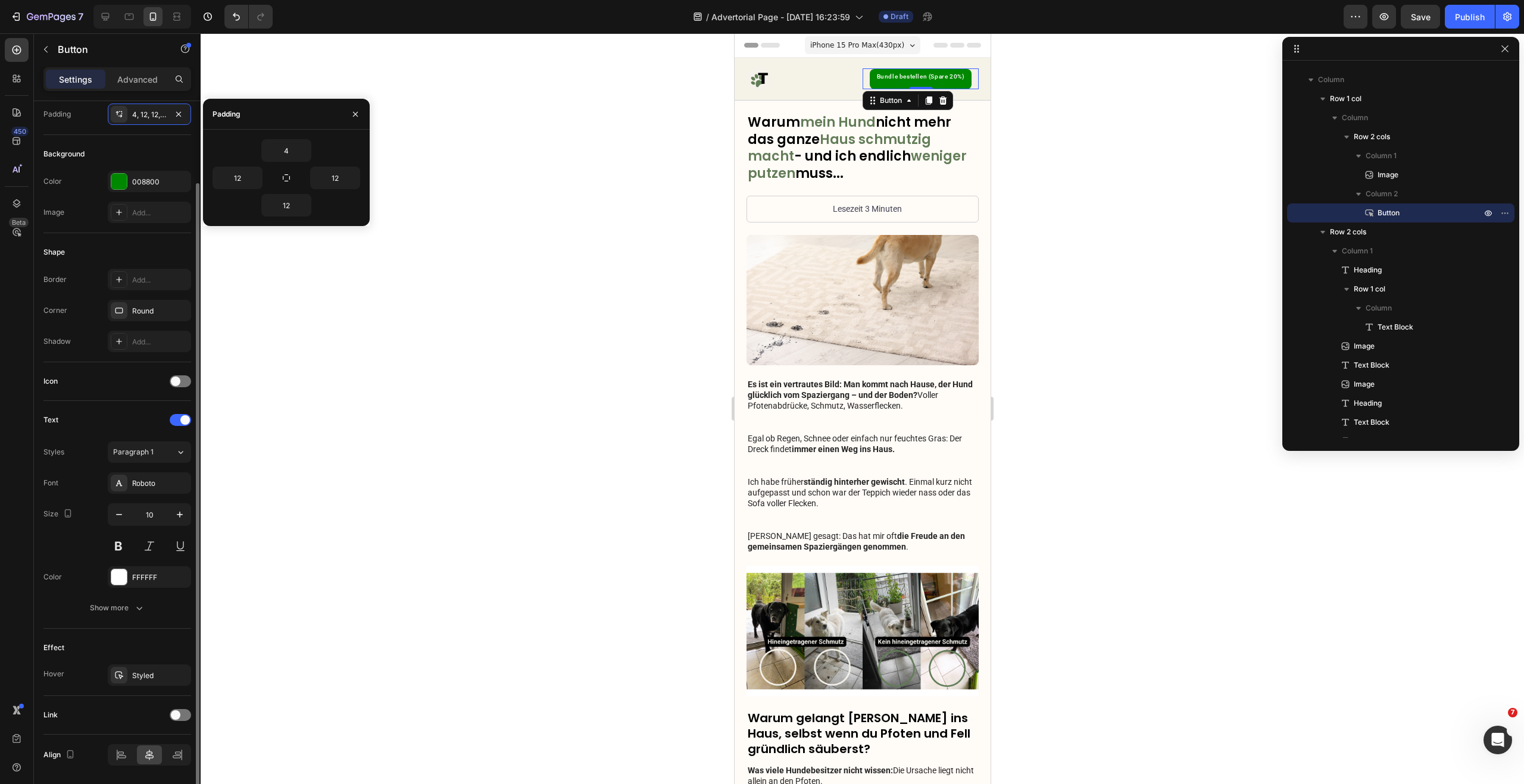
scroll to position [136, 0]
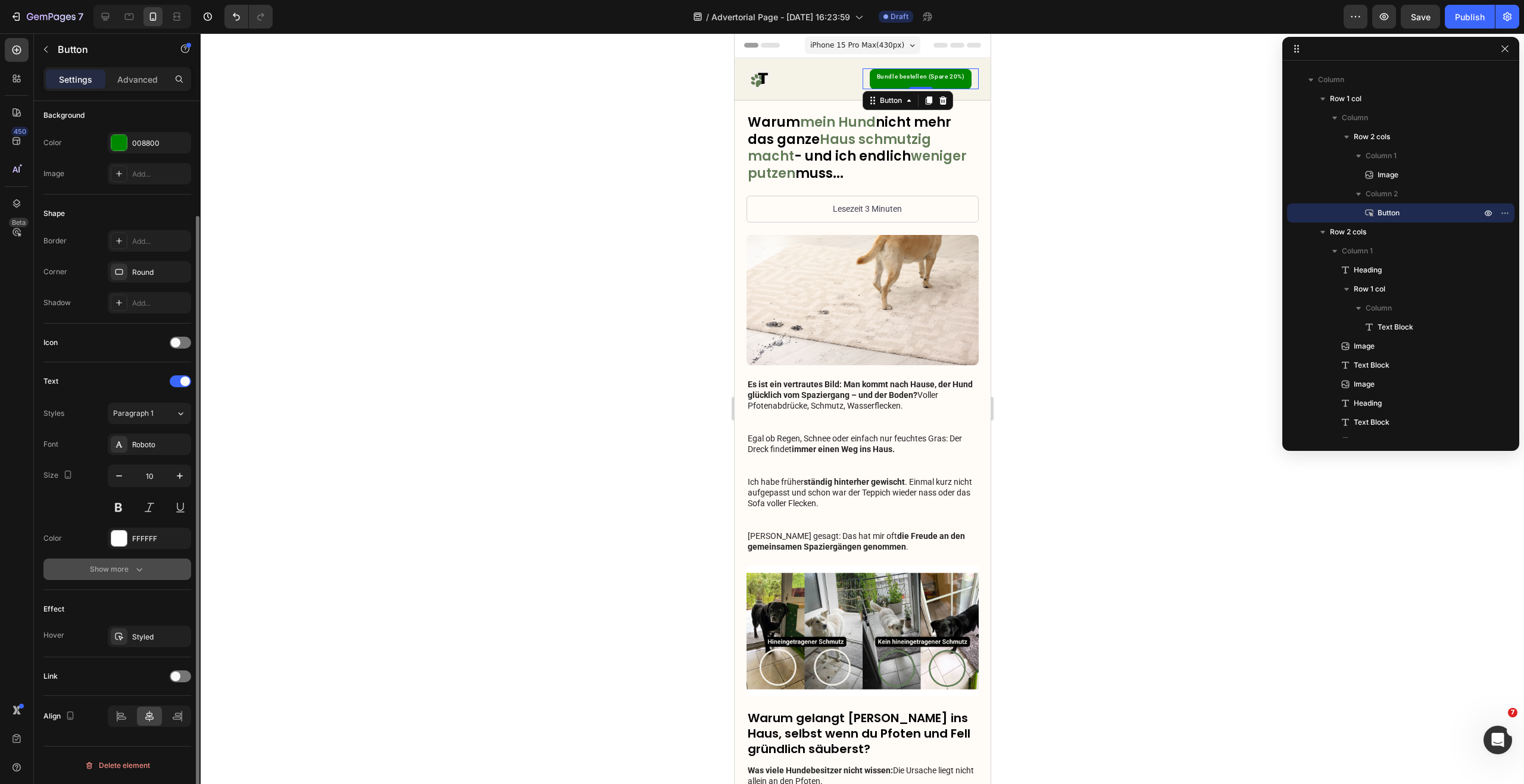
click at [143, 566] on icon "button" at bounding box center [139, 569] width 12 height 12
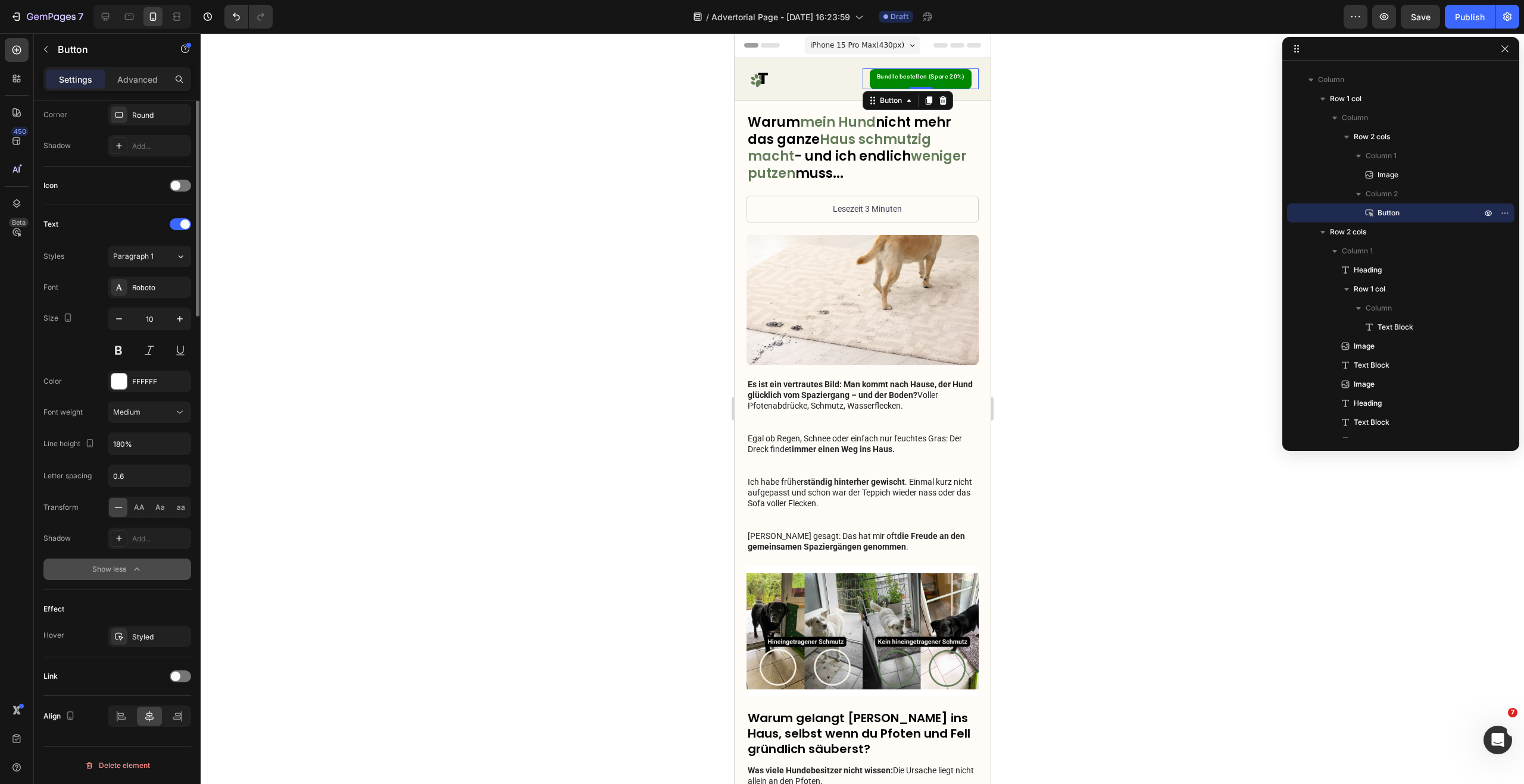
scroll to position [0, 0]
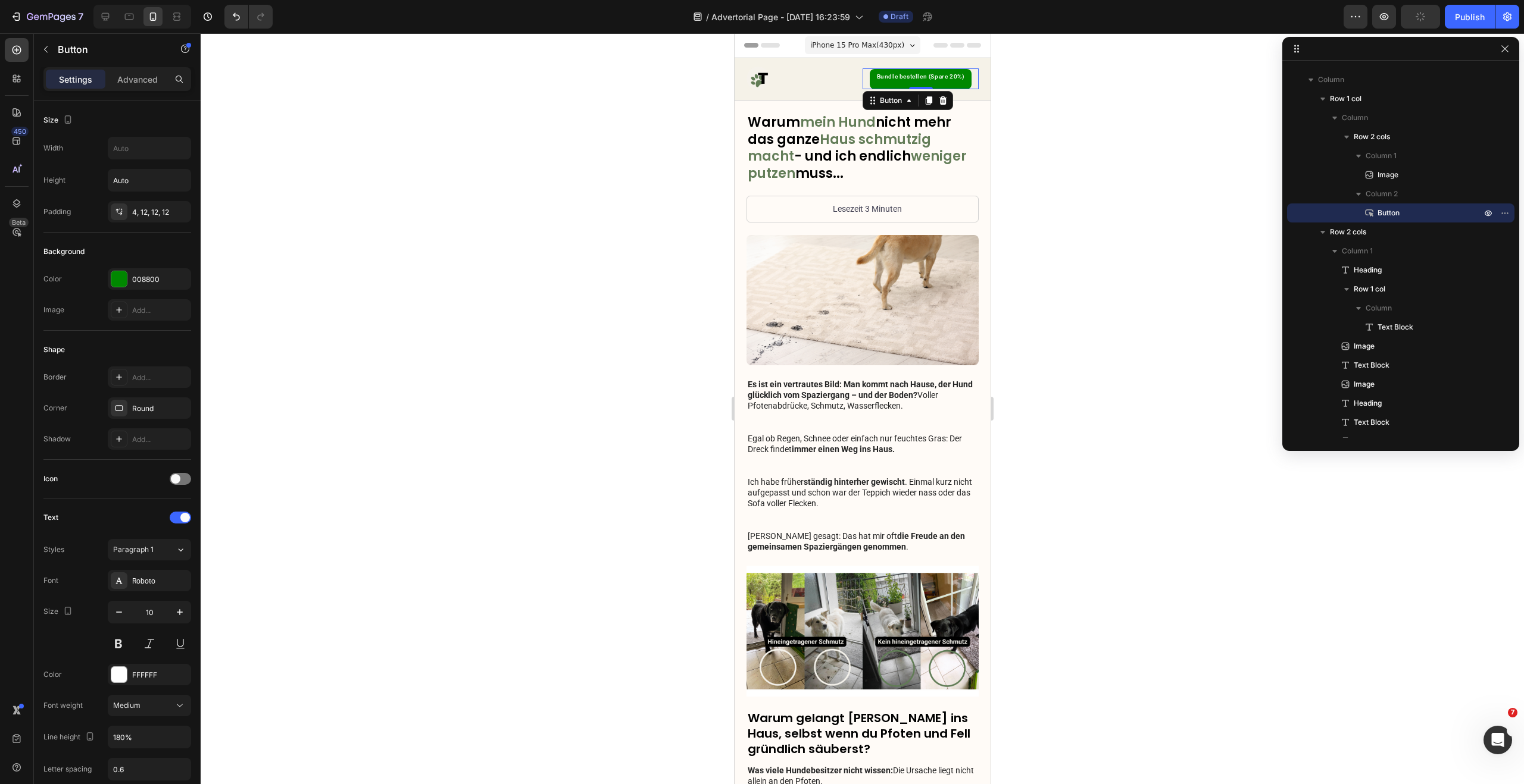
click at [144, 92] on div "Settings Advanced" at bounding box center [117, 84] width 166 height 34
click at [139, 86] on div "Advanced" at bounding box center [137, 79] width 59 height 19
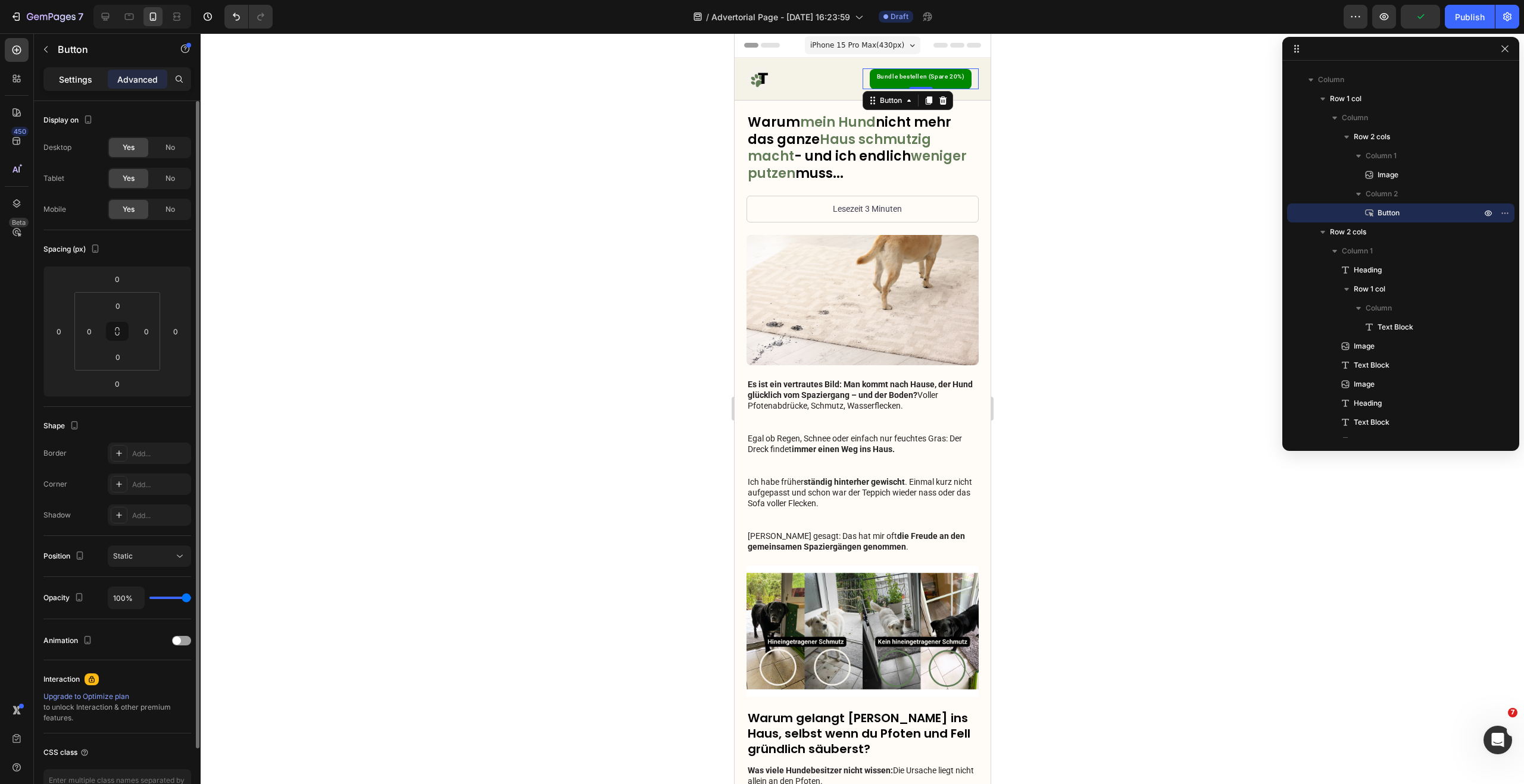
click at [79, 77] on p "Settings" at bounding box center [75, 79] width 33 height 13
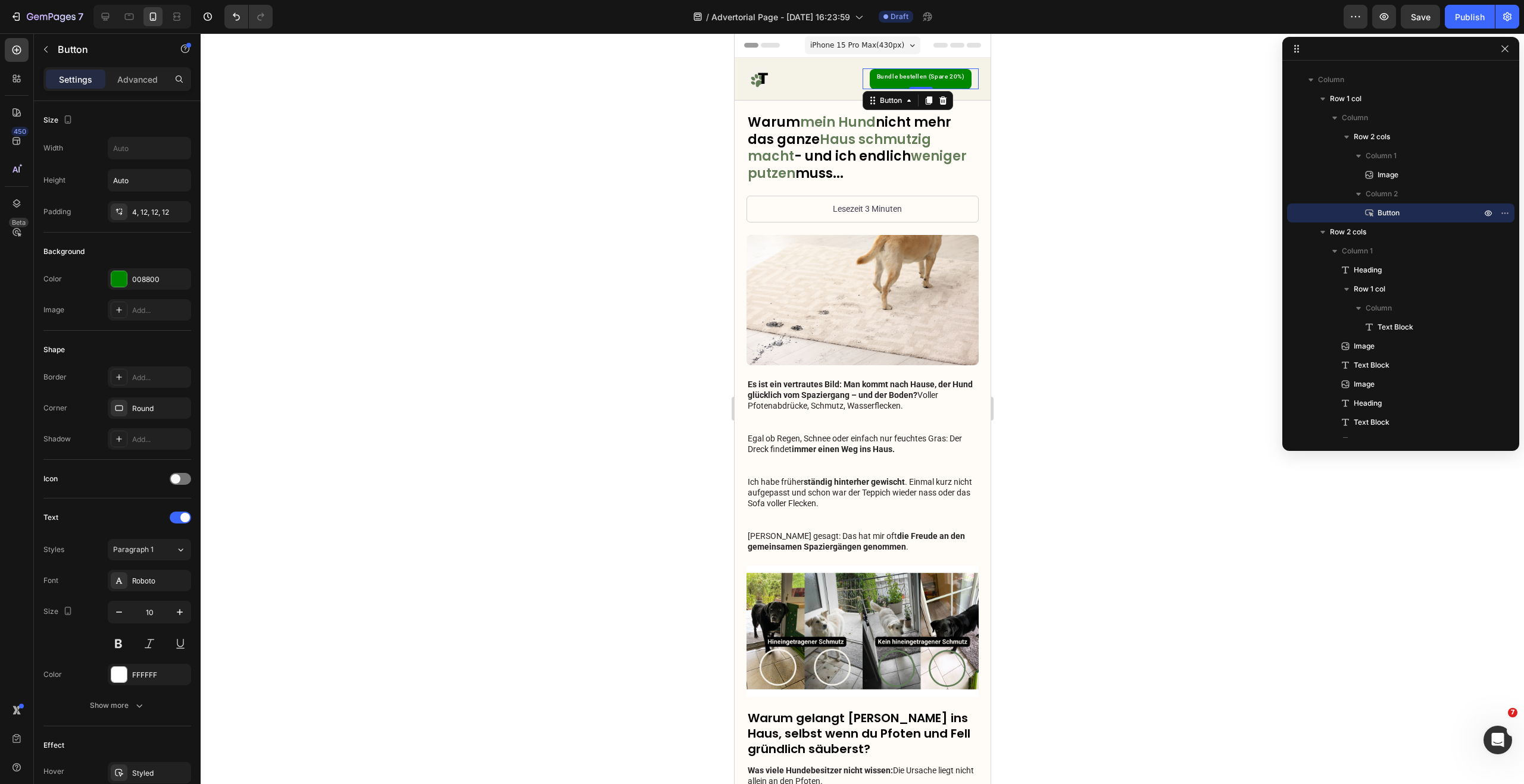
click at [879, 45] on span "iPhone 15 Pro Max ( 430 px)" at bounding box center [856, 45] width 94 height 12
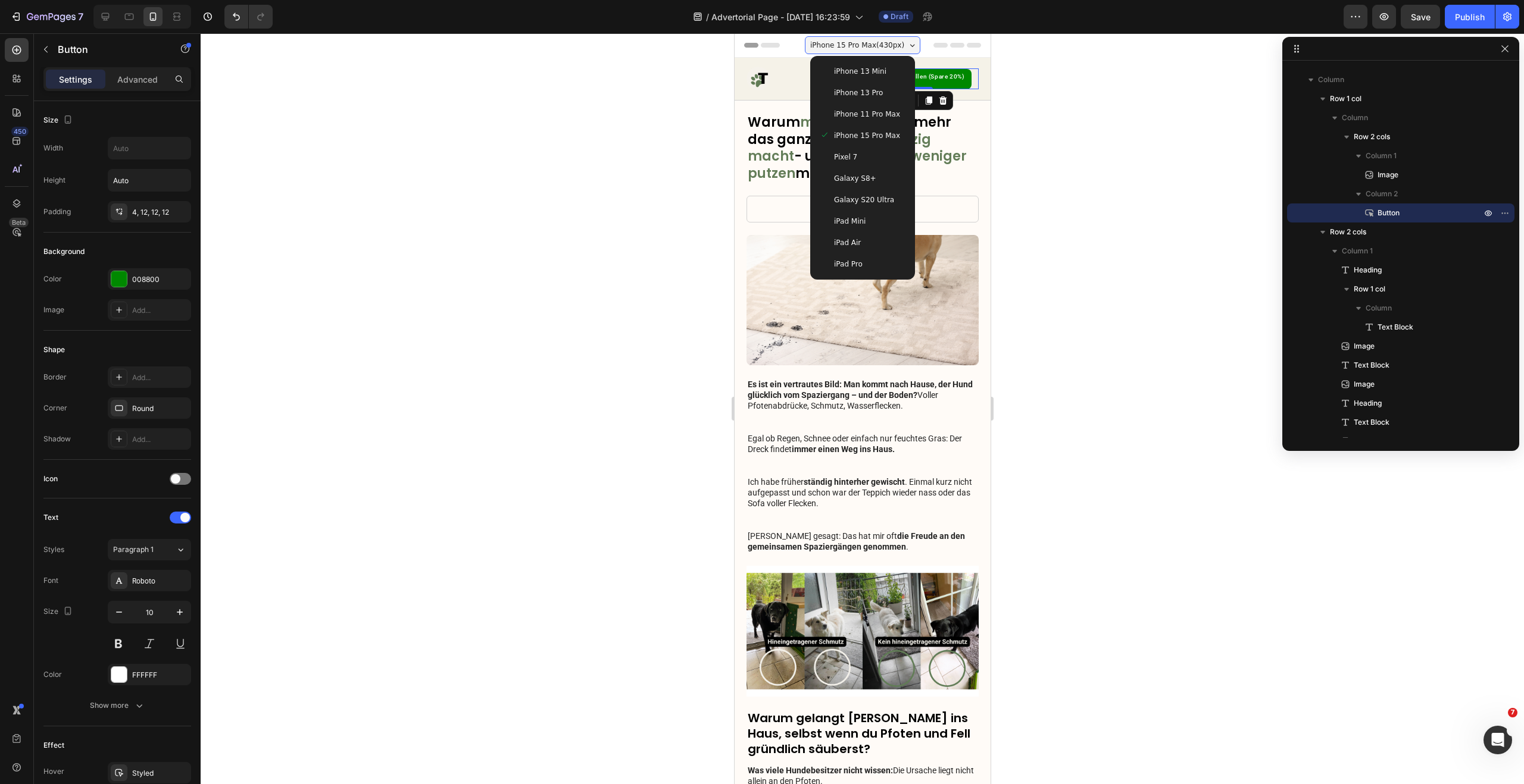
drag, startPoint x: 861, startPoint y: 108, endPoint x: 868, endPoint y: 113, distance: 8.6
click at [861, 108] on span "iPhone 11 Pro Max" at bounding box center [866, 113] width 66 height 12
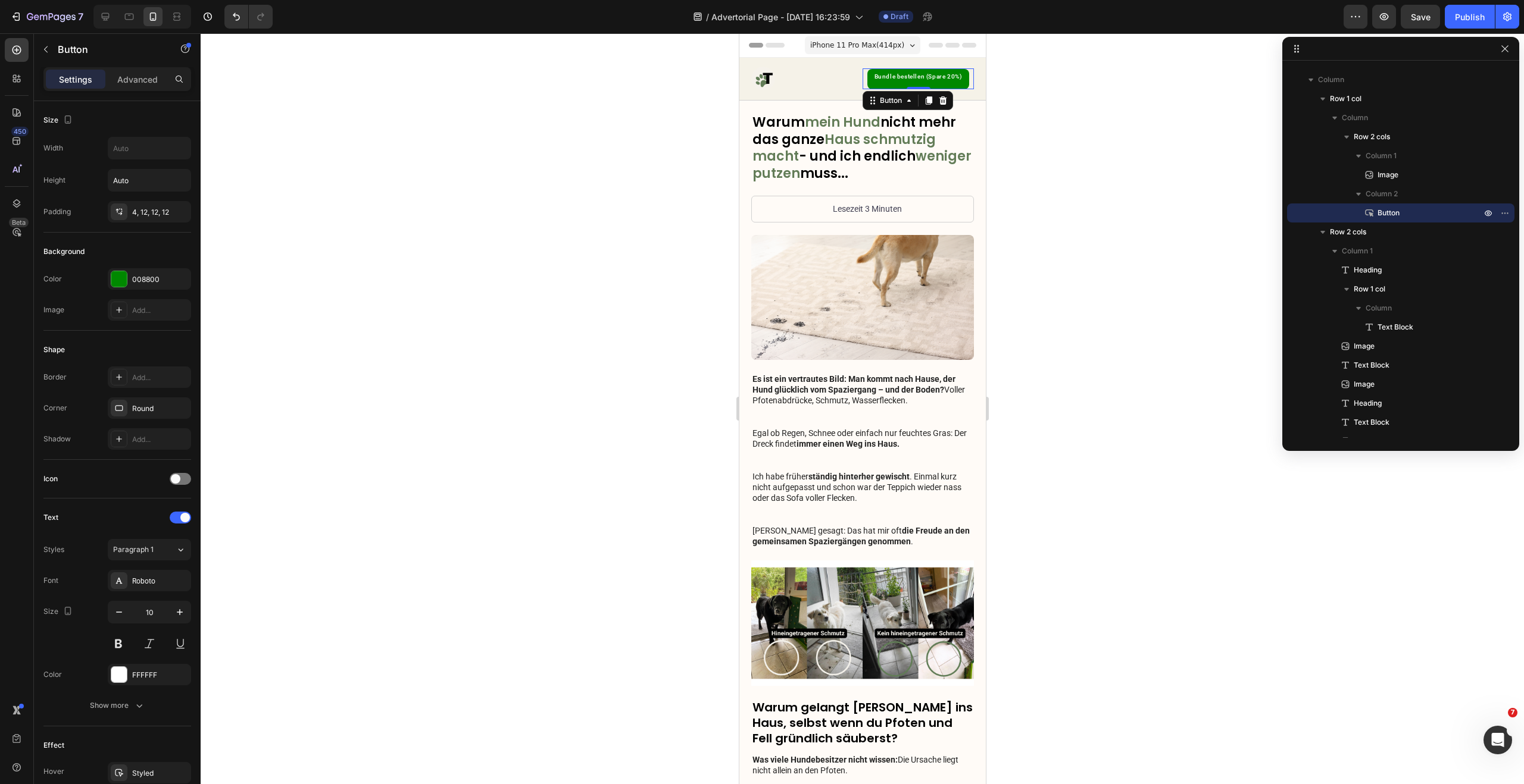
click at [872, 35] on div "iPhone 11 Pro Max ( 414 px) iPhone 13 Mini iPhone 13 Pro iPhone 11 Pro Max iPho…" at bounding box center [862, 47] width 115 height 24
click at [876, 42] on span "iPhone 11 Pro Max ( 414 px)" at bounding box center [856, 45] width 94 height 12
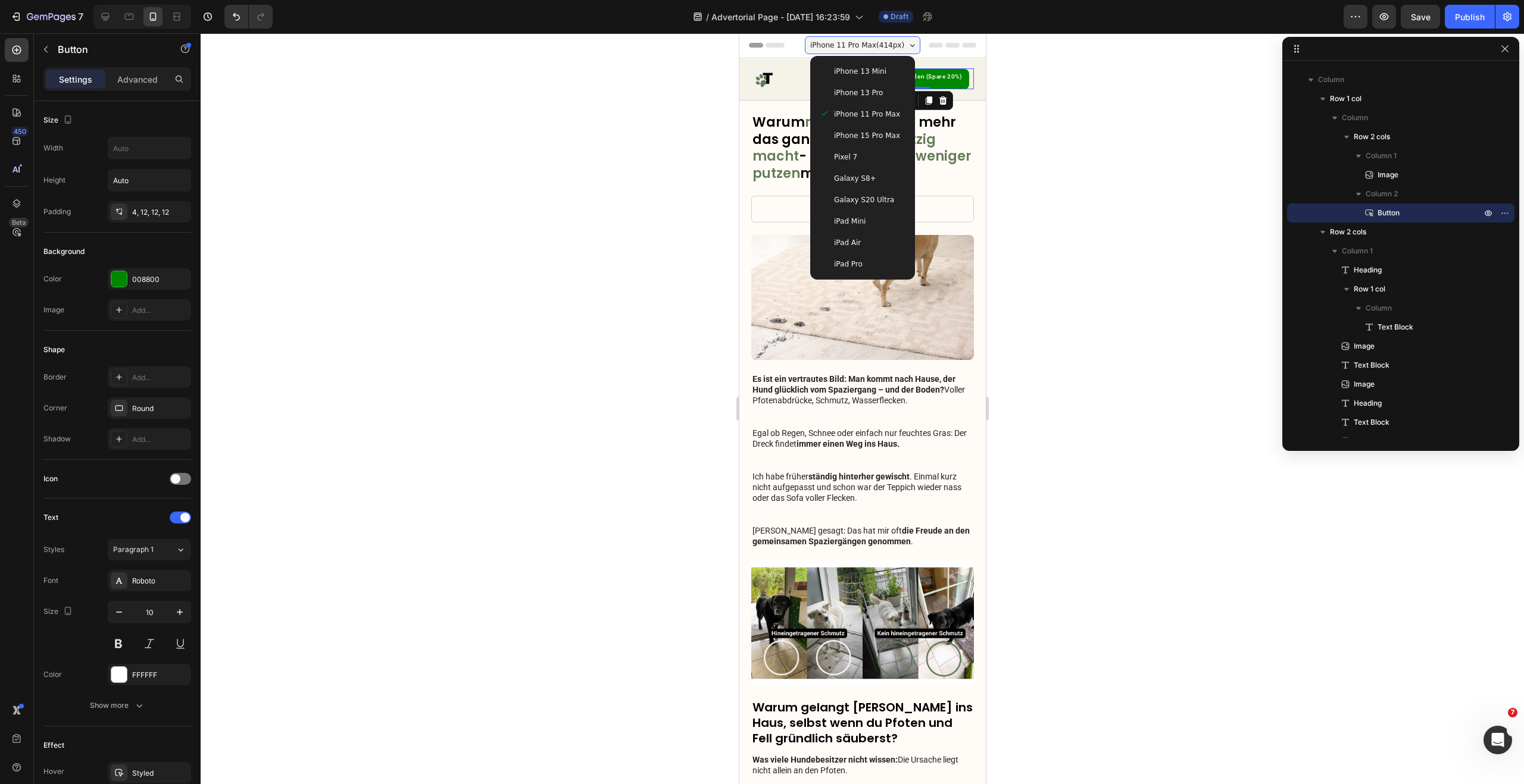
click at [869, 90] on span "iPhone 13 Pro" at bounding box center [857, 92] width 48 height 12
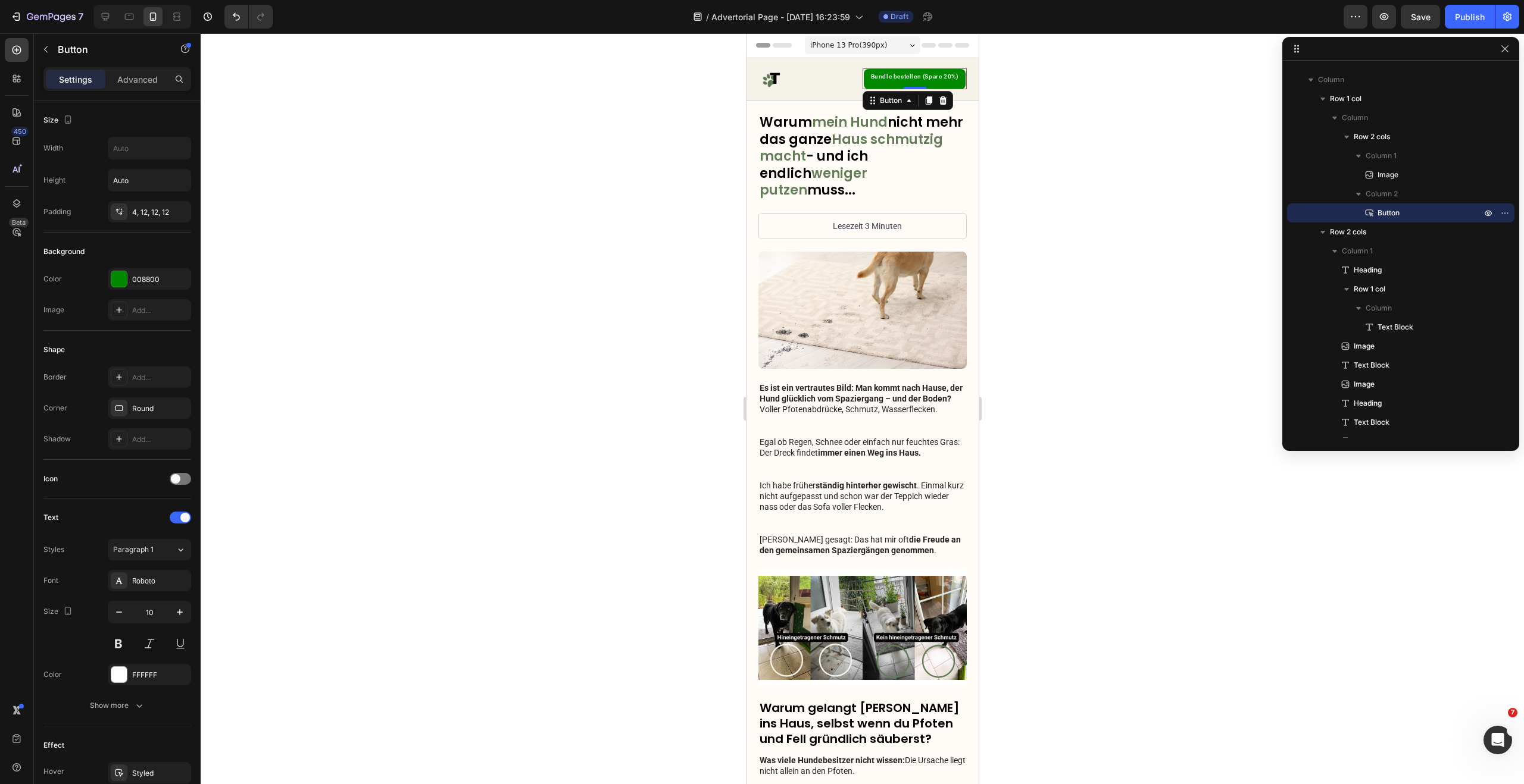
click at [864, 45] on span "iPhone 13 Pro ( 390 px)" at bounding box center [847, 45] width 77 height 12
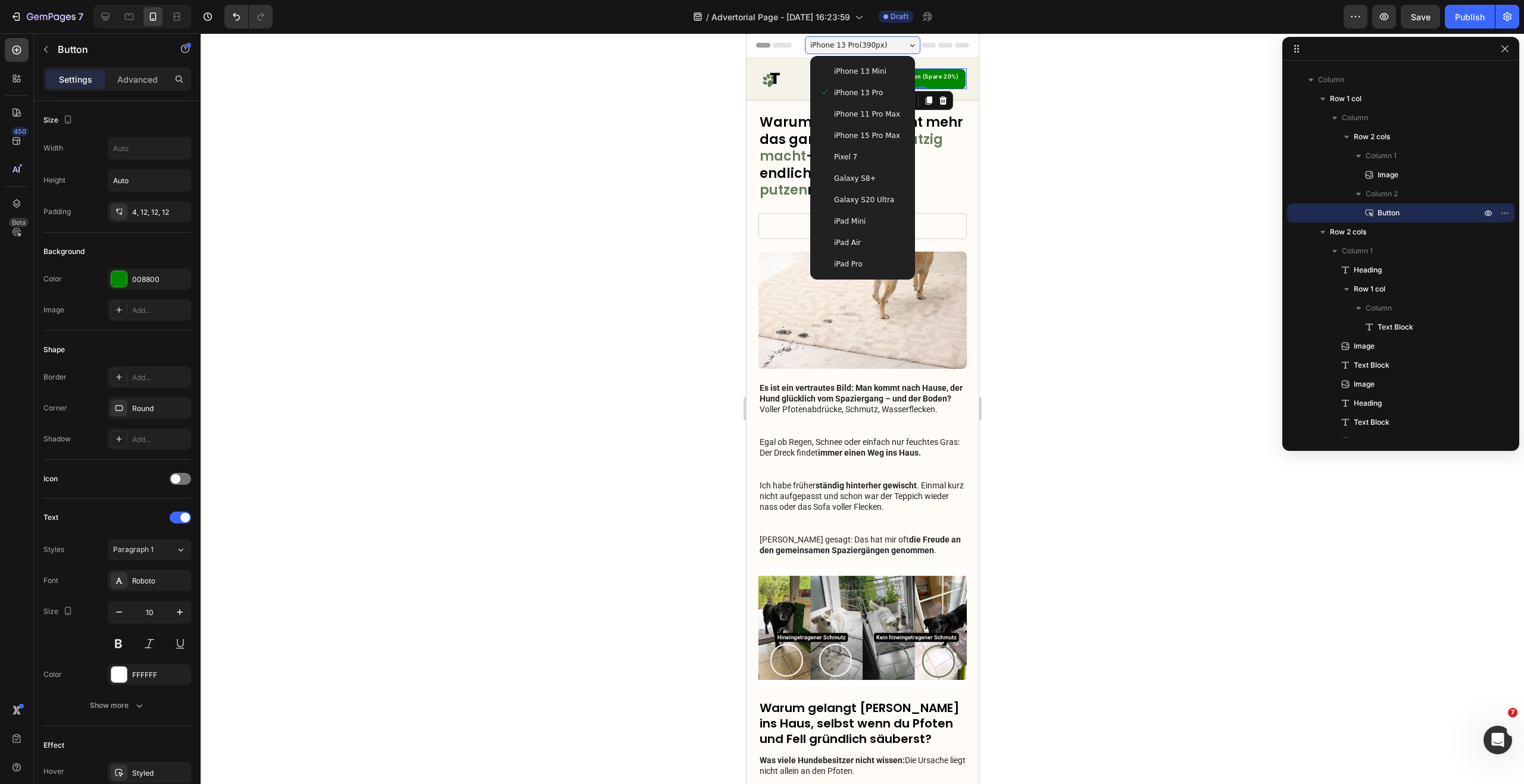
click at [864, 77] on span "iPhone 13 Mini" at bounding box center [858, 71] width 52 height 12
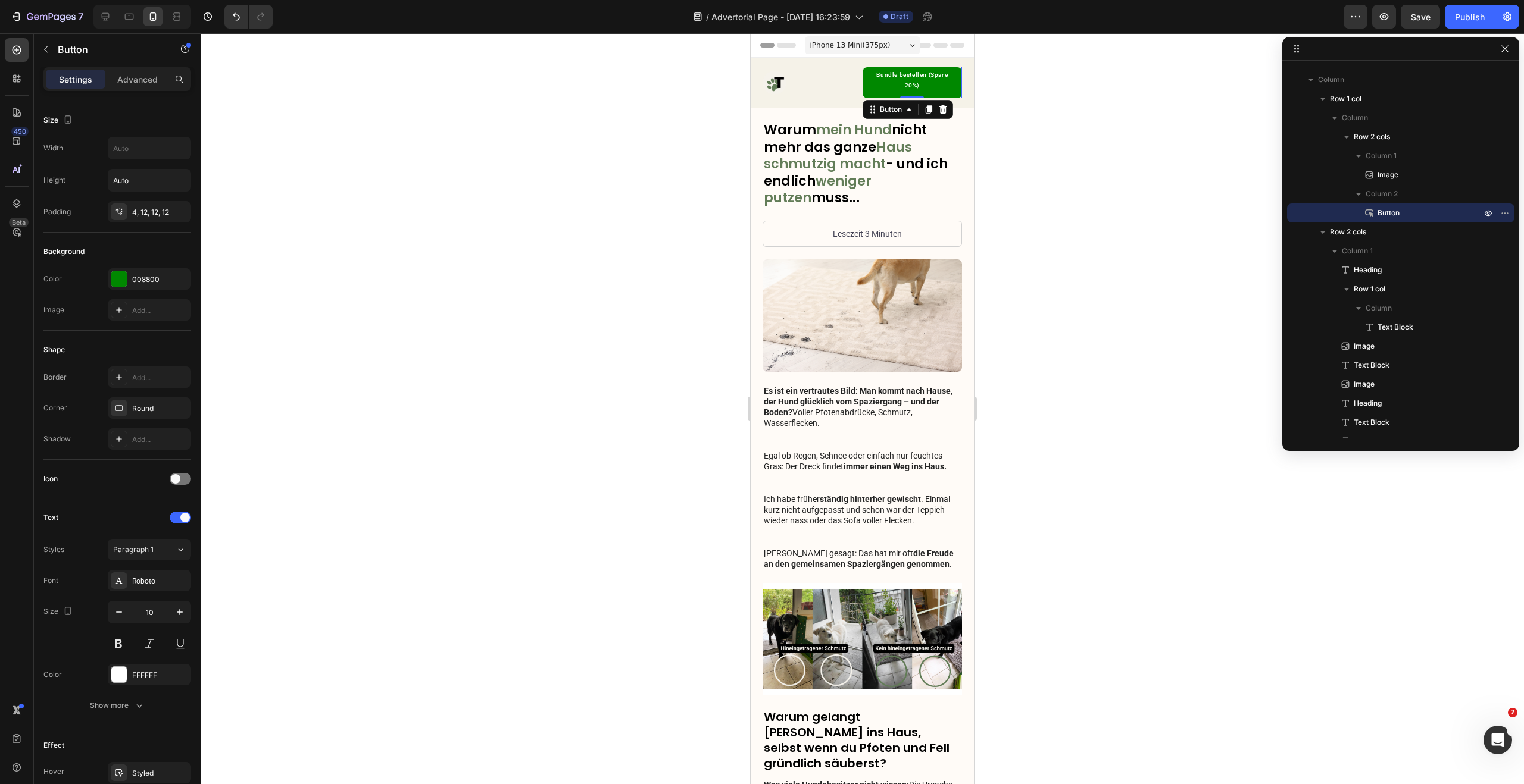
click at [869, 47] on span "iPhone 13 Mini ( 375 px)" at bounding box center [850, 45] width 80 height 12
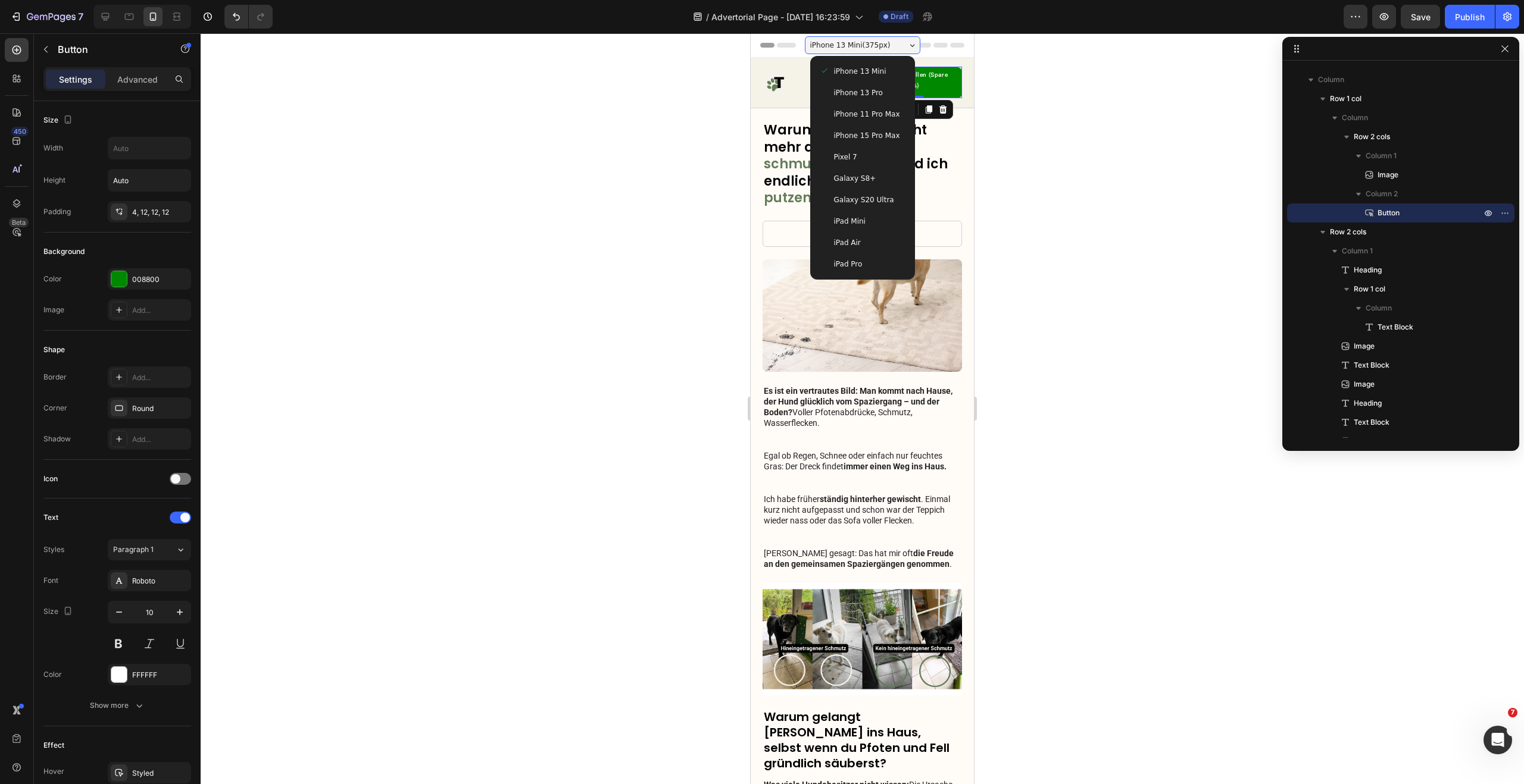
click at [868, 180] on div "Galaxy S8+" at bounding box center [862, 178] width 86 height 12
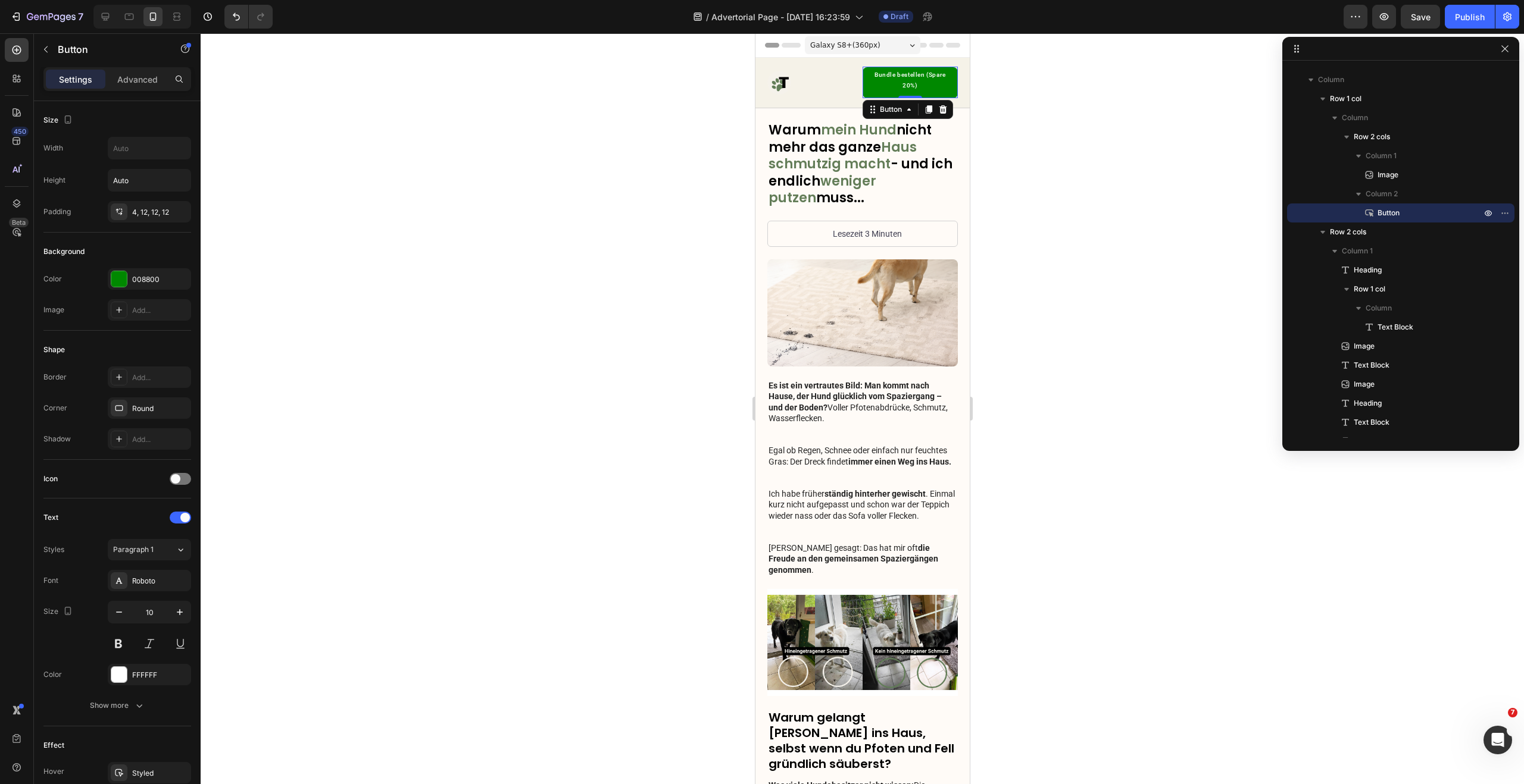
click at [873, 42] on div "Galaxy S8+ ( 360 px)" at bounding box center [862, 46] width 115 height 18
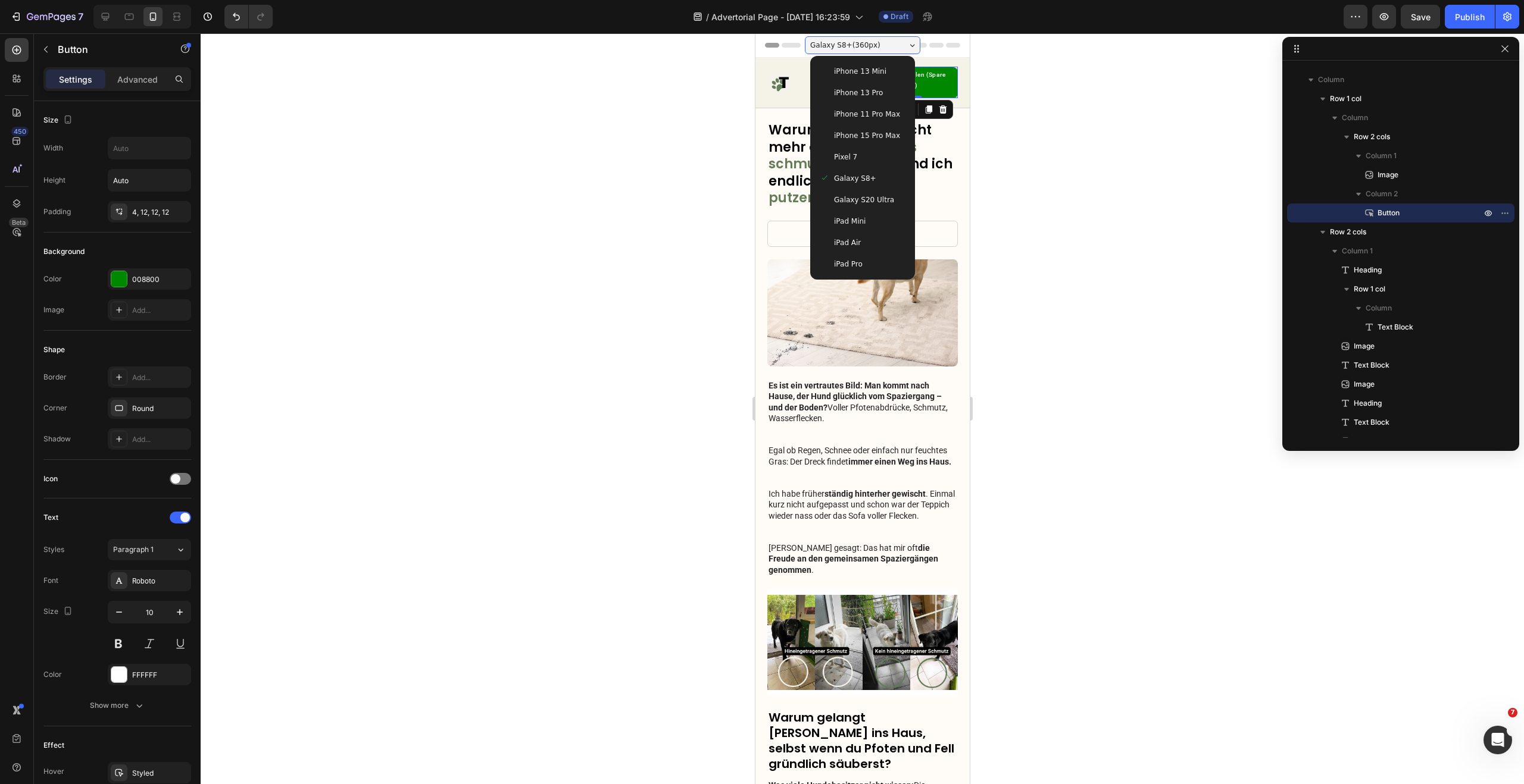
click at [865, 206] on div "Galaxy S20 Ultra" at bounding box center [862, 199] width 95 height 21
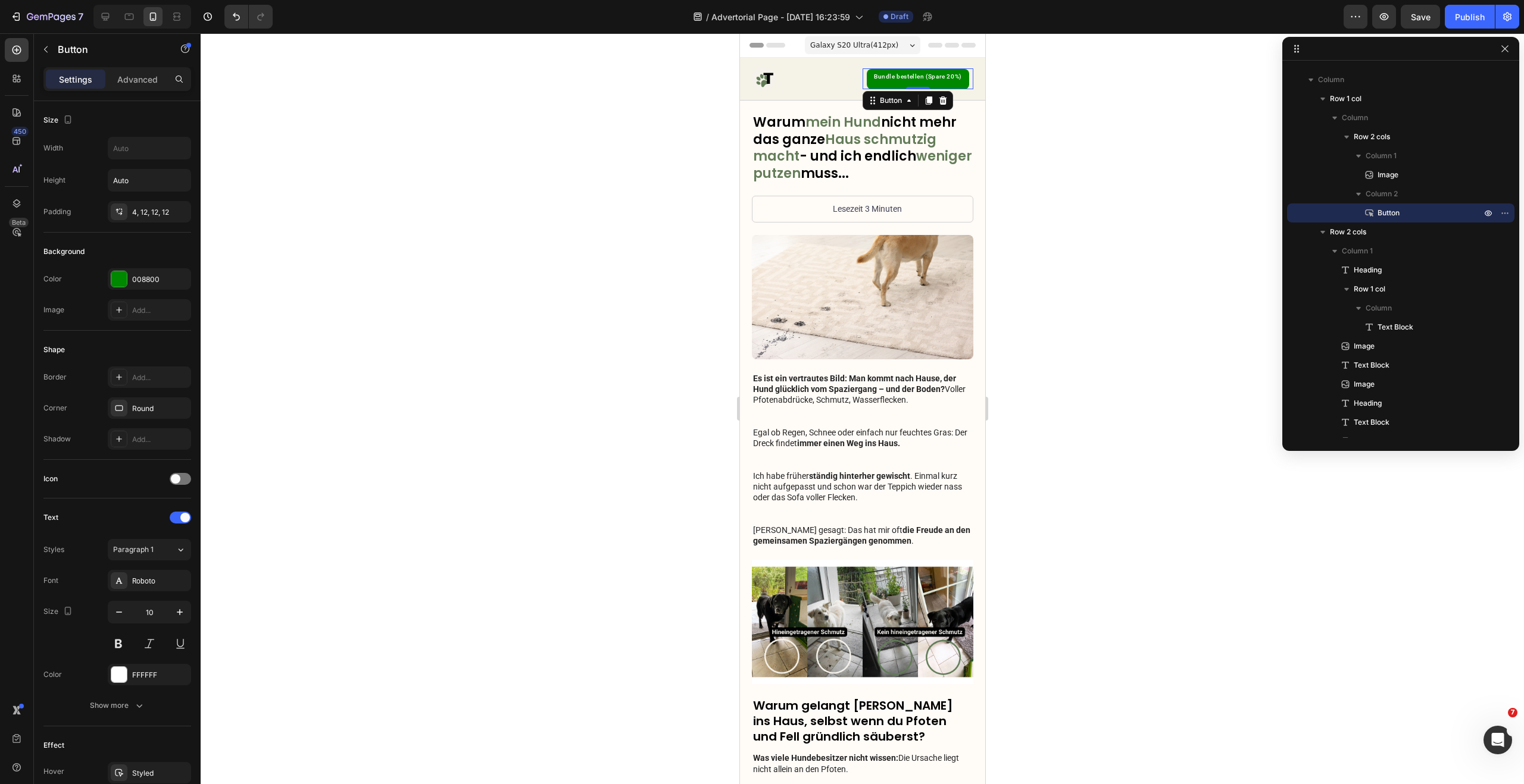
click at [875, 44] on span "Galaxy S20 Ultra ( 412 px)" at bounding box center [853, 45] width 88 height 12
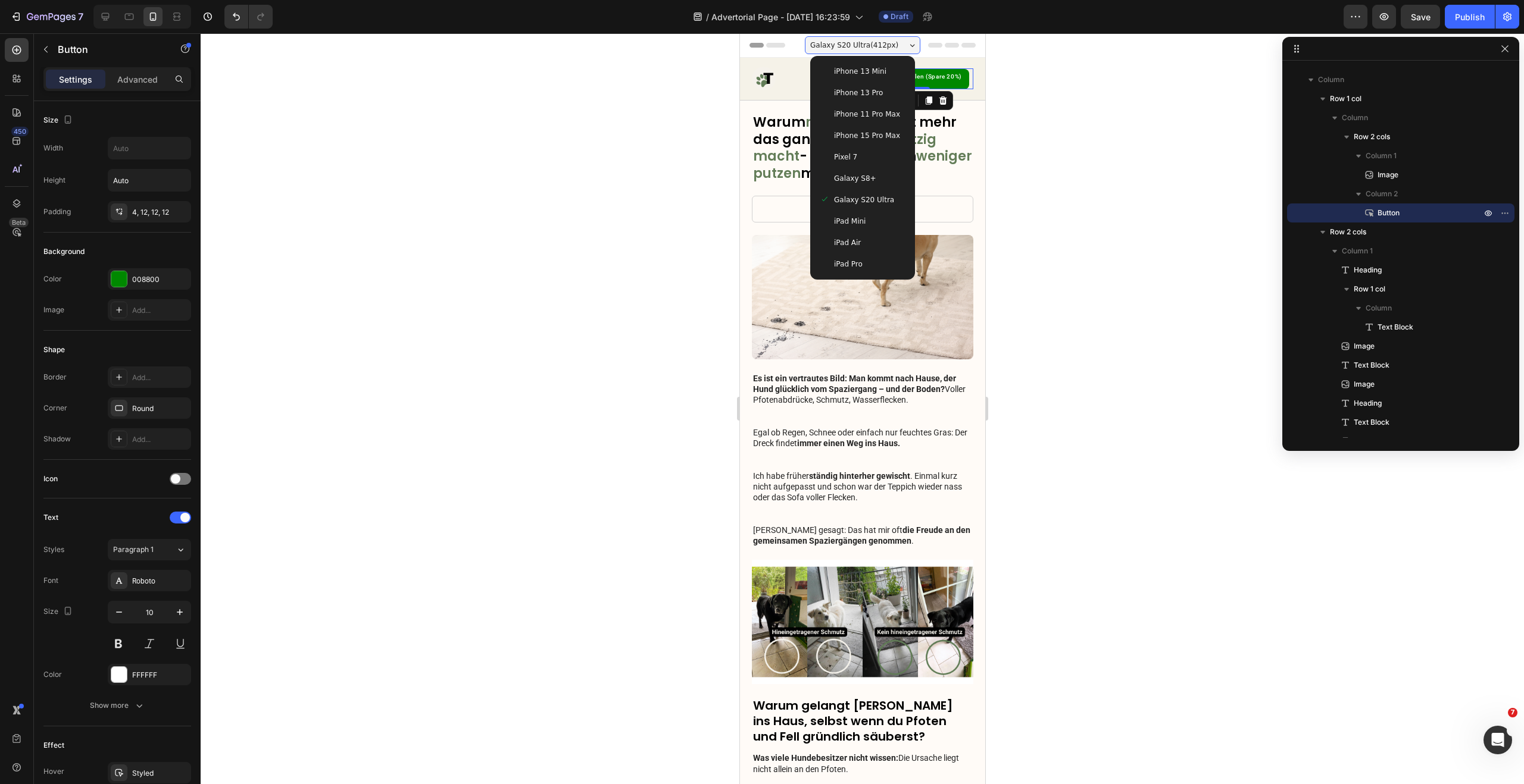
click at [871, 127] on div "iPhone 15 Pro Max" at bounding box center [862, 135] width 95 height 21
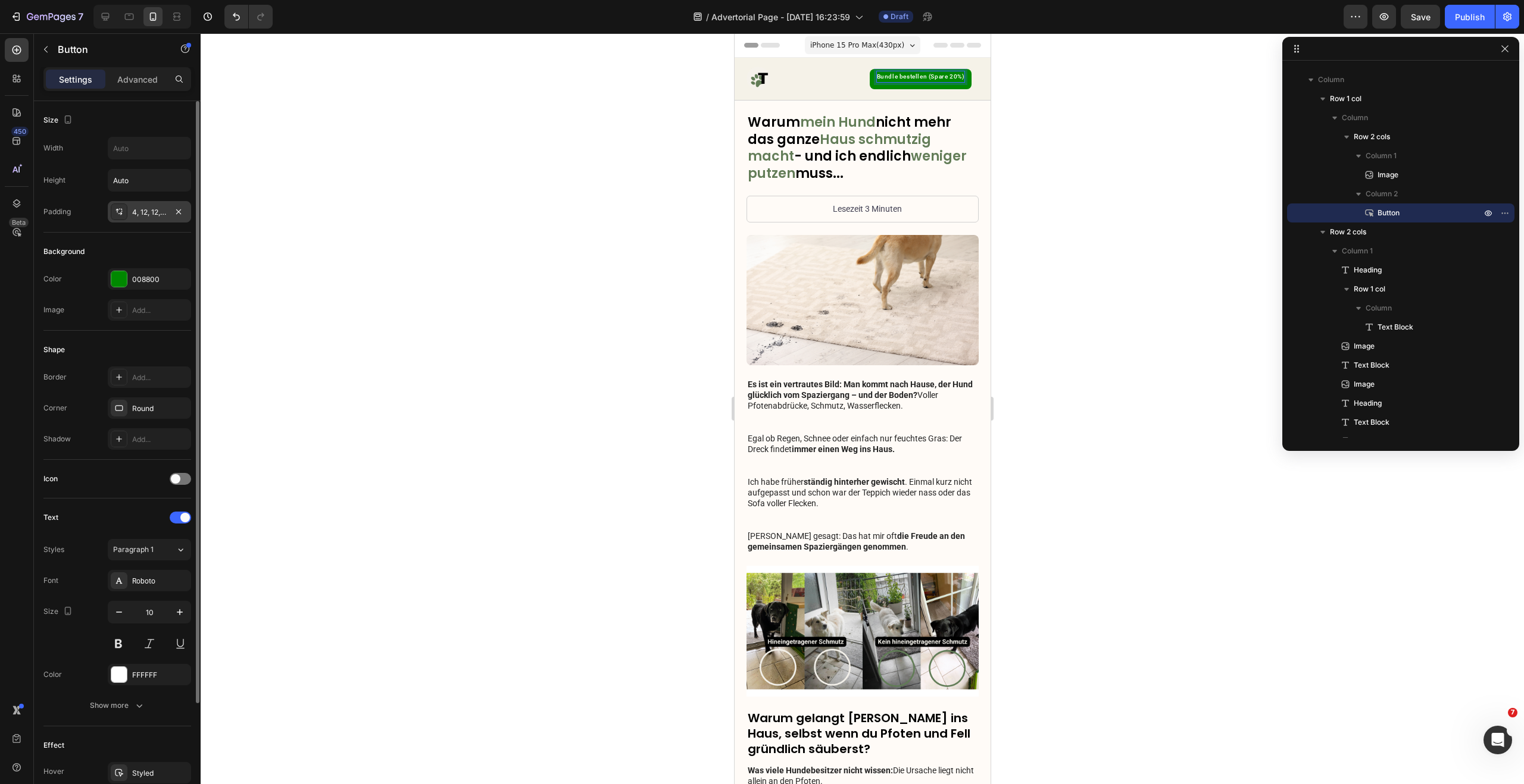
click at [142, 221] on div "4, 12, 12, 12" at bounding box center [149, 211] width 83 height 21
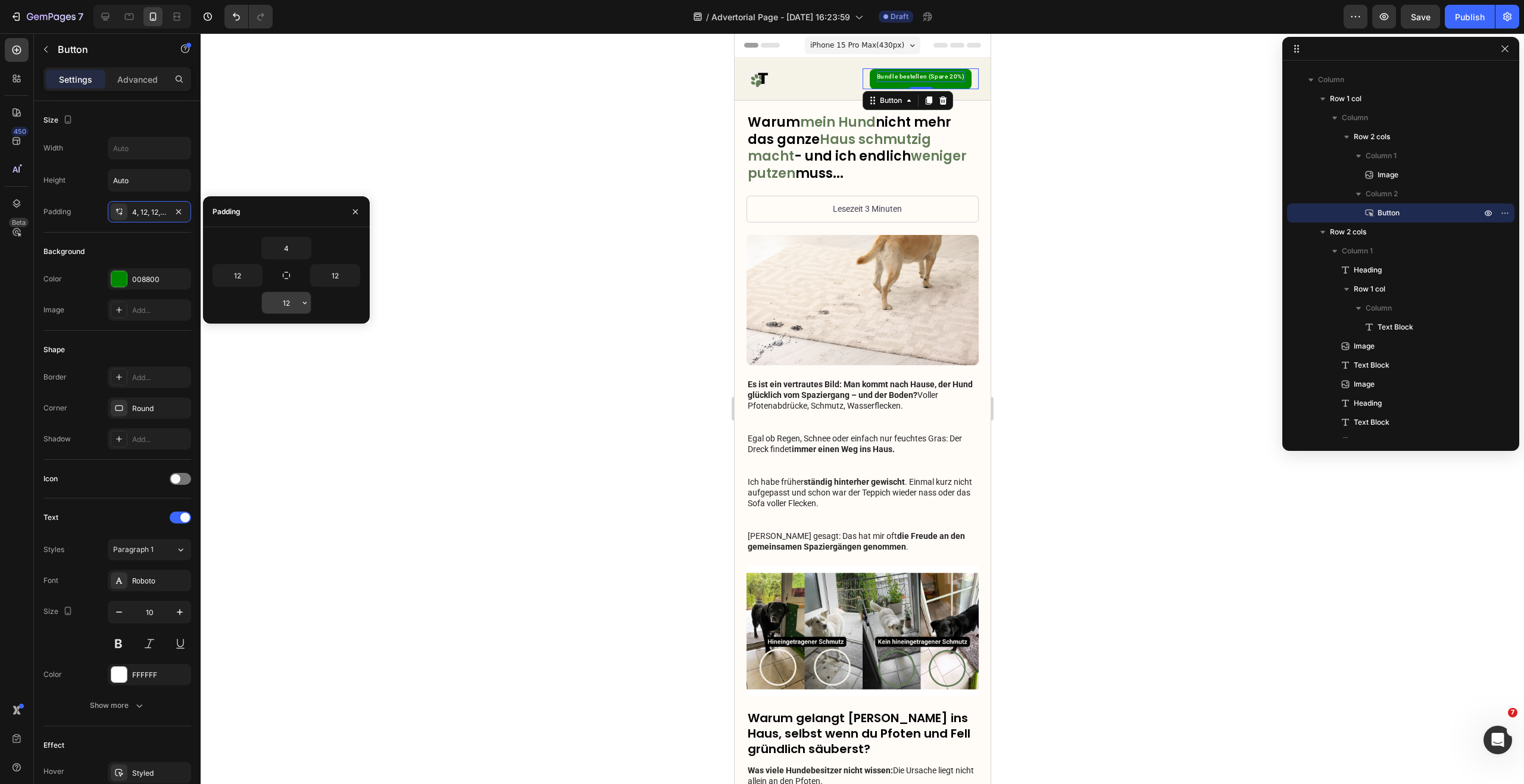
click at [291, 299] on input "12" at bounding box center [285, 302] width 48 height 21
click at [303, 304] on icon "button" at bounding box center [304, 302] width 9 height 9
click at [298, 257] on input "4" at bounding box center [285, 248] width 48 height 21
click at [304, 251] on icon "button" at bounding box center [304, 248] width 9 height 9
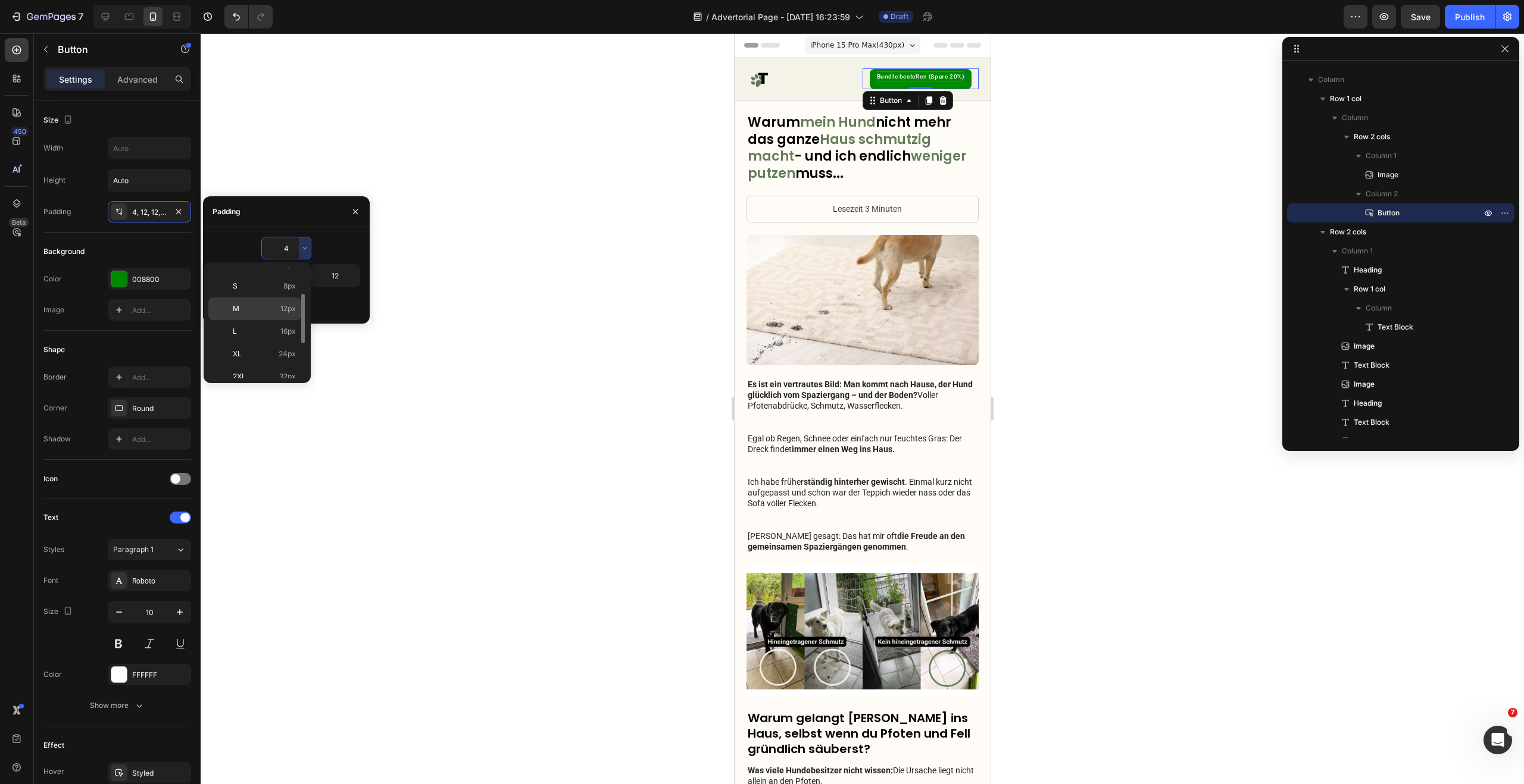
click at [284, 312] on span "12px" at bounding box center [288, 309] width 16 height 11
type input "12"
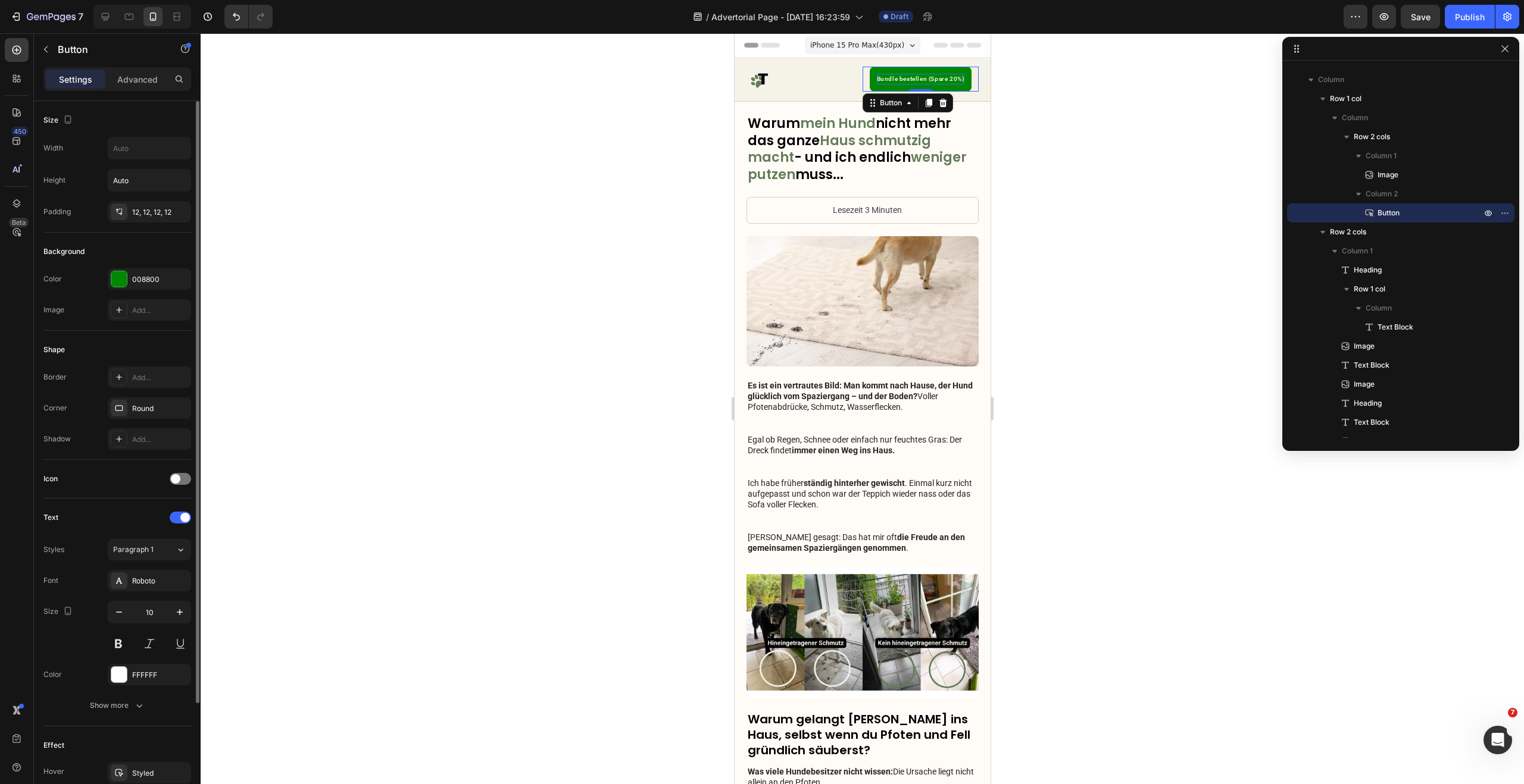
click at [144, 331] on div "Size Width Height Auto Padding 12, 12, 12, 12" at bounding box center [117, 395] width 147 height 129
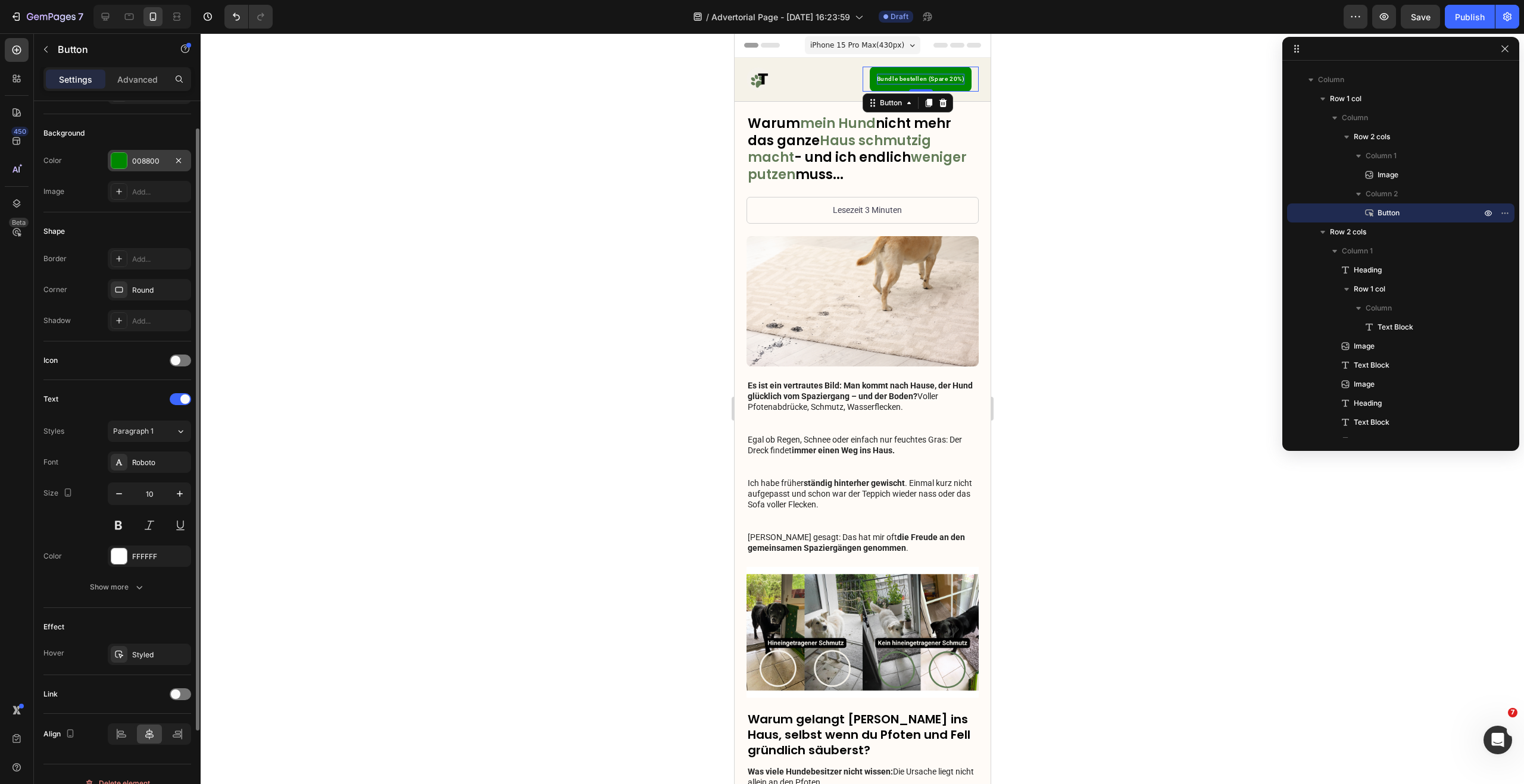
scroll to position [136, 0]
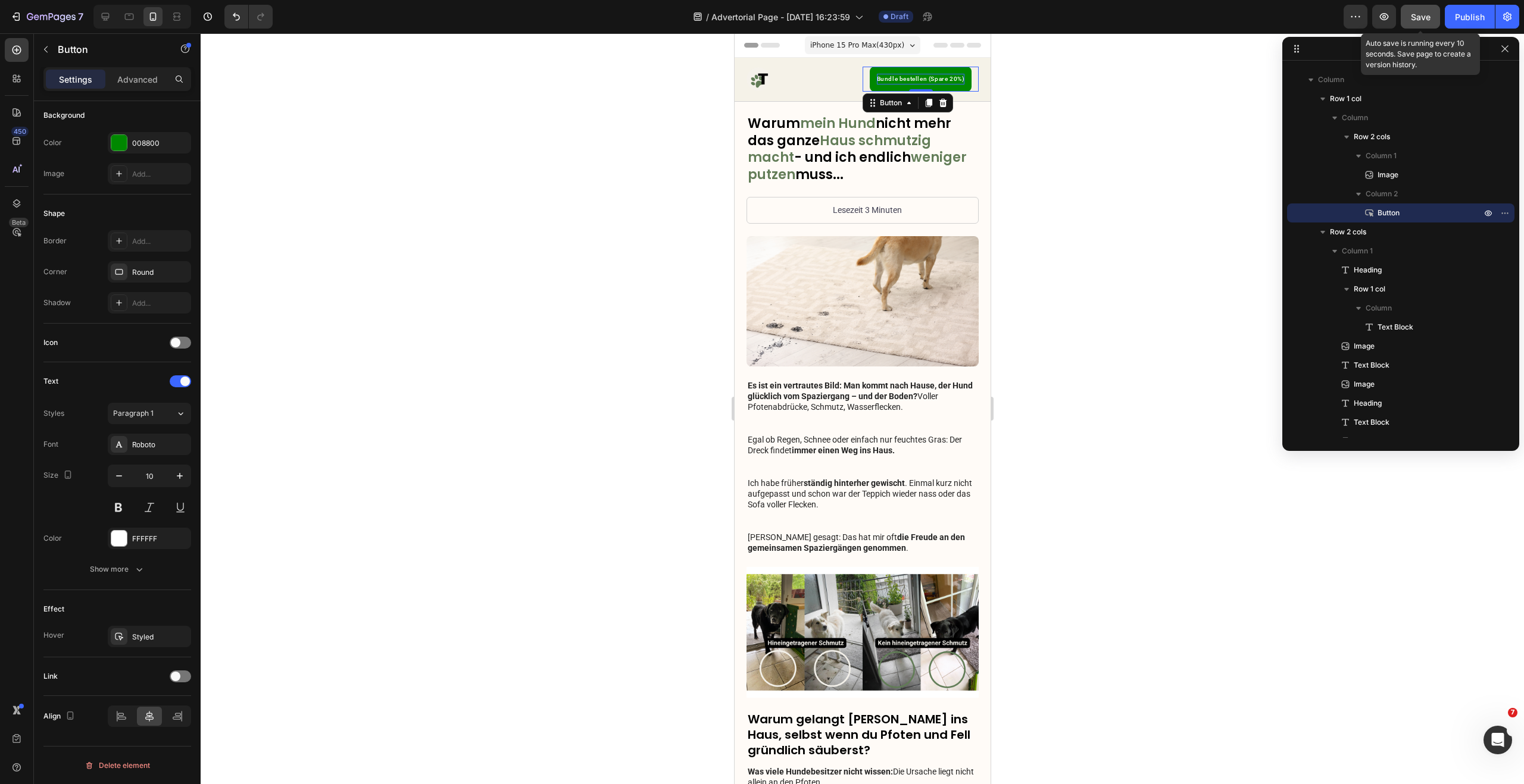
click at [1417, 26] on button "Save" at bounding box center [1420, 16] width 39 height 24
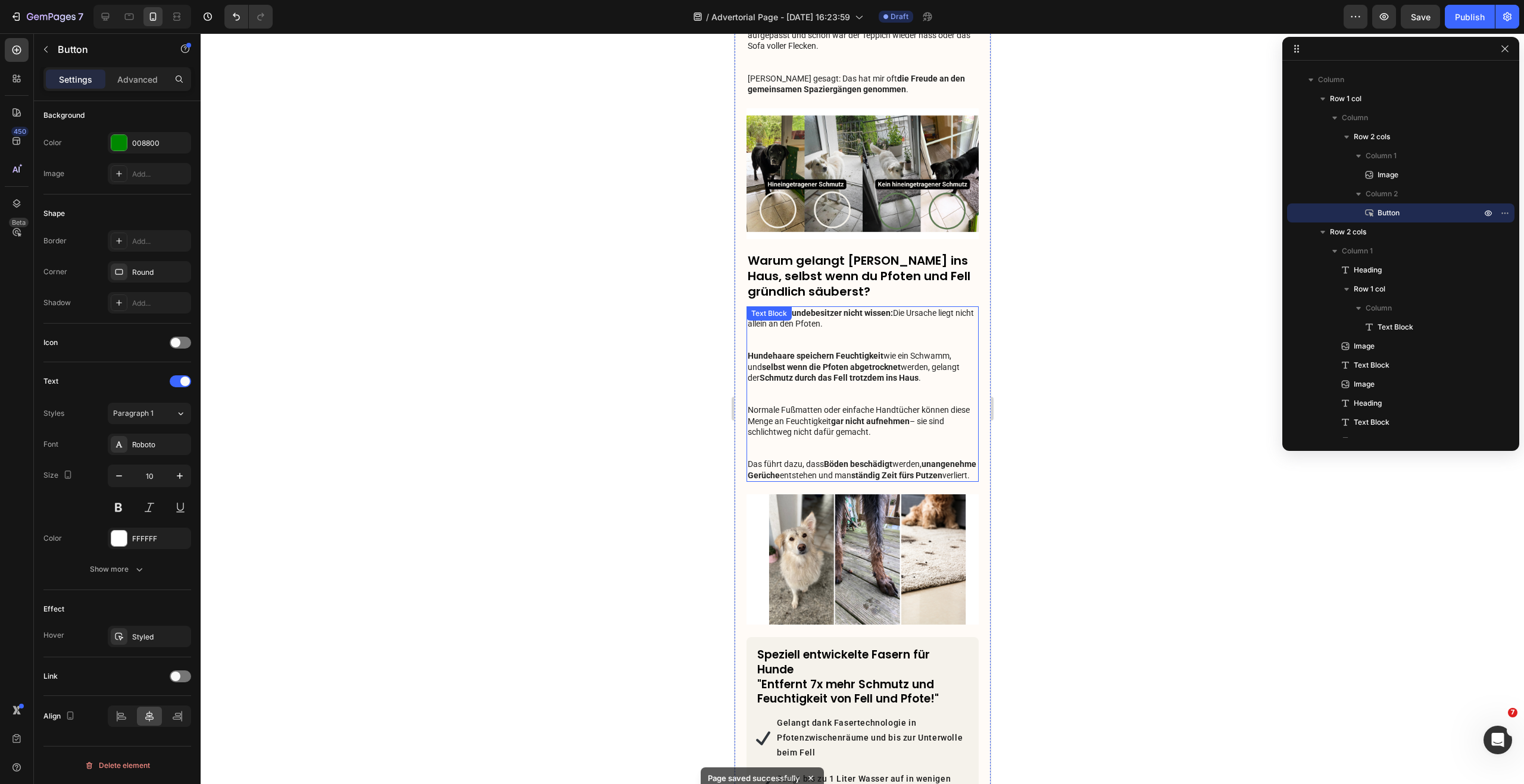
scroll to position [0, 0]
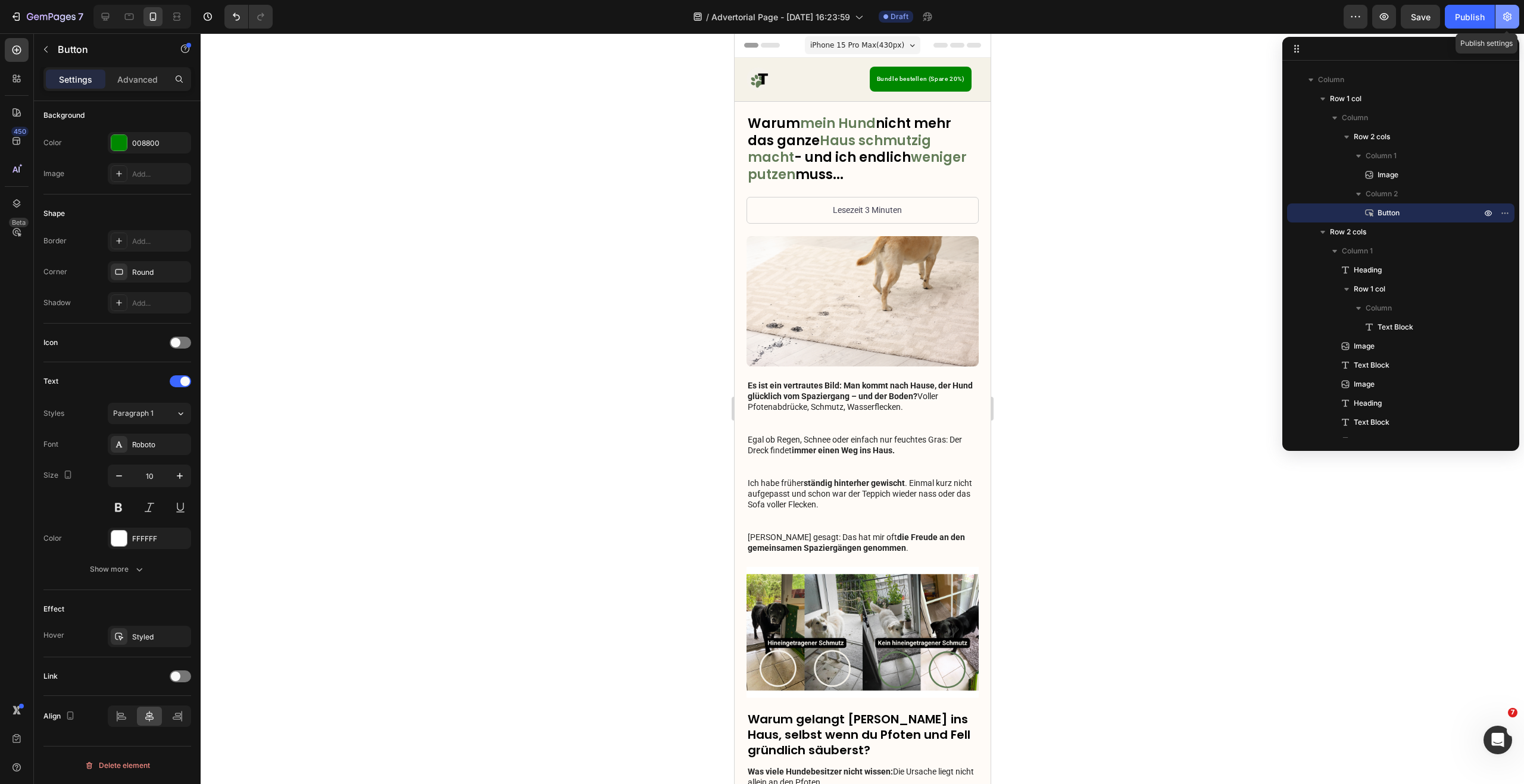
click at [1508, 19] on icon "button" at bounding box center [1507, 17] width 8 height 9
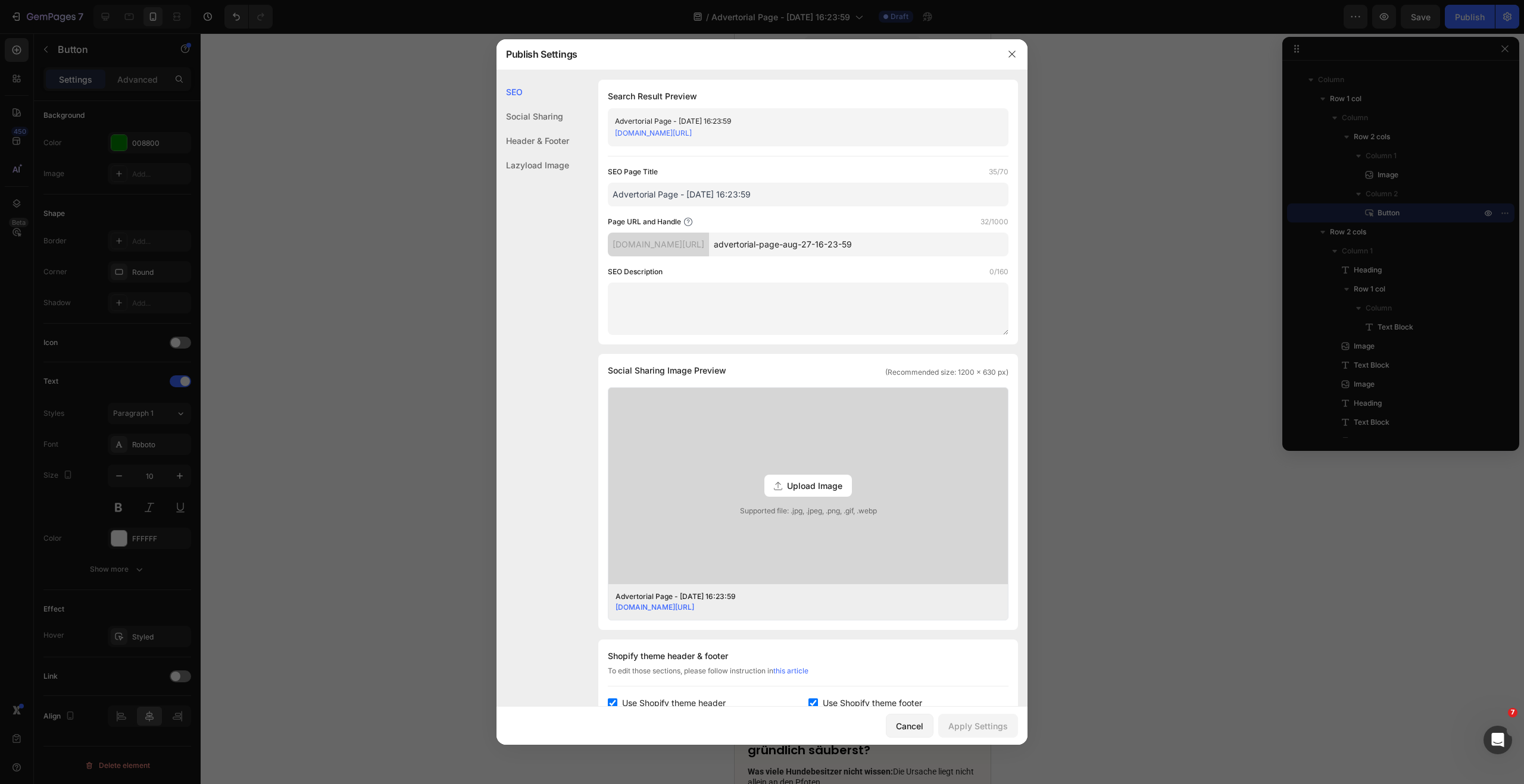
click at [733, 196] on input "Advertorial Page - Aug 27, 16:23:59" at bounding box center [808, 195] width 400 height 24
type input "Warum mein Hund nicht mehr das ganze Haus schmutzig macht..."
click at [830, 249] on input "advertorial-page-aug-27-16-23-59" at bounding box center [858, 245] width 299 height 24
drag, startPoint x: 797, startPoint y: 246, endPoint x: 913, endPoint y: 248, distance: 116.0
click at [913, 248] on input "adv_cleanyduopack" at bounding box center [858, 245] width 299 height 24
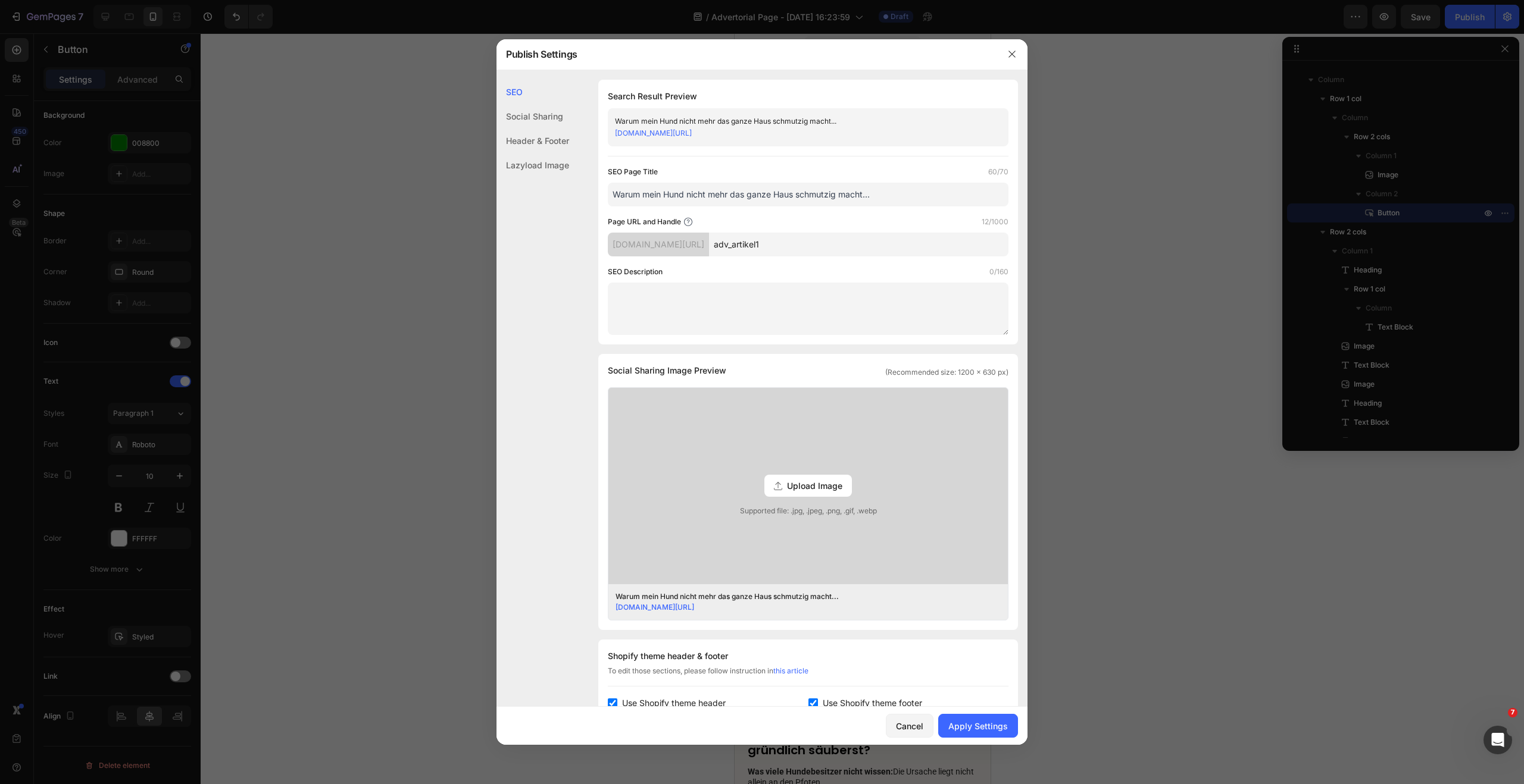
type input "adv_artikel1"
click at [908, 219] on div "Page URL and Handle 12/1000" at bounding box center [808, 221] width 400 height 12
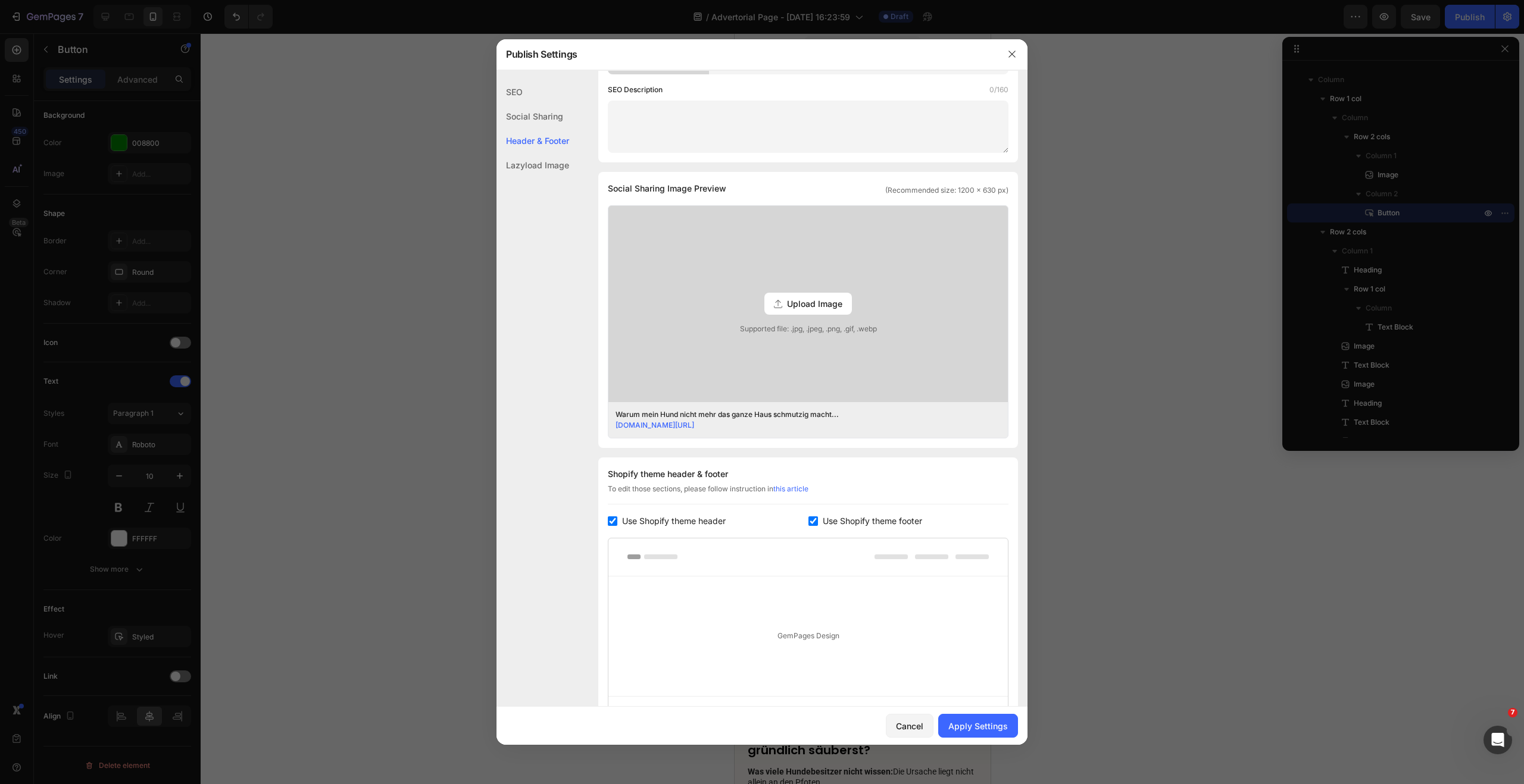
scroll to position [185, 0]
click at [613, 520] on input "checkbox" at bounding box center [613, 518] width 9 height 9
checkbox input "false"
click at [808, 516] on input "checkbox" at bounding box center [813, 518] width 9 height 9
checkbox input "false"
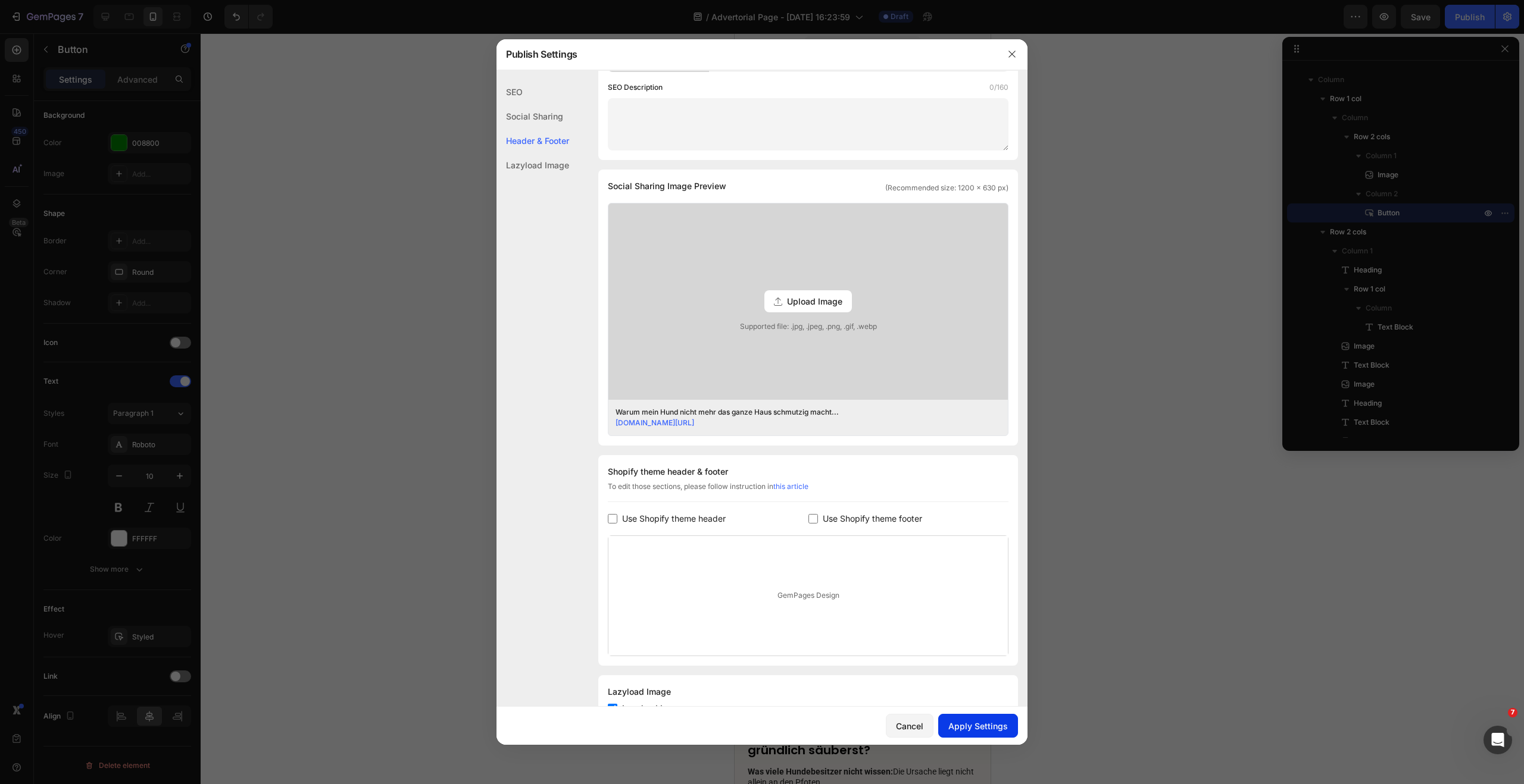
click at [964, 725] on div "Apply Settings" at bounding box center [977, 726] width 59 height 13
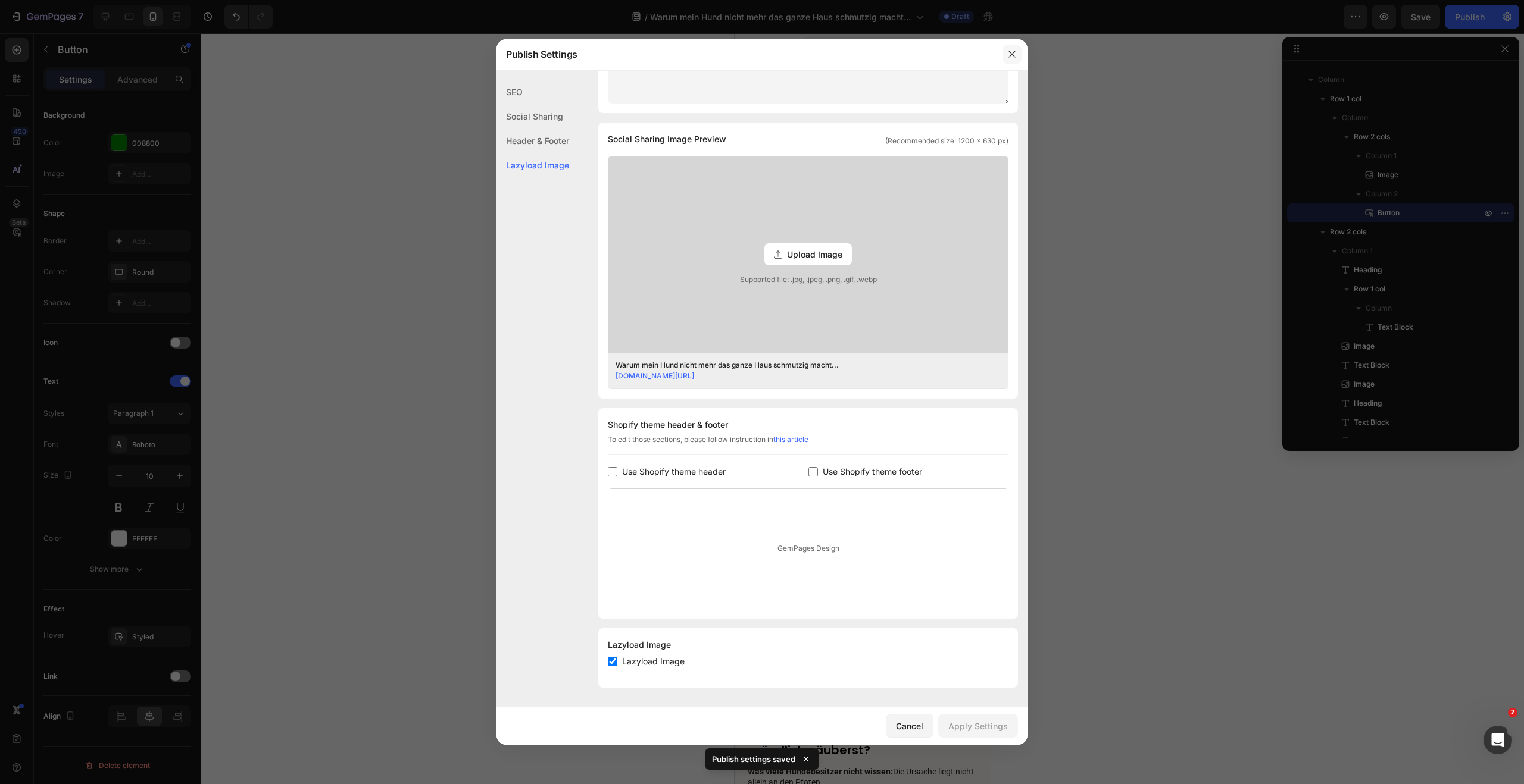
click at [1014, 52] on icon "button" at bounding box center [1012, 54] width 9 height 9
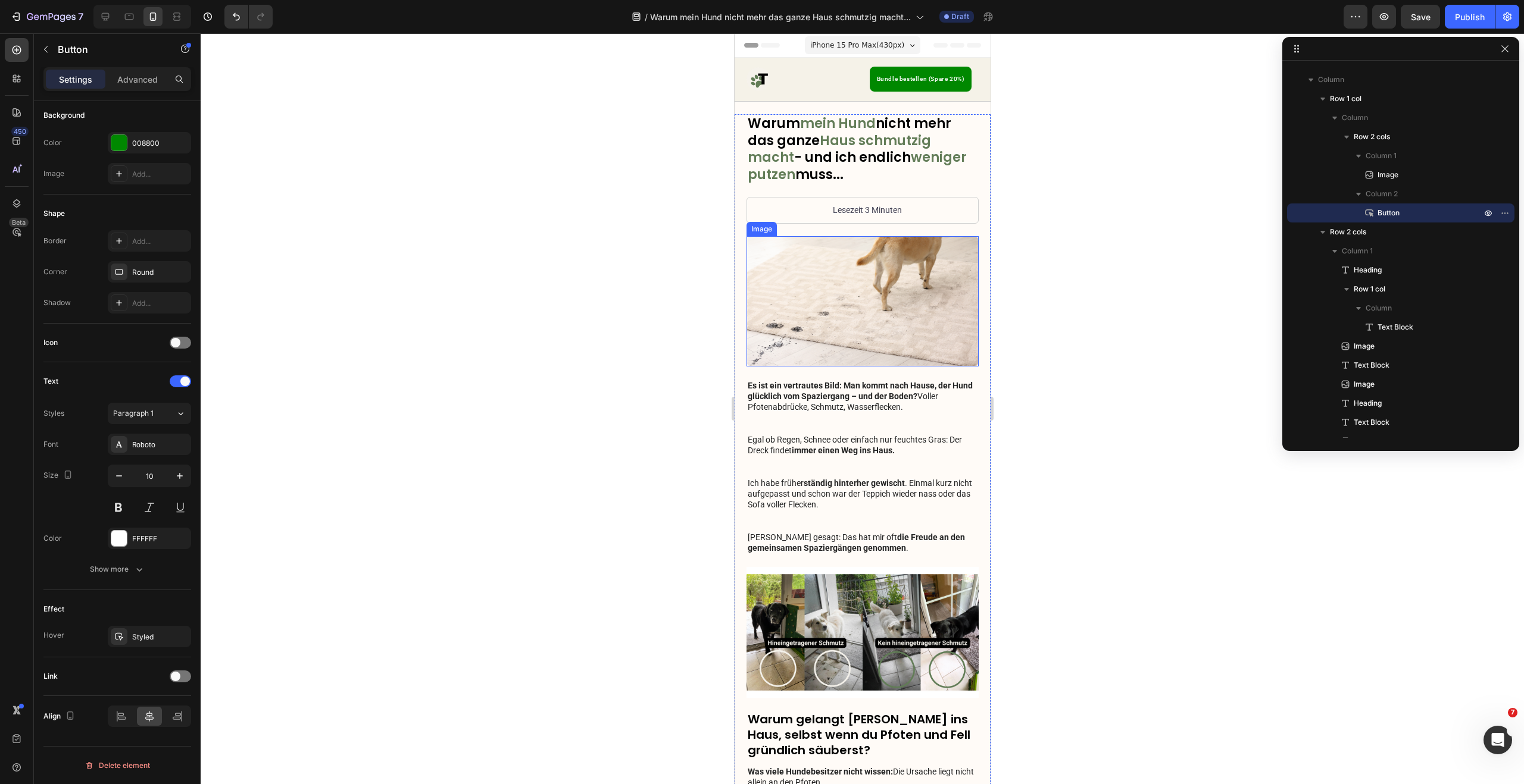
click at [860, 333] on img at bounding box center [862, 301] width 232 height 131
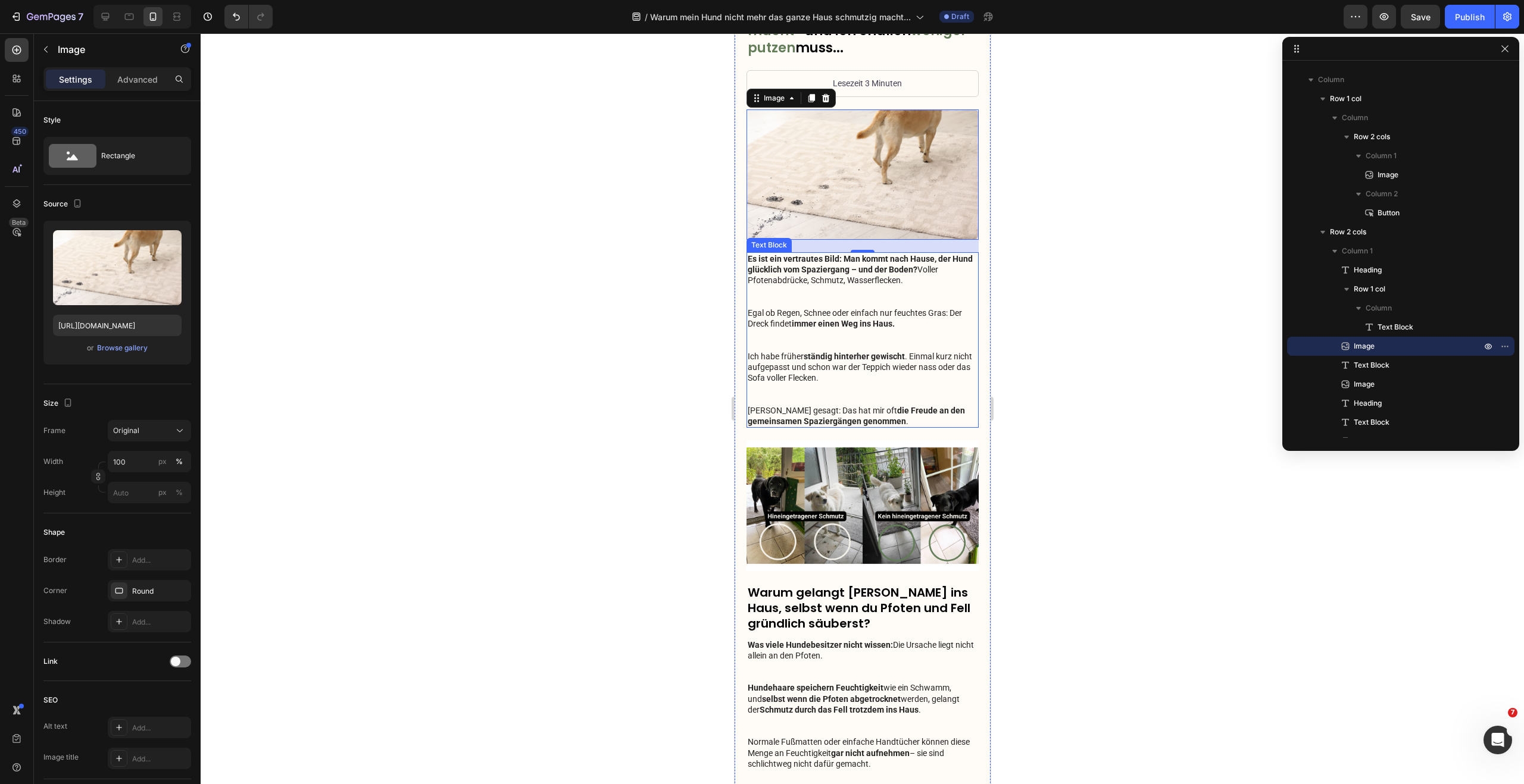
scroll to position [132, 0]
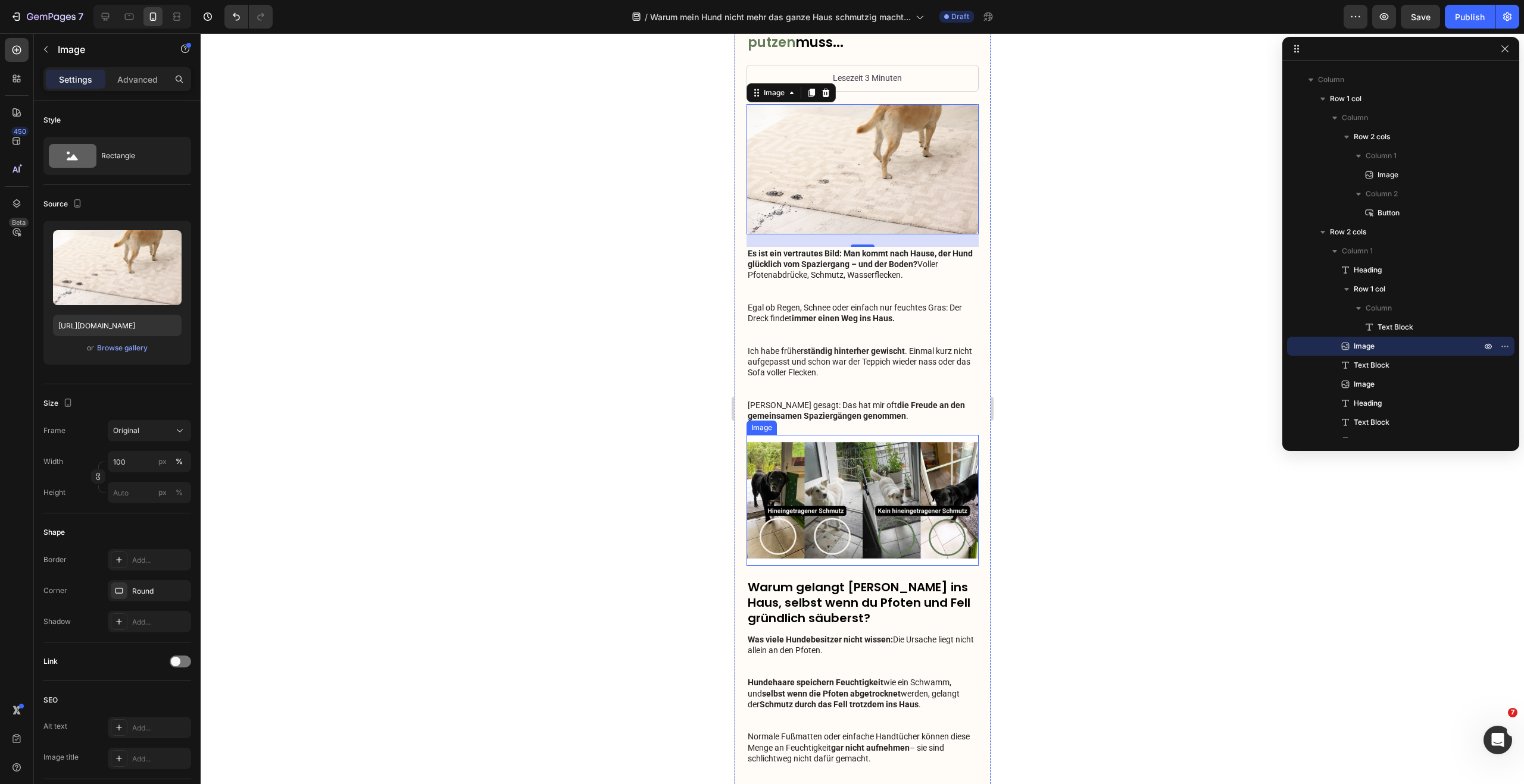
click at [857, 485] on img at bounding box center [862, 500] width 232 height 131
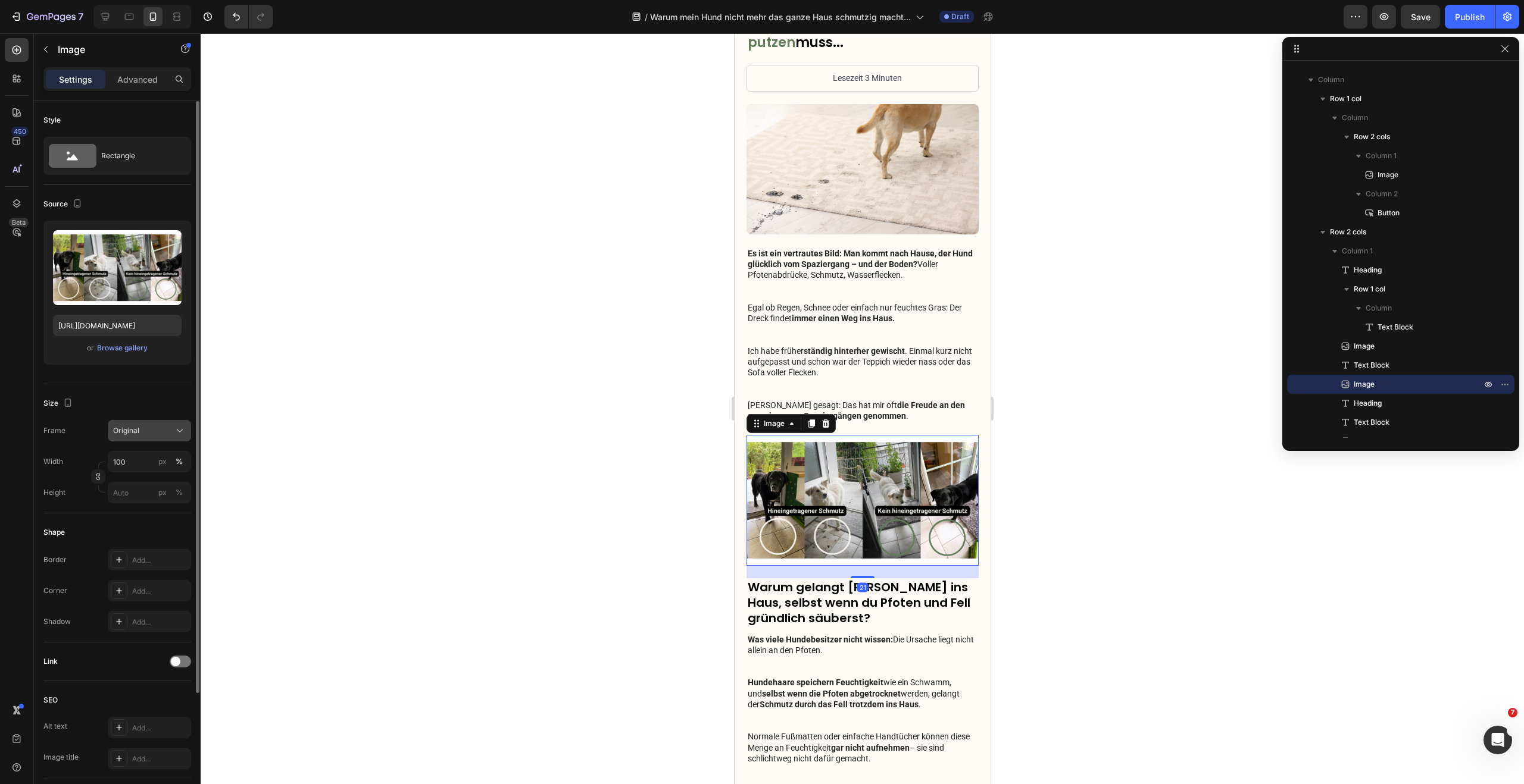
click at [135, 434] on span "Original" at bounding box center [126, 430] width 27 height 11
click at [144, 498] on div "Horizontal" at bounding box center [139, 504] width 95 height 23
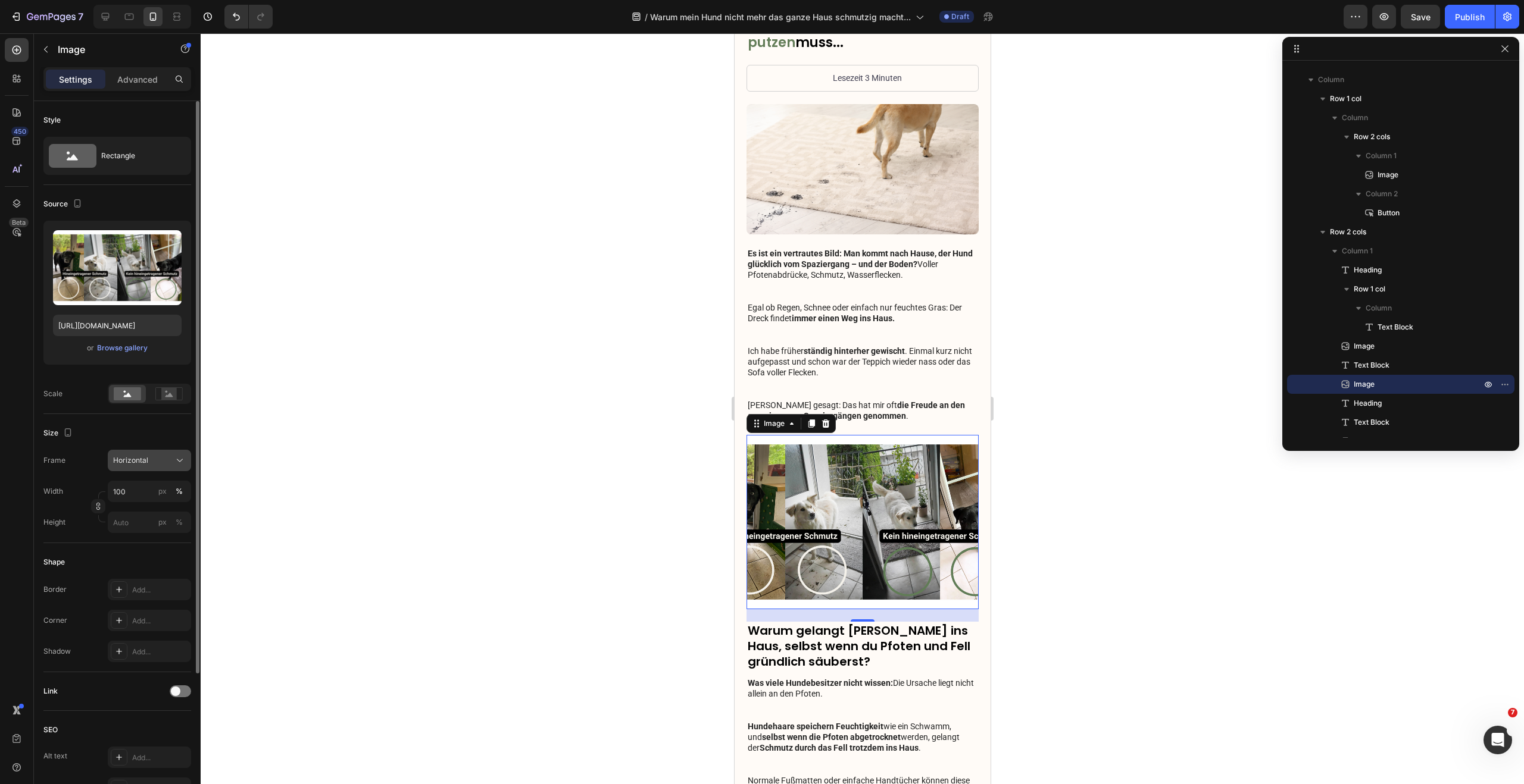
click at [144, 470] on button "Horizontal" at bounding box center [149, 460] width 83 height 21
click at [139, 503] on div "Vertical" at bounding box center [139, 512] width 95 height 23
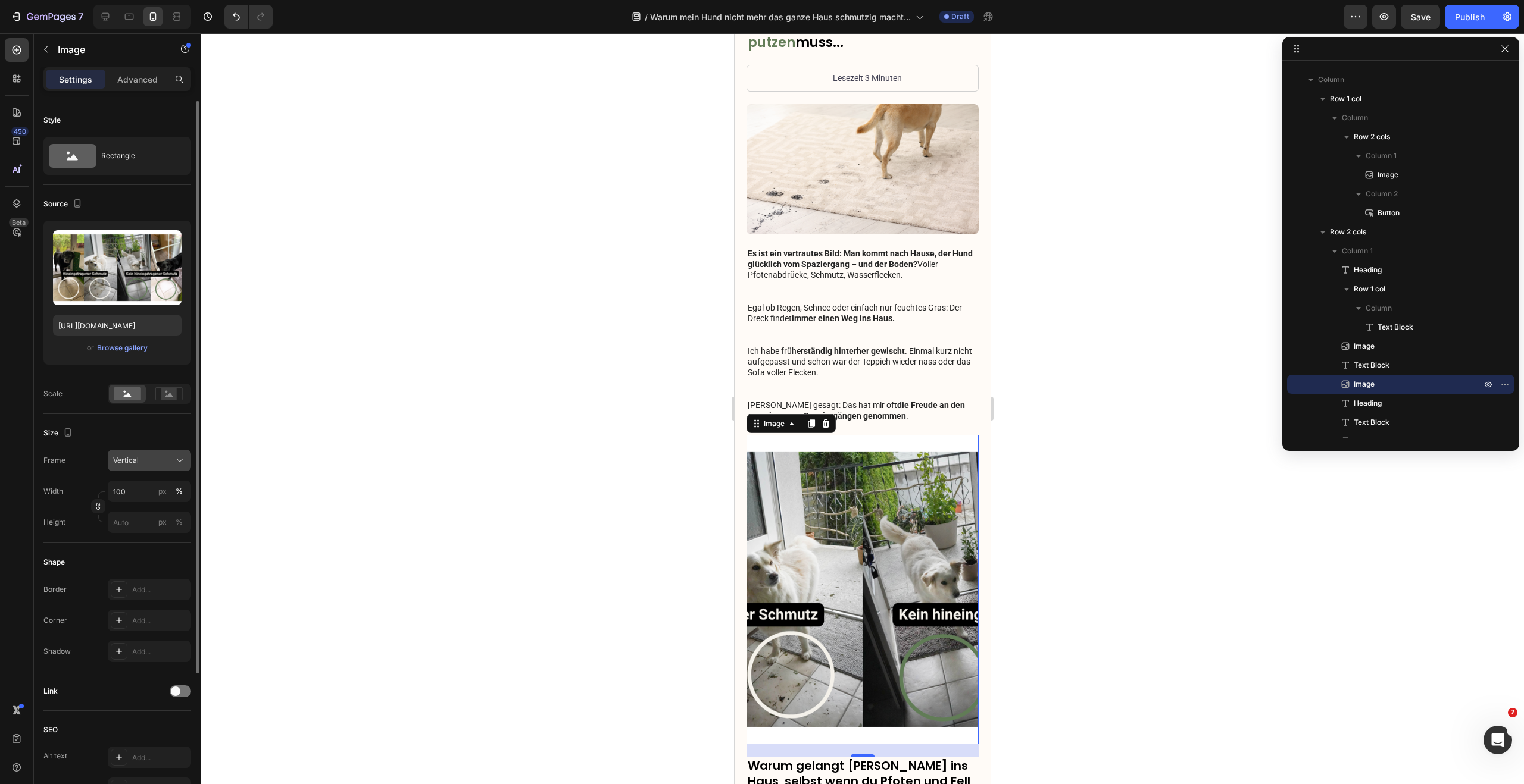
click at [149, 463] on div "Vertical" at bounding box center [143, 461] width 59 height 11
click at [143, 483] on div "Square" at bounding box center [147, 489] width 69 height 12
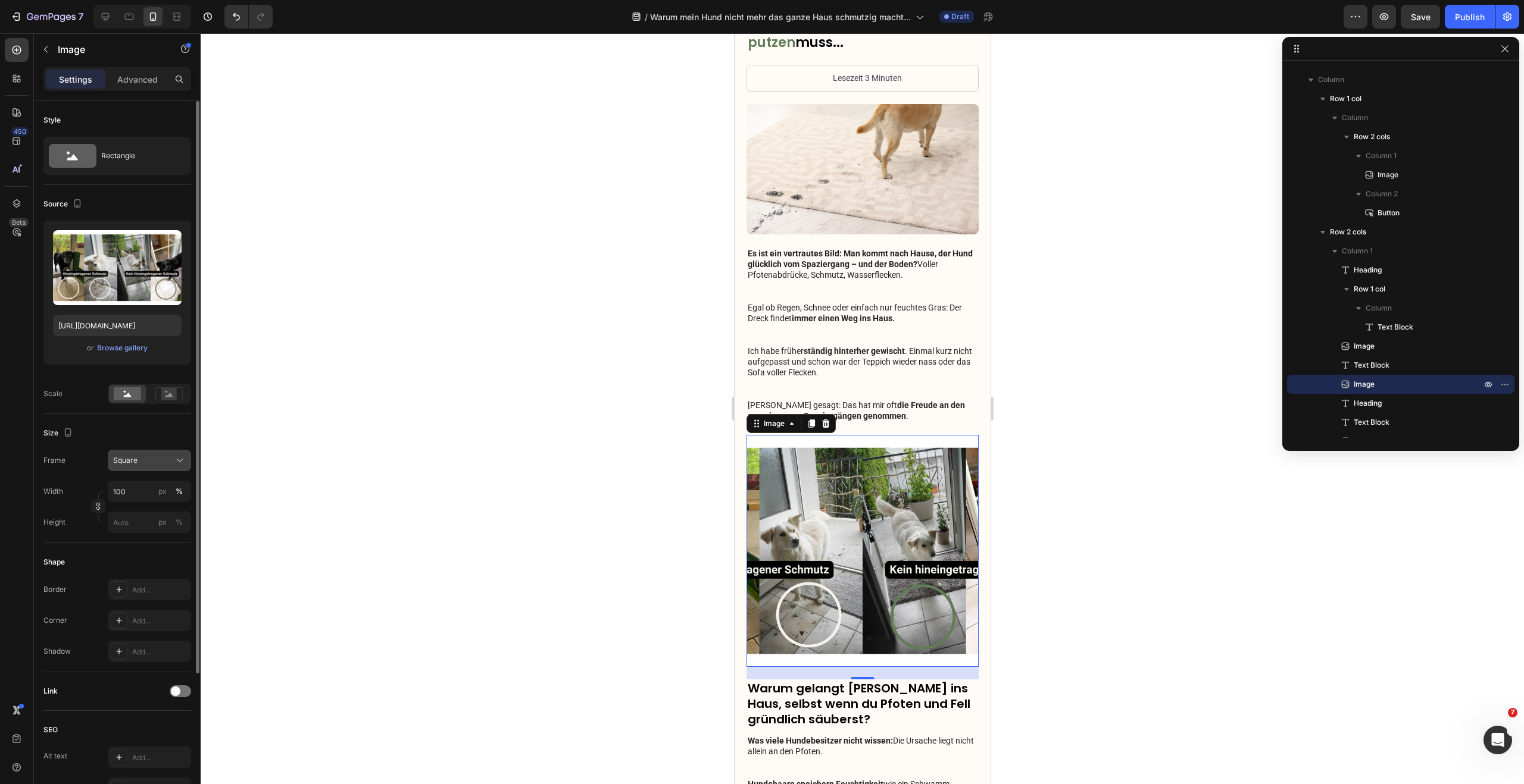
click at [145, 465] on div "Square" at bounding box center [143, 461] width 59 height 11
click at [136, 555] on span "Original" at bounding box center [125, 557] width 27 height 11
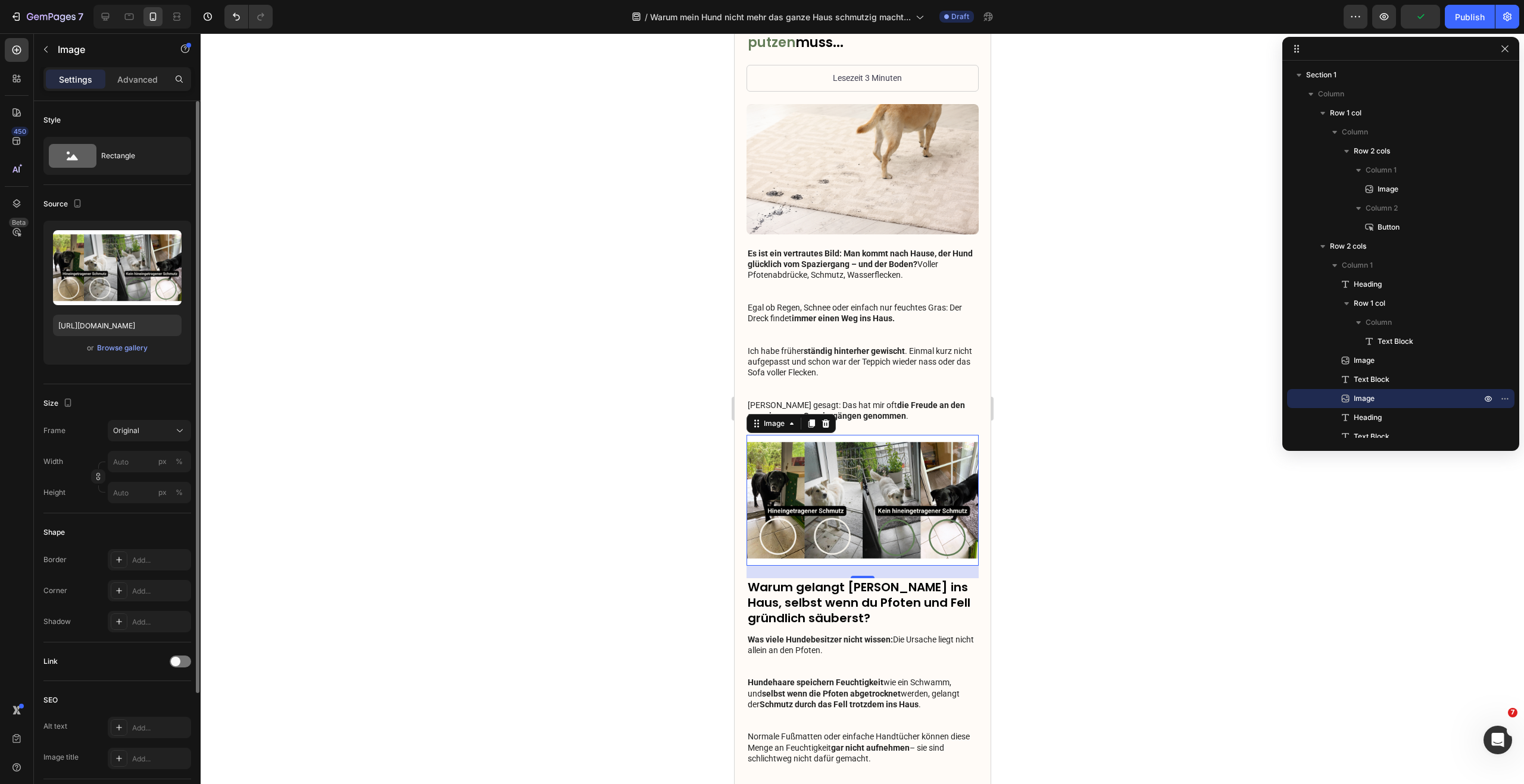
scroll to position [15, 0]
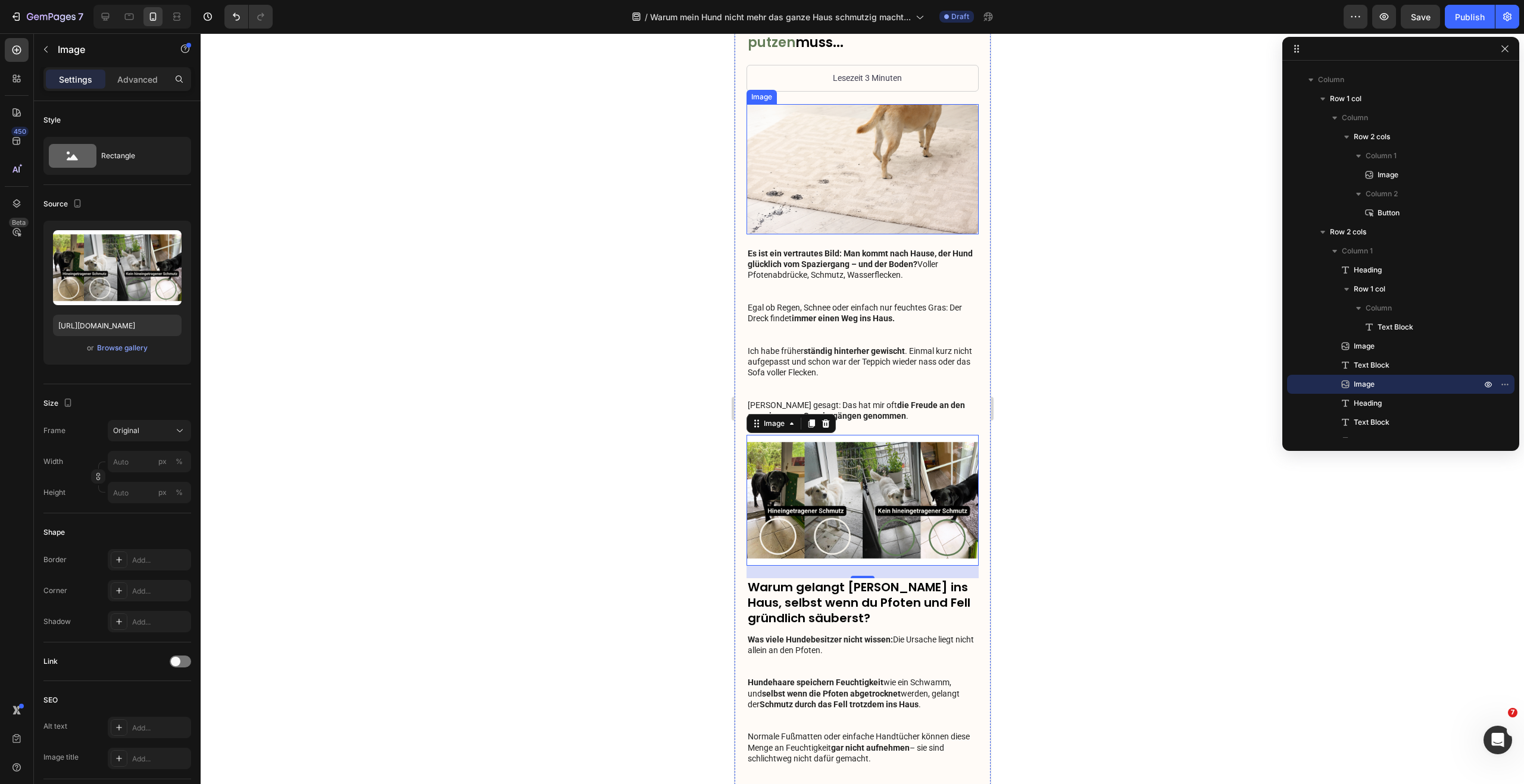
click at [930, 134] on img at bounding box center [862, 169] width 232 height 131
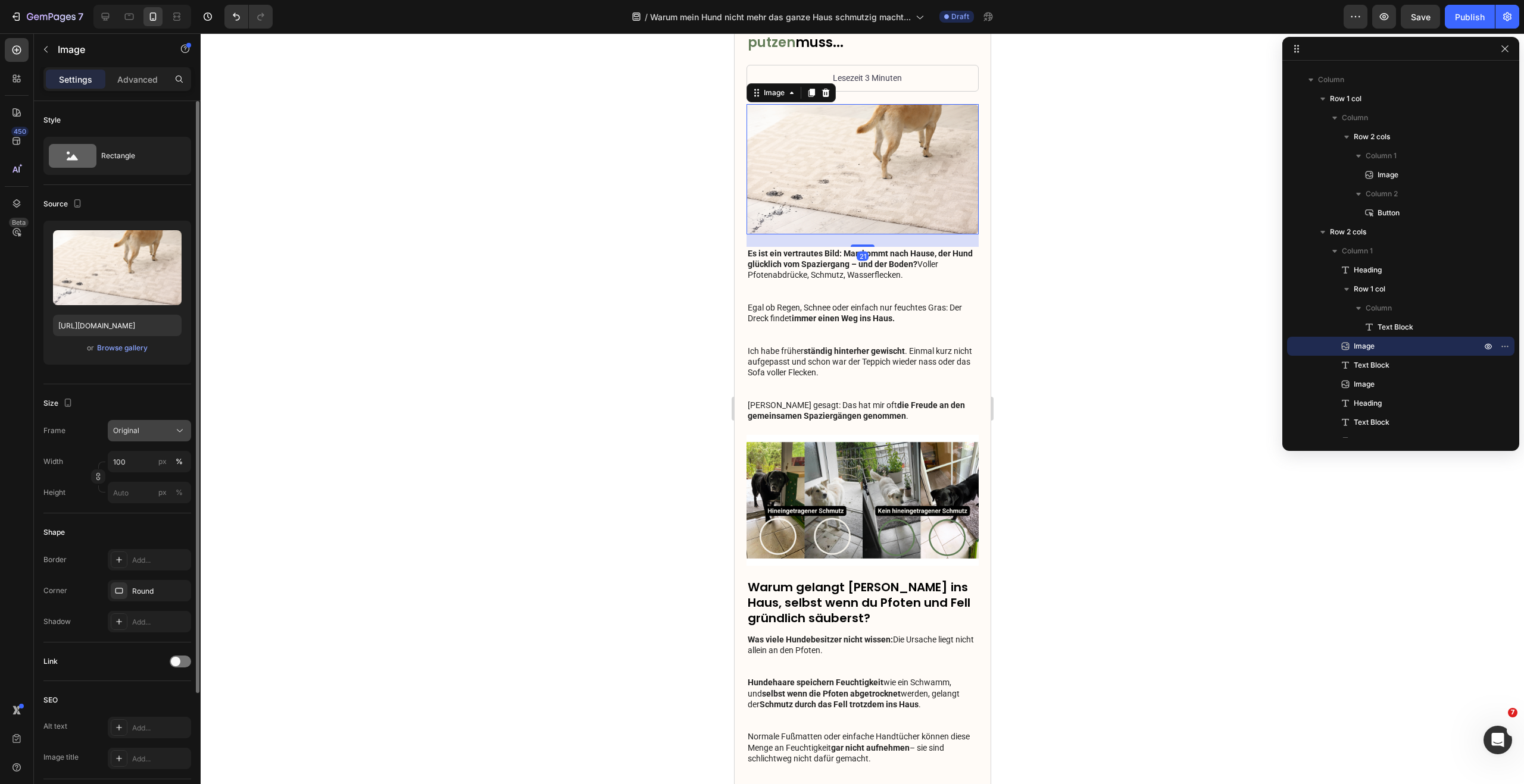
click at [147, 431] on div "Original" at bounding box center [143, 430] width 59 height 11
click at [129, 541] on div "Custom" at bounding box center [139, 548] width 95 height 21
click at [153, 455] on div "Custom" at bounding box center [143, 461] width 59 height 11
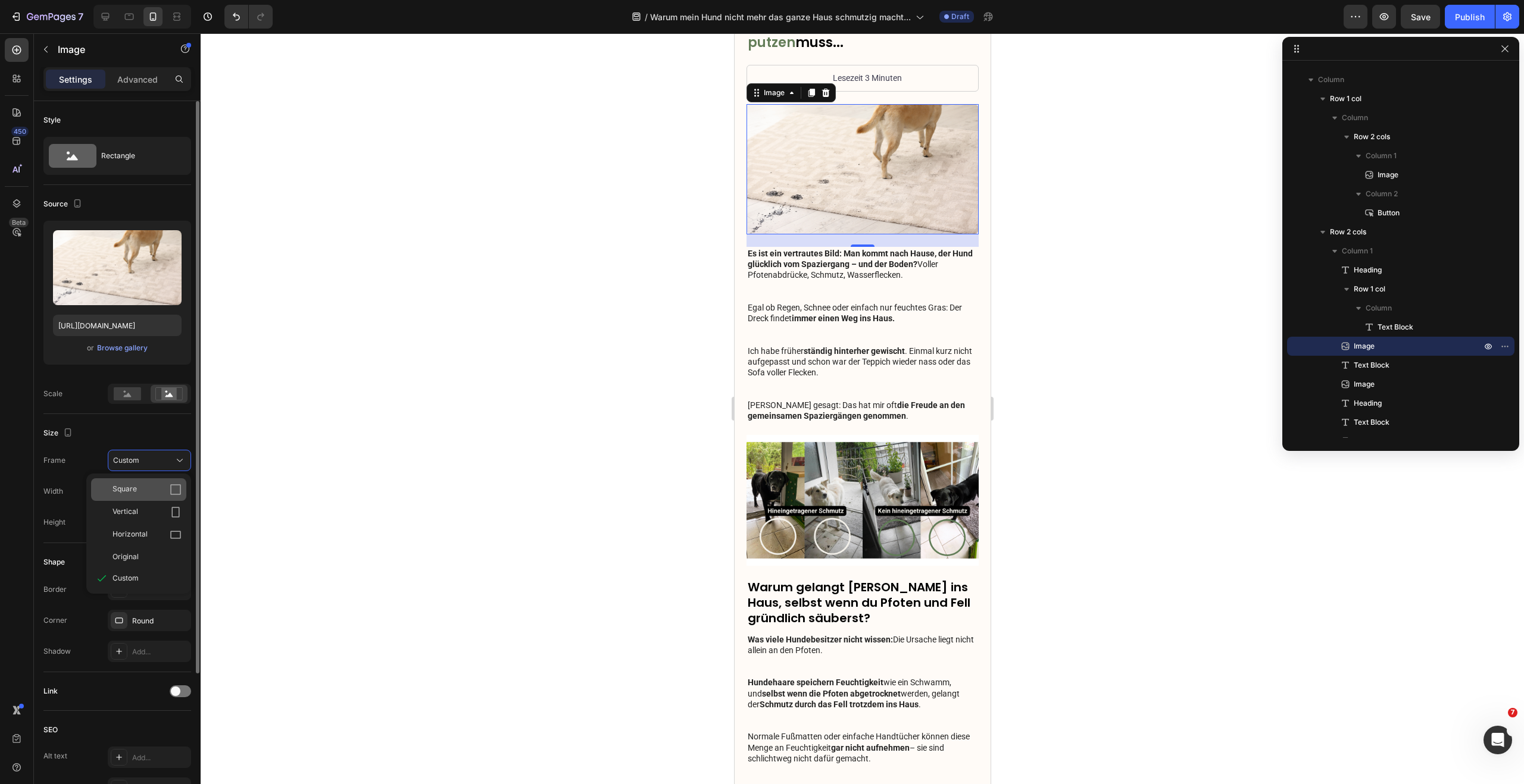
click at [144, 486] on div "Square" at bounding box center [147, 489] width 69 height 12
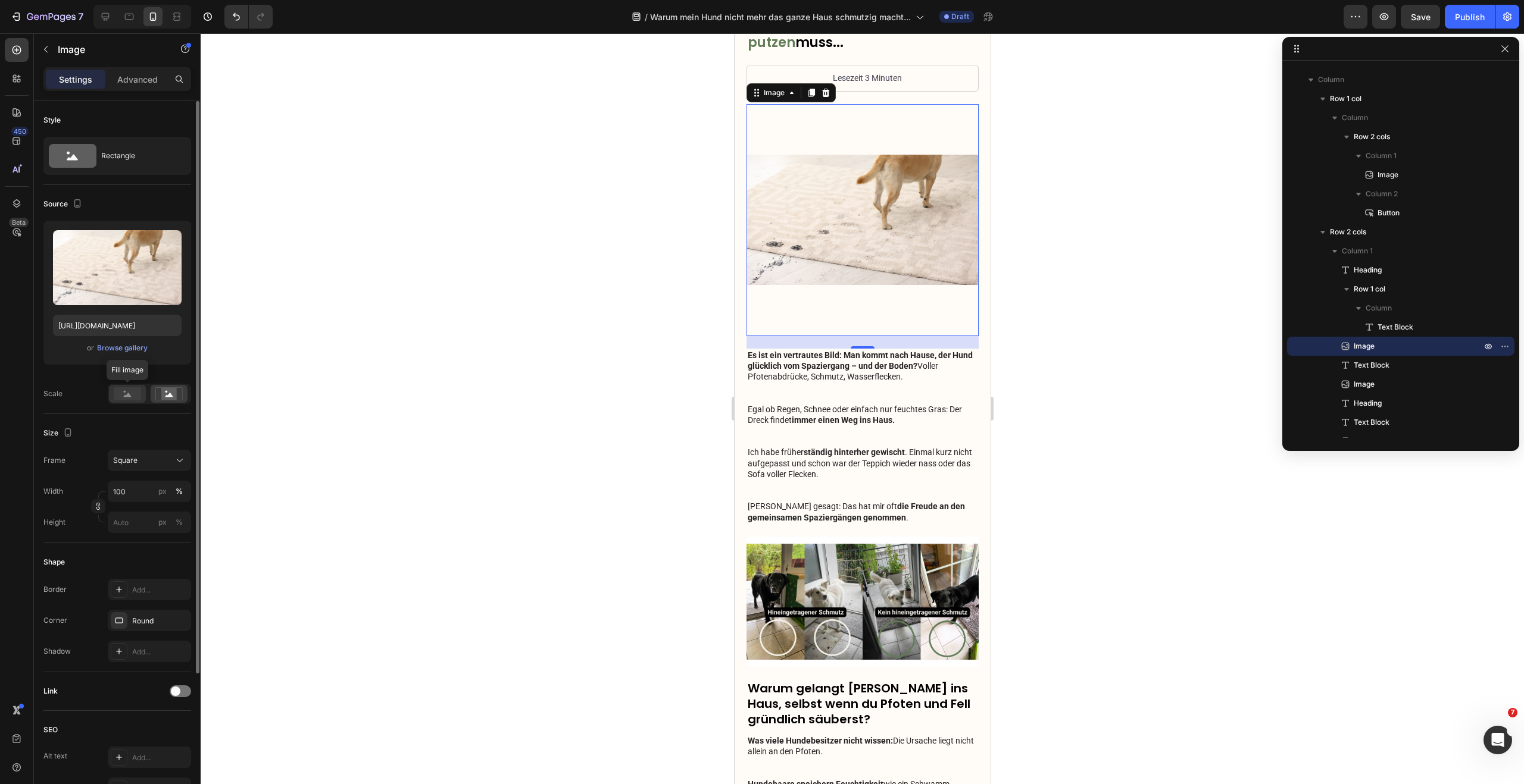
click at [131, 392] on rect at bounding box center [127, 394] width 27 height 13
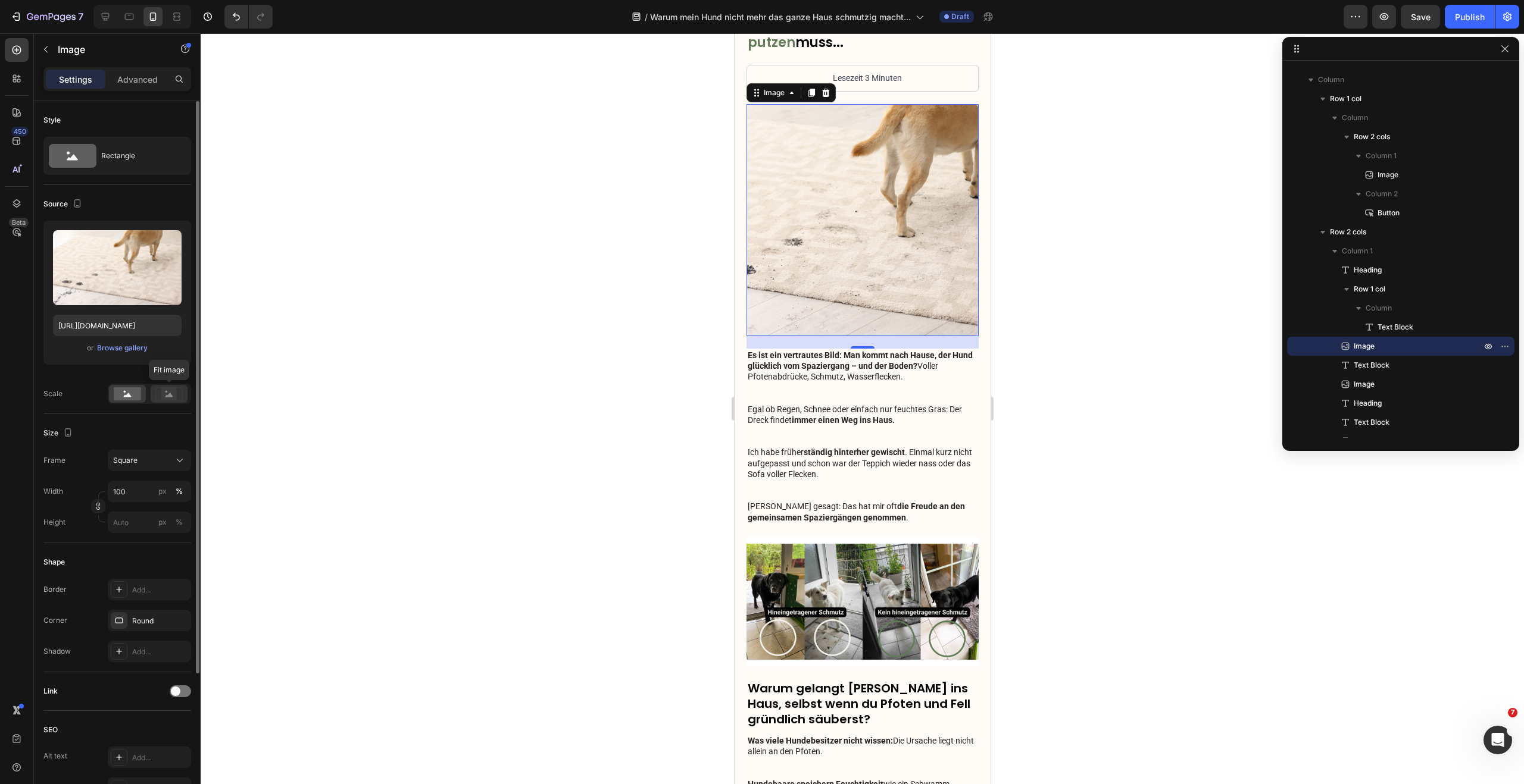
click at [171, 392] on rect at bounding box center [168, 393] width 16 height 12
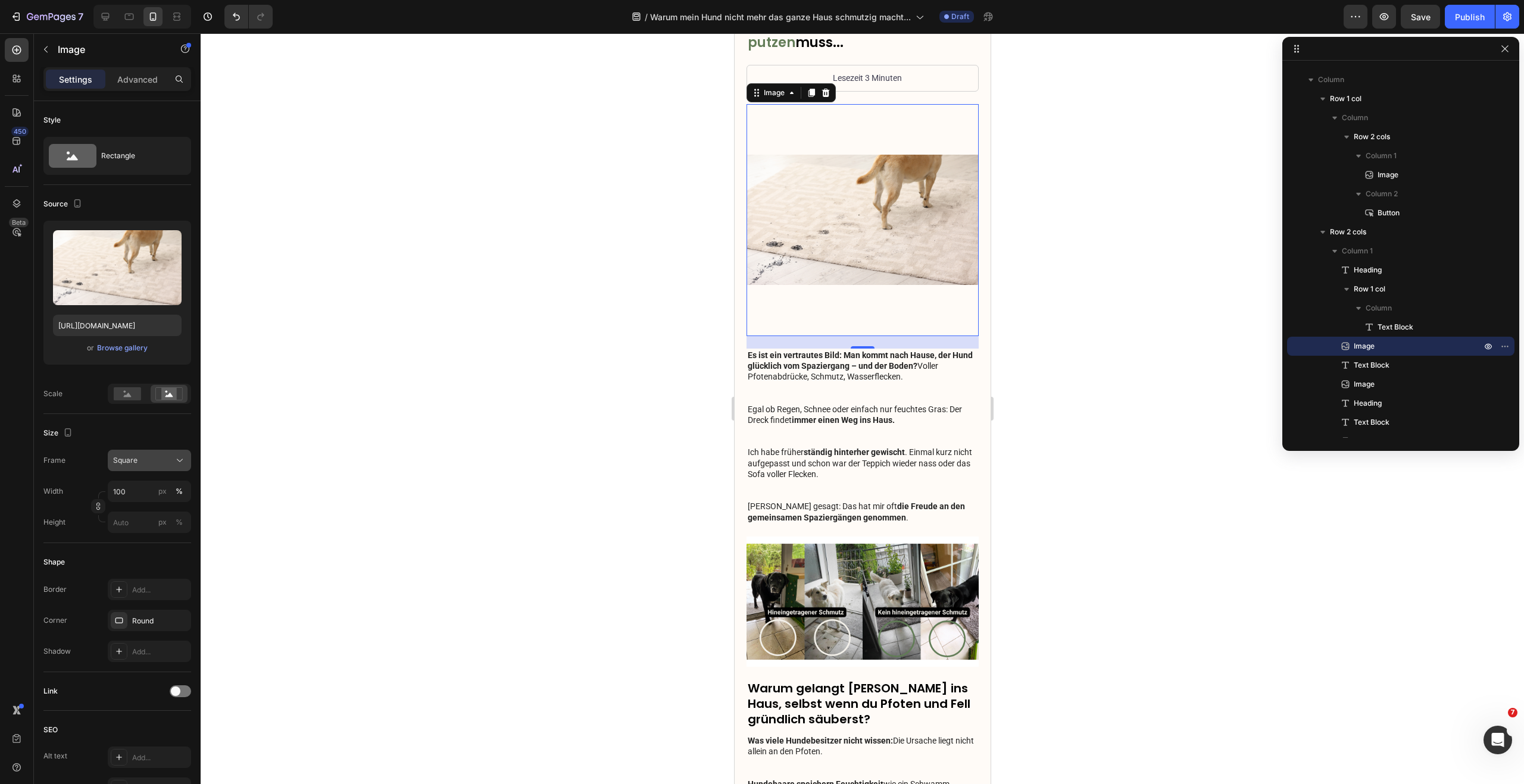
click at [154, 464] on div "Square" at bounding box center [143, 461] width 59 height 11
click at [144, 524] on div "Horizontal" at bounding box center [139, 535] width 95 height 23
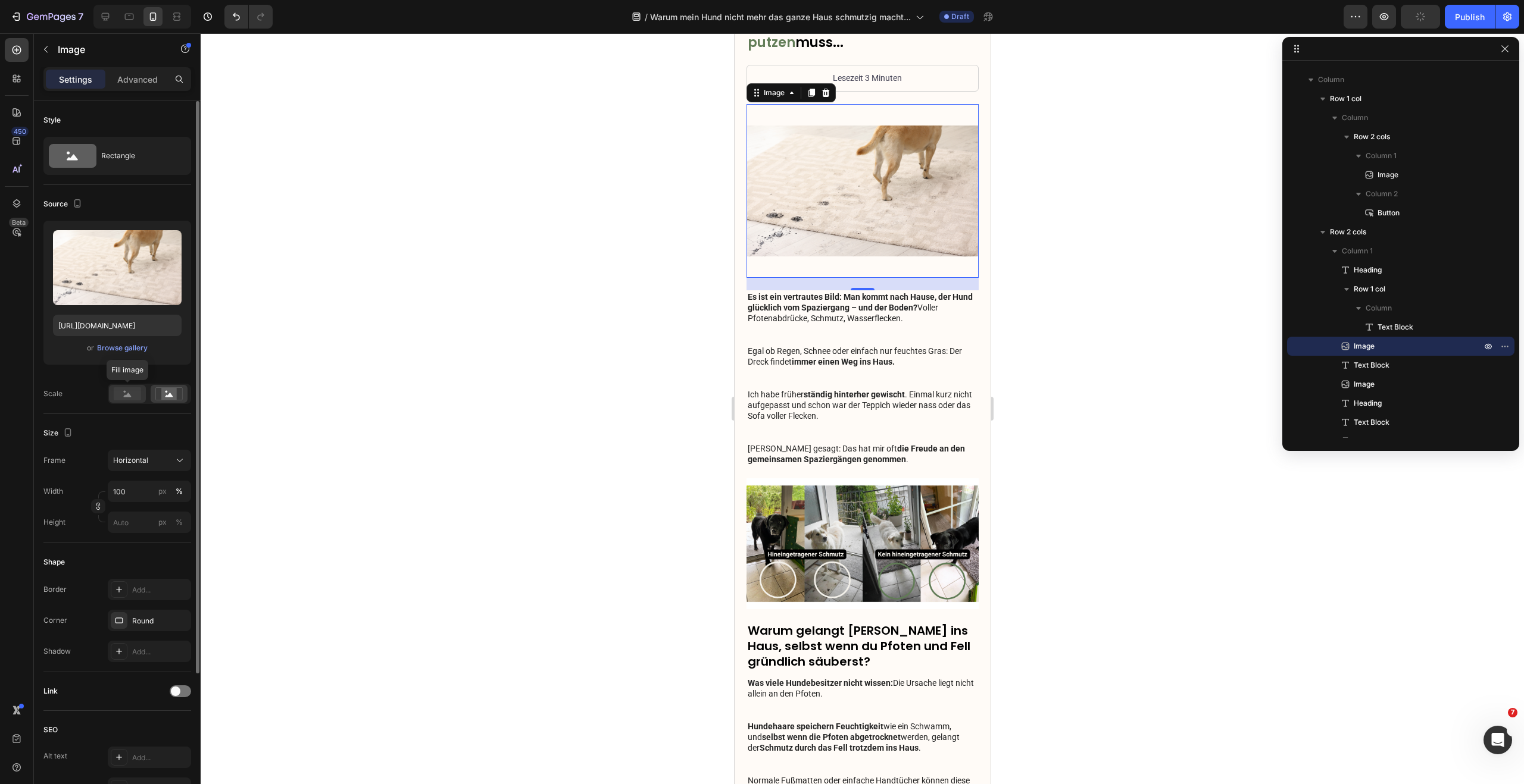
click at [130, 395] on icon at bounding box center [127, 395] width 7 height 5
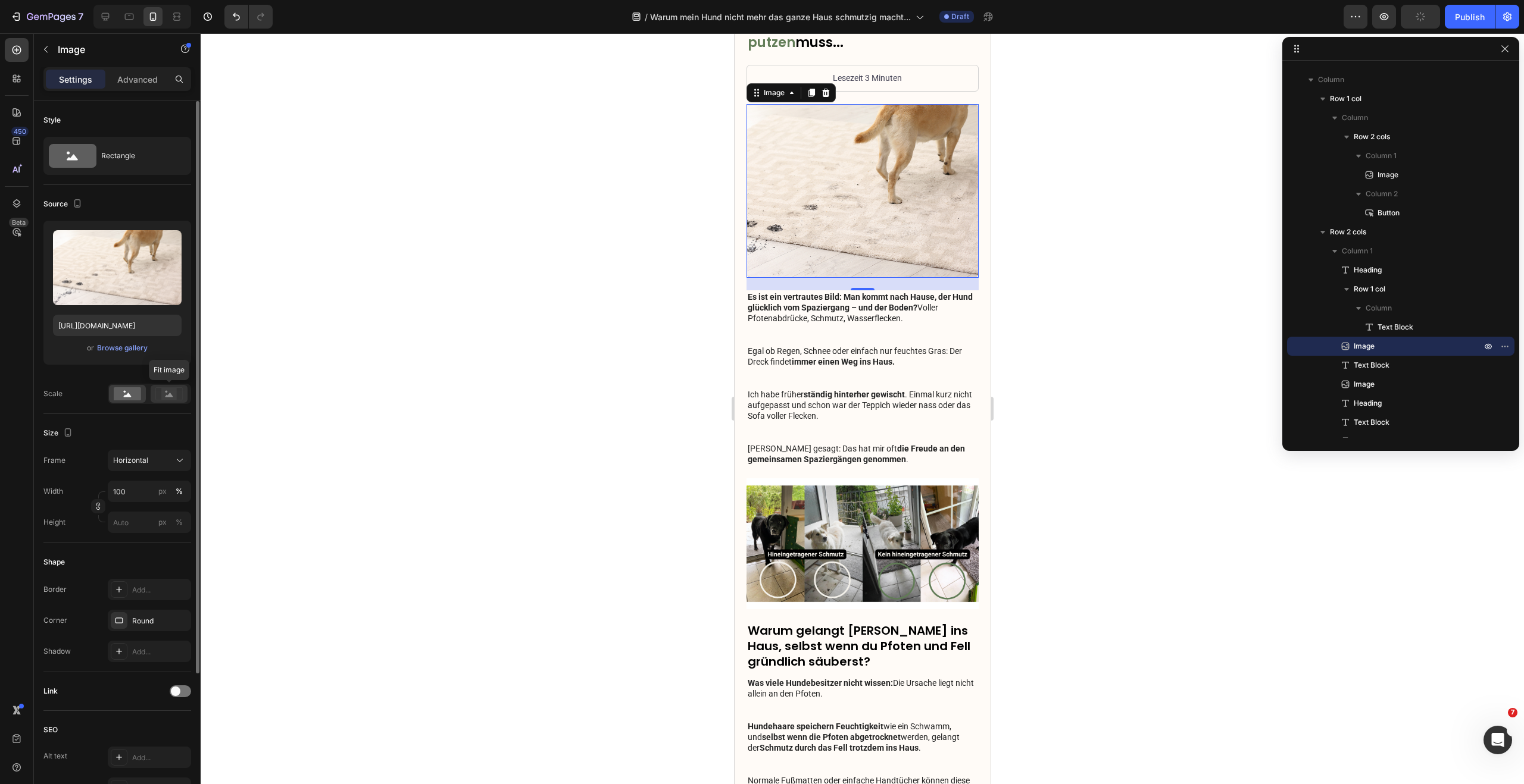
click at [176, 391] on icon at bounding box center [169, 394] width 27 height 13
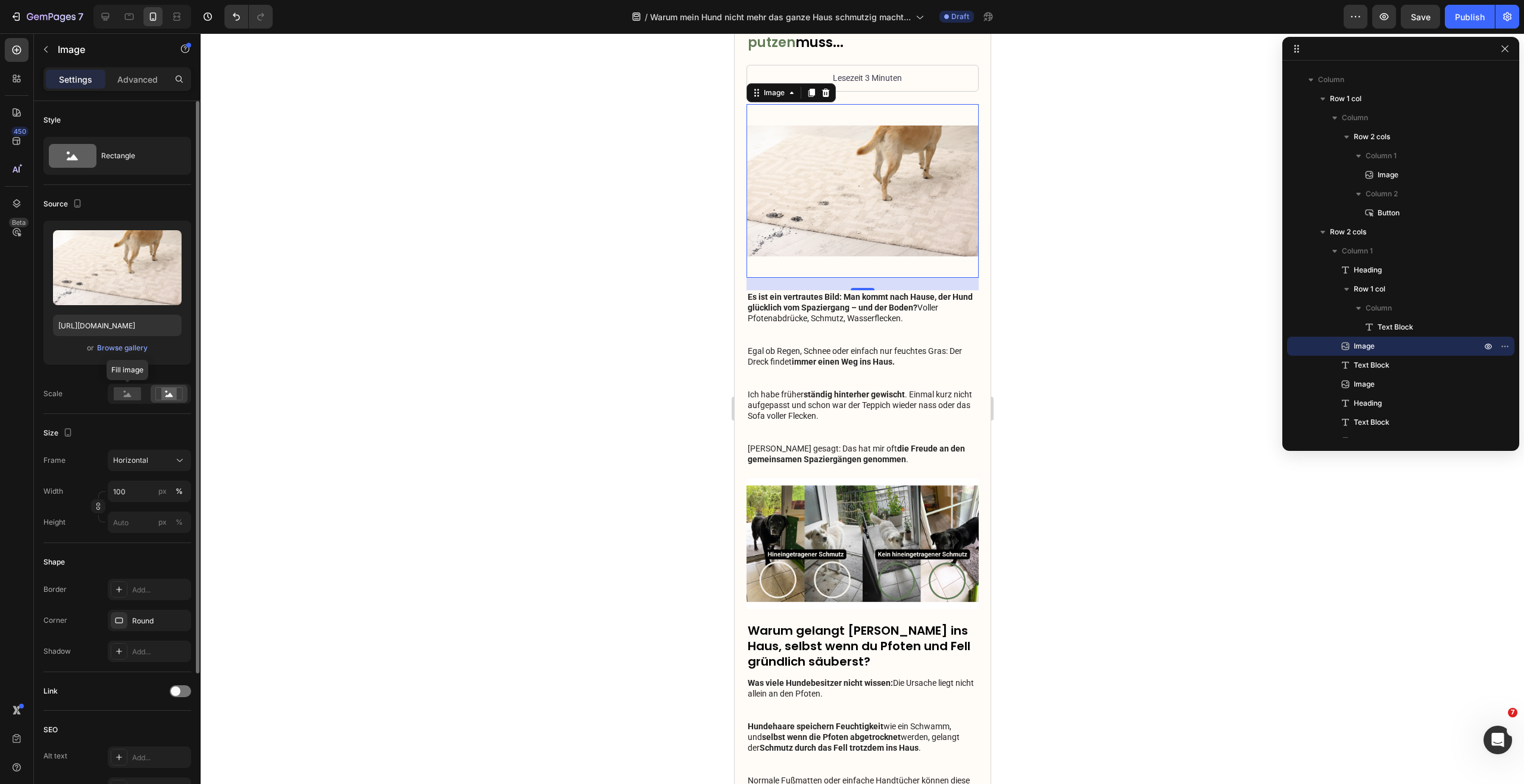
drag, startPoint x: 131, startPoint y: 392, endPoint x: 133, endPoint y: 403, distance: 11.2
click at [131, 392] on rect at bounding box center [127, 394] width 27 height 13
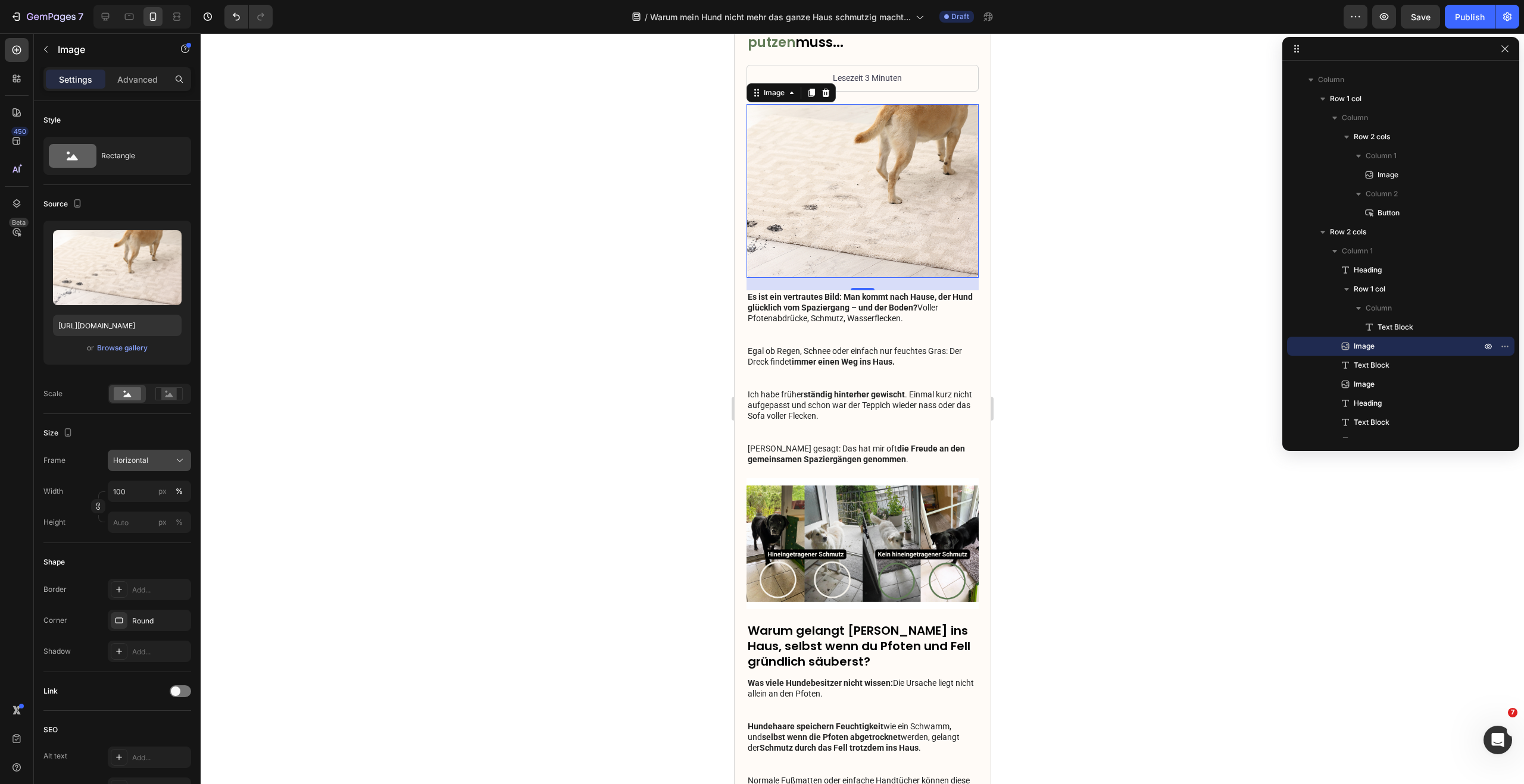
click at [148, 463] on div "Horizontal" at bounding box center [143, 461] width 59 height 11
click at [148, 556] on div "Original" at bounding box center [147, 557] width 69 height 11
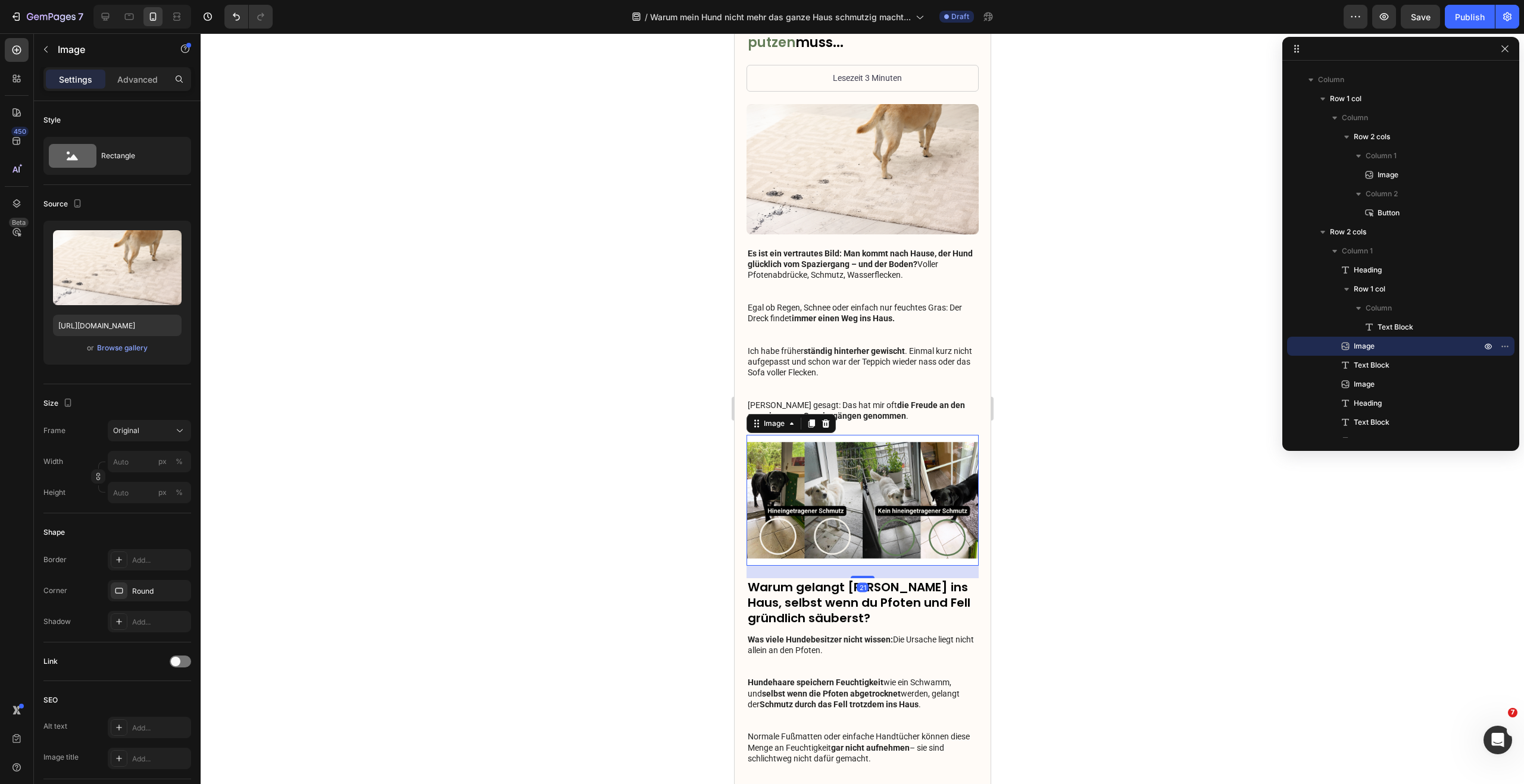
click at [866, 495] on img at bounding box center [862, 500] width 232 height 131
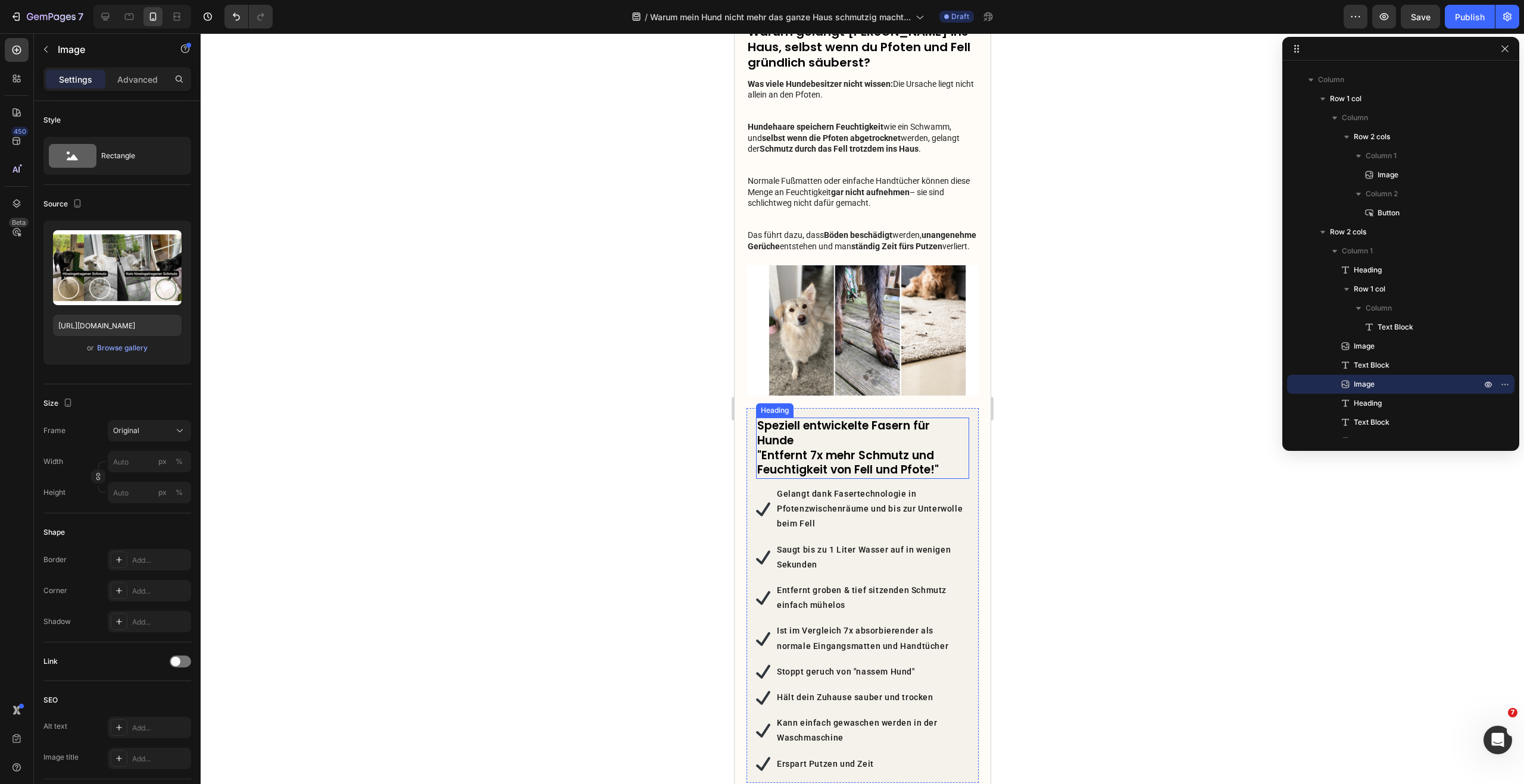
scroll to position [688, 0]
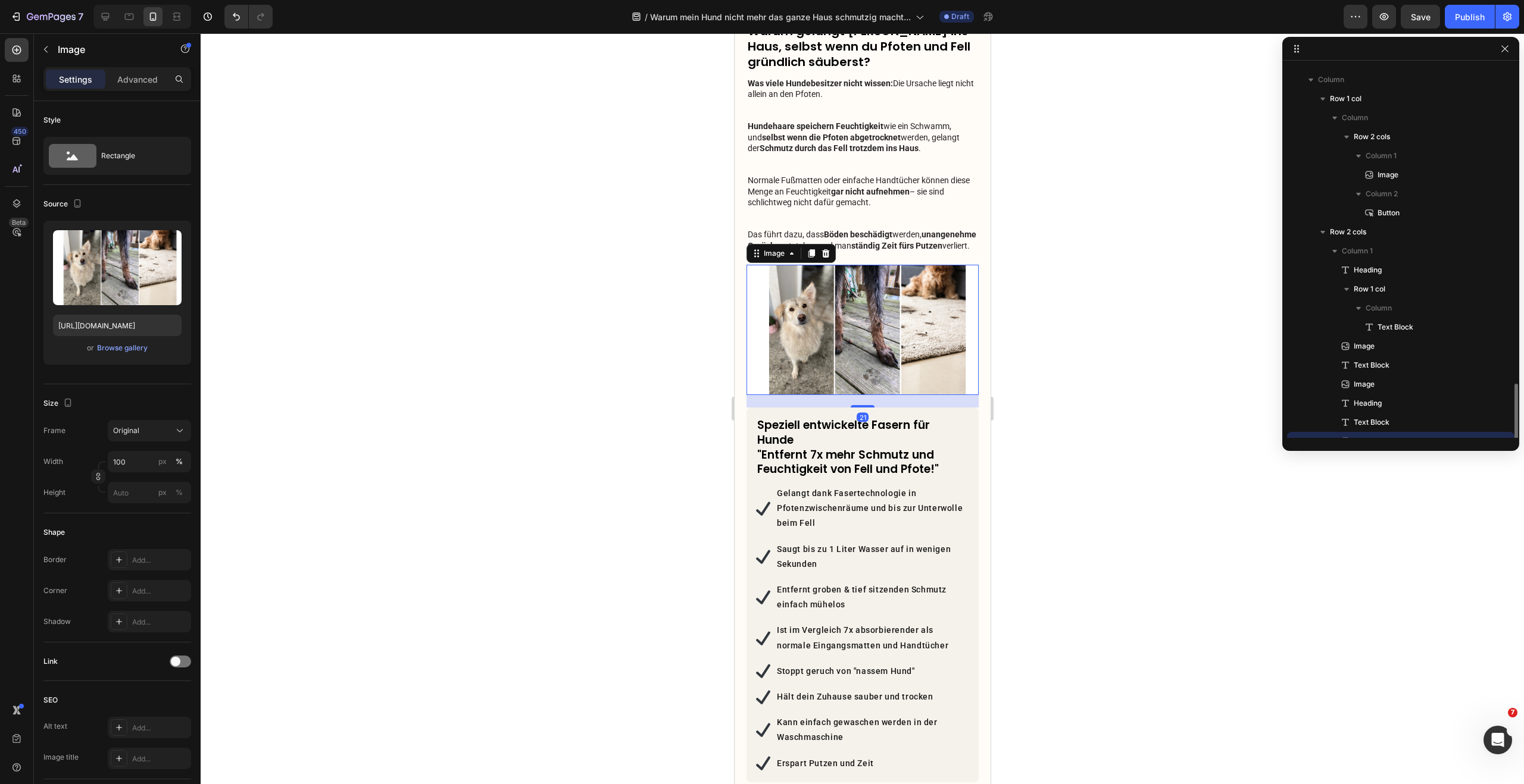
click at [885, 336] on img at bounding box center [862, 330] width 232 height 131
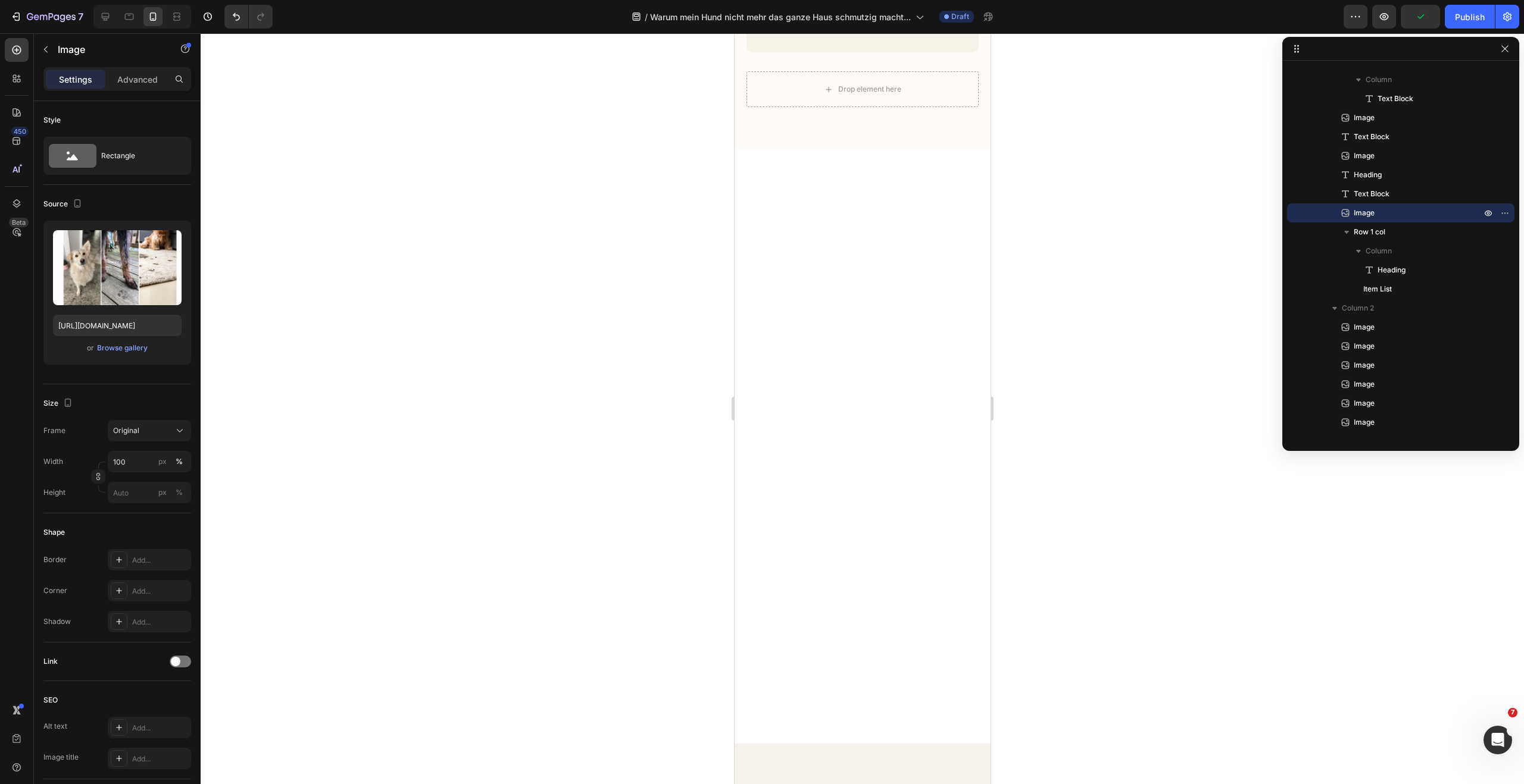
scroll to position [2301, 0]
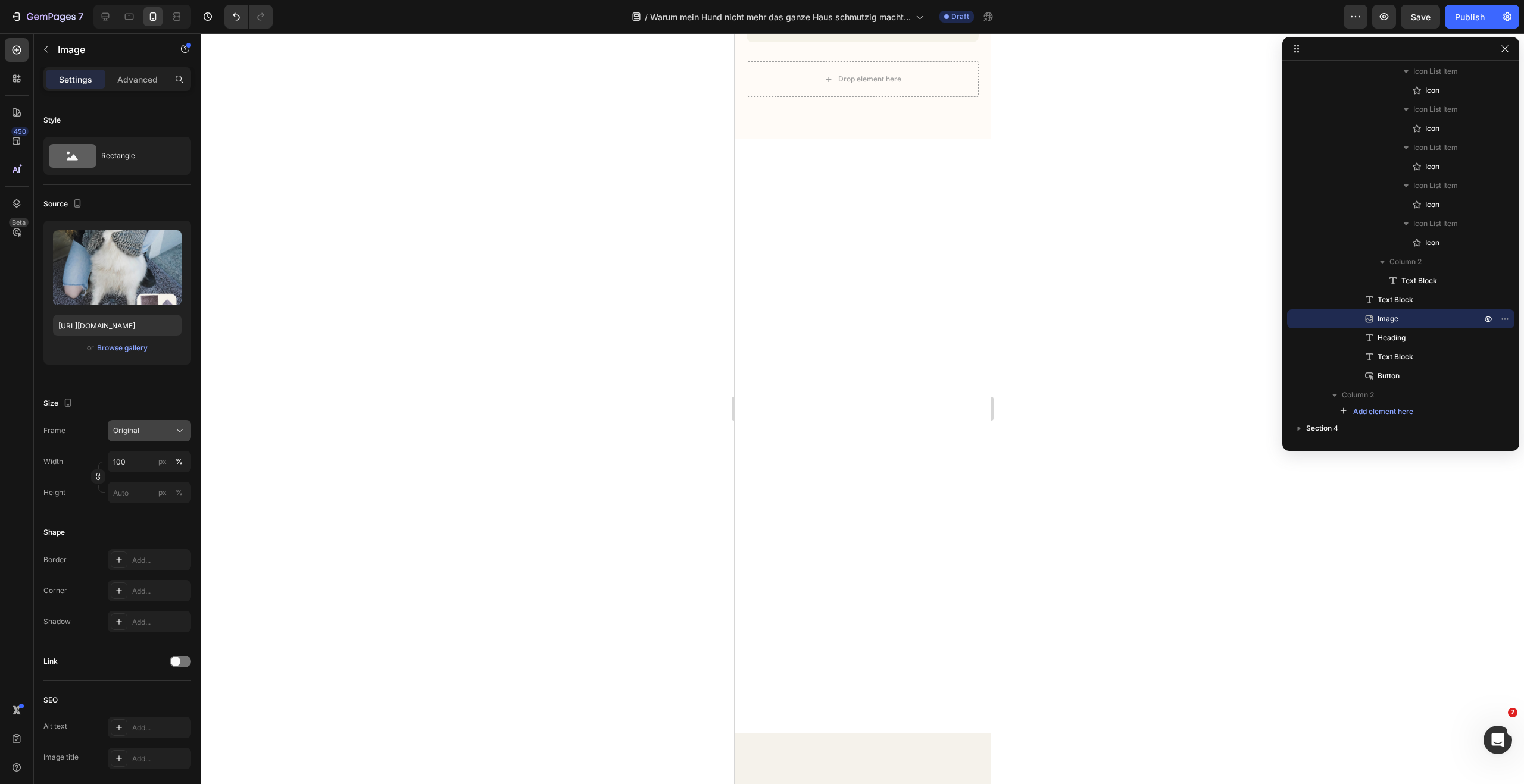
click at [127, 429] on span "Original" at bounding box center [126, 430] width 27 height 11
click at [138, 463] on div "Square" at bounding box center [147, 460] width 69 height 12
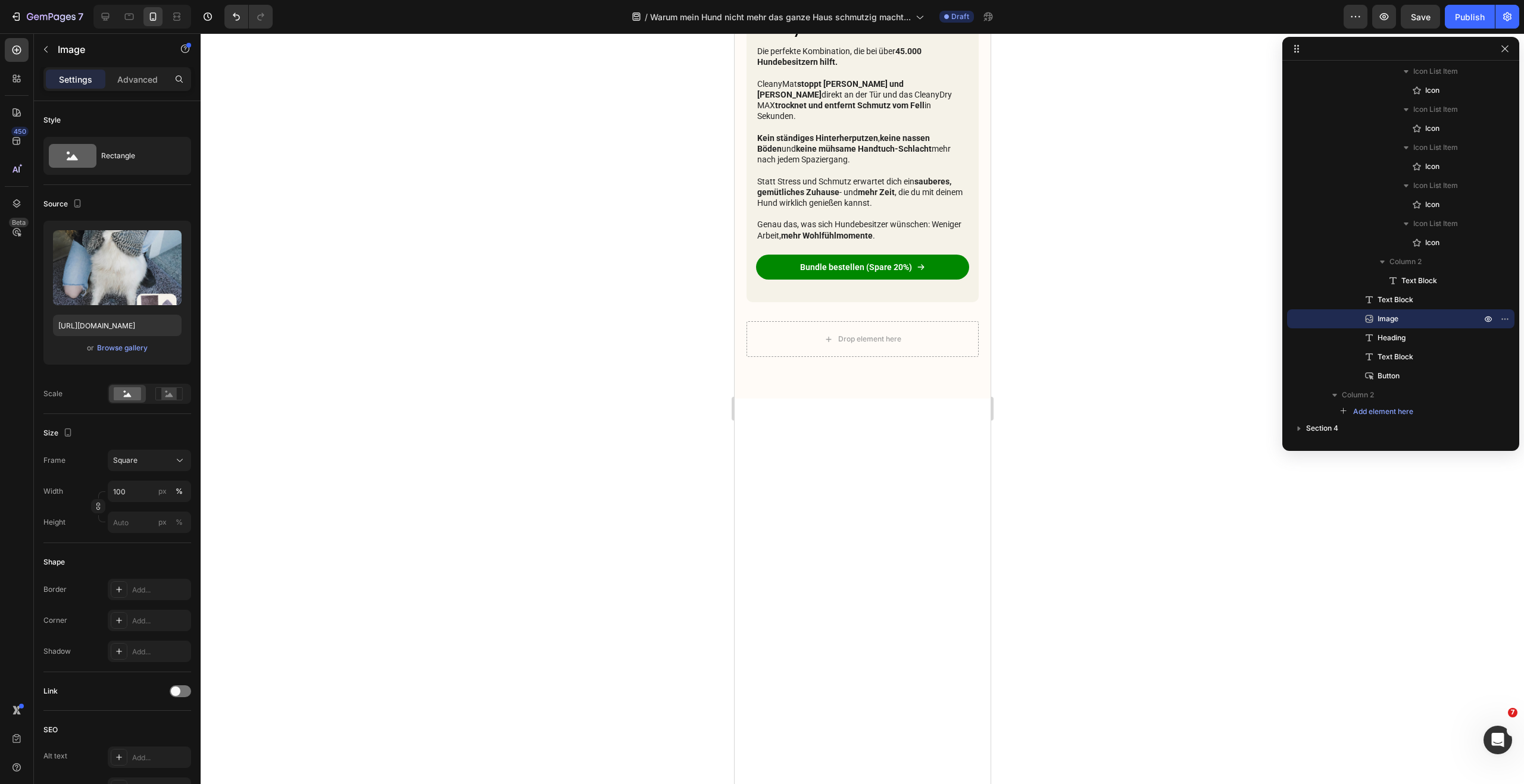
scroll to position [2800, 0]
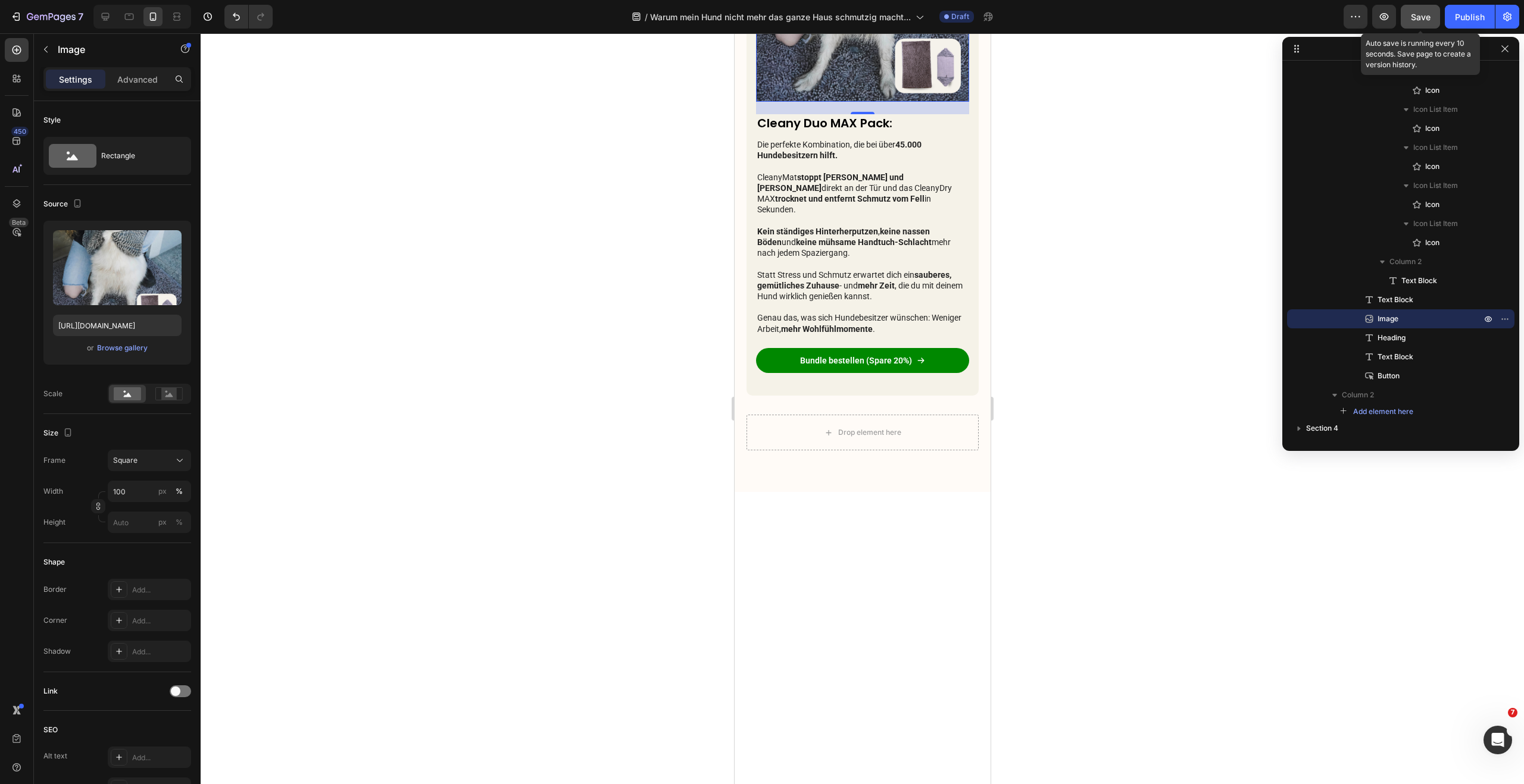
click at [1422, 19] on span "Save" at bounding box center [1420, 16] width 19 height 10
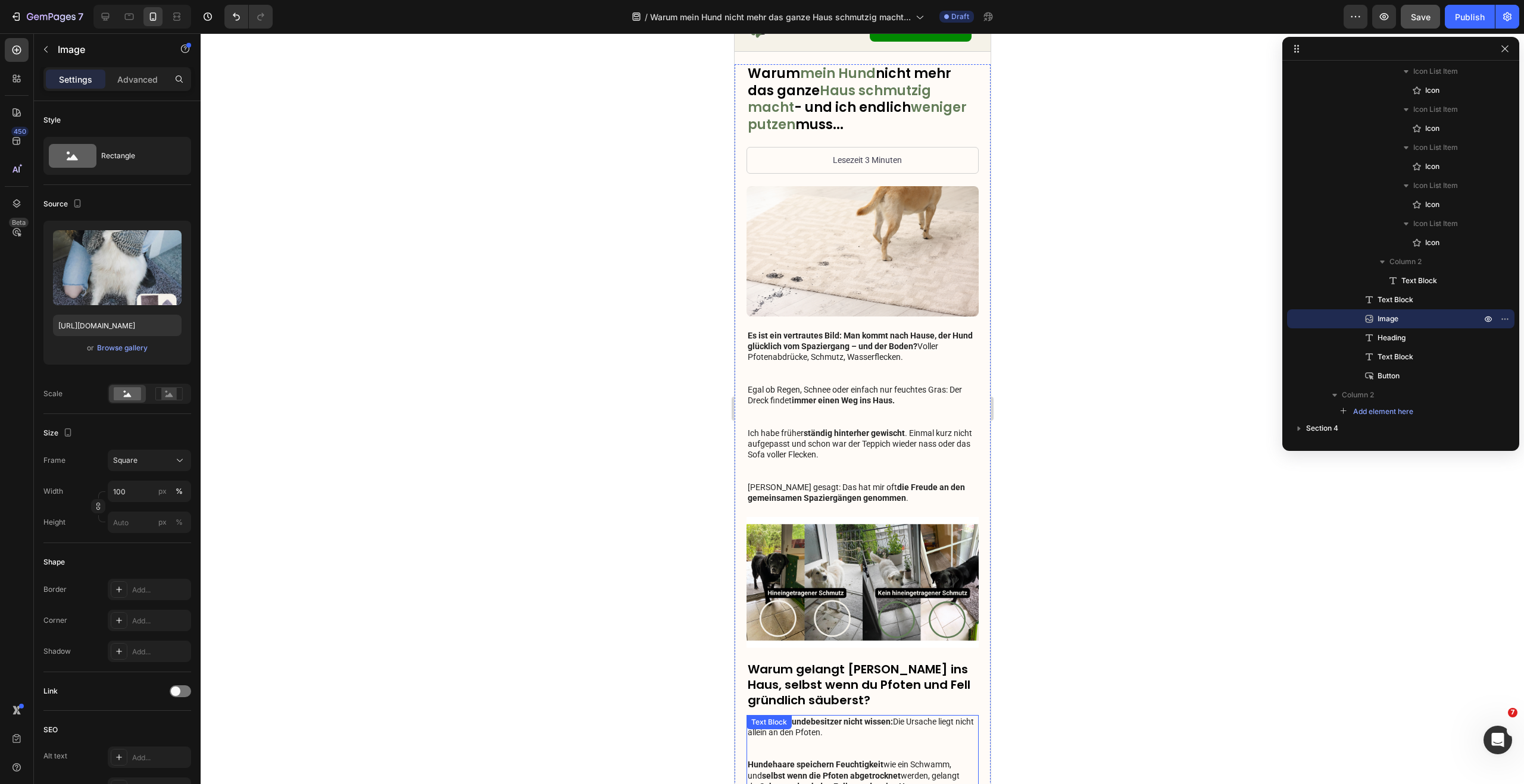
scroll to position [0, 0]
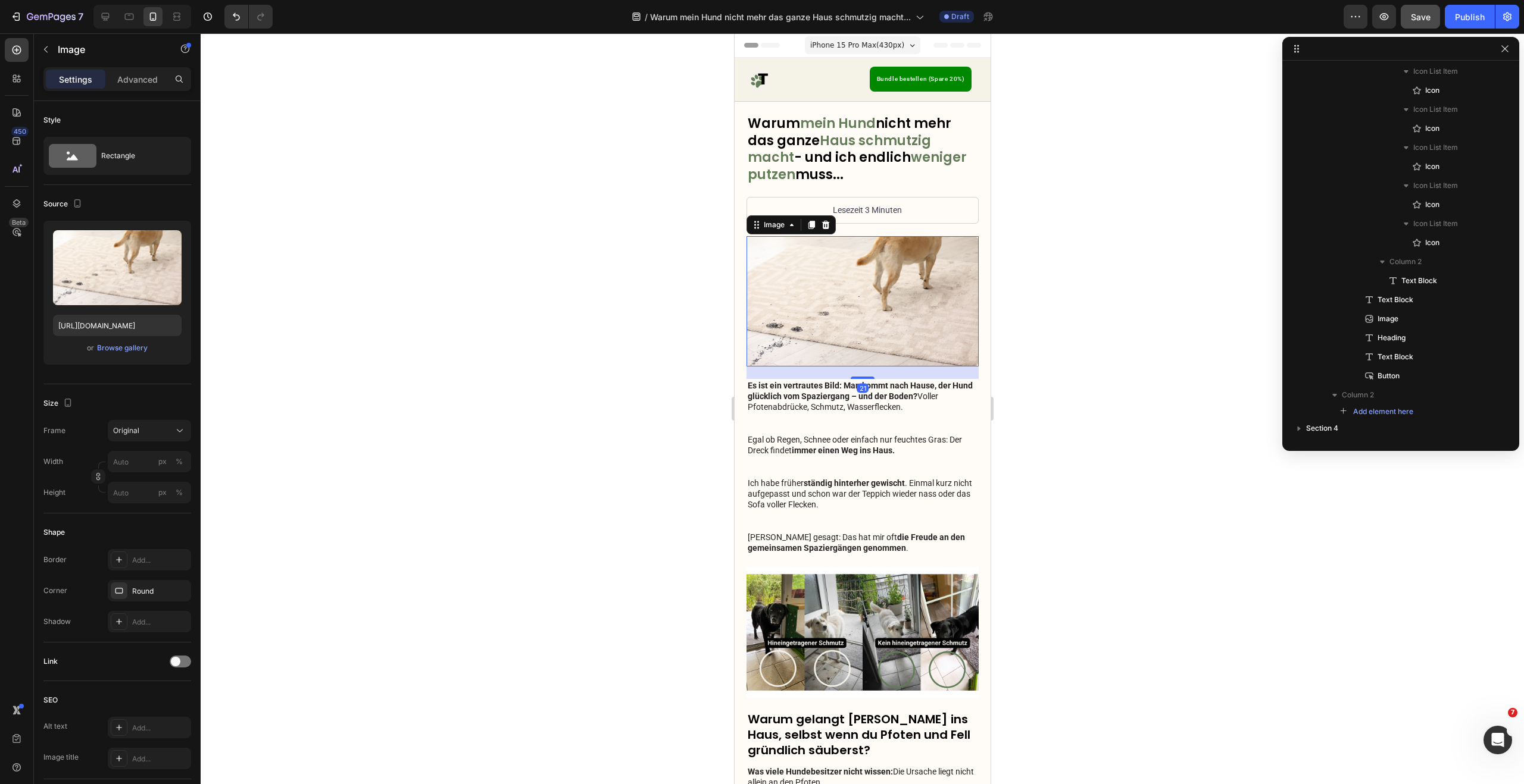
click at [838, 248] on img at bounding box center [862, 301] width 232 height 131
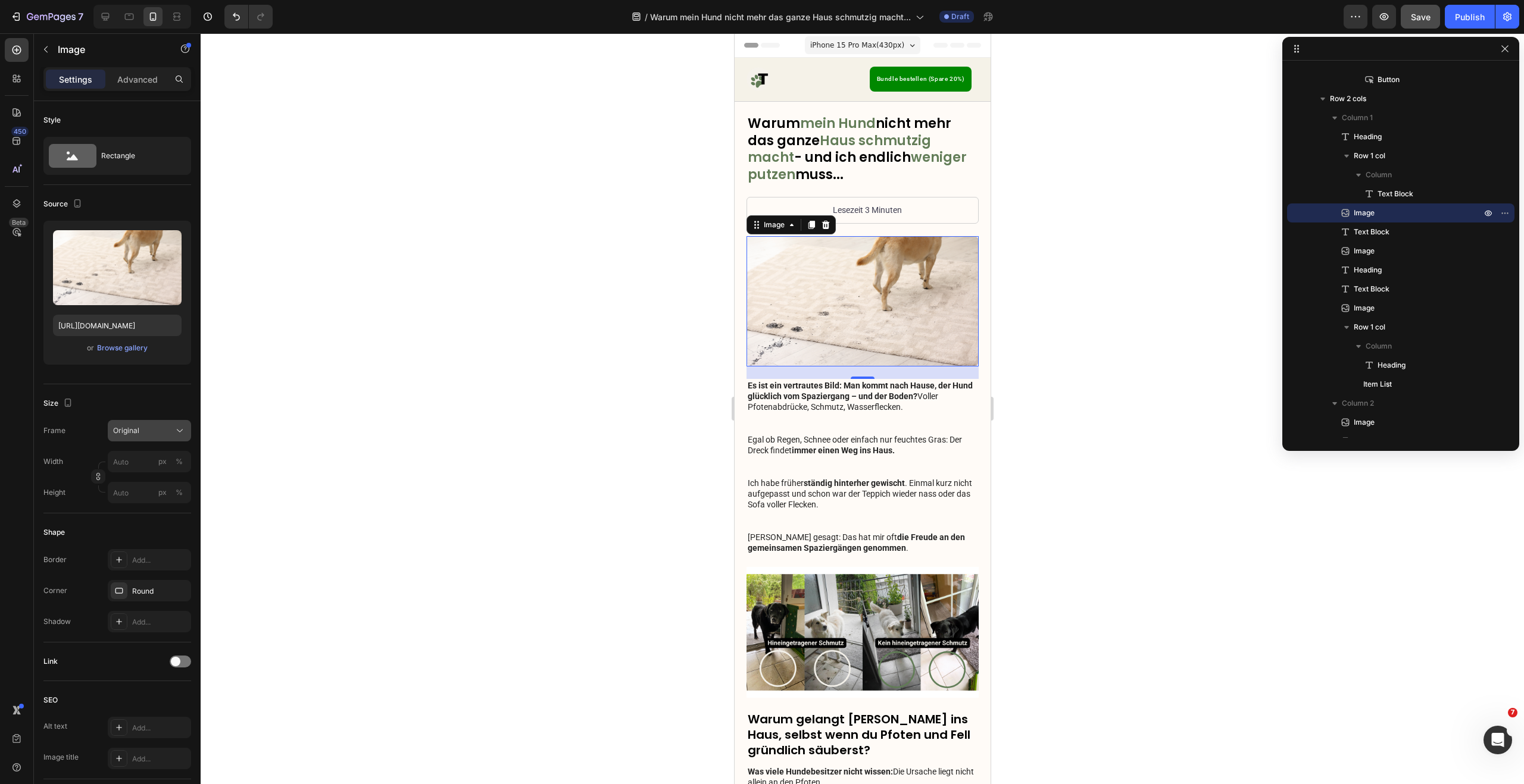
click at [156, 437] on button "Original" at bounding box center [149, 430] width 83 height 21
click at [159, 493] on div "Horizontal" at bounding box center [139, 504] width 95 height 23
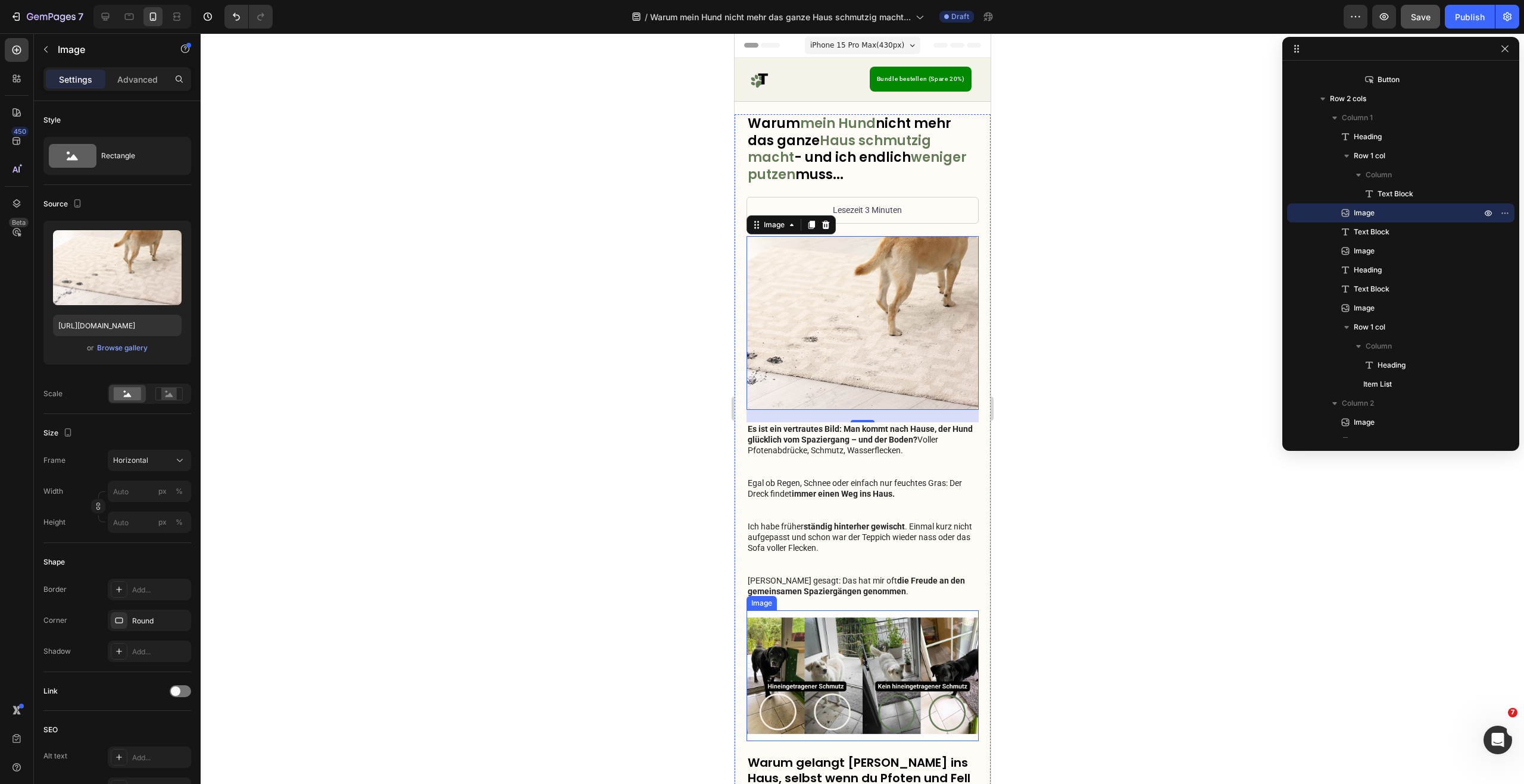
click at [886, 641] on img at bounding box center [862, 675] width 232 height 131
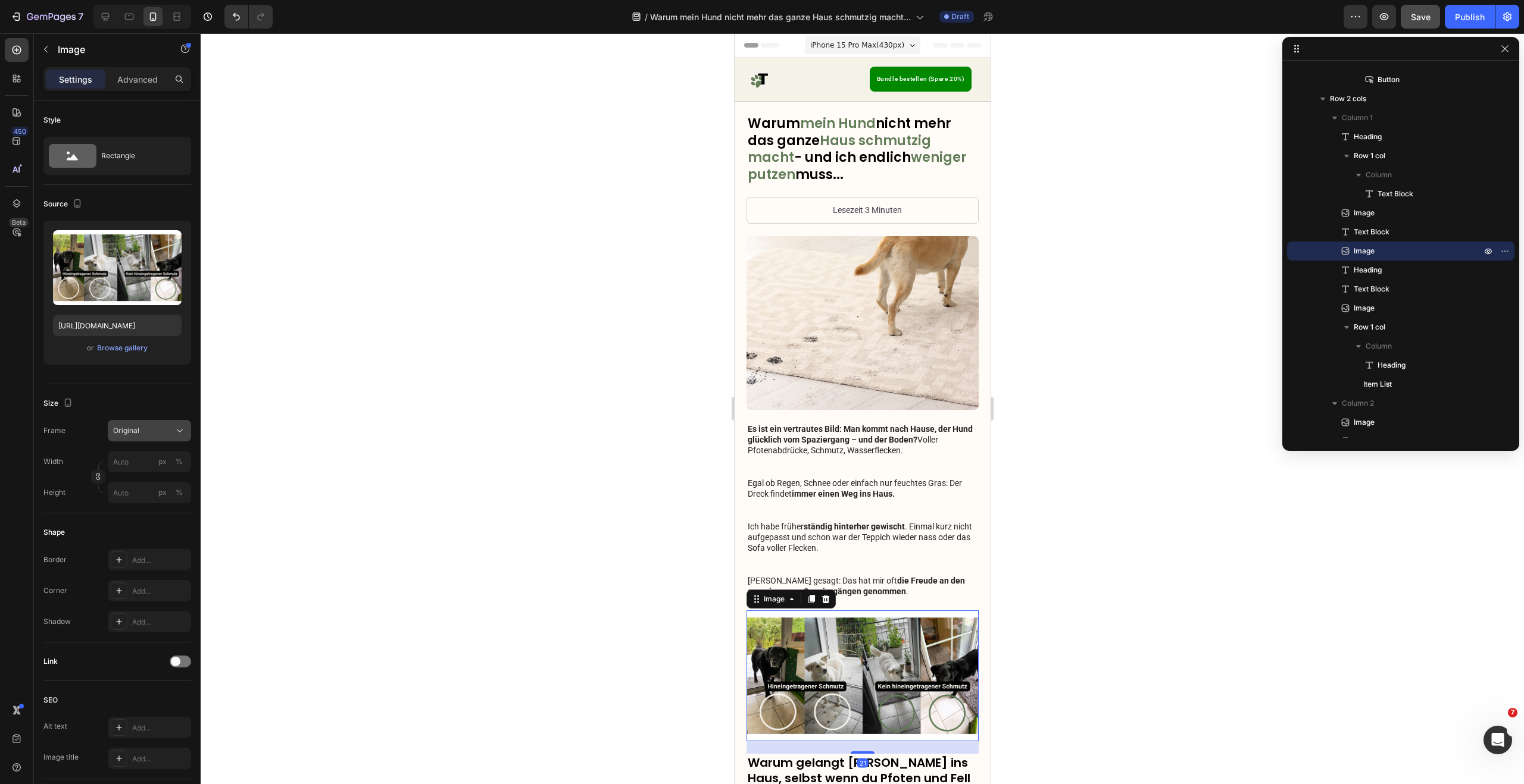
click at [141, 436] on div "Original" at bounding box center [143, 430] width 59 height 11
click at [144, 506] on span "Horizontal" at bounding box center [130, 504] width 35 height 12
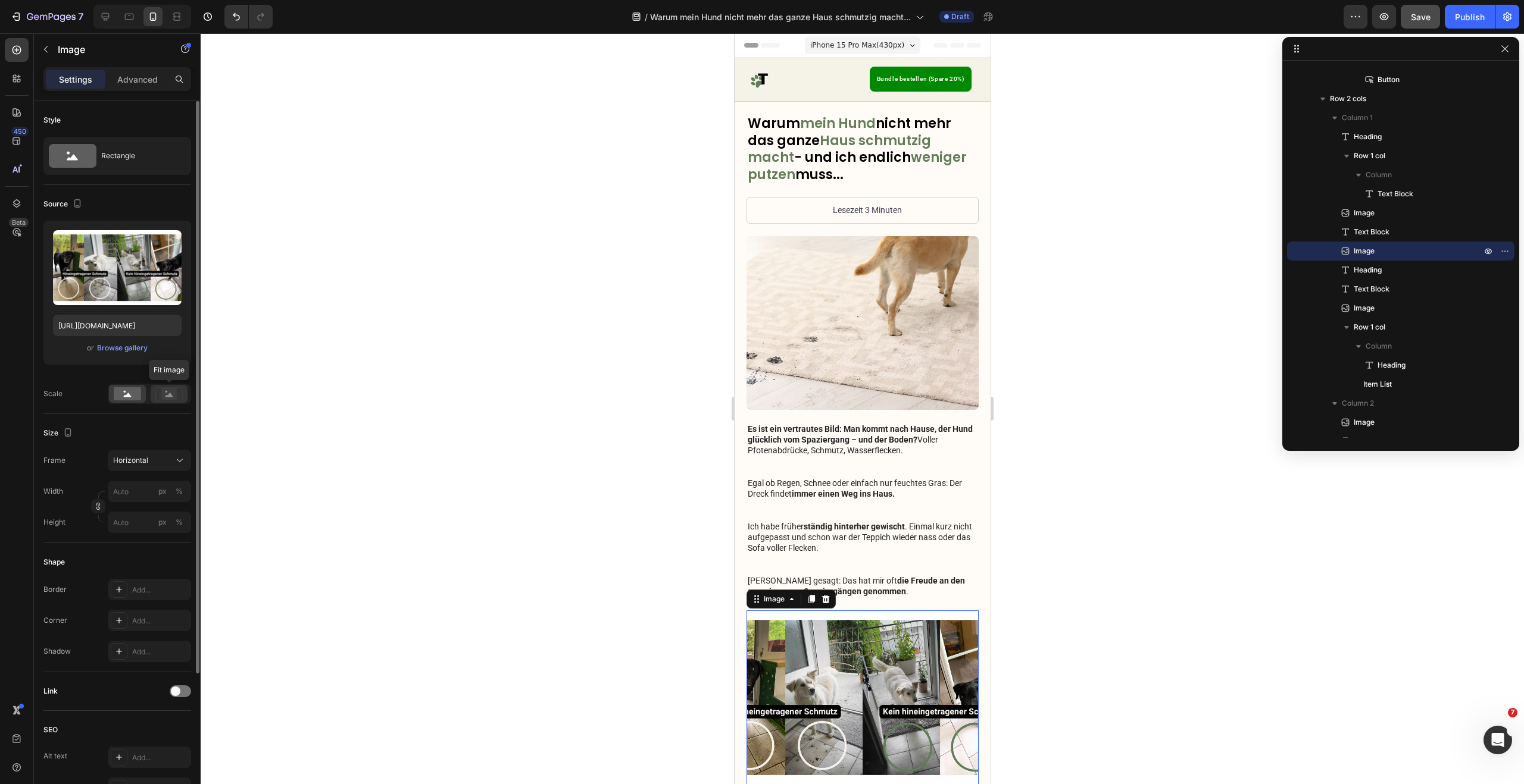
click at [176, 393] on rect at bounding box center [168, 393] width 16 height 12
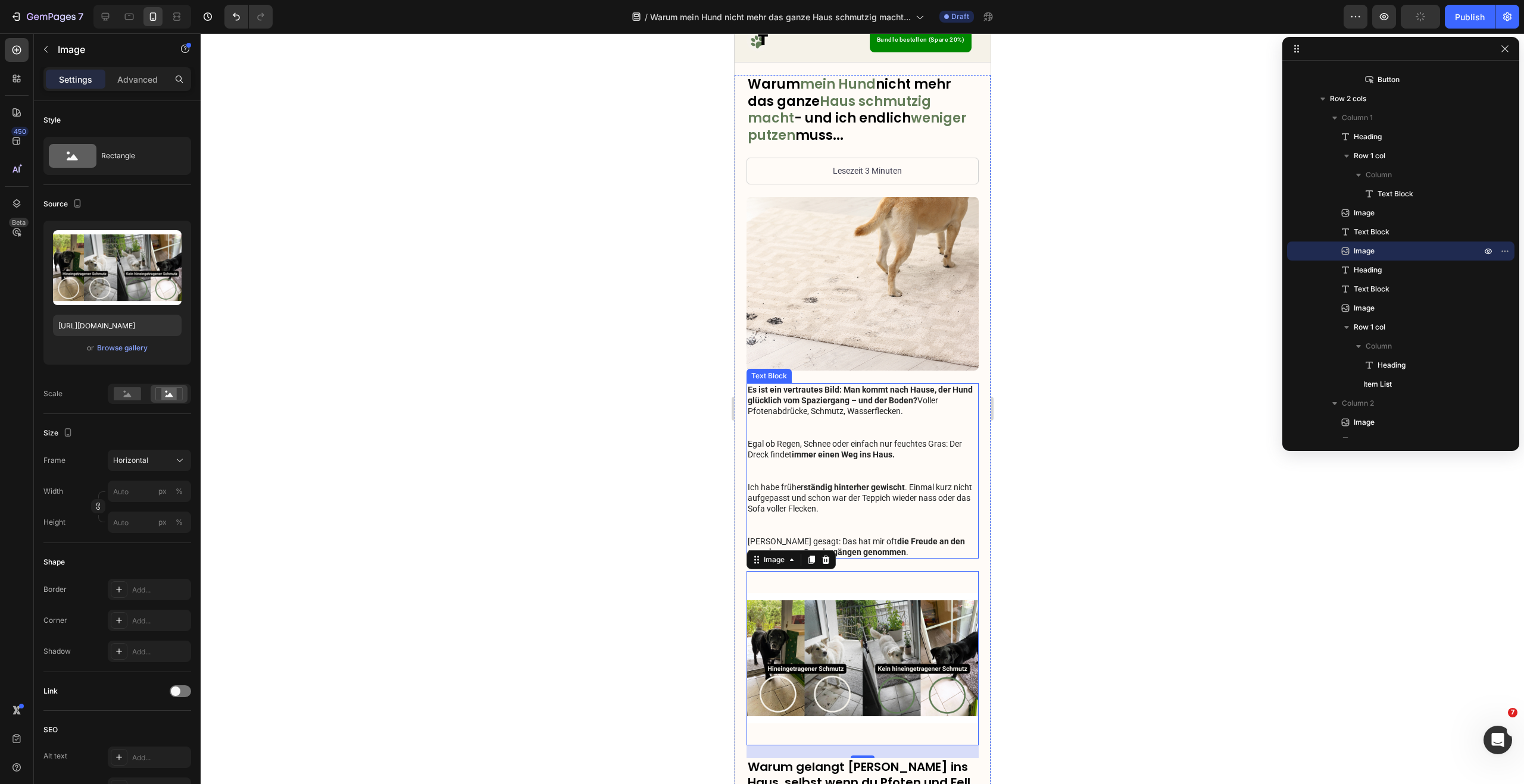
scroll to position [0, 0]
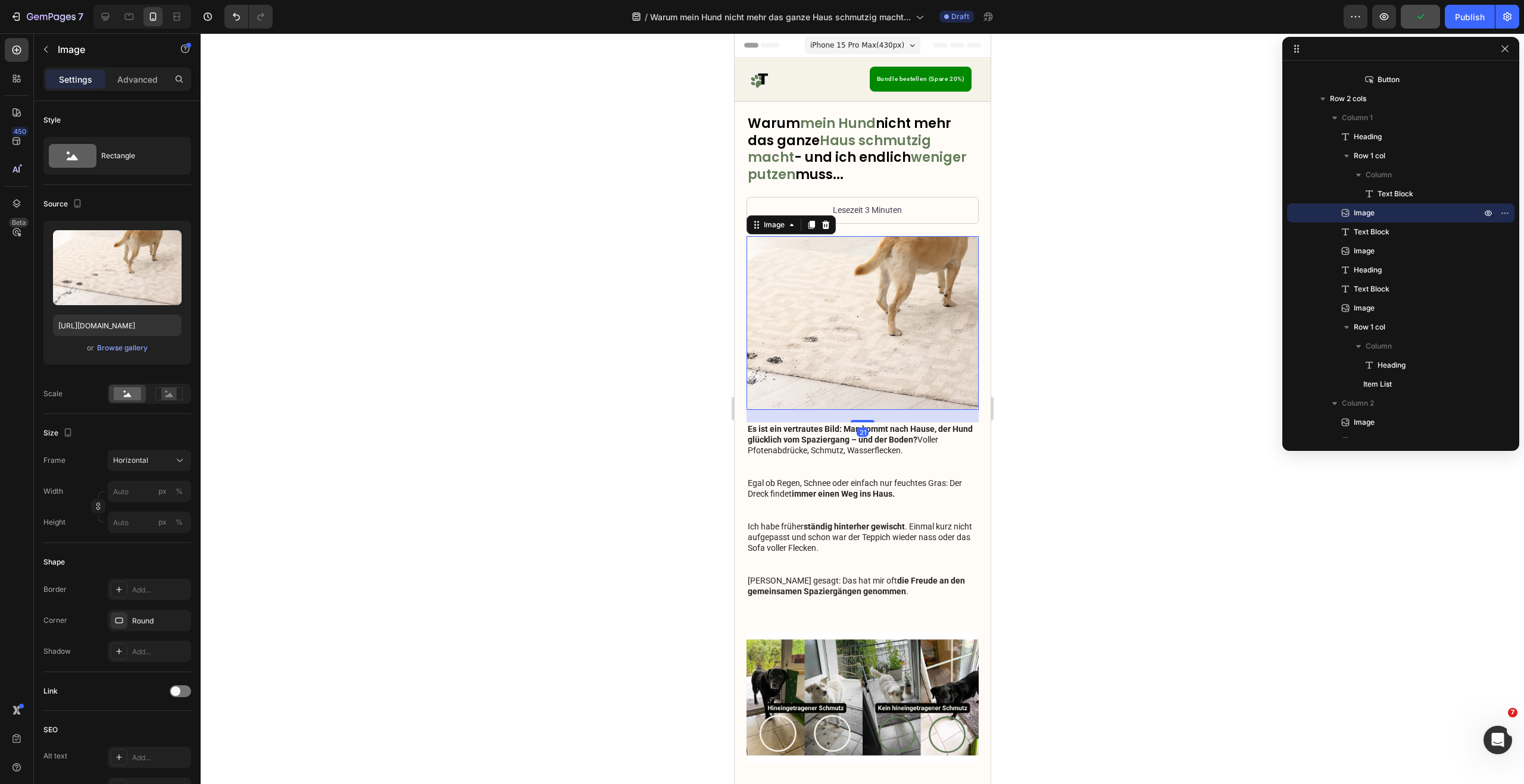
click at [870, 325] on img at bounding box center [862, 323] width 232 height 175
click at [175, 397] on rect at bounding box center [168, 393] width 16 height 12
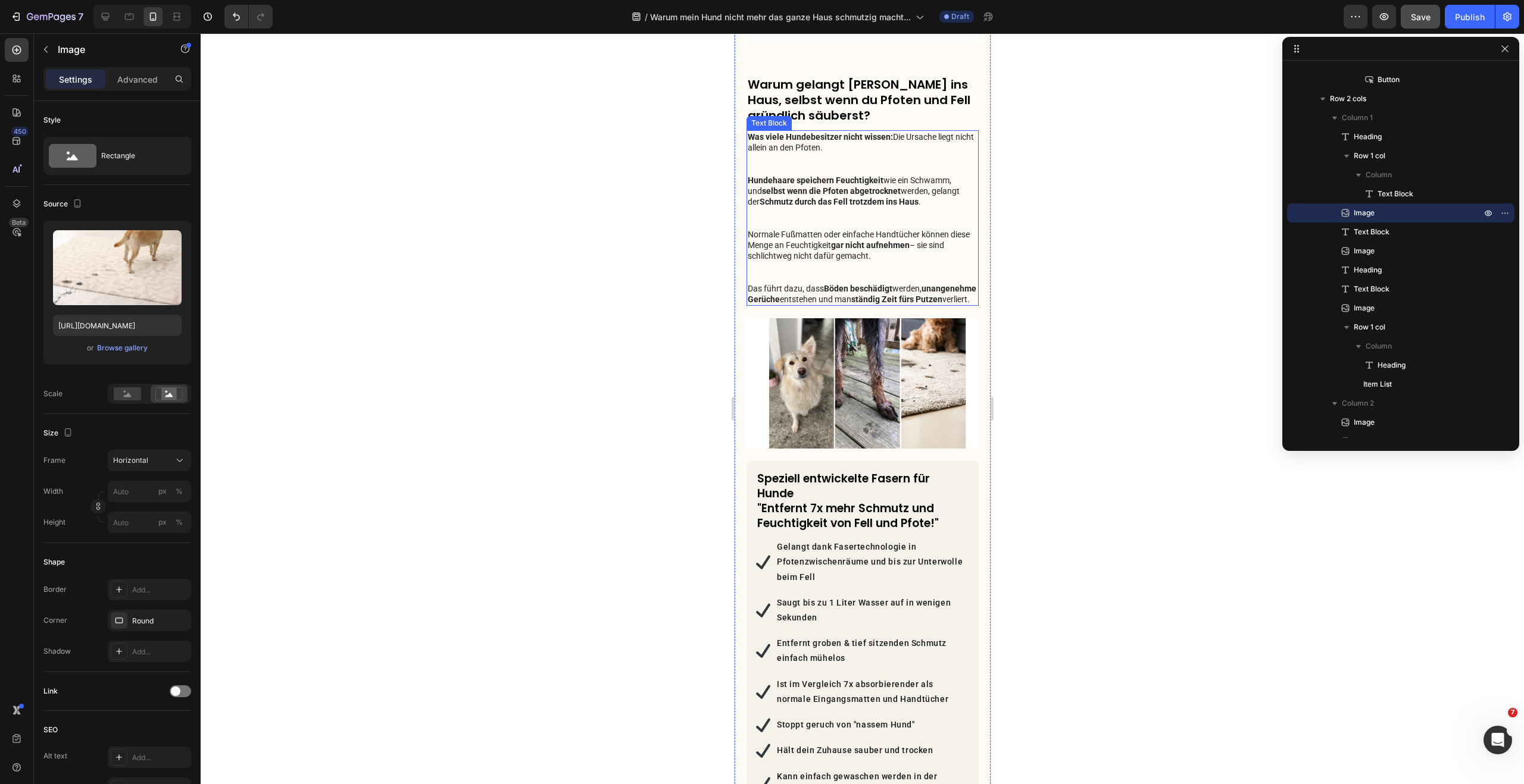
scroll to position [723, 0]
click at [870, 352] on img at bounding box center [862, 382] width 232 height 131
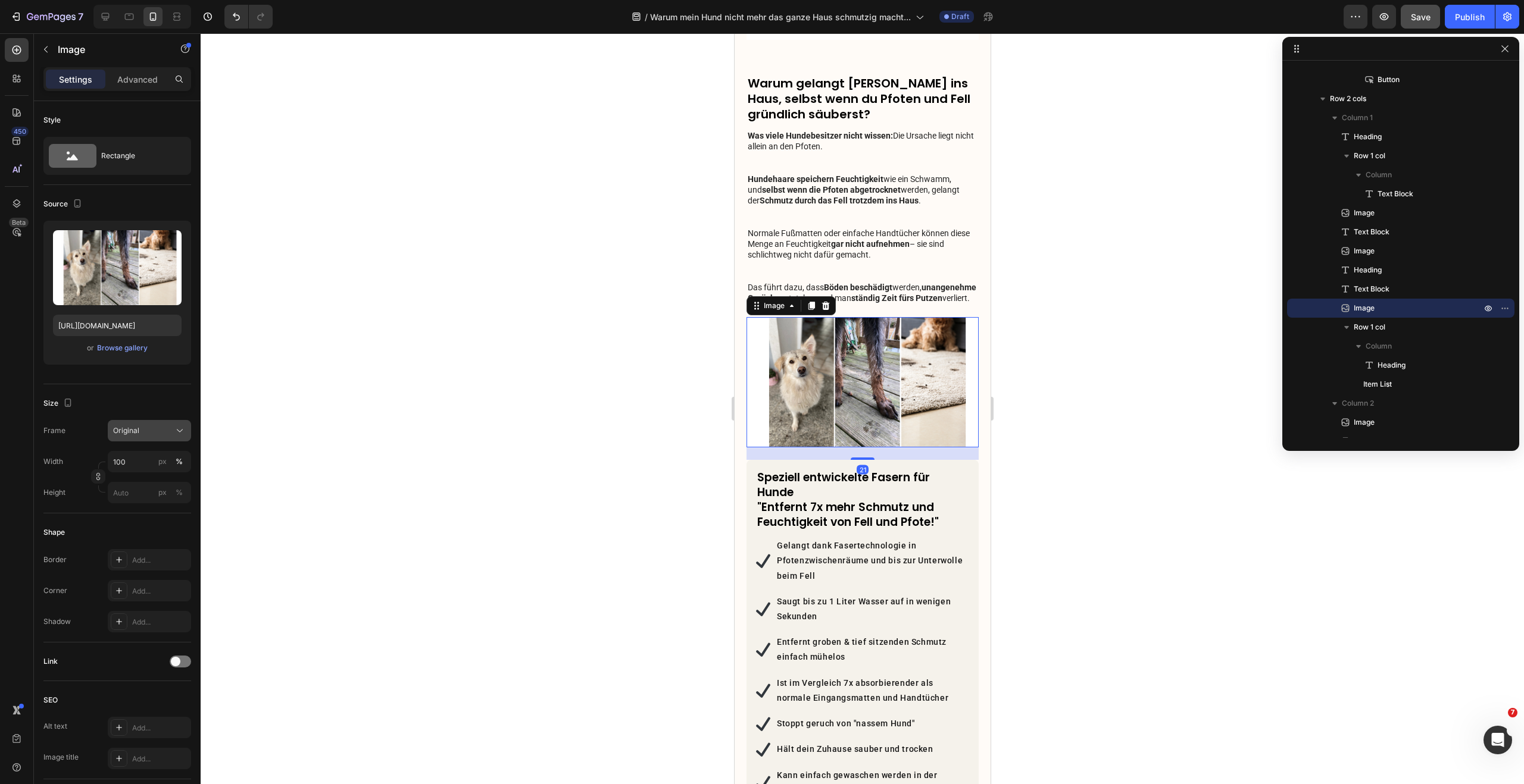
click at [133, 433] on span "Original" at bounding box center [126, 430] width 27 height 11
click at [135, 497] on div "Horizontal" at bounding box center [139, 504] width 95 height 23
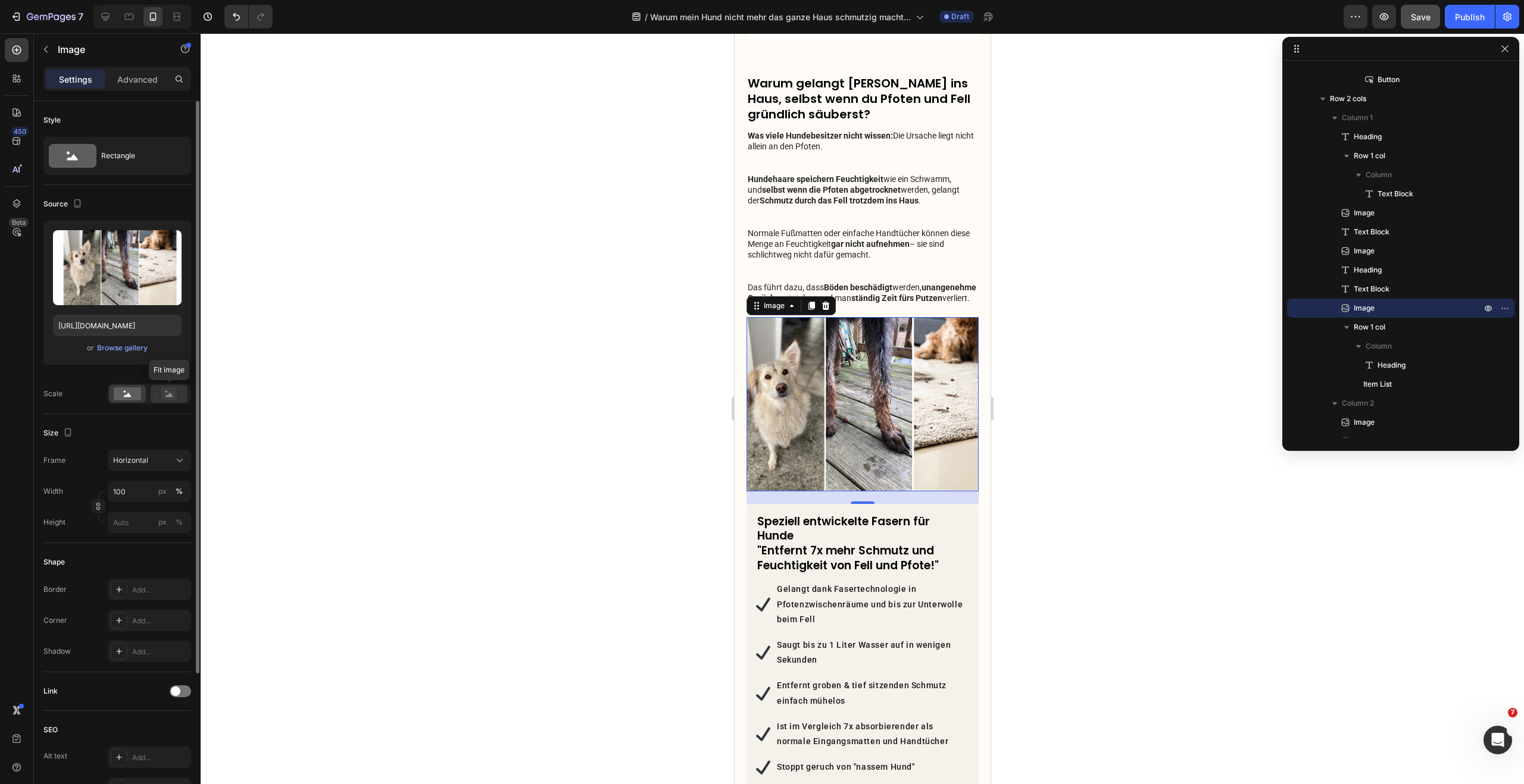
click at [168, 398] on rect at bounding box center [168, 393] width 16 height 12
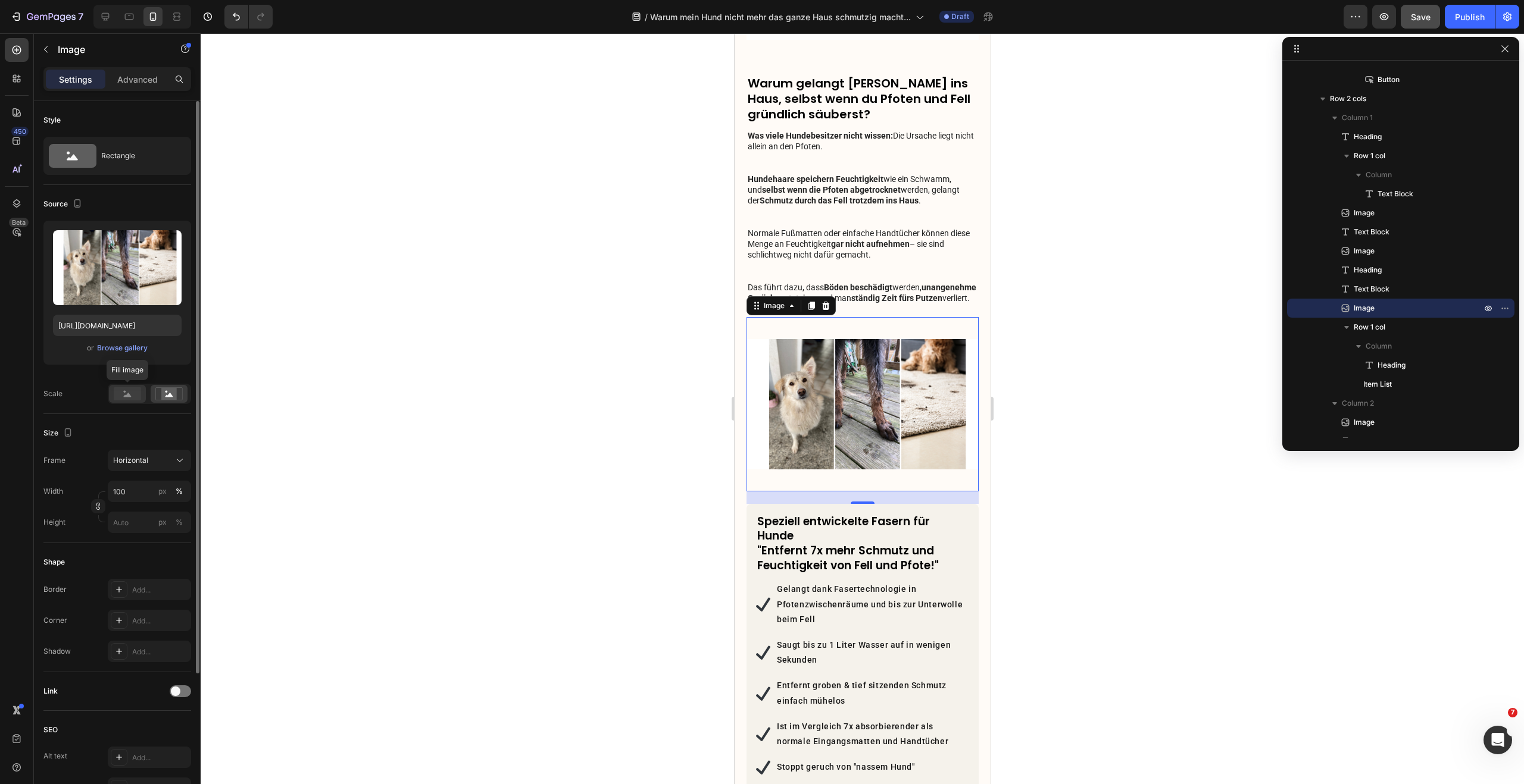
click at [134, 391] on rect at bounding box center [127, 394] width 27 height 13
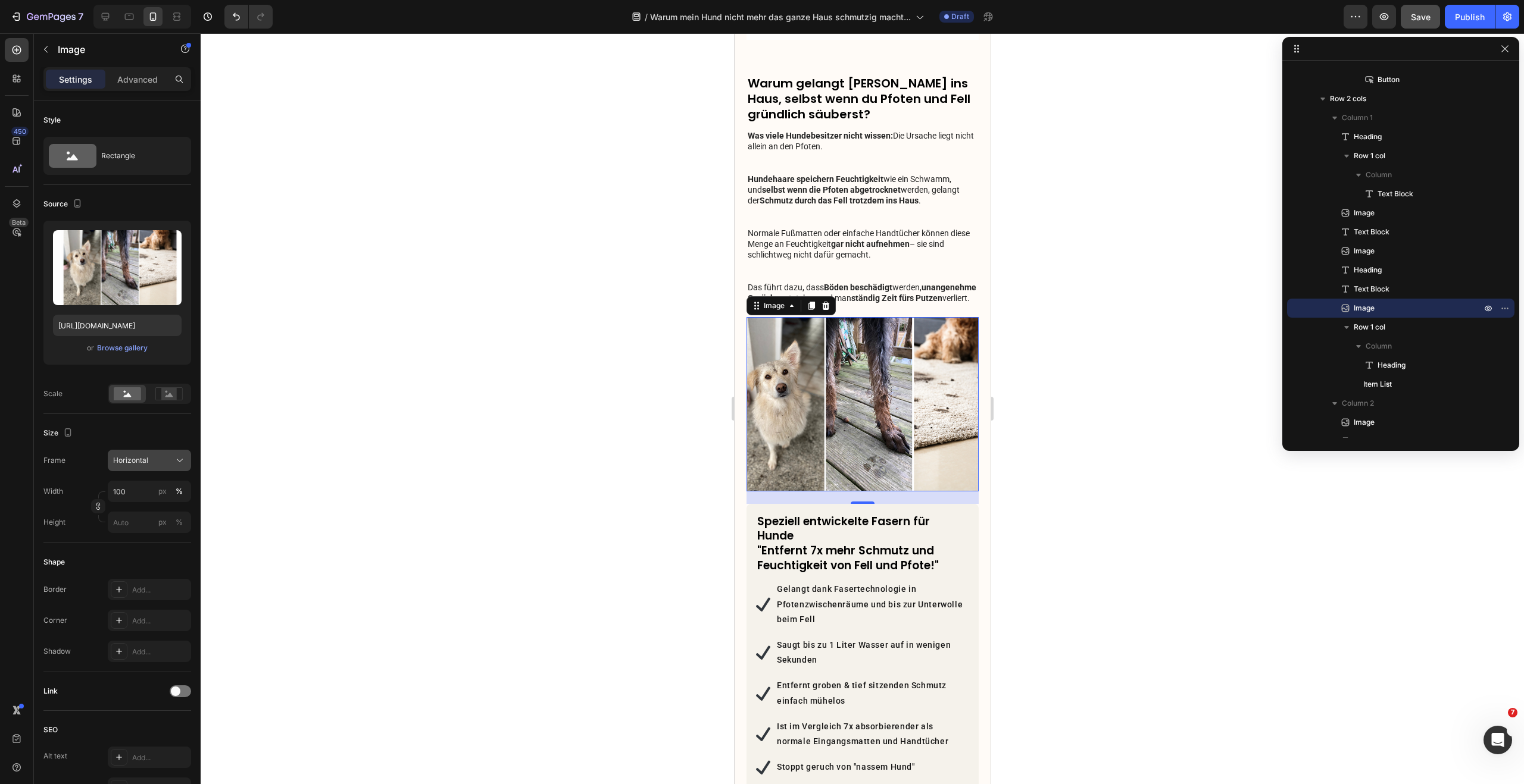
click at [144, 468] on button "Horizontal" at bounding box center [149, 460] width 83 height 21
click at [146, 435] on div "Size" at bounding box center [117, 433] width 147 height 19
click at [145, 488] on input "100" at bounding box center [149, 491] width 83 height 21
click at [152, 513] on div "Full 100%" at bounding box center [137, 519] width 98 height 21
click at [149, 457] on div "Horizontal" at bounding box center [143, 461] width 59 height 11
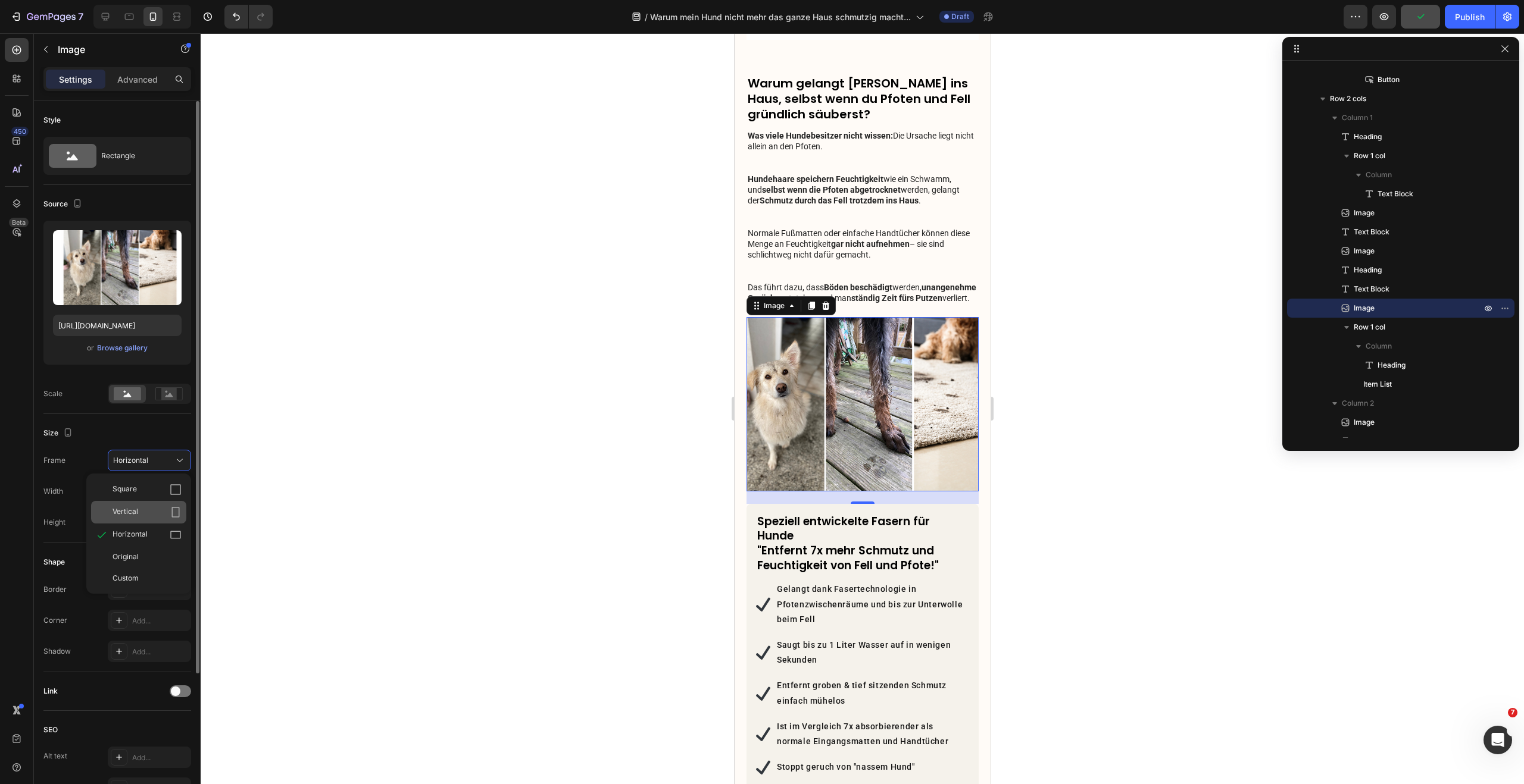
click at [142, 507] on div "Vertical" at bounding box center [147, 512] width 69 height 12
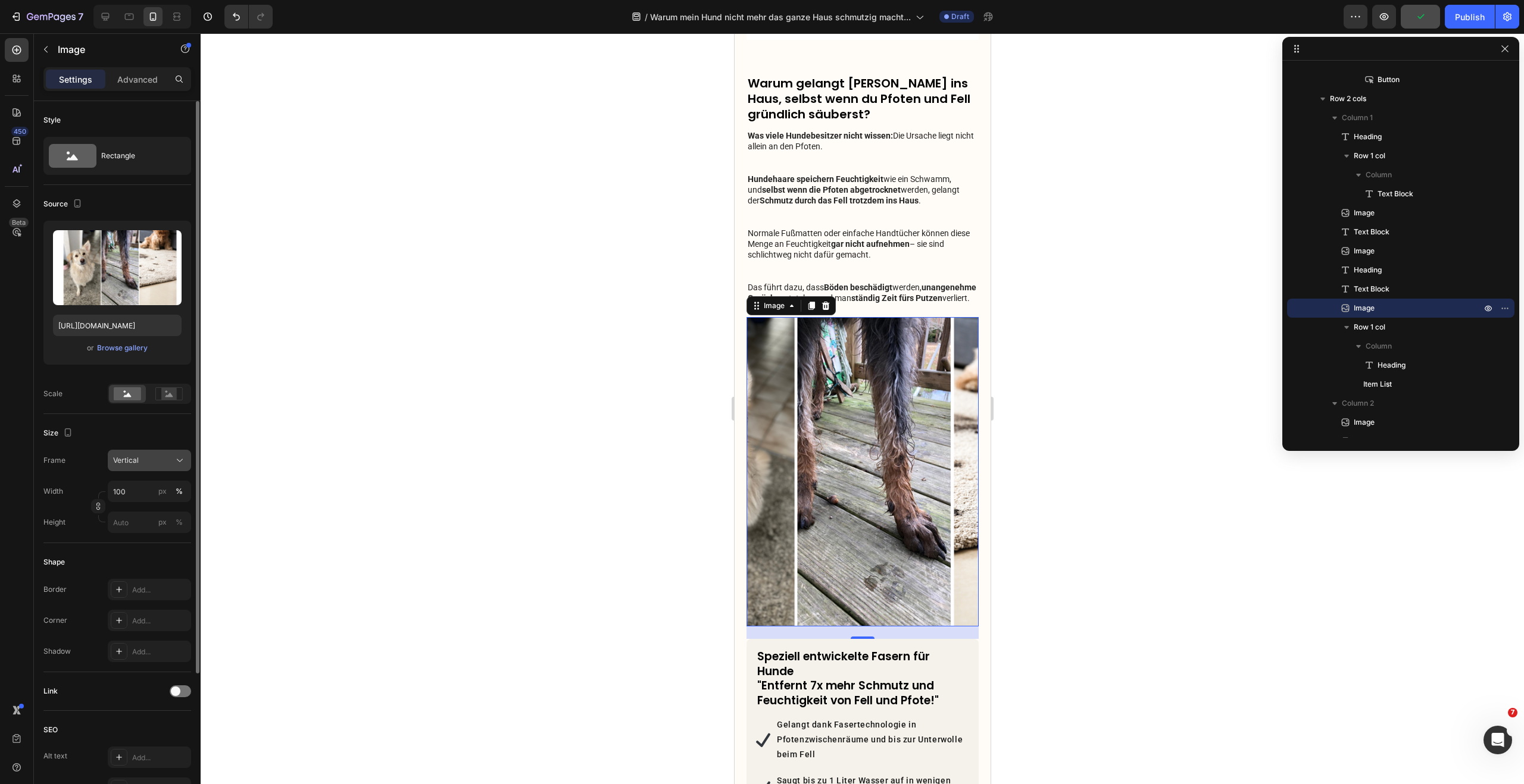
click at [152, 465] on div "Vertical" at bounding box center [143, 461] width 59 height 11
click at [141, 565] on div "Original" at bounding box center [139, 556] width 95 height 21
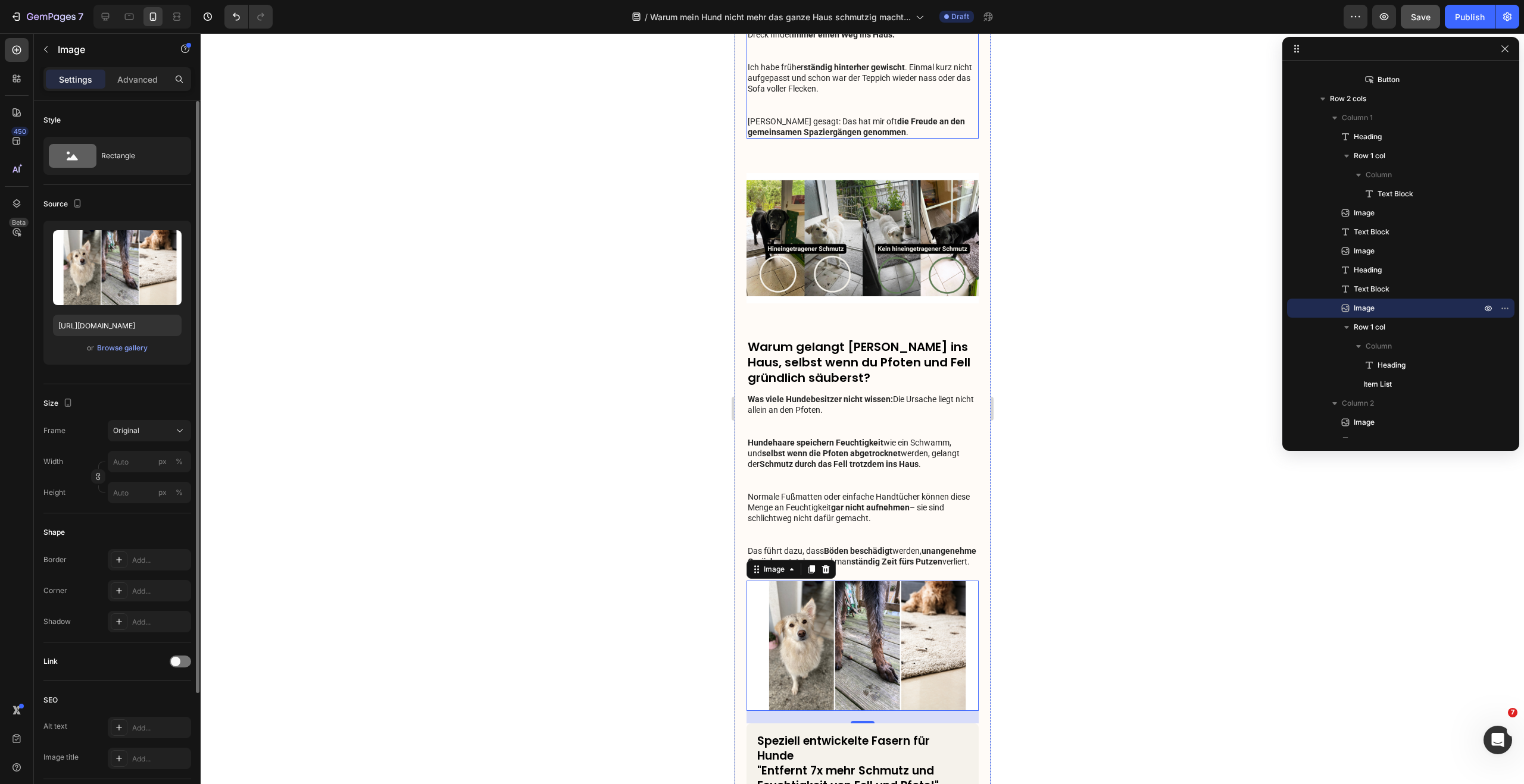
scroll to position [76, 0]
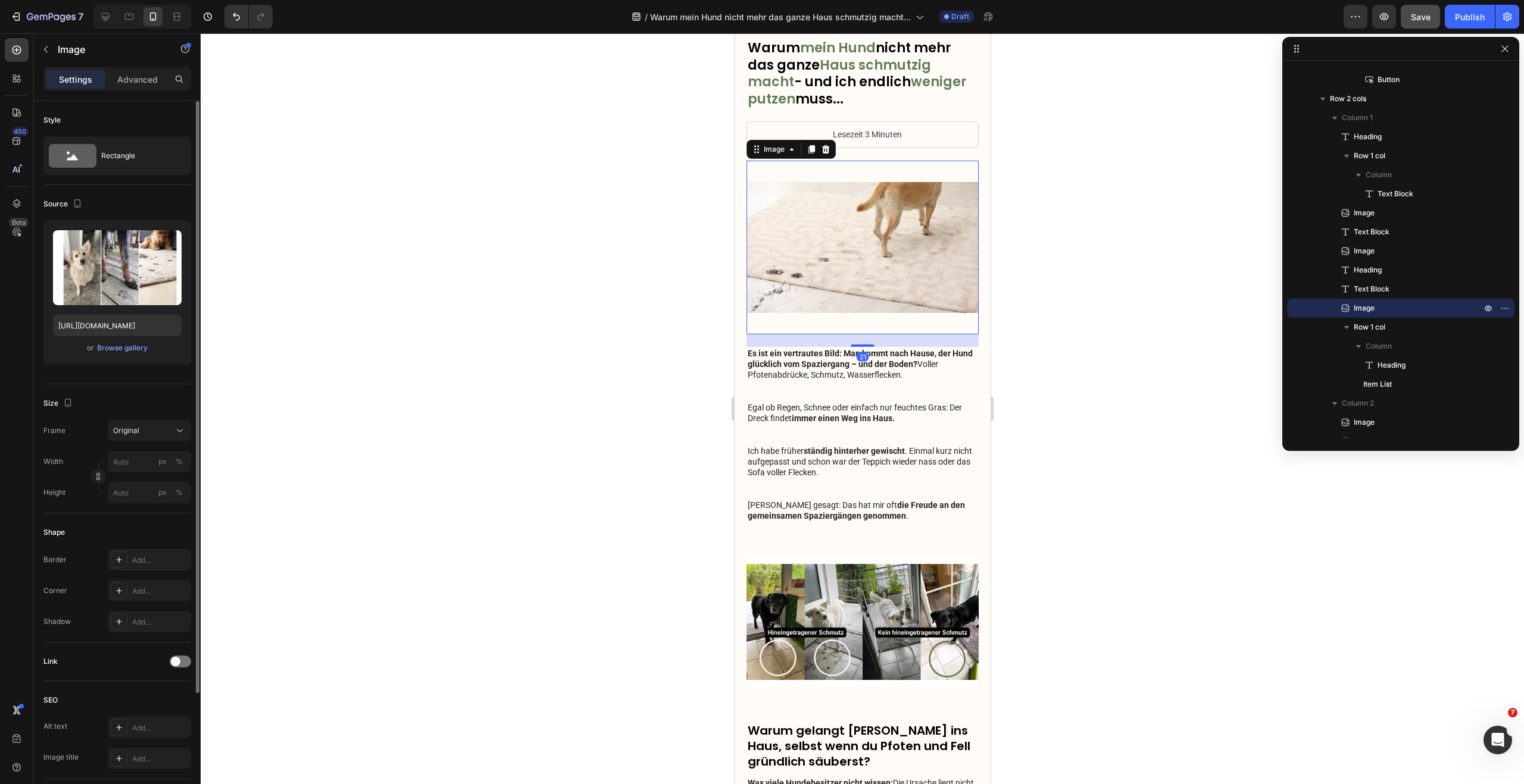
click at [888, 258] on img at bounding box center [862, 248] width 232 height 175
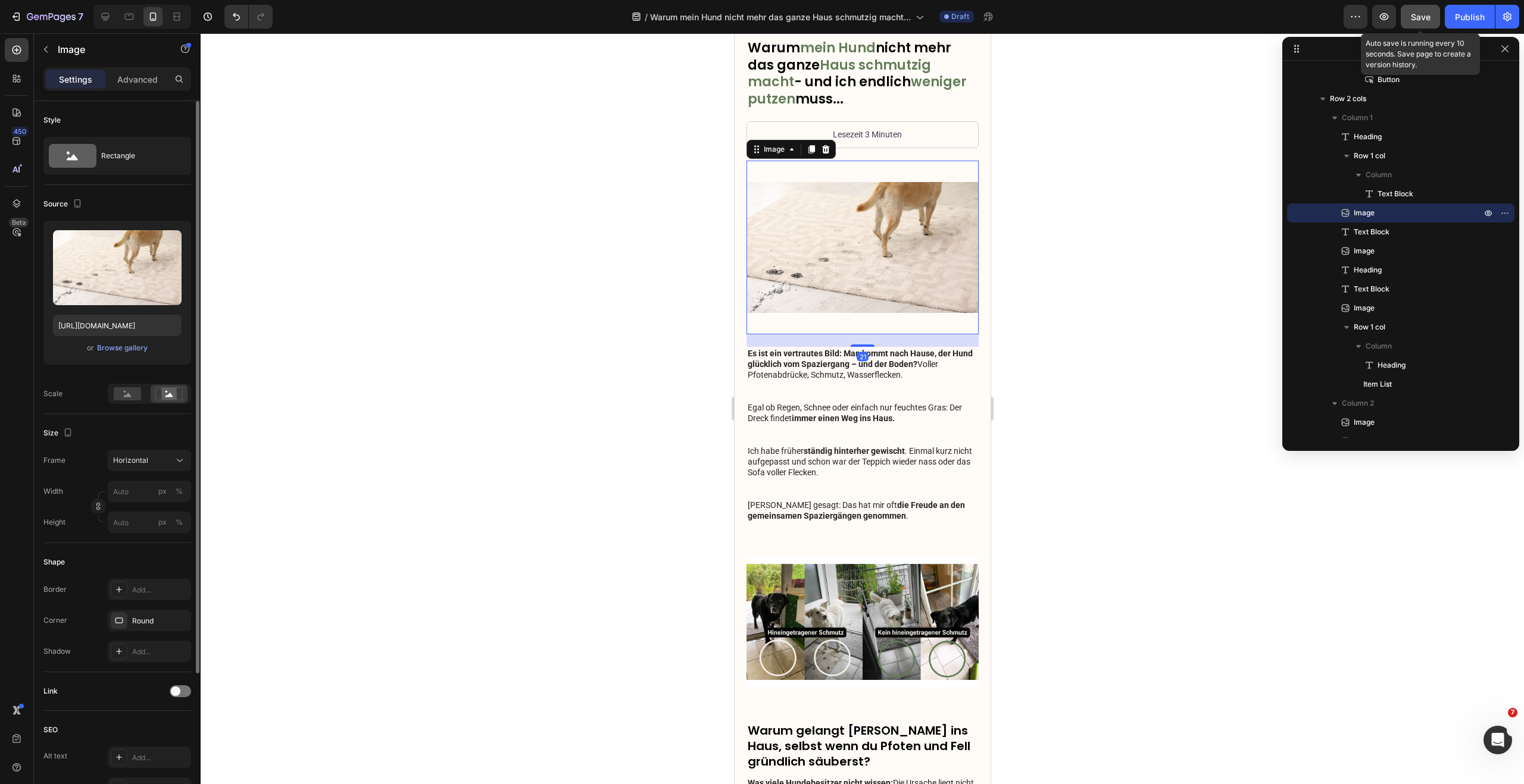
click at [1431, 13] on button "Save" at bounding box center [1420, 16] width 39 height 24
click at [147, 458] on span "Horizontal" at bounding box center [131, 461] width 35 height 11
click at [147, 553] on div "Original" at bounding box center [147, 557] width 69 height 11
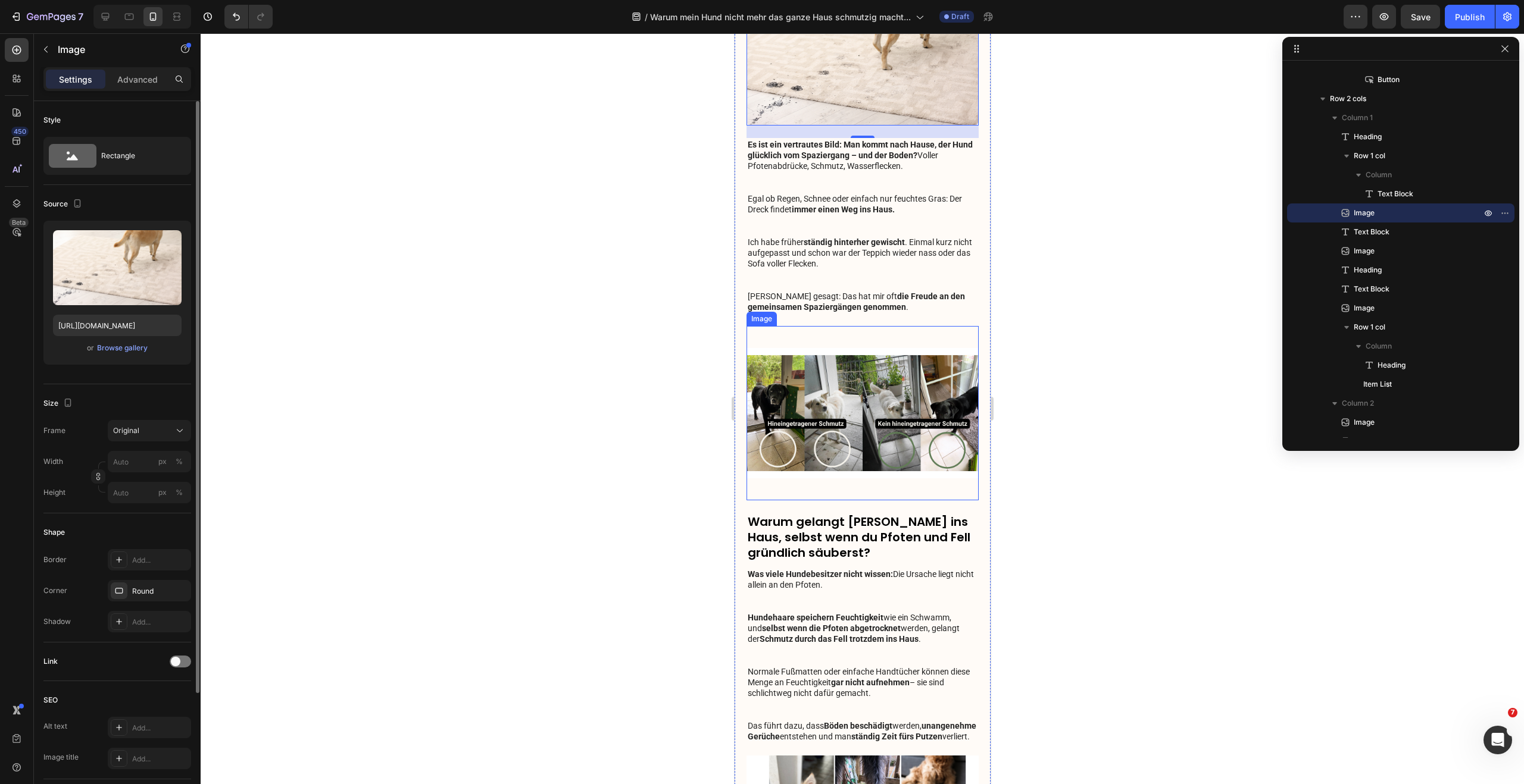
scroll to position [258, 0]
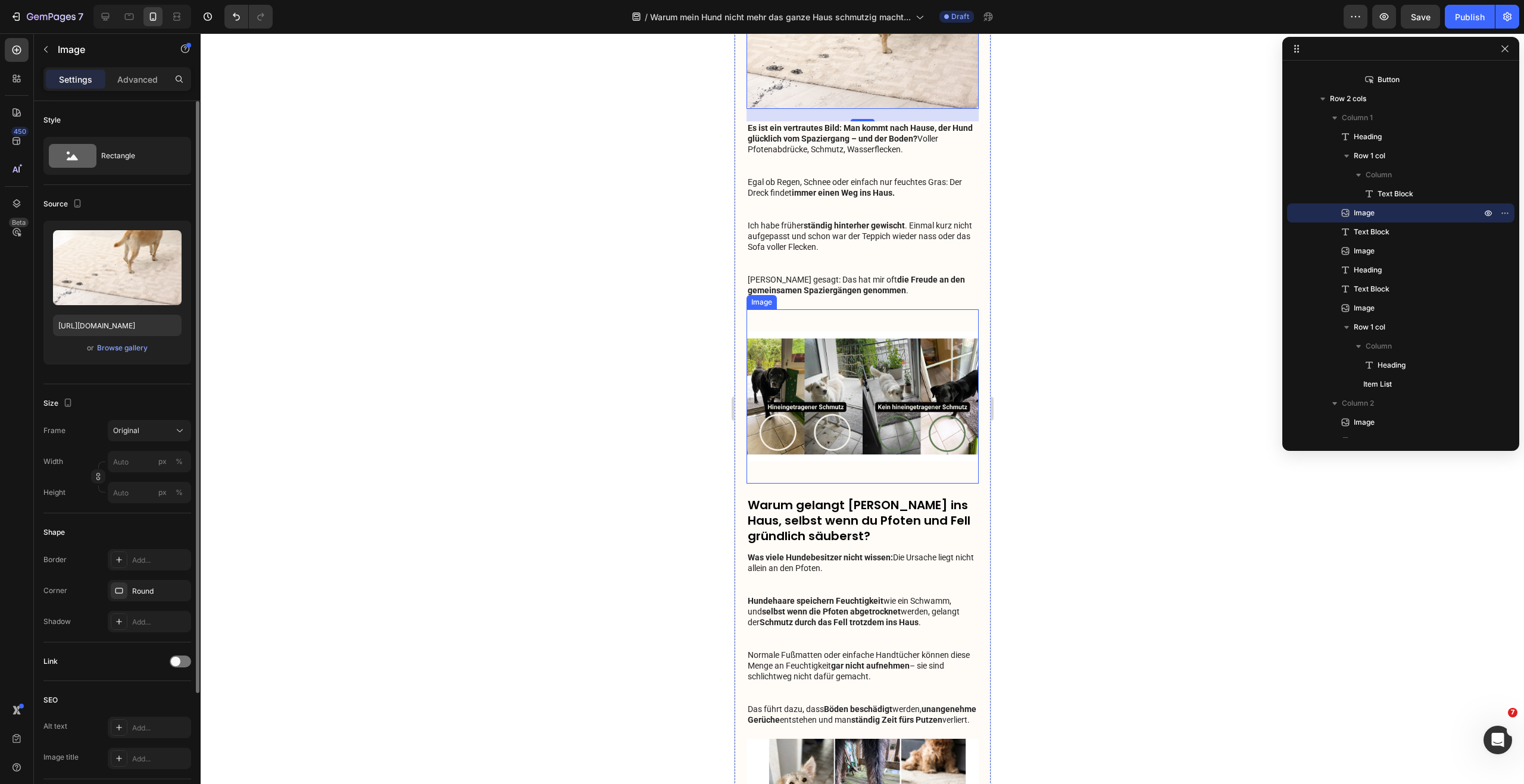
drag, startPoint x: 855, startPoint y: 365, endPoint x: 847, endPoint y: 364, distance: 8.1
click at [852, 365] on img at bounding box center [862, 397] width 232 height 175
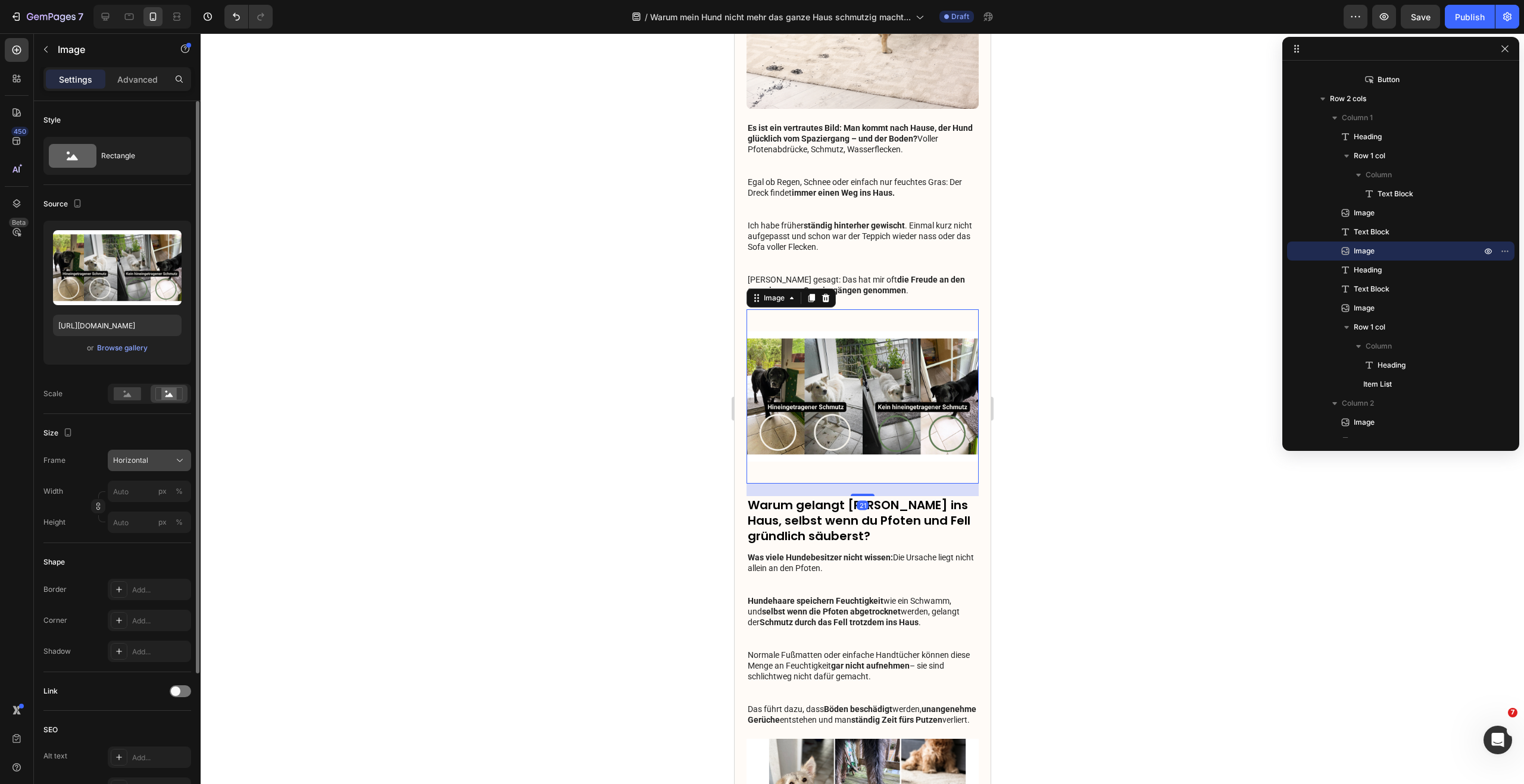
click at [128, 457] on span "Horizontal" at bounding box center [131, 461] width 35 height 11
click at [146, 552] on div "Original" at bounding box center [147, 557] width 69 height 11
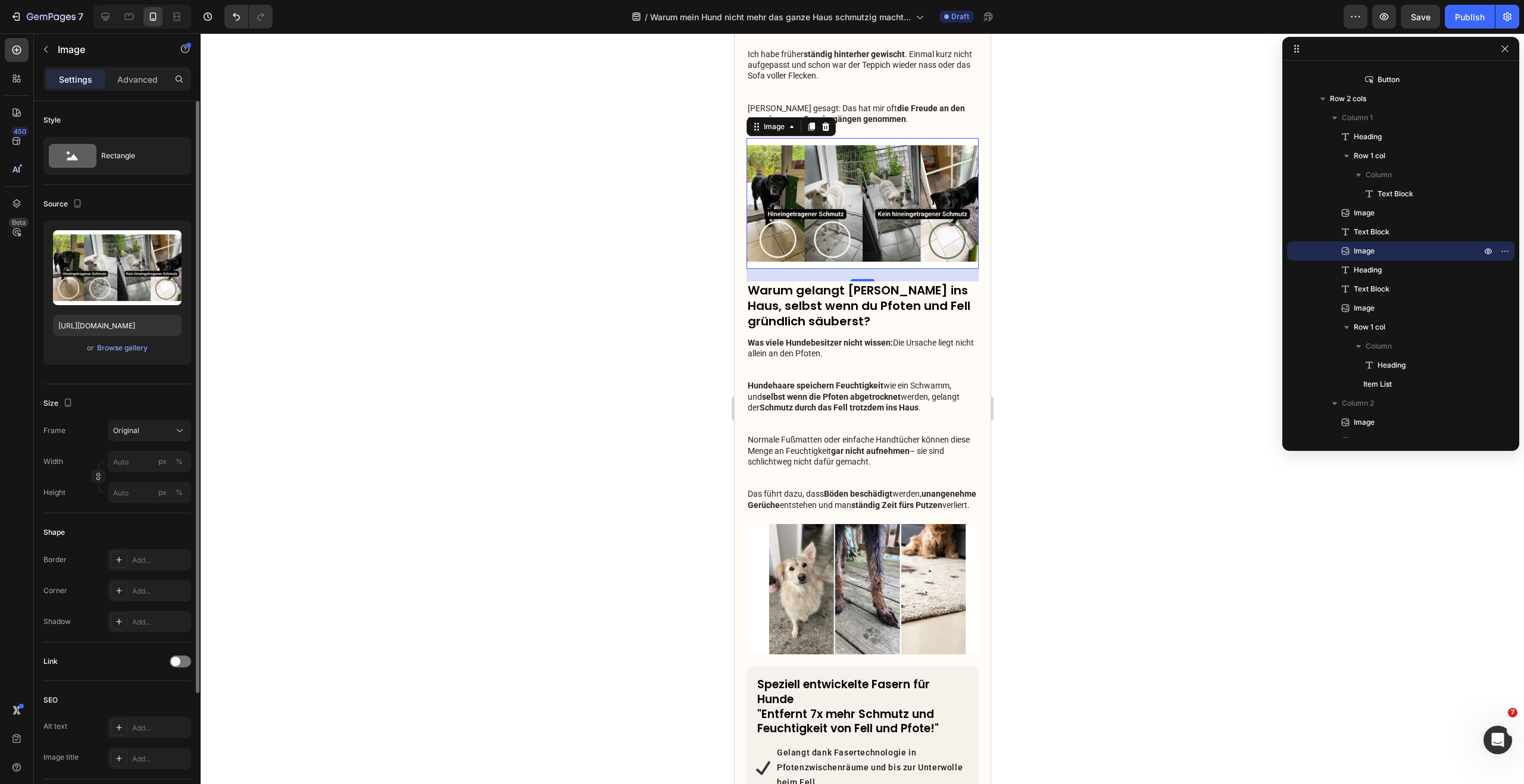
scroll to position [549, 0]
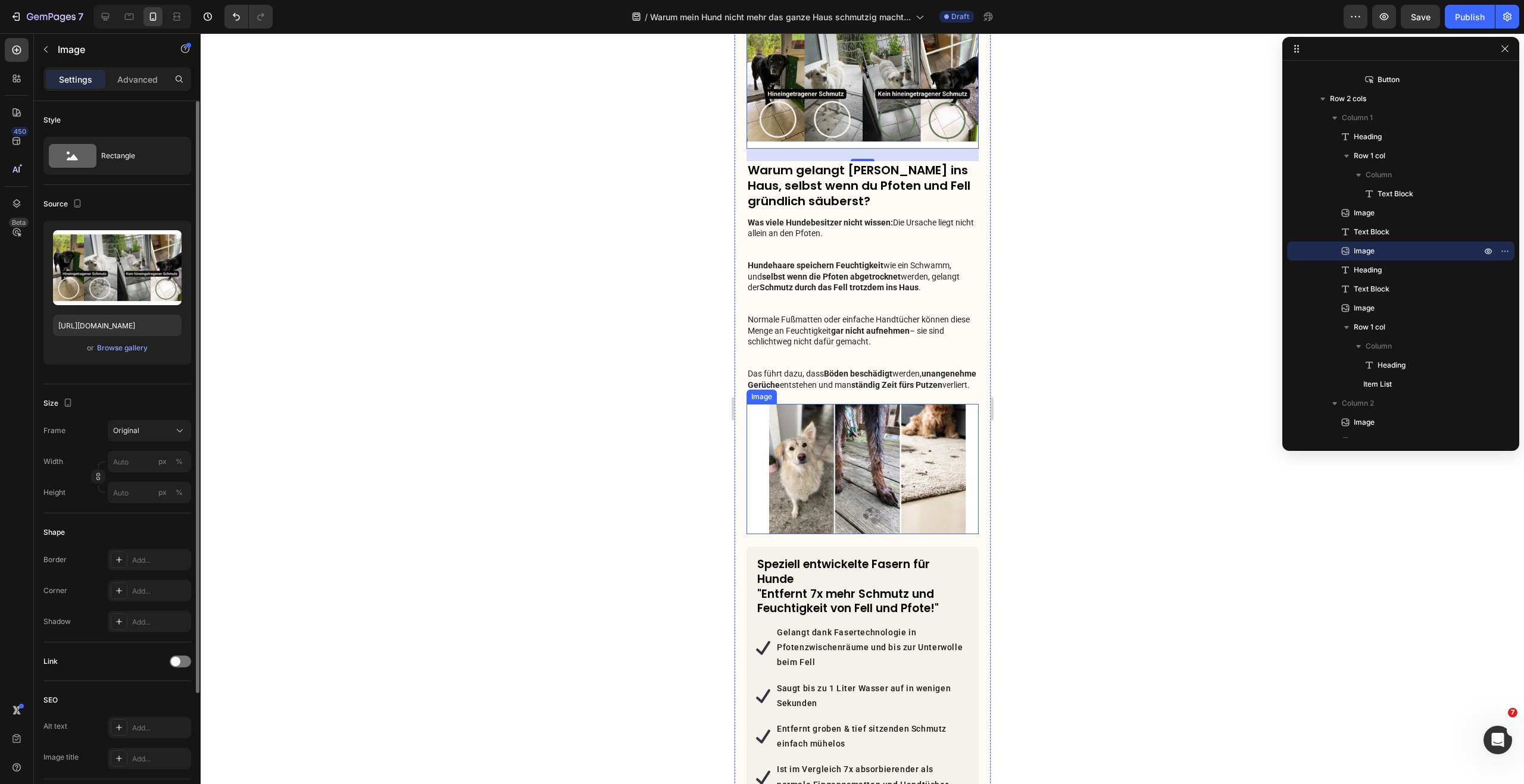
click at [808, 427] on img at bounding box center [862, 469] width 232 height 131
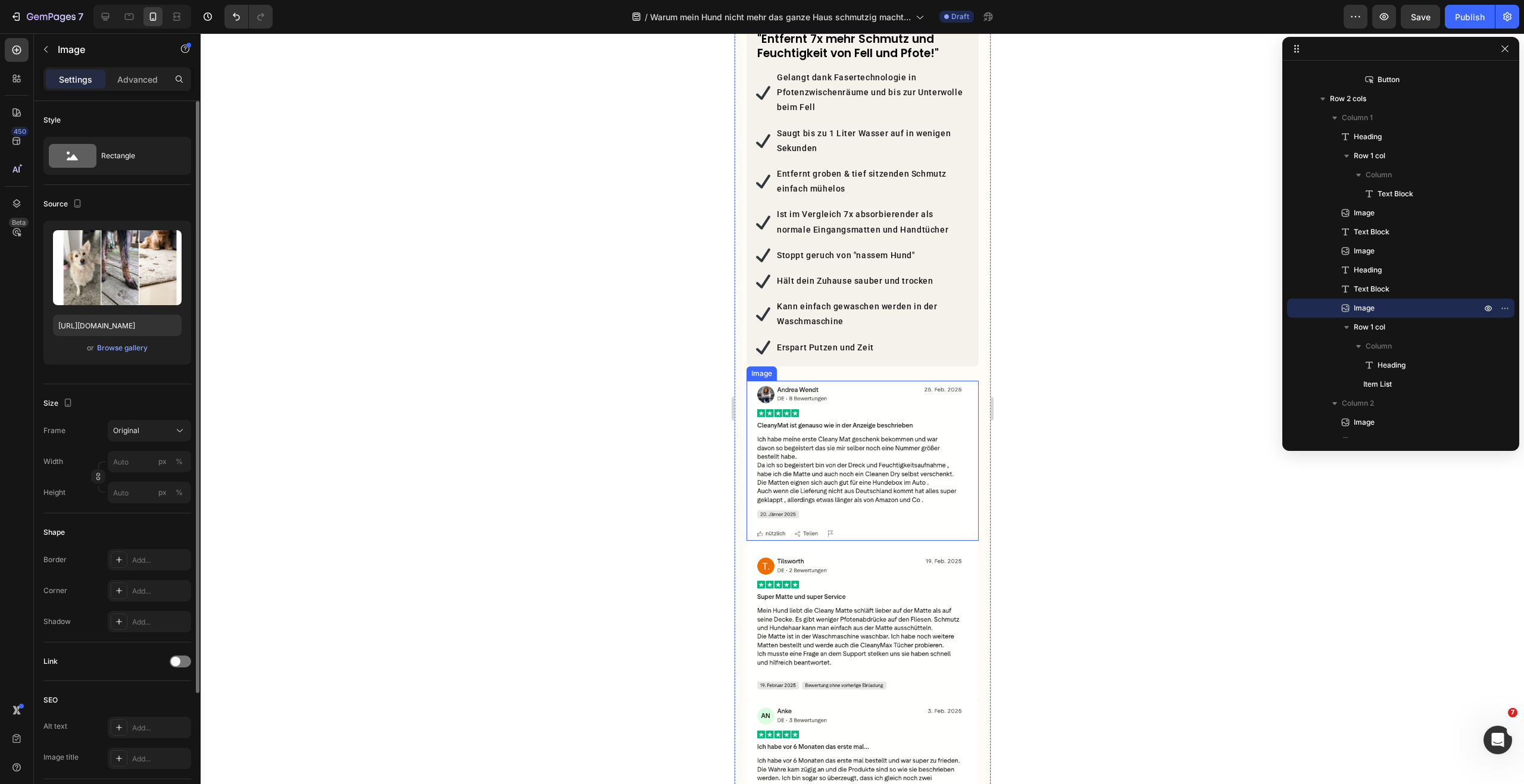
scroll to position [1195, 0]
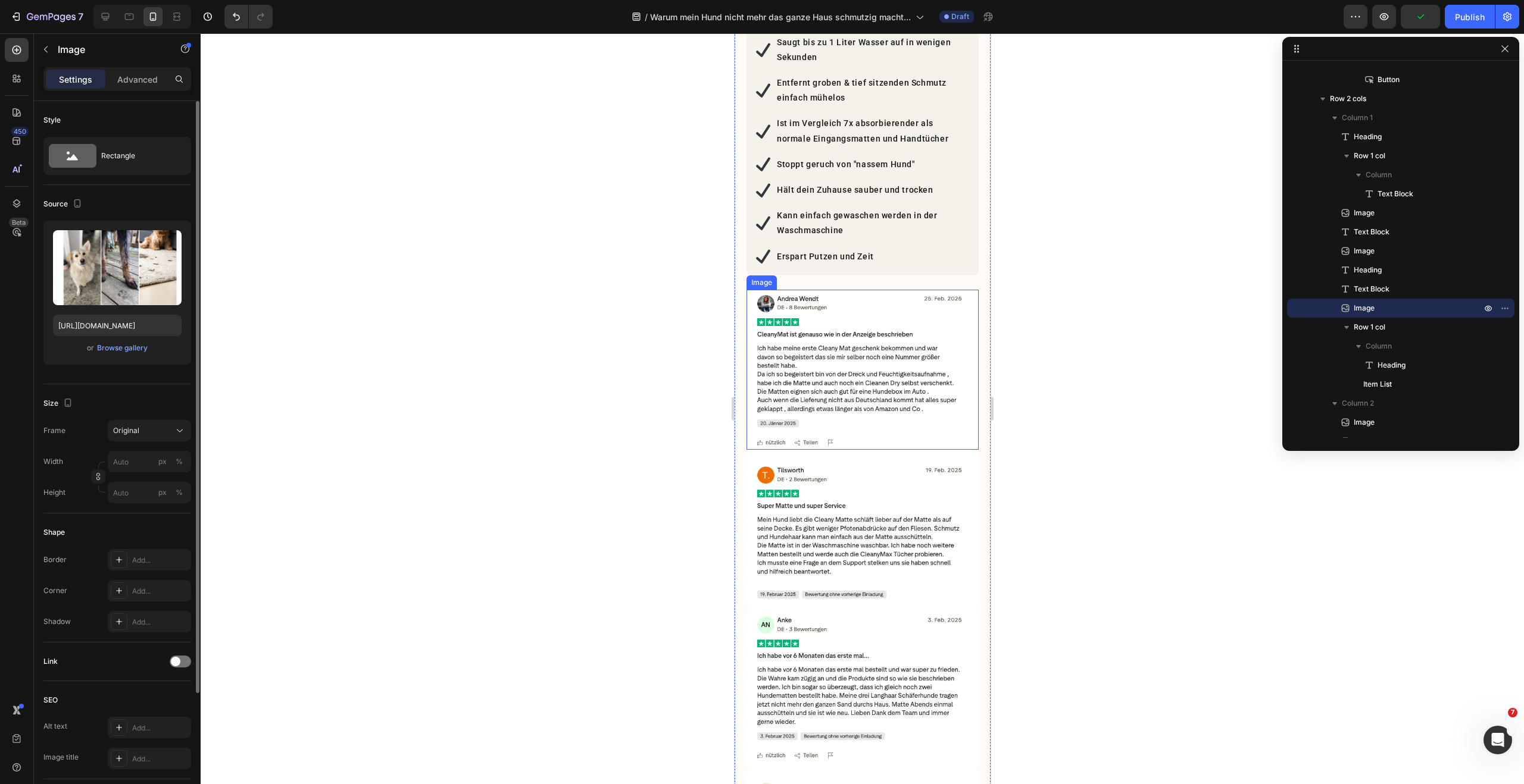
click at [854, 358] on img at bounding box center [862, 369] width 232 height 160
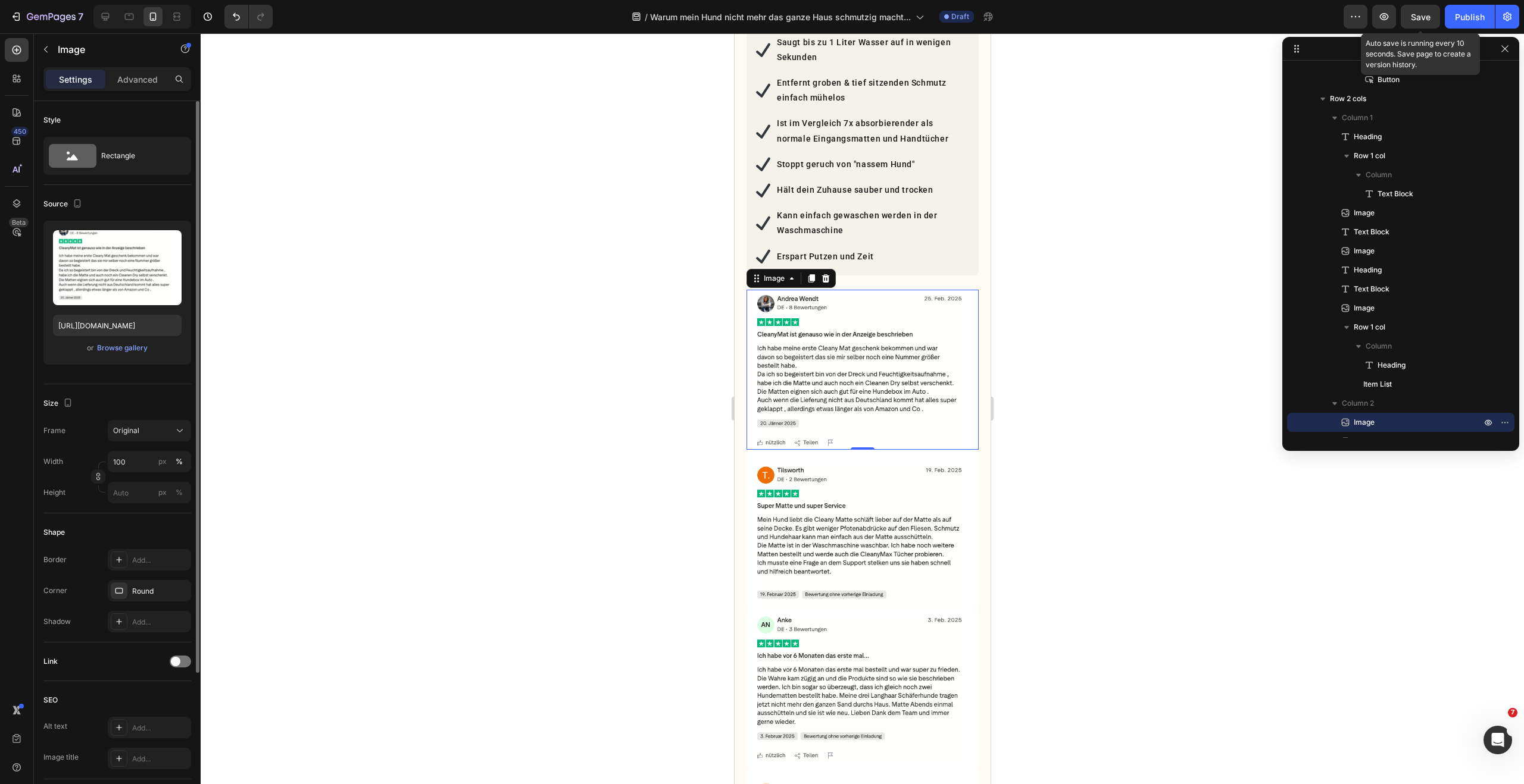
click at [1414, 16] on span "Save" at bounding box center [1420, 16] width 19 height 10
click at [1504, 734] on icon "Intercom-Nachrichtendienst öffnen" at bounding box center [1496, 738] width 19 height 19
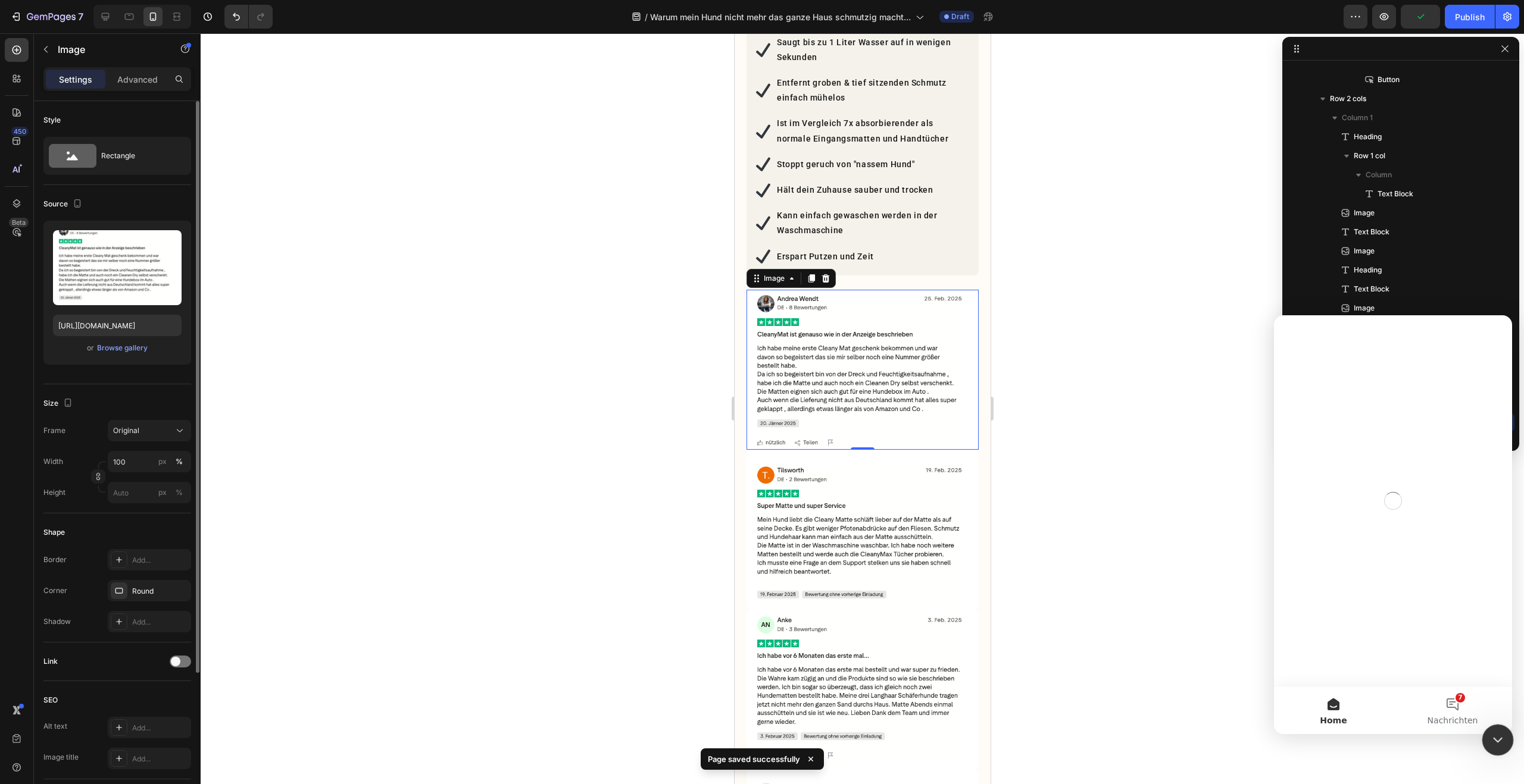
scroll to position [0, 0]
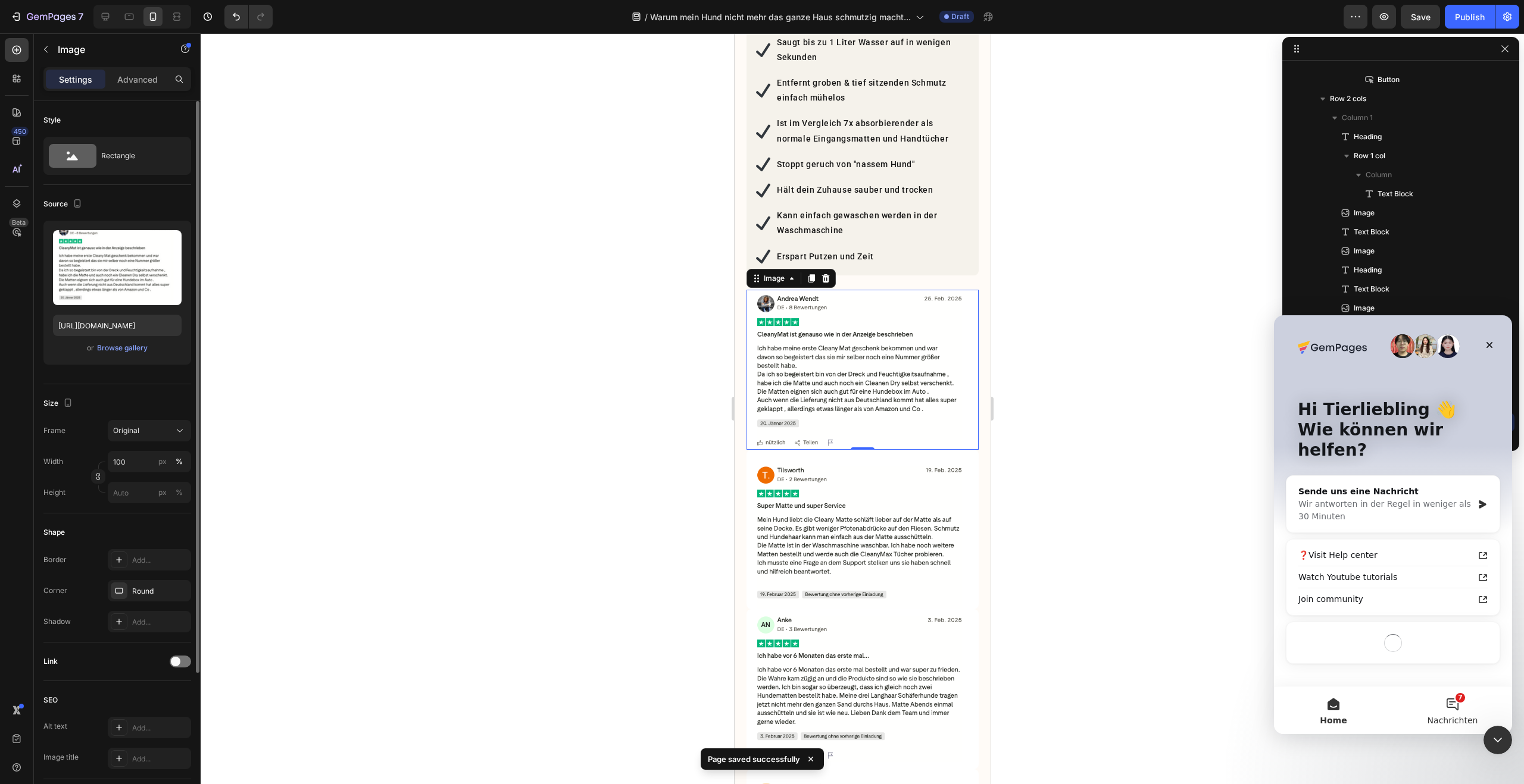
click at [1453, 705] on button "7 Nachrichten" at bounding box center [1452, 710] width 119 height 48
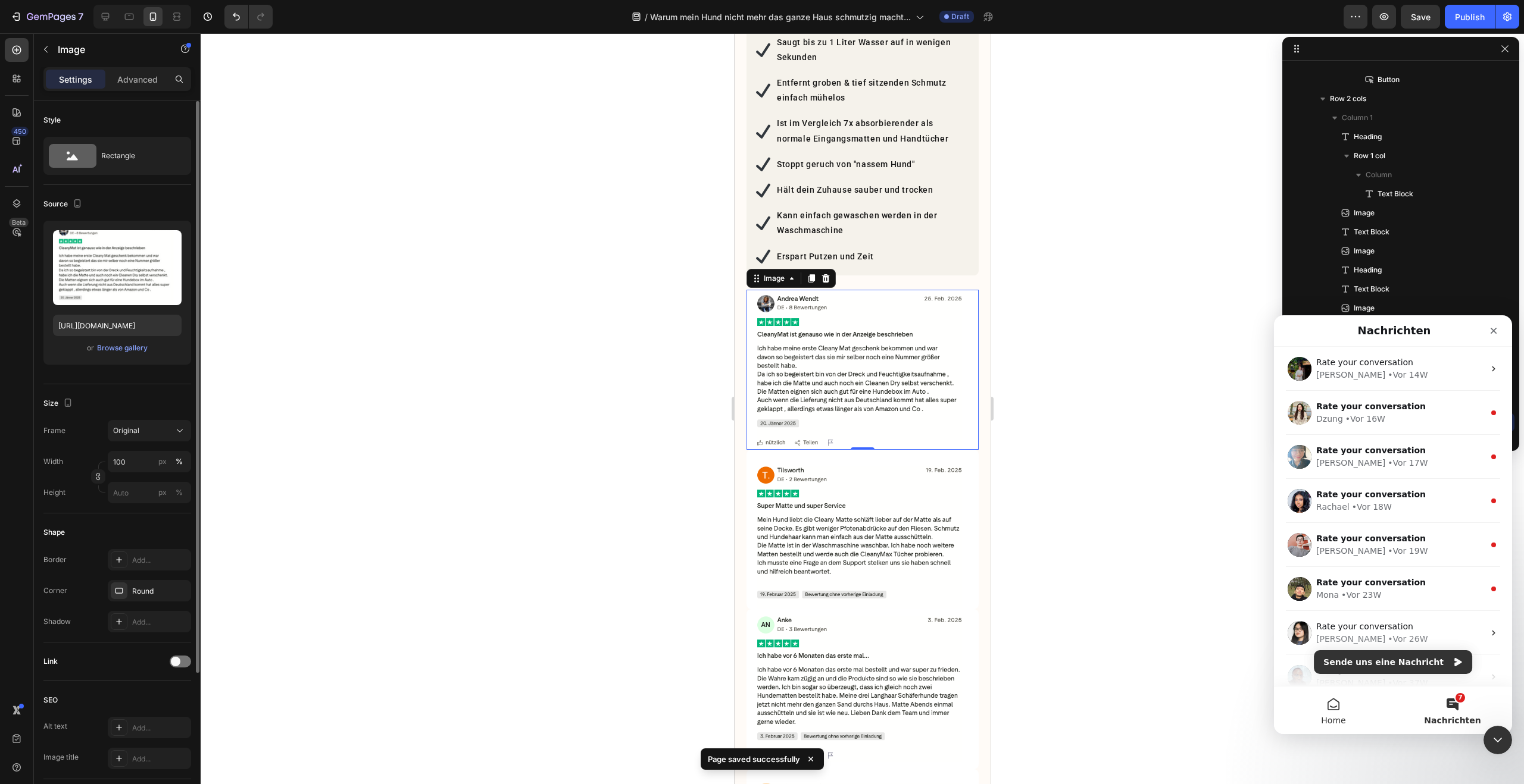
click at [1327, 713] on button "Home" at bounding box center [1333, 710] width 119 height 48
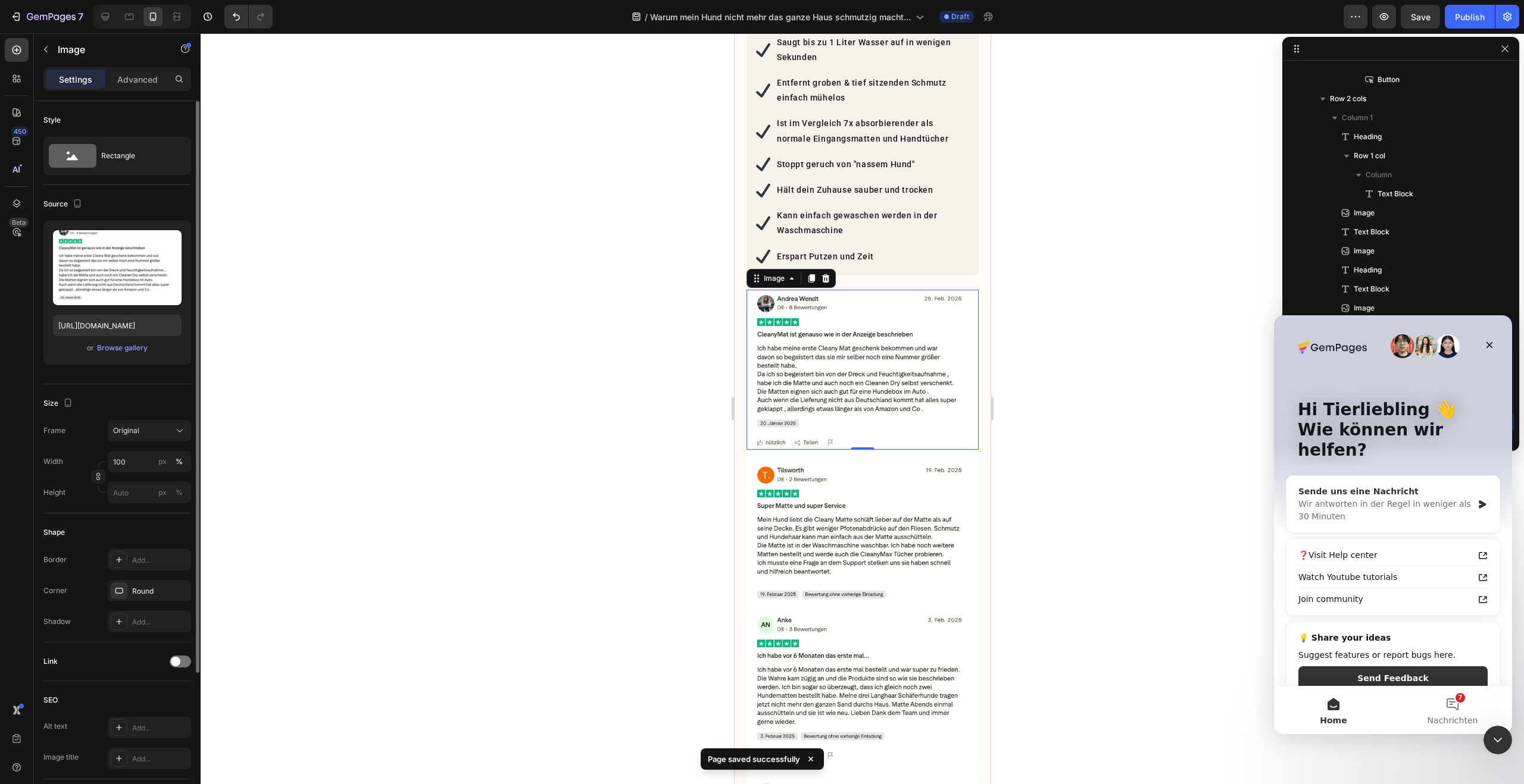
click at [1415, 498] on div "Wir antworten in der Regel in weniger als 30 Minuten" at bounding box center [1385, 510] width 175 height 25
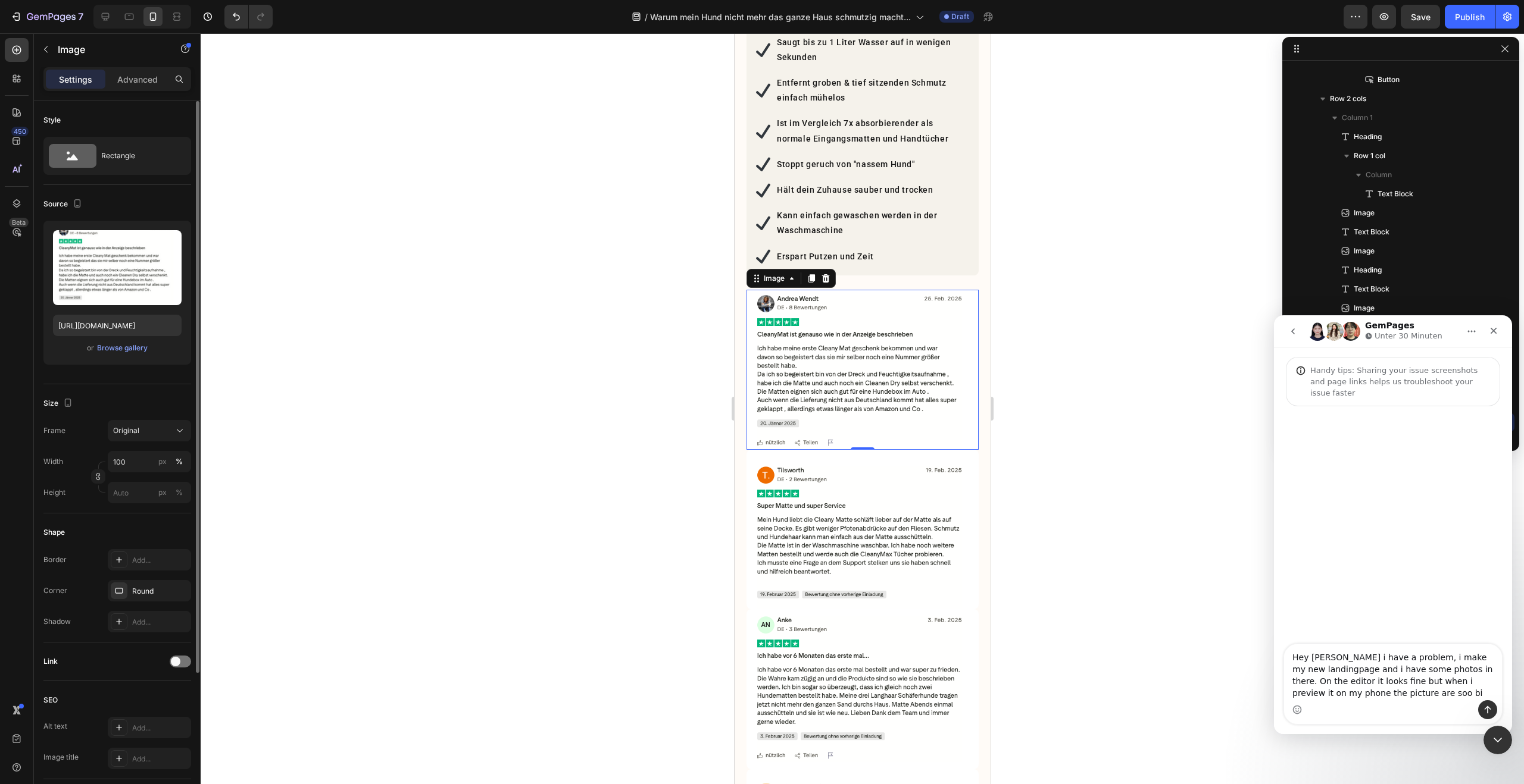
type textarea "Hey [PERSON_NAME] i have a problem, i make my new landingpage and i have some p…"
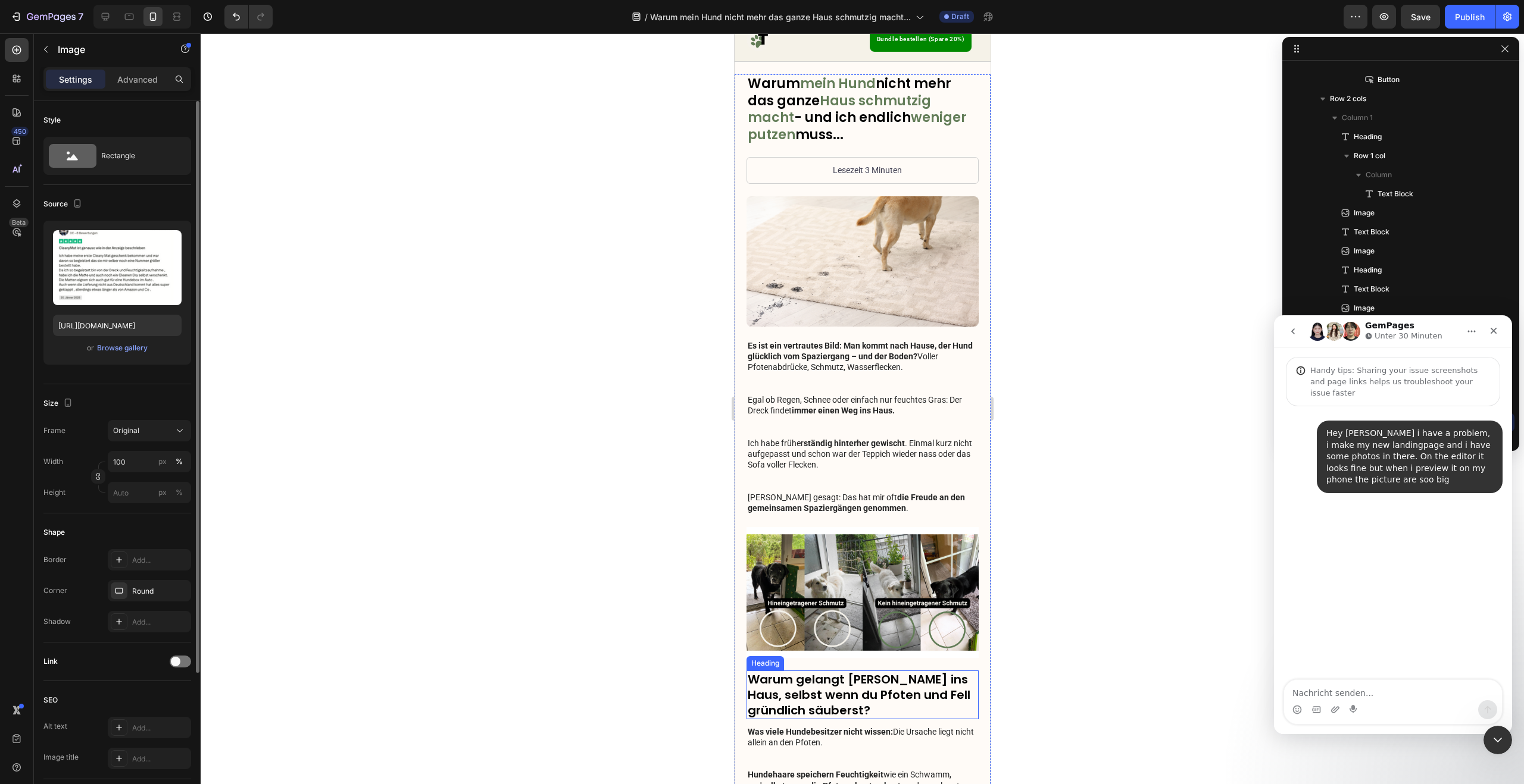
scroll to position [37, 0]
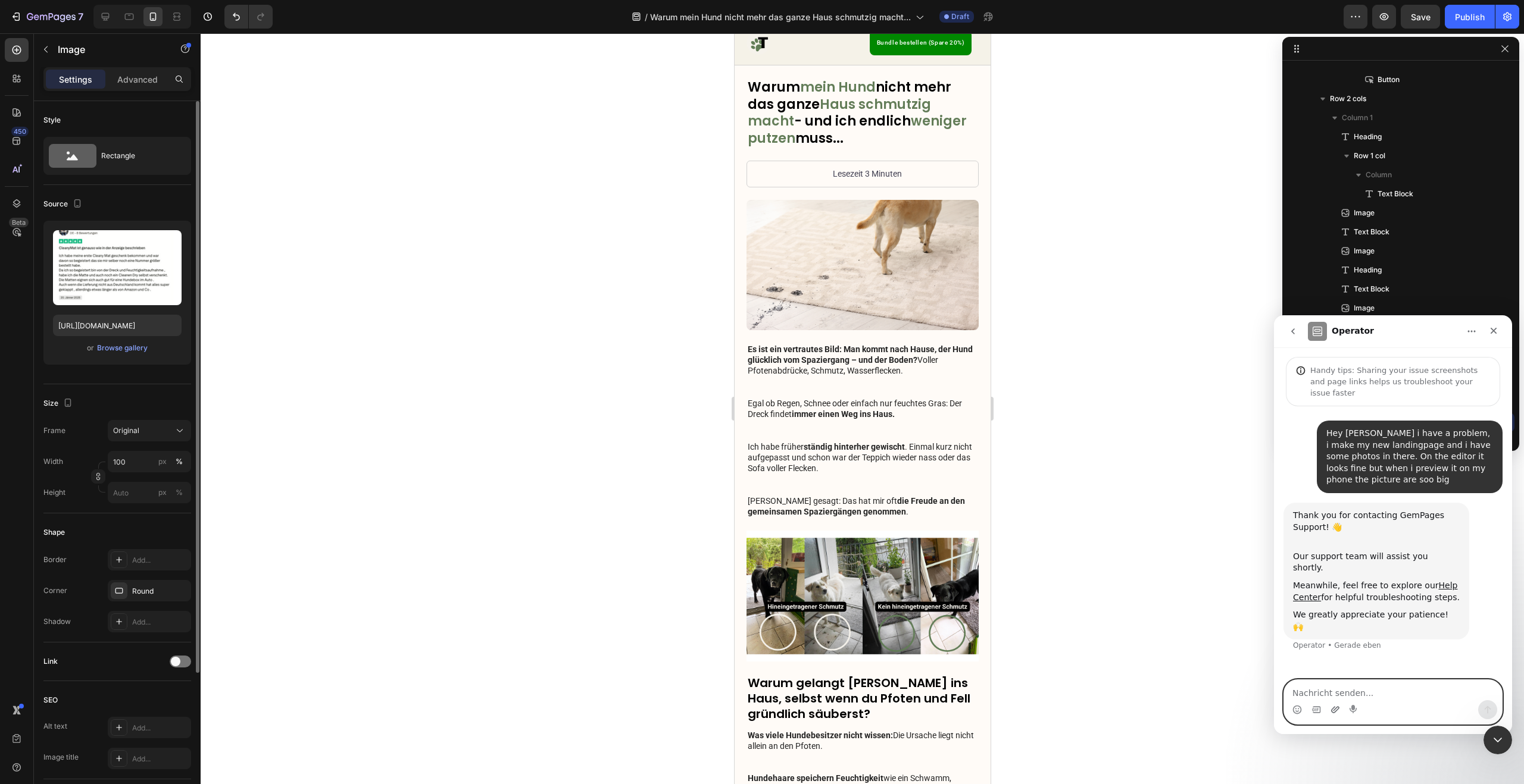
click at [1334, 711] on icon "Anhang hochladen" at bounding box center [1335, 709] width 9 height 9
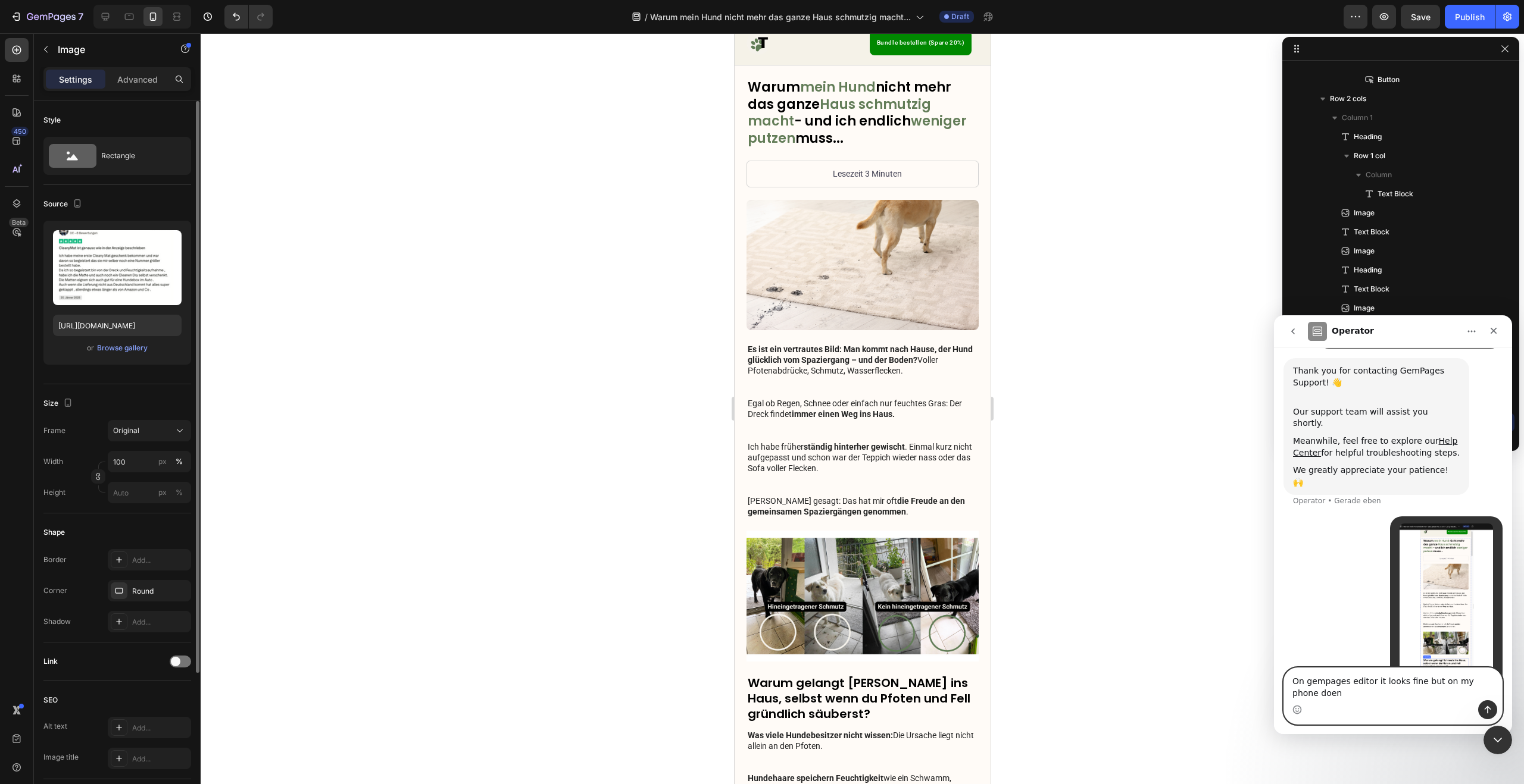
scroll to position [156, 0]
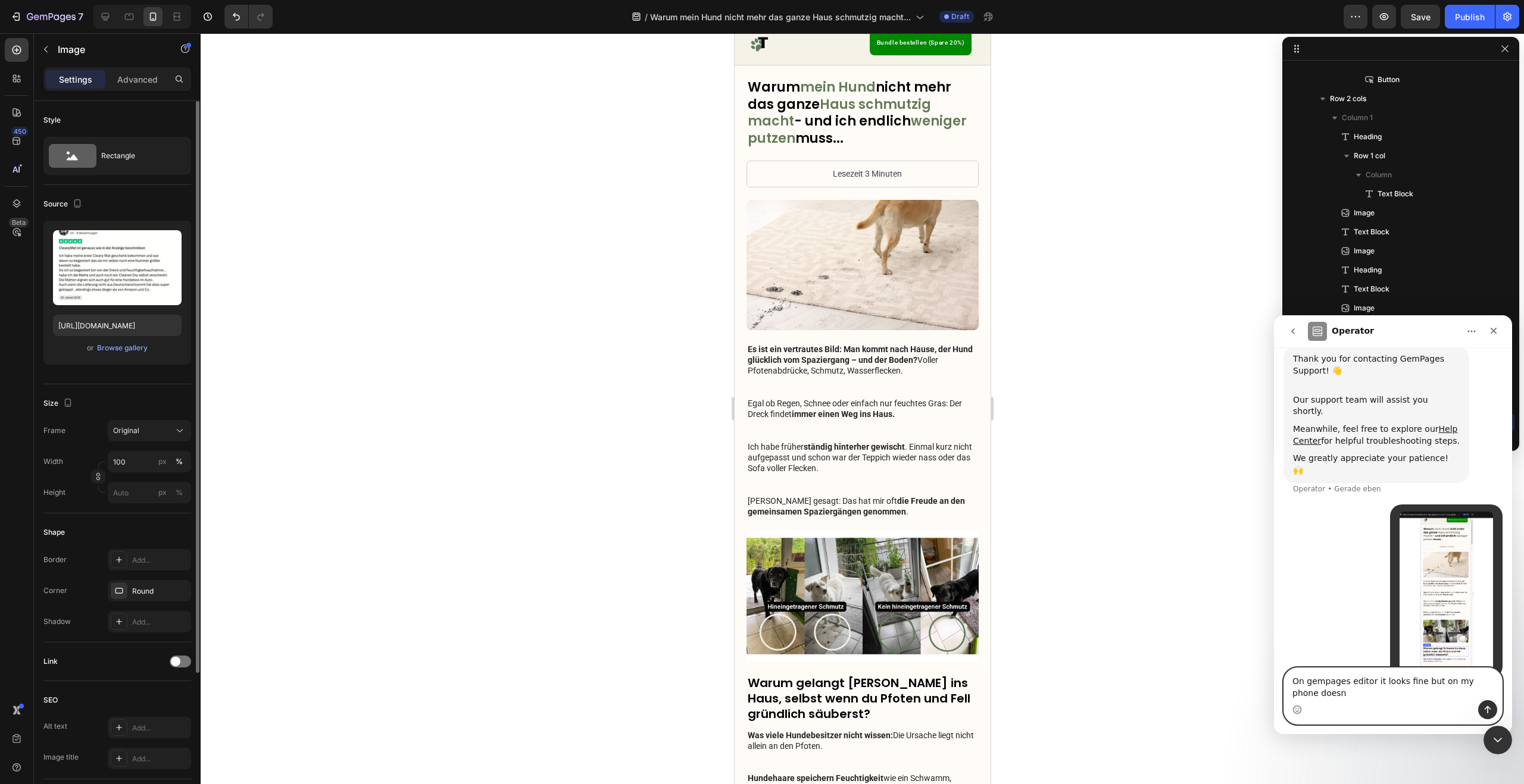
type textarea "On gempages editor it looks fine but on my phone doesnt"
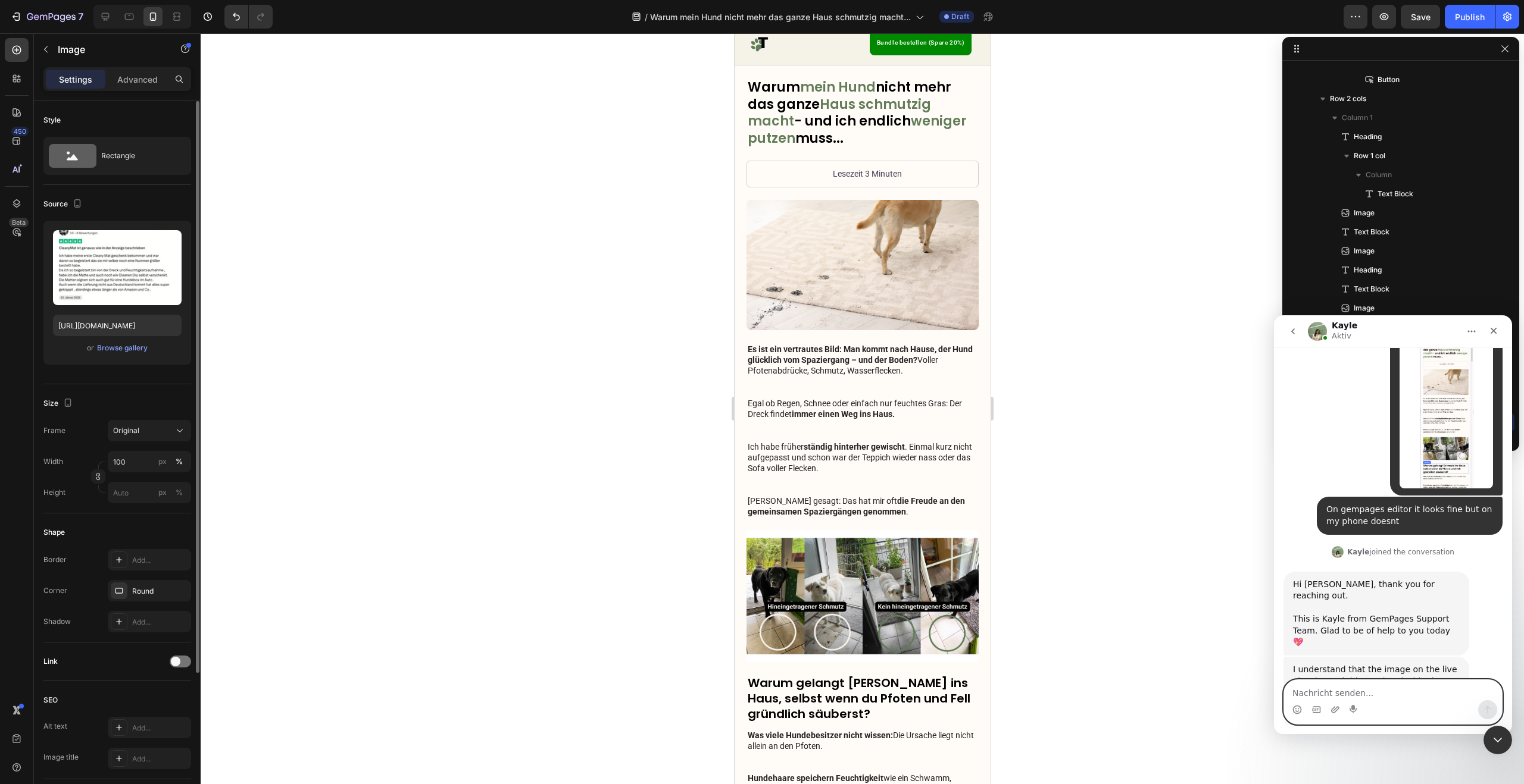
scroll to position [344, 0]
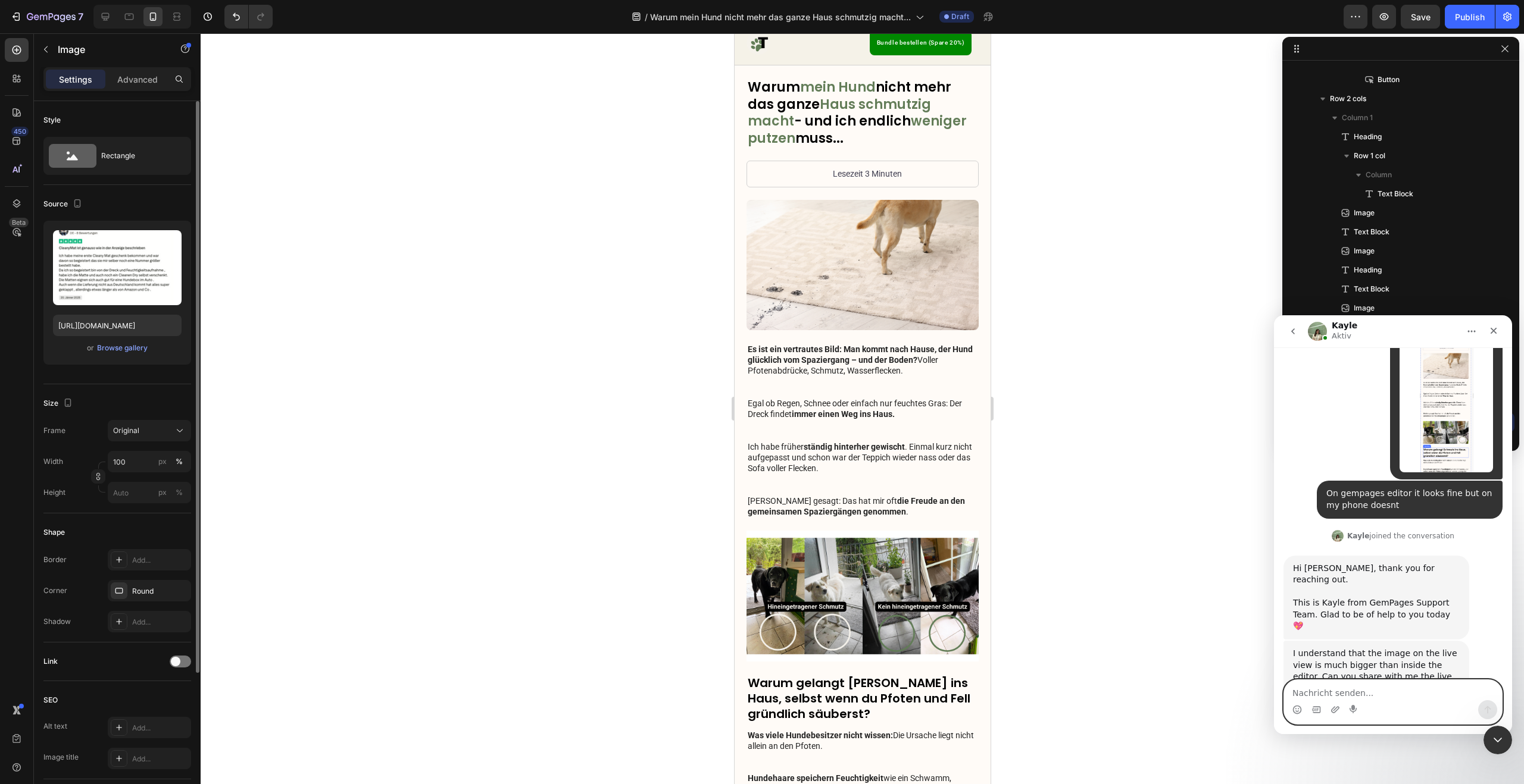
click at [1366, 687] on textarea "Nachricht senden..." at bounding box center [1392, 690] width 218 height 20
type textarea "yes of course"
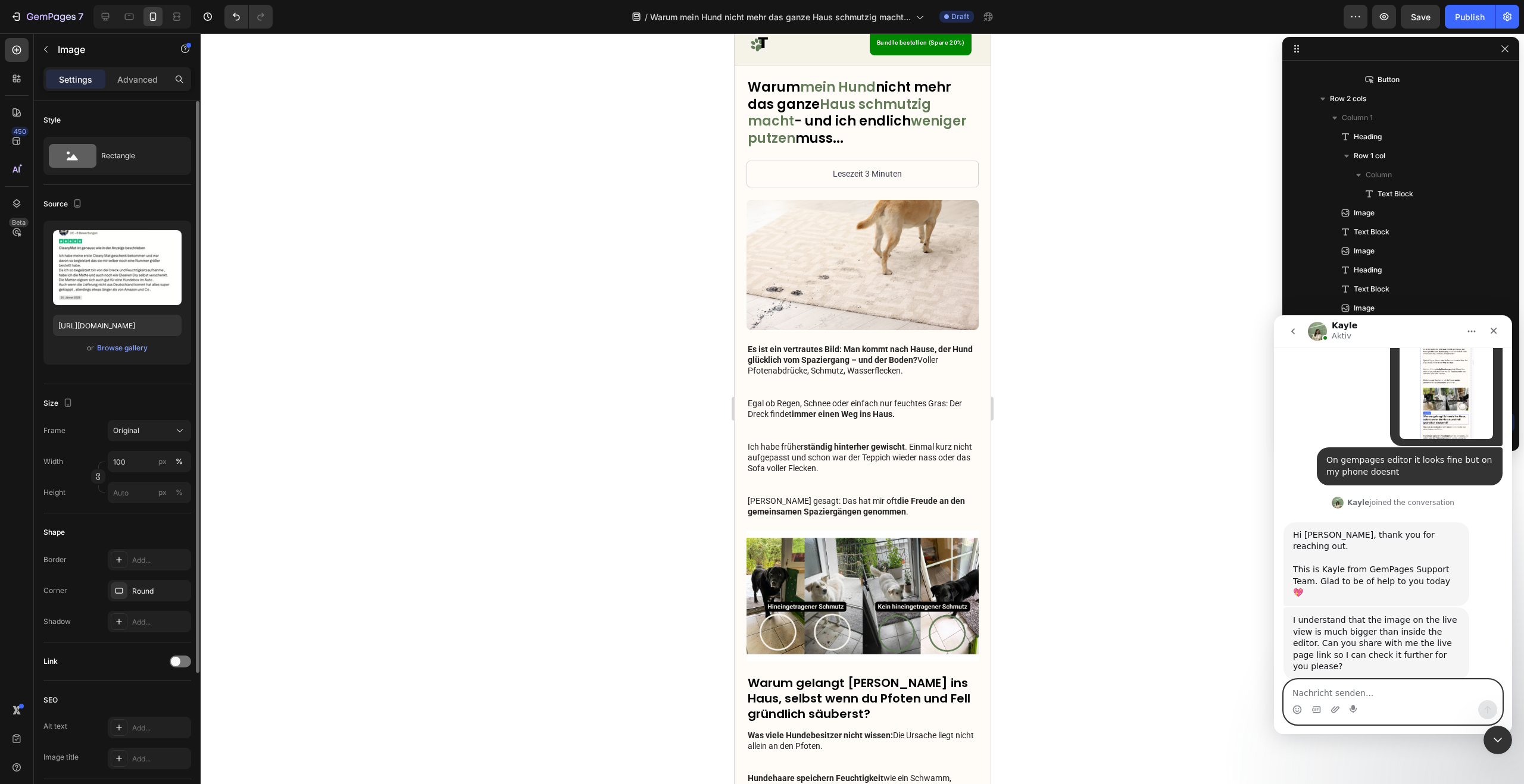
scroll to position [379, 0]
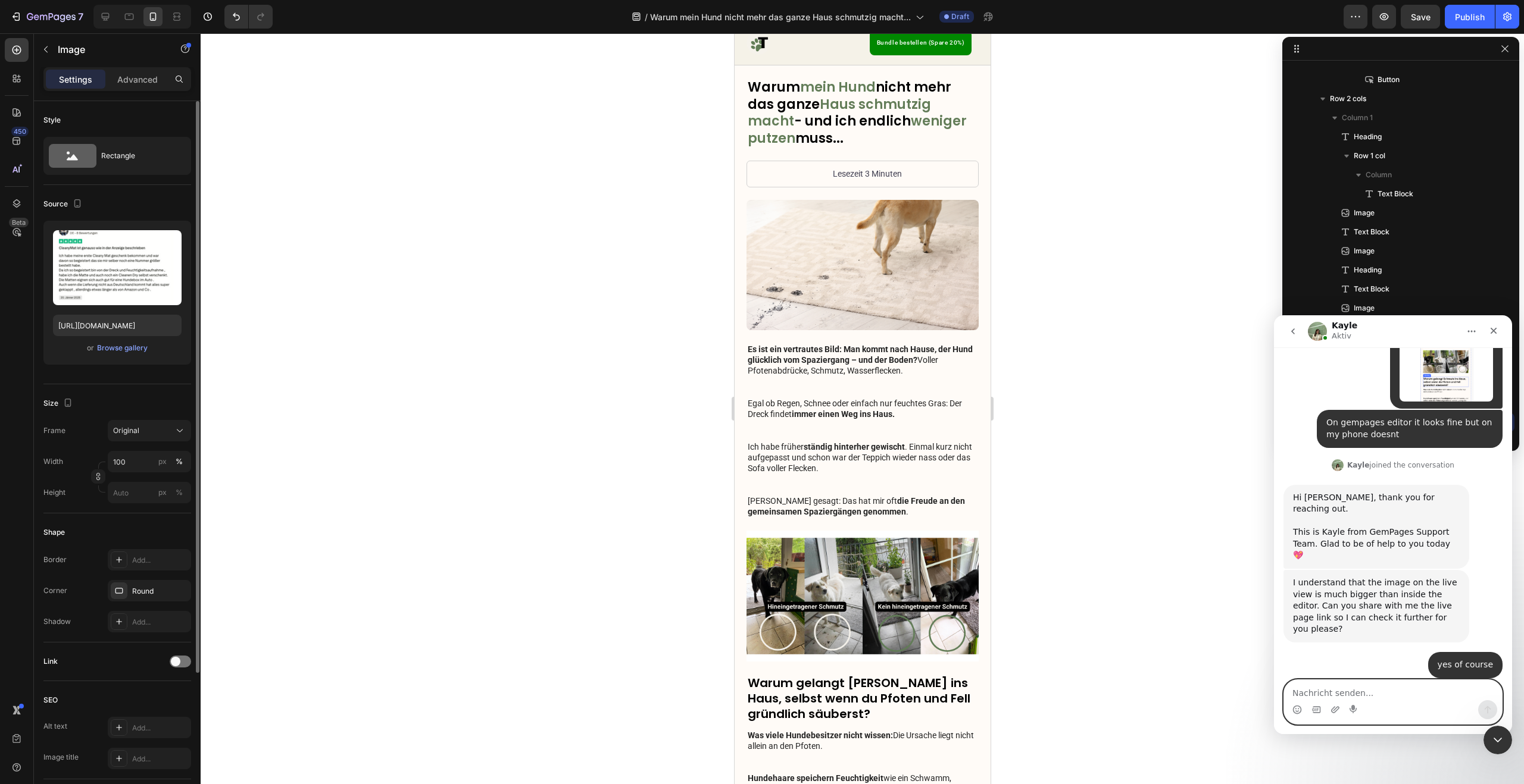
paste textarea "[URL][DOMAIN_NAME]"
type textarea "[URL][DOMAIN_NAME]"
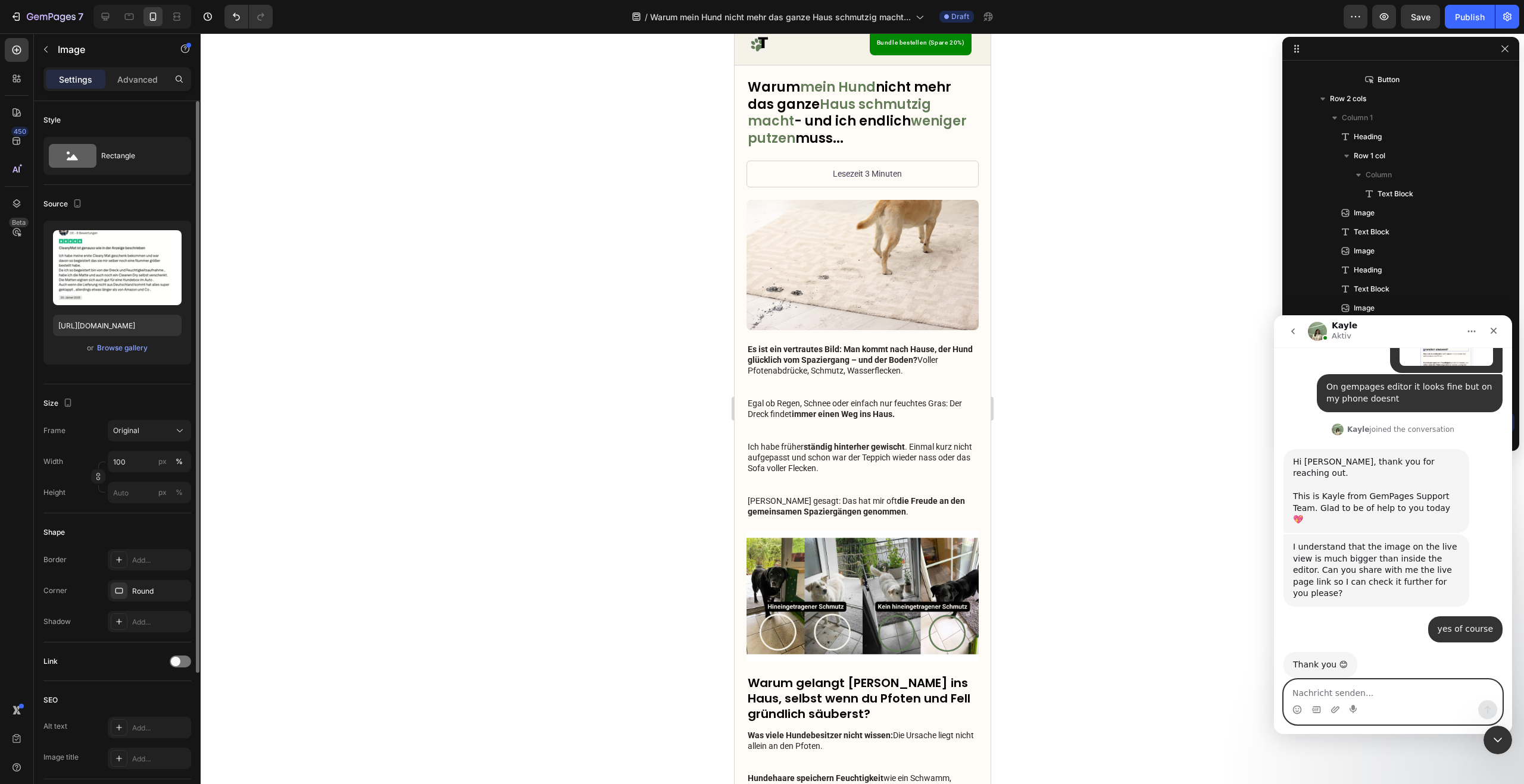
scroll to position [485, 0]
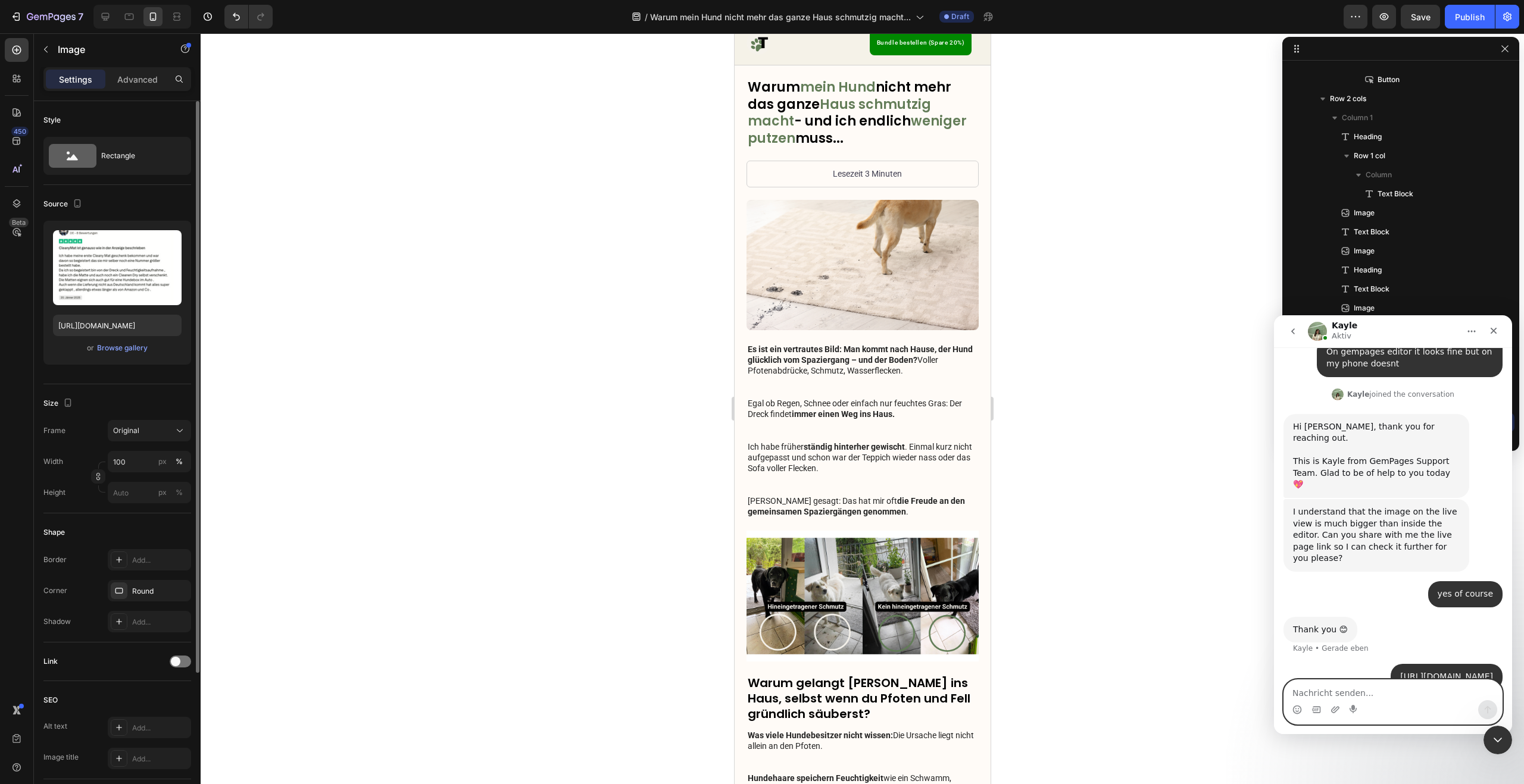
type textarea "f"
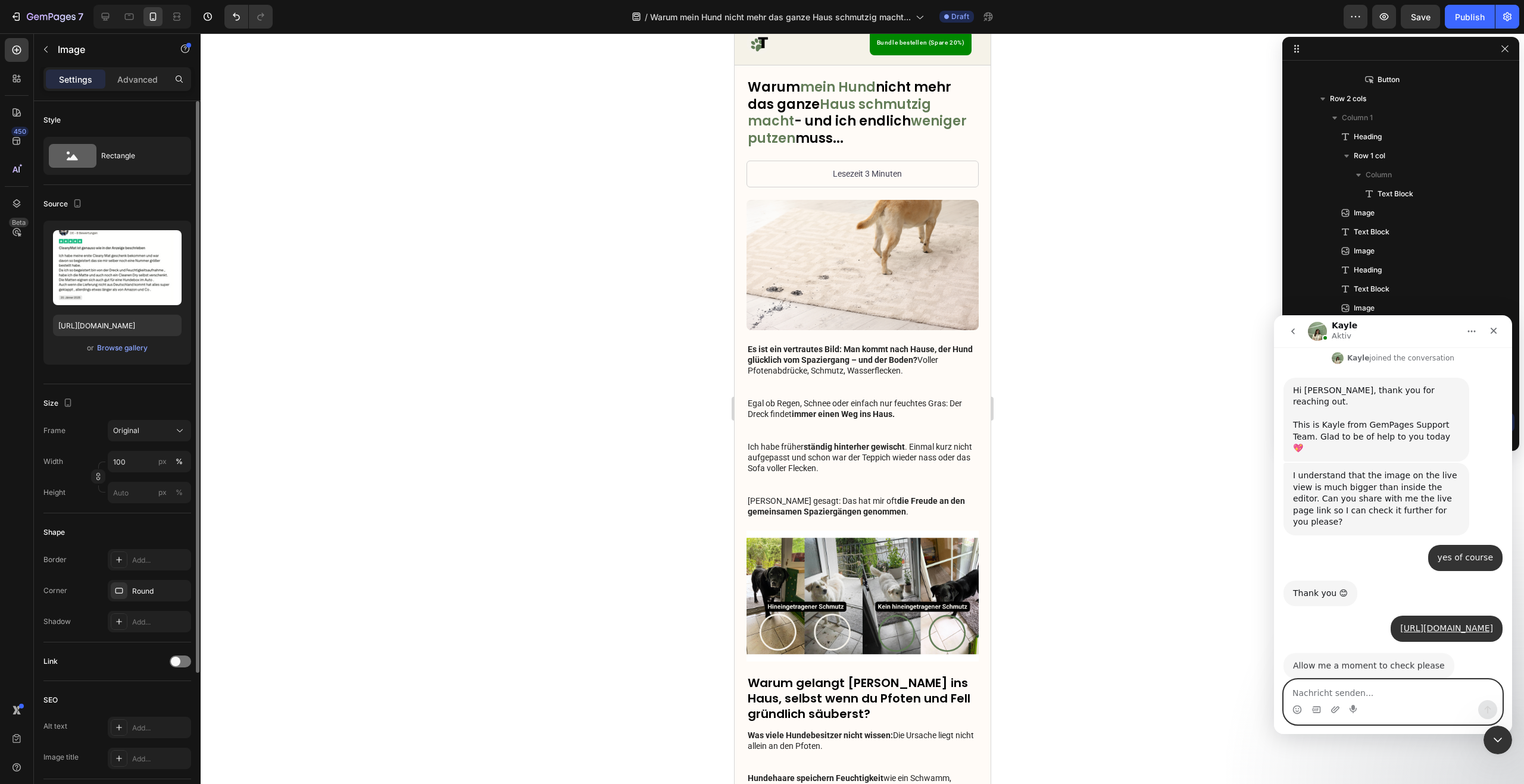
scroll to position [520, 0]
type textarea "sure"
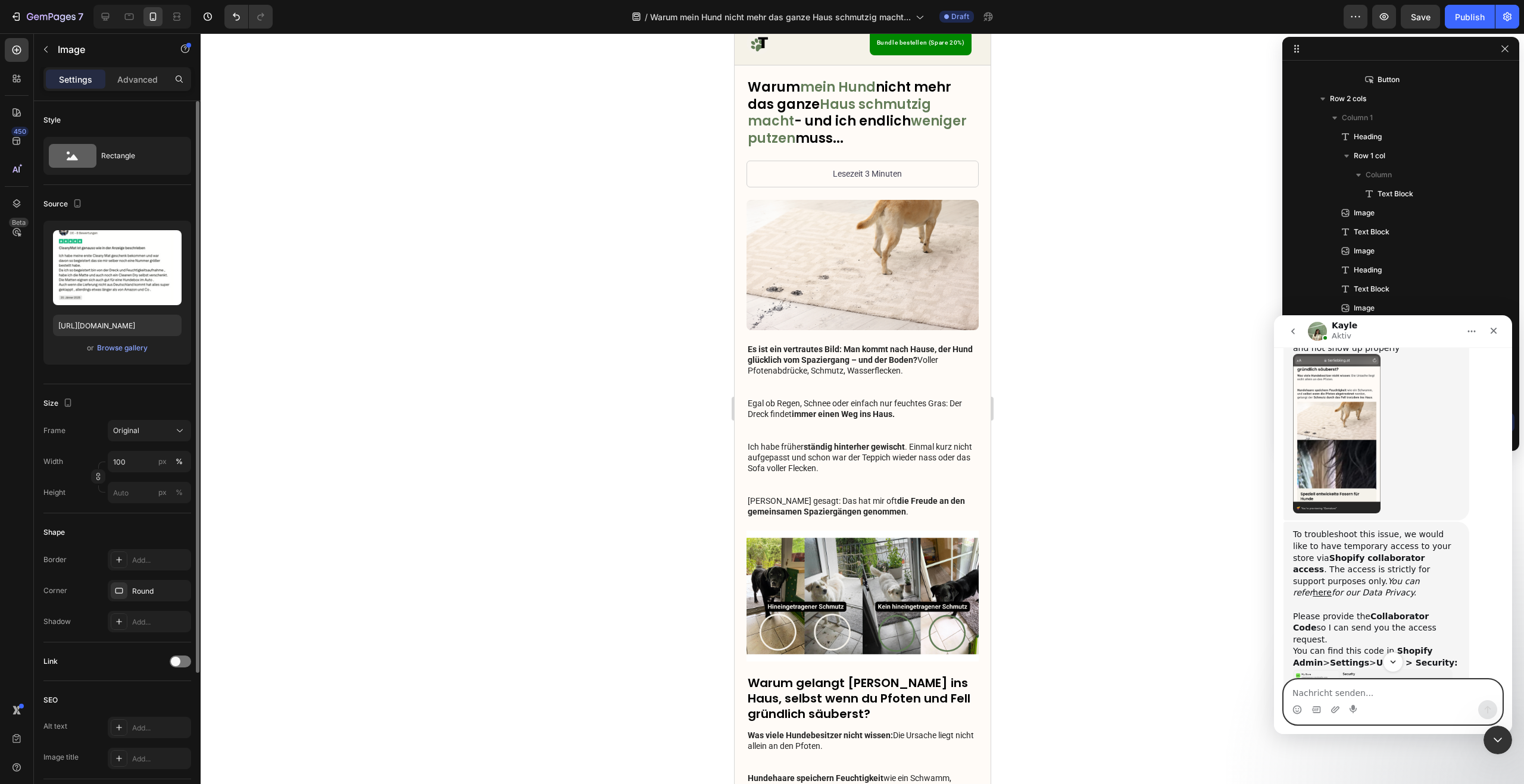
scroll to position [1013, 0]
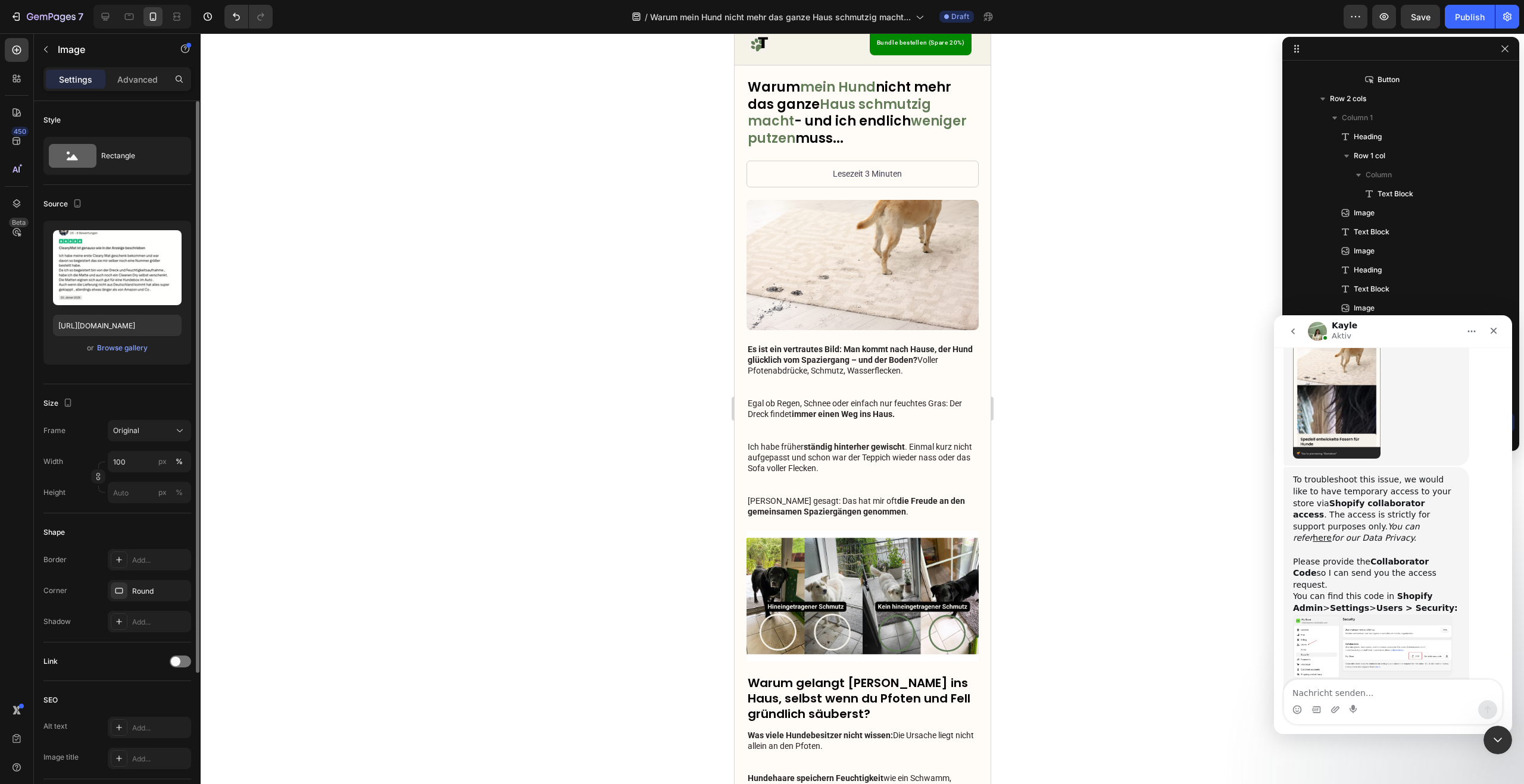
click at [1384, 615] on img "Kayle sagt…" at bounding box center [1372, 646] width 159 height 63
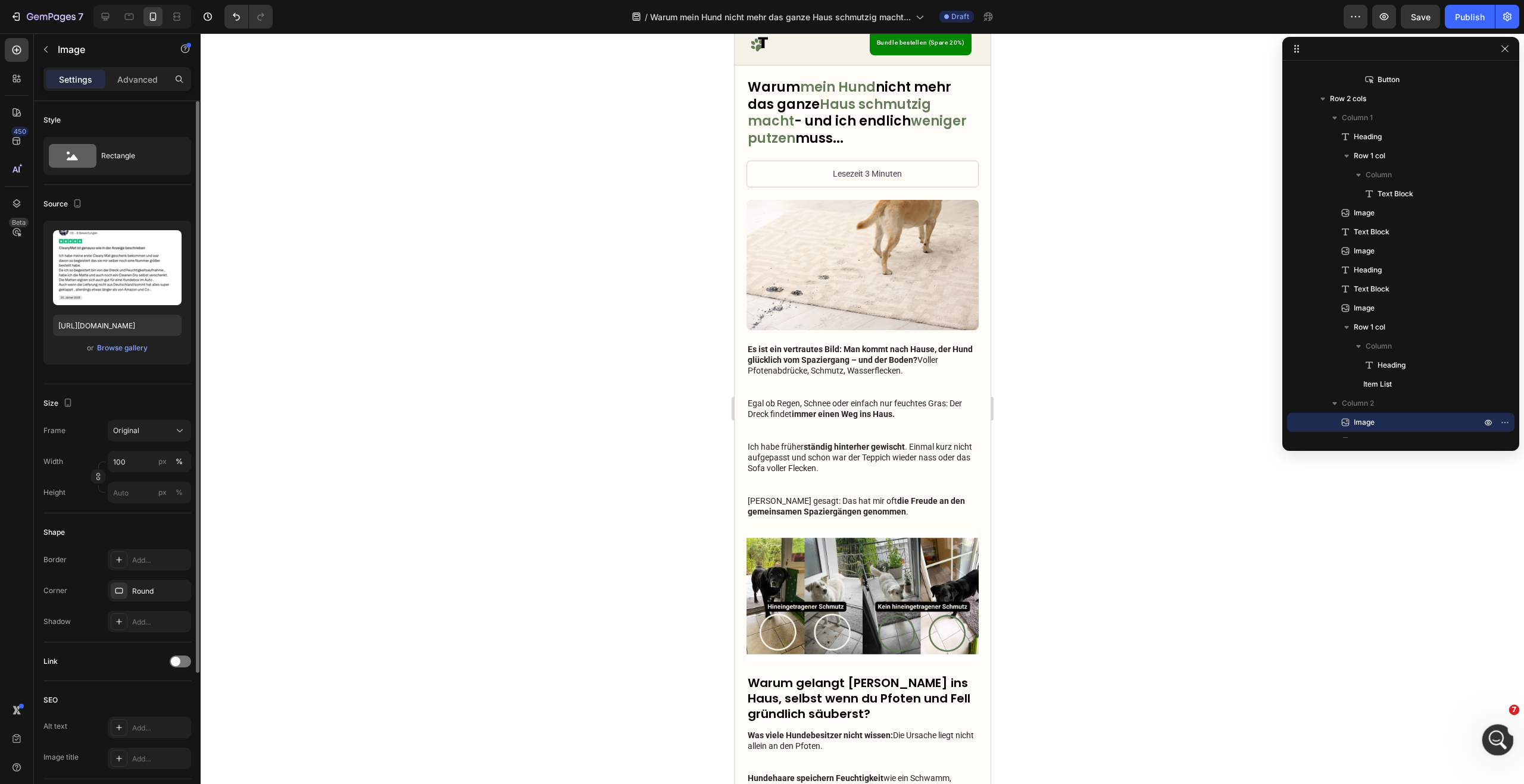
click at [1495, 729] on icon "Intercom-Nachrichtendienst öffnen" at bounding box center [1496, 738] width 19 height 19
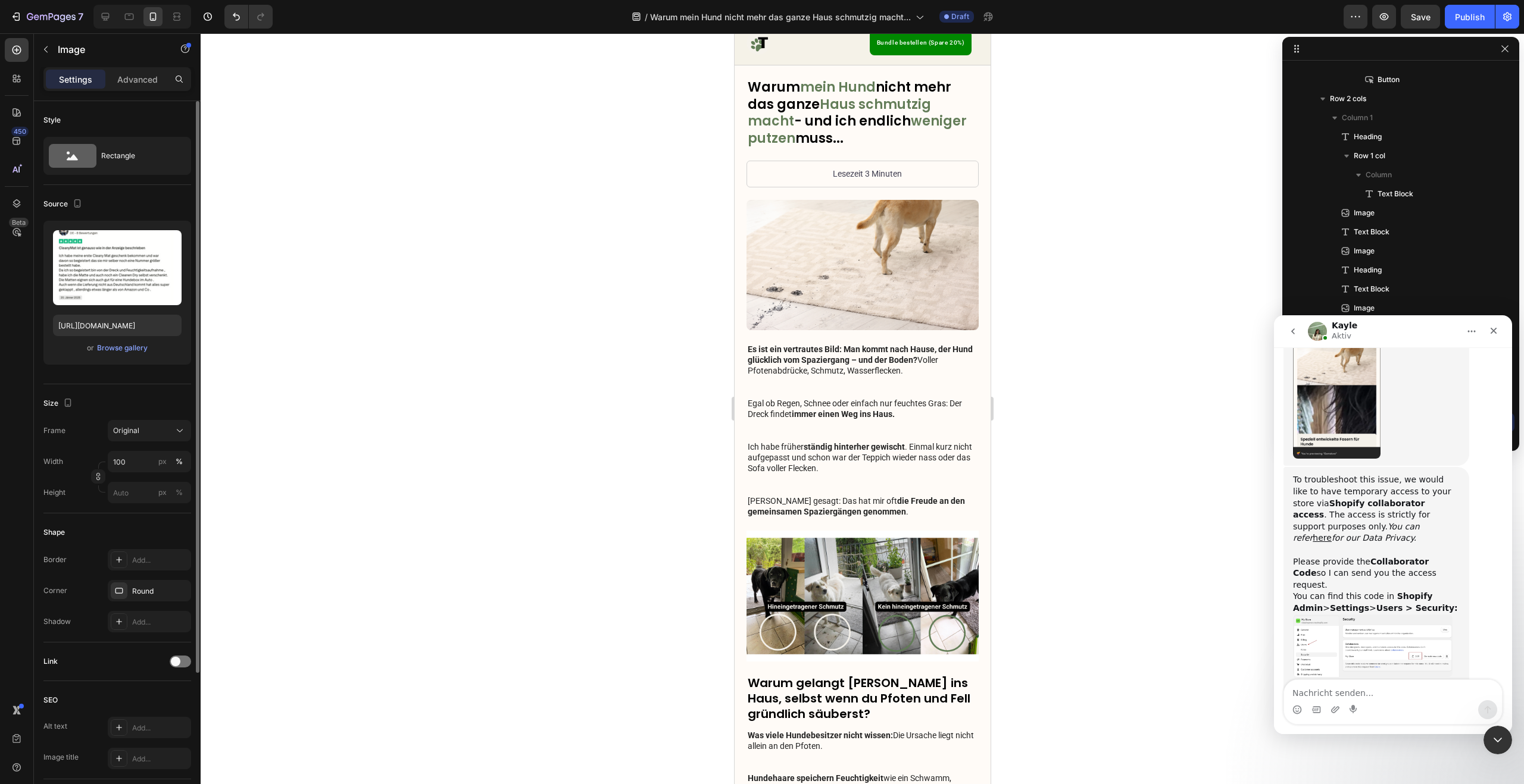
click at [1397, 615] on img "Kayle sagt…" at bounding box center [1372, 646] width 159 height 63
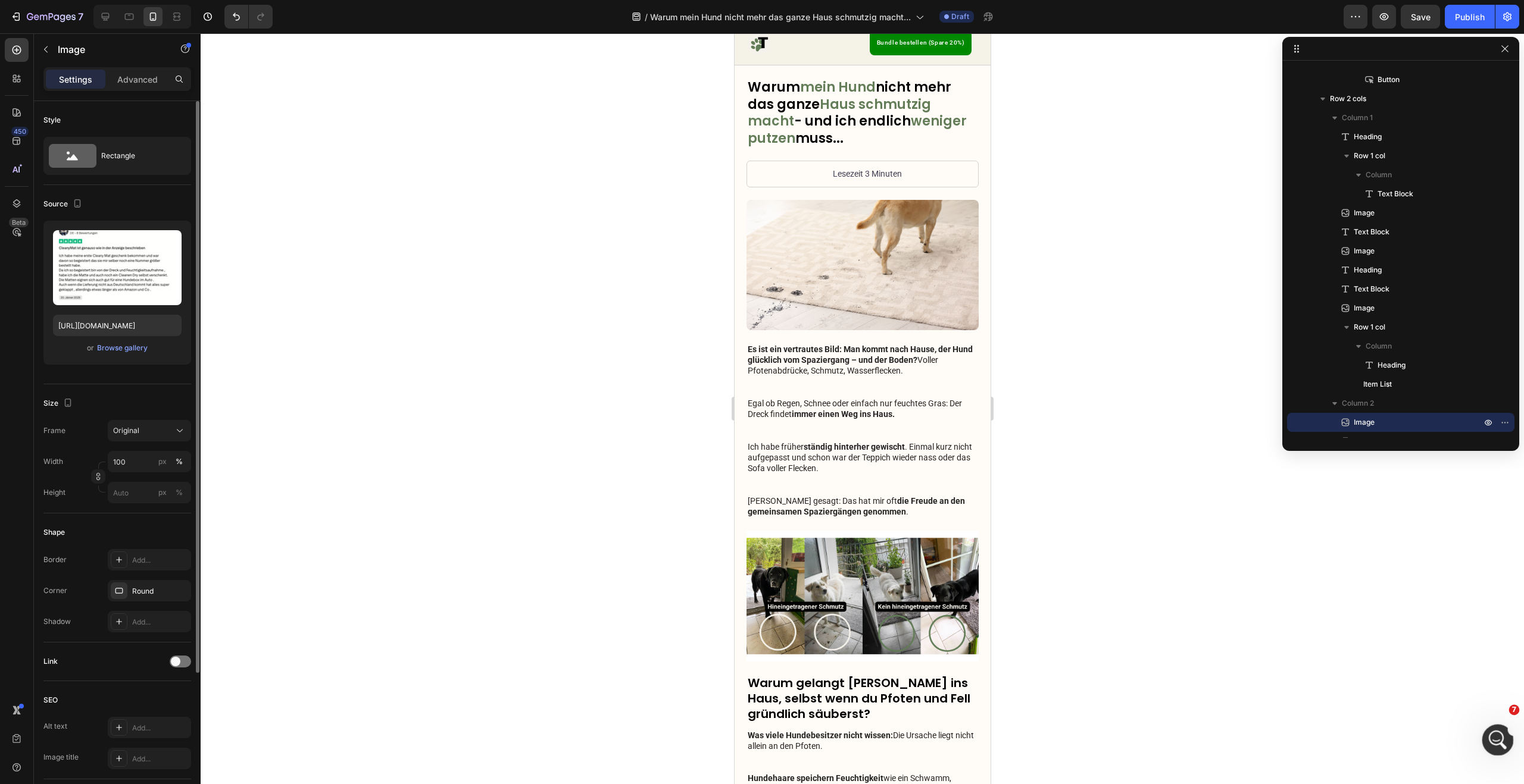
click at [1490, 726] on div "Intercom-Nachrichtendienst öffnen" at bounding box center [1496, 737] width 39 height 39
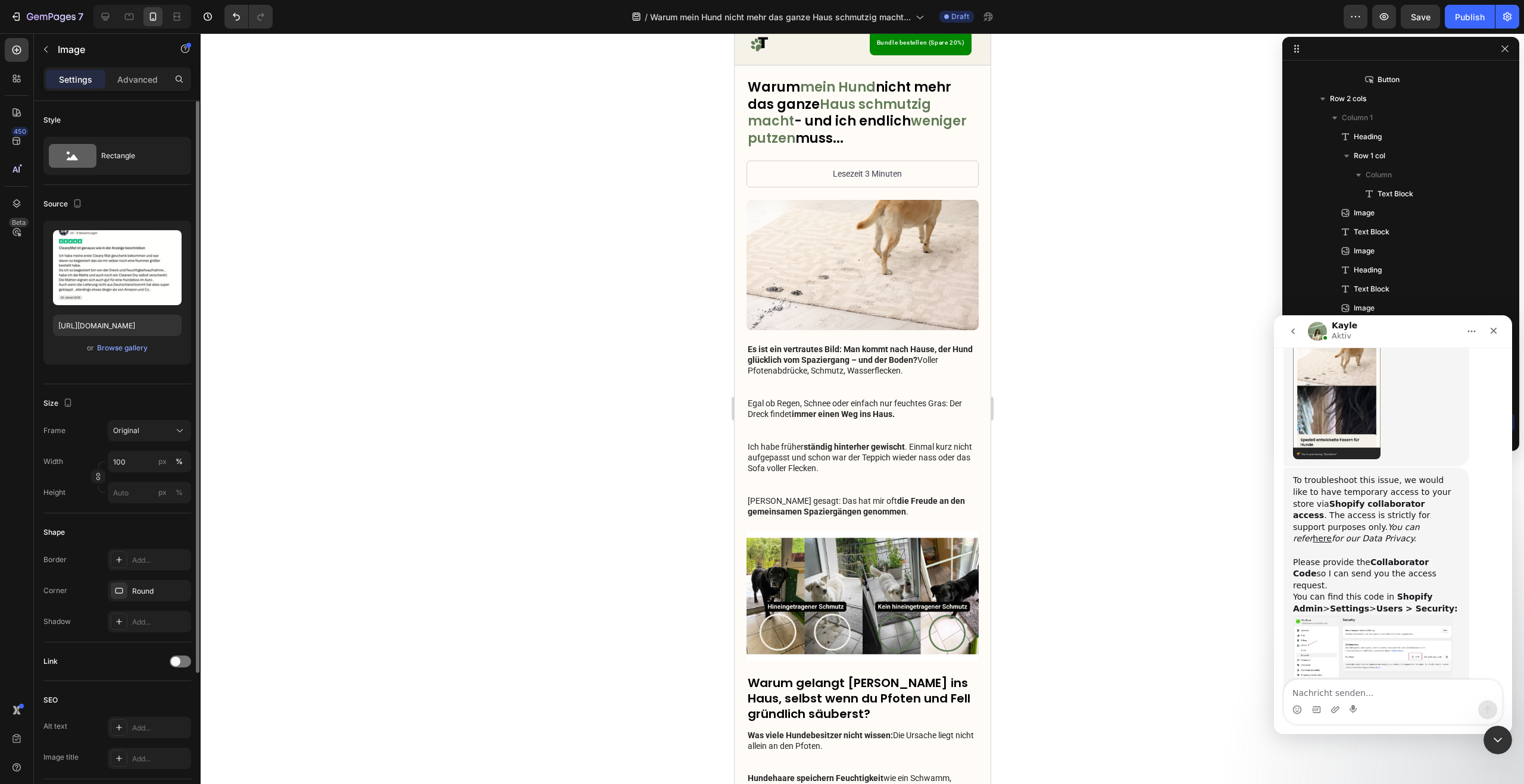
scroll to position [1013, 0]
click at [1387, 694] on textarea "Nachricht senden..." at bounding box center [1392, 690] width 218 height 20
type textarea "4503"
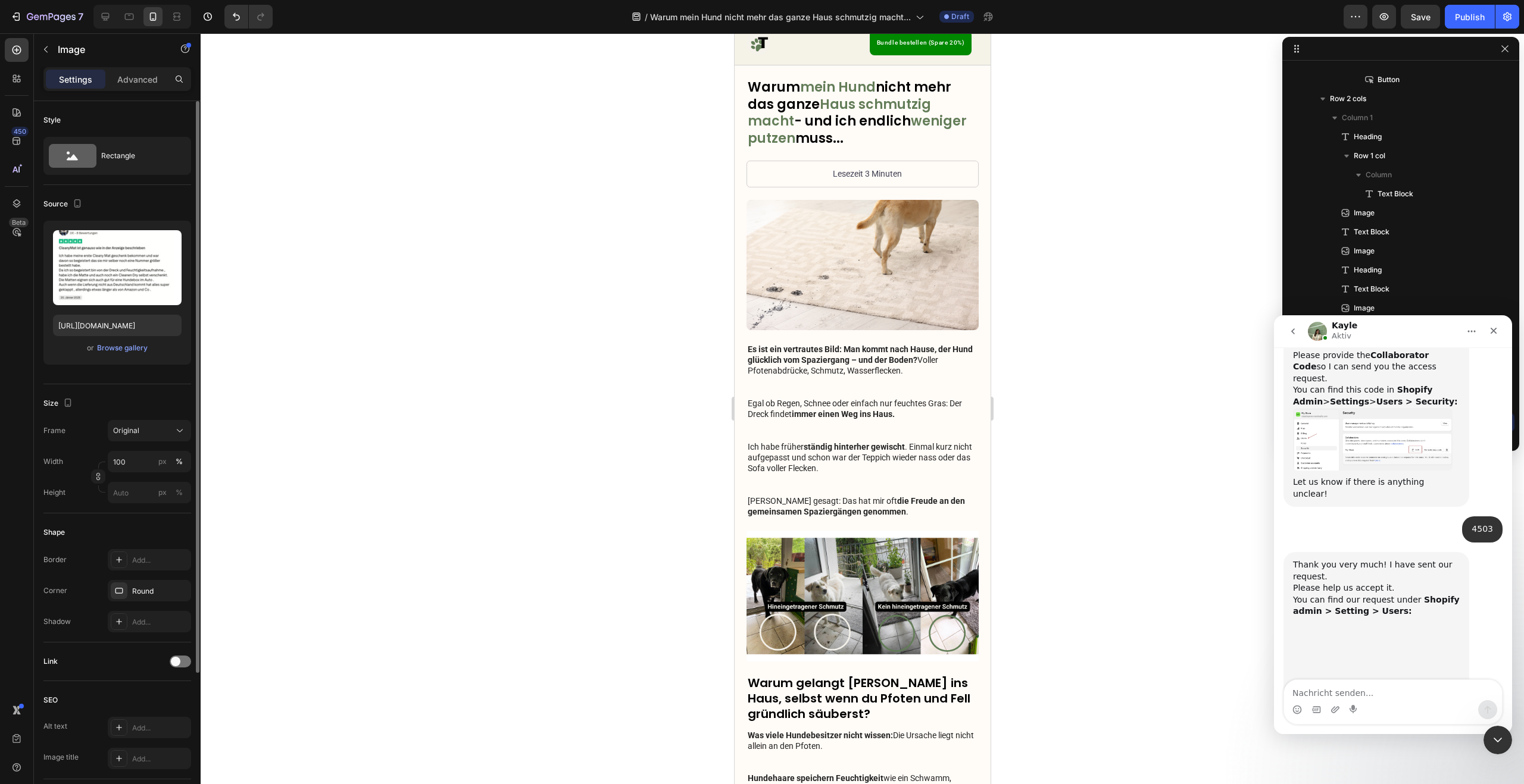
scroll to position [1287, 0]
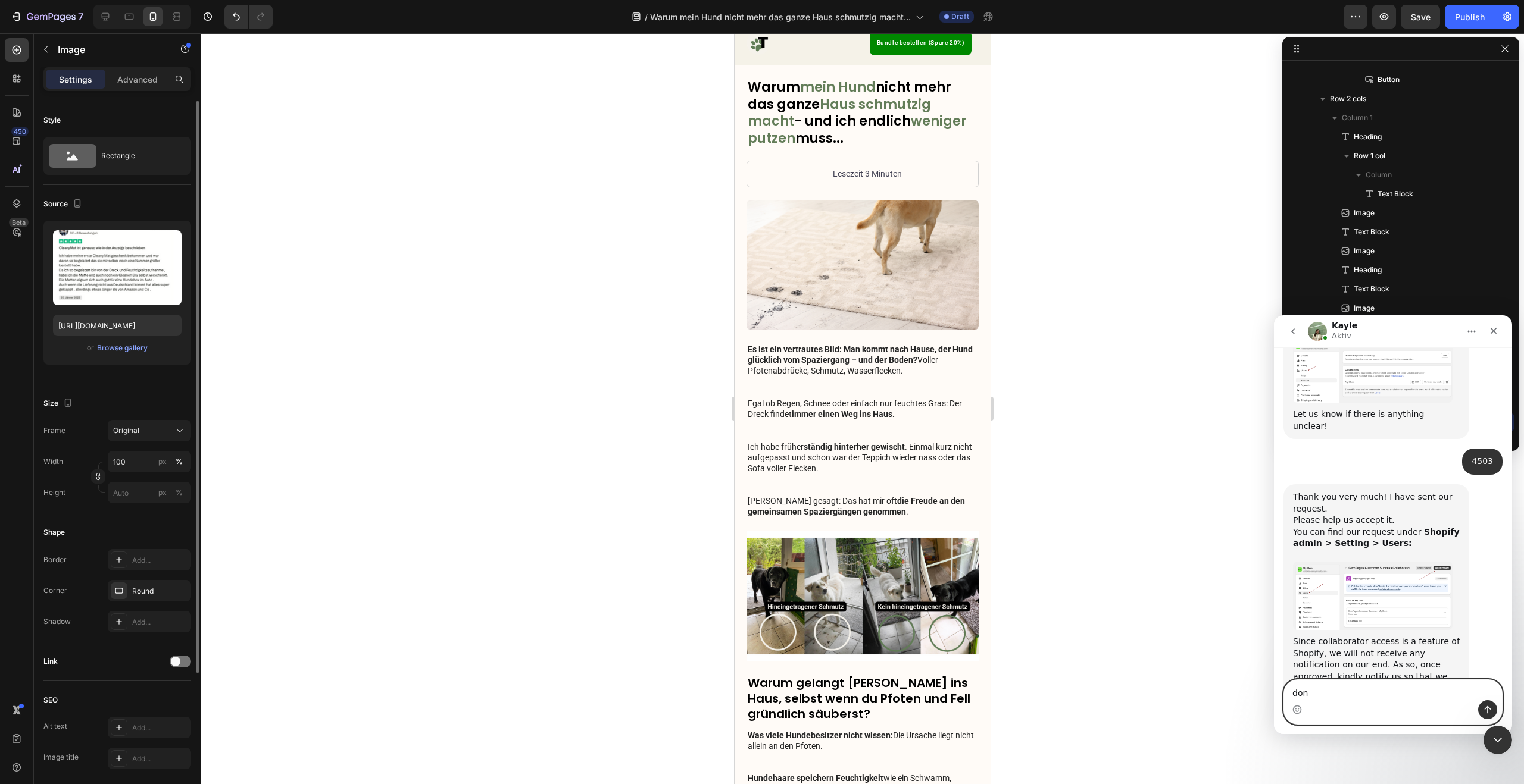
type textarea "done"
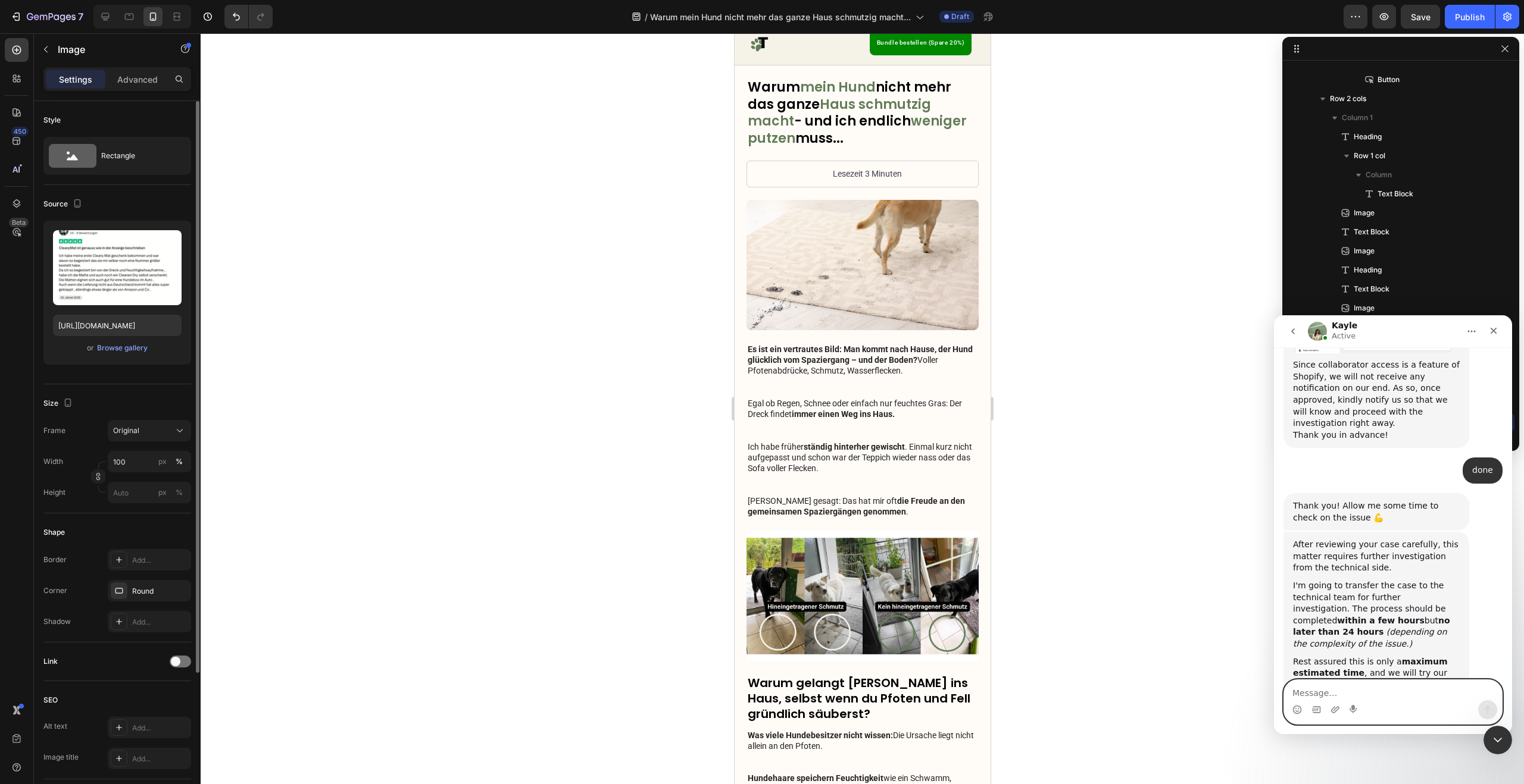
scroll to position [1614, 0]
click at [1376, 692] on textarea "Message…" at bounding box center [1392, 690] width 218 height 20
type textarea "ok"
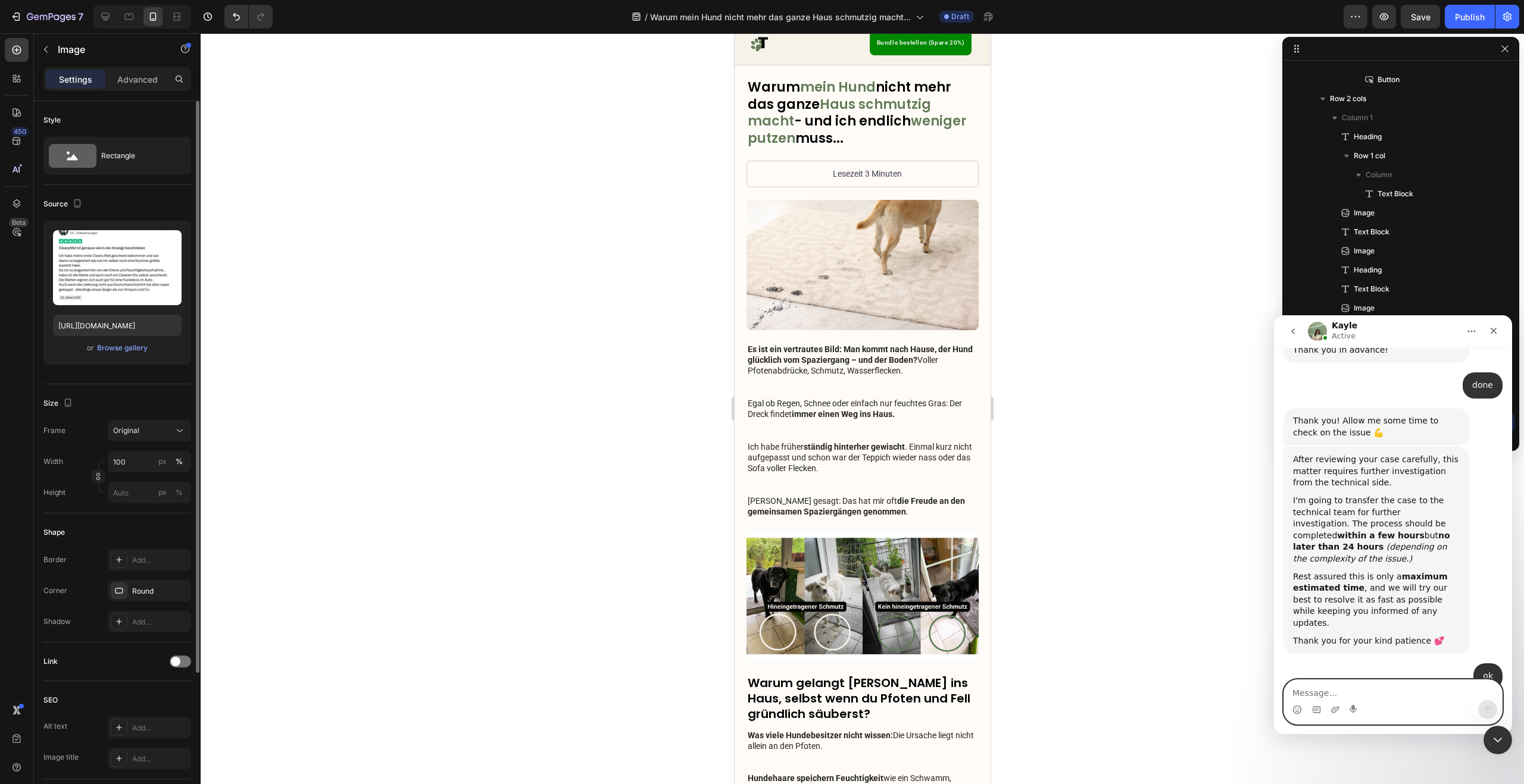
scroll to position [1649, 0]
